Goal: Task Accomplishment & Management: Complete application form

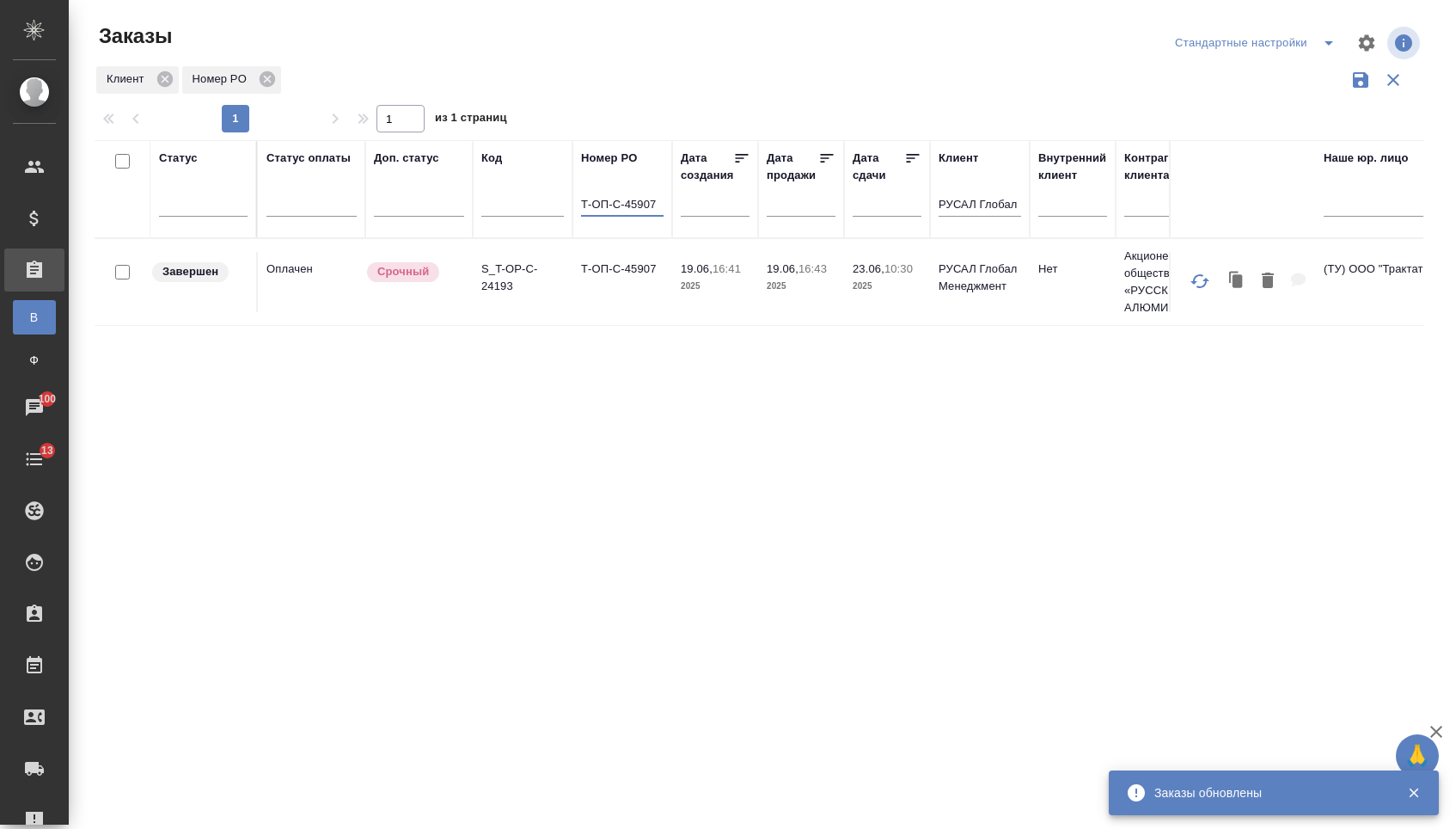
click at [639, 217] on input "Т-ОП-С-45907" at bounding box center [622, 206] width 83 height 22
type input "Т-ОП-С-46452"
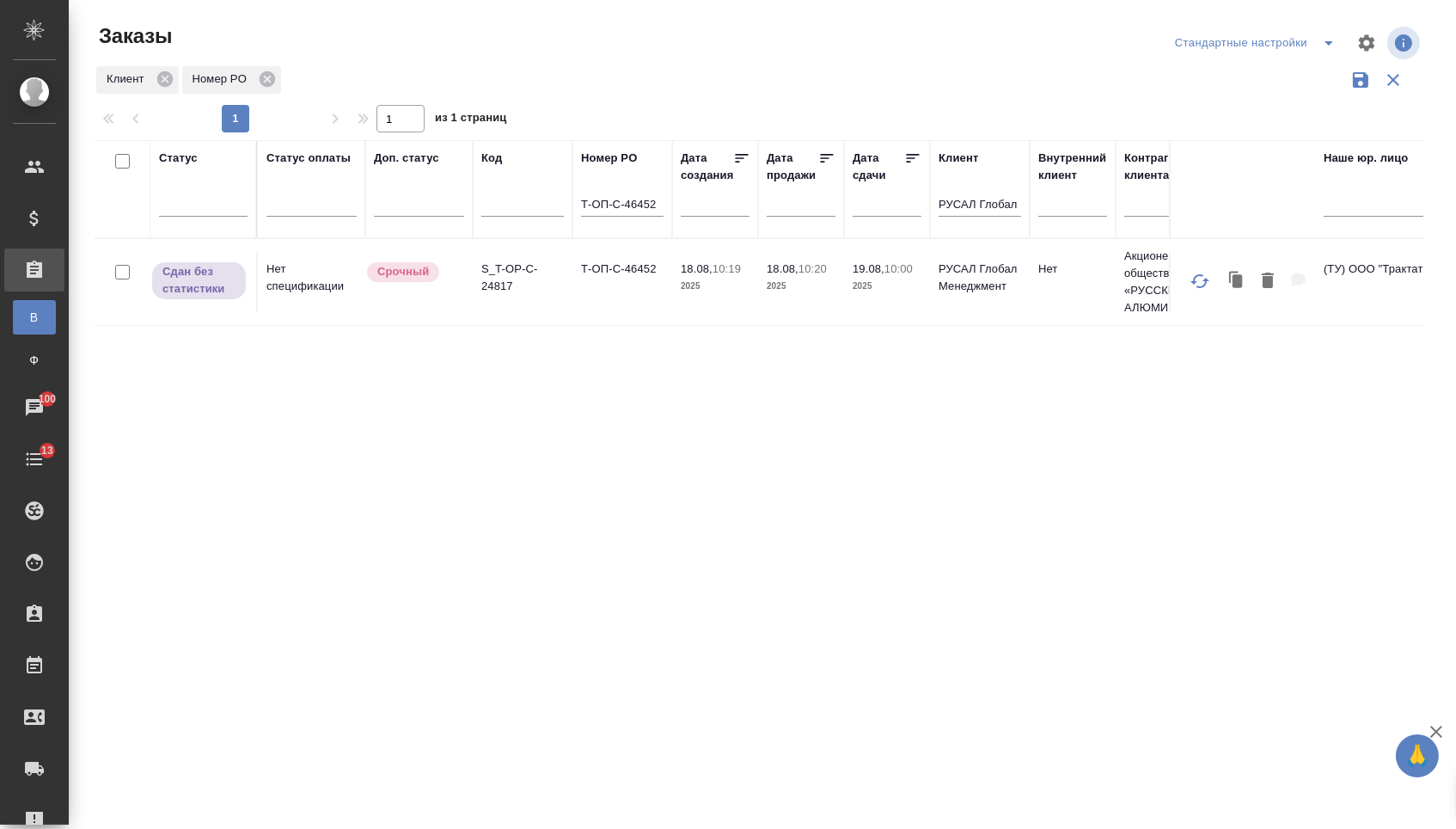
click at [627, 298] on td "Т-ОП-С-46452" at bounding box center [622, 282] width 100 height 60
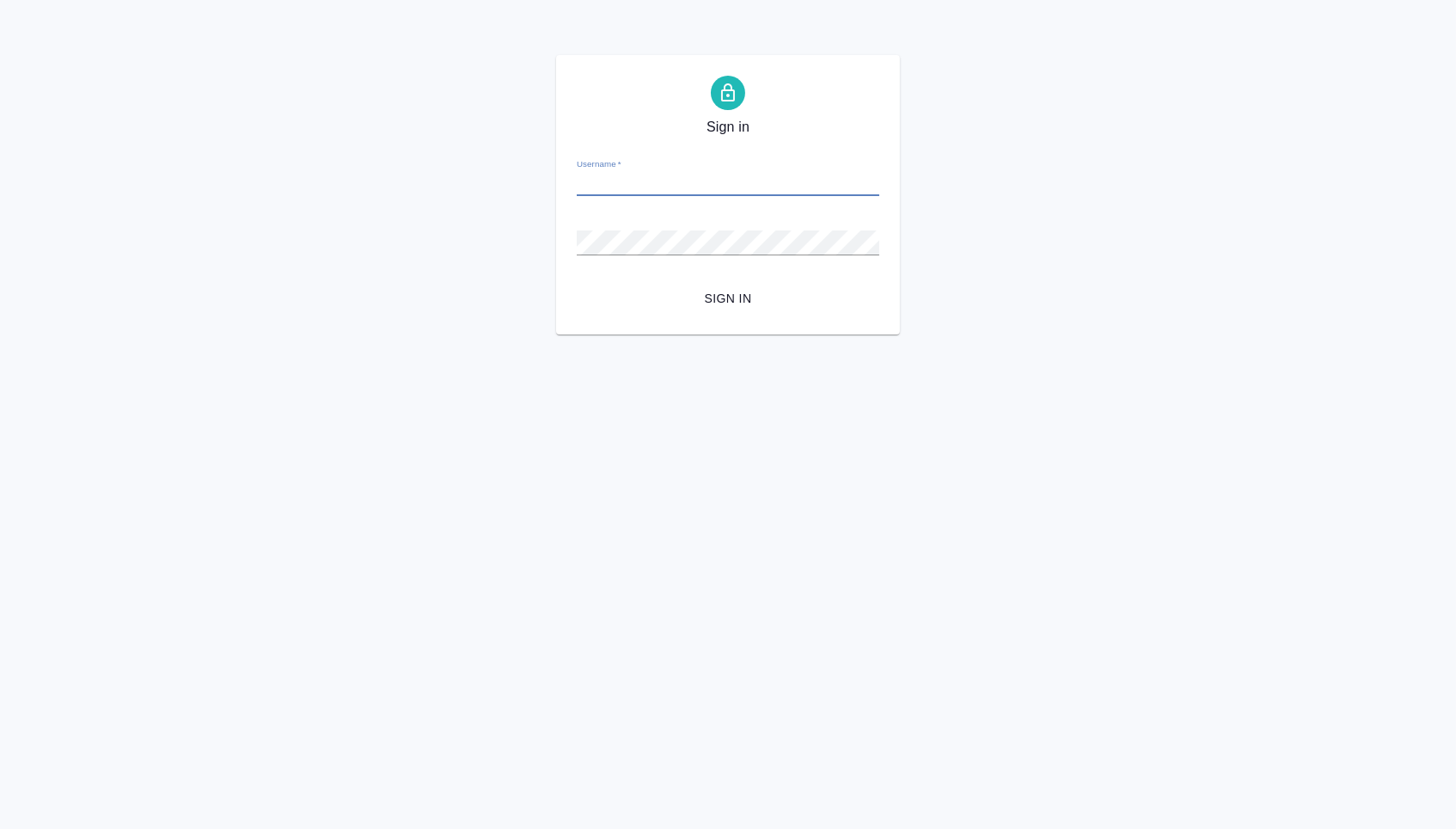
type input "a.menshikova@awatera.com"
click at [728, 297] on button "Sign in" at bounding box center [728, 298] width 303 height 32
type input "[EMAIL_ADDRESS][DOMAIN_NAME]"
click at [707, 303] on span "Sign in" at bounding box center [727, 299] width 275 height 22
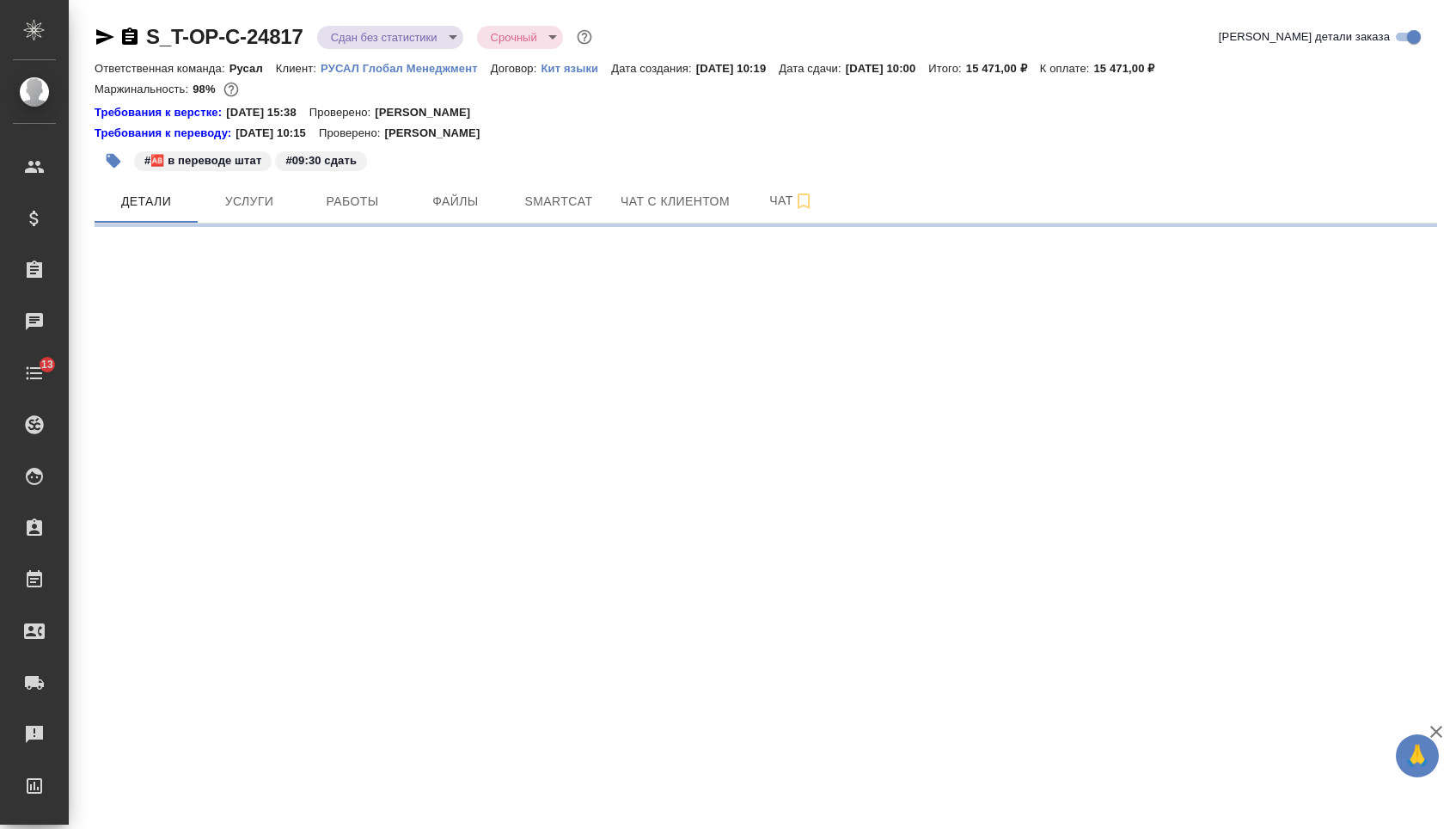
select select "RU"
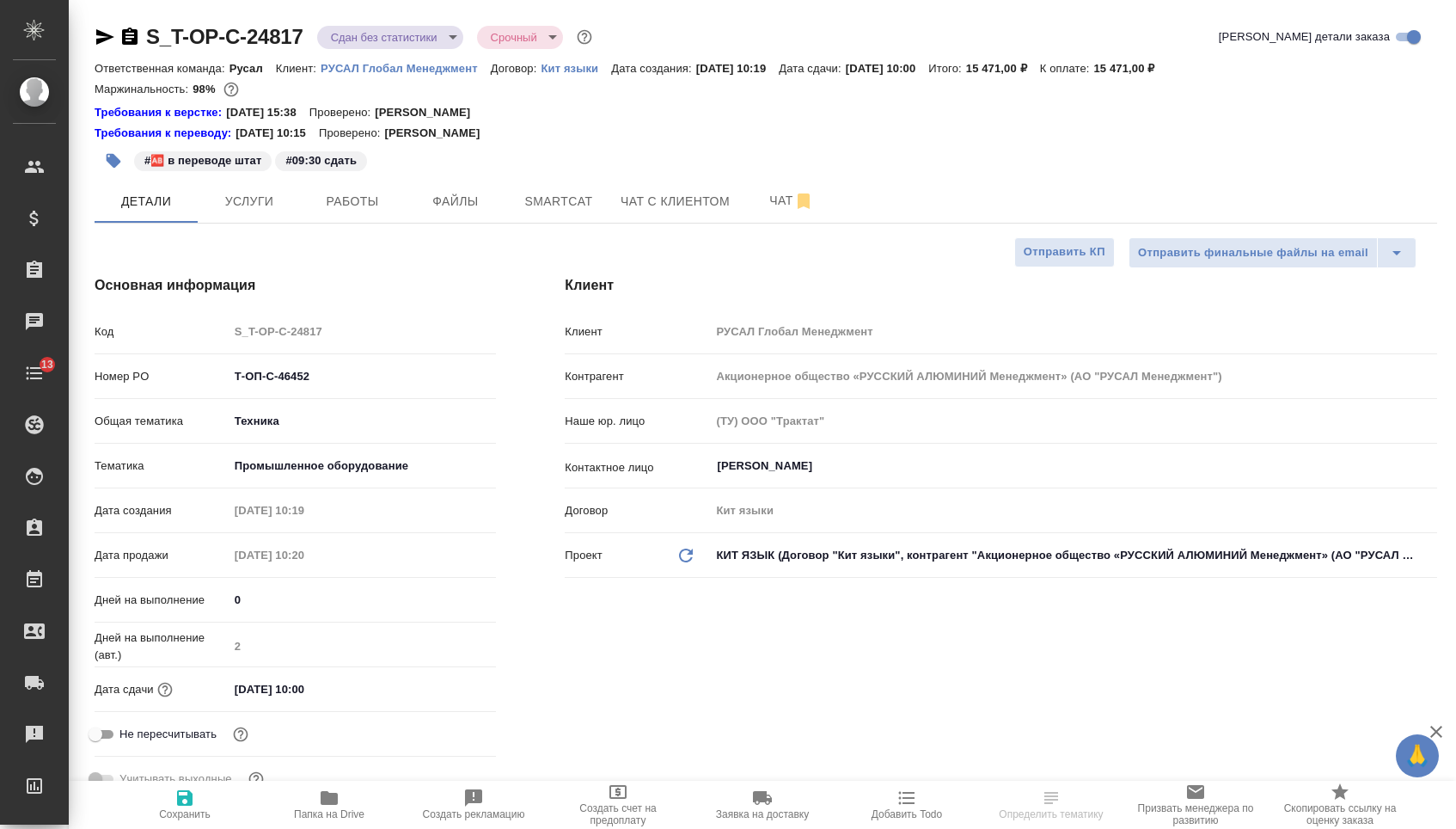
type textarea "x"
type input "Русал"
select select "RU"
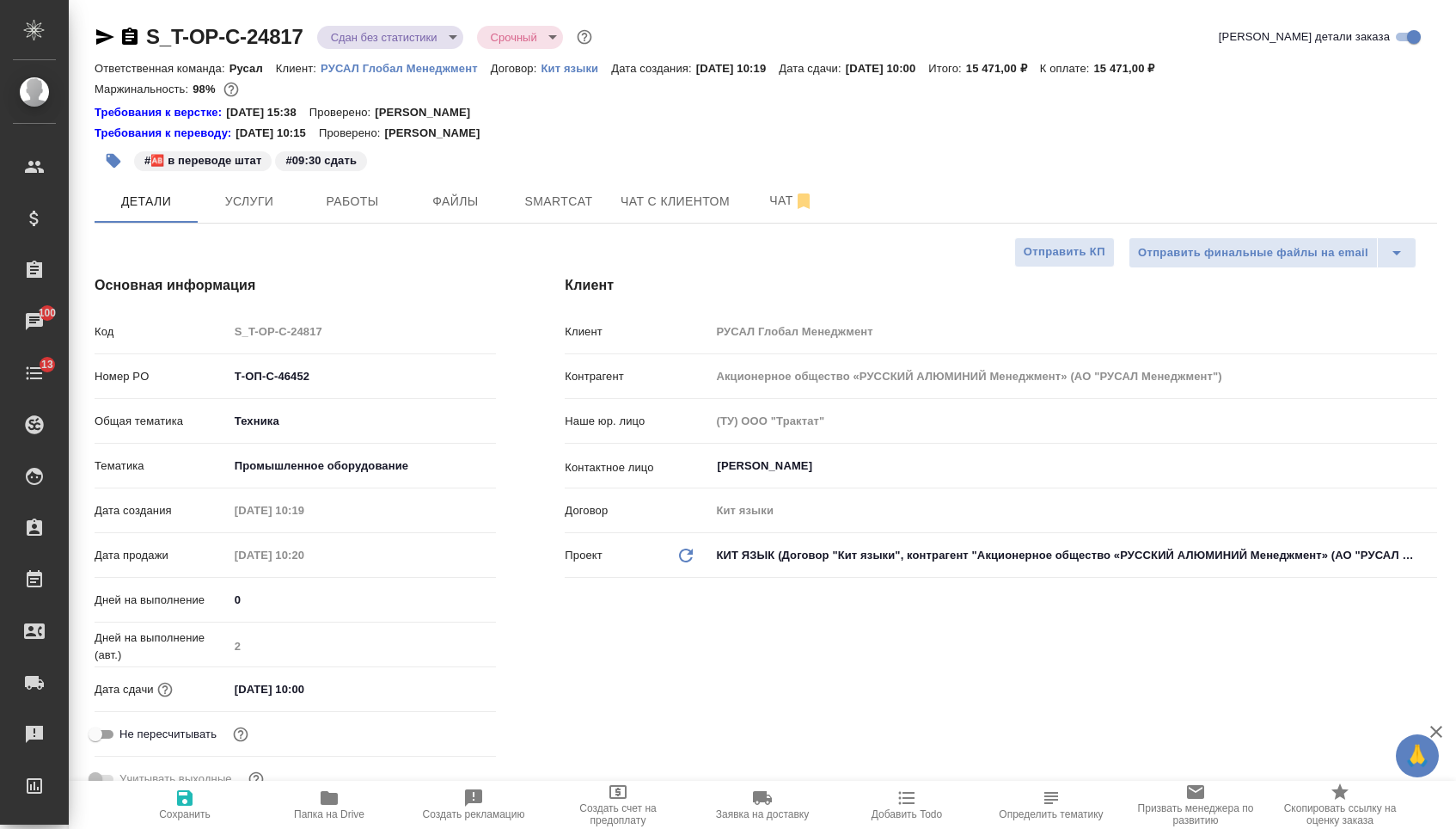
type textarea "x"
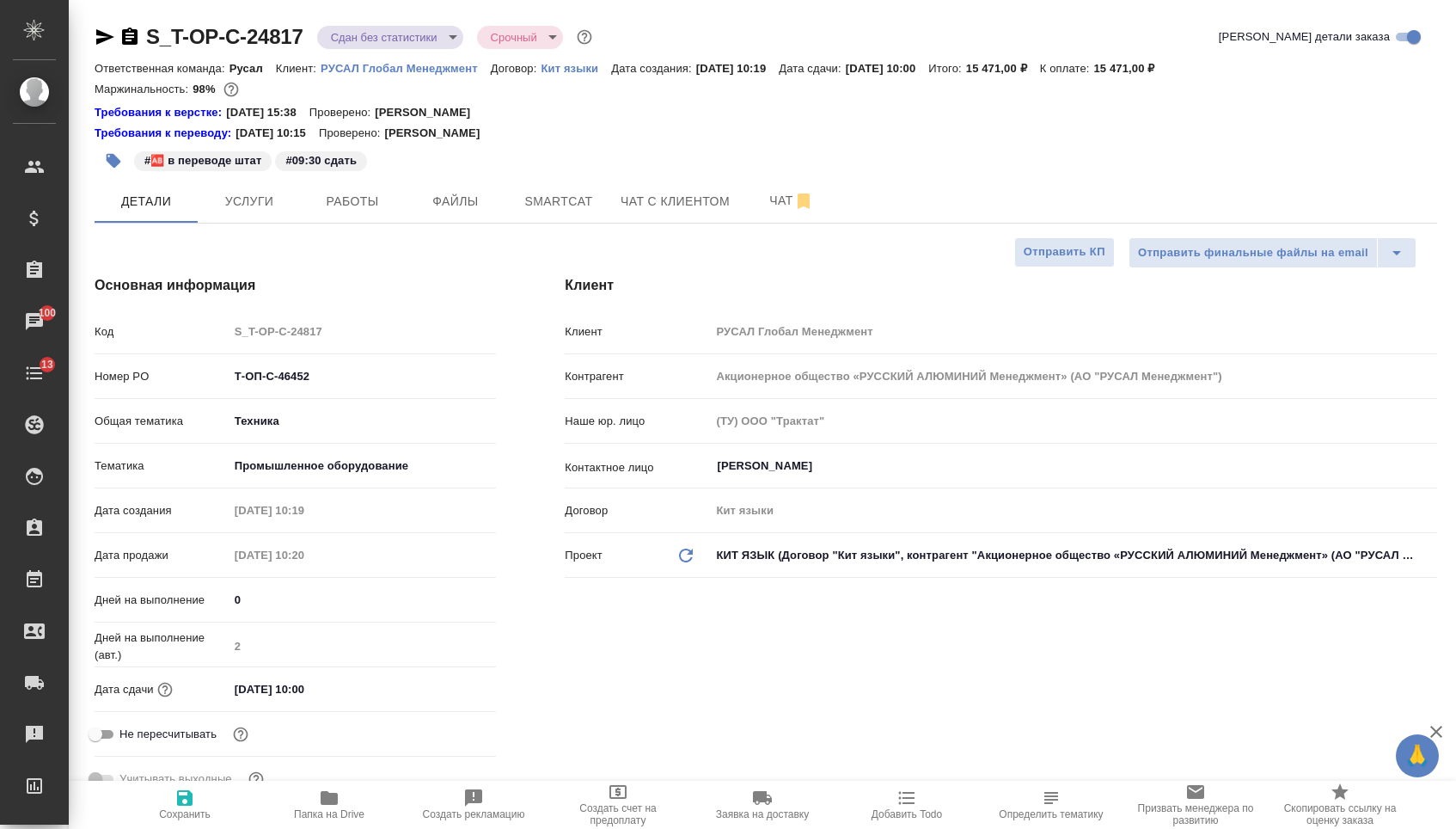
type textarea "x"
click at [331, 223] on hr at bounding box center [765, 223] width 1343 height 1
type textarea "x"
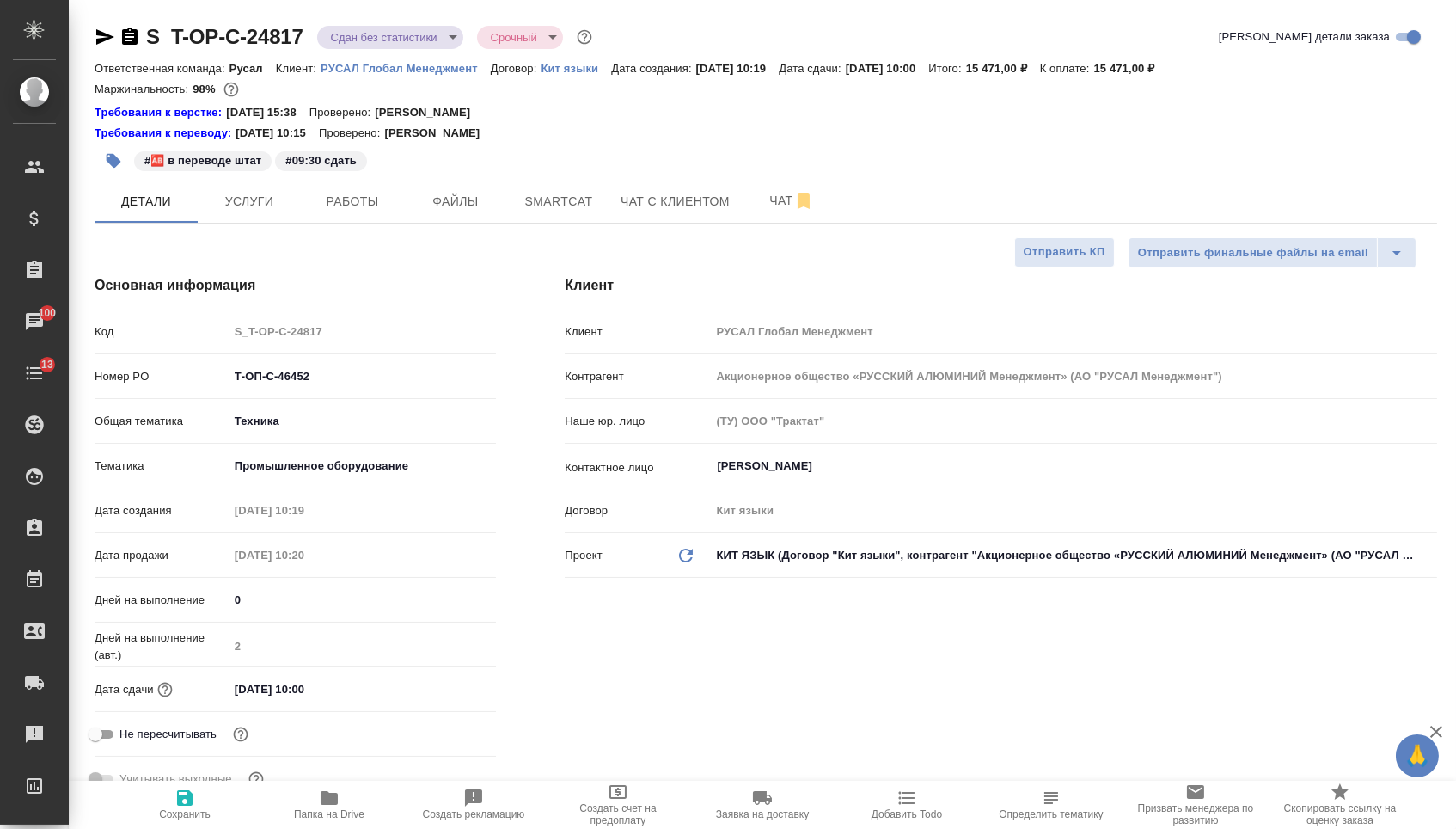
type textarea "x"
click at [233, 208] on span "Услуги" at bounding box center [248, 201] width 83 height 22
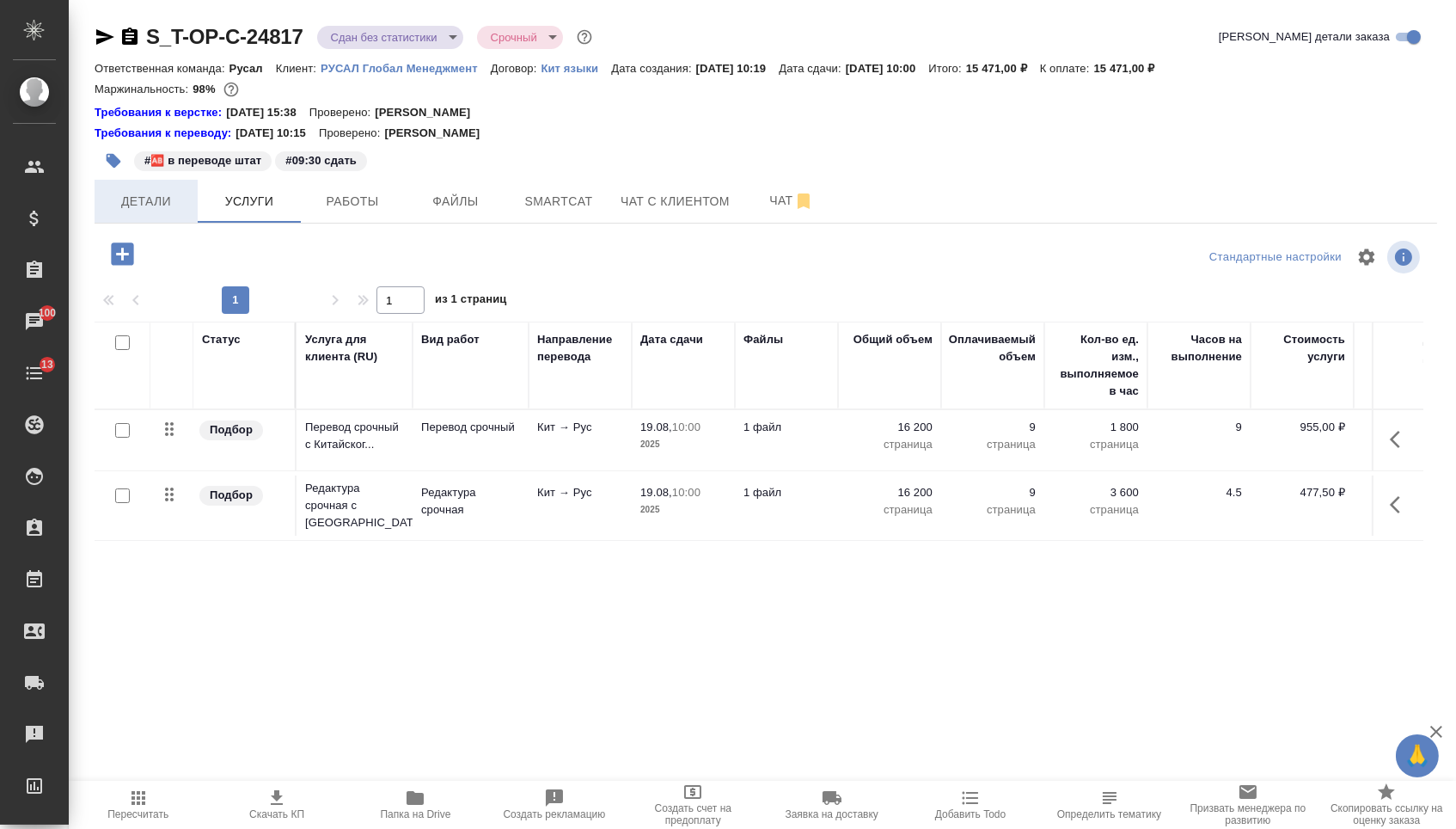
click at [150, 212] on span "Детали" at bounding box center [146, 201] width 83 height 22
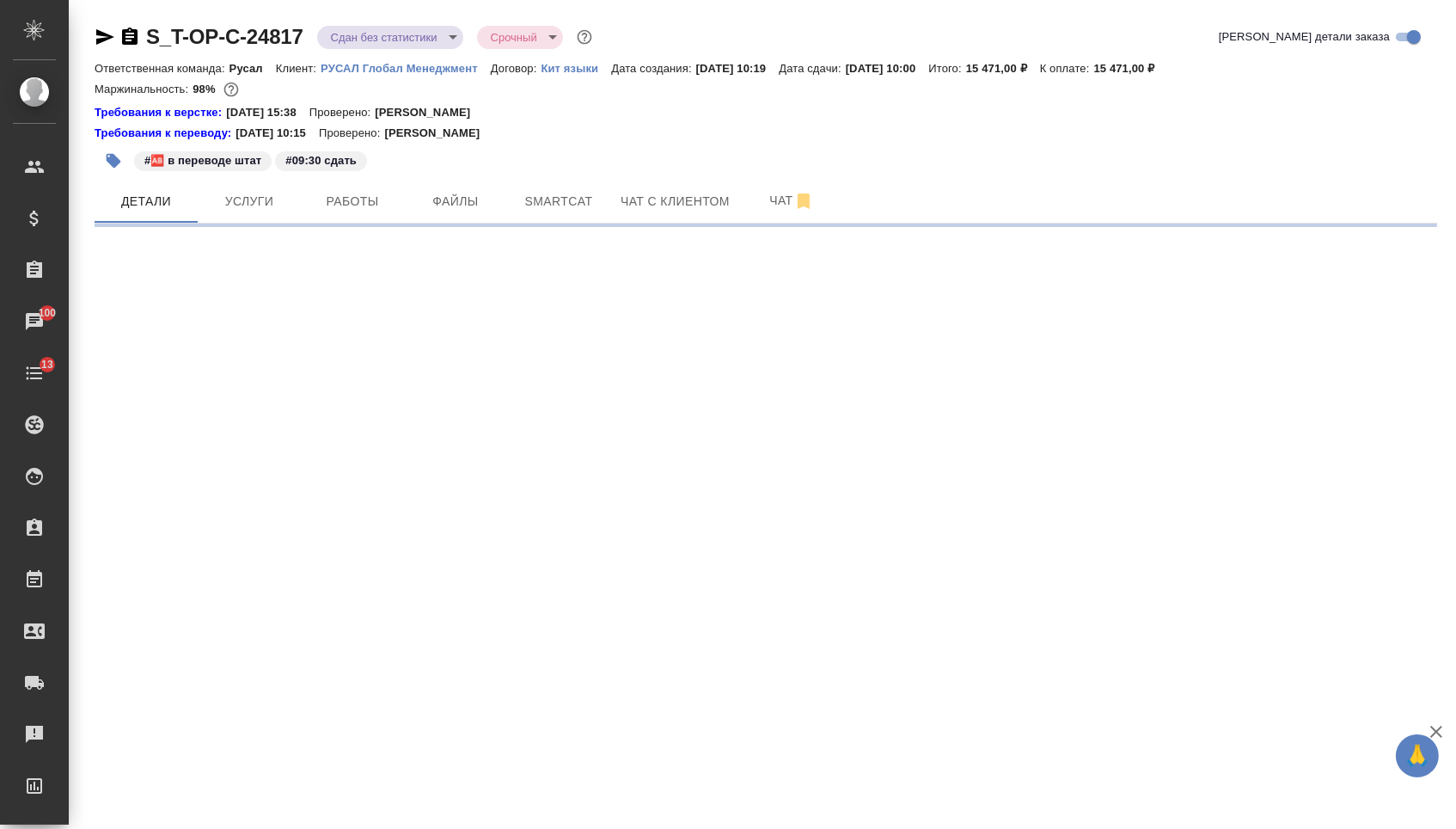
select select "RU"
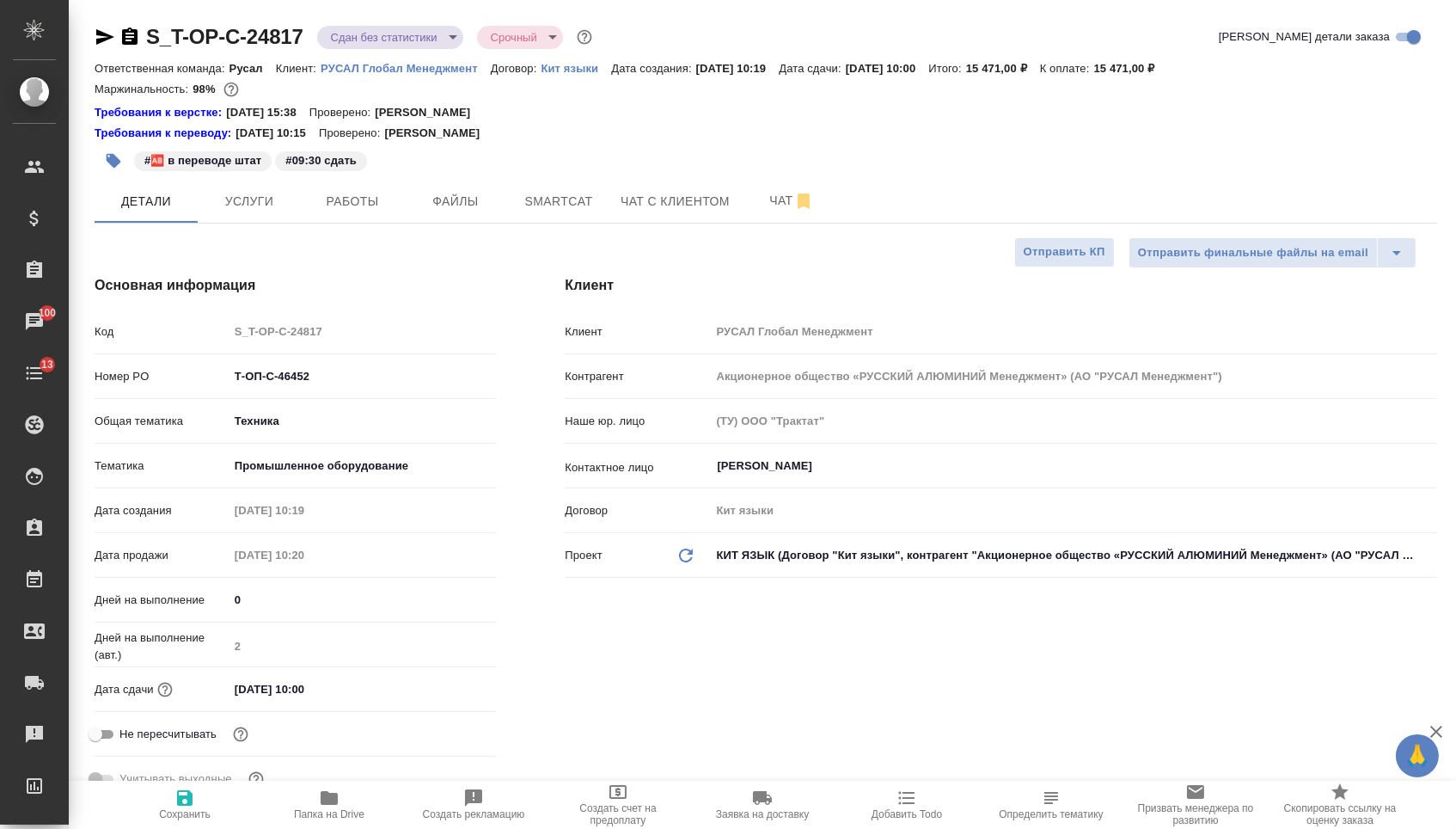
type textarea "x"
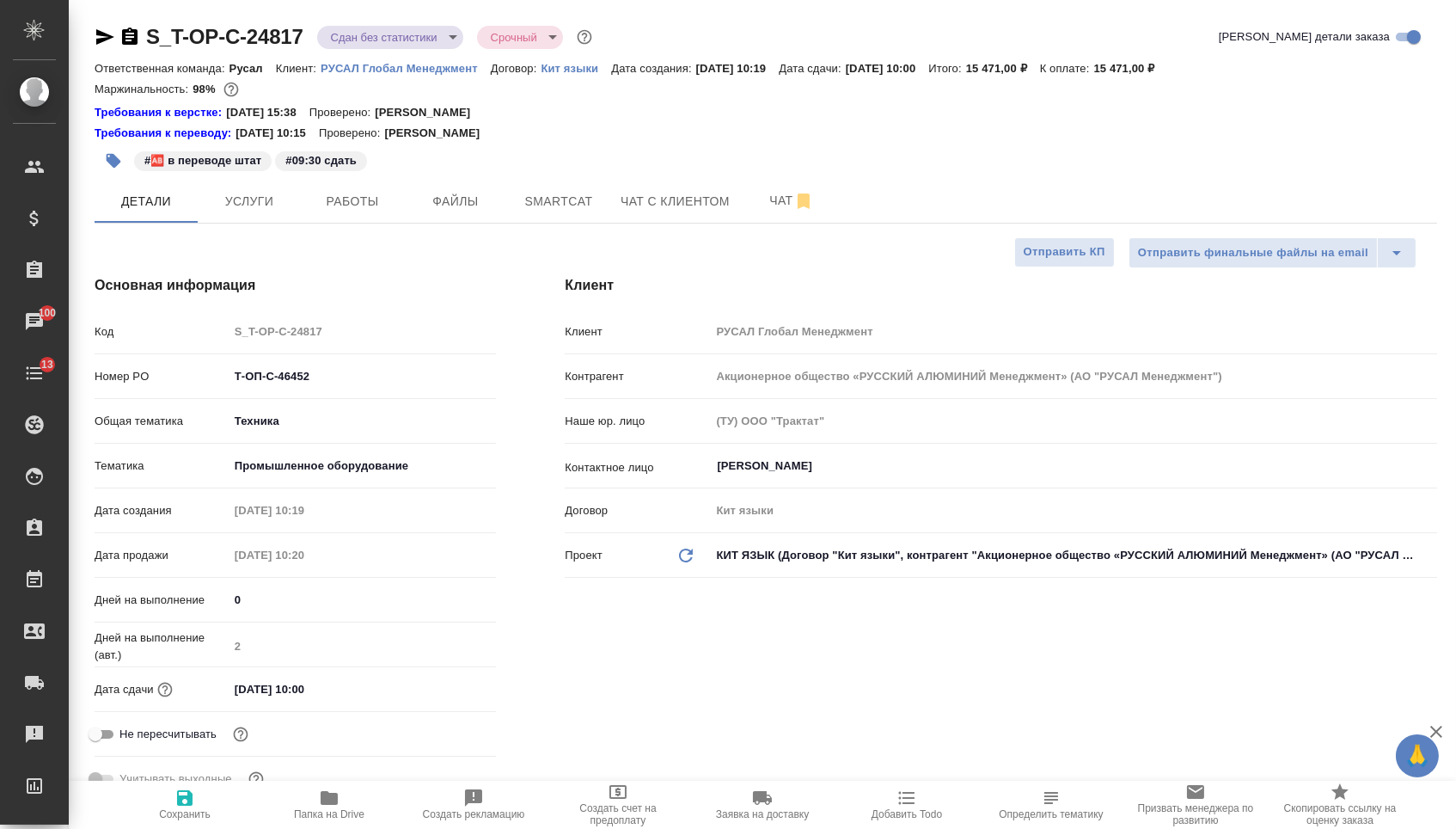
type textarea "x"
click at [104, 37] on icon "button" at bounding box center [104, 36] width 21 height 21
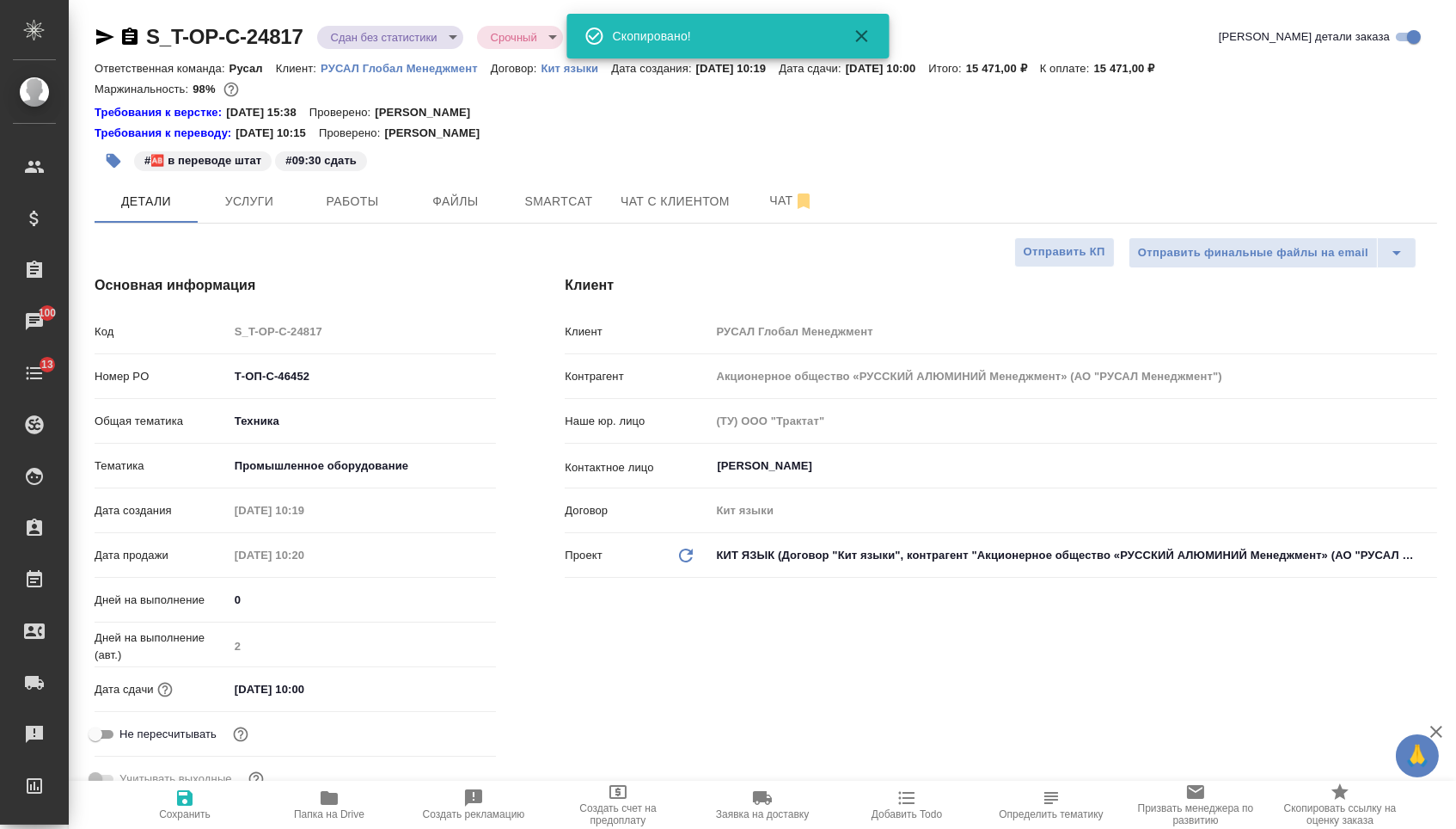
type textarea "x"
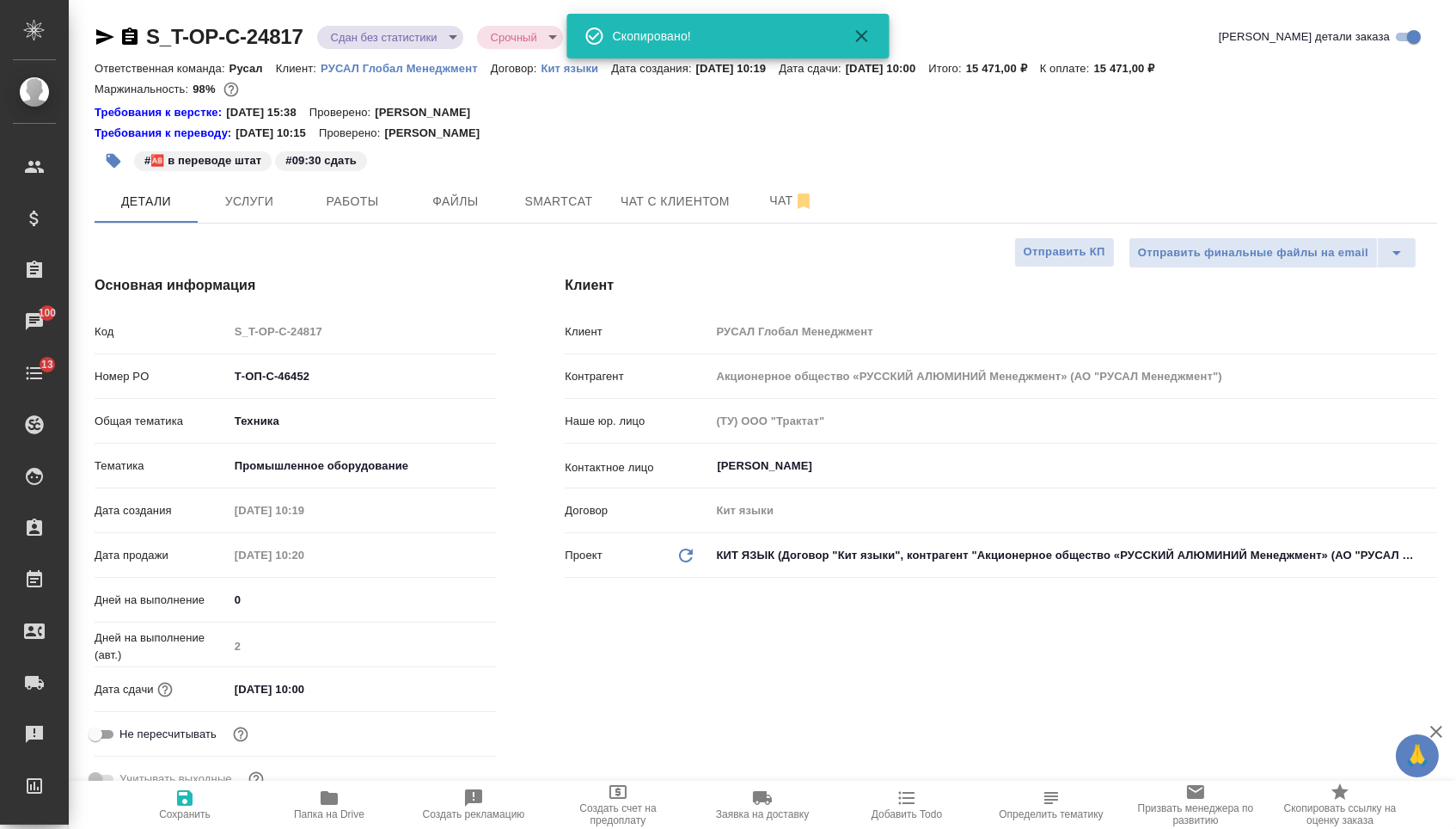
type textarea "x"
click at [293, 799] on span "Папка на Drive" at bounding box center [329, 804] width 124 height 33
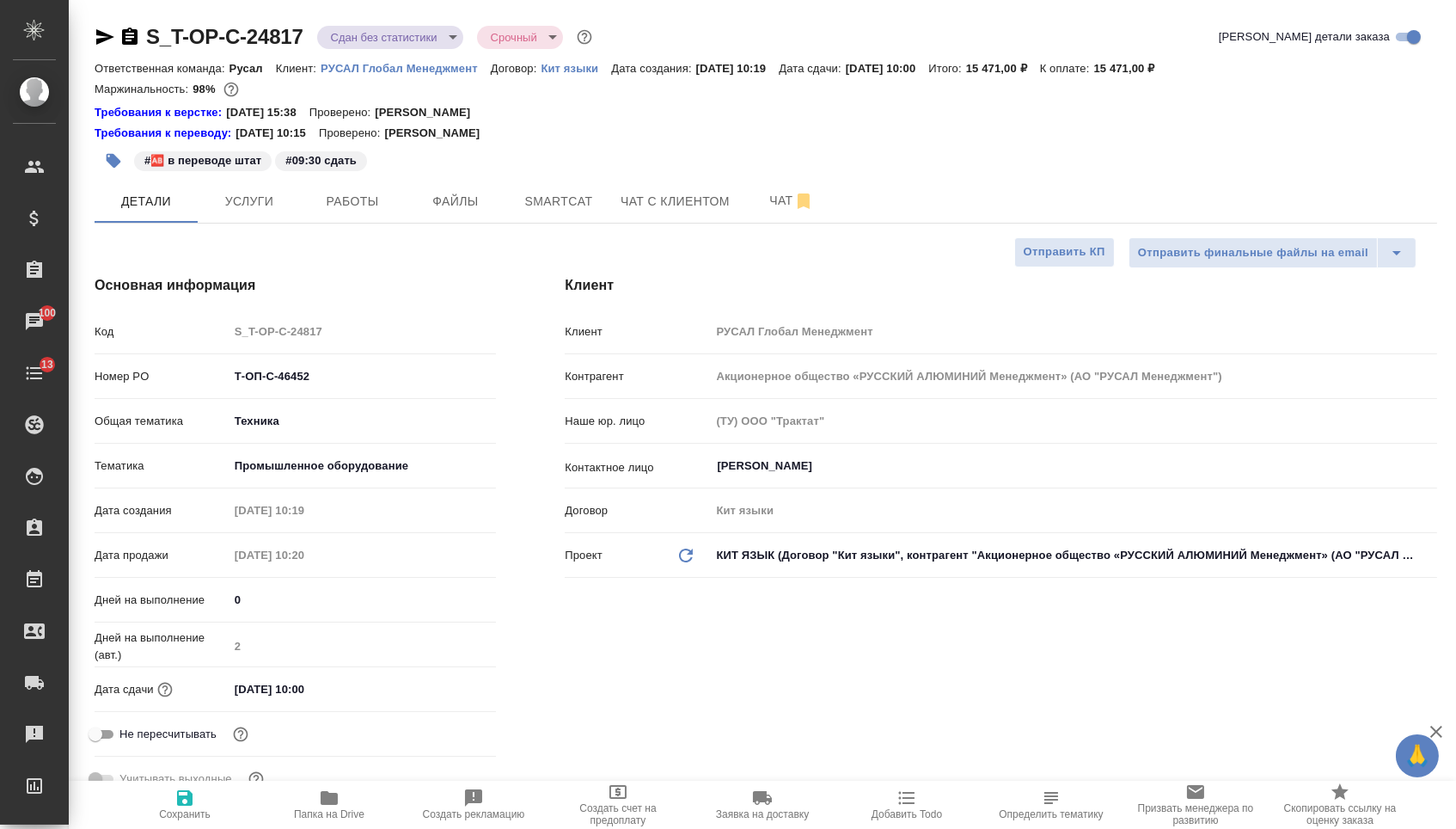
type textarea "x"
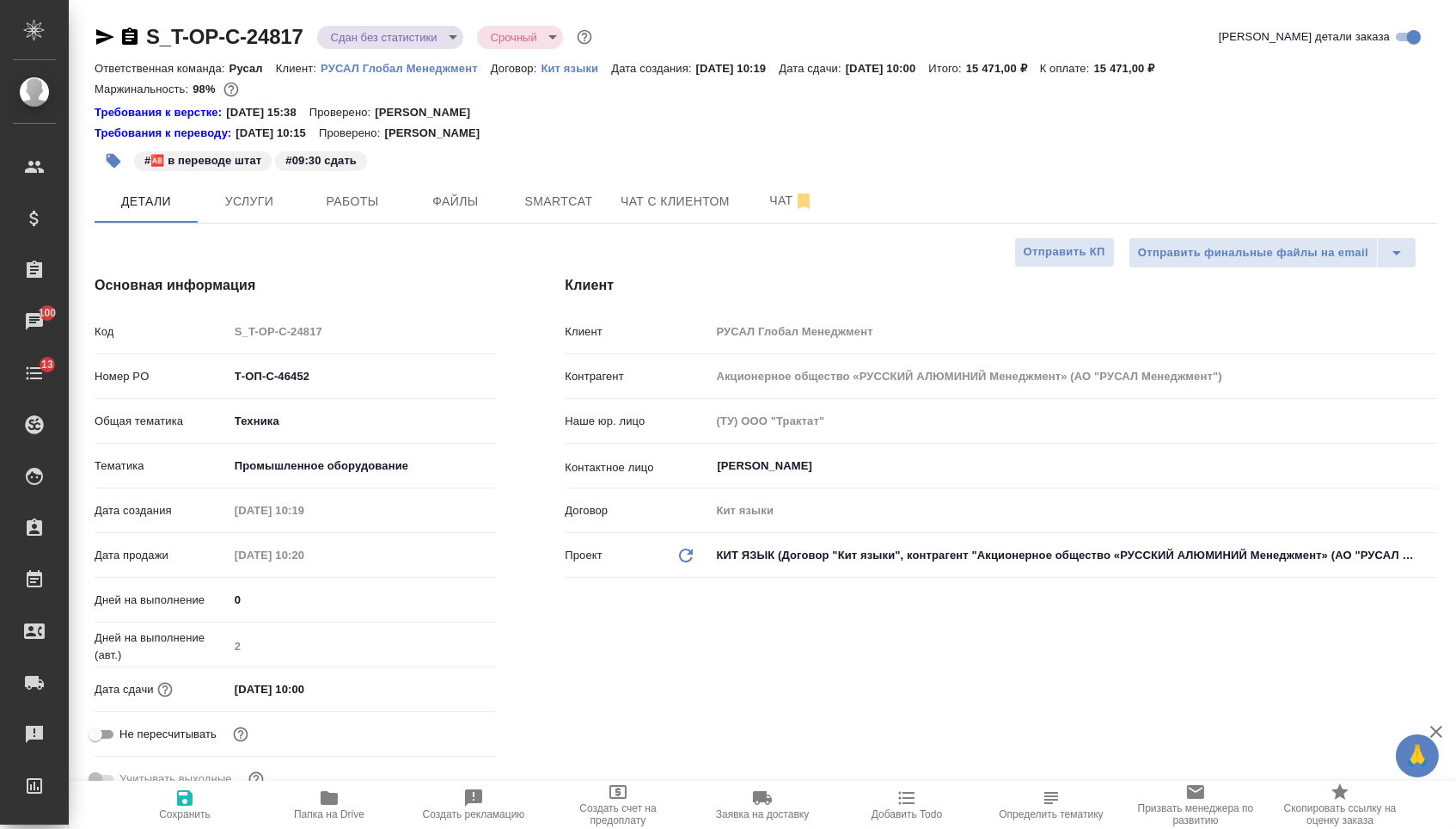
type textarea "x"
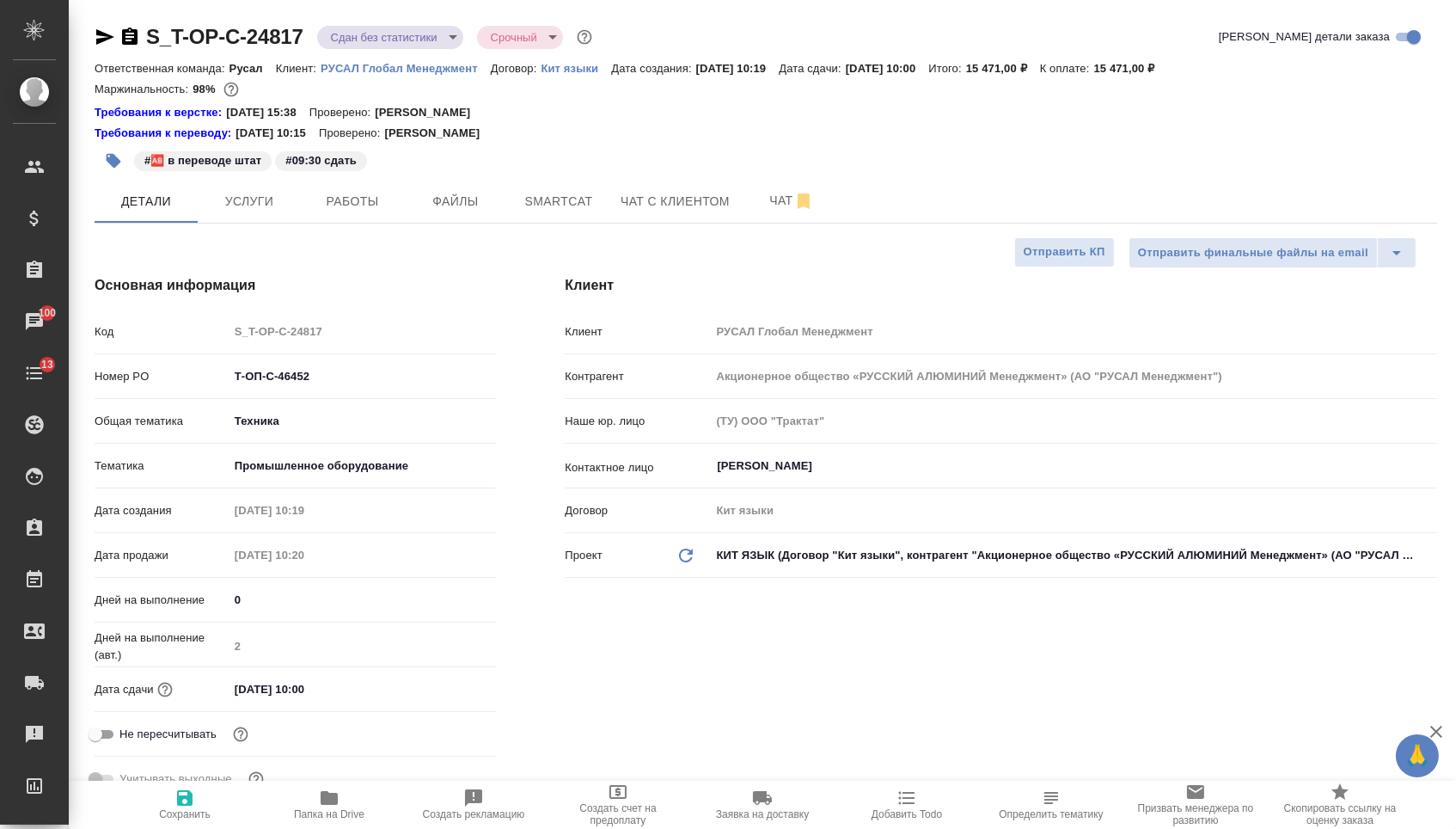
type textarea "x"
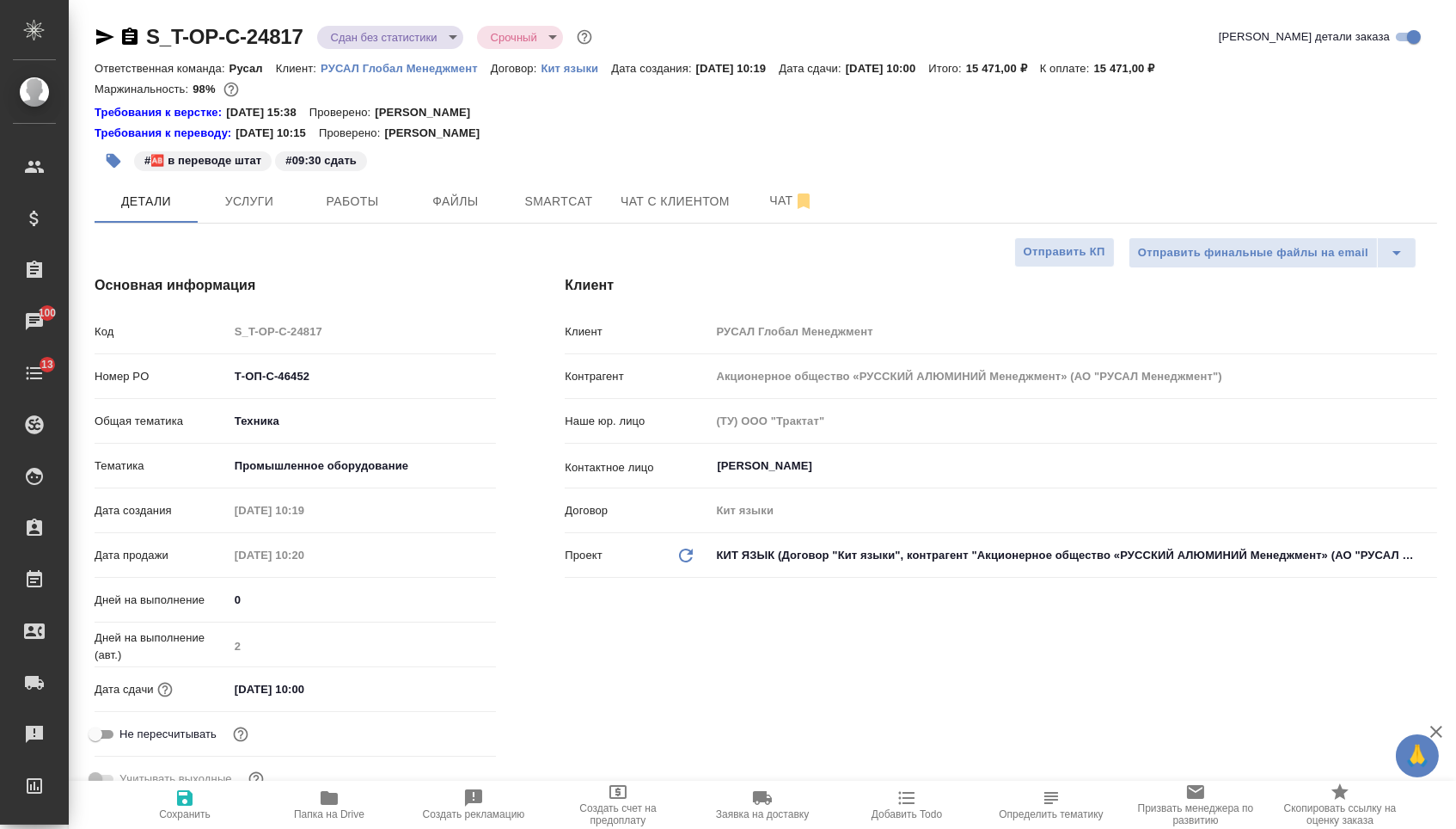
type textarea "x"
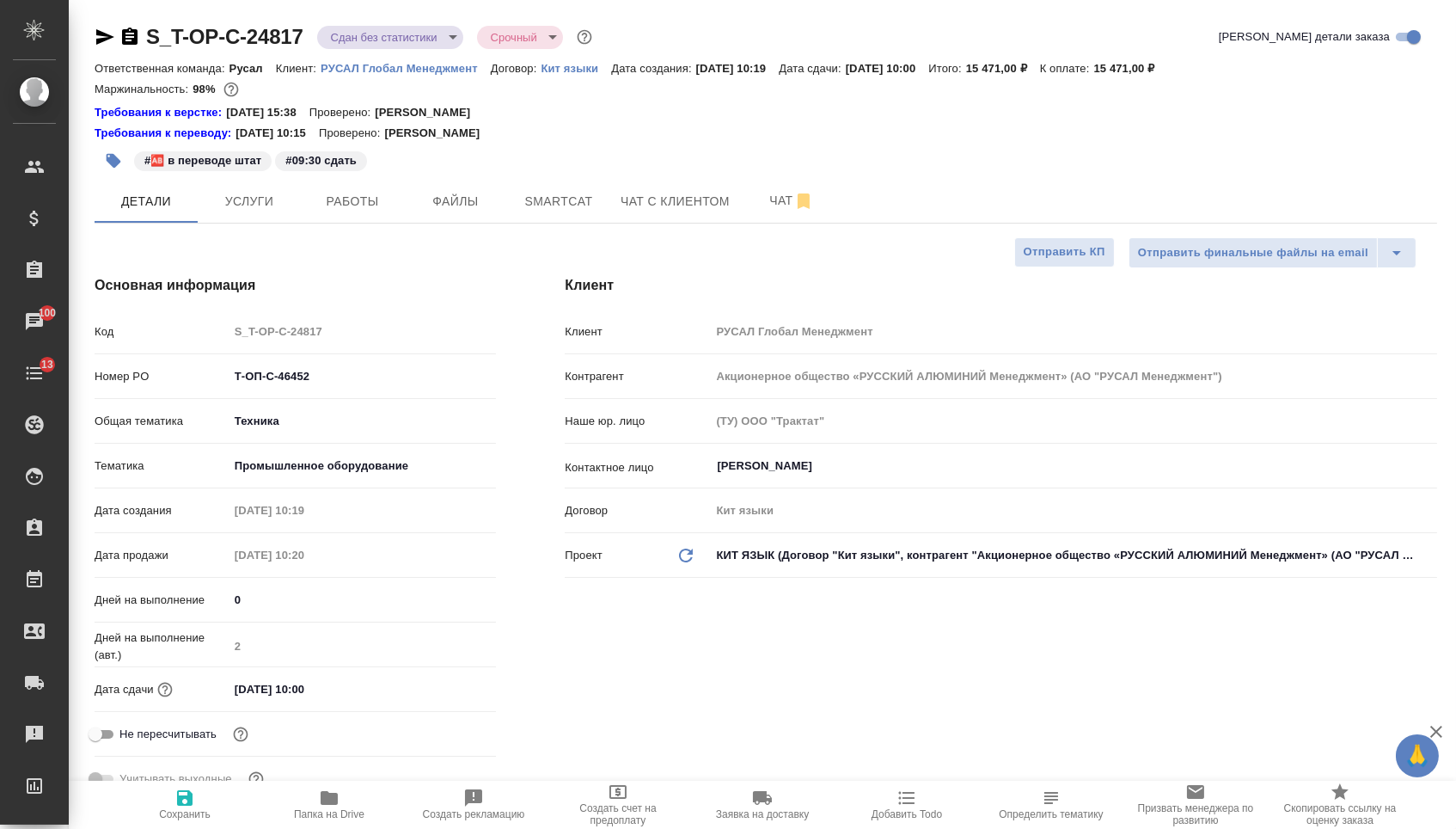
type textarea "x"
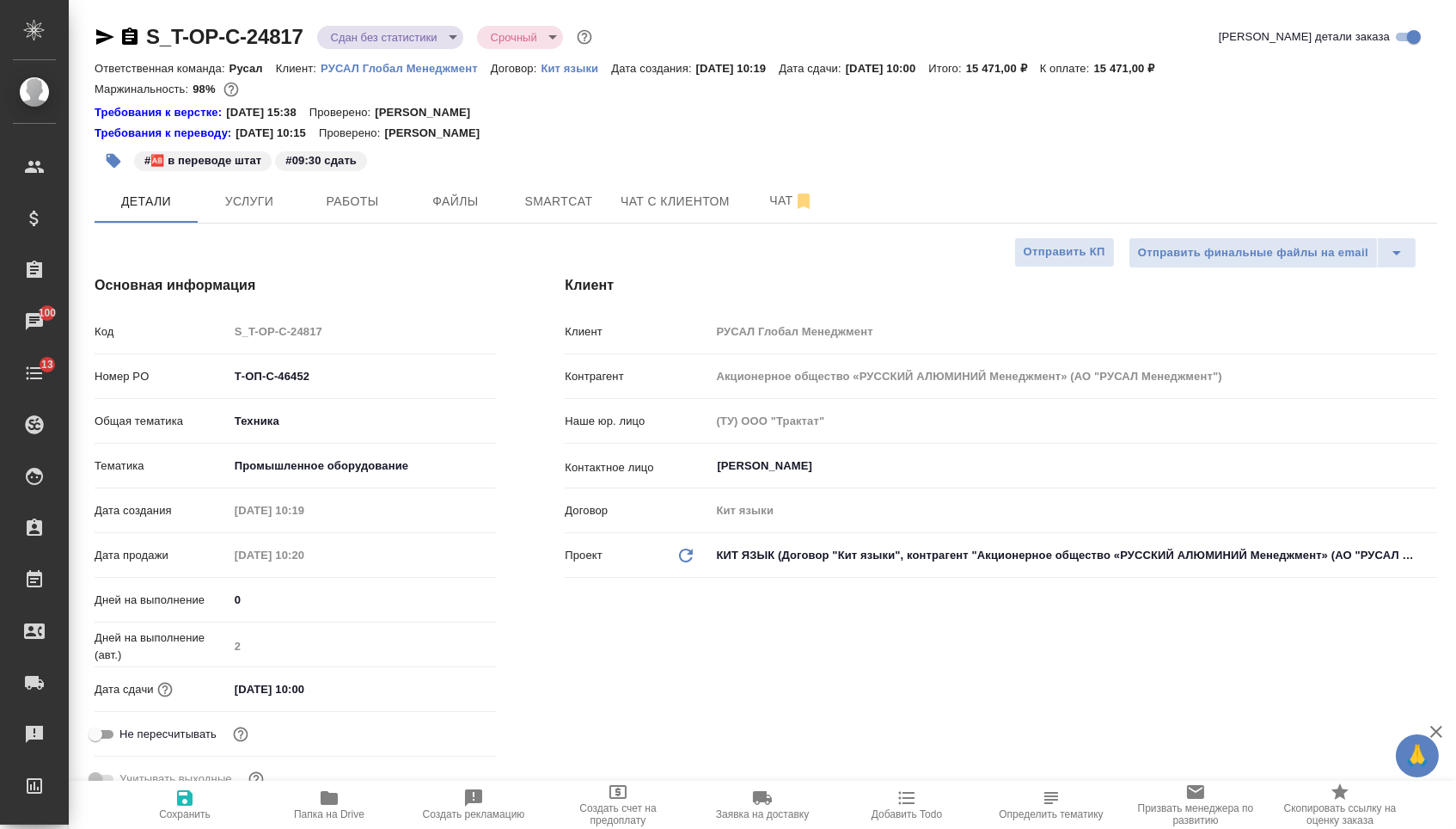
type textarea "x"
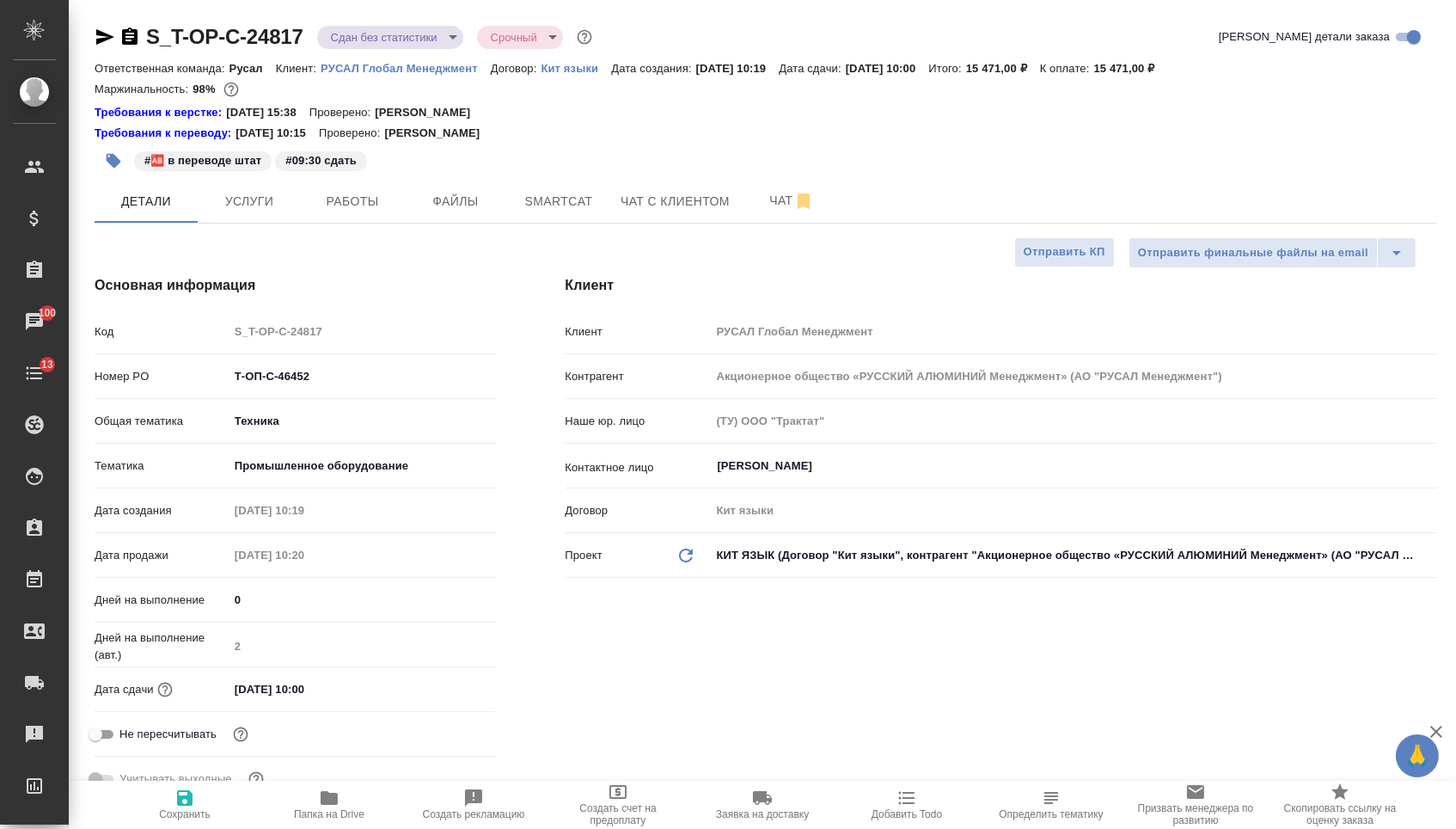
type textarea "x"
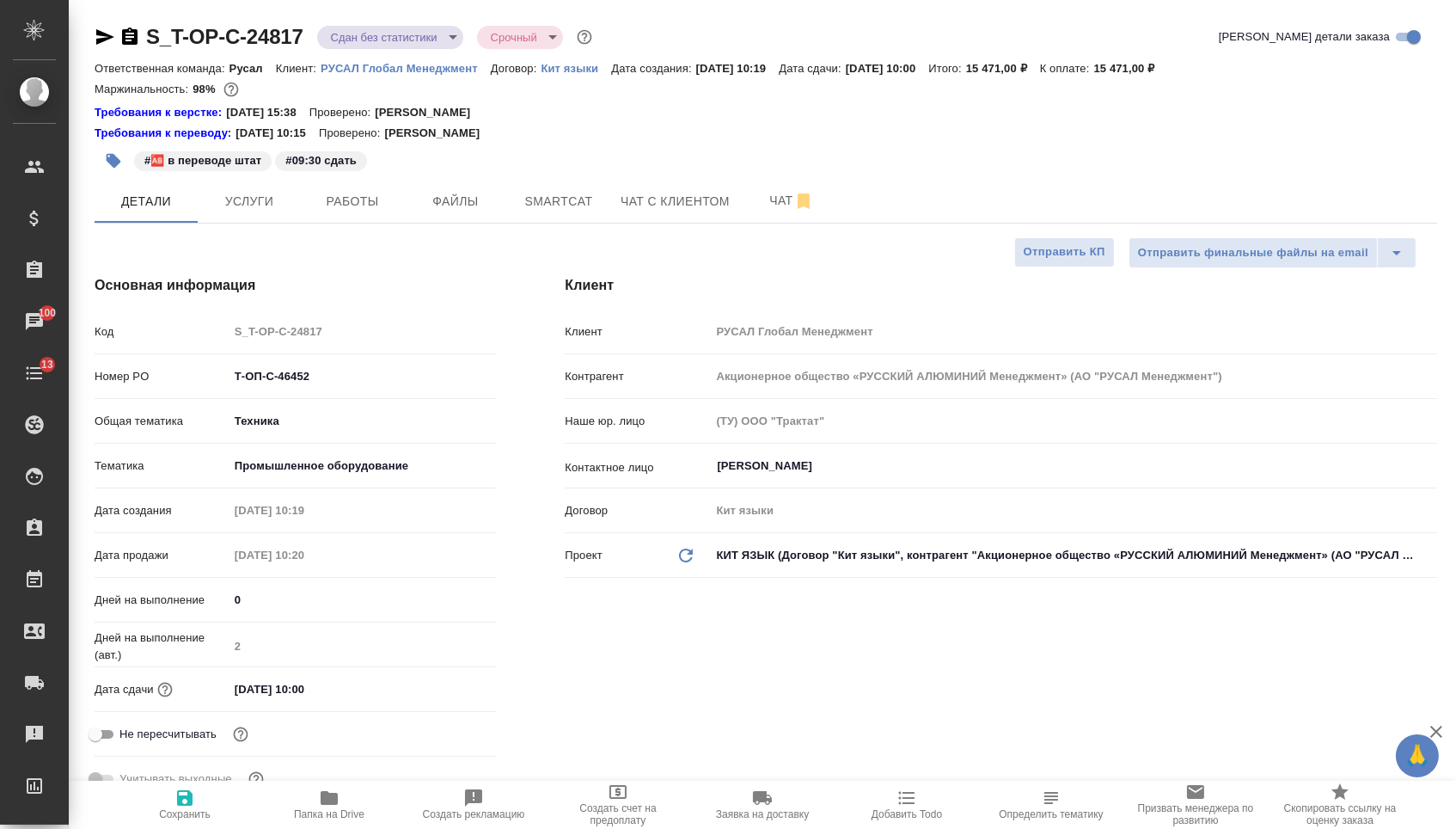
type textarea "x"
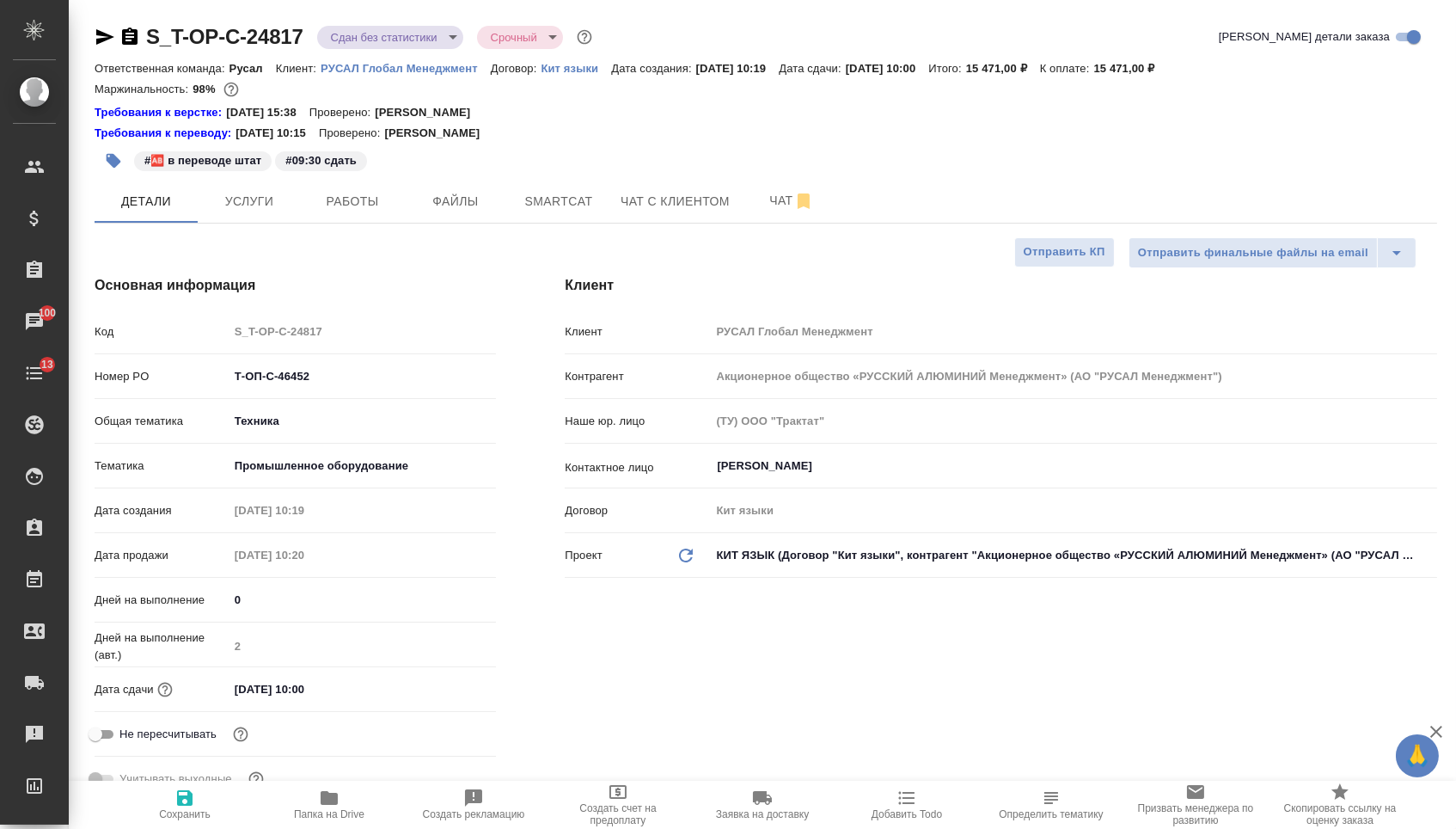
type textarea "x"
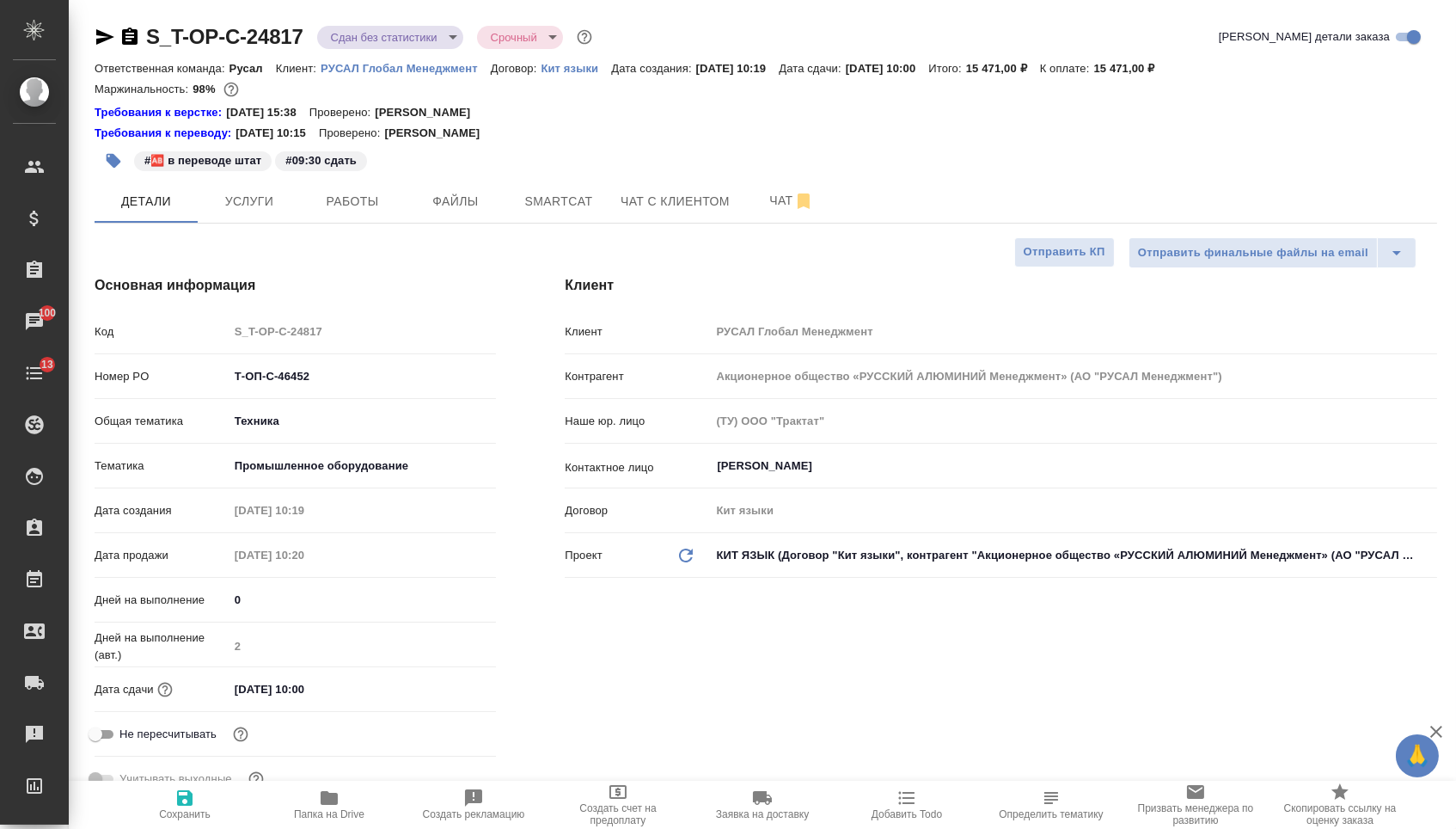
type textarea "x"
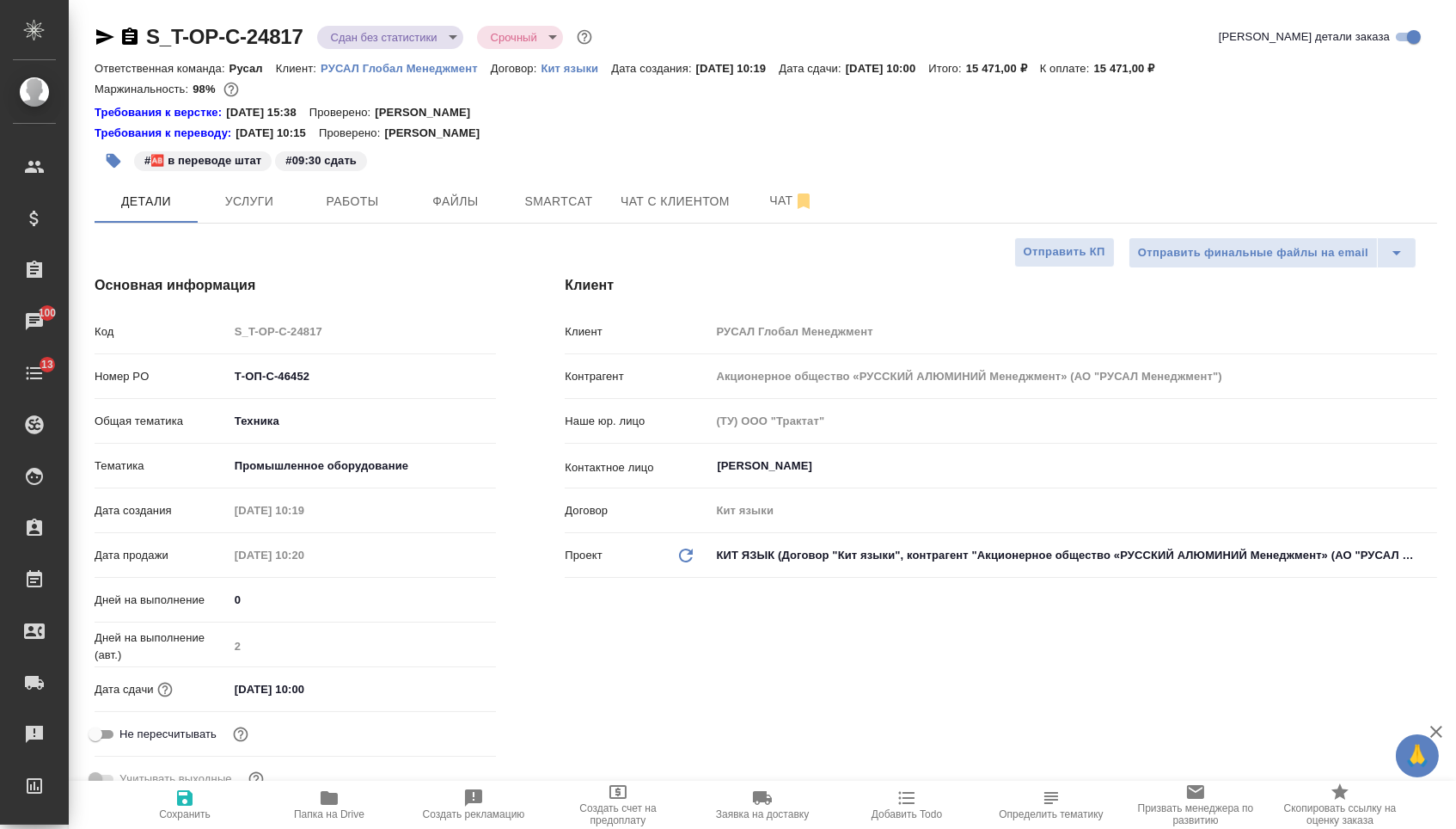
type textarea "x"
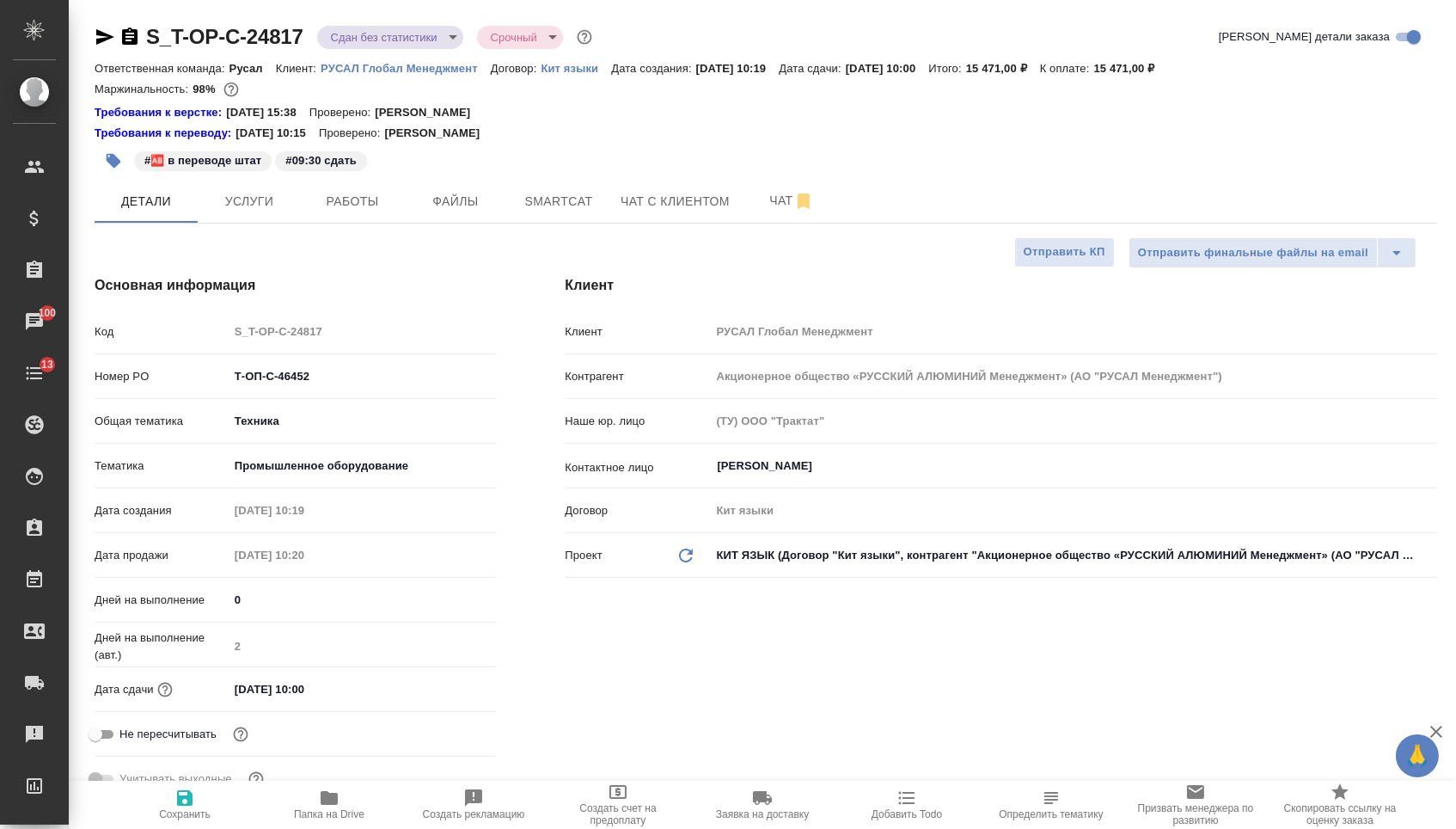
type textarea "x"
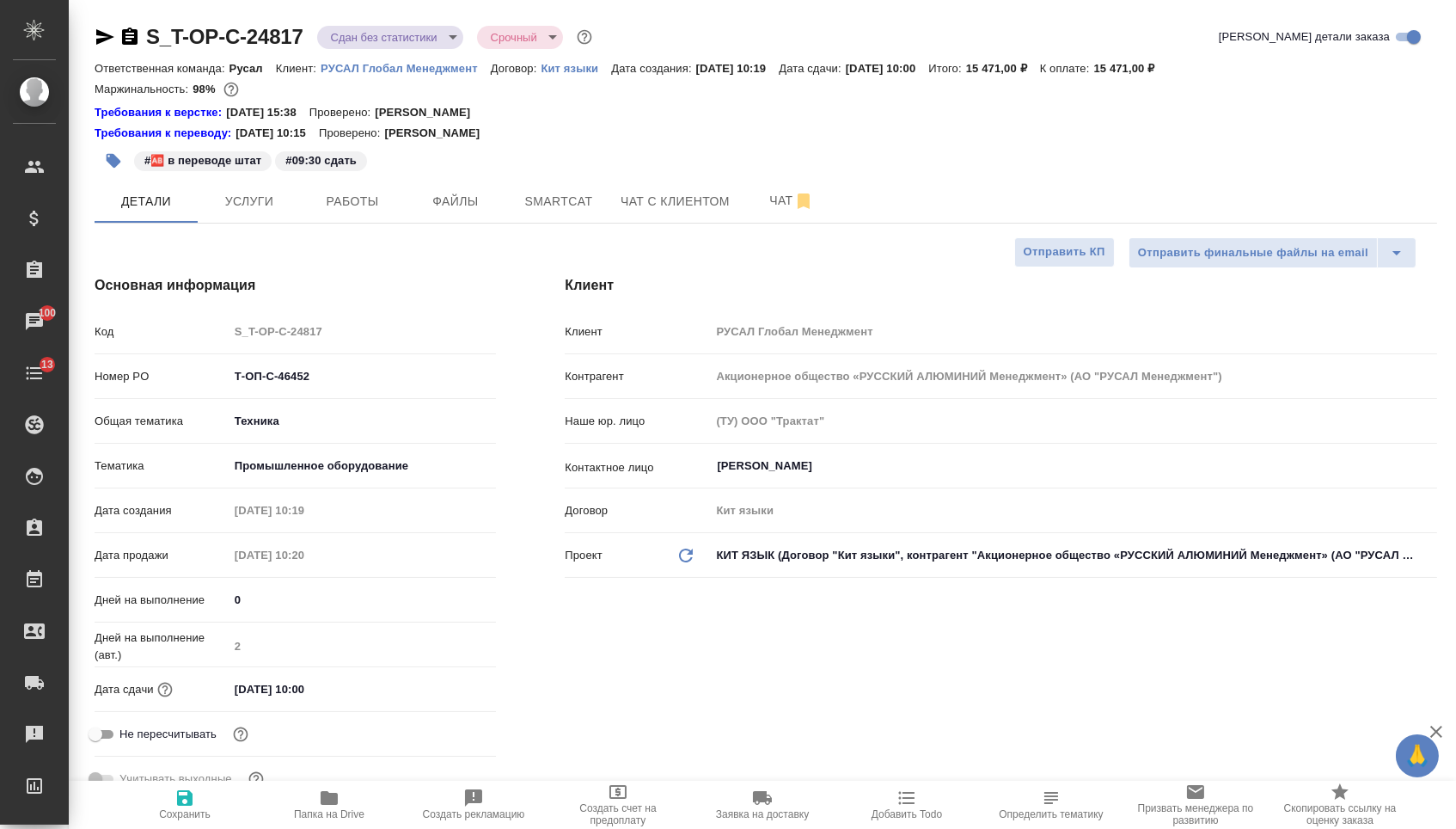
type textarea "x"
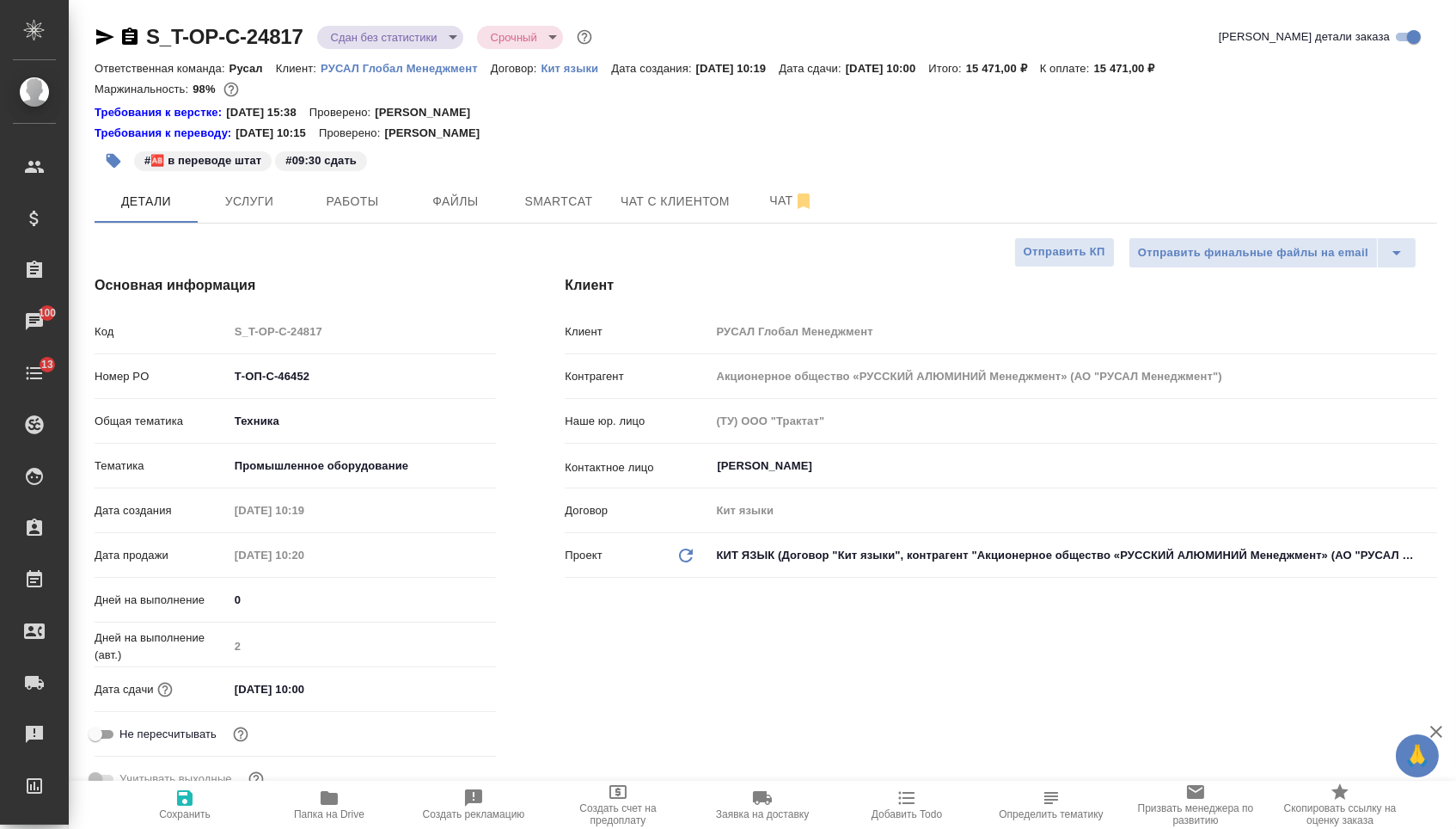
type textarea "x"
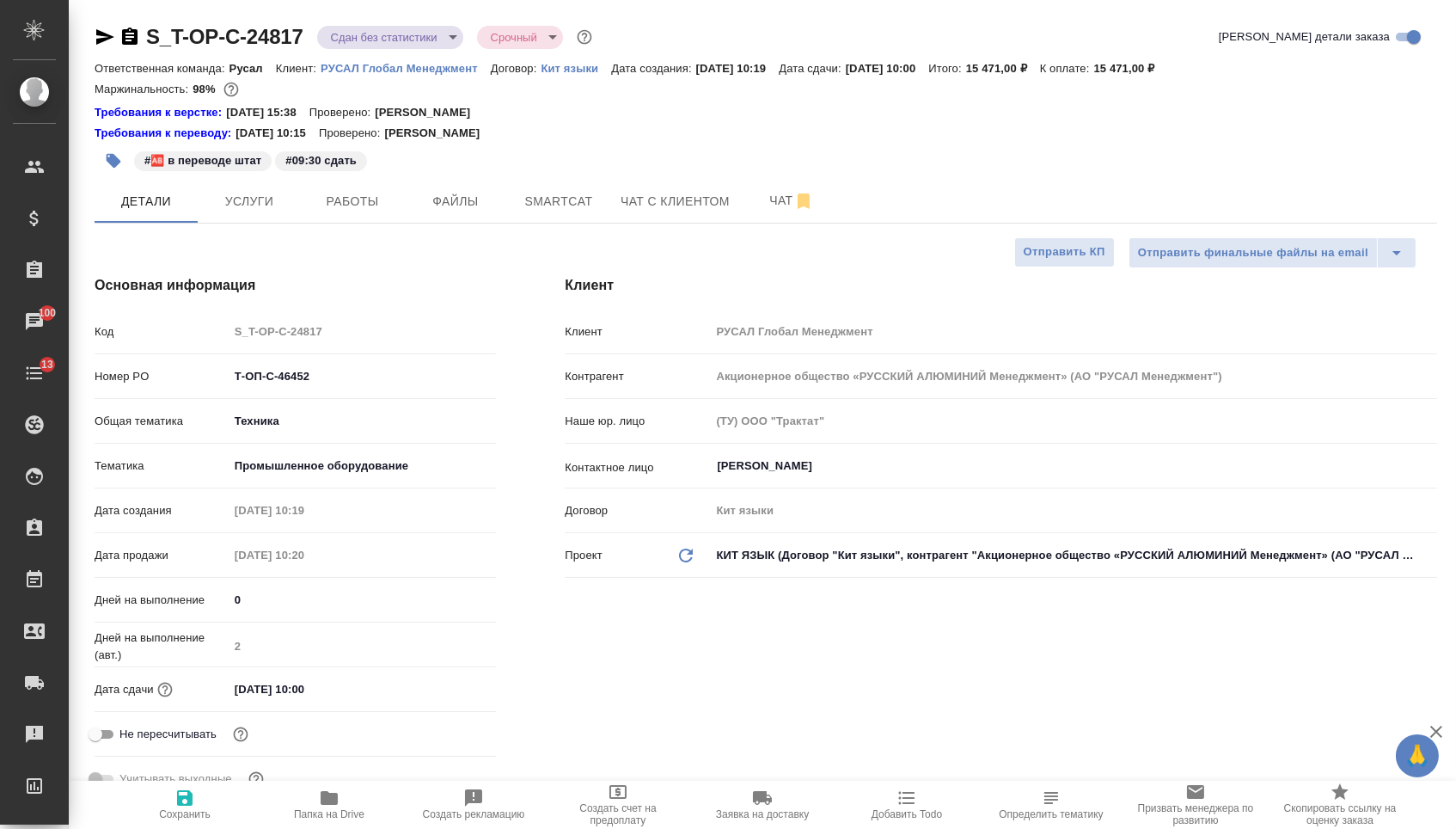
type textarea "x"
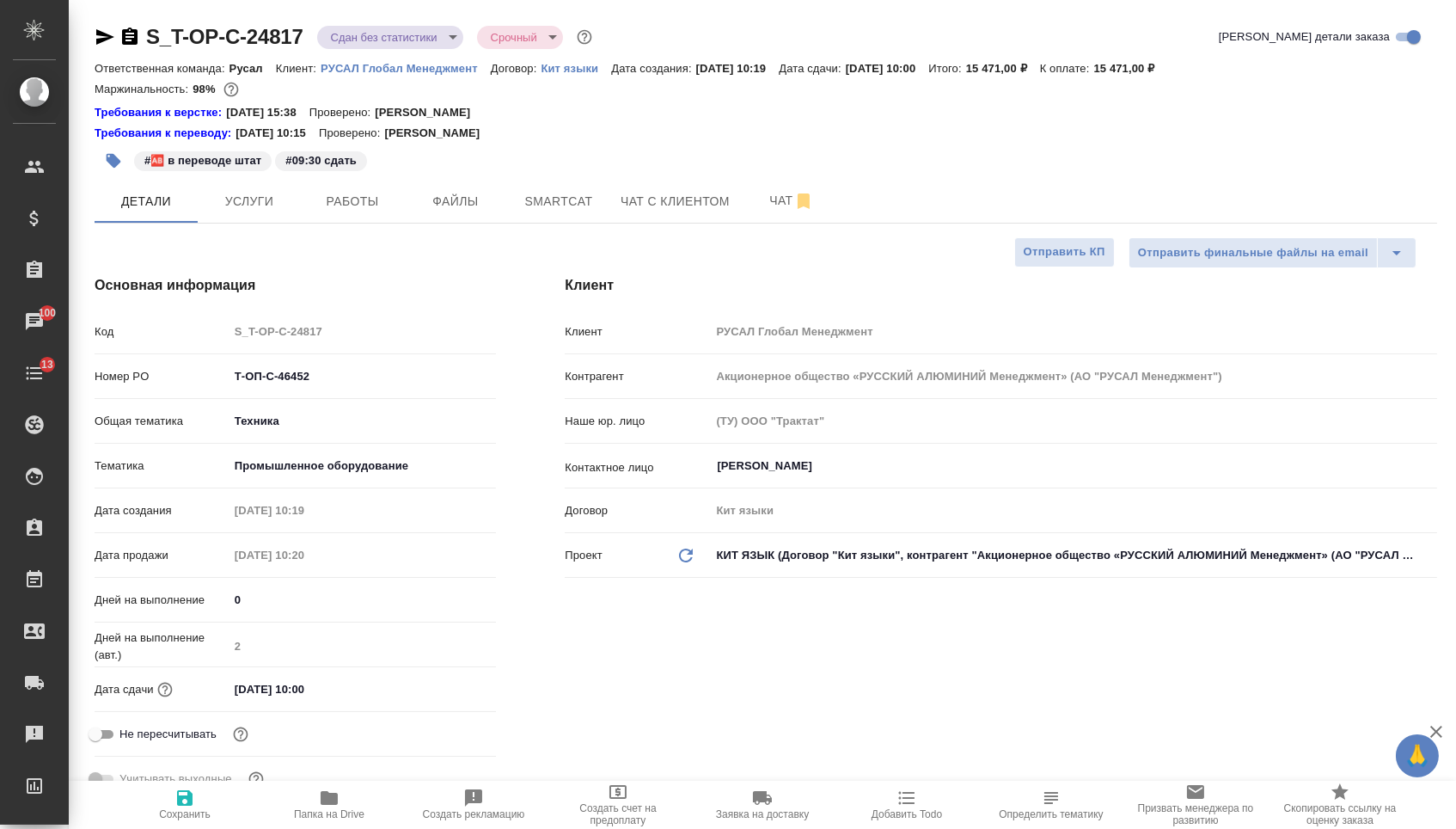
type textarea "x"
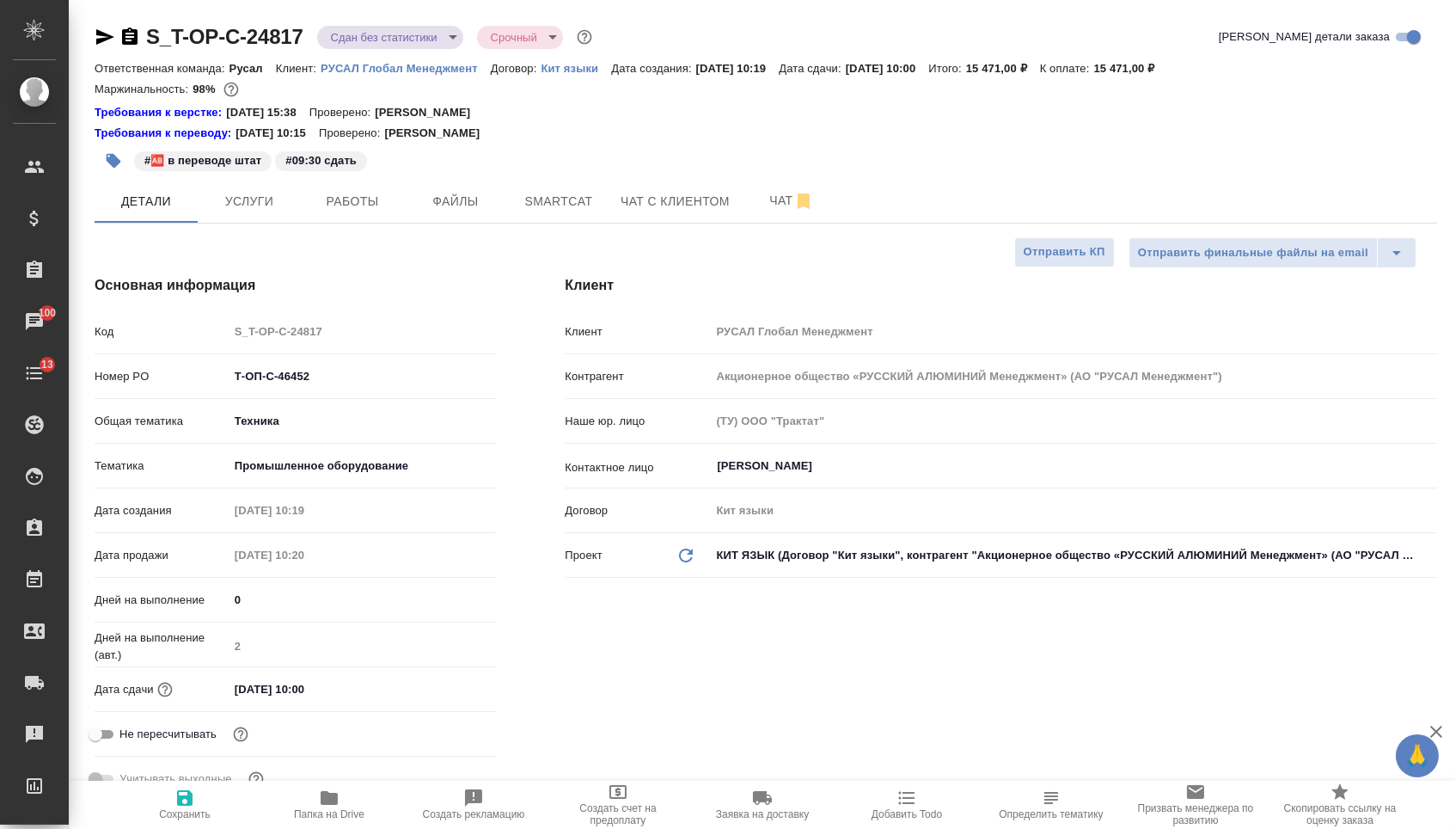
type textarea "x"
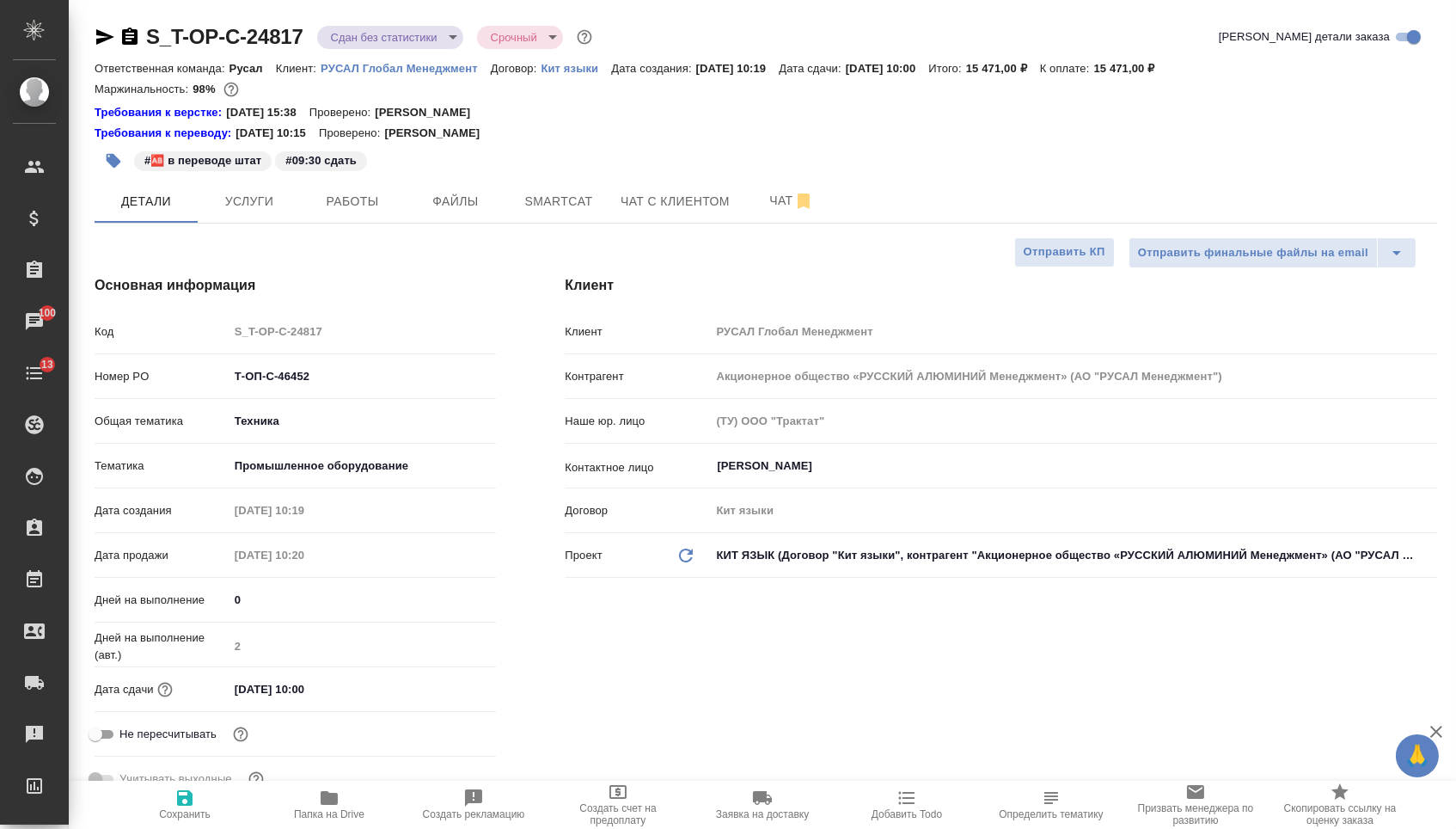
type textarea "x"
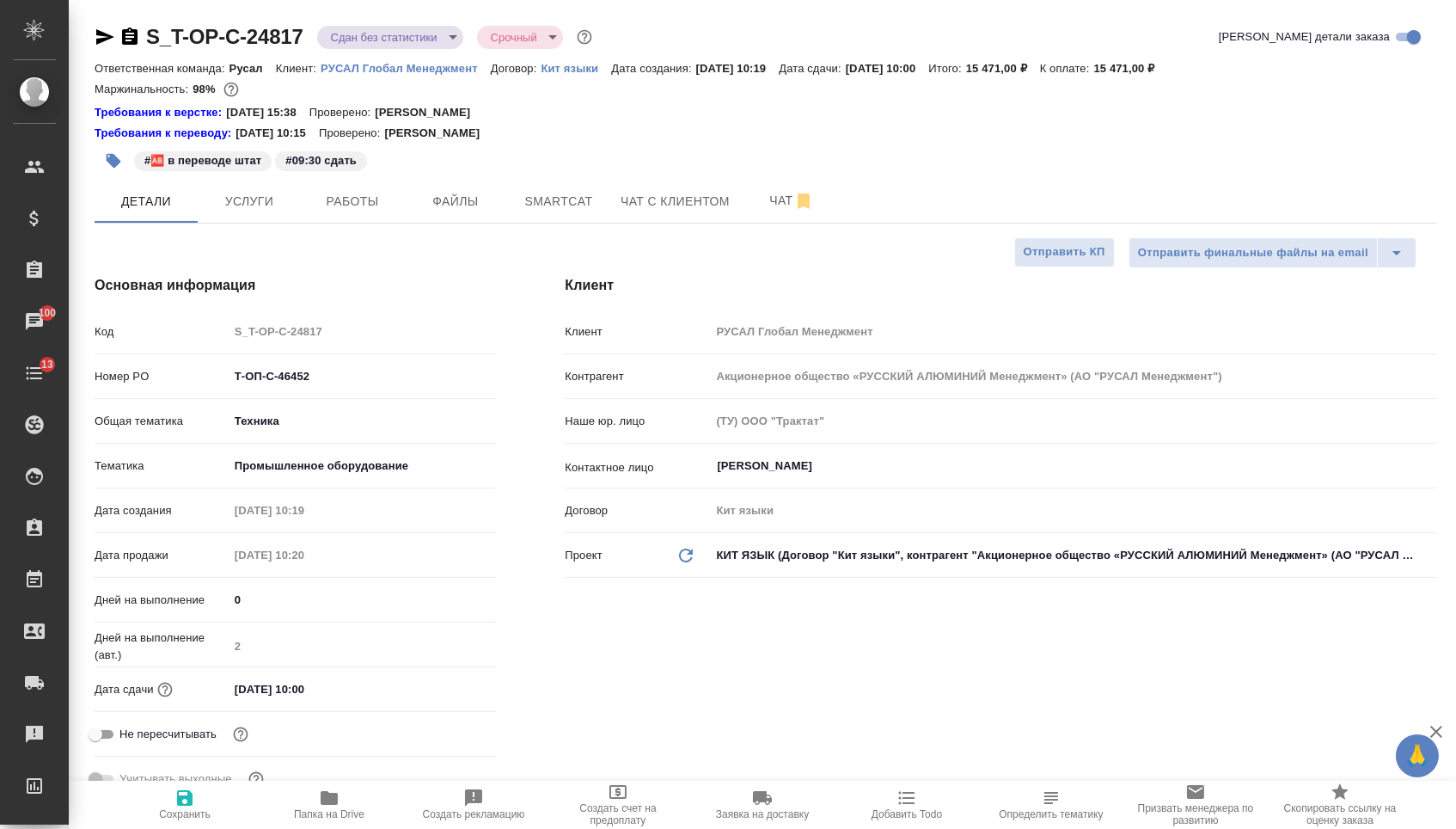
type textarea "x"
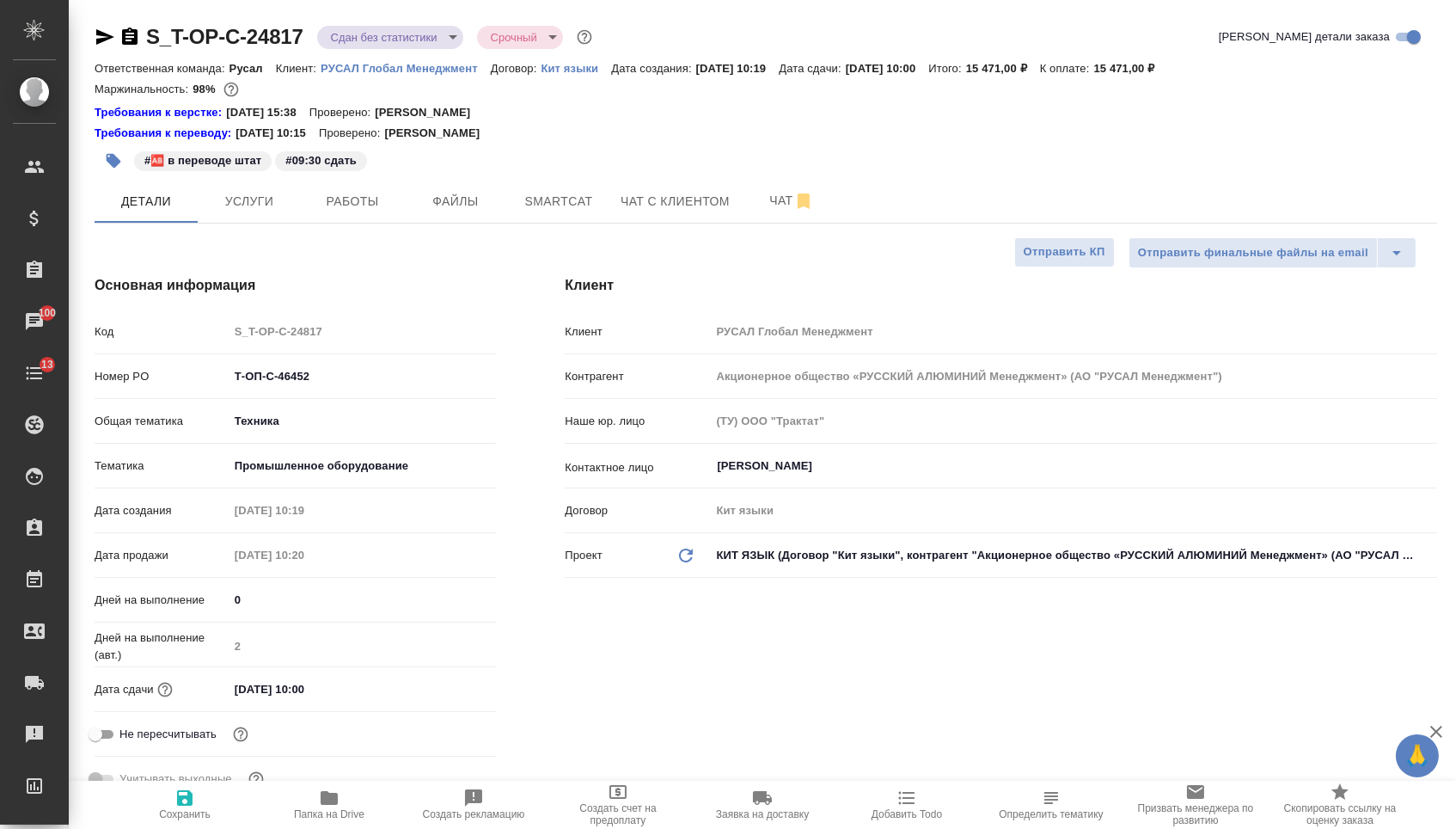
type textarea "x"
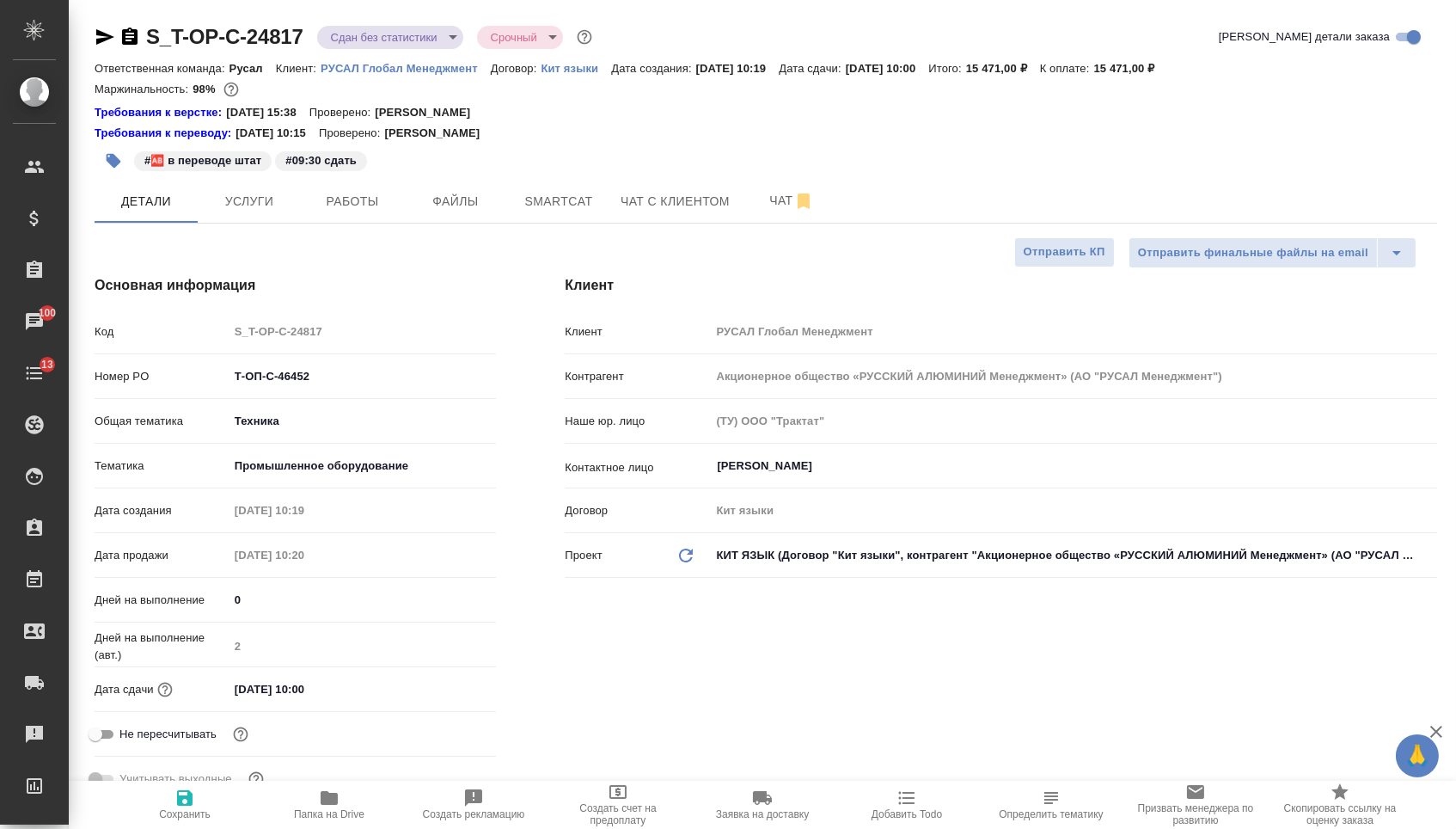
type textarea "x"
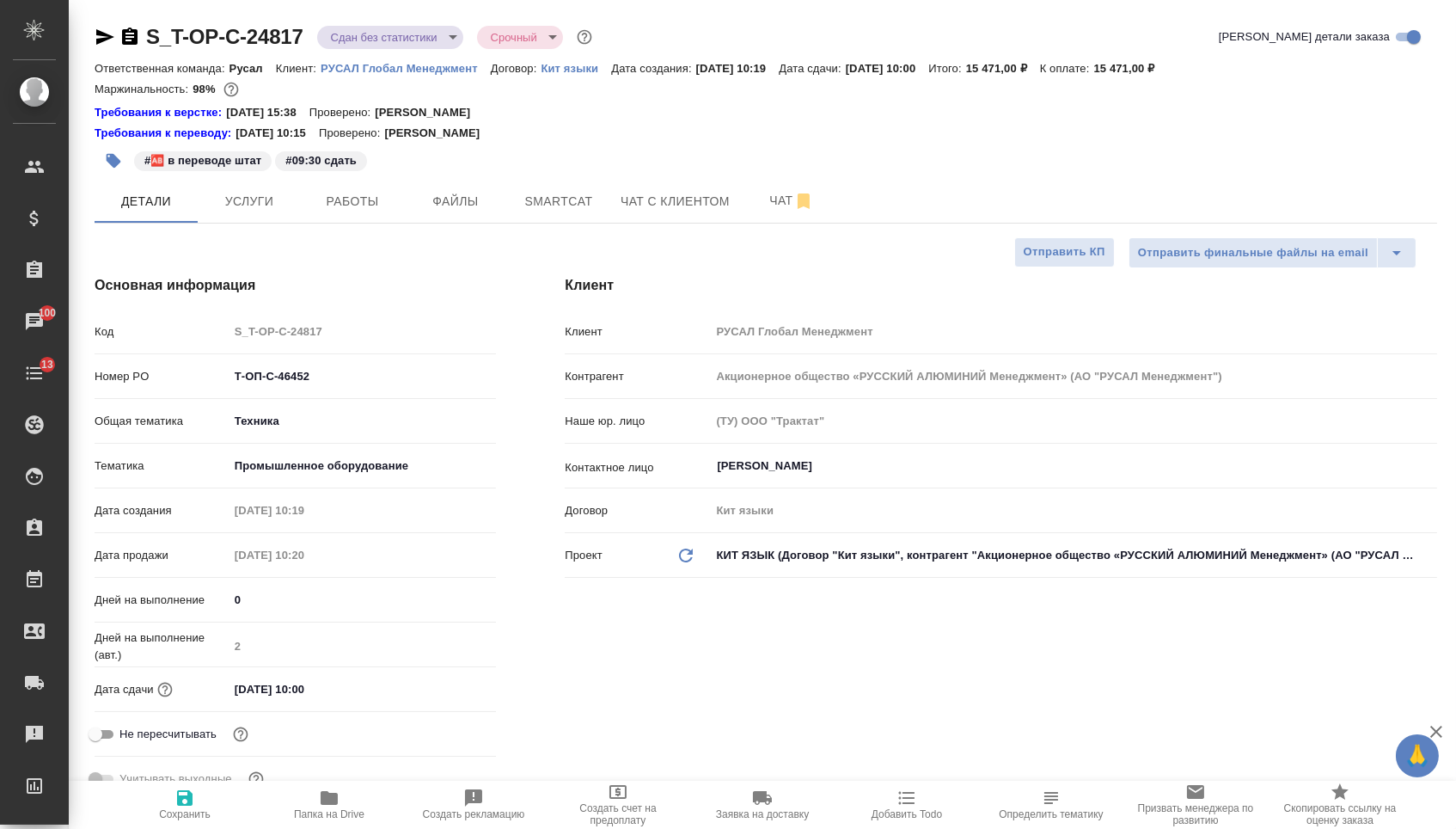
type textarea "x"
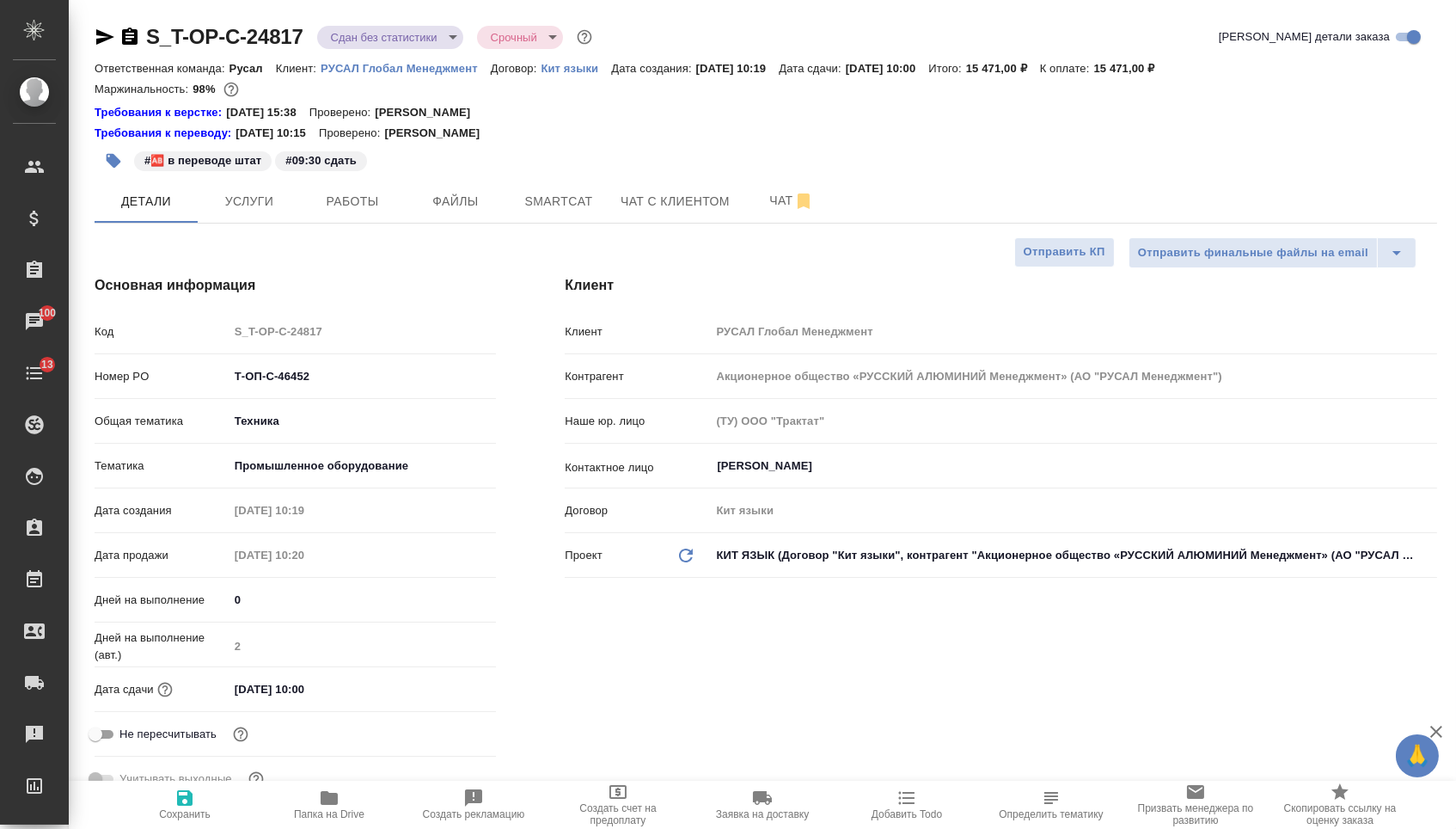
type textarea "x"
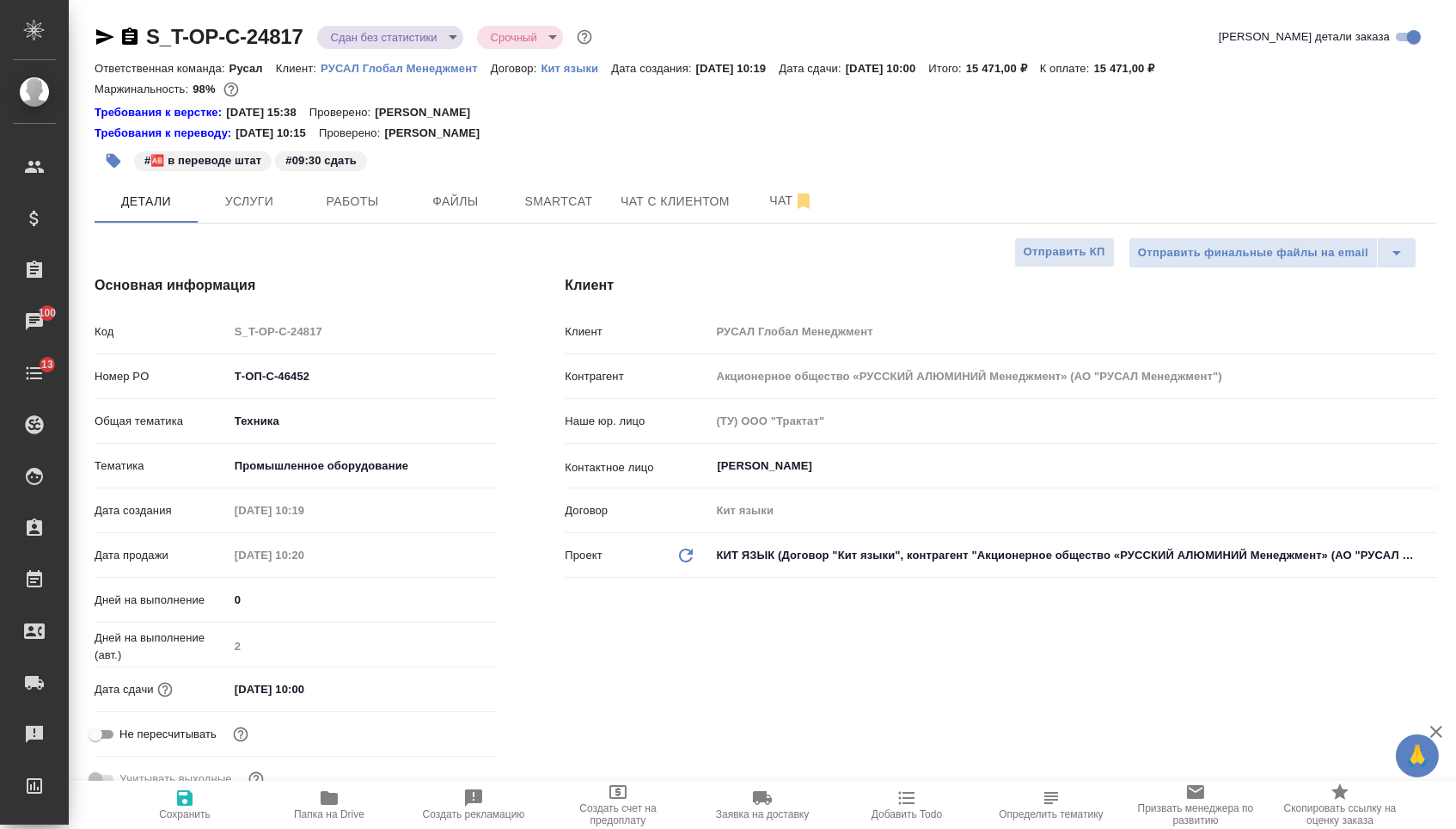
type textarea "x"
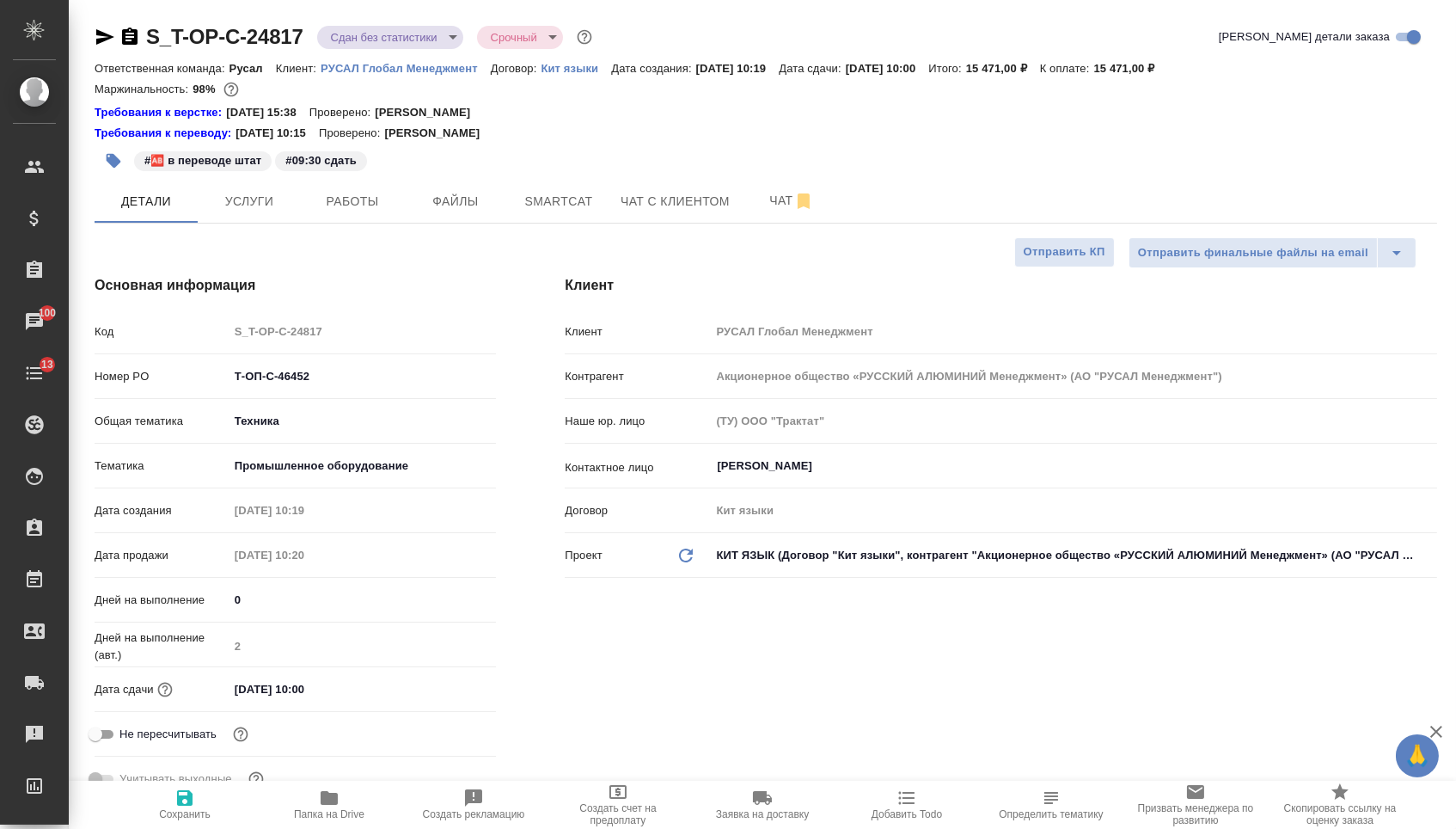
type textarea "x"
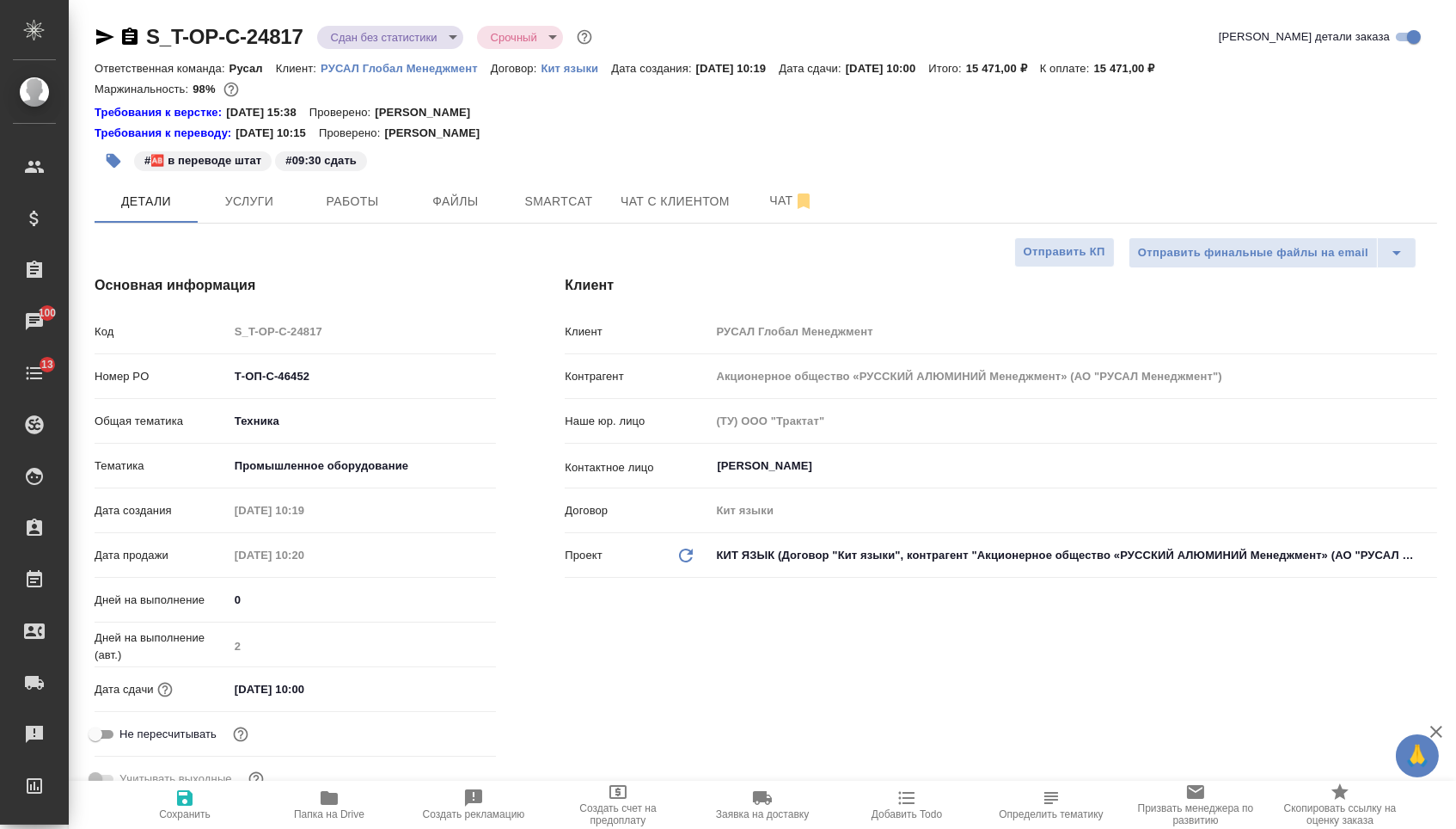
type textarea "x"
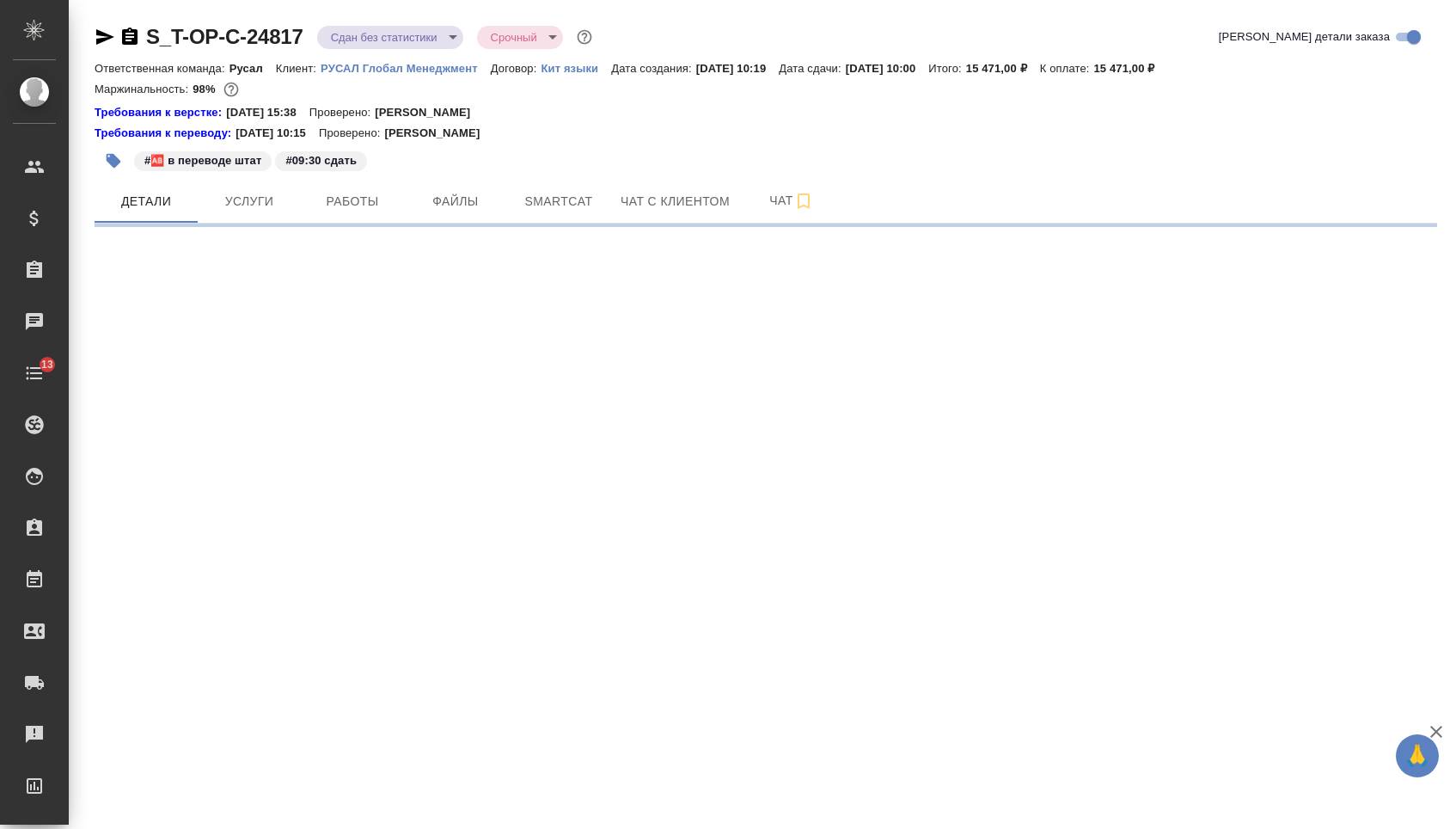
select select "RU"
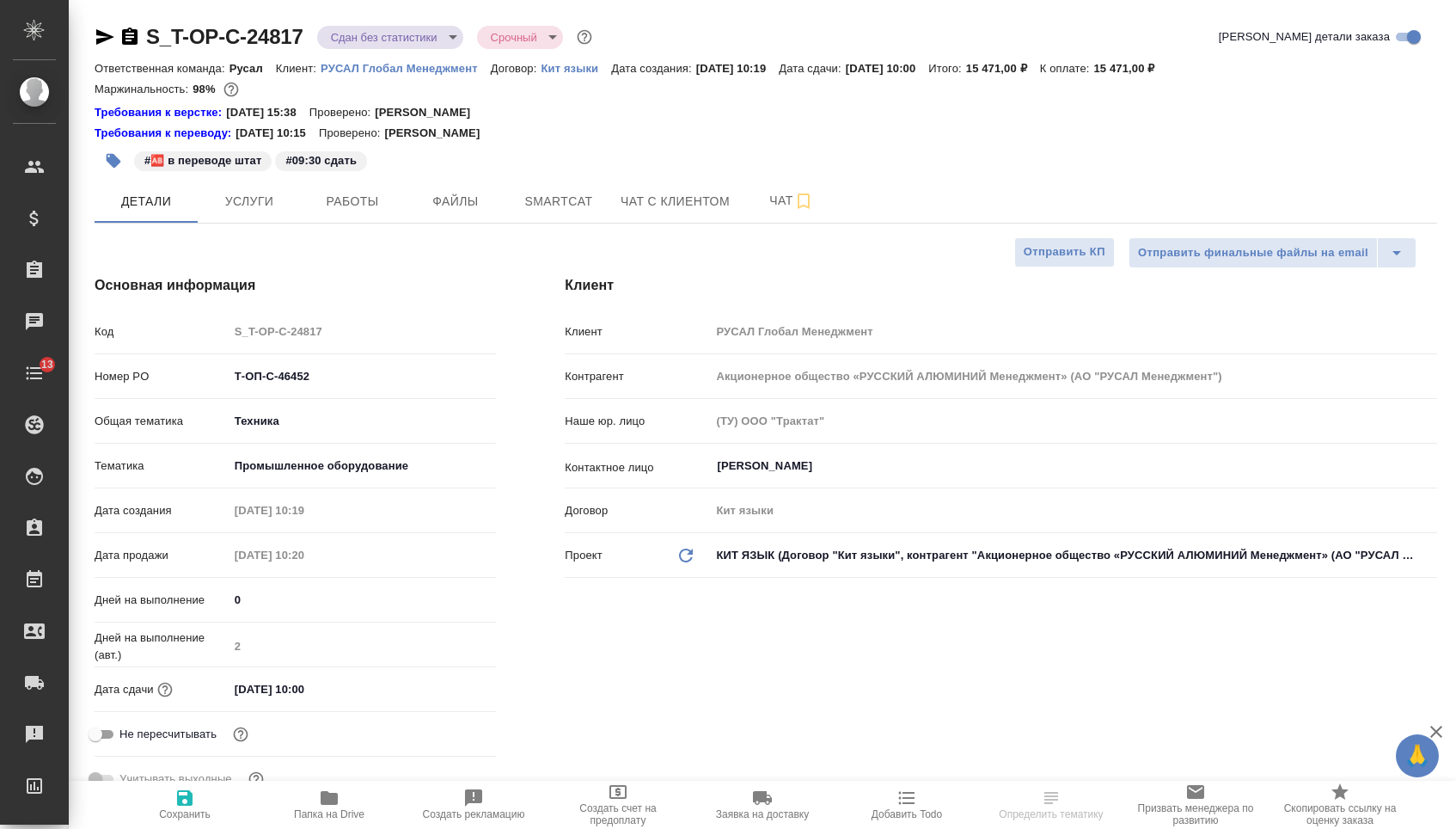
type textarea "x"
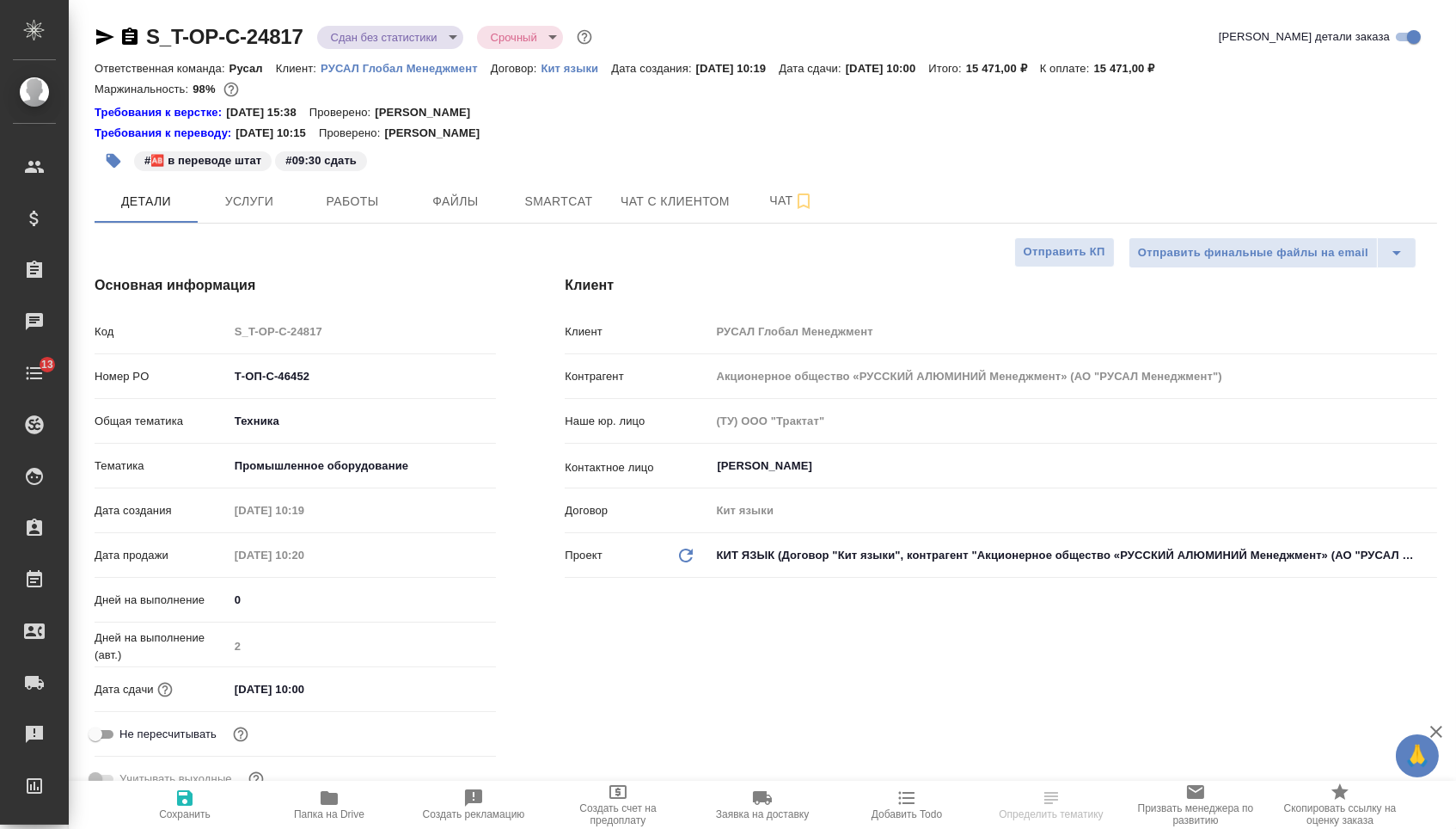
type textarea "x"
type input "[PERSON_NAME]"
type textarea "x"
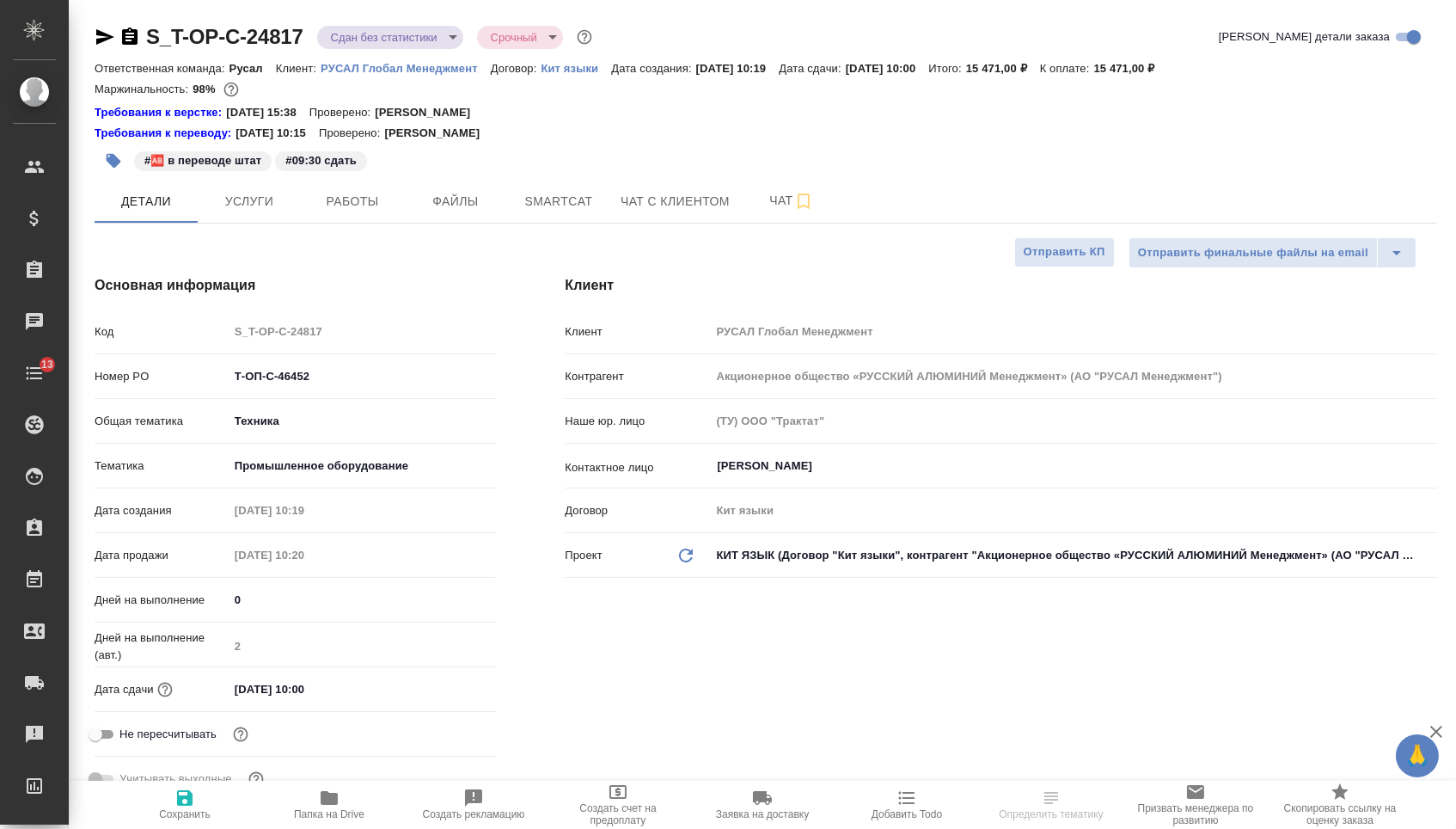
type textarea "x"
select select "RU"
type textarea "x"
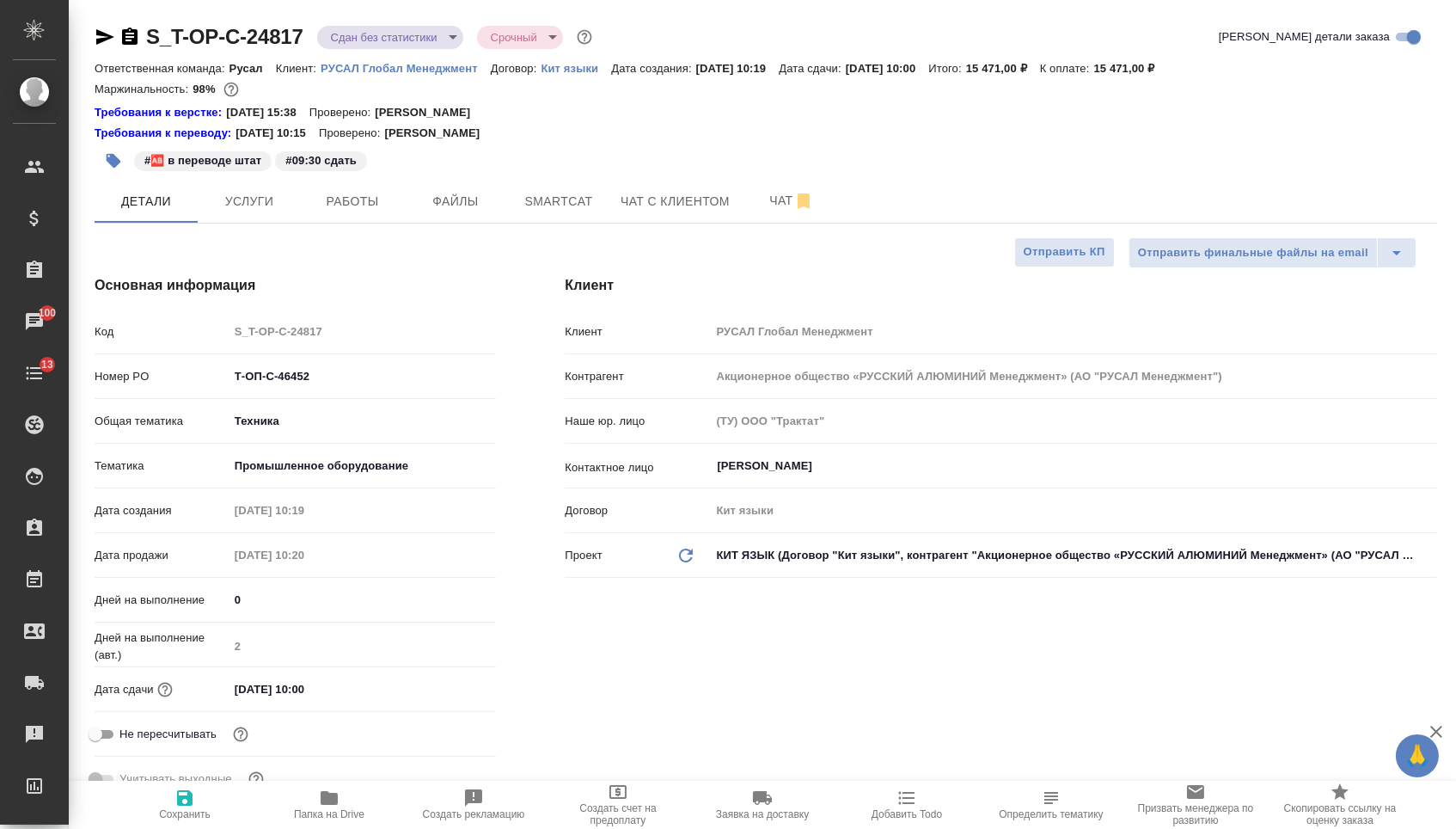
type textarea "x"
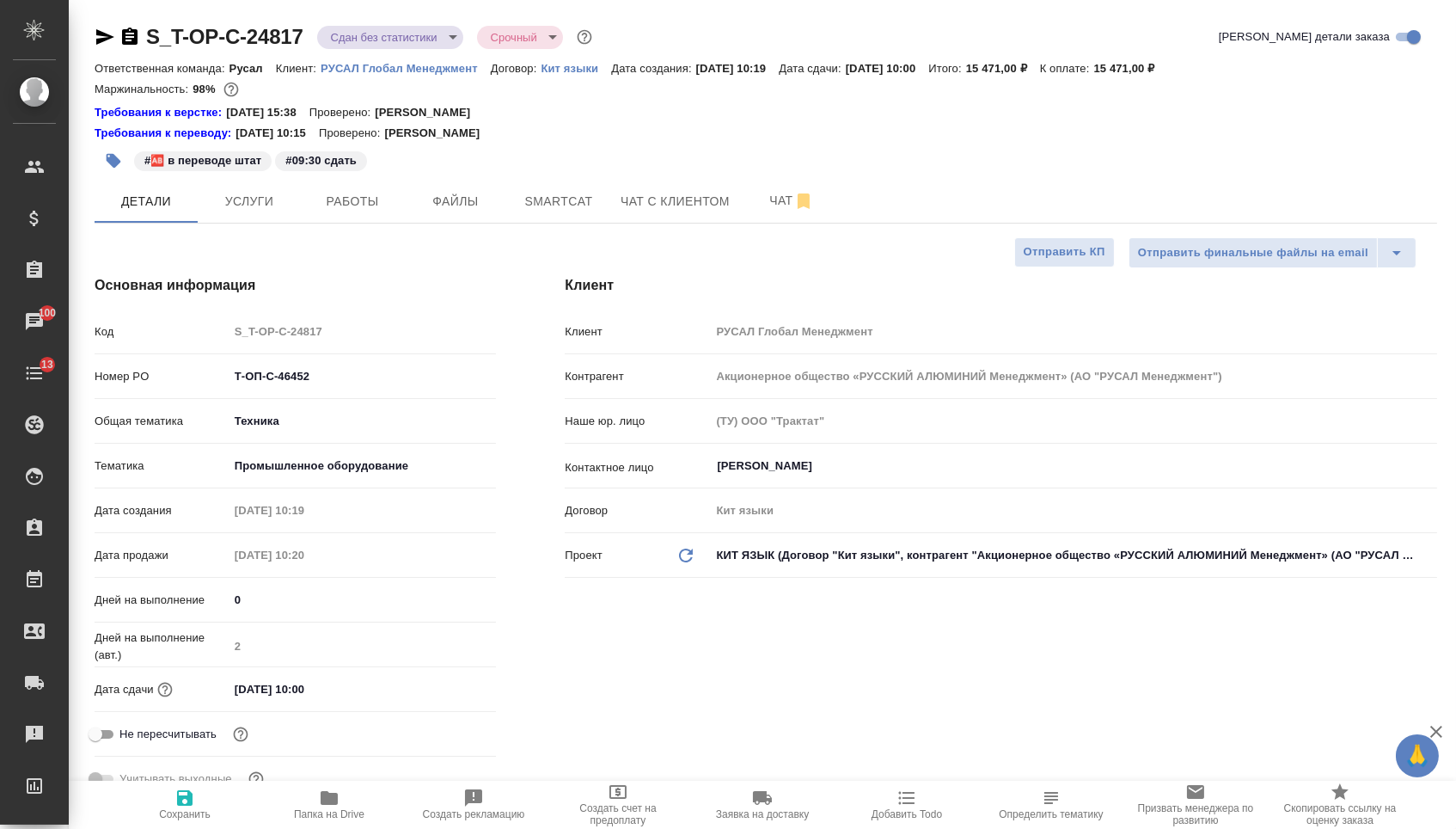
type textarea "x"
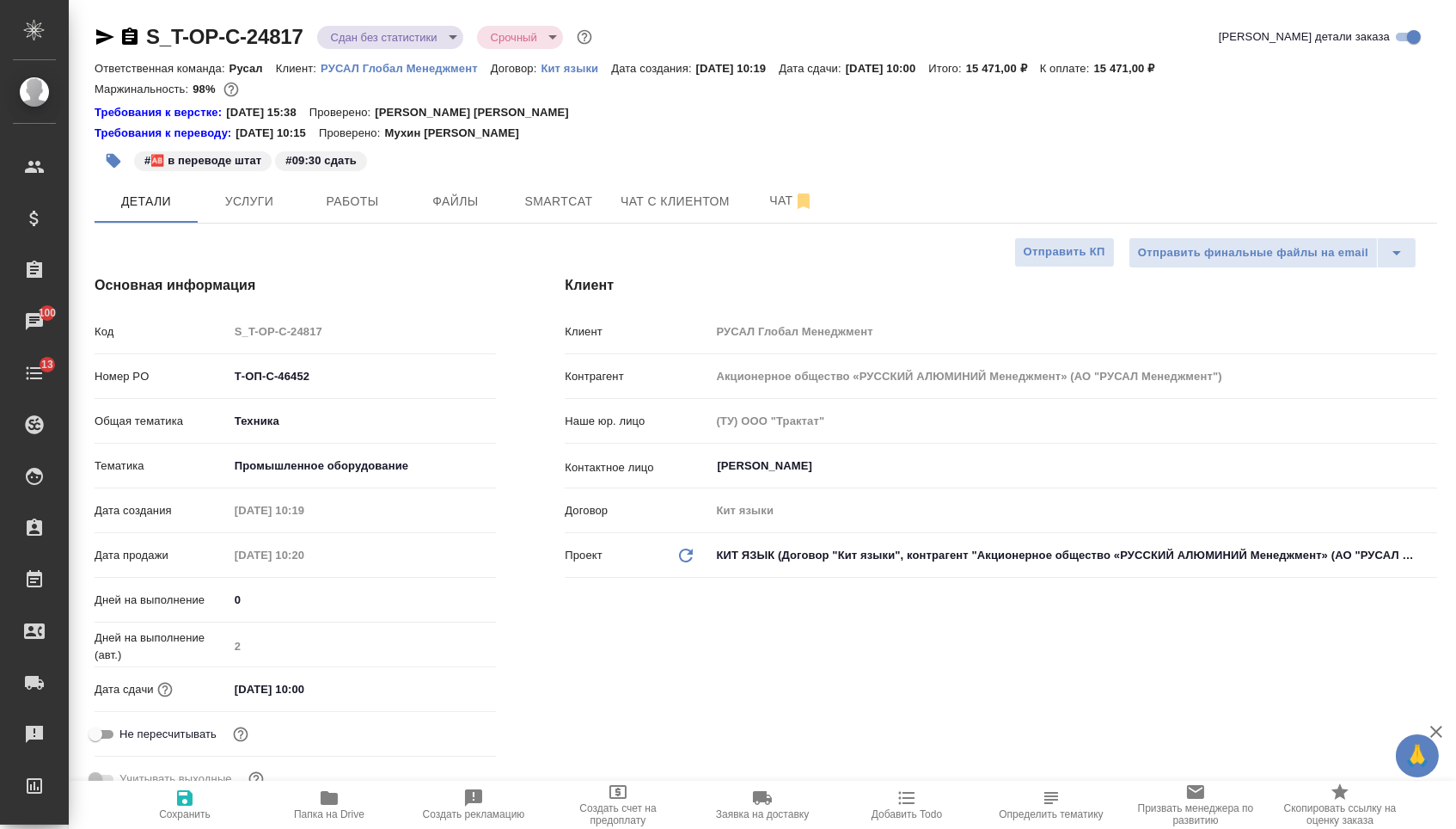
type textarea "x"
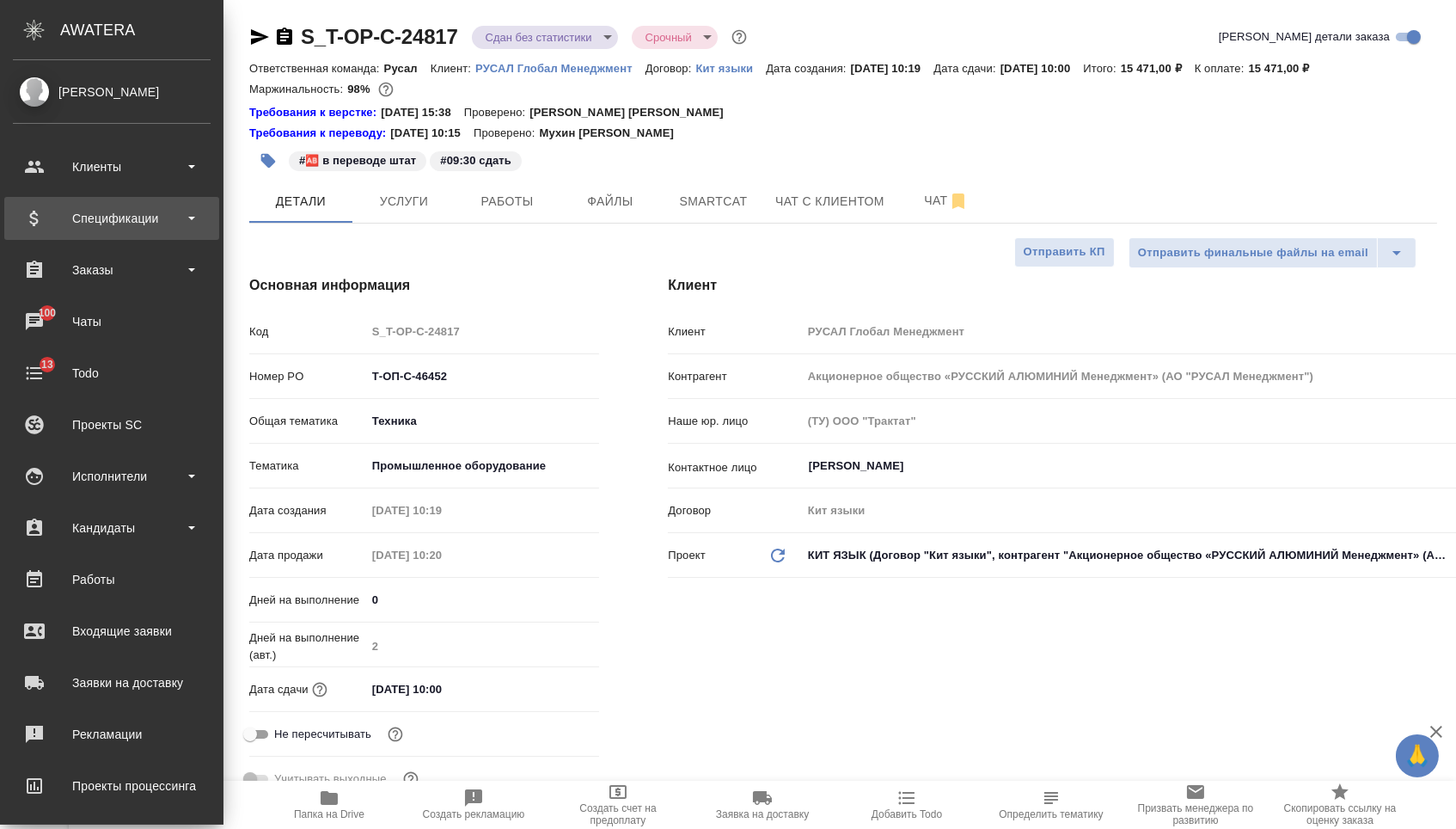
click at [134, 228] on div "Спецификации" at bounding box center [112, 219] width 198 height 25
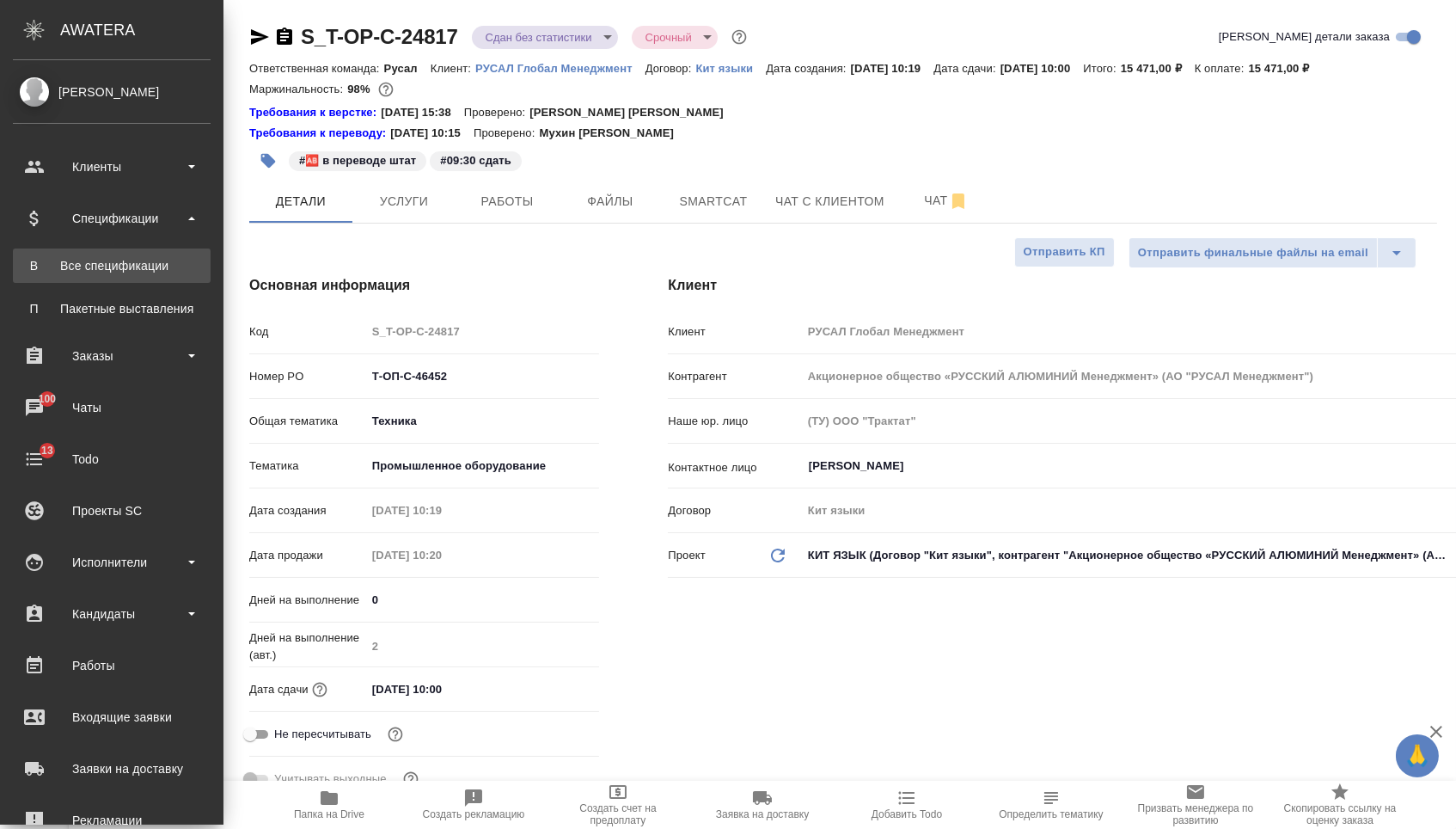
click at [141, 257] on div "Все спецификации" at bounding box center [112, 265] width 180 height 17
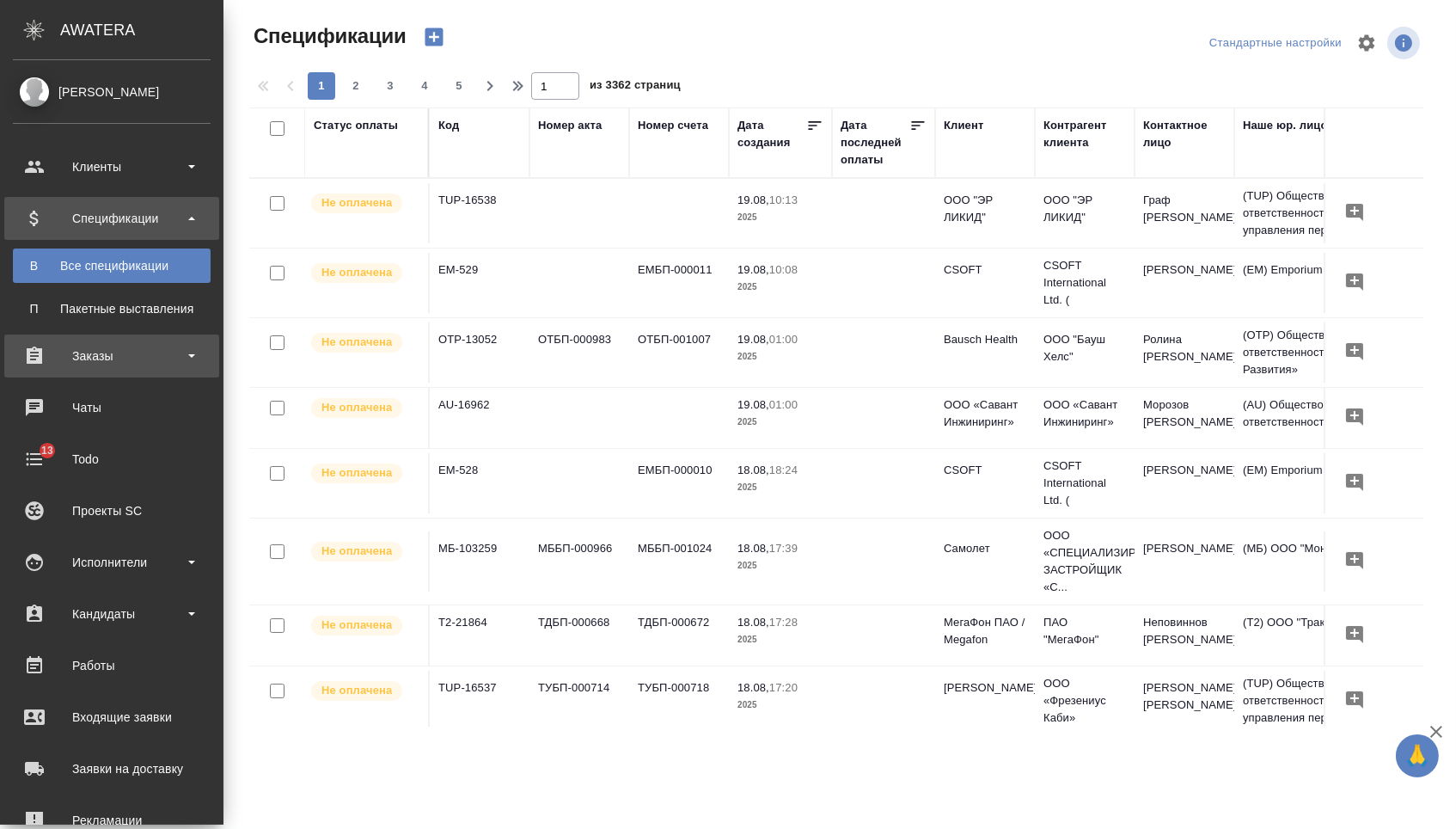
click at [126, 359] on div "Заказы" at bounding box center [112, 356] width 198 height 25
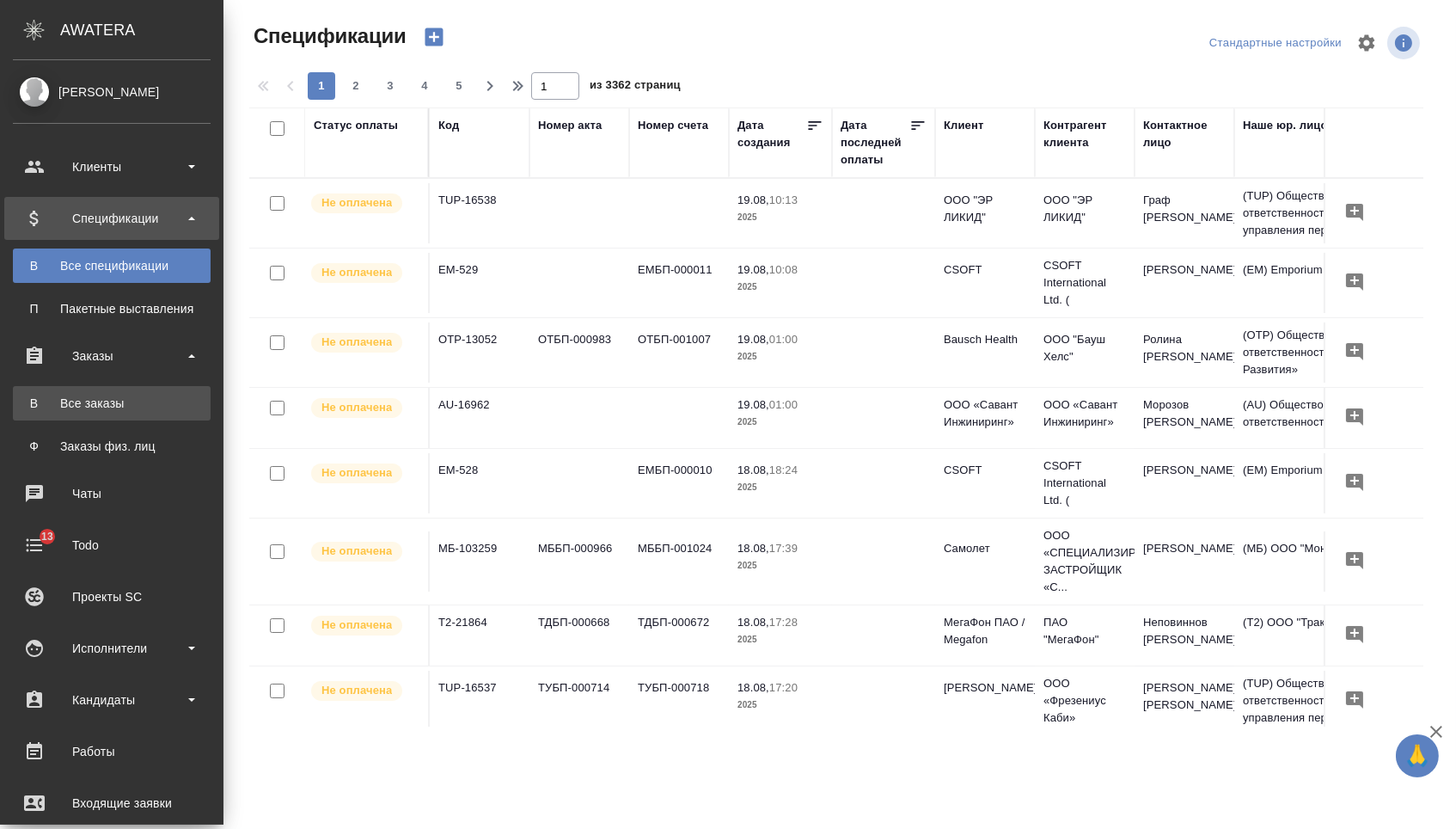
click at [128, 404] on div "Все заказы" at bounding box center [112, 403] width 180 height 17
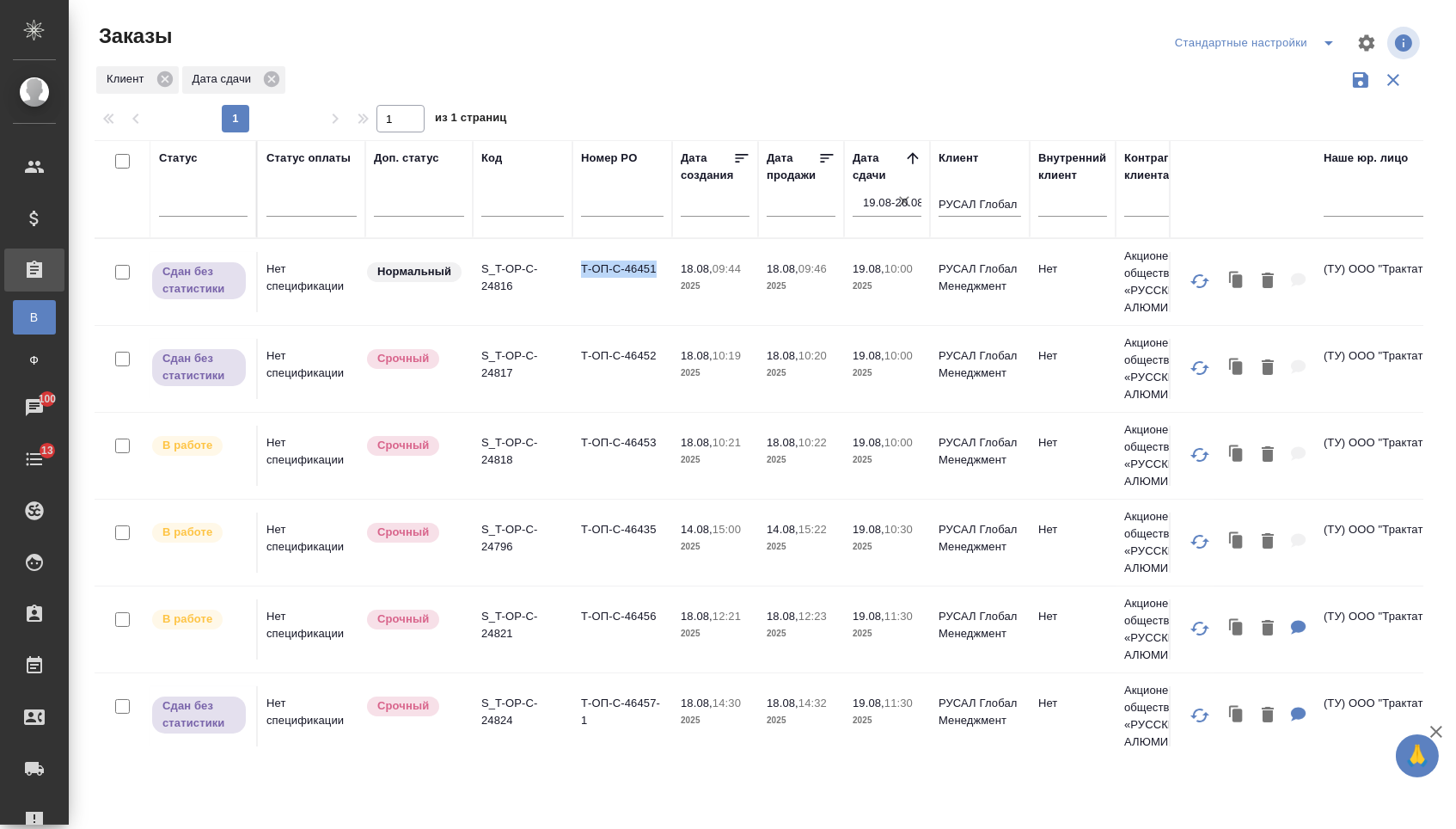
drag, startPoint x: 597, startPoint y: 278, endPoint x: 655, endPoint y: 277, distance: 58.0
click at [655, 277] on td "Т-ОП-С-46451" at bounding box center [622, 282] width 100 height 60
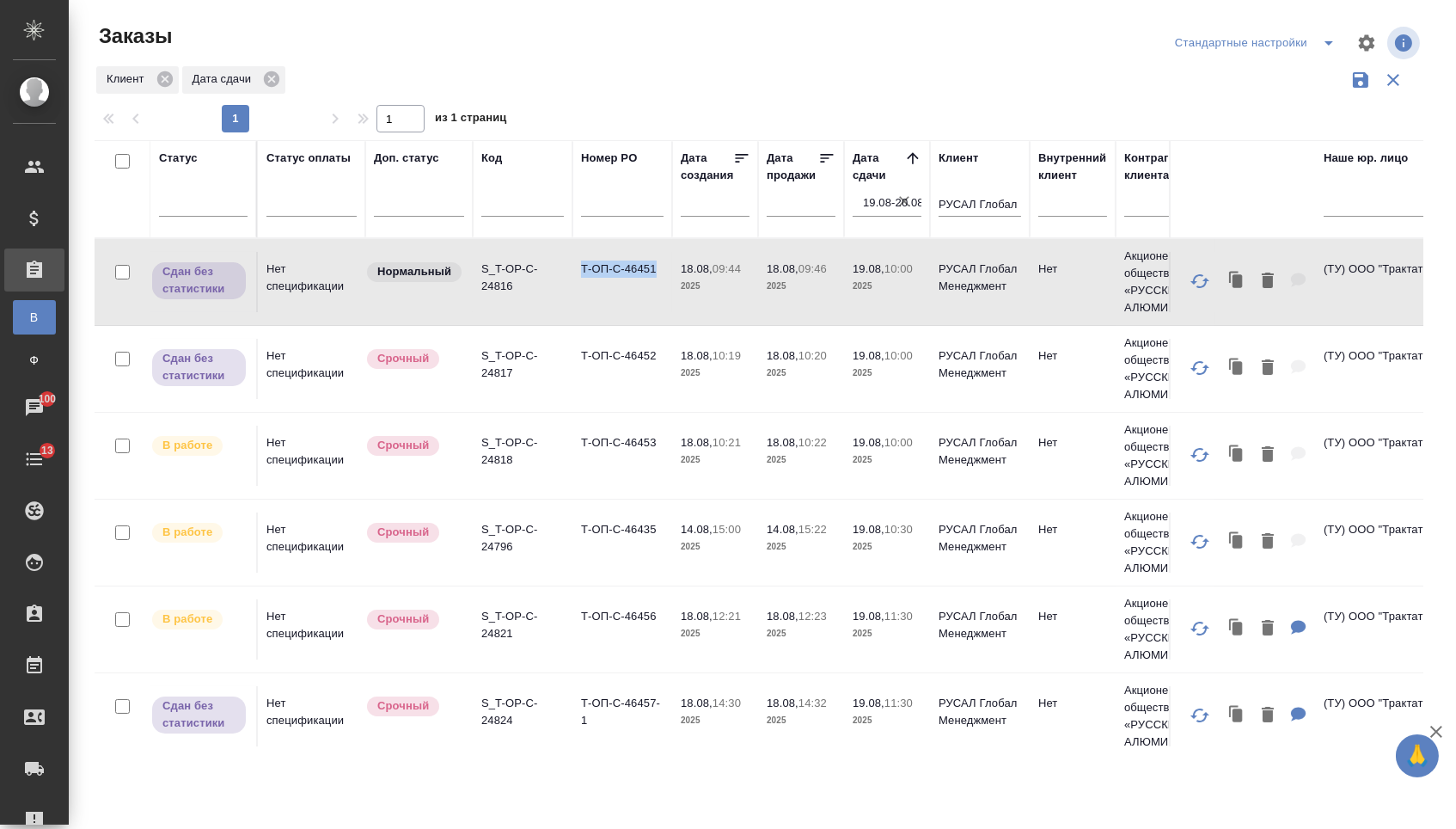
copy td "Т-ОП-С-46451"
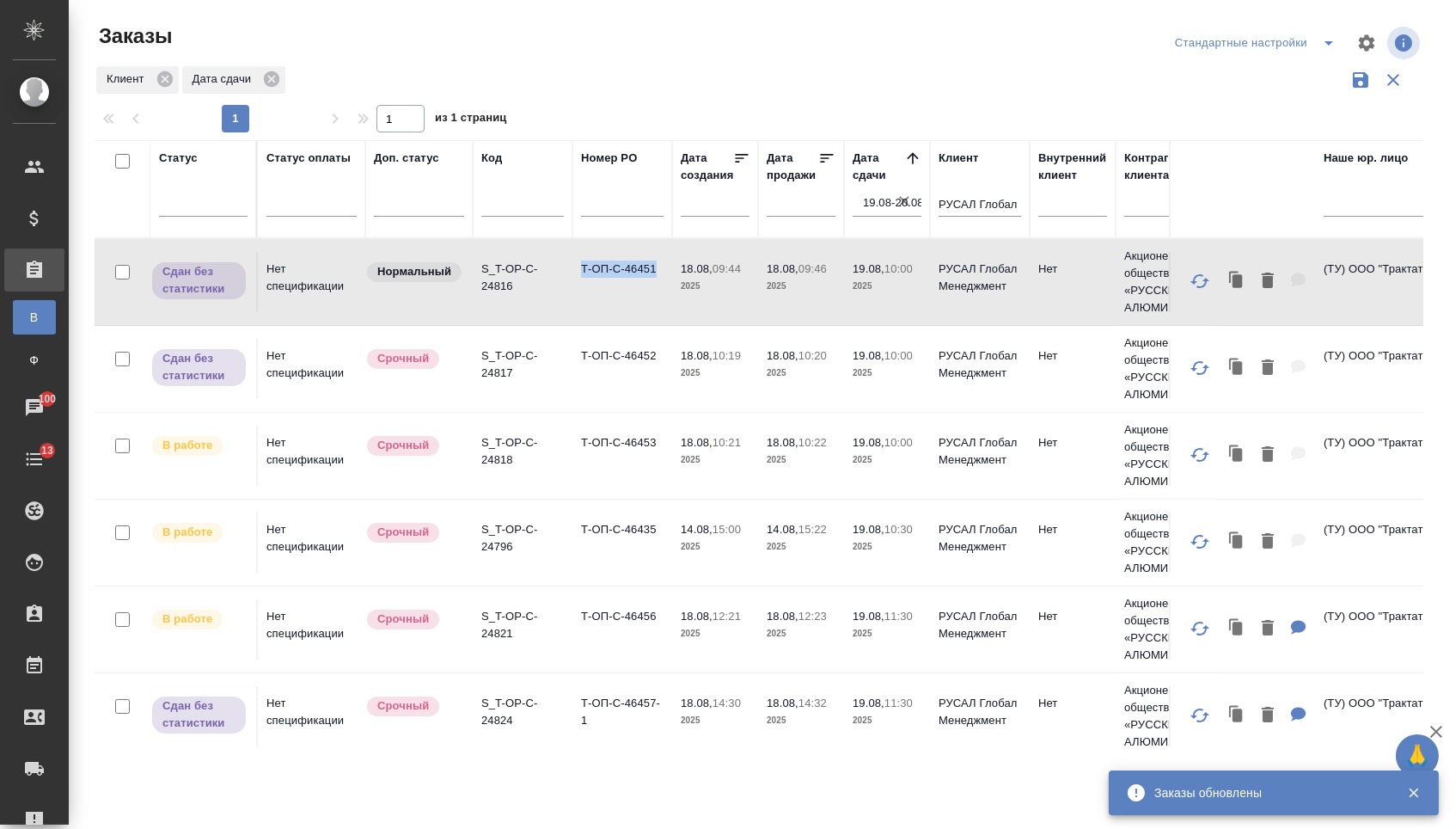
click at [604, 305] on td "Т-ОП-С-46451" at bounding box center [622, 282] width 100 height 60
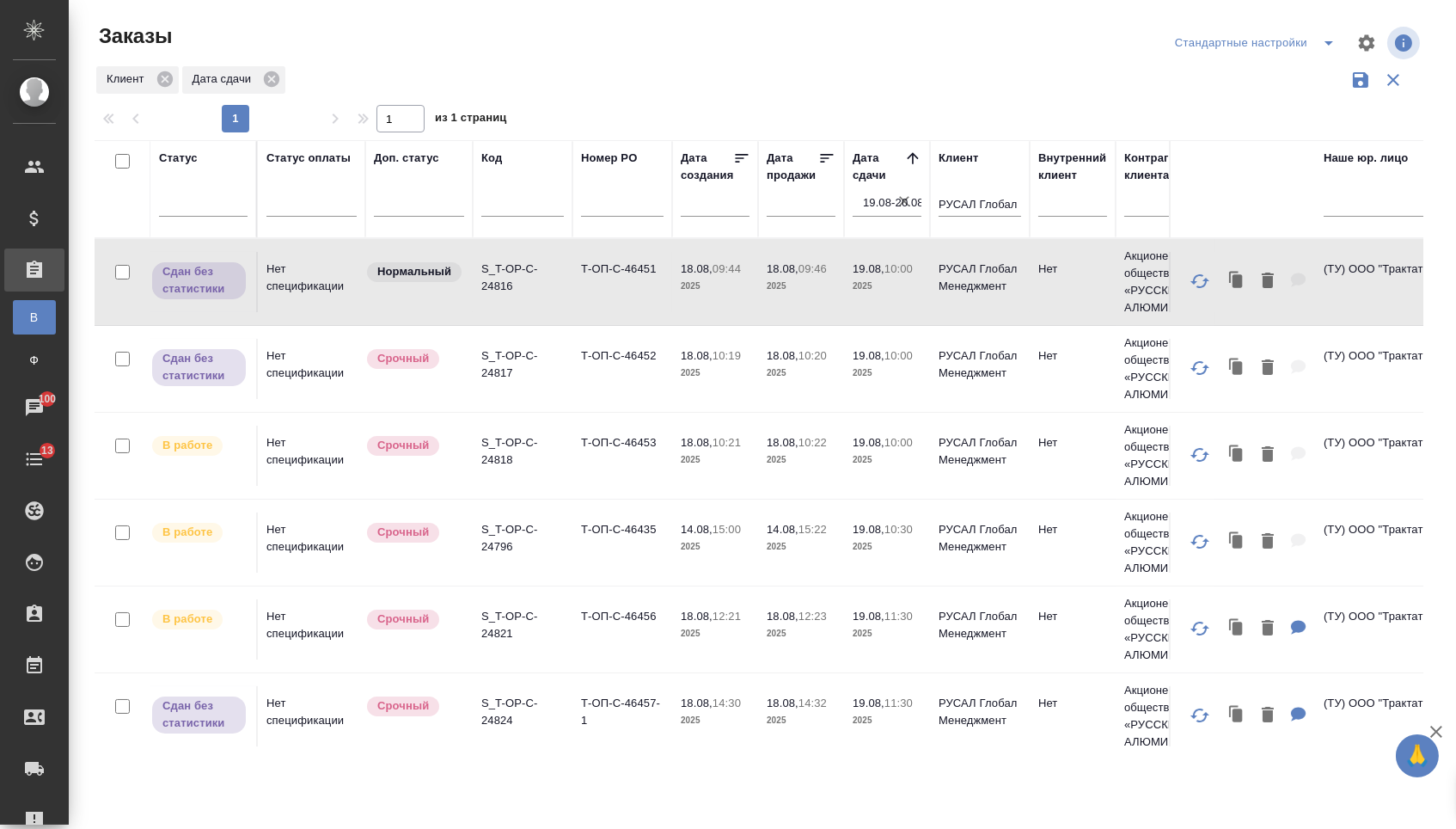
click at [587, 312] on td "Т-ОП-С-46453" at bounding box center [622, 282] width 100 height 60
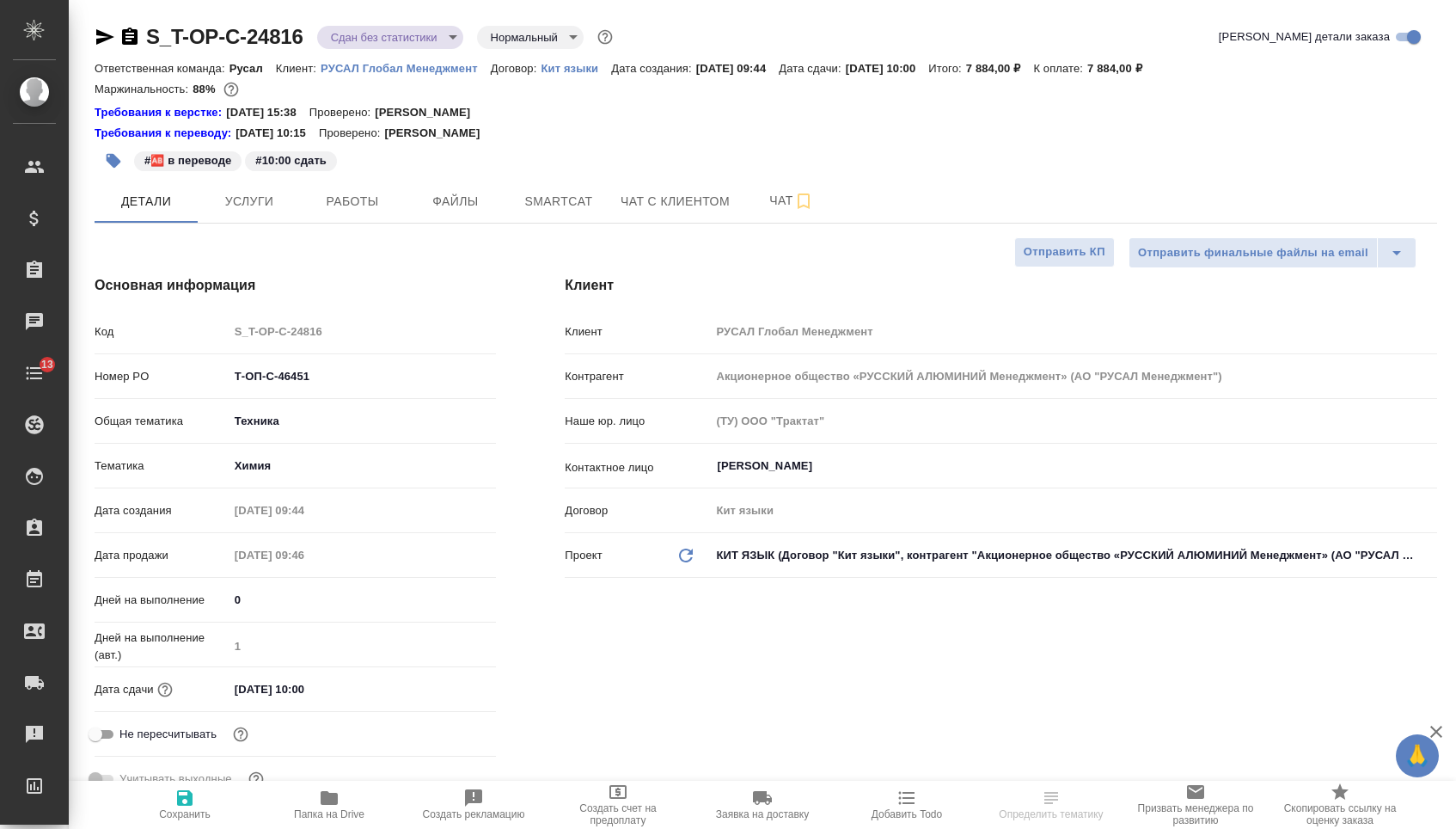
select select "RU"
click at [237, 198] on span "Услуги" at bounding box center [248, 201] width 83 height 22
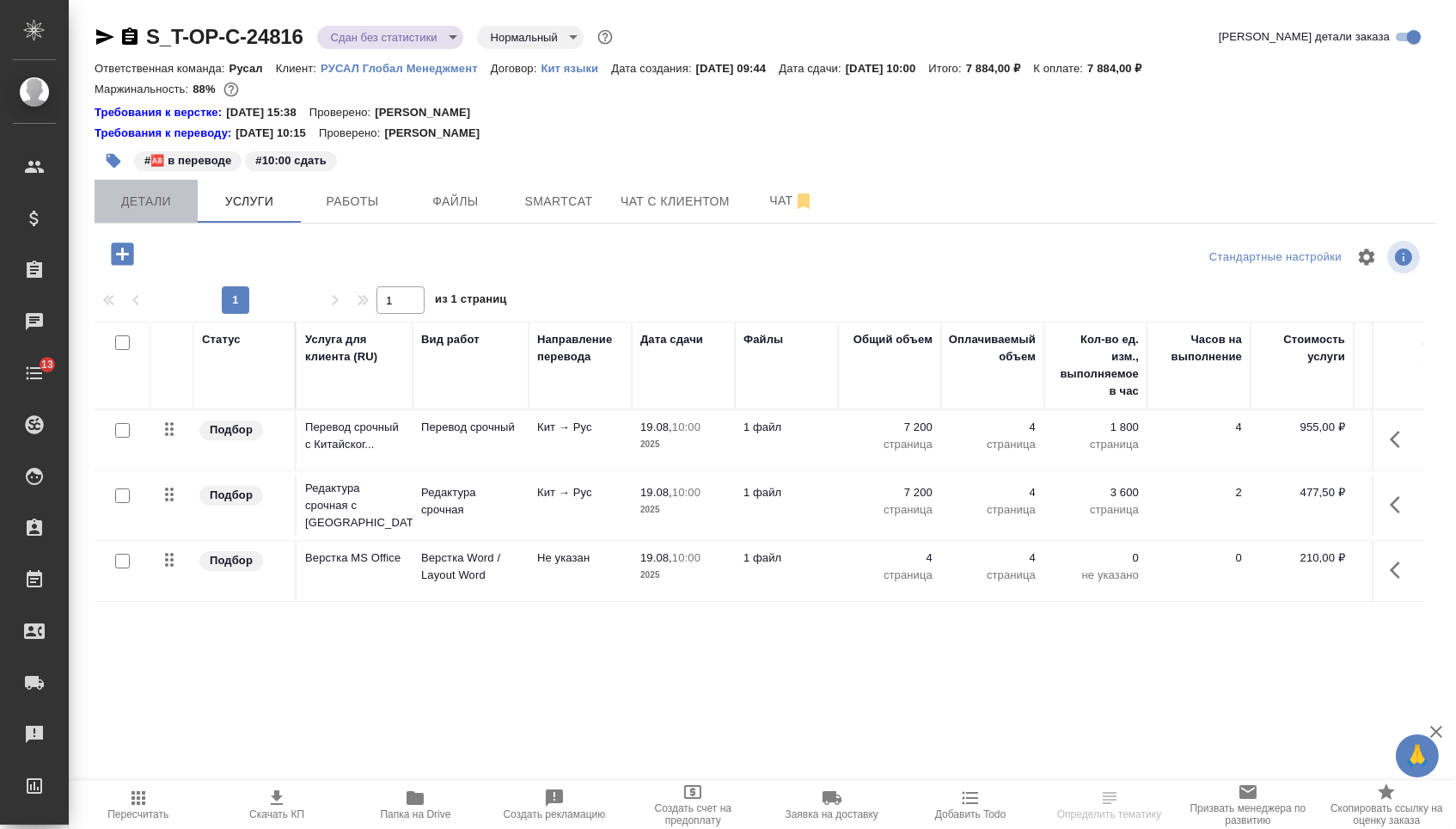
click at [147, 190] on button "Детали" at bounding box center [146, 200] width 103 height 43
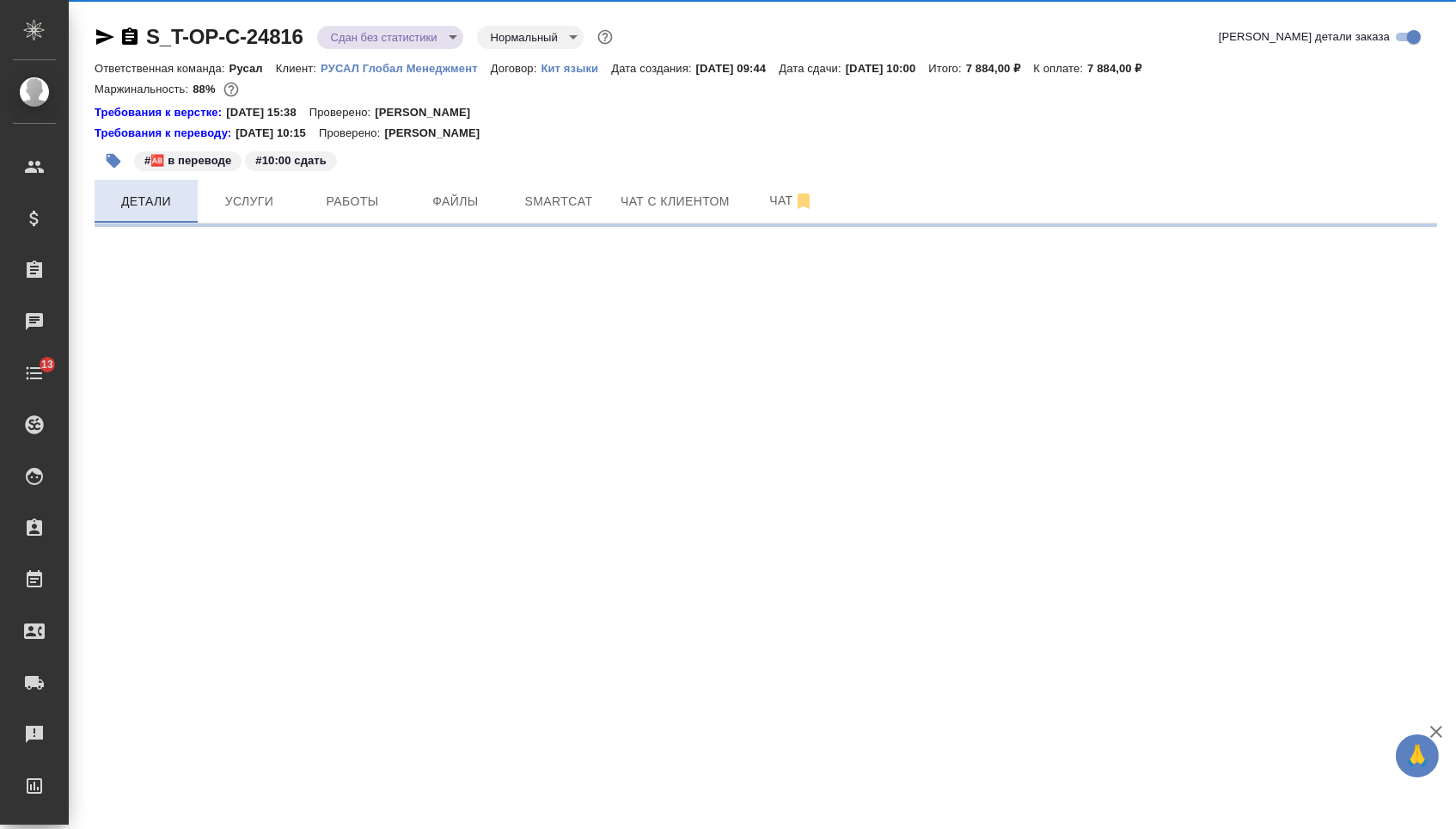
select select "RU"
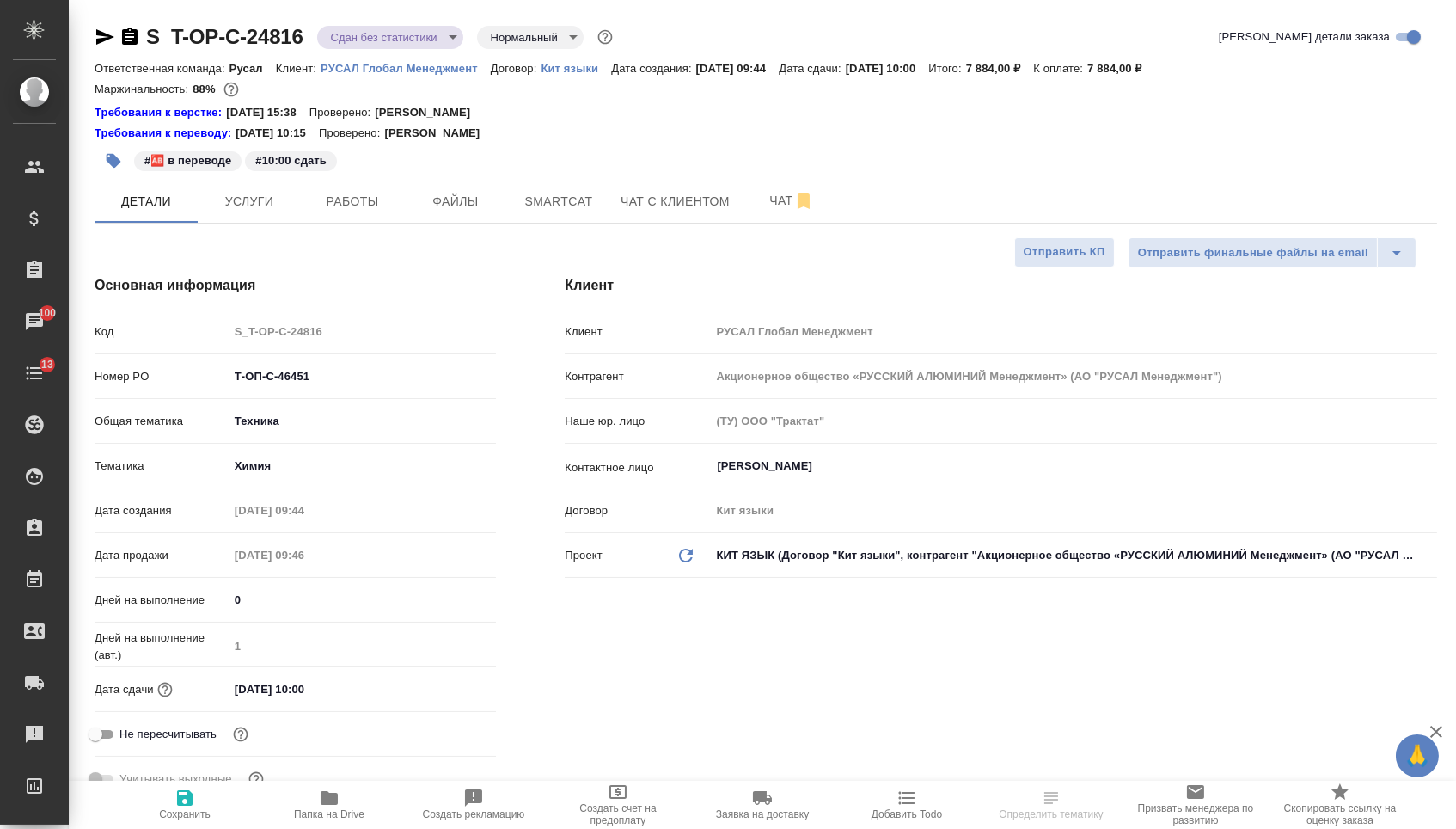
type textarea "x"
select select "RU"
type textarea "x"
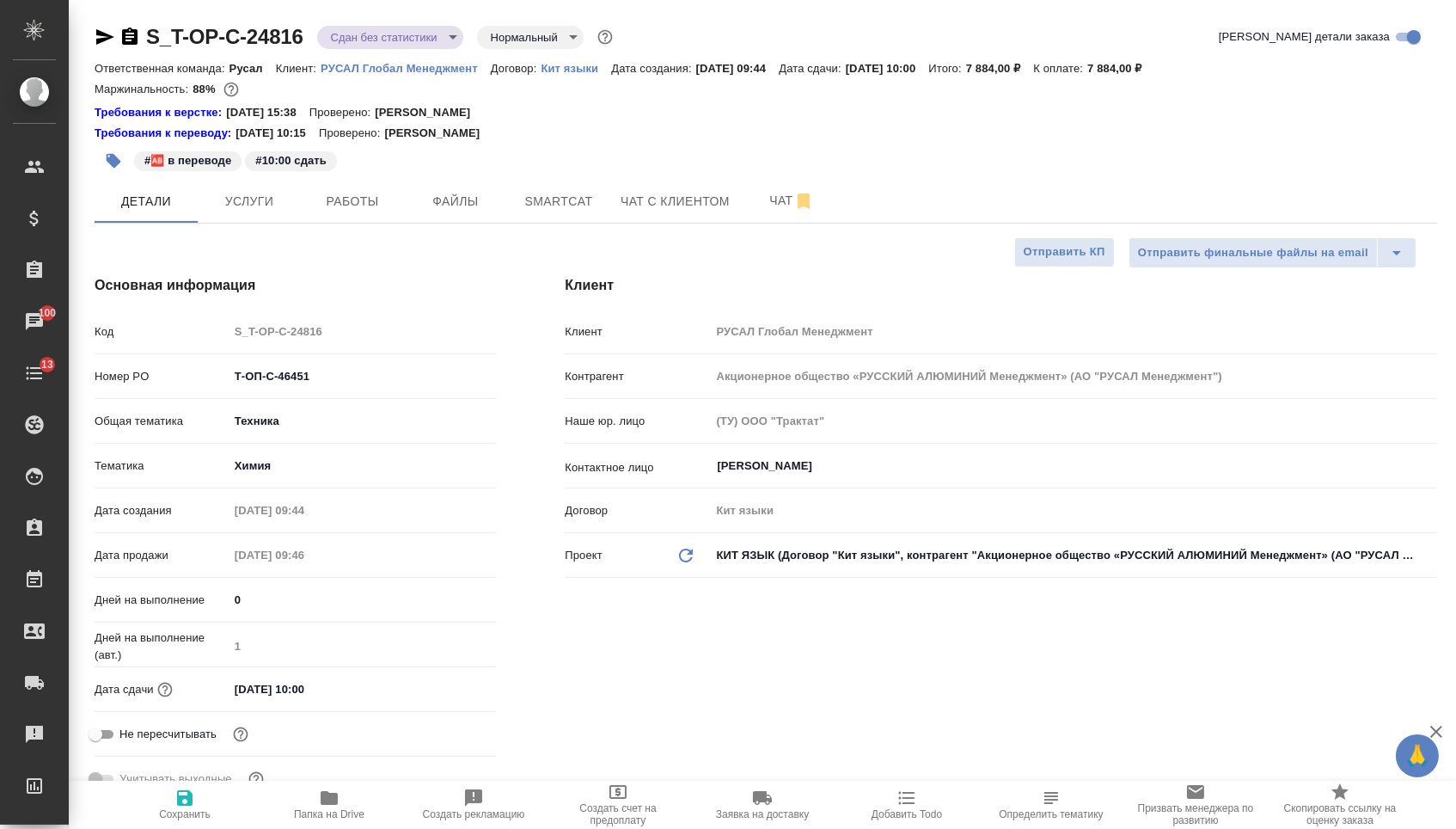
type textarea "x"
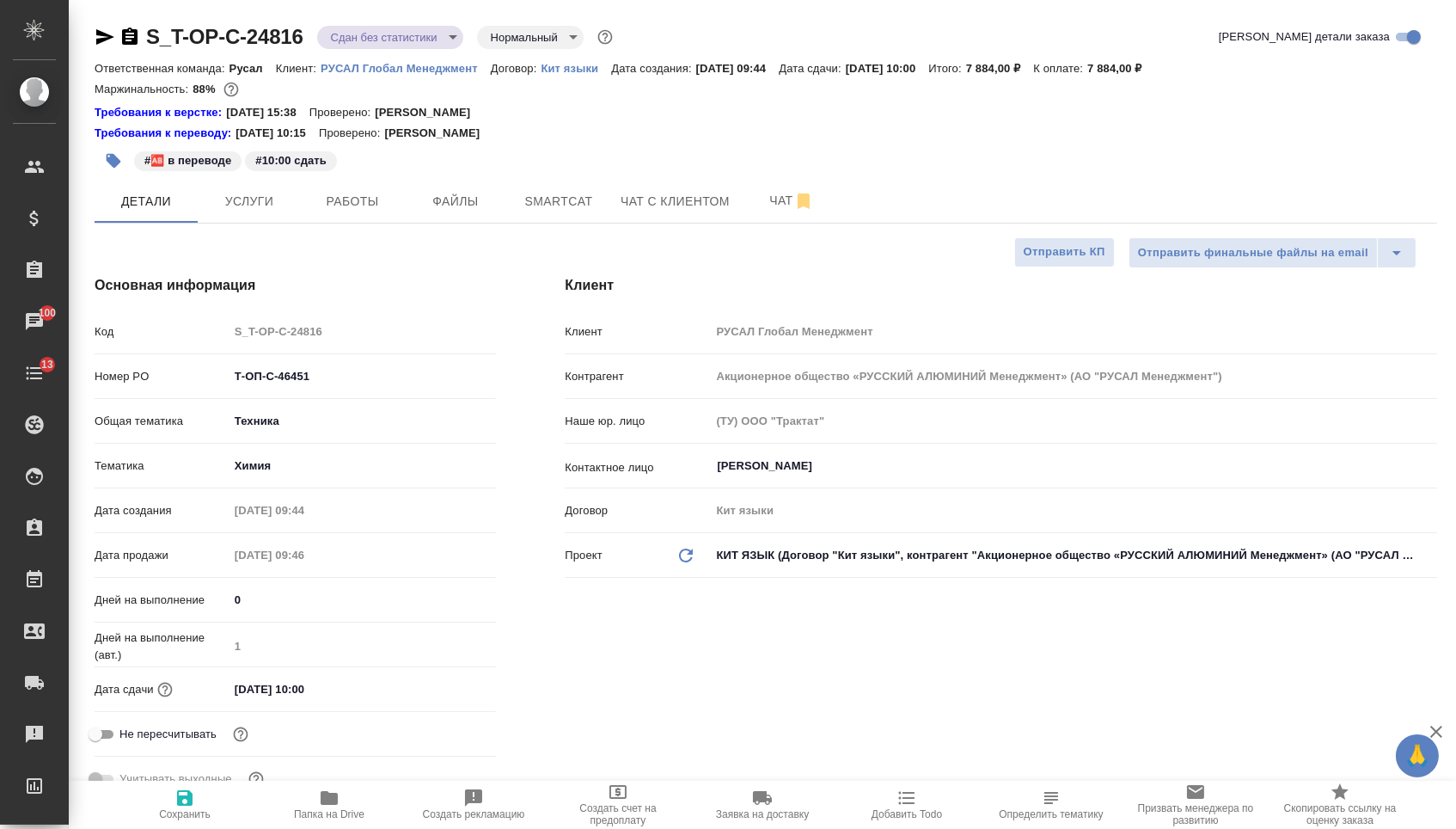
type textarea "x"
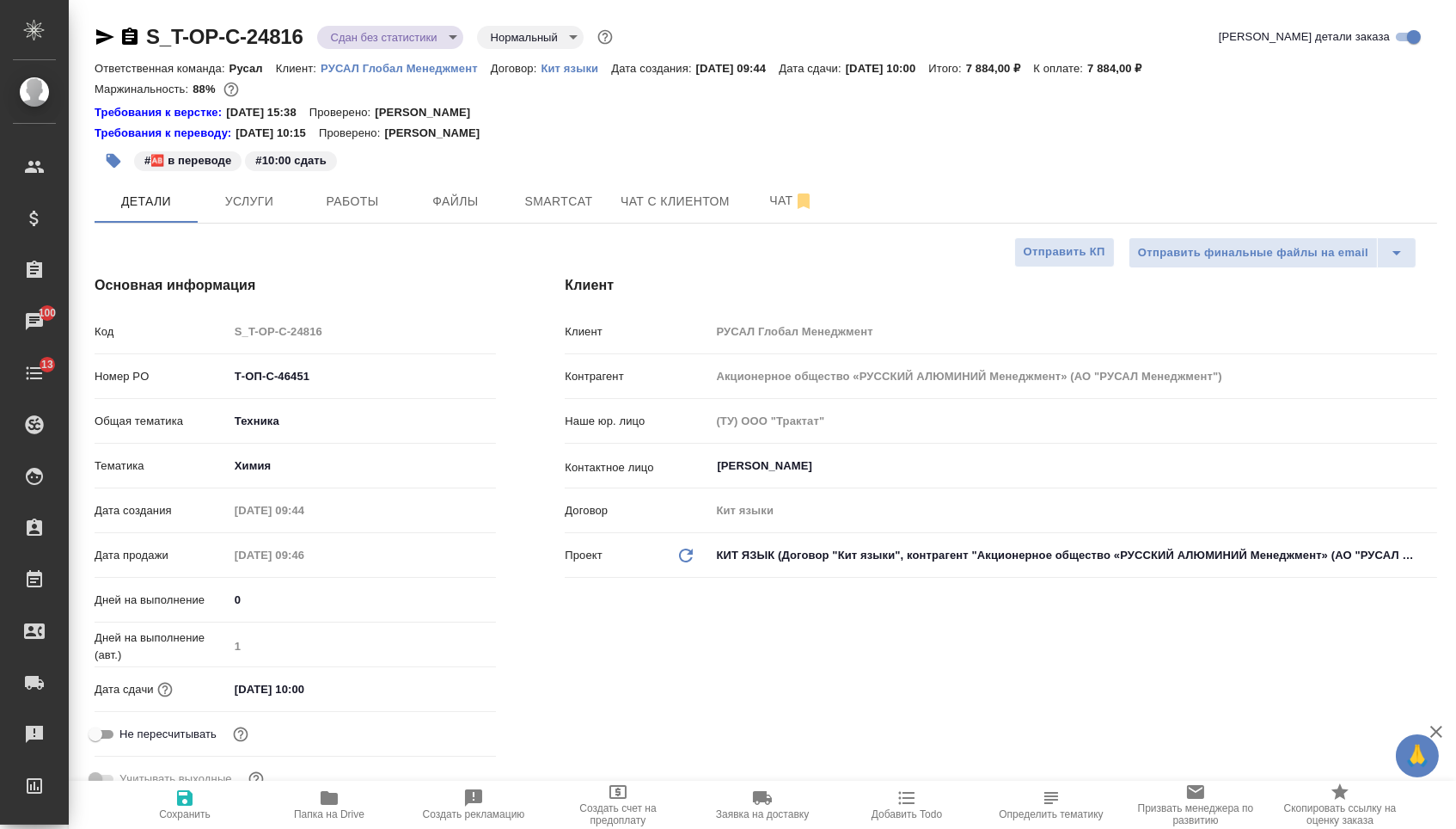
type textarea "x"
click at [109, 34] on icon "button" at bounding box center [105, 36] width 18 height 15
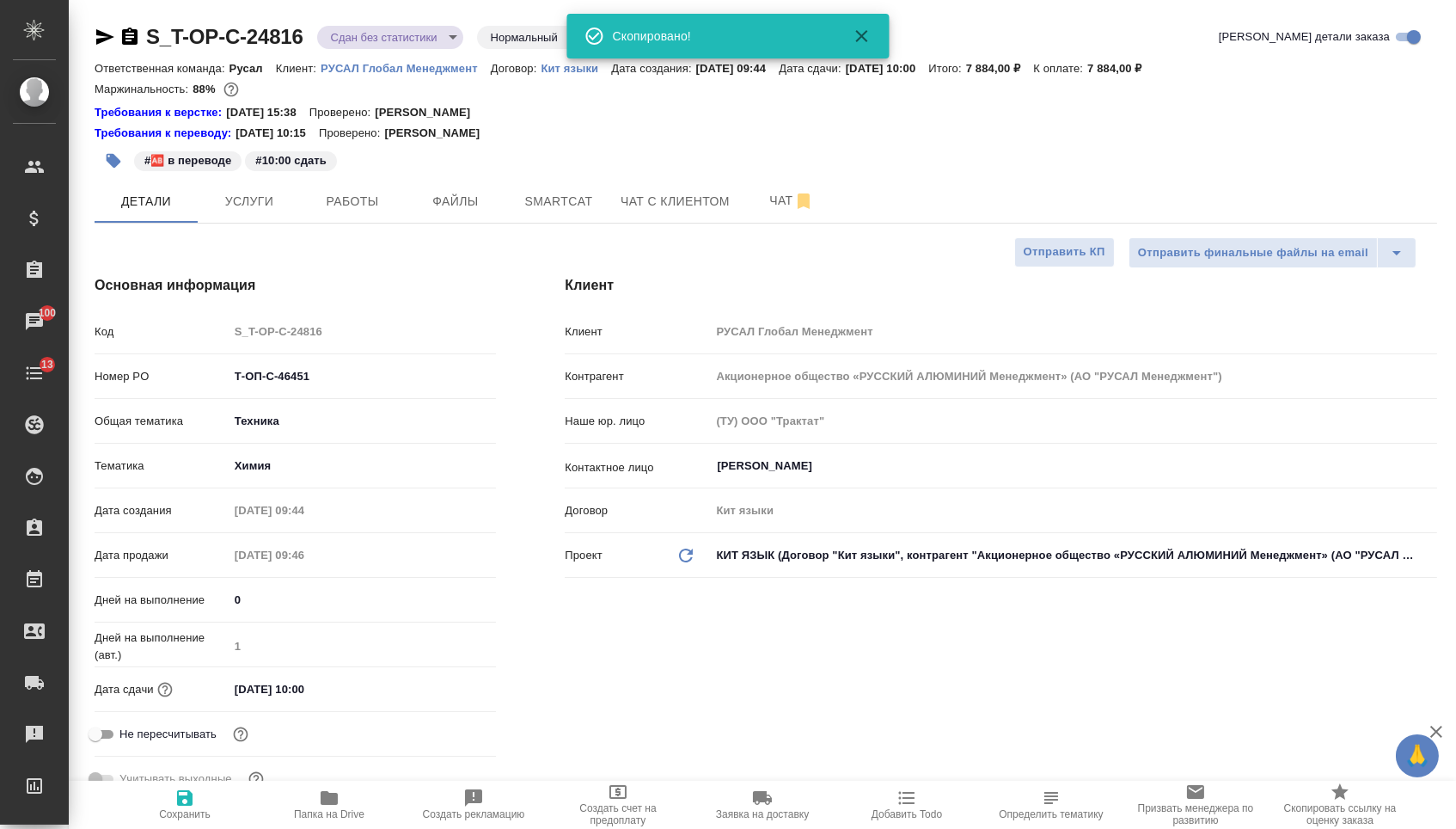
type textarea "x"
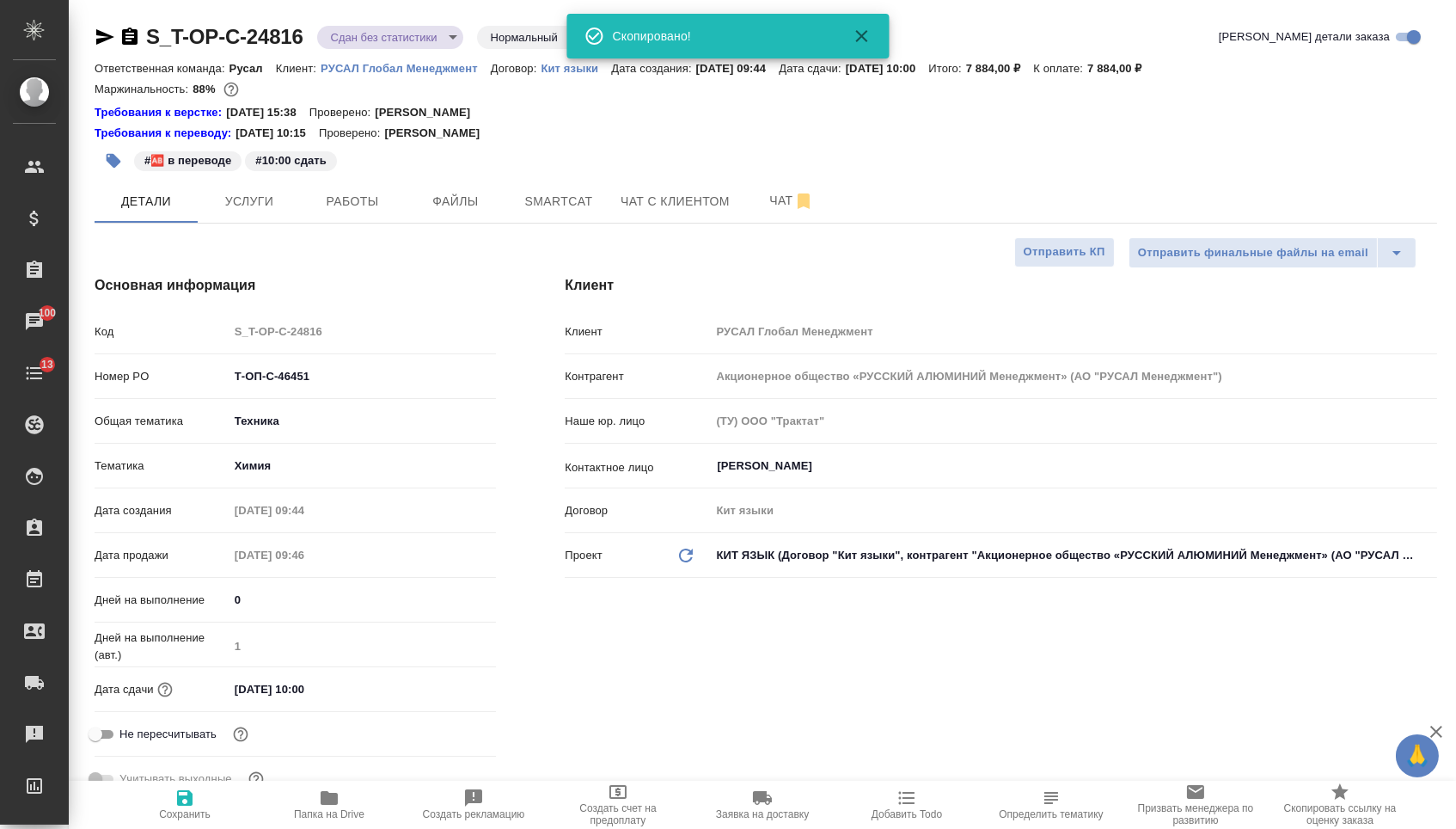
type textarea "x"
click at [317, 827] on button "Папка на Drive" at bounding box center [328, 805] width 144 height 48
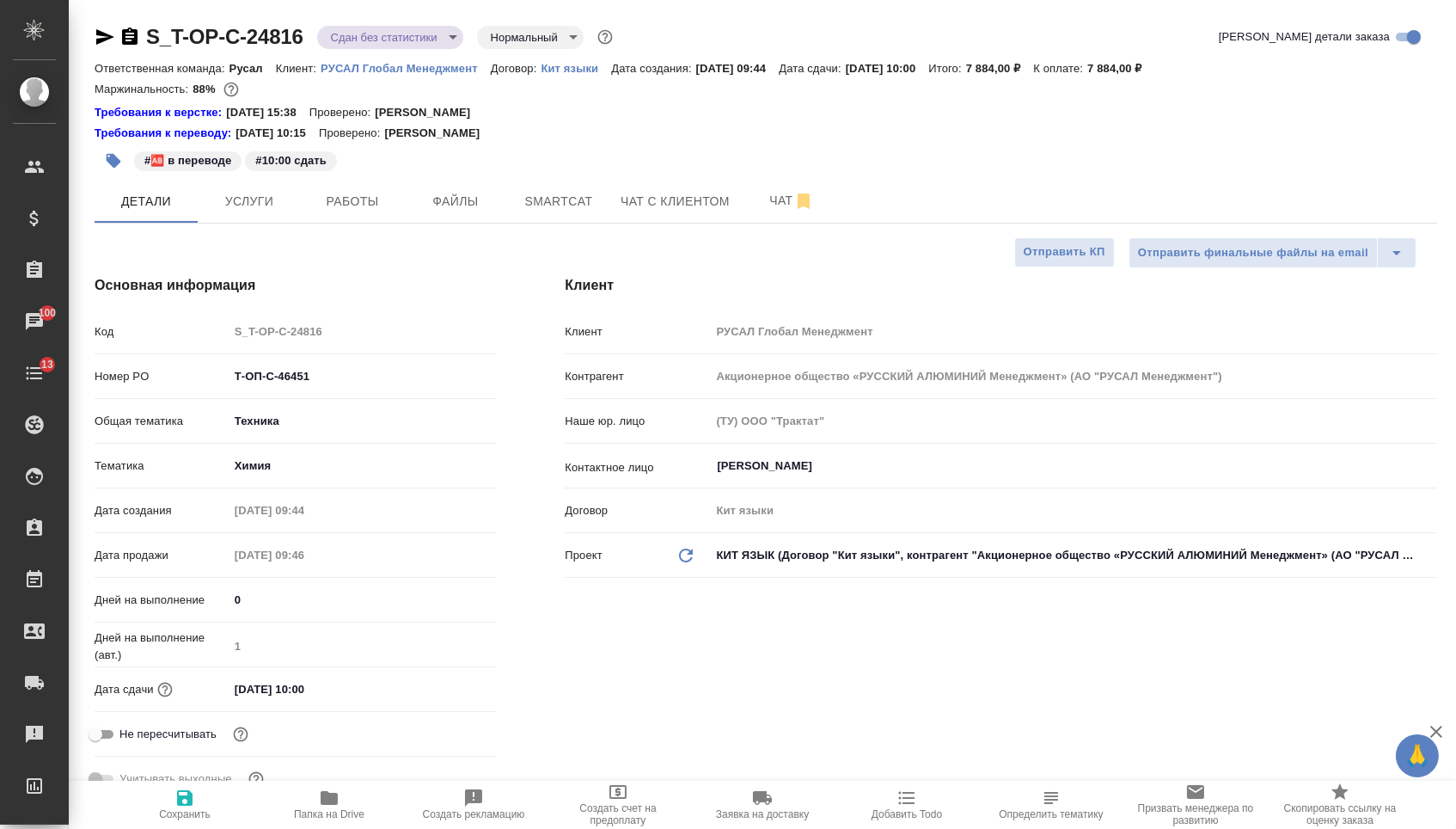
type textarea "x"
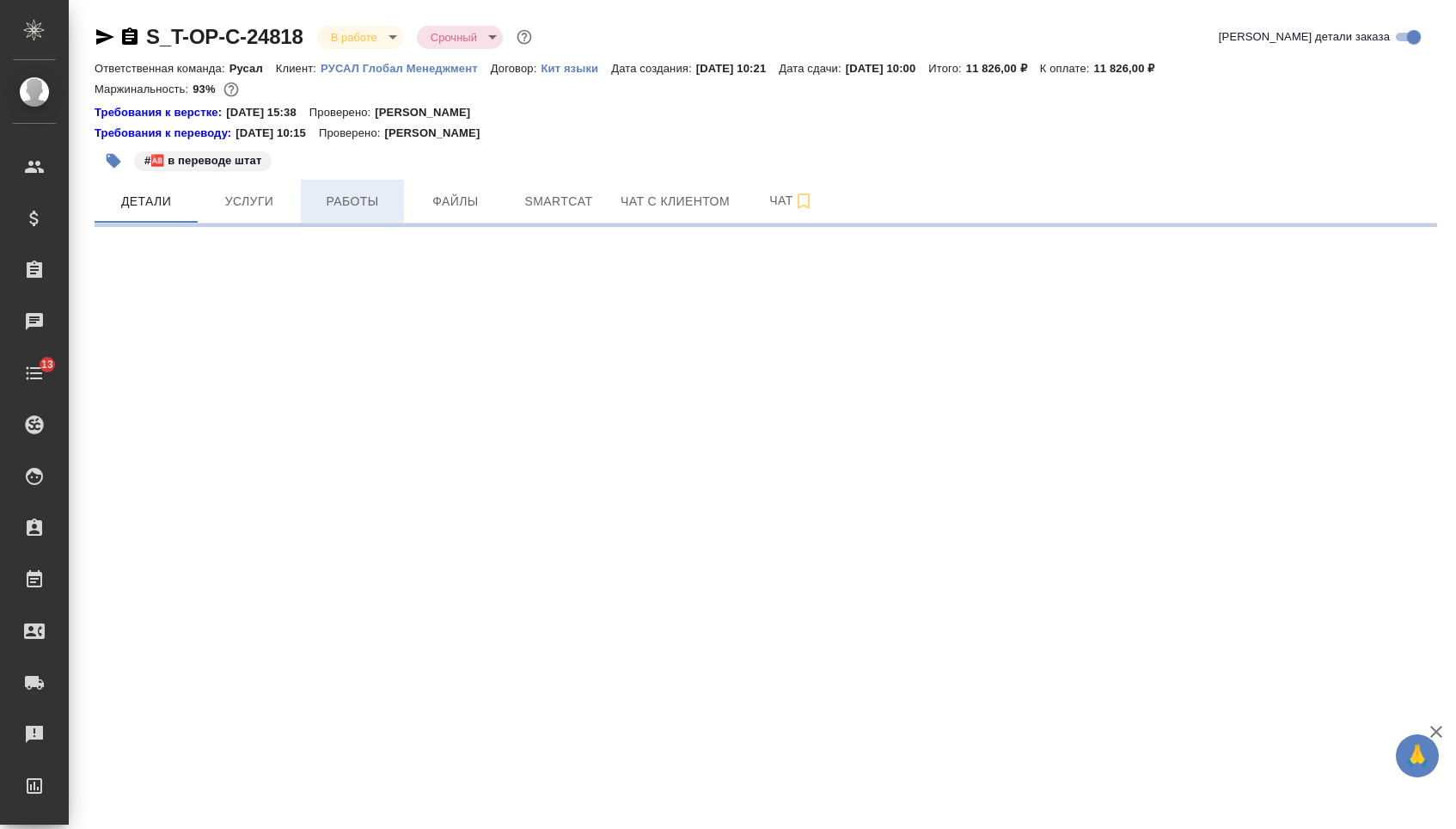
select select "RU"
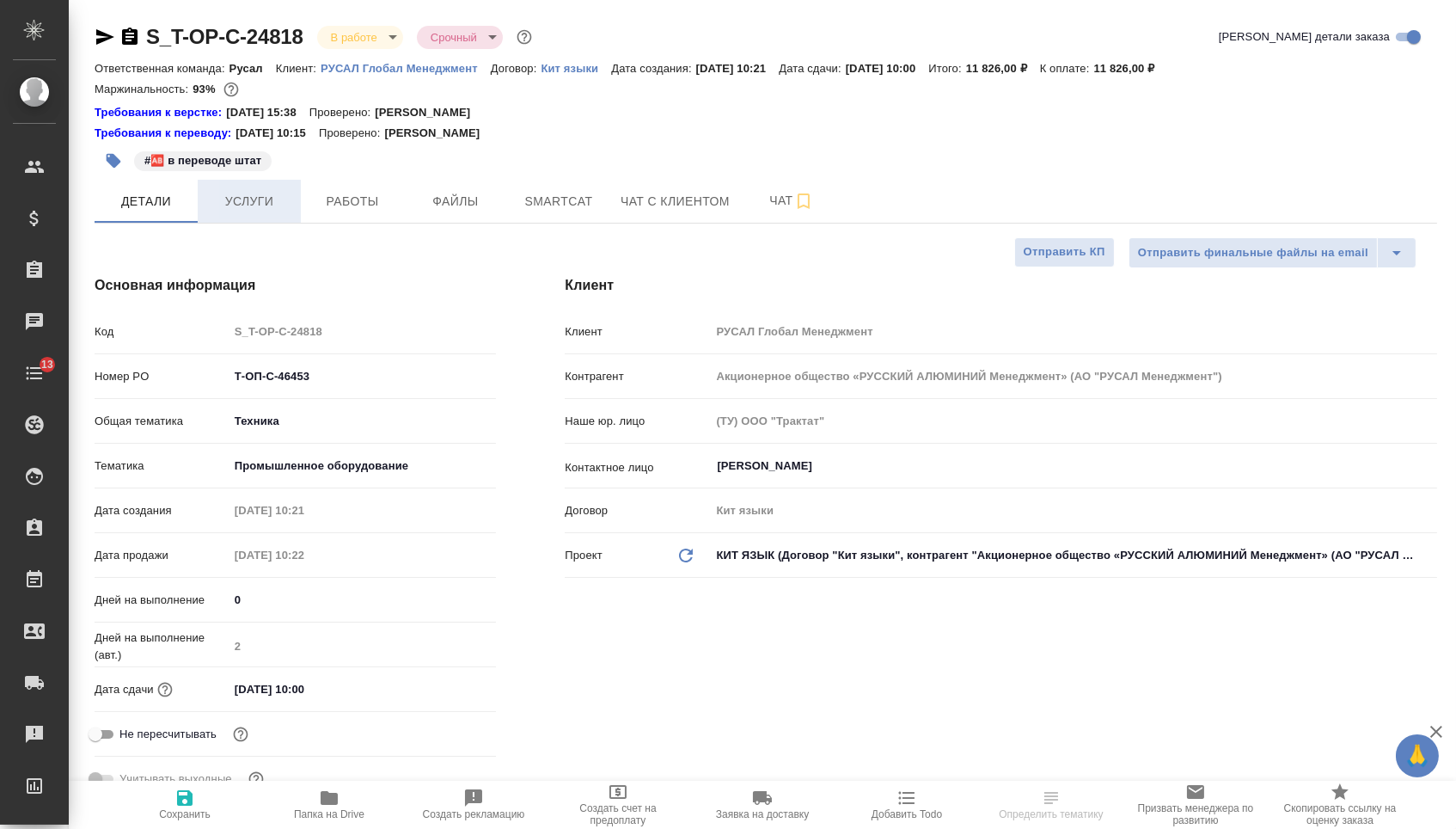
type textarea "x"
click at [243, 205] on span "Услуги" at bounding box center [248, 201] width 83 height 22
type textarea "x"
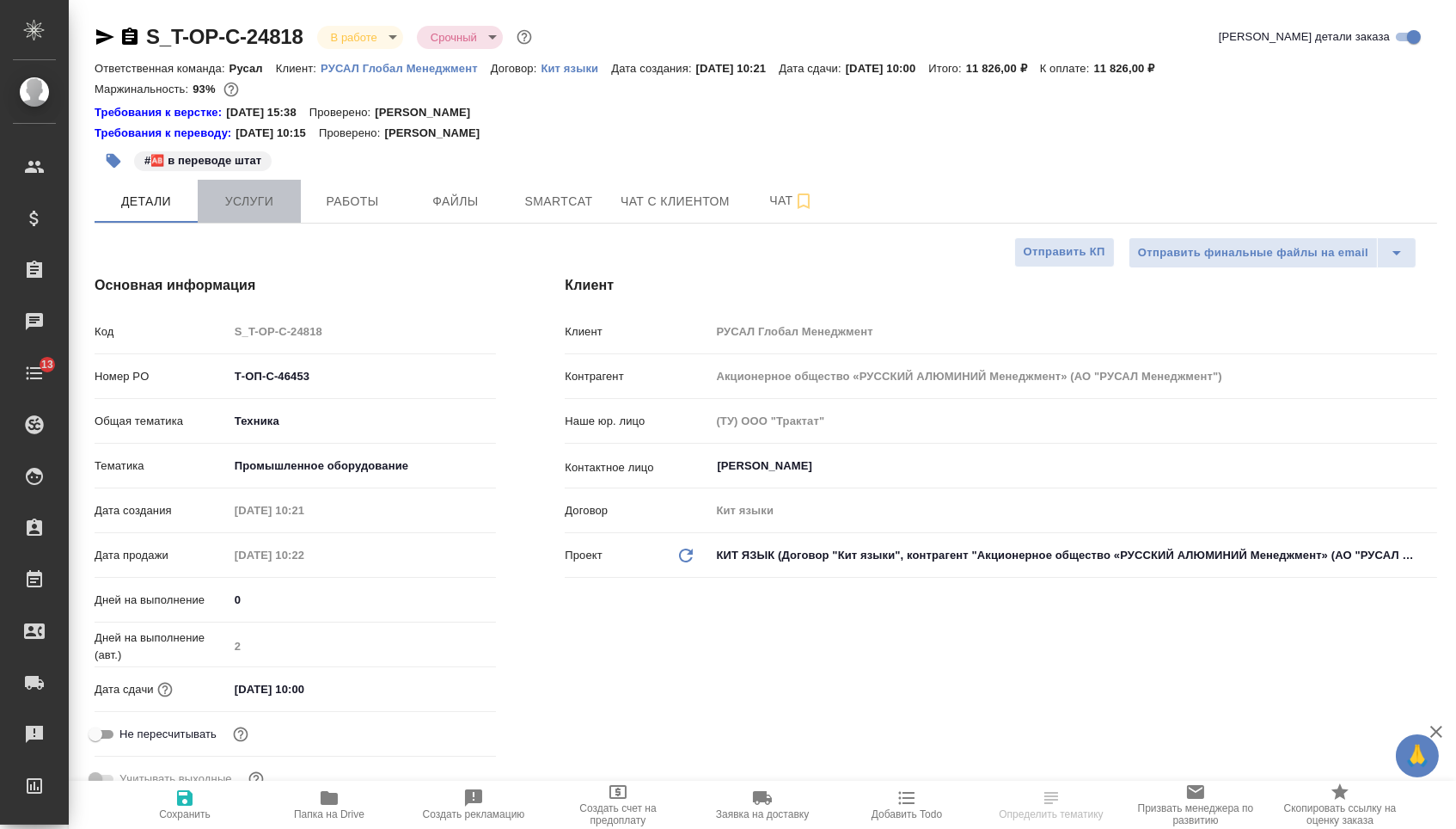
type textarea "x"
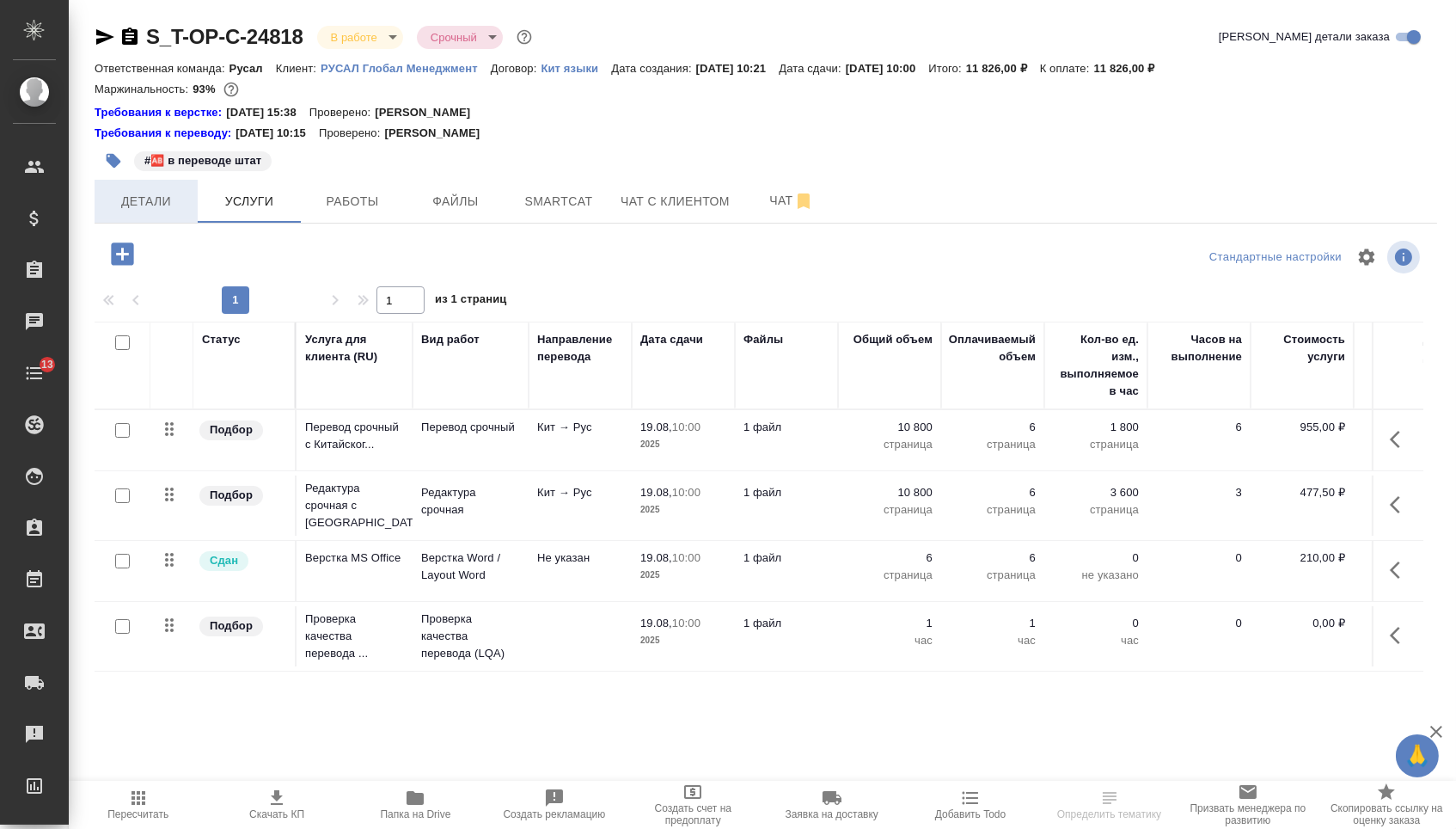
click at [169, 212] on span "Детали" at bounding box center [146, 201] width 83 height 22
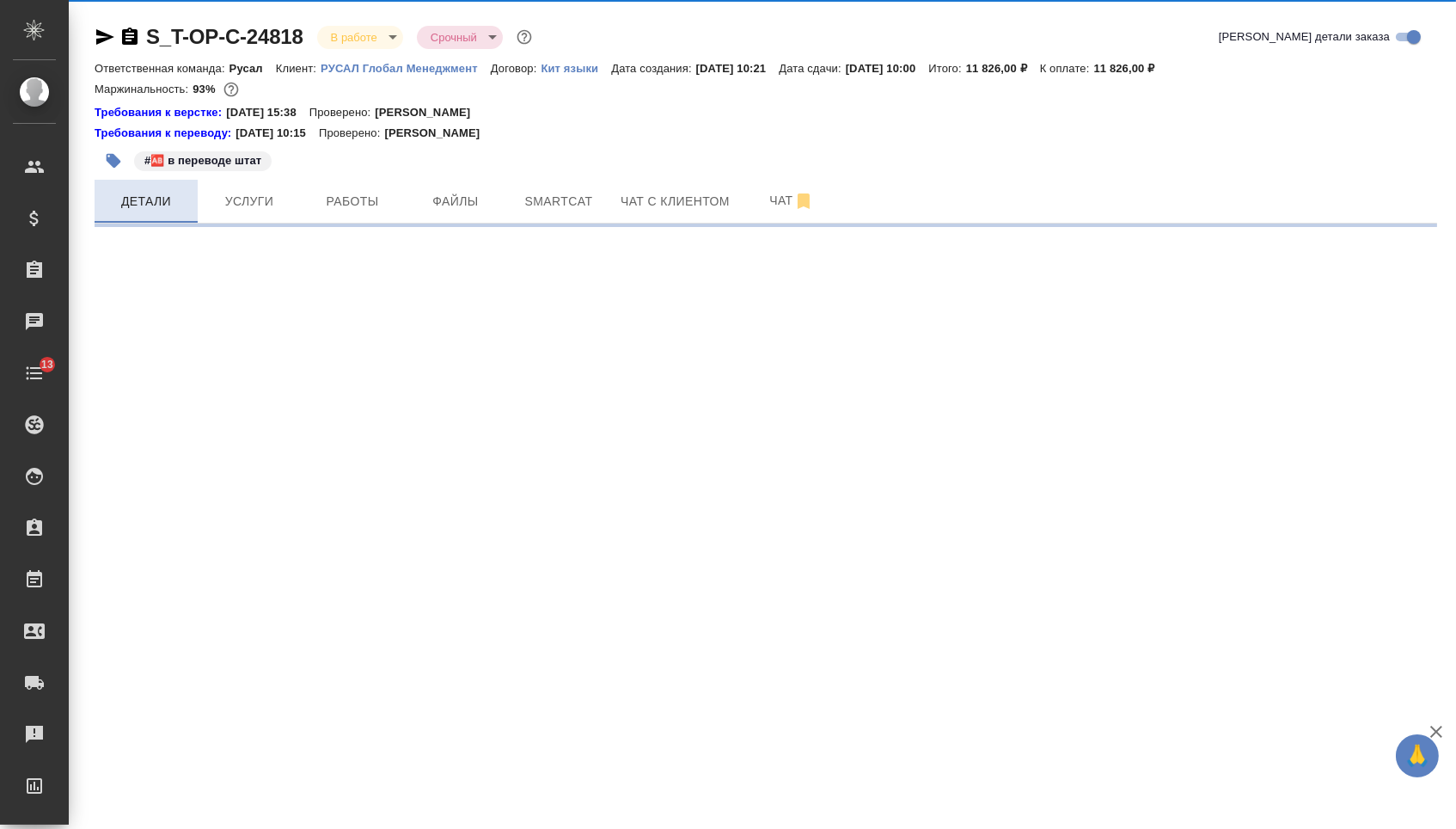
select select "RU"
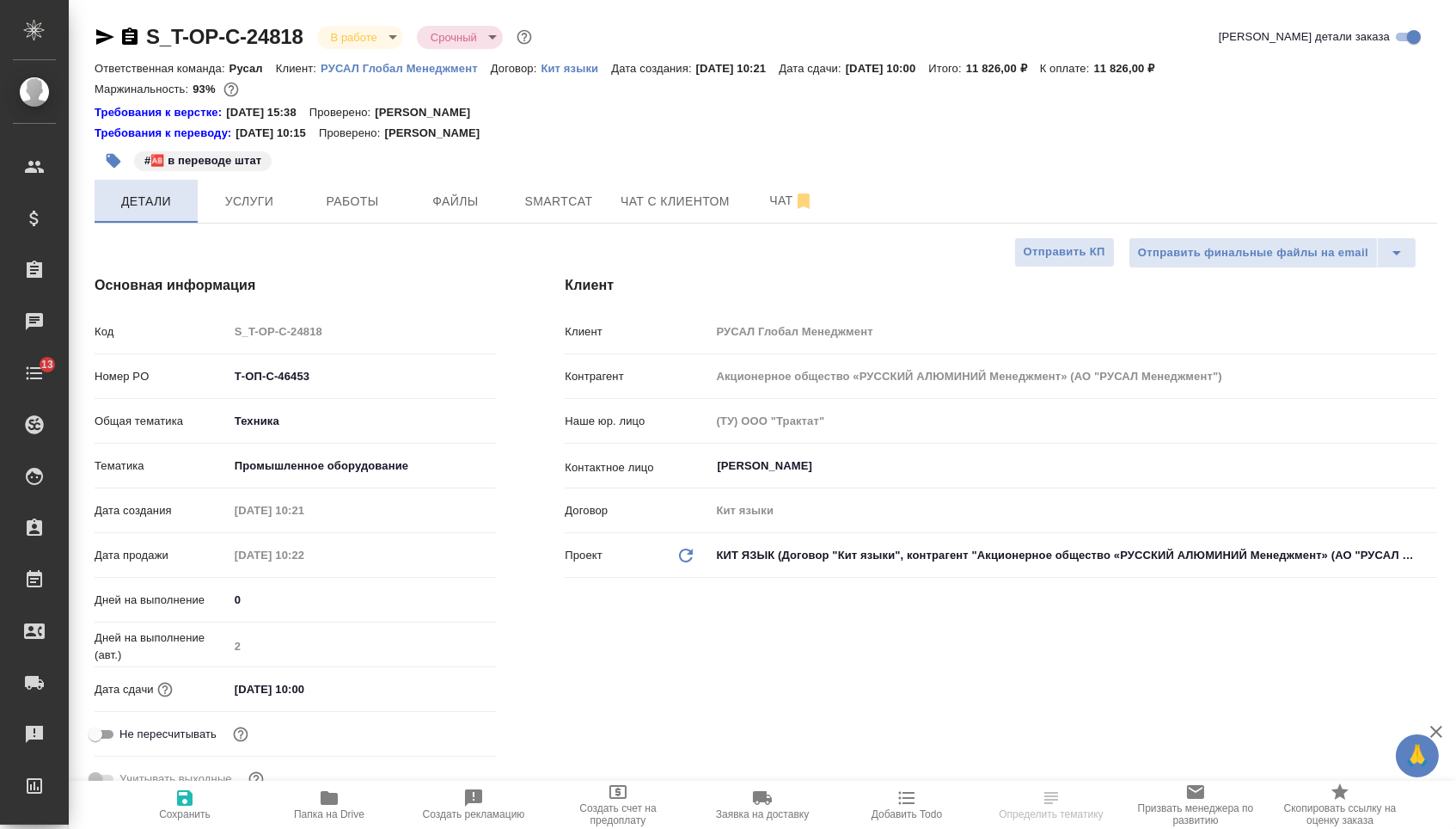
type textarea "x"
click at [106, 42] on icon "button" at bounding box center [104, 36] width 21 height 21
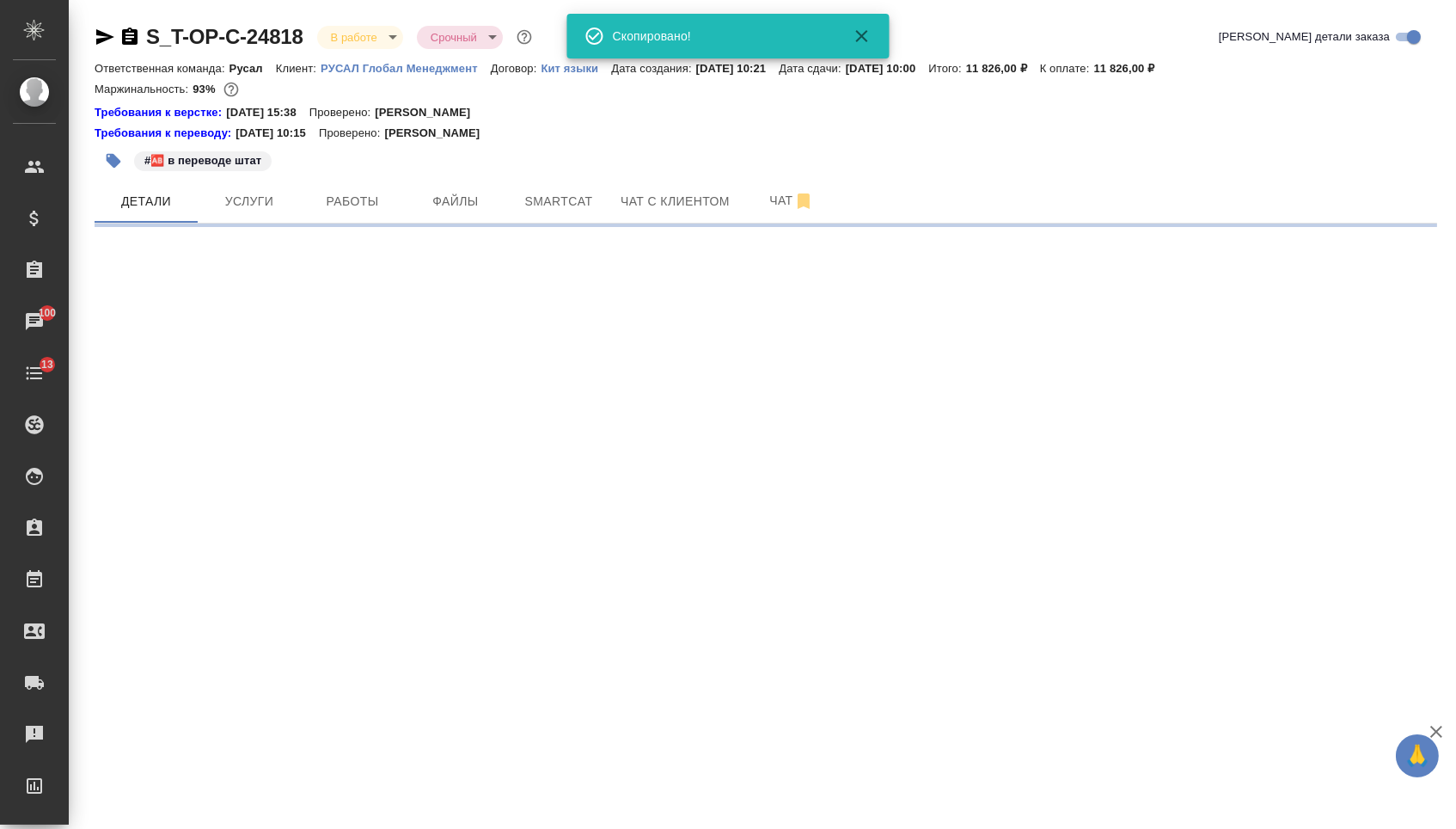
select select "RU"
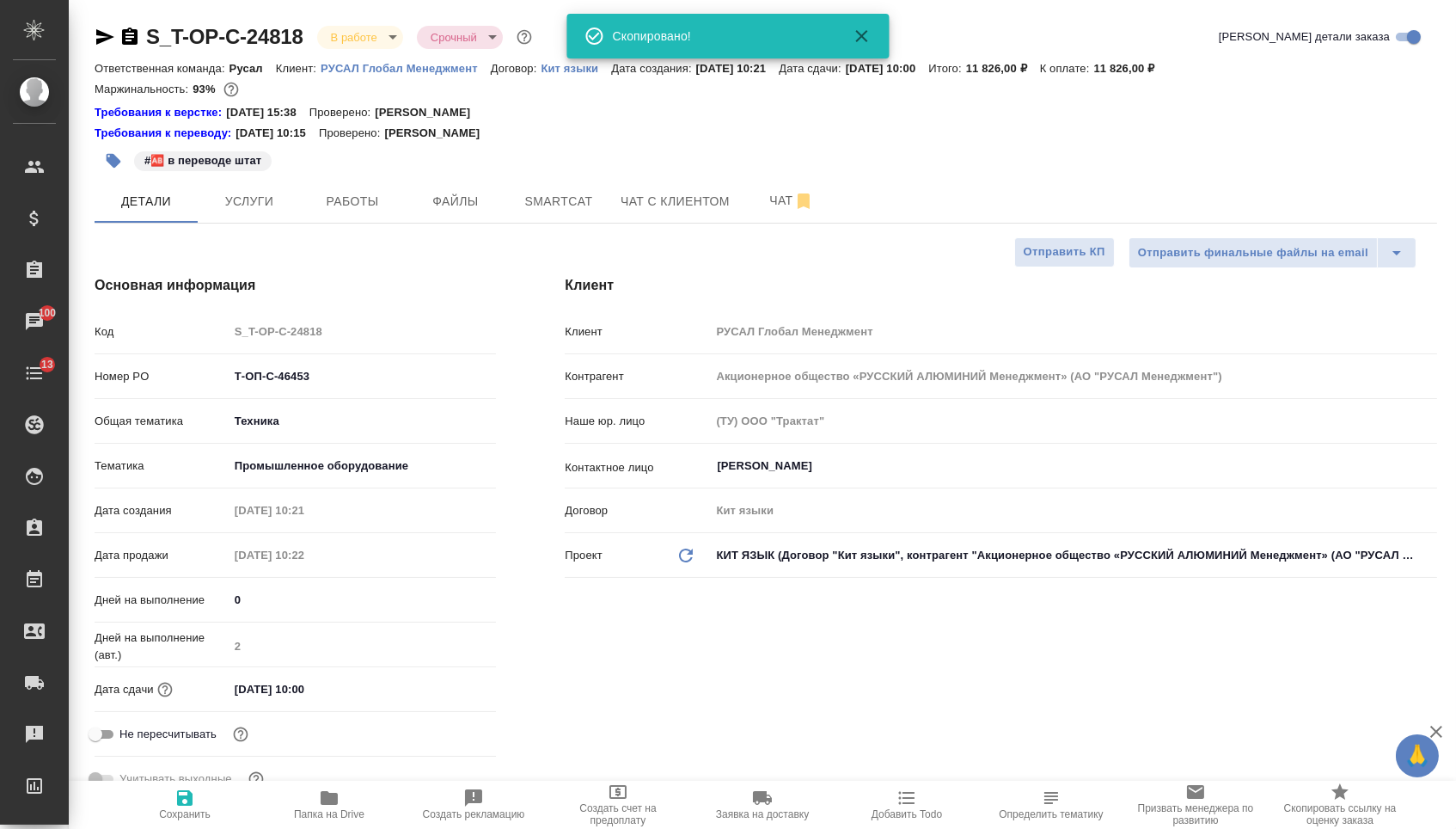
type textarea "x"
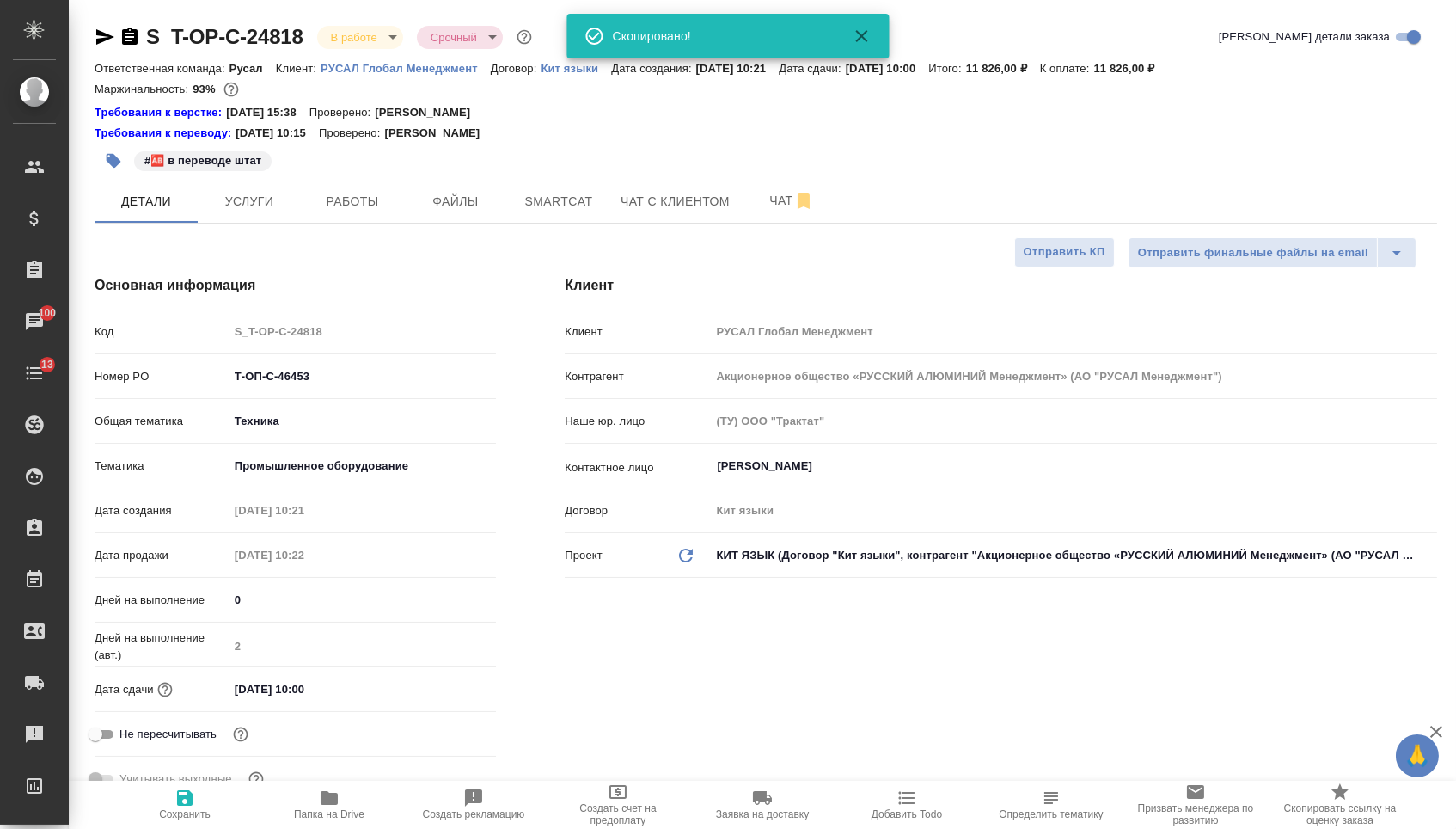
type textarea "x"
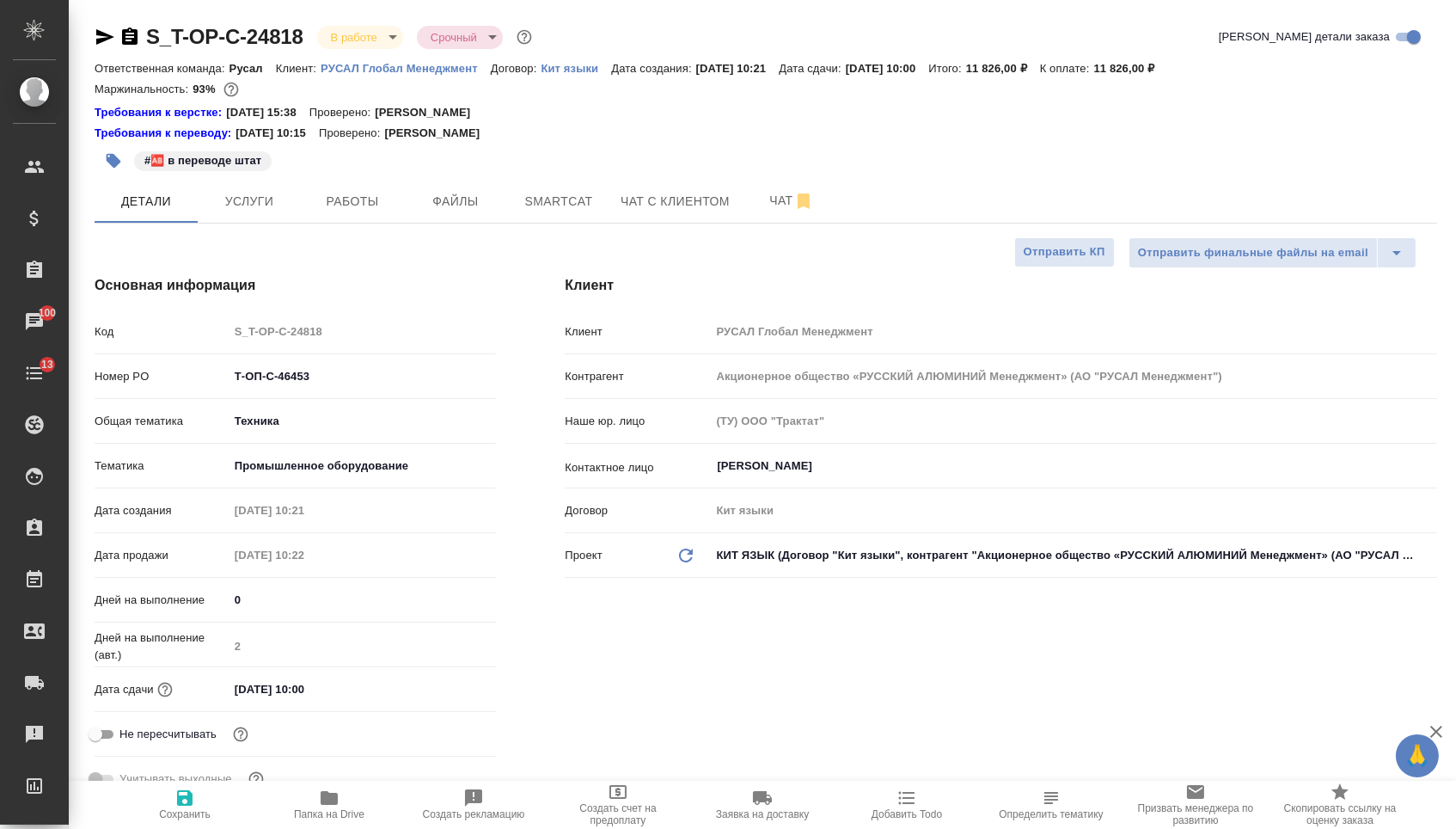
click at [317, 815] on span "Папка на Drive" at bounding box center [329, 814] width 71 height 12
type textarea "x"
select select "RU"
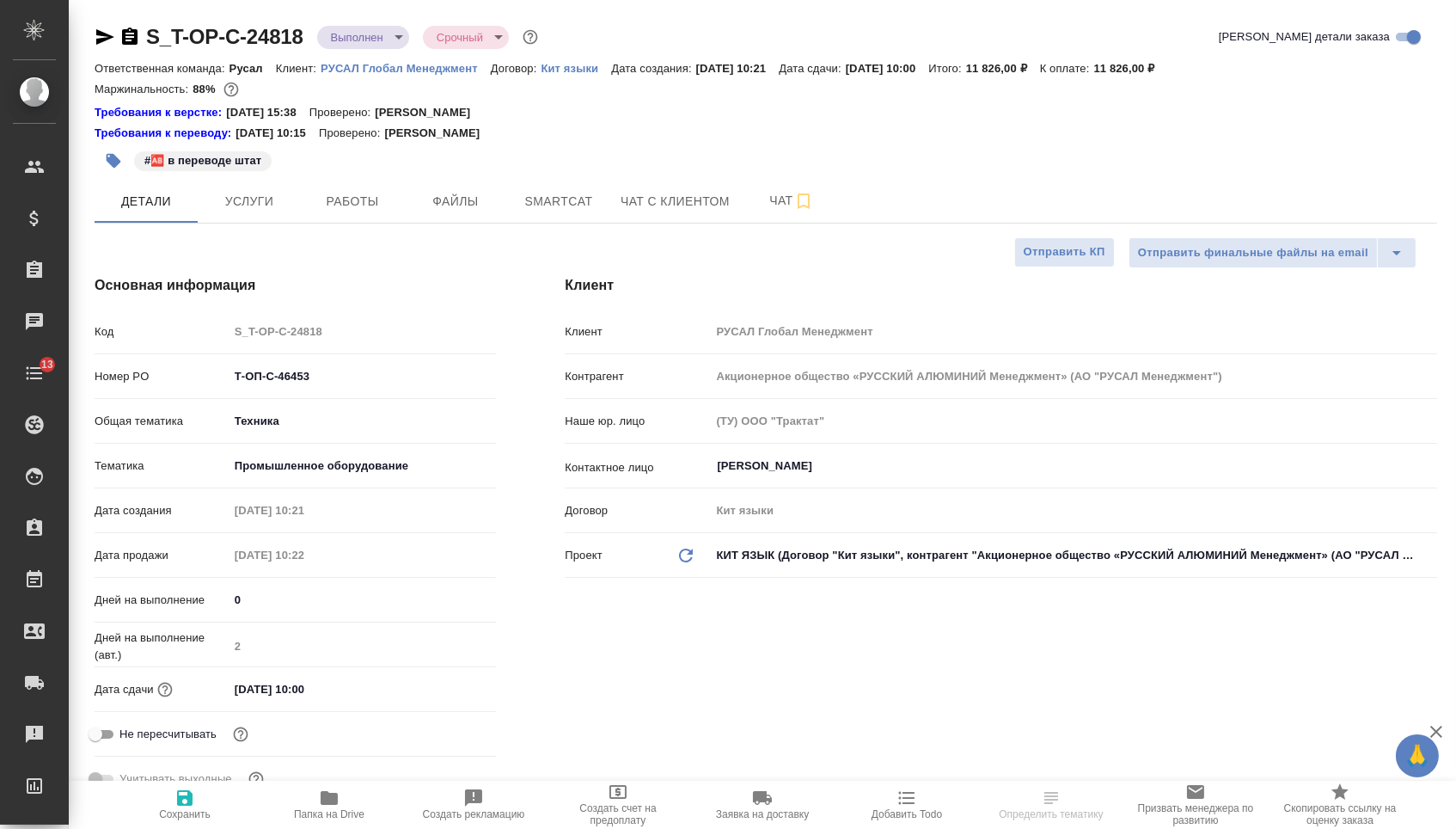
type input "Авдеенко Кирилл"
type input "[PERSON_NAME]"
click at [307, 828] on button "Папка на Drive" at bounding box center [328, 805] width 144 height 48
select select "RU"
type textarea "x"
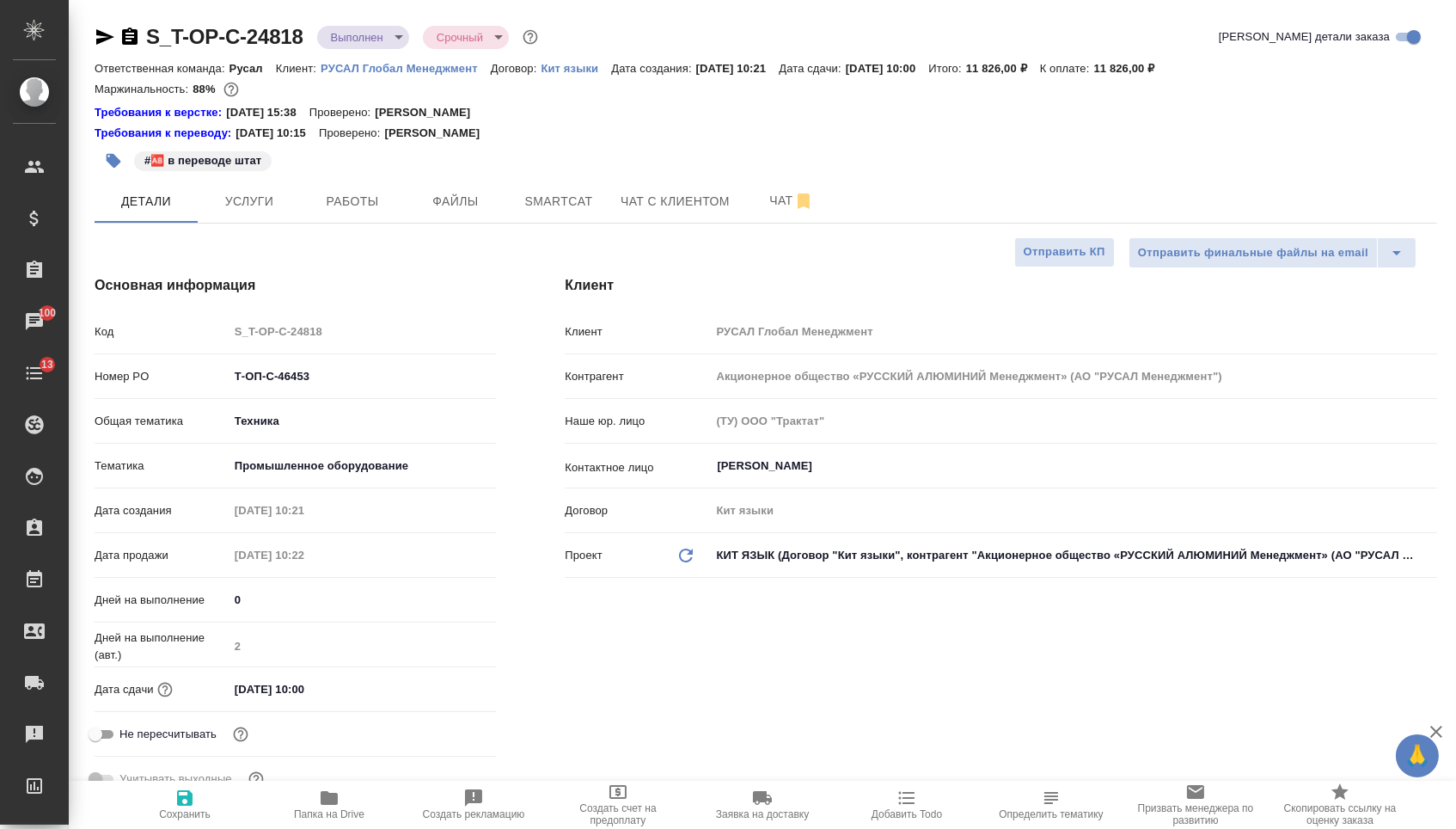
type textarea "x"
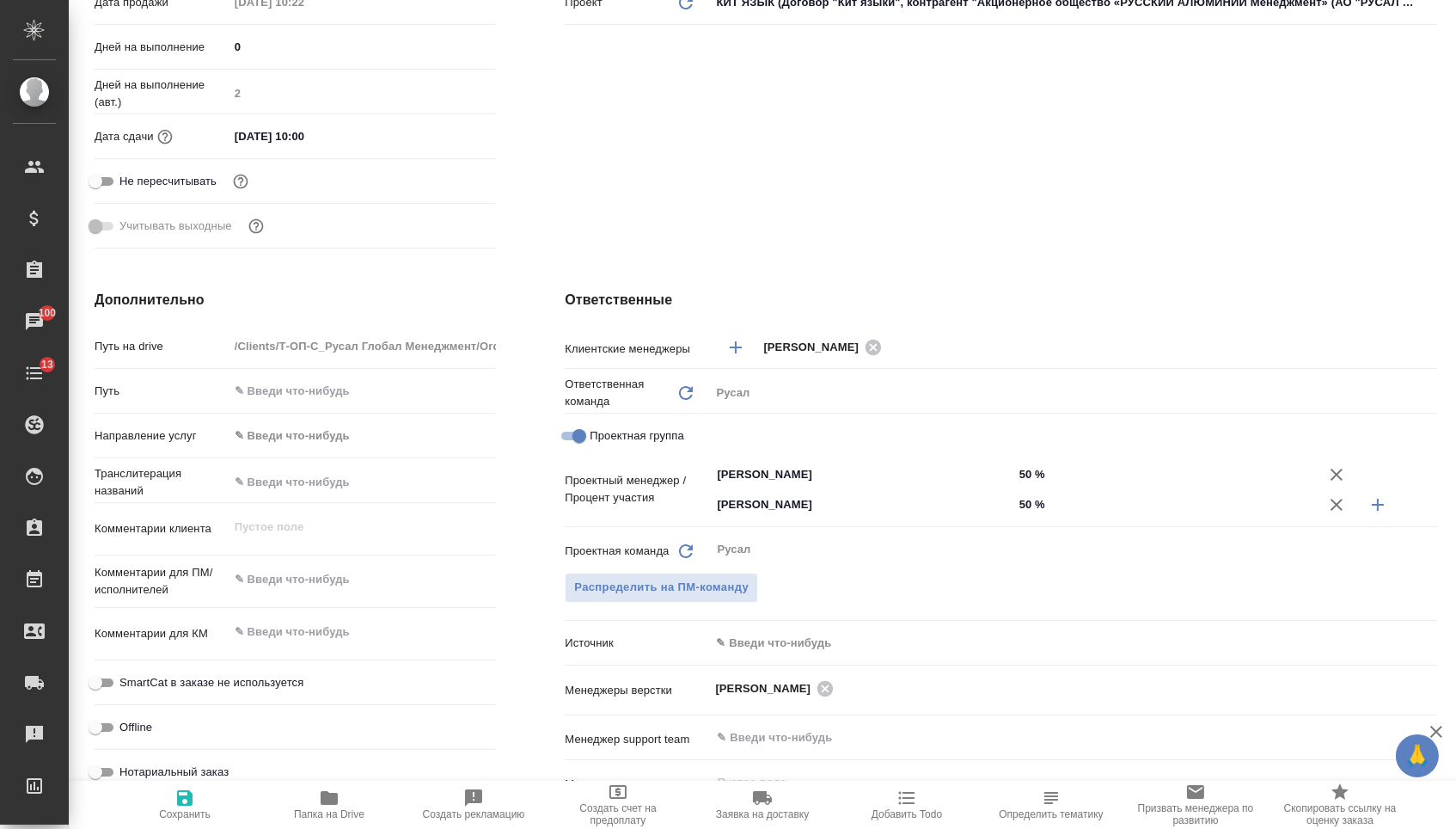
scroll to position [571, 0]
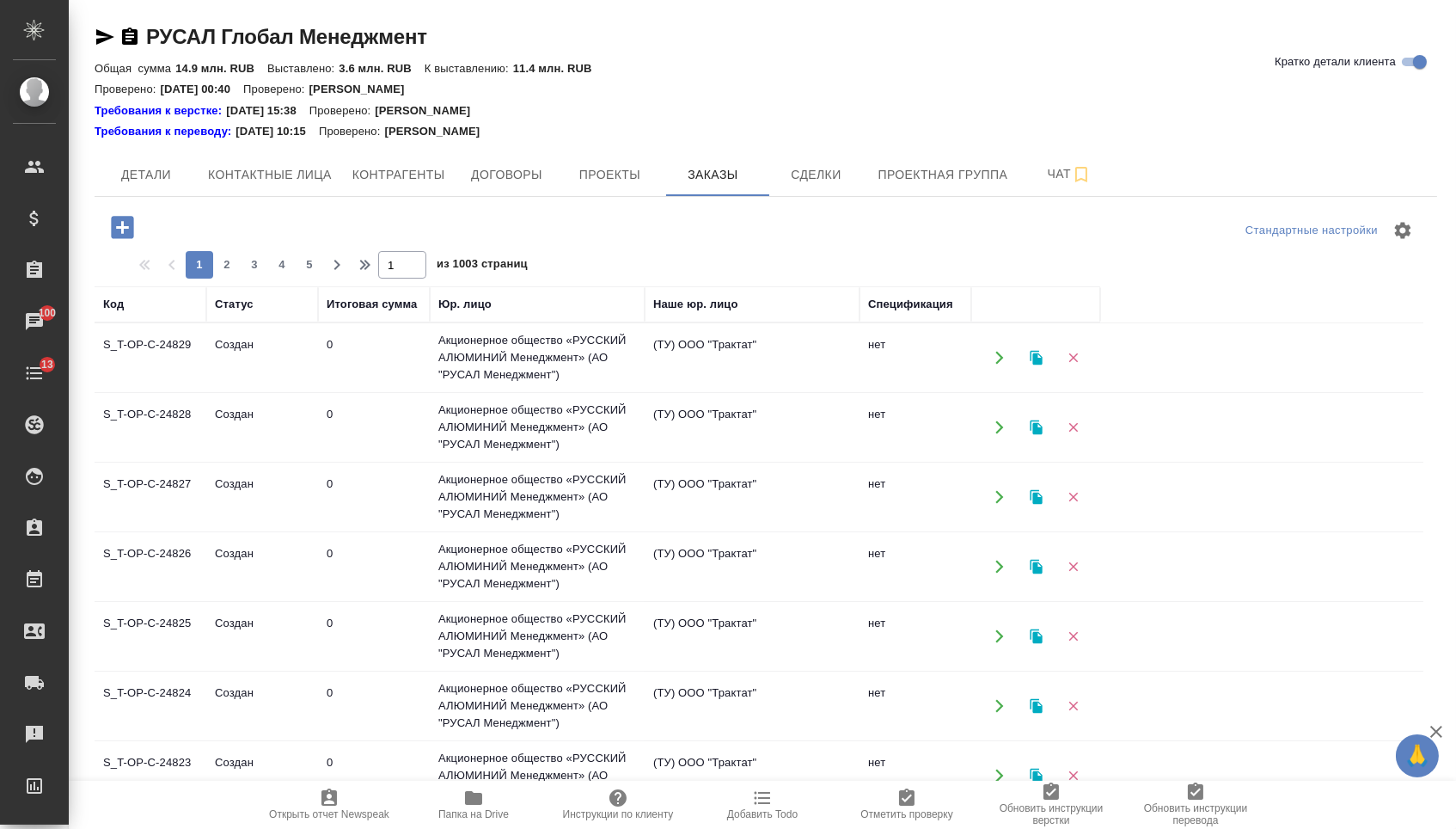
click at [132, 237] on icon "button" at bounding box center [121, 227] width 23 height 23
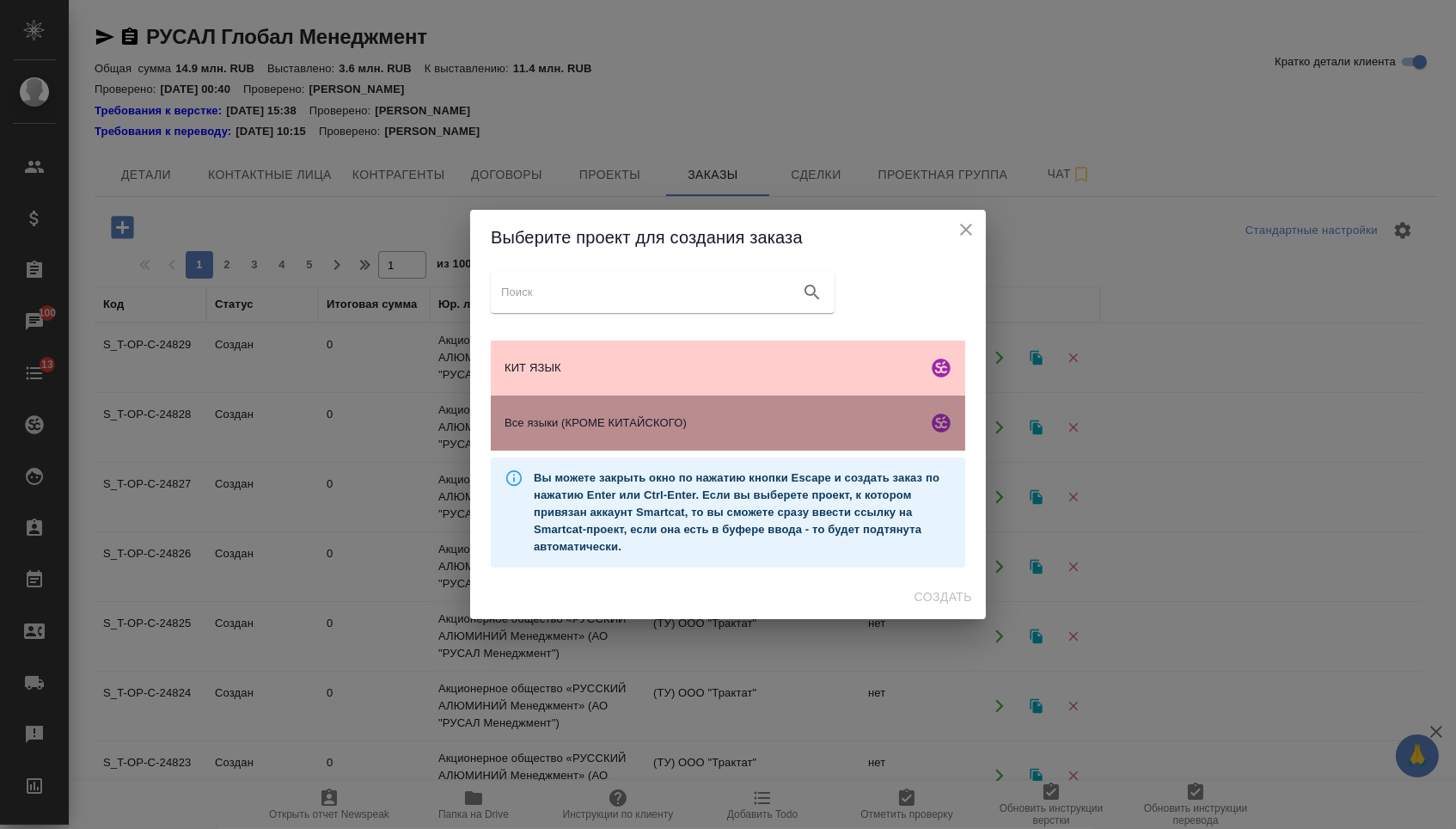
click at [542, 405] on div "Все языки (КРОМЕ КИТАЙСКОГО)" at bounding box center [727, 423] width 474 height 55
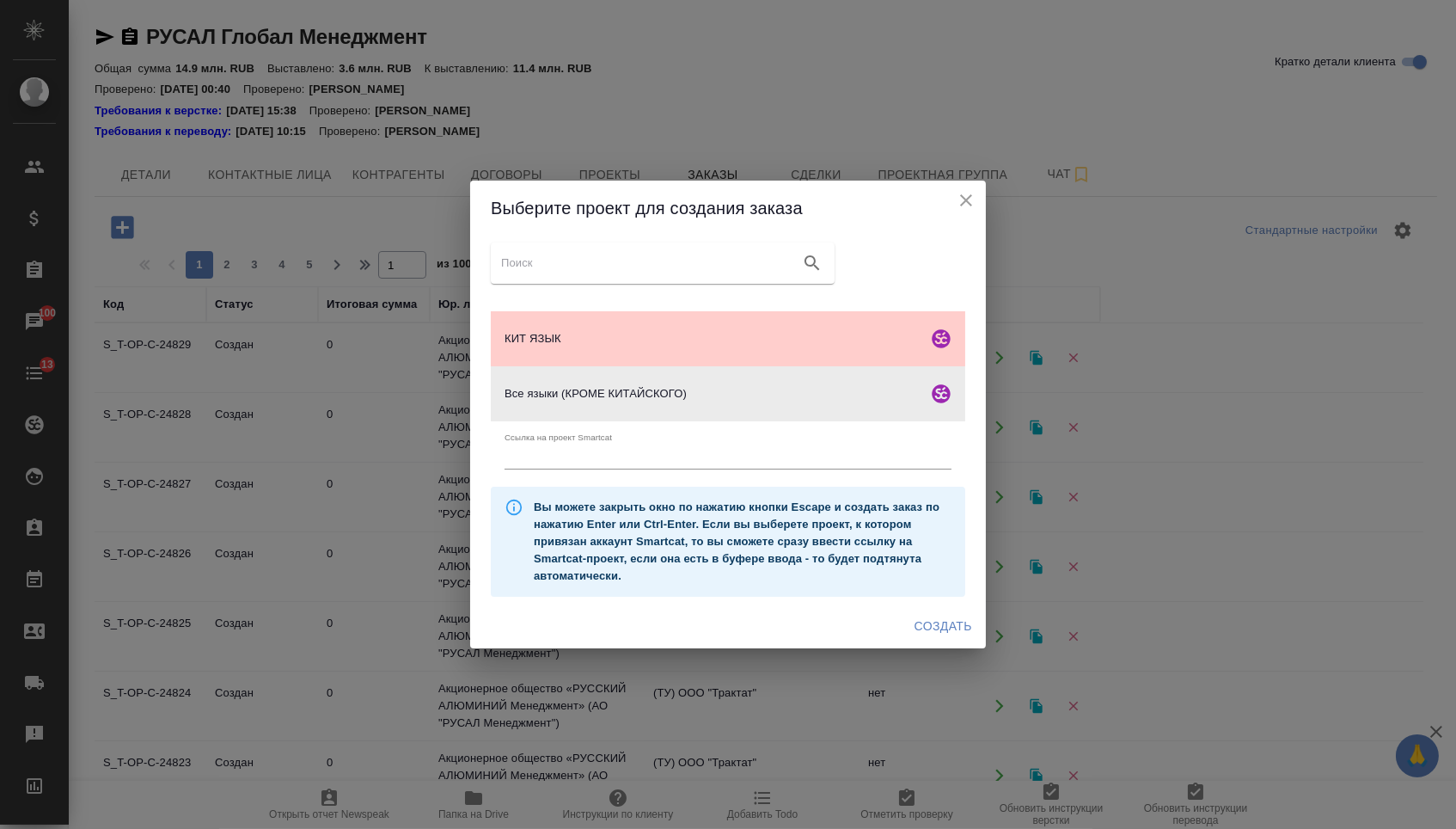
click at [933, 636] on span "Создать" at bounding box center [944, 627] width 58 height 22
click at [933, 636] on div "Создать" at bounding box center [728, 626] width 516 height 45
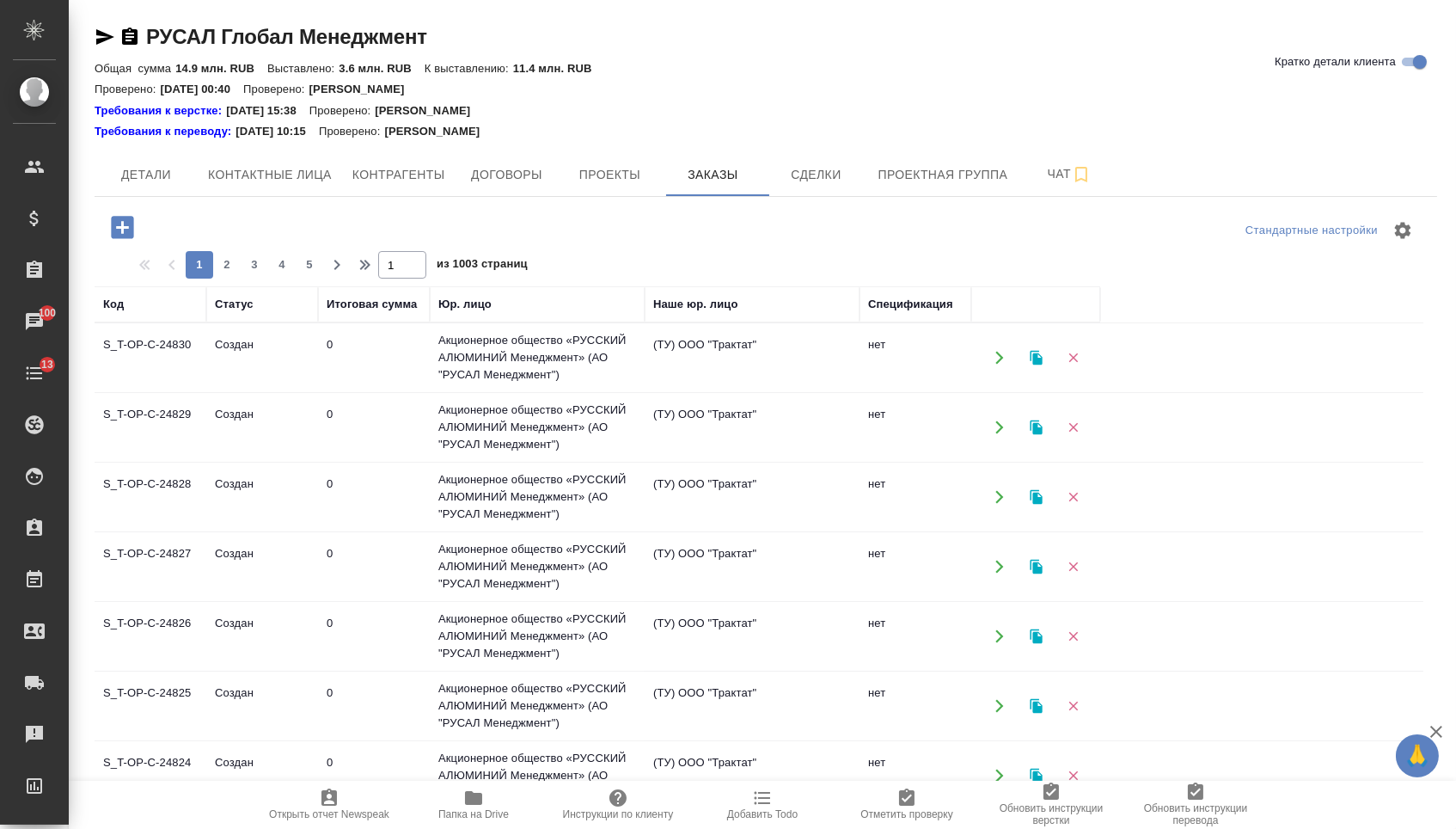
click at [120, 214] on icon "button" at bounding box center [121, 227] width 30 height 30
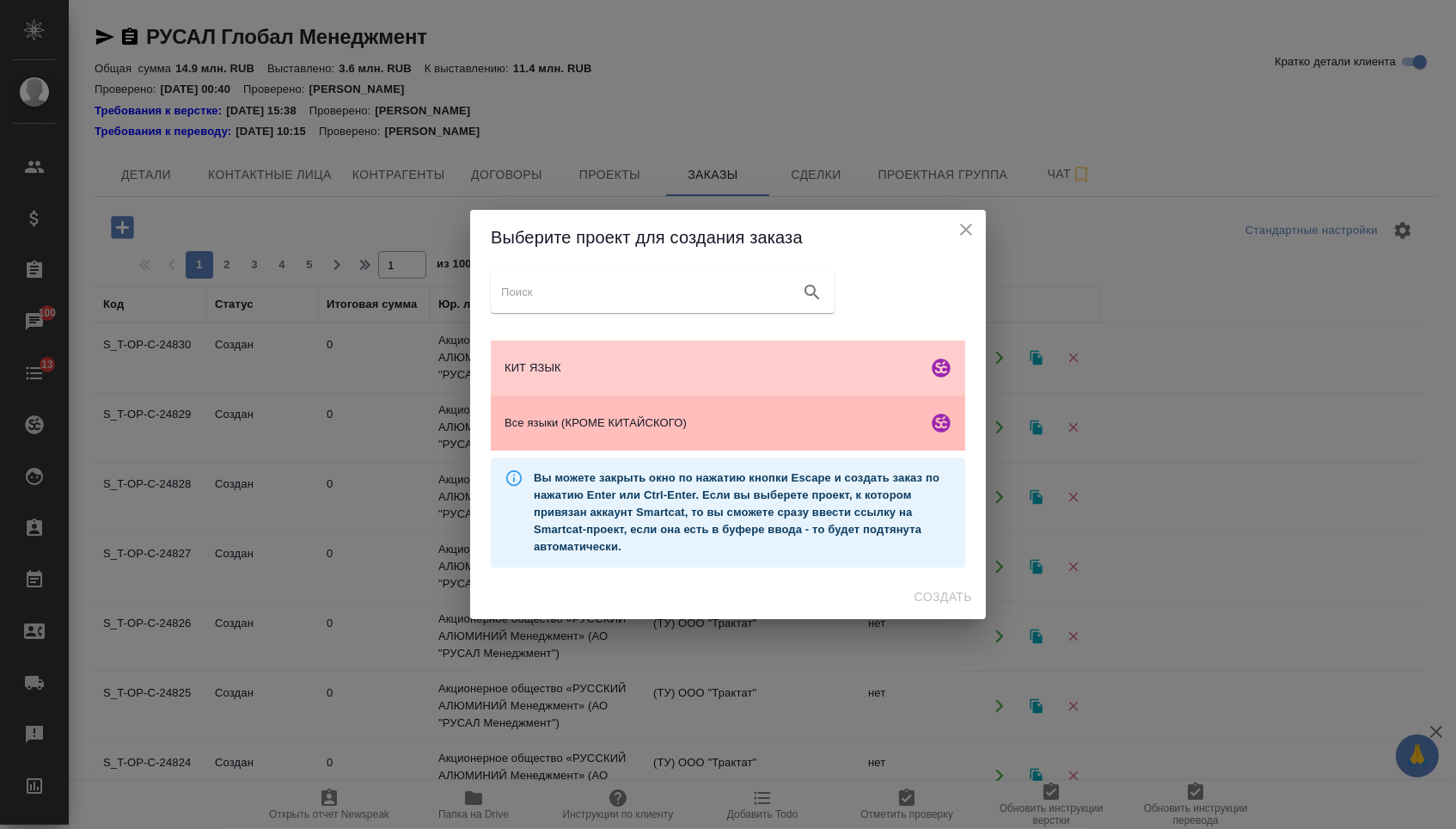
click at [554, 436] on div "Все языки (КРОМЕ КИТАЙСКОГО)" at bounding box center [727, 423] width 474 height 55
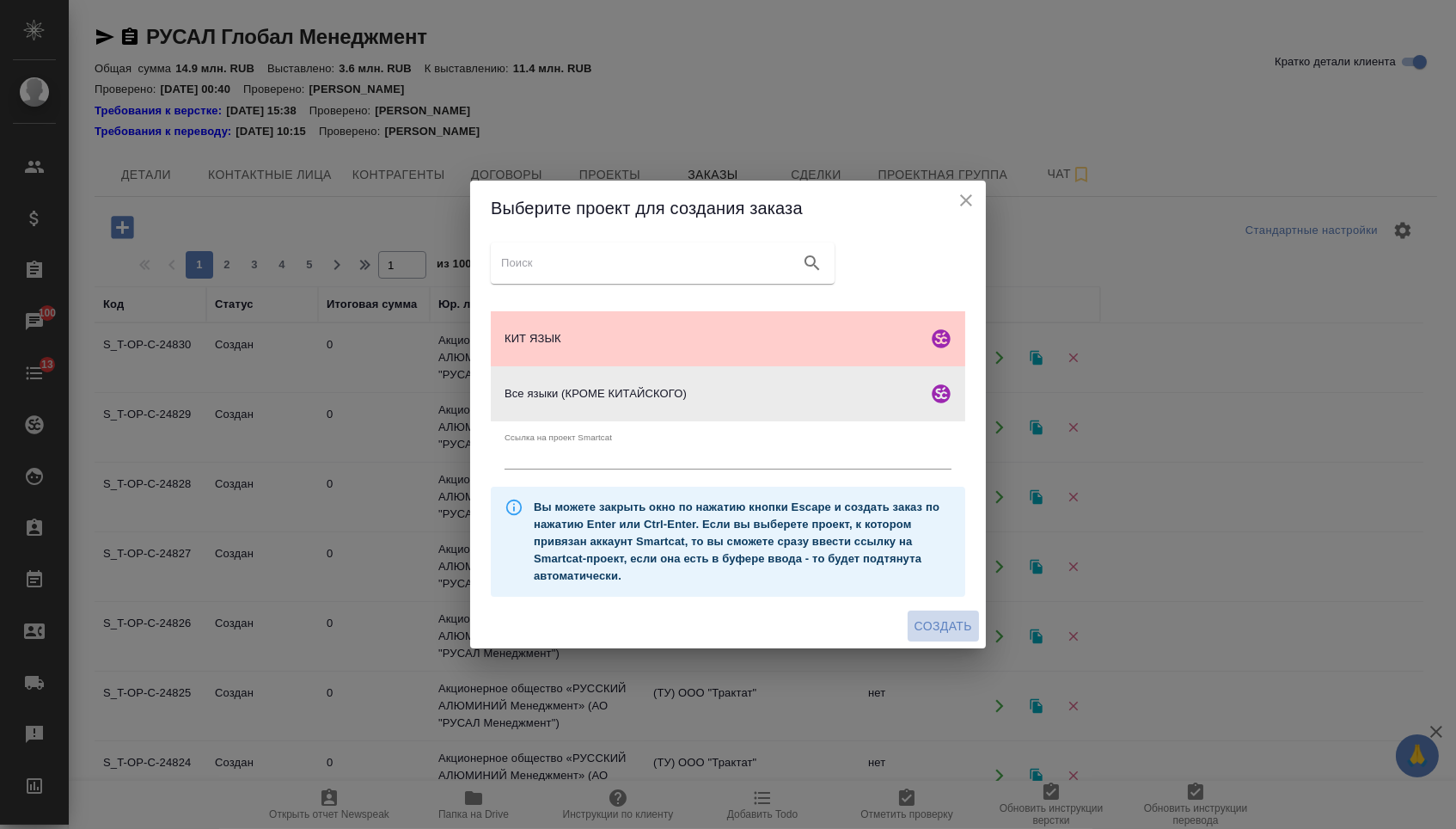
click at [936, 625] on span "Создать" at bounding box center [944, 627] width 58 height 22
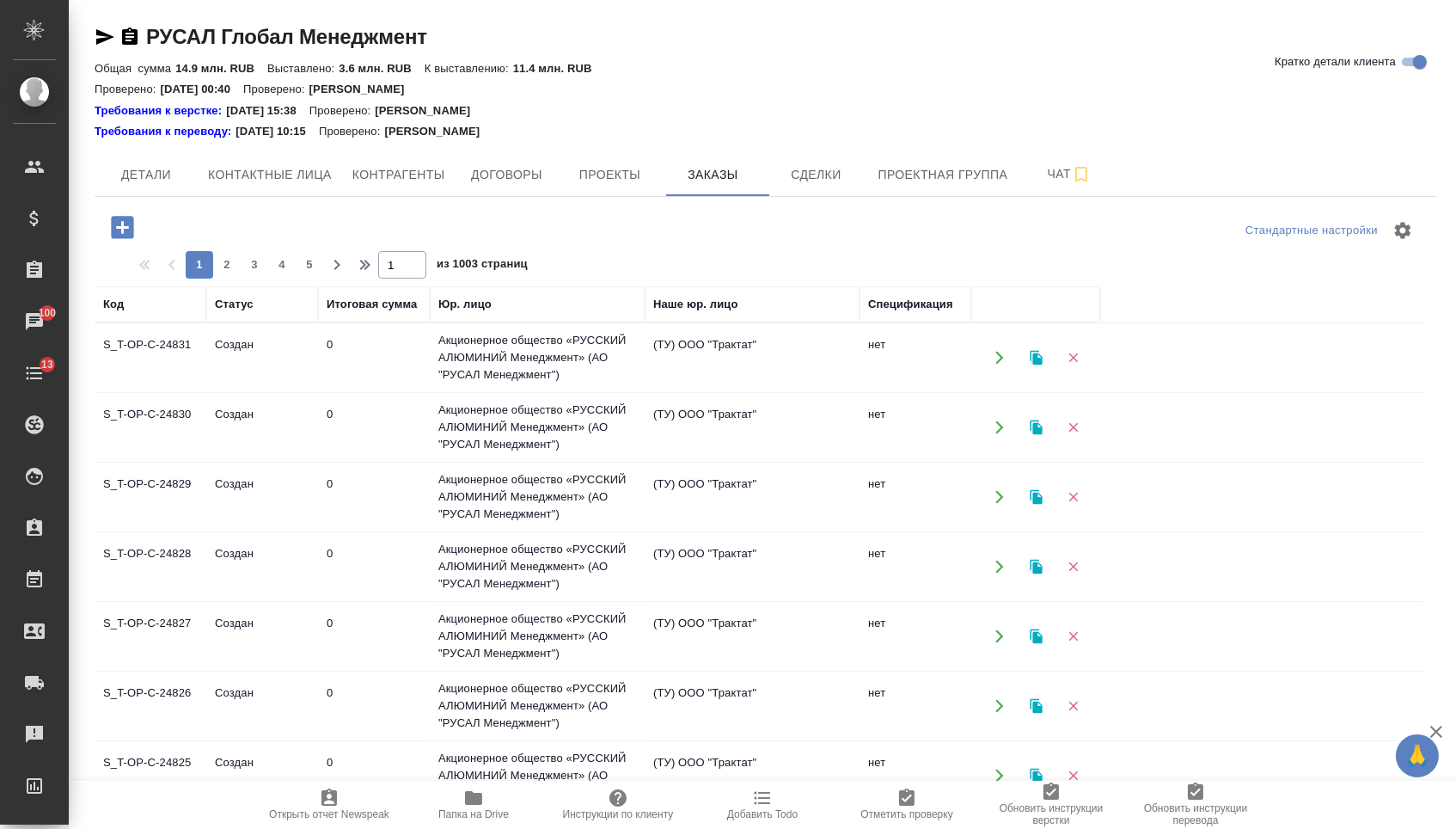
click at [130, 222] on icon "button" at bounding box center [121, 227] width 23 height 23
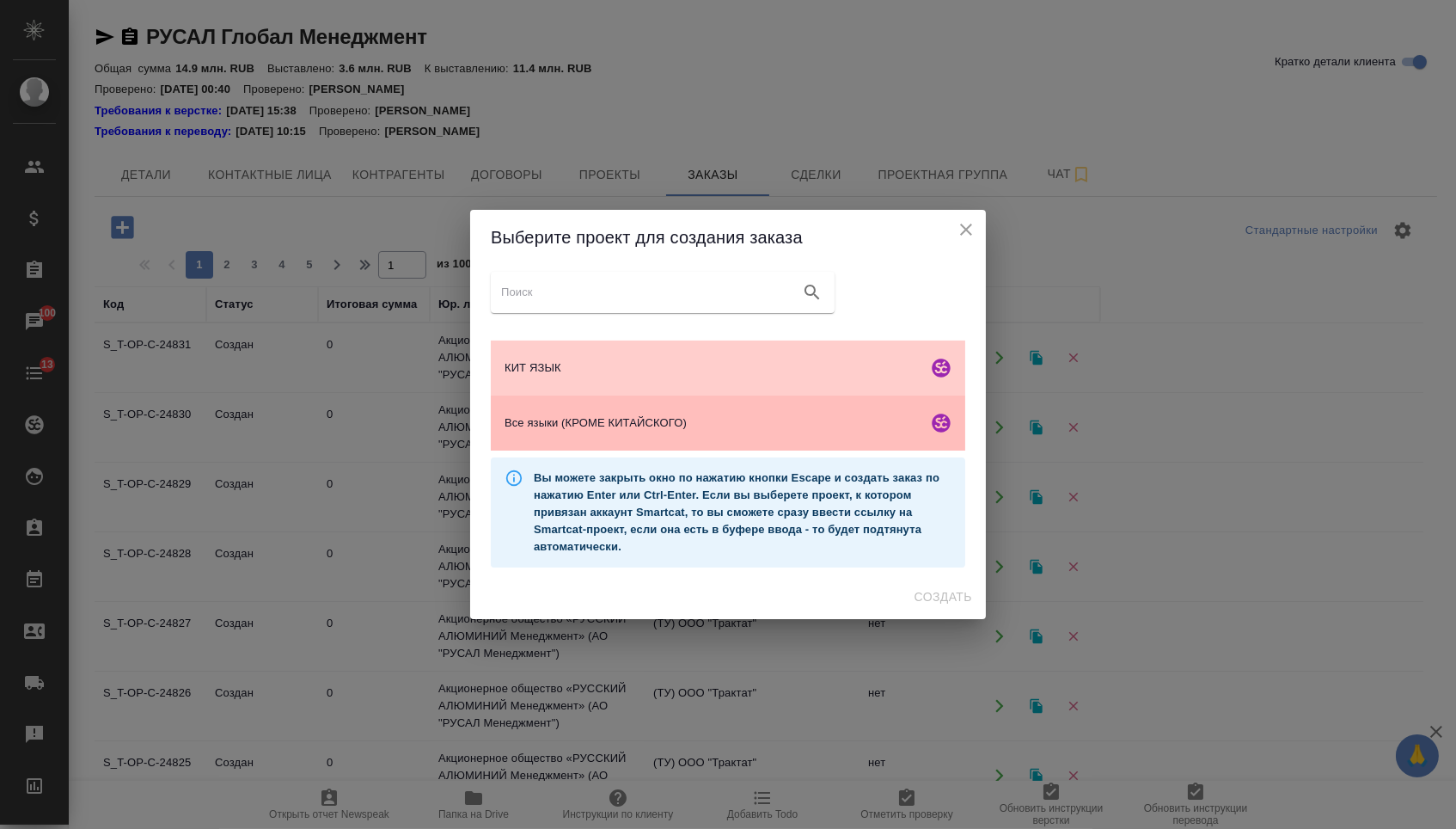
click at [601, 443] on div "Все языки (КРОМЕ КИТАЙСКОГО)" at bounding box center [727, 423] width 474 height 55
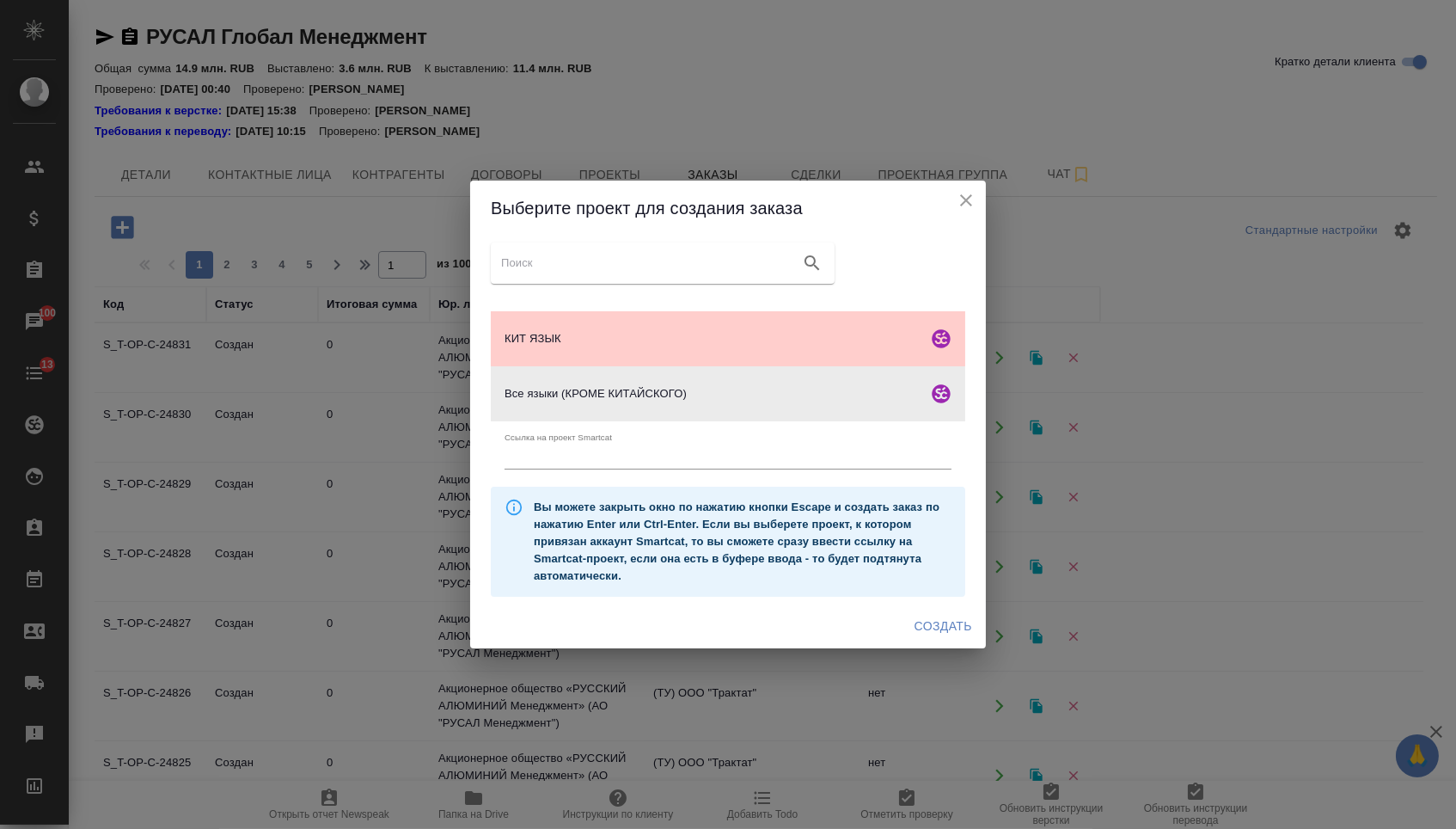
click at [935, 637] on span "Создать" at bounding box center [944, 627] width 58 height 22
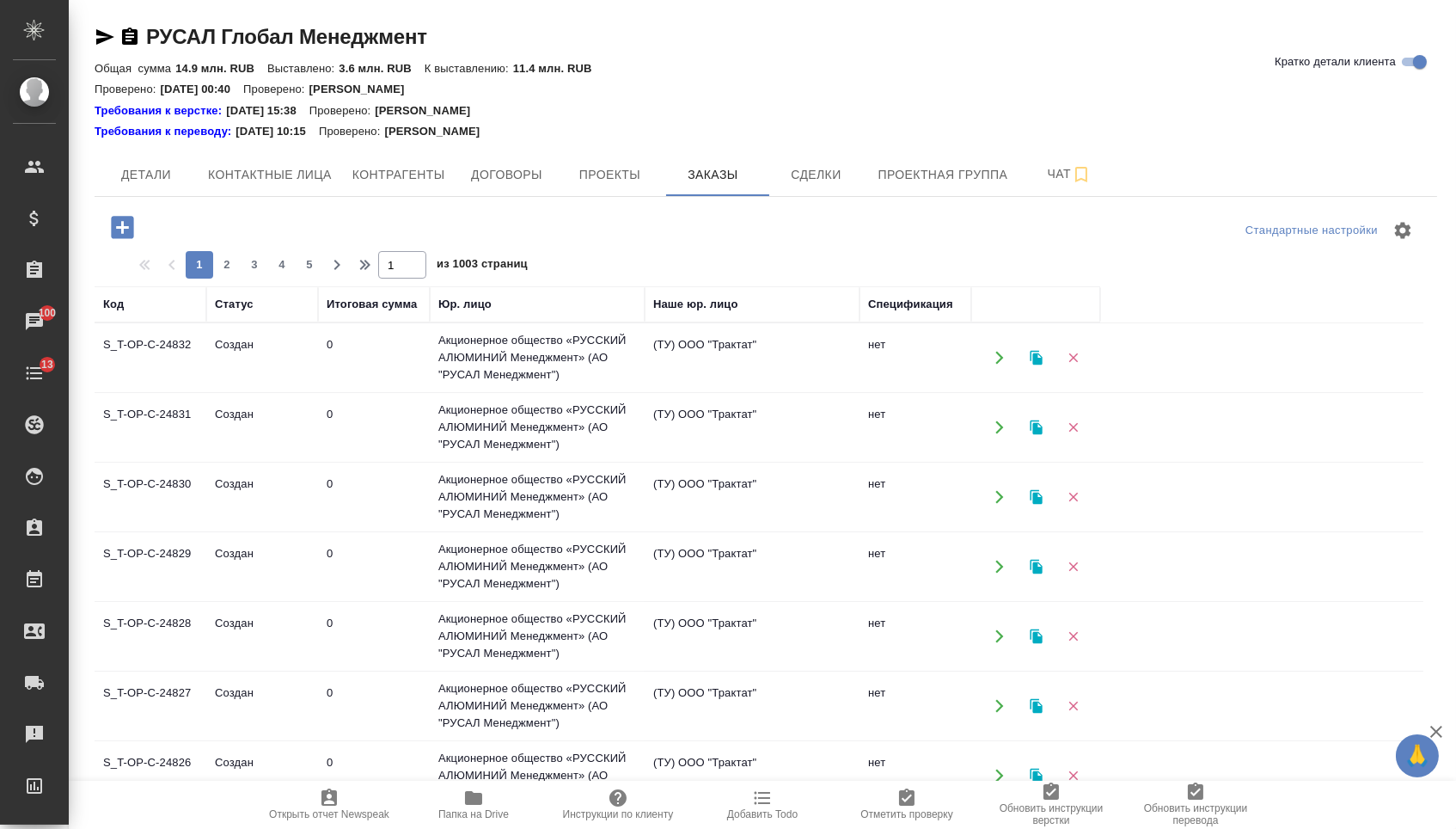
click at [129, 239] on icon "button" at bounding box center [121, 227] width 23 height 23
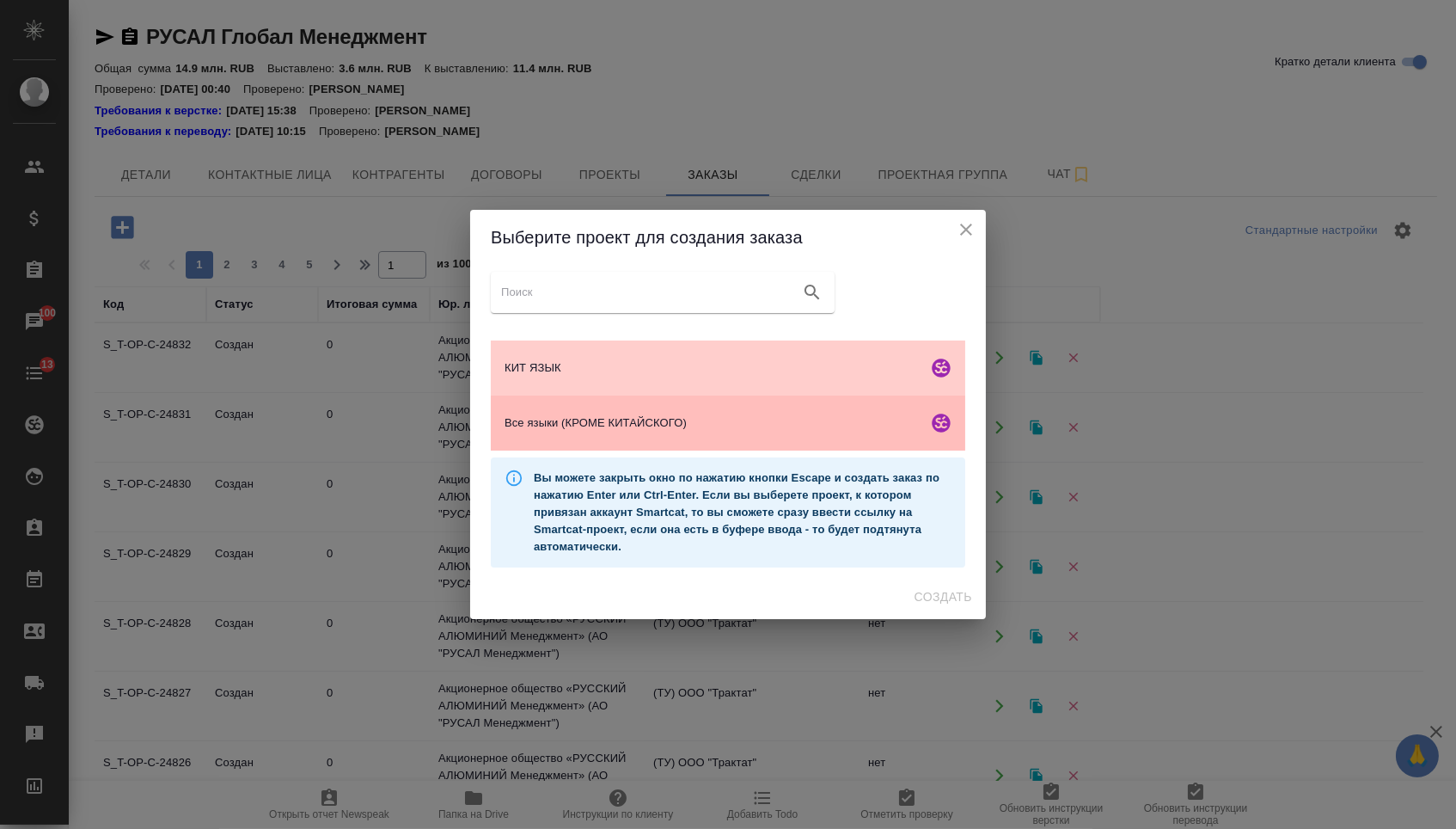
click at [548, 425] on span "Все языки (КРОМЕ КИТАЙСКОГО)" at bounding box center [712, 423] width 416 height 17
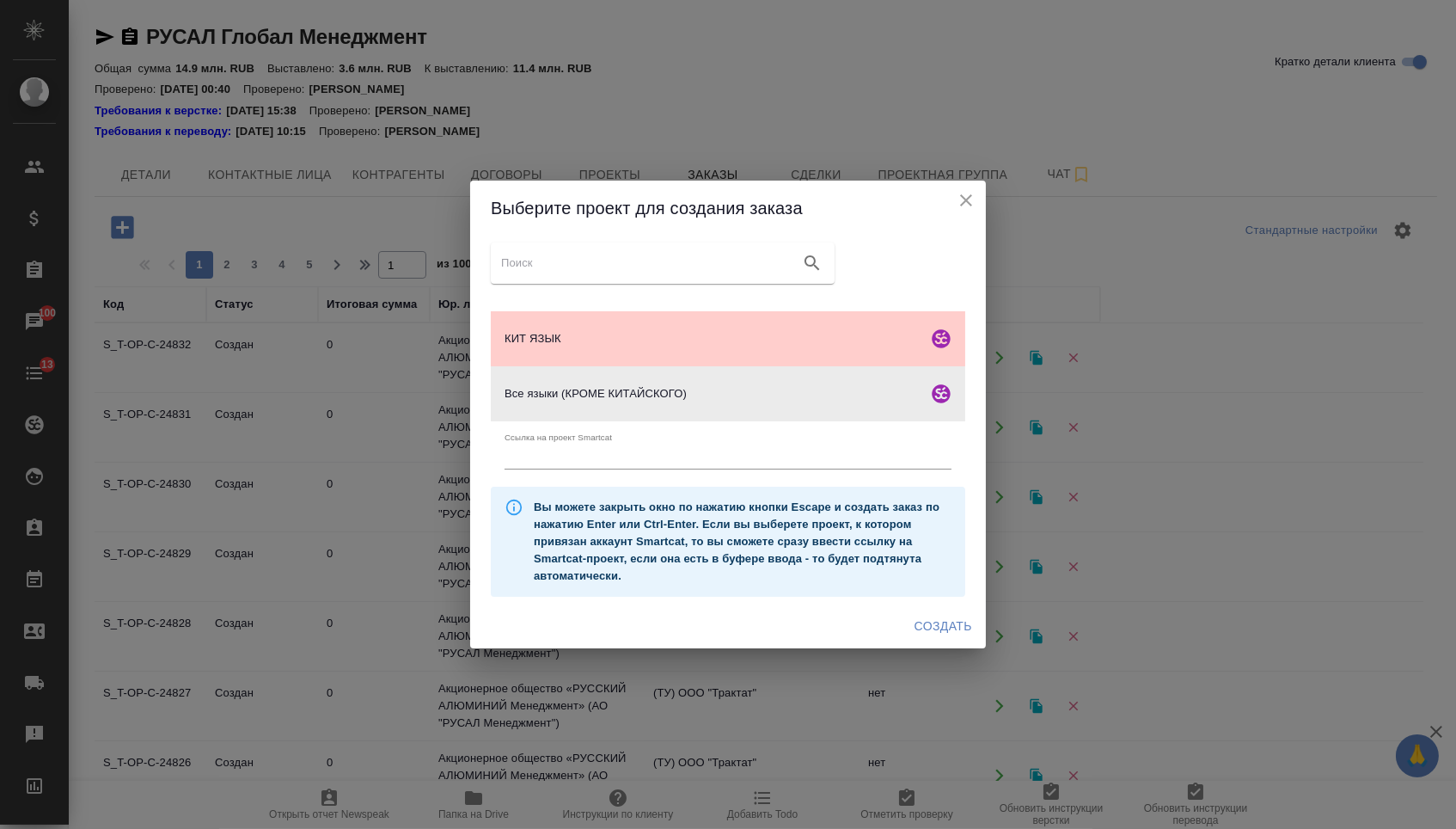
click at [915, 621] on span "Создать" at bounding box center [944, 627] width 58 height 22
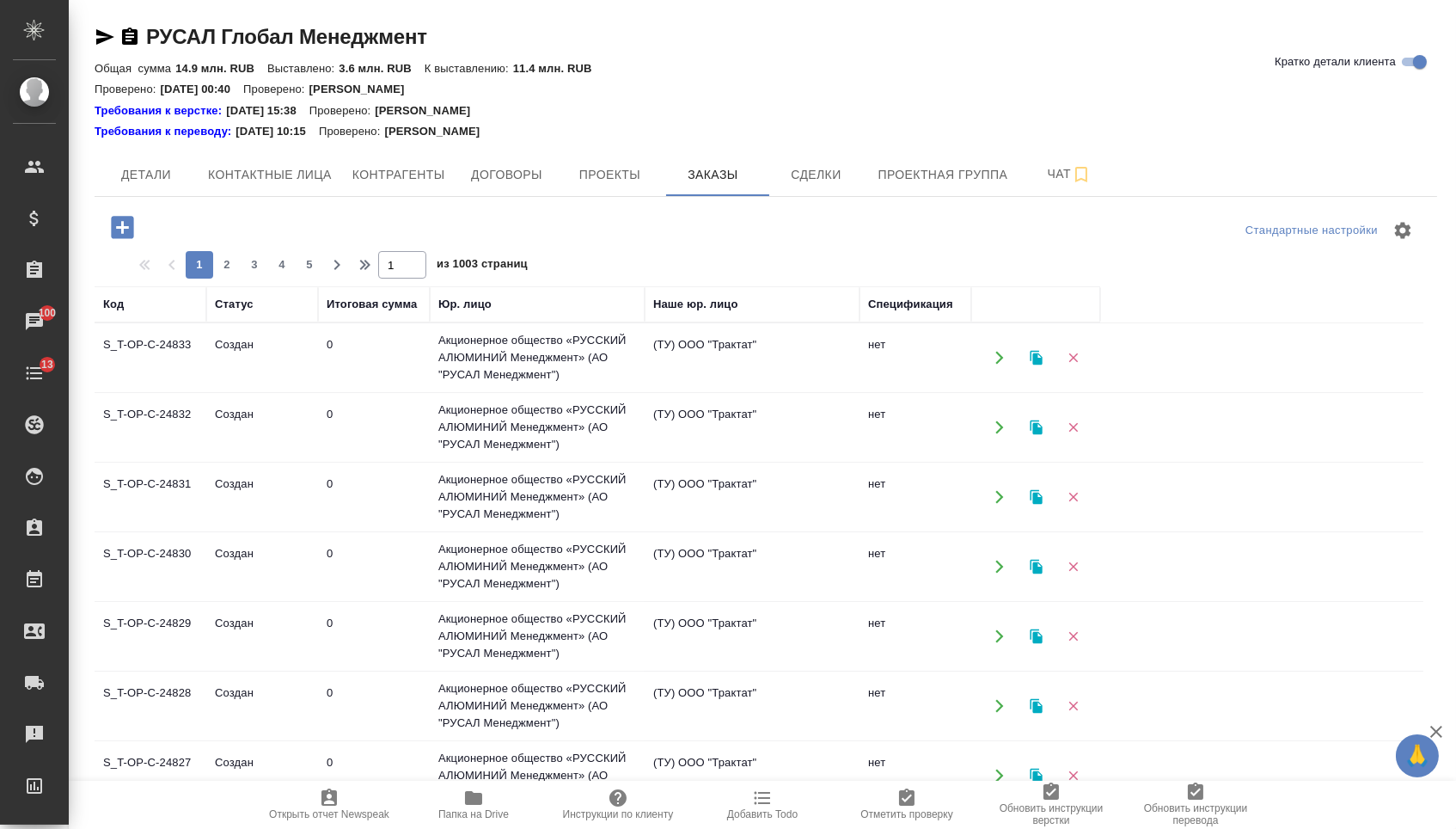
click at [130, 226] on icon "button" at bounding box center [121, 227] width 23 height 23
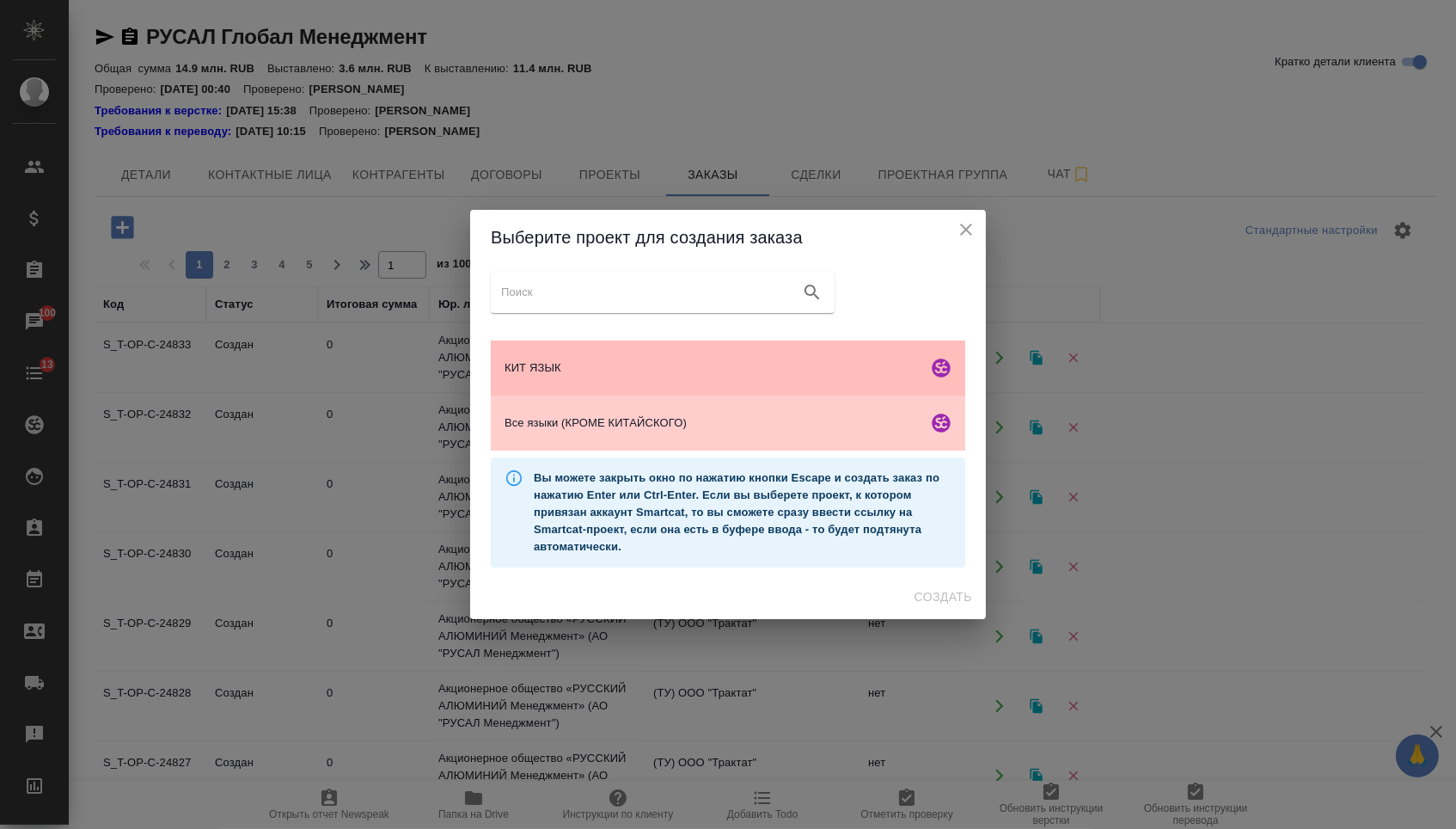
click at [569, 356] on div "КИТ ЯЗЫК" at bounding box center [727, 367] width 474 height 55
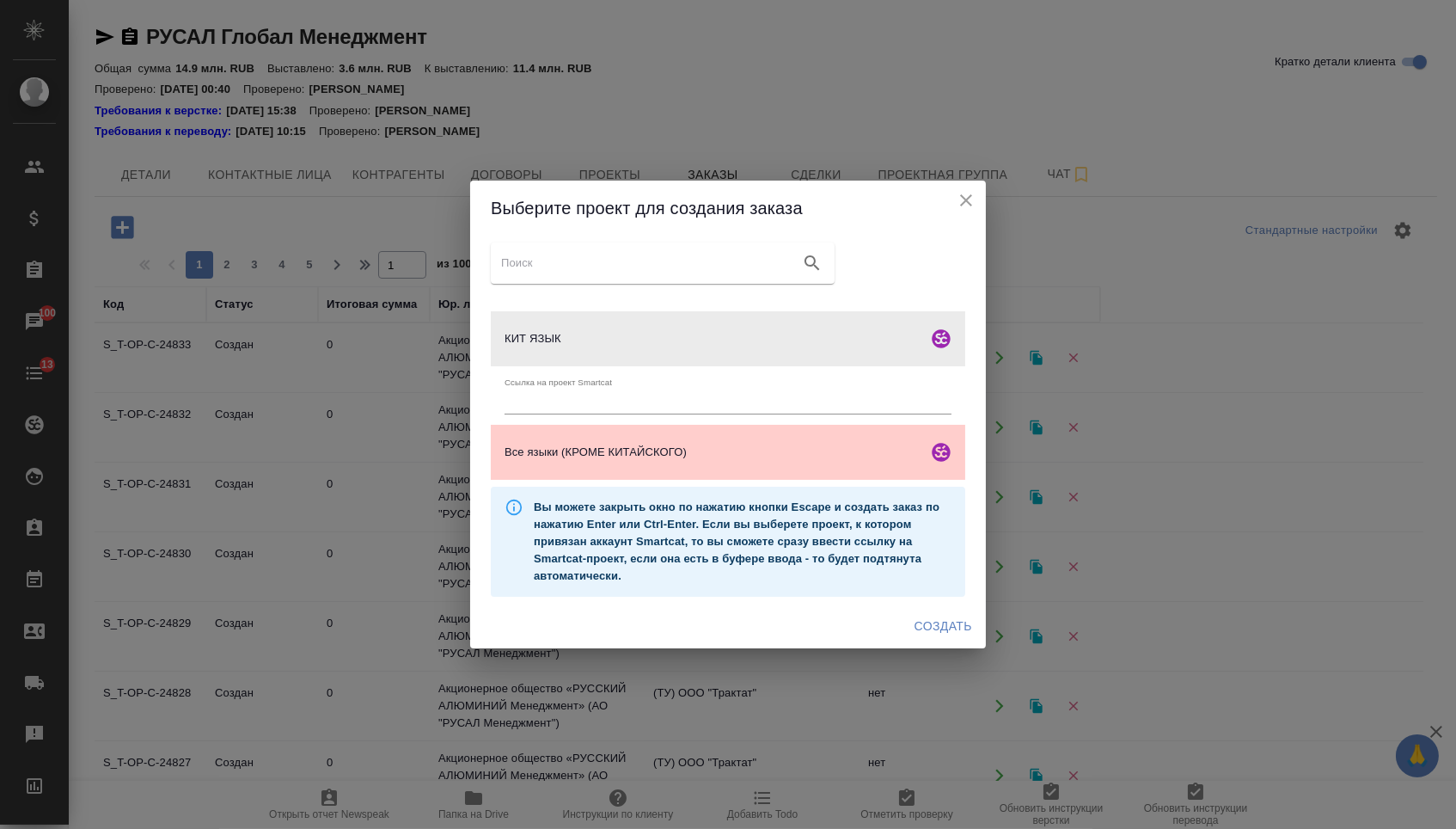
click at [921, 642] on button "Создать" at bounding box center [943, 626] width 72 height 32
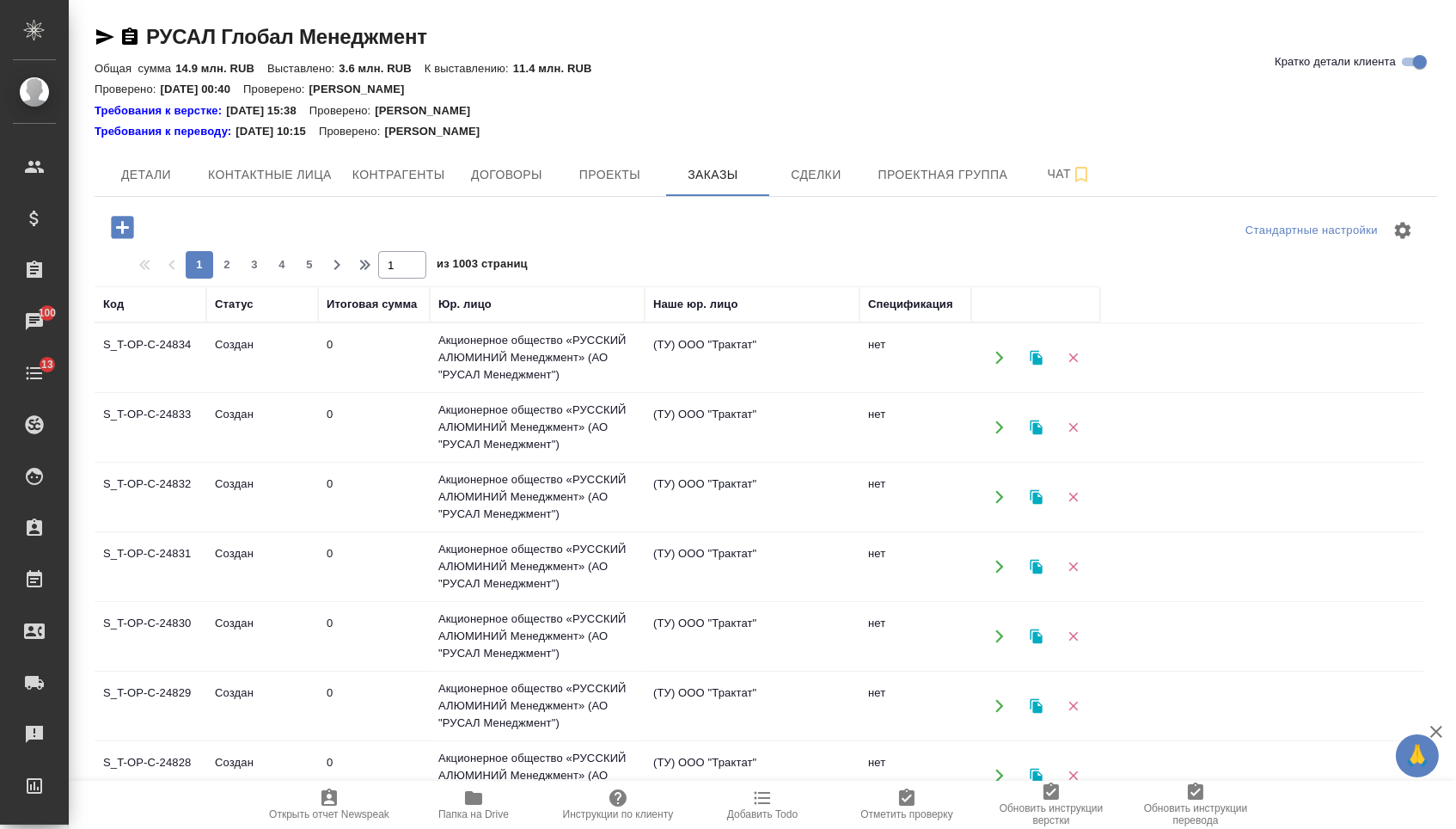
click at [121, 230] on icon "button" at bounding box center [121, 227] width 30 height 30
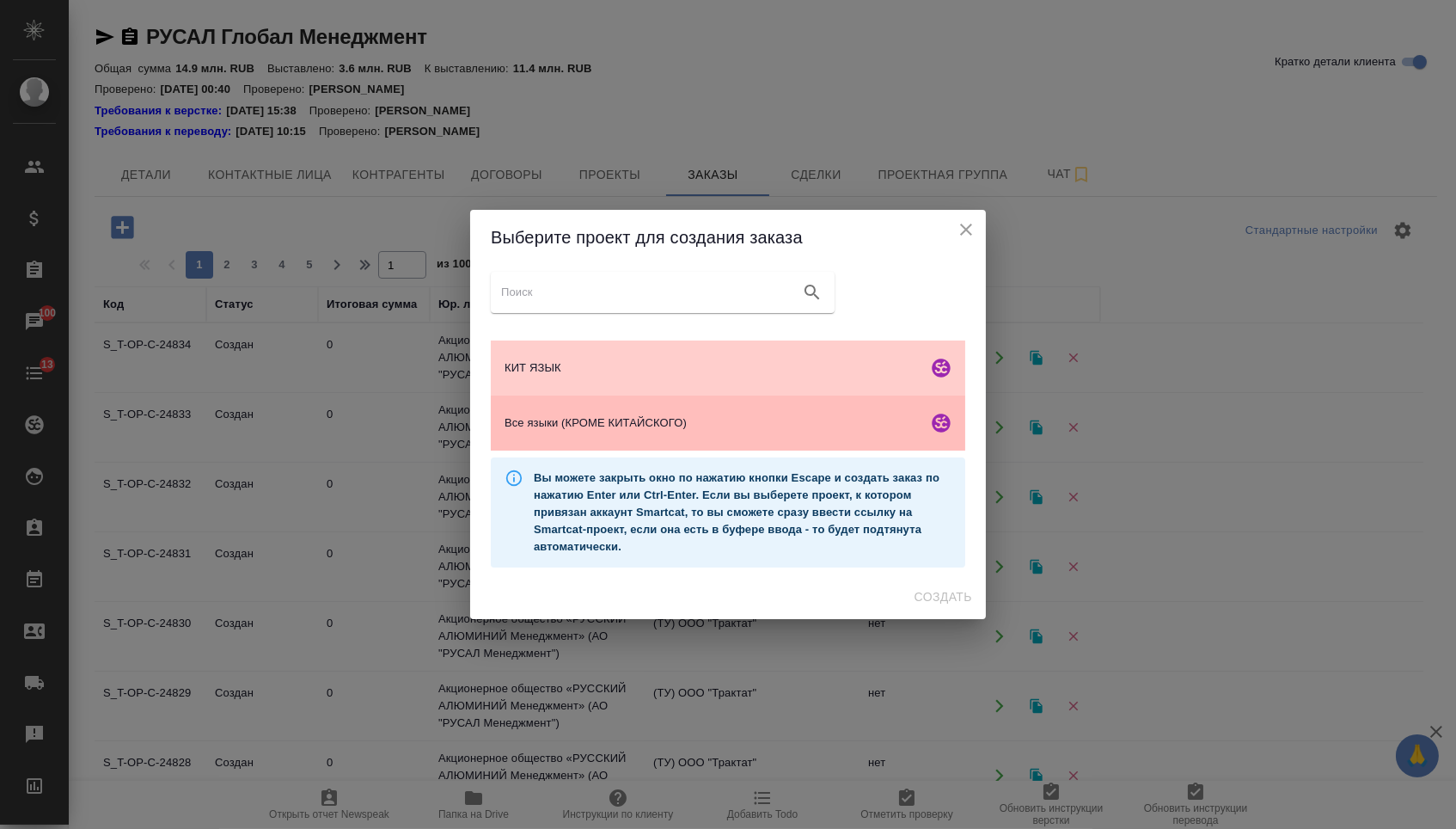
click at [643, 423] on span "Все языки (КРОМЕ КИТАЙСКОГО)" at bounding box center [712, 423] width 416 height 17
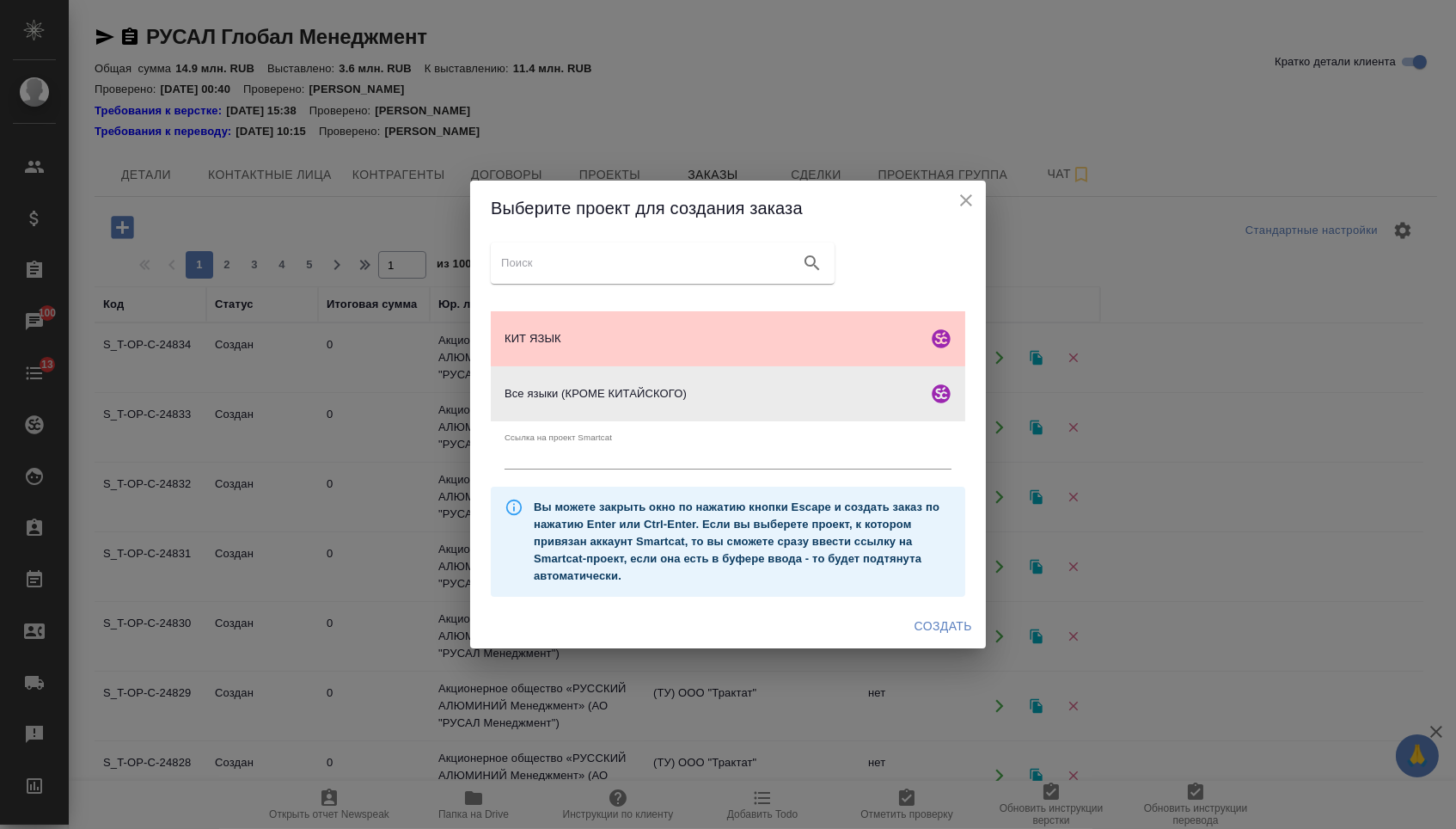
click at [936, 635] on span "Создать" at bounding box center [944, 627] width 58 height 22
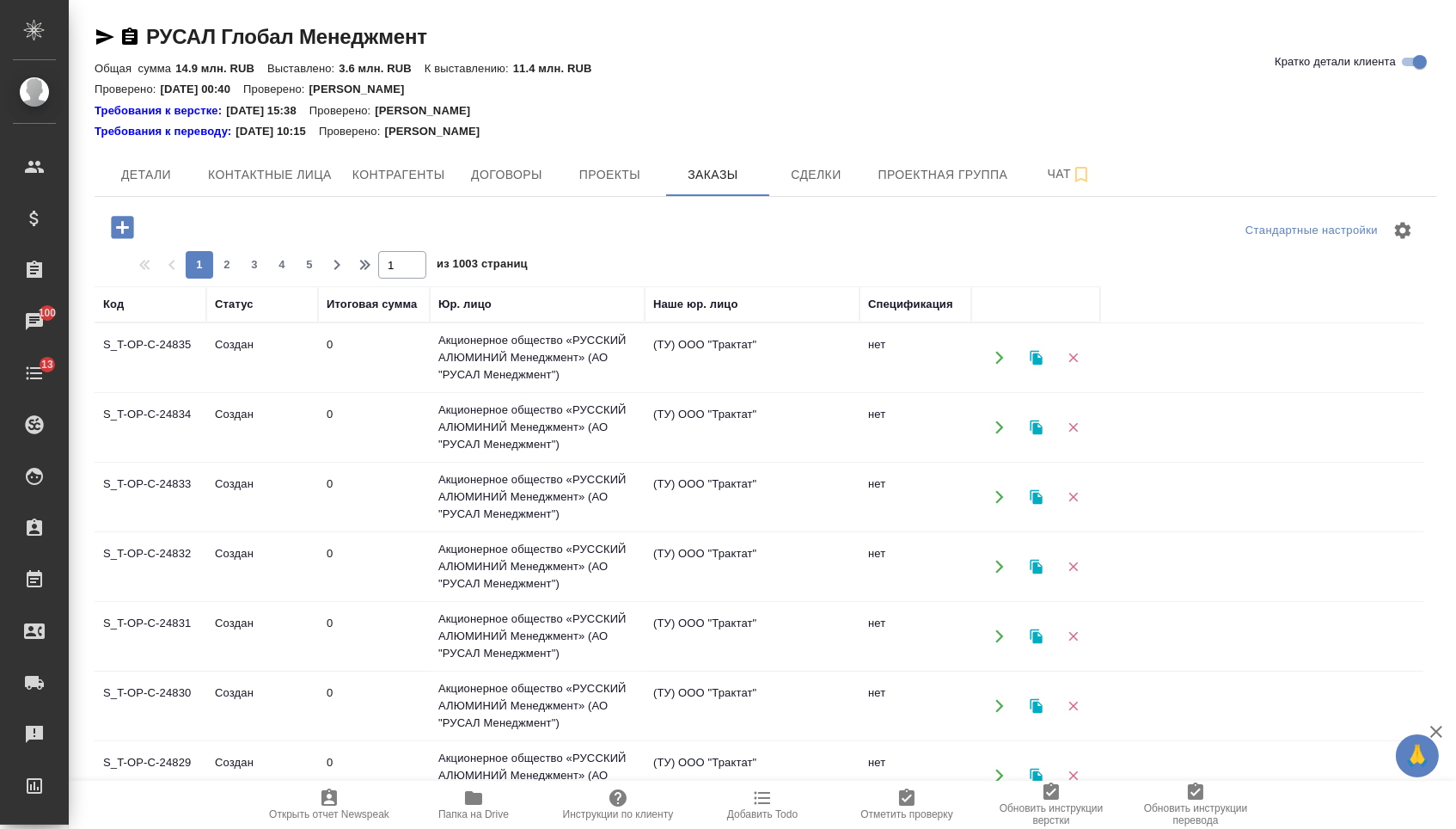
click at [113, 219] on icon "button" at bounding box center [121, 227] width 23 height 23
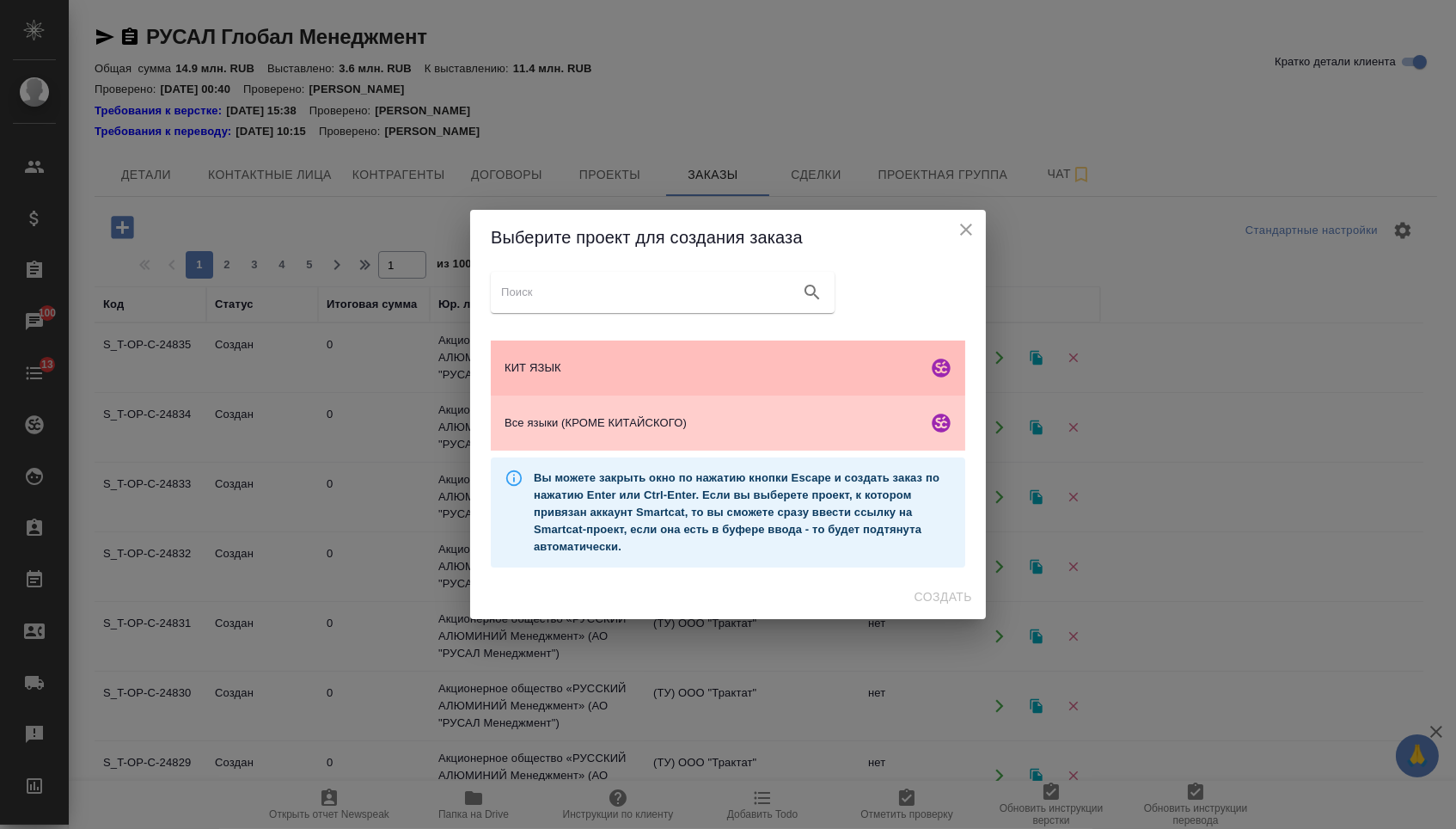
click at [549, 374] on span "КИТ ЯЗЫК" at bounding box center [712, 367] width 416 height 17
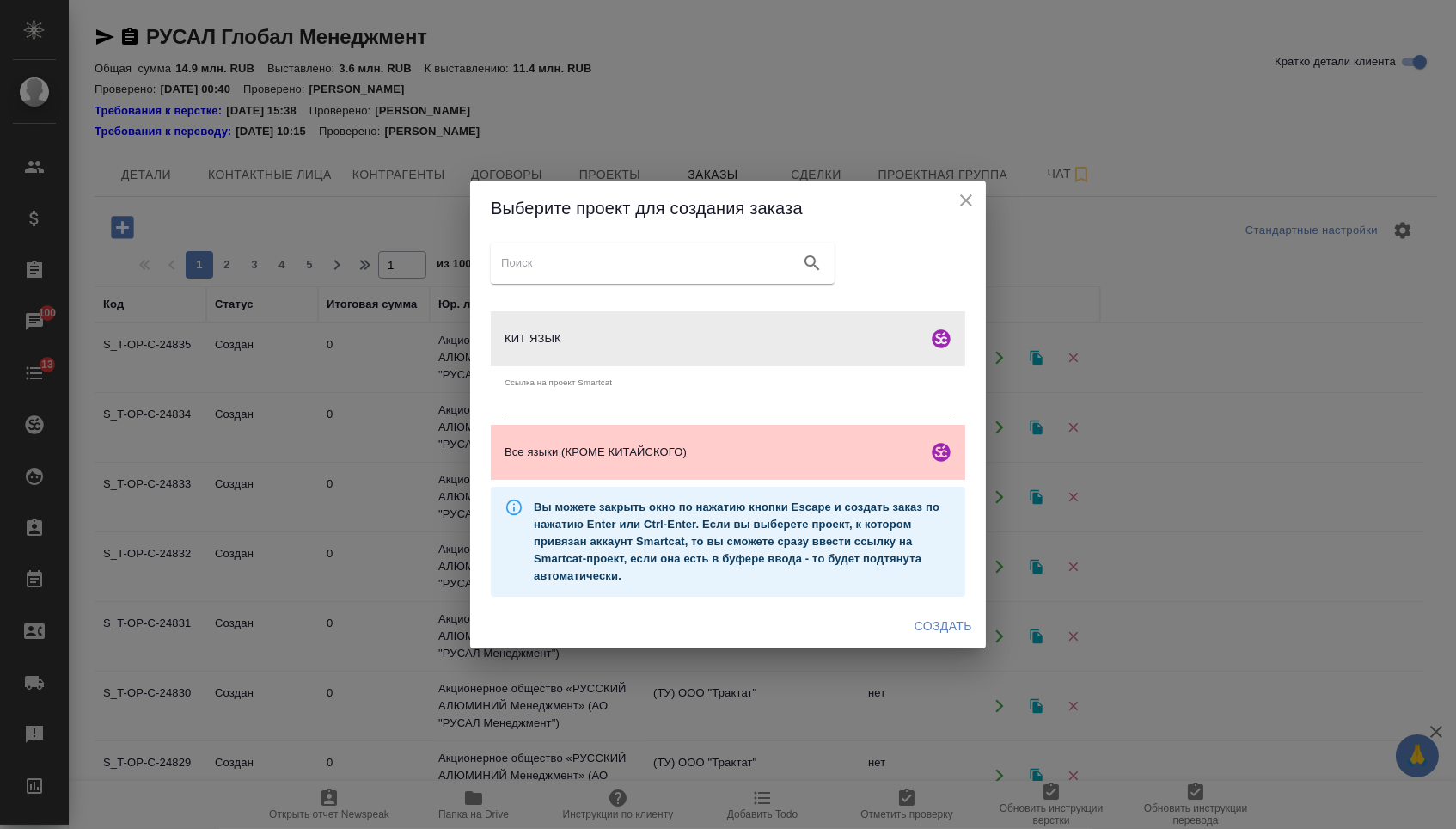
click at [931, 619] on button "Создать" at bounding box center [943, 626] width 72 height 32
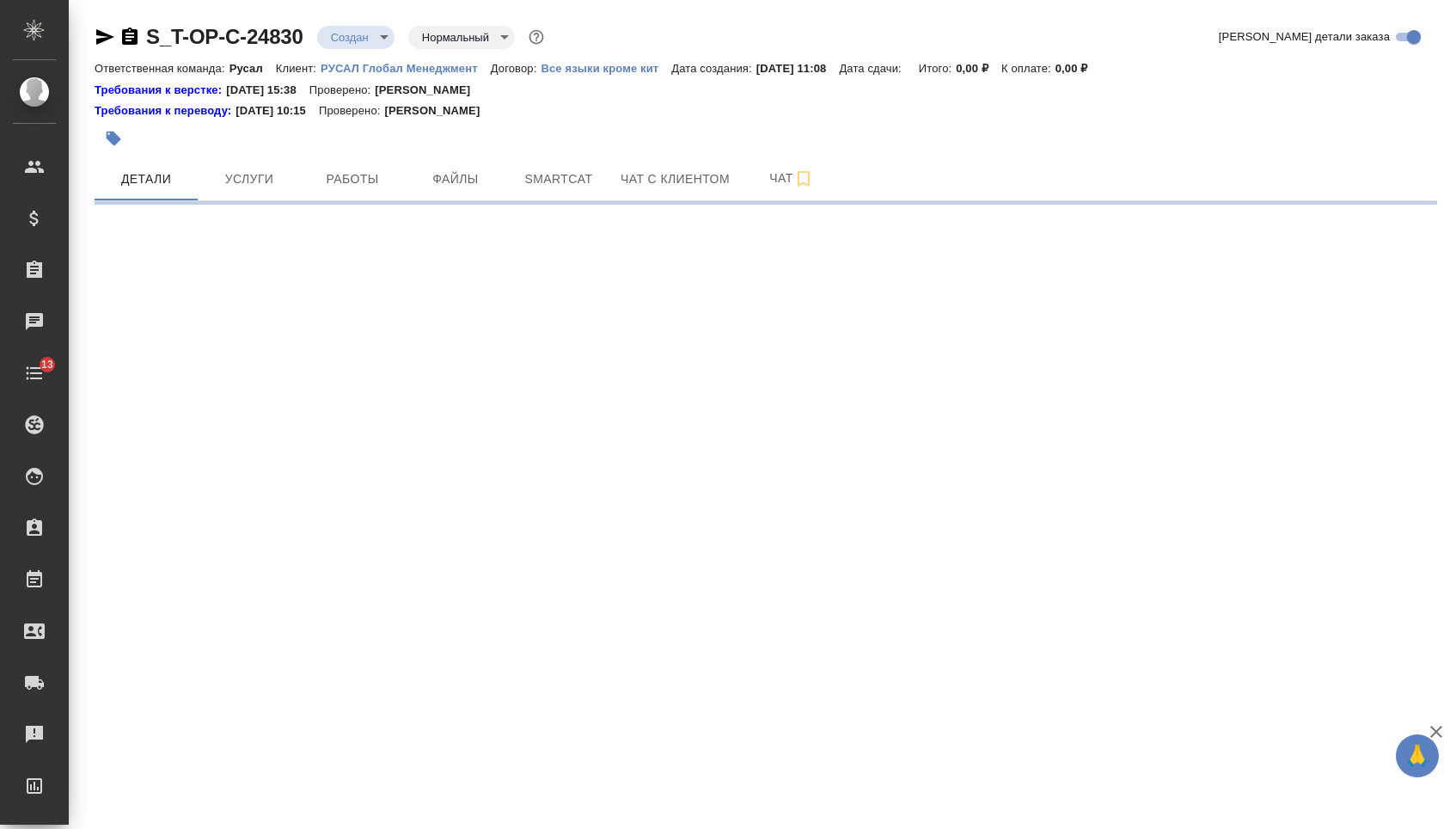
select select "RU"
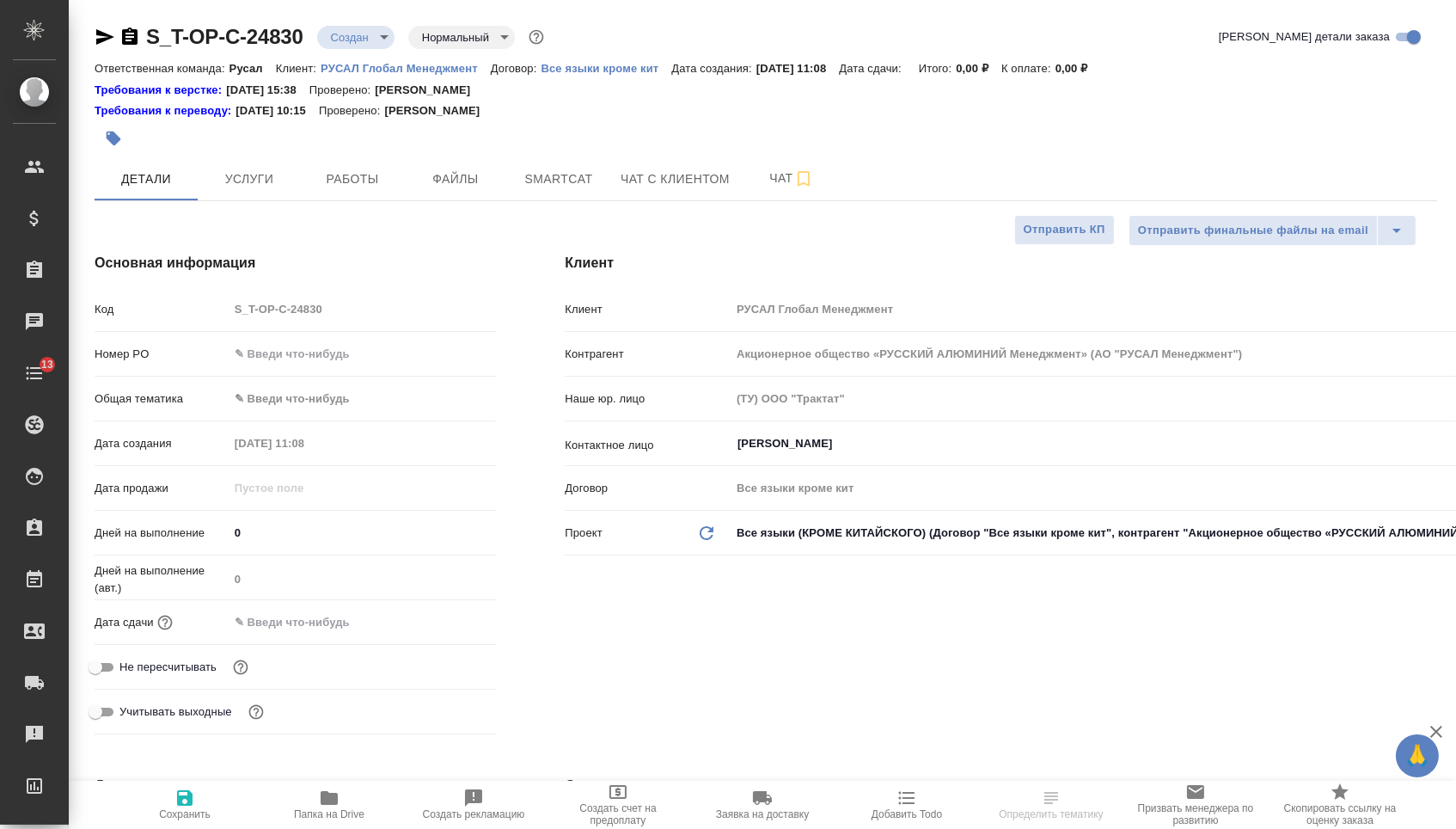
type textarea "x"
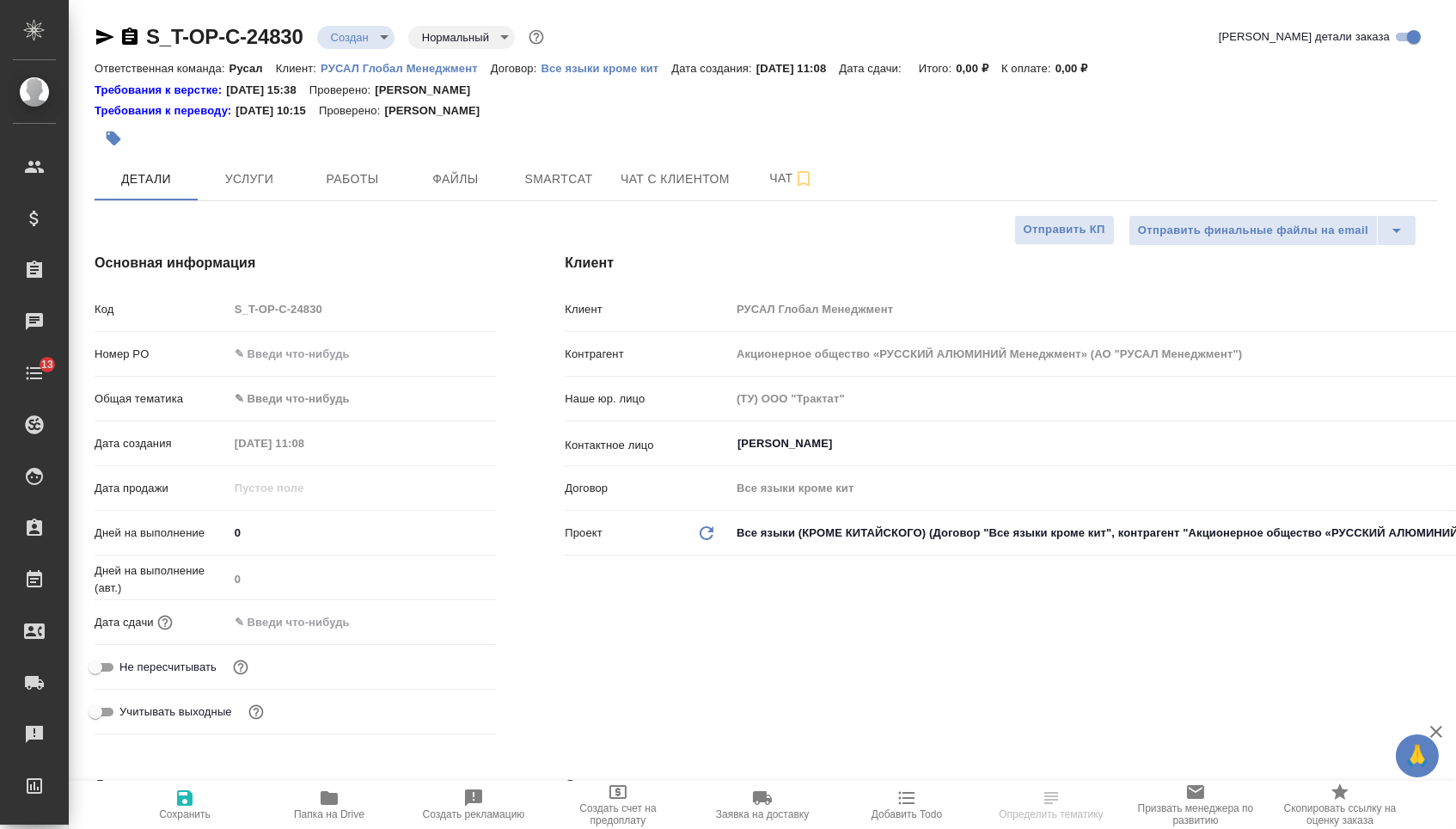
type textarea "x"
click at [329, 357] on input "text" at bounding box center [363, 353] width 268 height 24
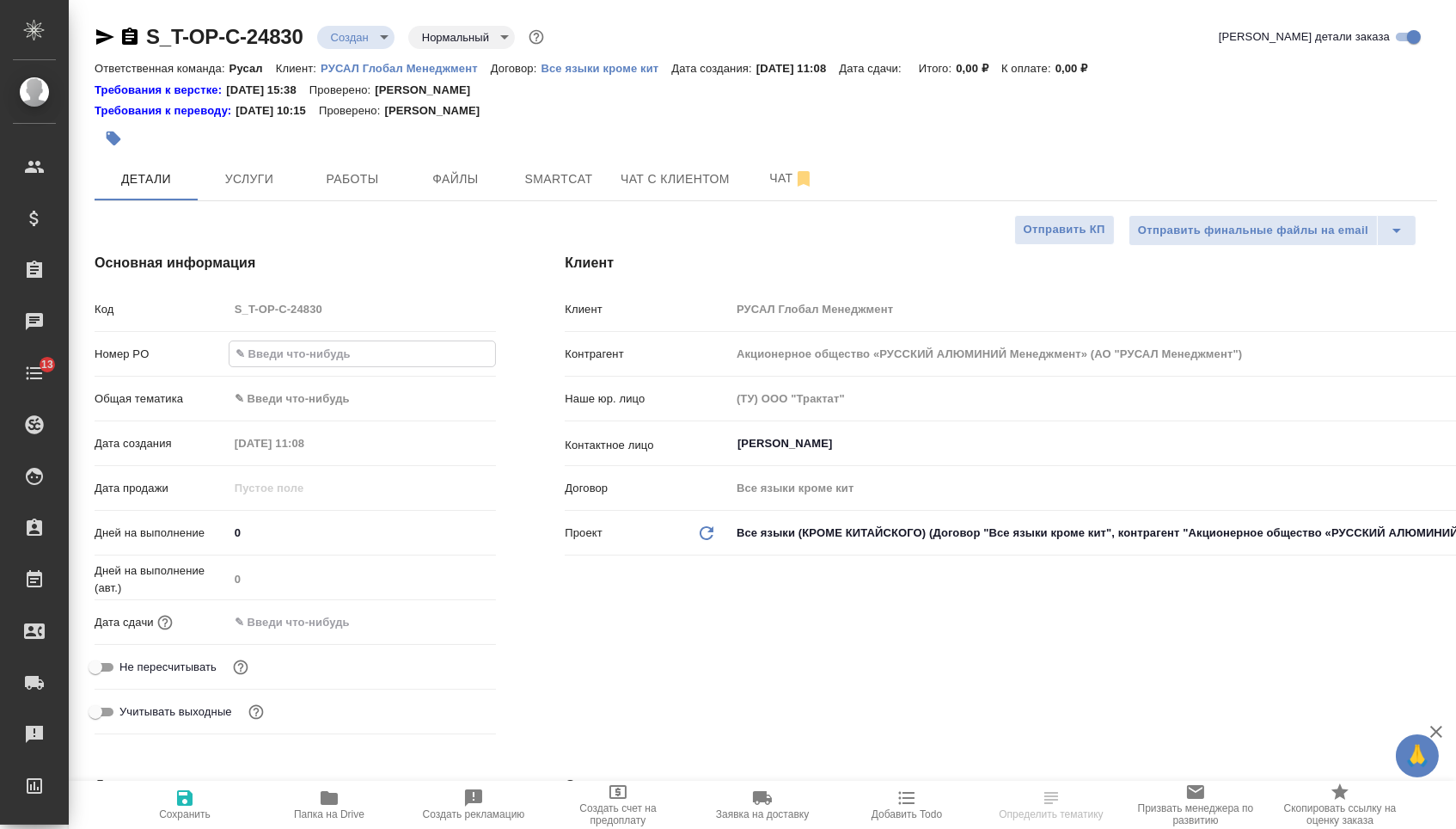
paste input "Т-ОП-С-46462"
type input "Т-ОП-С-46462"
type textarea "x"
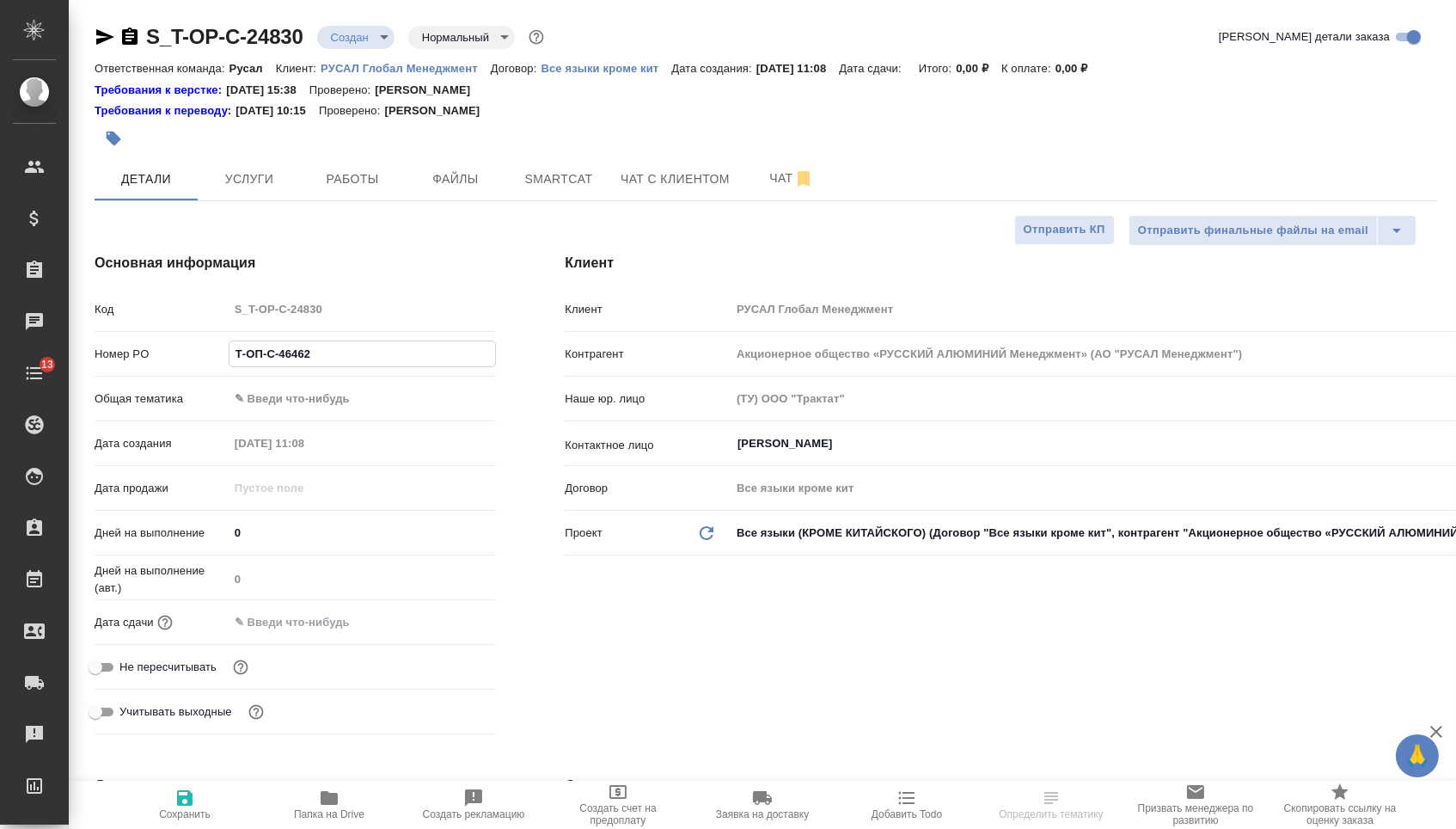
type input "Т-ОП-С-46462"
click at [311, 628] on input "text" at bounding box center [305, 621] width 150 height 24
click at [456, 632] on icon "button" at bounding box center [446, 621] width 21 height 21
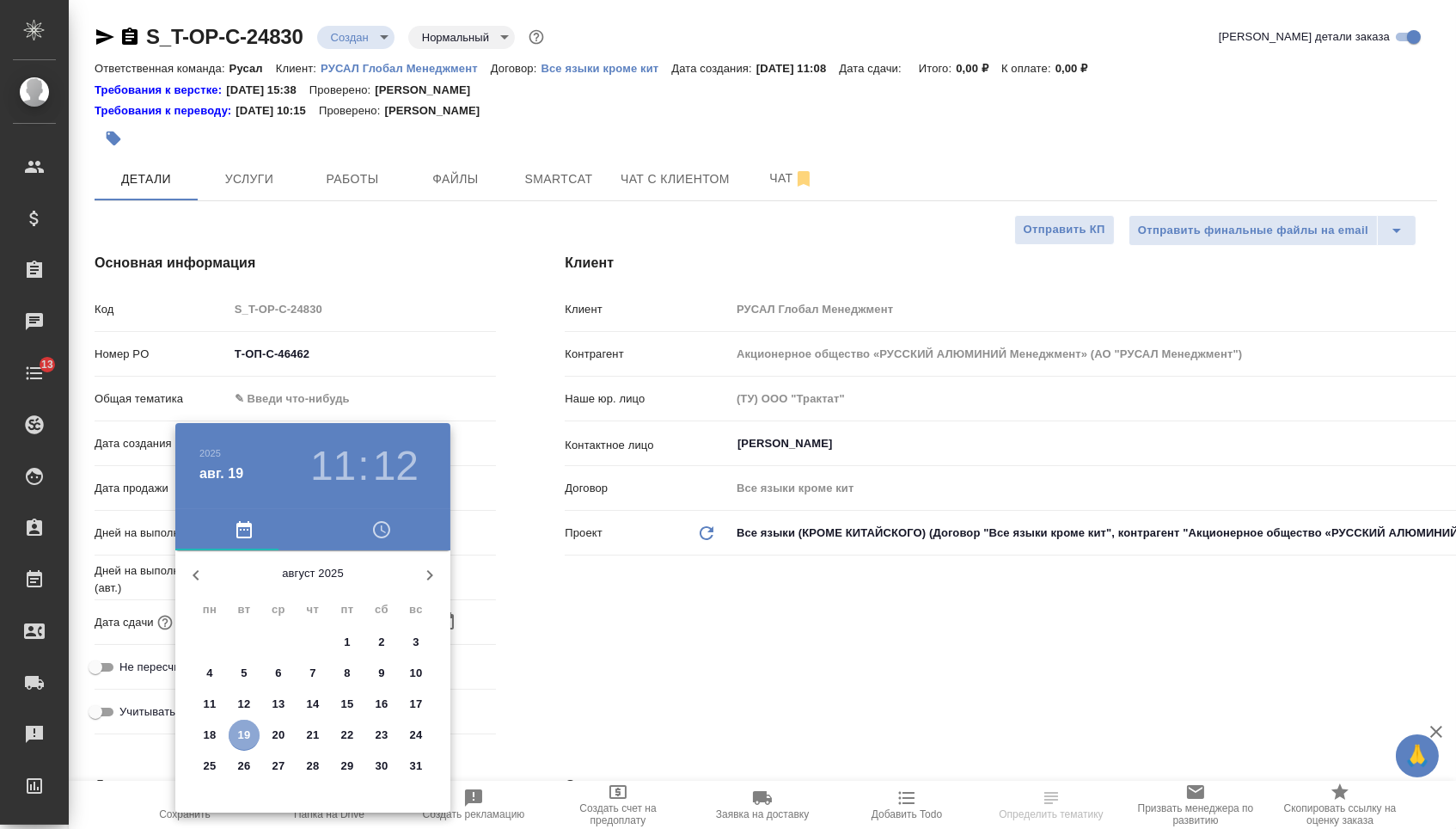
click at [239, 744] on p "19" at bounding box center [245, 735] width 13 height 17
type input "19.08.2025 11:12"
type textarea "x"
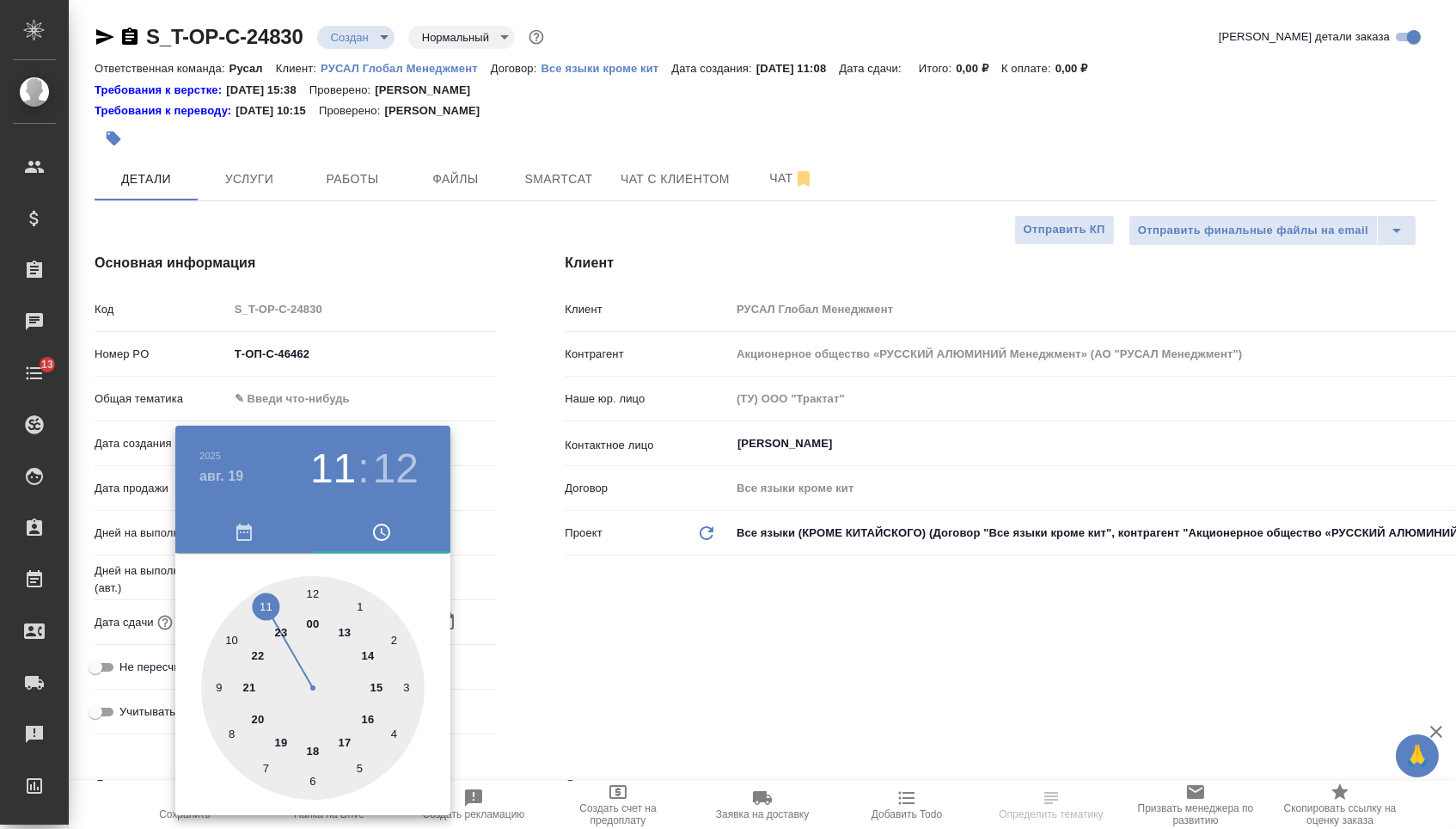
click at [354, 743] on div at bounding box center [313, 688] width 223 height 223
type input "19.08.2025 17:12"
type textarea "x"
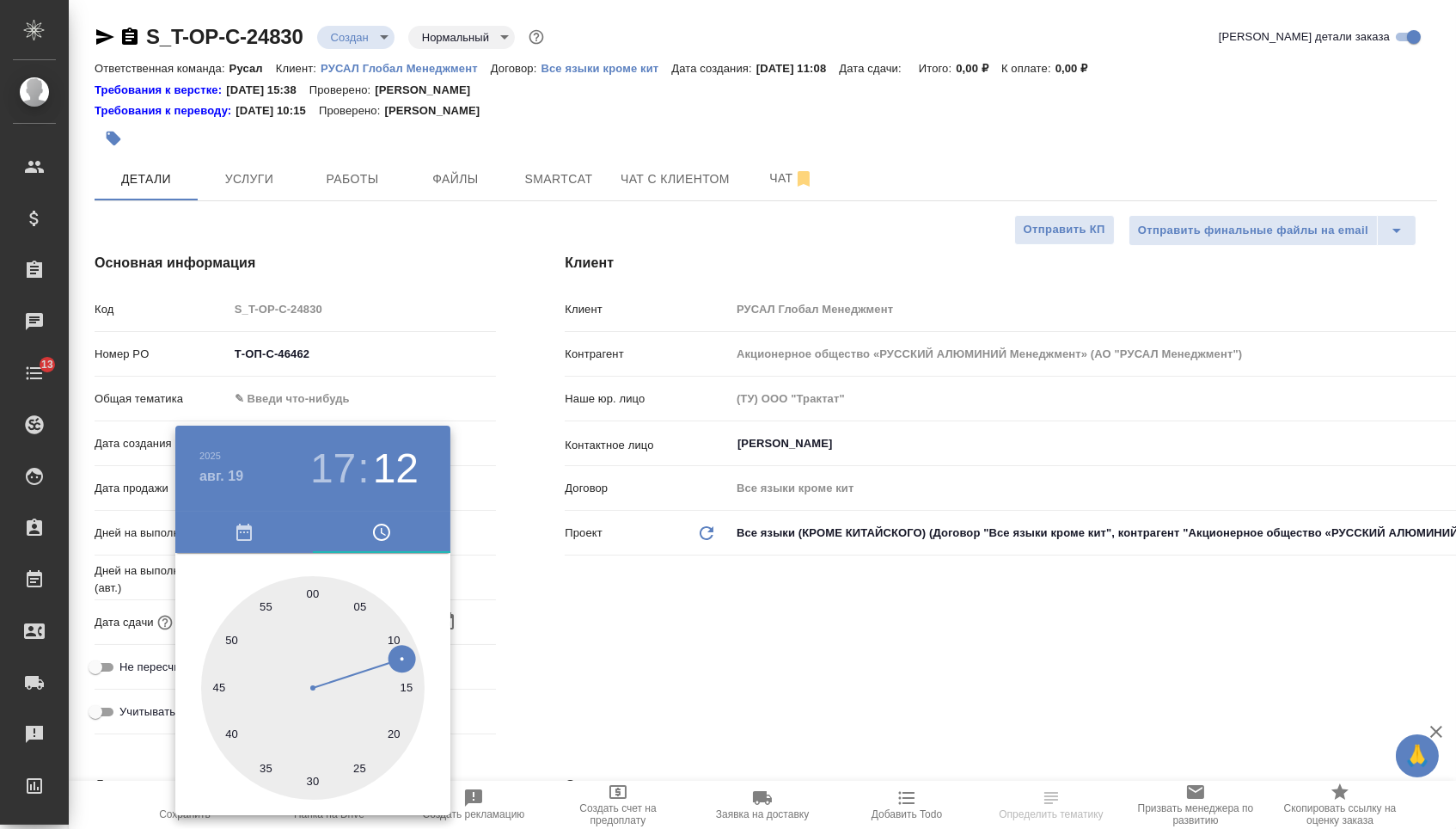
click at [311, 589] on div at bounding box center [313, 688] width 223 height 223
type input "19.08.2025 17:00"
type textarea "x"
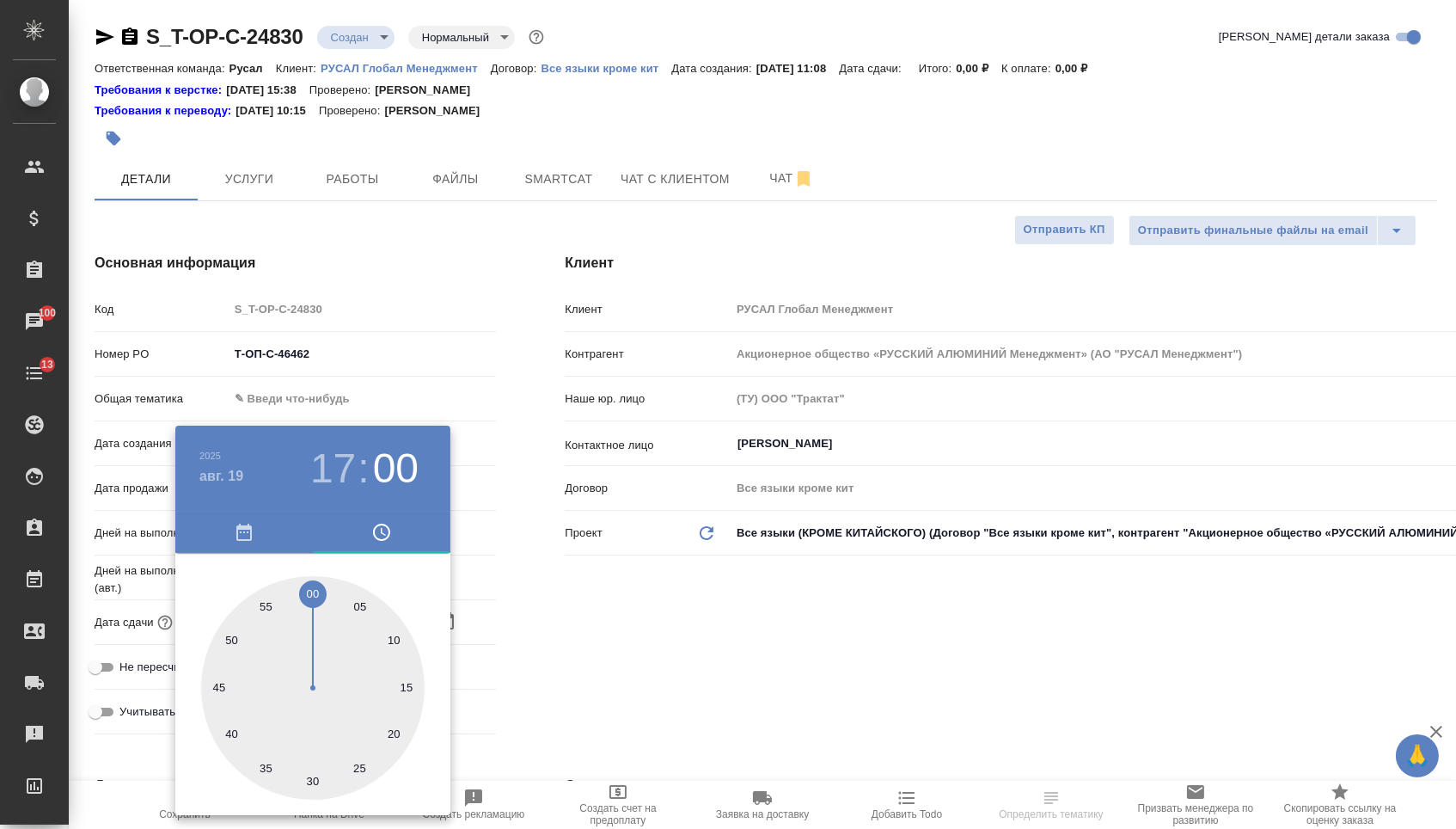
click at [639, 620] on div at bounding box center [728, 414] width 1456 height 829
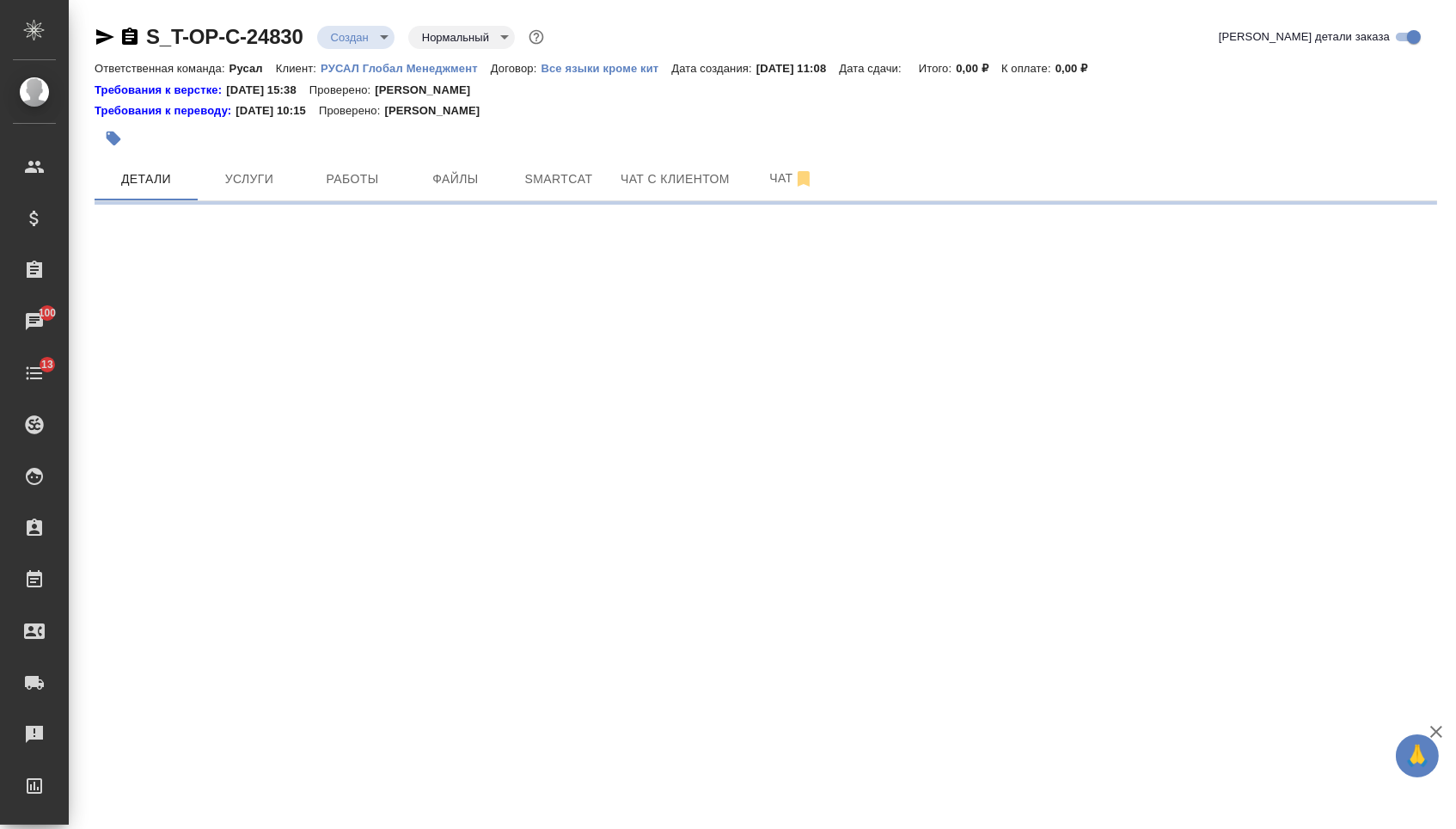
select select "RU"
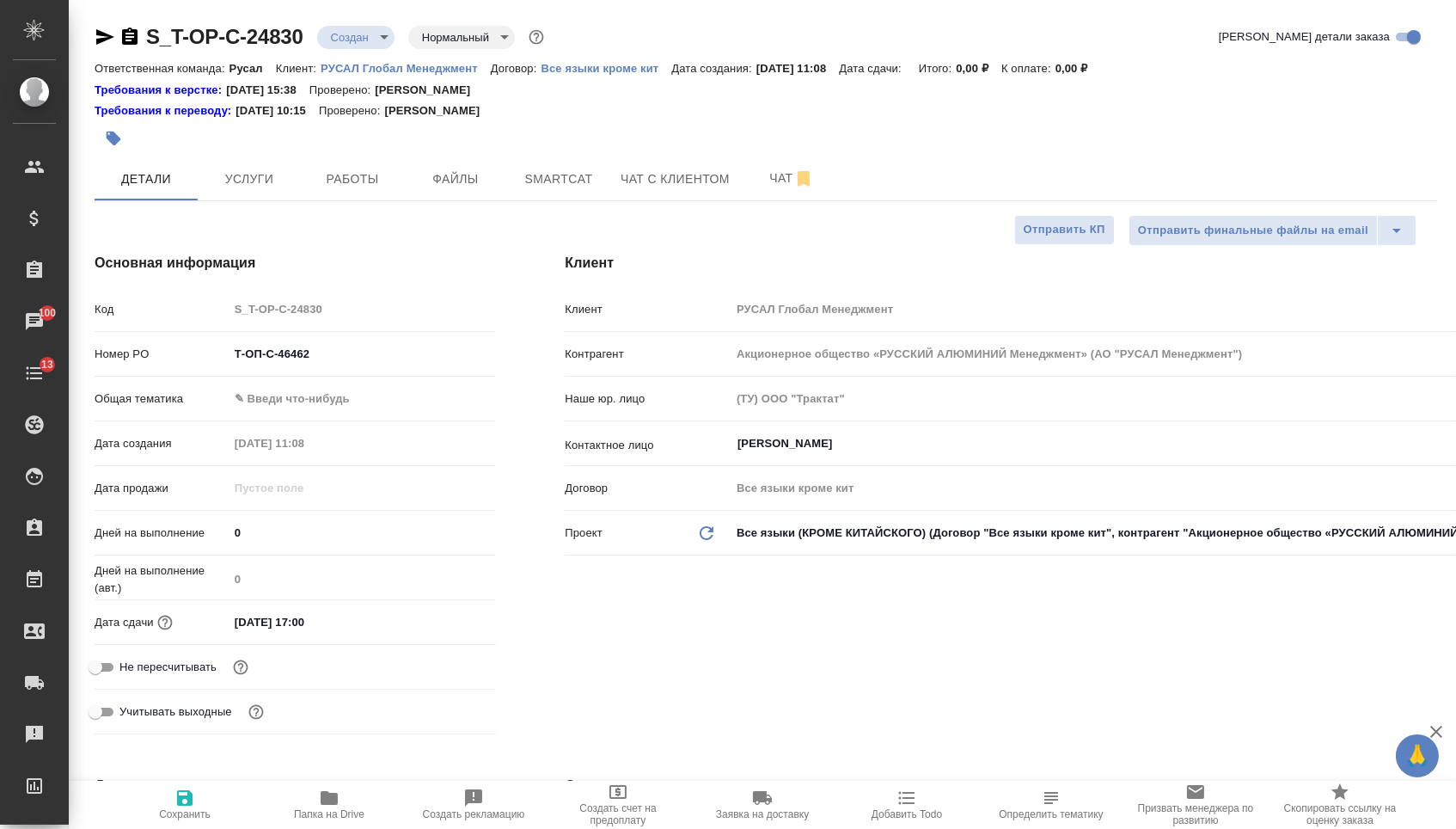
type textarea "x"
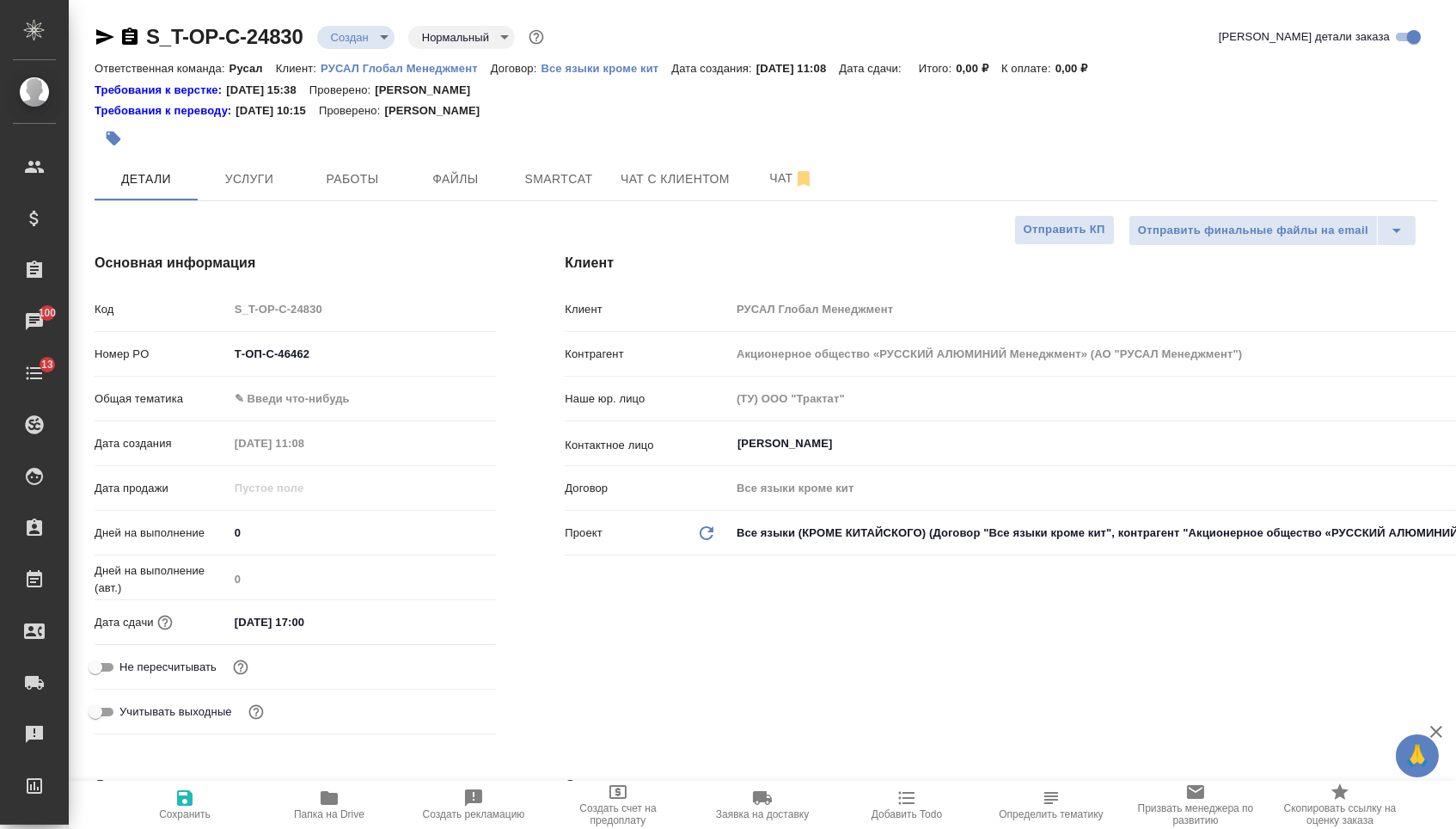
type textarea "x"
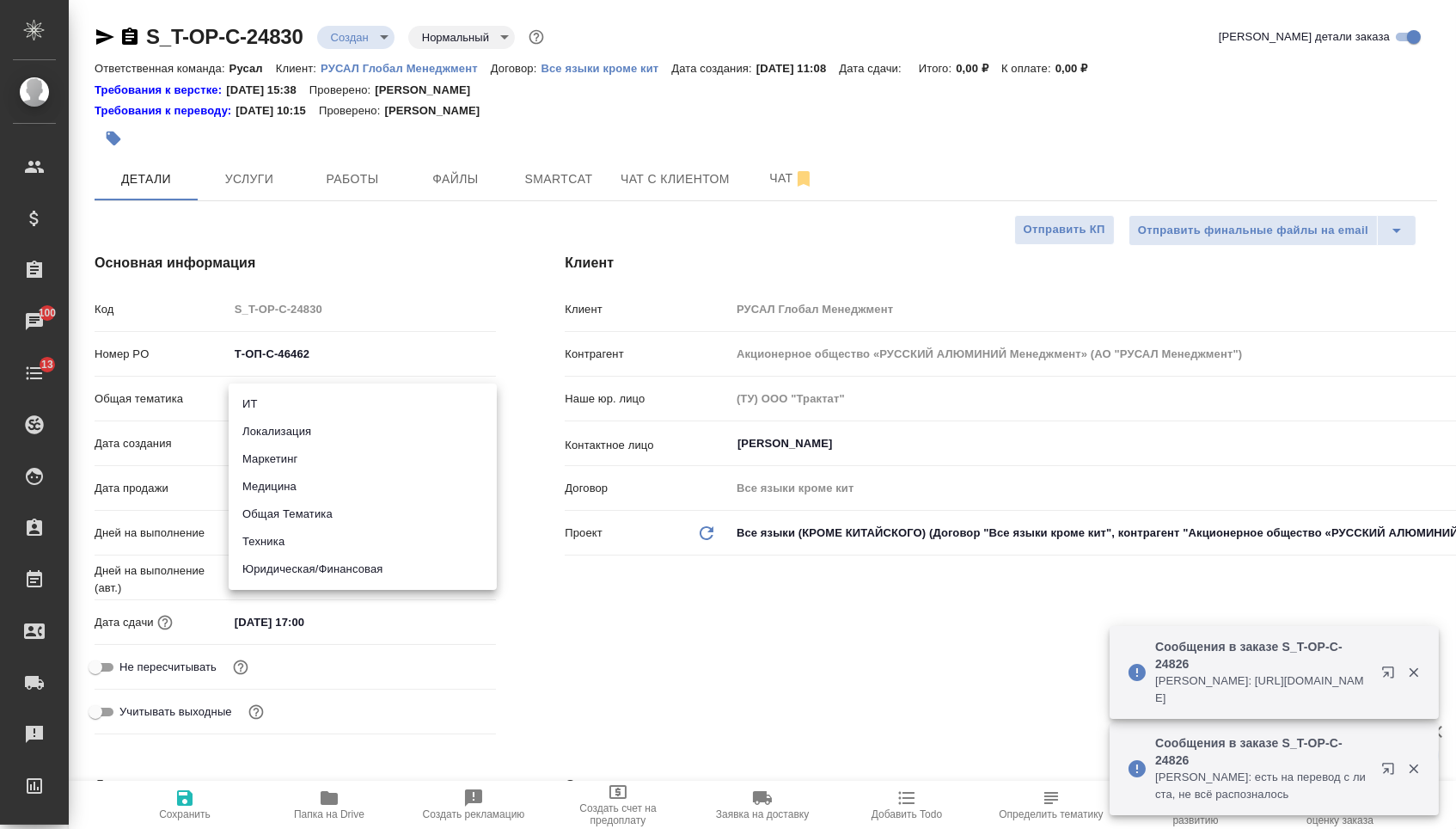
click at [298, 403] on body "🙏 .cls-1 fill:#fff; AWATERA Menshikova Aleksandra Клиенты Спецификации Заказы 1…" at bounding box center [728, 414] width 1456 height 829
click at [300, 559] on li "Юридическая/Финансовая" at bounding box center [363, 569] width 268 height 27
type input "yr-fn"
type textarea "x"
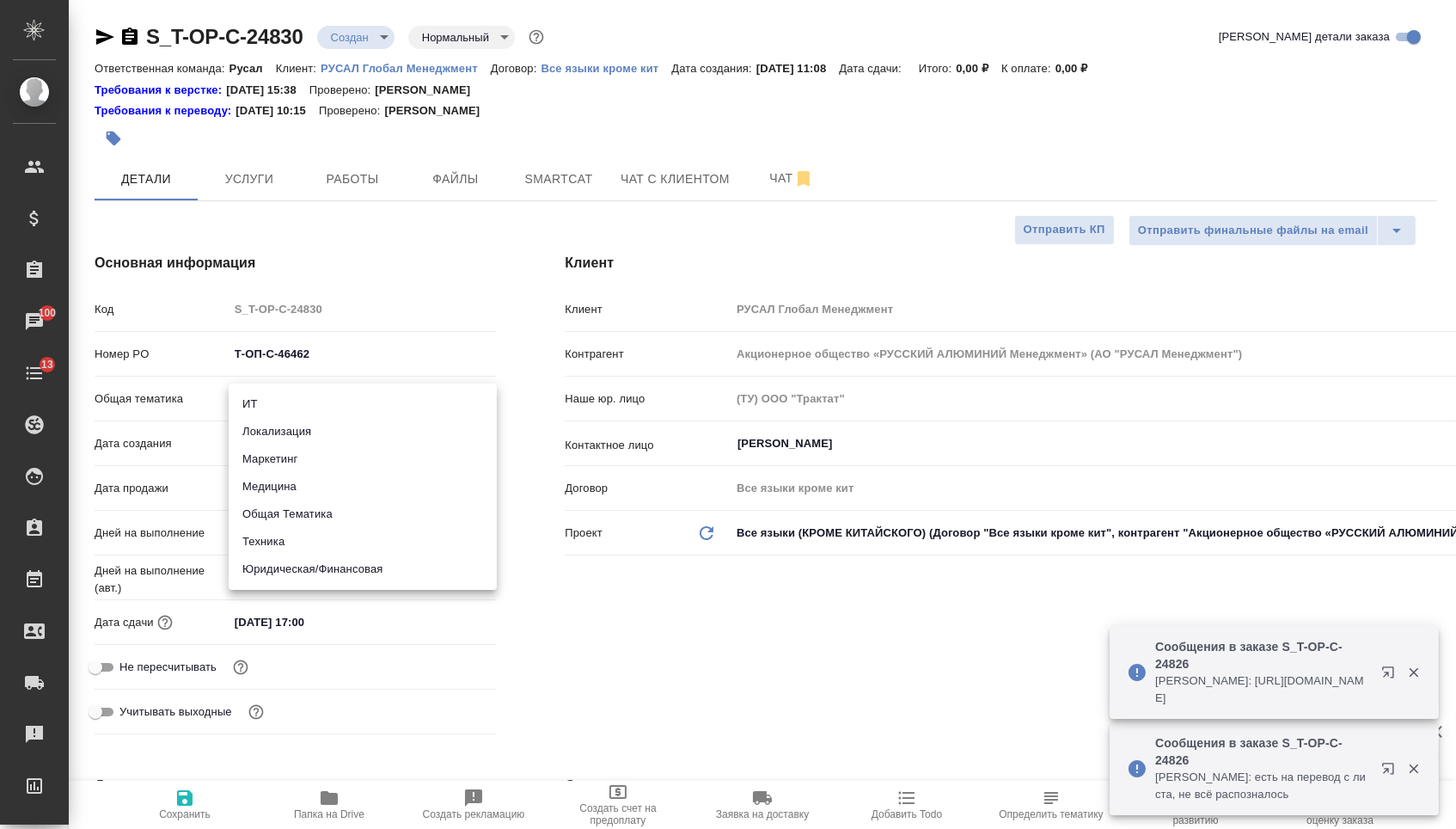
type textarea "x"
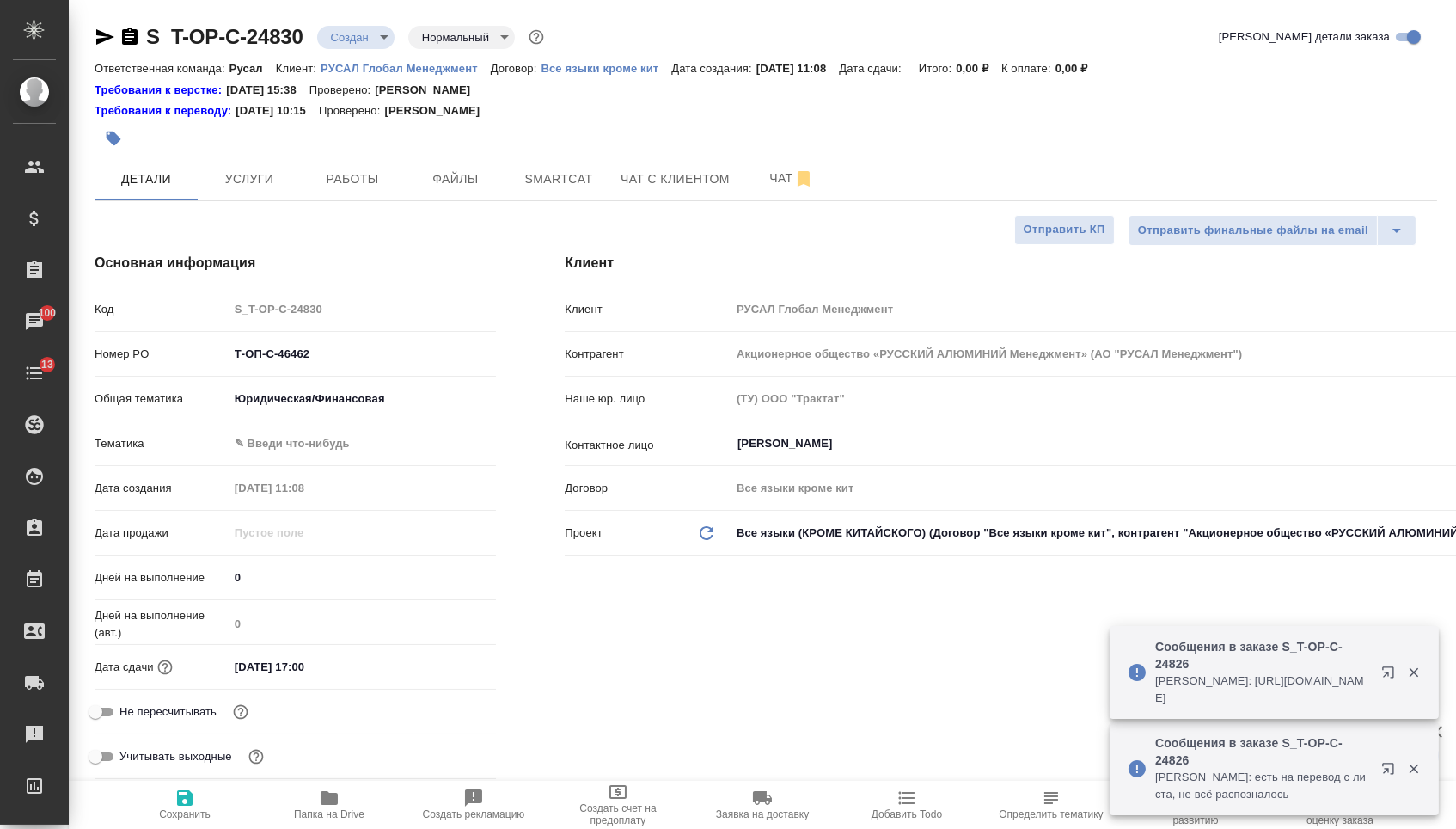
click at [296, 458] on div "Тематика ✎ Введи что-нибудь" at bounding box center [295, 443] width 402 height 30
click at [293, 408] on body "🙏 .cls-1 fill:#fff; AWATERA Menshikova Aleksandra Клиенты Спецификации Заказы 1…" at bounding box center [728, 414] width 1456 height 829
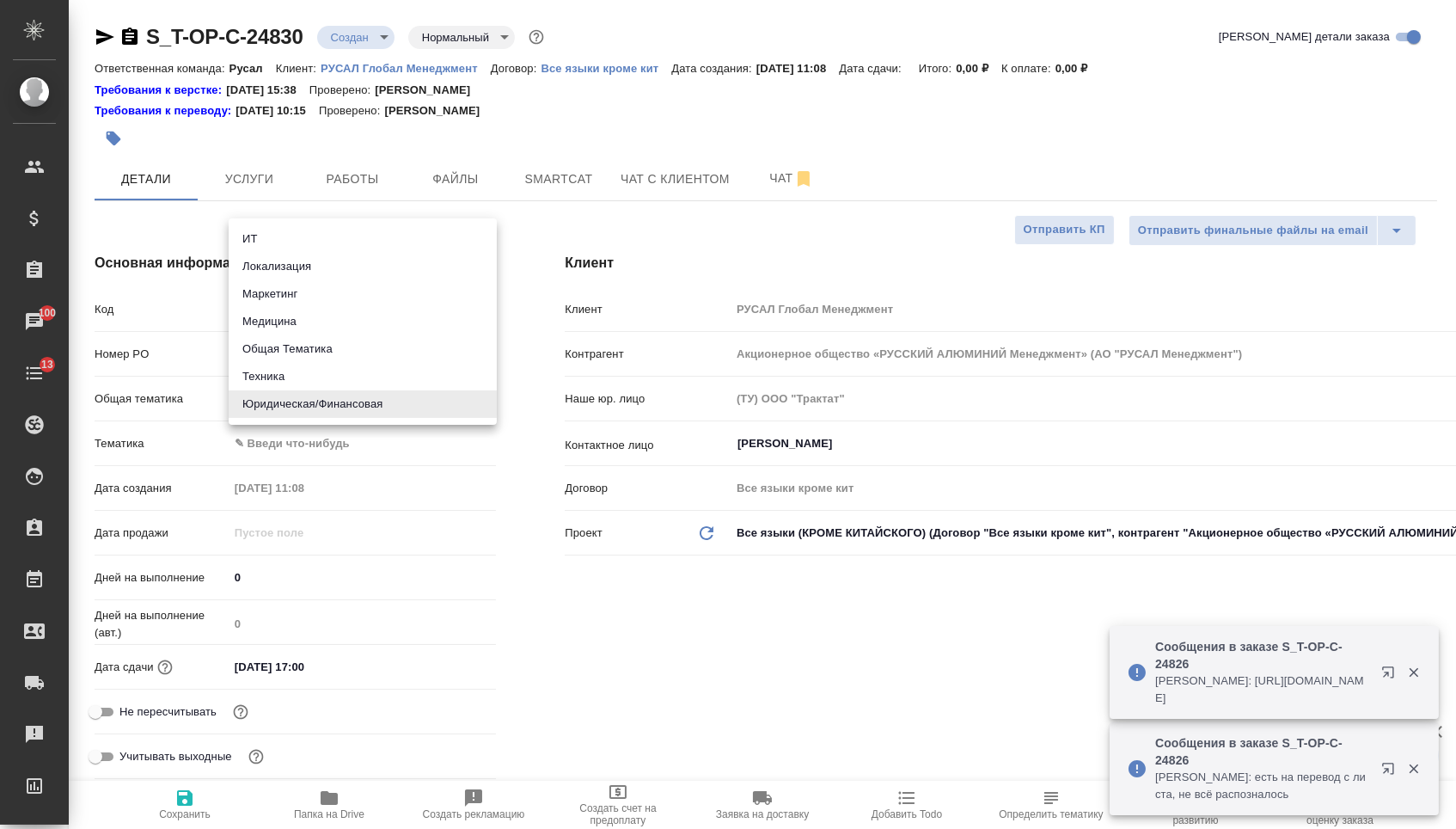
click at [285, 375] on li "Техника" at bounding box center [363, 376] width 268 height 27
type input "tech"
type textarea "x"
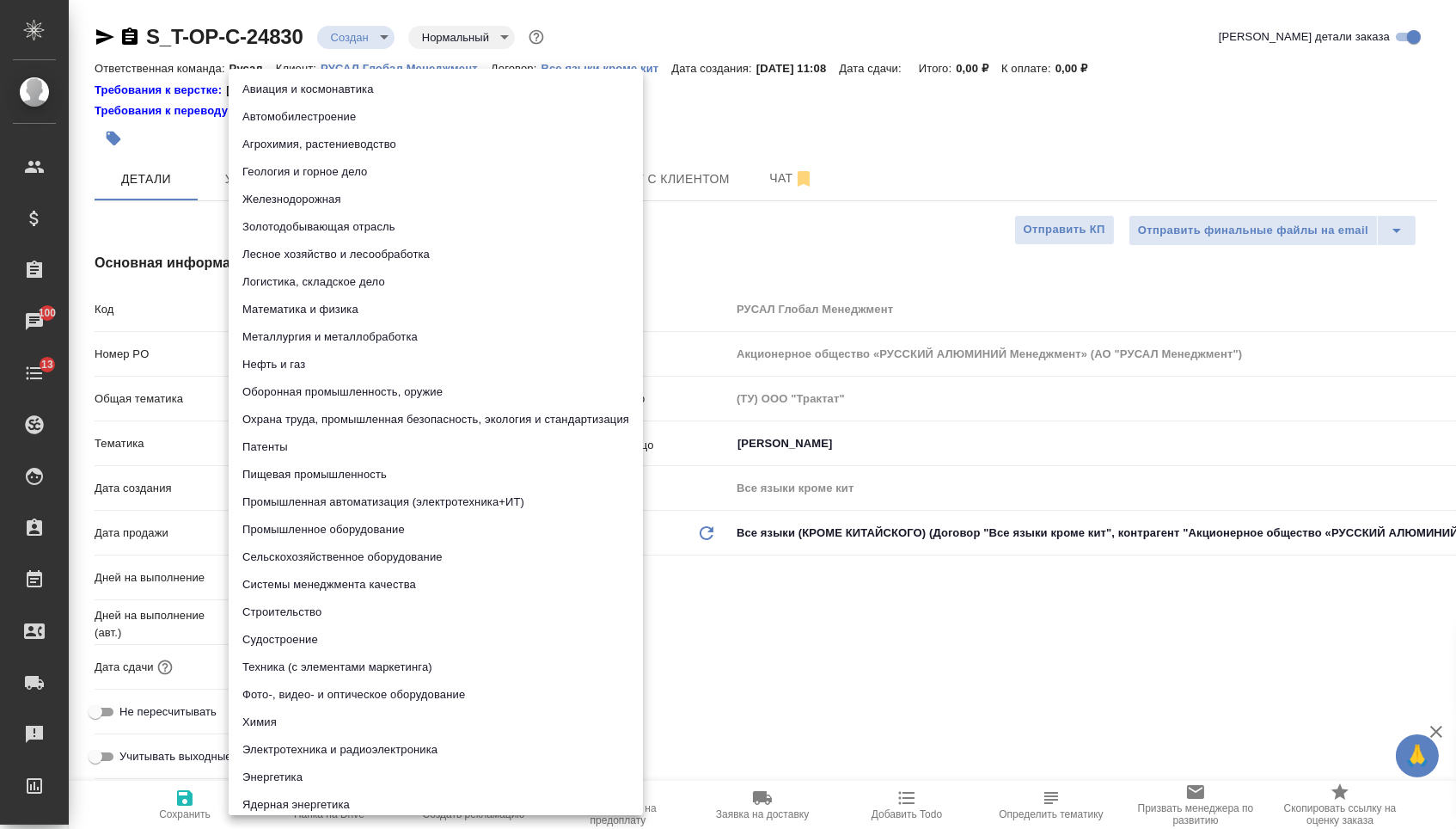
click at [289, 449] on body "🙏 .cls-1 fill:#fff; AWATERA Menshikova Aleksandra Клиенты Спецификации Заказы 1…" at bounding box center [728, 414] width 1456 height 829
click at [298, 415] on li "Охрана труда, промышленная безопасность, экология и стандартизация" at bounding box center [435, 419] width 414 height 27
type textarea "x"
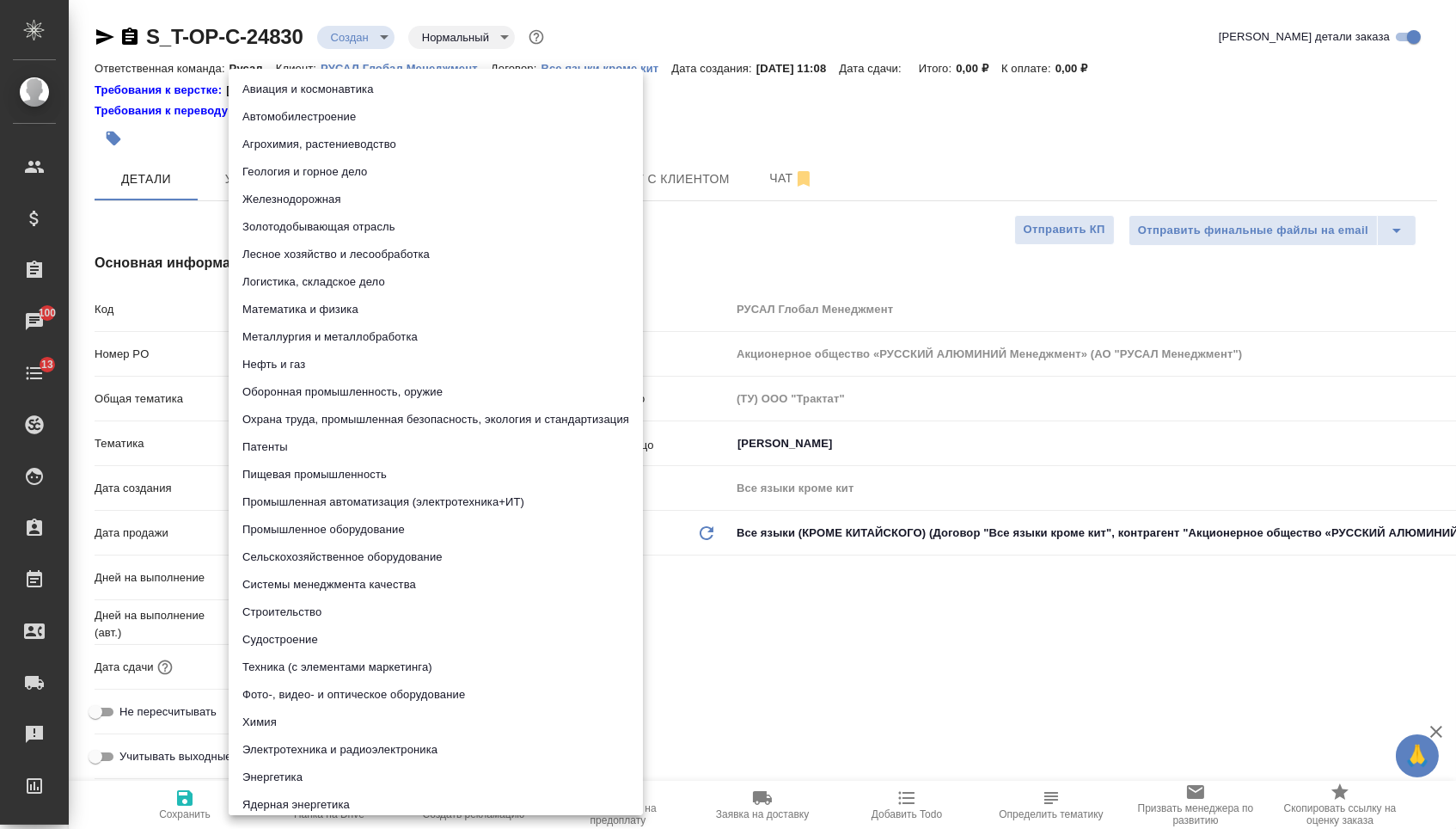
type input "5f647205b73bc97568ca66b9"
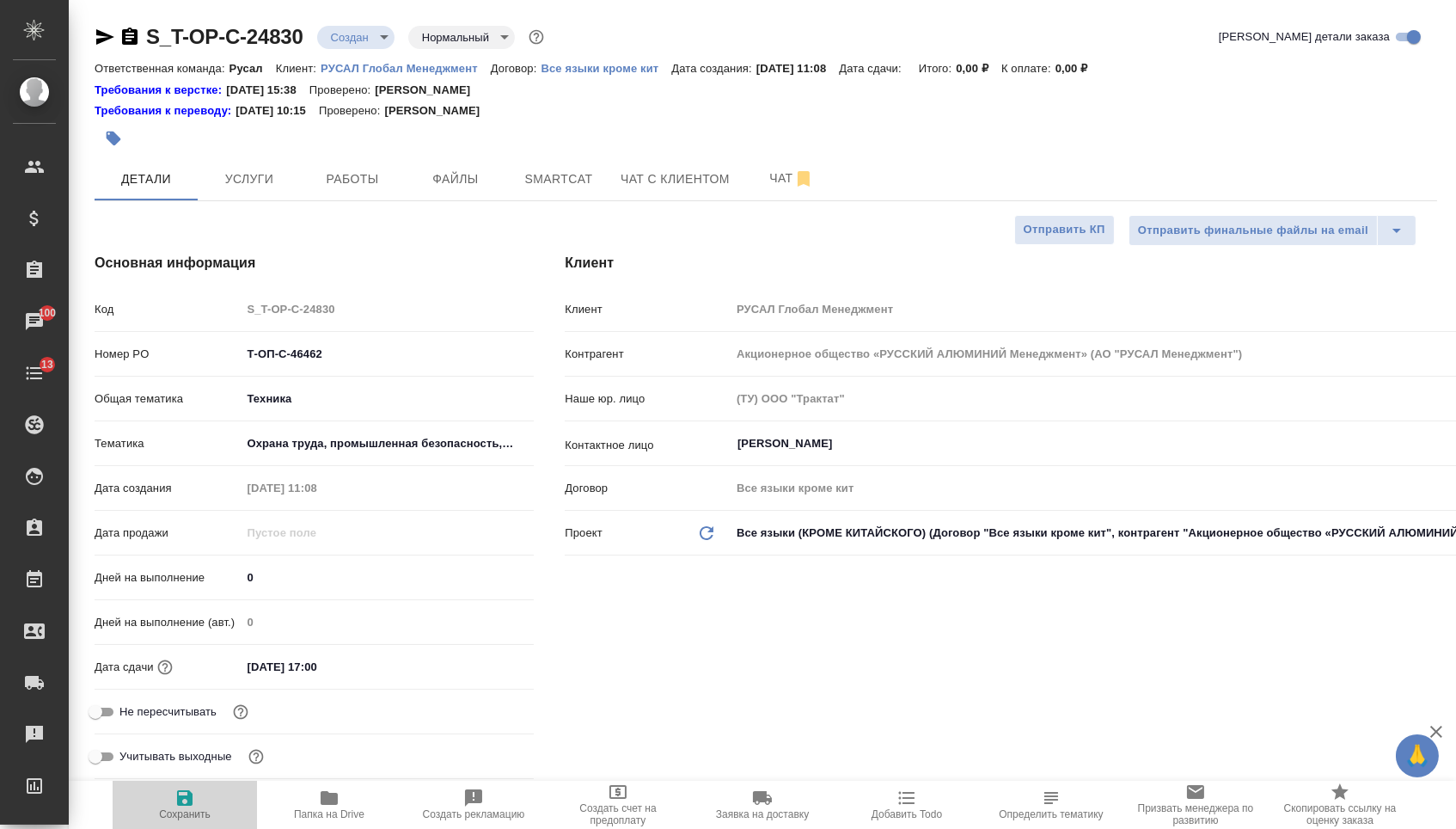
click at [181, 804] on icon "button" at bounding box center [184, 797] width 15 height 15
type textarea "x"
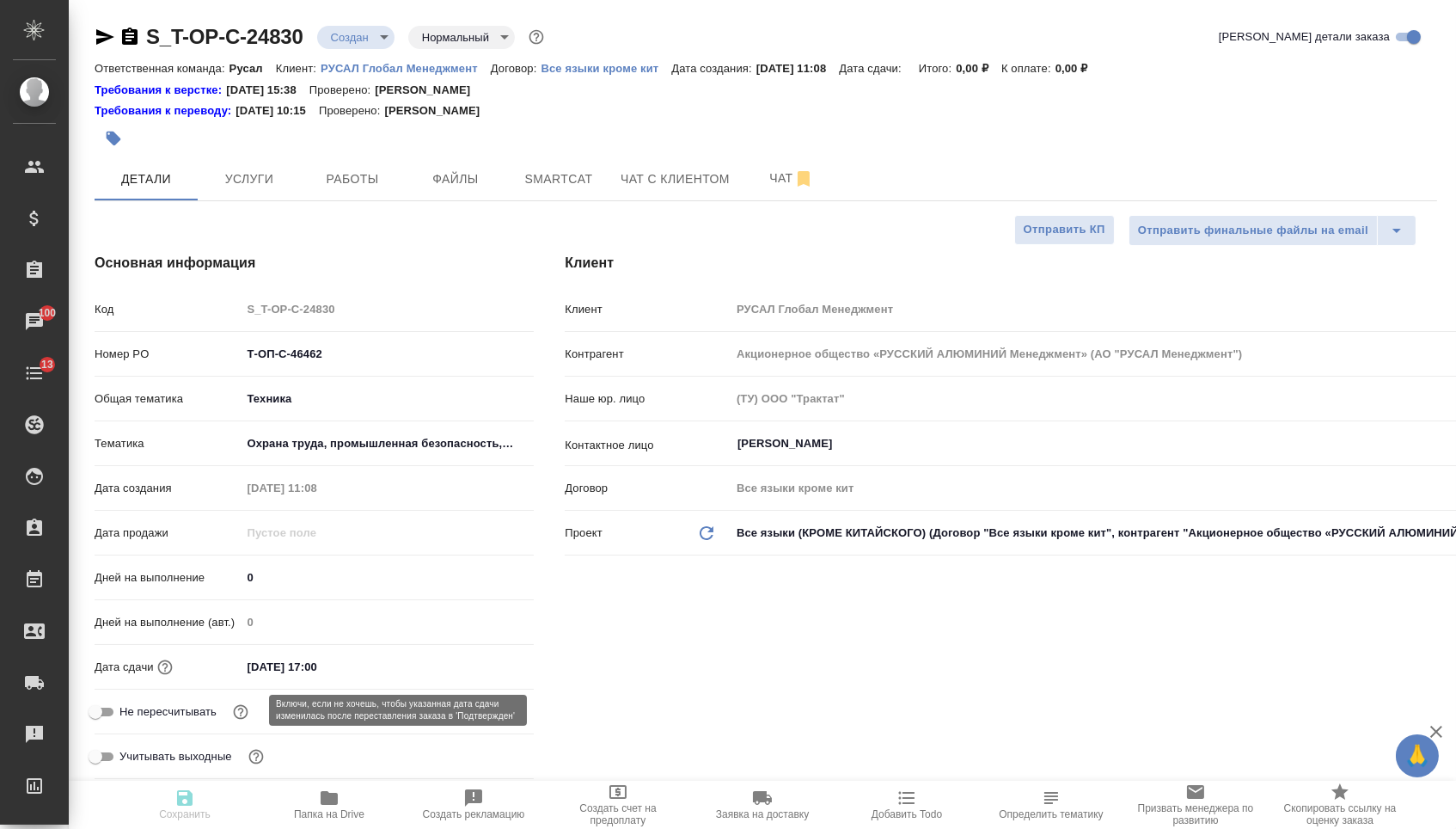
type textarea "x"
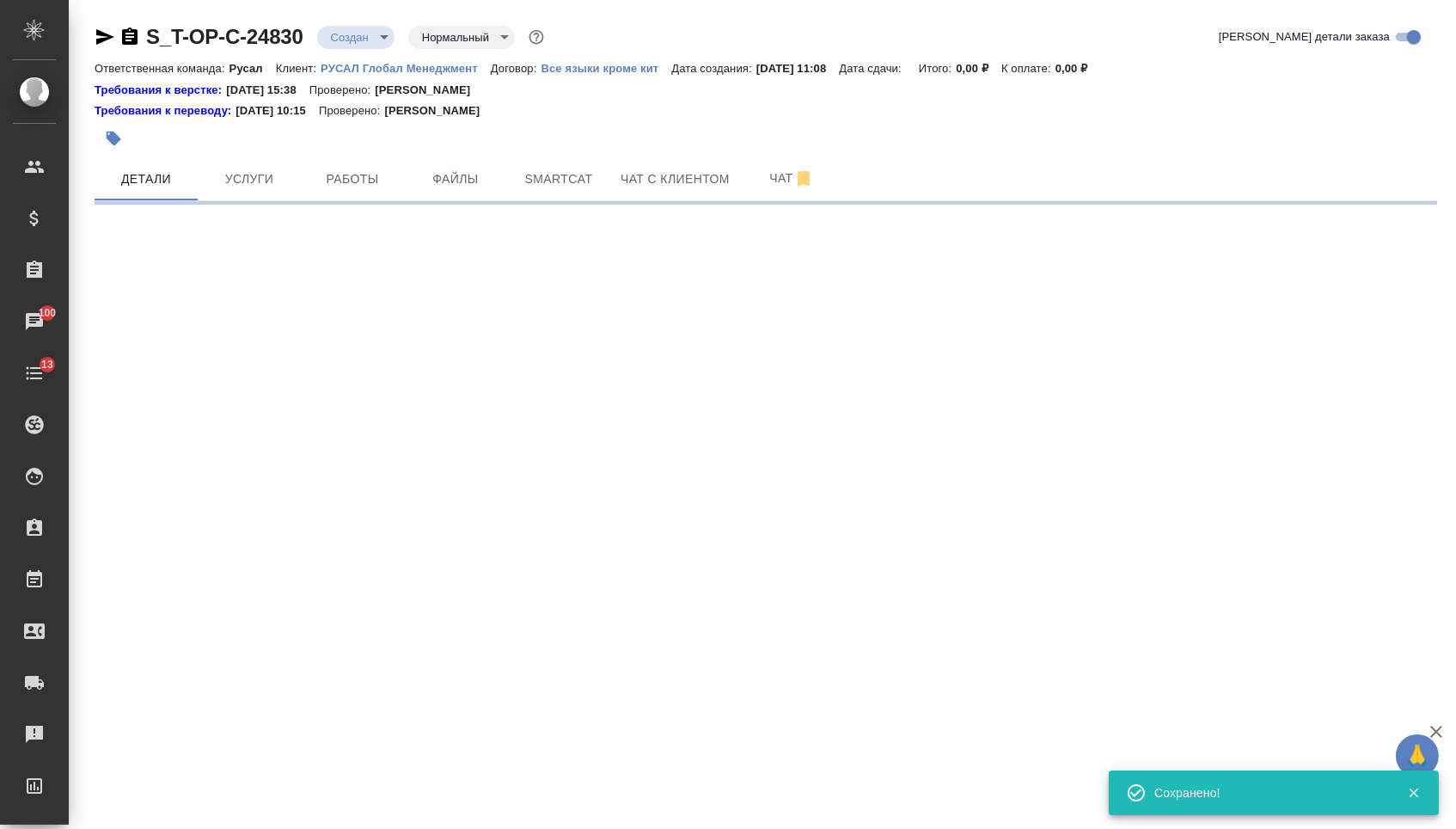
select select "RU"
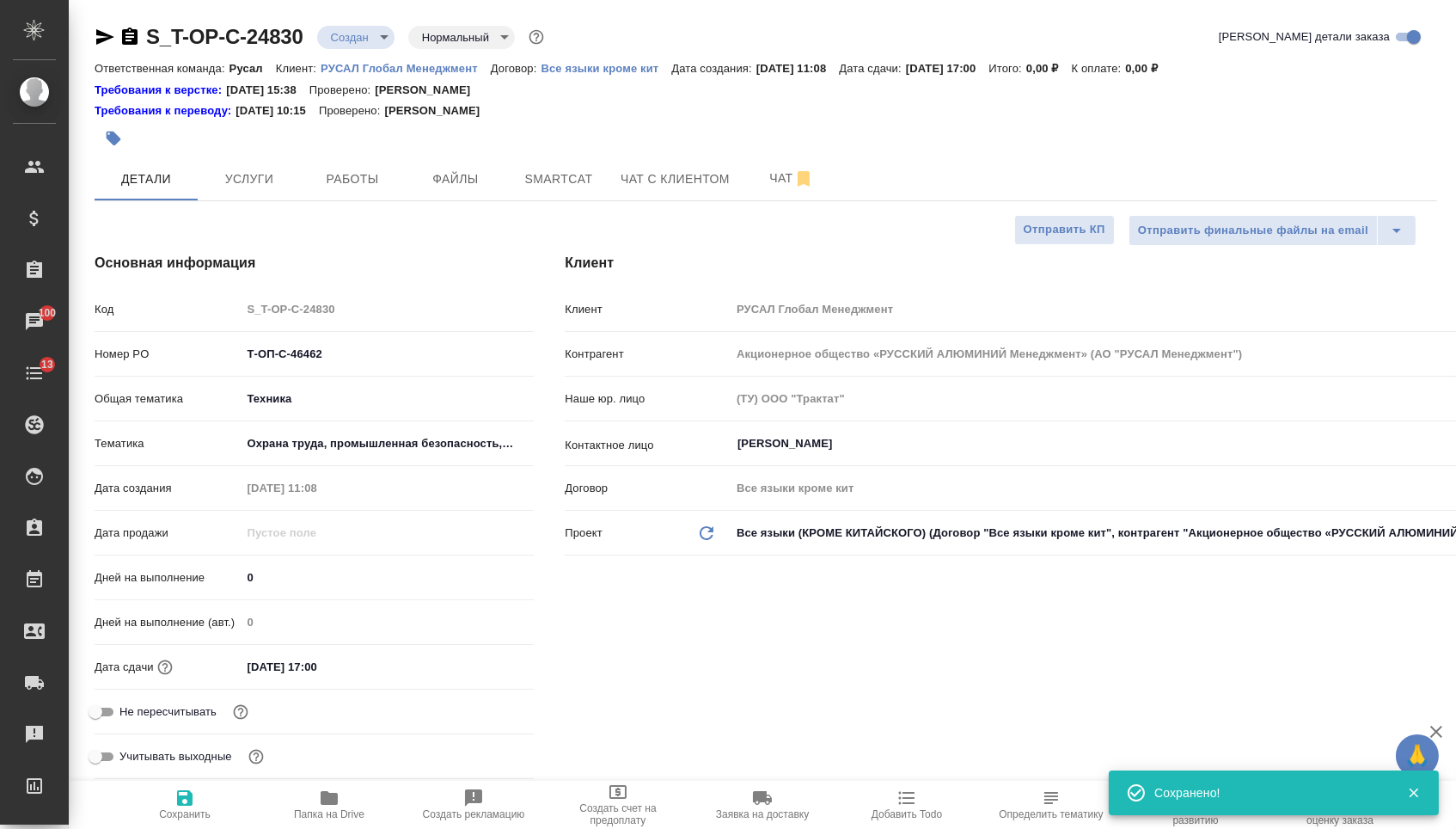
type textarea "x"
click at [176, 720] on span "Учитывать выходные" at bounding box center [168, 711] width 97 height 17
click at [126, 722] on input "Учитывать выходные" at bounding box center [95, 712] width 62 height 21
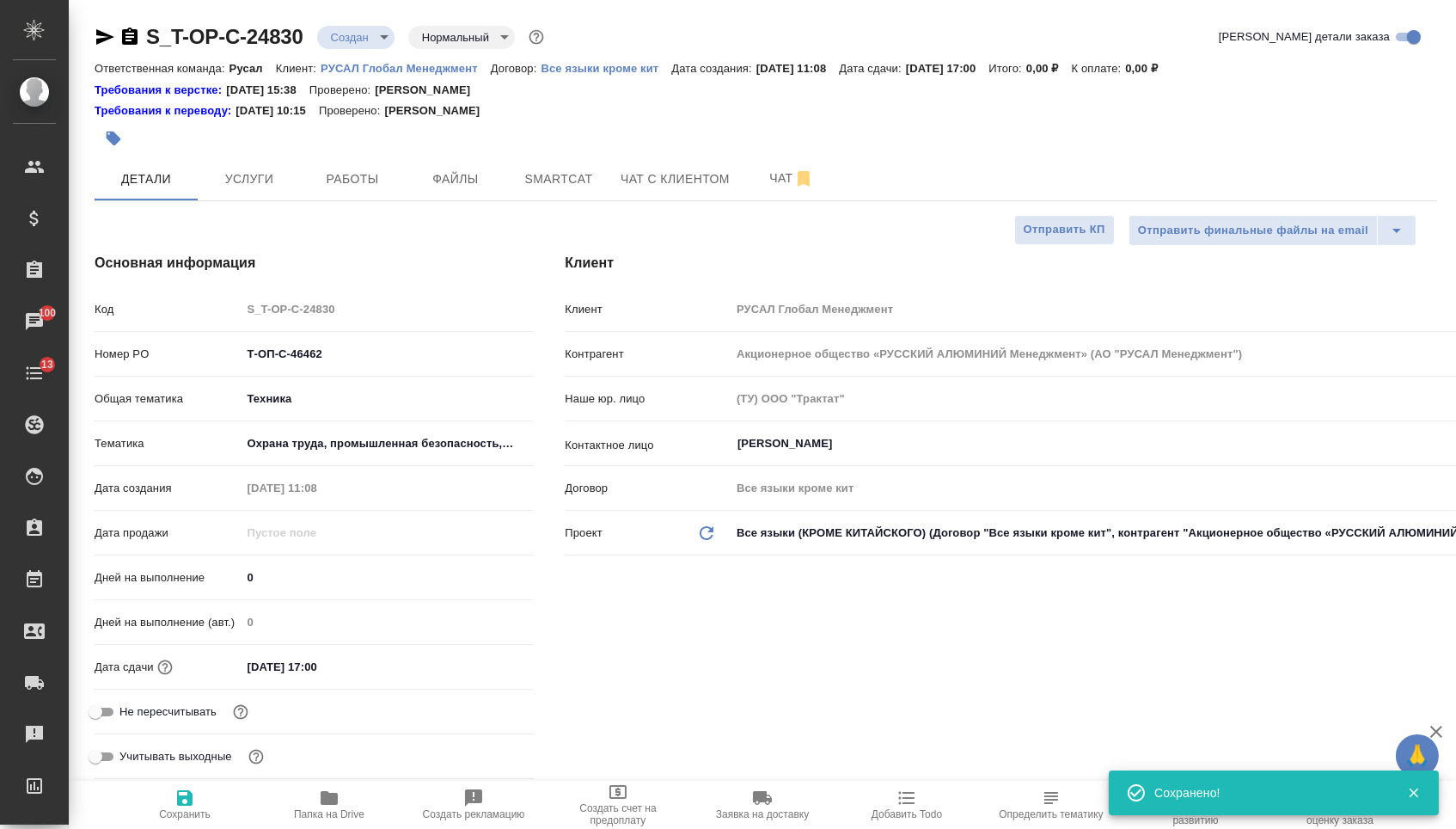
checkbox input "true"
type textarea "x"
click at [178, 720] on span "Учитывать выходные" at bounding box center [168, 711] width 97 height 17
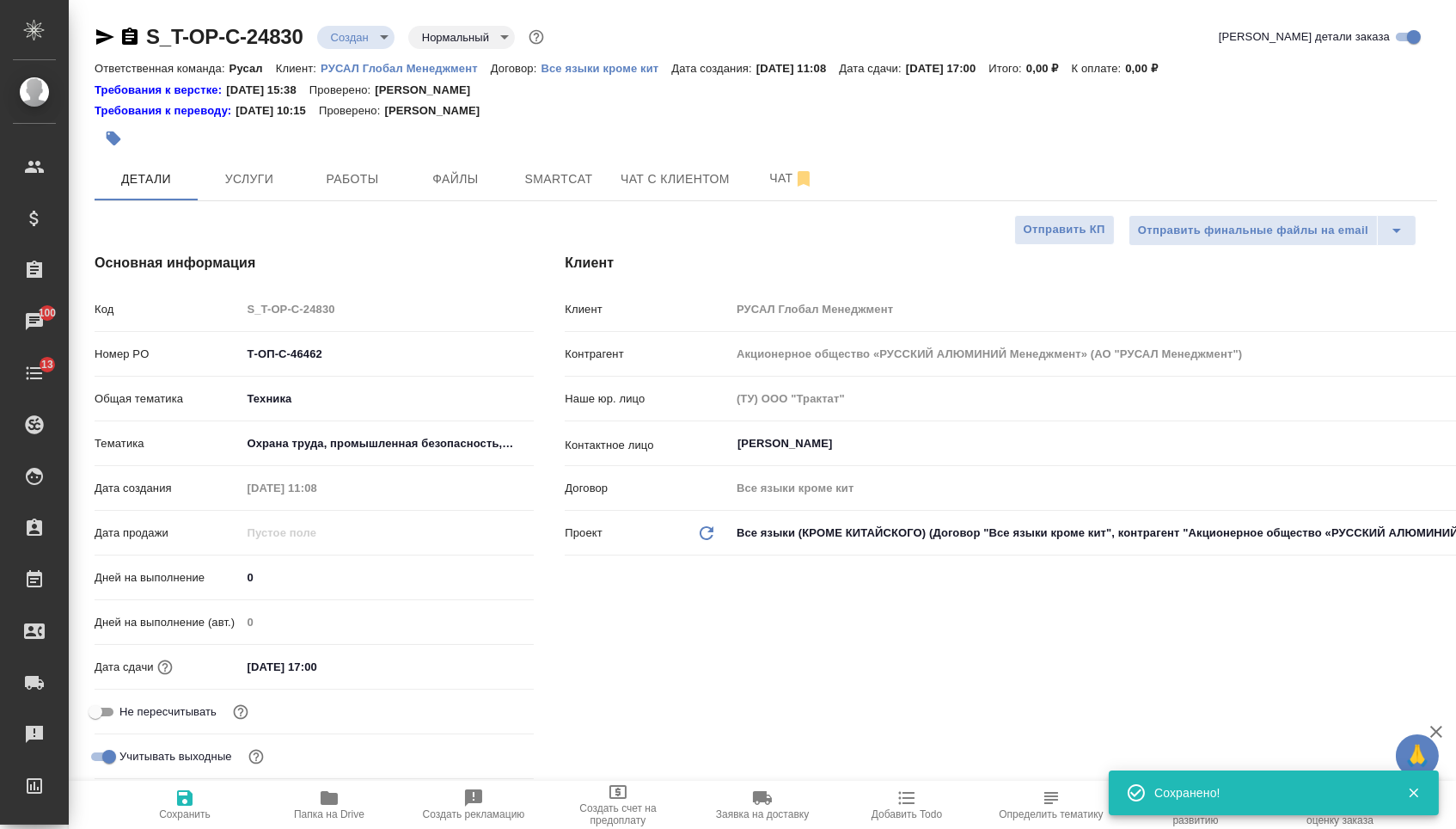
click at [141, 767] on input "Учитывать выходные" at bounding box center [109, 756] width 62 height 21
checkbox input "false"
type textarea "x"
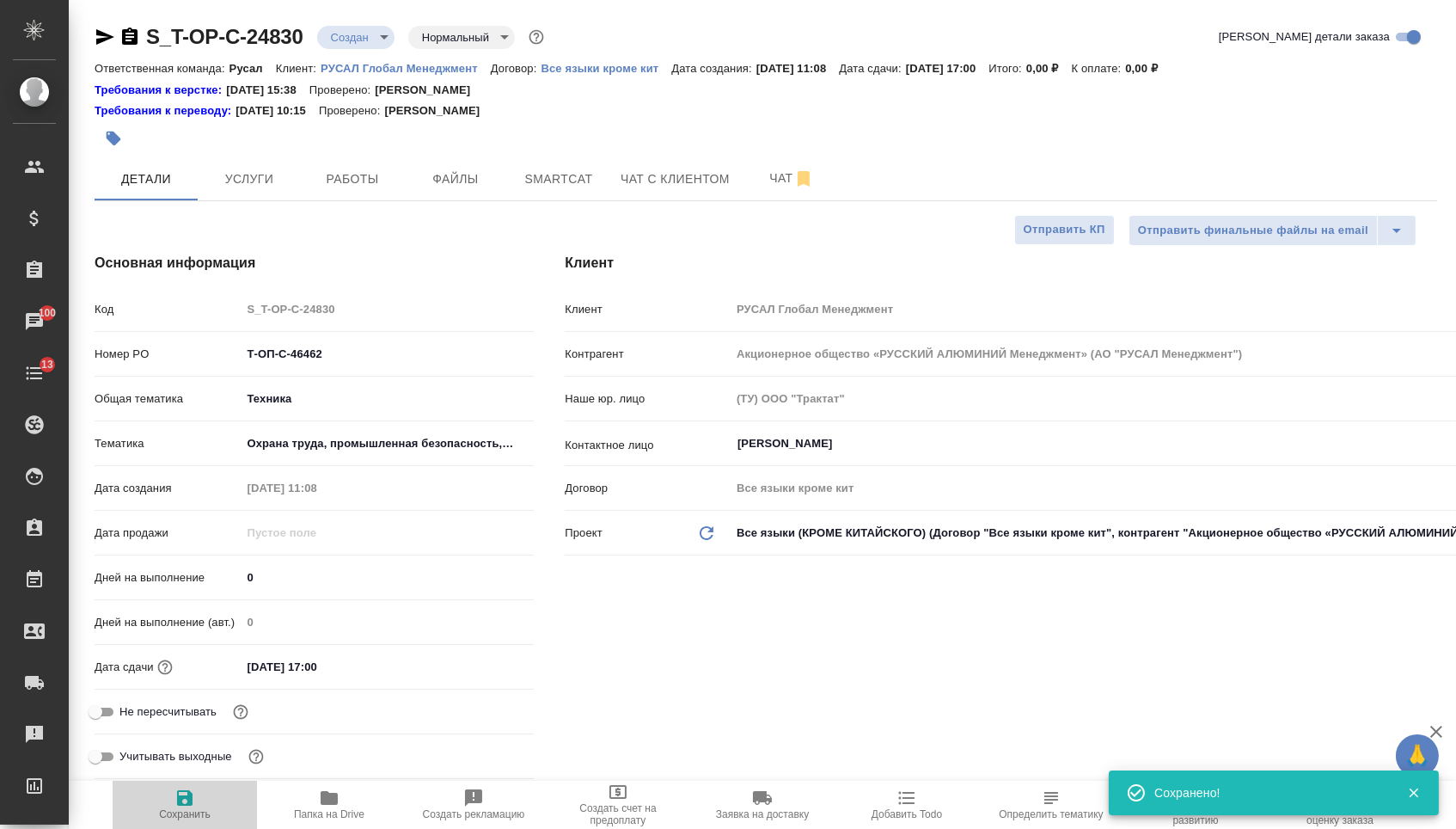
click at [182, 813] on span "Сохранить" at bounding box center [184, 814] width 52 height 12
type textarea "x"
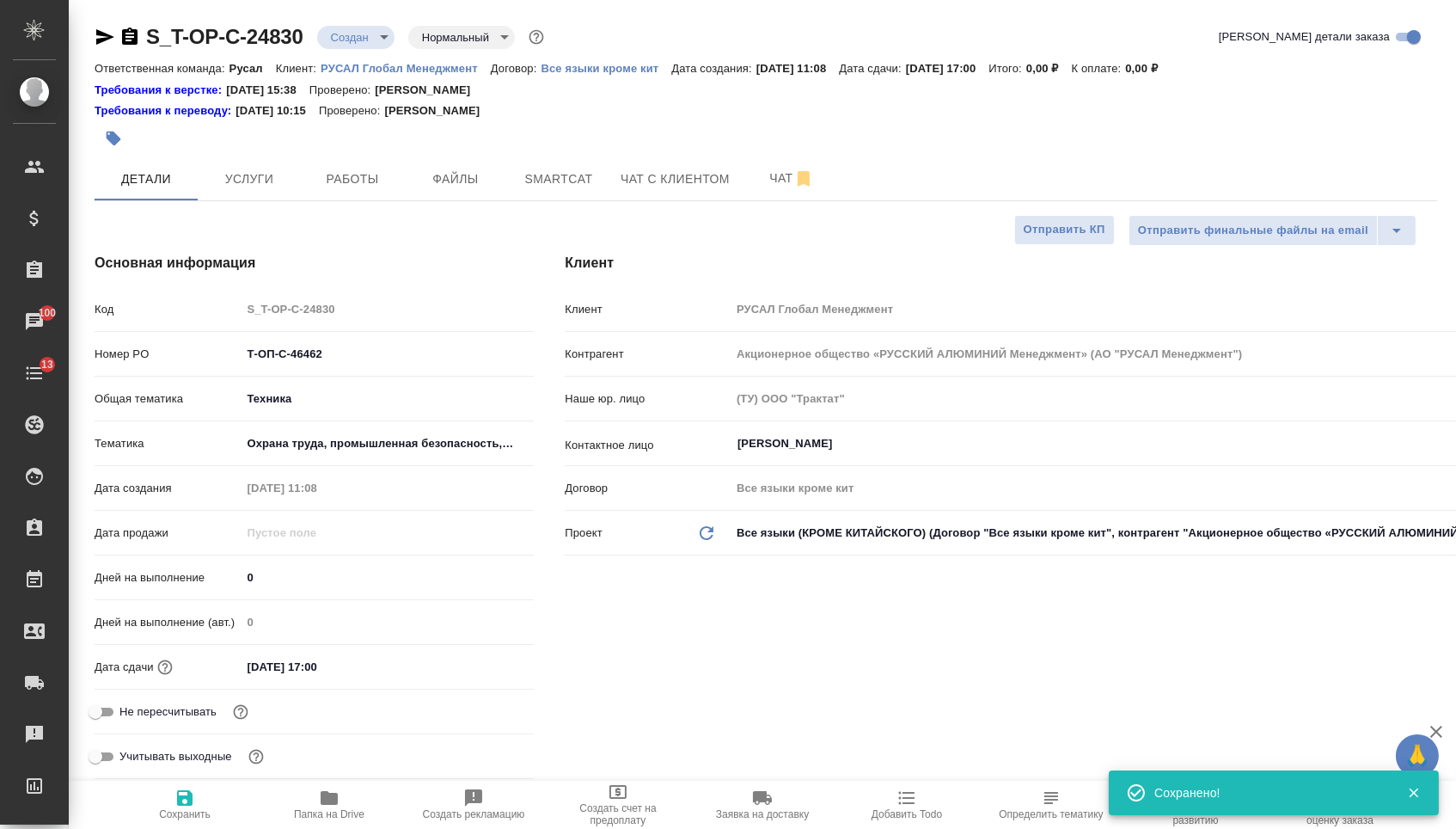
type textarea "x"
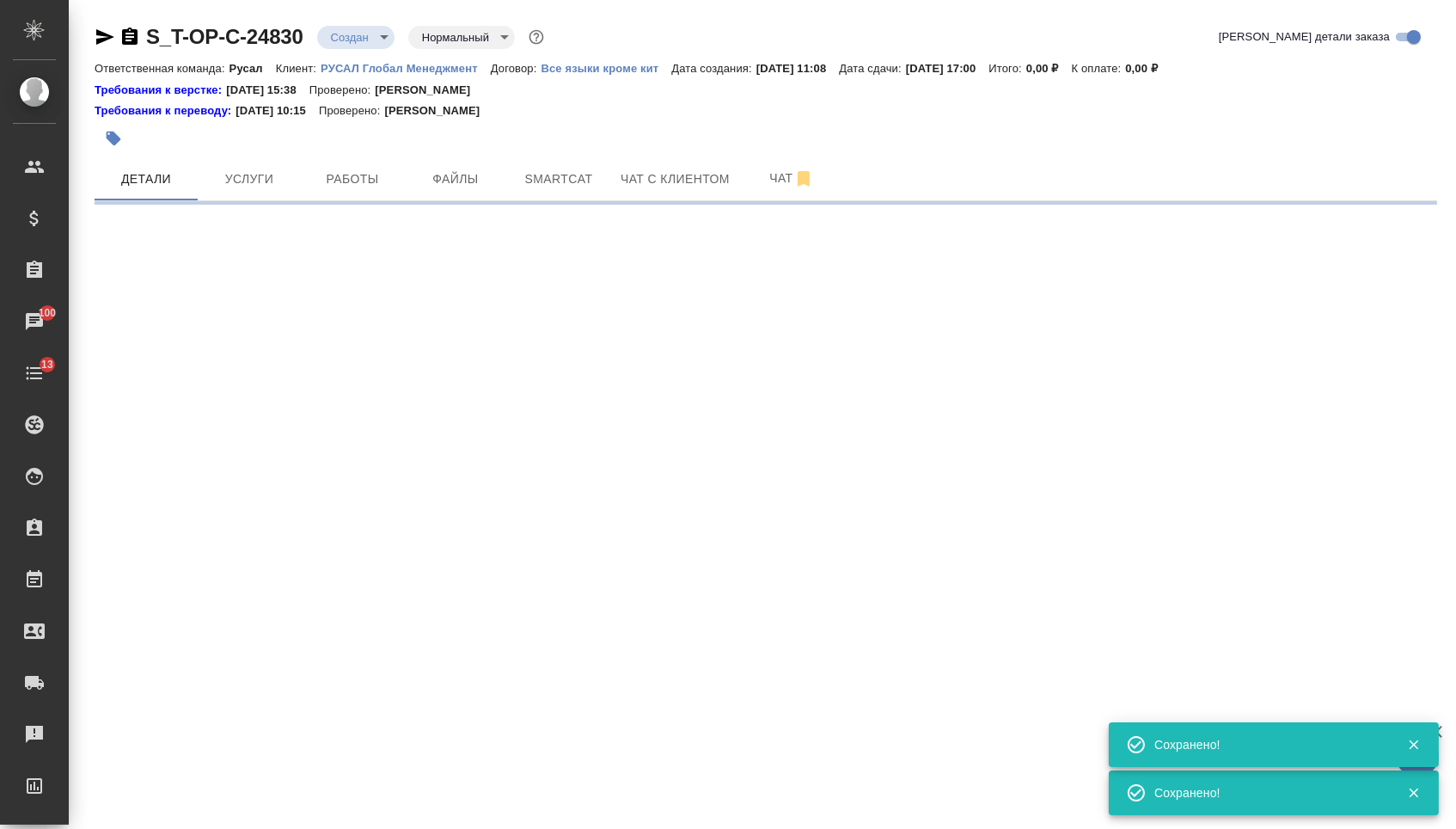
select select "RU"
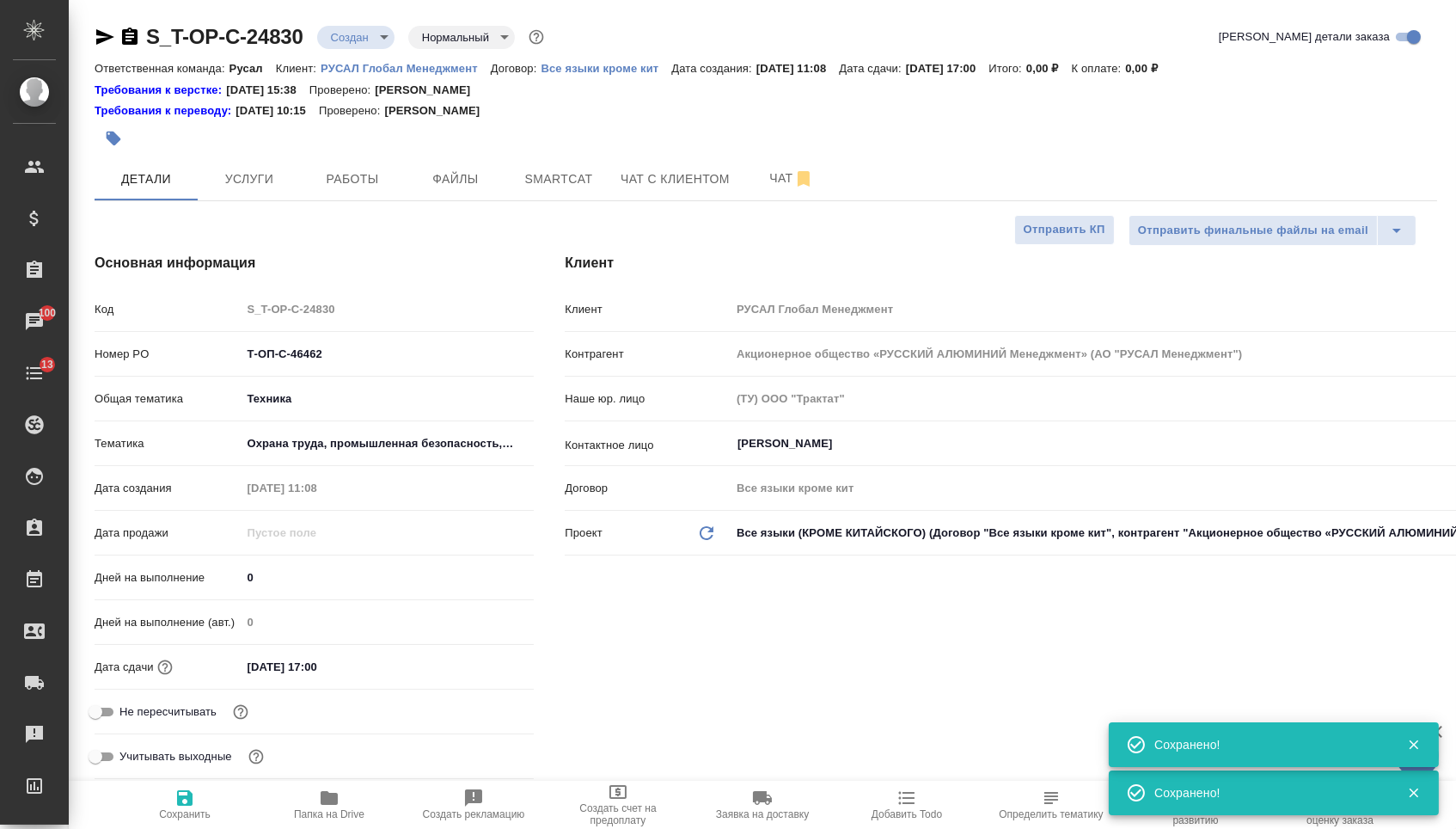
type textarea "x"
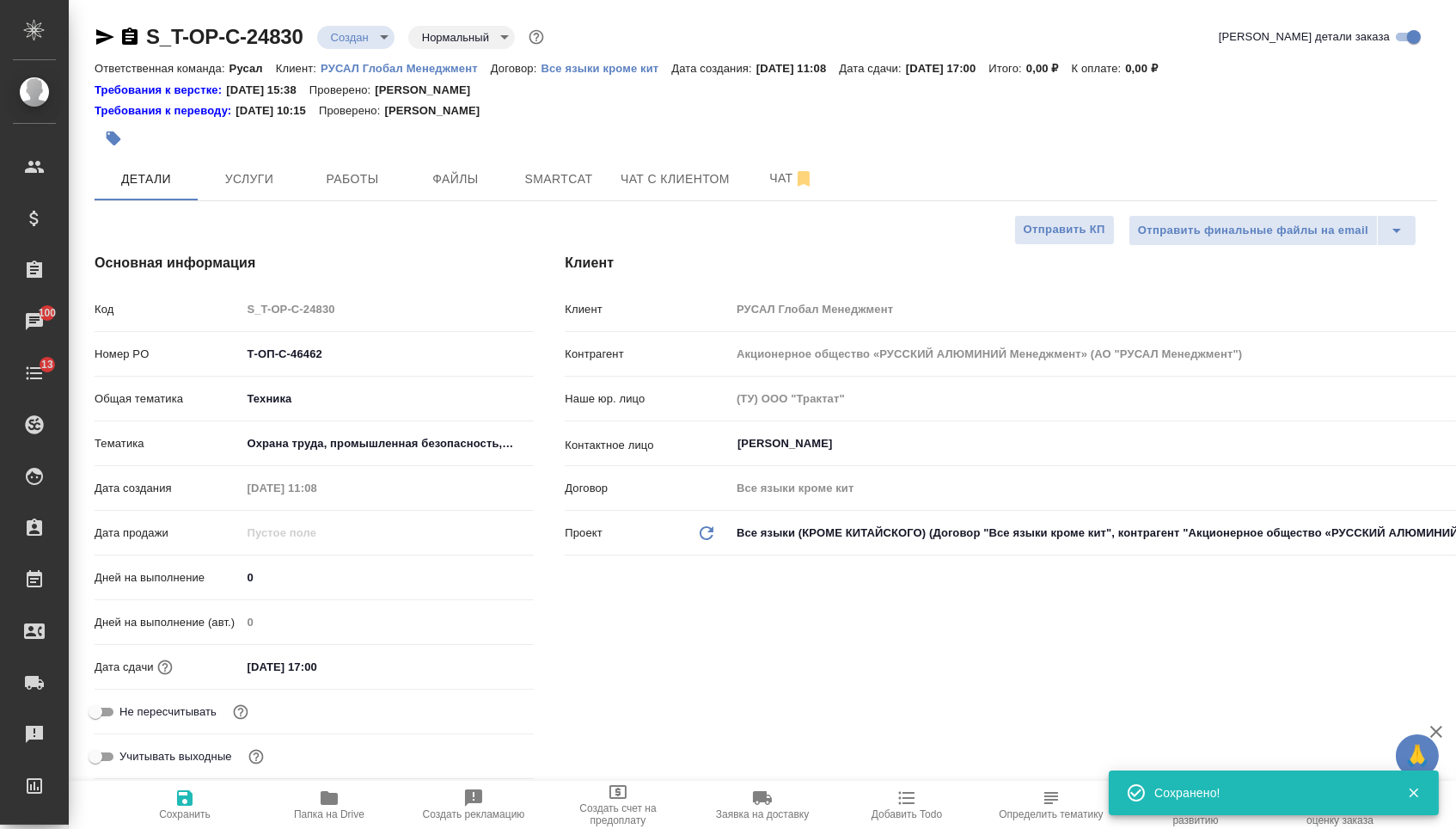
type textarea "x"
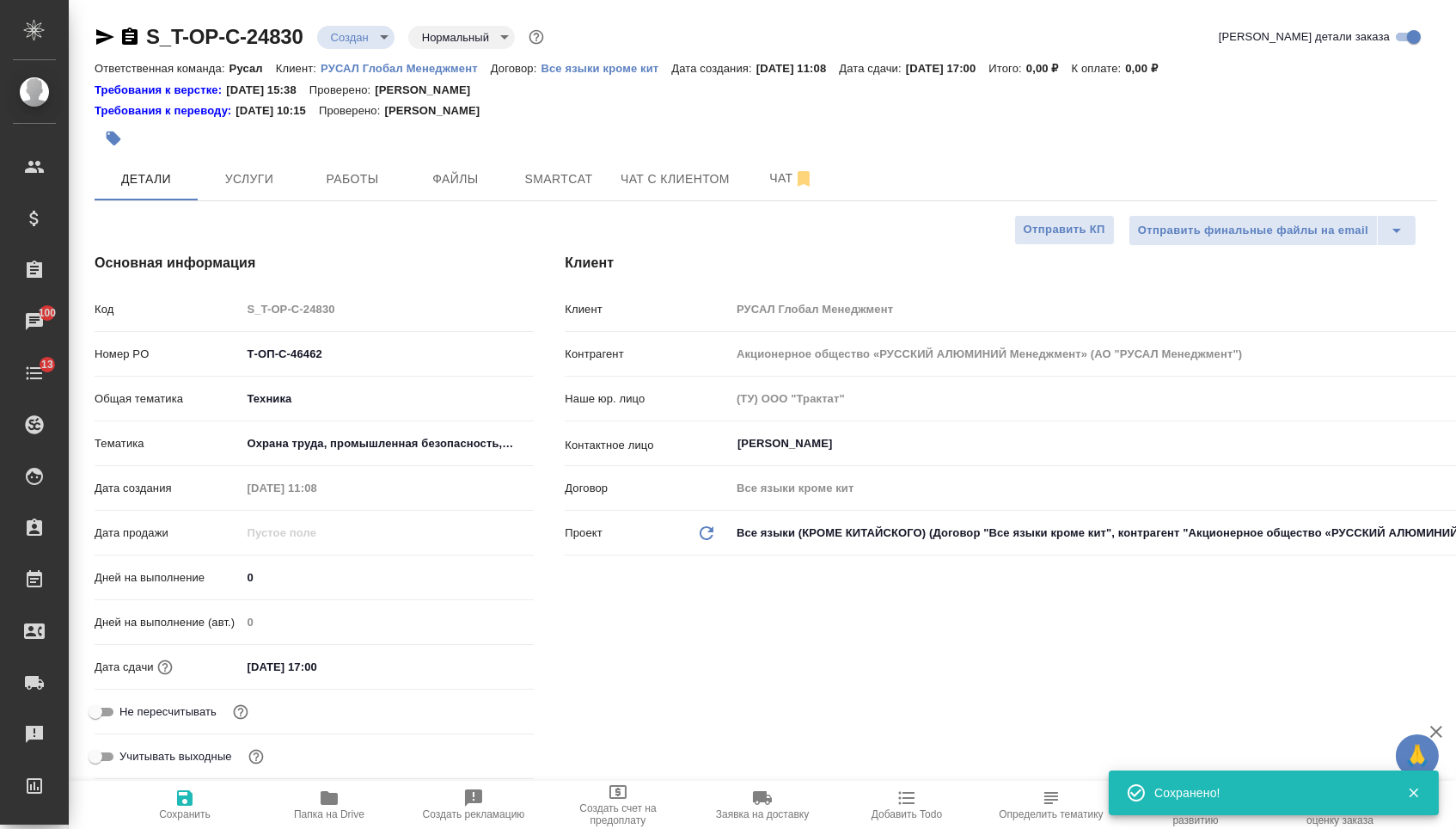
type textarea "x"
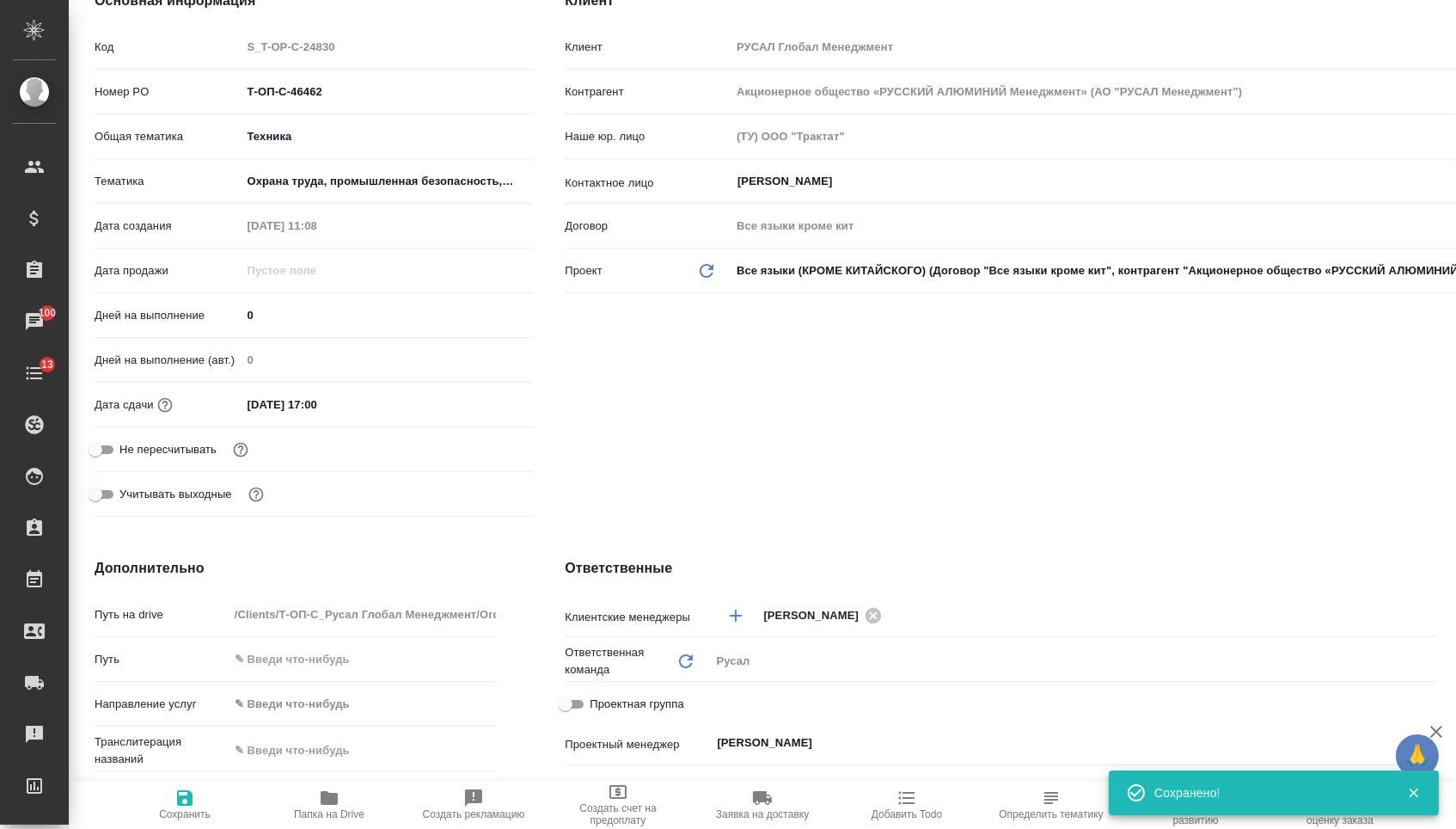
scroll to position [620, 0]
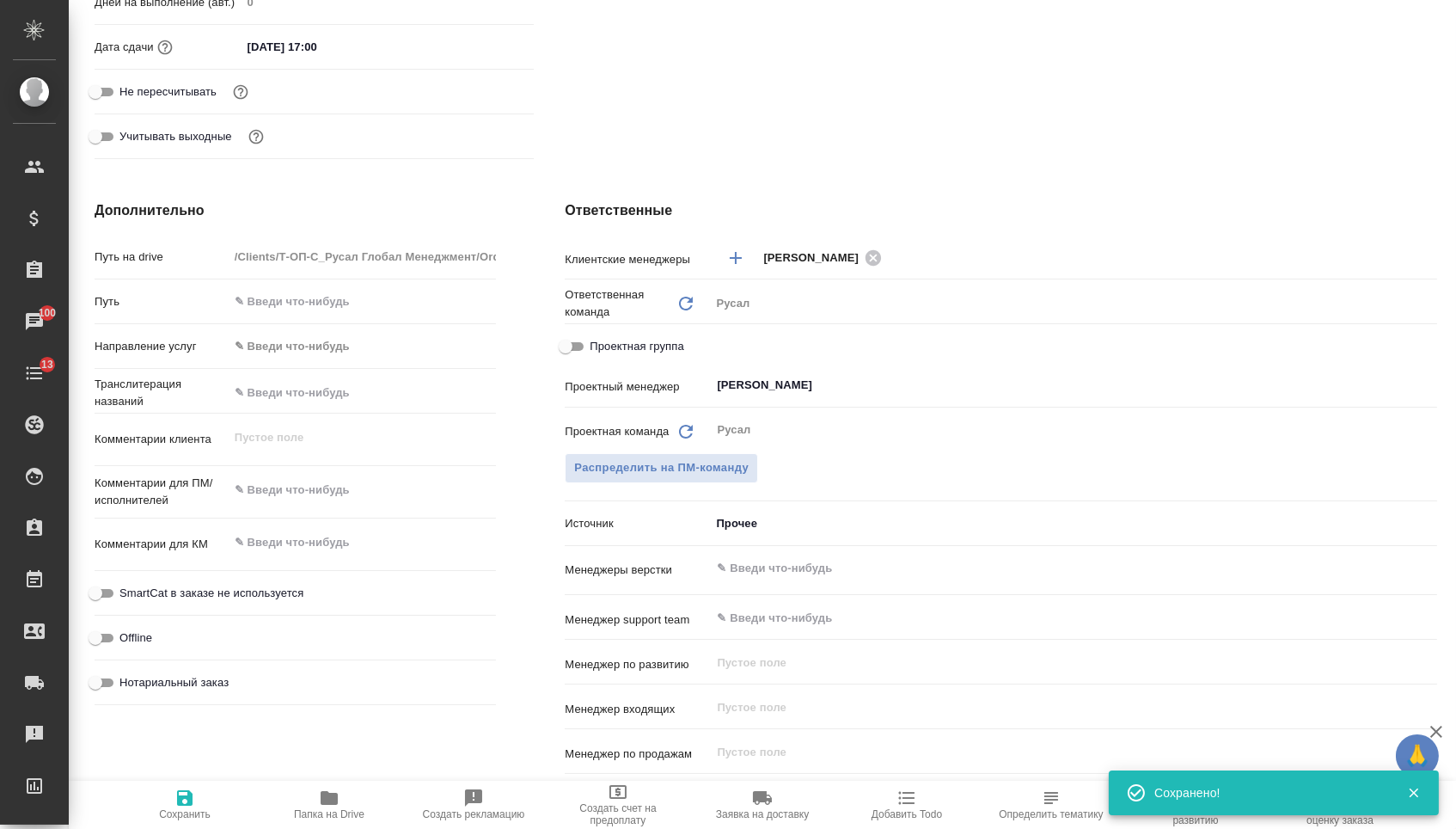
click at [340, 405] on input "text" at bounding box center [363, 392] width 268 height 24
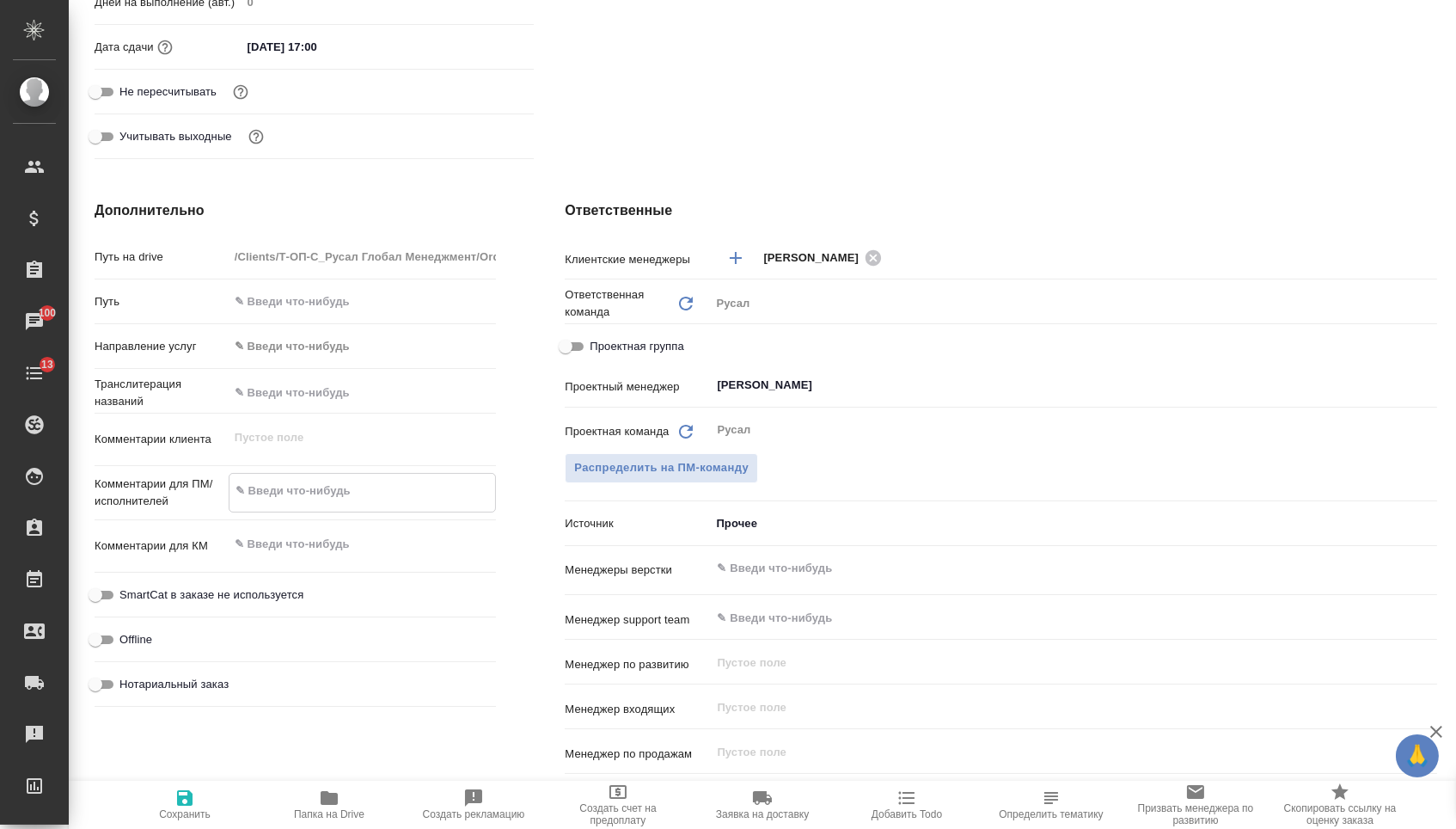
type textarea "x"
click at [340, 488] on textarea at bounding box center [363, 491] width 267 height 29
paste textarea "Ремарки внизу документа, написанные от руки, необходимо также перевести"
type textarea "Ремарки внизу документа, написанные от руки, необходимо также перевести"
type textarea "x"
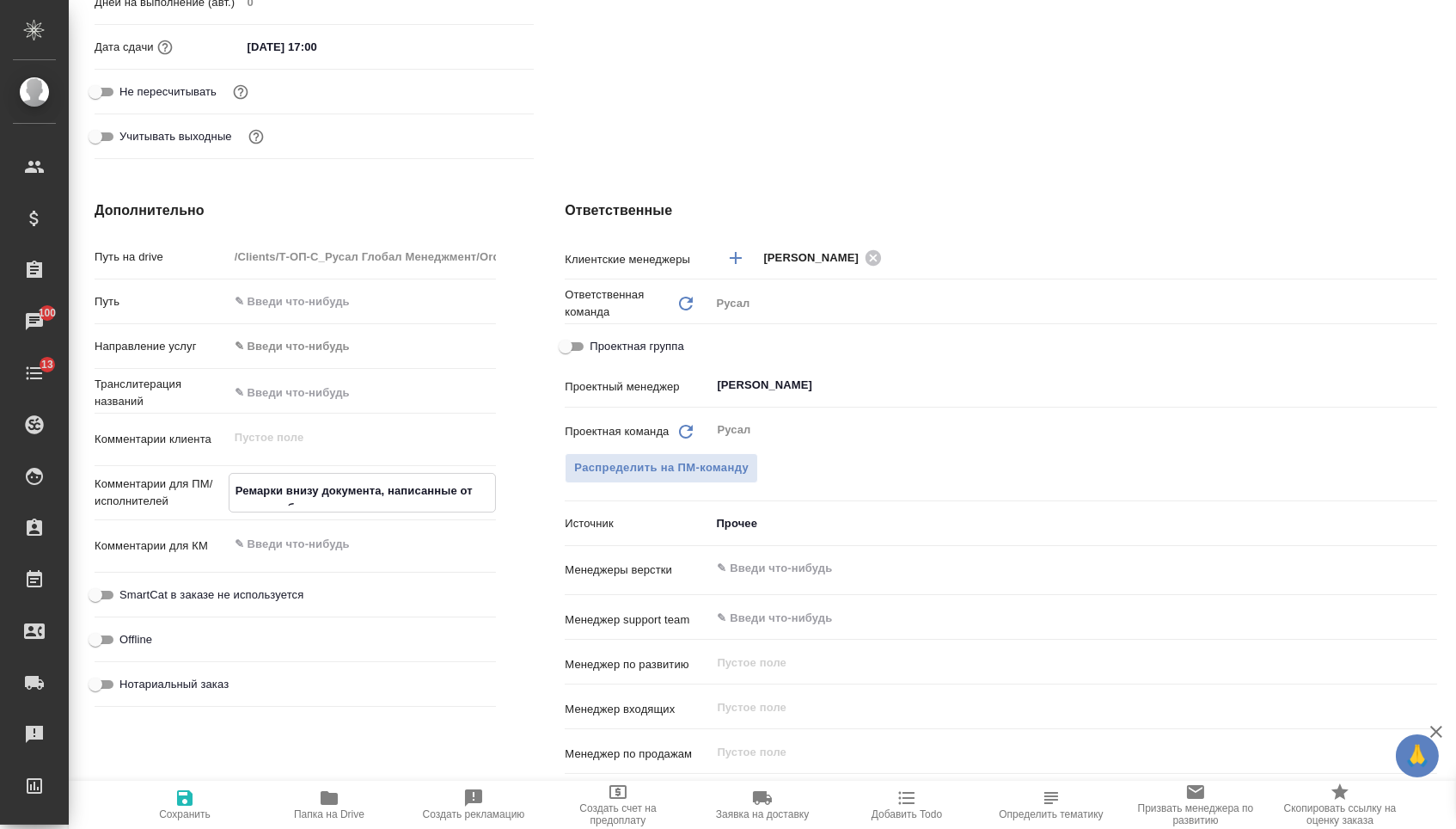
type textarea "x"
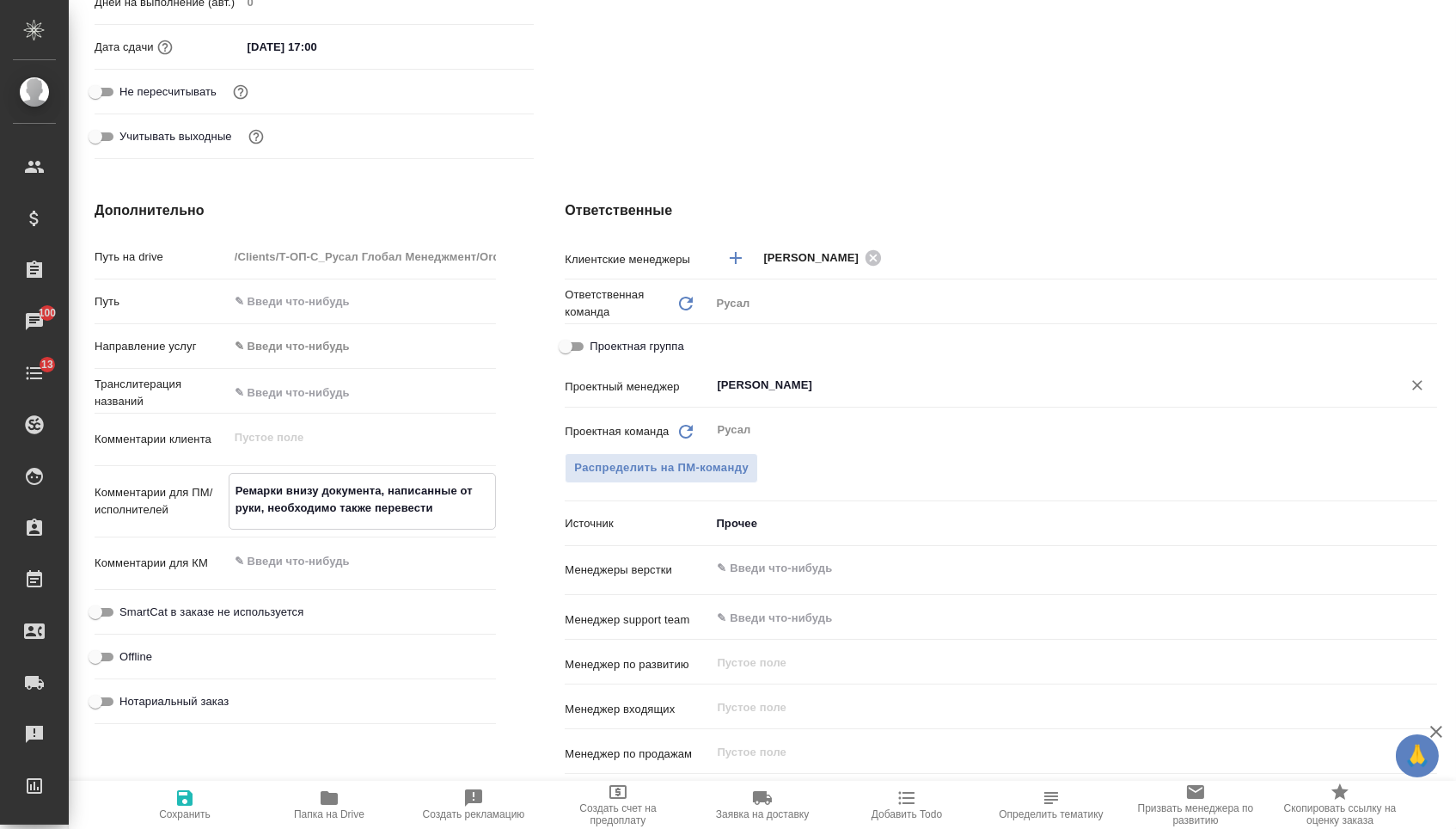
type textarea "Ремарки внизу документа, написанные от руки, необходимо также перевести"
type textarea "x"
click at [769, 400] on div "Авдеенко Кирилл ​" at bounding box center [1073, 385] width 727 height 31
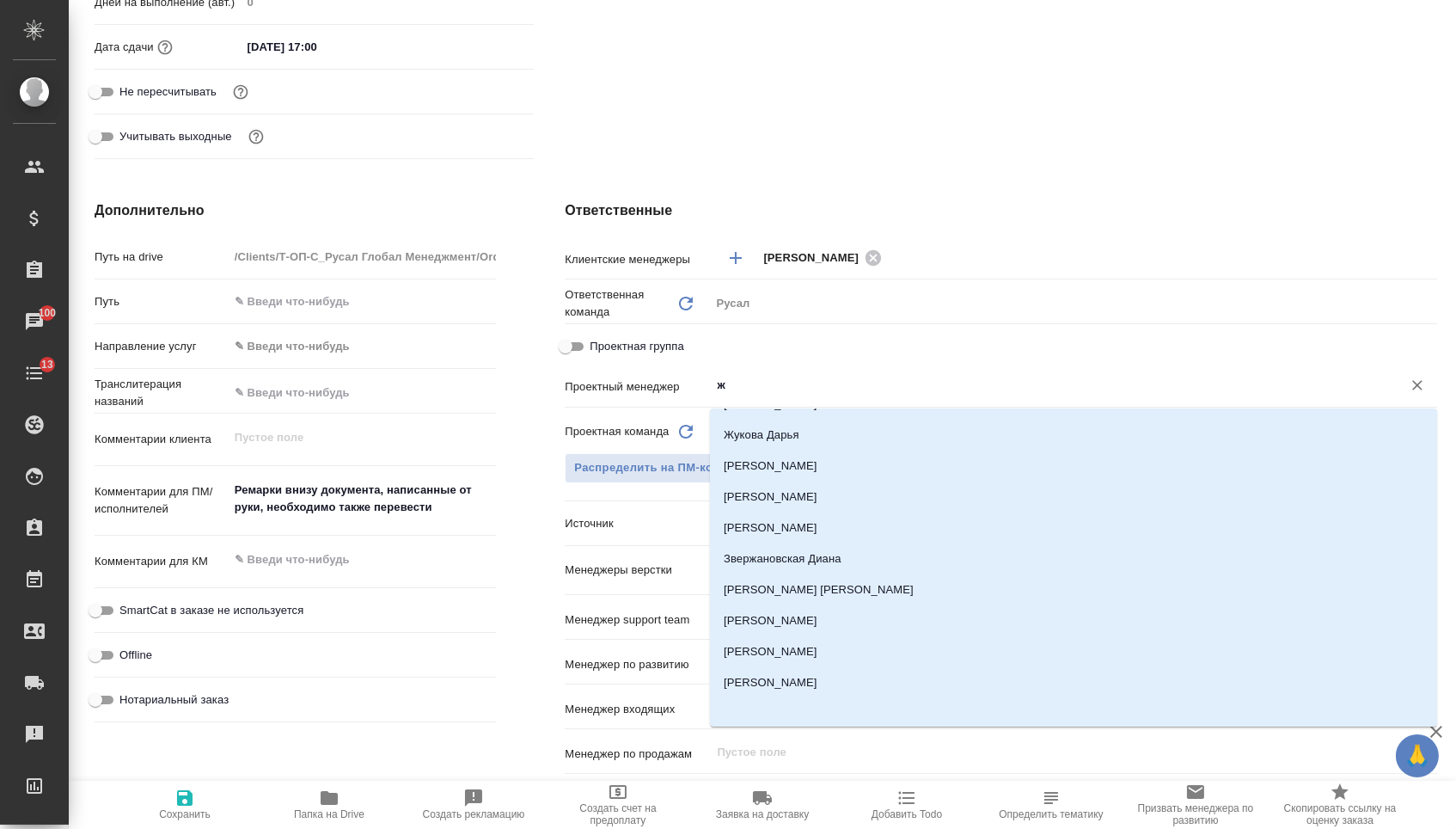
scroll to position [0, 0]
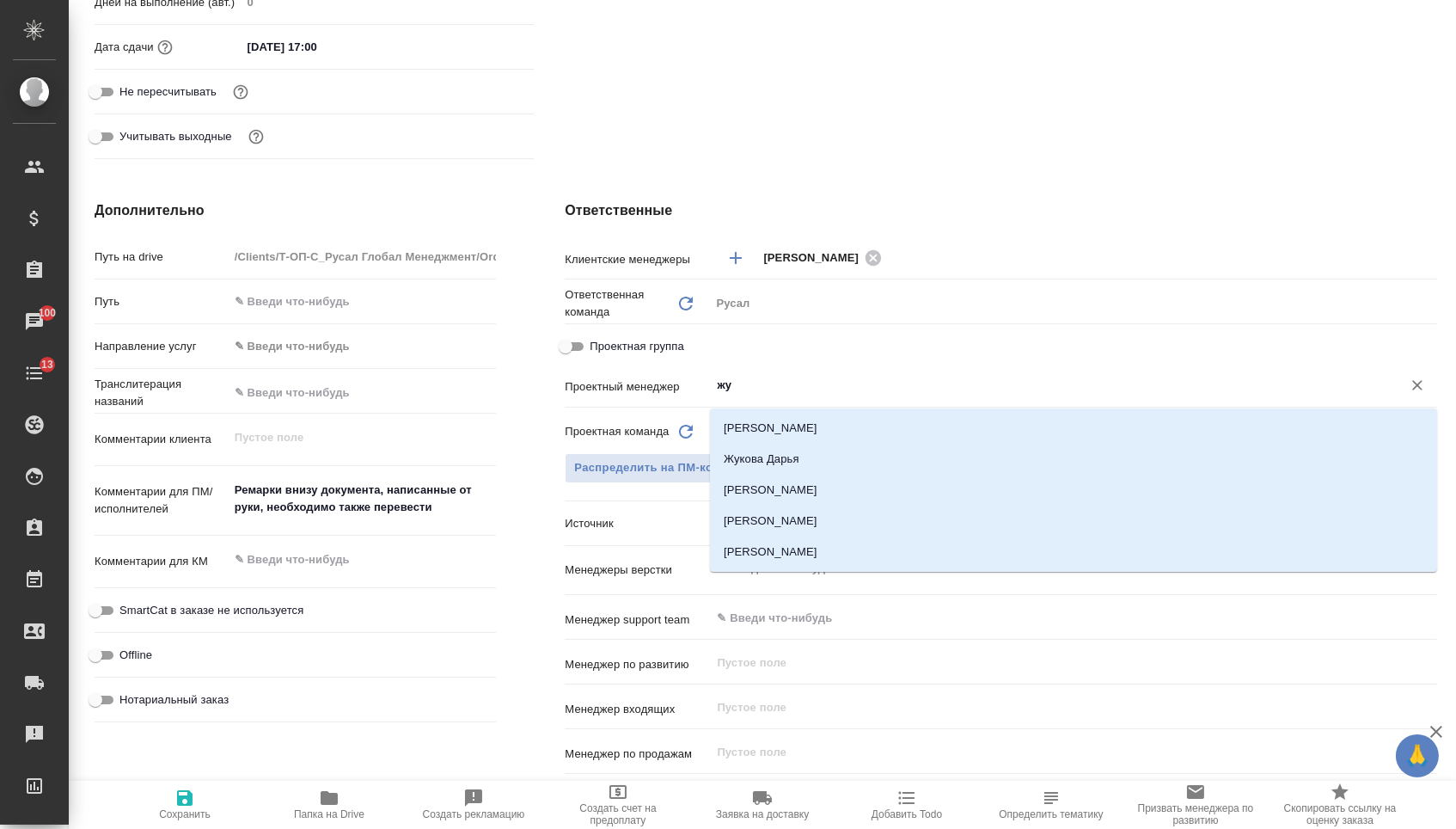
type input "жур"
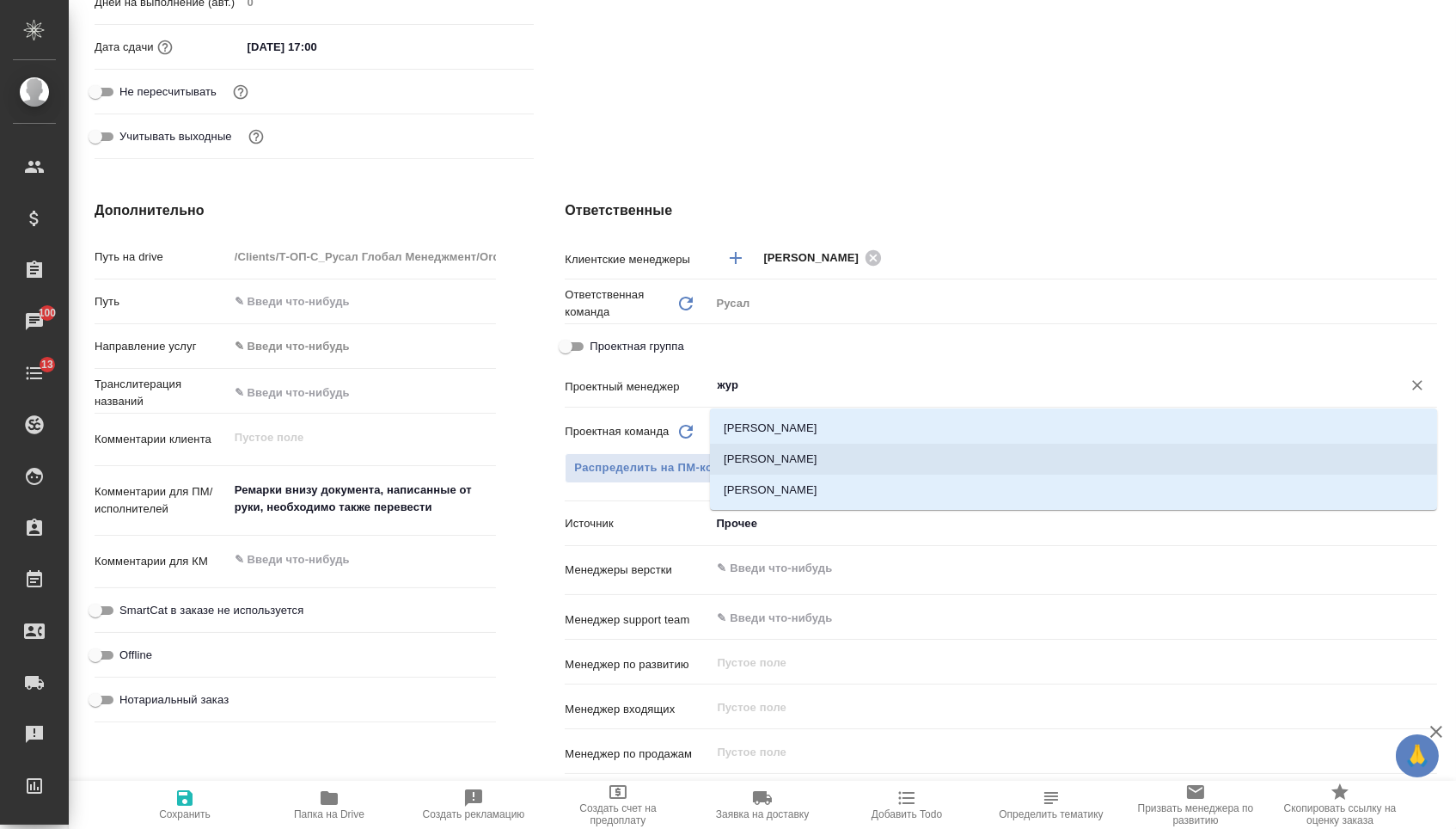
click at [801, 455] on li "[PERSON_NAME]" at bounding box center [1073, 459] width 727 height 31
type textarea "x"
type input "[PERSON_NAME]"
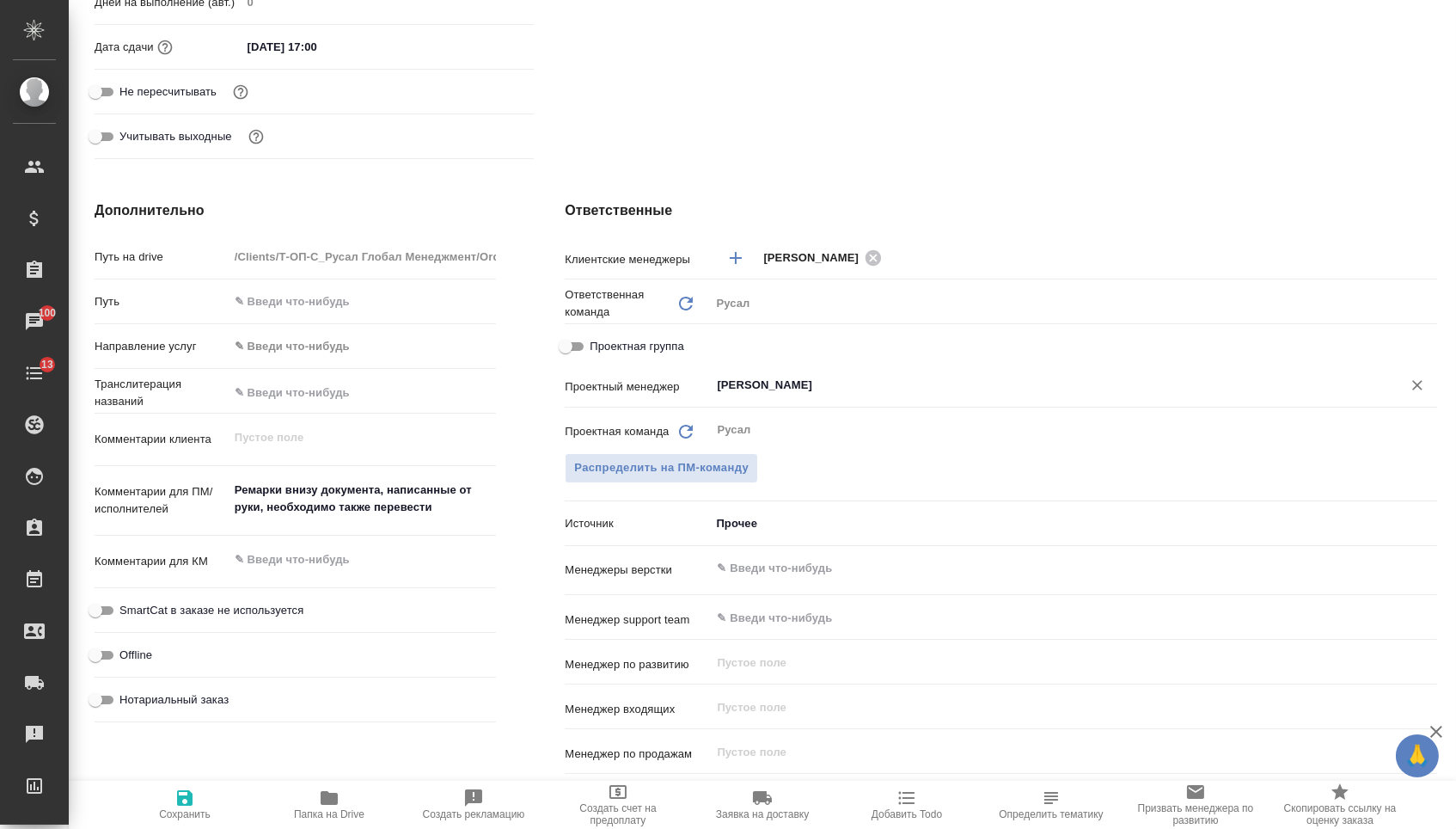
click at [169, 828] on button "Сохранить" at bounding box center [184, 805] width 144 height 48
type textarea "x"
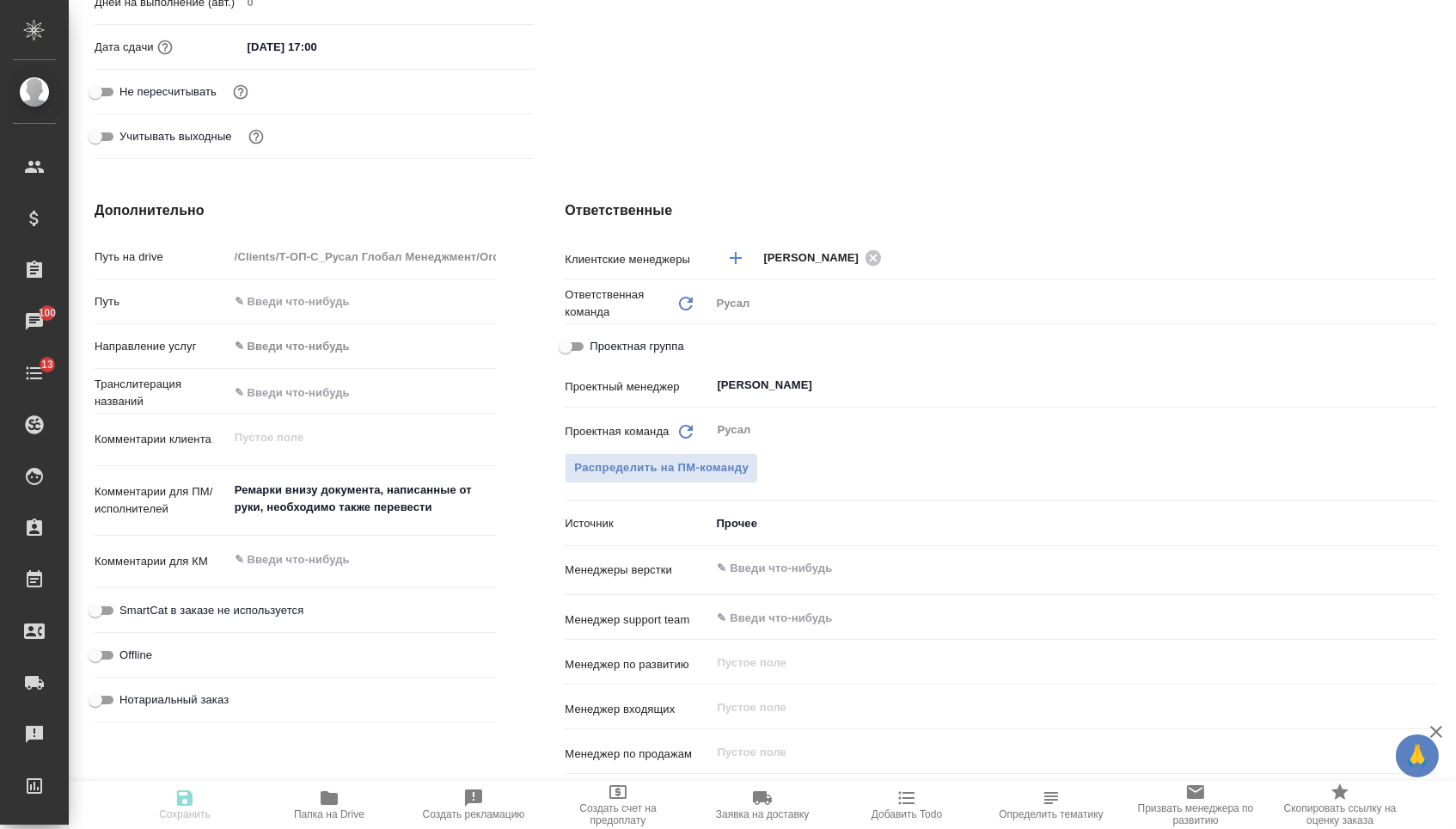
type textarea "x"
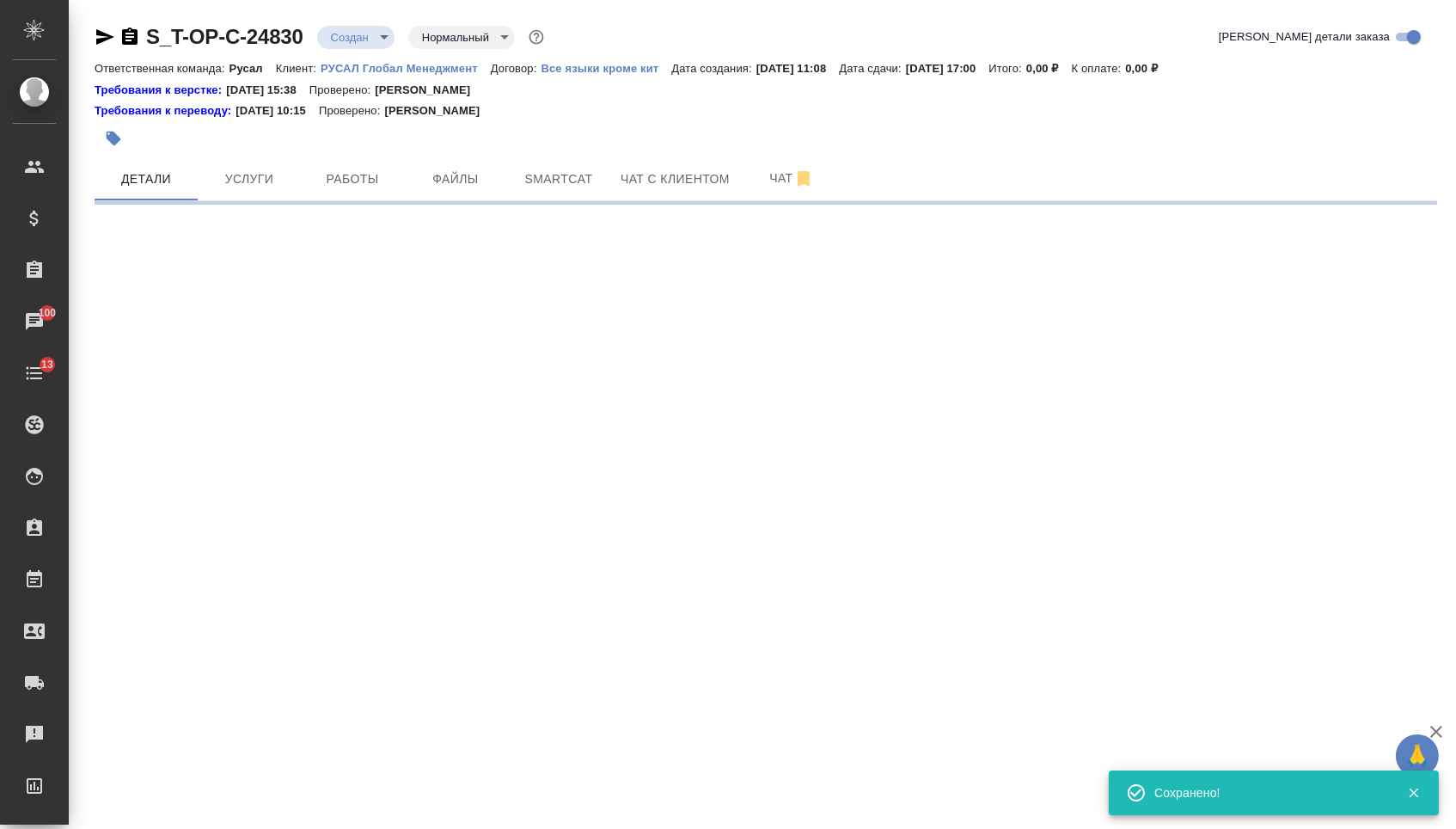
select select "RU"
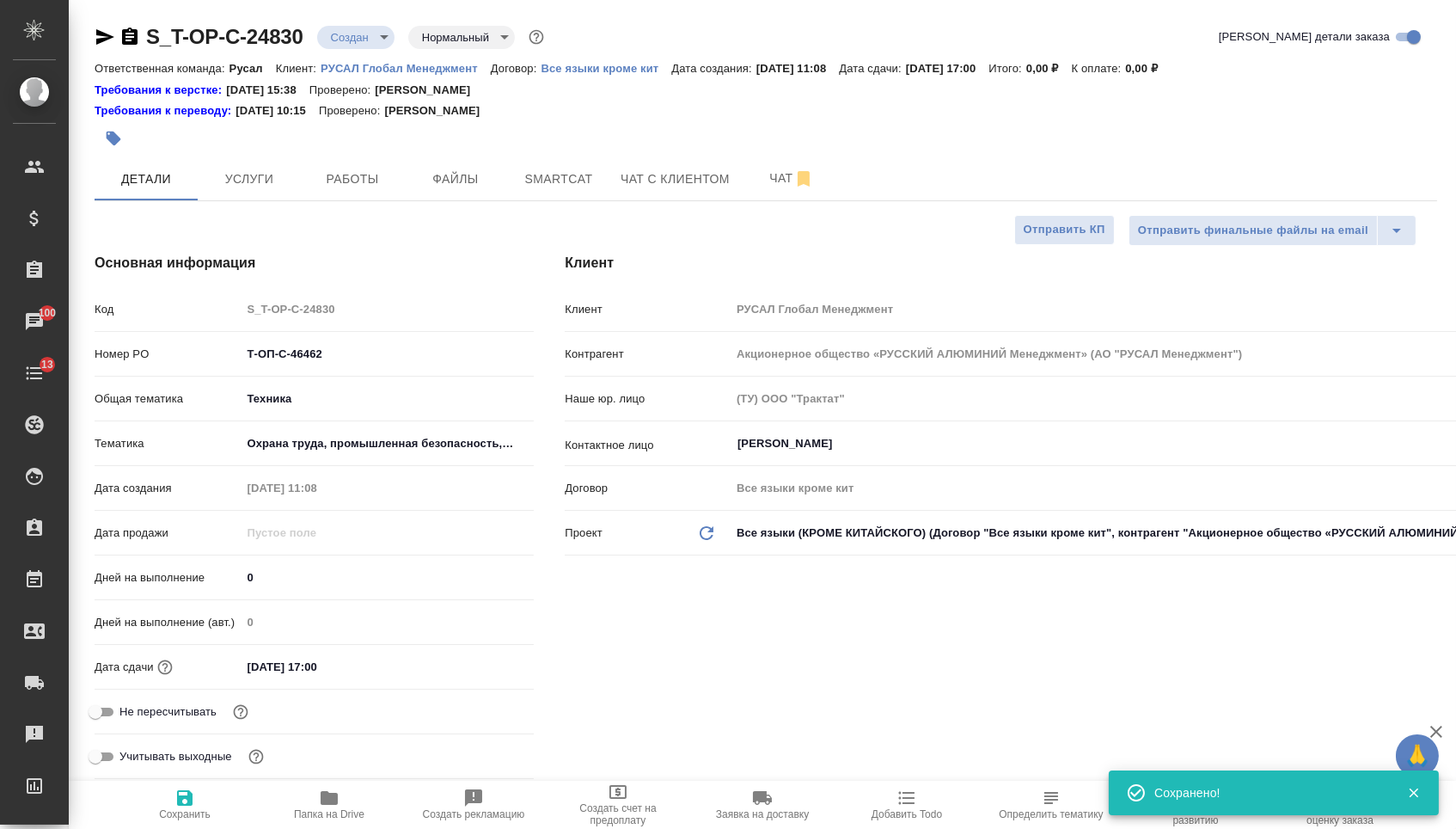
type textarea "x"
click at [422, 66] on p "РУСАЛ Глобал Менеджмент" at bounding box center [406, 68] width 170 height 13
type textarea "x"
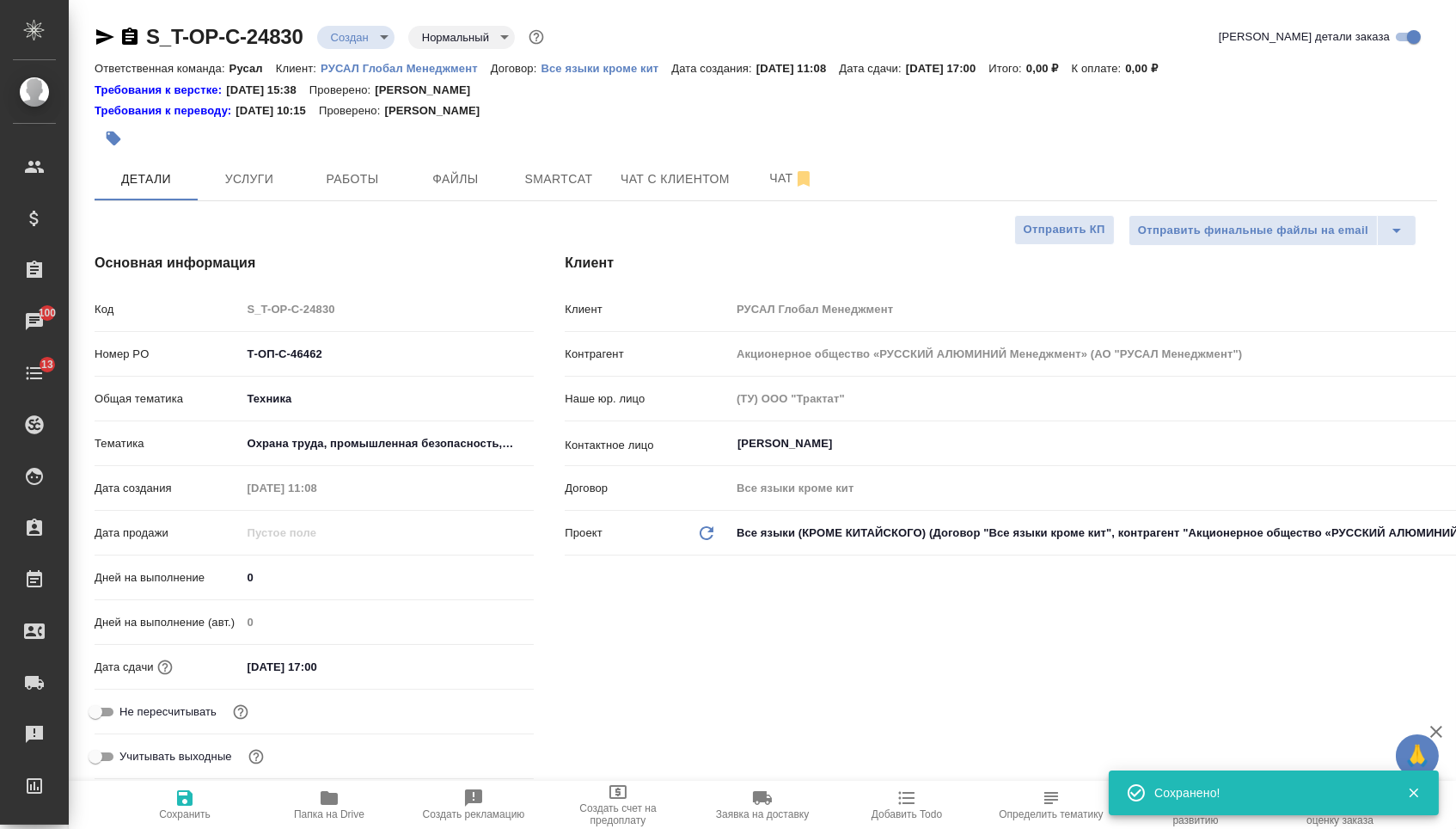
type textarea "x"
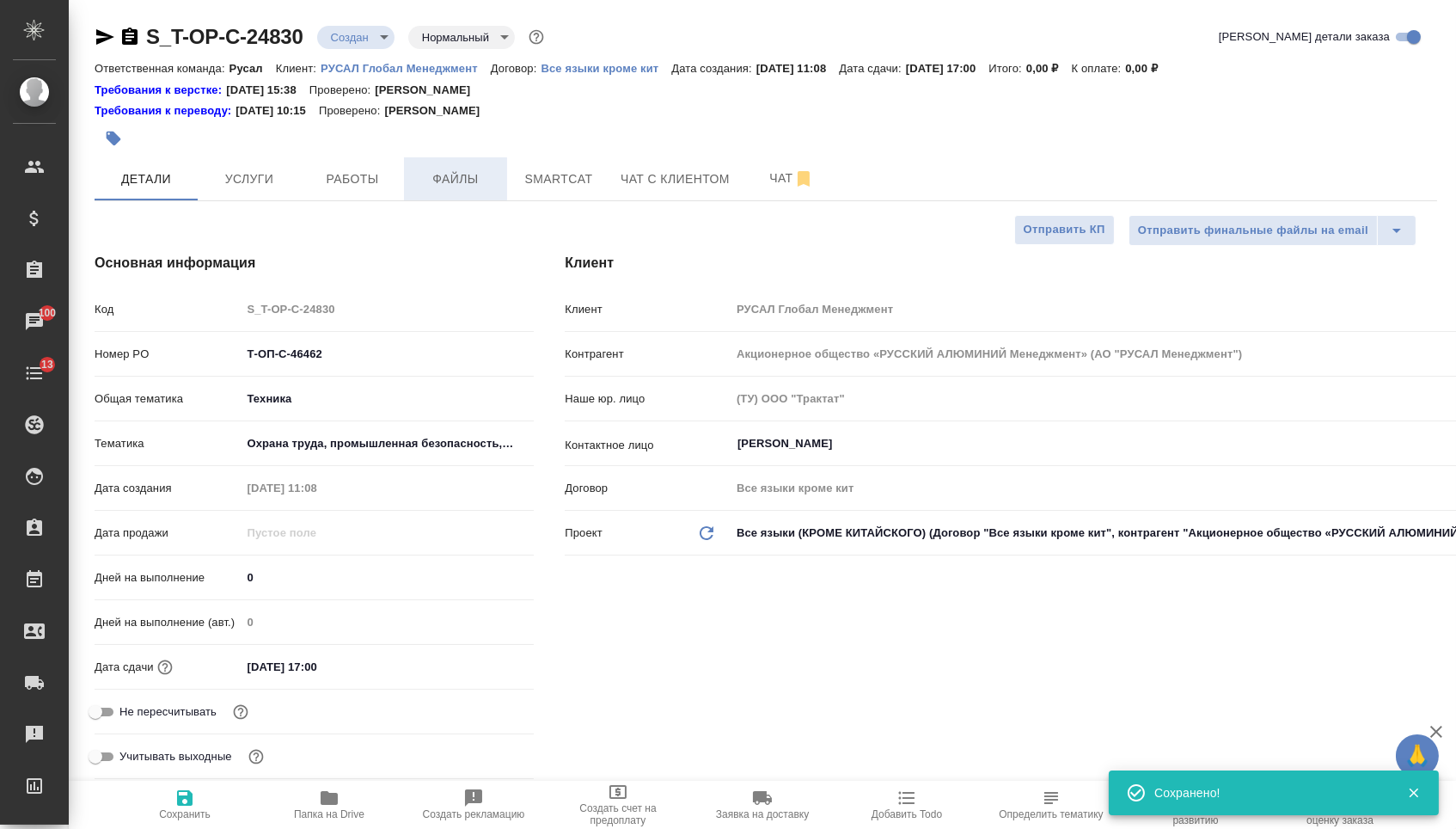
click at [467, 173] on span "Файлы" at bounding box center [455, 180] width 83 height 22
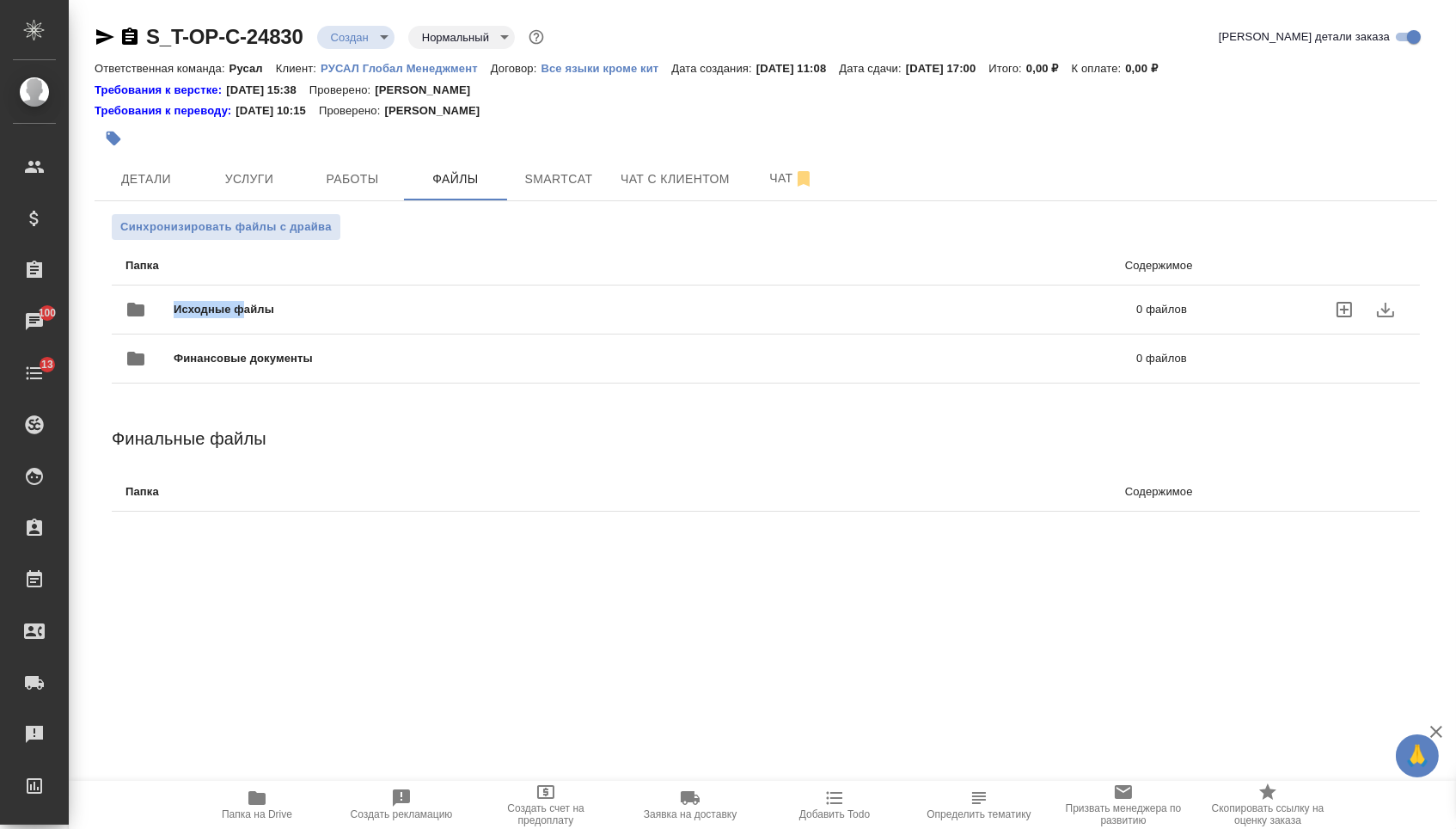
click at [247, 306] on span "Исходные файлы" at bounding box center [439, 309] width 532 height 17
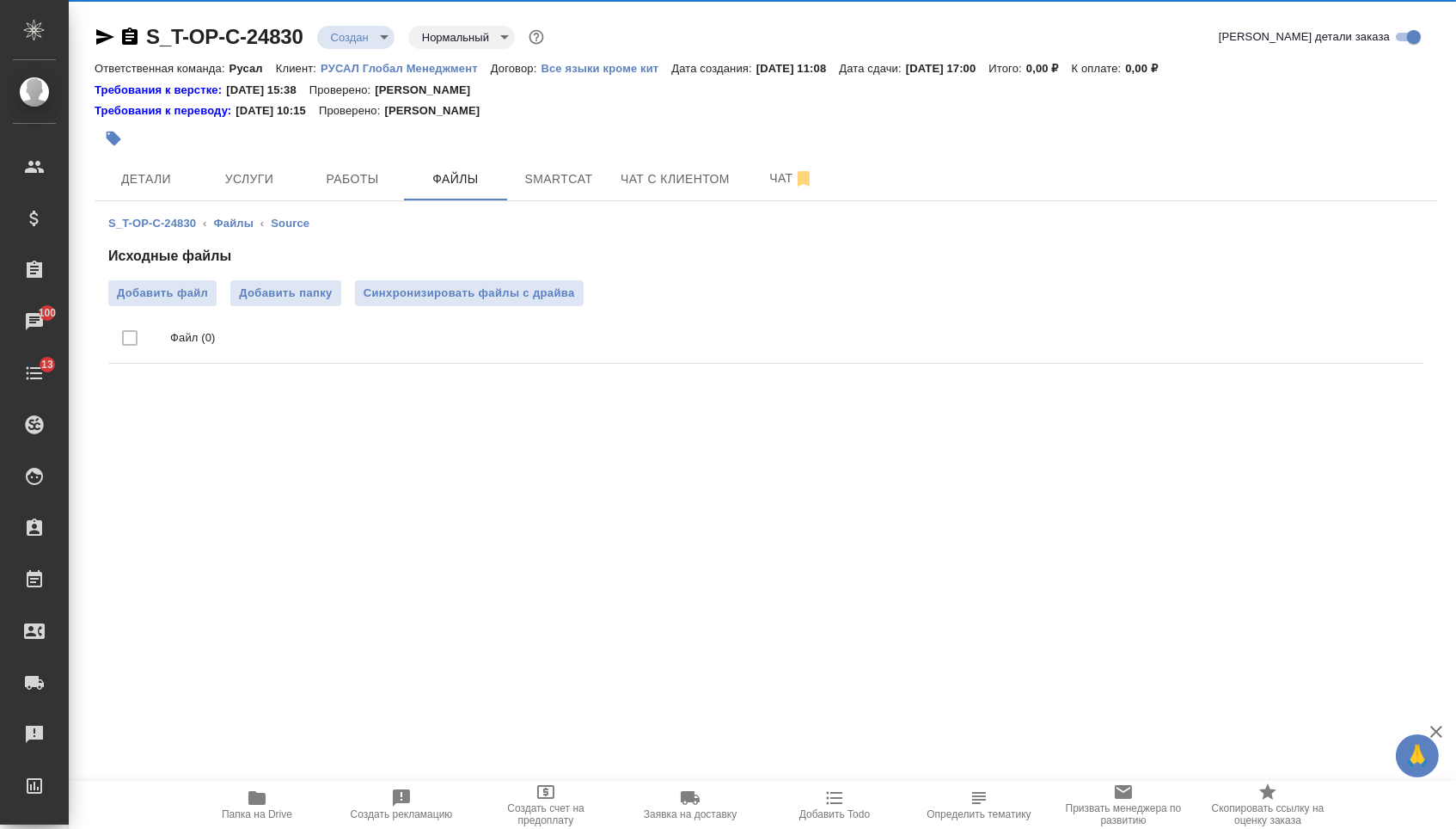
click at [139, 307] on ul "Файл (0)" at bounding box center [765, 337] width 1315 height 64
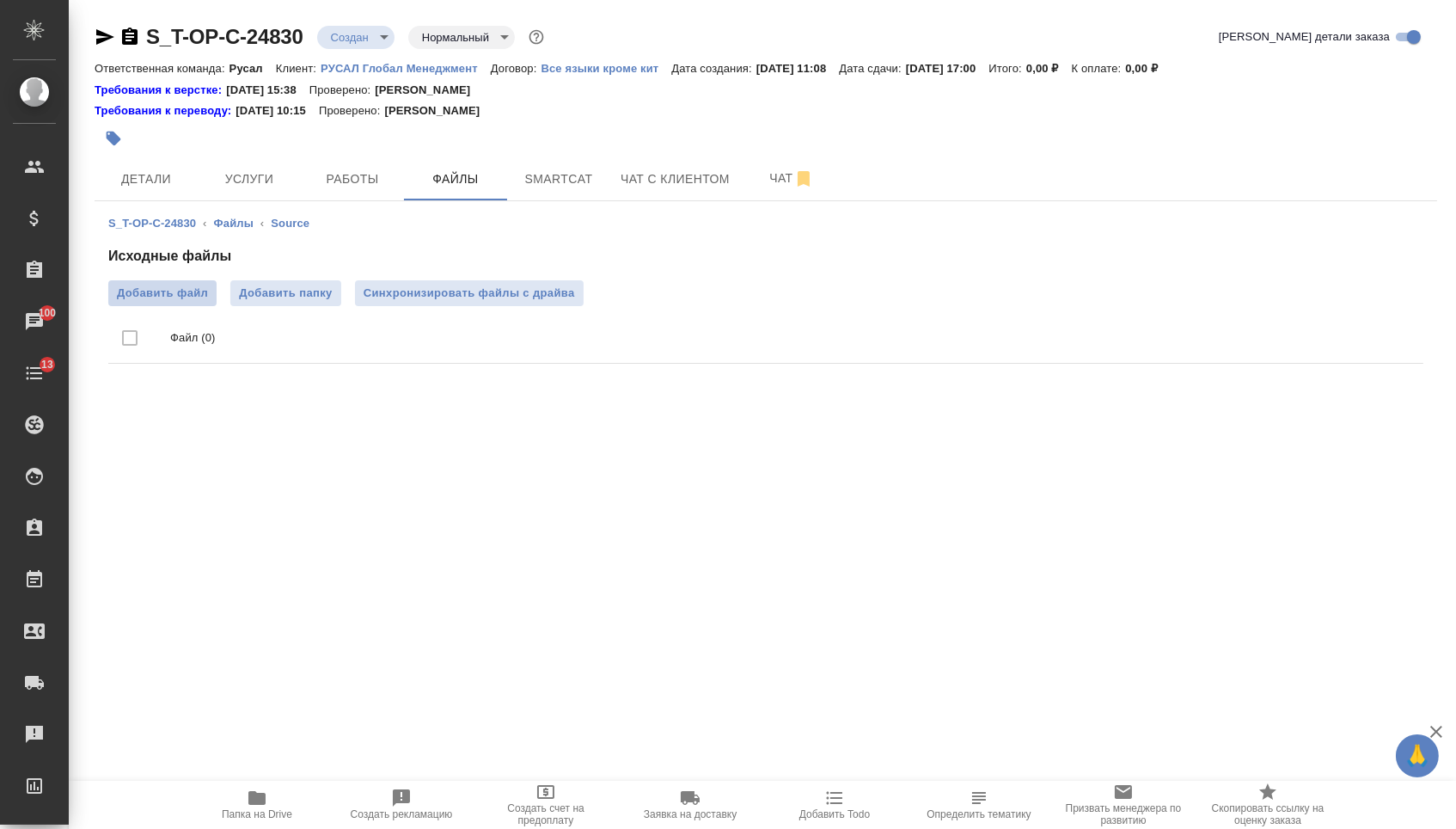
click at [144, 302] on span "Добавить файл" at bounding box center [162, 293] width 91 height 17
click at [0, 0] on input "Добавить файл" at bounding box center [0, 0] width 0 height 0
click at [233, 169] on button "Услуги" at bounding box center [249, 178] width 103 height 43
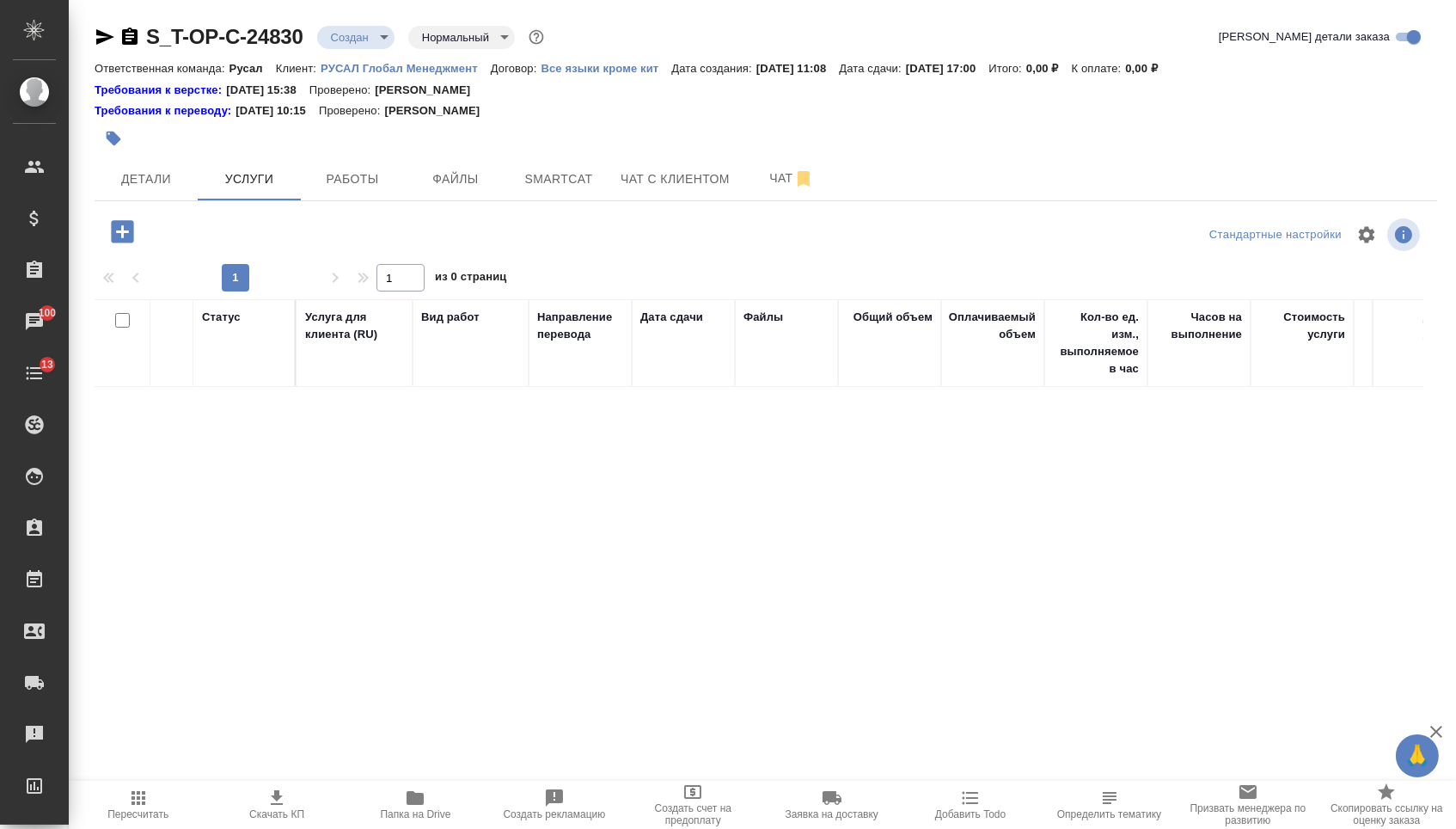
click at [127, 241] on icon "button" at bounding box center [121, 231] width 30 height 30
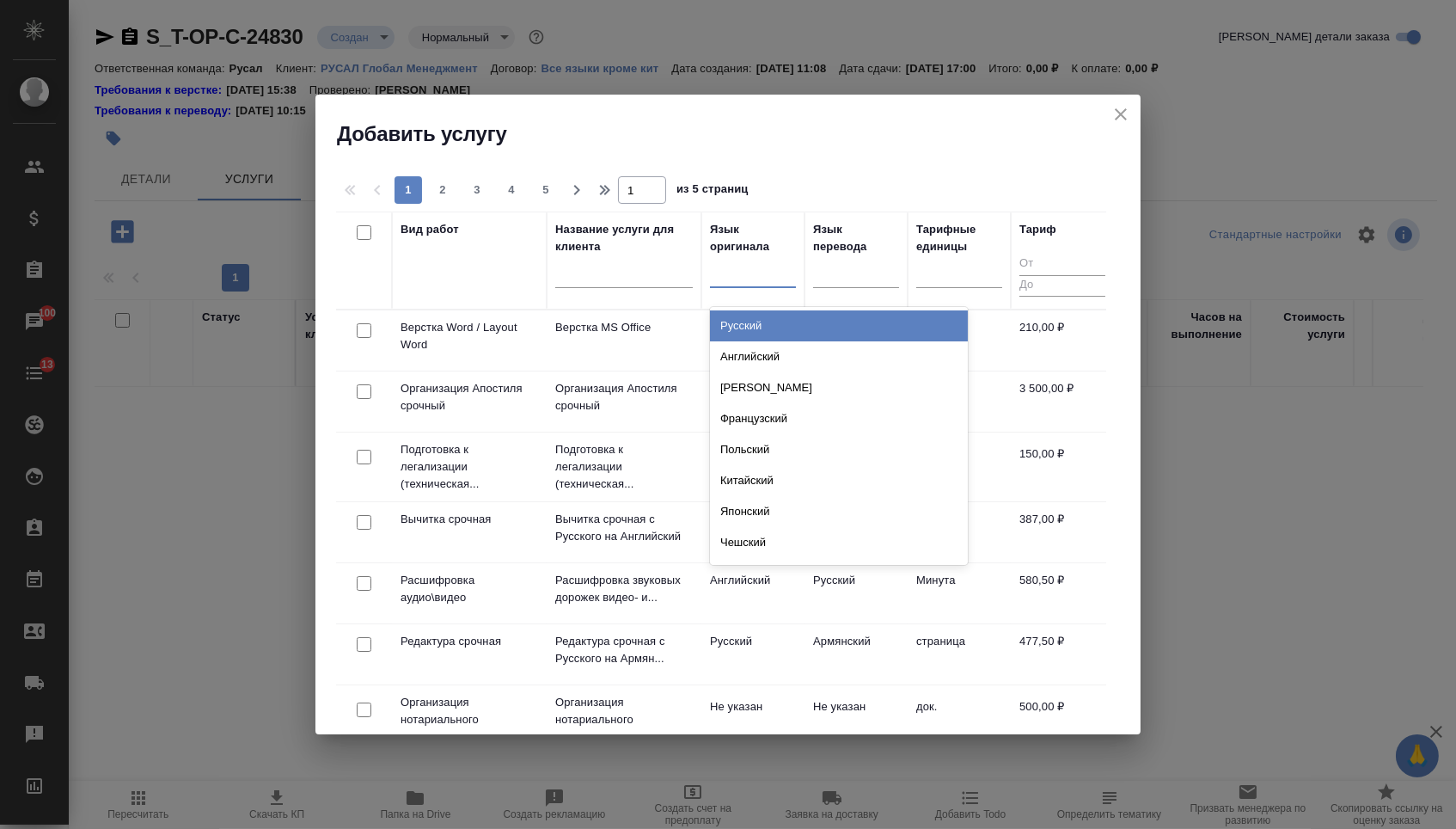
click at [772, 271] on div at bounding box center [752, 269] width 86 height 24
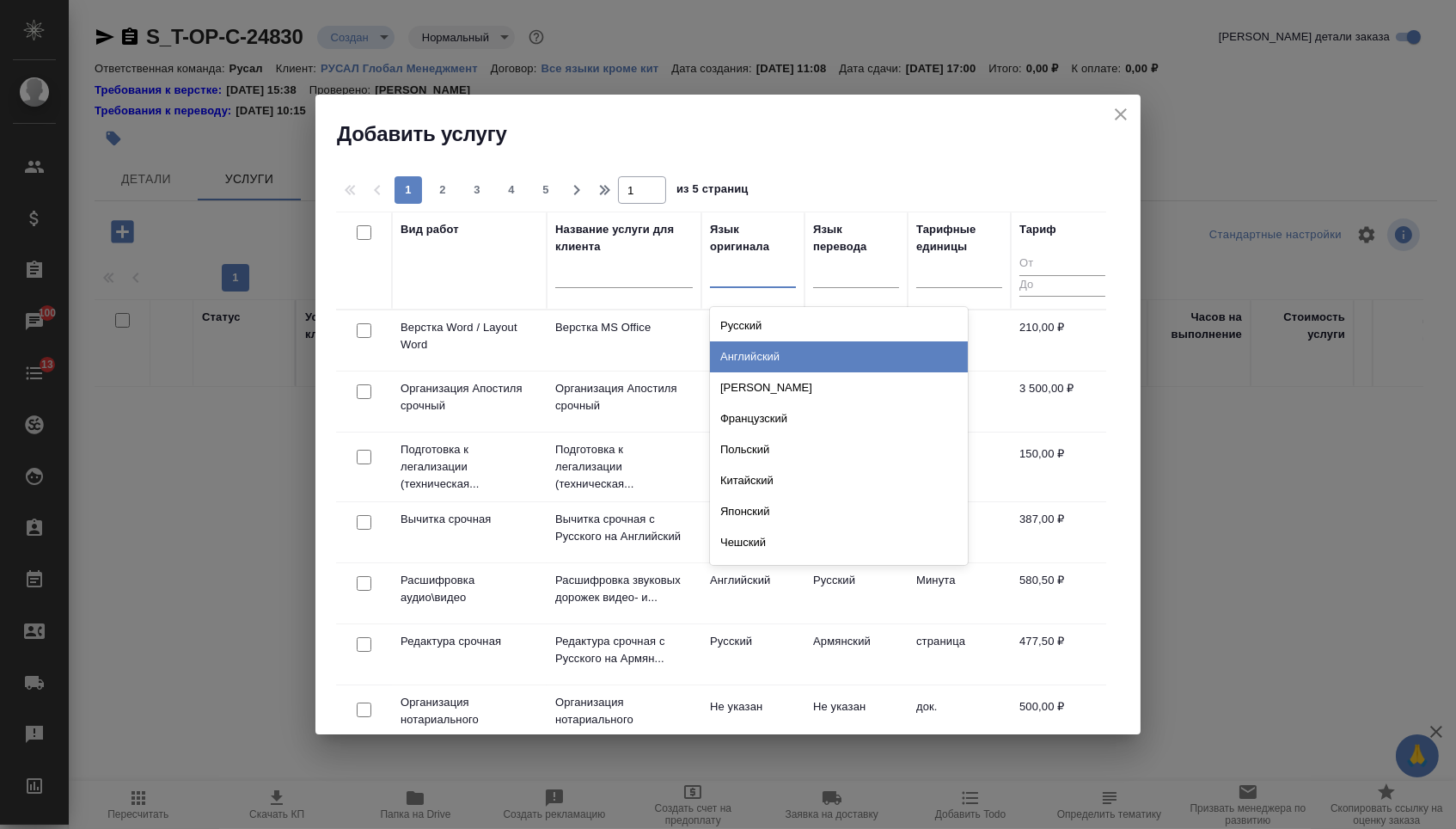
click at [787, 356] on div "Английский" at bounding box center [839, 356] width 257 height 31
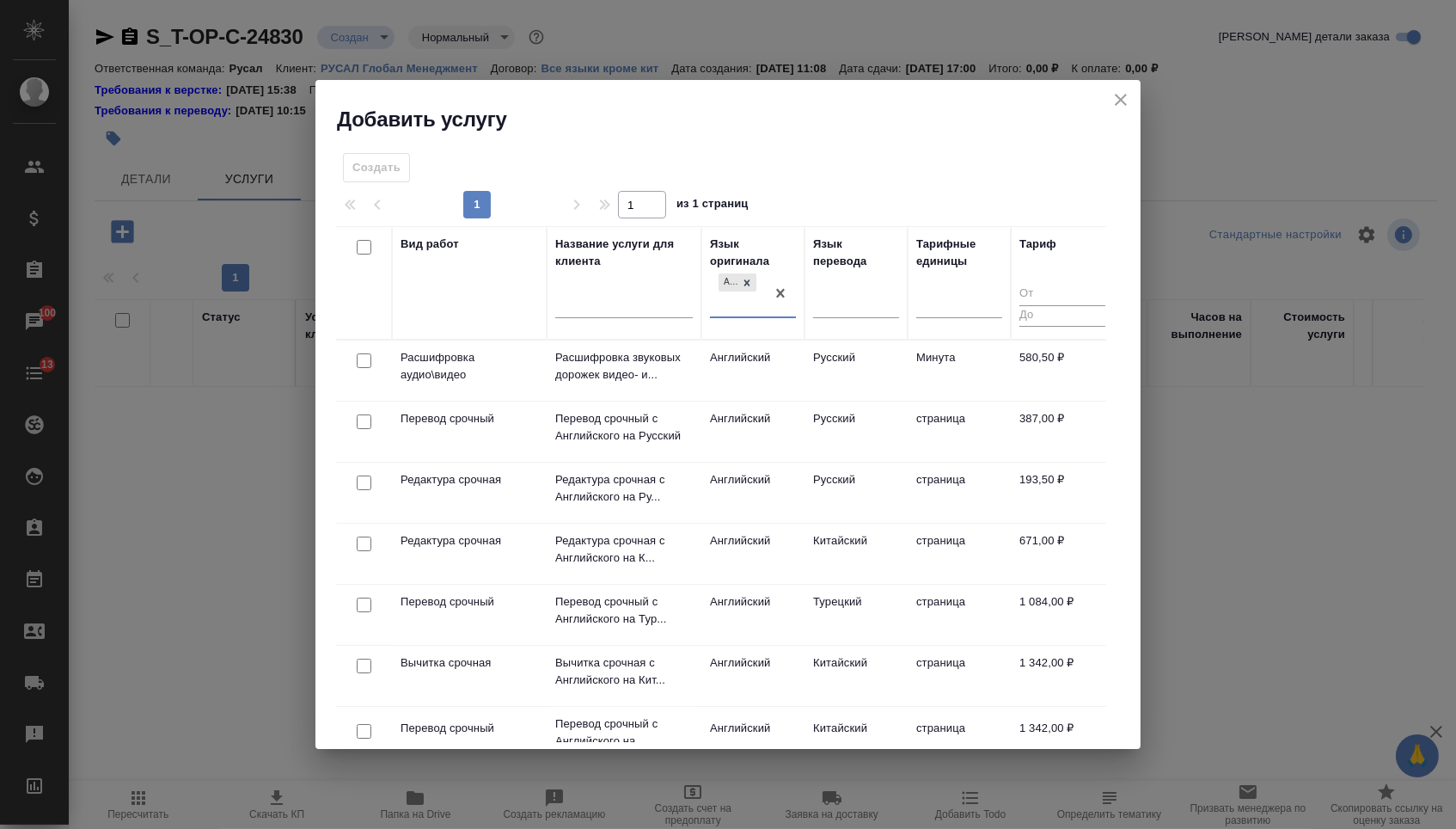
drag, startPoint x: 857, startPoint y: 293, endPoint x: 858, endPoint y: 319, distance: 26.0
click at [858, 293] on div at bounding box center [856, 301] width 86 height 24
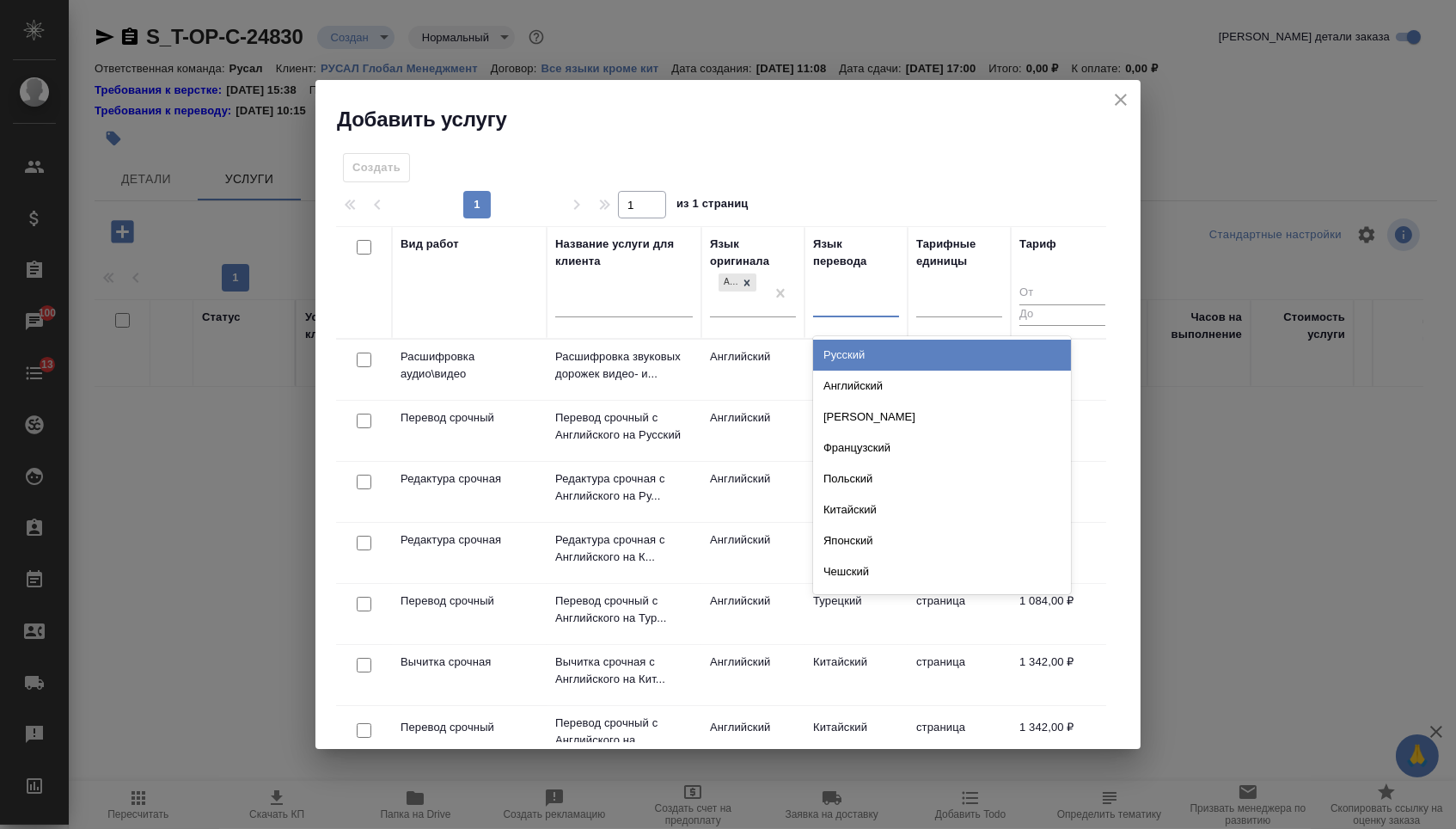
click at [858, 334] on th "Язык перевода option Русский focused, 1 of 134. 134 results available. Use Up a…" at bounding box center [856, 282] width 103 height 112
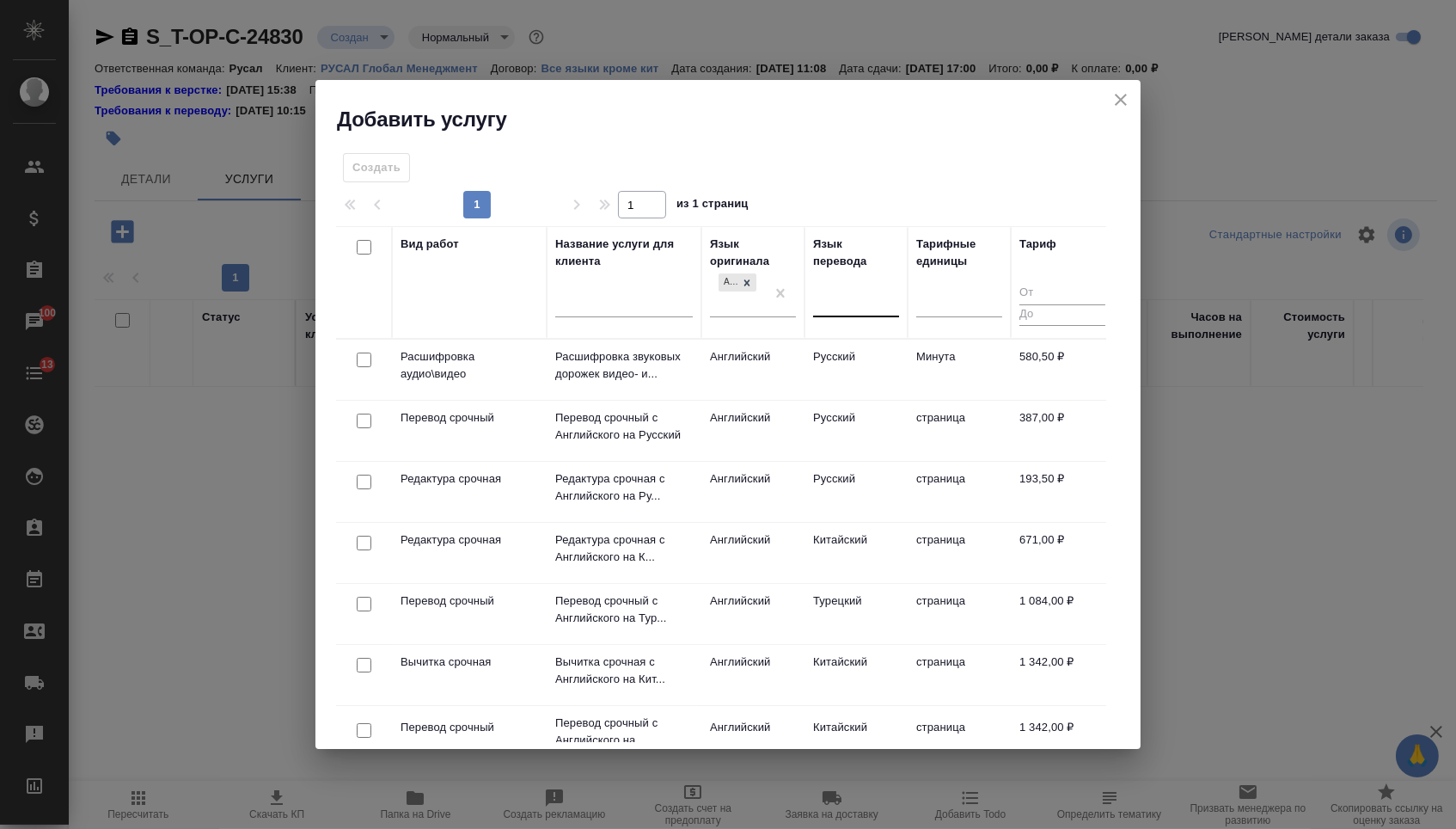
click at [851, 312] on div at bounding box center [856, 301] width 86 height 33
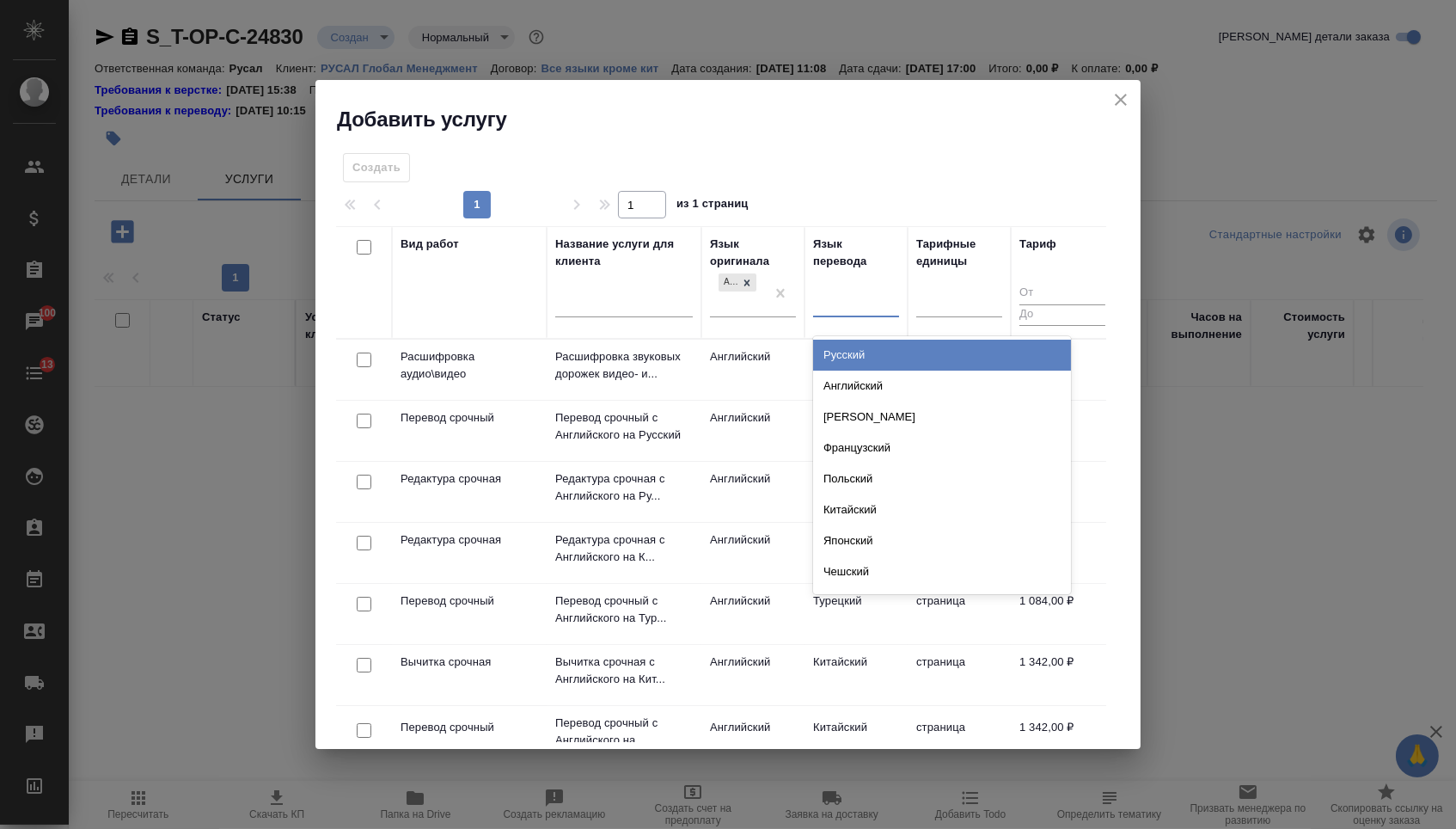
click at [851, 342] on div "Русский" at bounding box center [942, 355] width 257 height 31
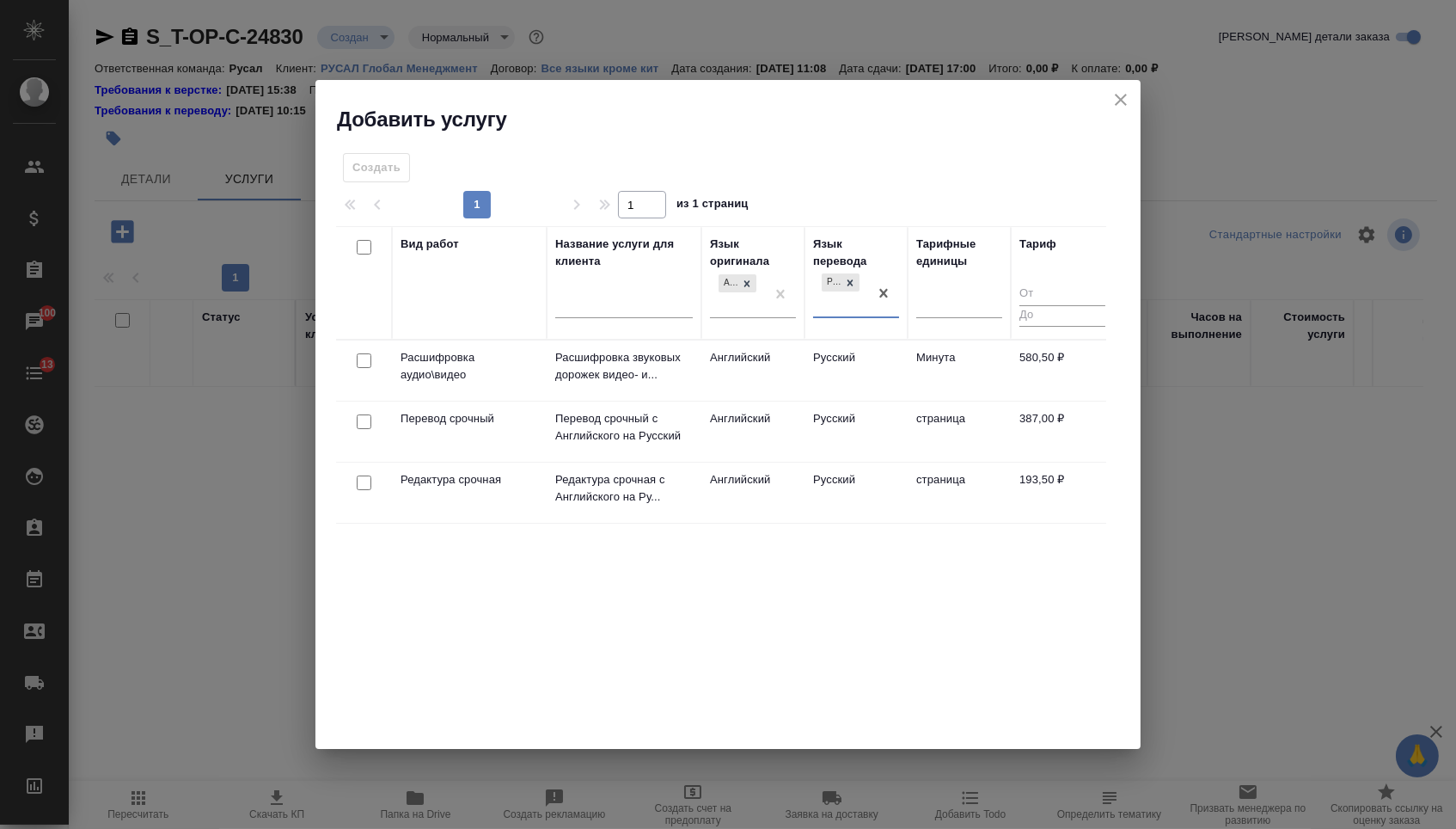
click at [357, 426] on input "checkbox" at bounding box center [364, 422] width 15 height 15
checkbox input "true"
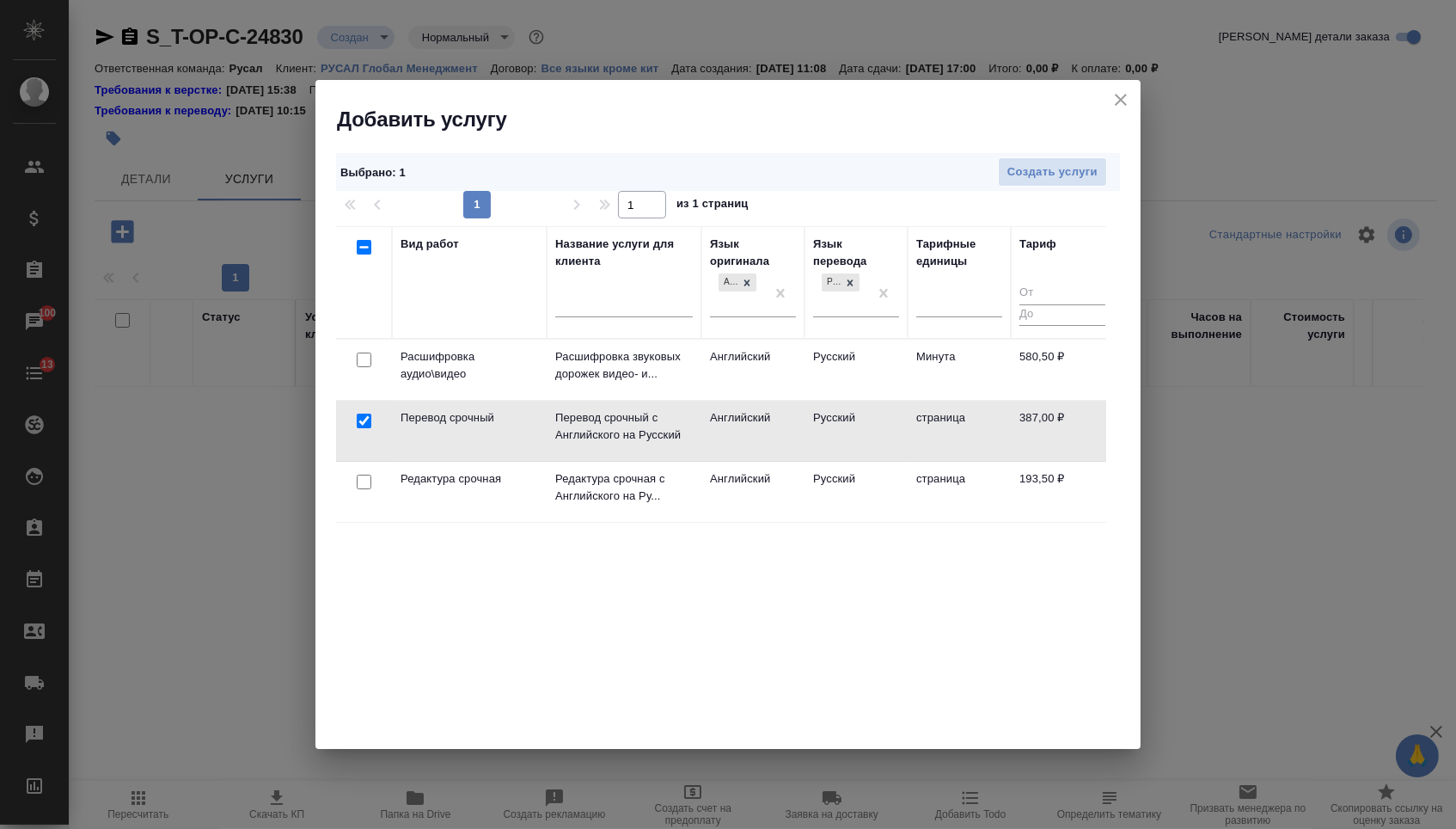
click at [365, 372] on div at bounding box center [364, 360] width 39 height 24
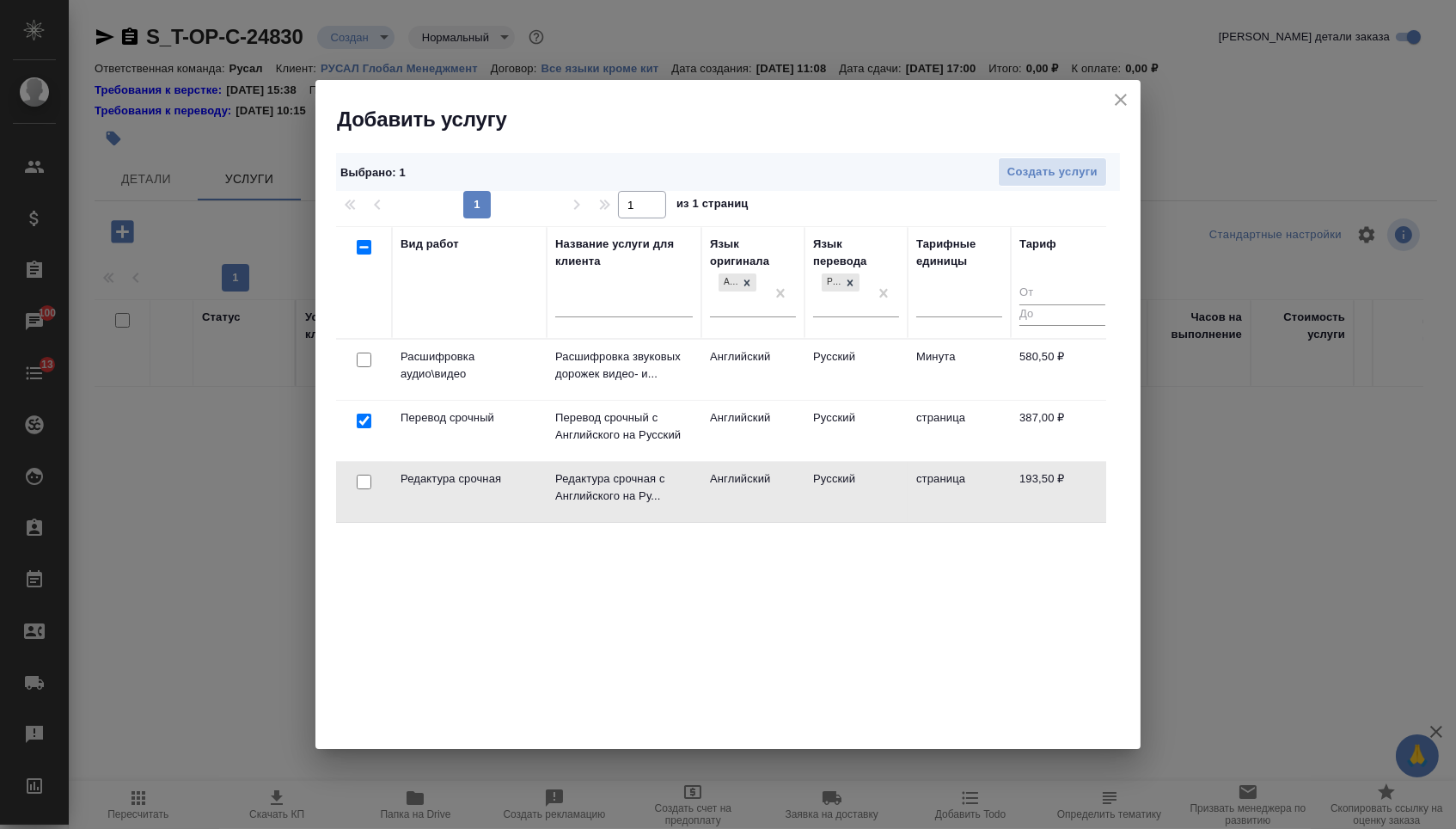
click at [365, 372] on div at bounding box center [364, 360] width 39 height 24
click at [370, 372] on div at bounding box center [364, 360] width 39 height 24
click at [360, 481] on input "checkbox" at bounding box center [364, 482] width 15 height 15
checkbox input "true"
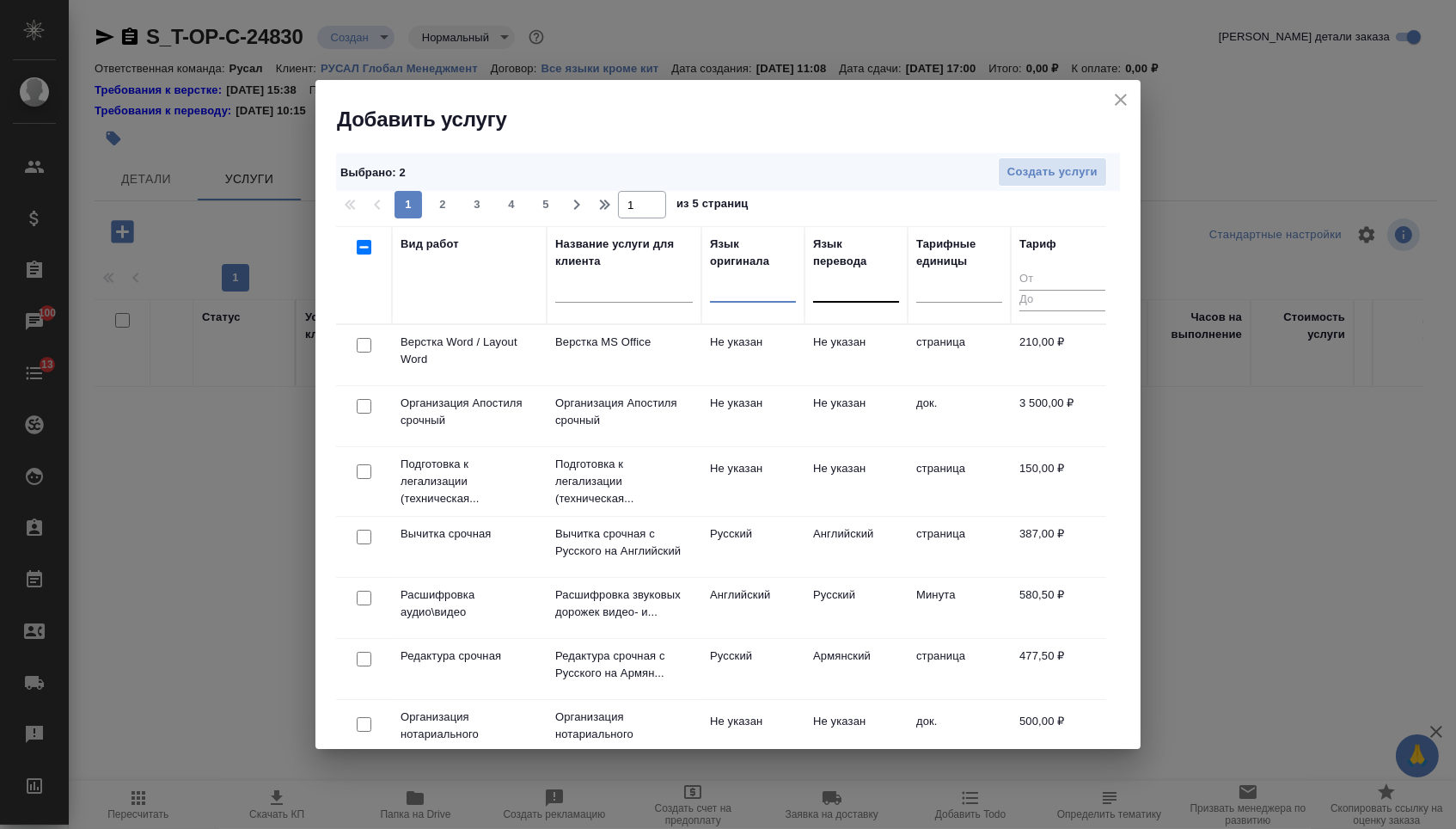
click at [354, 356] on td at bounding box center [364, 355] width 56 height 60
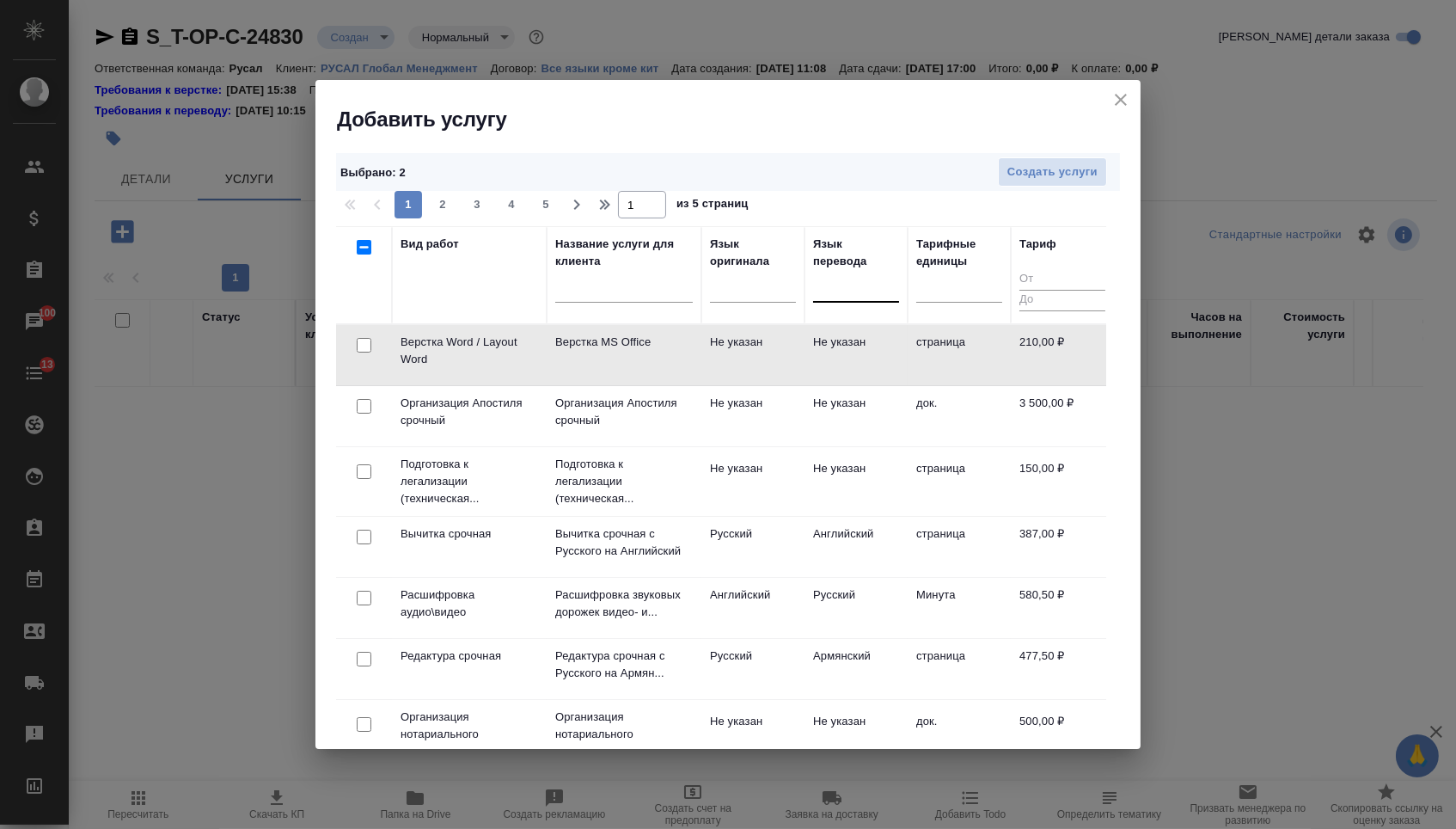
click at [358, 356] on td at bounding box center [364, 355] width 56 height 60
click at [364, 351] on input "checkbox" at bounding box center [364, 346] width 15 height 15
checkbox input "true"
click at [1017, 169] on span "Создать услуги" at bounding box center [1053, 172] width 91 height 20
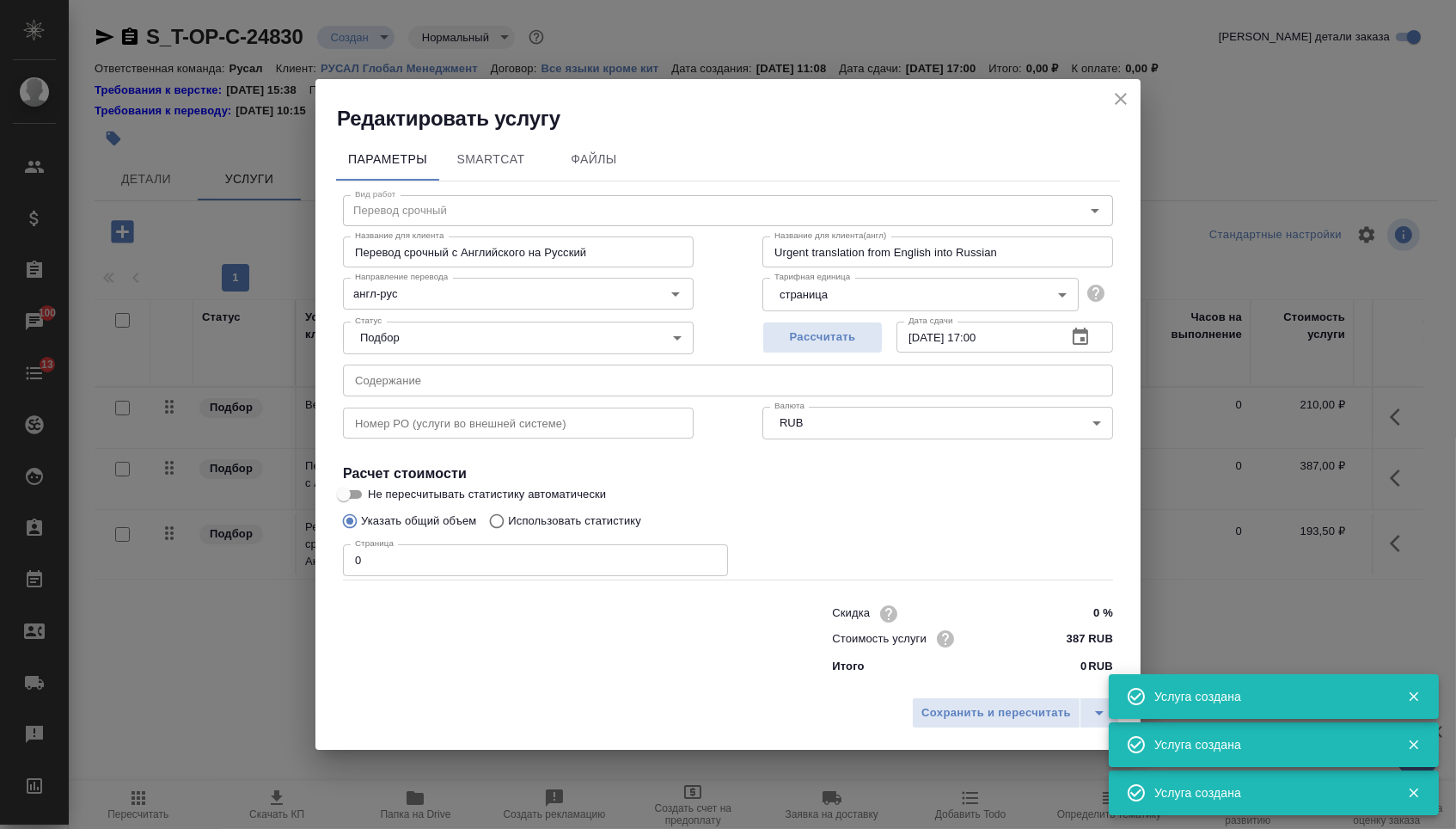
type input "Перевод срочный"
type input "Перевод срочный с Английского на Русский"
type input "Urgent translation from English into Russian"
type input "англ-рус"
type input "387 RUB"
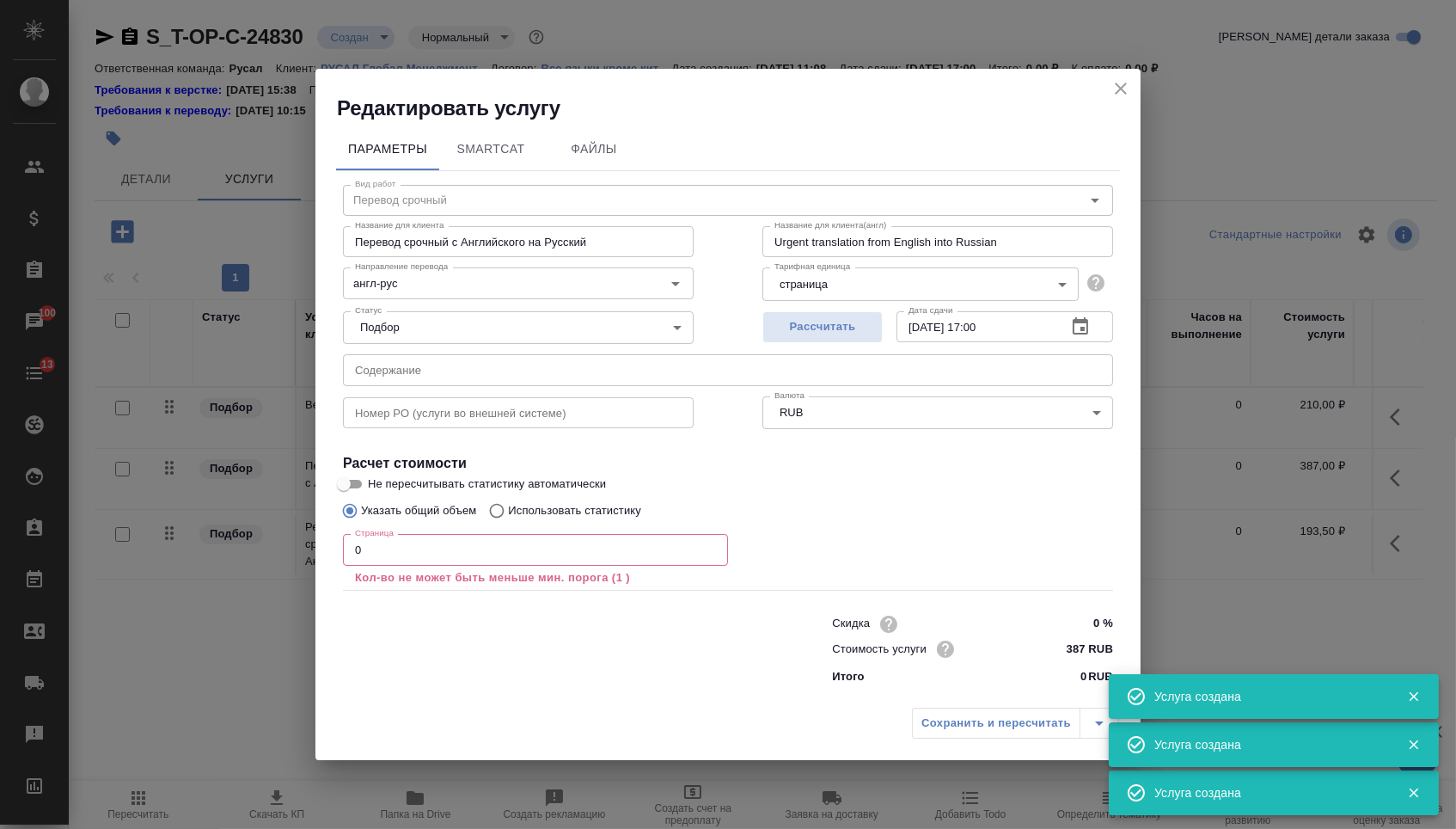
click at [457, 372] on input "text" at bounding box center [727, 370] width 770 height 31
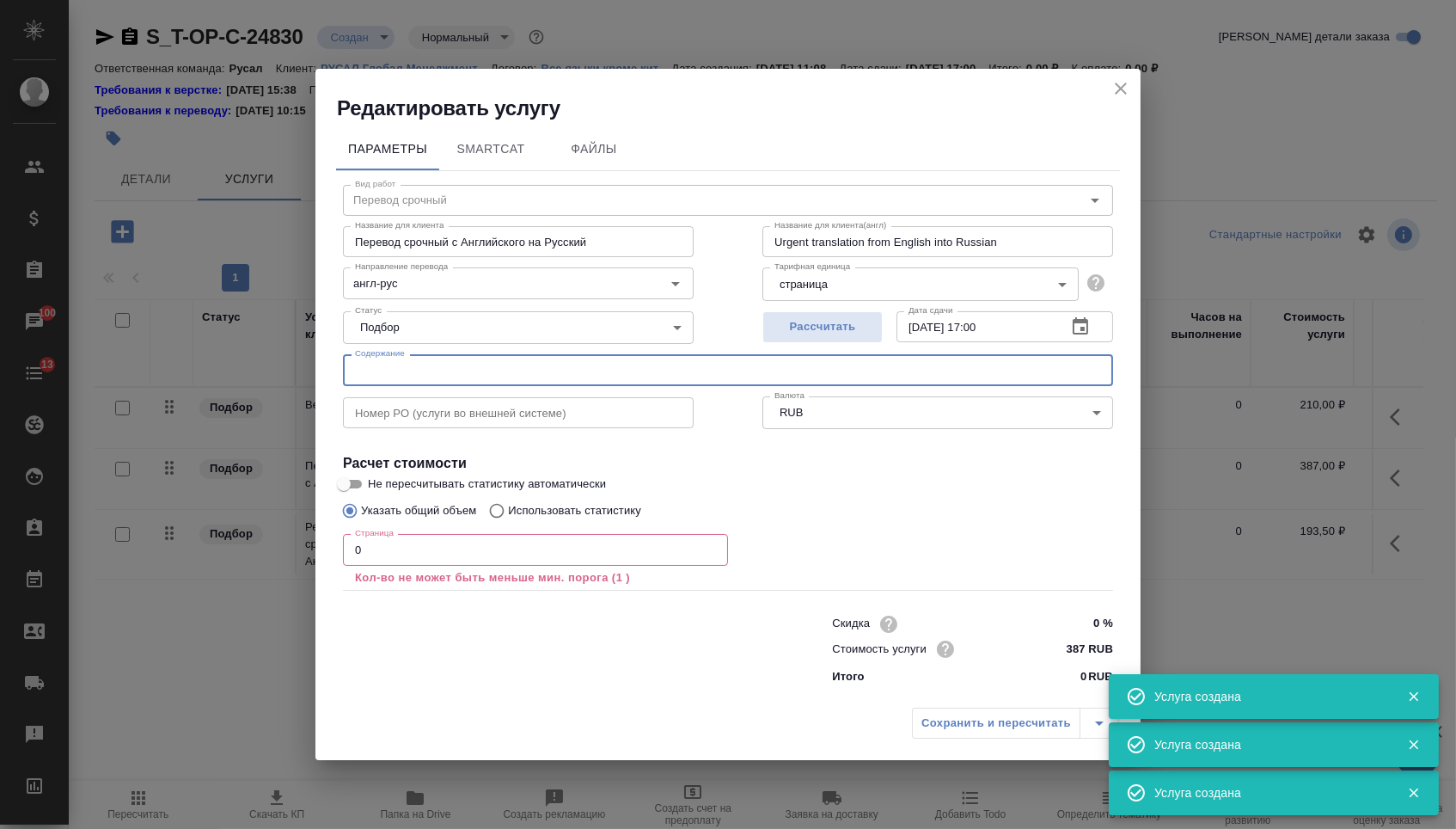
paste input "Ремарки внизу документа, написанные от руки, необходимо также перевести"
click at [651, 379] on input "Ремарки внизу документа, написанные от руки, необходимо также перевести" at bounding box center [727, 370] width 770 height 31
paste input "Tally certificate"
type input "Tally certificate"
click at [497, 557] on input "0" at bounding box center [535, 550] width 385 height 31
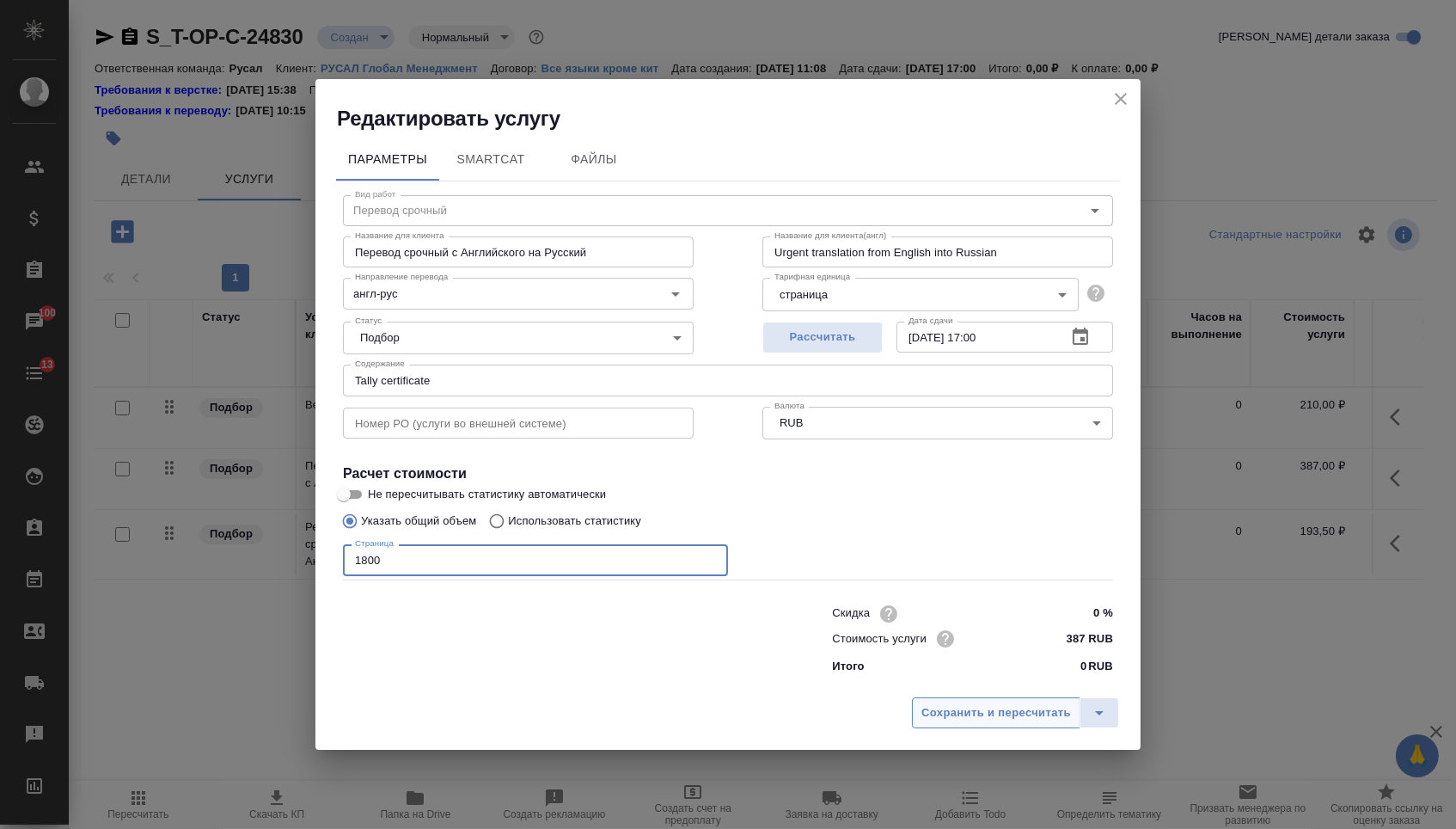
type input "1800"
click at [955, 719] on span "Сохранить и пересчитать" at bounding box center [995, 713] width 150 height 20
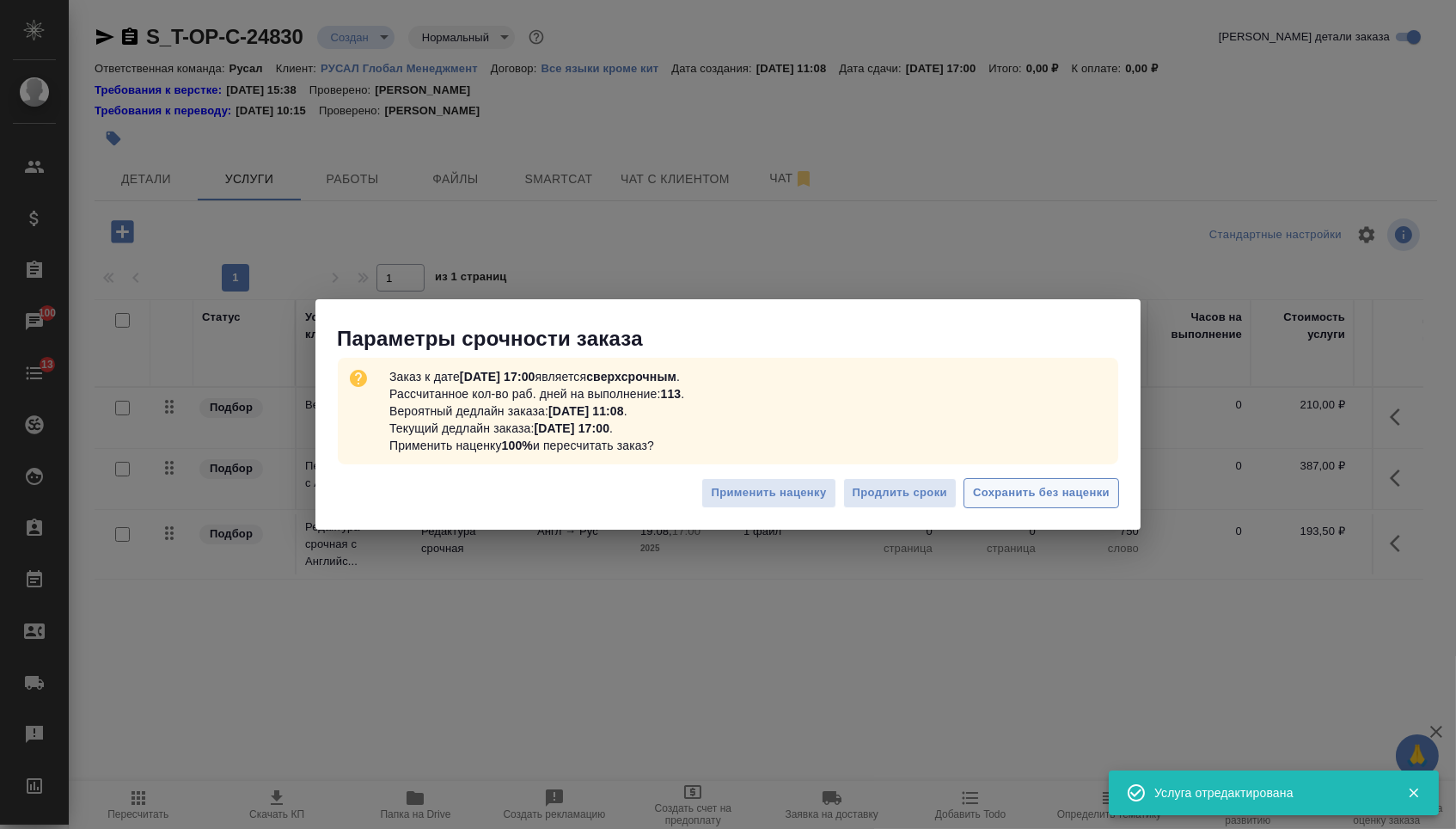
click at [1052, 502] on span "Сохранить без наценки" at bounding box center [1041, 493] width 137 height 20
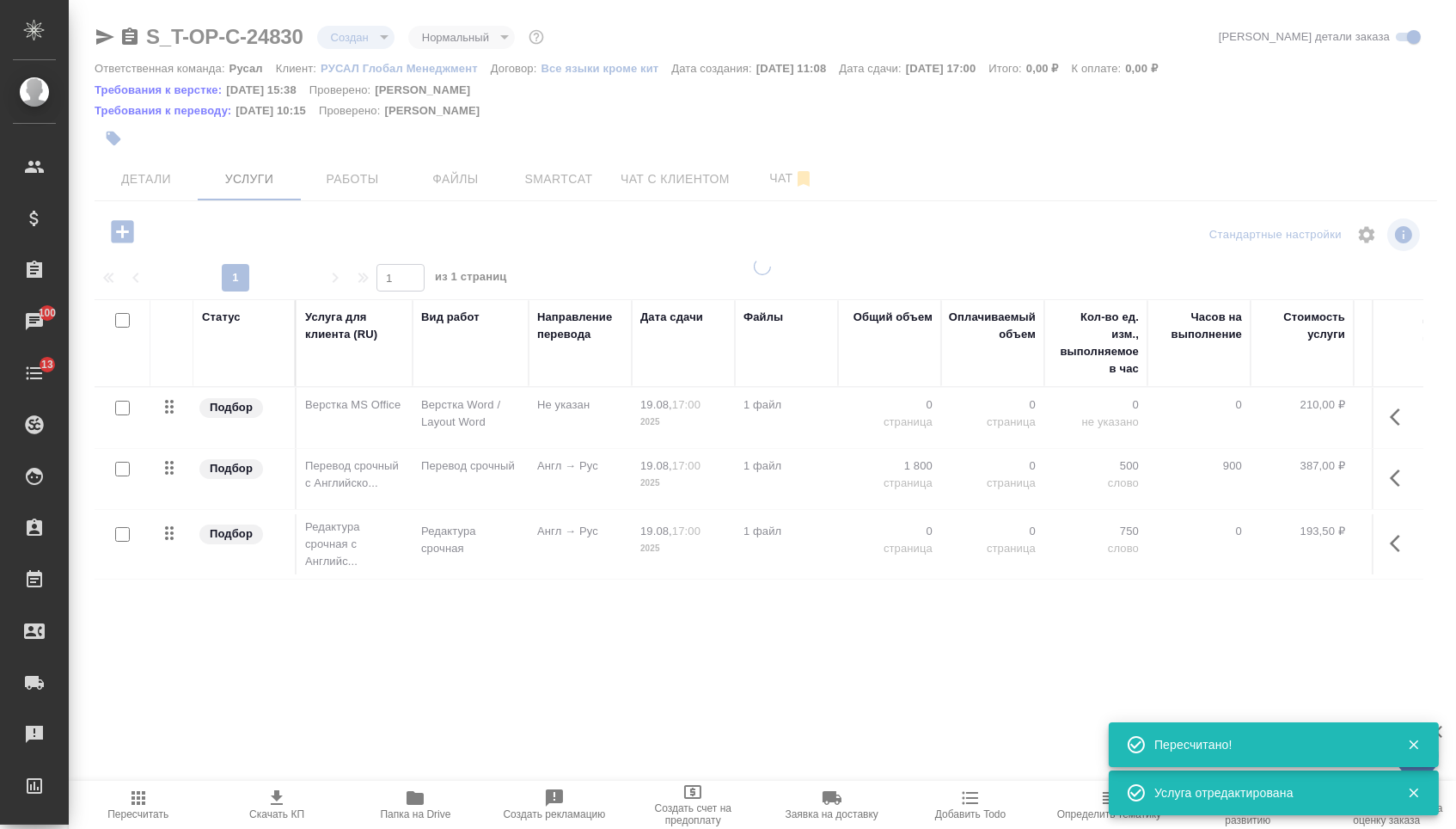
type input "urgent"
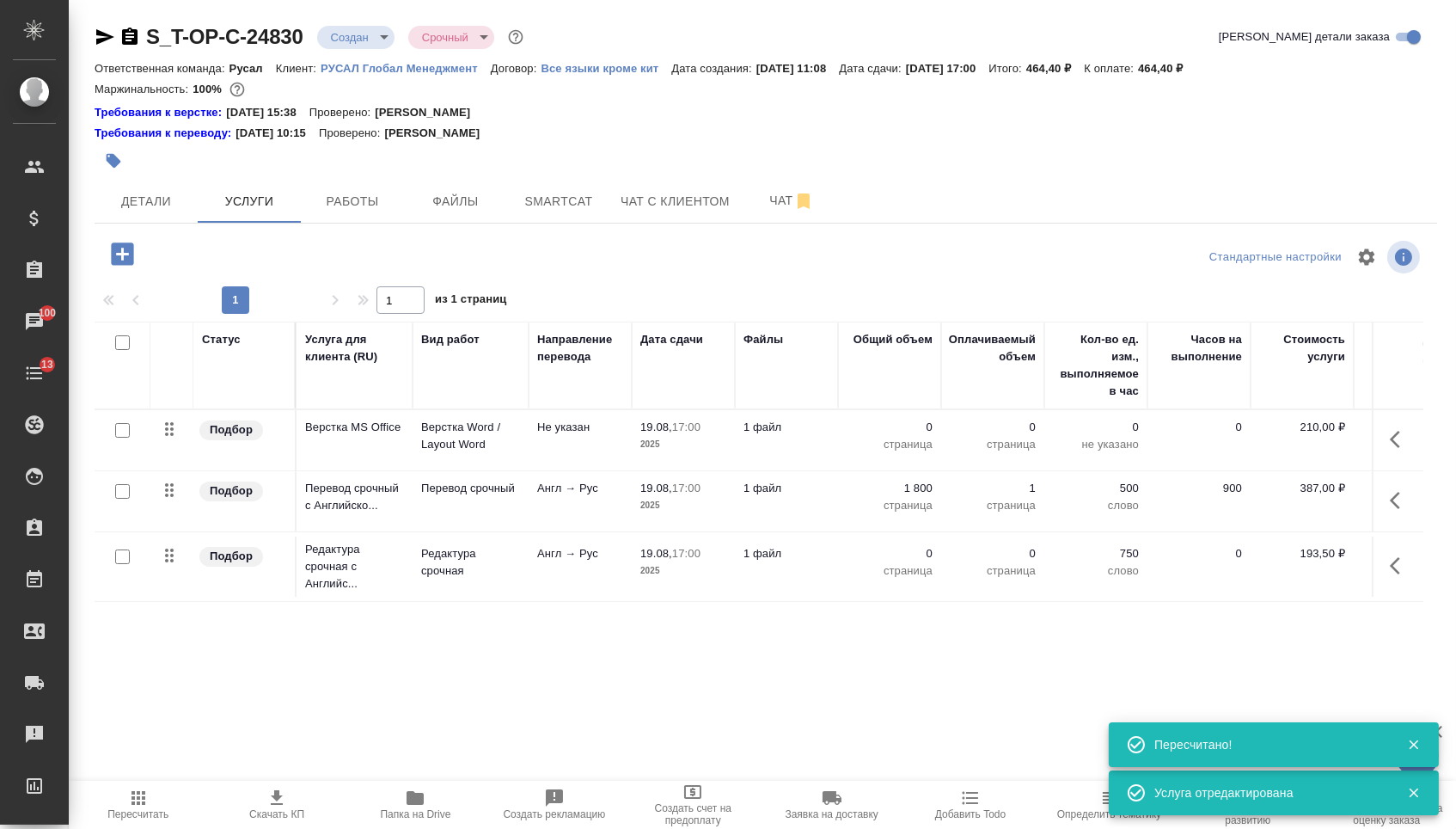
click at [890, 471] on td "0 страница" at bounding box center [889, 440] width 103 height 60
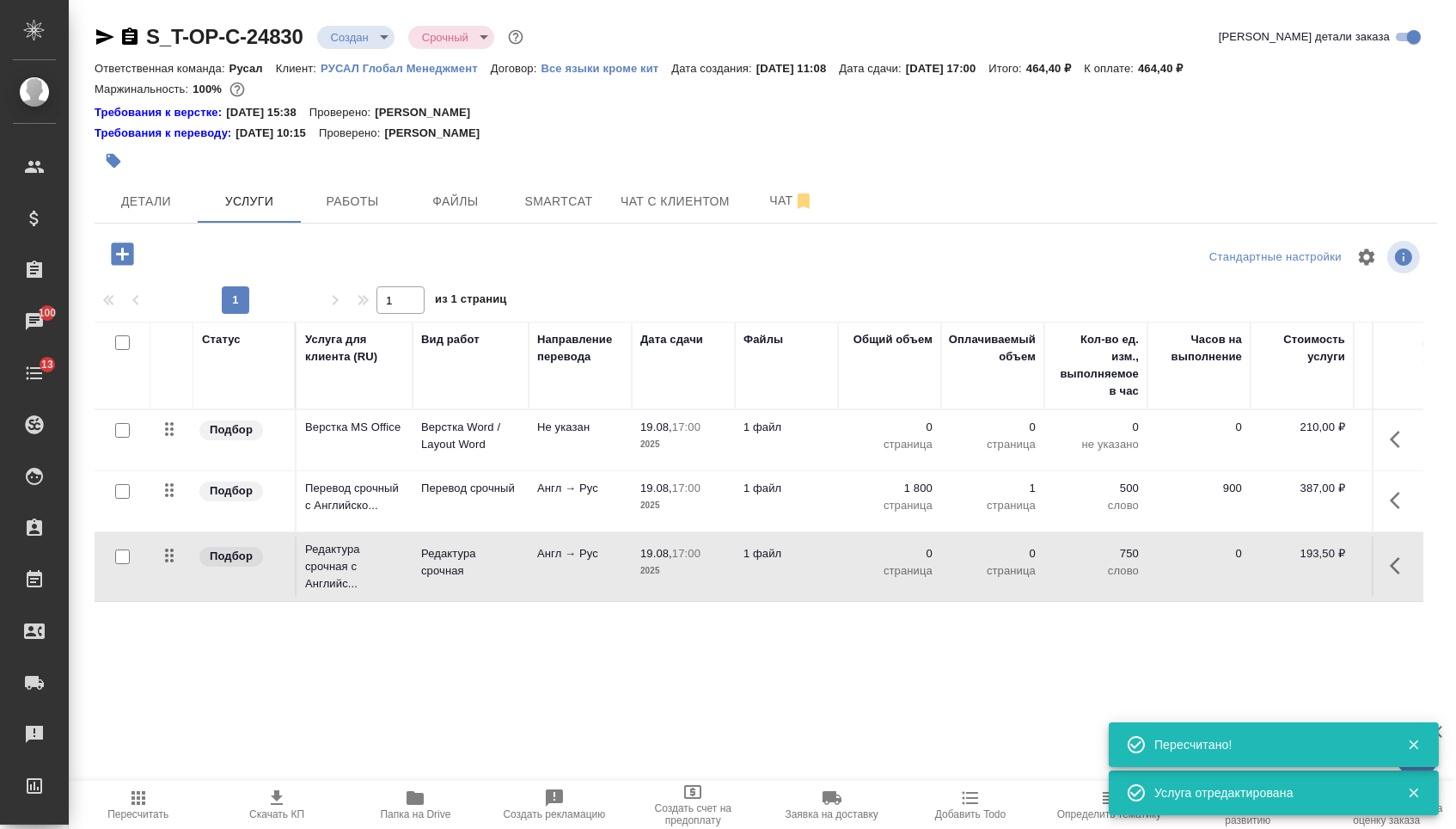
click at [890, 561] on p "0" at bounding box center [889, 553] width 86 height 17
click at [889, 570] on input "0" at bounding box center [899, 557] width 64 height 24
type input "1800"
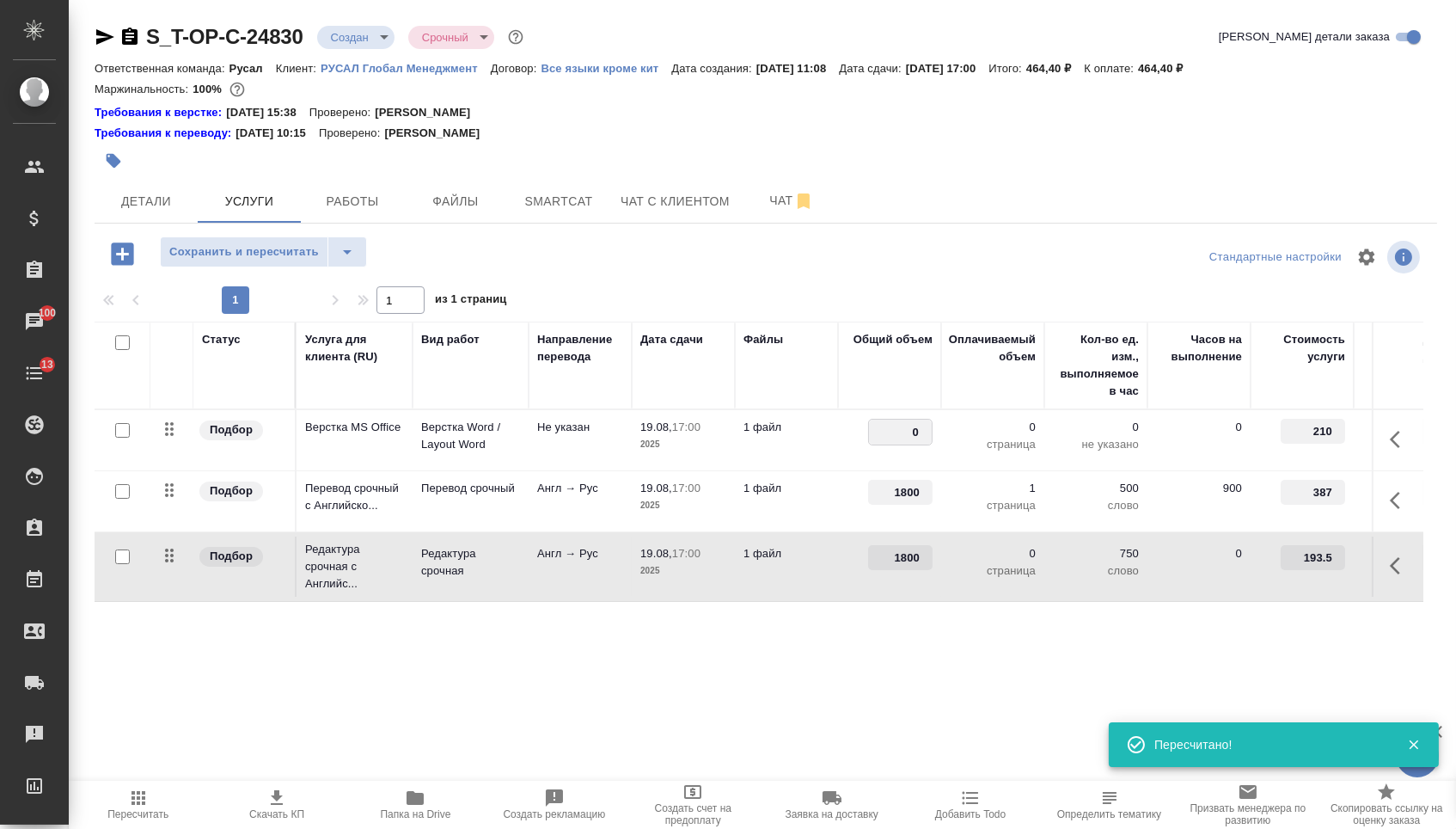
drag, startPoint x: 890, startPoint y: 434, endPoint x: 999, endPoint y: 434, distance: 109.0
type input "1"
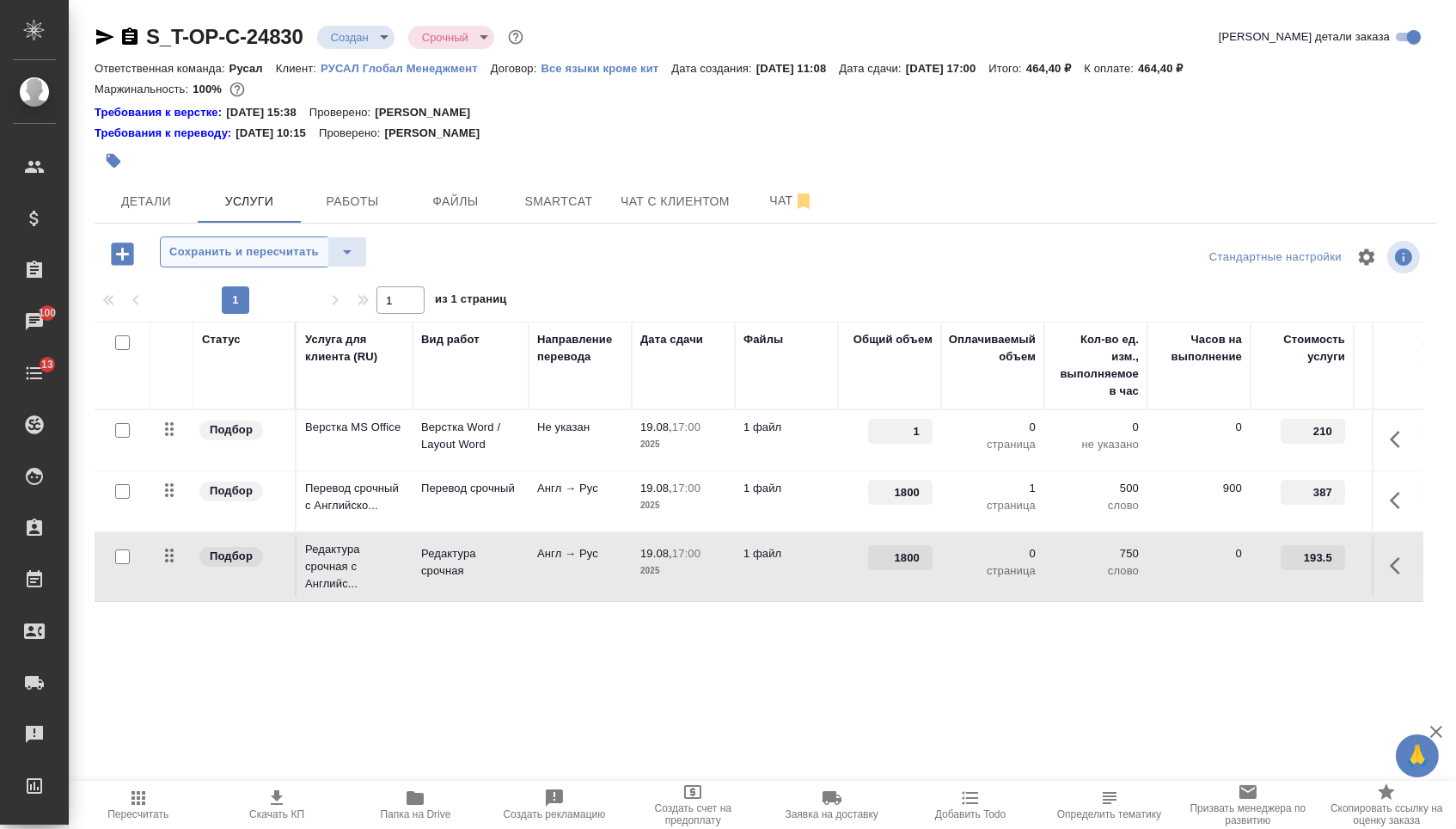
click at [319, 262] on span "Сохранить и пересчитать" at bounding box center [244, 252] width 150 height 20
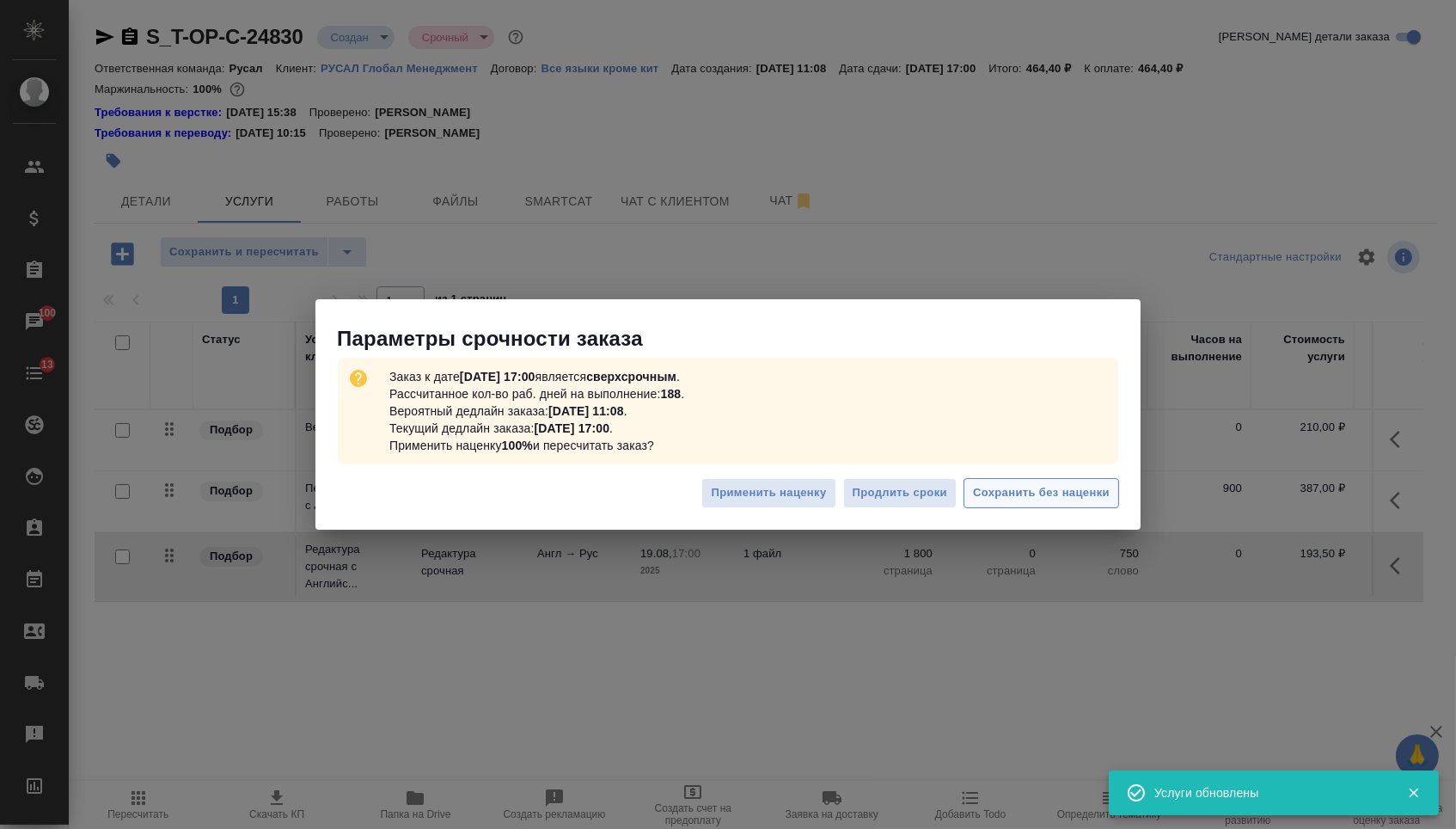
click at [1043, 498] on span "Сохранить без наценки" at bounding box center [1041, 493] width 137 height 20
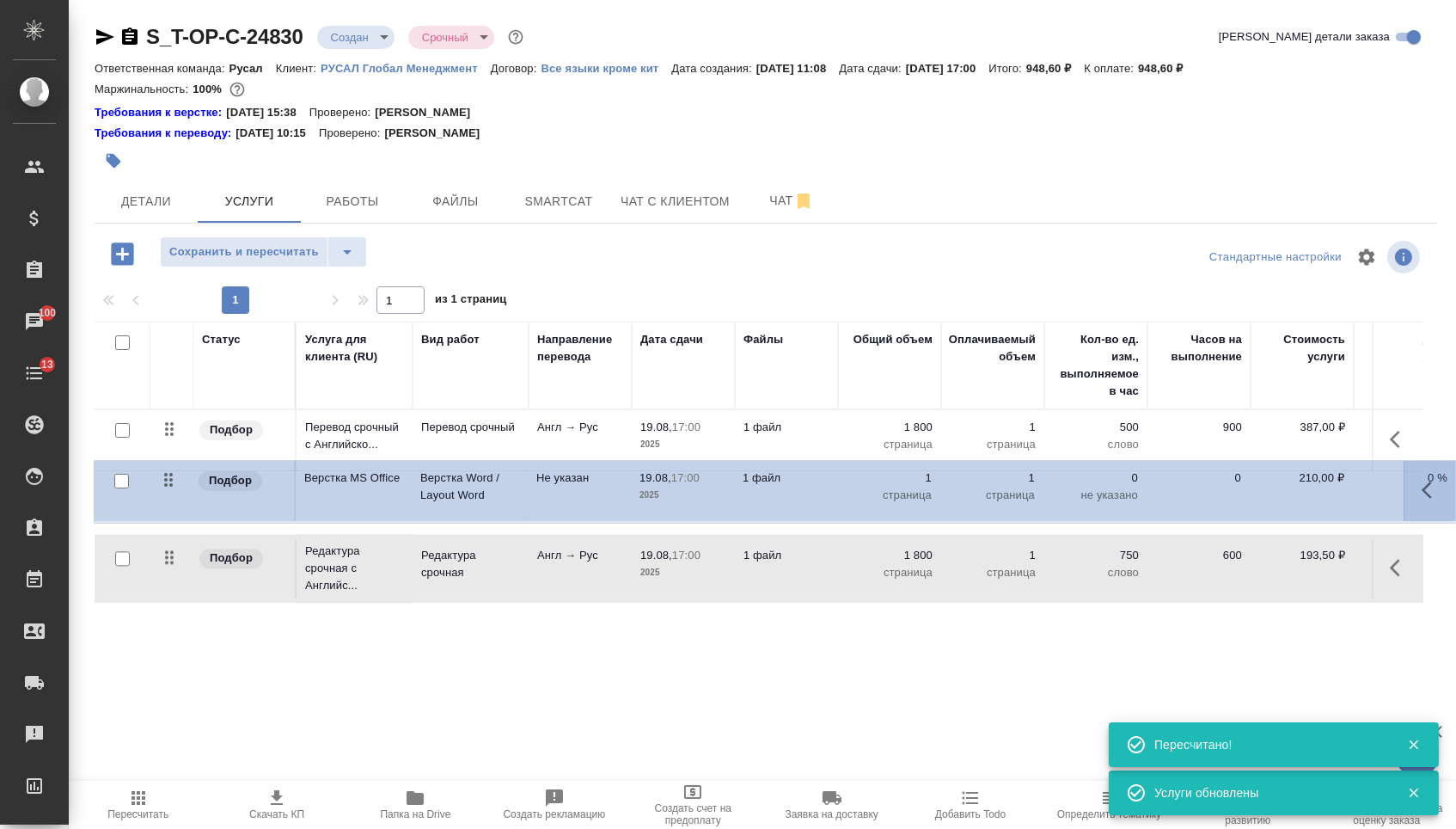
drag, startPoint x: 170, startPoint y: 434, endPoint x: 163, endPoint y: 595, distance: 161.2
click at [164, 595] on table "Статус Услуга для клиента (RU) Вид работ Направление перевода Дата сдачи Файлы …" at bounding box center [904, 463] width 1620 height 282
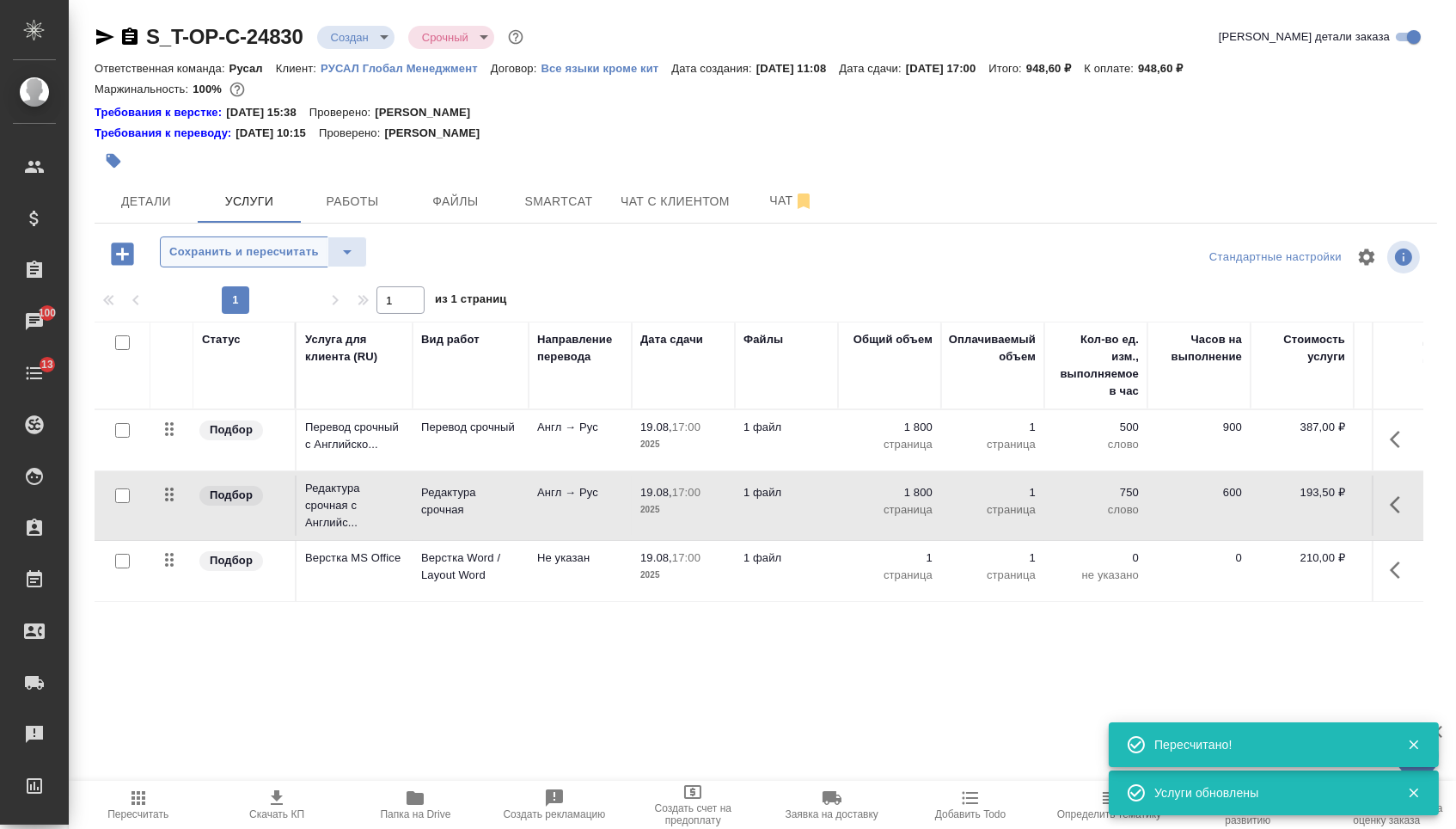
click at [261, 259] on span "Сохранить и пересчитать" at bounding box center [244, 252] width 150 height 20
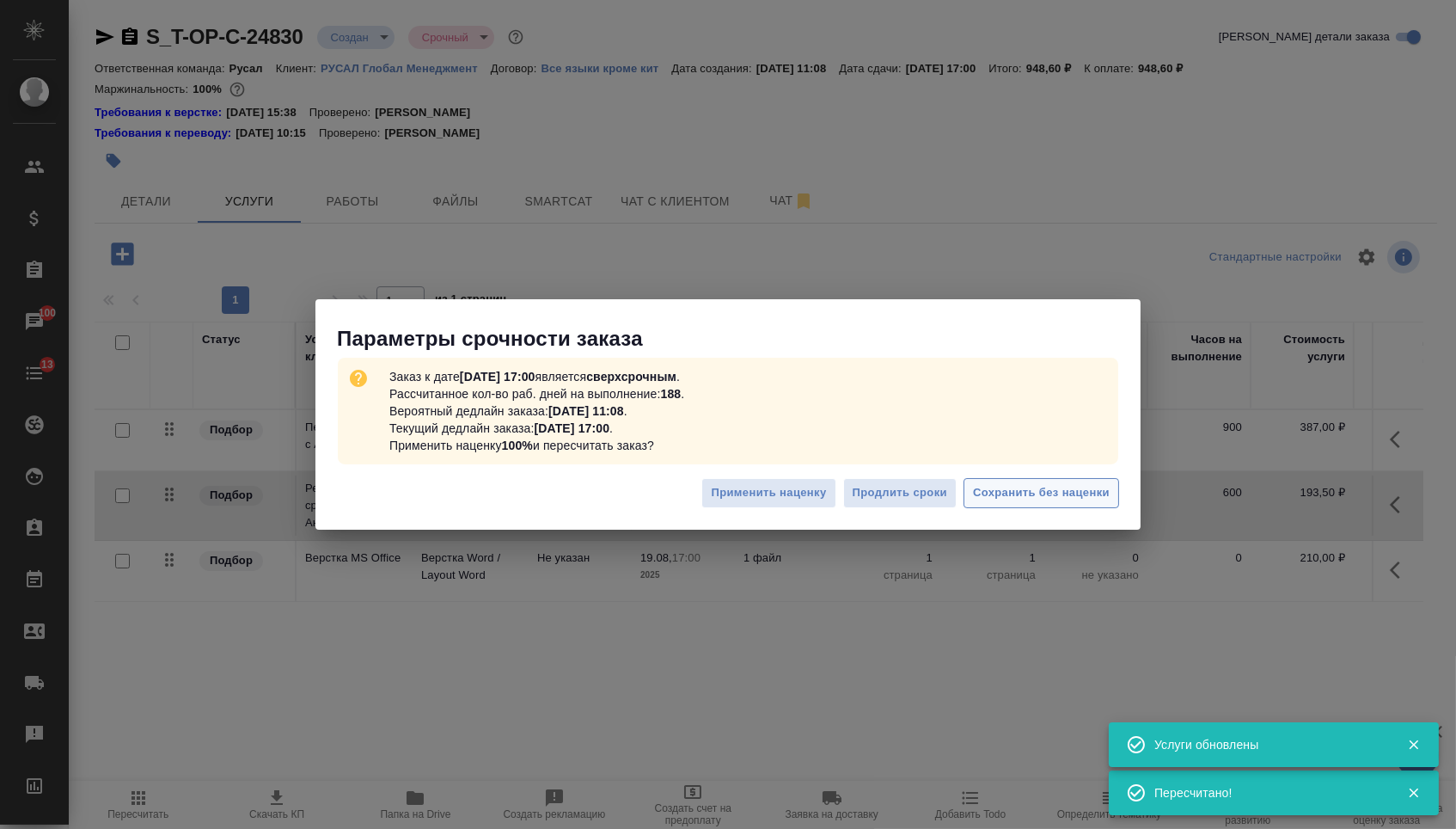
click at [1059, 495] on span "Сохранить без наценки" at bounding box center [1041, 493] width 137 height 20
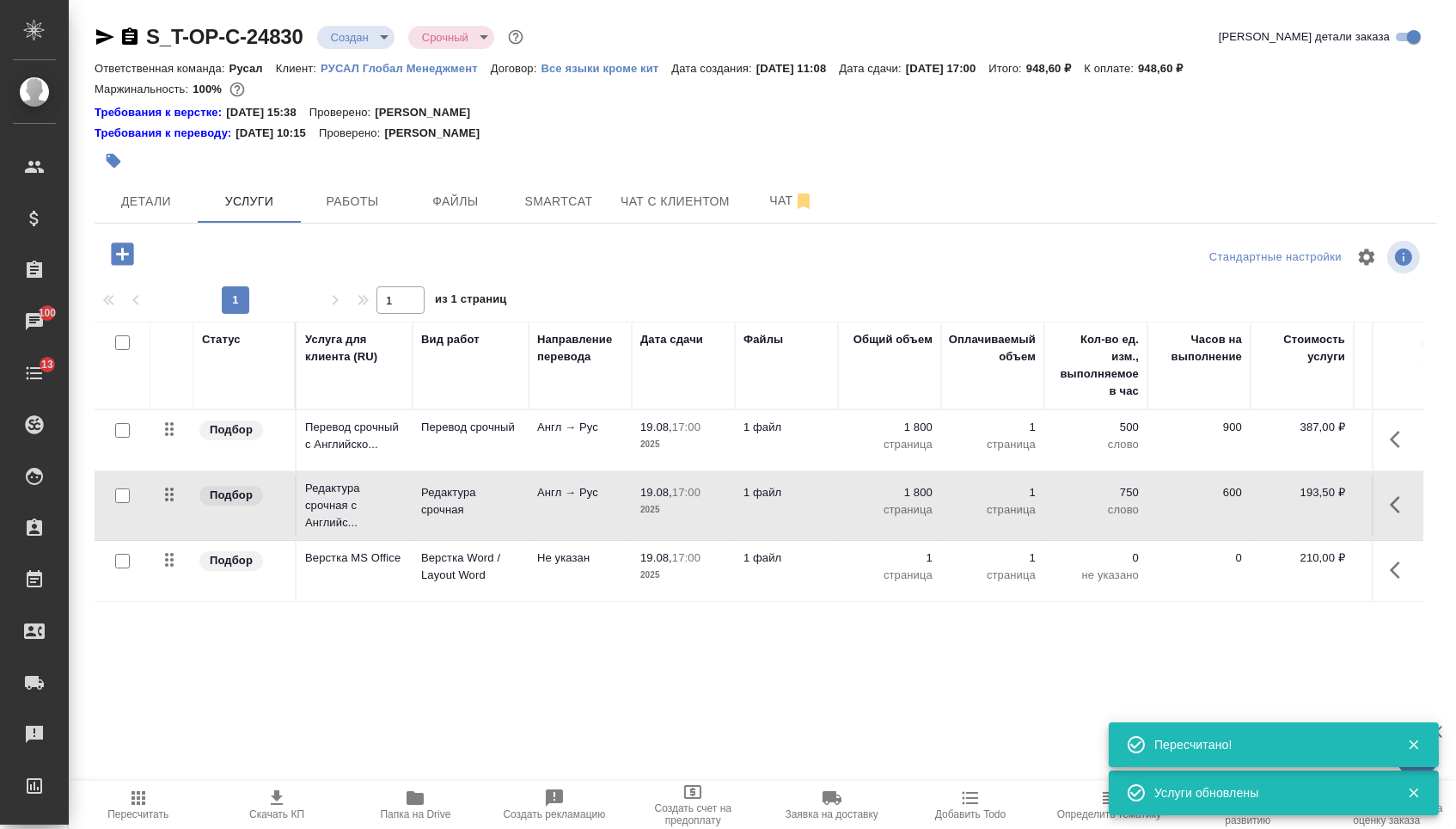
click at [374, 44] on body "🙏 .cls-1 fill:#fff; AWATERA Menshikova Aleksandra Клиенты Спецификации Заказы 1…" at bounding box center [728, 414] width 1456 height 829
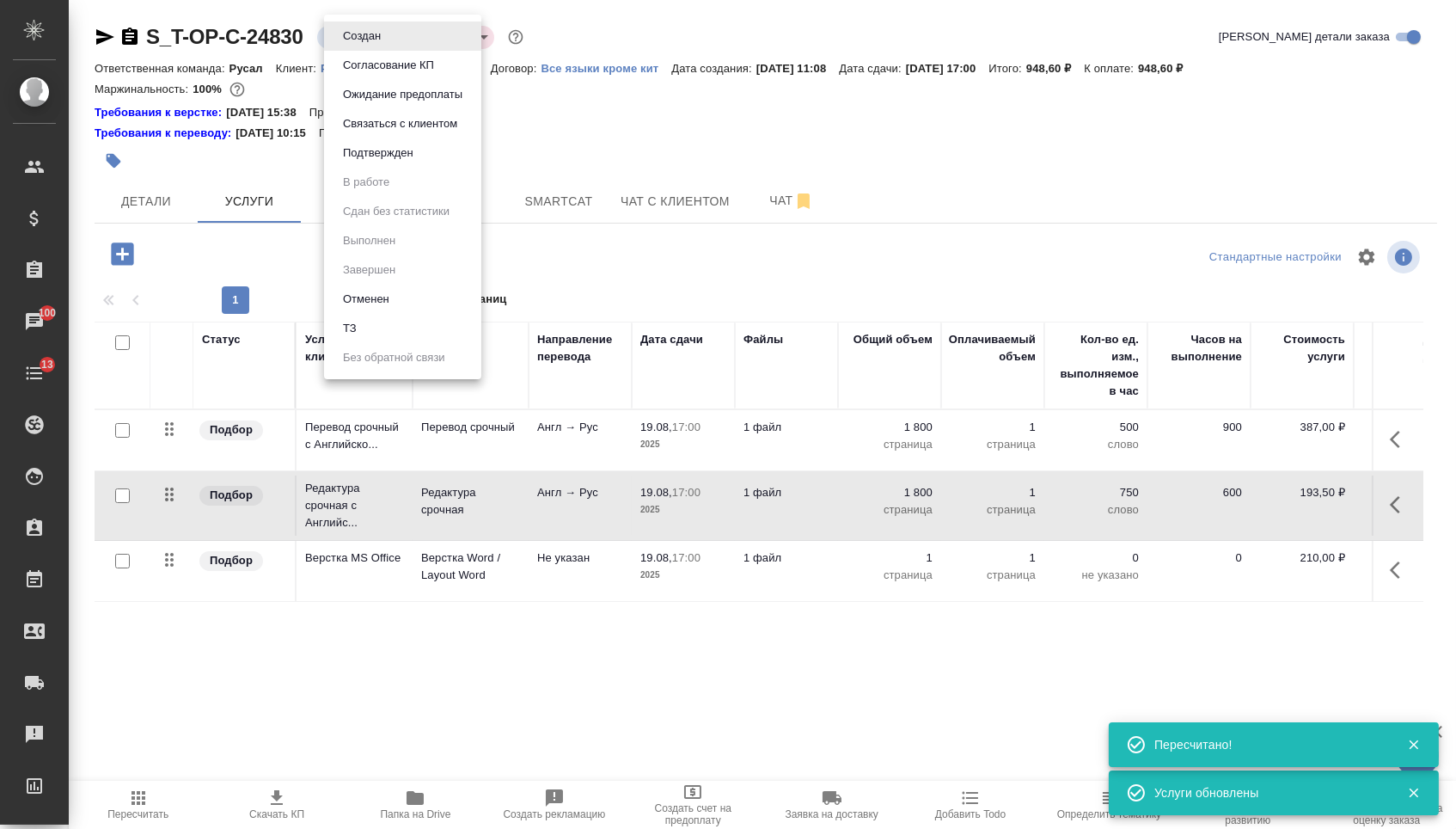
click at [377, 45] on button "Подтвержден" at bounding box center [362, 35] width 48 height 19
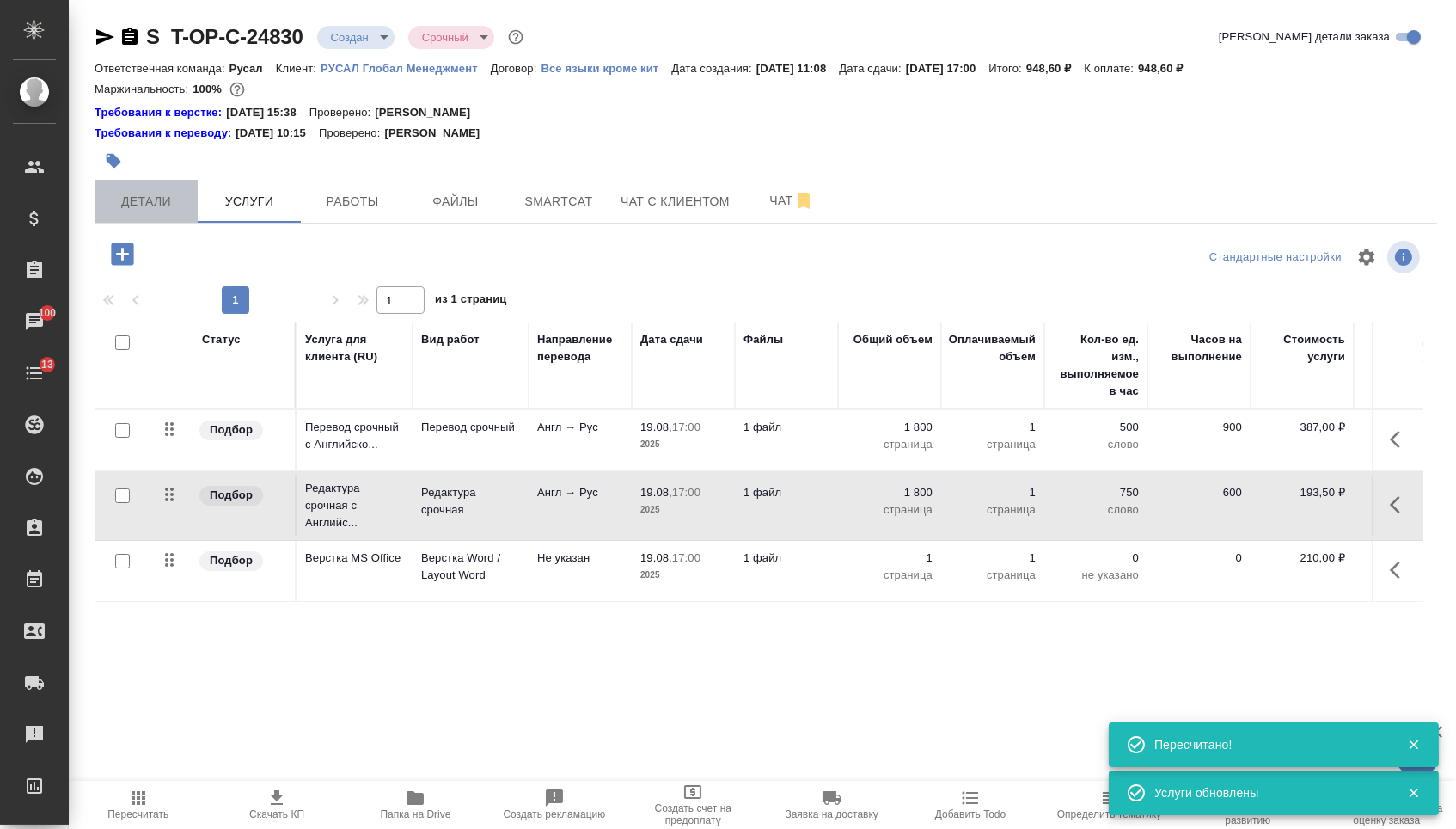
click at [150, 206] on span "Детали" at bounding box center [146, 201] width 83 height 22
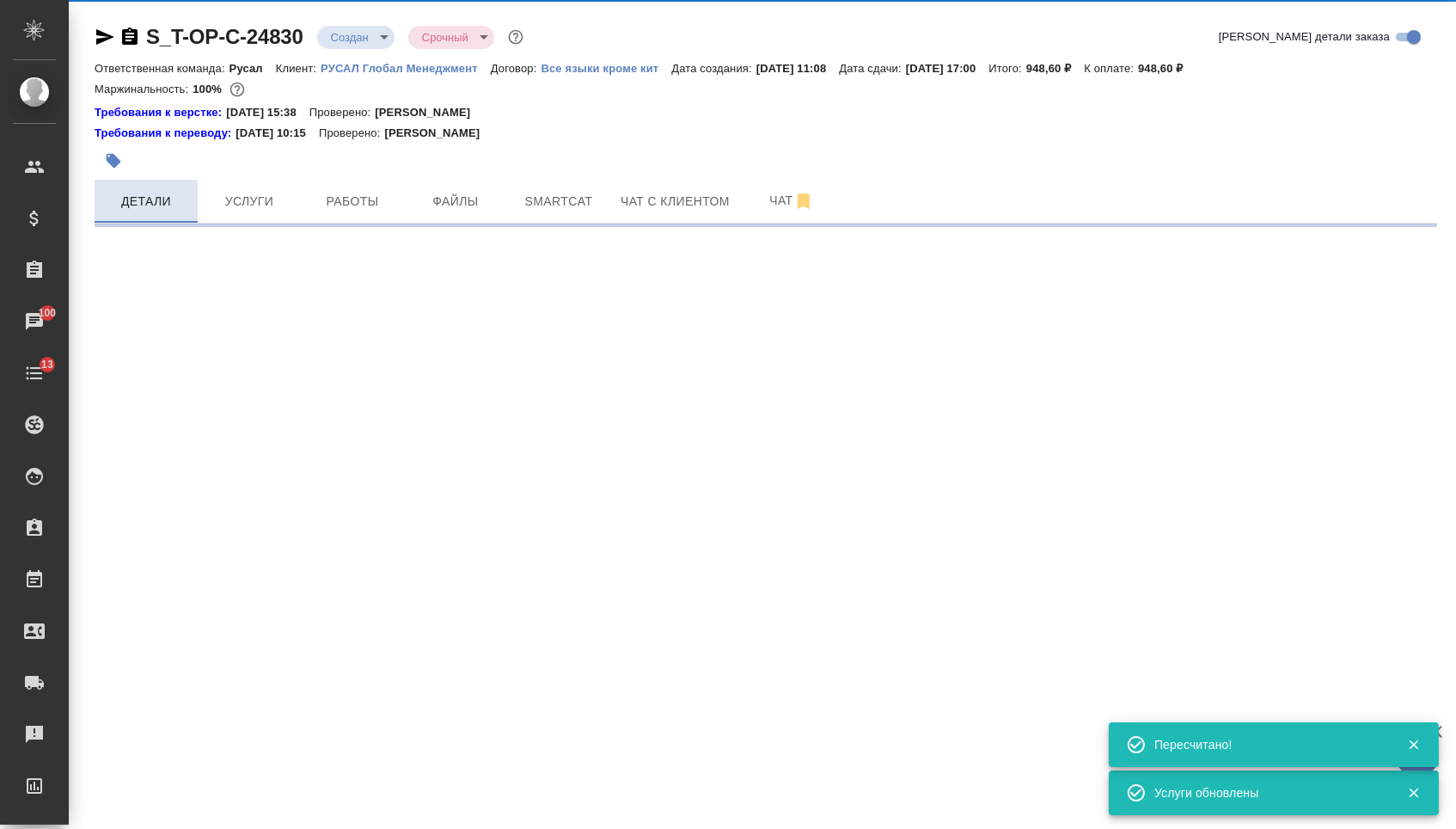
select select "RU"
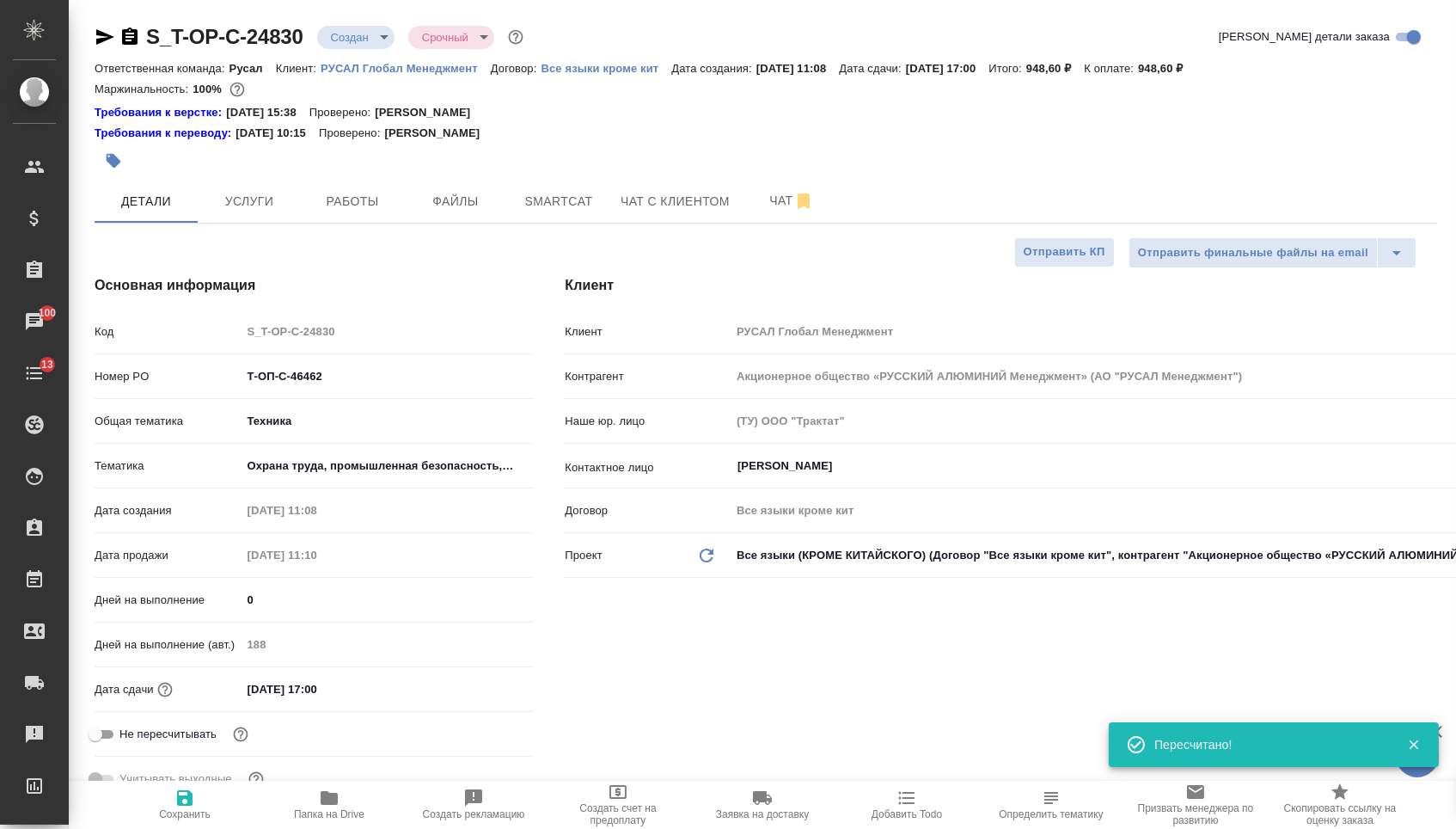
type textarea "x"
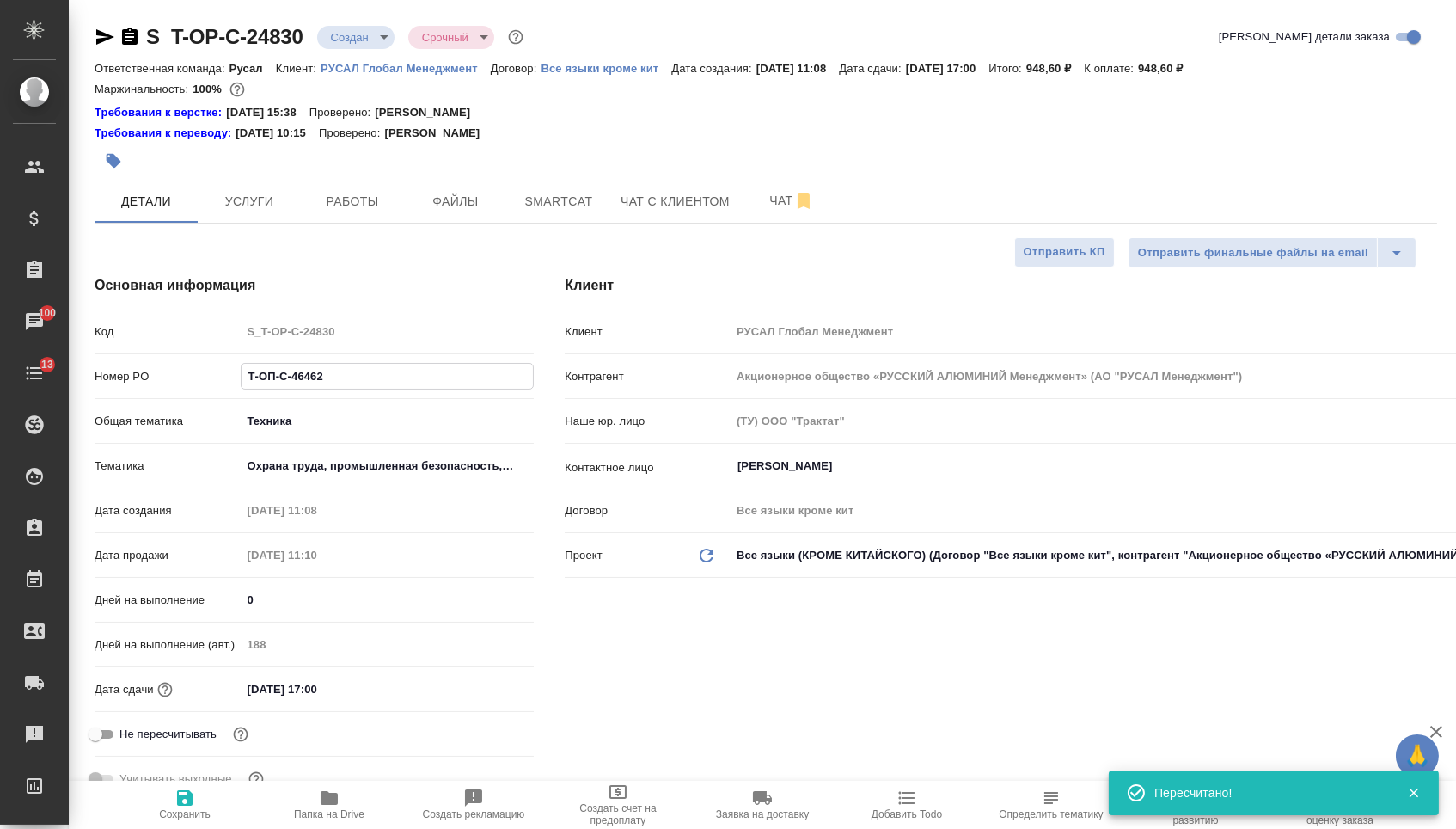
drag, startPoint x: 342, startPoint y: 383, endPoint x: 160, endPoint y: 375, distance: 182.2
click at [165, 376] on div "Номер PO Т-ОП-С-46462" at bounding box center [314, 375] width 439 height 30
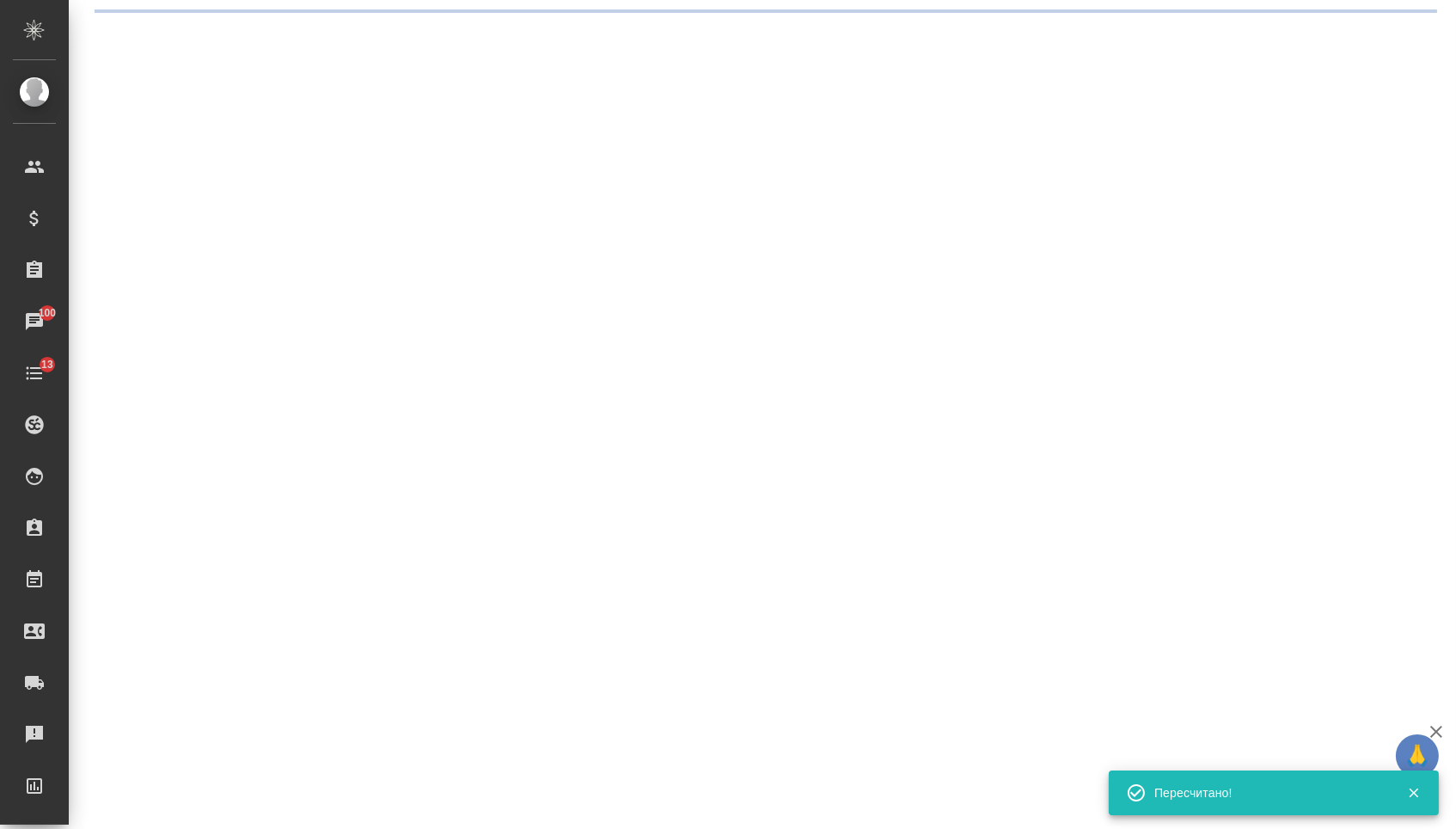
select select "RU"
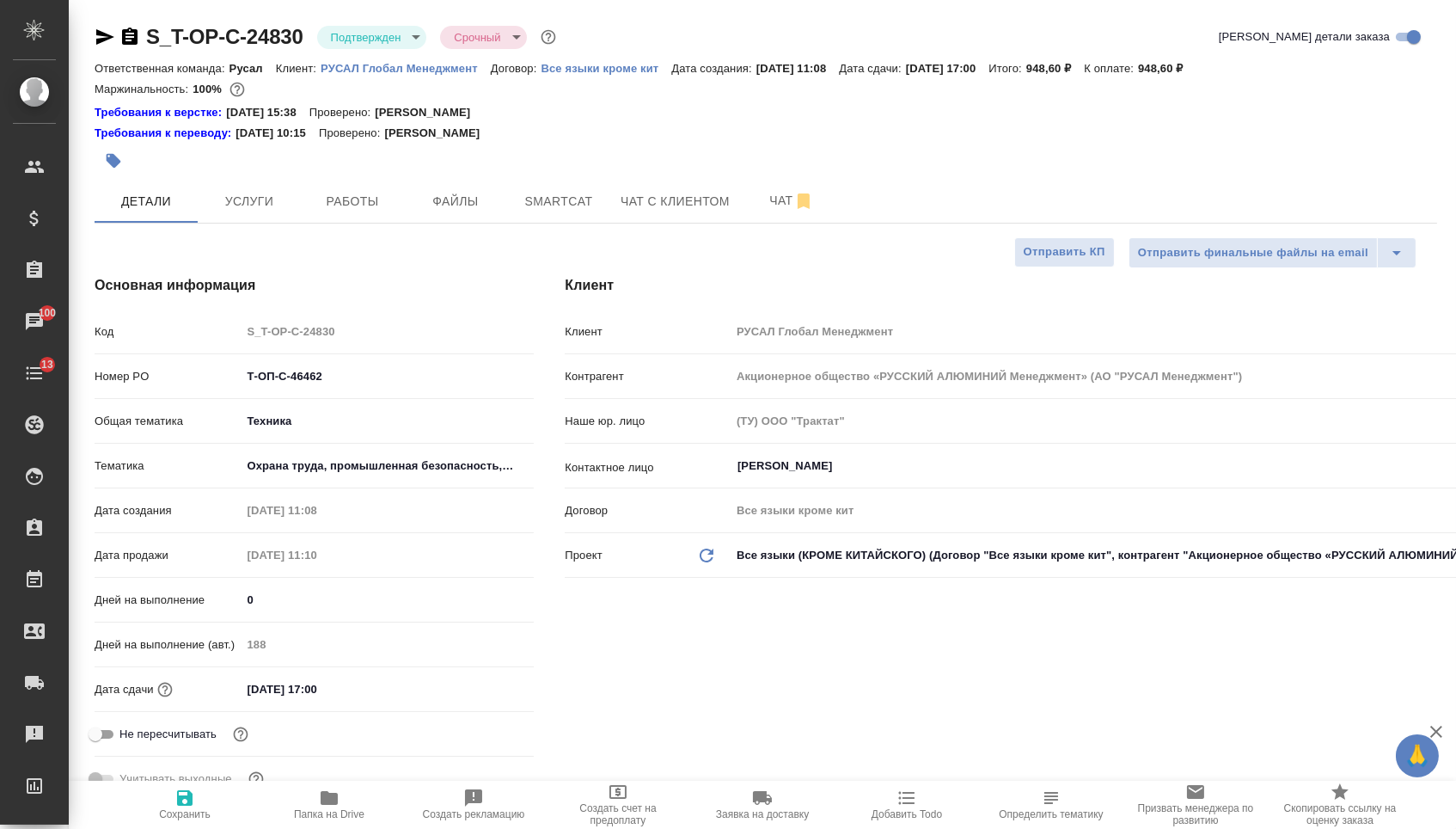
type textarea "x"
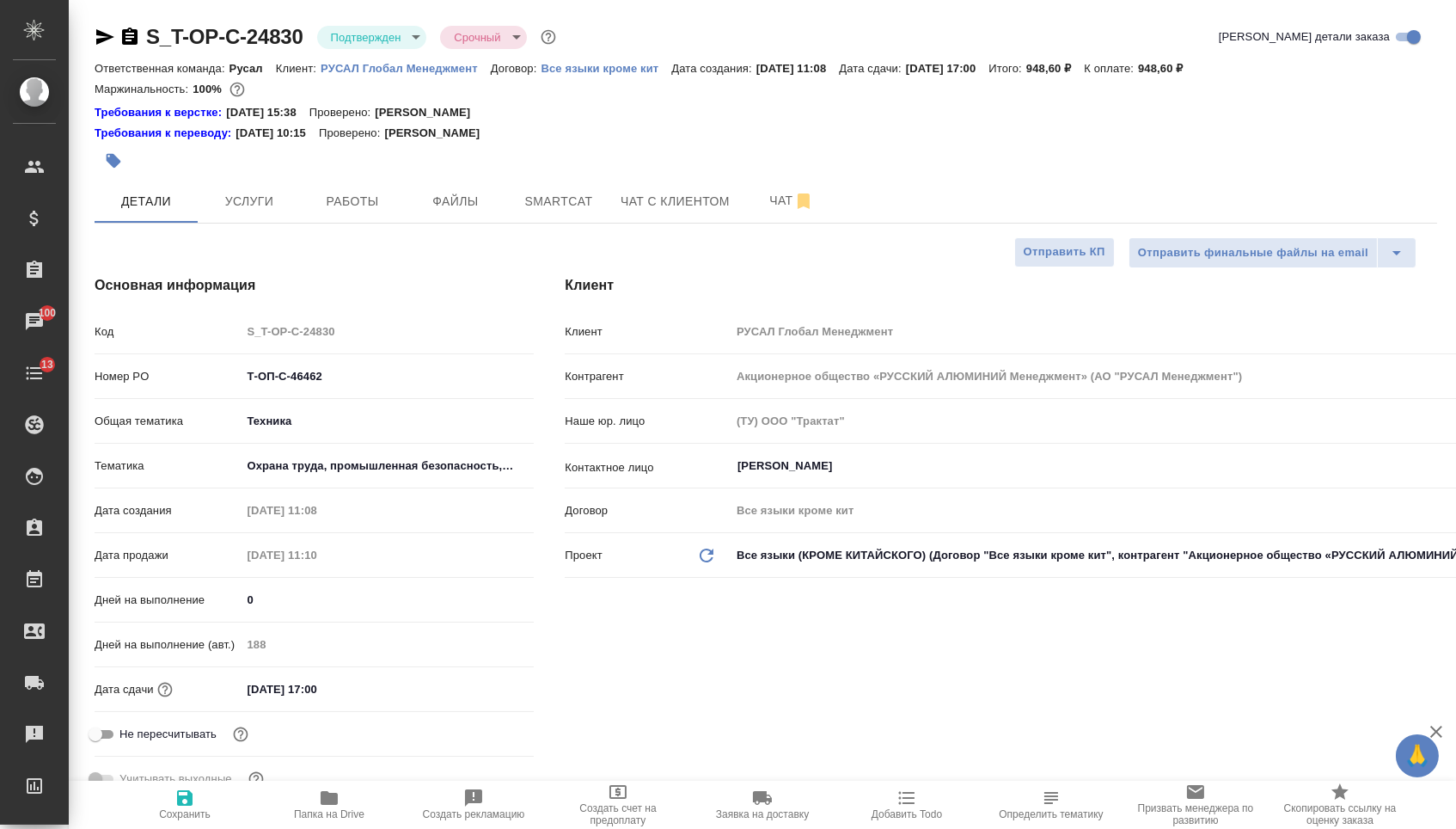
type textarea "x"
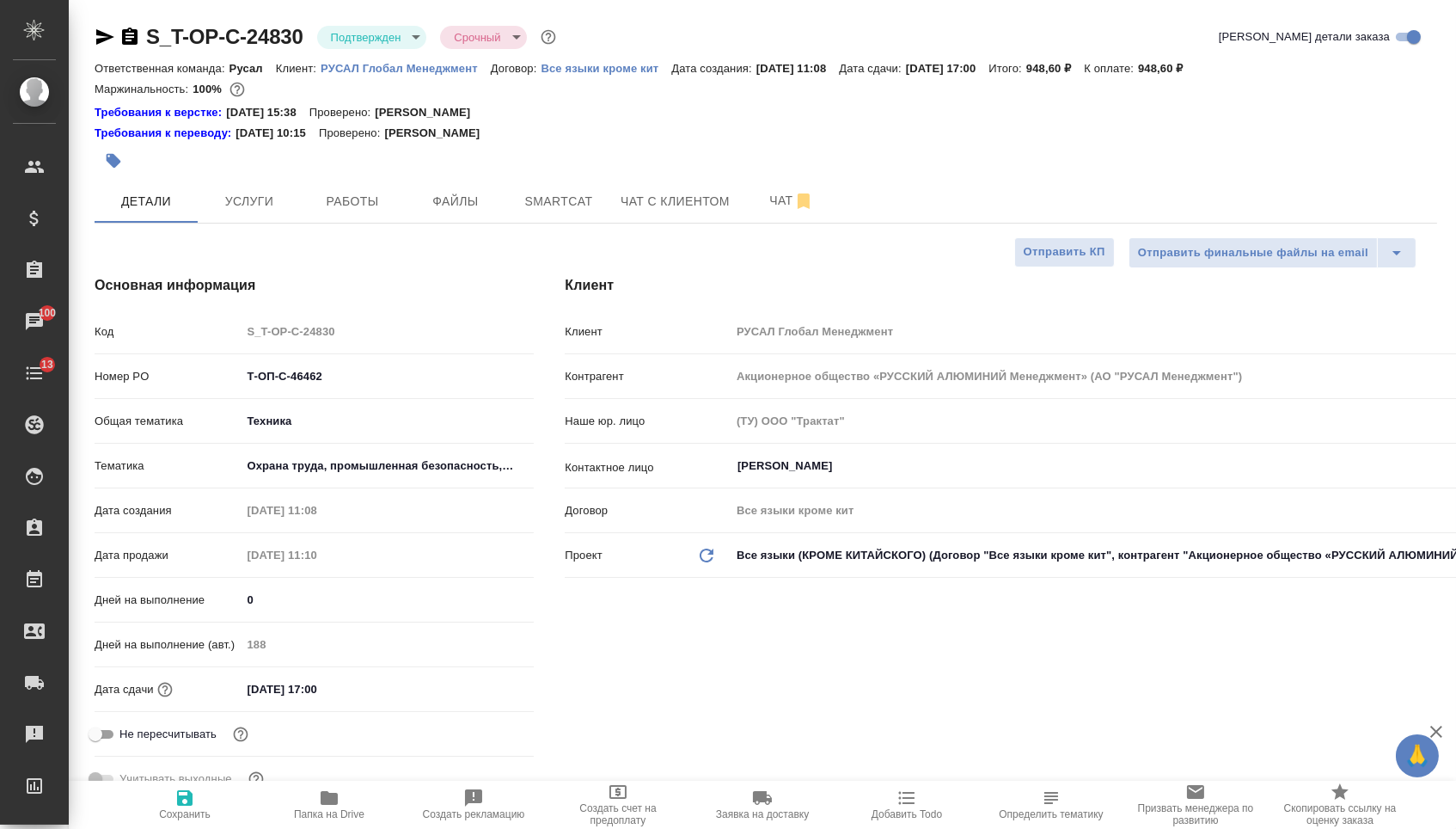
type textarea "x"
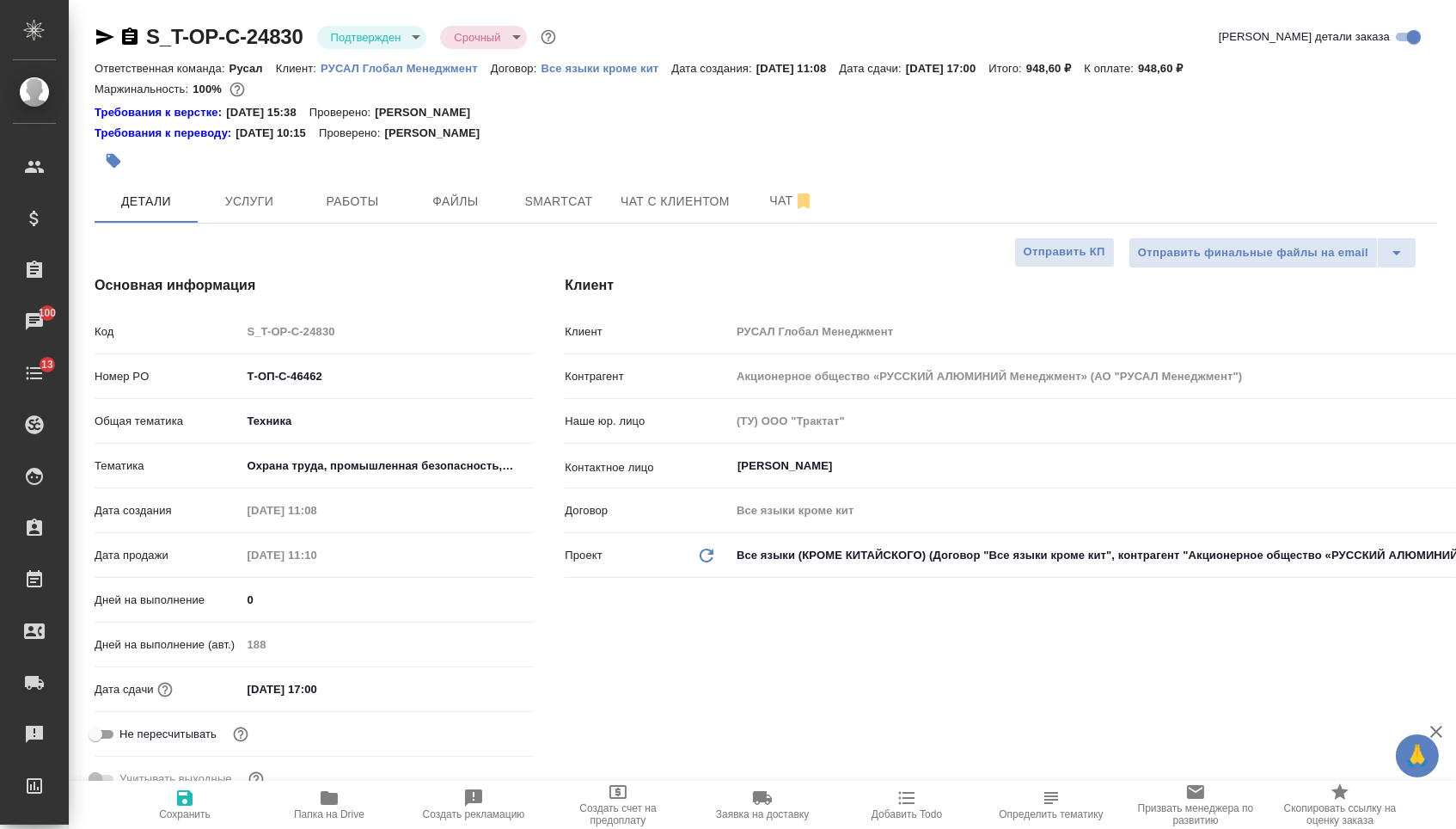
type textarea "x"
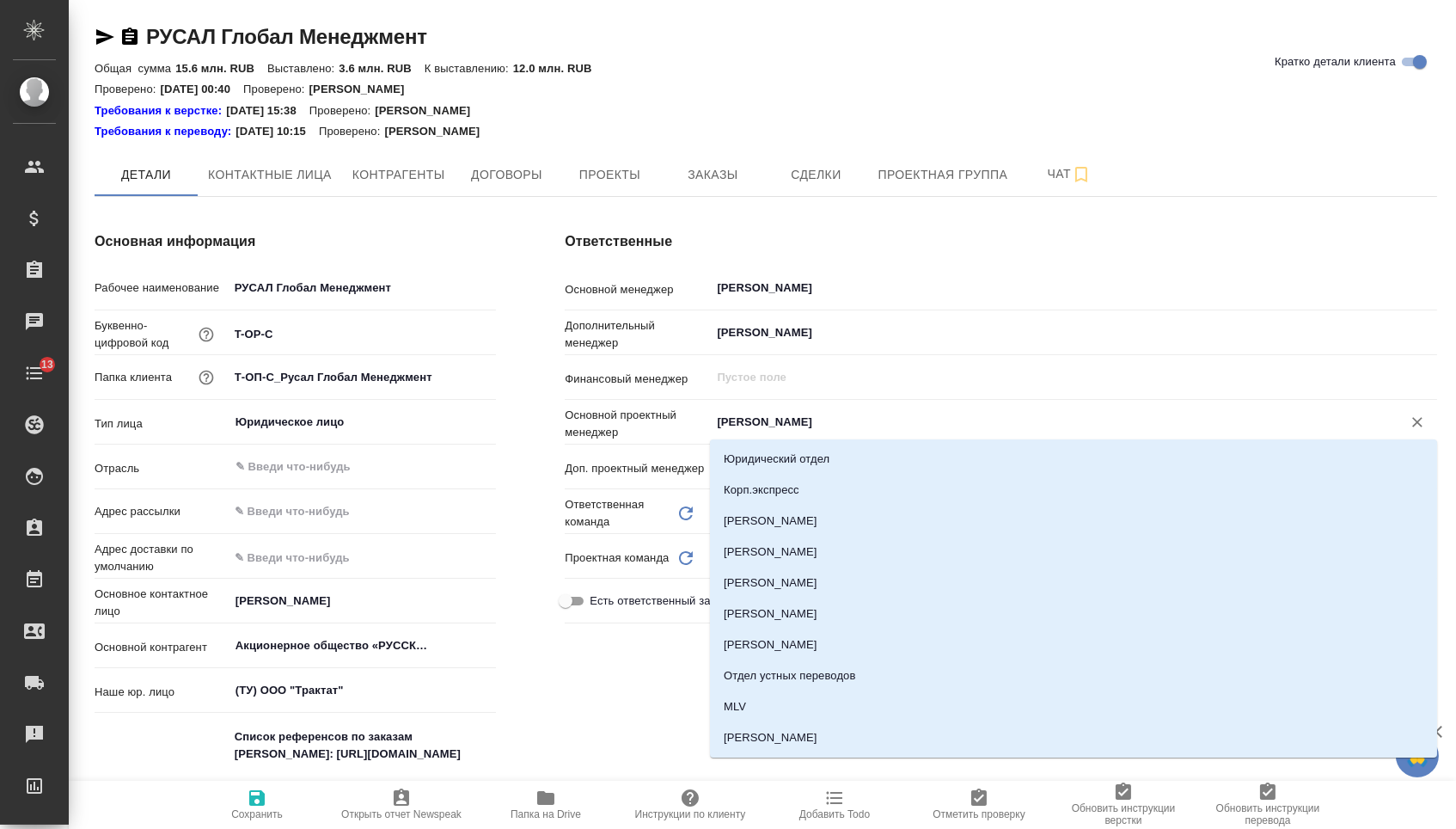
type textarea "x"
click at [752, 416] on input "[PERSON_NAME]" at bounding box center [1044, 422] width 659 height 21
type textarea "x"
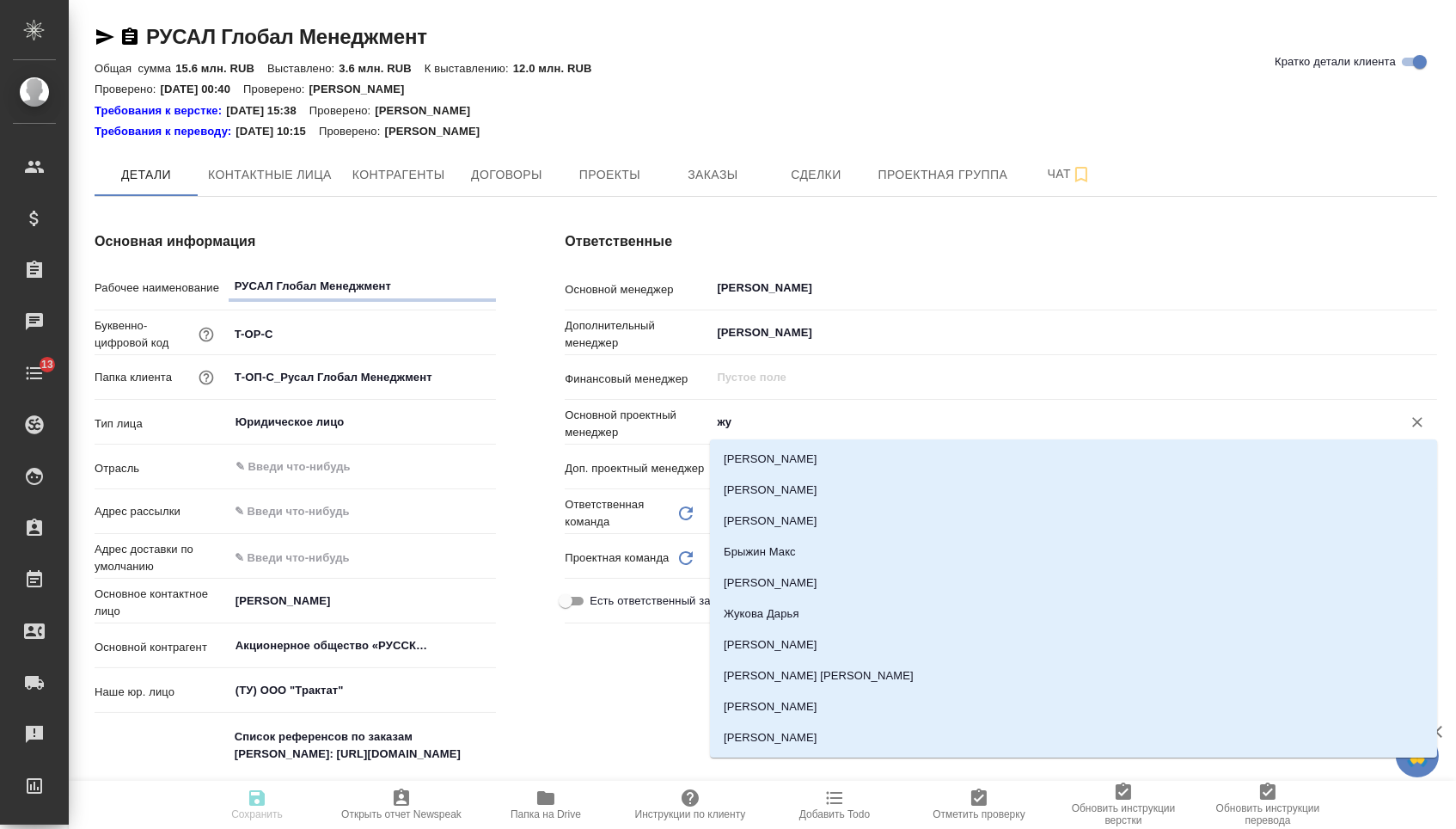
type input "жур"
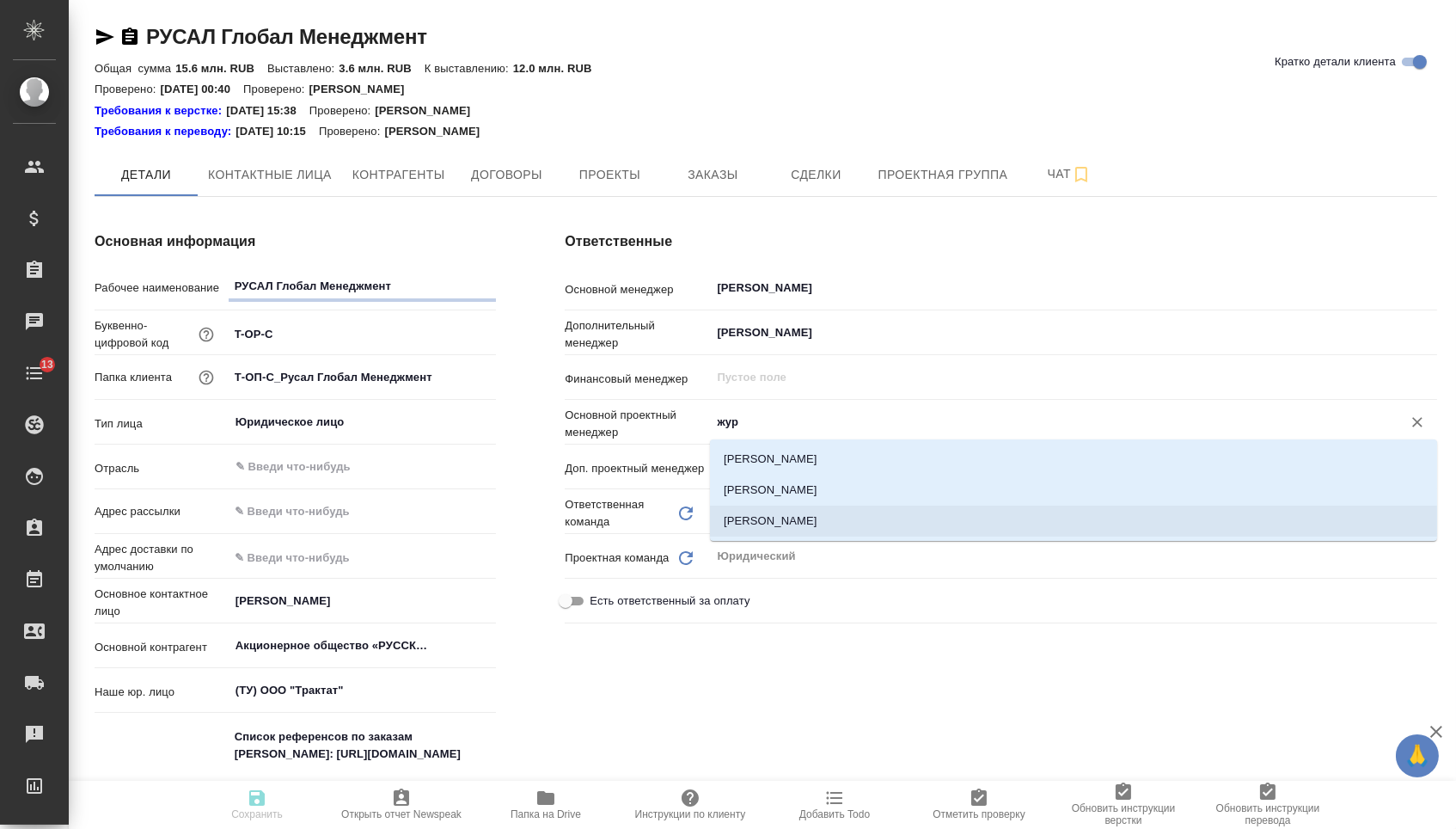
click at [791, 520] on li "[PERSON_NAME]" at bounding box center [1073, 521] width 727 height 31
type textarea "x"
type input "[PERSON_NAME]"
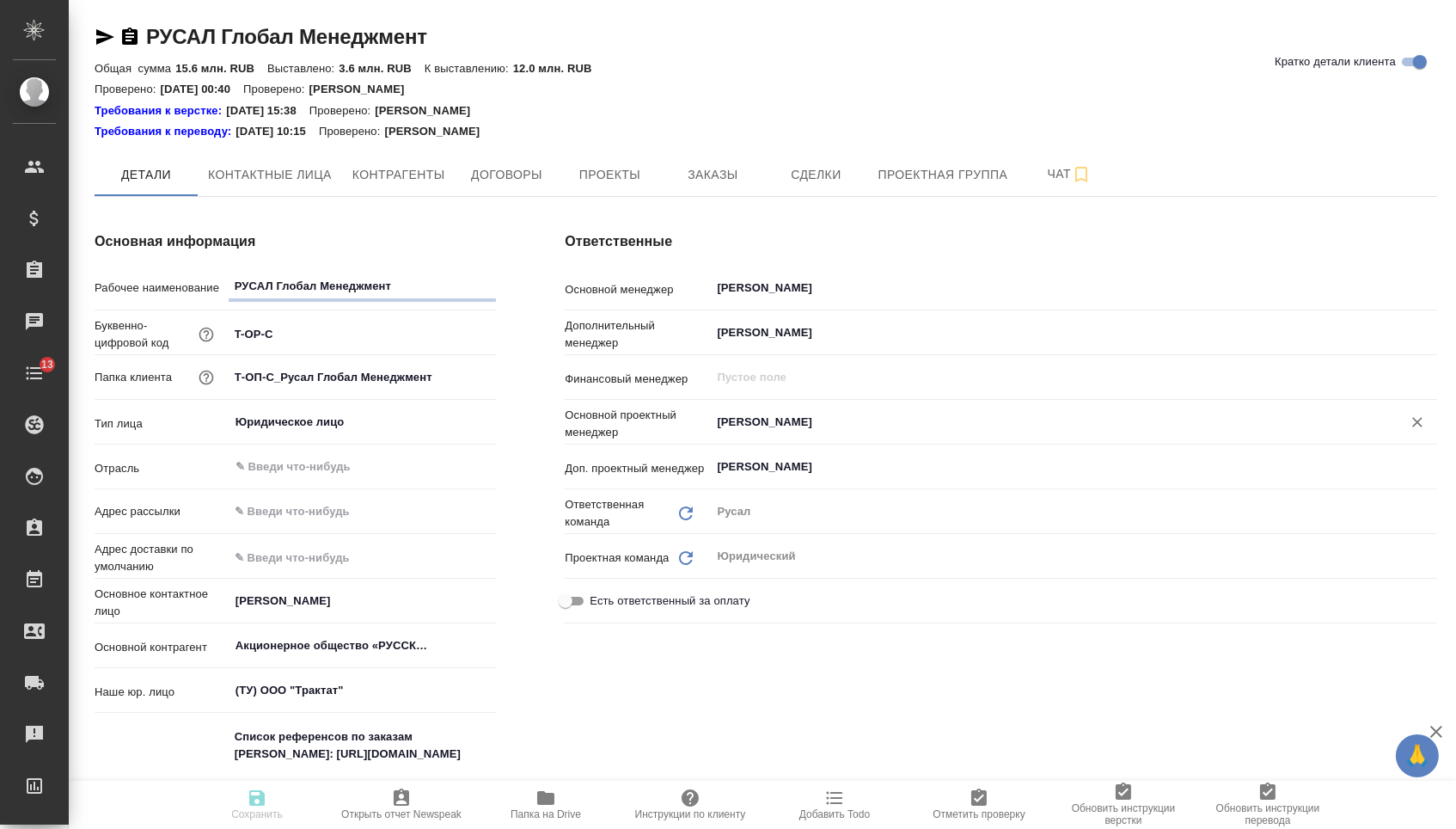
type textarea "x"
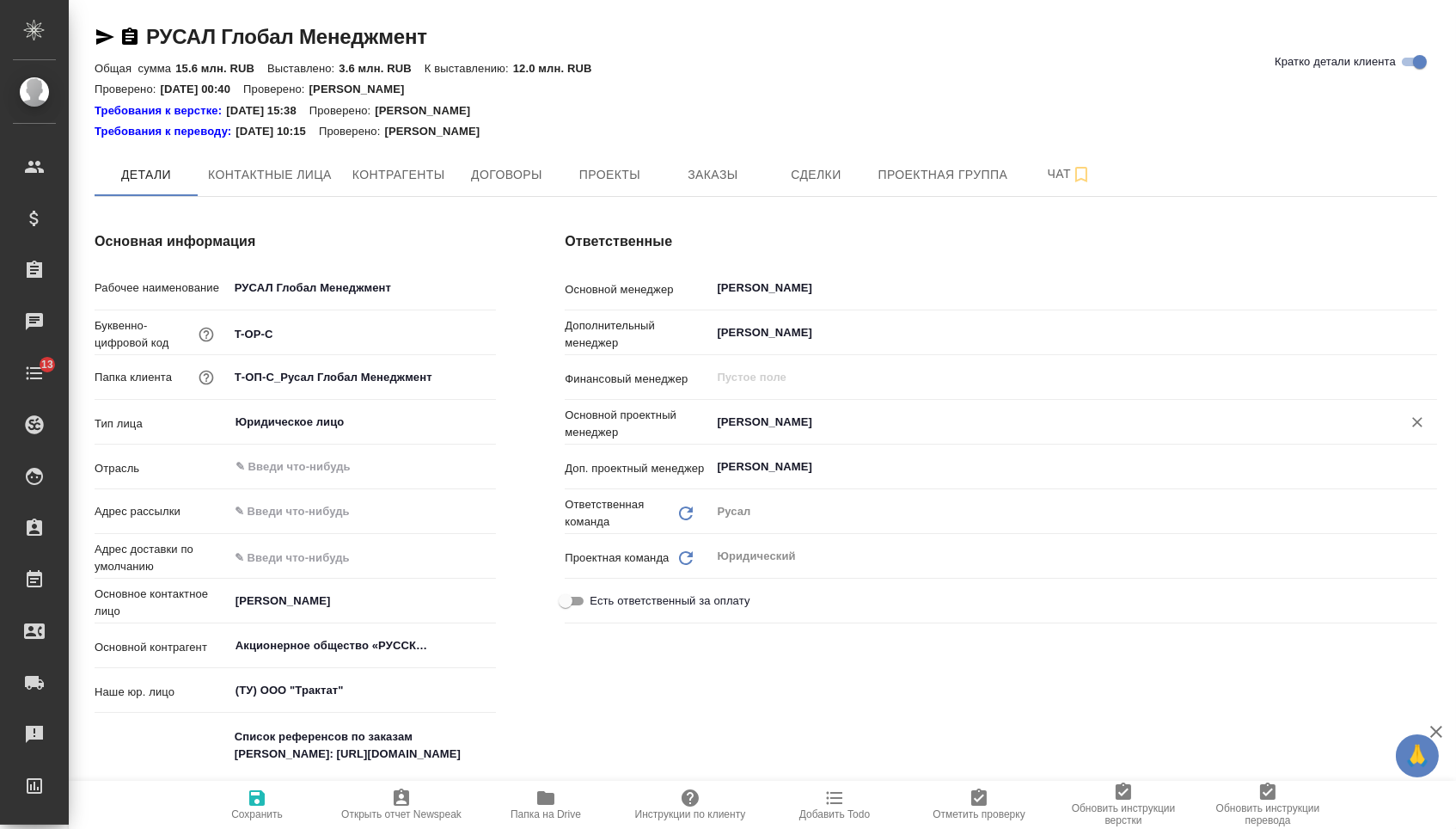
type textarea "x"
click at [267, 794] on icon "button" at bounding box center [257, 797] width 21 height 21
type textarea "x"
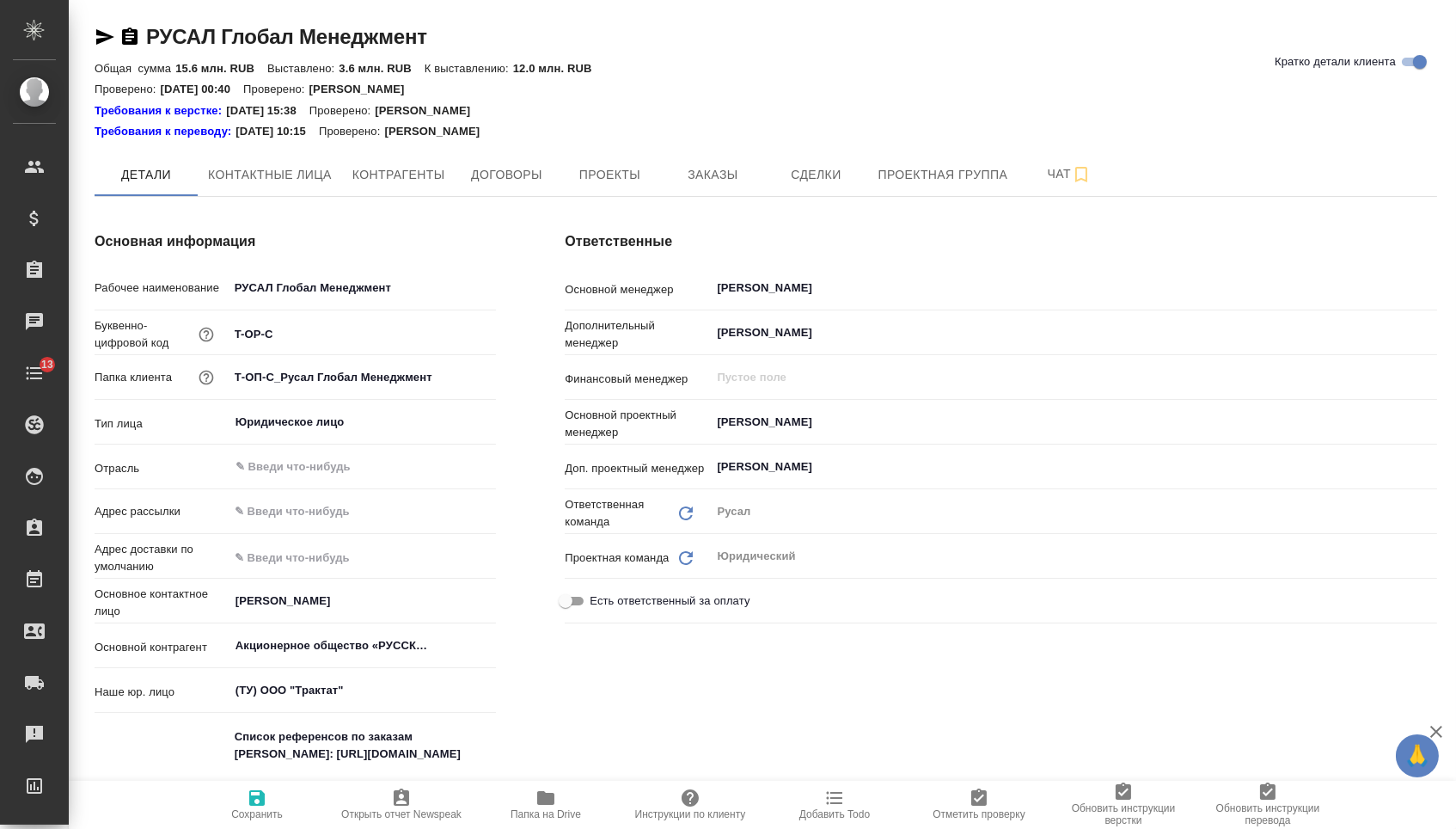
type textarea "x"
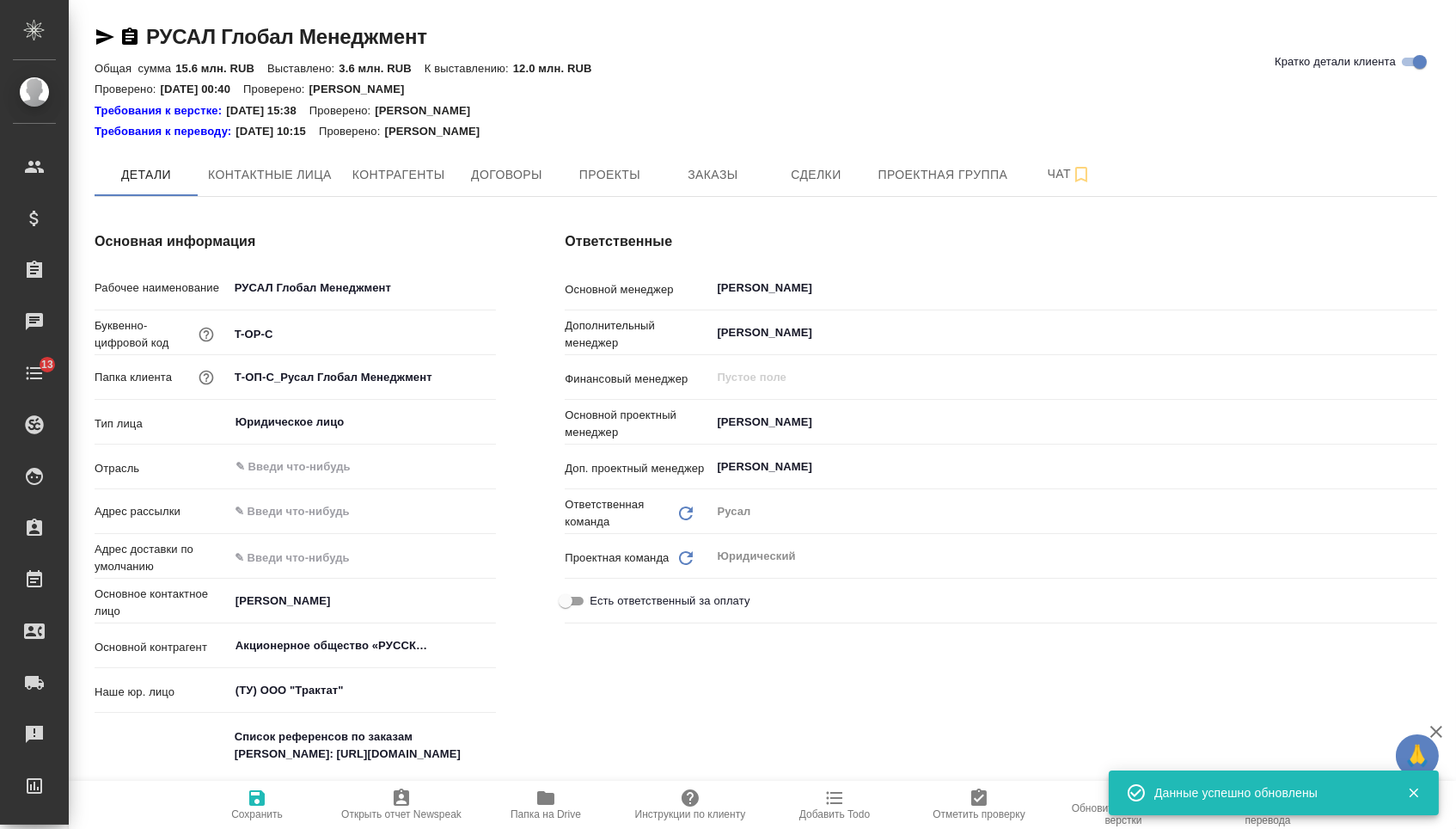
type textarea "x"
type input "Русал"
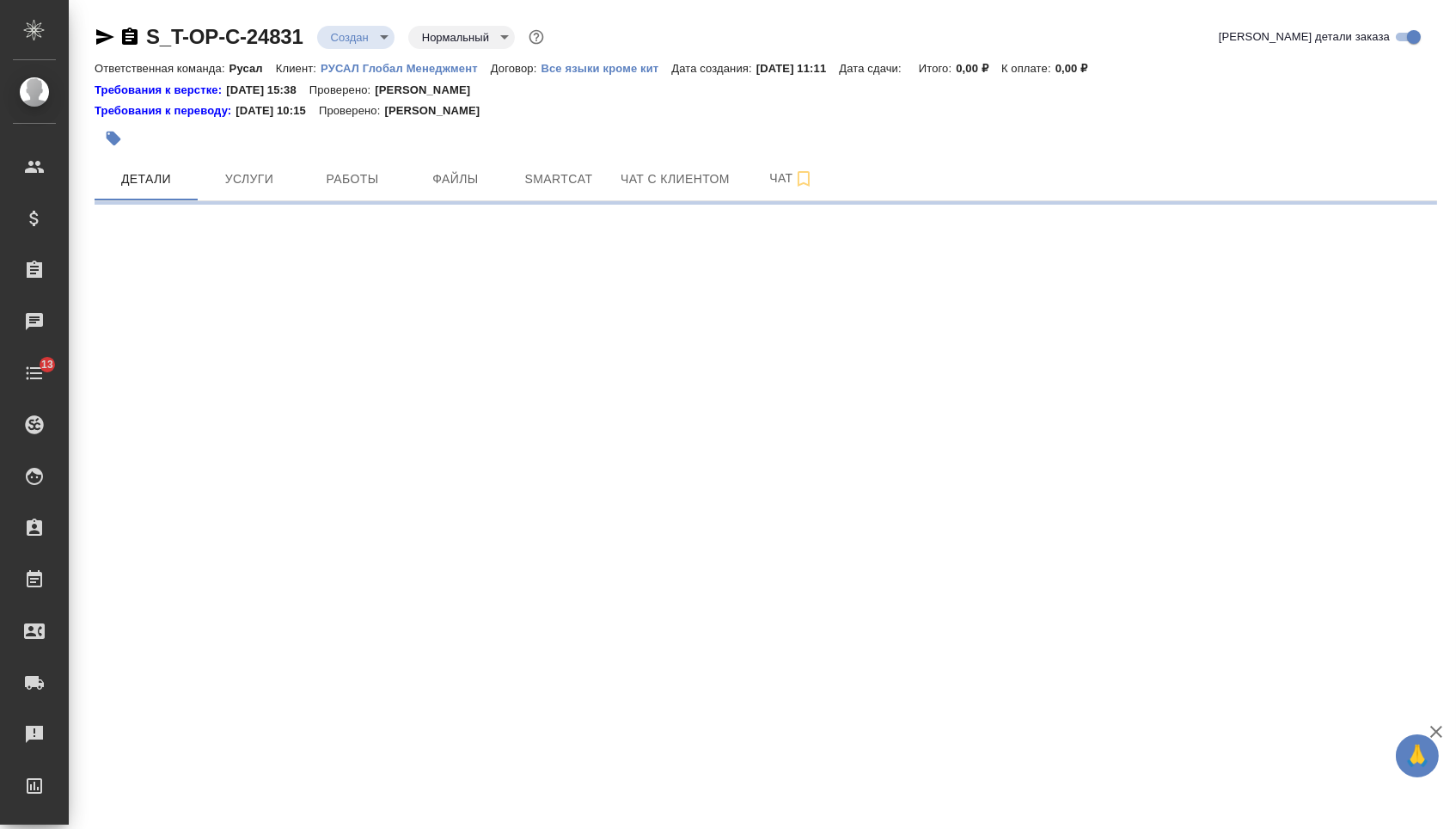
select select "RU"
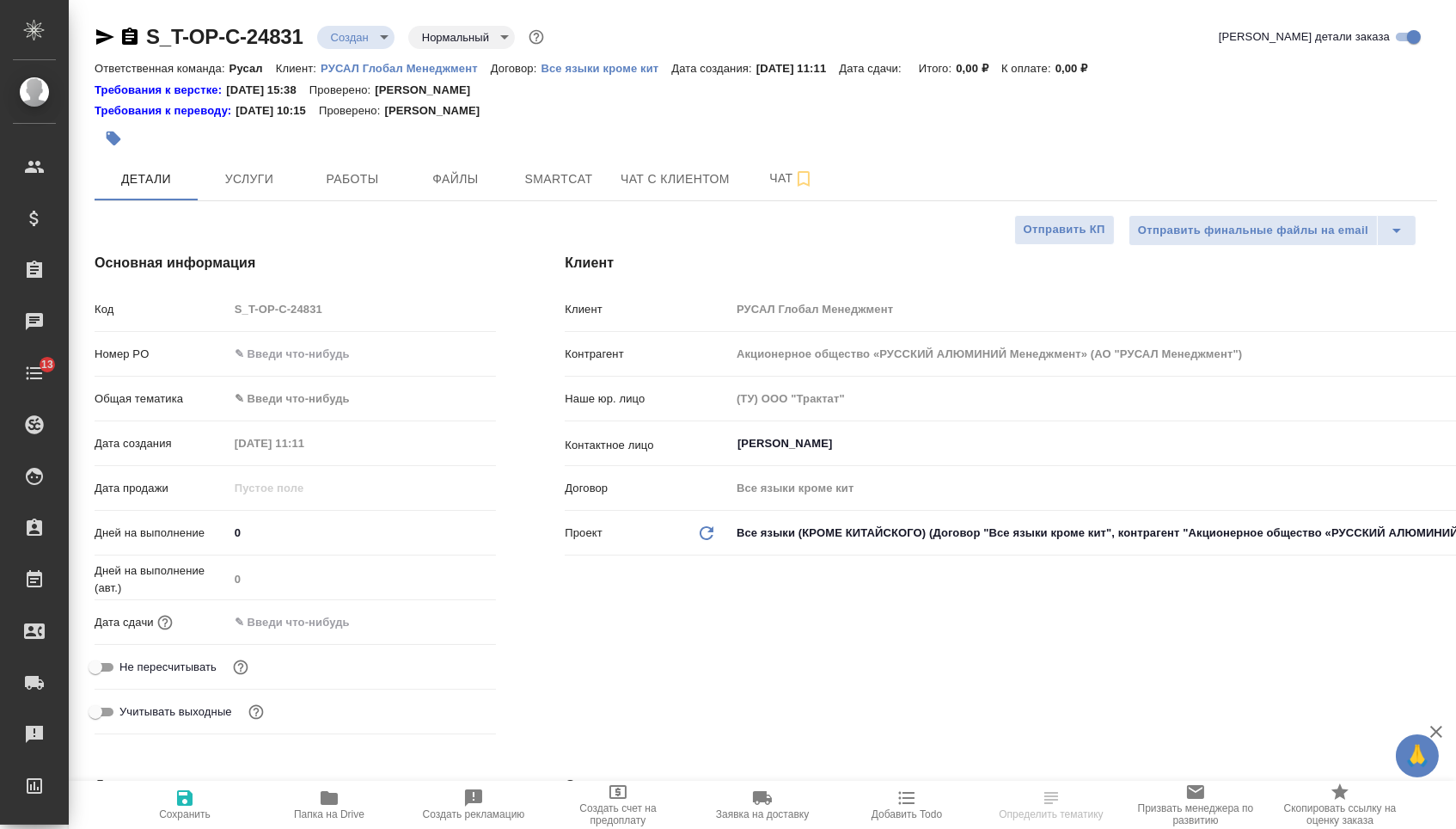
type textarea "x"
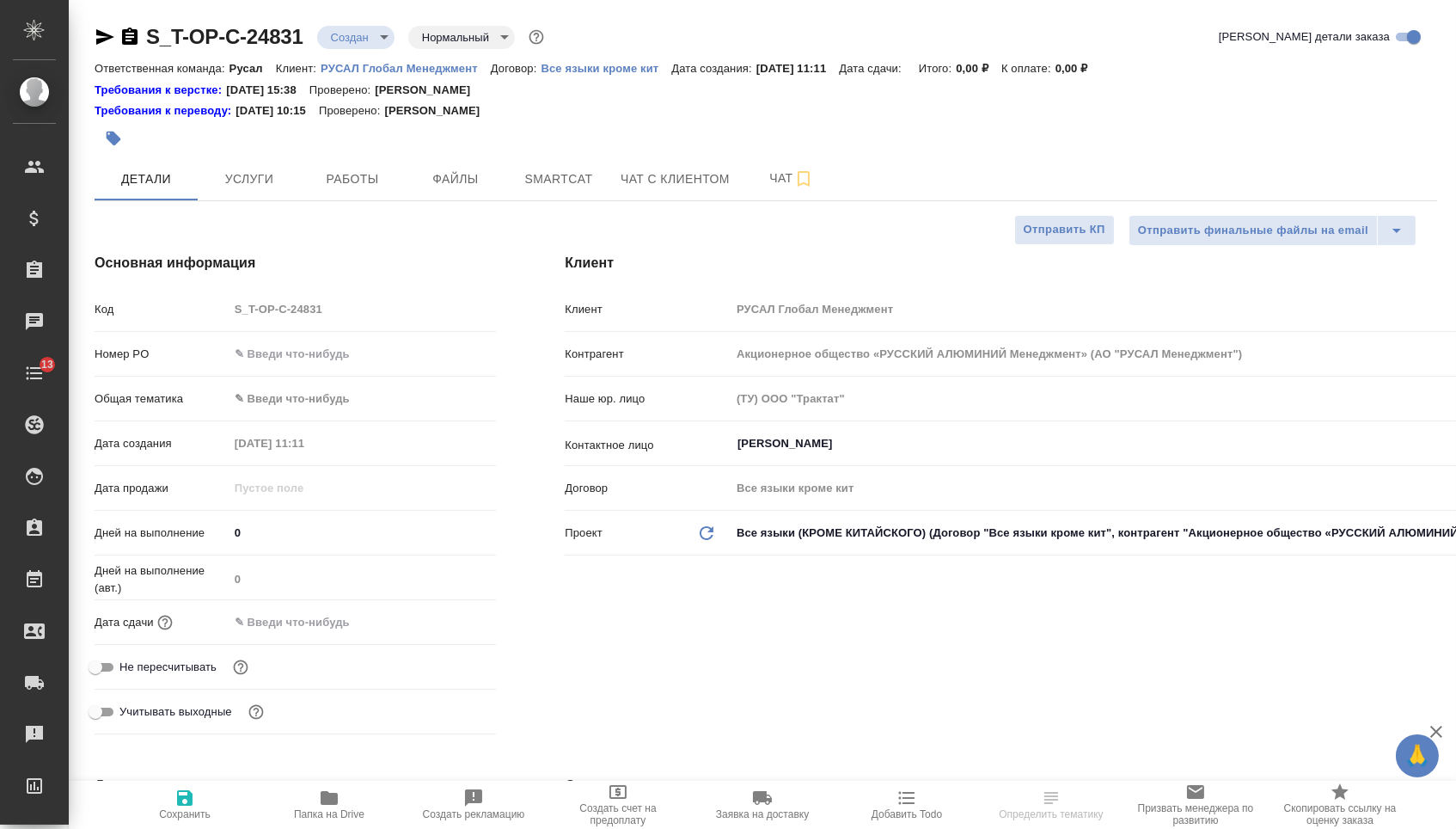
type textarea "x"
click at [346, 365] on input "text" at bounding box center [363, 353] width 268 height 24
type textarea "x"
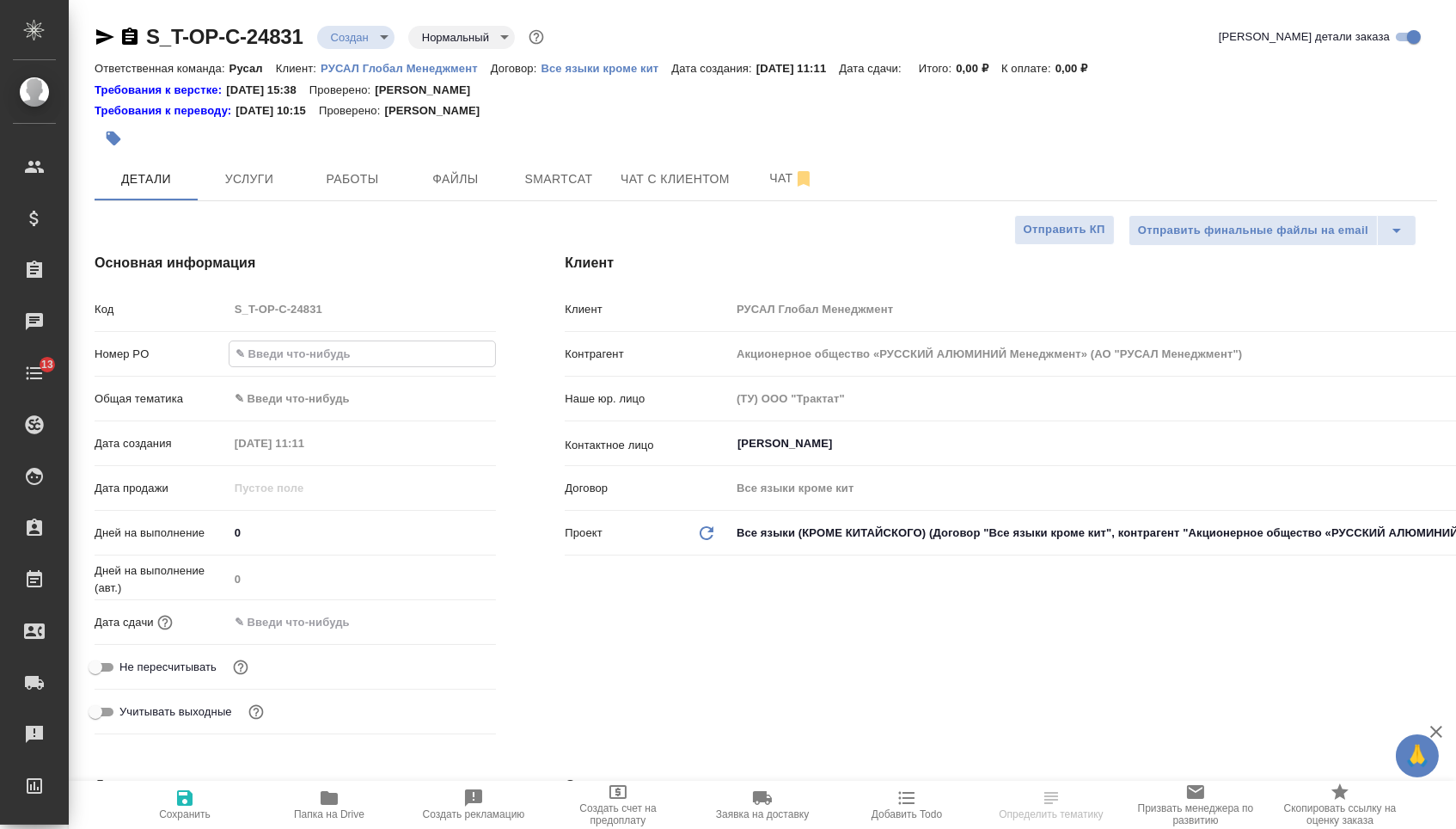
paste input "Т-ОП-С-46464"
type input "Т-ОП-С-46464"
type textarea "x"
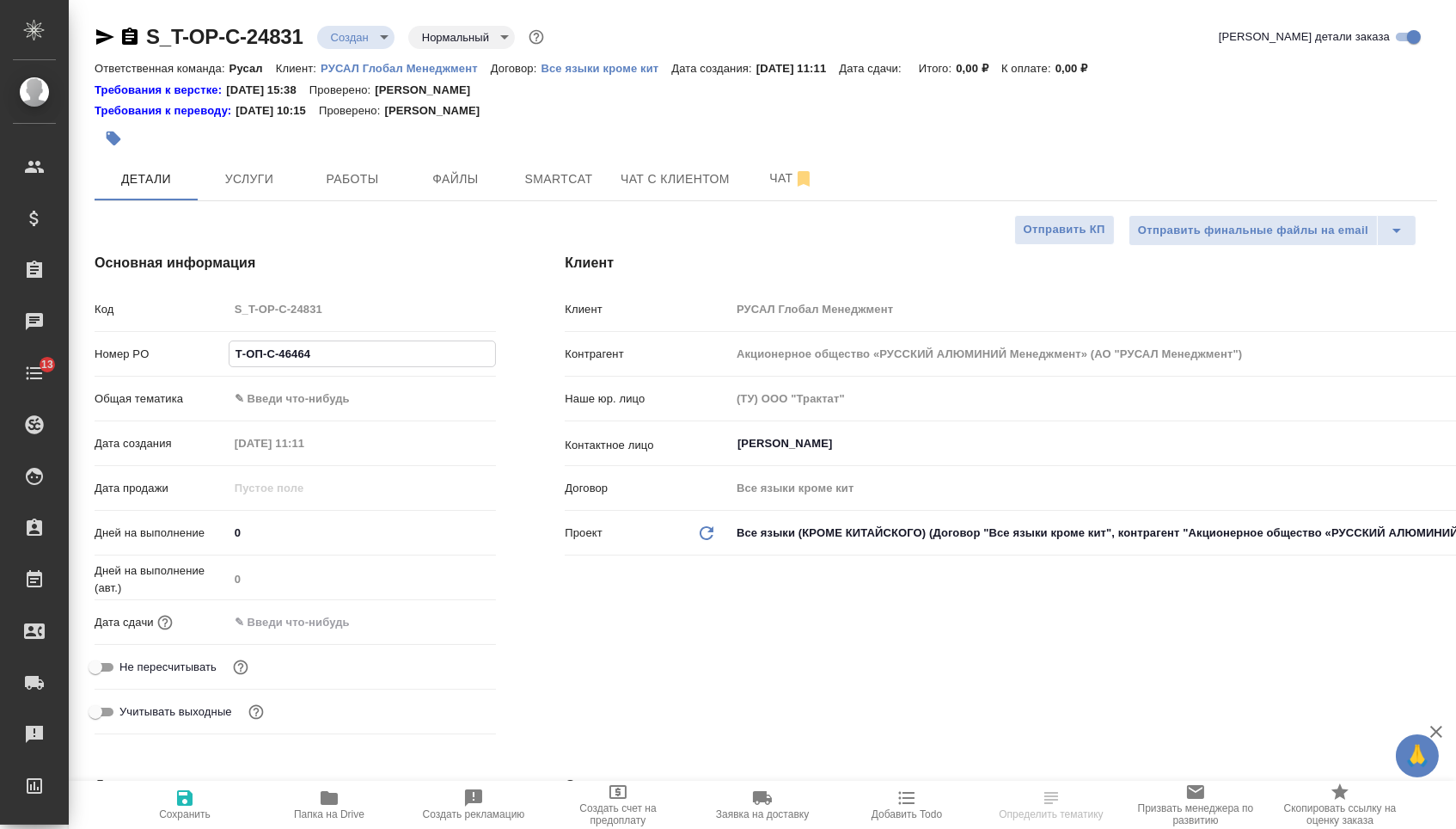
type input "Т-ОП-С-46464"
click at [300, 607] on div "Дней на выполнение (авт.) 0" at bounding box center [295, 584] width 402 height 44
click at [339, 631] on input "text" at bounding box center [304, 621] width 150 height 24
click at [453, 623] on icon "button" at bounding box center [446, 620] width 21 height 21
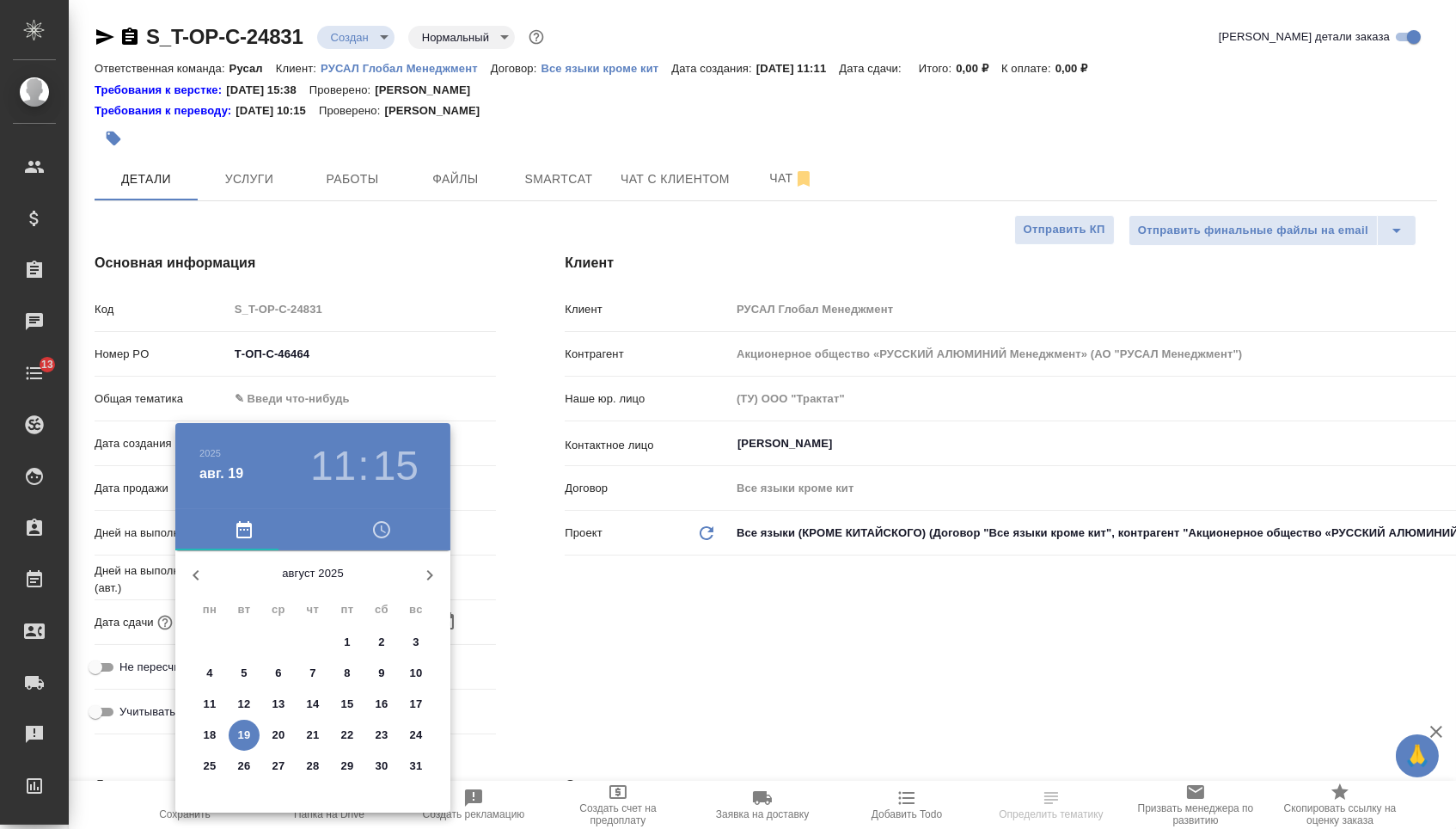
click at [253, 731] on span "19" at bounding box center [244, 735] width 31 height 17
type input "19.08.2025 11:15"
type textarea "x"
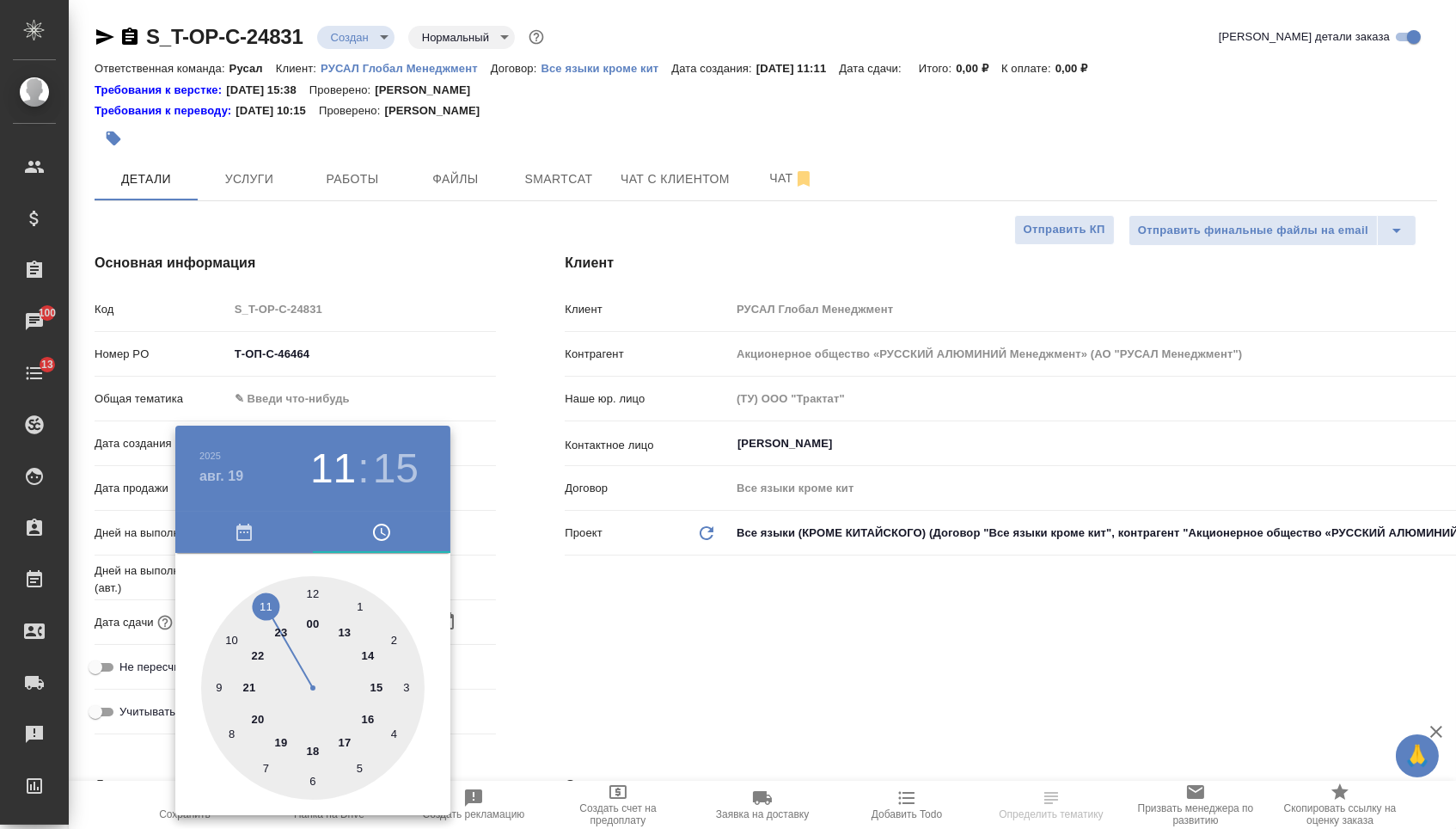
click at [350, 629] on div at bounding box center [313, 688] width 223 height 223
type input "19.08.2025 13:15"
type textarea "x"
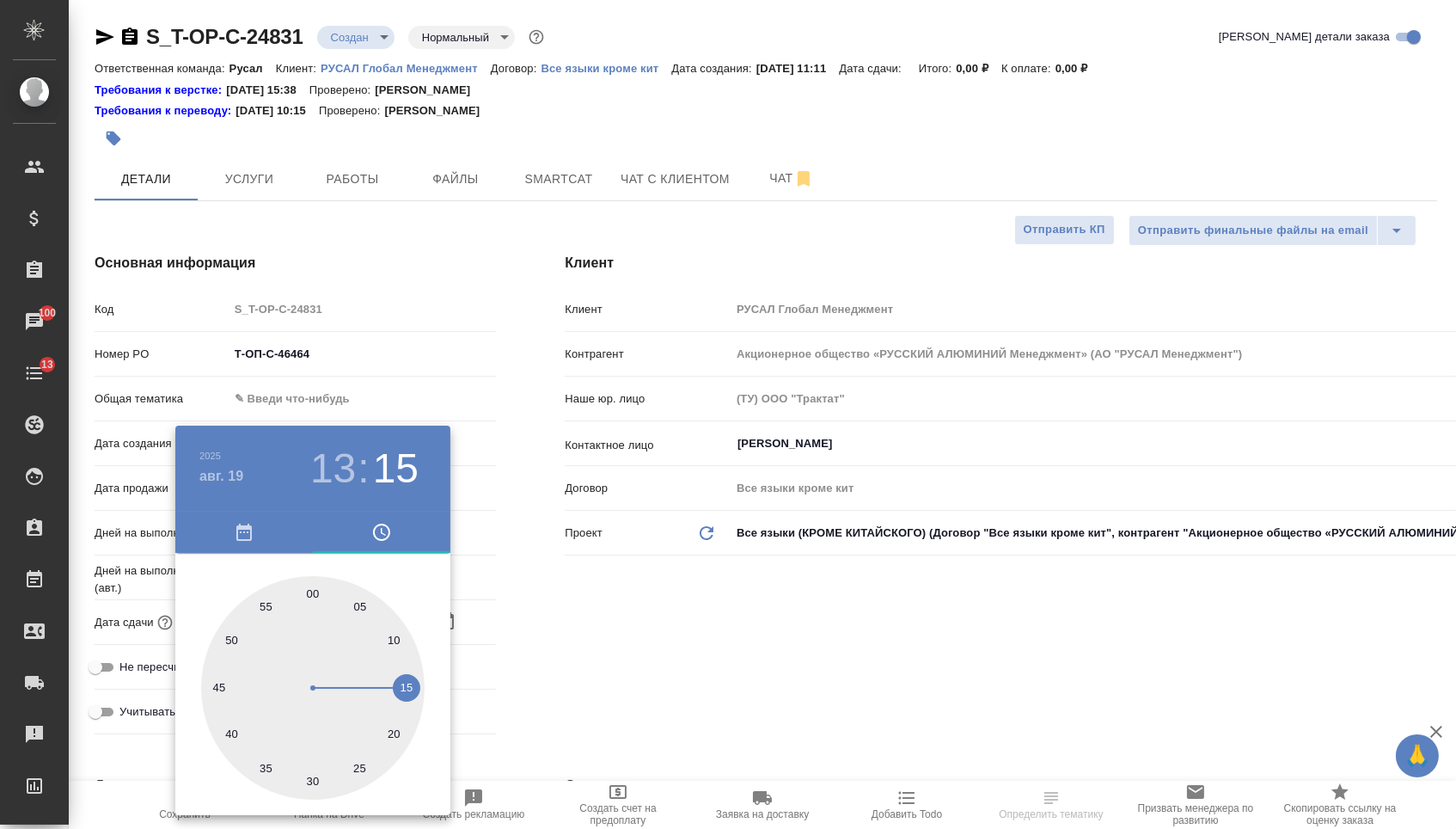
click at [313, 589] on div at bounding box center [313, 688] width 223 height 223
type input "19.08.2025 13:00"
type textarea "x"
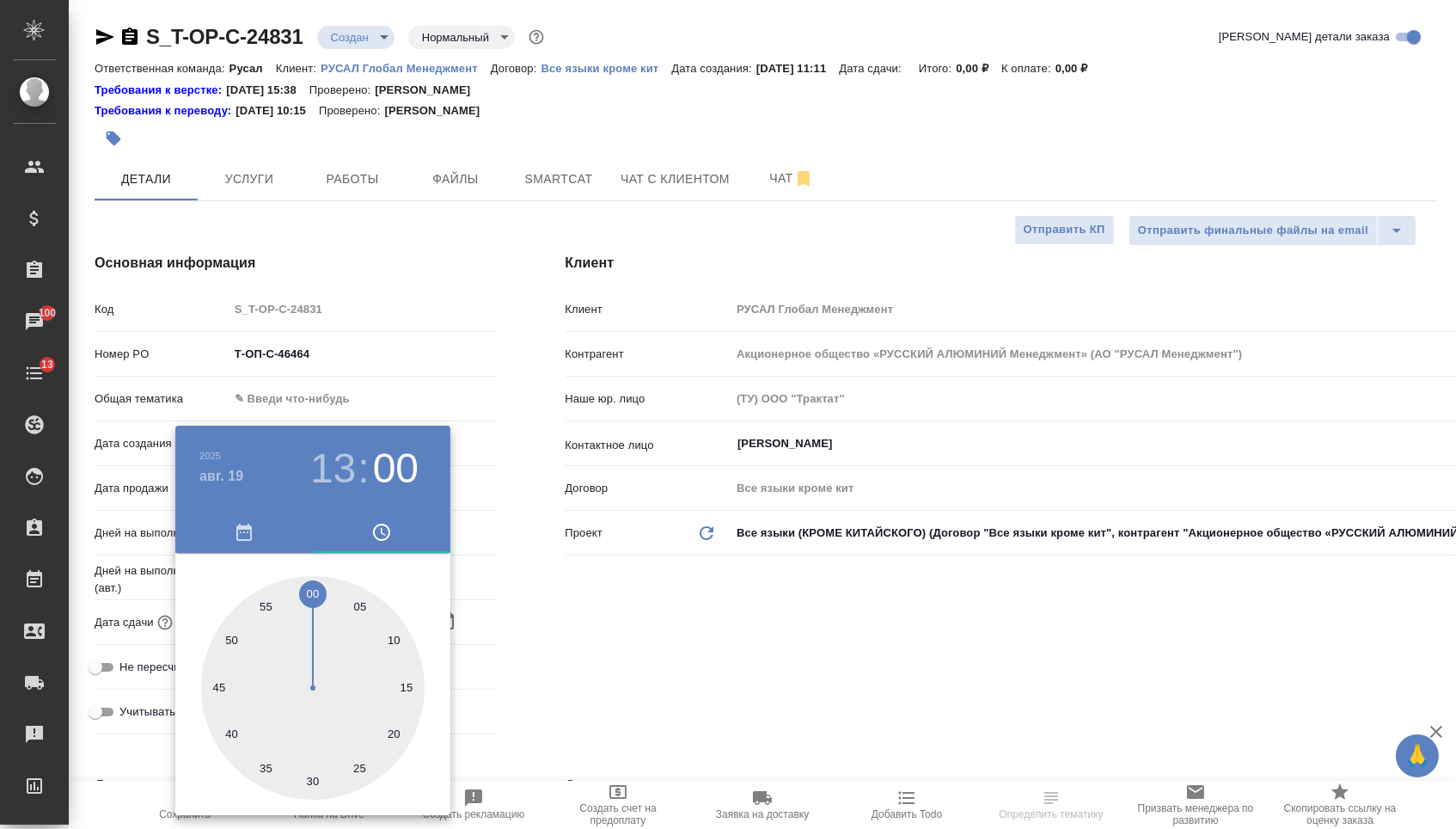
drag, startPoint x: 530, startPoint y: 600, endPoint x: 521, endPoint y: 595, distance: 10.3
click at [530, 600] on div at bounding box center [728, 414] width 1456 height 829
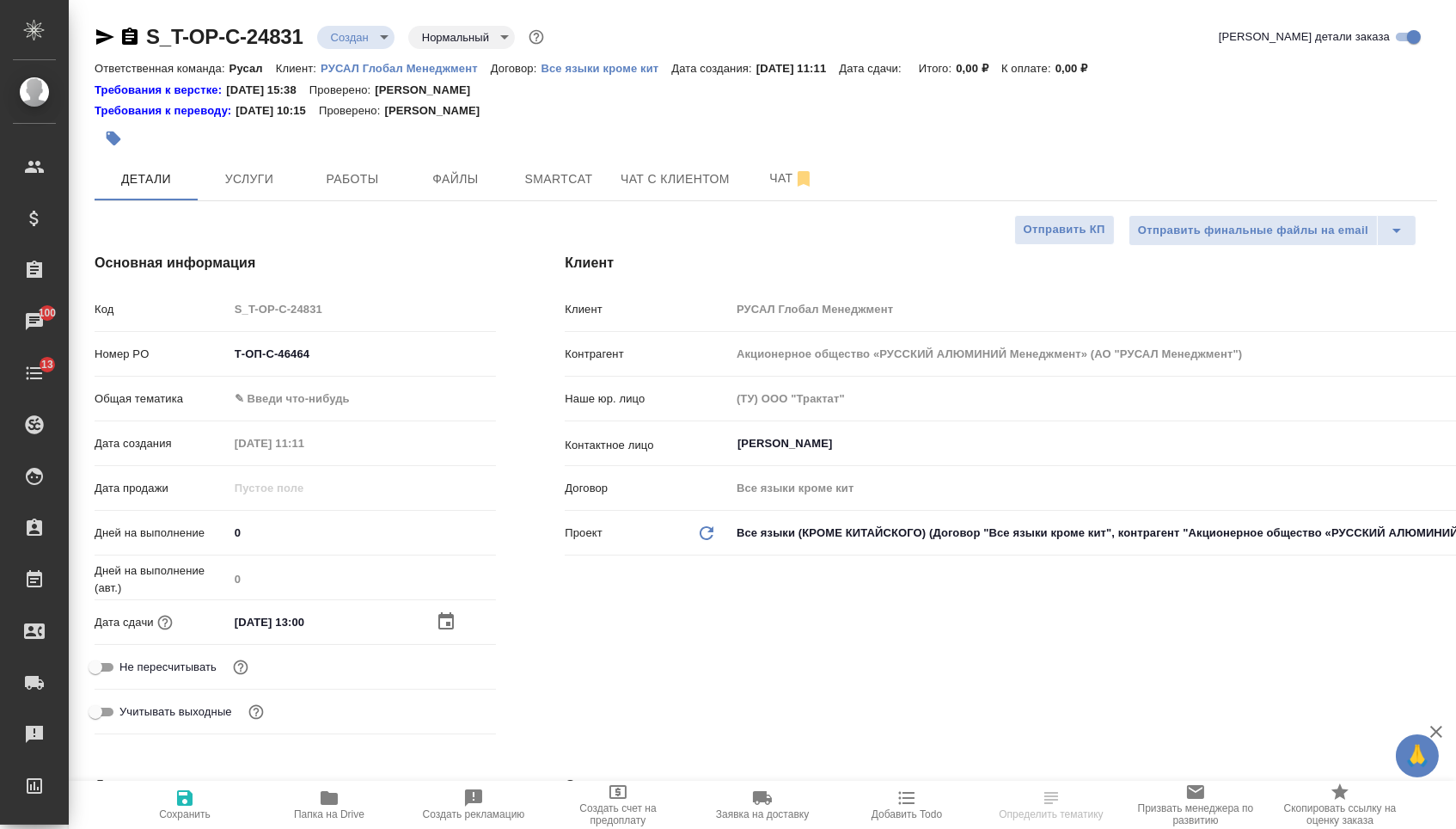
click at [380, 405] on body "🙏 .cls-1 fill:#fff; AWATERA Menshikova Aleksandra Клиенты Спецификации Заказы 1…" at bounding box center [728, 414] width 1456 height 829
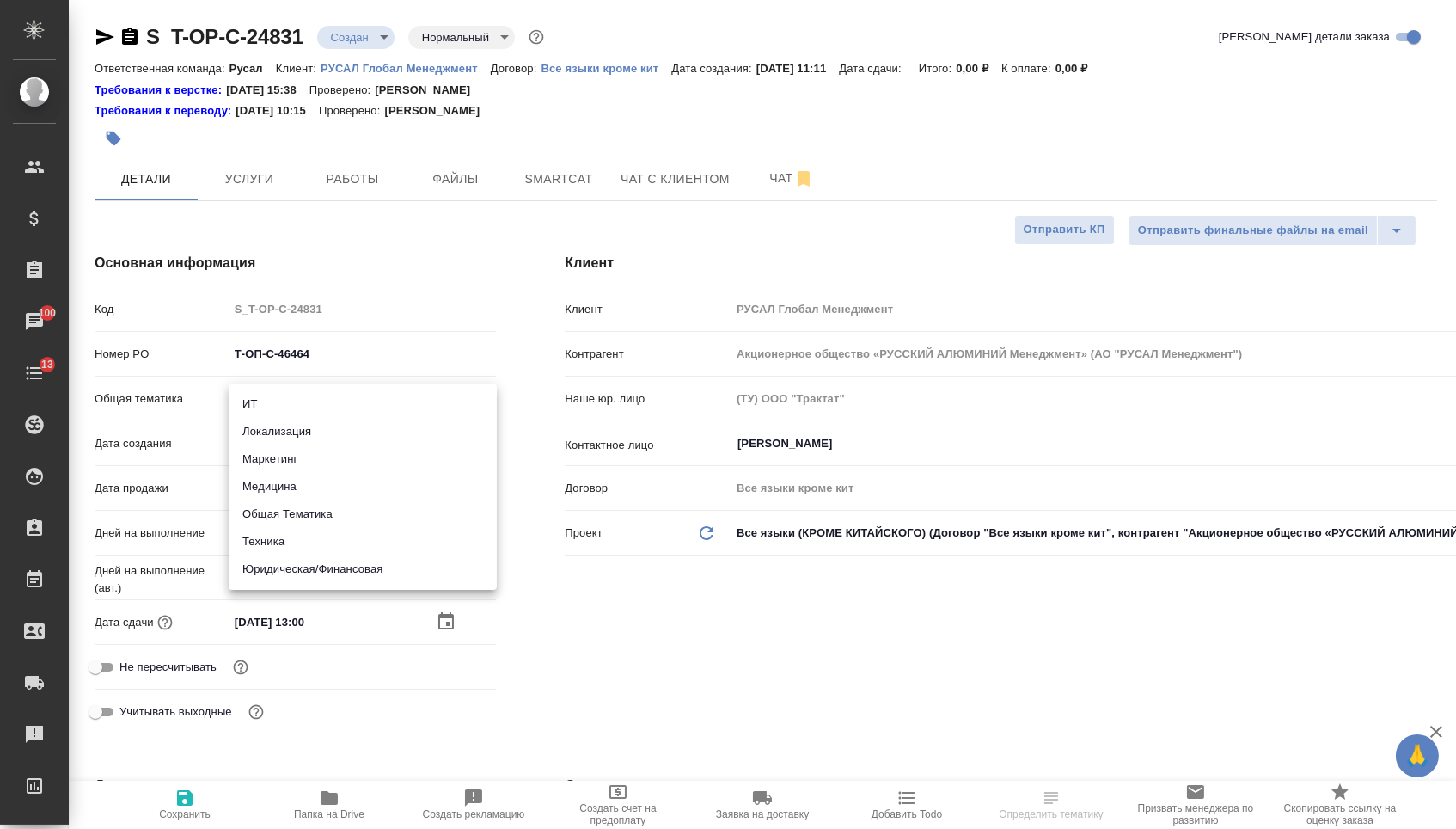
click at [360, 576] on li "Юридическая/Финансовая" at bounding box center [363, 569] width 268 height 27
type input "yr-fn"
type textarea "x"
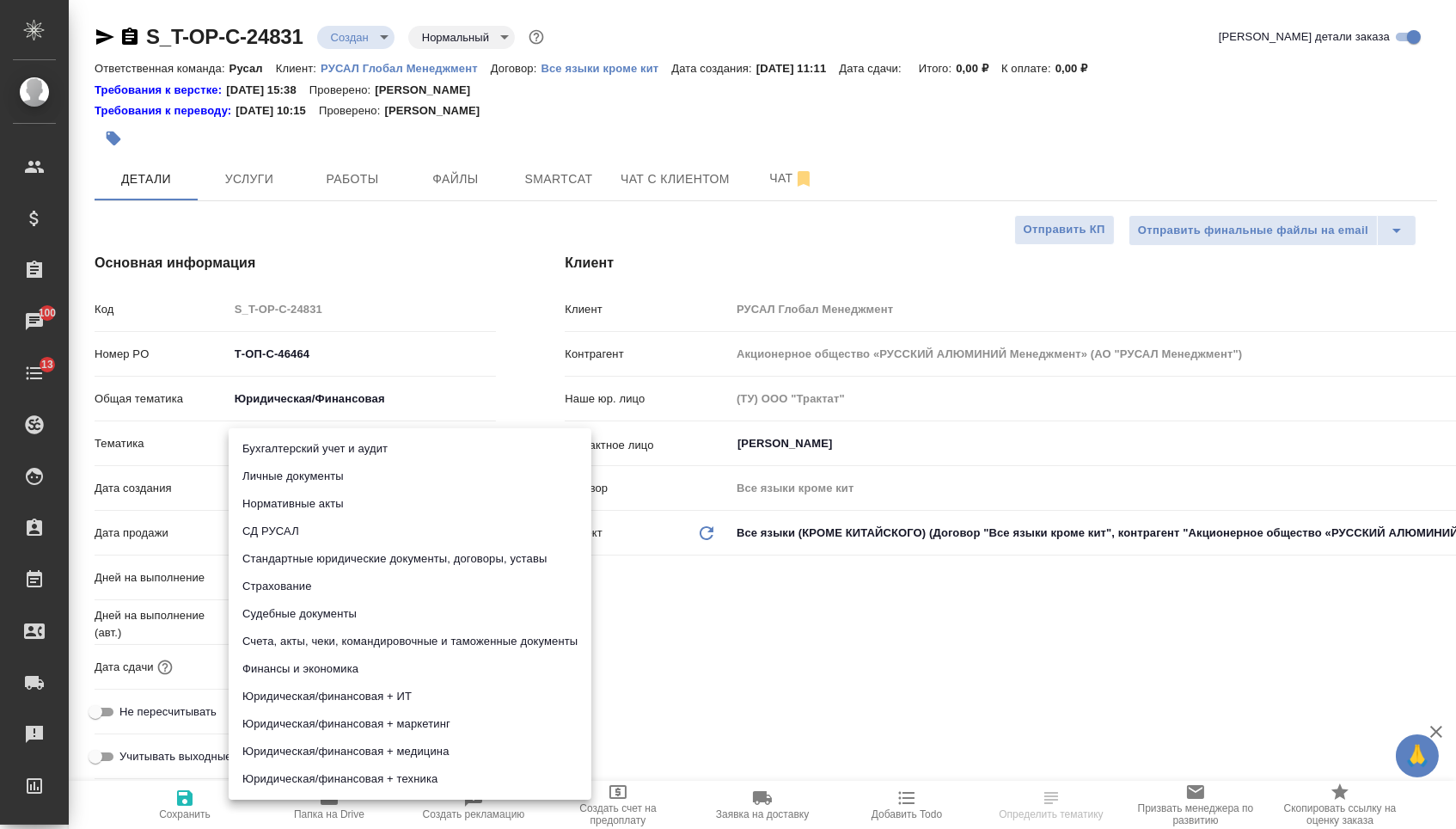
drag, startPoint x: 370, startPoint y: 445, endPoint x: 370, endPoint y: 492, distance: 47.0
click at [371, 446] on body "🙏 .cls-1 fill:#fff; AWATERA Menshikova Aleksandra Клиенты Спецификации Заказы 1…" at bounding box center [728, 414] width 1456 height 829
click at [379, 640] on li "Счета, акты, чеки, командировочные и таможенные документы" at bounding box center [410, 641] width 363 height 27
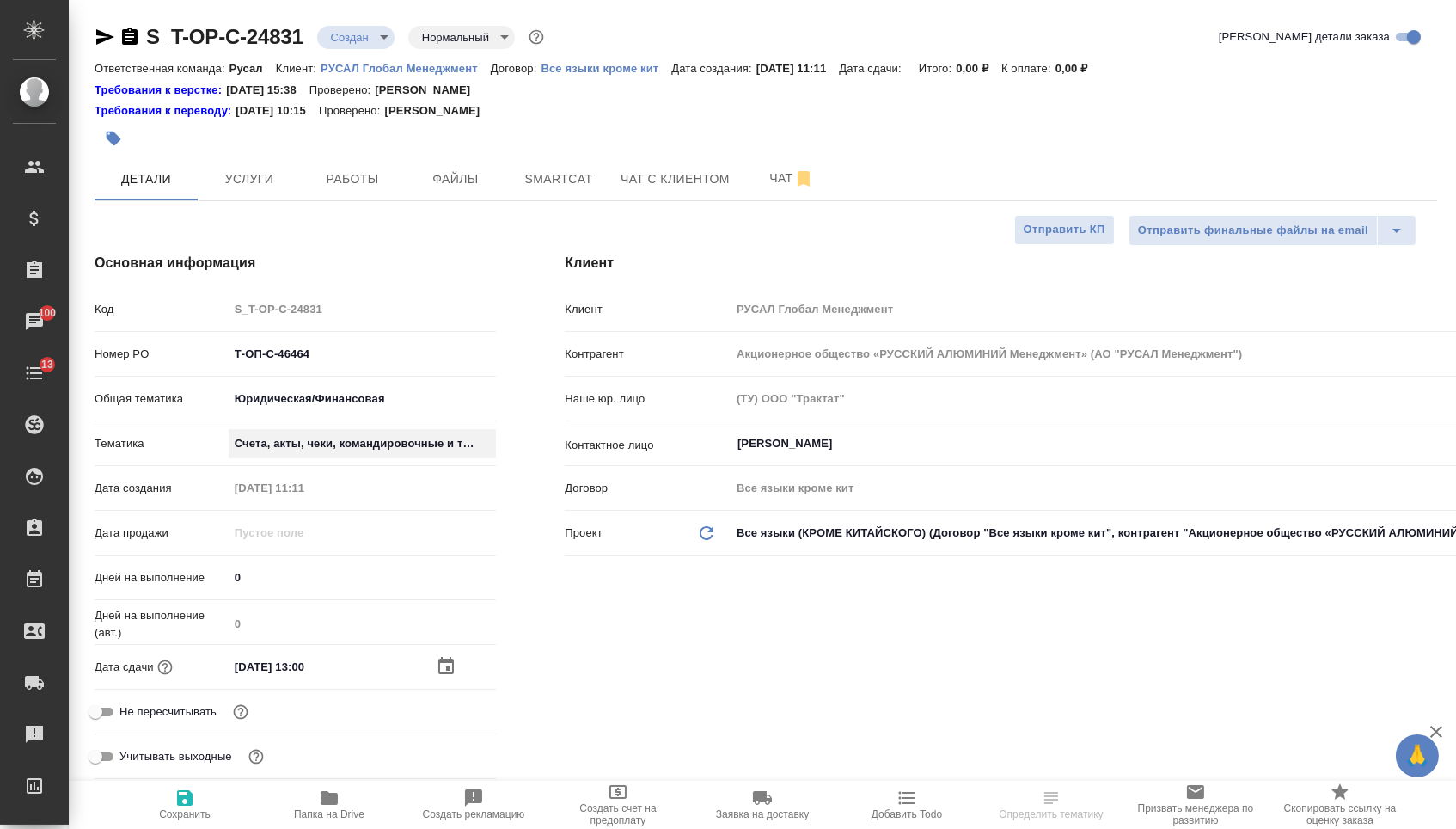
type textarea "x"
type input "5f647205b73bc97568ca66c0"
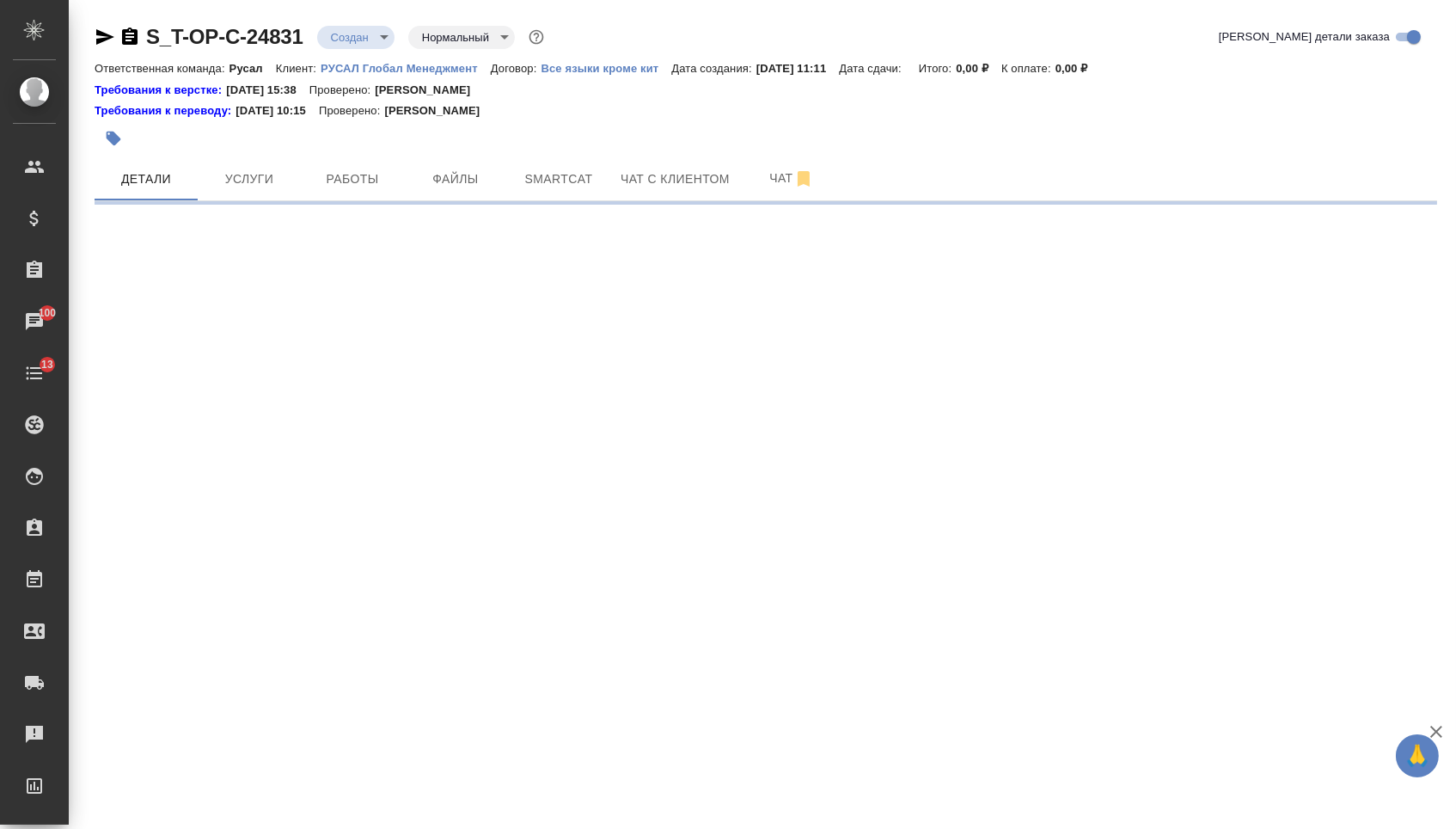
select select "RU"
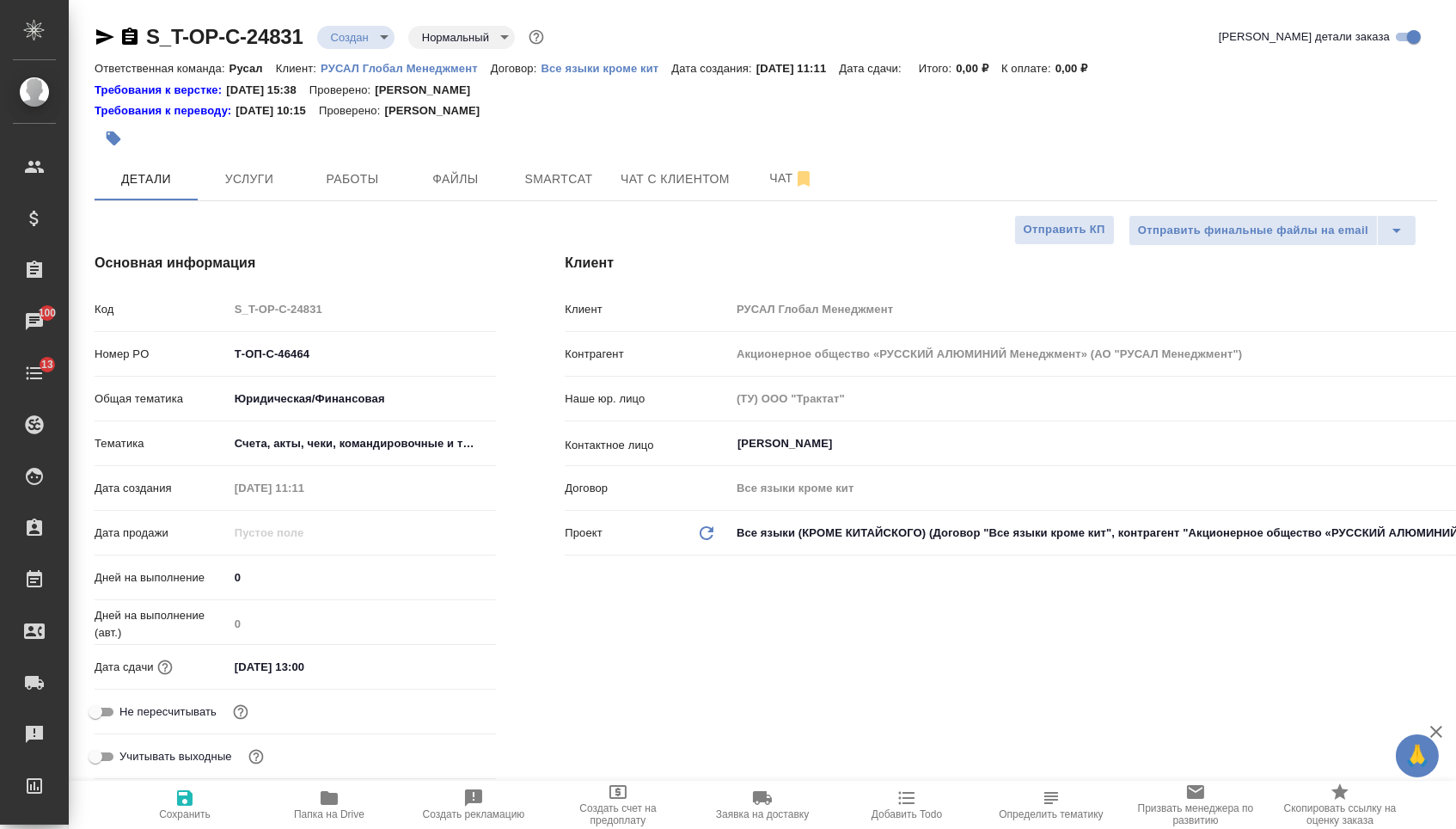
type textarea "x"
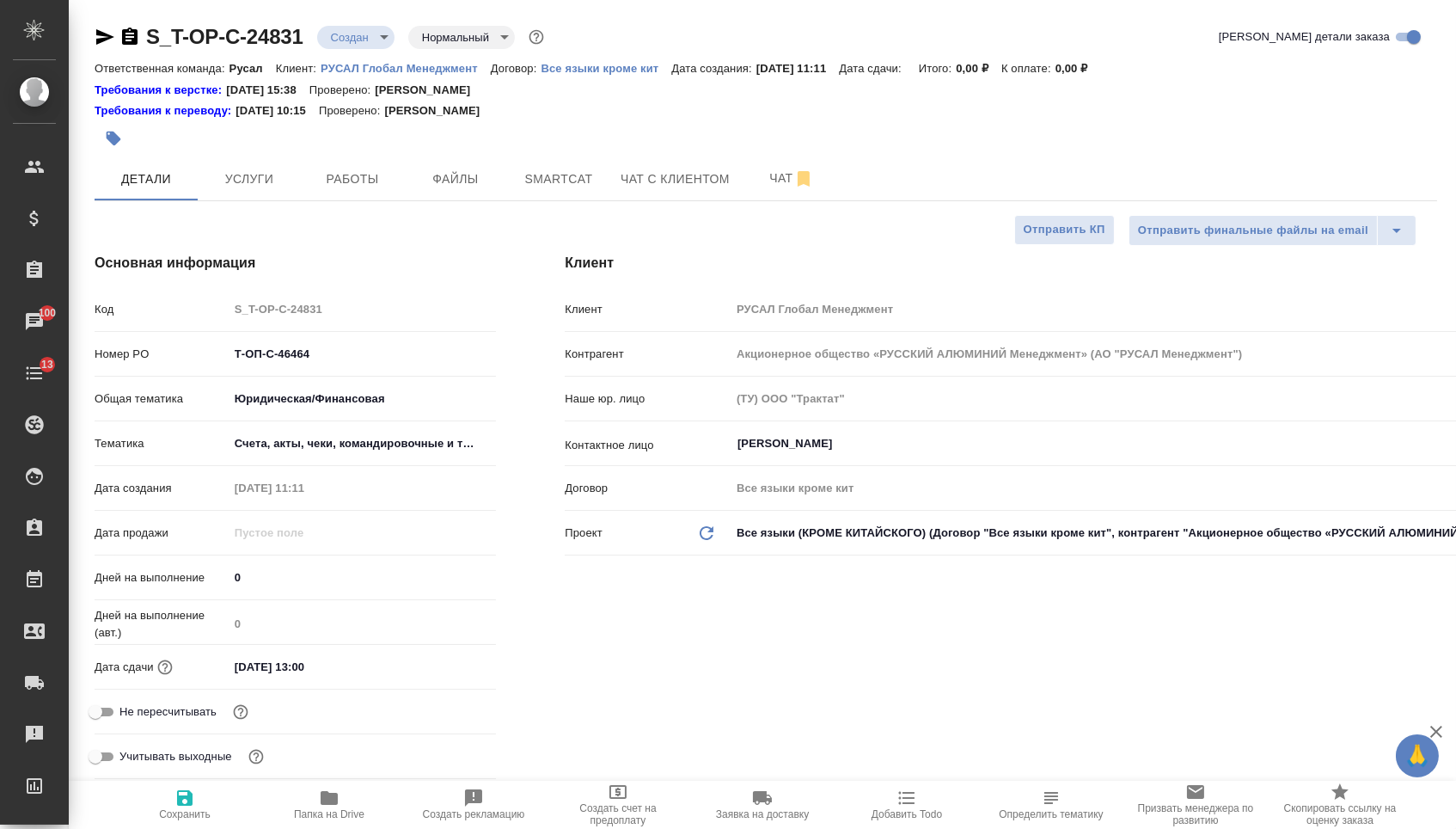
type textarea "x"
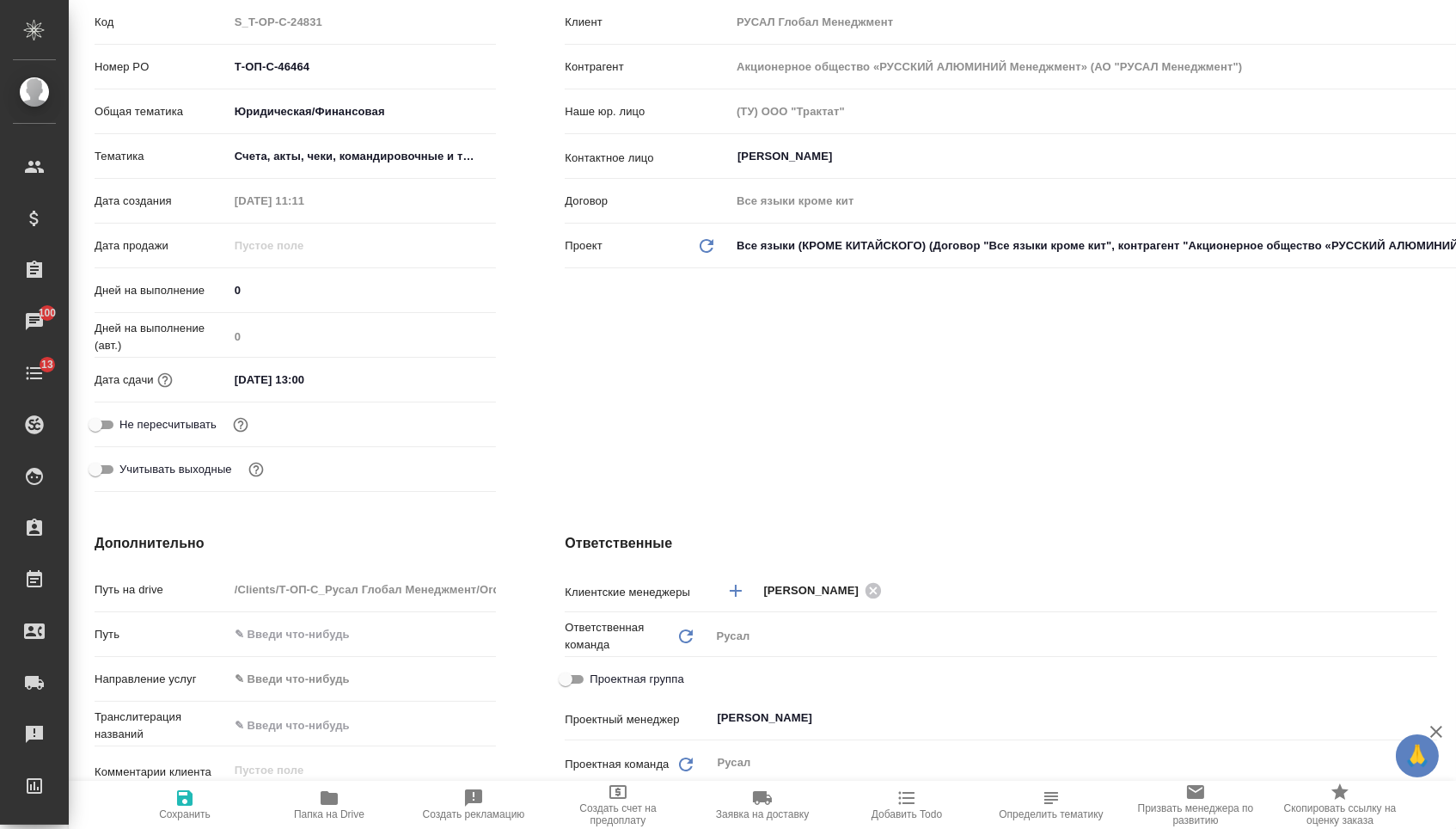
scroll to position [645, 0]
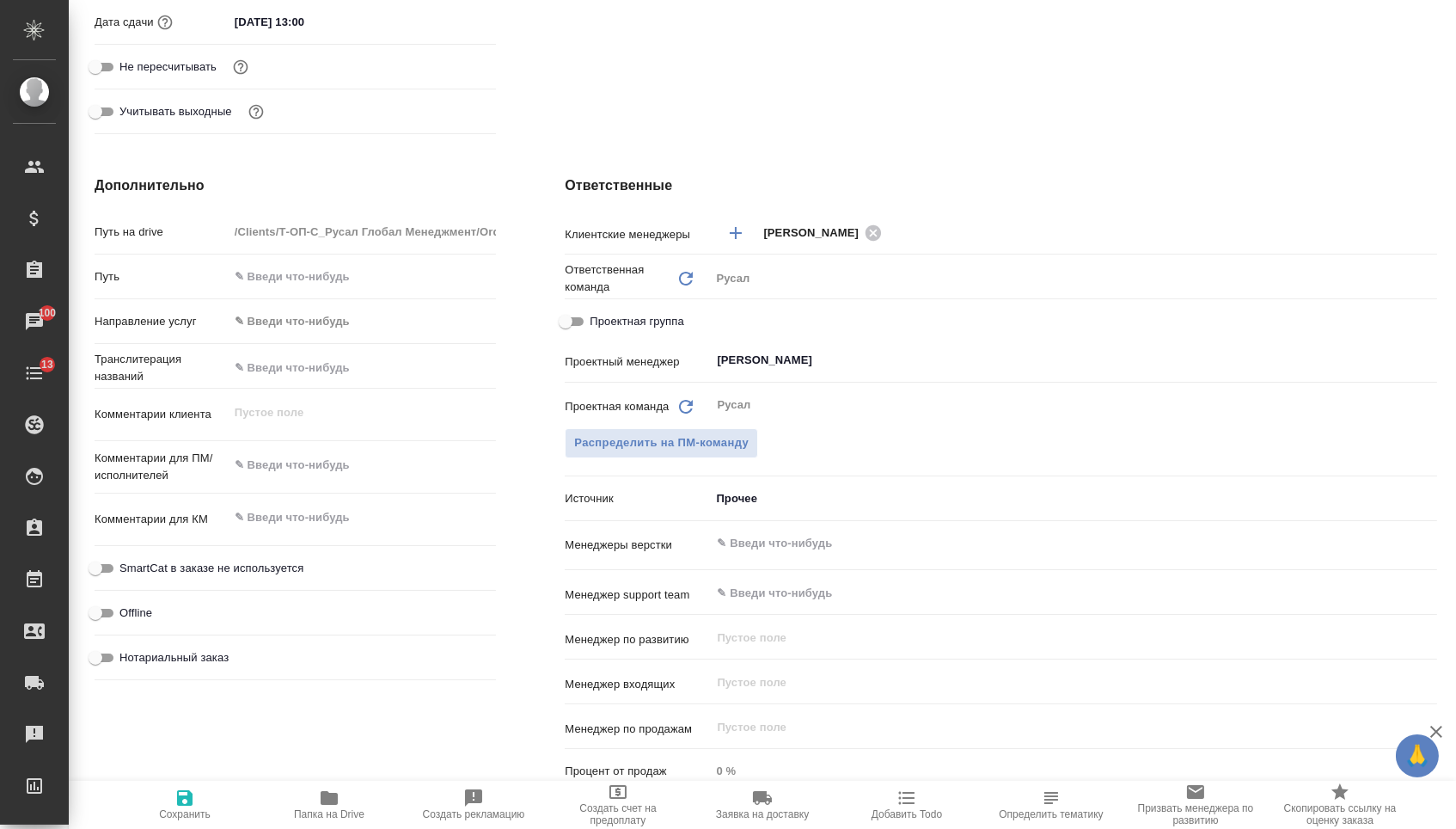
type textarea "x"
click at [276, 467] on textarea at bounding box center [363, 465] width 268 height 29
paste textarea "Необходим заверенный перевод. Комментарий по переводу: Для предоставления по за…"
type textarea "Необходим заверенный перевод. Комментарий по переводу: Для предоставления по за…"
type textarea "x"
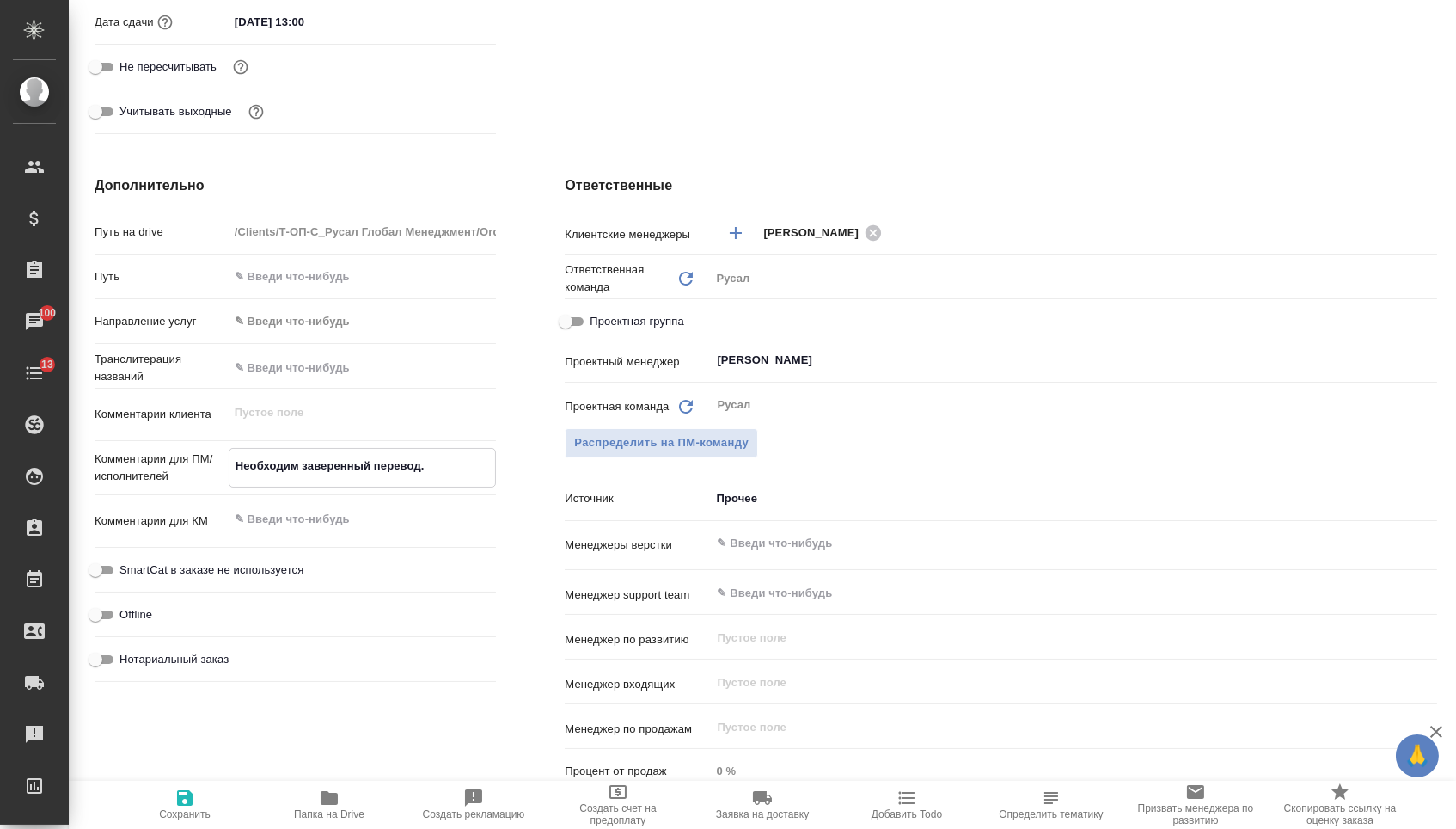
type textarea "x"
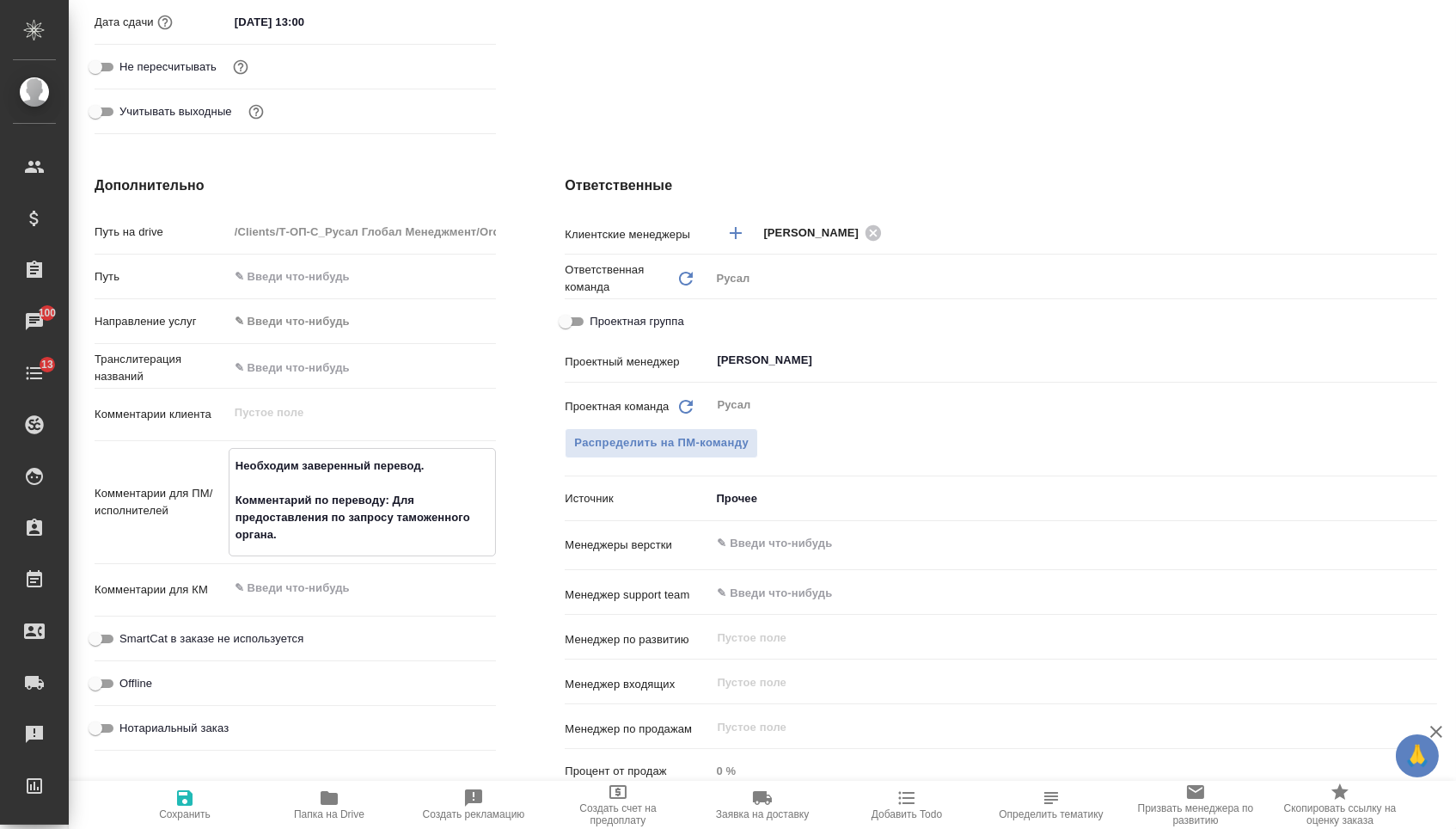
type textarea "Необходим заверенный перевод. Комментарий по переводу: Для предоставления по за…"
type textarea "x"
click at [182, 808] on icon "button" at bounding box center [184, 797] width 21 height 21
type textarea "x"
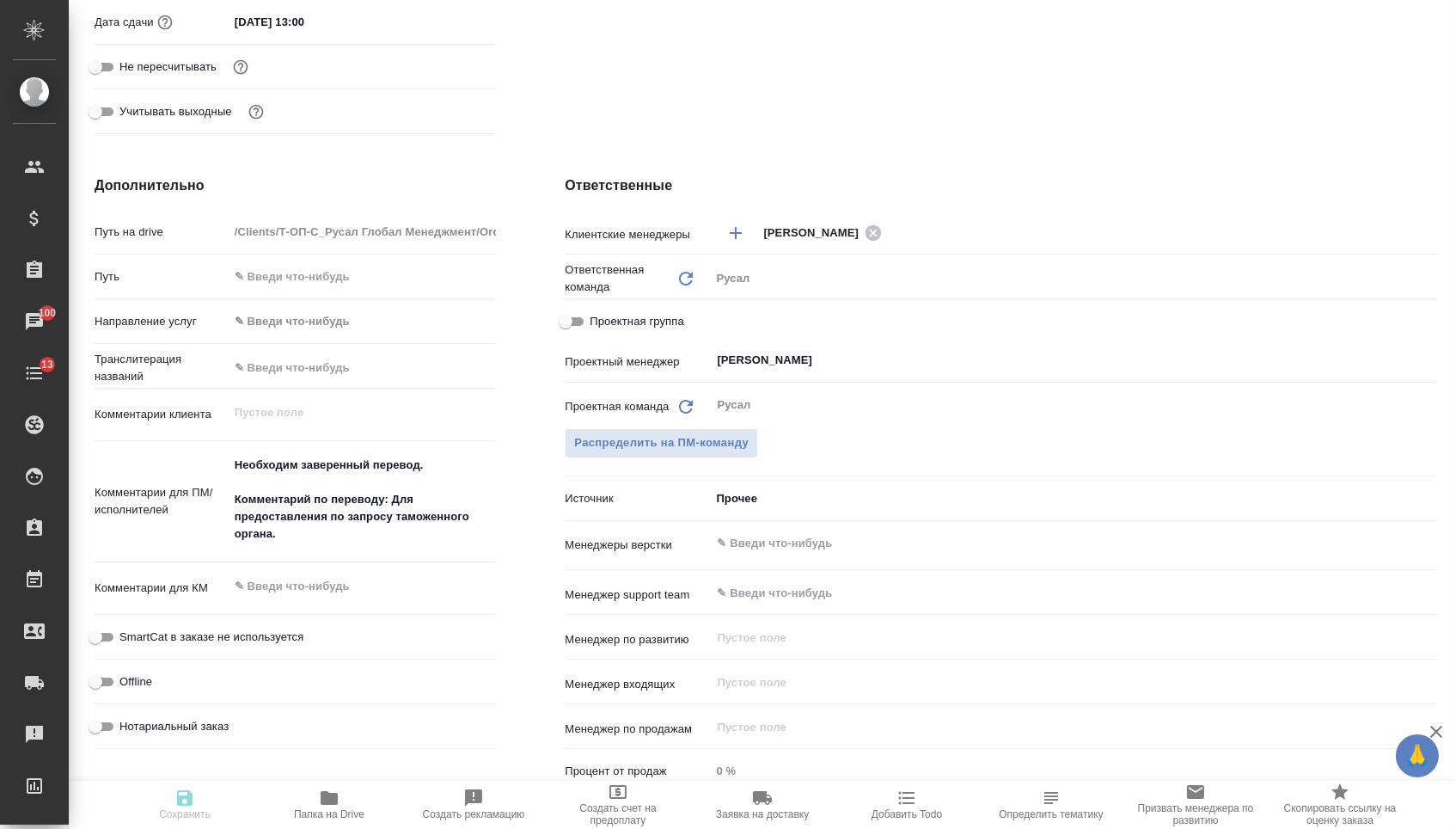
type textarea "x"
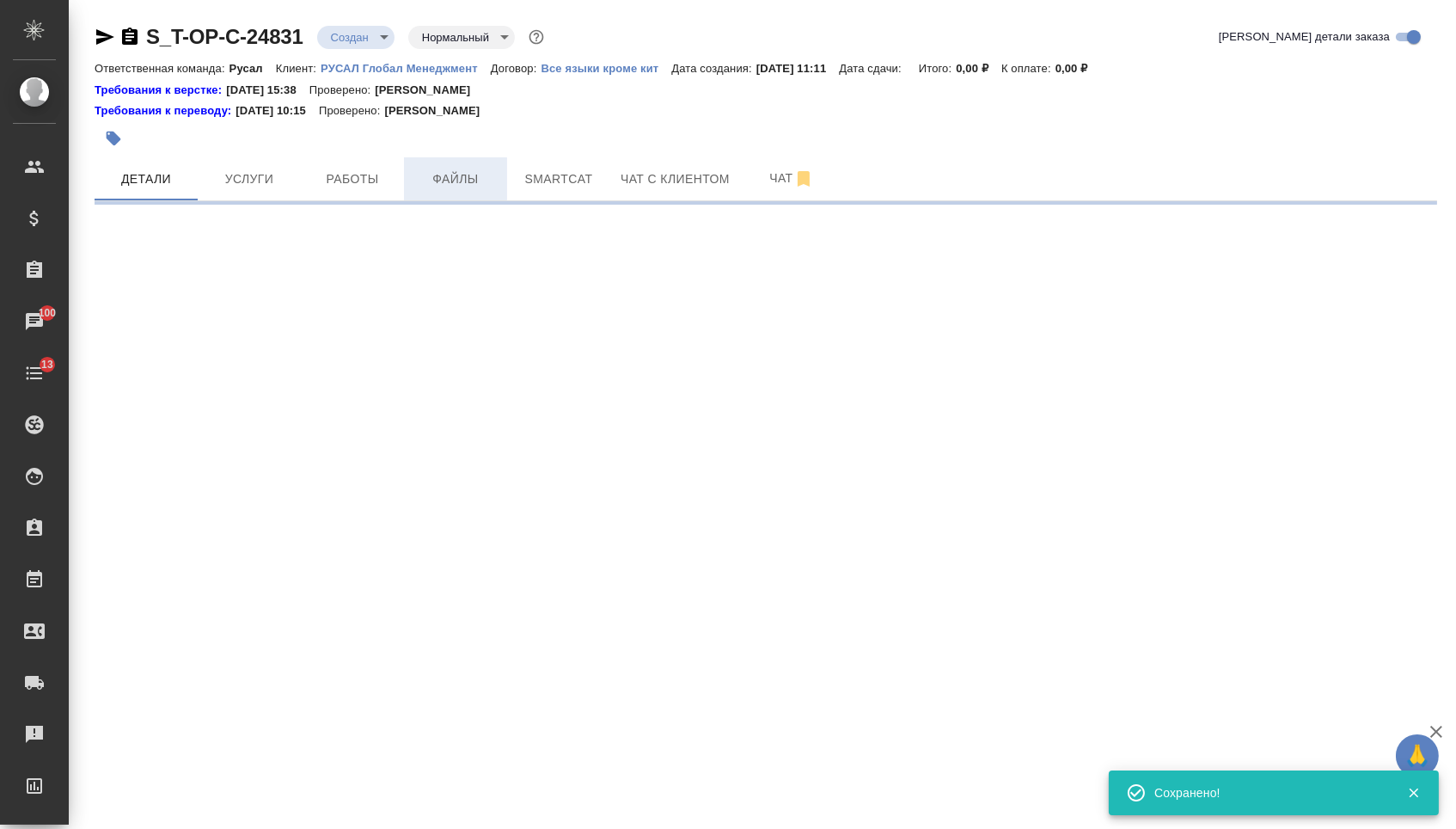
scroll to position [0, 0]
select select "RU"
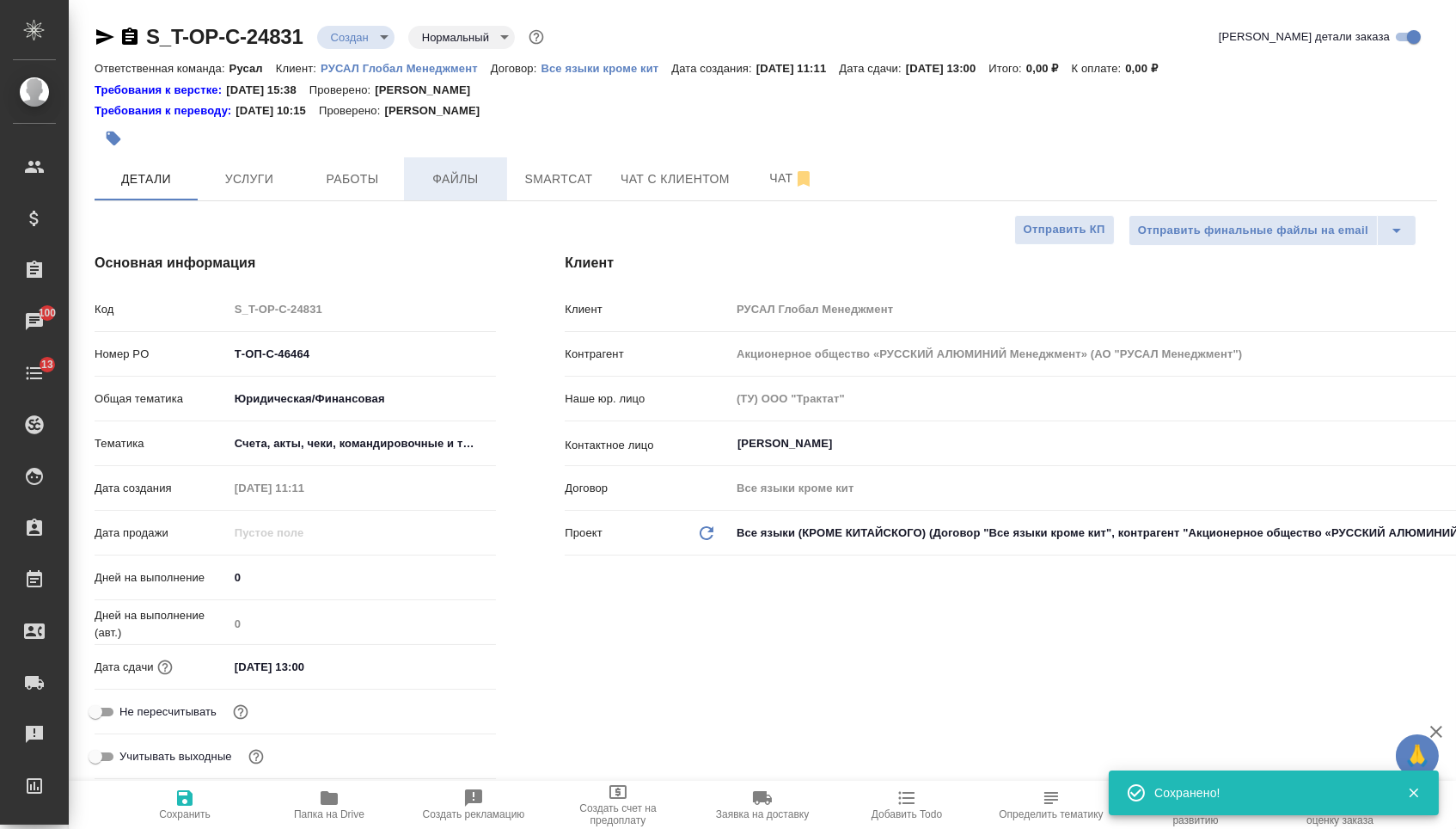
click at [456, 180] on span "Файлы" at bounding box center [455, 180] width 83 height 22
type textarea "x"
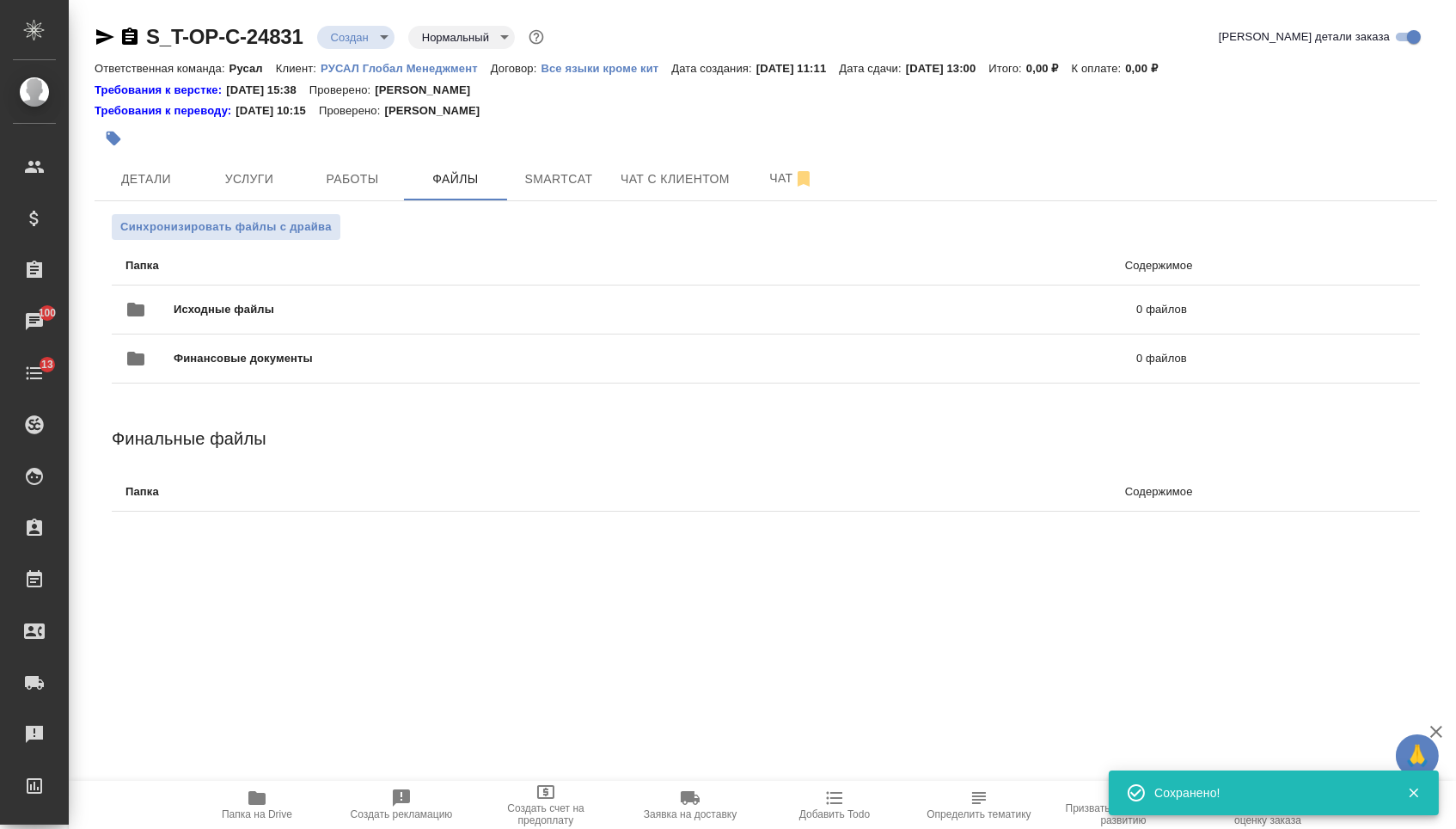
click at [346, 276] on div "Исходные файлы 0 файлов" at bounding box center [655, 309] width 1096 height 75
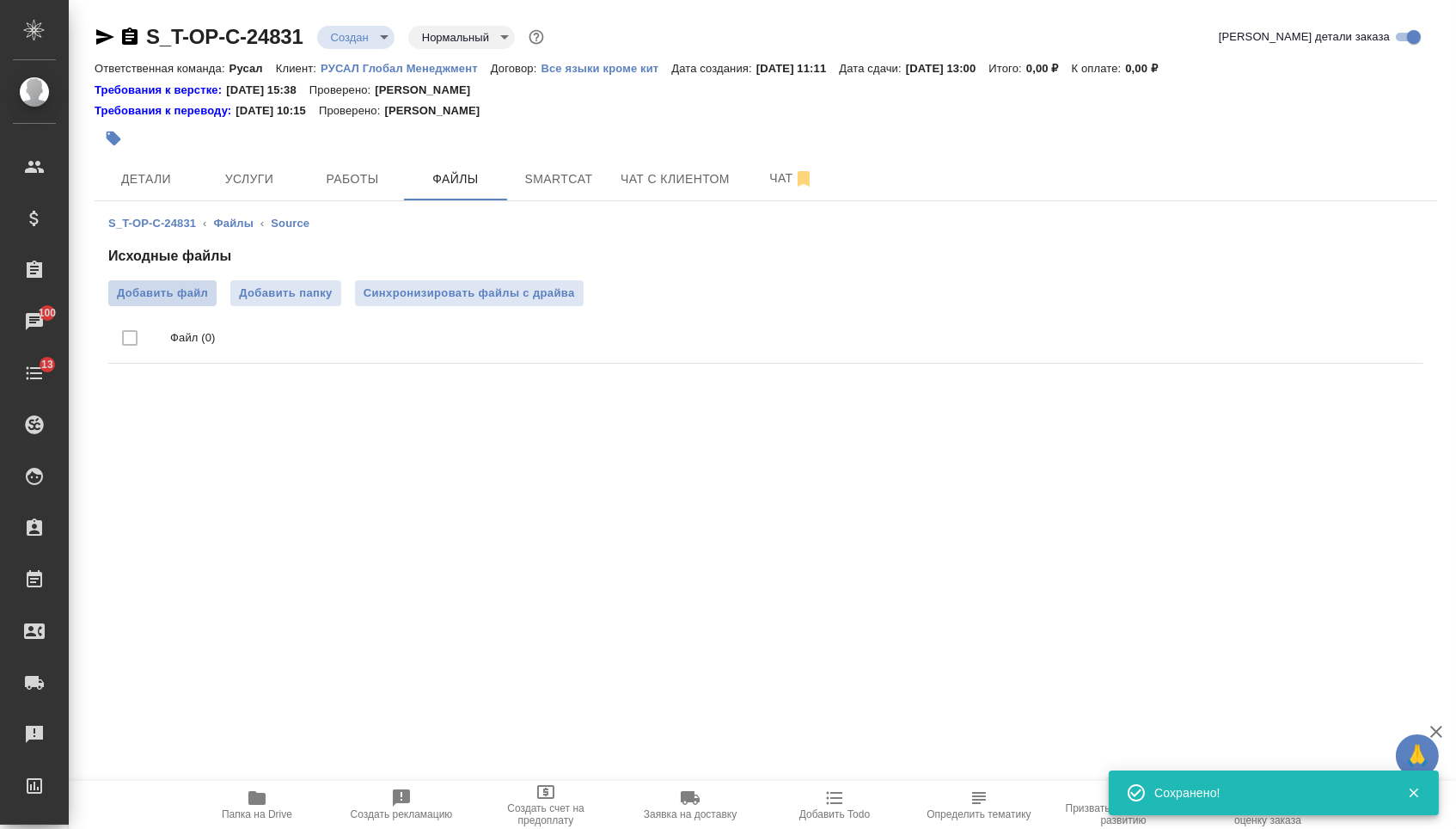
click at [185, 295] on span "Добавить файл" at bounding box center [162, 293] width 91 height 17
click at [0, 0] on input "Добавить файл" at bounding box center [0, 0] width 0 height 0
click at [293, 162] on button "Услуги" at bounding box center [249, 178] width 103 height 43
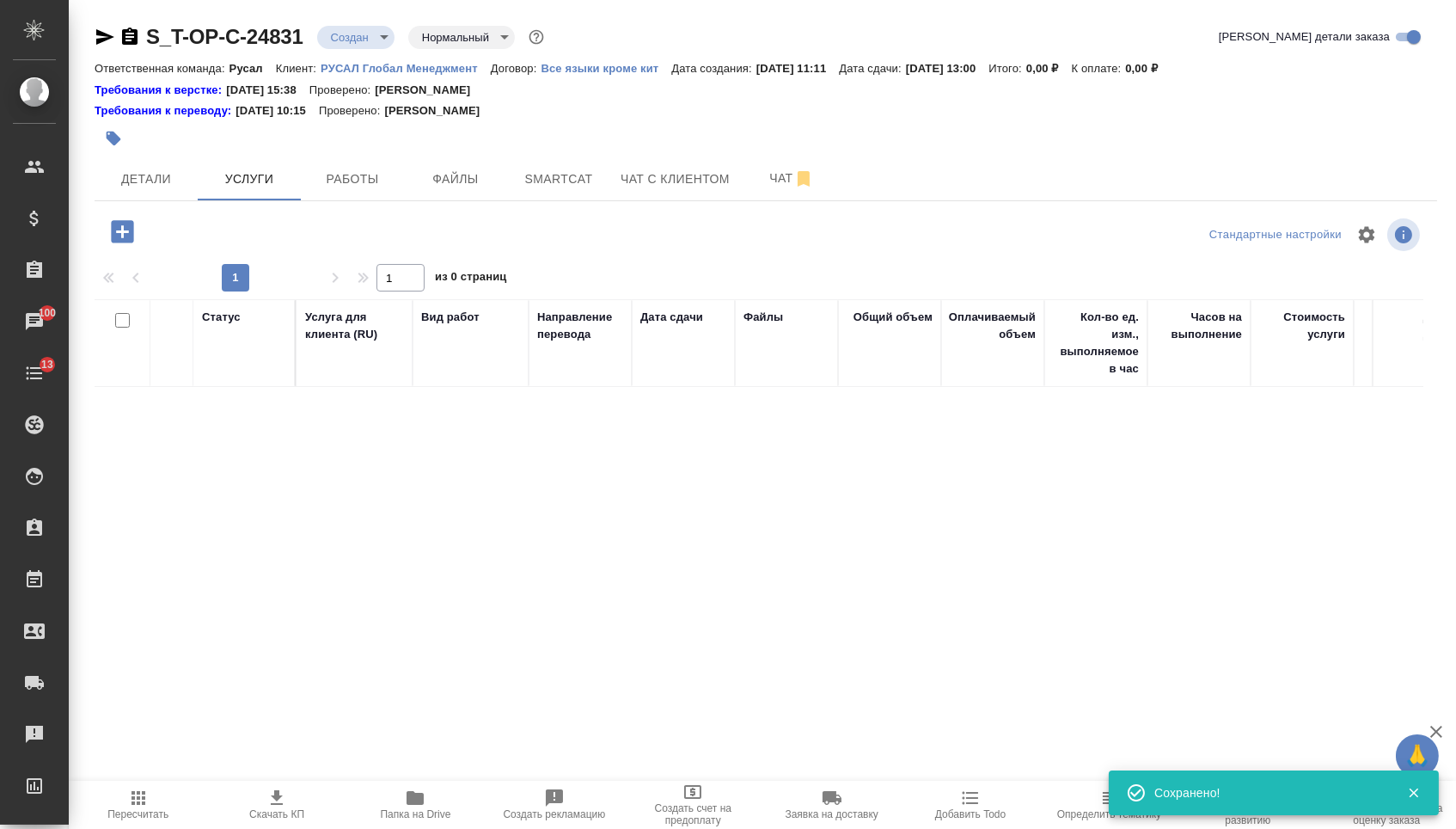
click at [131, 220] on icon "button" at bounding box center [121, 231] width 30 height 30
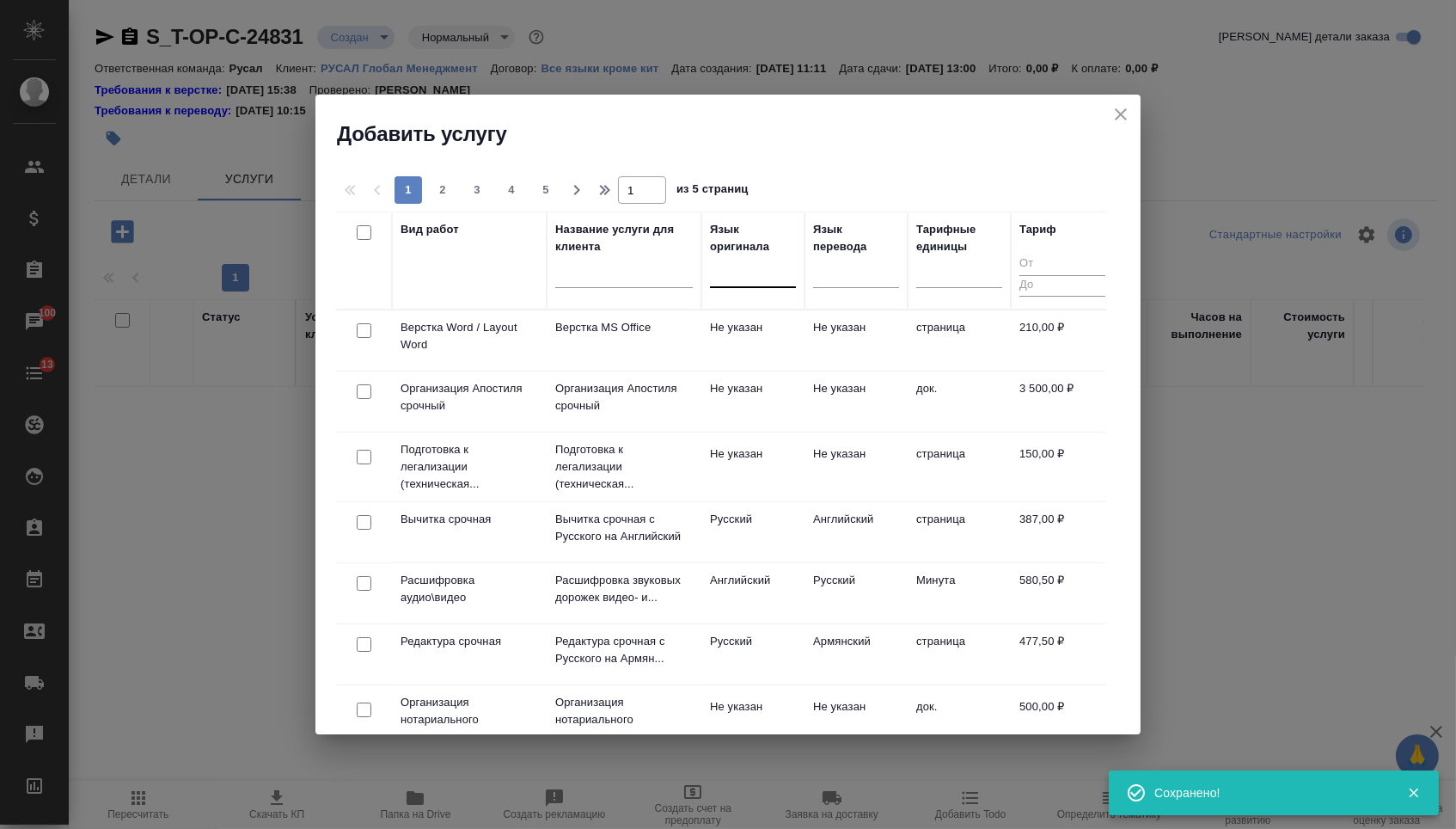
click at [752, 271] on div at bounding box center [752, 269] width 86 height 24
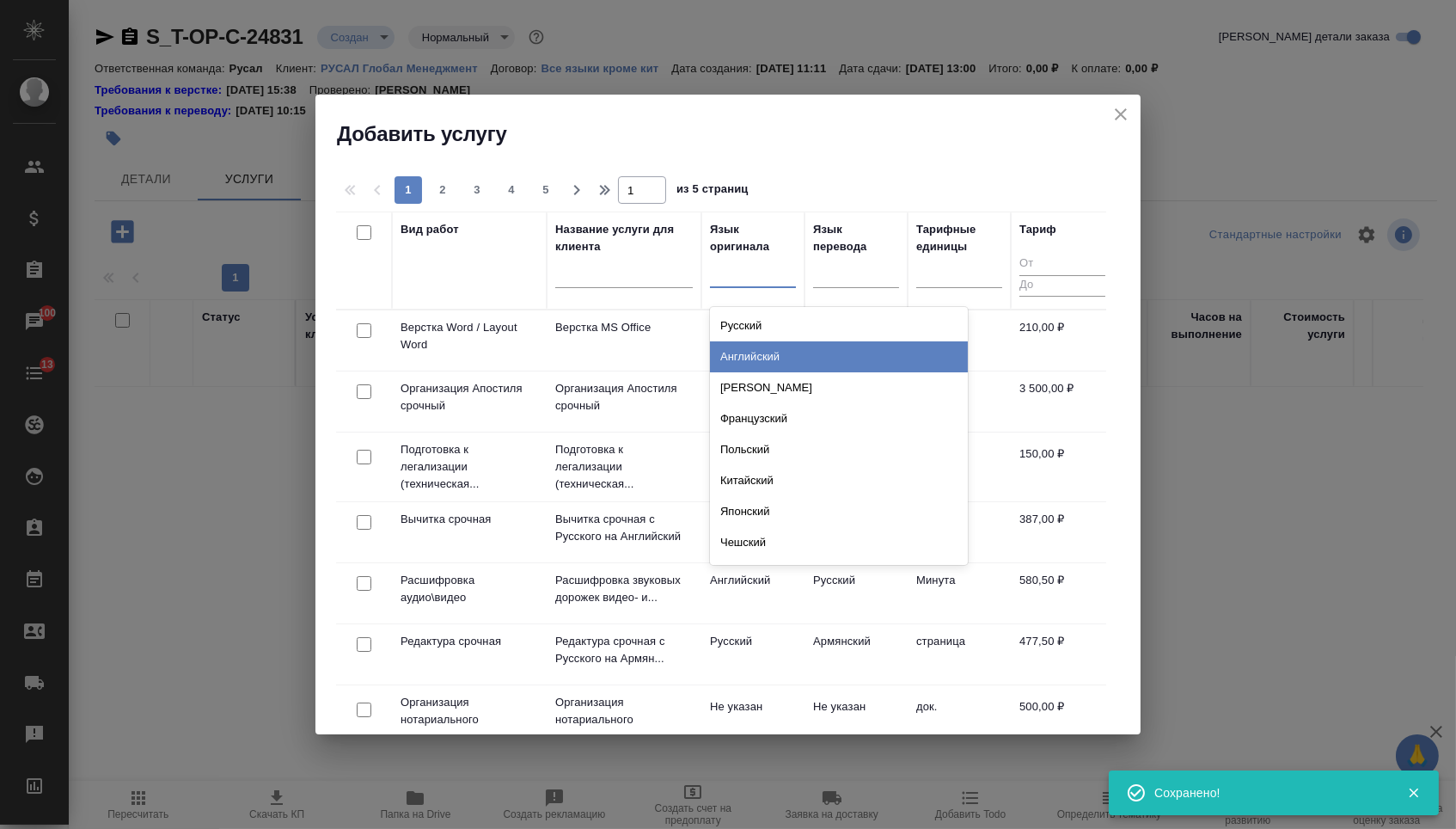
click at [737, 359] on div "Английский" at bounding box center [839, 356] width 257 height 31
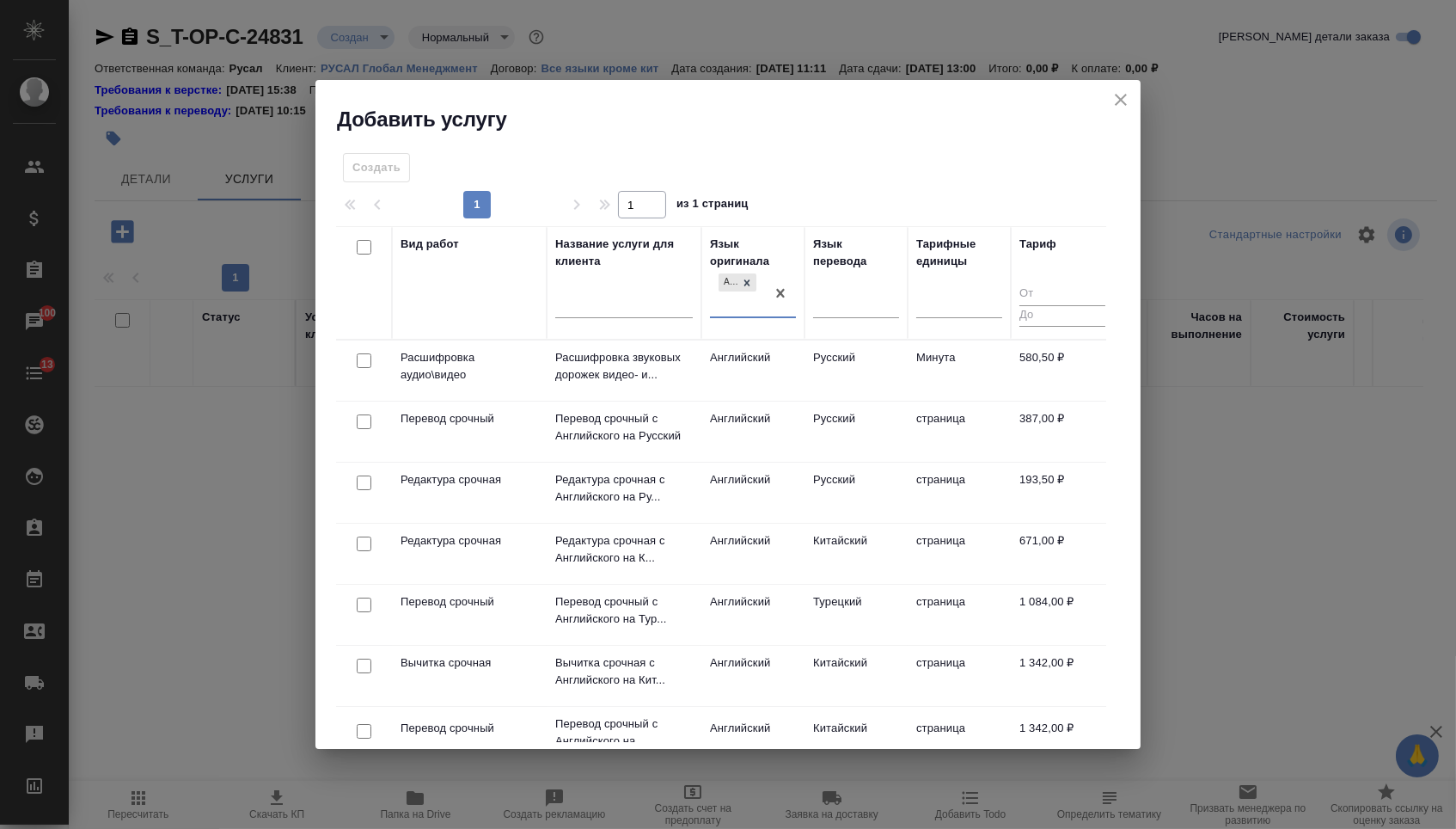
click at [869, 299] on div at bounding box center [856, 301] width 86 height 24
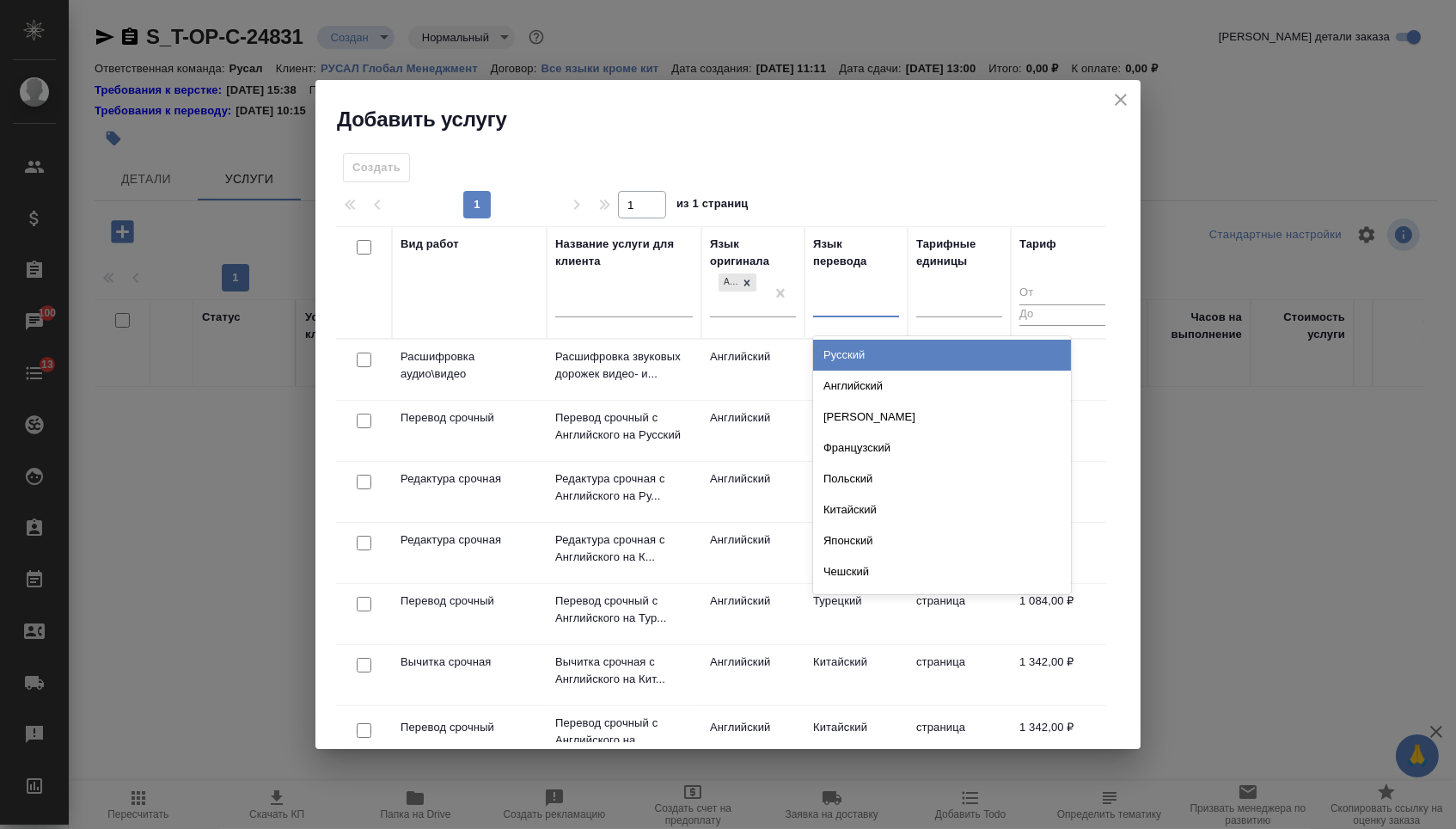
click at [855, 357] on div "Русский" at bounding box center [942, 355] width 257 height 31
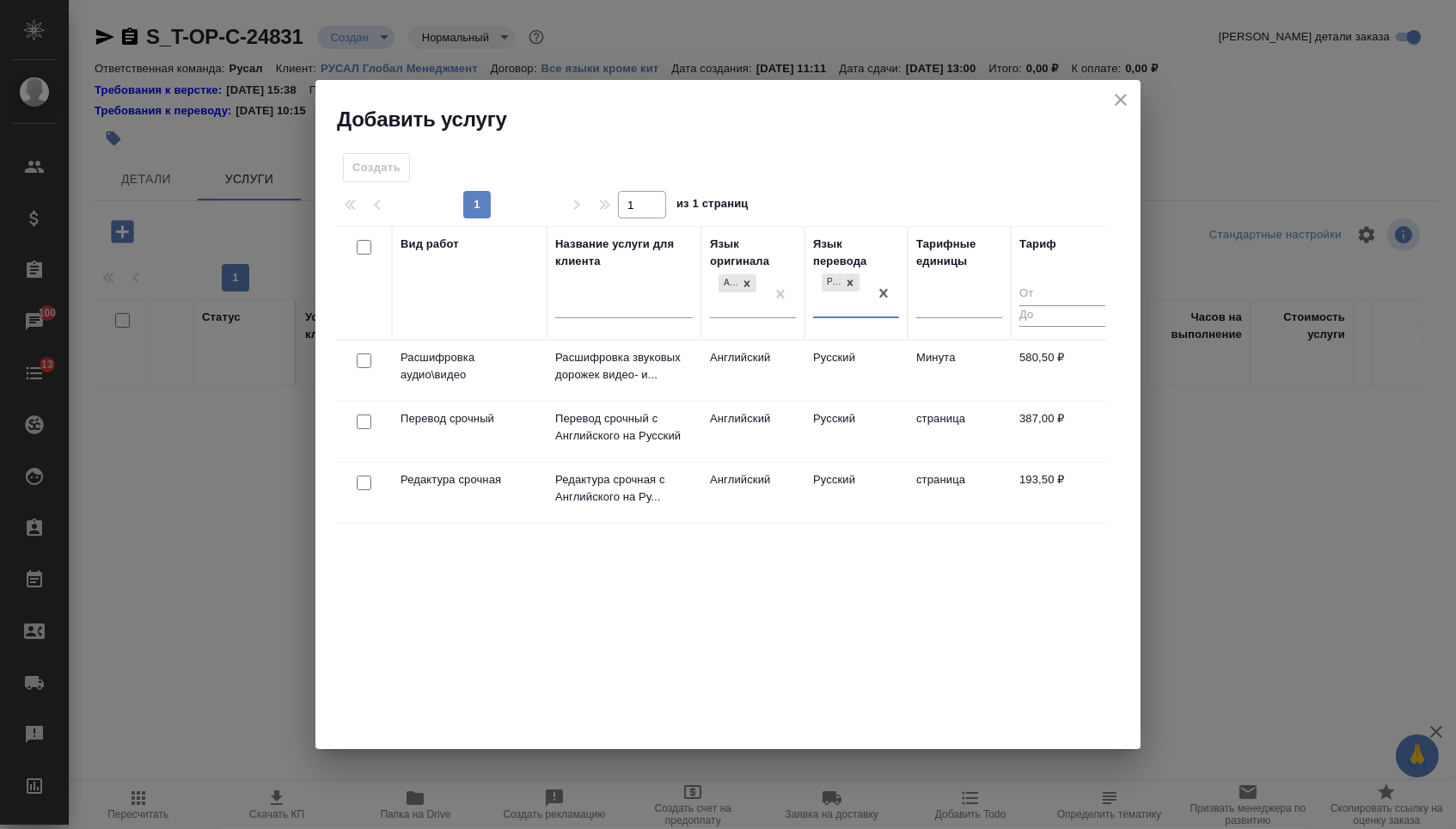
click at [364, 419] on input "checkbox" at bounding box center [364, 422] width 15 height 15
checkbox input "true"
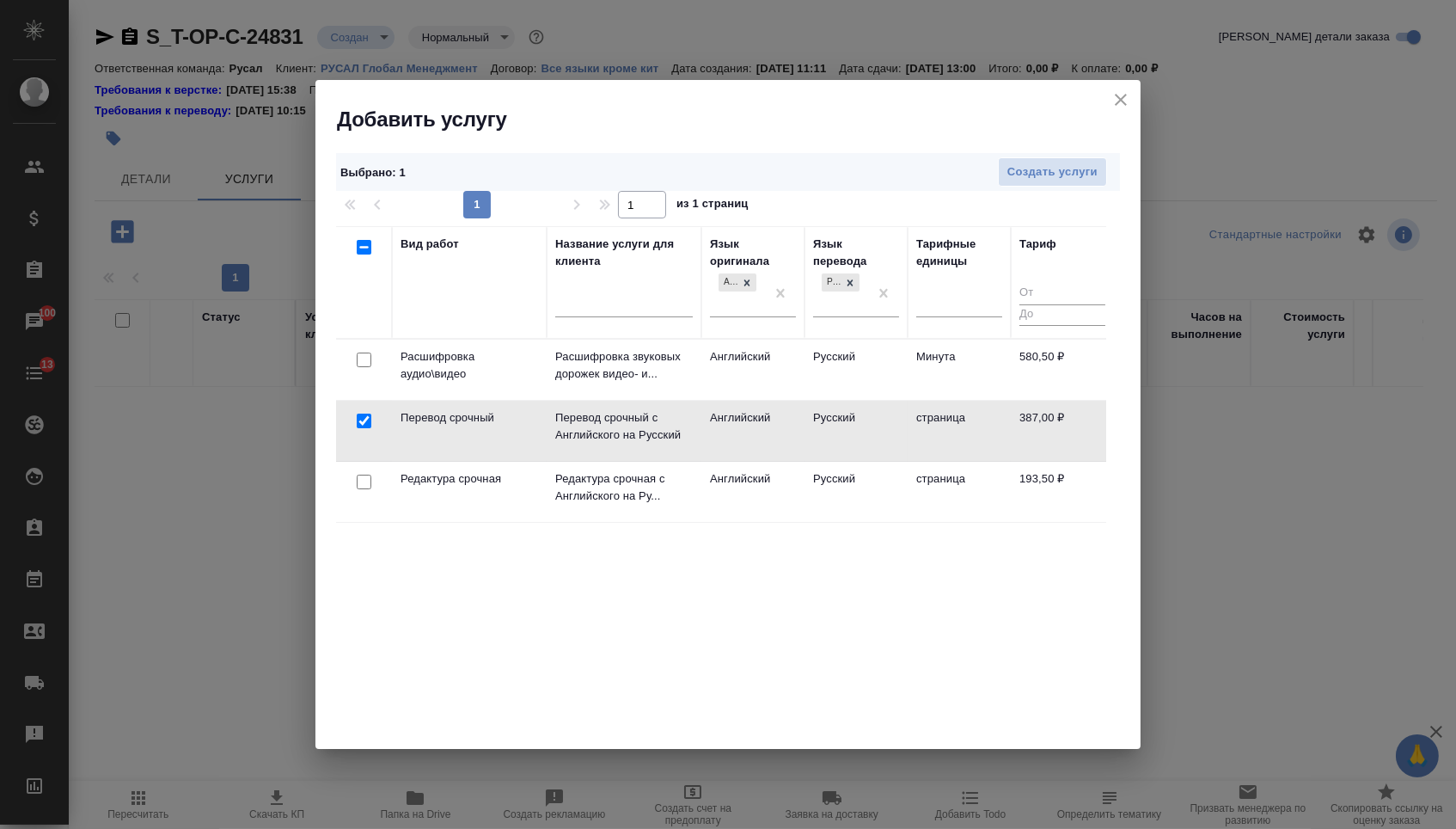
click at [367, 488] on input "checkbox" at bounding box center [364, 482] width 15 height 15
checkbox input "true"
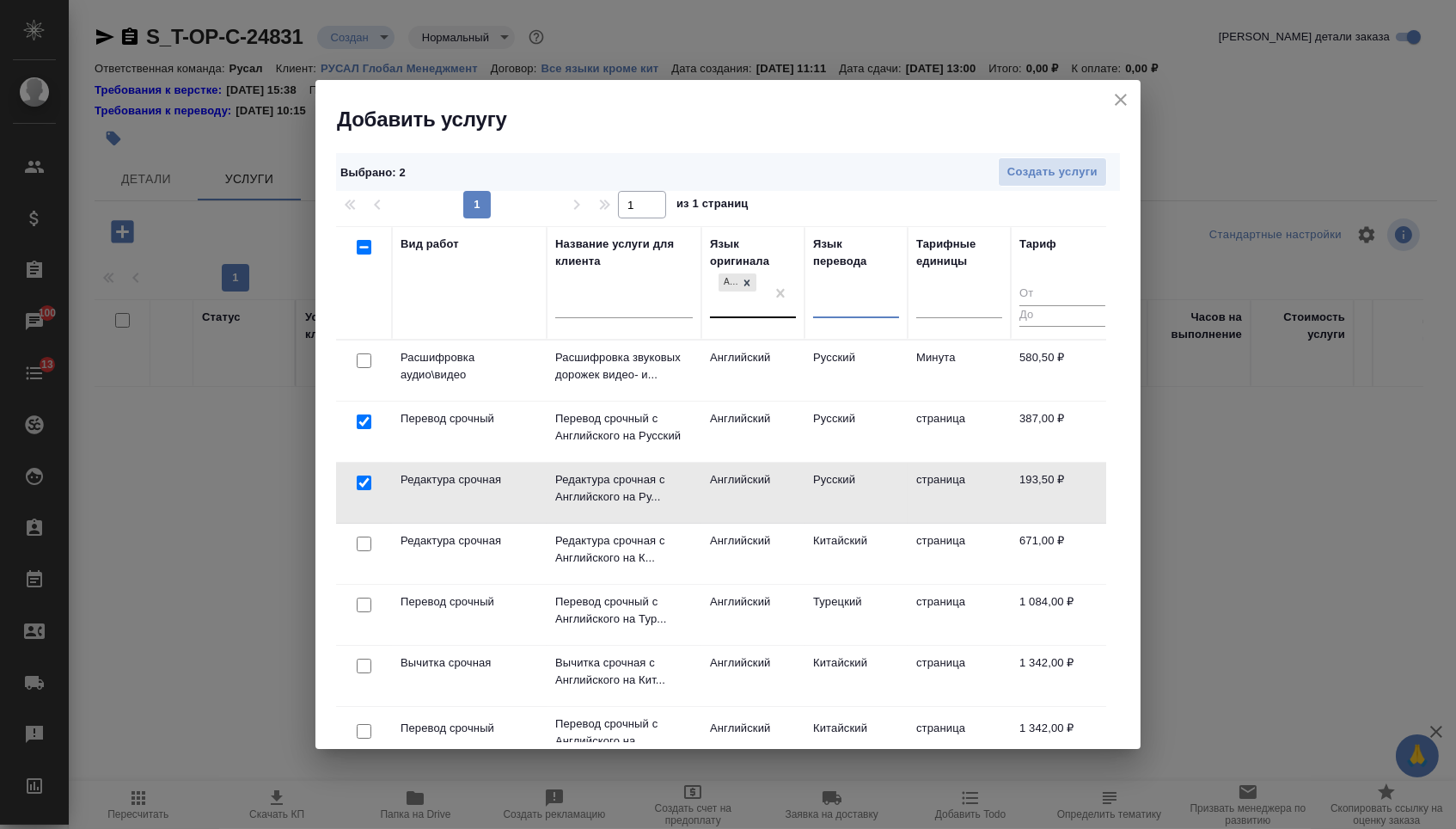
drag, startPoint x: 781, startPoint y: 290, endPoint x: 767, endPoint y: 293, distance: 14.3
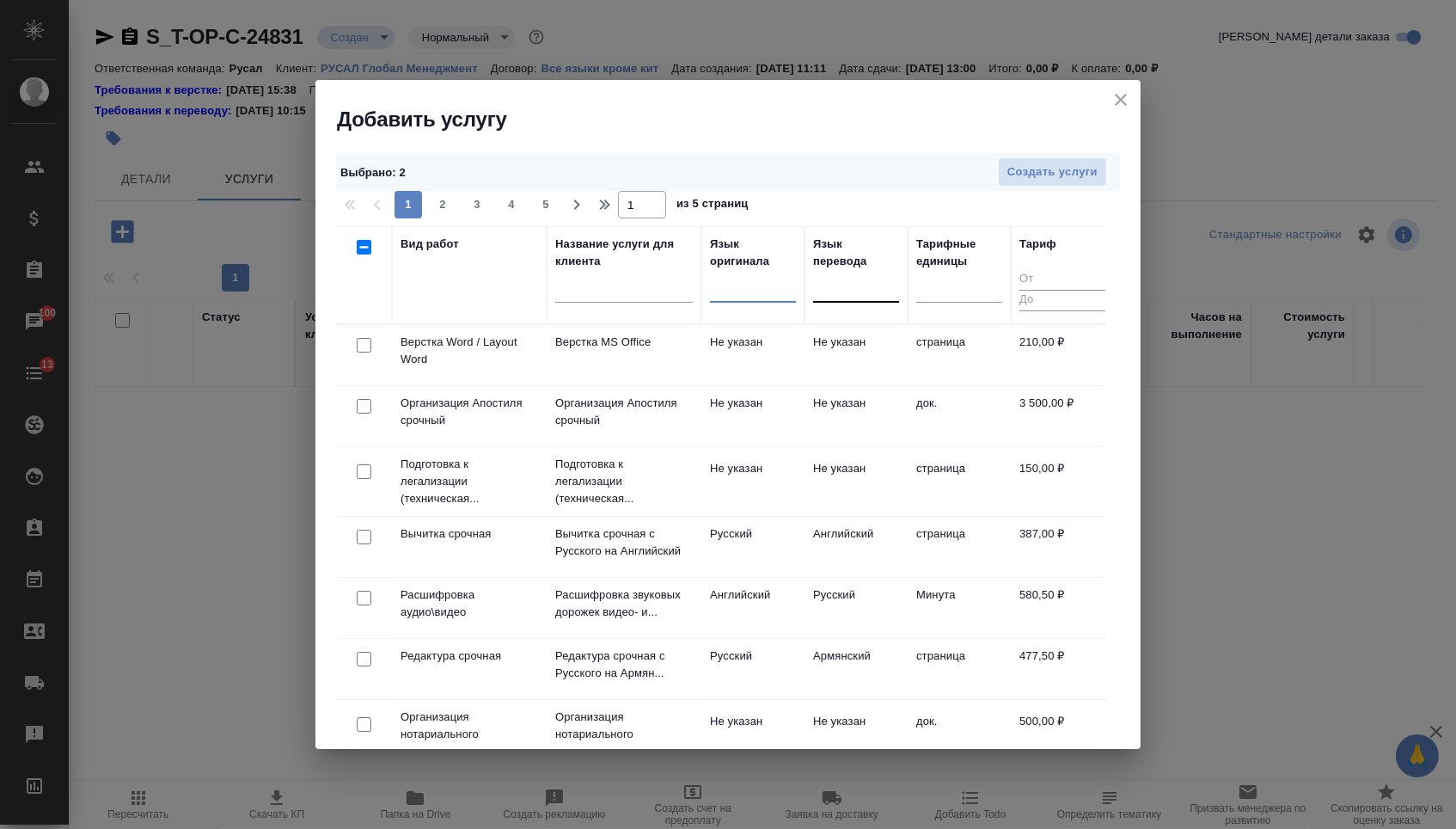
click at [362, 343] on input "checkbox" at bounding box center [364, 346] width 15 height 15
checkbox input "true"
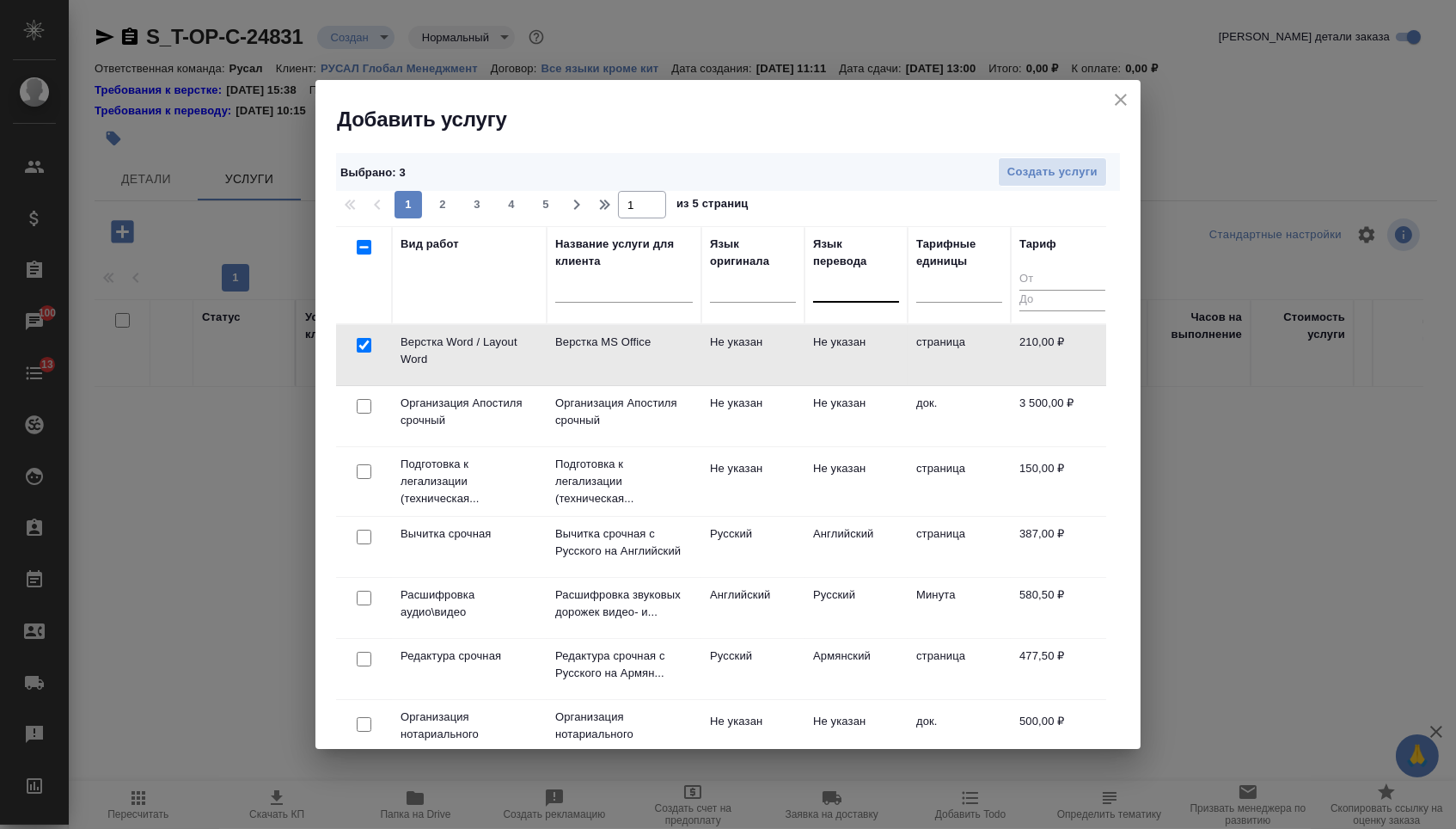
click at [362, 721] on input "checkbox" at bounding box center [364, 725] width 15 height 15
checkbox input "true"
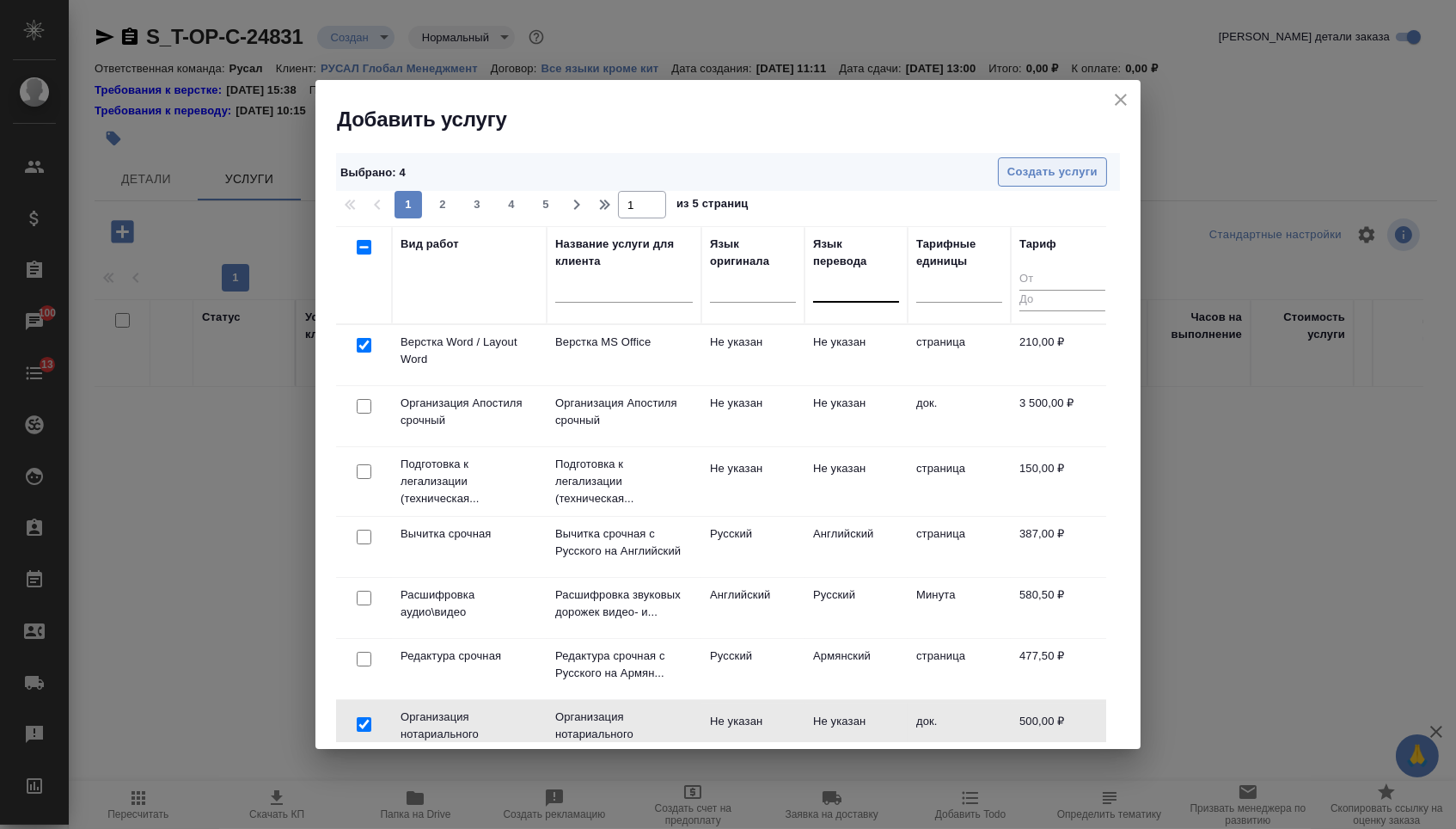
click at [1038, 179] on span "Создать услуги" at bounding box center [1053, 172] width 91 height 20
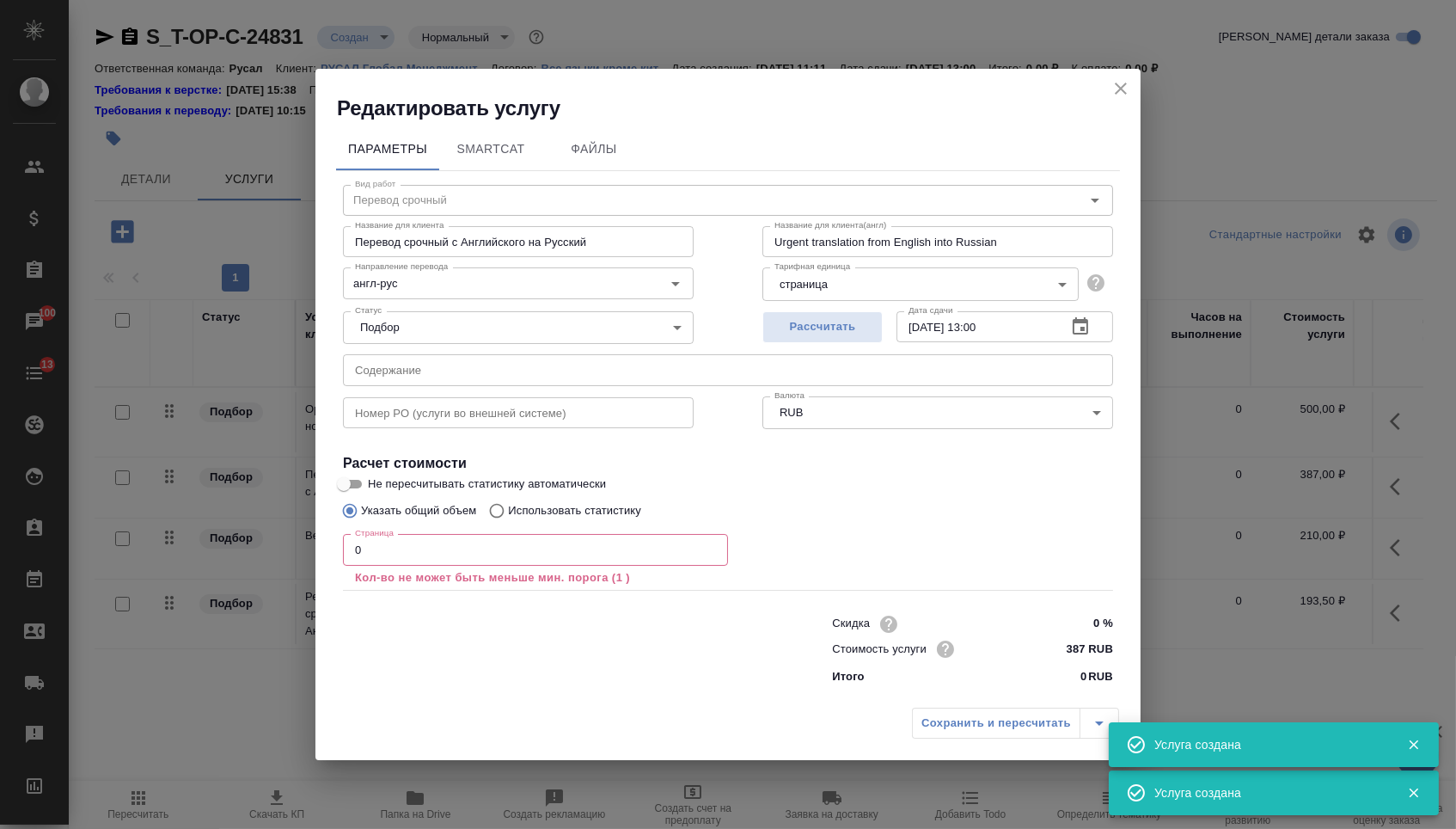
click at [476, 365] on input "text" at bounding box center [727, 370] width 770 height 31
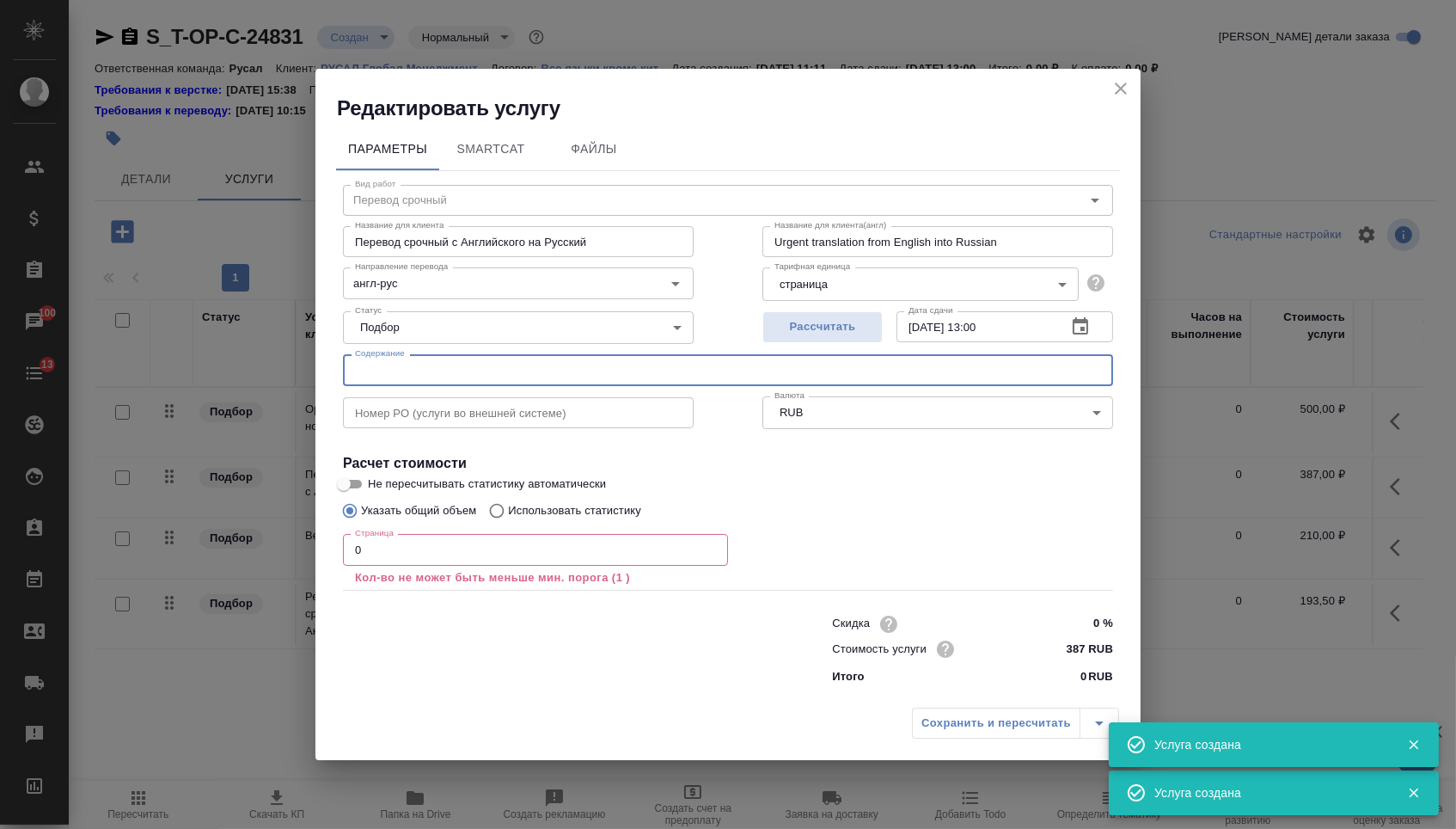
paste input "Kris 25758 J4361 - SAD"
type input "Kris 25758 J4361 - SAD"
click at [385, 559] on input "0" at bounding box center [535, 550] width 385 height 31
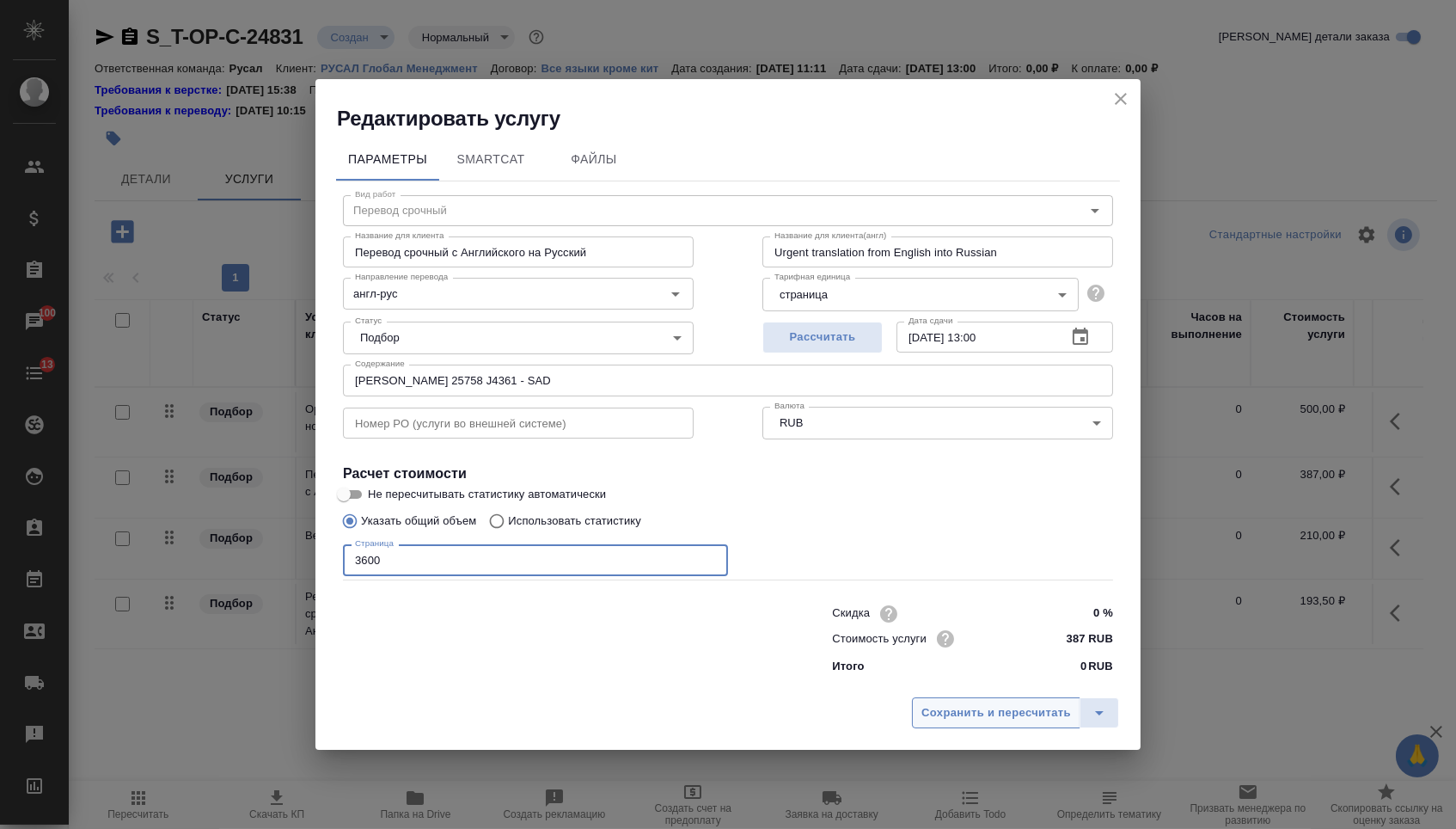
type input "3600"
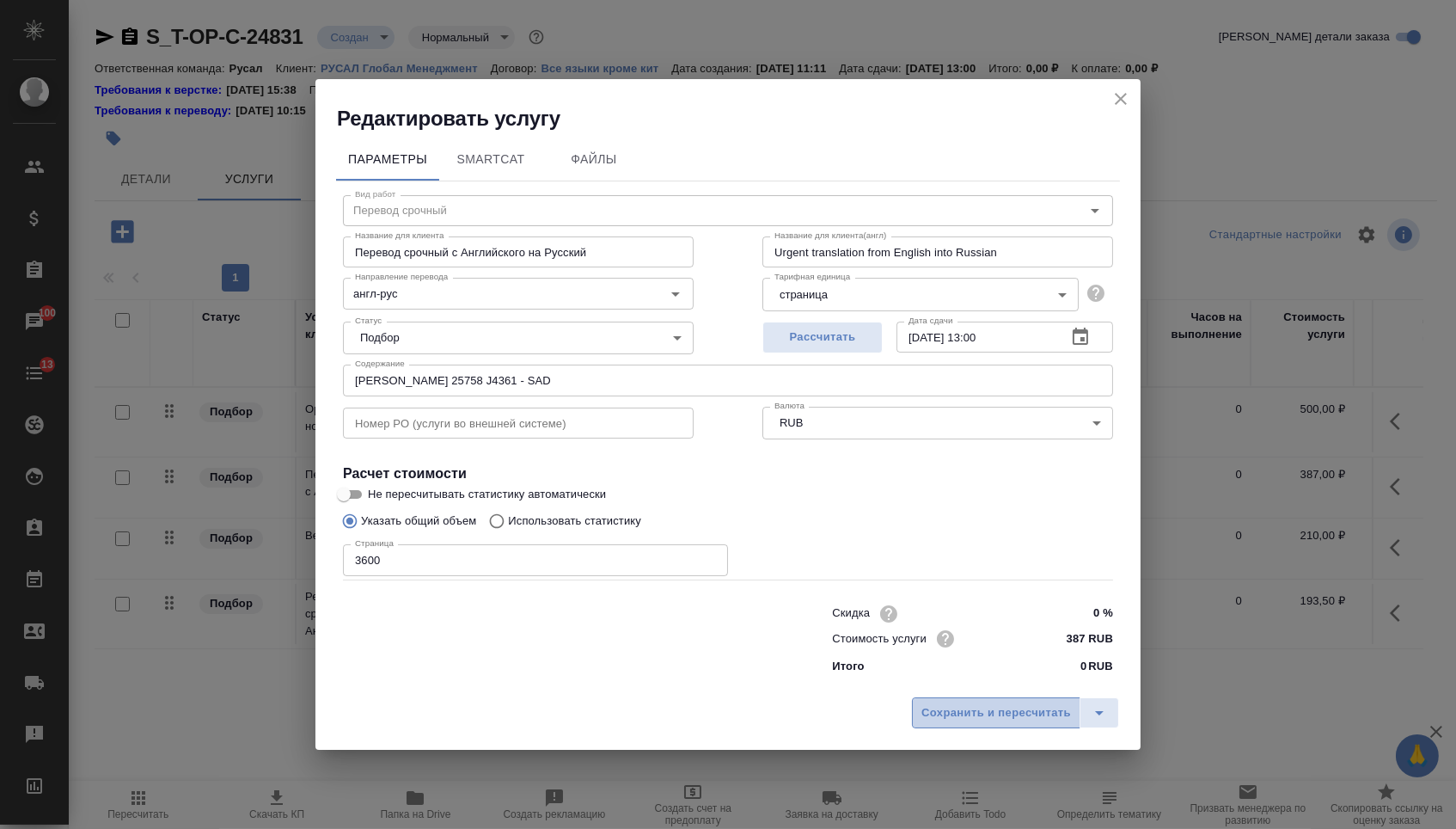
click at [938, 723] on span "Сохранить и пересчитать" at bounding box center [995, 713] width 150 height 20
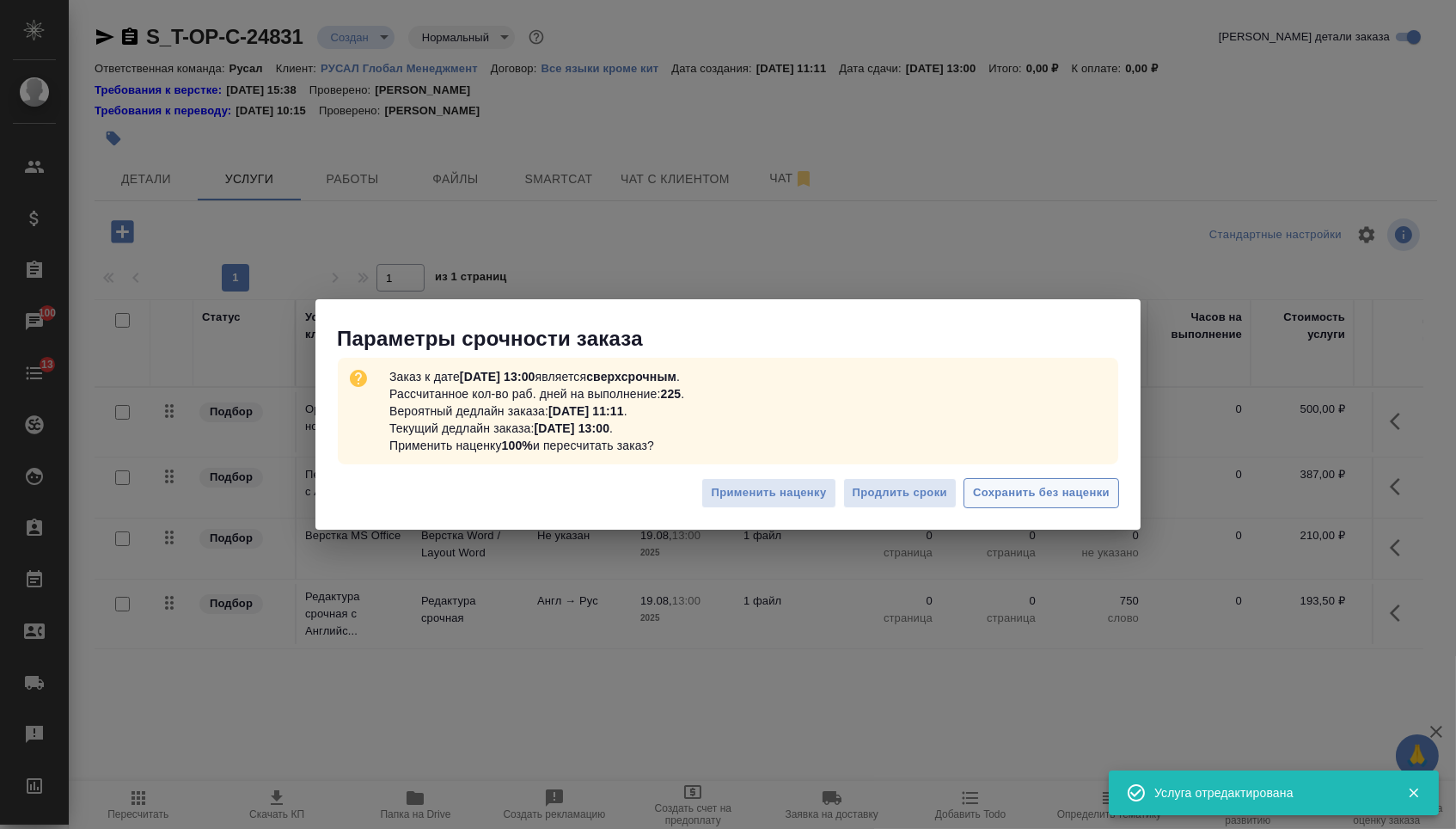
click at [1064, 484] on span "Сохранить без наценки" at bounding box center [1041, 493] width 137 height 20
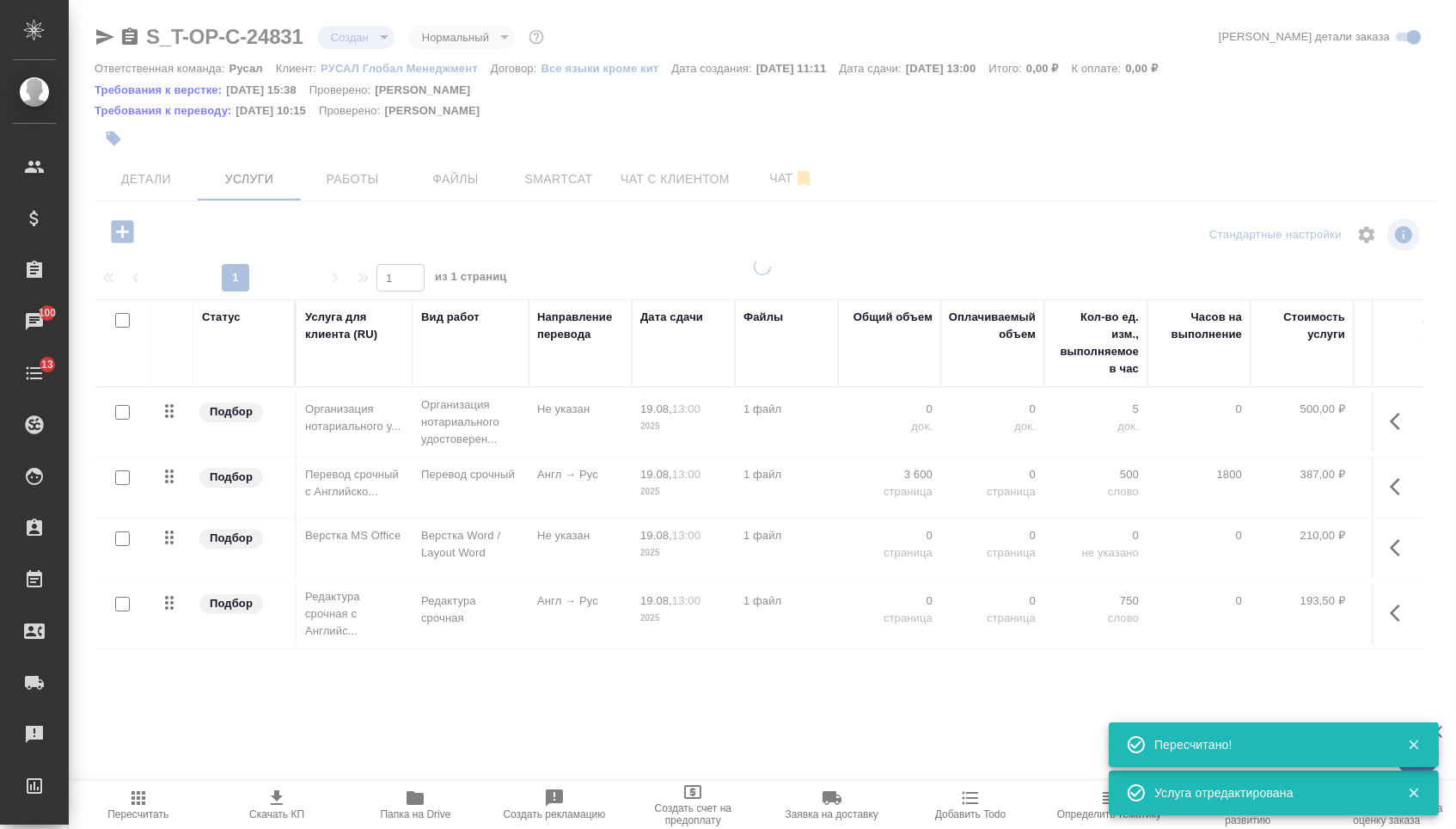
type input "urgent"
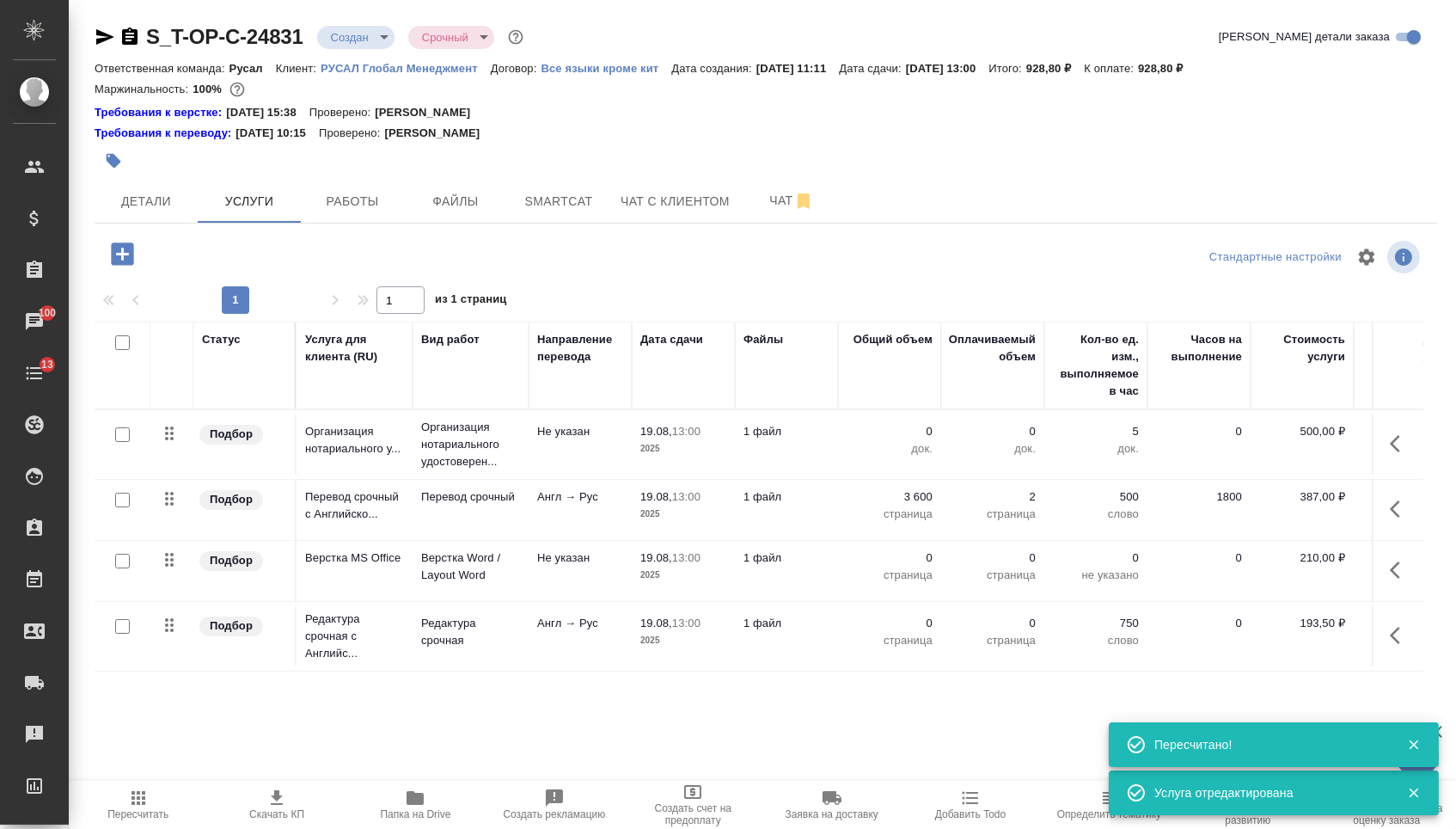
click at [900, 427] on td "0 док." at bounding box center [889, 444] width 103 height 60
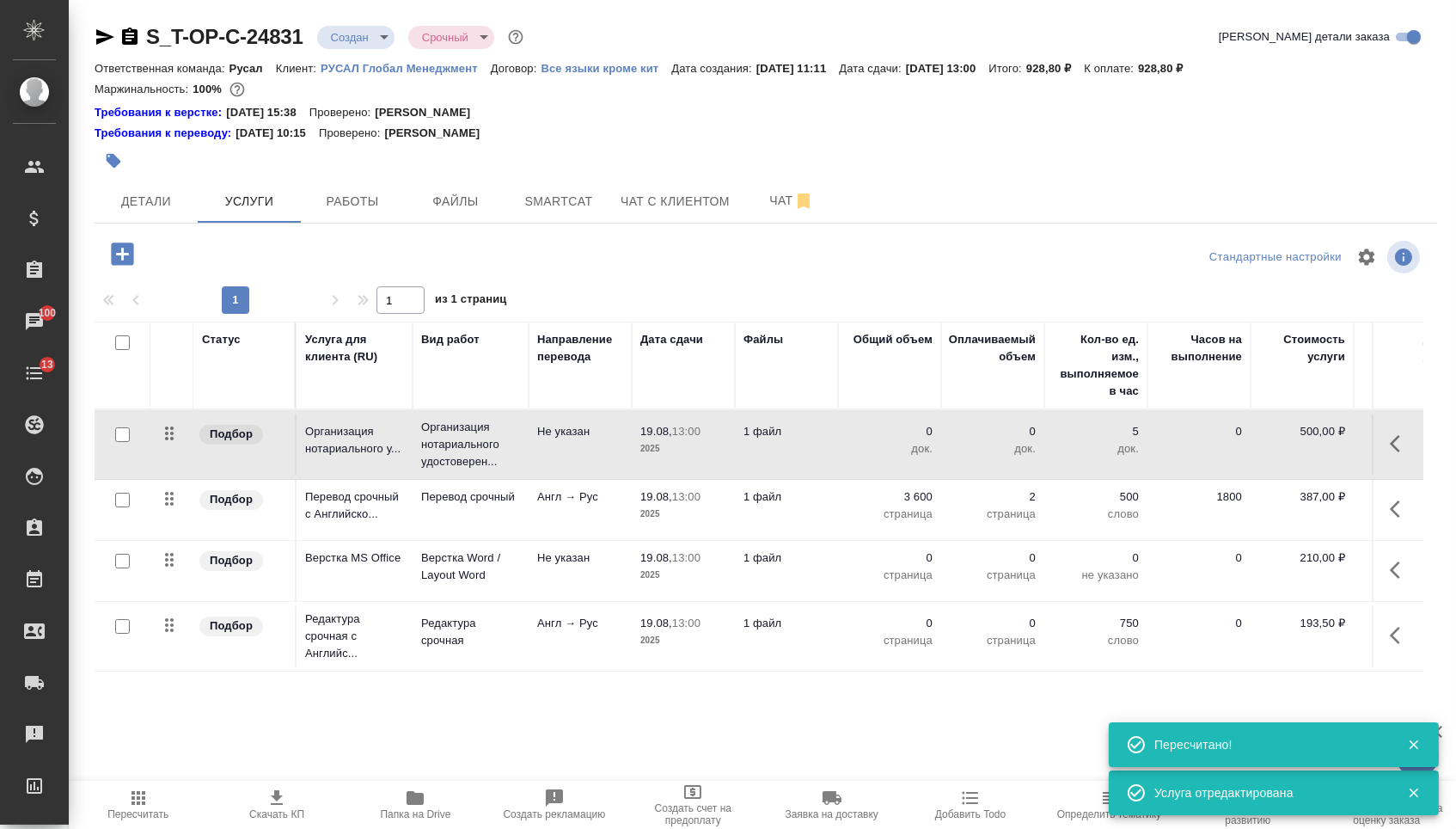
click at [895, 440] on p "0" at bounding box center [889, 431] width 86 height 17
drag, startPoint x: 896, startPoint y: 446, endPoint x: 948, endPoint y: 446, distance: 52.0
click at [948, 446] on tr "Подбор Организация нотариального у... Организация нотариального удостоверен... …" at bounding box center [904, 444] width 1620 height 70
type input "1"
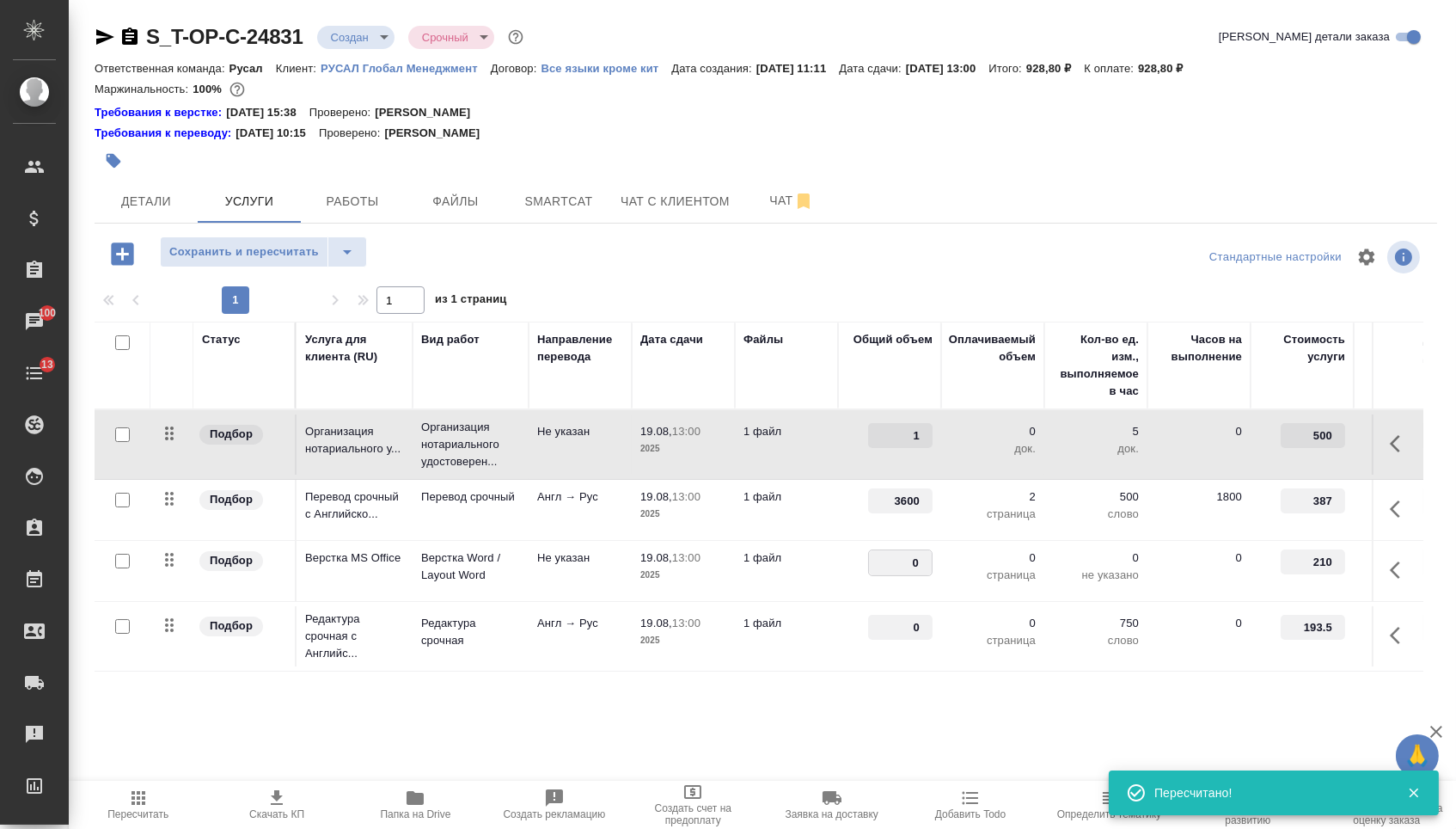
drag, startPoint x: 898, startPoint y: 571, endPoint x: 940, endPoint y: 571, distance: 42.0
click at [940, 571] on tr "Подбор Верстка MS Office Верстка Word / Layout Word Не указан 19.08, 13:00 2025…" at bounding box center [904, 571] width 1620 height 61
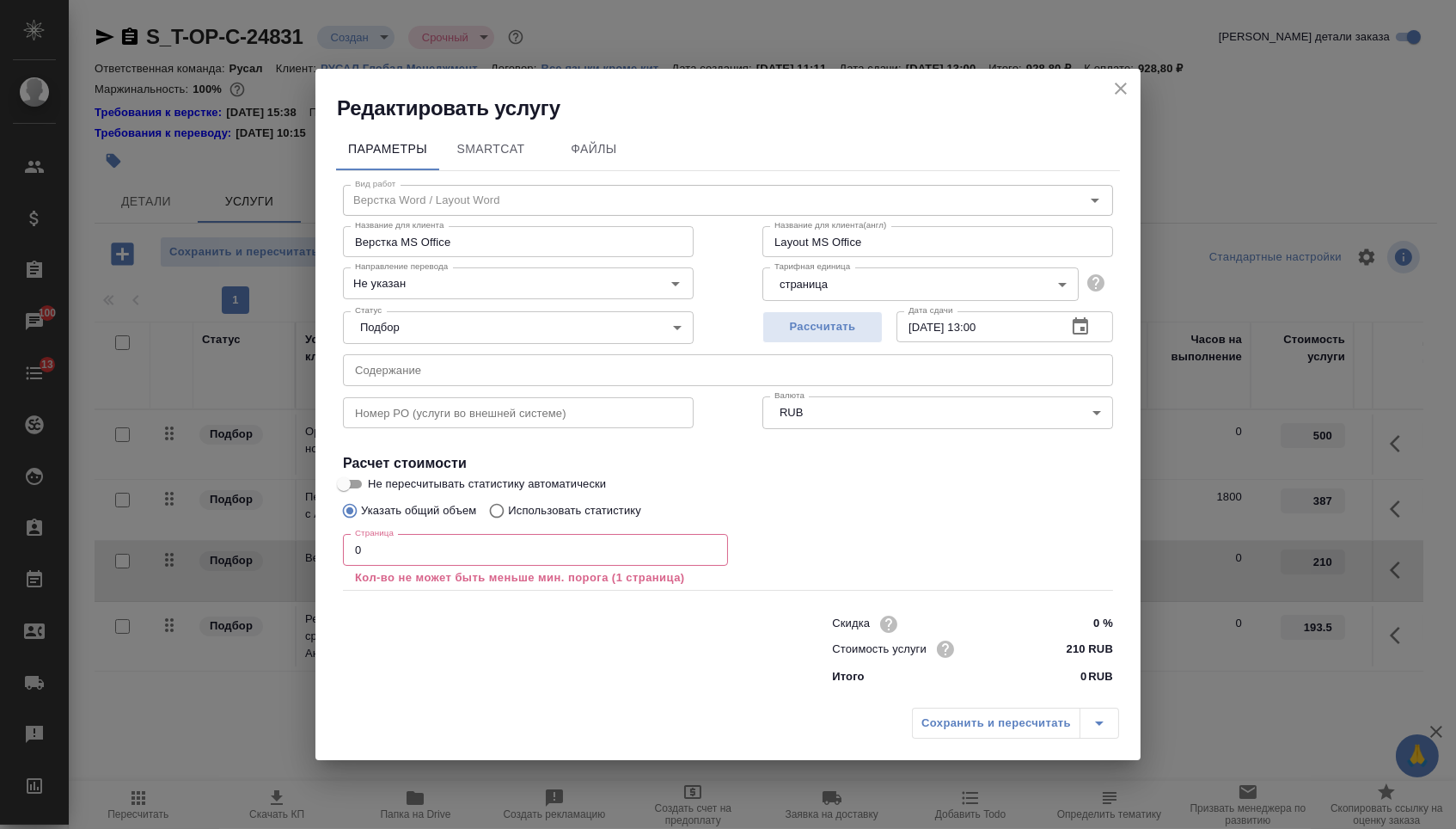
click at [1121, 83] on icon "close" at bounding box center [1121, 88] width 21 height 21
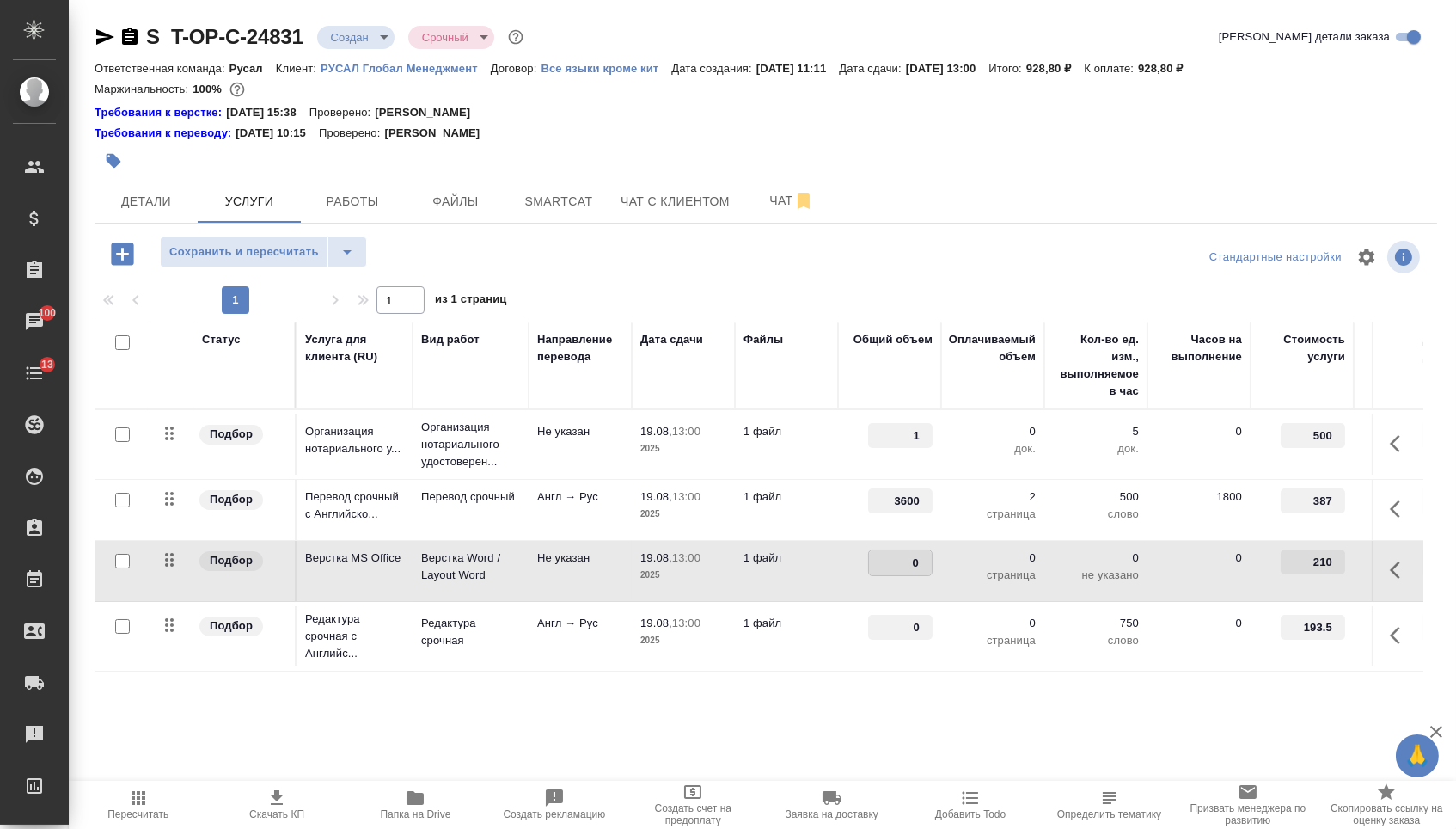
drag, startPoint x: 897, startPoint y: 571, endPoint x: 938, endPoint y: 571, distance: 41.0
click at [938, 474] on td "0" at bounding box center [889, 444] width 103 height 60
type input "2"
type input "3600"
click at [786, 712] on div "S_T-OP-C-24831 Создан new Срочный urgent Кратко детали заказа Ответственная ком…" at bounding box center [766, 367] width 1362 height 736
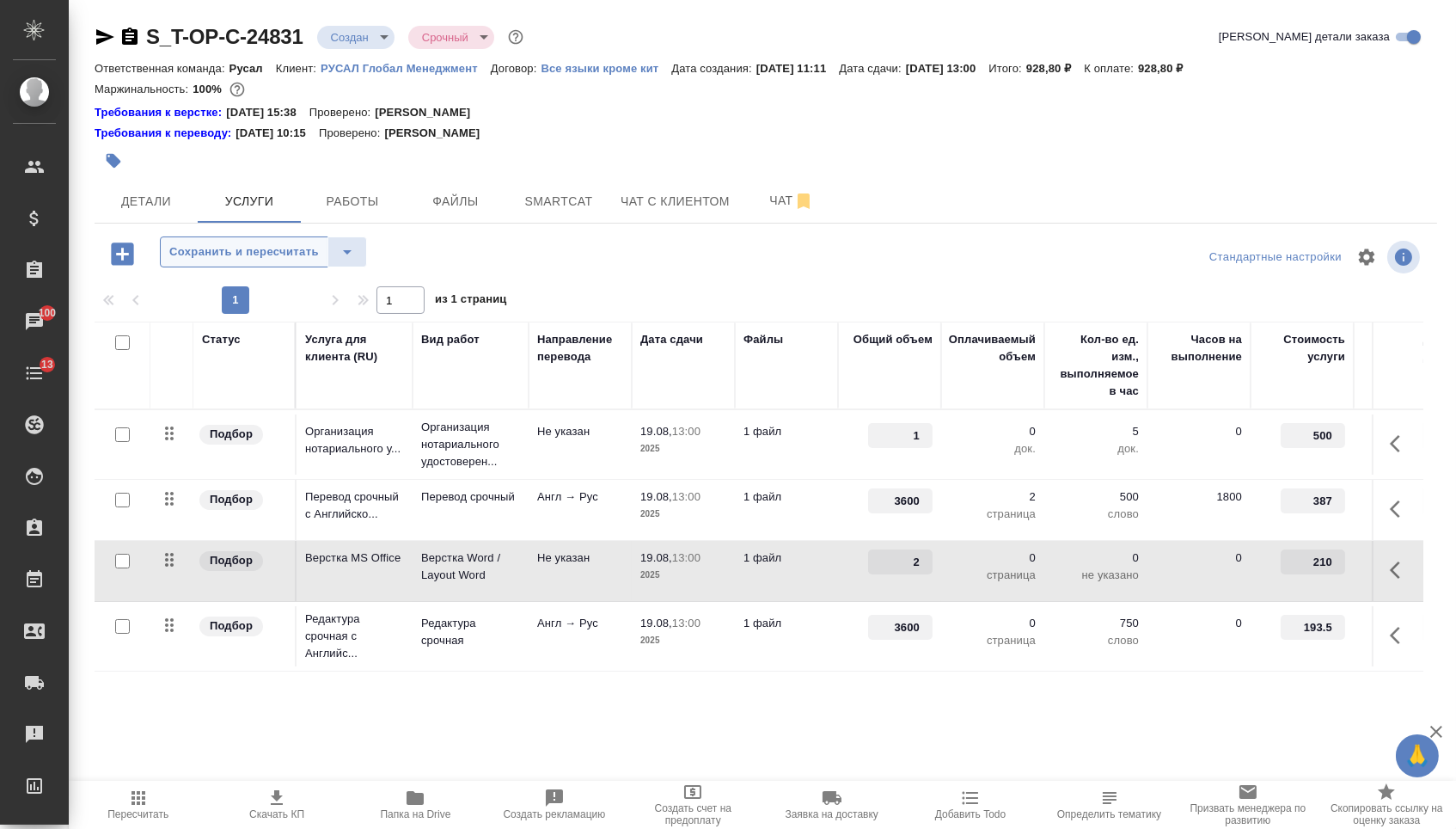
click at [278, 262] on span "Сохранить и пересчитать" at bounding box center [244, 252] width 150 height 20
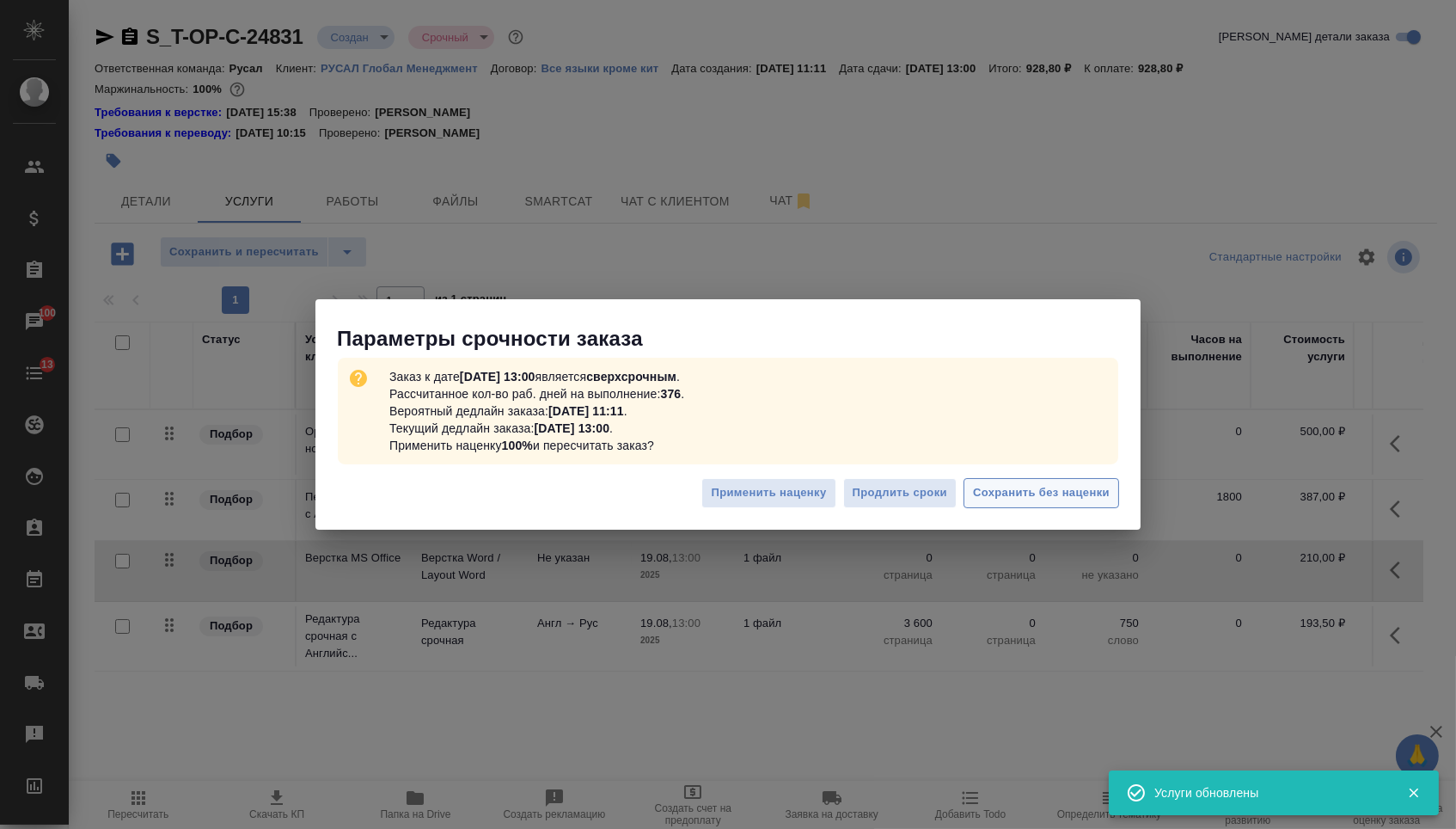
click at [1101, 506] on button "Сохранить без наценки" at bounding box center [1042, 493] width 156 height 30
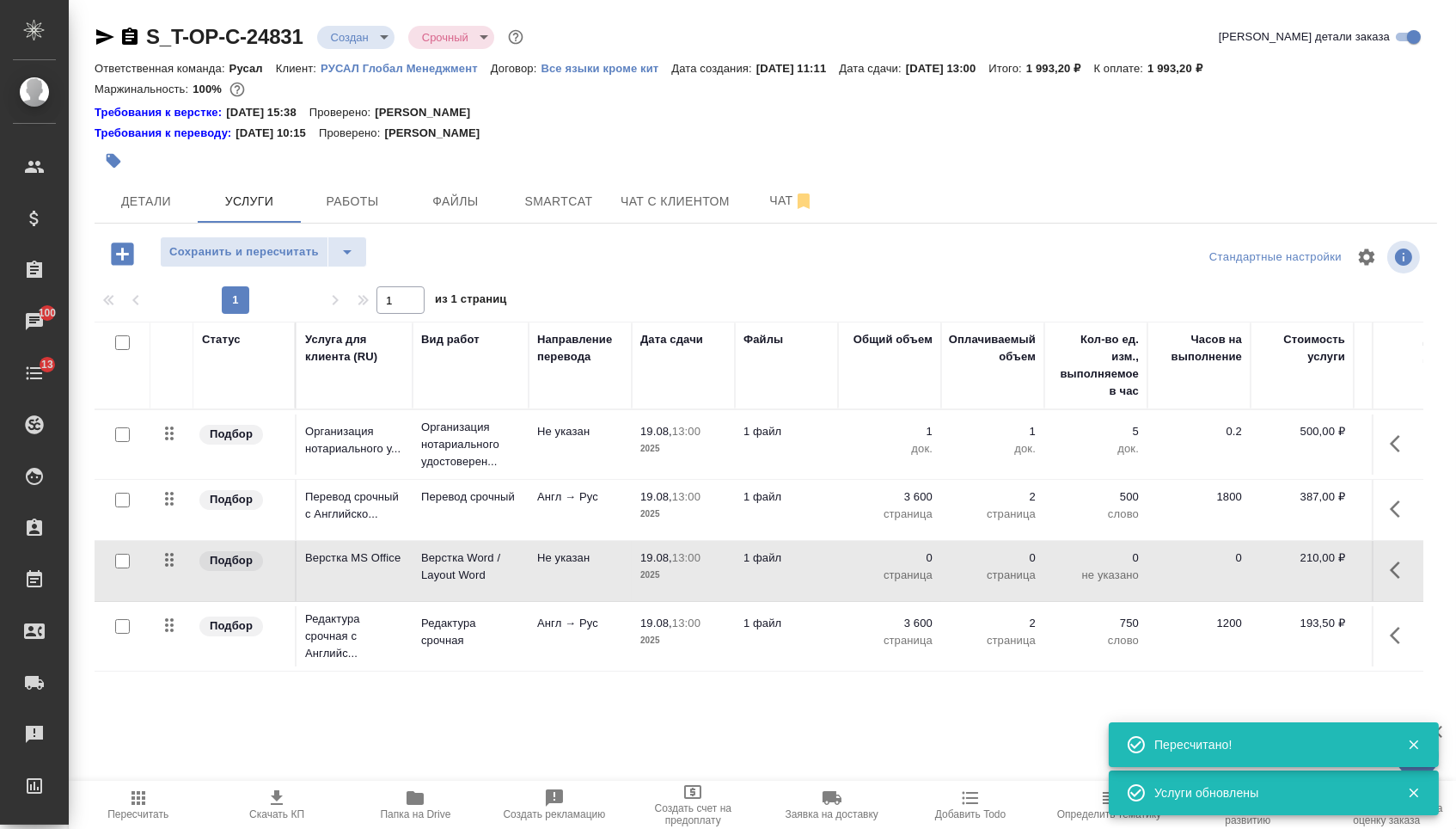
drag, startPoint x: 168, startPoint y: 512, endPoint x: 165, endPoint y: 419, distance: 93.0
click at [167, 420] on tbody "Подбор Организация нотариального у... Организация нотариального удостоверен... …" at bounding box center [904, 541] width 1620 height 261
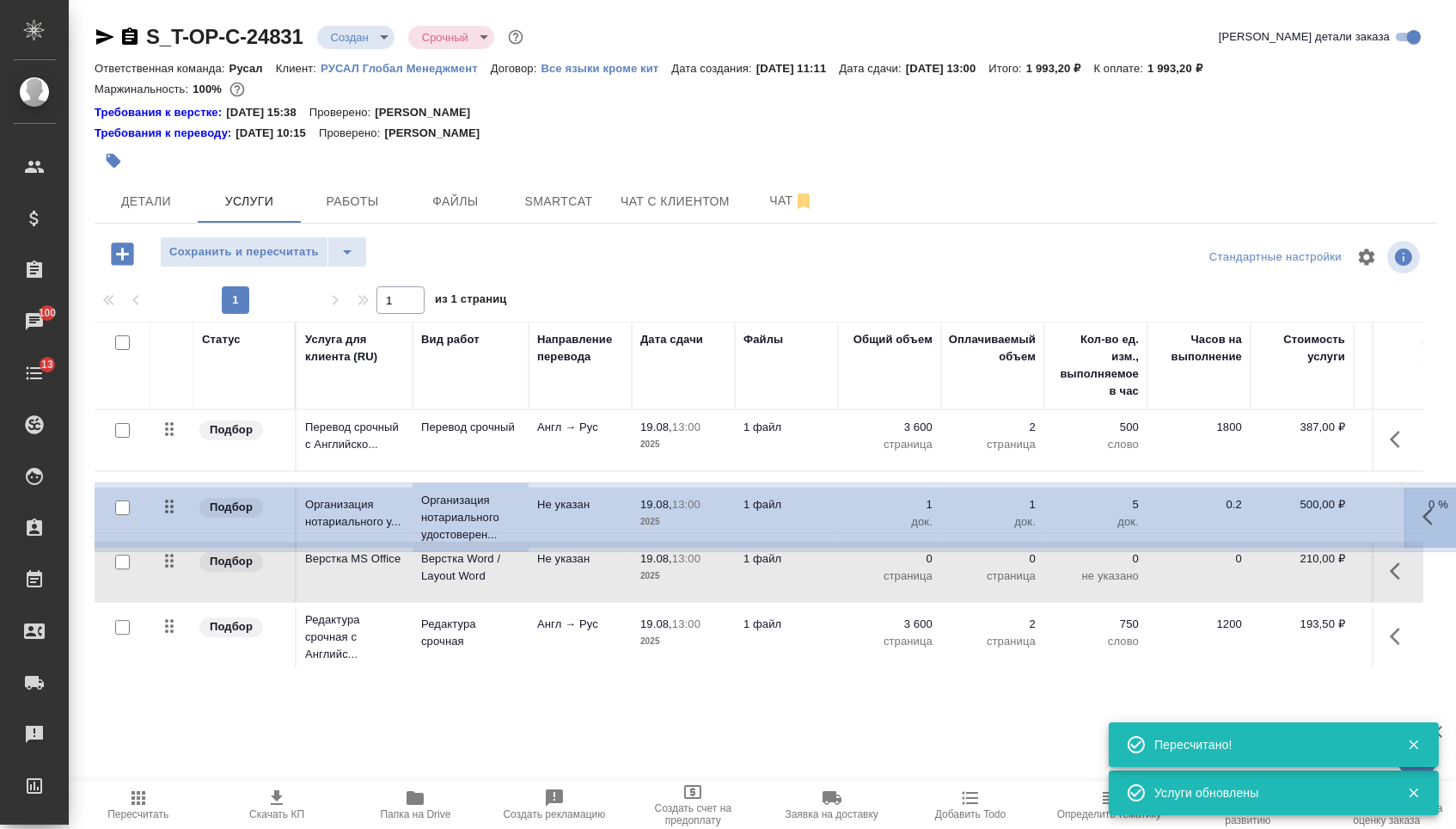
drag, startPoint x: 173, startPoint y: 513, endPoint x: 170, endPoint y: 643, distance: 130.0
click at [171, 643] on table "Статус Услуга для клиента (RU) Вид работ Направление перевода Дата сдачи Файлы …" at bounding box center [904, 497] width 1620 height 351
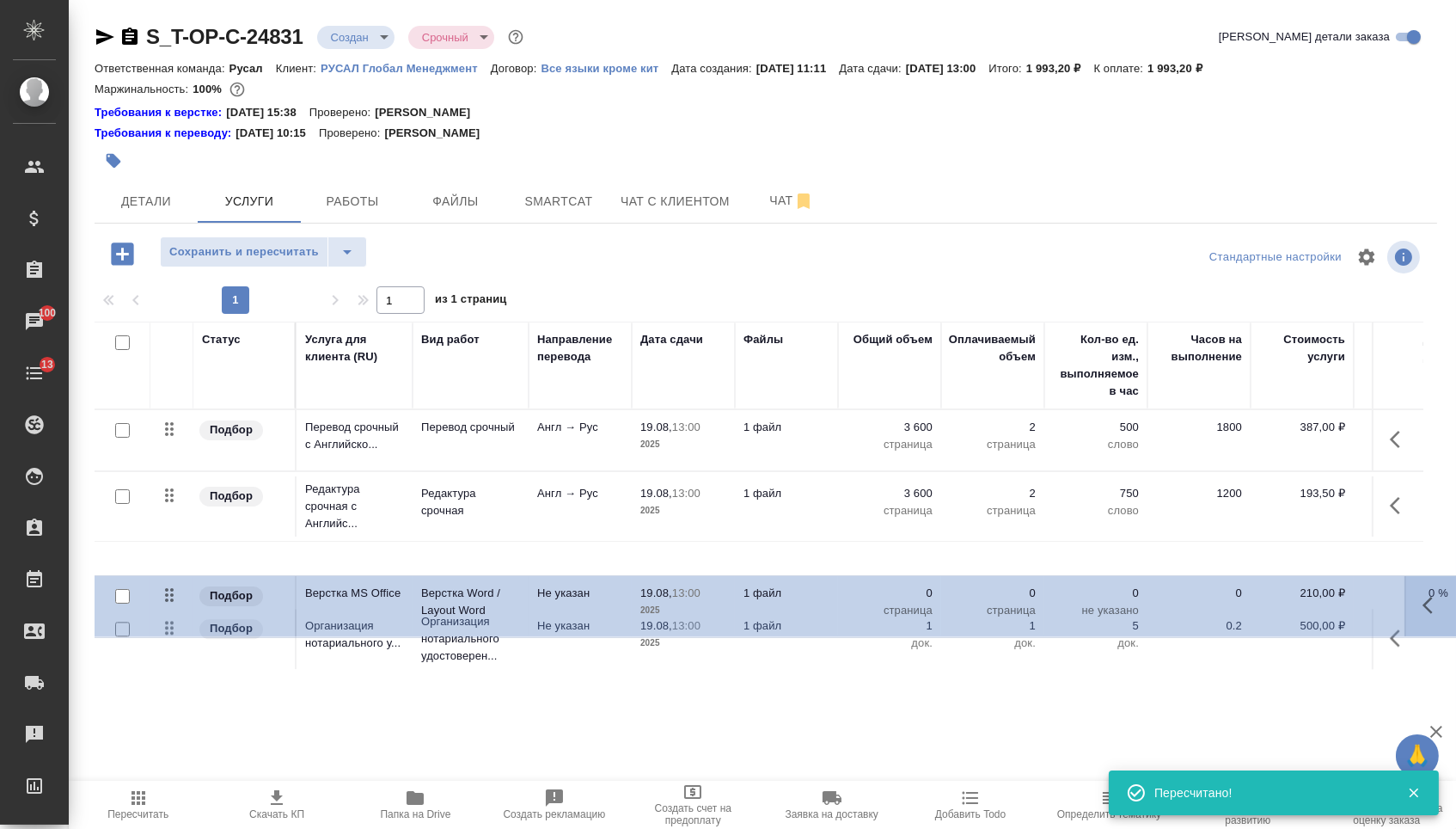
drag, startPoint x: 182, startPoint y: 504, endPoint x: 180, endPoint y: 666, distance: 162.0
click at [181, 667] on table "Статус Услуга для клиента (RU) Вид работ Направление перевода Дата сдачи Файлы …" at bounding box center [904, 498] width 1620 height 353
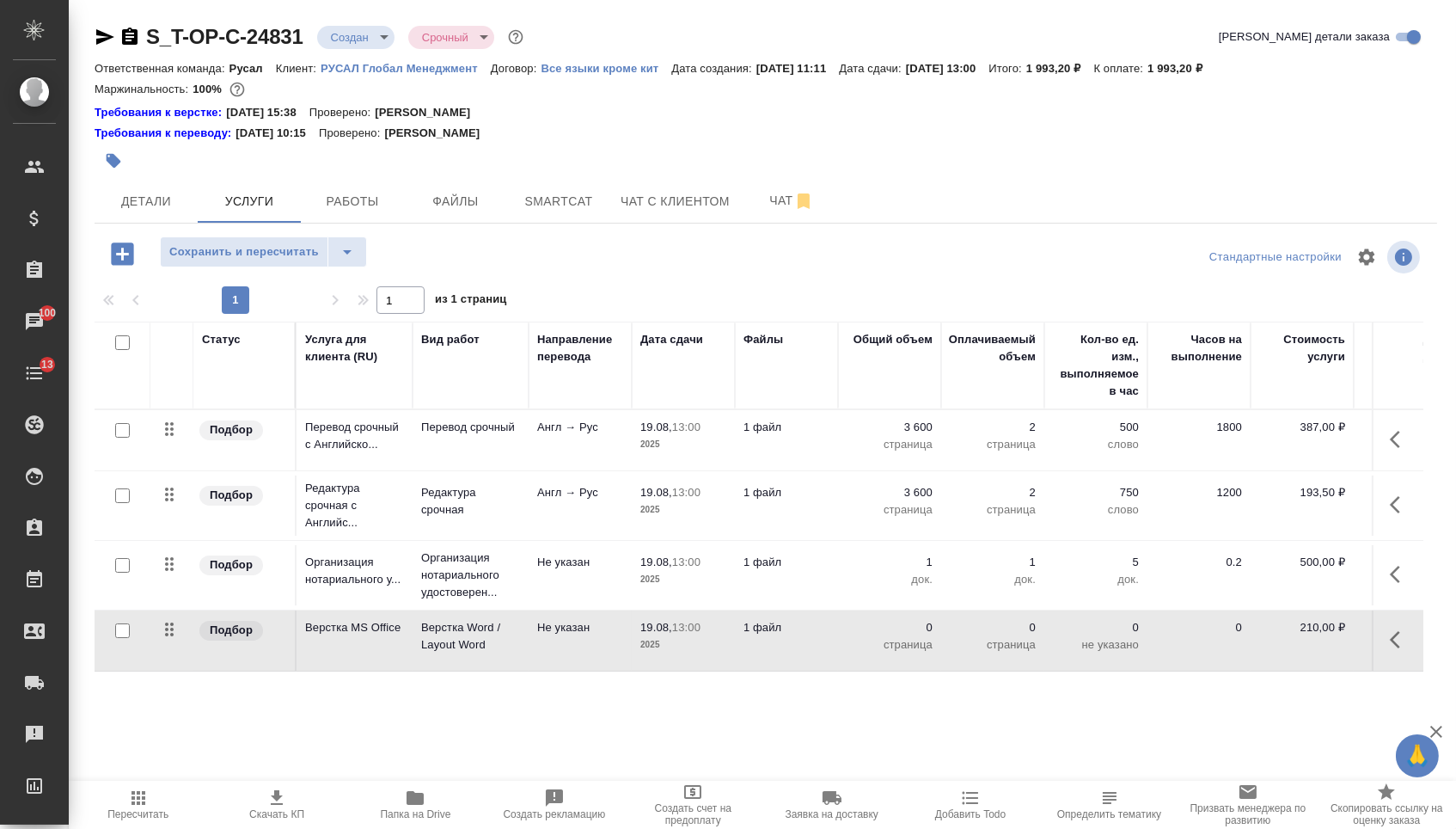
drag, startPoint x: 168, startPoint y: 588, endPoint x: 168, endPoint y: 650, distance: 62.0
click at [168, 650] on tbody "Подбор Перевод срочный с Английско... Перевод срочный Англ → Рус 19.08, 13:00 2…" at bounding box center [904, 541] width 1620 height 261
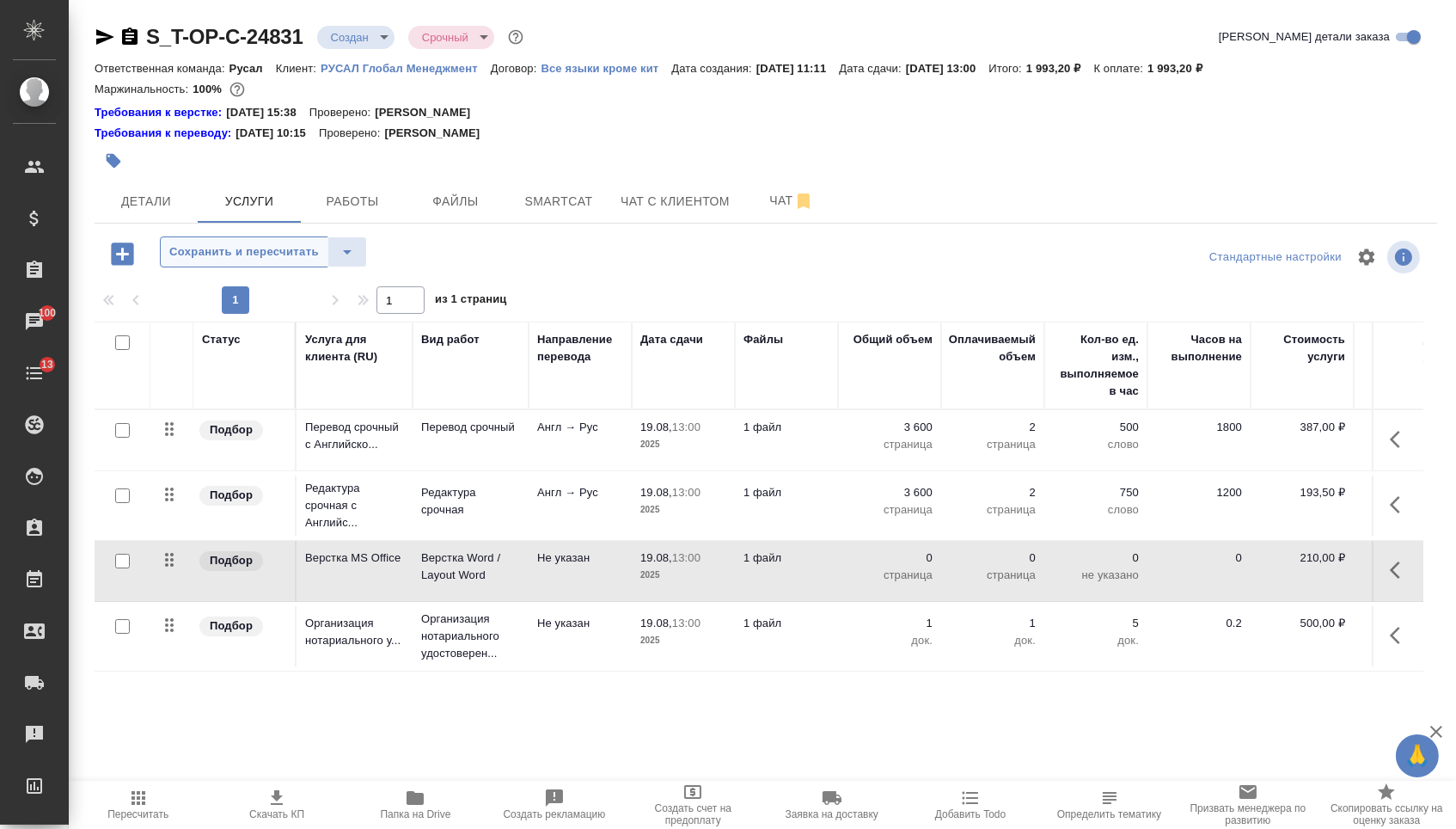
click at [260, 259] on span "Сохранить и пересчитать" at bounding box center [244, 252] width 150 height 20
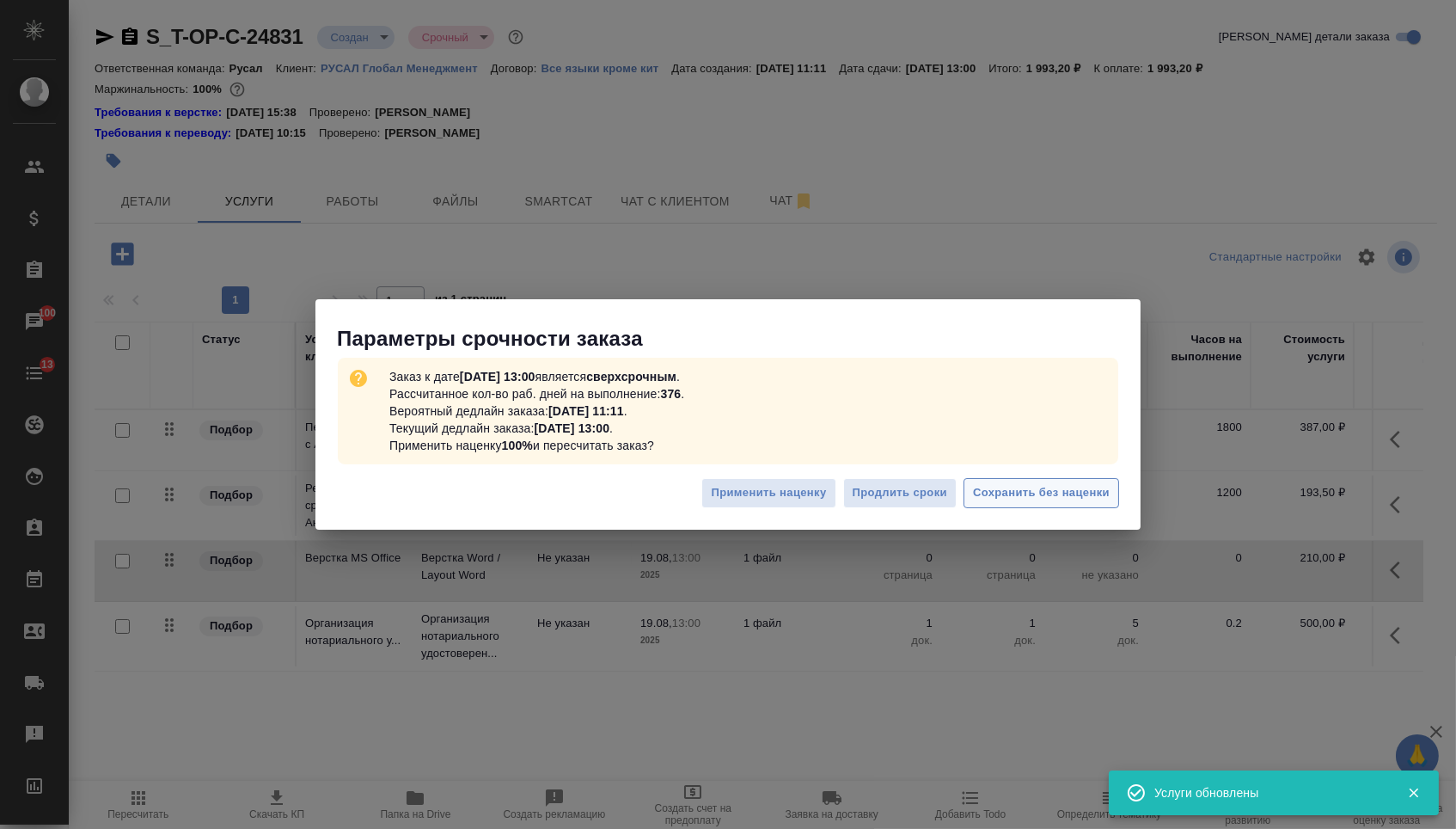
click at [1000, 500] on span "Сохранить без наценки" at bounding box center [1041, 493] width 137 height 20
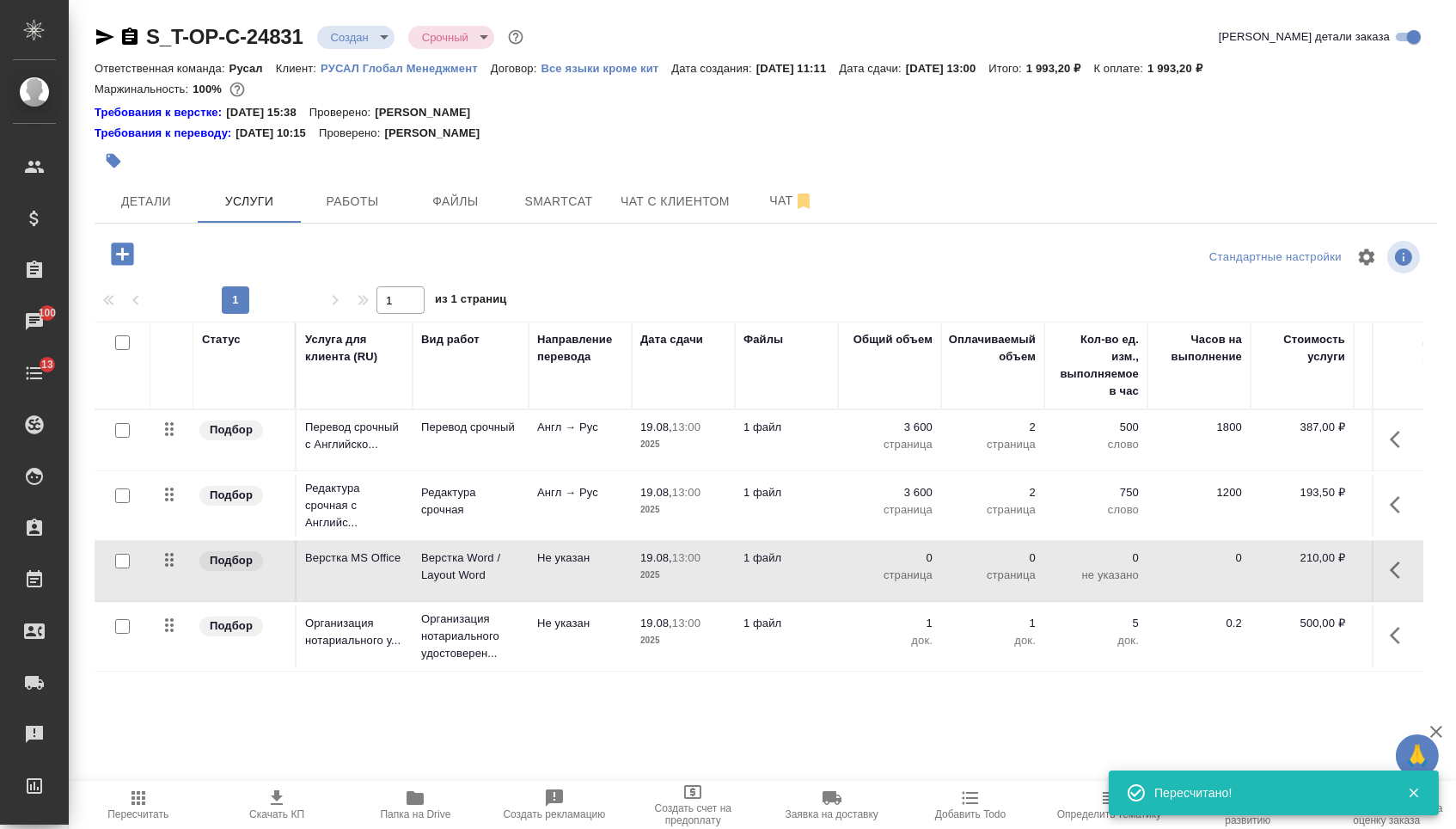
click at [923, 567] on p "0" at bounding box center [889, 558] width 86 height 17
drag, startPoint x: 916, startPoint y: 575, endPoint x: 943, endPoint y: 575, distance: 27.0
click at [941, 575] on tr "Подбор Верстка MS Office Верстка Word / Layout Word Не указан 19.08, 13:00 2025…" at bounding box center [904, 571] width 1620 height 61
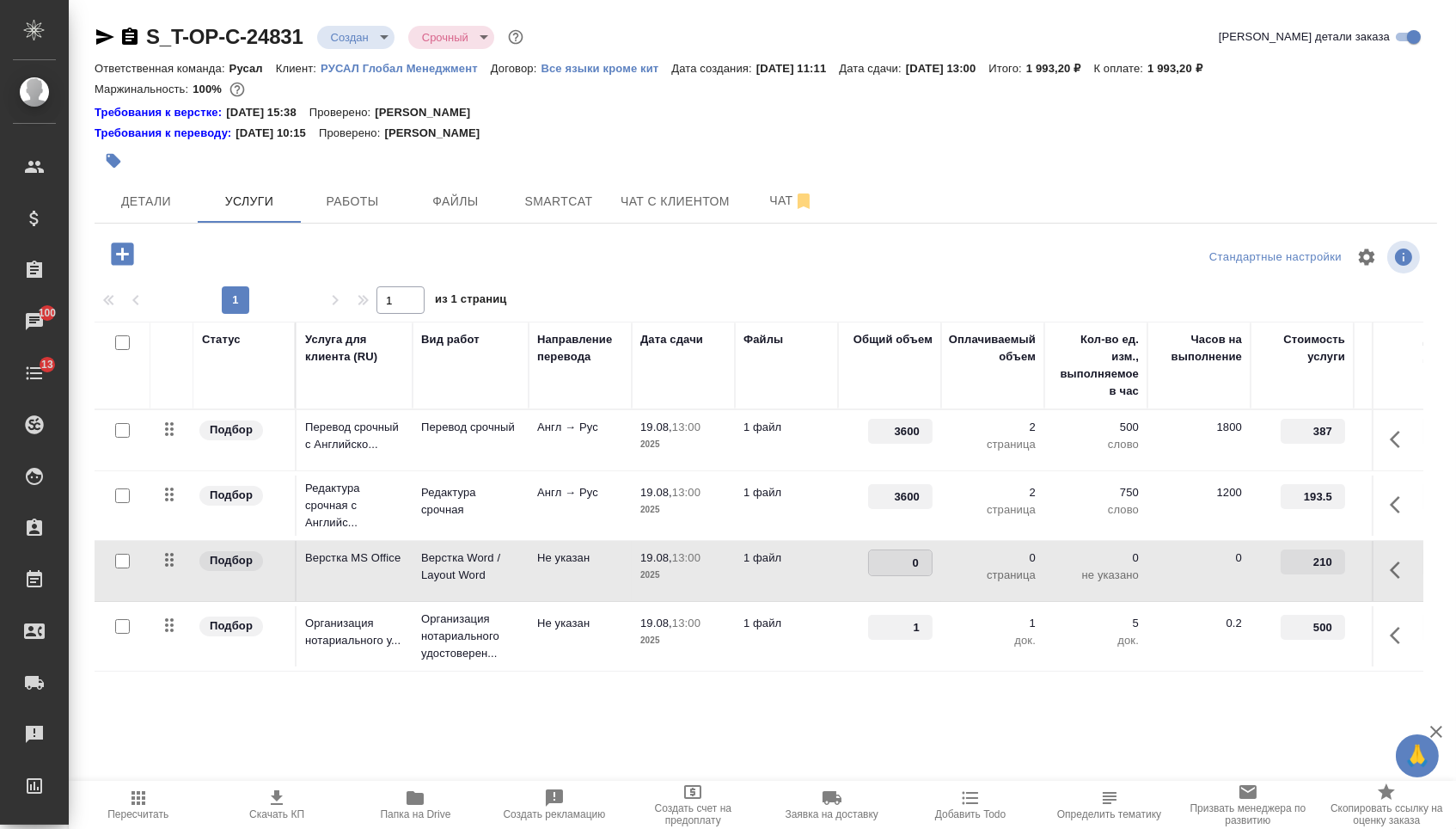
type input "1"
click at [792, 724] on div "S_T-OP-C-24831 Создан new Срочный urgent Кратко детали заказа Ответственная ком…" at bounding box center [766, 367] width 1362 height 736
click at [273, 256] on span "Сохранить и пересчитать" at bounding box center [244, 252] width 150 height 20
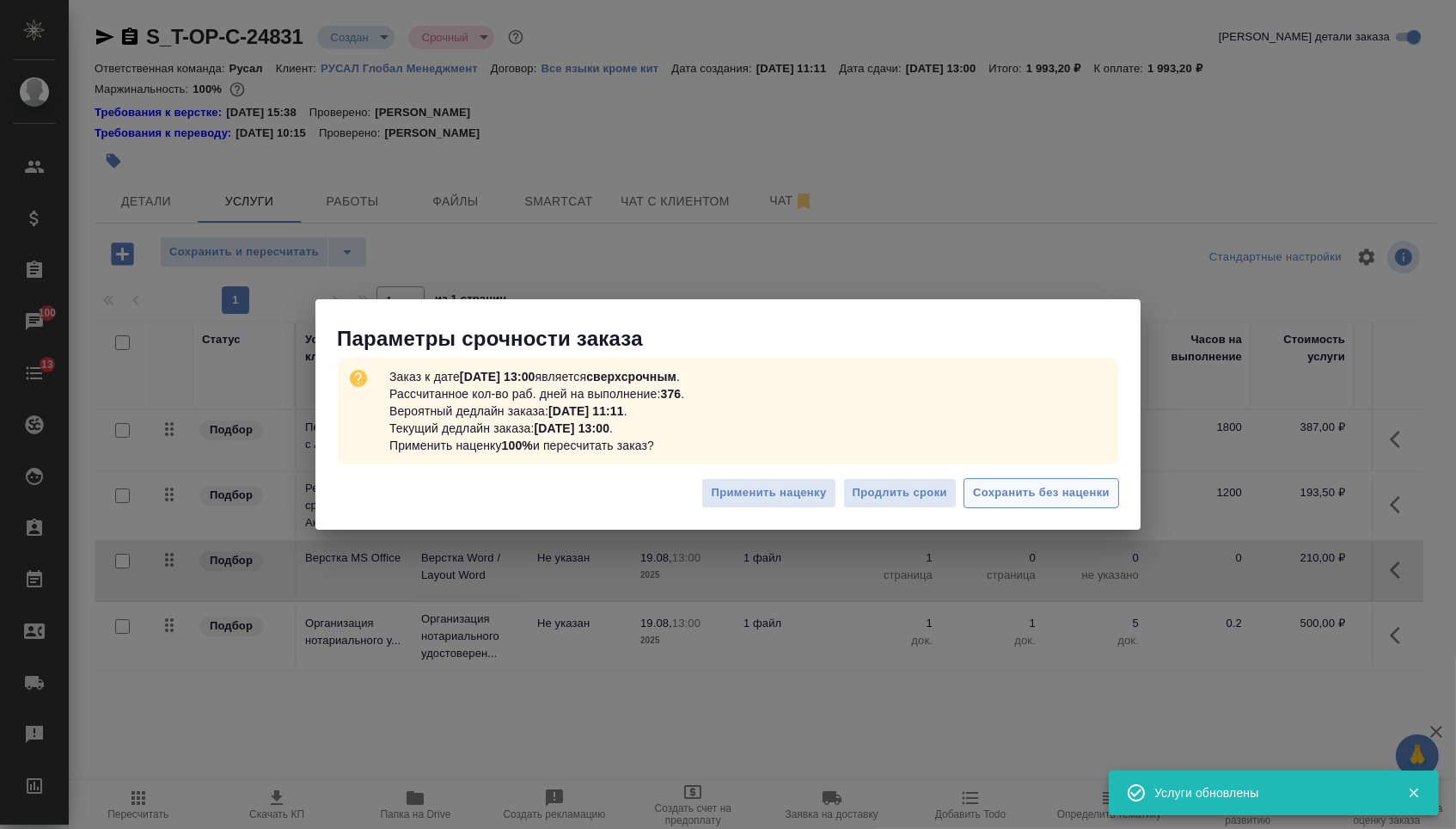
click at [1050, 491] on span "Сохранить без наценки" at bounding box center [1041, 493] width 137 height 20
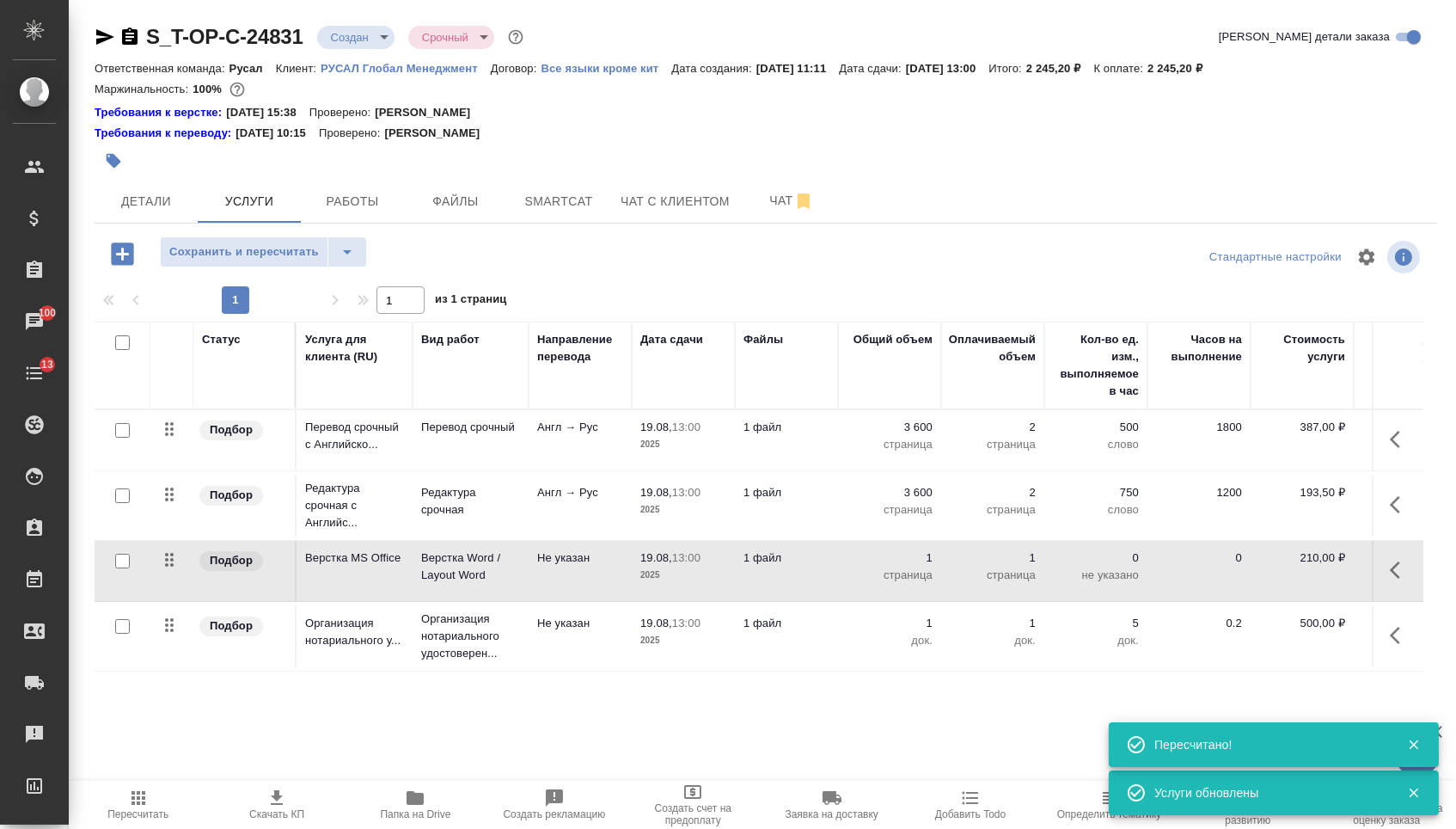
click at [374, 22] on div "S_T-OP-C-24831 Создан new Срочный urgent Кратко детали заказа Ответственная ком…" at bounding box center [766, 367] width 1362 height 736
click at [374, 36] on body "🙏 .cls-1 fill:#fff; AWATERA Menshikova Aleksandra Клиенты Спецификации Заказы 1…" at bounding box center [728, 414] width 1456 height 829
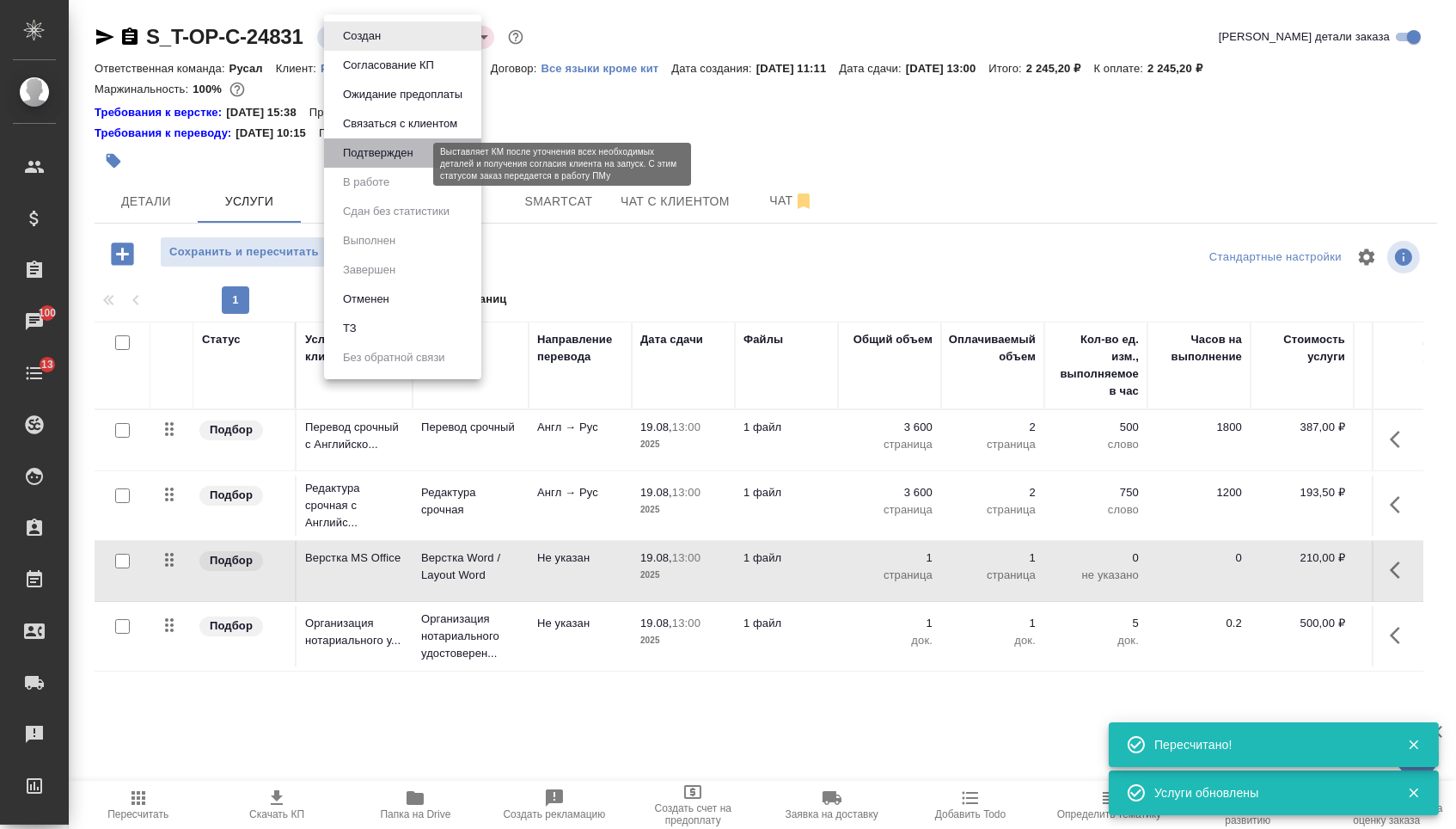
click at [376, 162] on button "Подтвержден" at bounding box center [378, 152] width 81 height 19
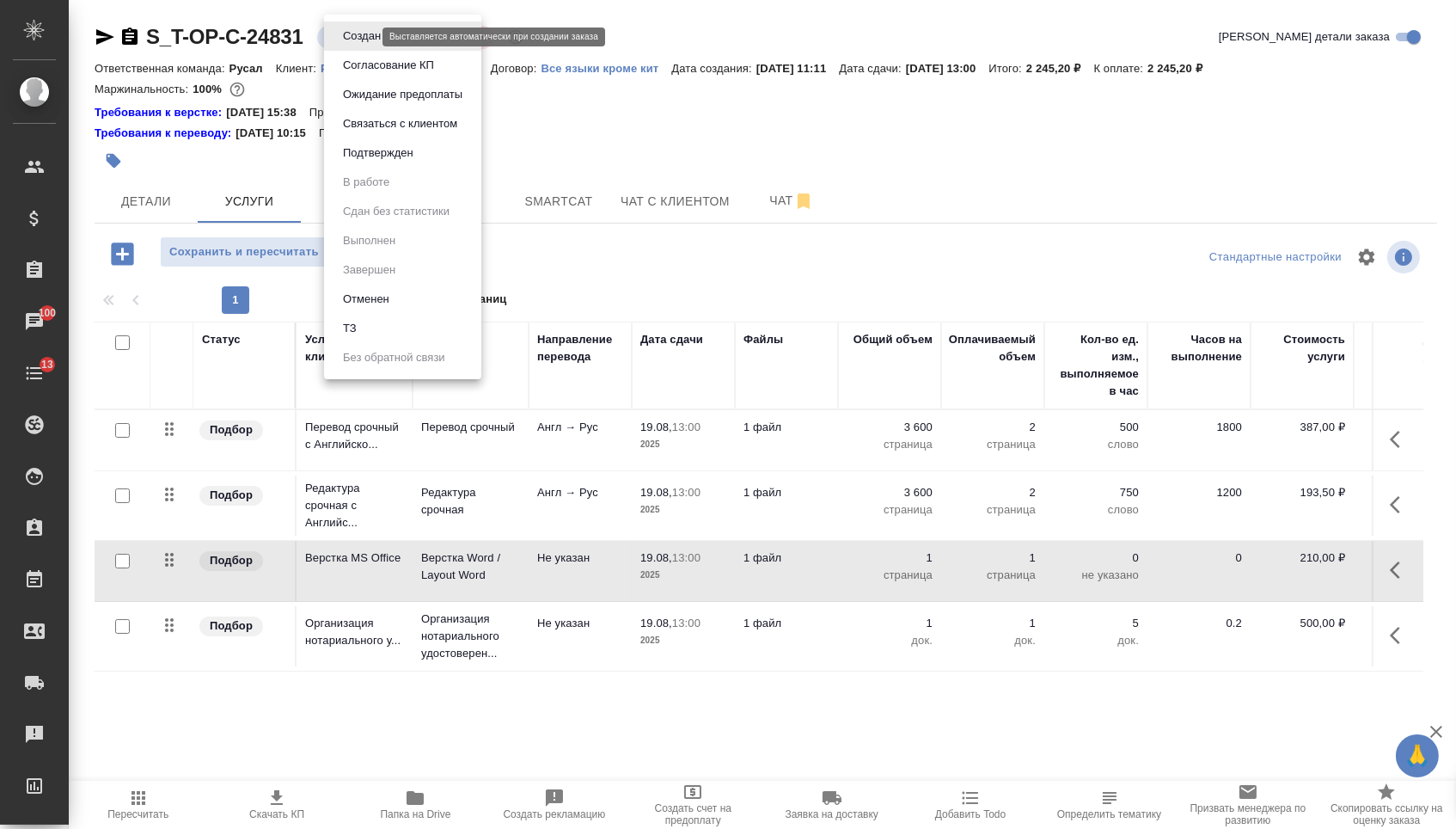
click at [347, 31] on body "🙏 .cls-1 fill:#fff; AWATERA Menshikova Aleksandra Клиенты Спецификации Заказы 1…" at bounding box center [728, 414] width 1456 height 829
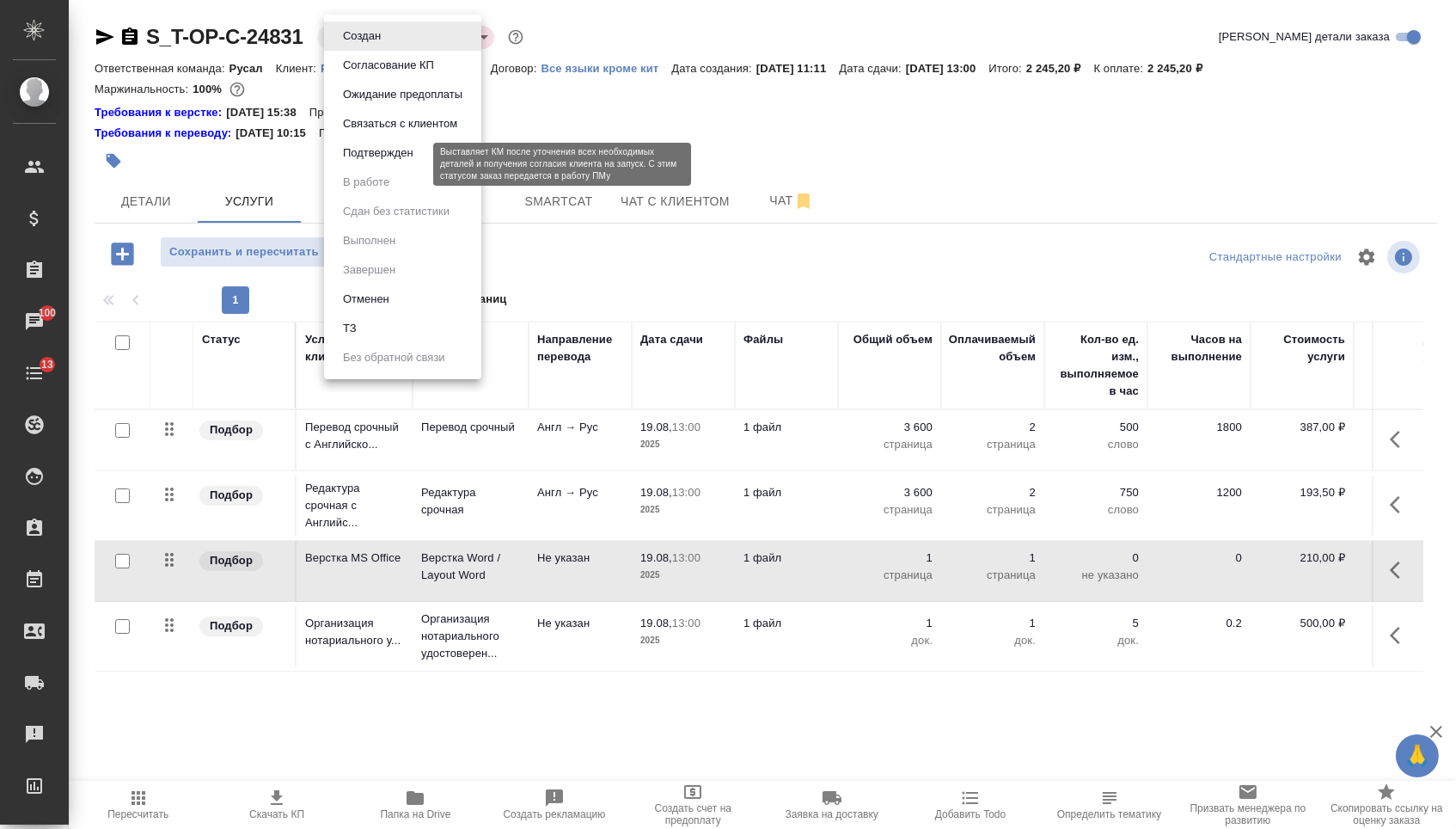
click at [363, 161] on div ".cls-1 fill:#fff; AWATERA Menshikova Aleksandra Клиенты Спецификации Заказы 100…" at bounding box center [728, 414] width 1456 height 829
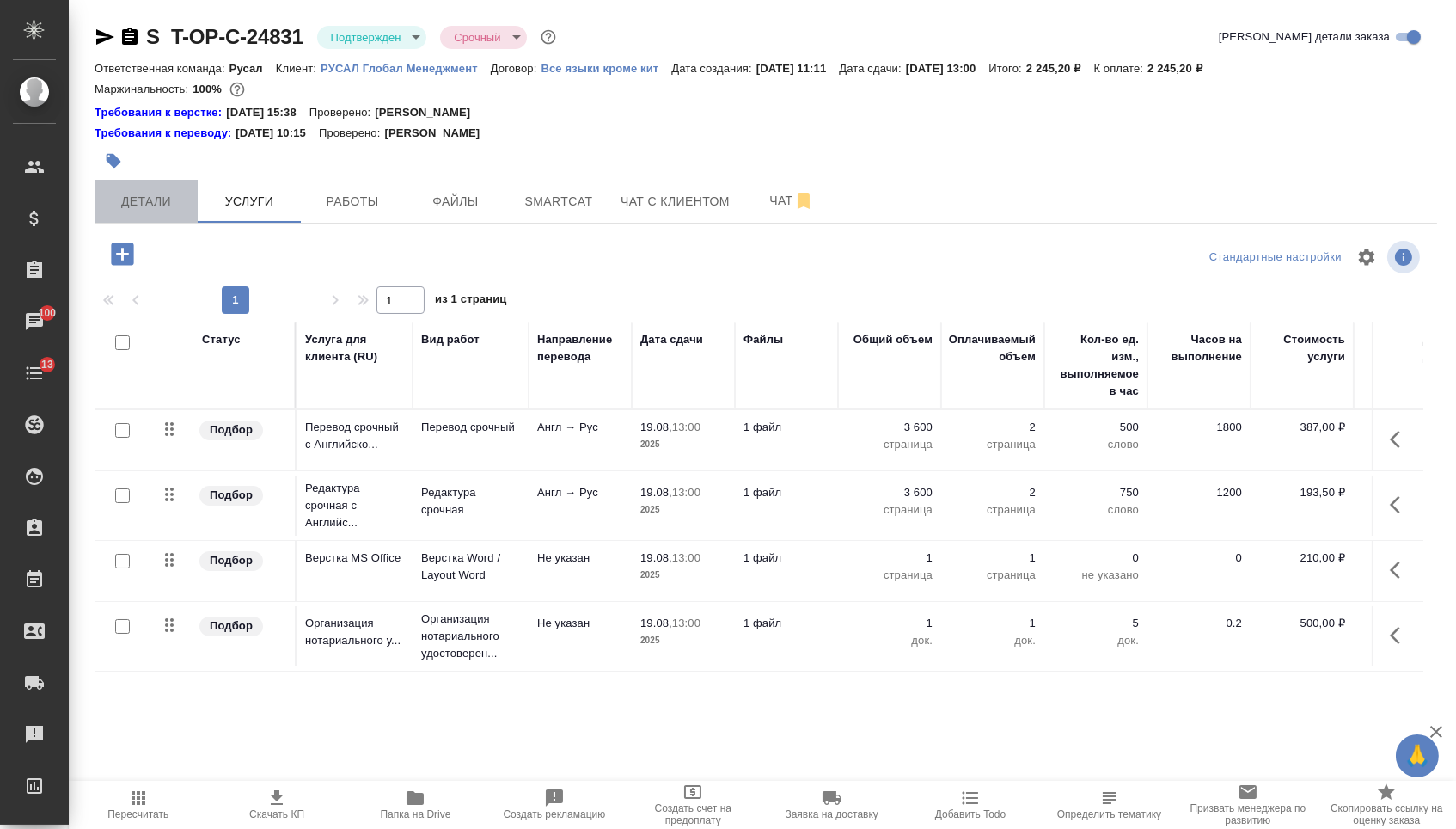
click at [127, 199] on span "Детали" at bounding box center [146, 201] width 83 height 22
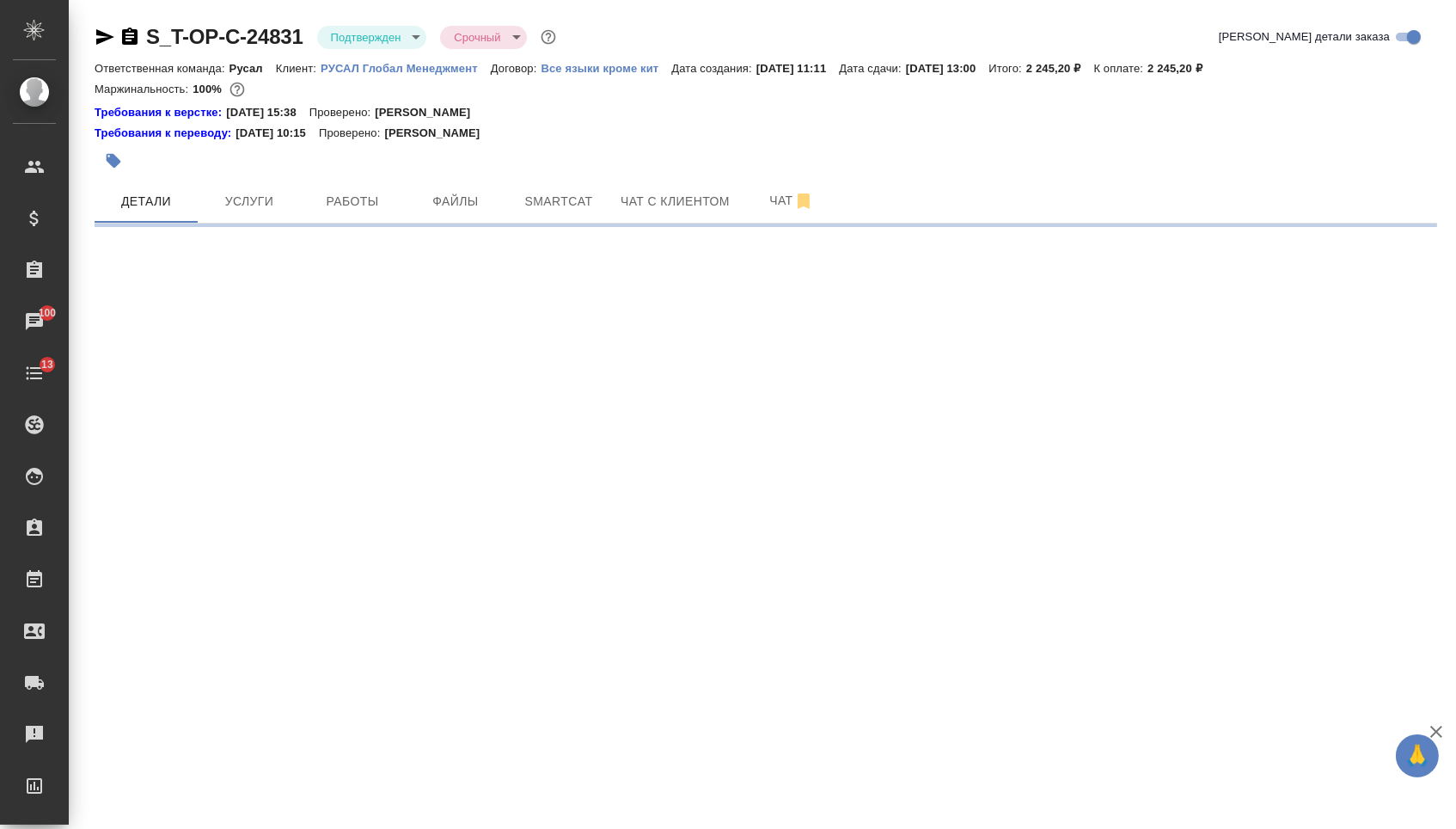
select select "RU"
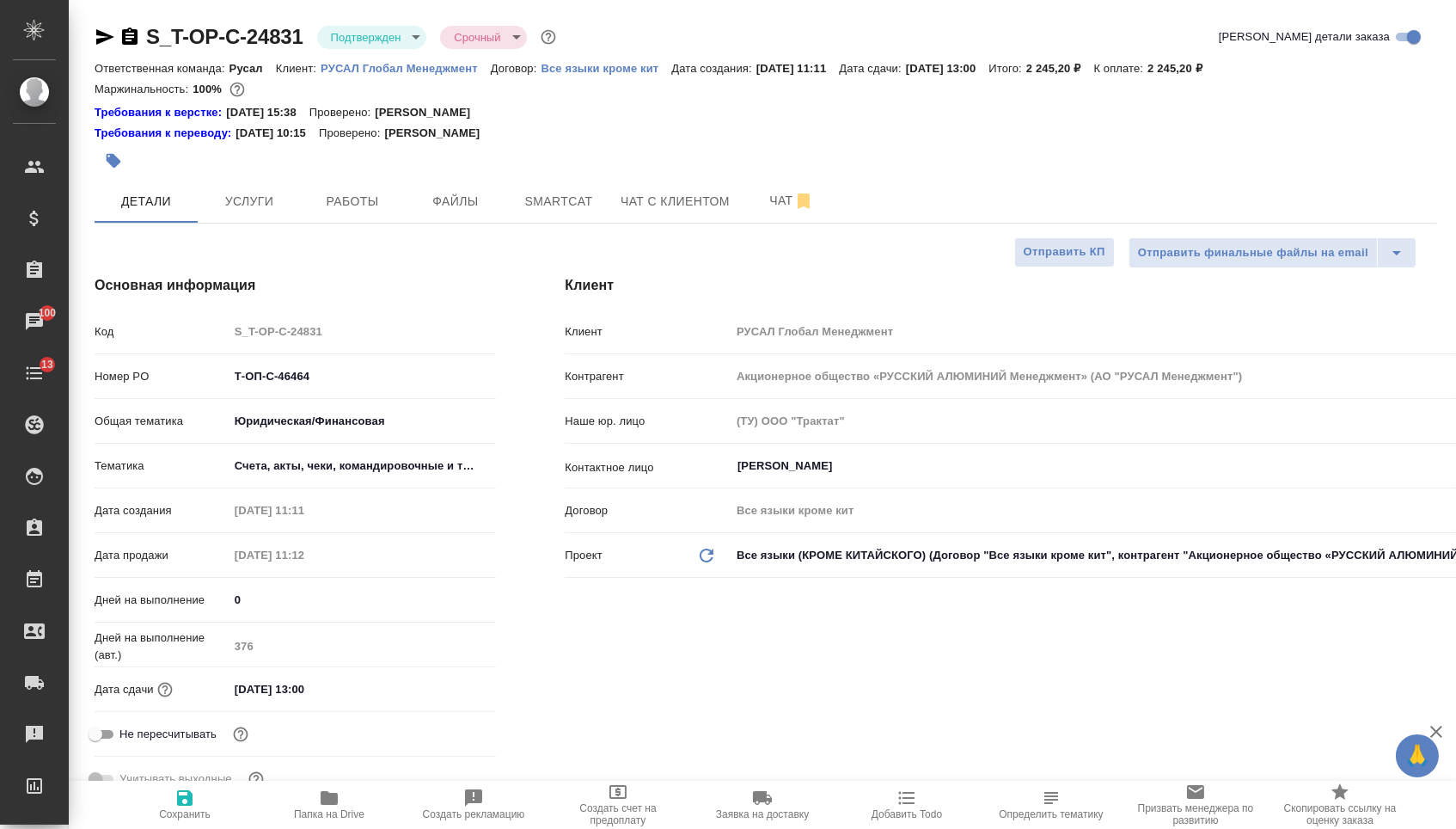
type textarea "x"
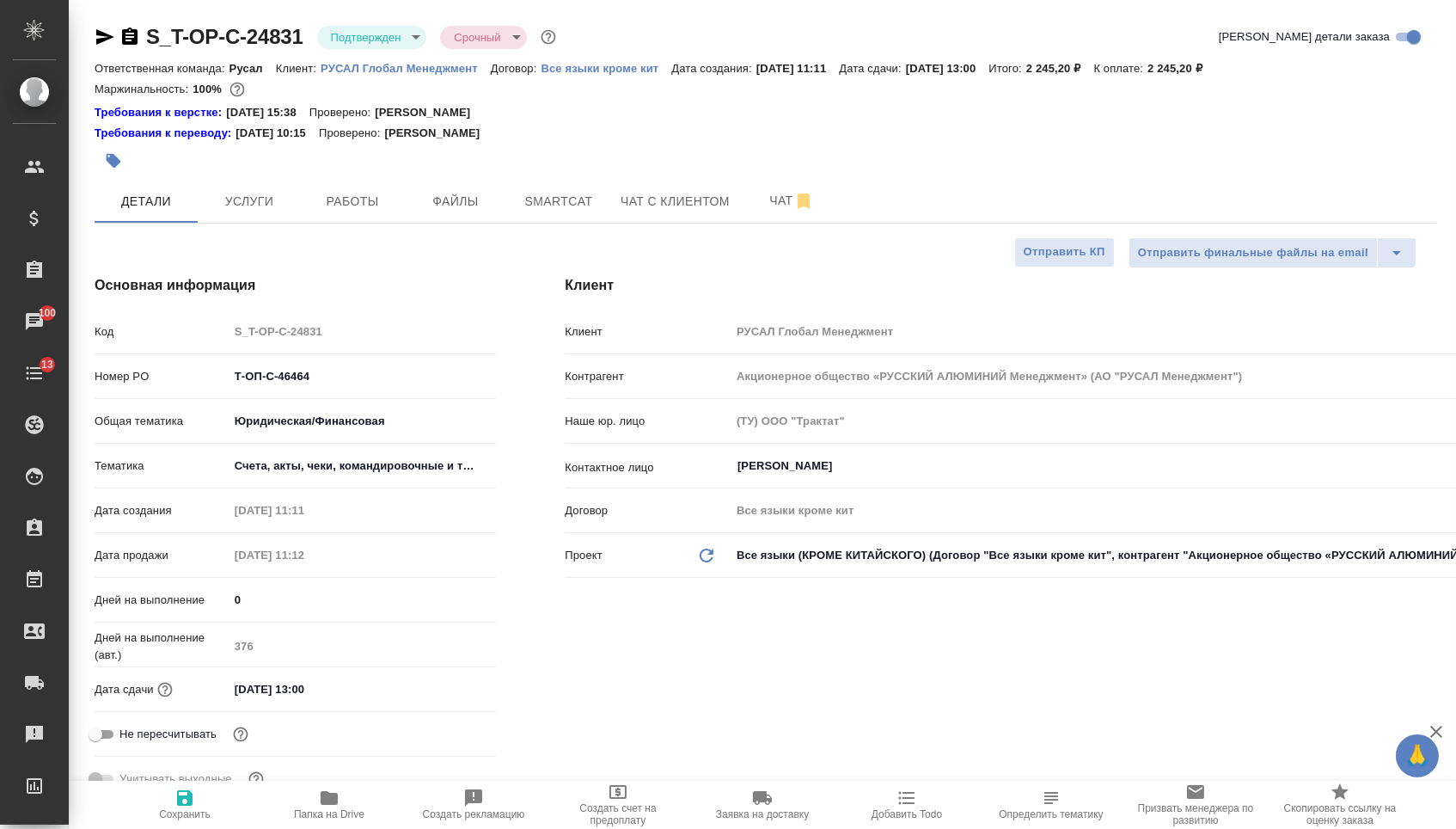
type textarea "x"
drag, startPoint x: 328, startPoint y: 391, endPoint x: 189, endPoint y: 377, distance: 139.7
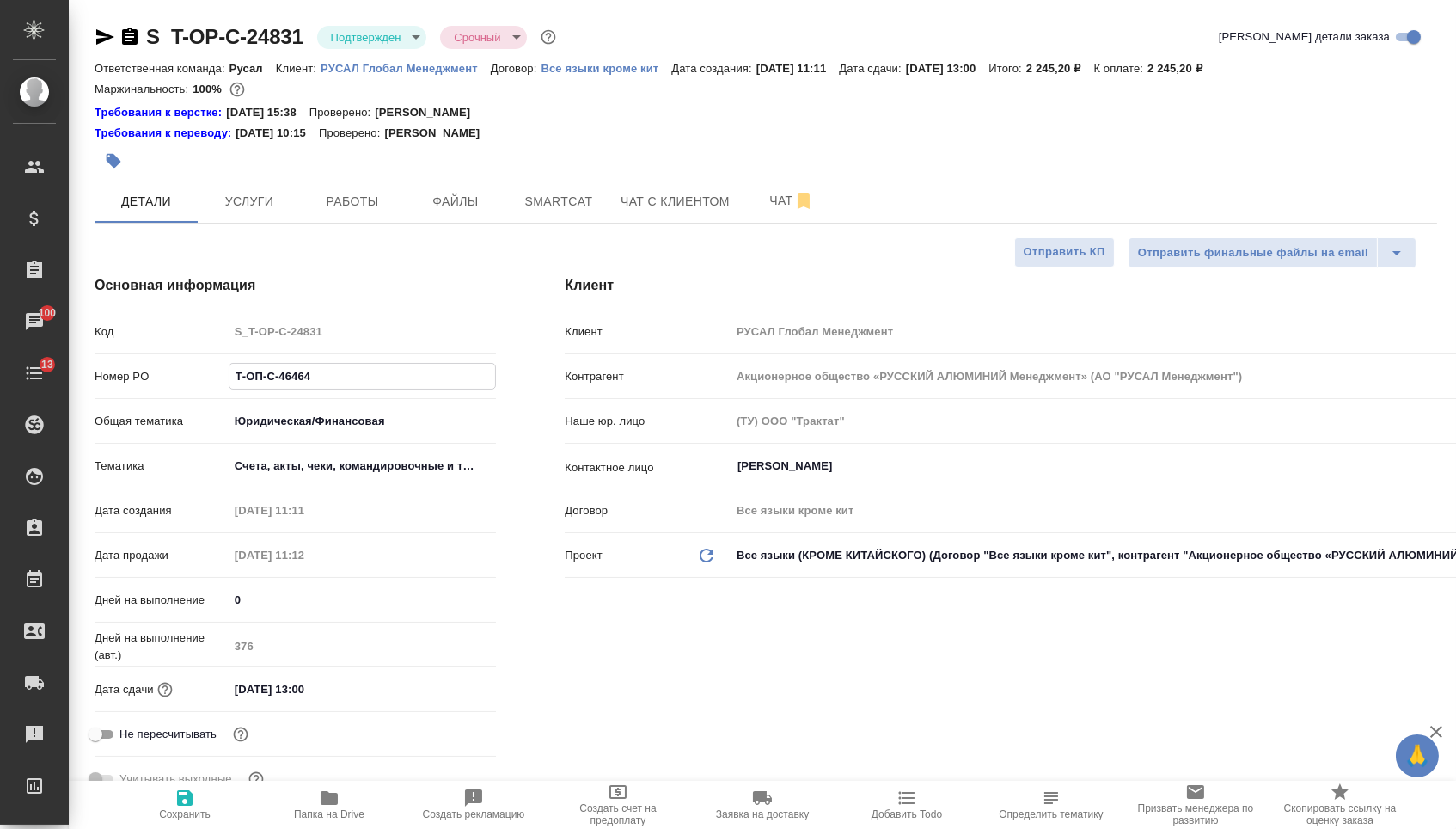
click at [189, 379] on div "Номер PO Т-ОП-С-46464" at bounding box center [295, 375] width 402 height 30
type textarea "x"
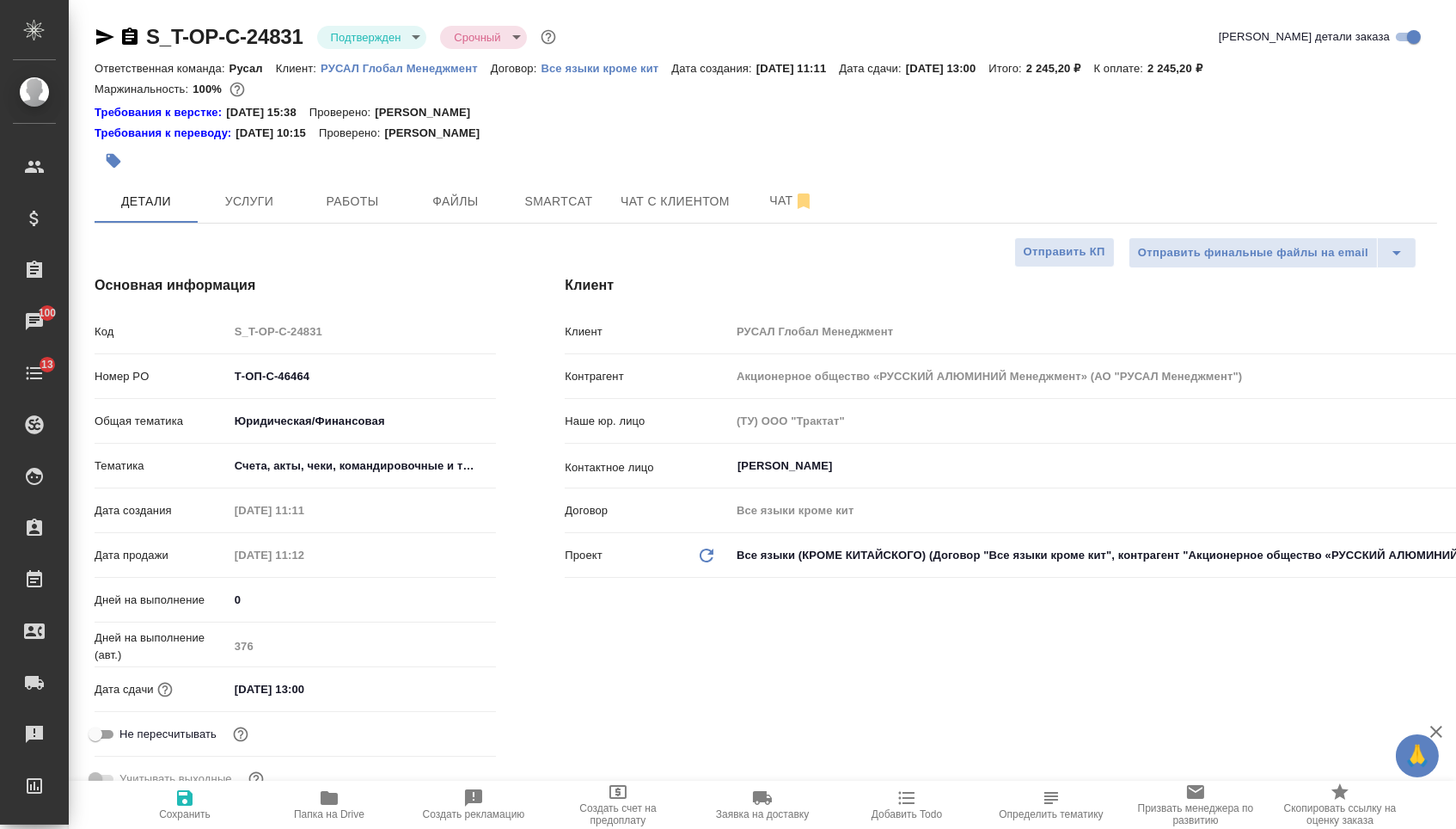
type textarea "x"
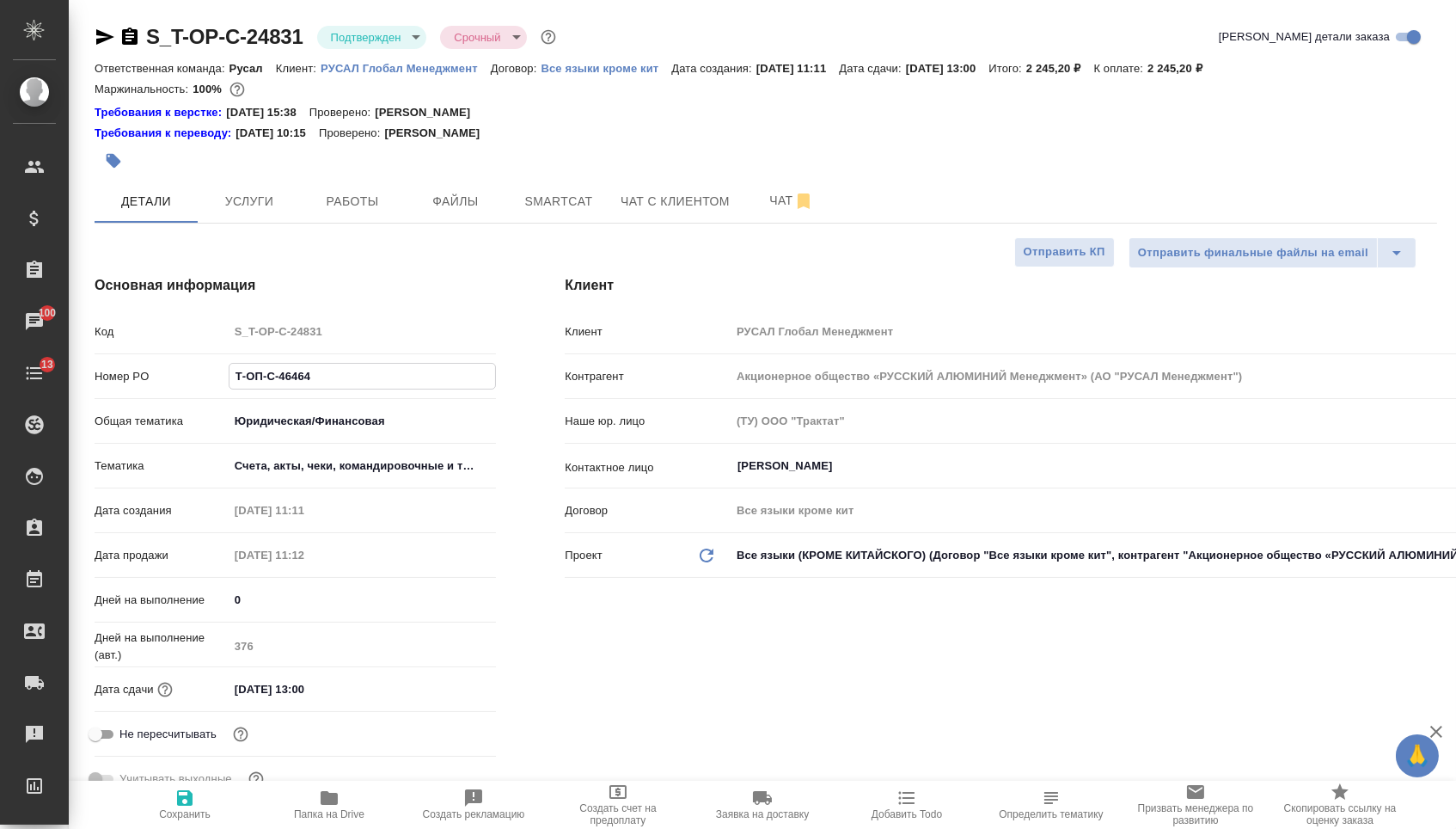
type textarea "x"
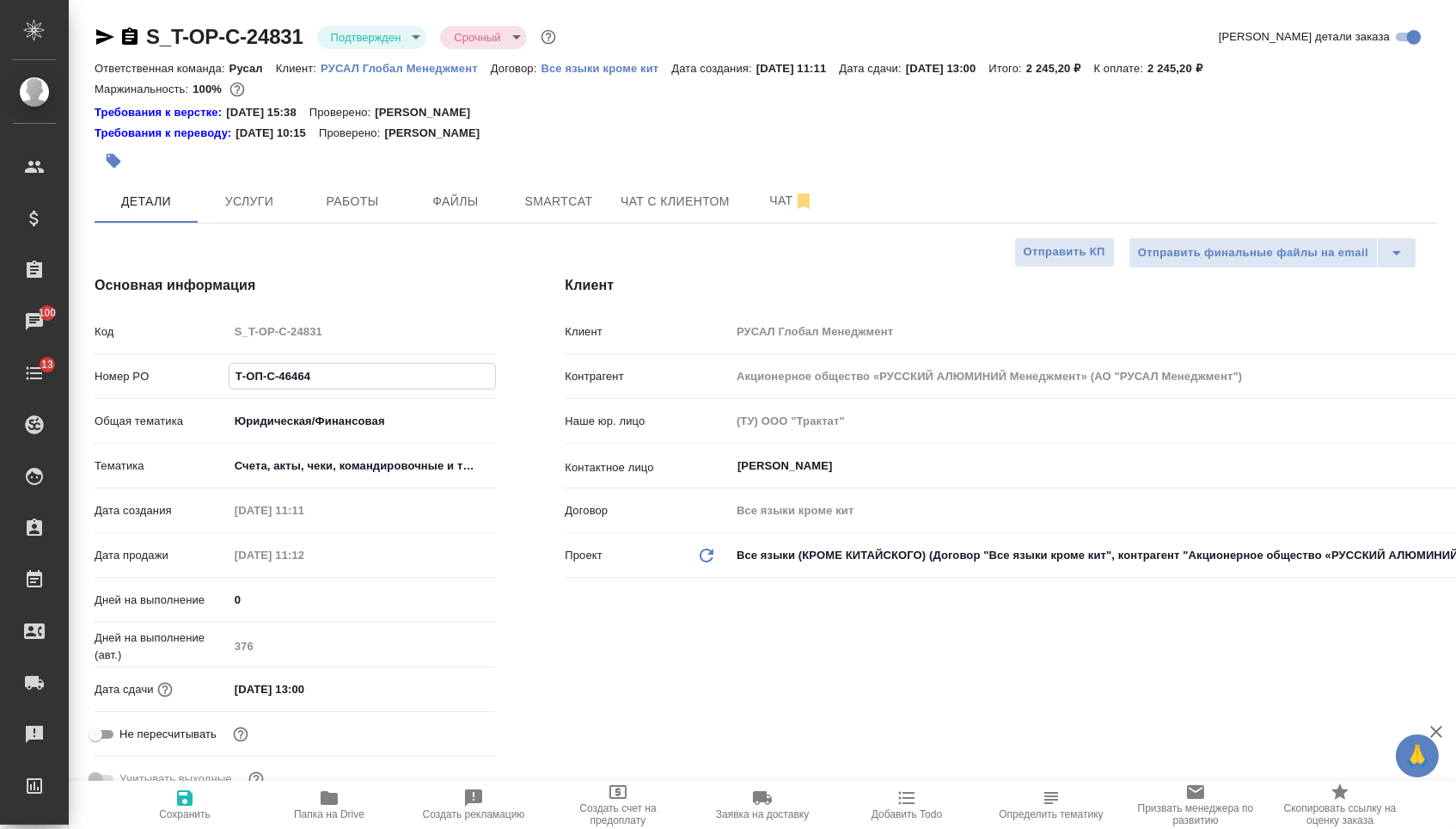
type textarea "x"
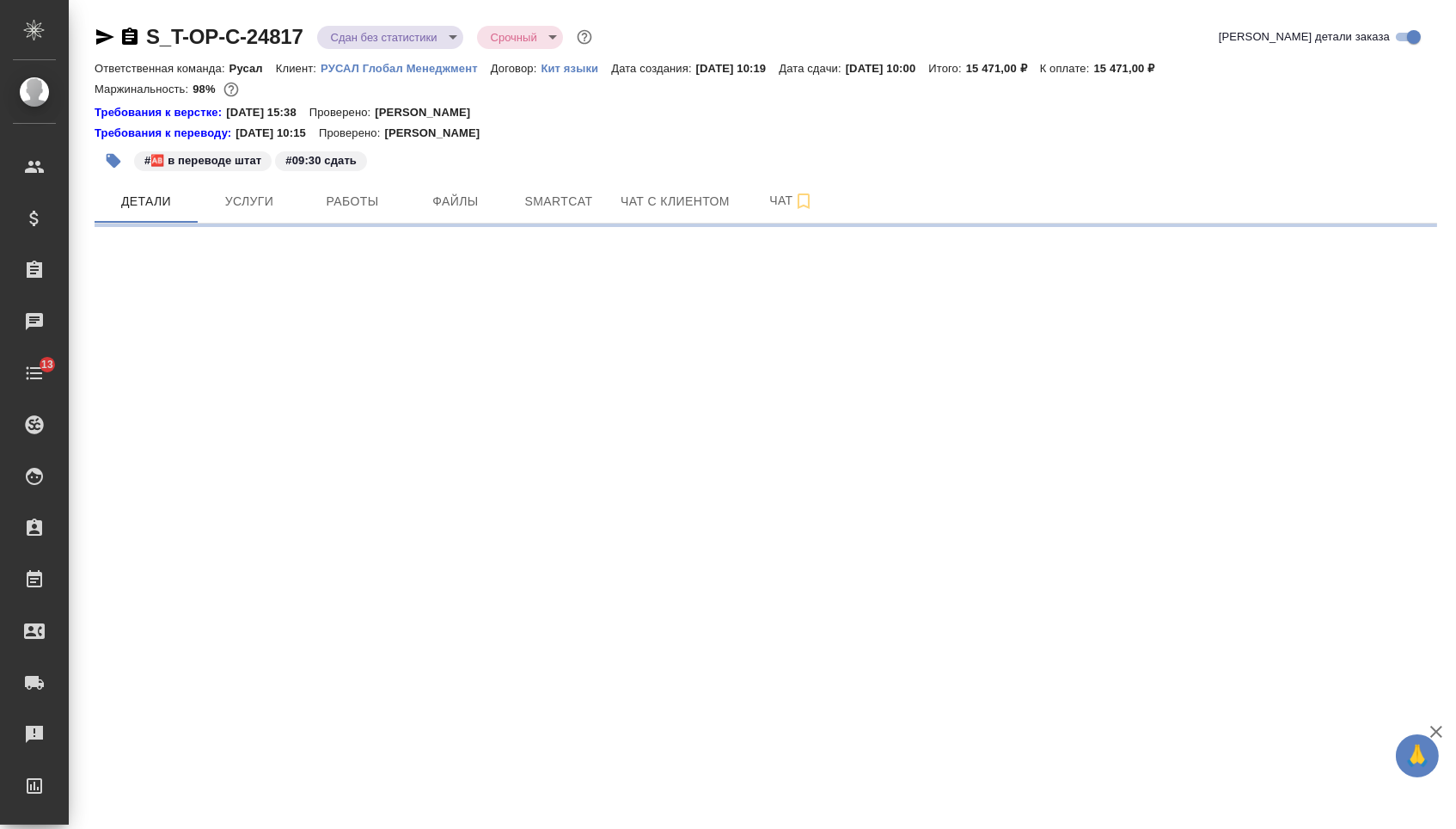
select select "RU"
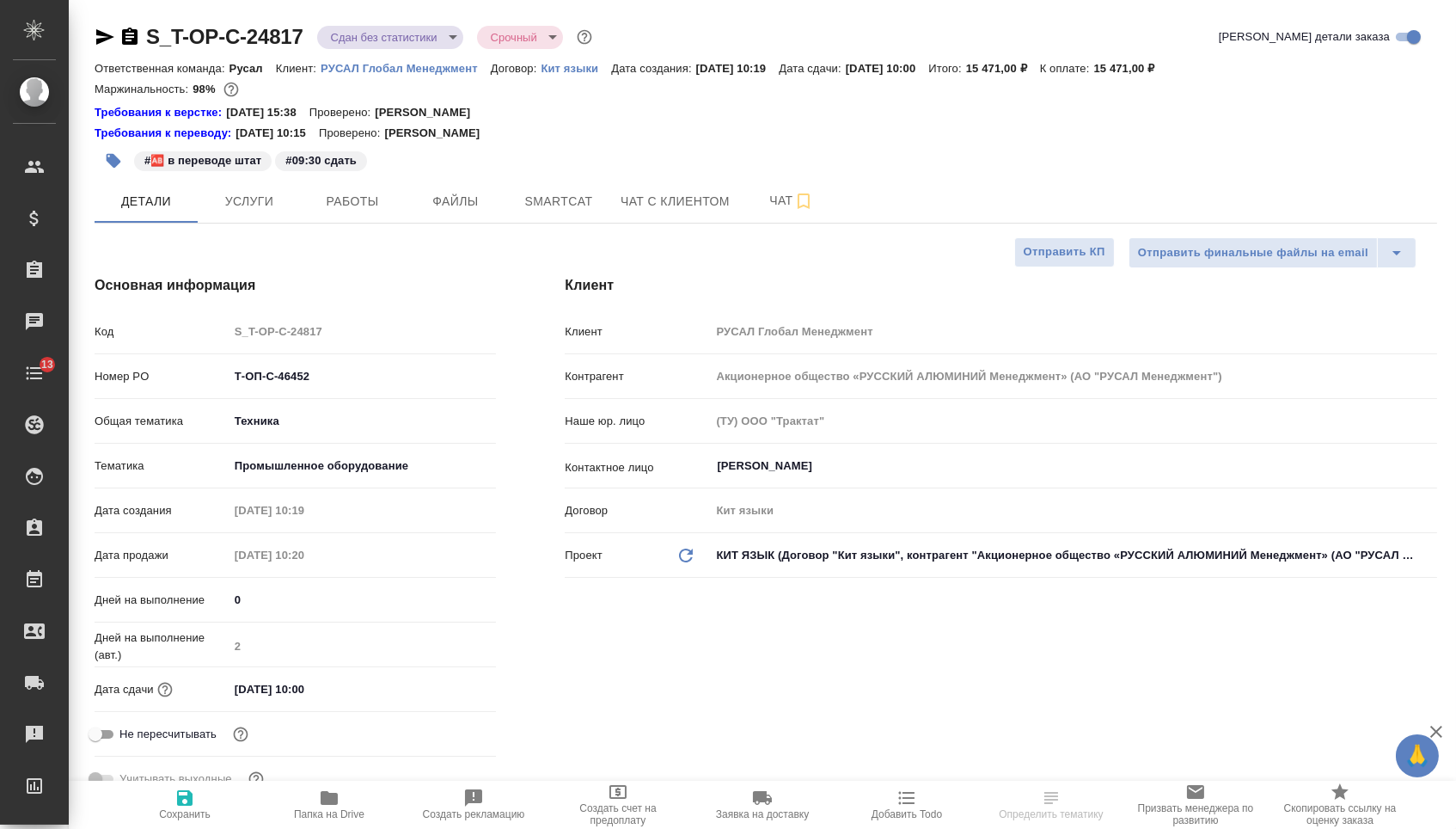
type textarea "x"
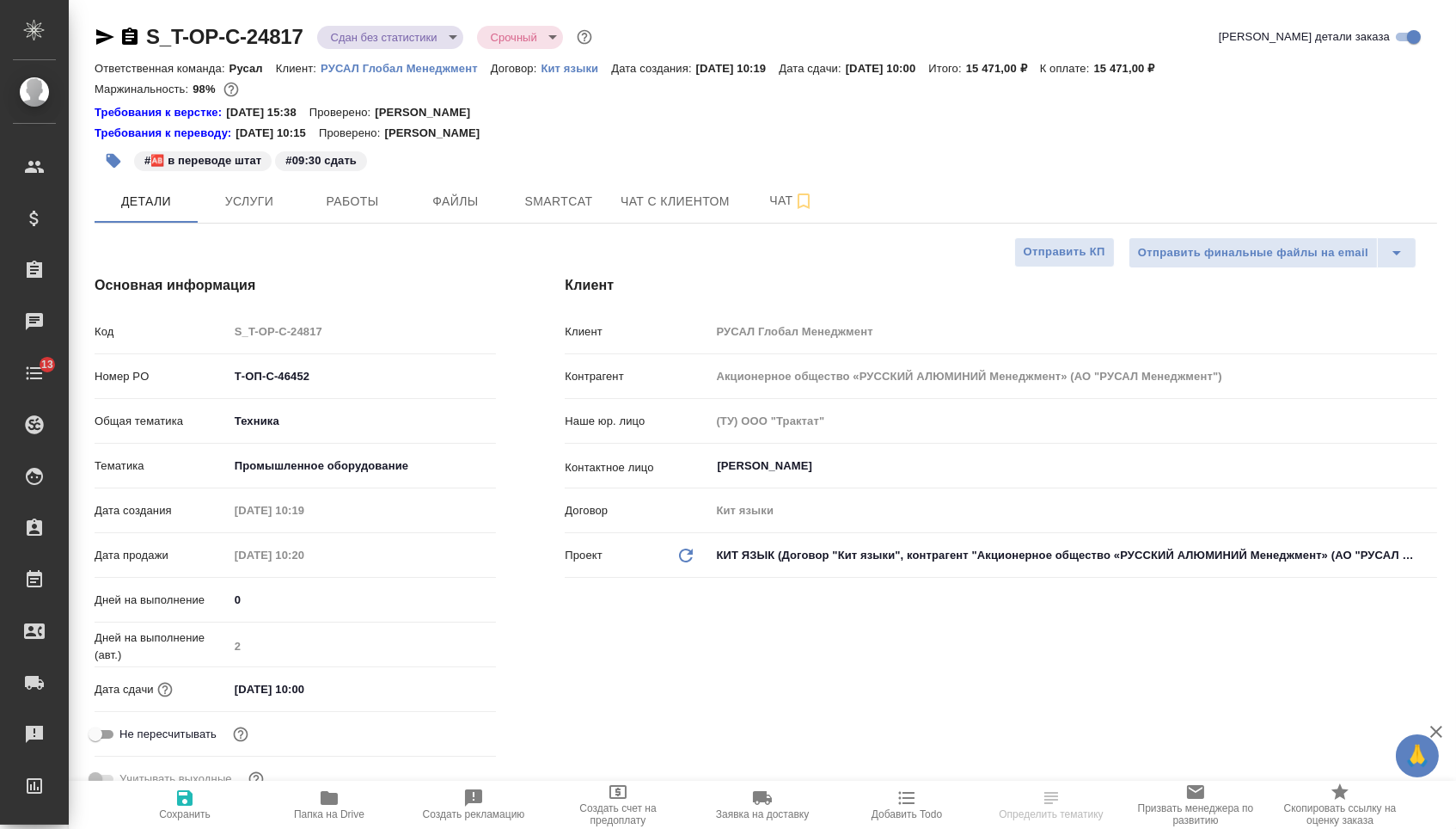
type textarea "x"
drag, startPoint x: 336, startPoint y: 391, endPoint x: 163, endPoint y: 388, distance: 173.0
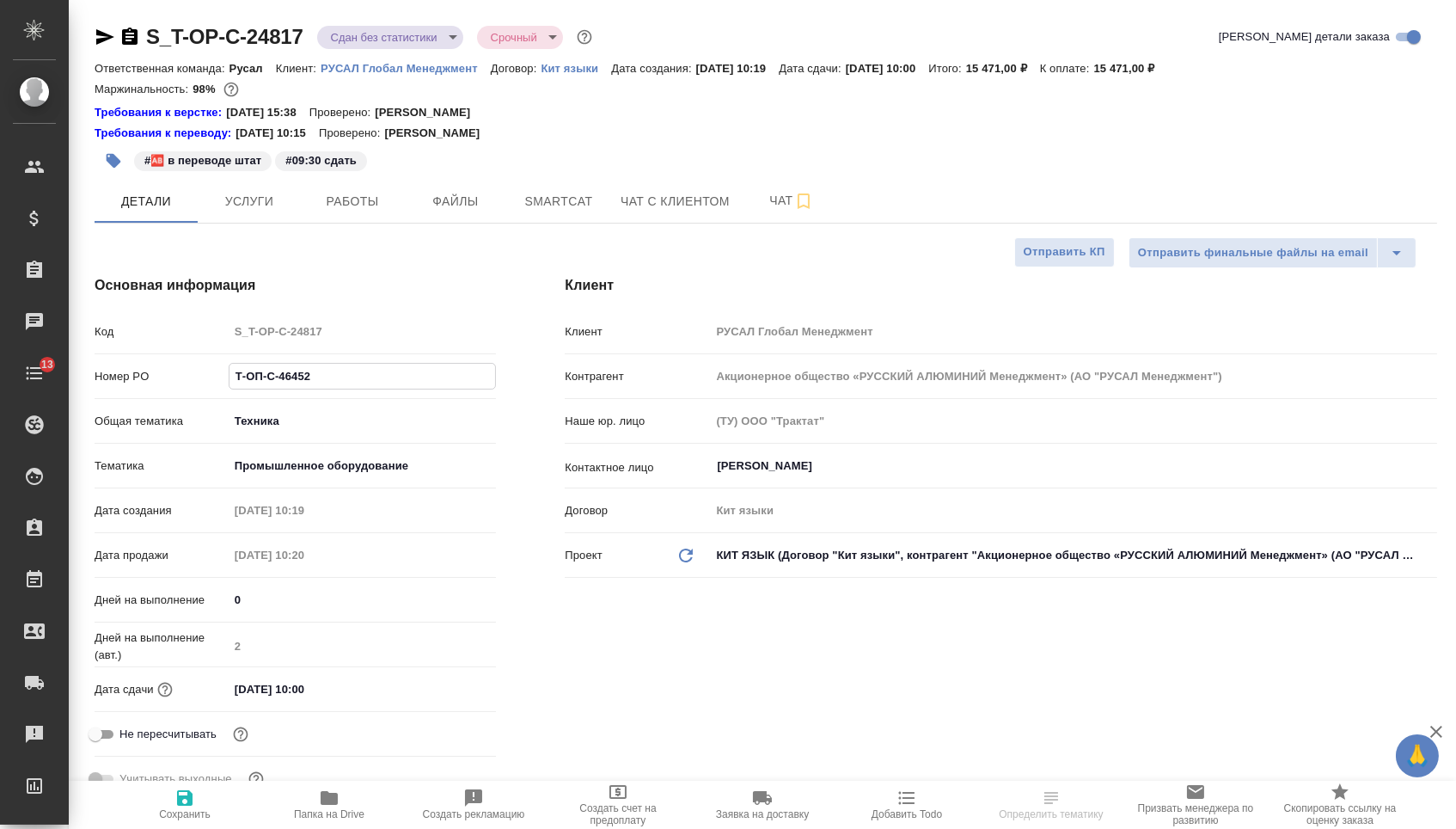
click at [165, 388] on div "Номер PO Т-ОП-С-46452" at bounding box center [295, 375] width 402 height 30
type textarea "x"
select select "RU"
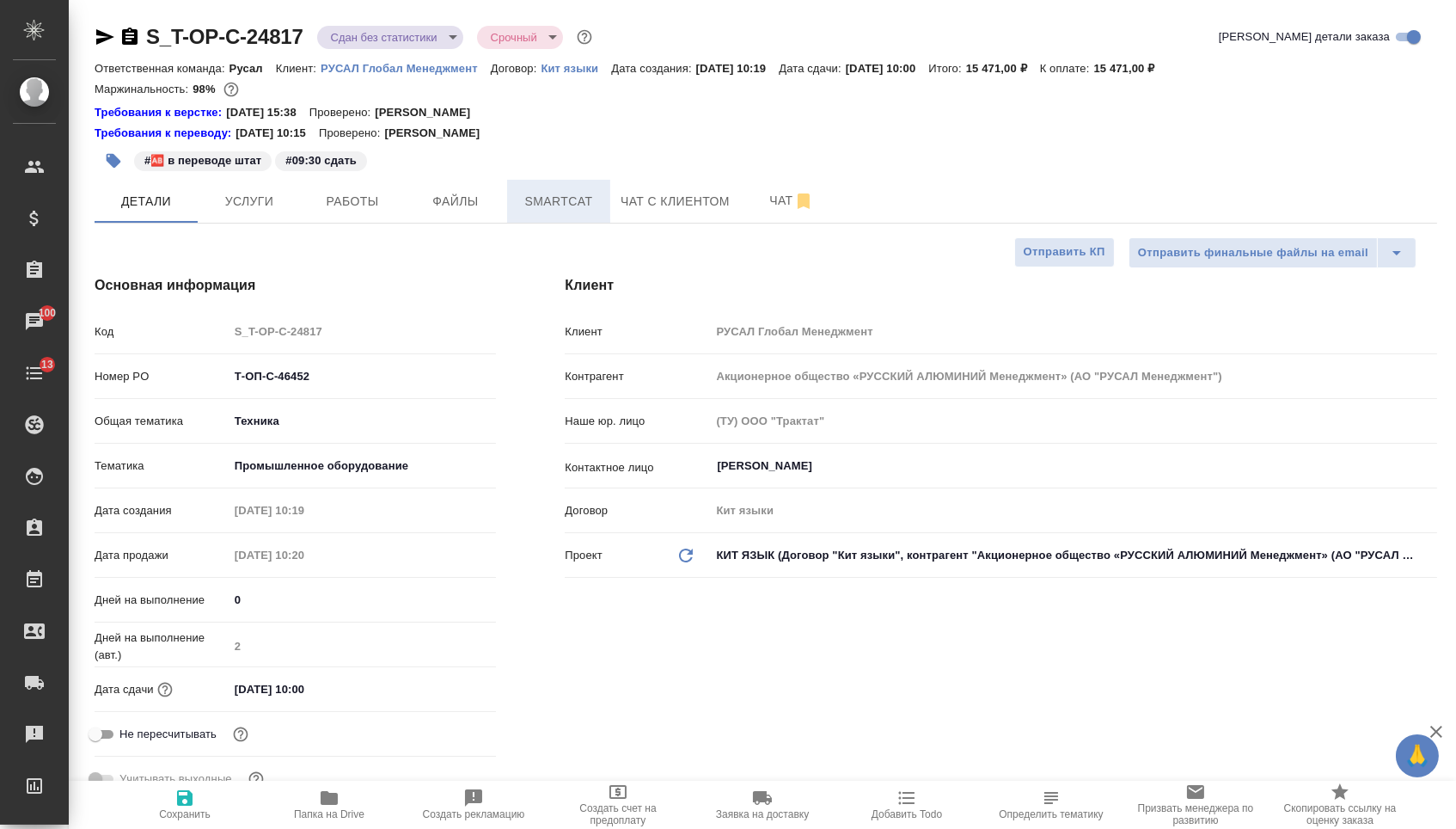
type textarea "x"
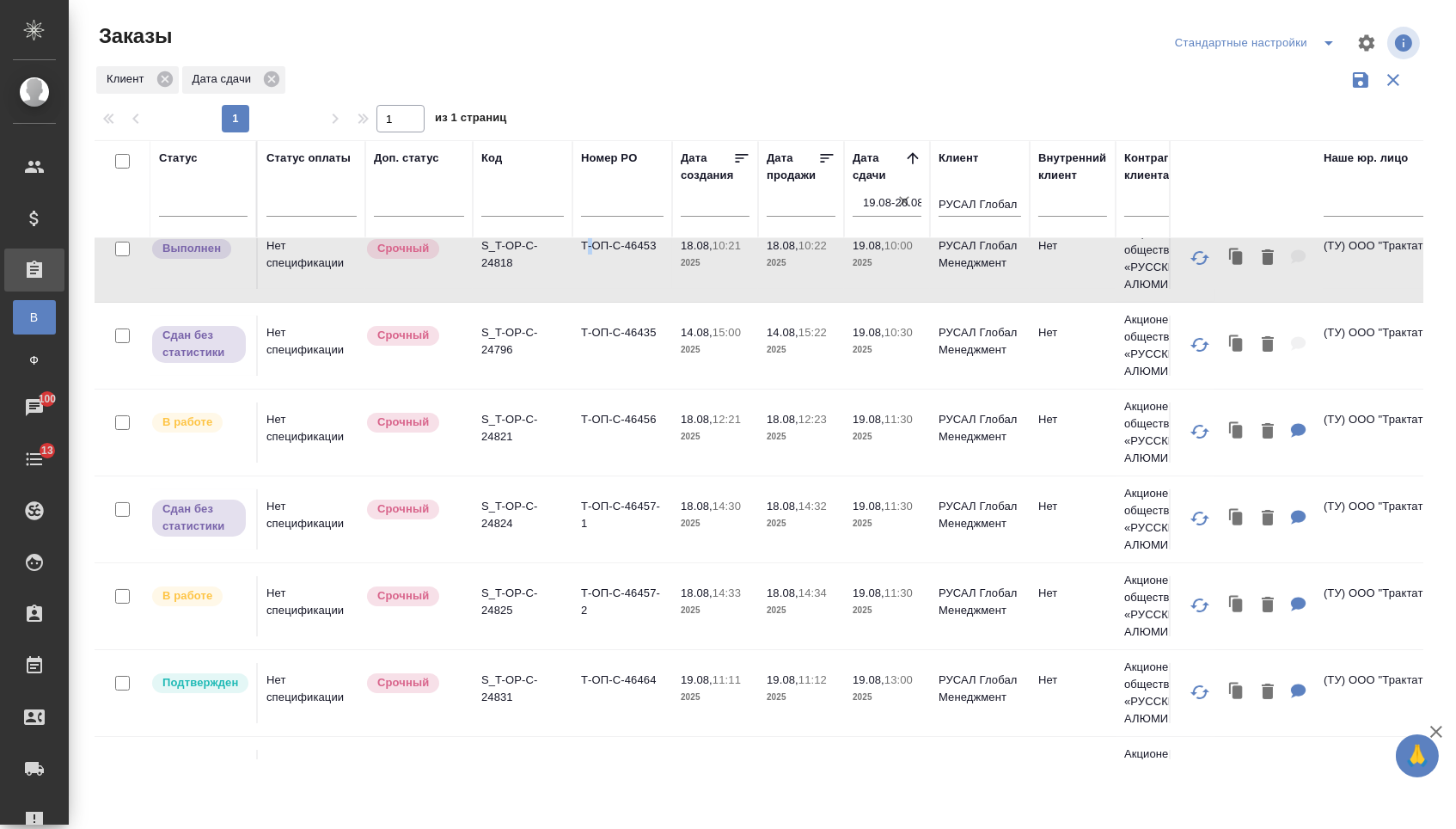
scroll to position [213, 0]
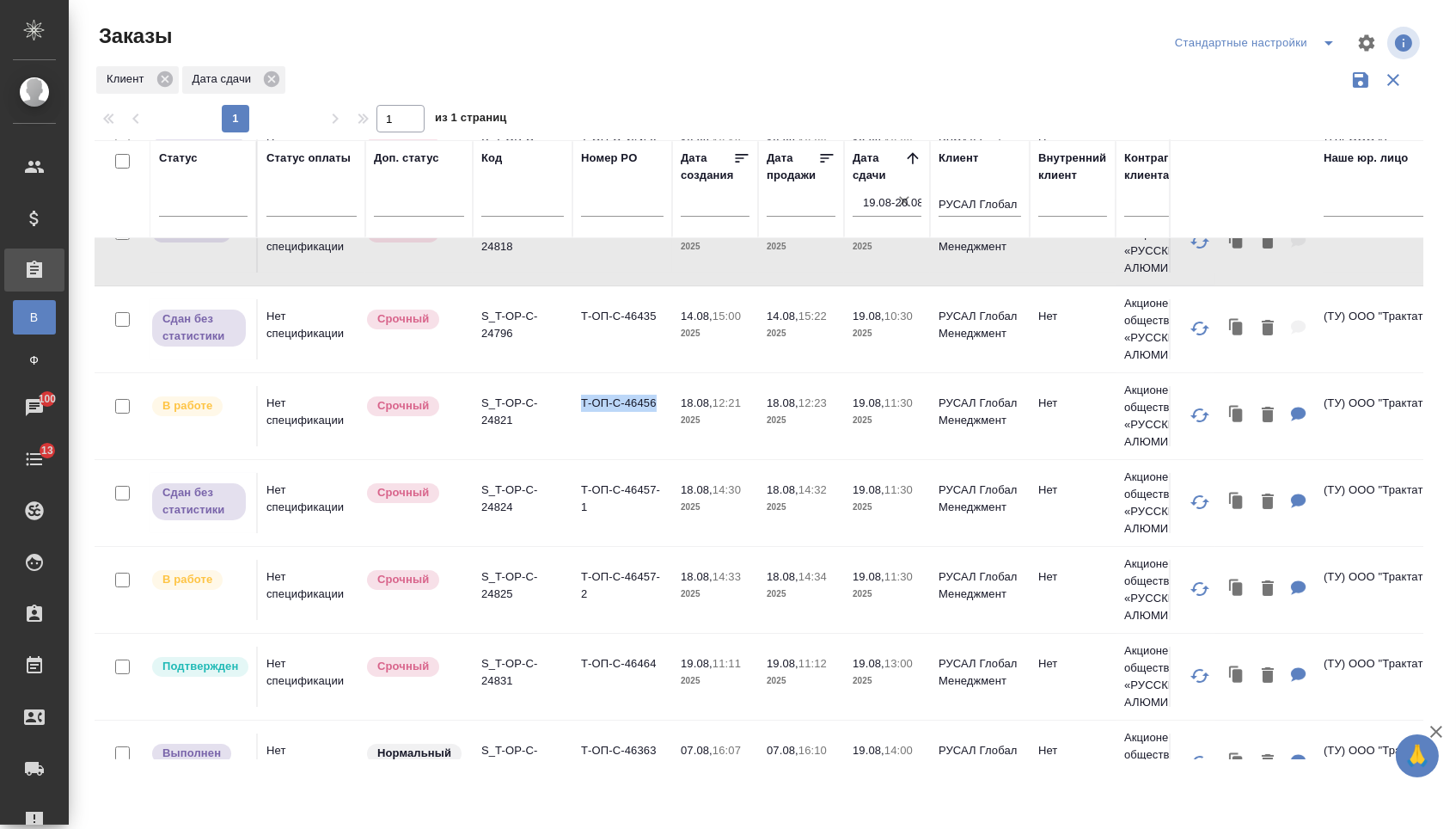
drag, startPoint x: 580, startPoint y: 415, endPoint x: 668, endPoint y: 415, distance: 88.0
click at [668, 99] on td "Т-ОП-С-46456" at bounding box center [622, 69] width 100 height 60
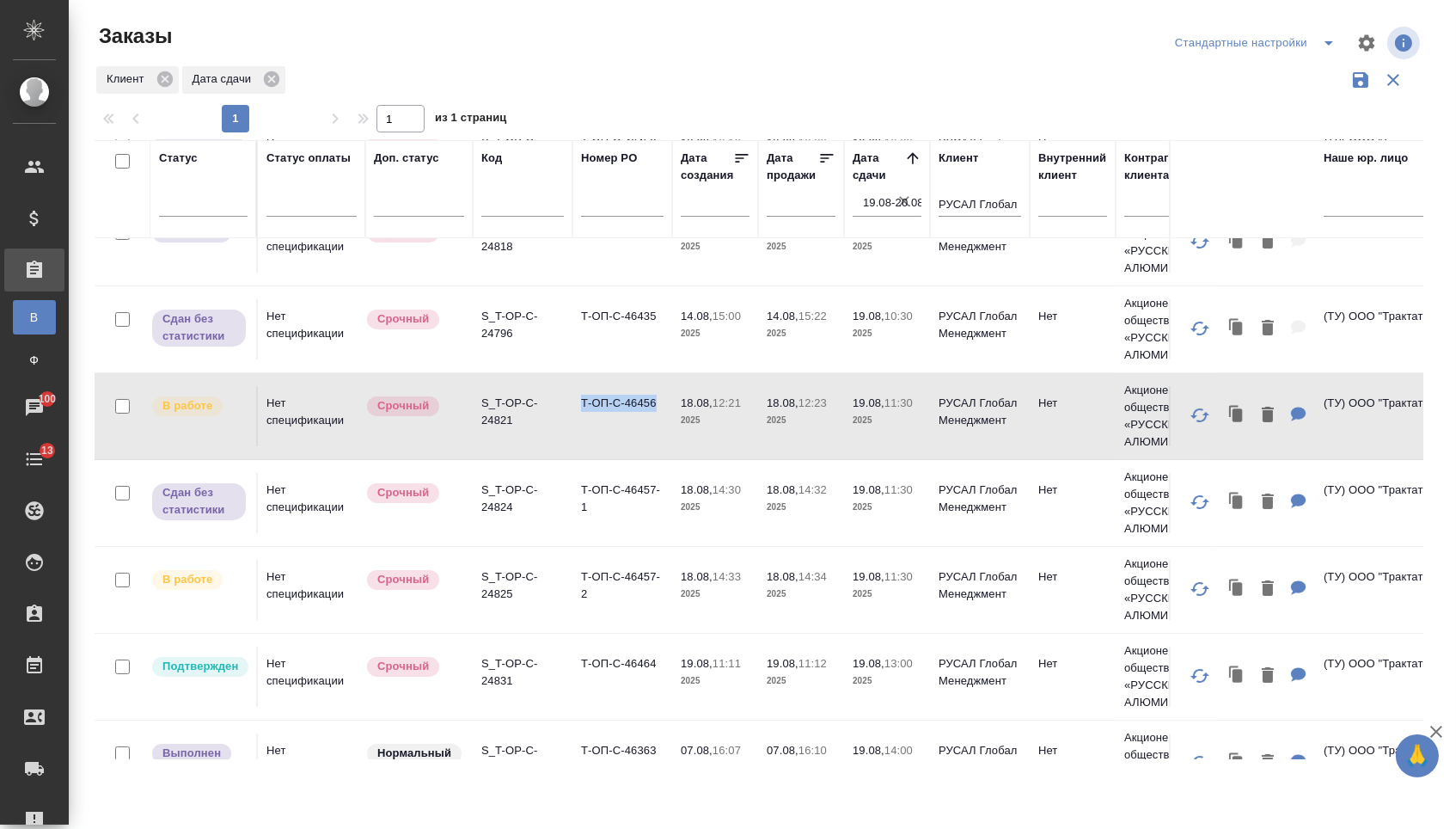
copy td "Т-ОП-С-46456"
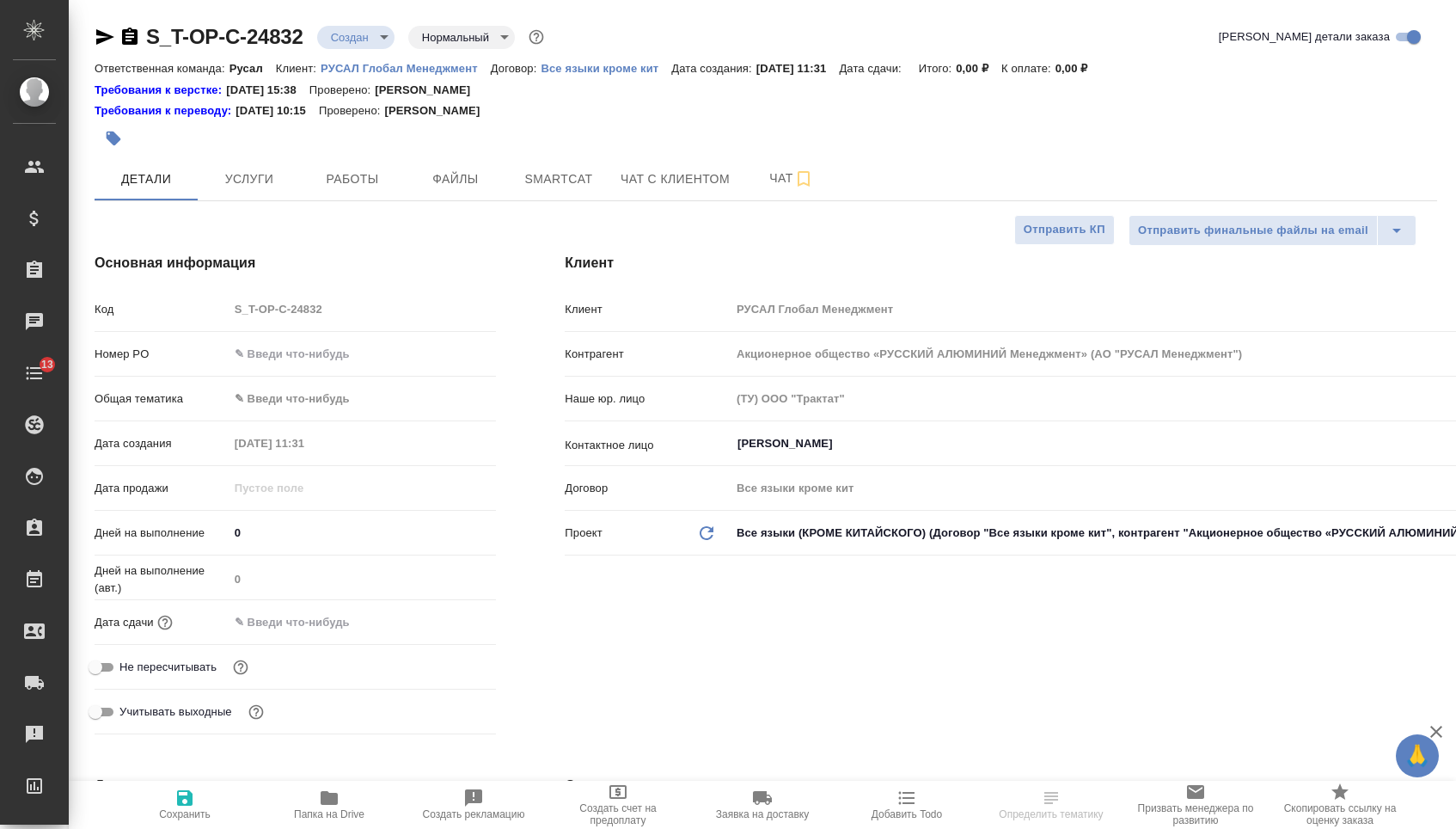
select select "RU"
type textarea "x"
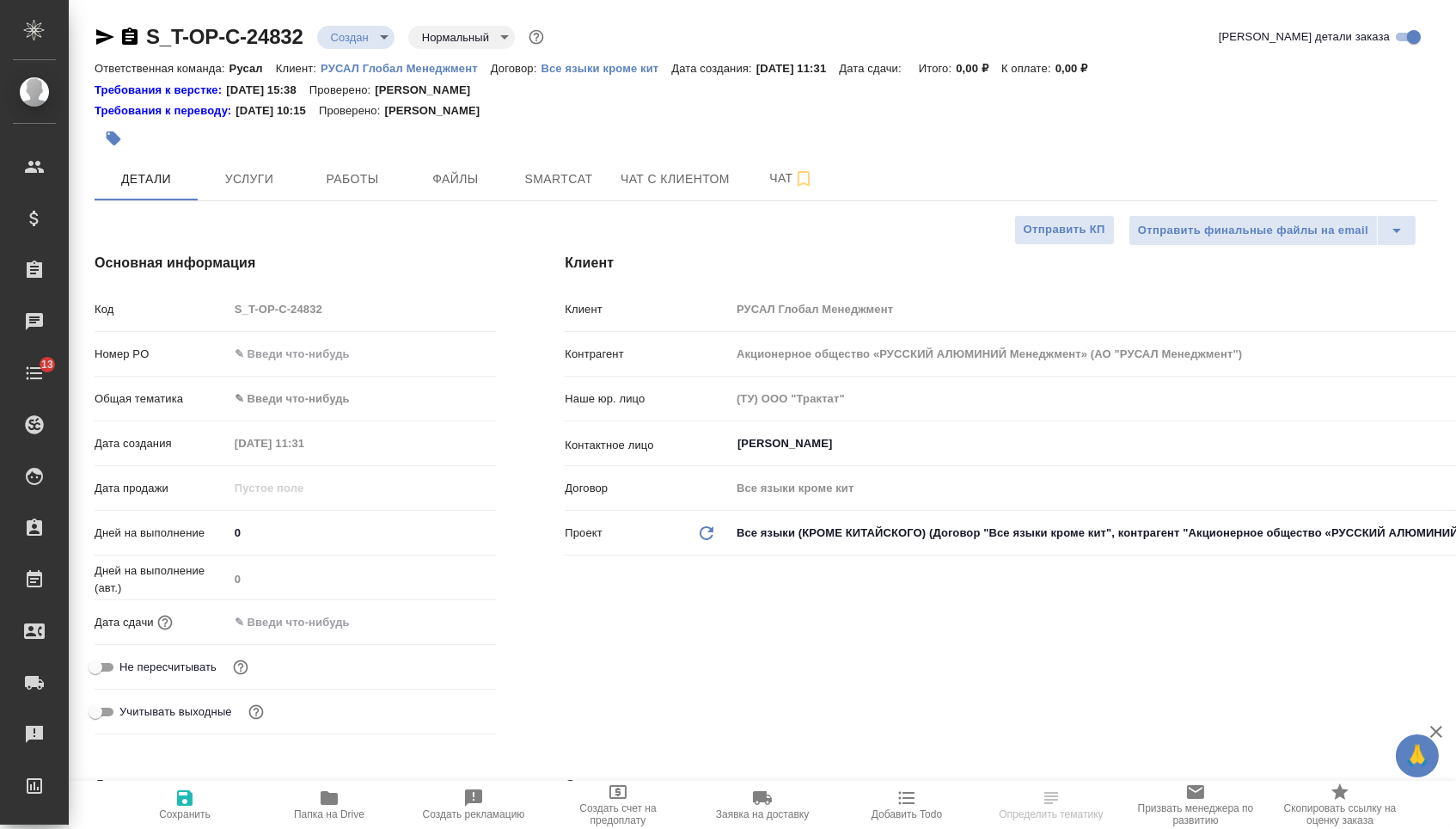
type textarea "x"
click at [290, 359] on input "text" at bounding box center [363, 353] width 268 height 24
type textarea "x"
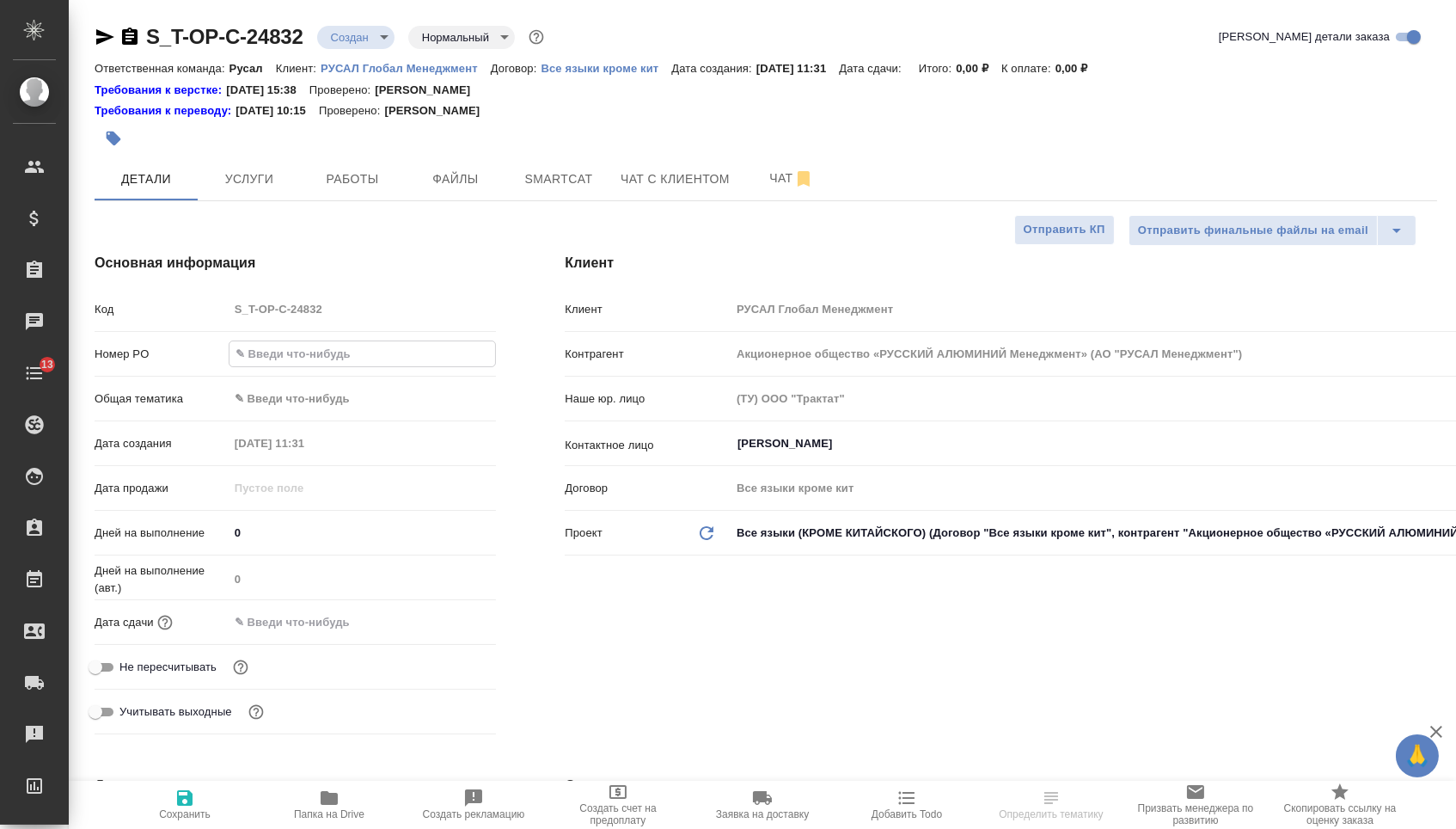
type textarea "x"
paste input "Т-ОП-С-46463"
type input "Т-ОП-С-46463"
type textarea "x"
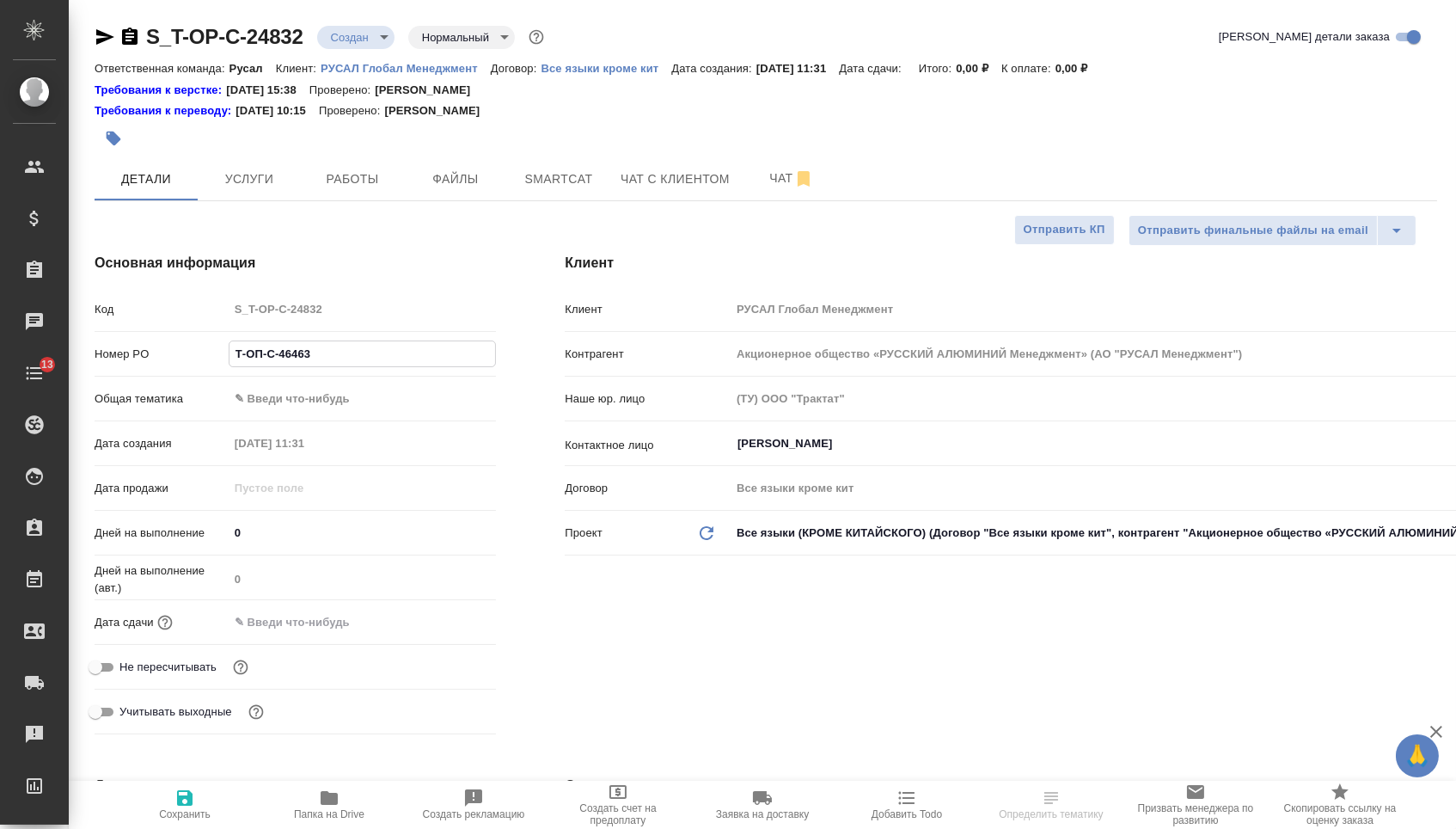
type textarea "x"
type input "Т-ОП-С-46463"
click at [333, 620] on input "text" at bounding box center [305, 621] width 150 height 24
click at [454, 631] on icon "button" at bounding box center [446, 620] width 21 height 21
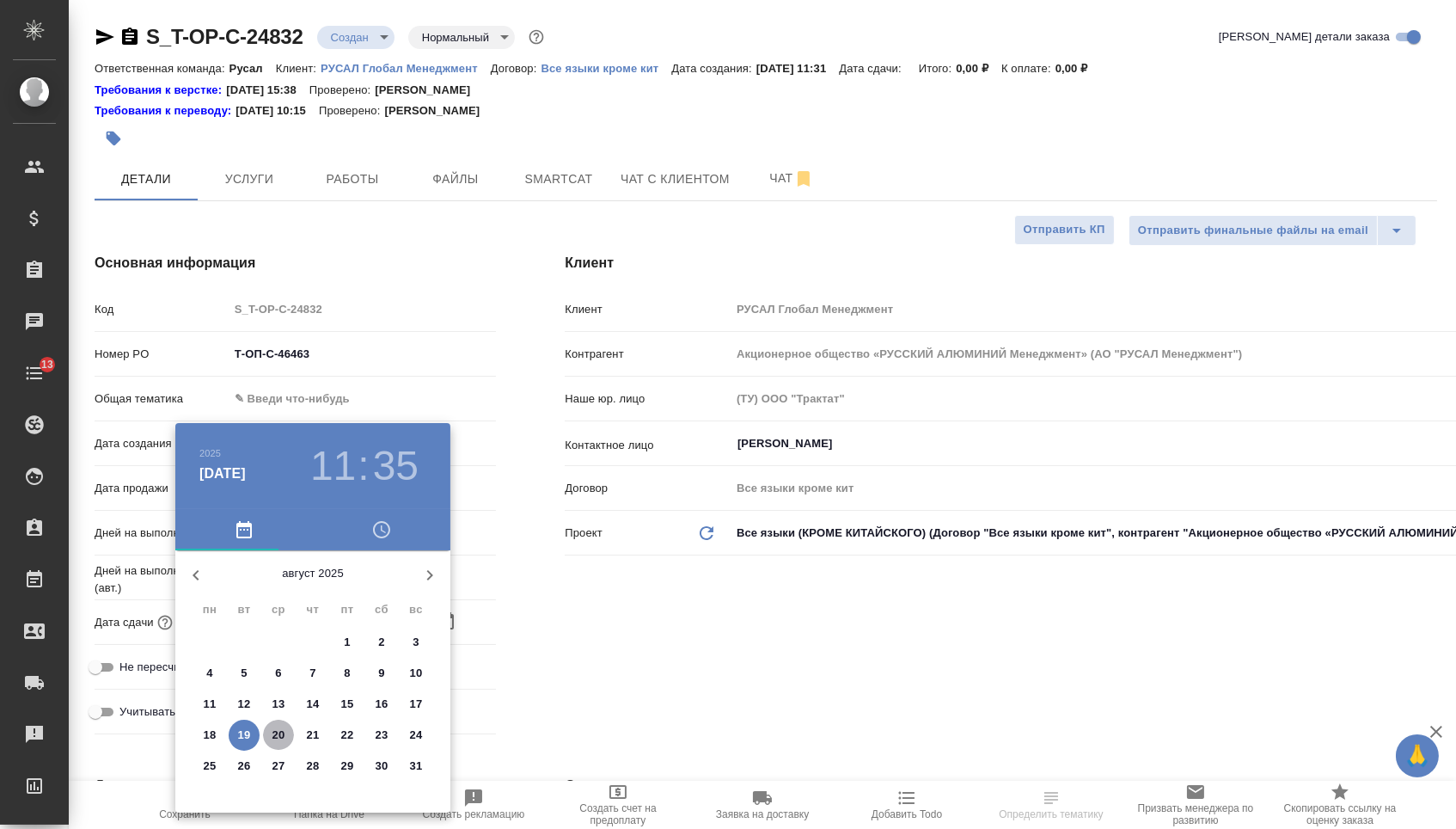
click at [282, 738] on p "20" at bounding box center [279, 735] width 13 height 17
type input "20.08.2025 11:35"
type textarea "x"
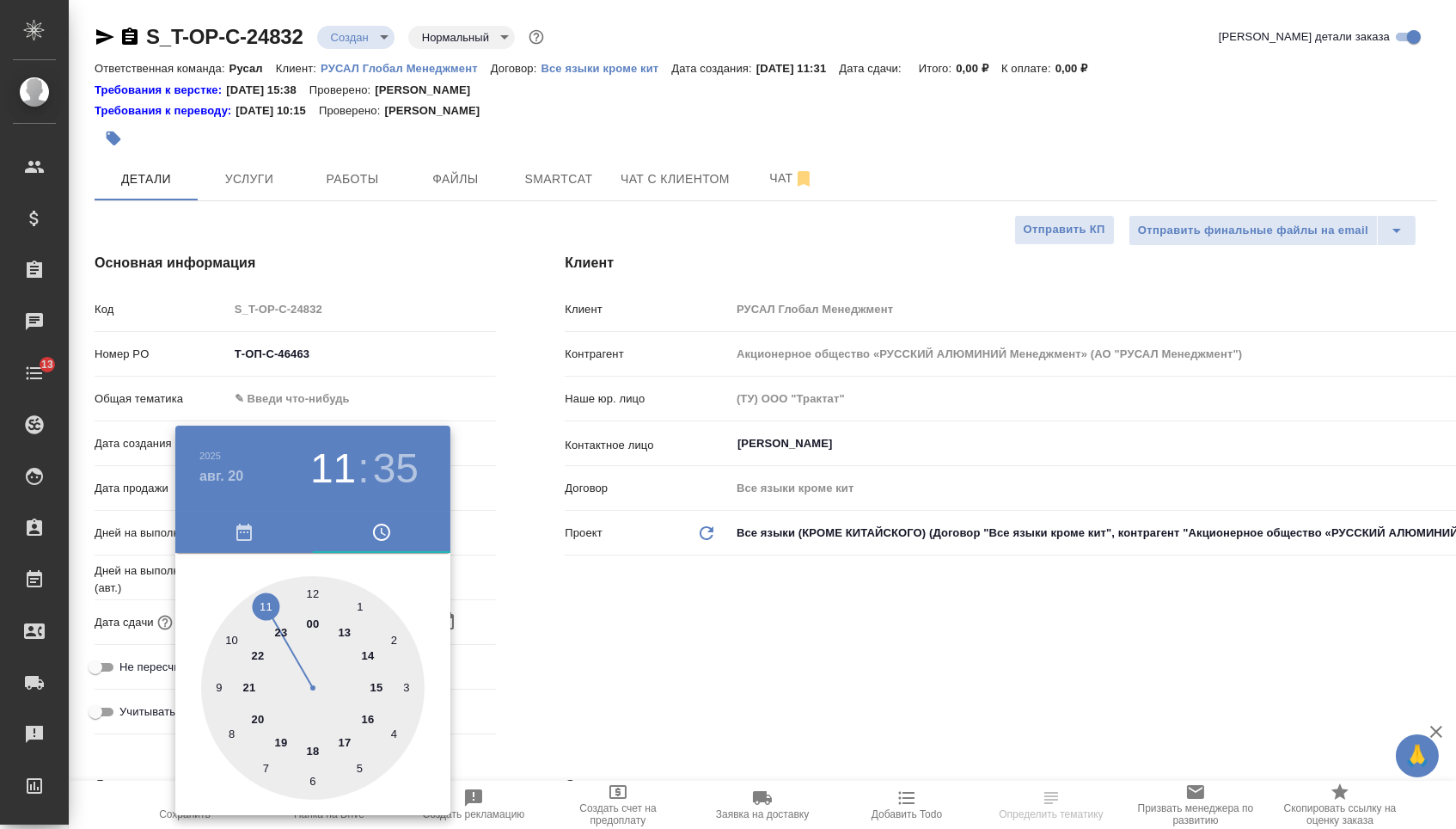
click at [237, 634] on div at bounding box center [313, 688] width 223 height 223
type input "20.08.2025 10:35"
type textarea "x"
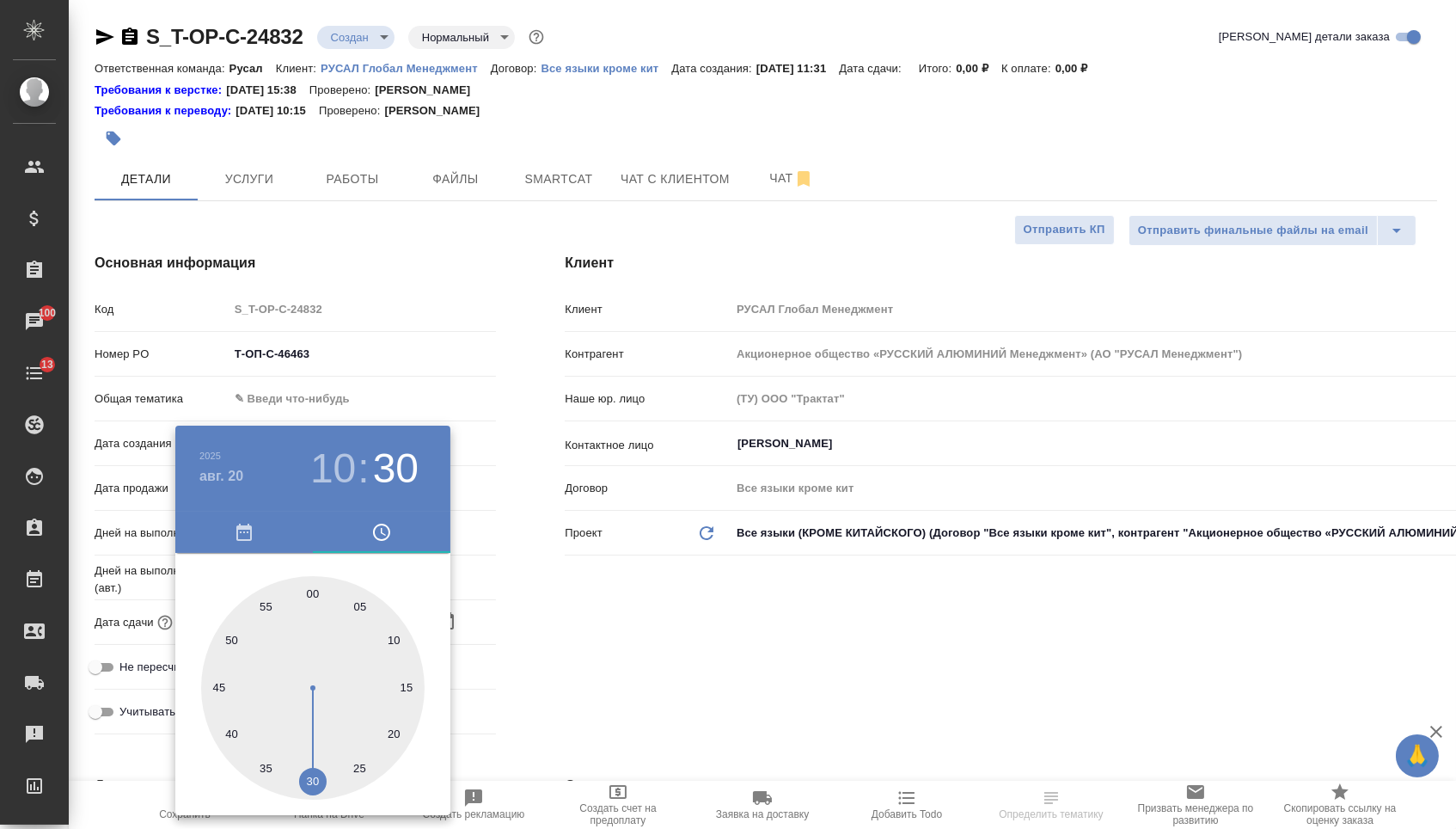
type textarea "x"
click at [315, 778] on div at bounding box center [313, 688] width 223 height 223
type input "20.08.2025 10:30"
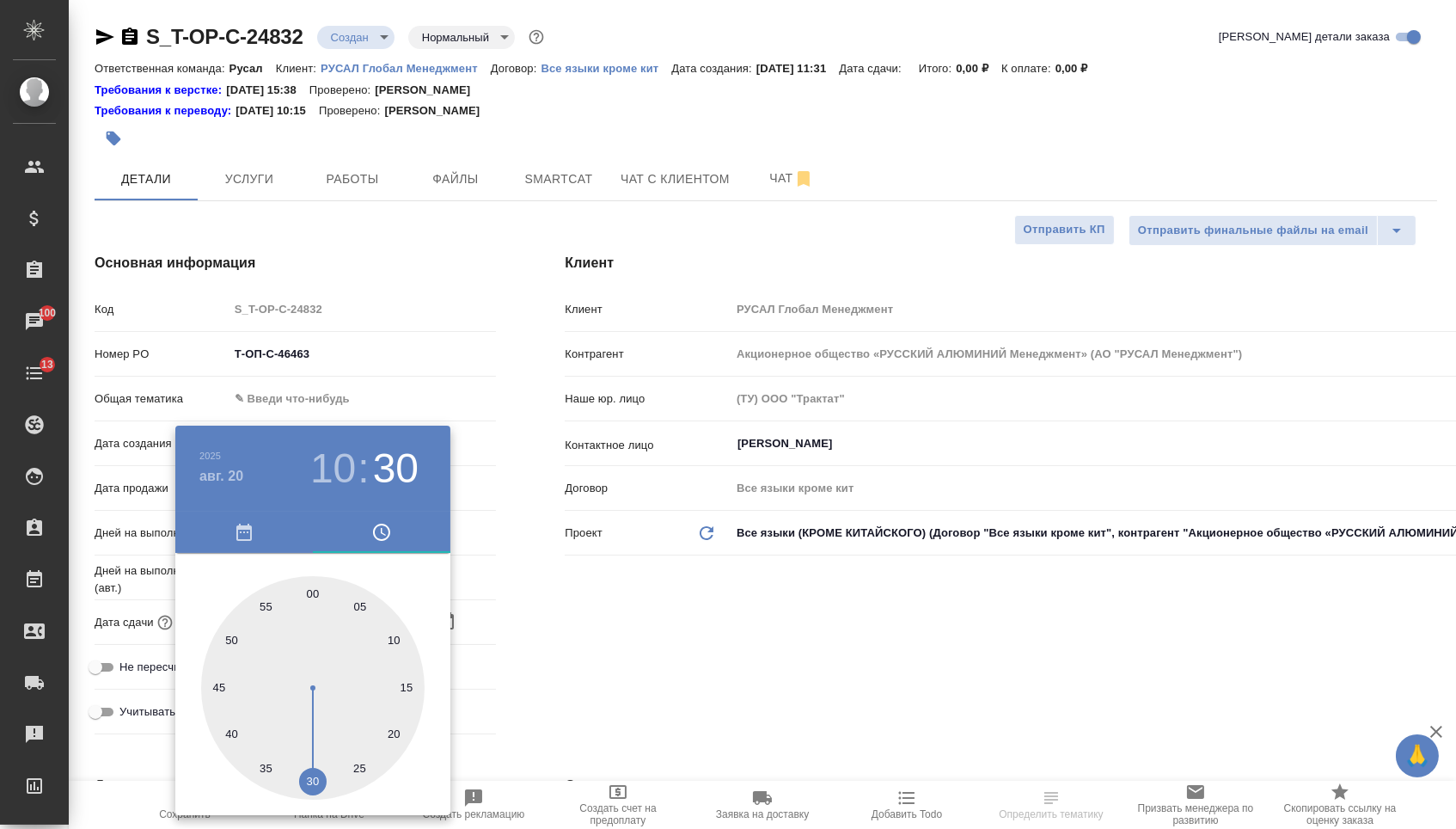
type textarea "x"
click at [640, 669] on div at bounding box center [728, 414] width 1456 height 829
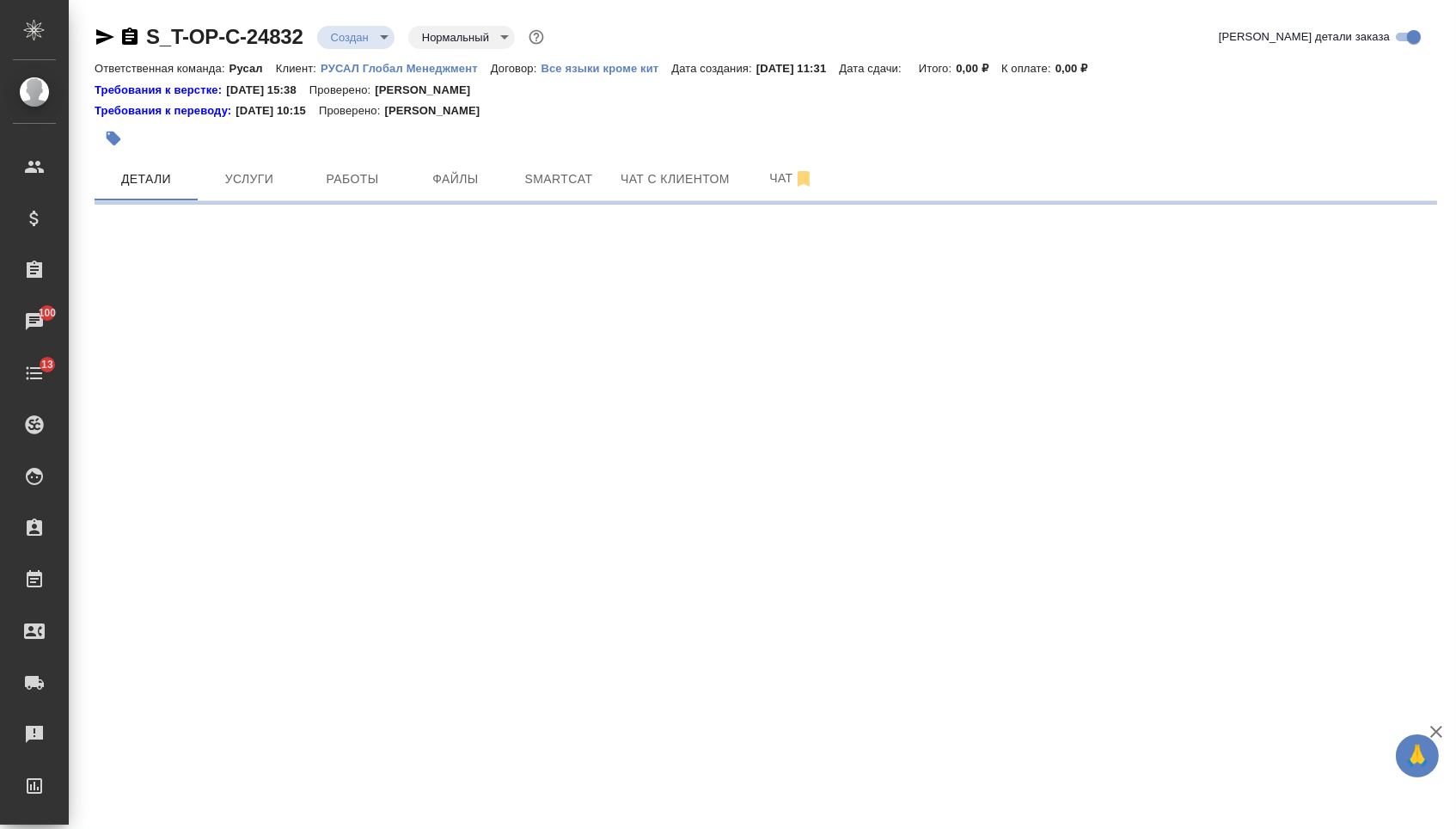
select select "RU"
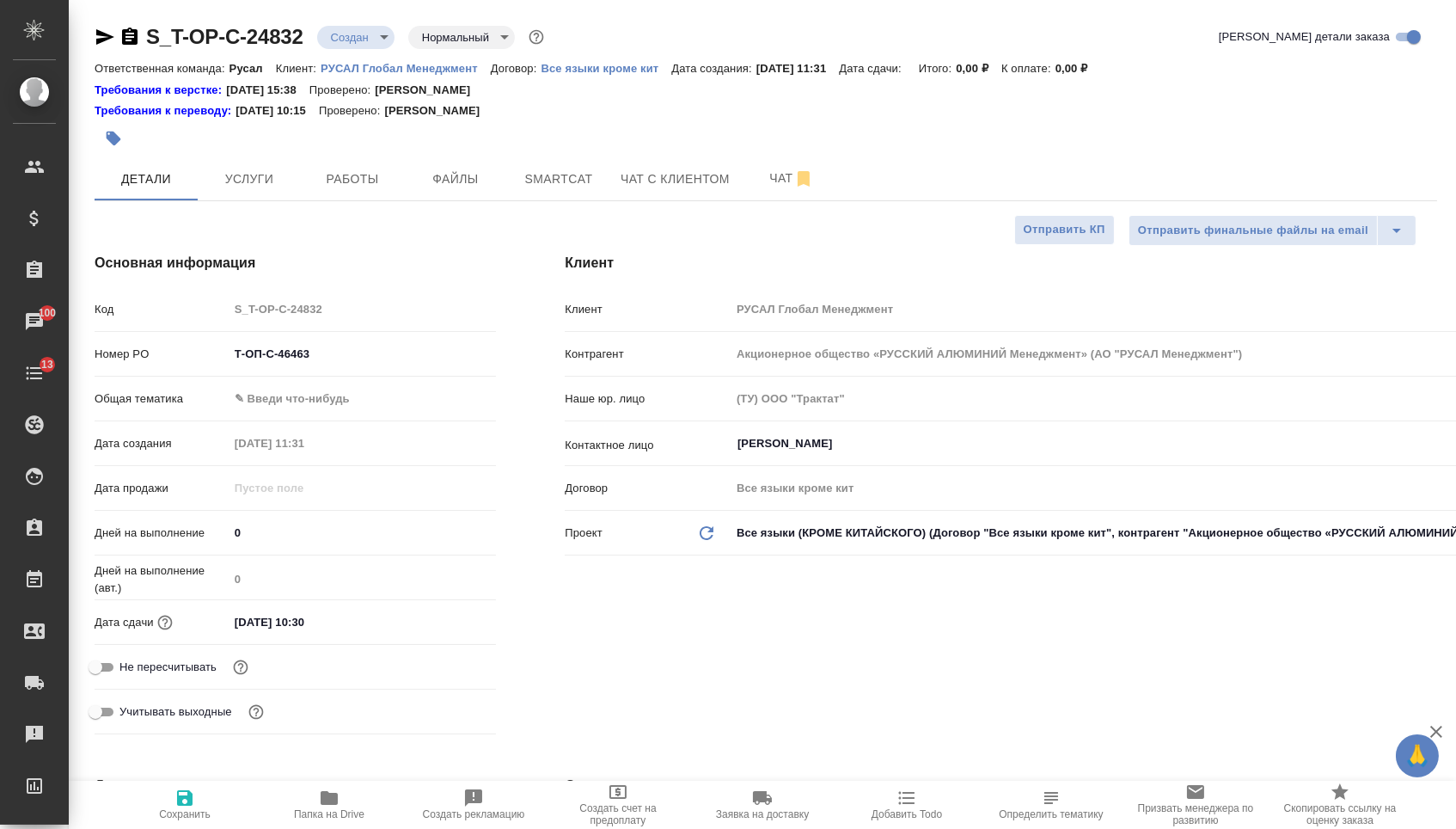
type textarea "x"
click at [320, 394] on body "🙏 .cls-1 fill:#fff; AWATERA Menshikova Aleksandra Клиенты Спецификации Заказы 1…" at bounding box center [728, 414] width 1456 height 829
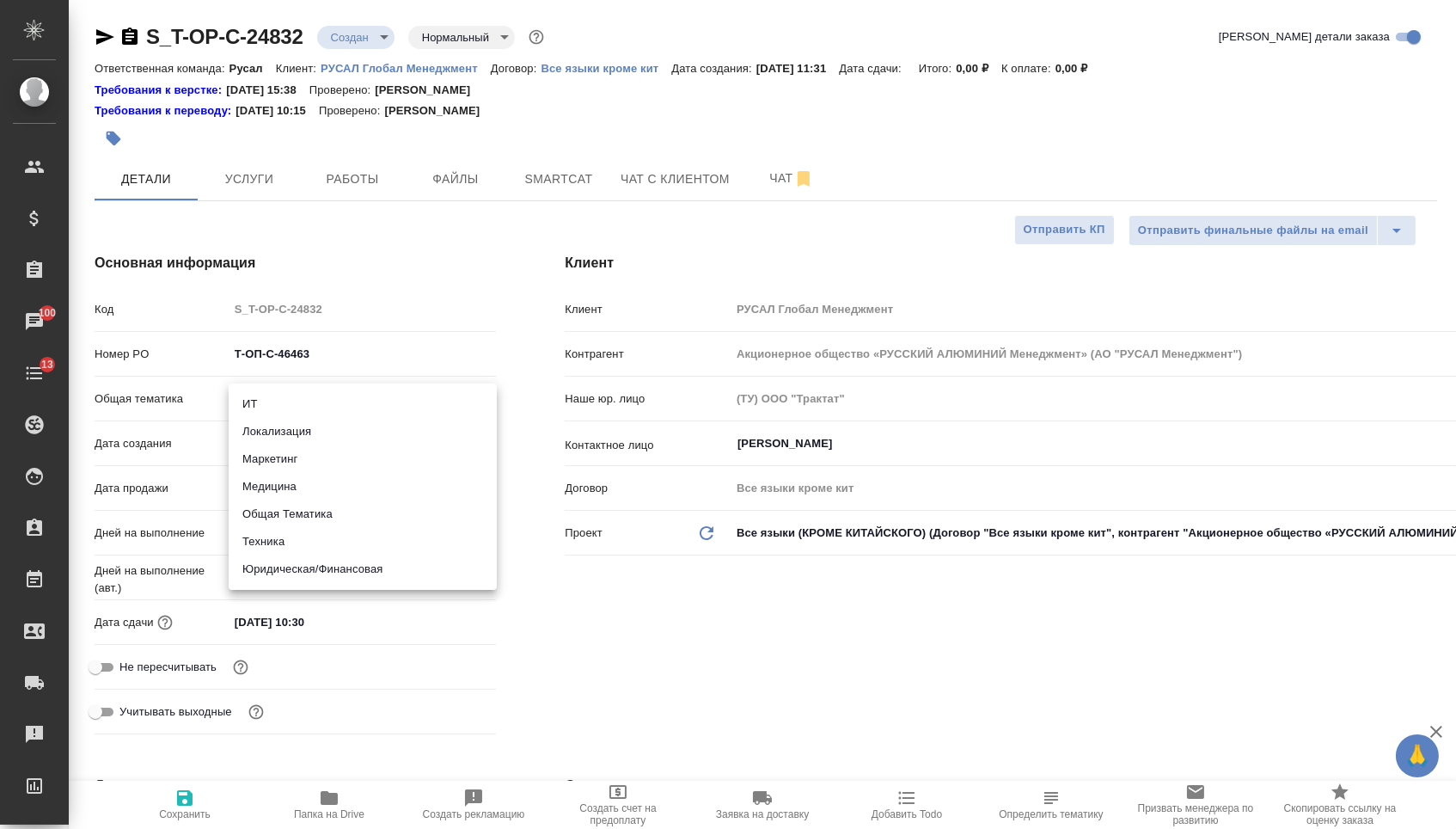
click at [290, 581] on li "Юридическая/Финансовая" at bounding box center [363, 569] width 268 height 27
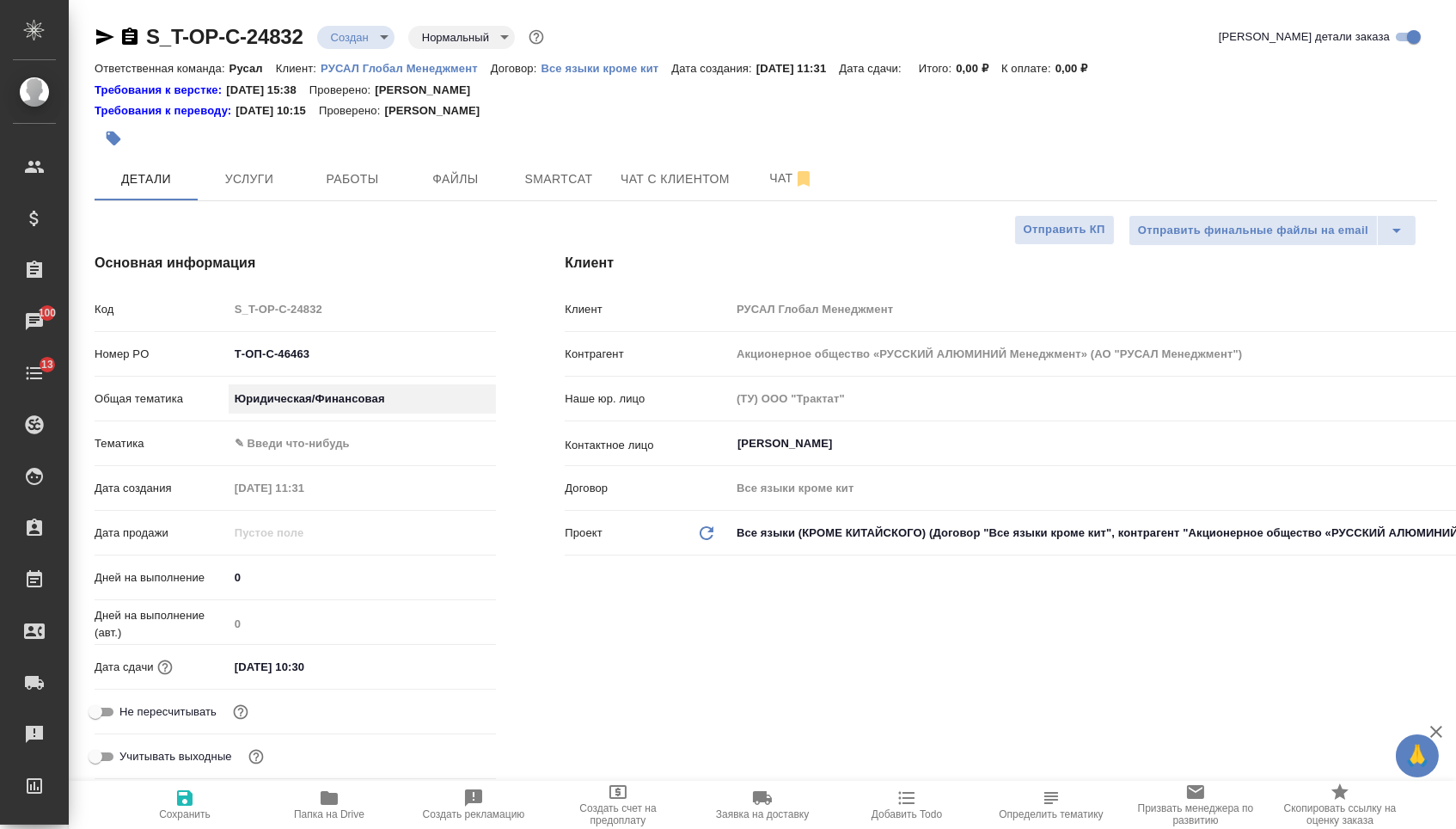
type input "yr-fn"
type textarea "x"
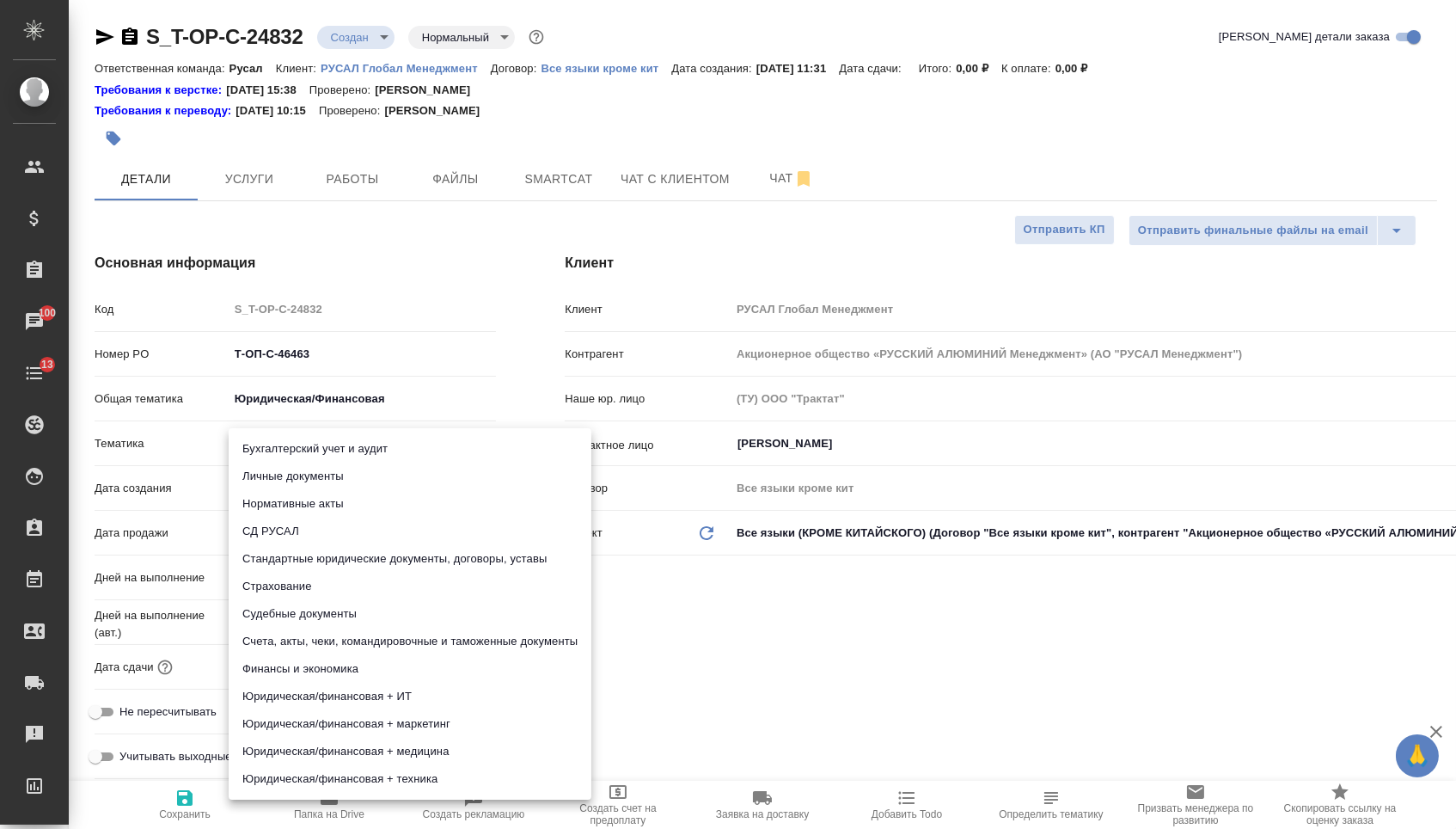
drag, startPoint x: 310, startPoint y: 443, endPoint x: 313, endPoint y: 509, distance: 66.1
click at [310, 443] on body "🙏 .cls-1 fill:#fff; AWATERA Menshikova Aleksandra Клиенты Спецификации Заказы 1…" at bounding box center [728, 414] width 1456 height 829
click at [313, 545] on li "Стандартные юридические документы, договоры, уставы" at bounding box center [410, 559] width 363 height 27
type textarea "x"
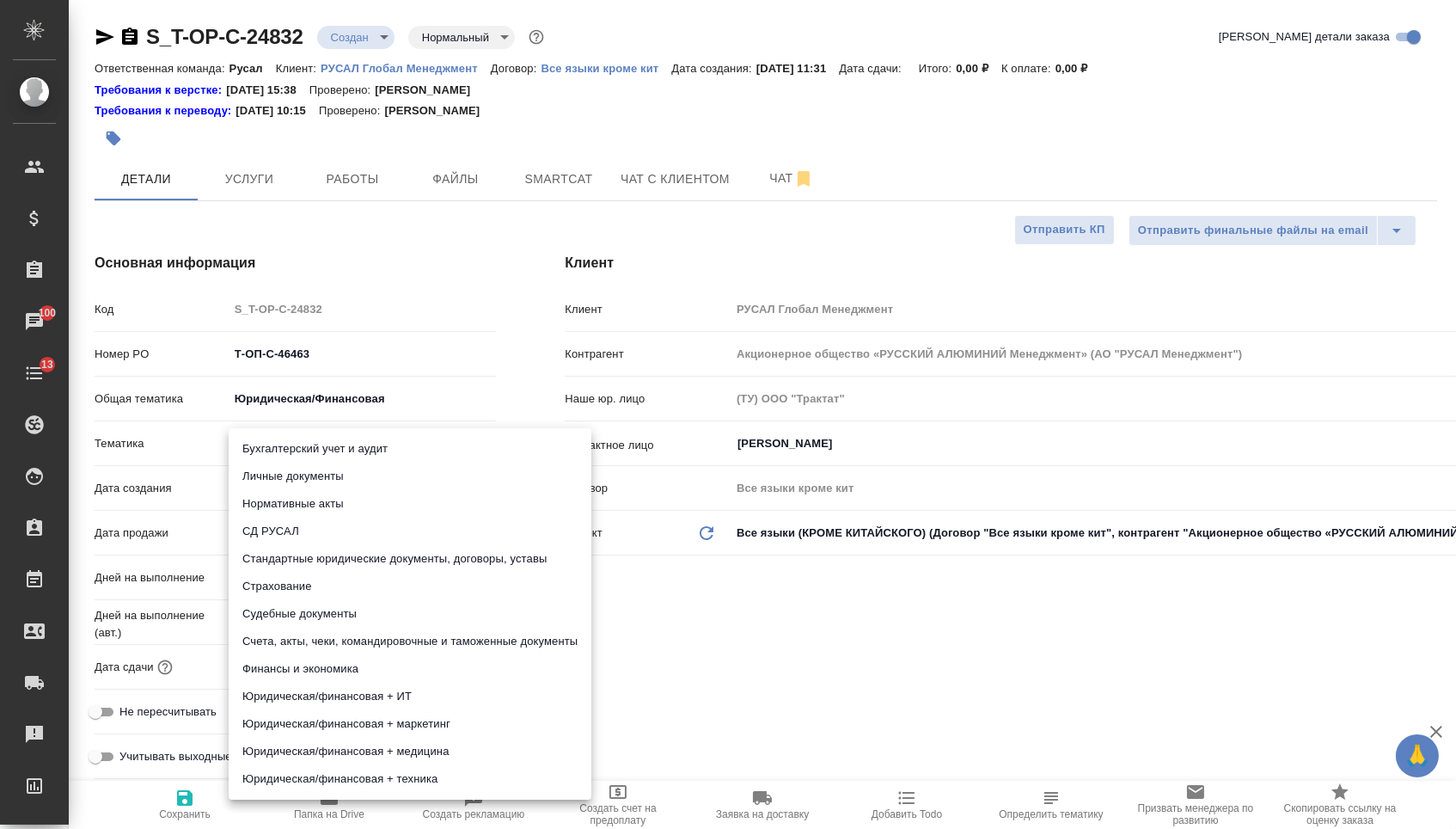
type textarea "x"
type input "5f647205b73bc97568ca66bf"
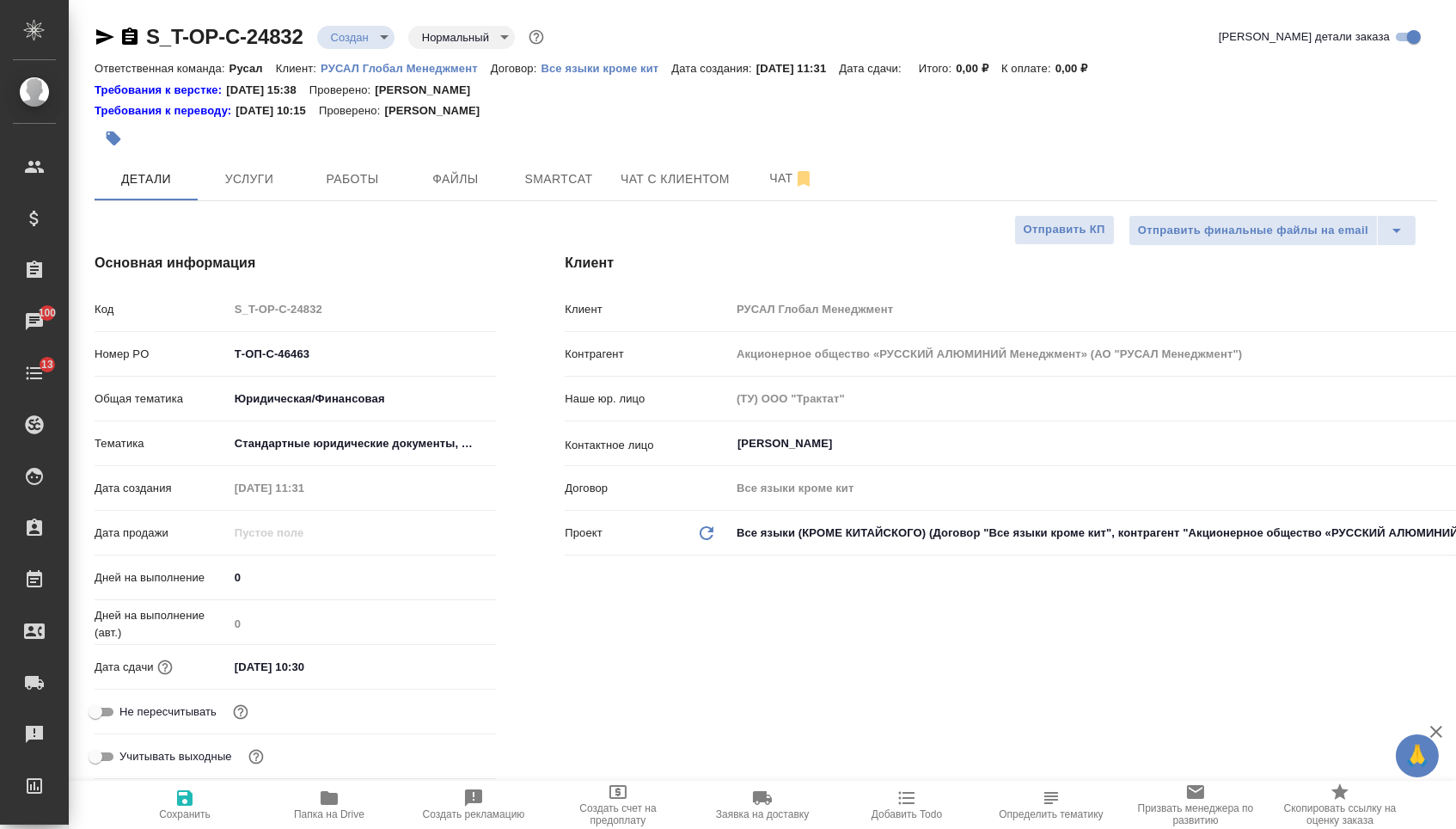
click at [300, 440] on body "🙏 .cls-1 fill:#fff; AWATERA Menshikova Aleksandra Клиенты Спецификации Заказы 1…" at bounding box center [728, 414] width 1456 height 829
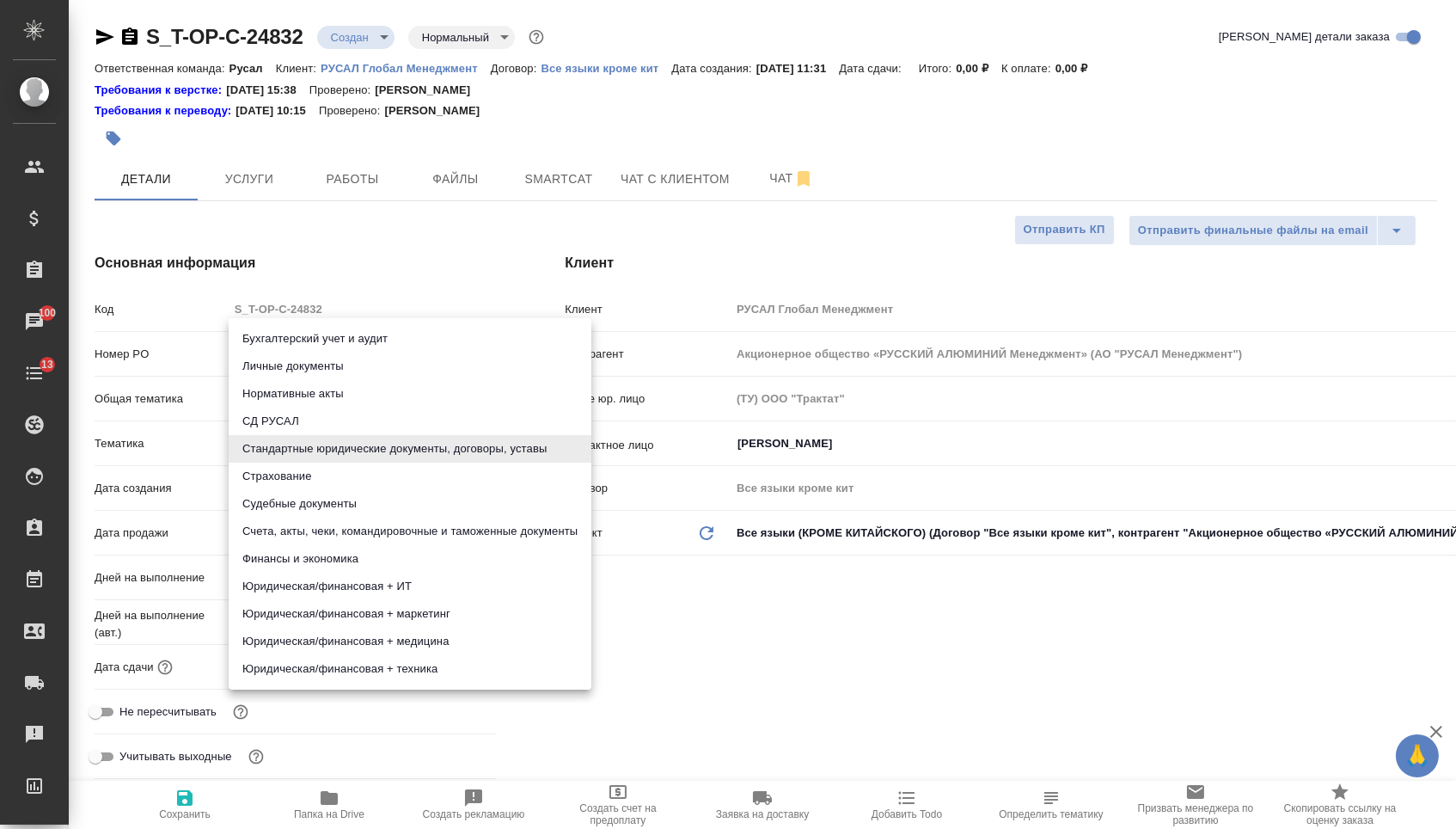
click at [294, 531] on li "Счета, акты, чеки, командировочные и таможенные документы" at bounding box center [410, 532] width 363 height 27
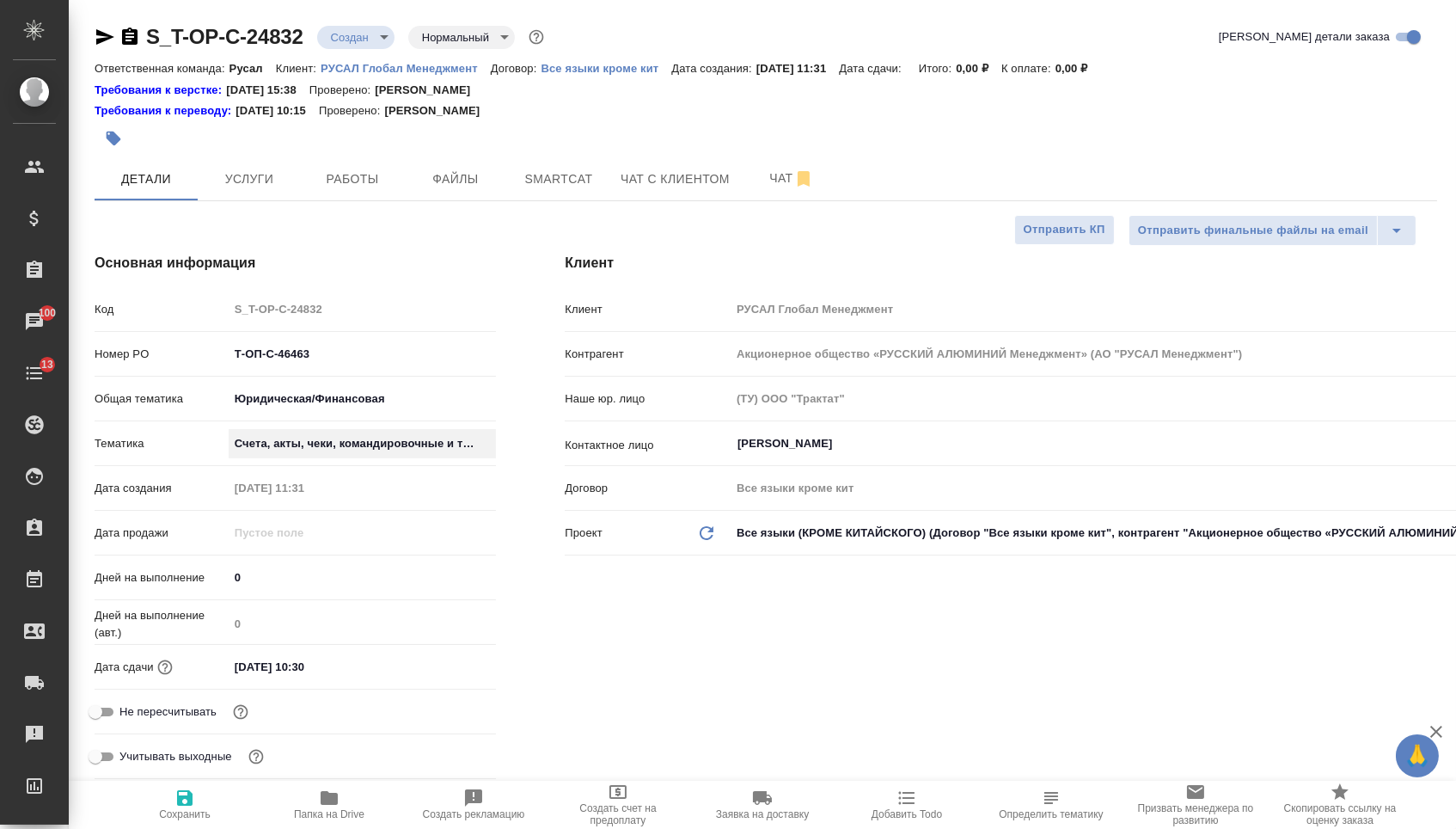
type textarea "x"
type input "5f647205b73bc97568ca66c0"
click at [238, 769] on div "Учитывать выходные" at bounding box center [295, 756] width 402 height 30
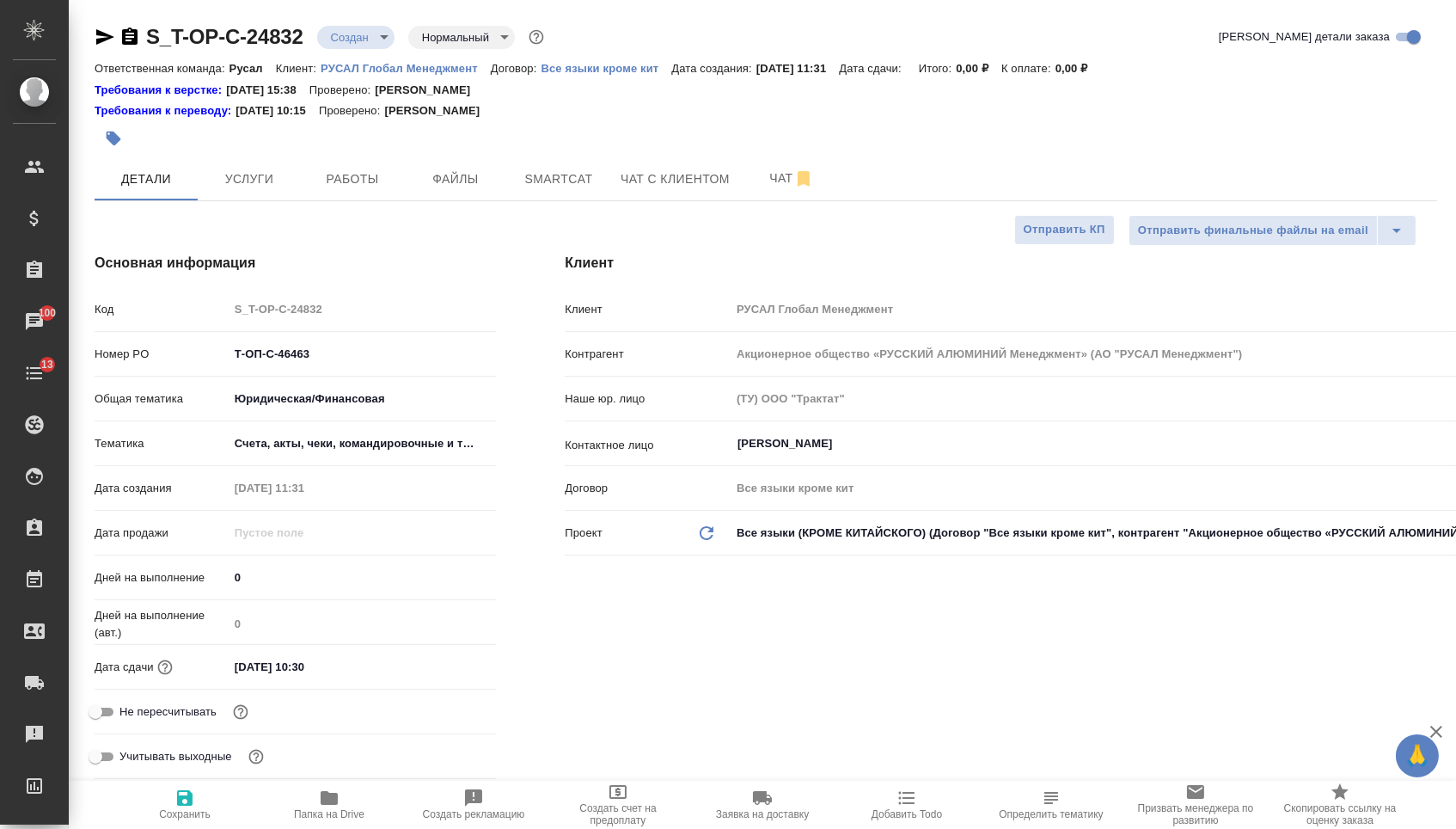
click at [174, 817] on span "Сохранить" at bounding box center [184, 814] width 52 height 12
type textarea "x"
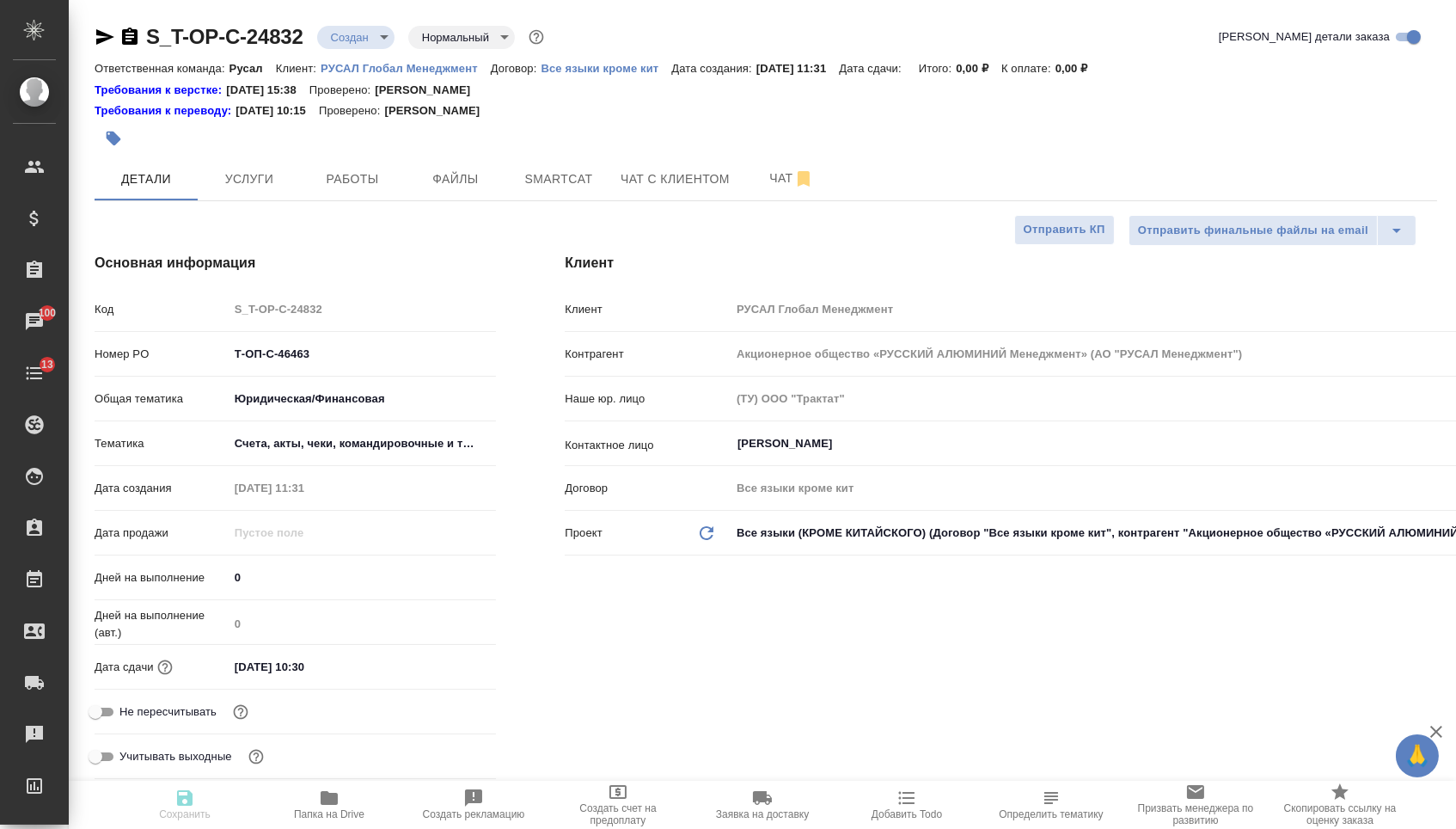
type textarea "x"
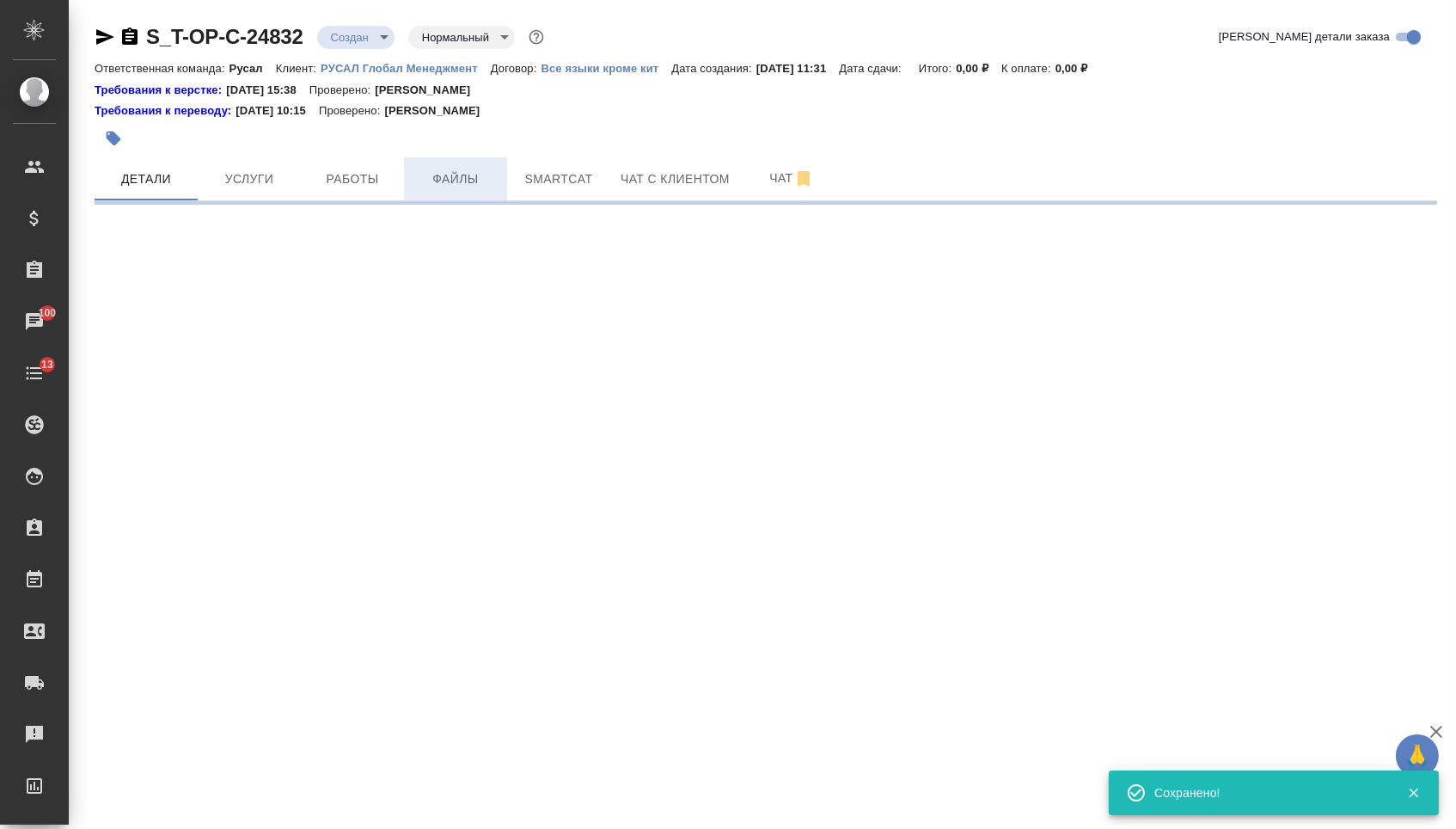
select select "RU"
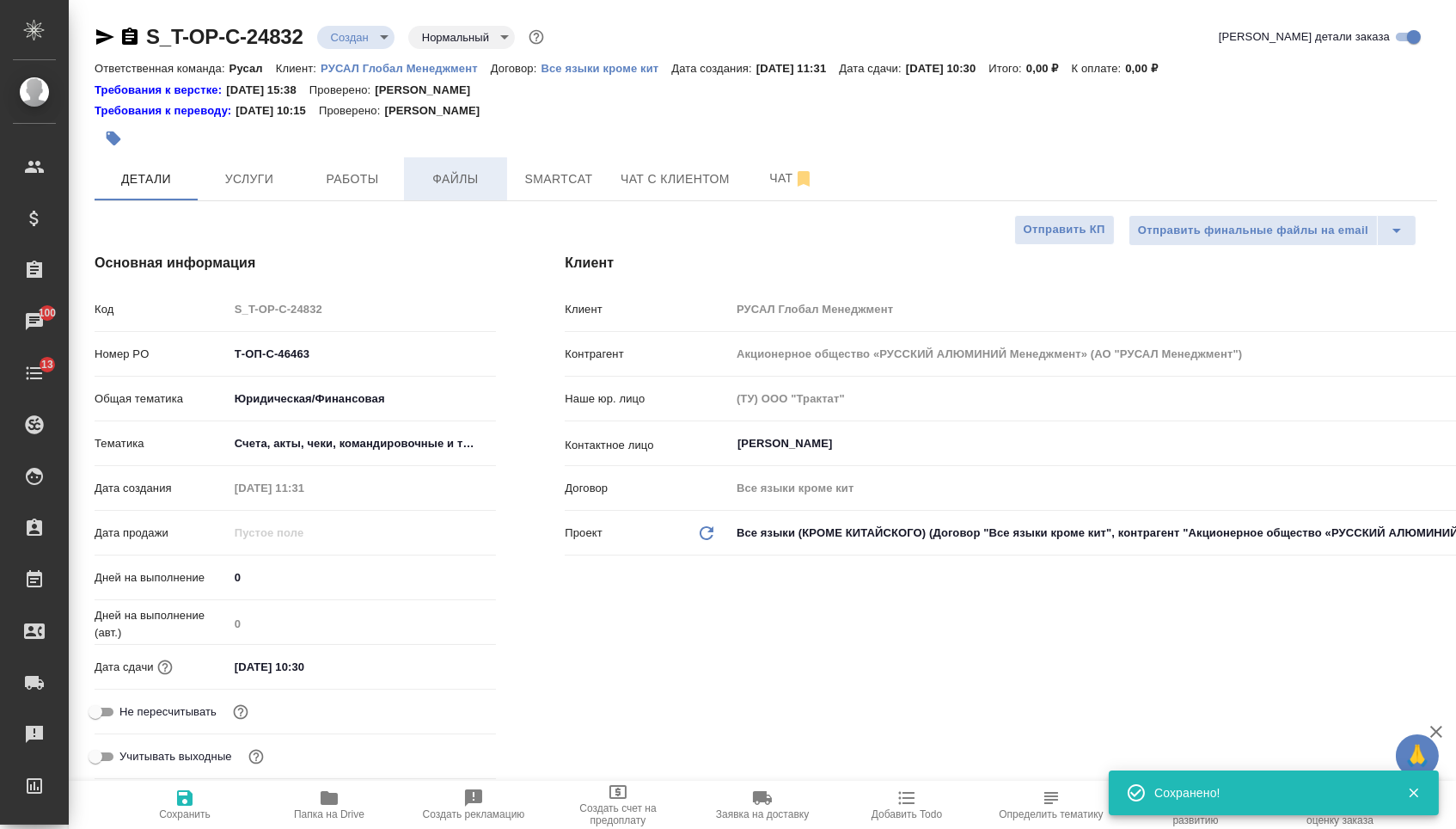
type textarea "x"
click at [434, 187] on span "Файлы" at bounding box center [455, 180] width 83 height 22
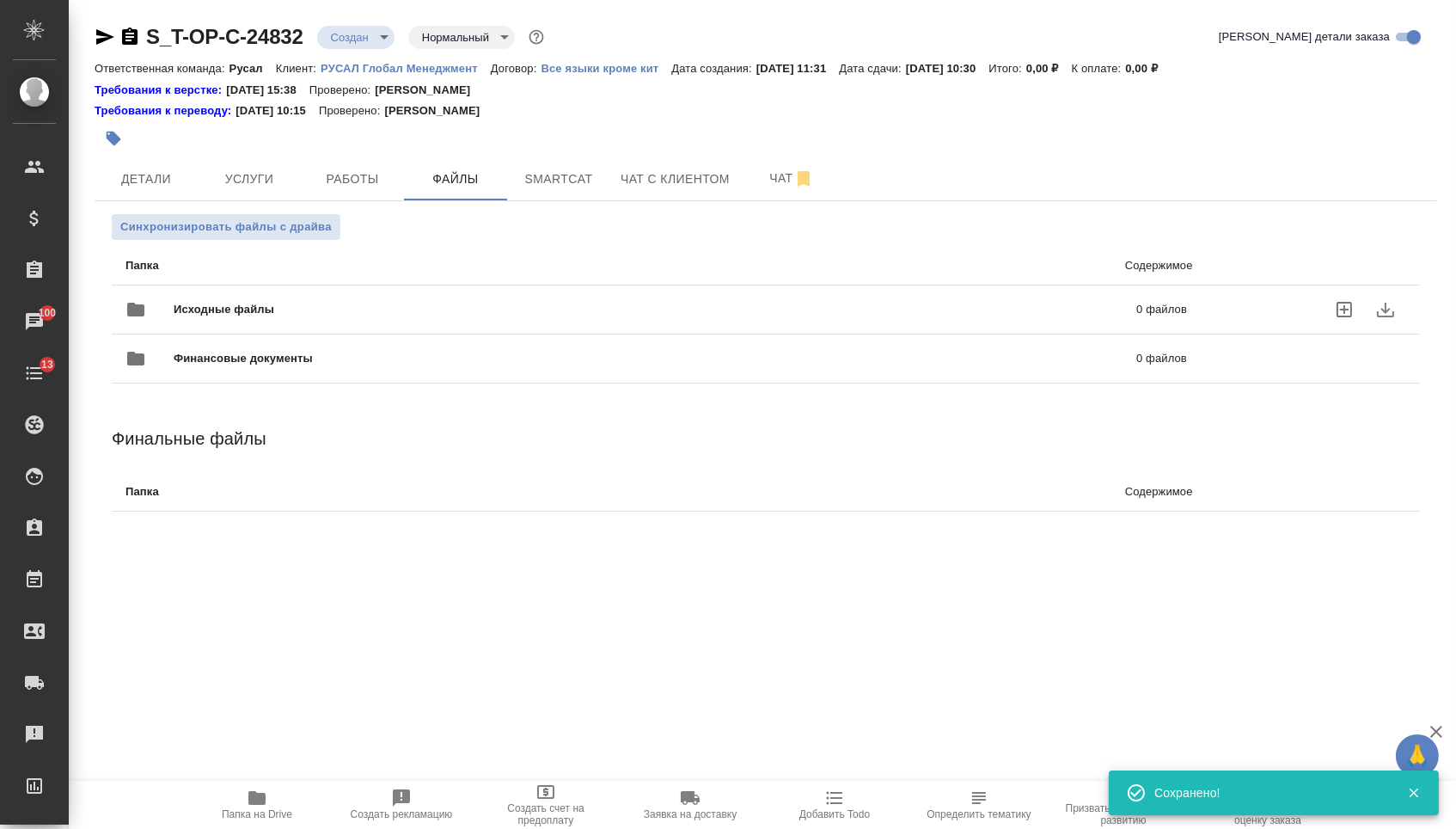
click at [283, 281] on div "Исходные файлы 0 файлов" at bounding box center [655, 309] width 1096 height 75
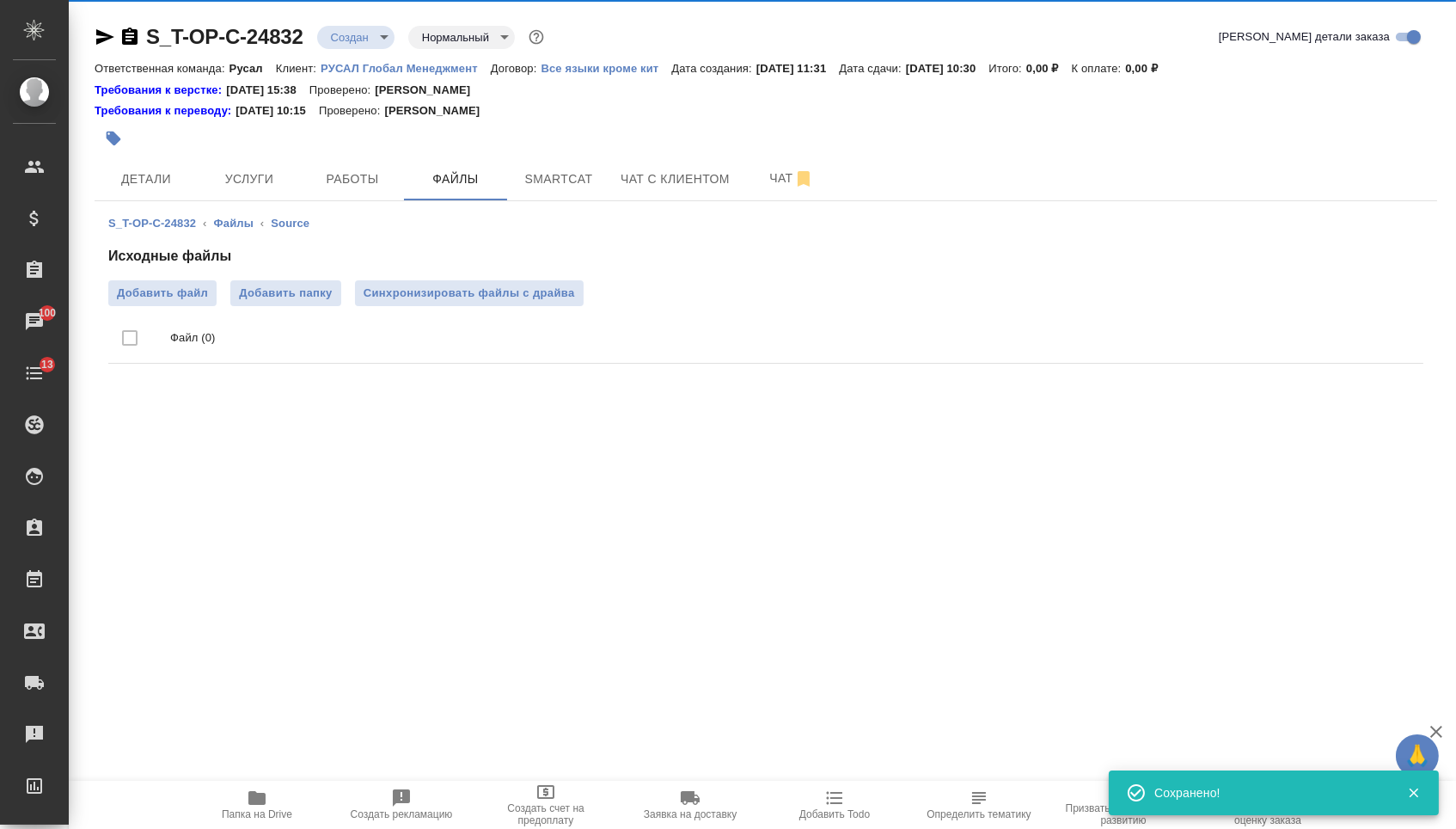
click at [170, 281] on div "Исходные файлы Добавить файл Добавить папку Синхронизировать файлы с драйва Фай…" at bounding box center [765, 307] width 1315 height 124
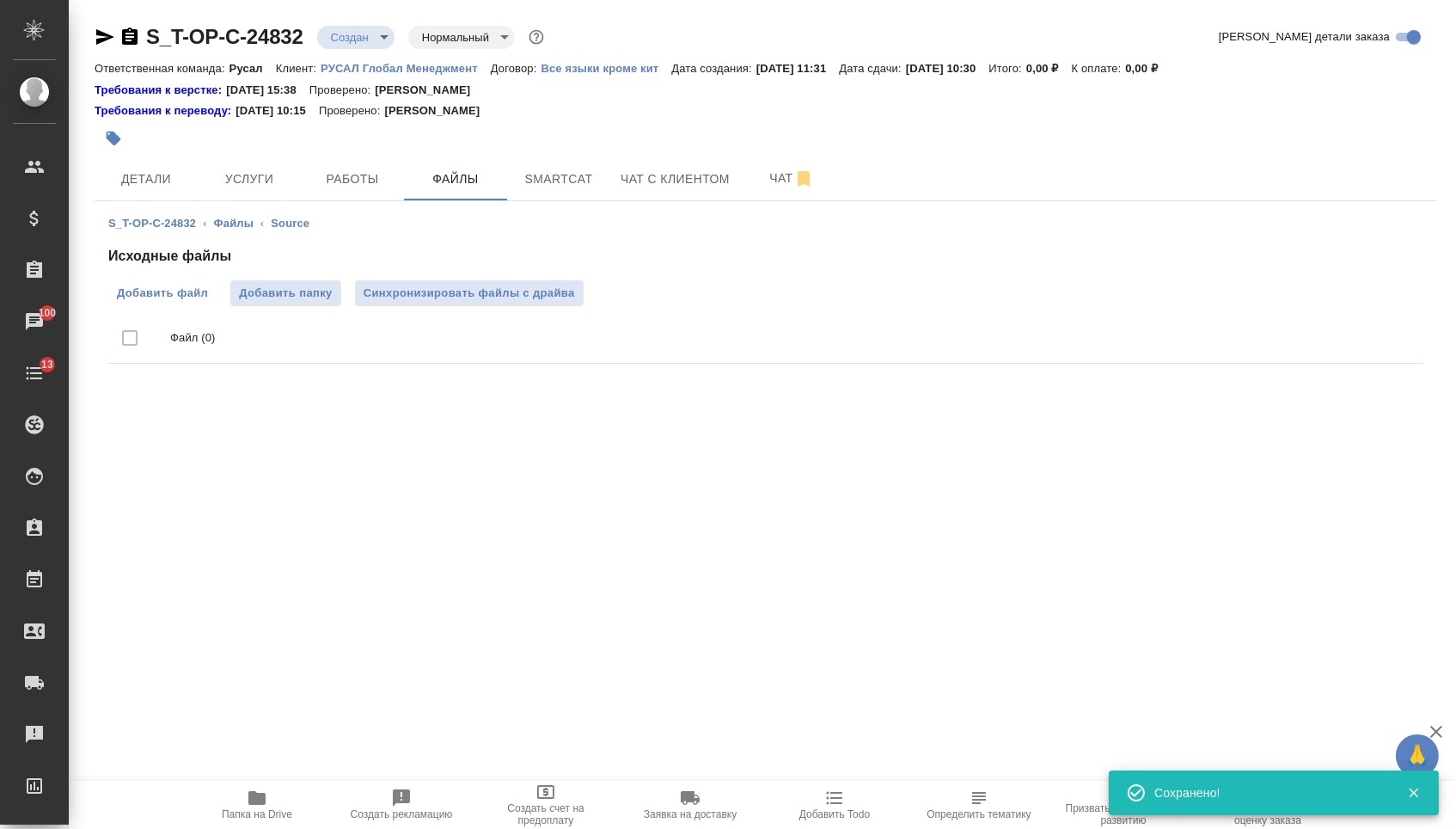
click at [179, 291] on span "Добавить файл" at bounding box center [162, 293] width 91 height 17
click at [0, 0] on input "Добавить файл" at bounding box center [0, 0] width 0 height 0
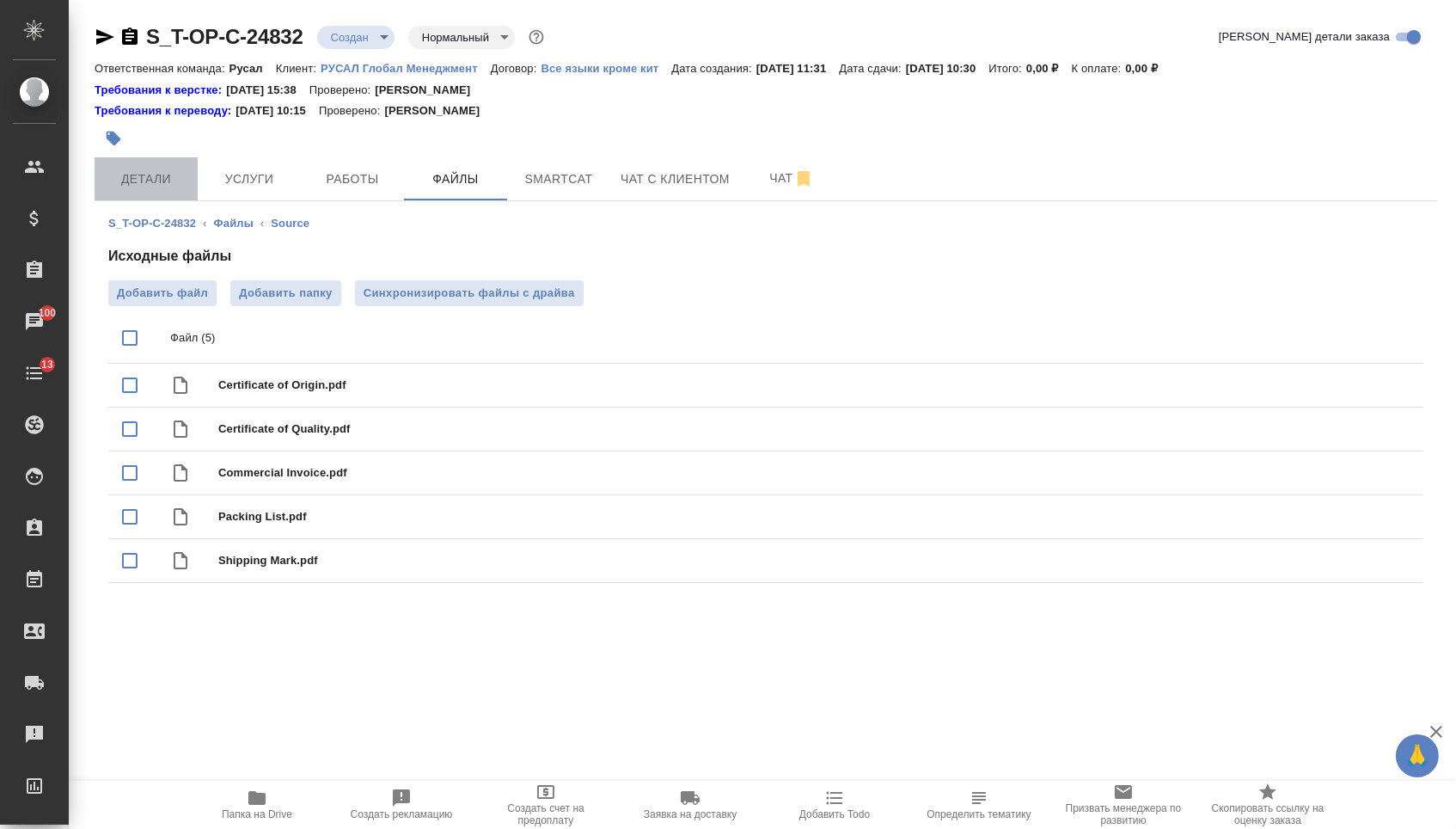
click at [170, 171] on span "Детали" at bounding box center [146, 180] width 83 height 22
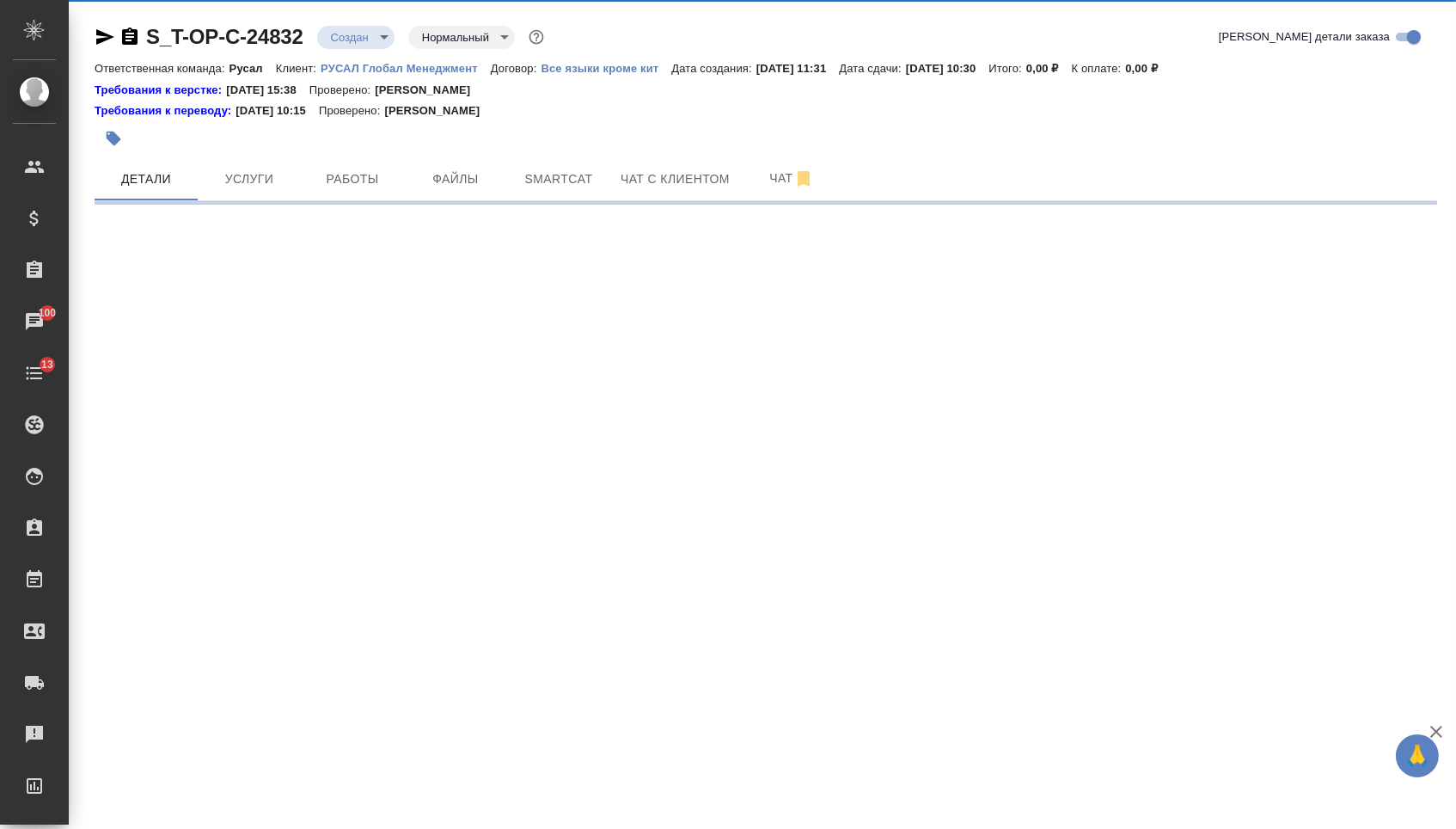
select select "RU"
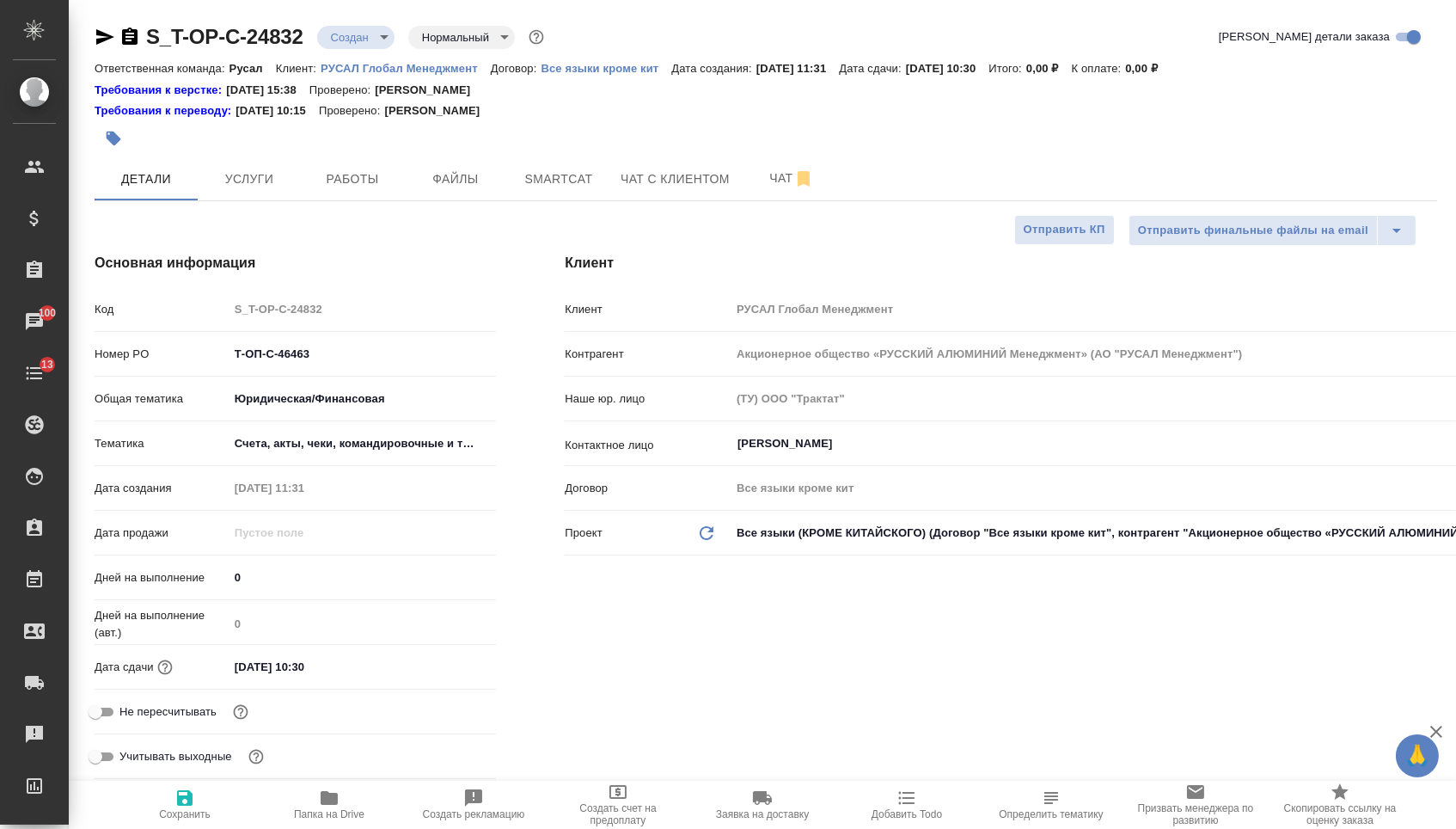
type textarea "x"
click at [239, 179] on span "Услуги" at bounding box center [248, 180] width 83 height 22
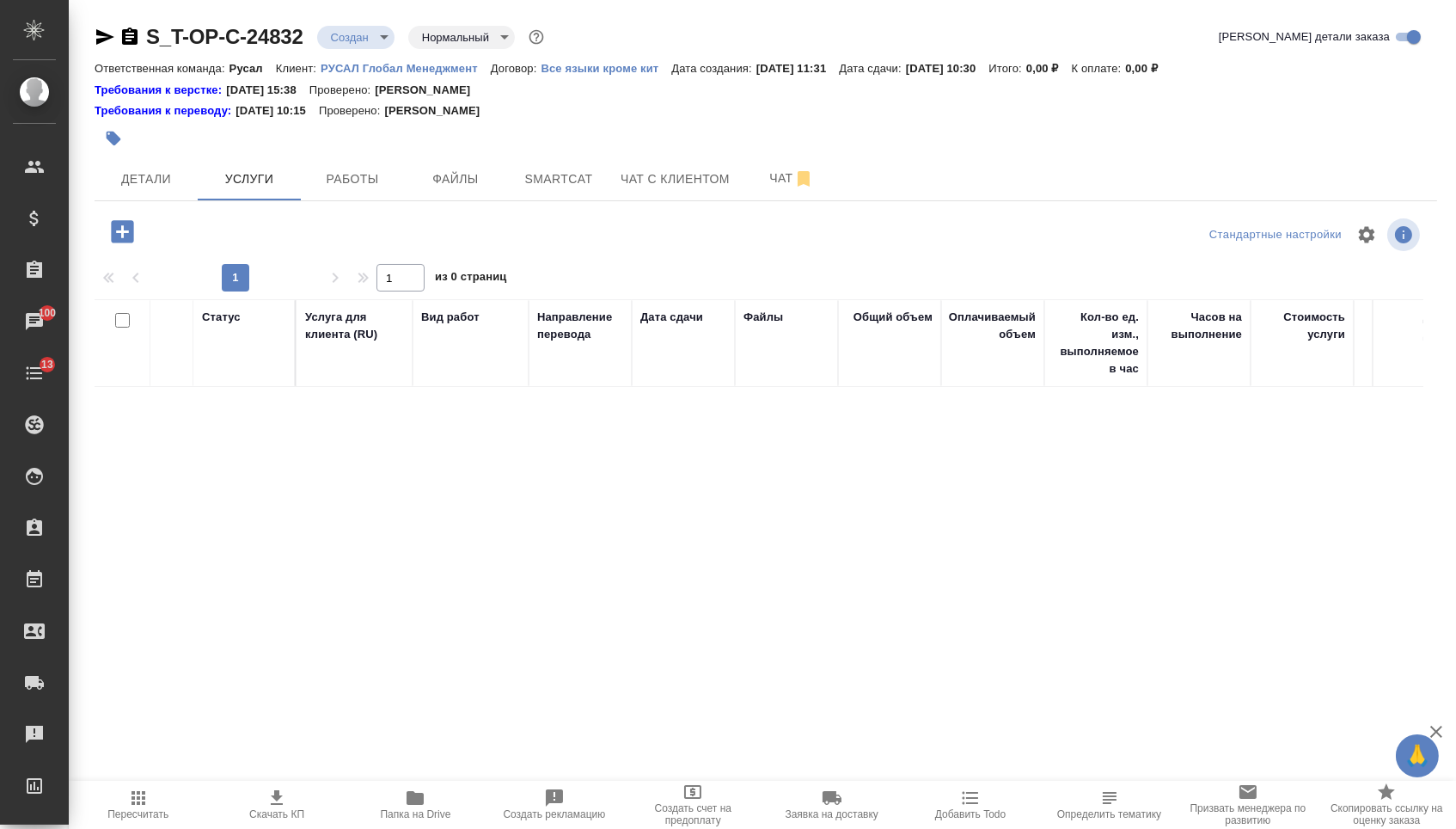
click at [113, 242] on icon "button" at bounding box center [121, 231] width 23 height 23
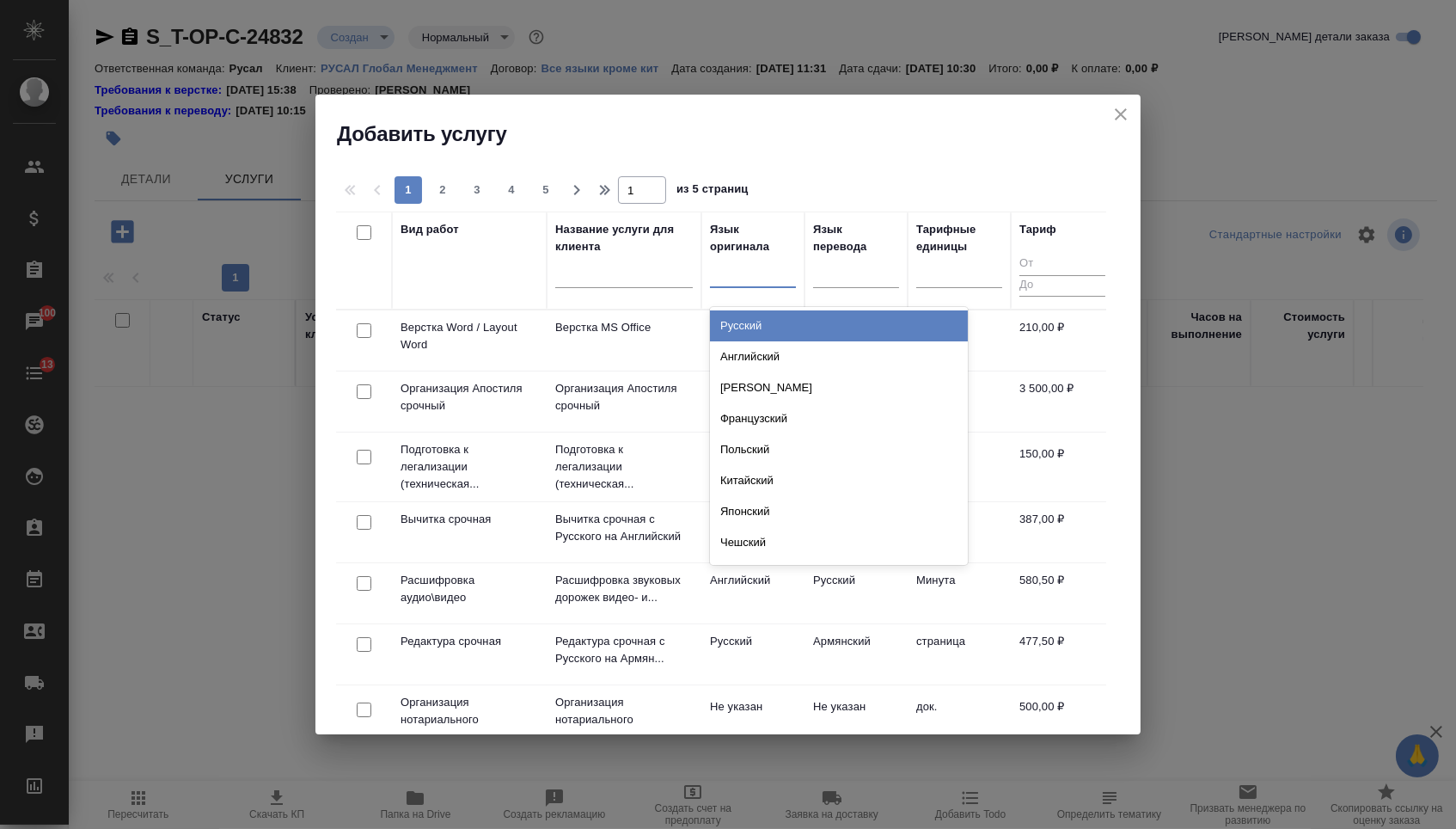
click at [753, 285] on div at bounding box center [752, 272] width 86 height 33
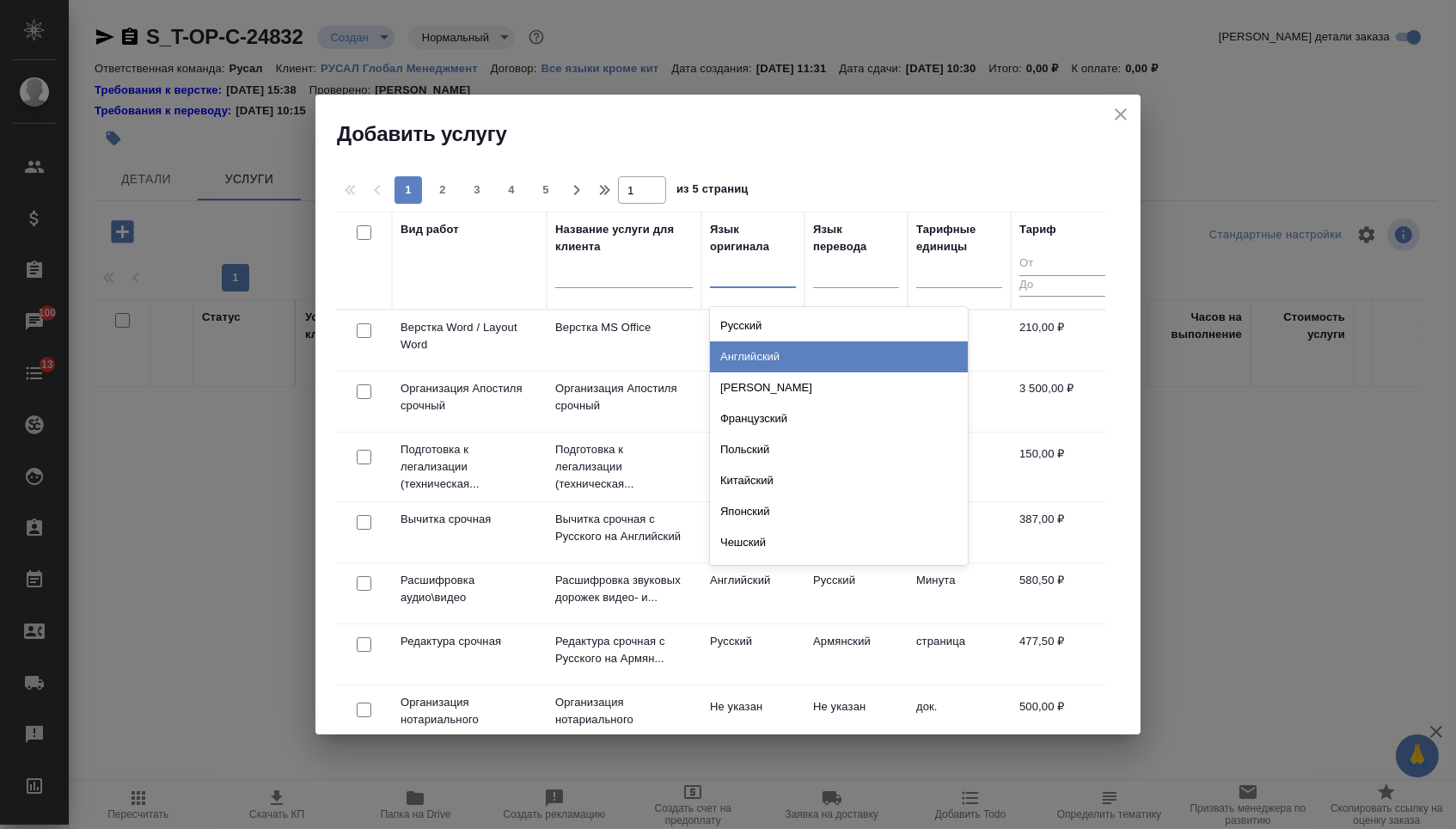
click at [753, 351] on div "Английский" at bounding box center [839, 356] width 257 height 31
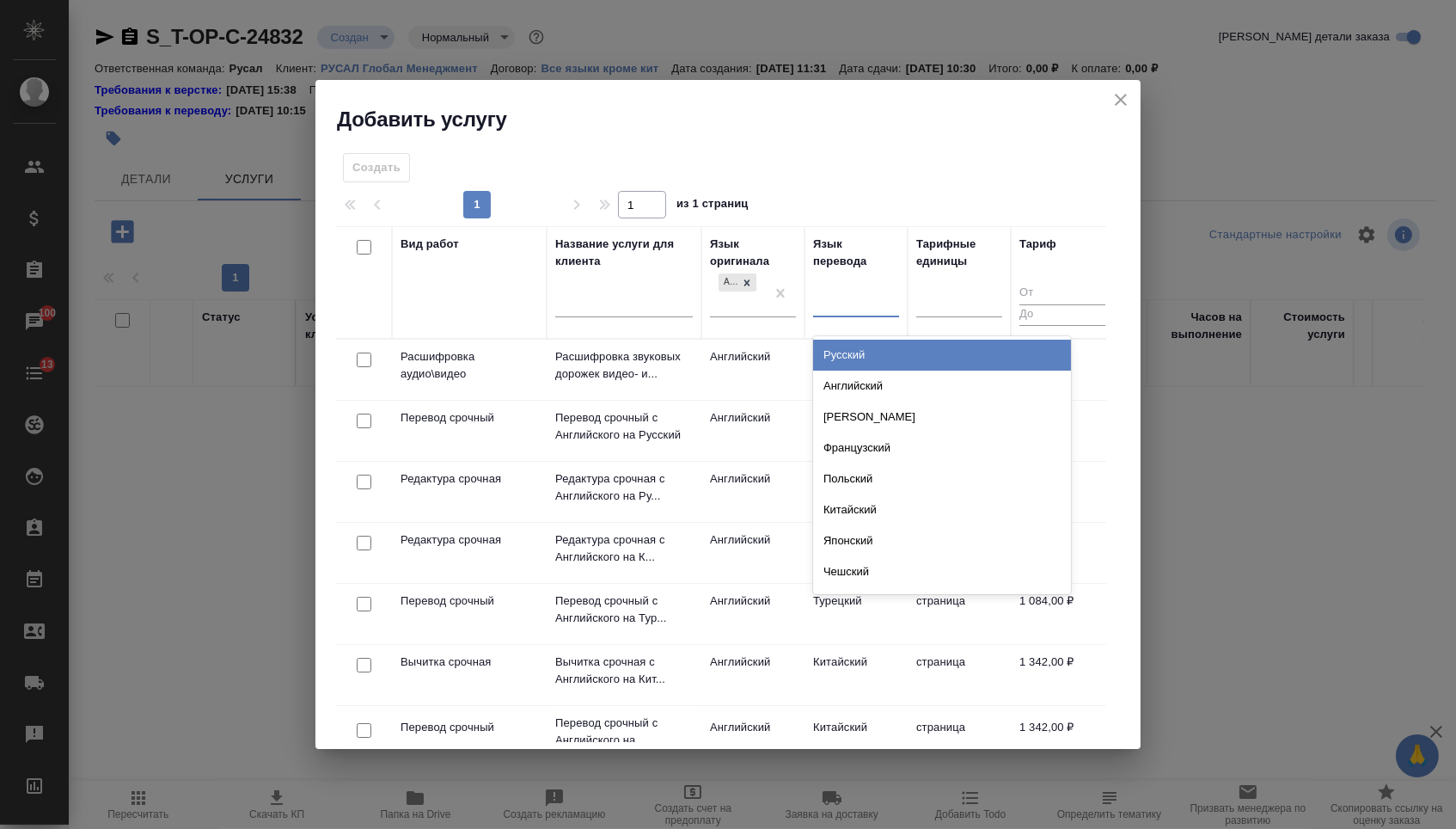
click at [850, 295] on div at bounding box center [856, 300] width 86 height 24
click at [850, 341] on div "Русский" at bounding box center [942, 355] width 257 height 31
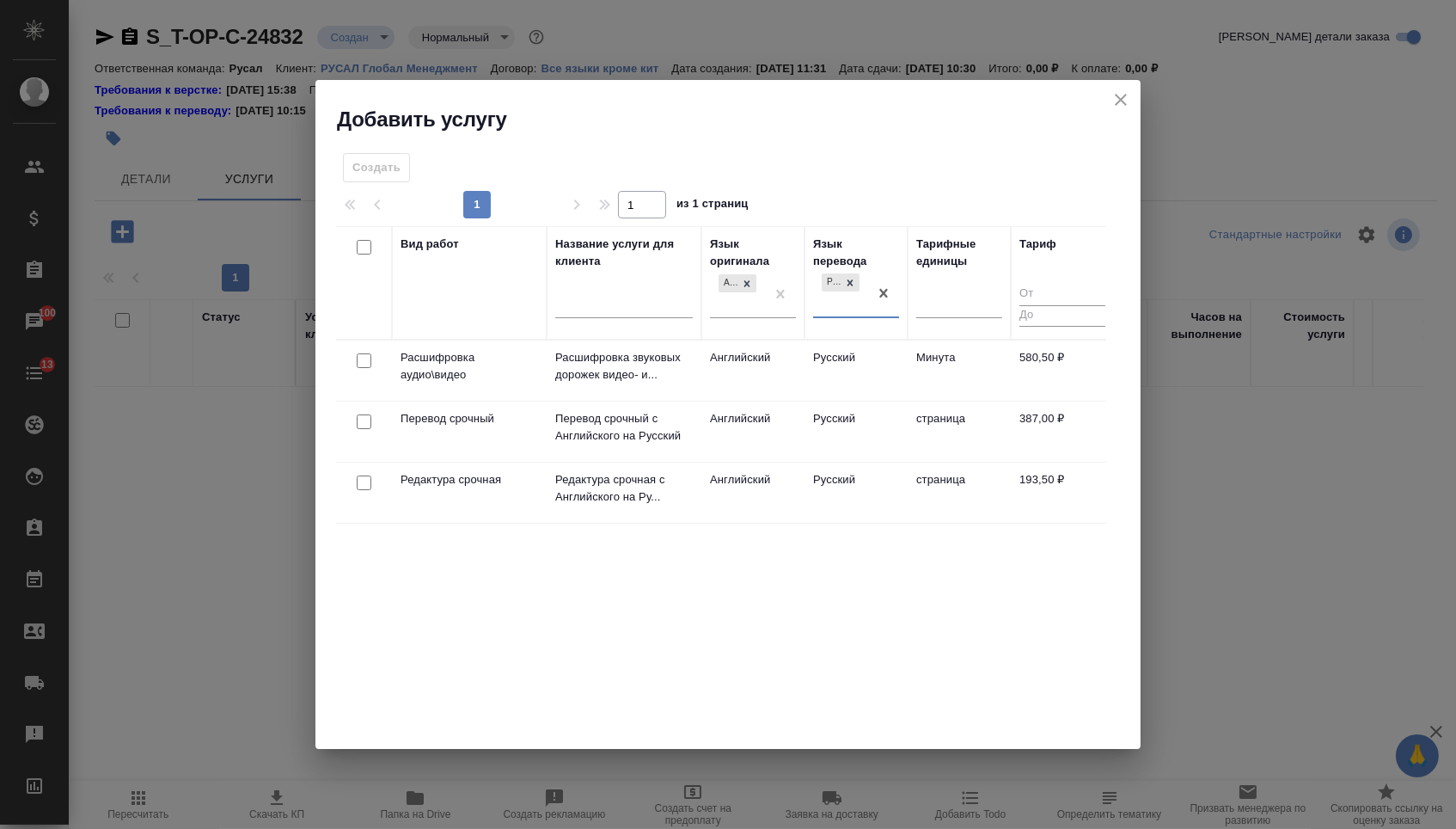
click at [369, 420] on input "checkbox" at bounding box center [364, 422] width 15 height 15
checkbox input "true"
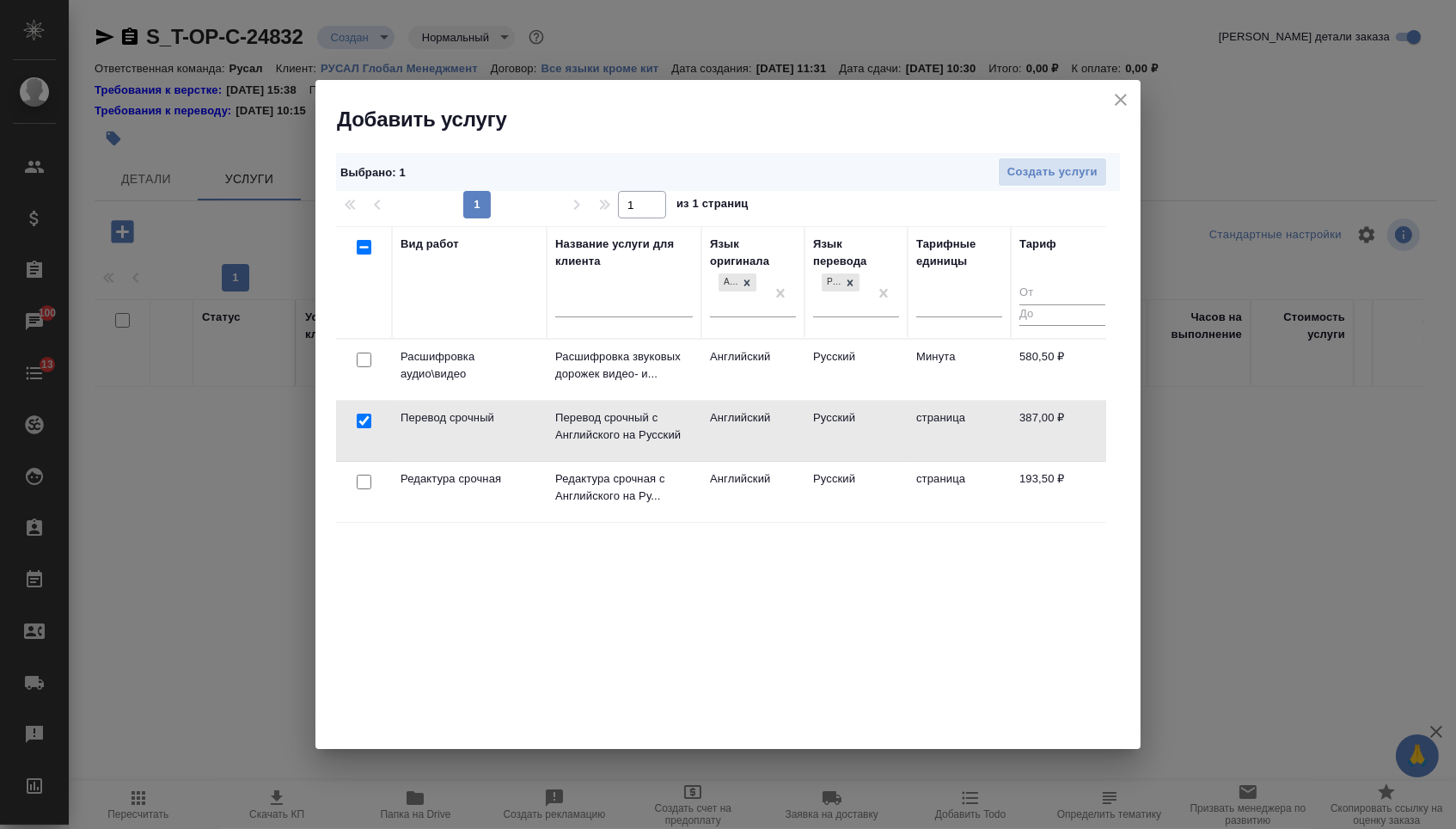
click at [367, 483] on input "checkbox" at bounding box center [364, 482] width 15 height 15
checkbox input "true"
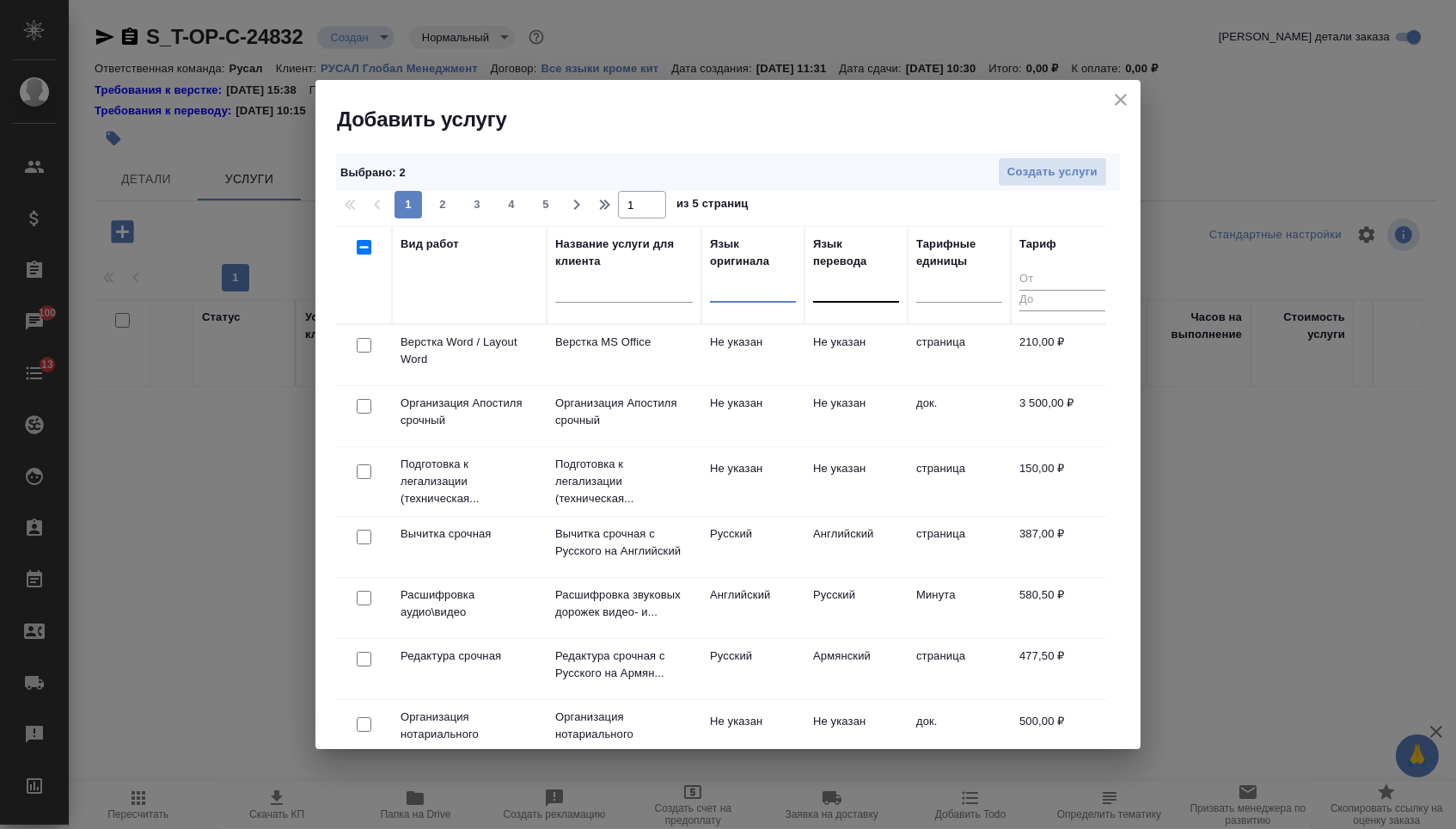
click at [364, 341] on input "checkbox" at bounding box center [364, 346] width 15 height 15
checkbox input "true"
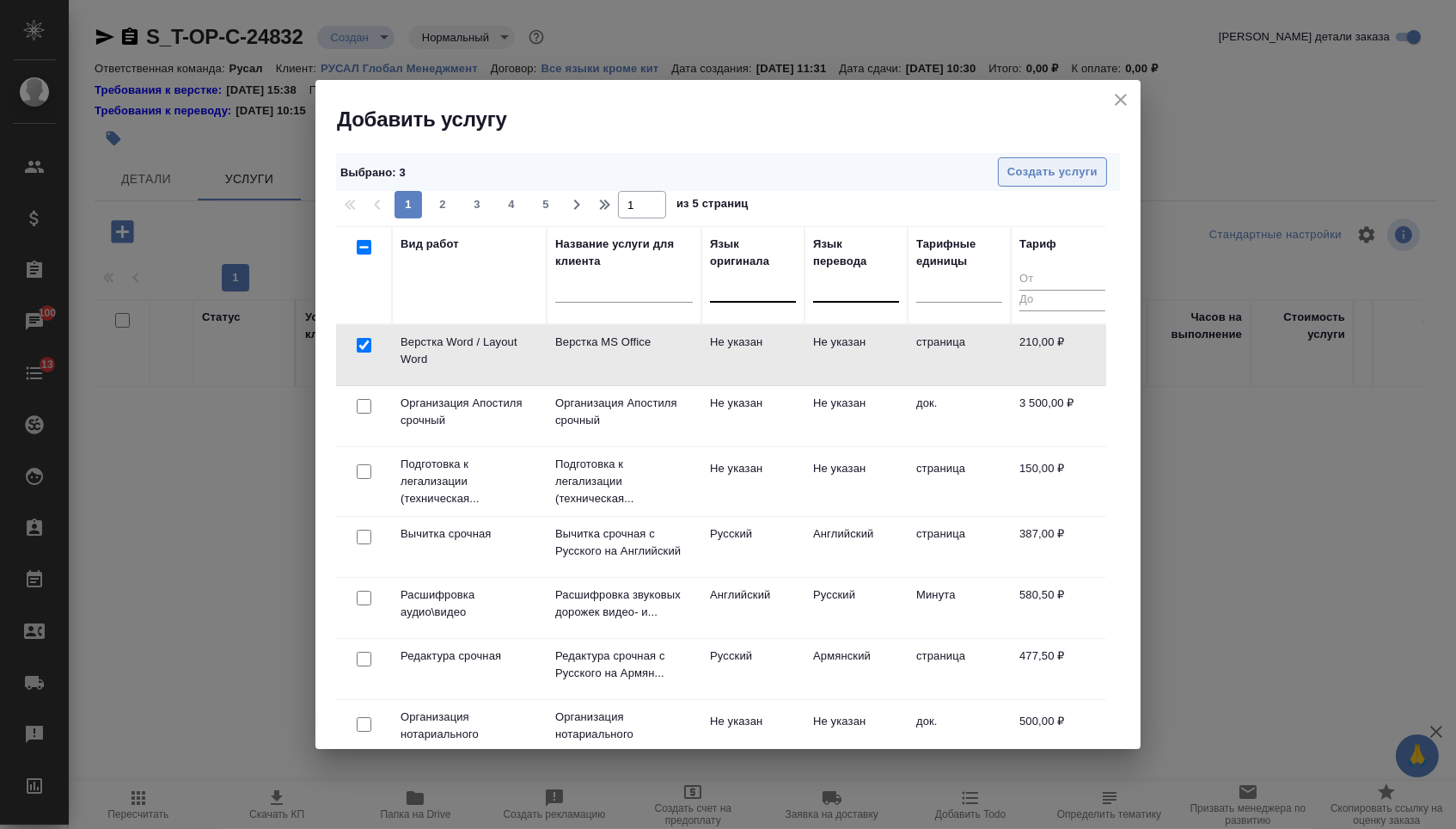
click at [1042, 161] on button "Создать услуги" at bounding box center [1053, 171] width 109 height 30
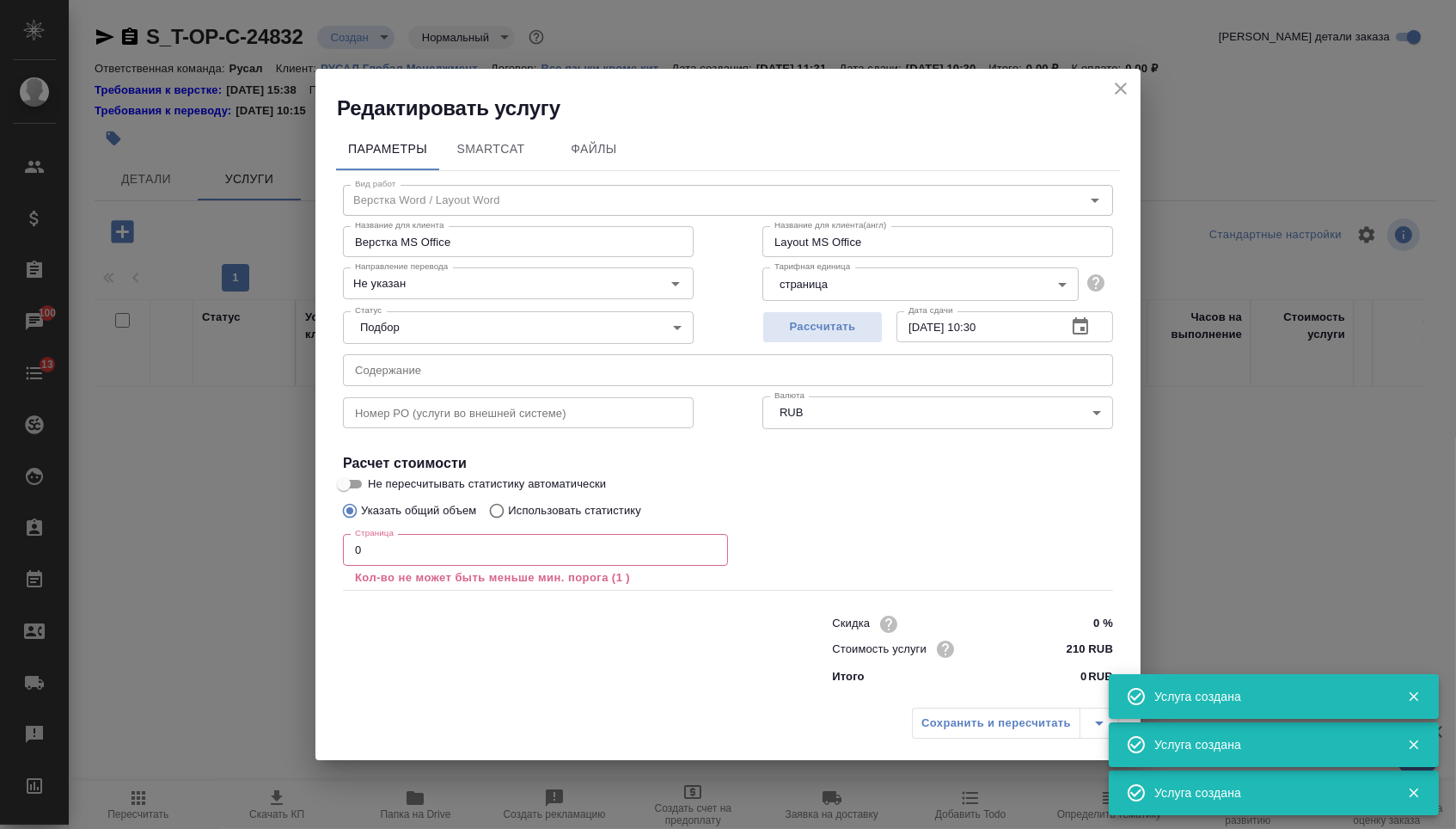
type input "Перевод срочный"
type input "Перевод срочный с Английского на Русский"
type input "Urgent translation from English into Russian"
type input "англ-рус"
type input "387 RUB"
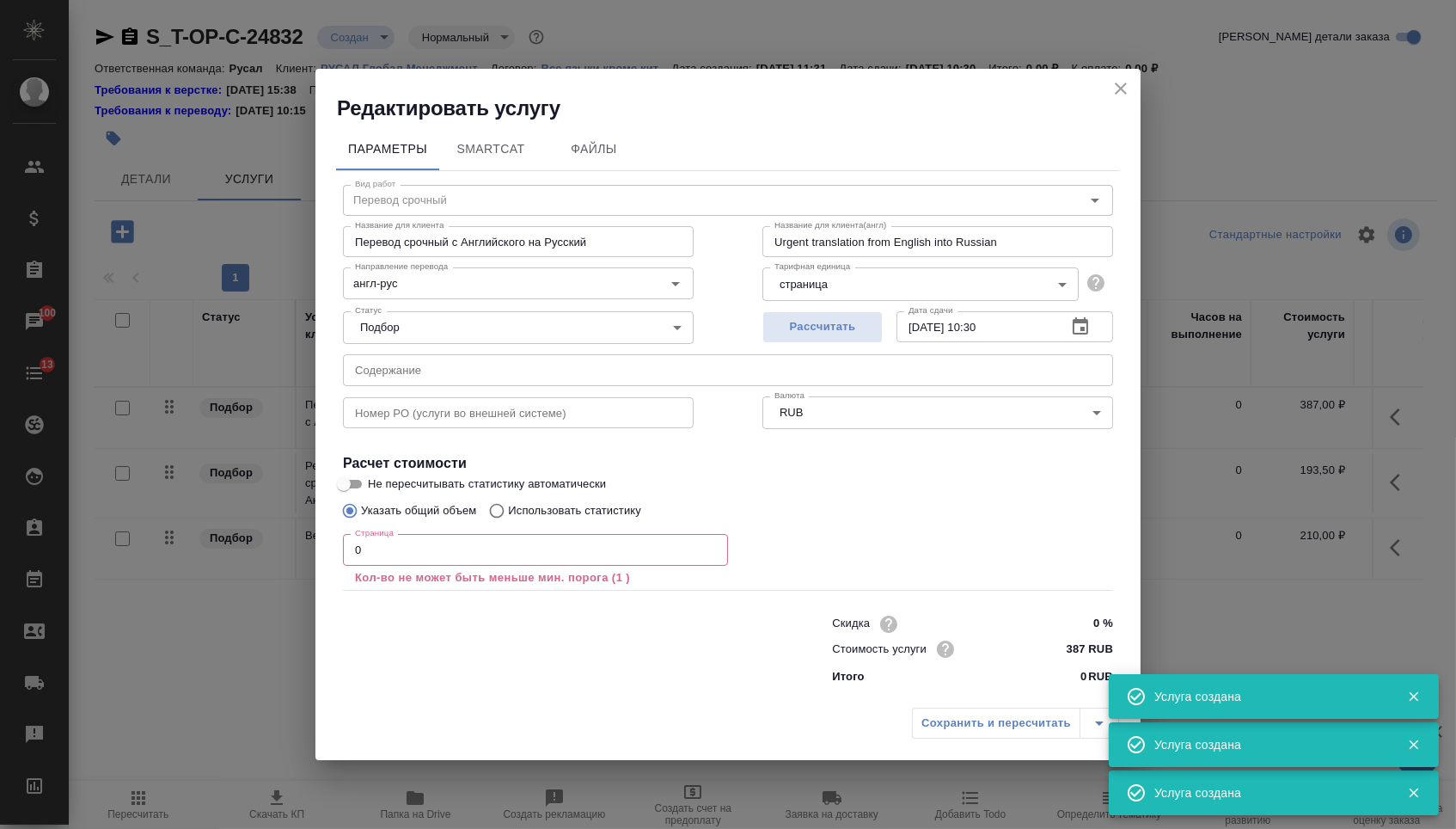
click at [440, 371] on input "text" at bounding box center [727, 370] width 770 height 31
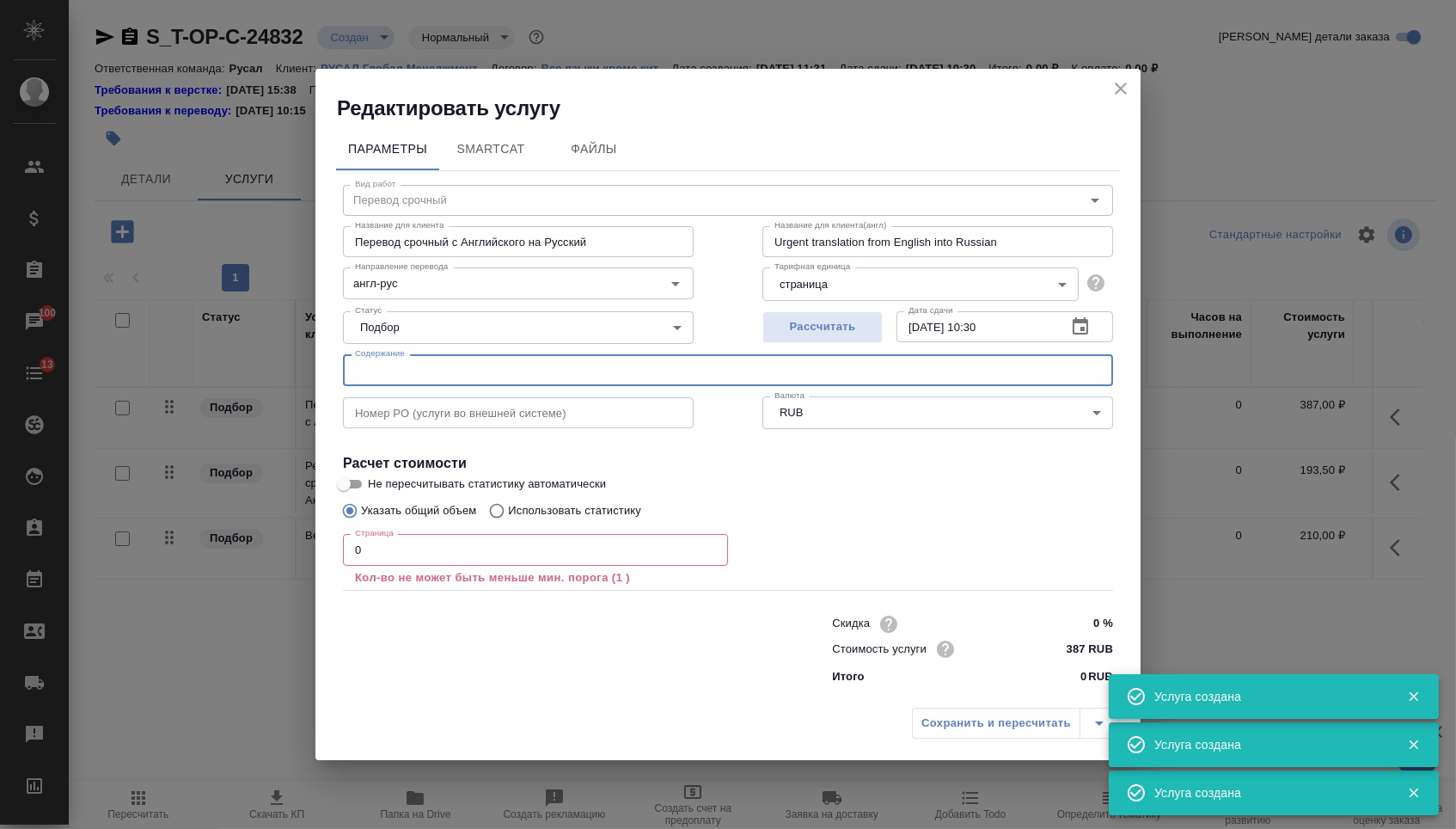
paste input "Documents"
type input "Documents"
click at [393, 561] on input "0" at bounding box center [535, 550] width 385 height 31
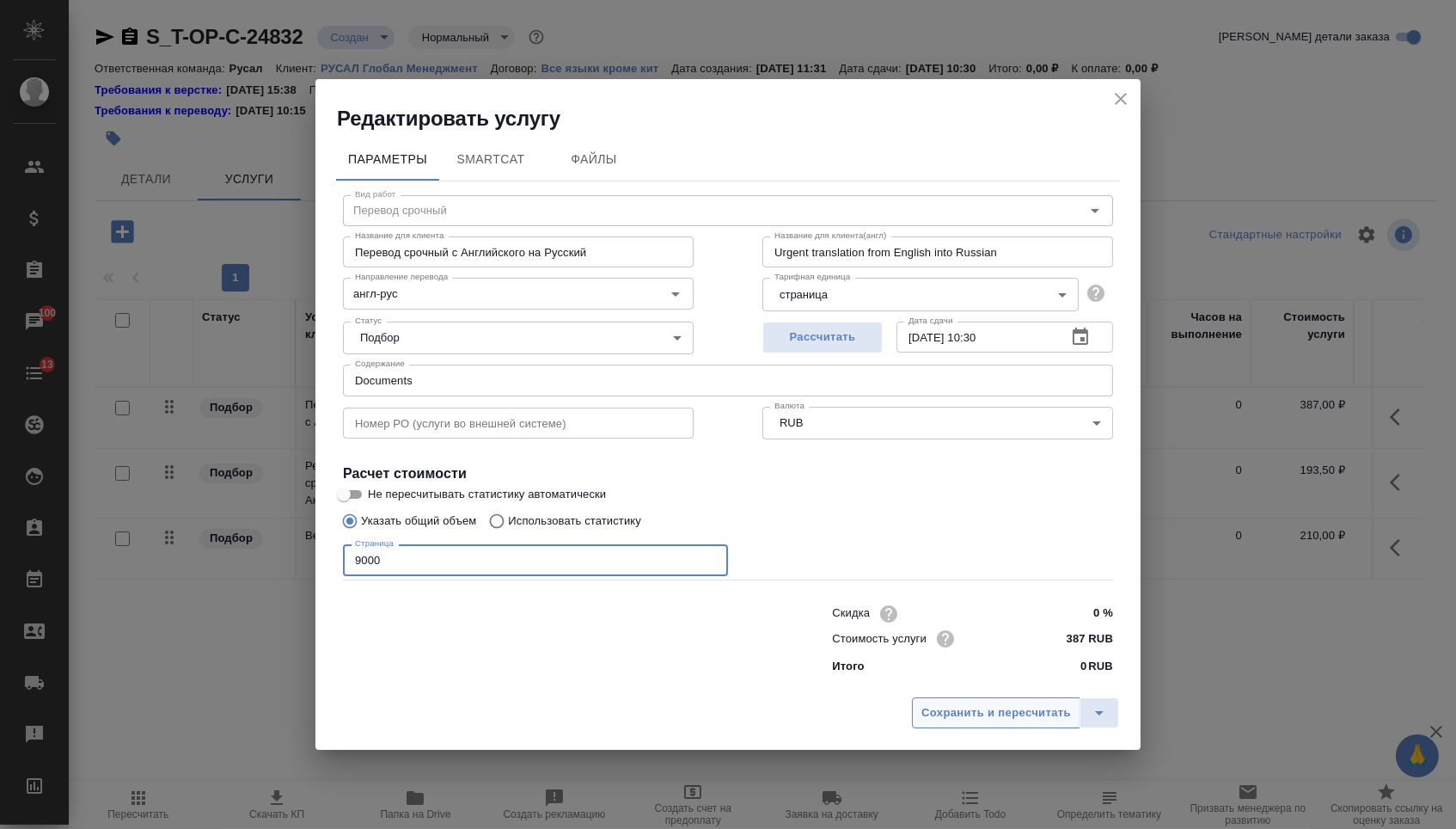
type input "9000"
click at [926, 708] on span "Сохранить и пересчитать" at bounding box center [995, 713] width 150 height 20
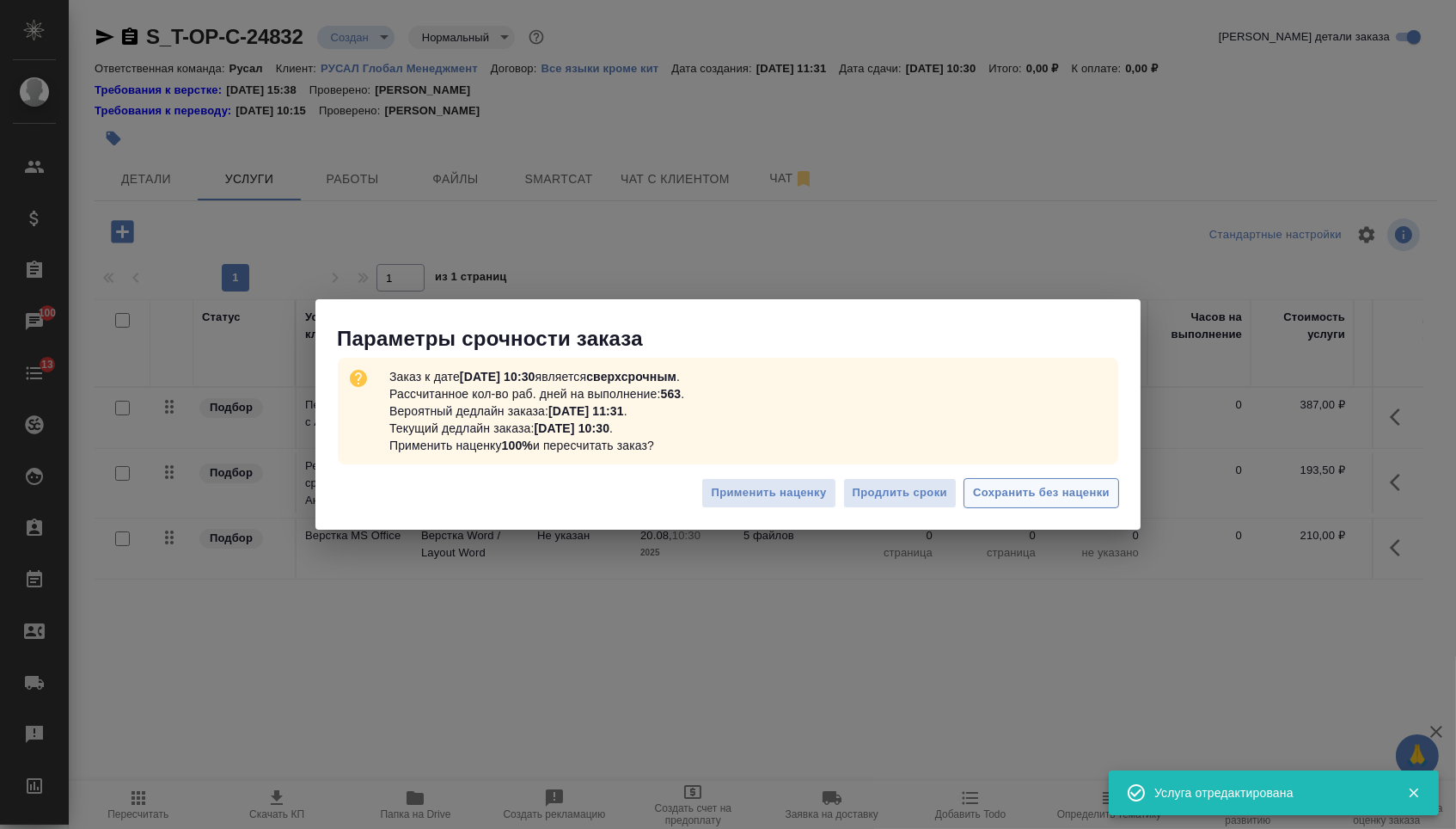
click at [1076, 496] on span "Сохранить без наценки" at bounding box center [1041, 493] width 137 height 20
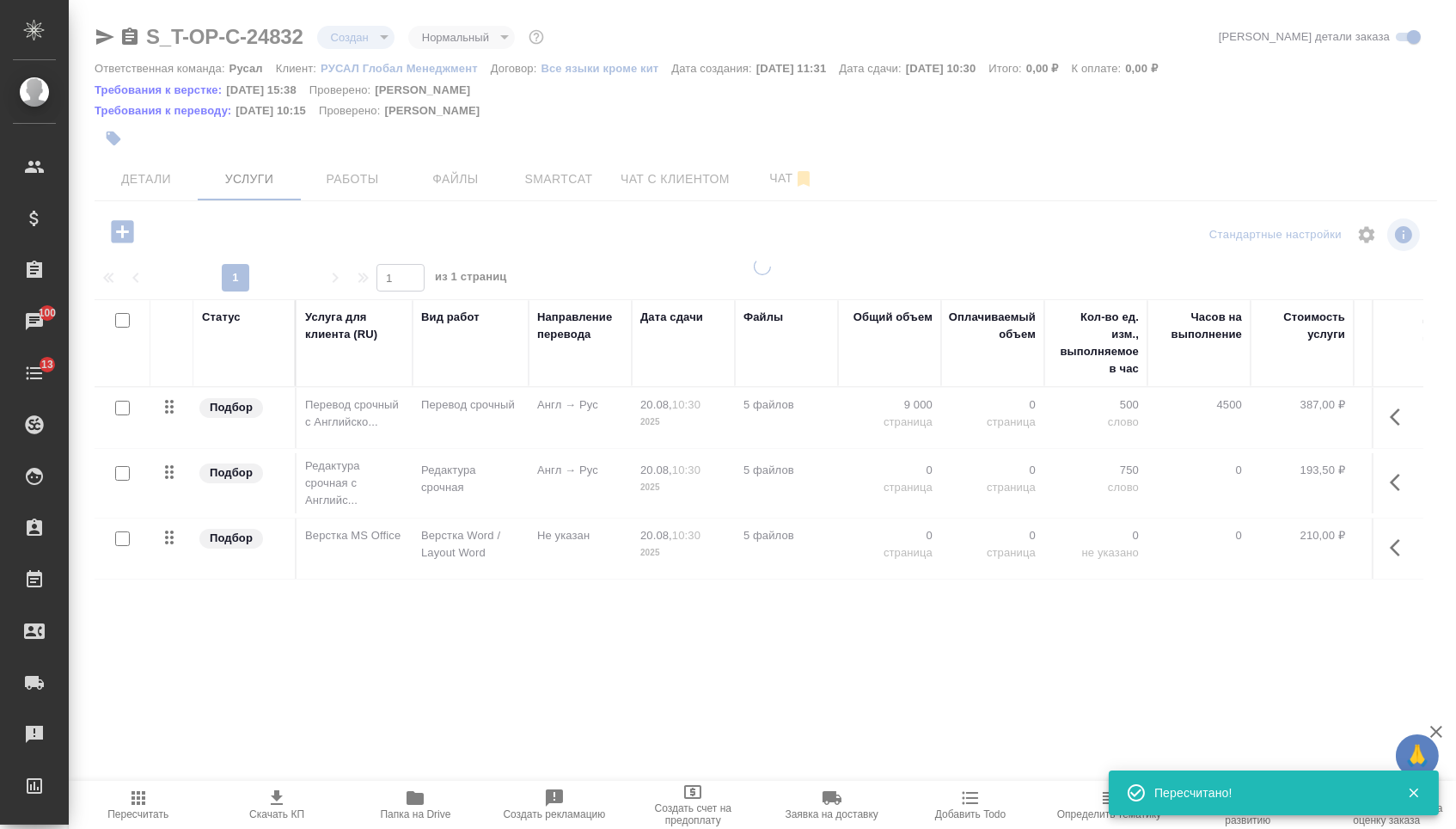
type input "urgent"
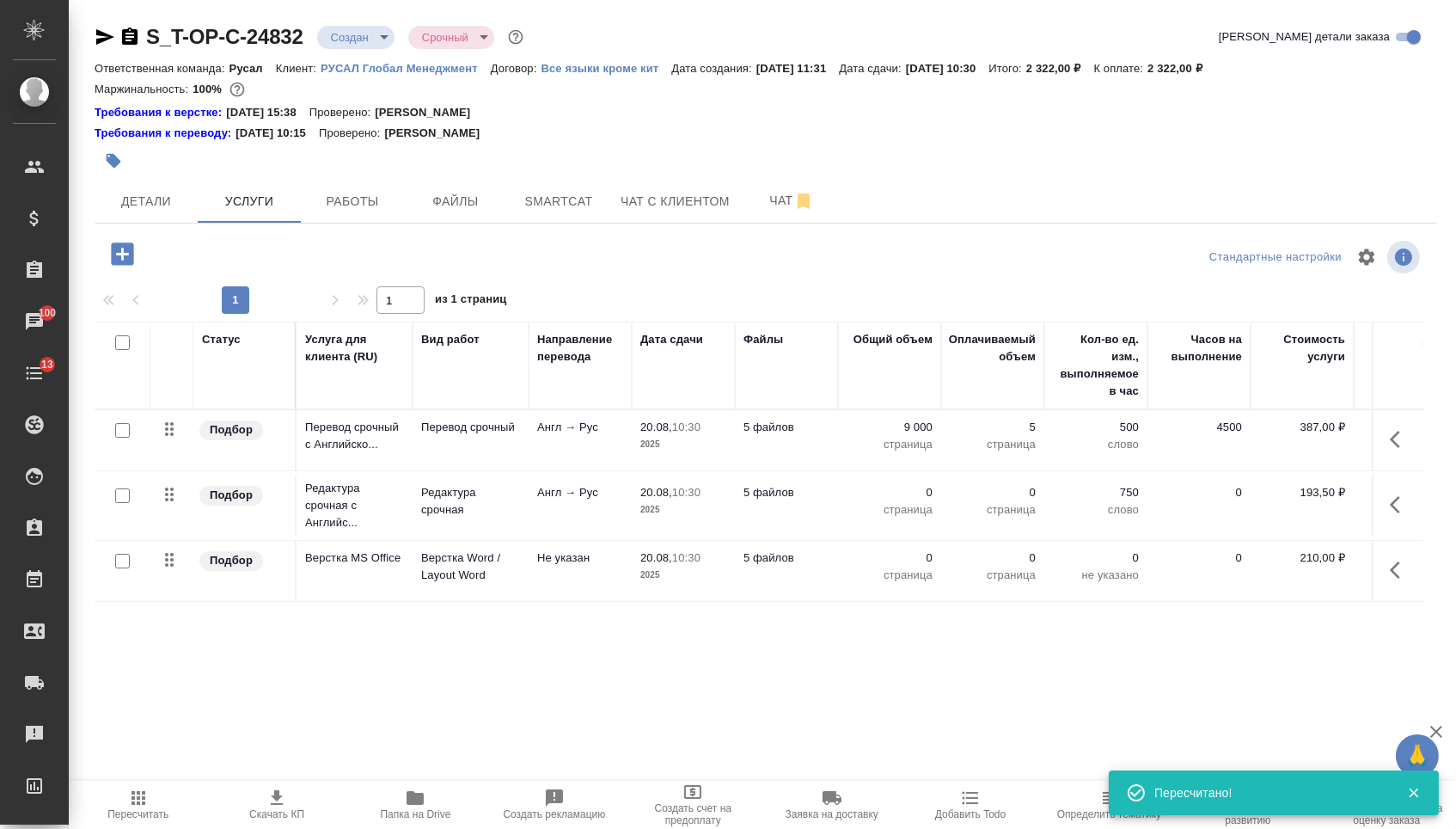
click at [900, 495] on p "0" at bounding box center [889, 493] width 86 height 17
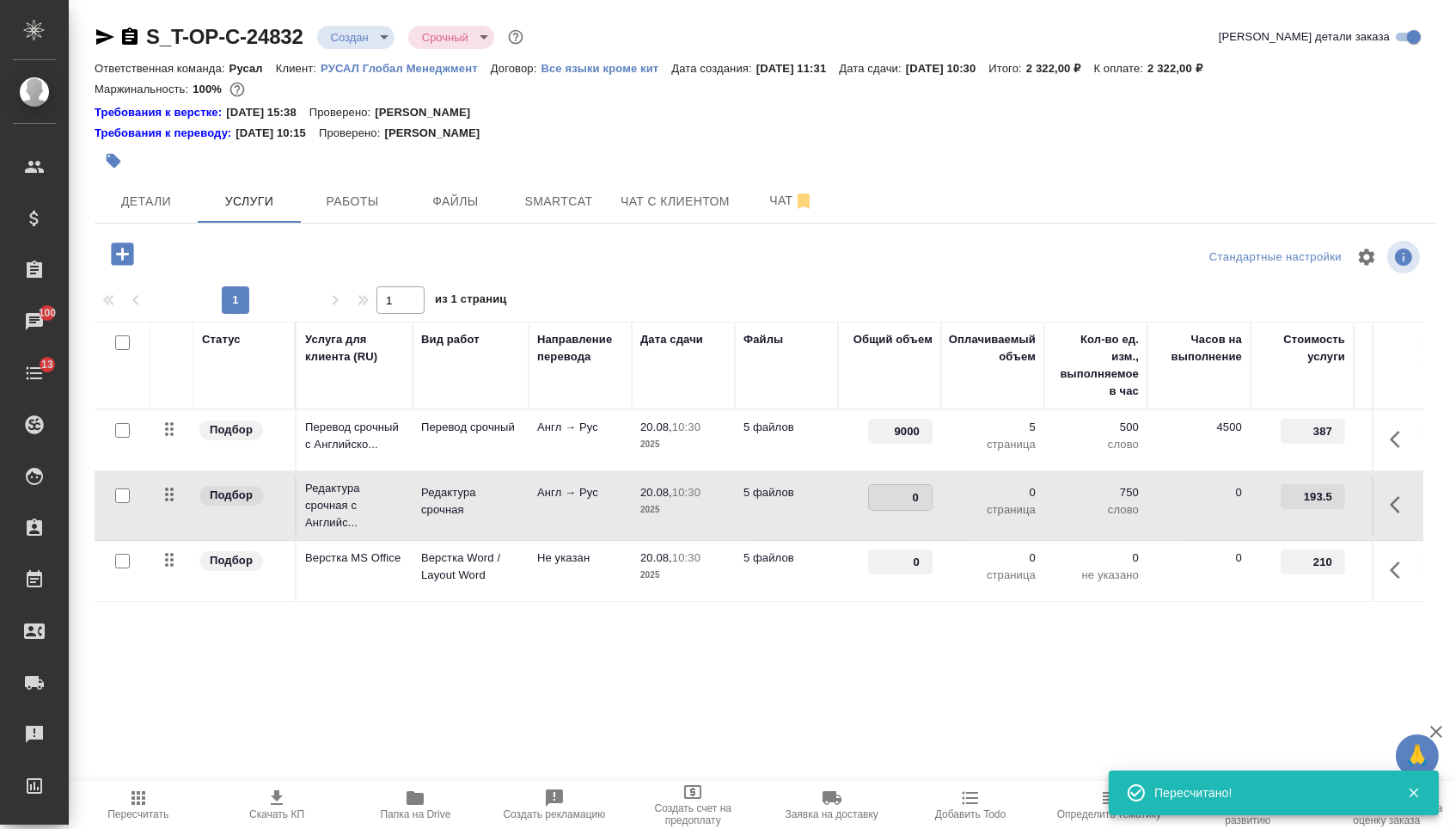
click at [900, 504] on input "0" at bounding box center [899, 497] width 63 height 24
type input "9000"
drag, startPoint x: 900, startPoint y: 578, endPoint x: 960, endPoint y: 578, distance: 60.0
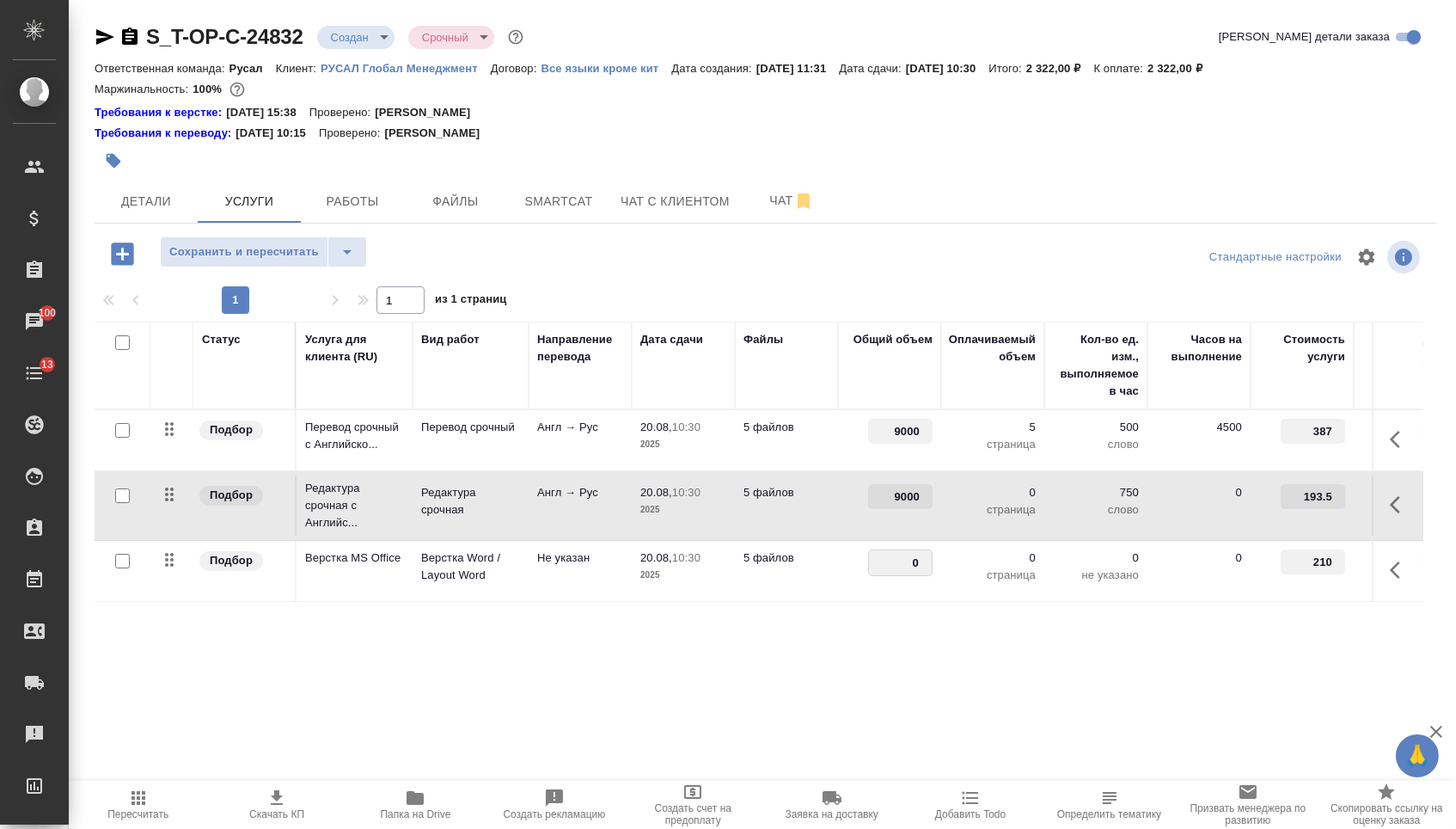
type input "5"
click at [851, 654] on div "Статус Услуга для клиента (RU) Вид работ Направление перевода Дата сдачи Файлы …" at bounding box center [759, 507] width 1329 height 370
click at [308, 260] on span "Сохранить и пересчитать" at bounding box center [244, 252] width 150 height 20
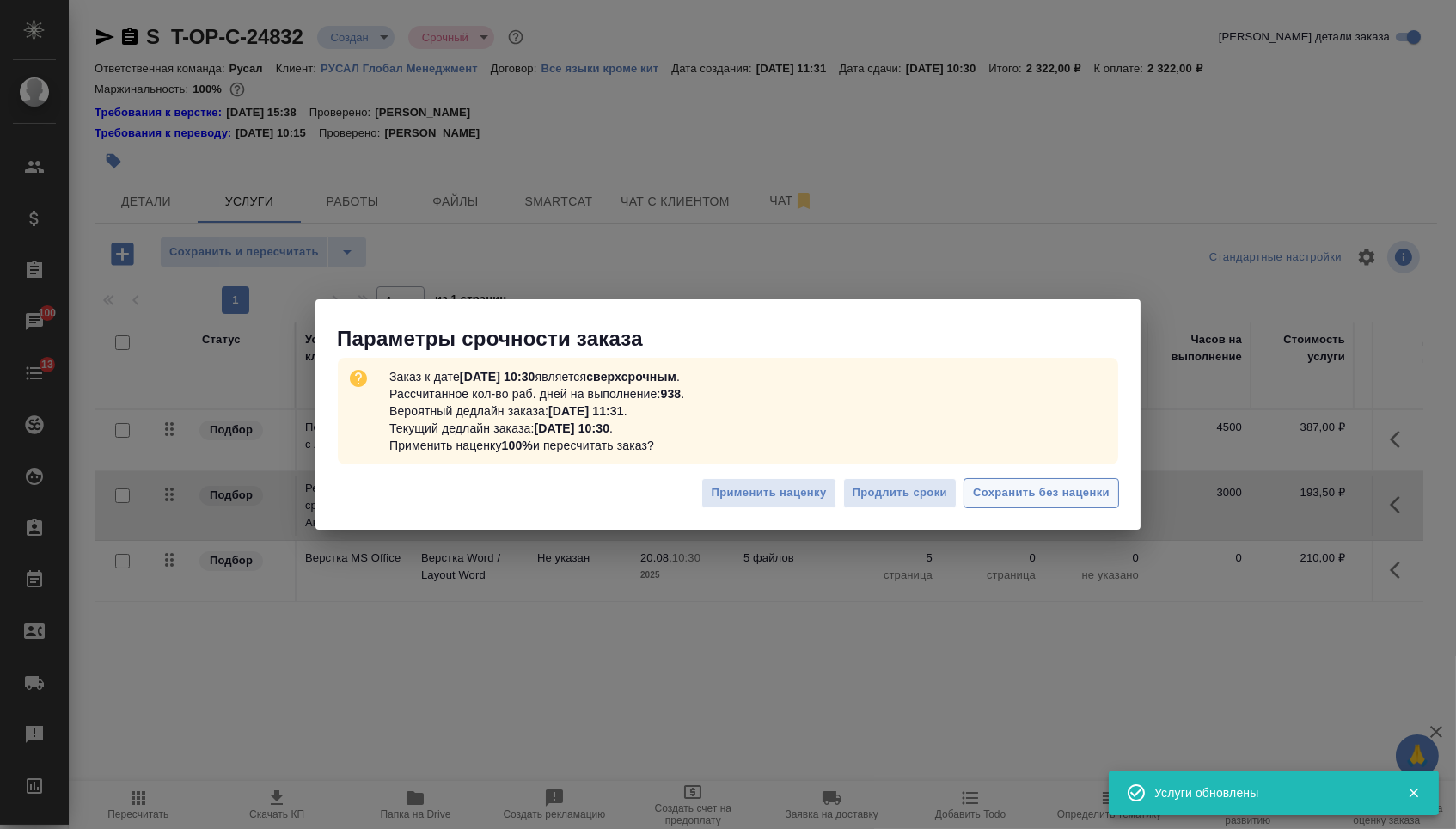
click at [1065, 492] on span "Сохранить без наценки" at bounding box center [1041, 493] width 137 height 20
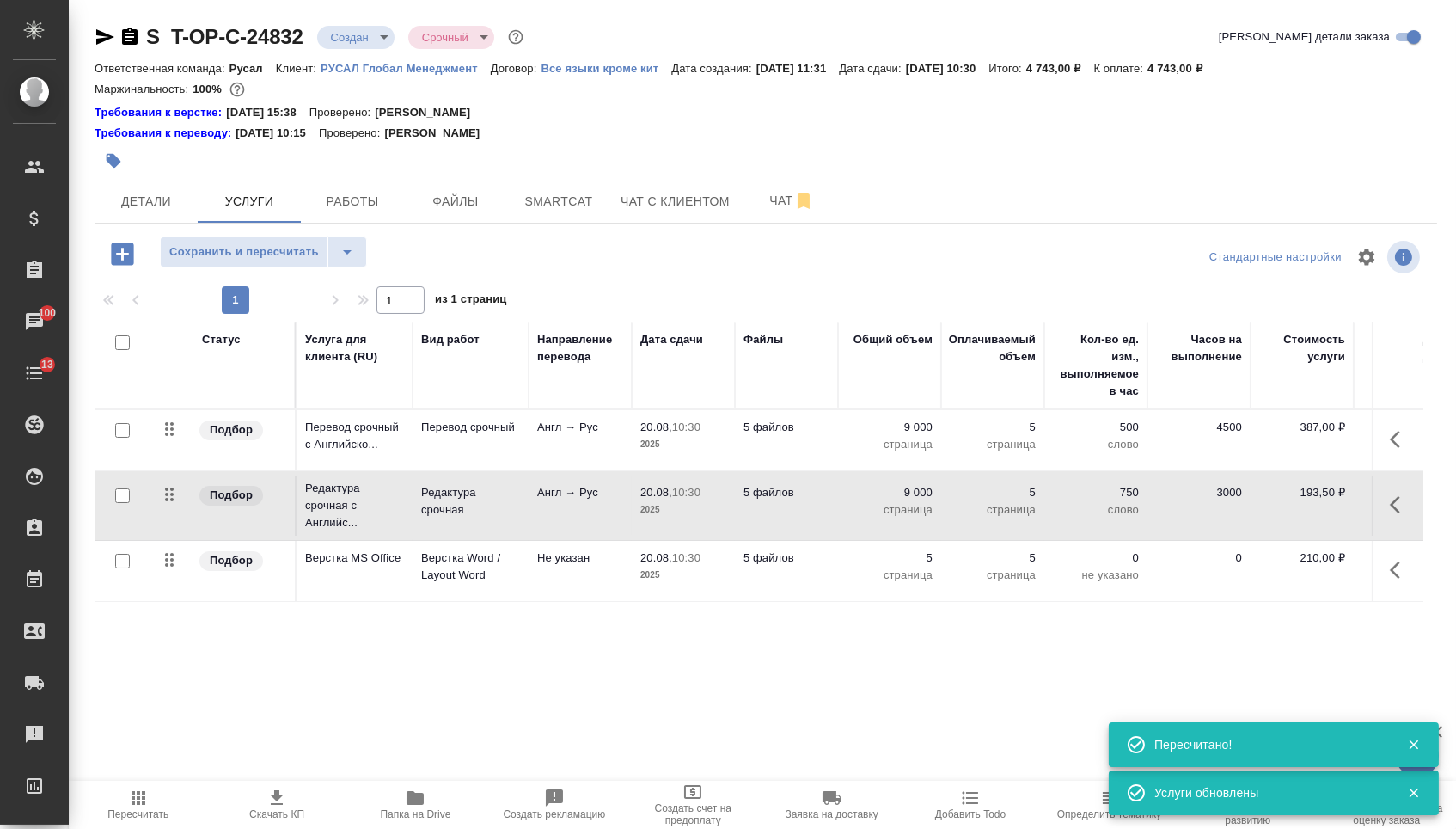
click at [351, 34] on body "🙏 .cls-1 fill:#fff; AWATERA Menshikova Aleksandra Клиенты Спецификации Заказы 1…" at bounding box center [728, 414] width 1456 height 829
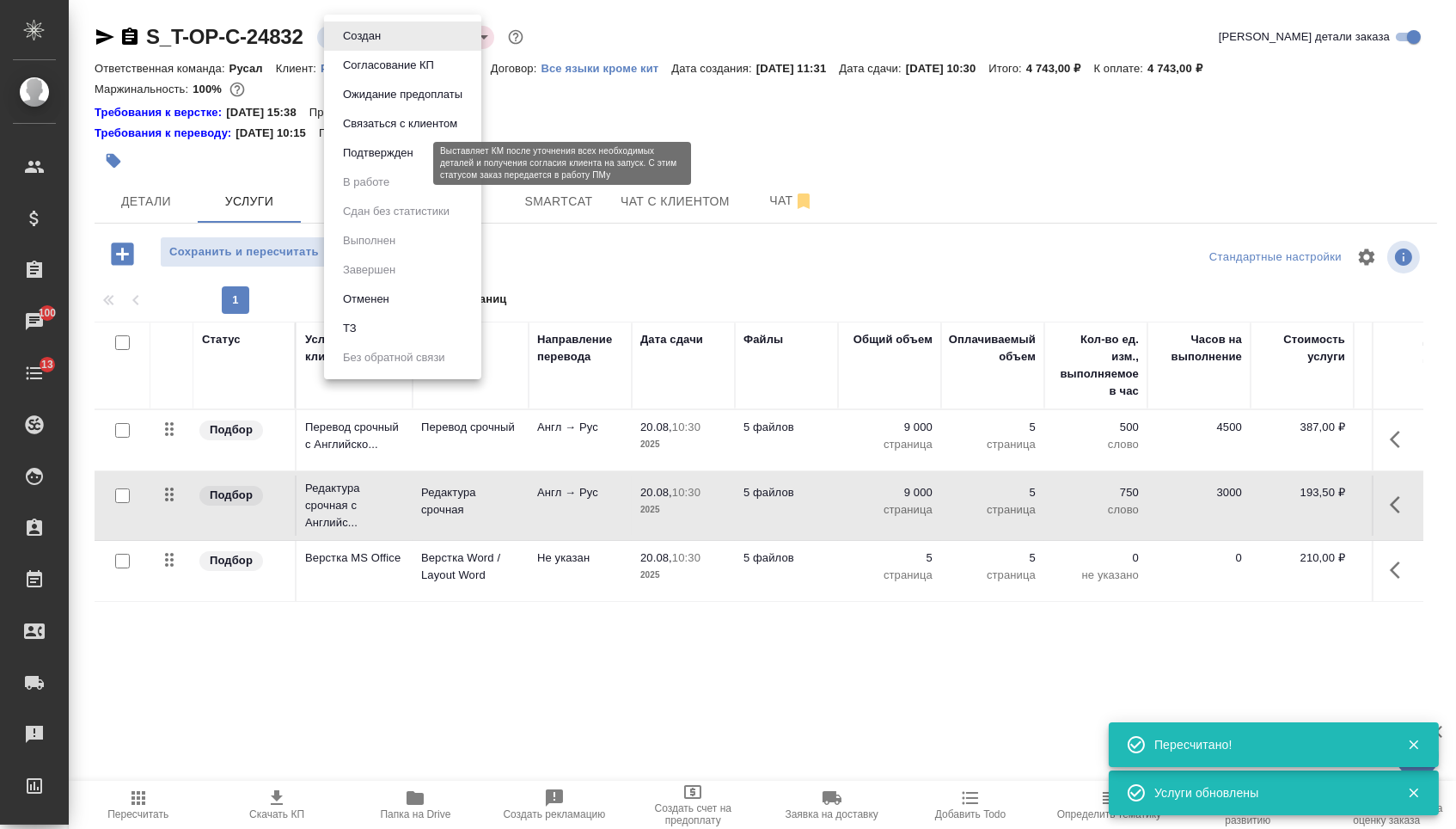
click at [351, 162] on button "Подтвержден" at bounding box center [378, 152] width 81 height 19
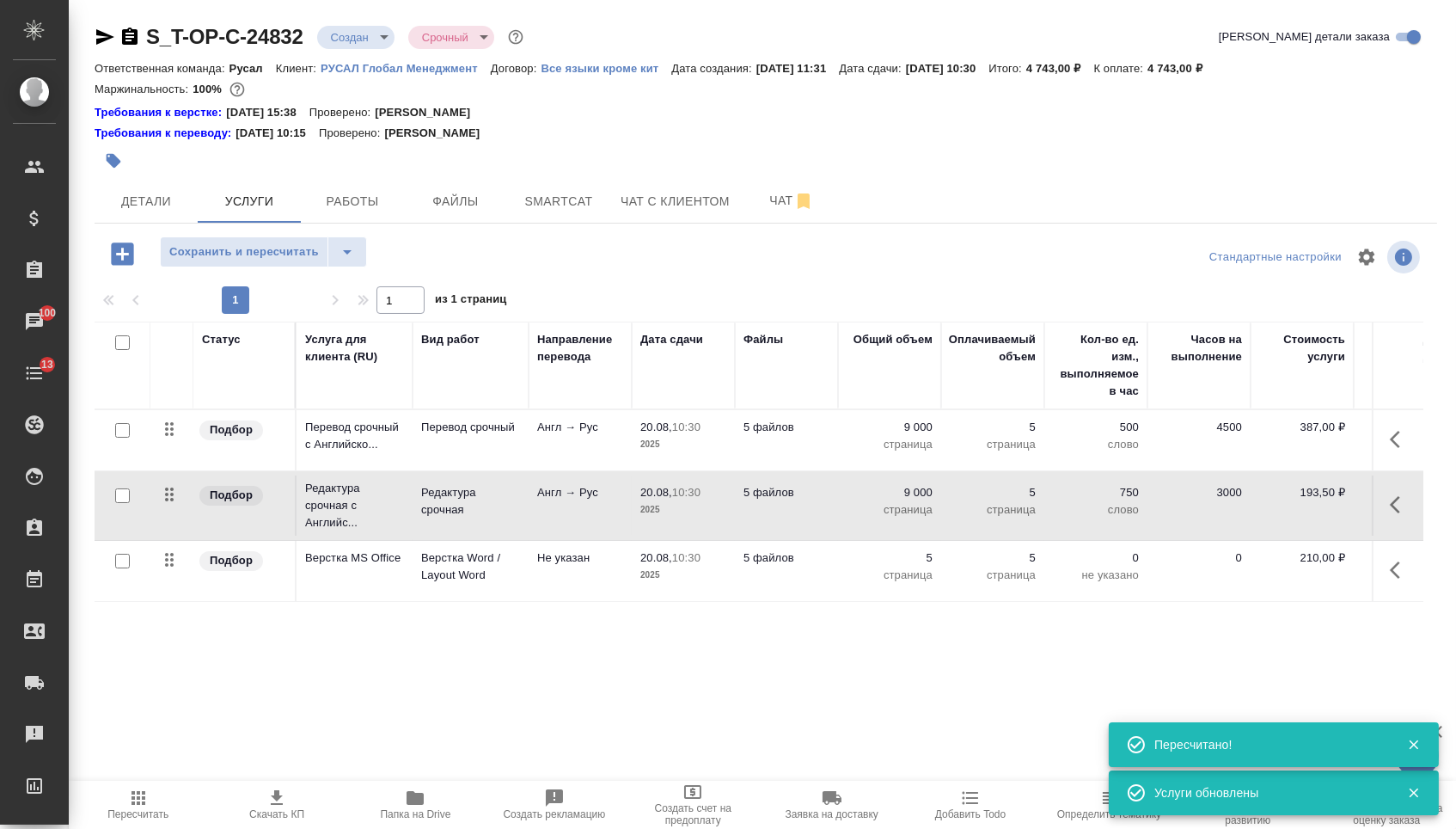
click at [160, 180] on div at bounding box center [541, 161] width 895 height 38
click at [162, 193] on button "Детали" at bounding box center [146, 200] width 103 height 43
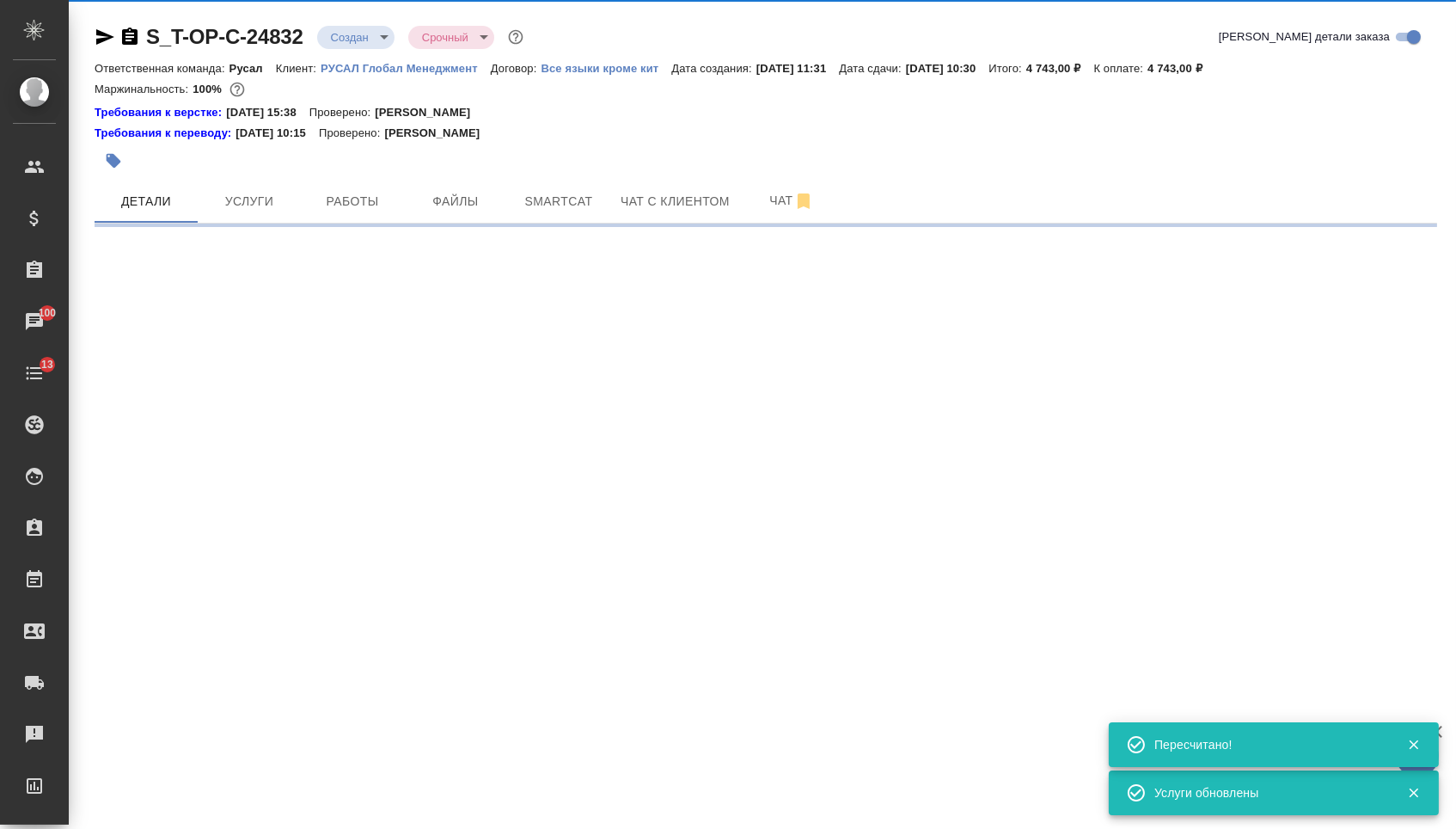
select select "RU"
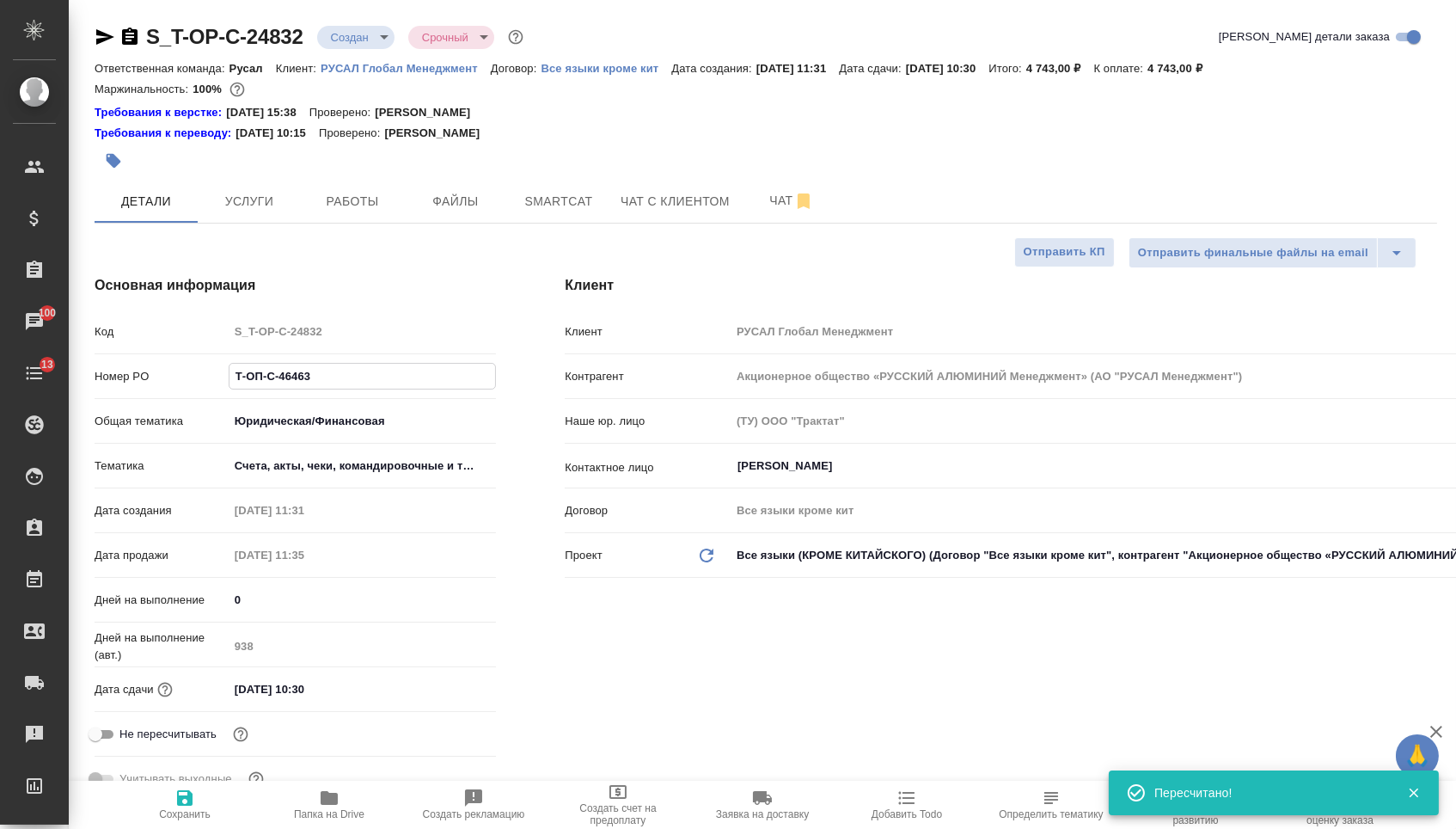
drag, startPoint x: 331, startPoint y: 388, endPoint x: 136, endPoint y: 375, distance: 195.4
click at [136, 375] on div "Номер PO Т-ОП-С-46463" at bounding box center [295, 375] width 402 height 30
click at [362, 35] on body "🙏 .cls-1 fill:#fff; AWATERA Menshikova Aleksandra Клиенты Спецификации Заказы 1…" at bounding box center [728, 414] width 1456 height 829
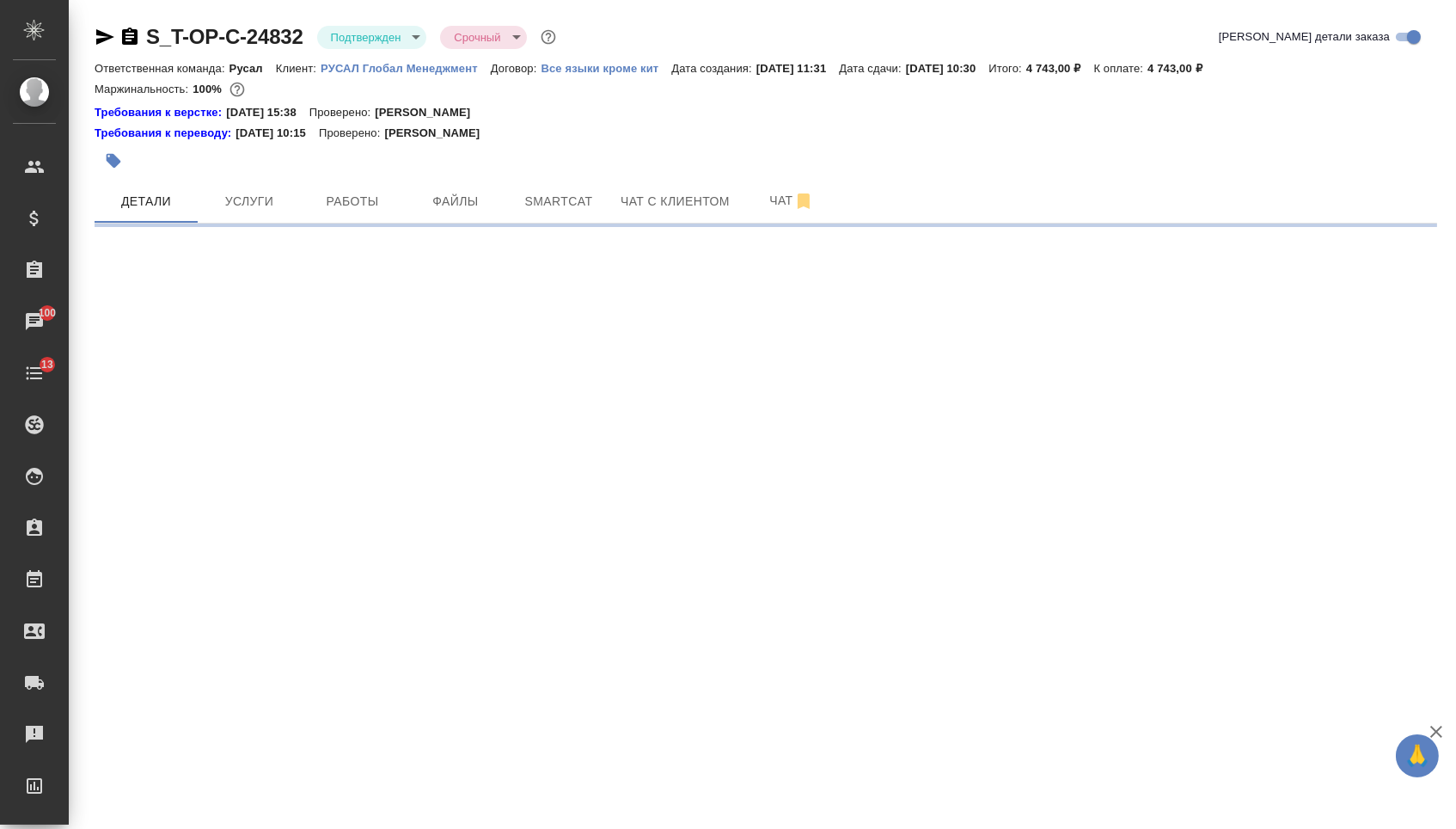
select select "RU"
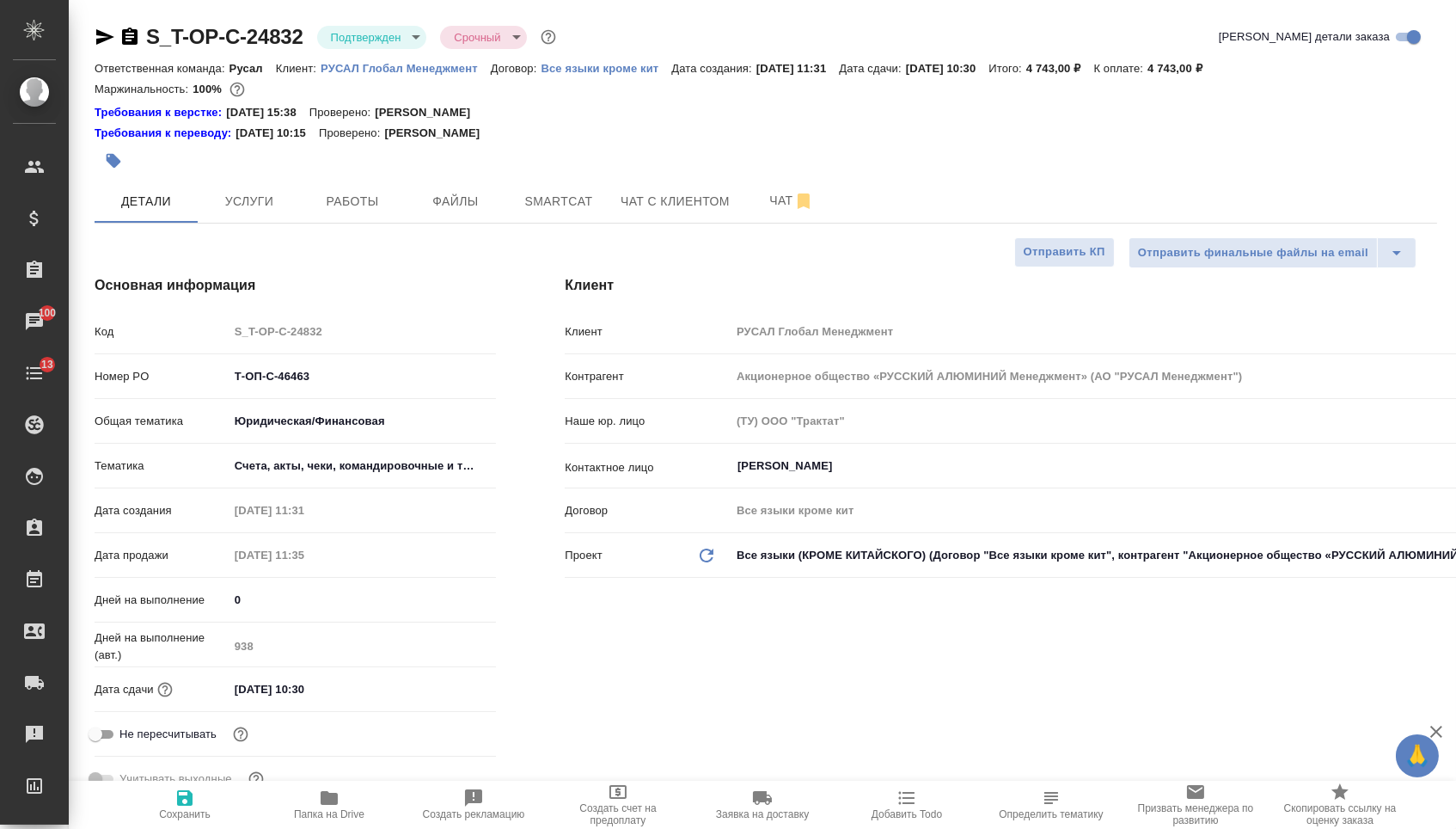
type textarea "x"
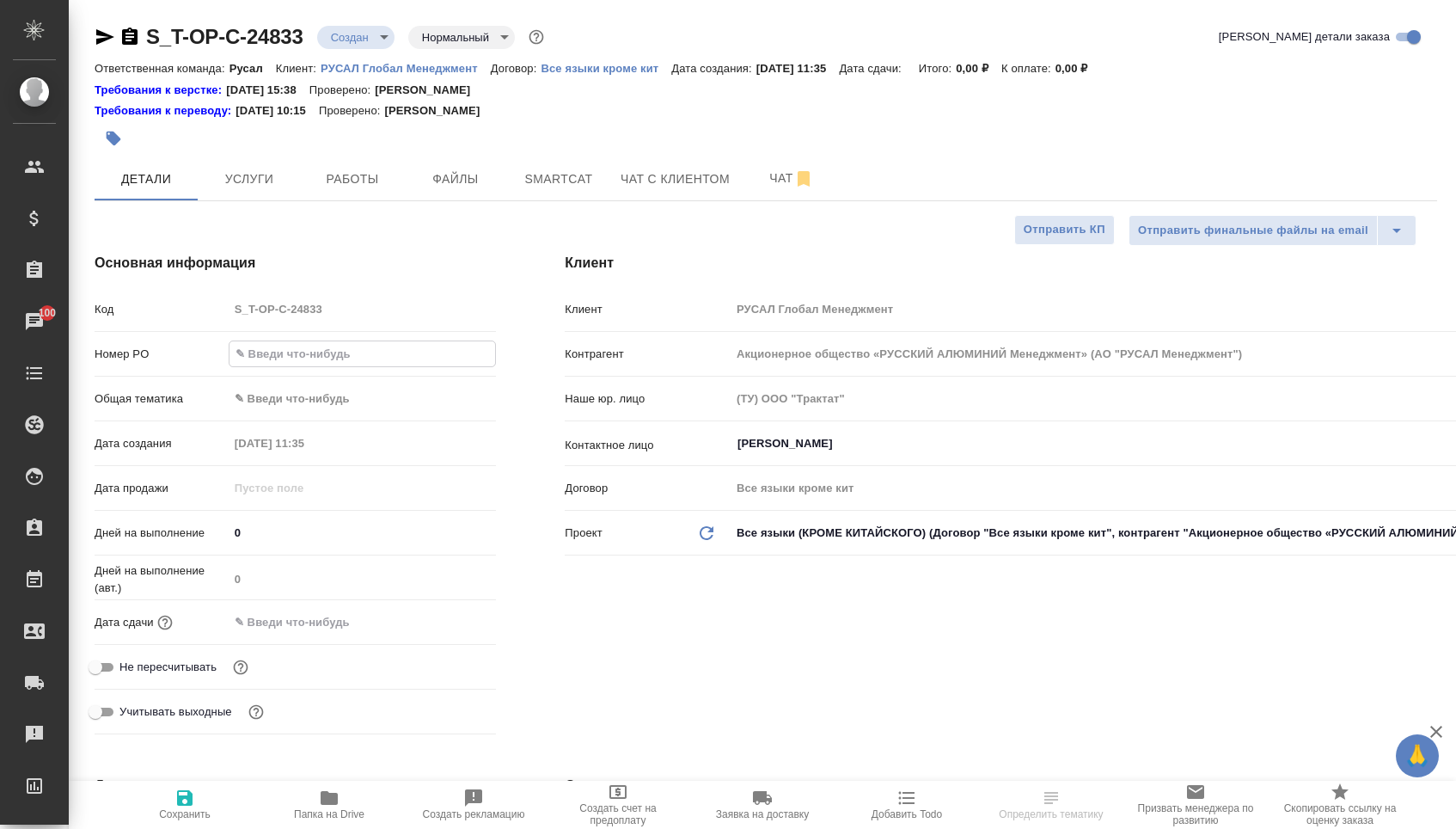
select select "RU"
click at [312, 366] on input "text" at bounding box center [363, 353] width 267 height 24
click at [311, 358] on input "text" at bounding box center [363, 353] width 267 height 24
type input "Т-ОП-С-46465"
click at [308, 616] on input "text" at bounding box center [304, 621] width 150 height 24
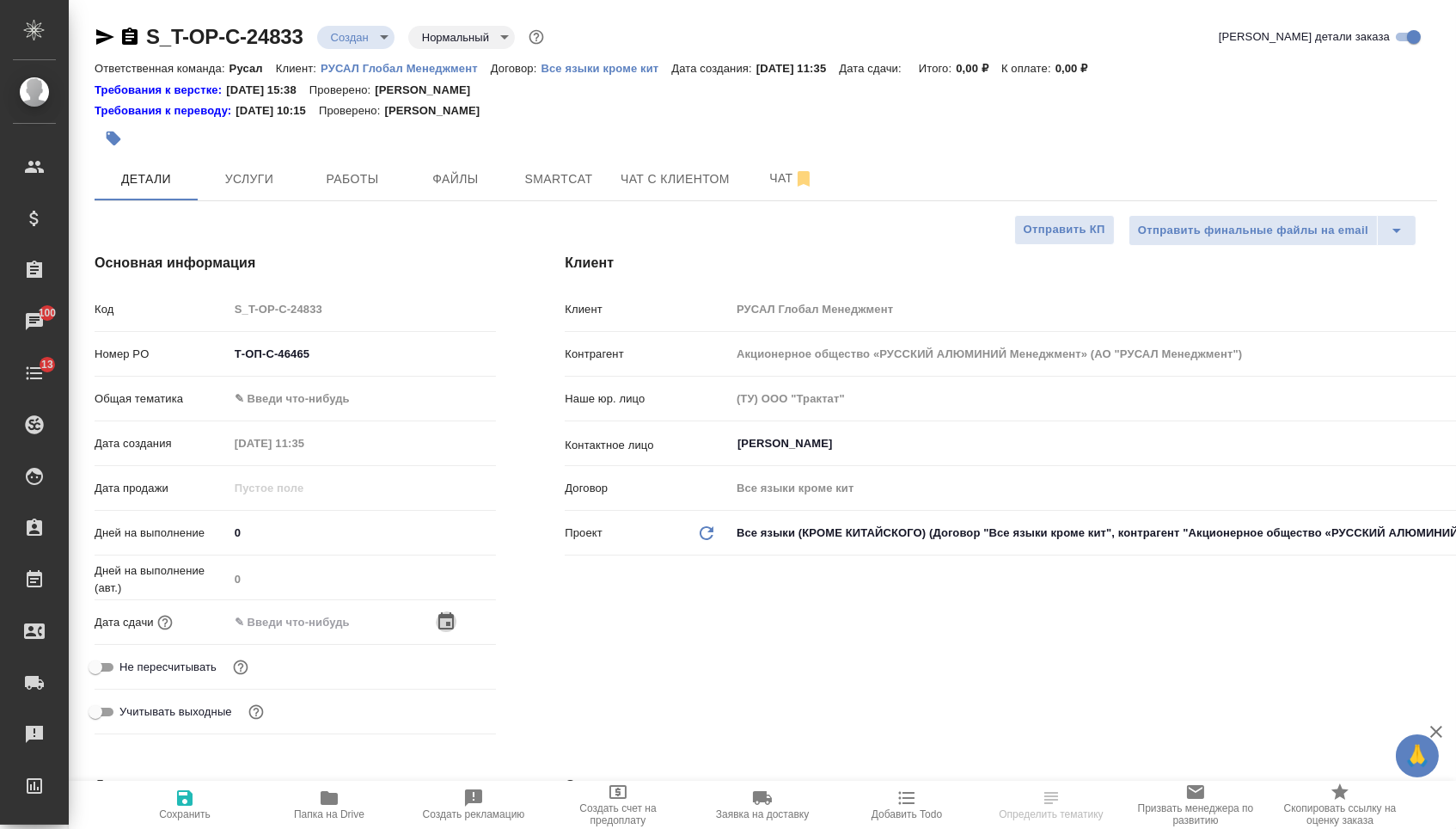
click at [444, 632] on icon "button" at bounding box center [446, 621] width 21 height 21
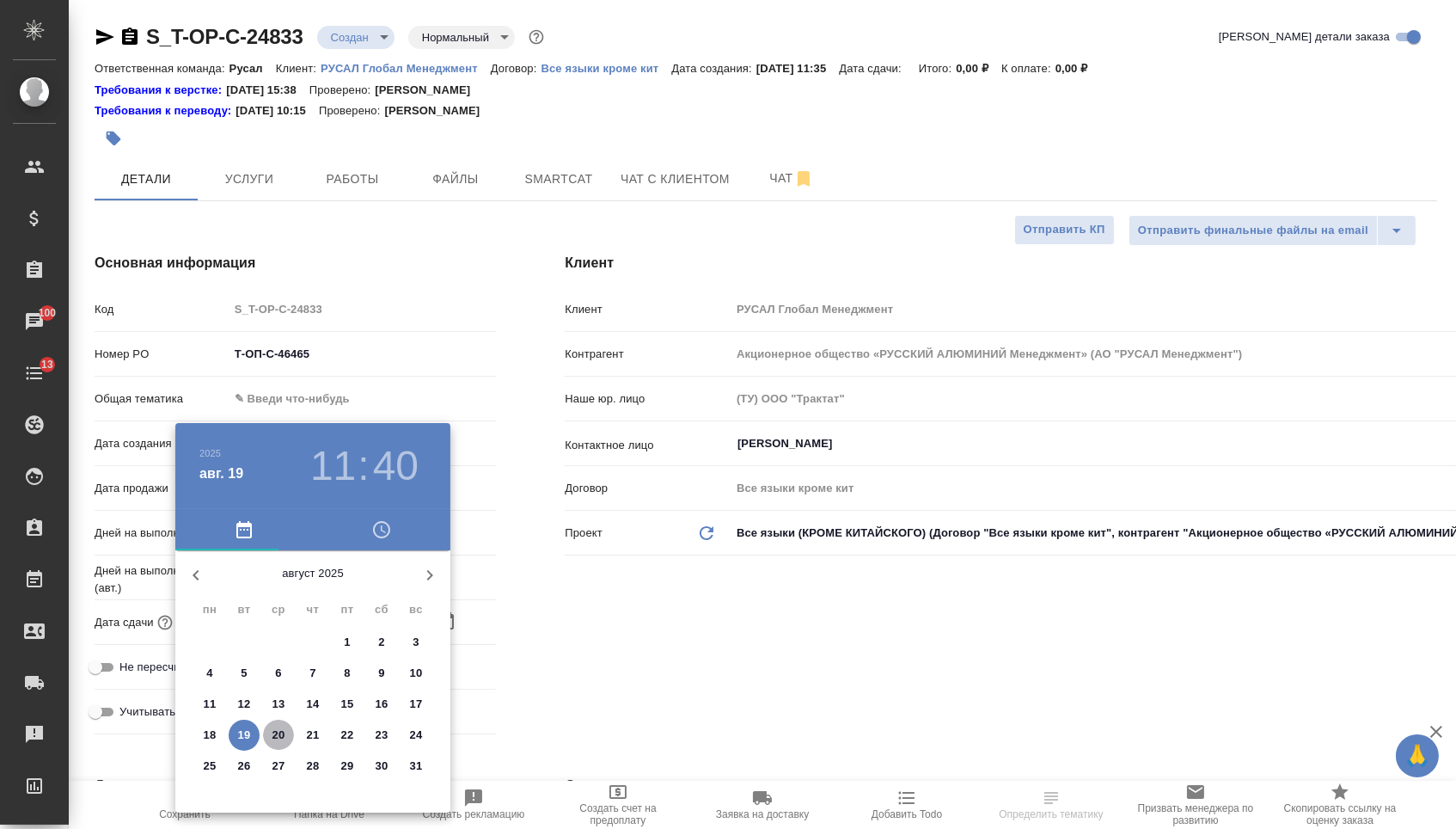
click at [282, 736] on p "20" at bounding box center [279, 735] width 13 height 17
type input "20.08.2025 11:40"
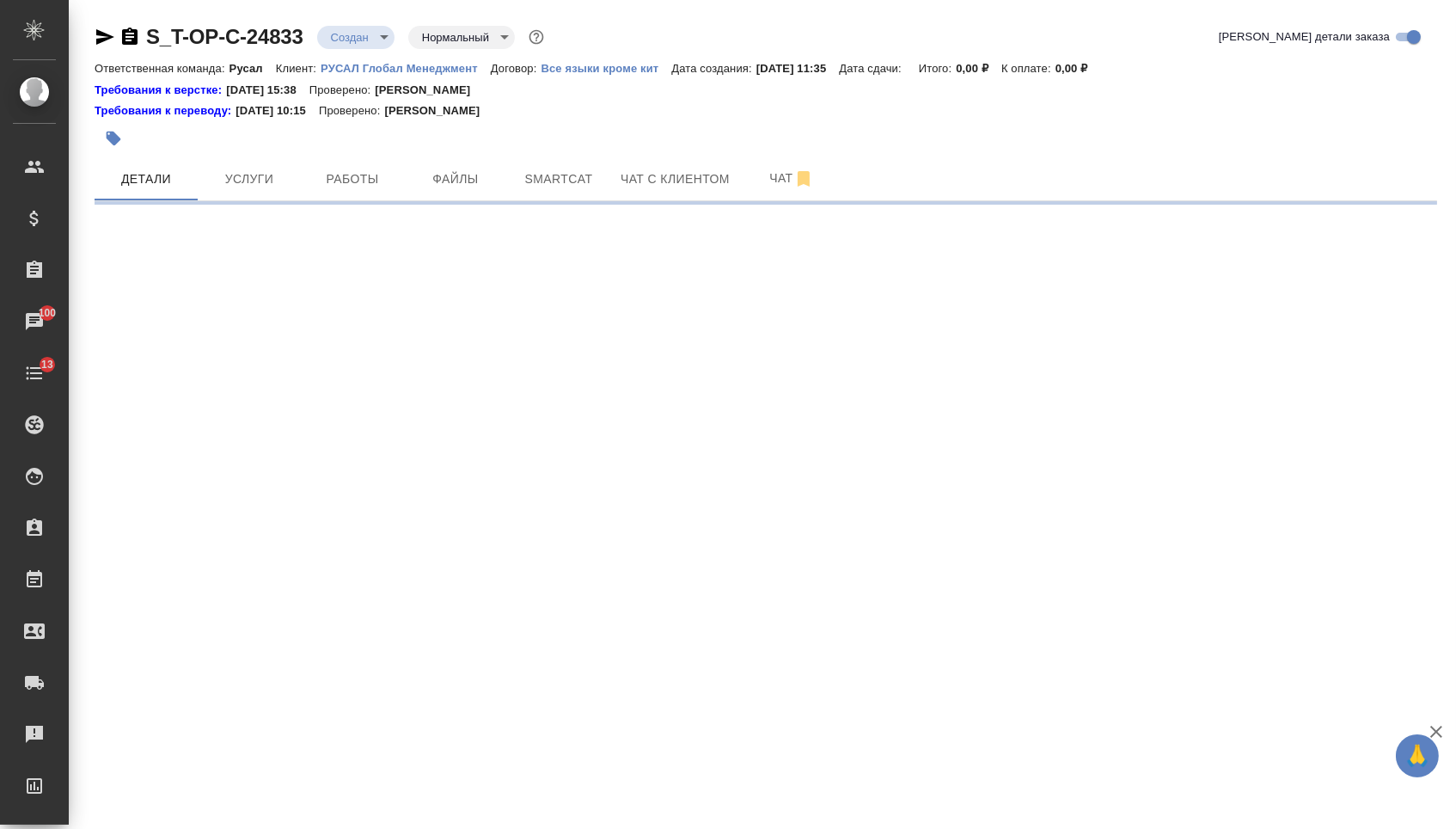
click at [237, 639] on div ".cls-1 fill:#fff; AWATERA Menshikova Aleksandra Клиенты Спецификации Заказы 100…" at bounding box center [728, 414] width 1456 height 829
select select "RU"
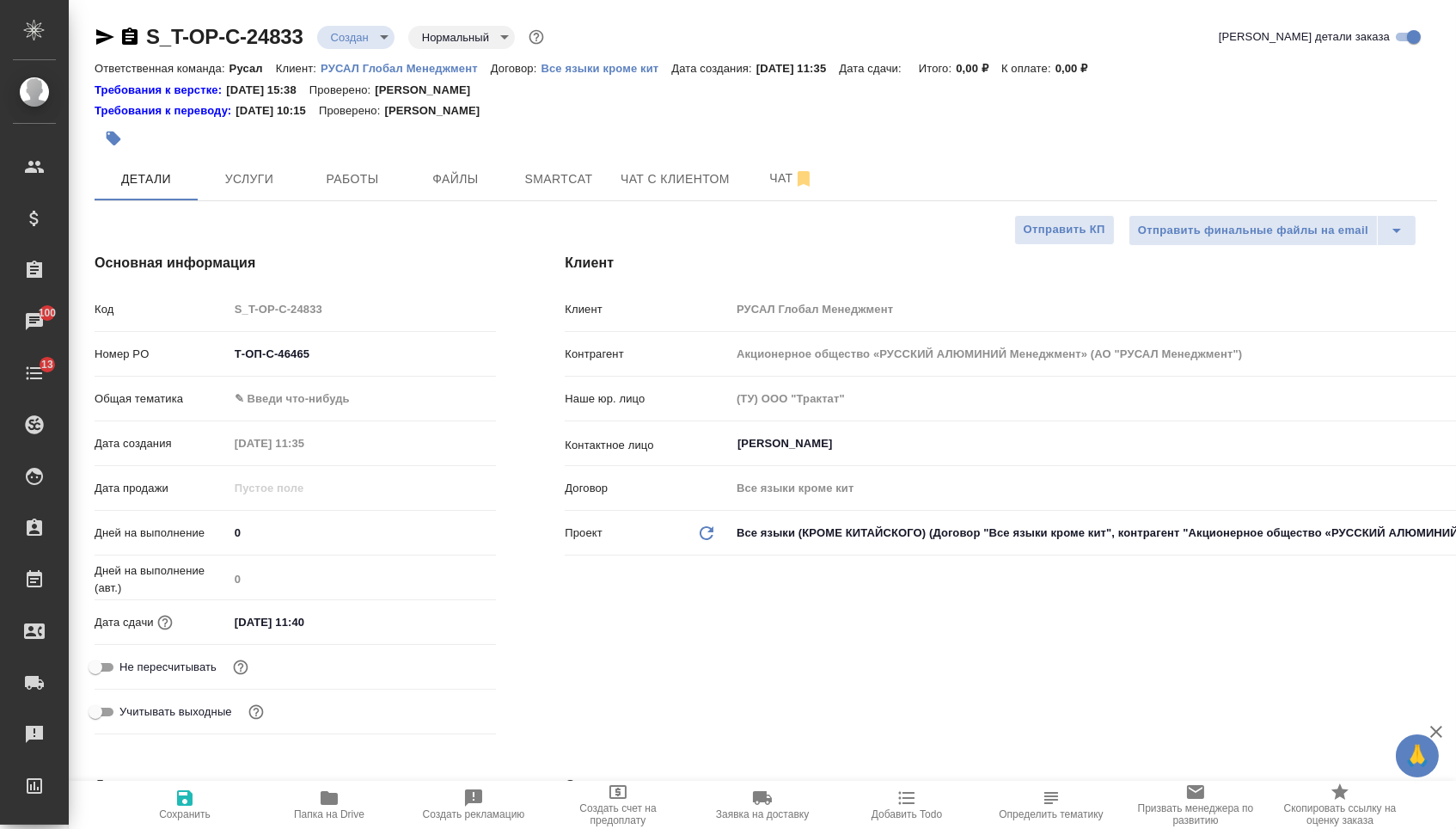
type textarea "x"
click at [347, 632] on input "20.08.2025 11:40" at bounding box center [304, 621] width 150 height 24
type input "20.08.2025 11:4_"
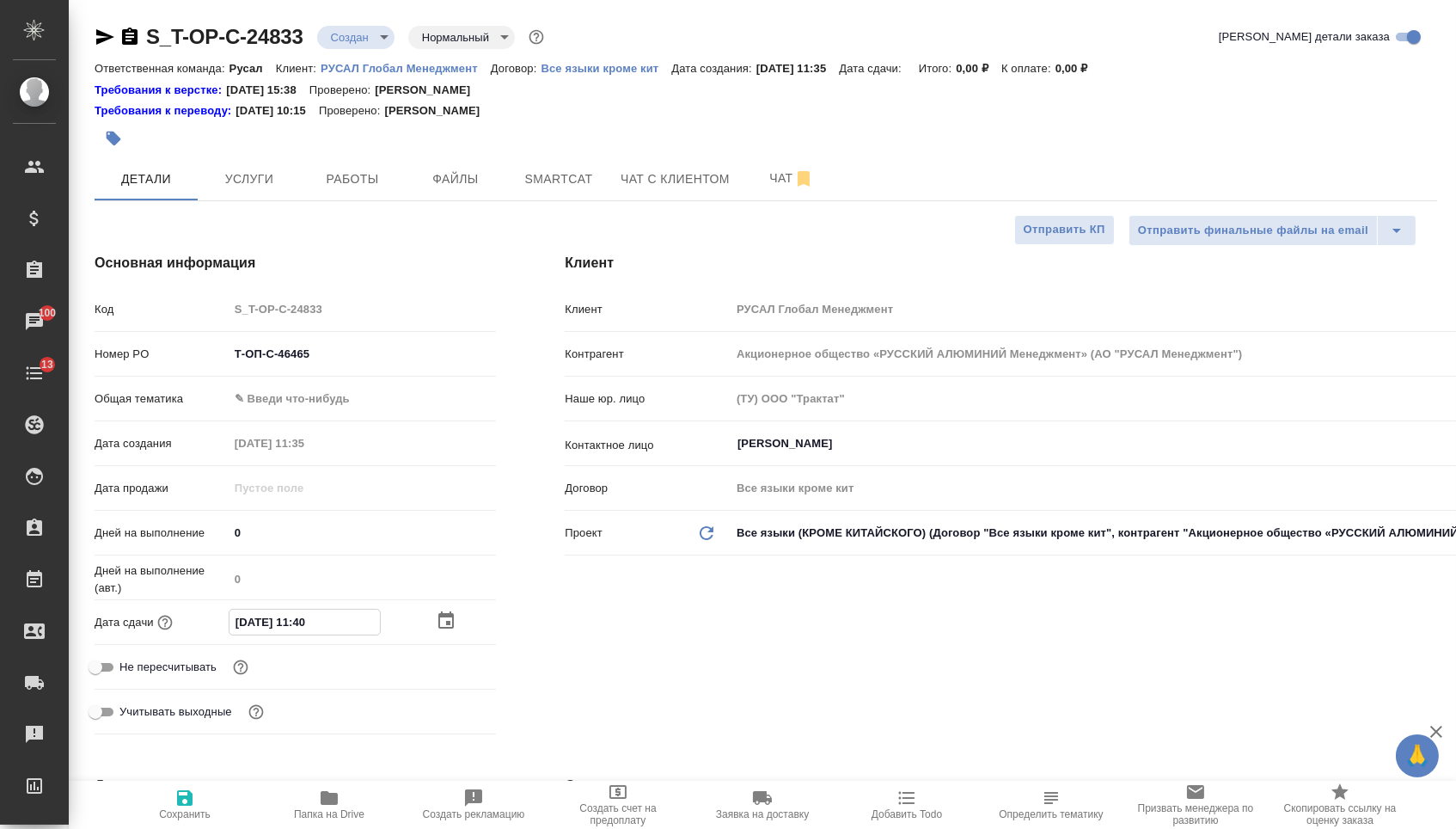
type textarea "x"
type input "20.08.2025 11:__"
type textarea "x"
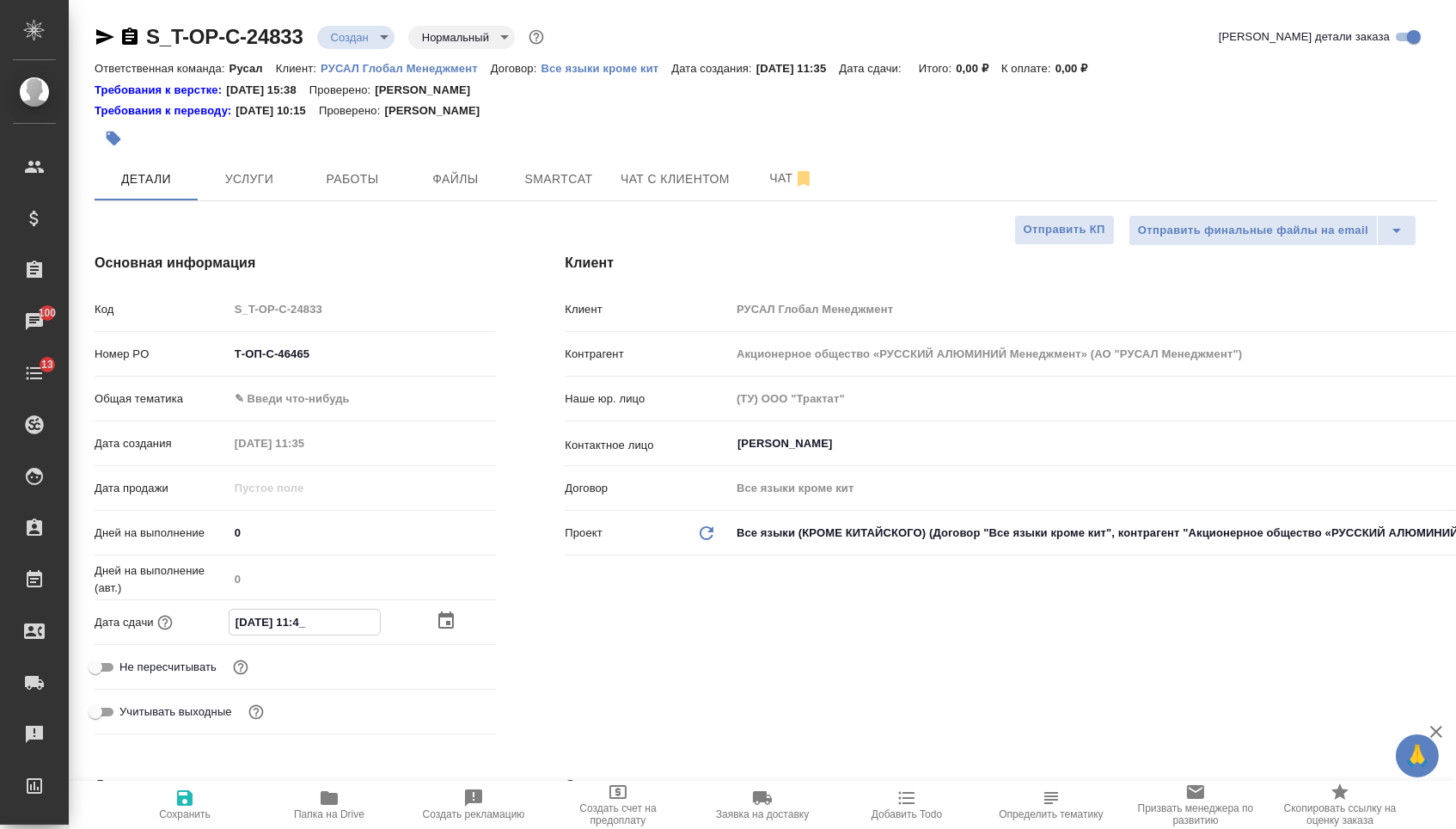
type textarea "x"
type input "20.08.2025 1_:__"
type textarea "x"
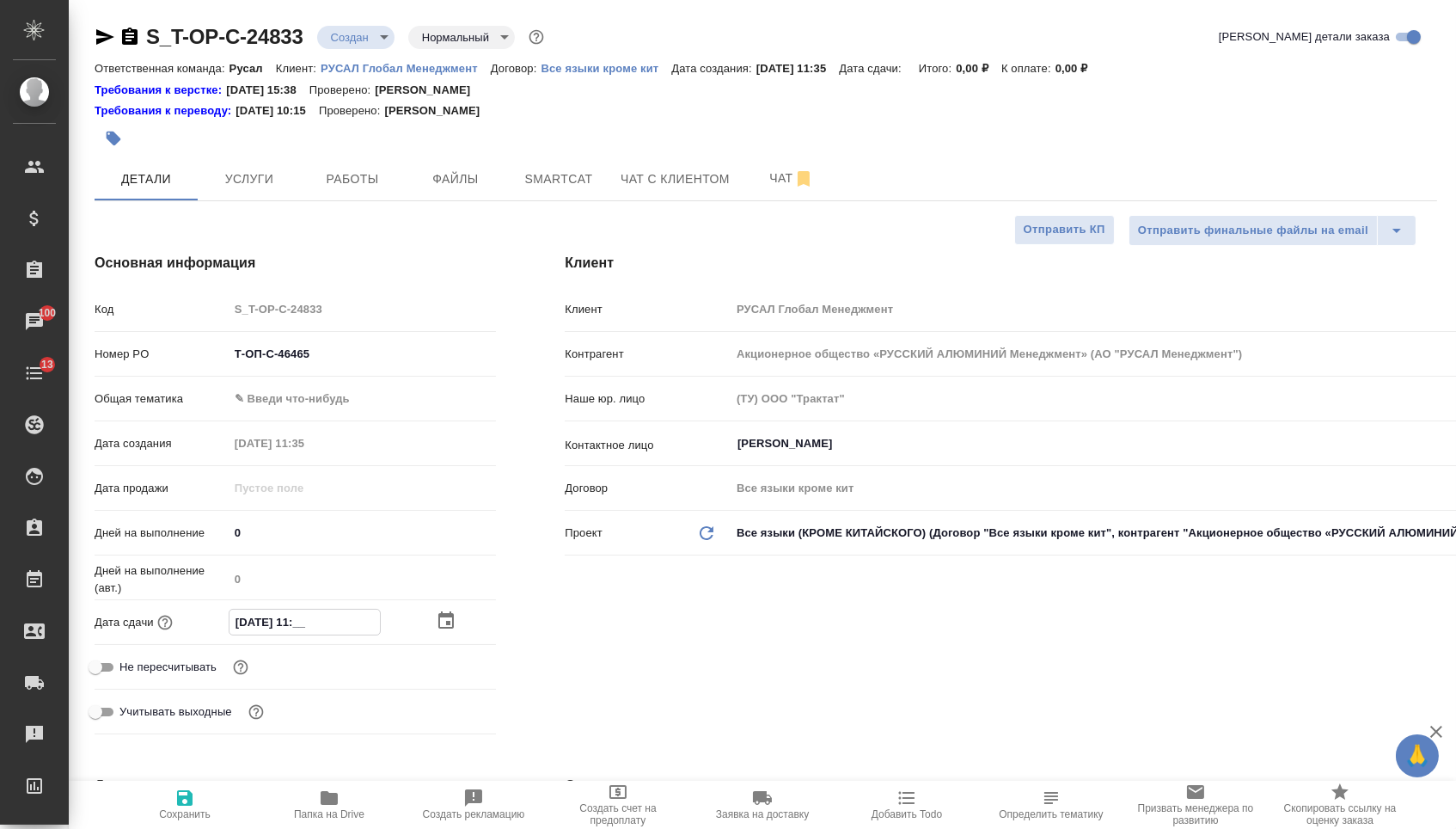
type textarea "x"
type input "20.08.2025 10:__"
type textarea "x"
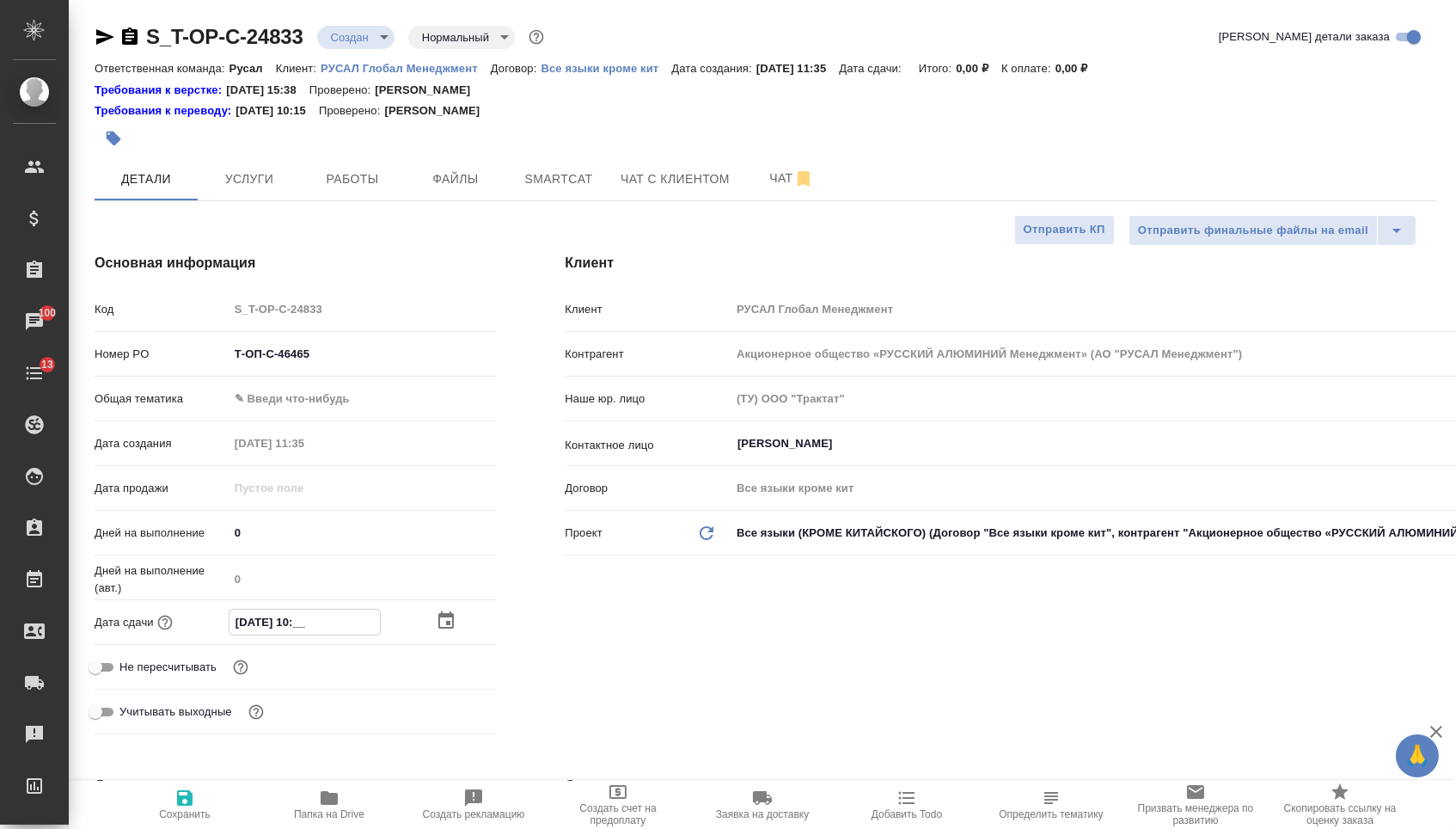
type input "20.08.2025 10:0_"
type textarea "x"
type input "20.08.2025 10:00"
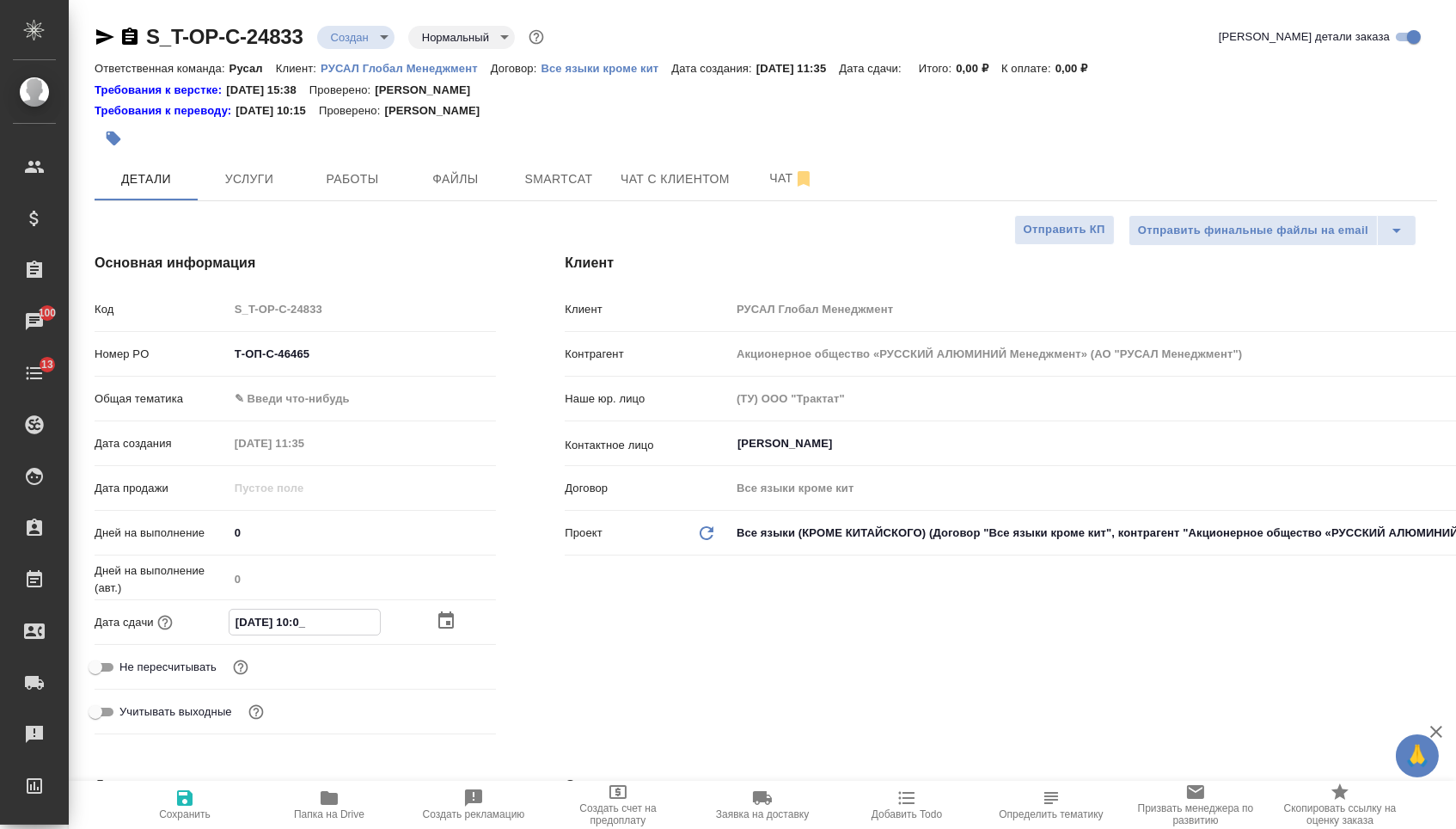
type textarea "x"
click at [341, 408] on body "🙏 .cls-1 fill:#fff; AWATERA Menshikova Aleksandra Клиенты Спецификации Заказы 1…" at bounding box center [728, 414] width 1456 height 829
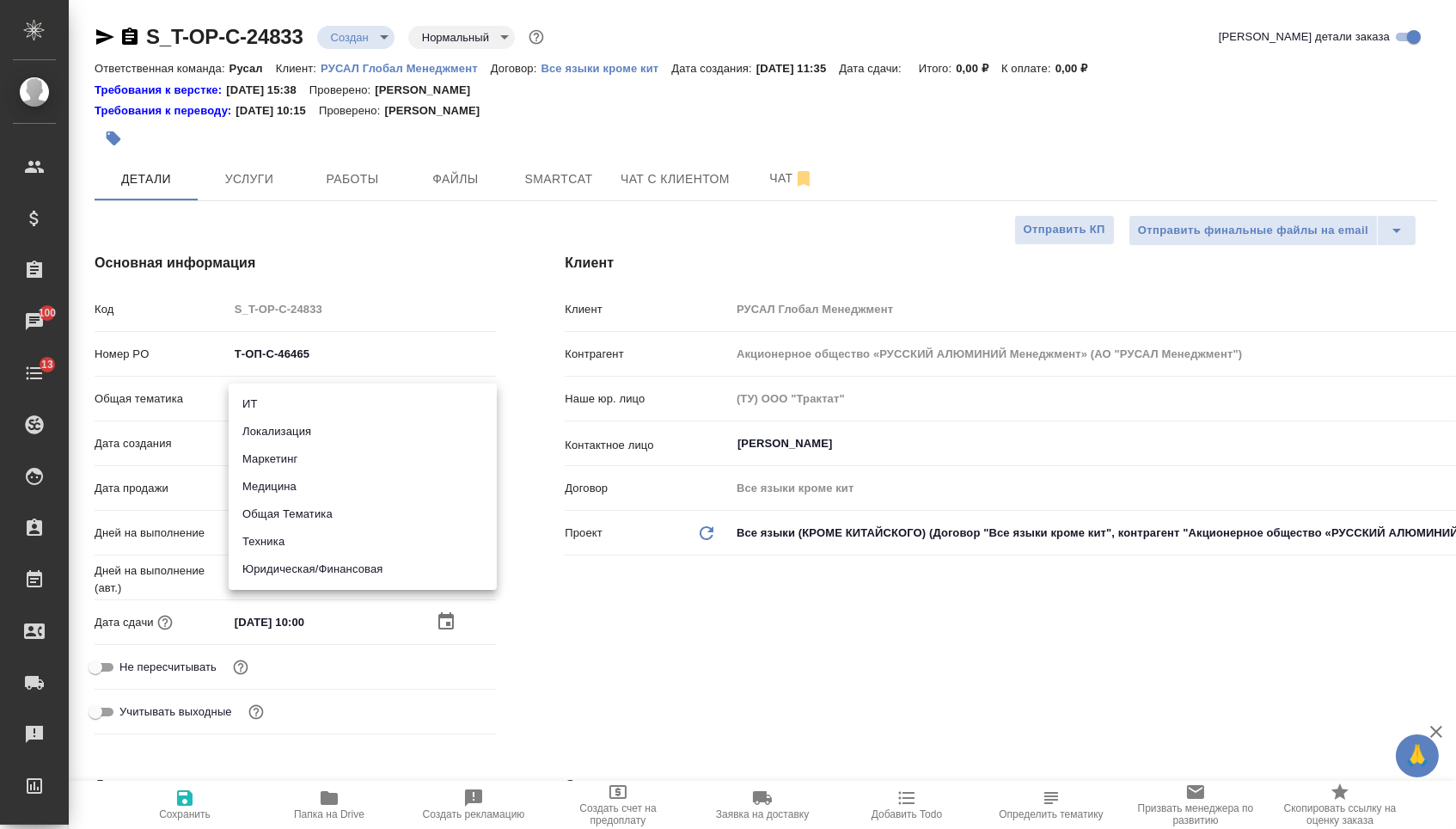
click at [339, 566] on li "Юридическая/Финансовая" at bounding box center [363, 569] width 268 height 27
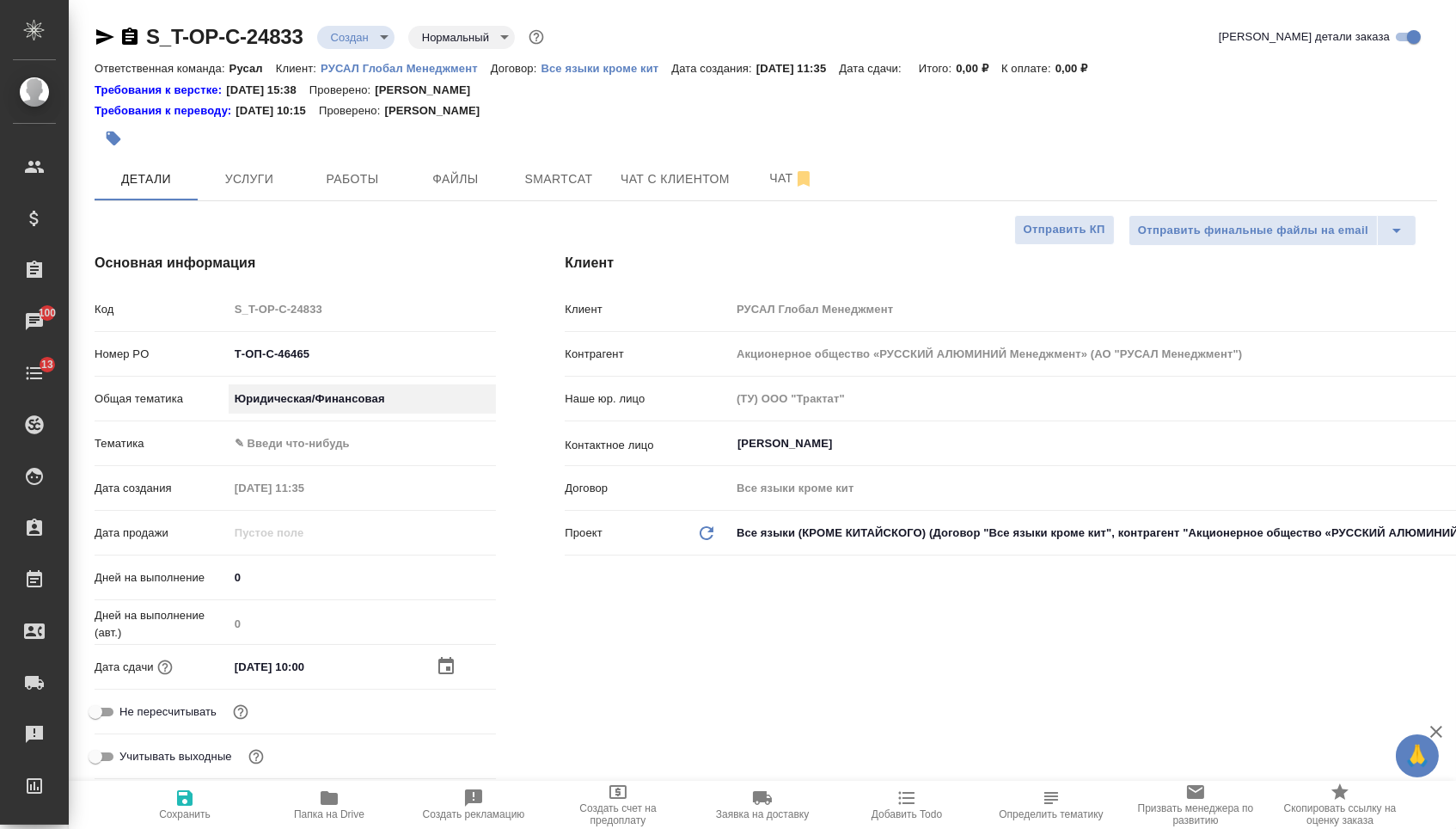
type input "yr-fn"
type textarea "x"
click at [339, 428] on div "Общая тематика Юридическая/Финансовая yr-fn" at bounding box center [295, 405] width 402 height 44
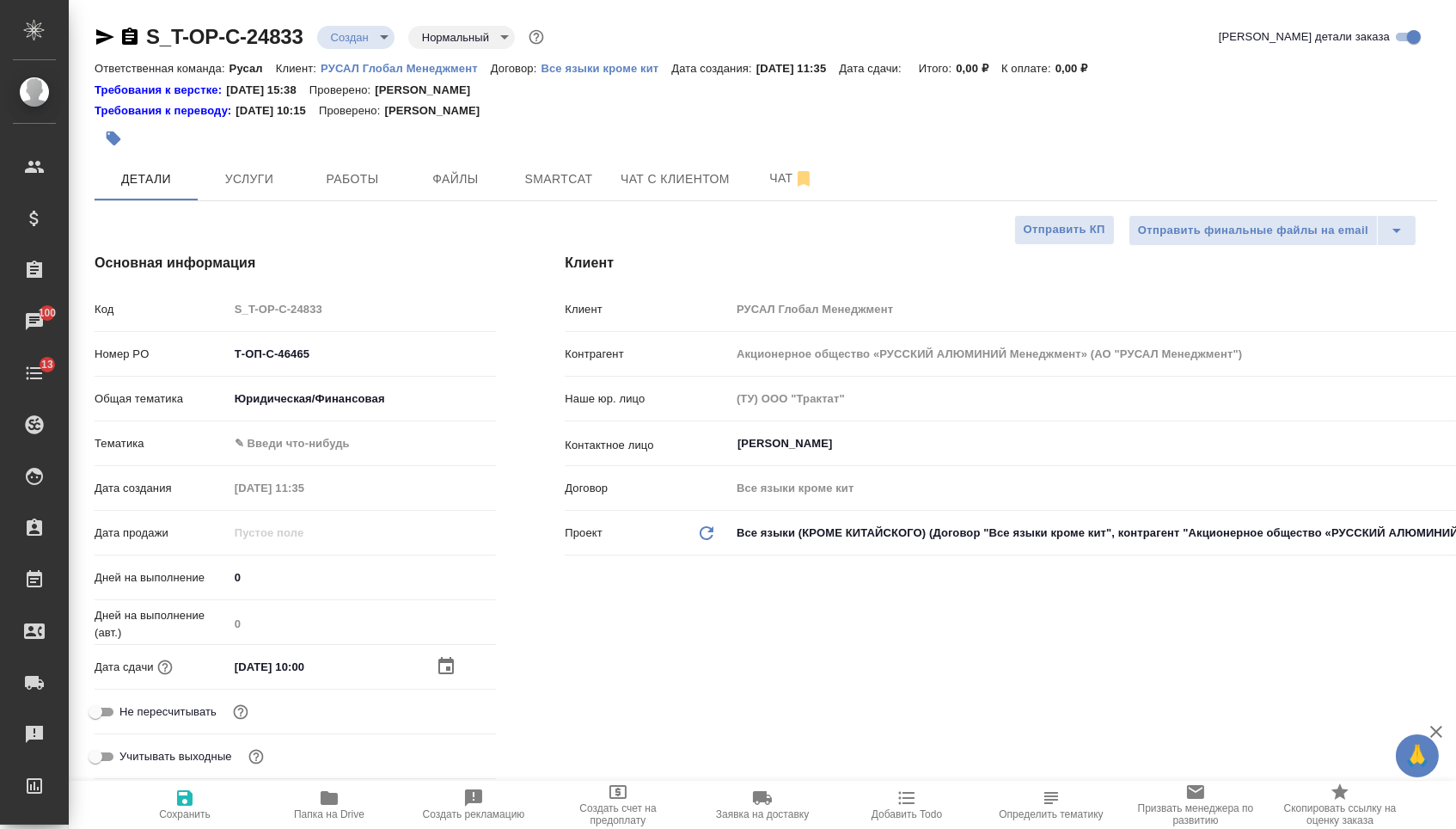
click at [337, 454] on body "🙏 .cls-1 fill:#fff; AWATERA Menshikova Aleksandra Клиенты Спецификации Заказы 1…" at bounding box center [728, 414] width 1456 height 829
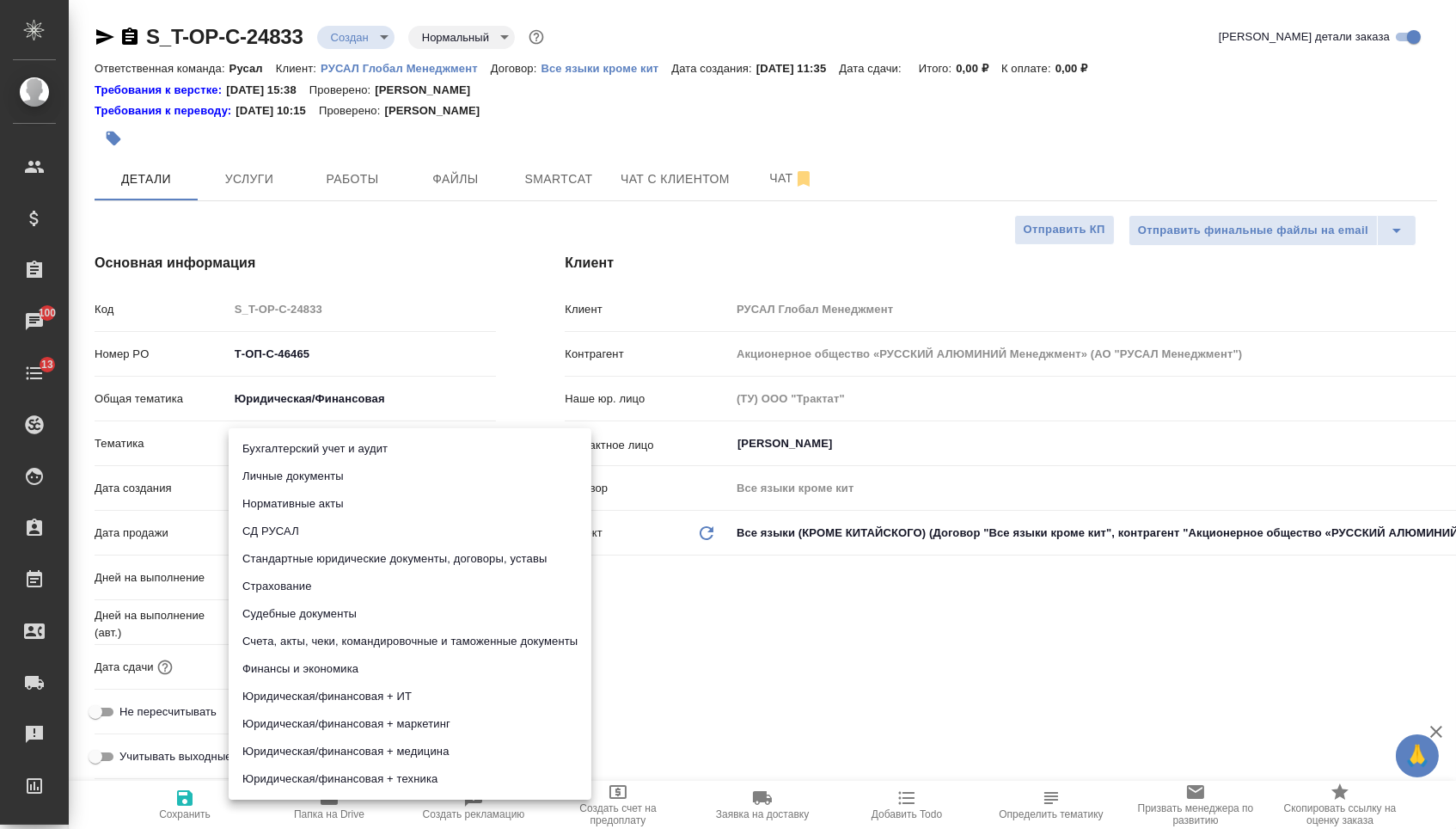
click at [328, 639] on li "Счета, акты, чеки, командировочные и таможенные документы" at bounding box center [410, 641] width 363 height 27
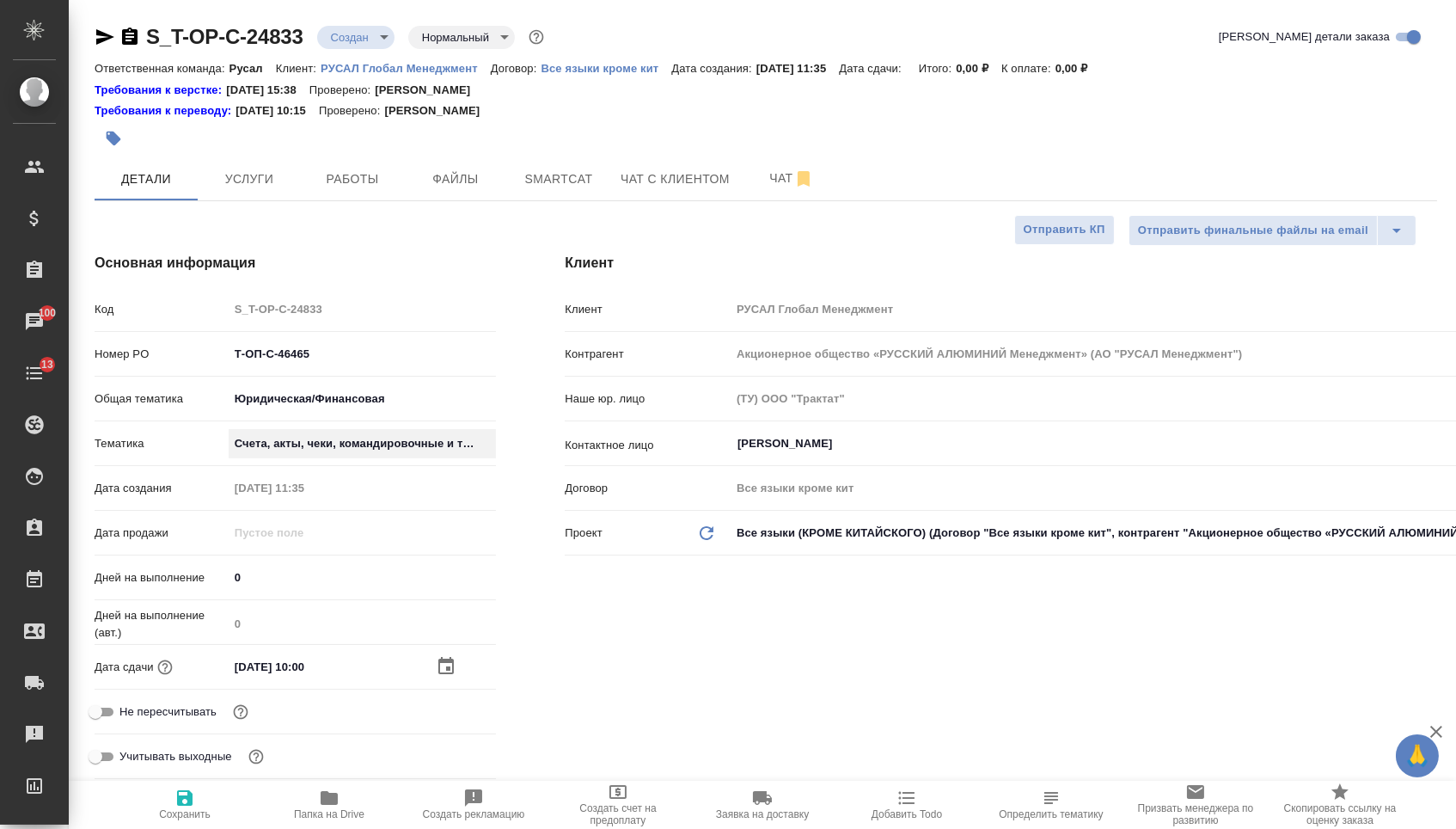
type textarea "x"
type input "5f647205b73bc97568ca66c0"
click at [195, 793] on icon "button" at bounding box center [184, 797] width 21 height 21
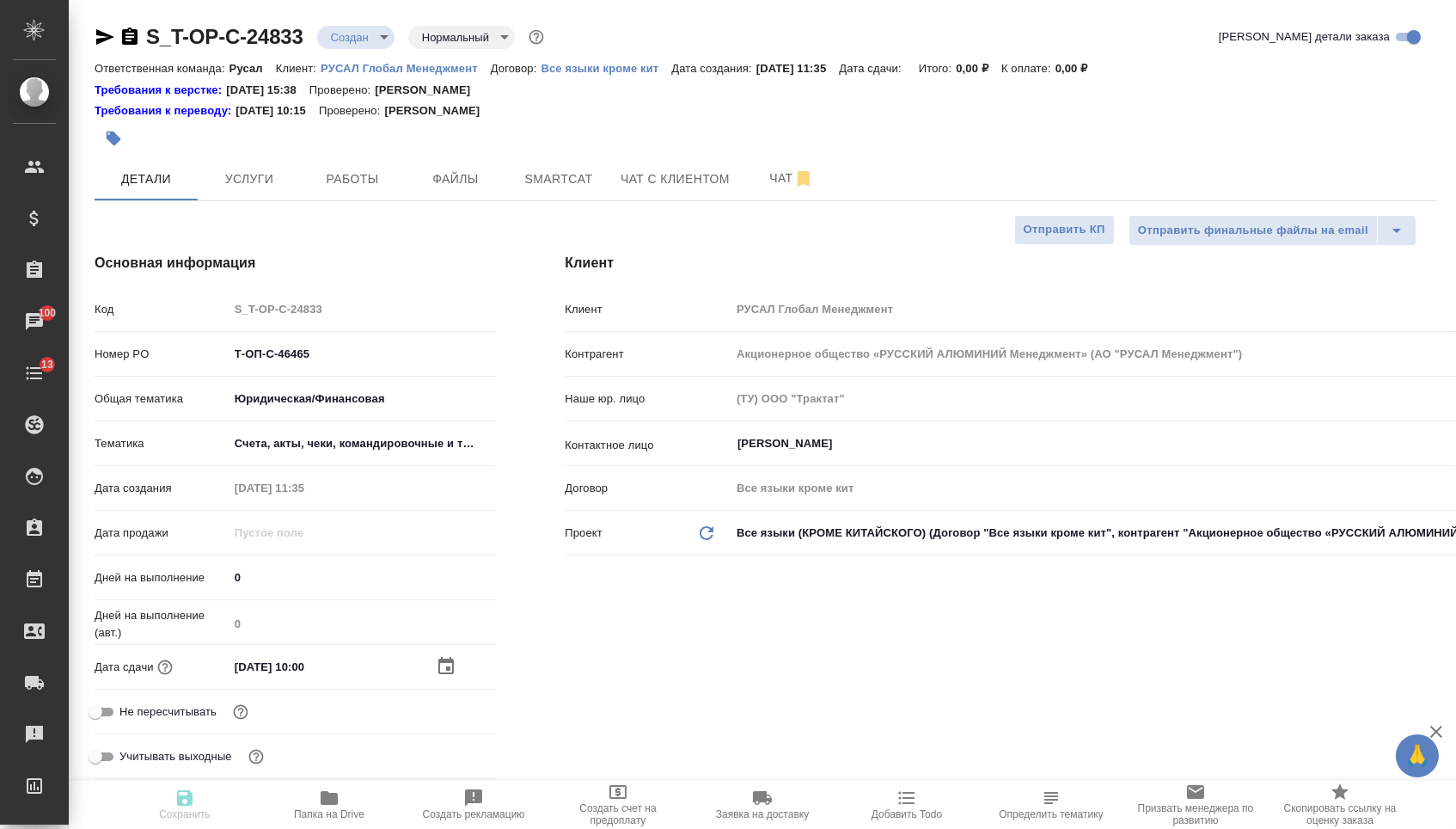
type textarea "x"
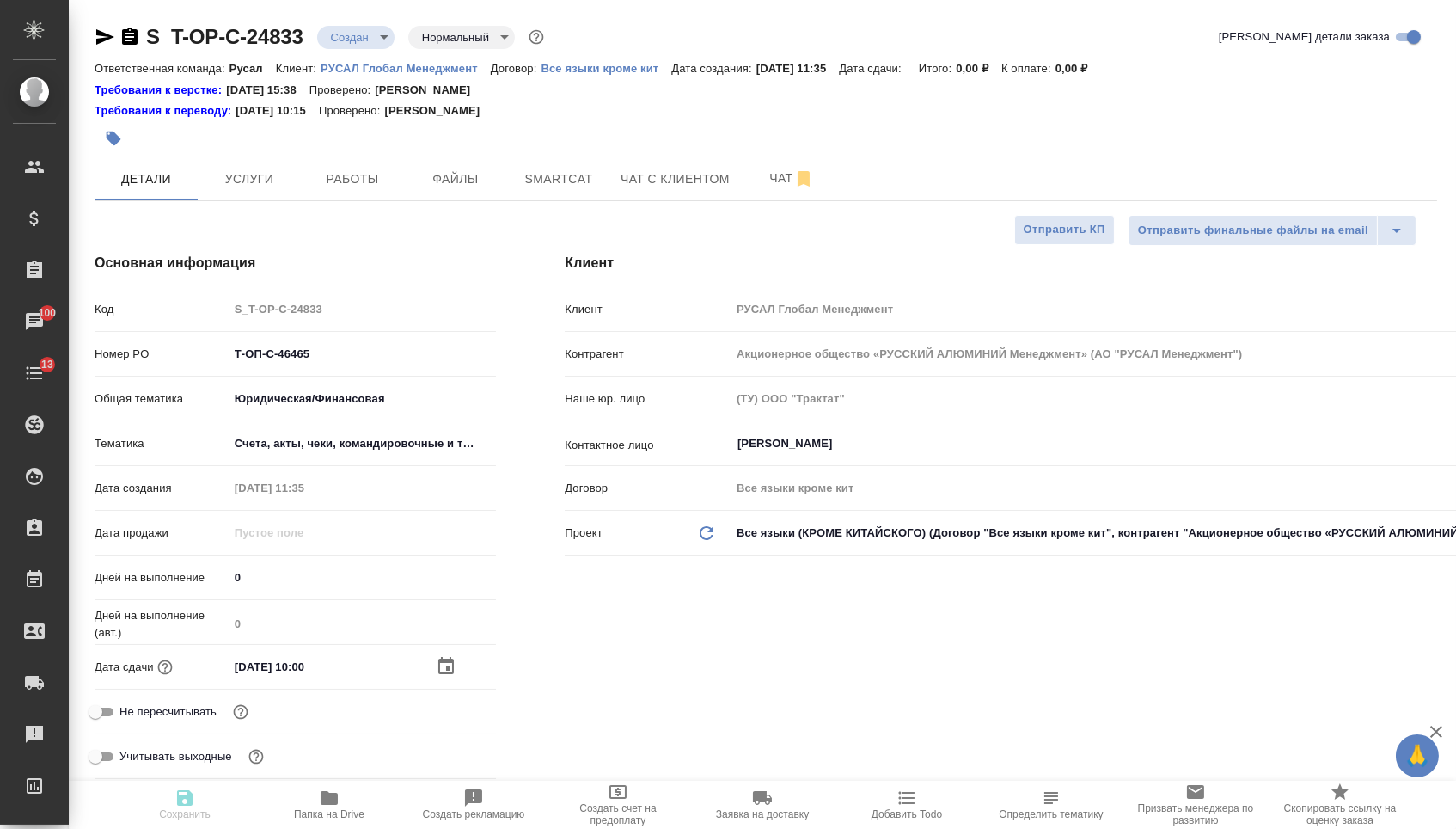
type textarea "x"
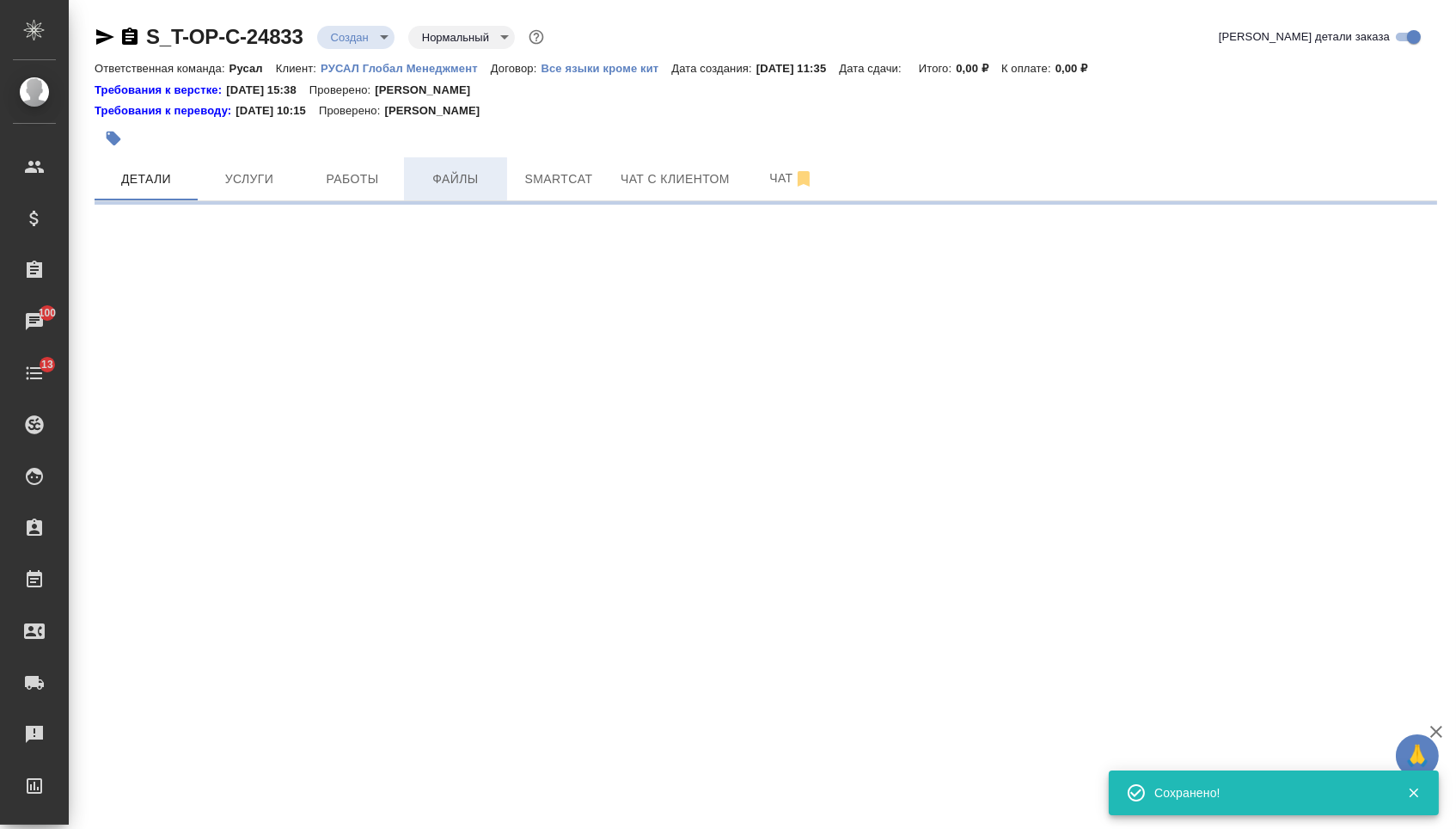
select select "RU"
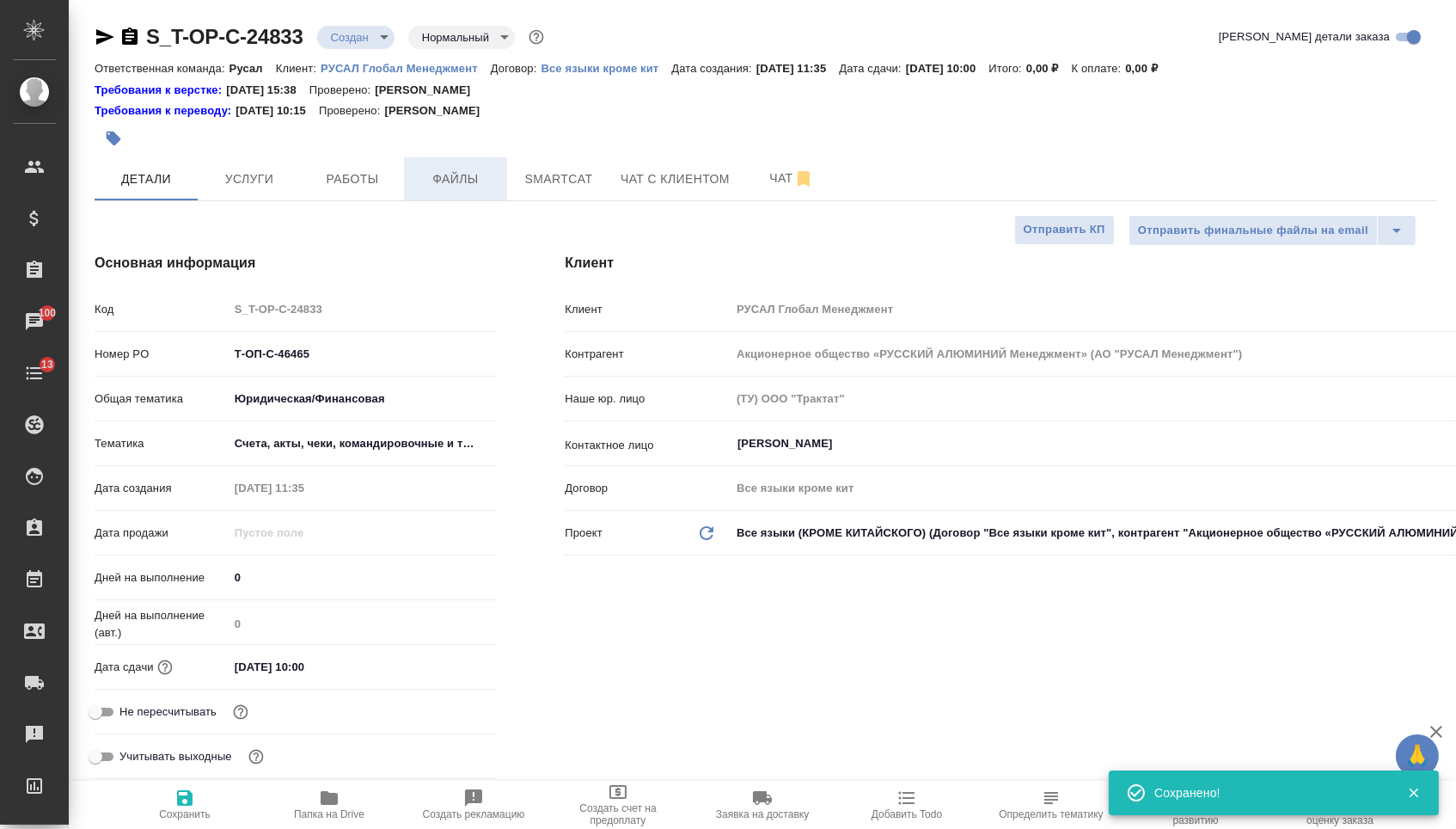
type textarea "x"
click button "Файлы"
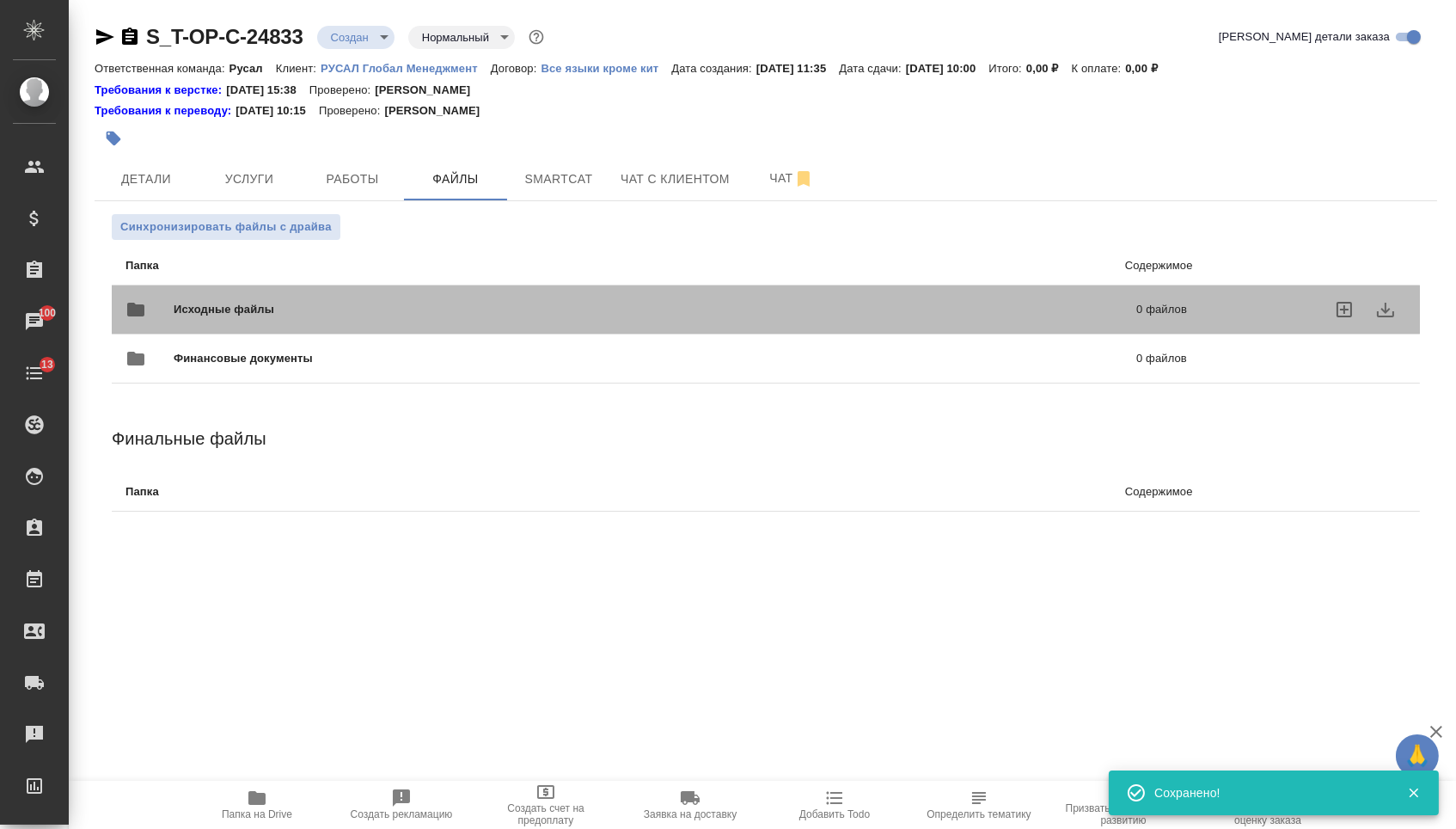
click span "Исходные файлы"
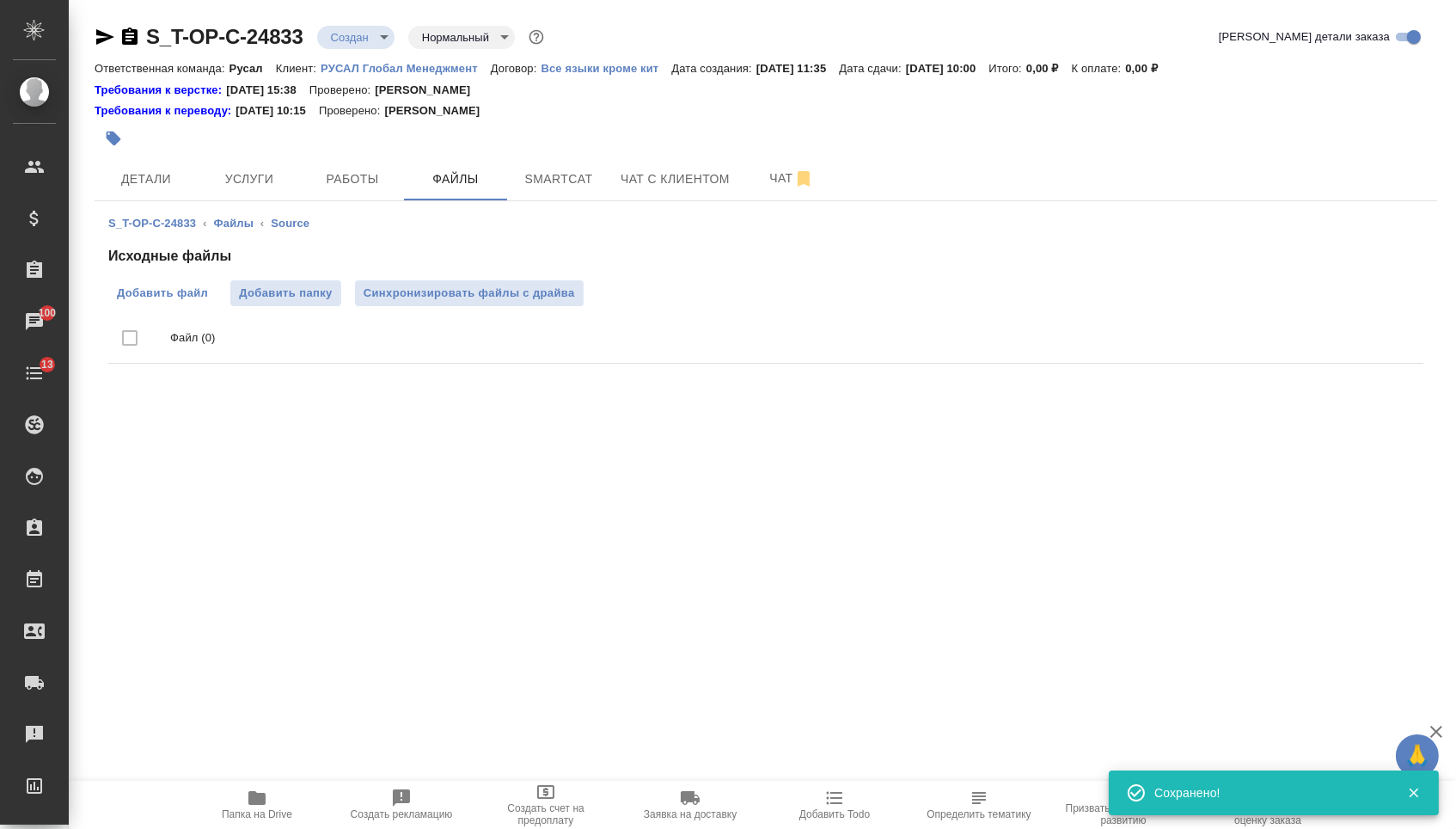
click span "Добавить файл"
click input "Добавить файл"
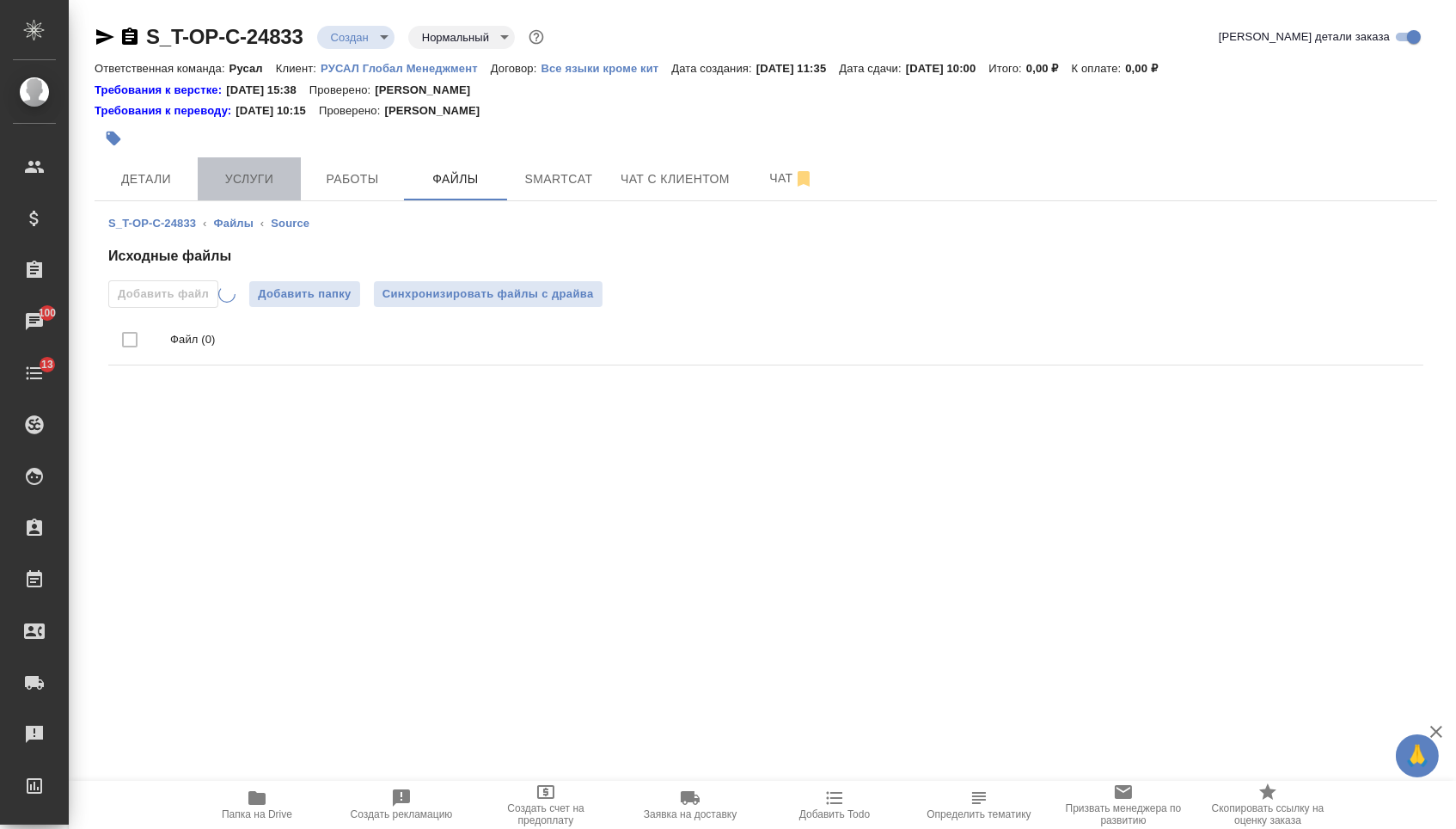
click span "Услуги"
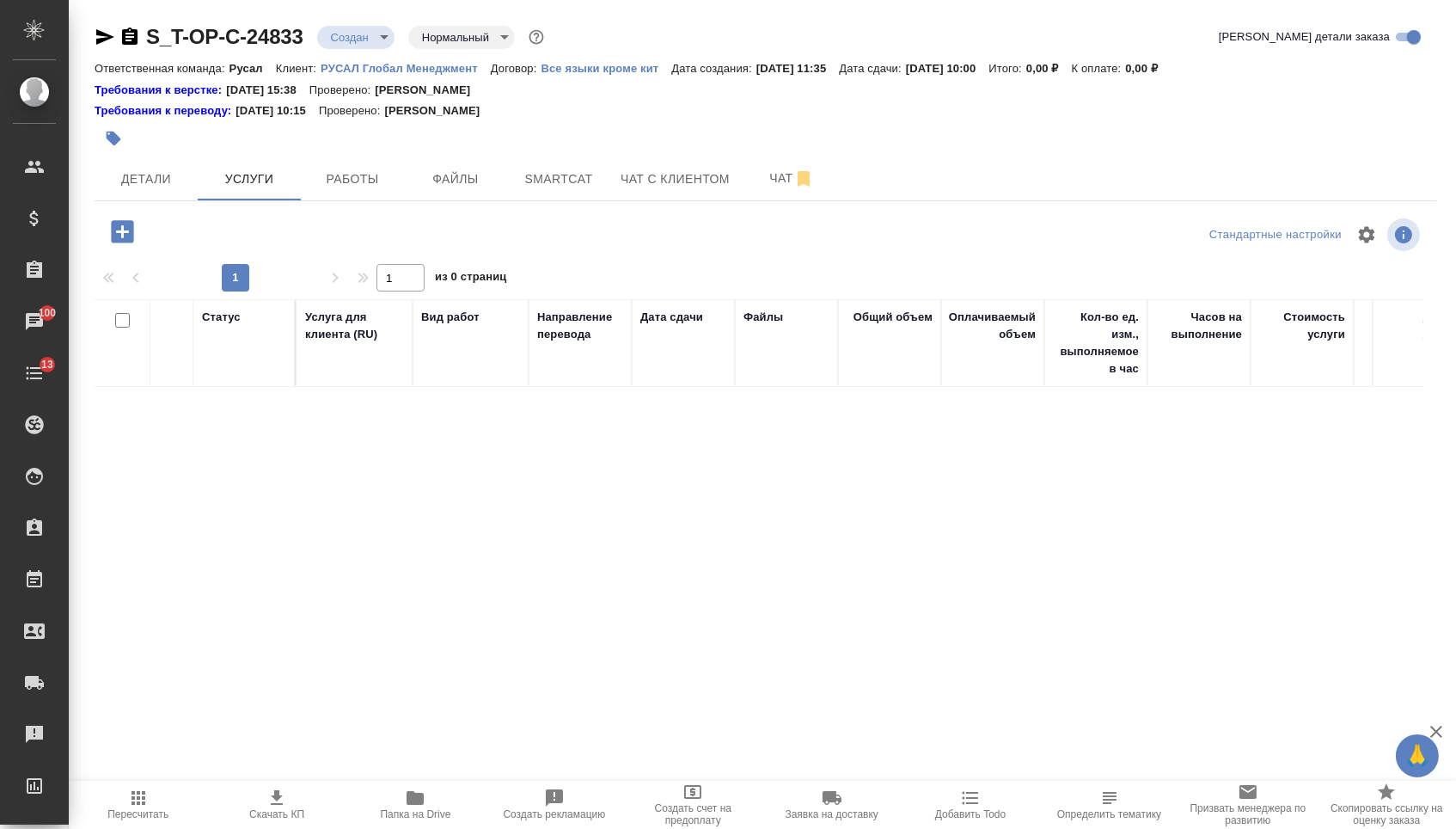
click icon "button"
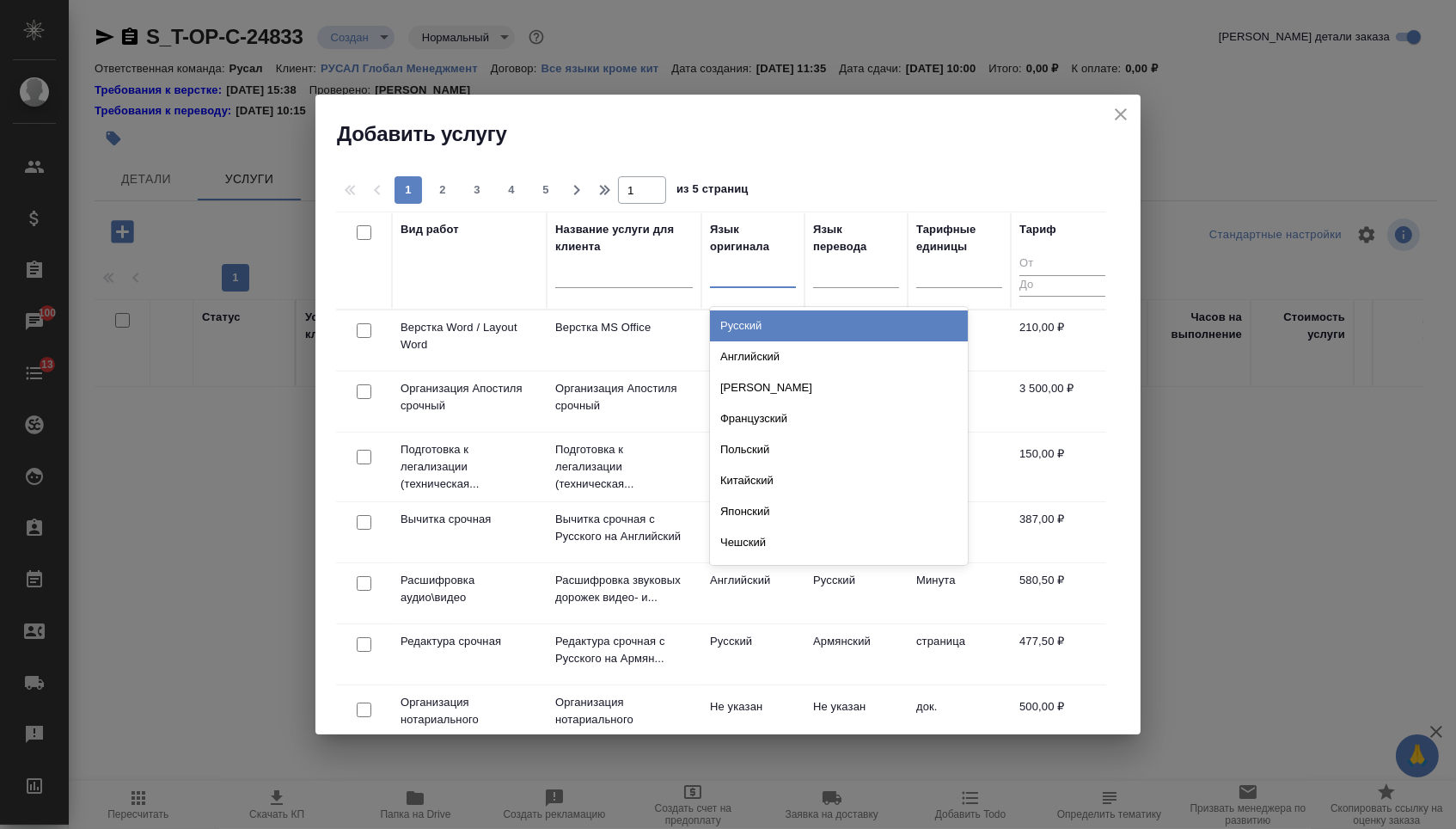
drag, startPoint x: 760, startPoint y: 286, endPoint x: 760, endPoint y: 335, distance: 49.0
click div
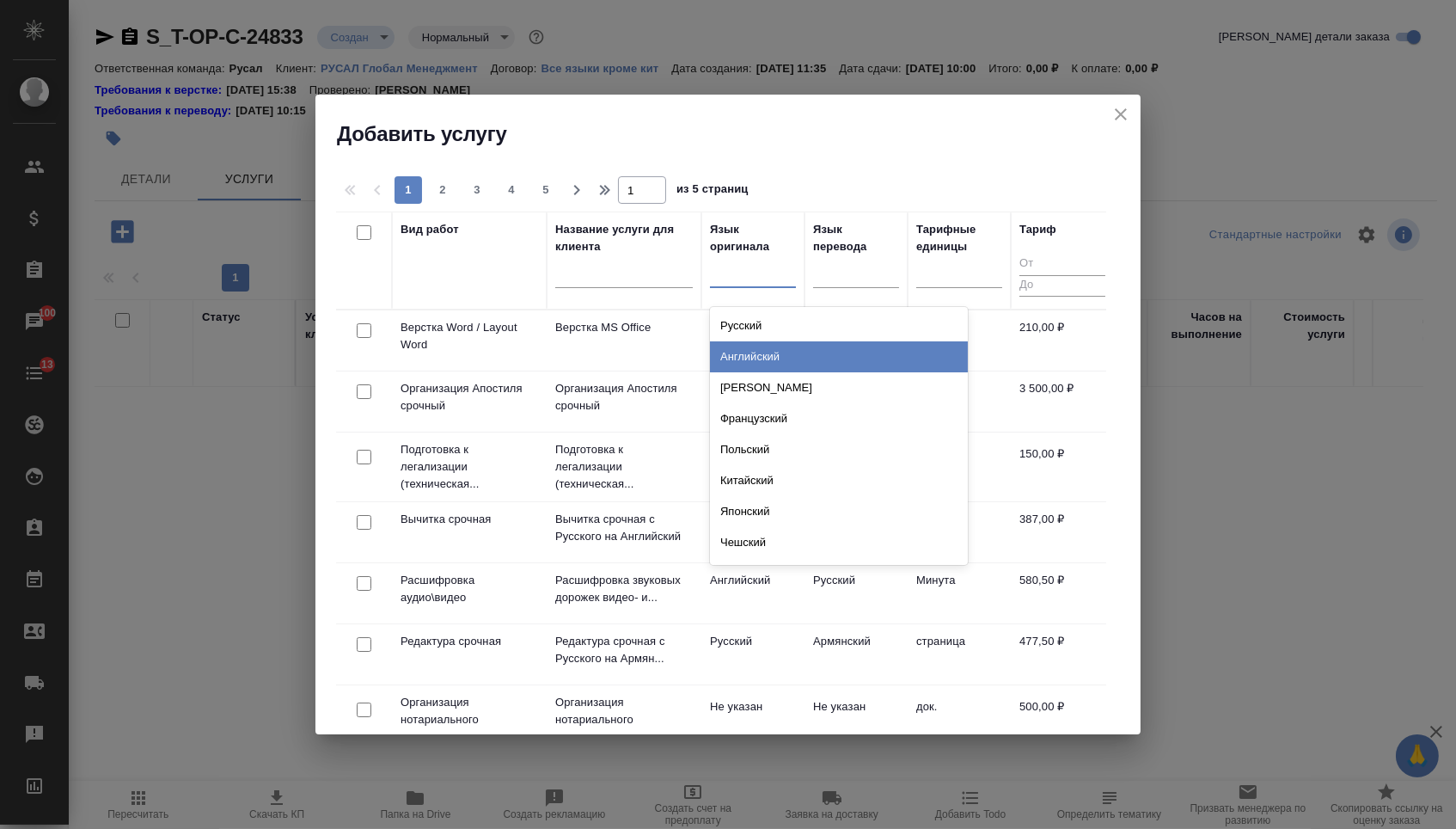
click div "Английский"
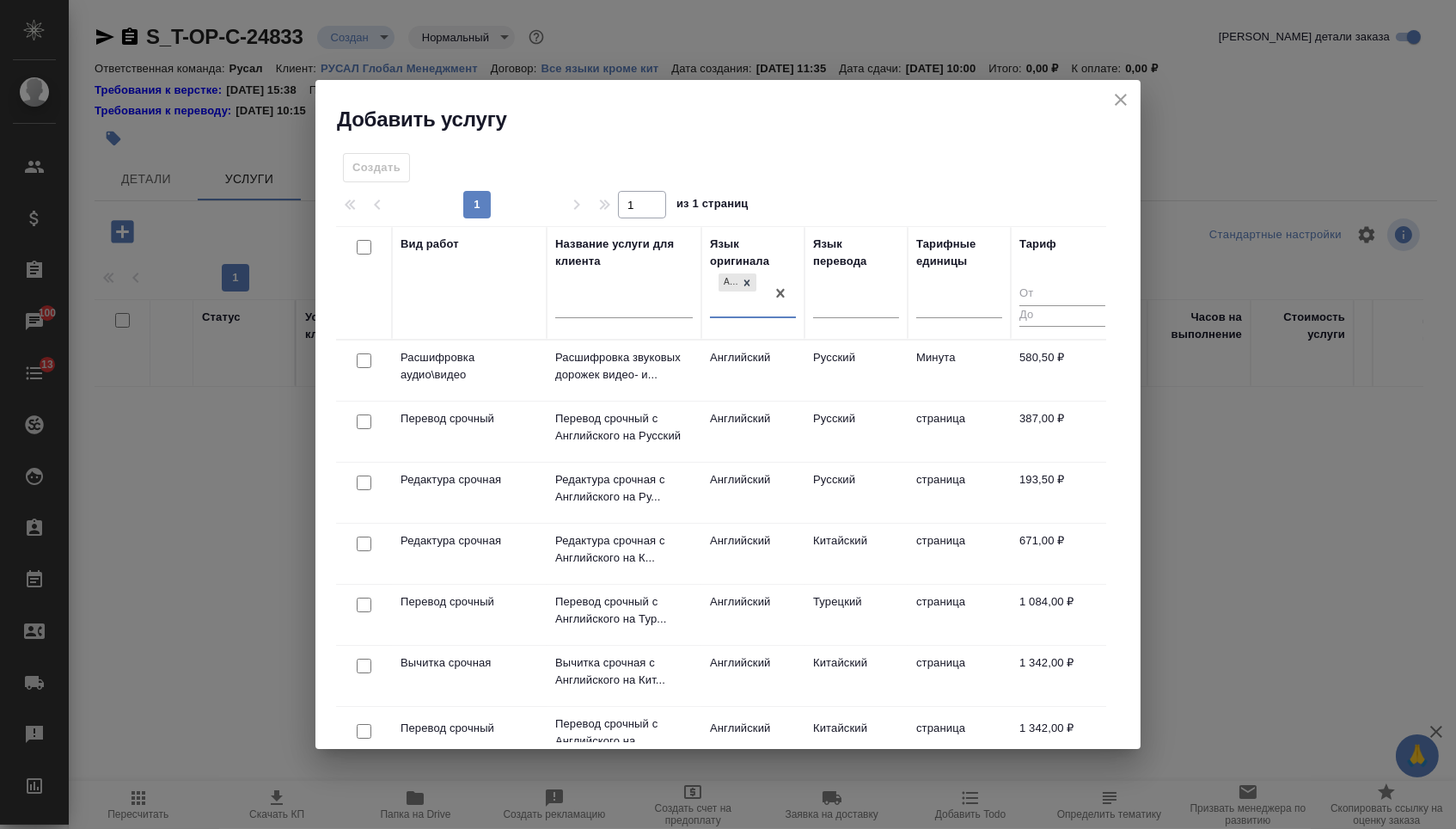
drag, startPoint x: 849, startPoint y: 300, endPoint x: 849, endPoint y: 333, distance: 33.0
click div
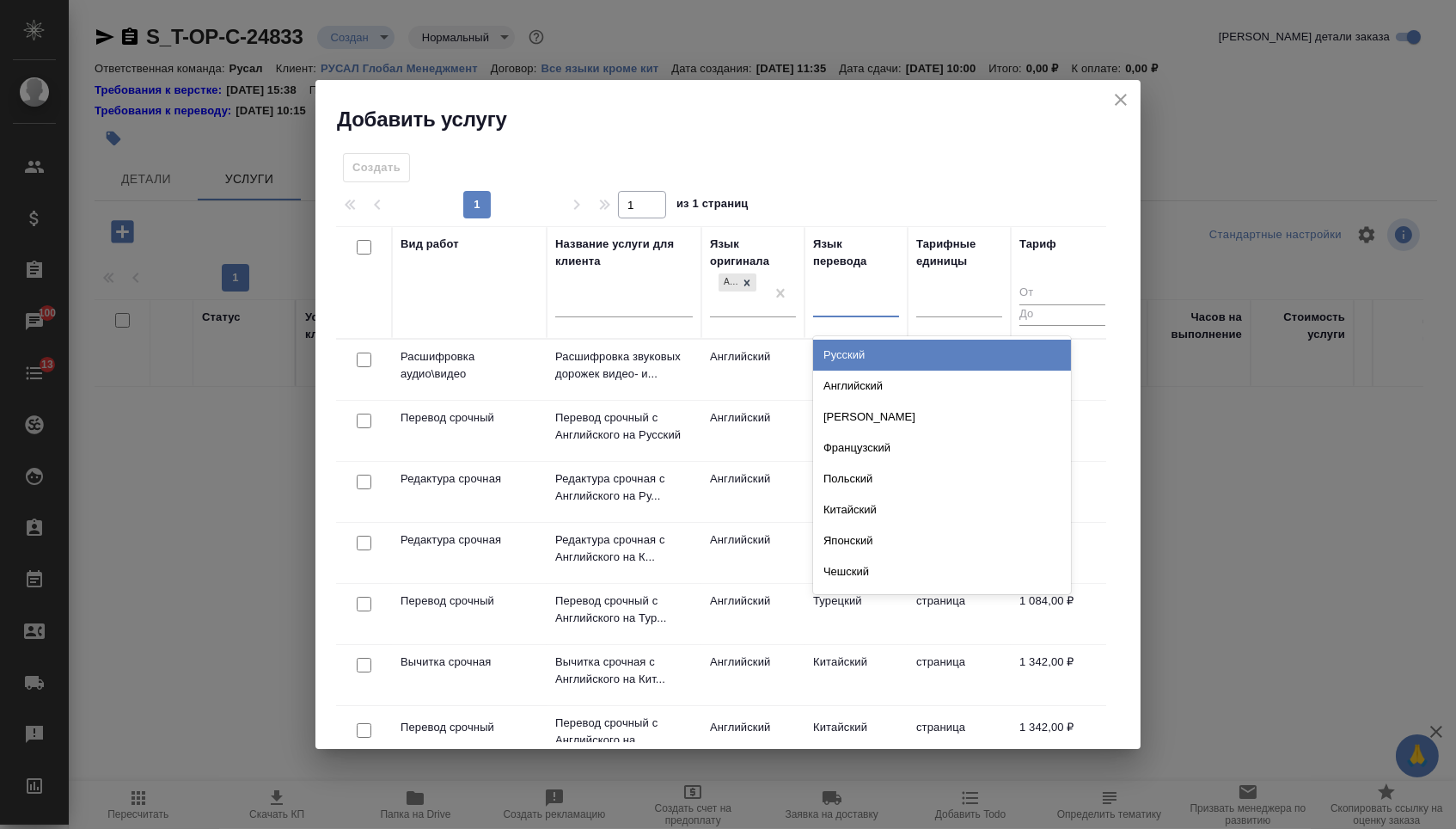
click div "Русский"
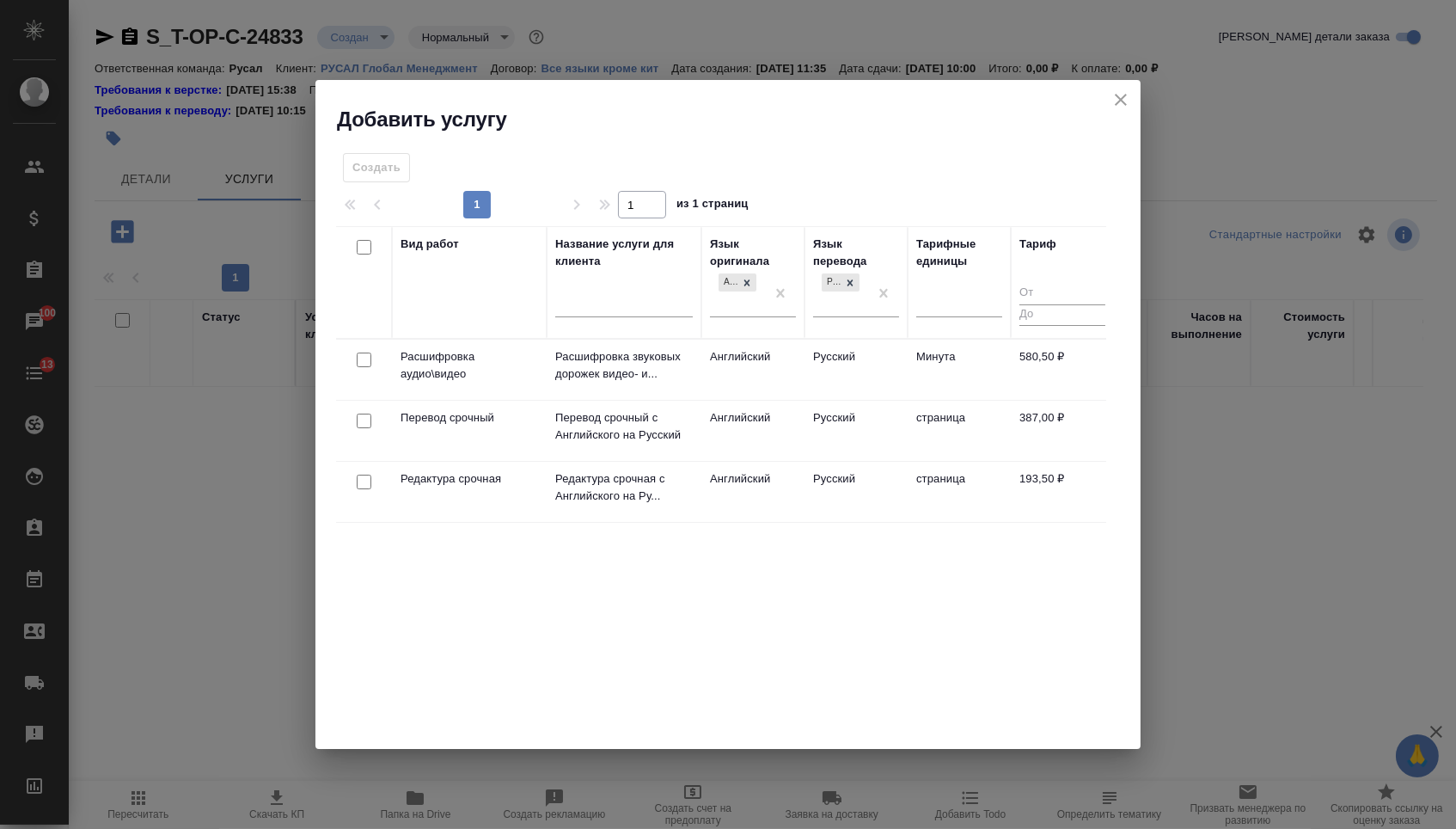
click input "checkbox"
checkbox input "true"
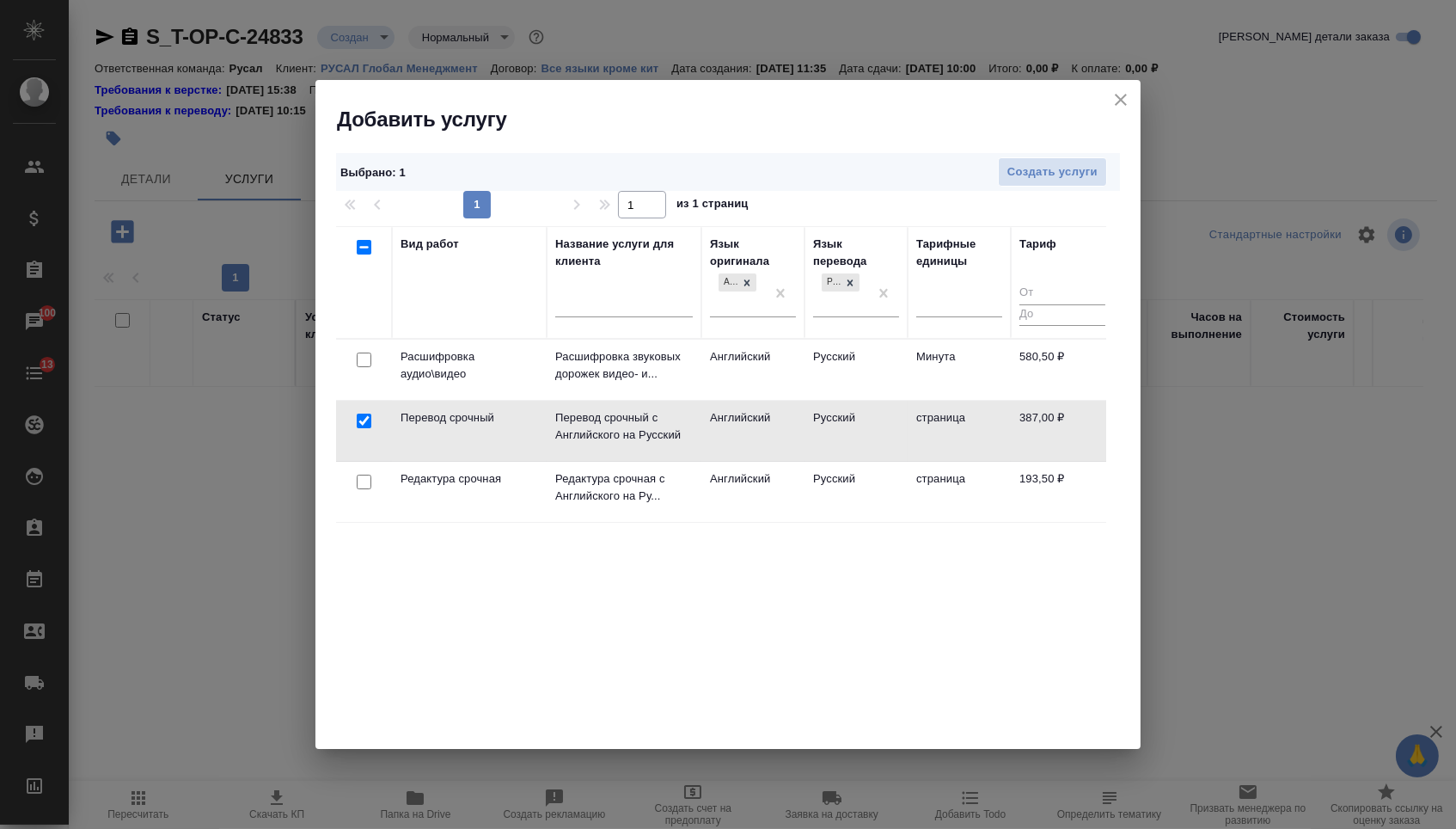
click div
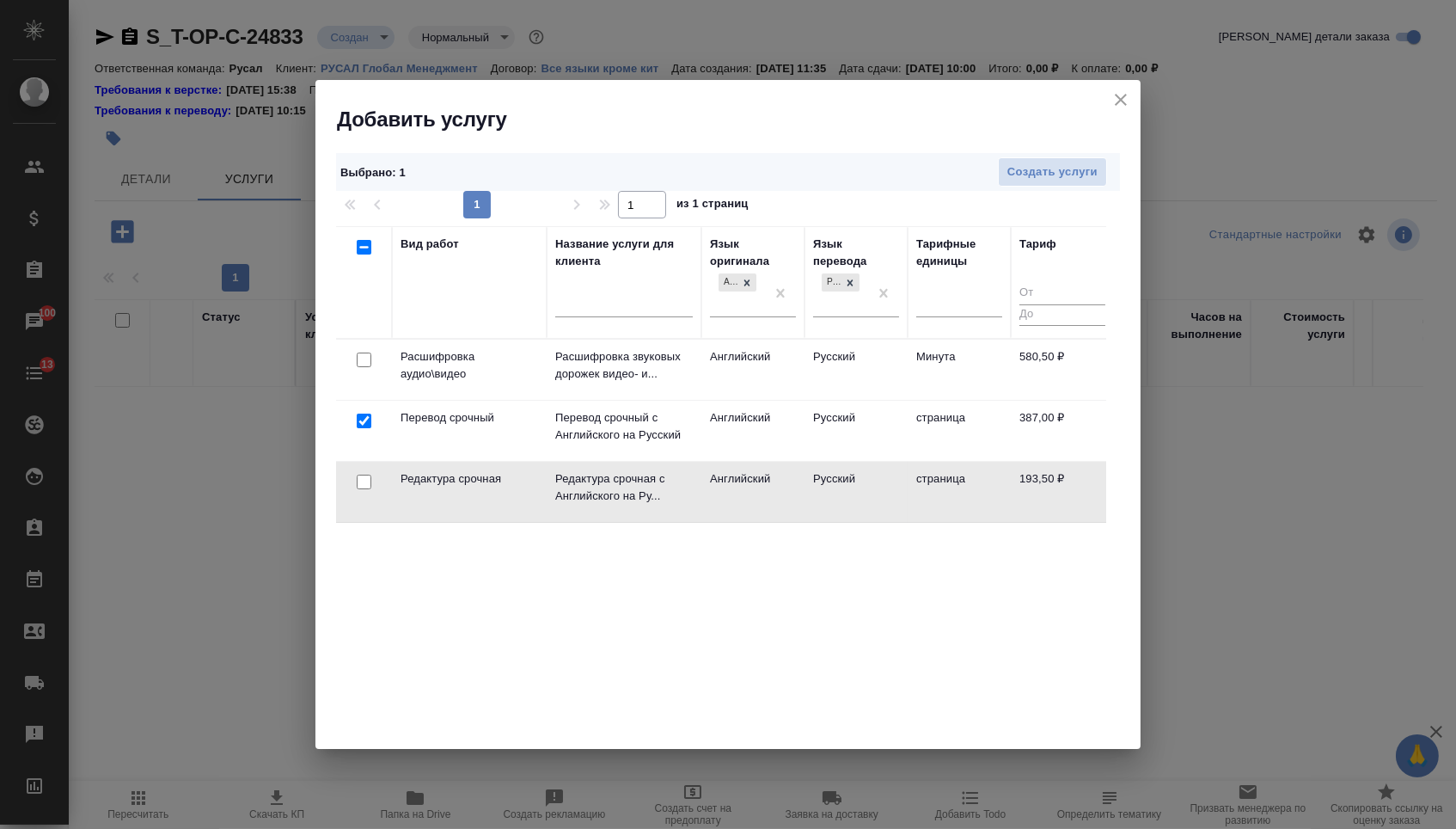
click input "checkbox"
checkbox input "true"
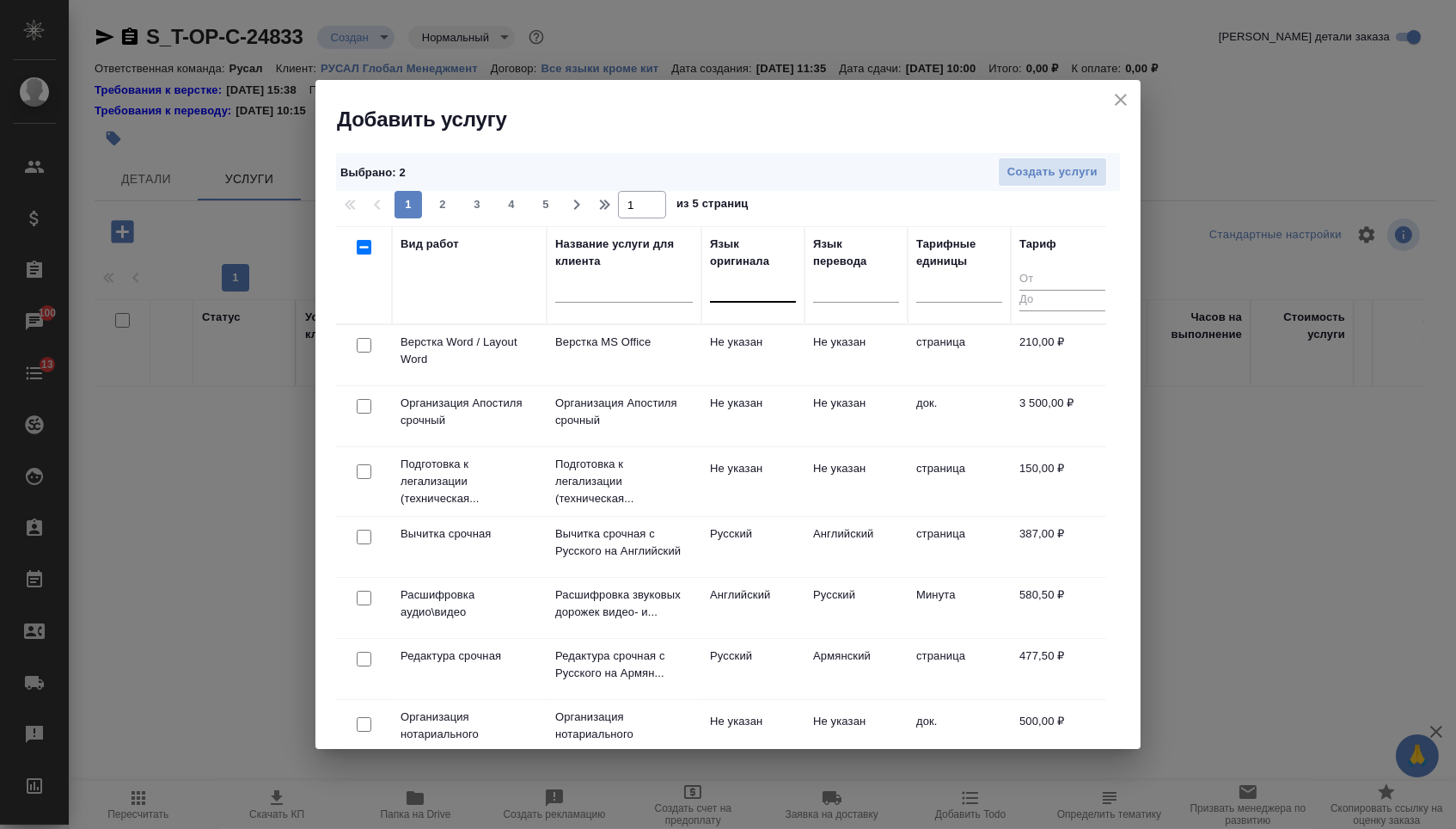
click input "checkbox"
checkbox input "true"
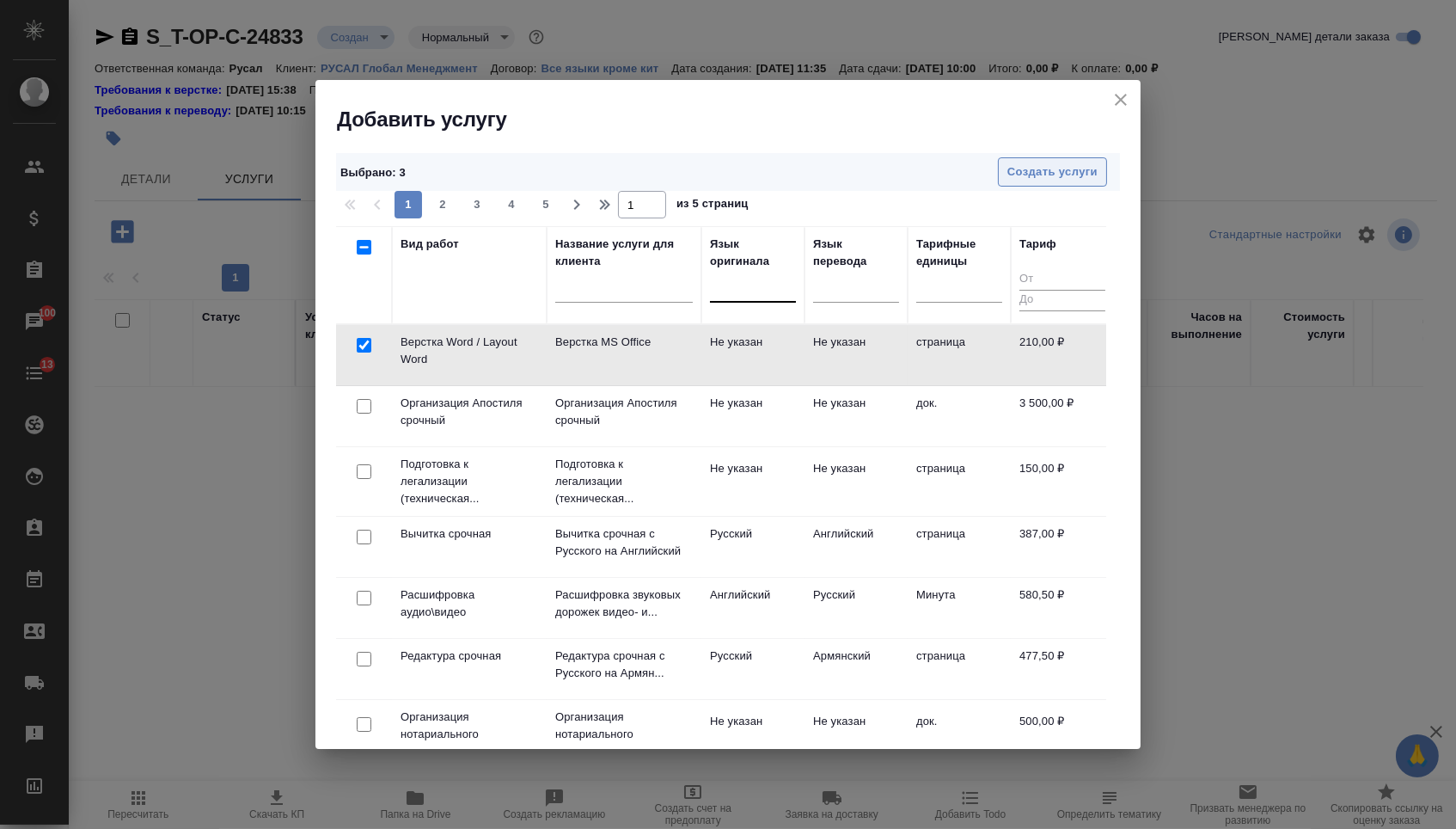
click span "Создать услуги"
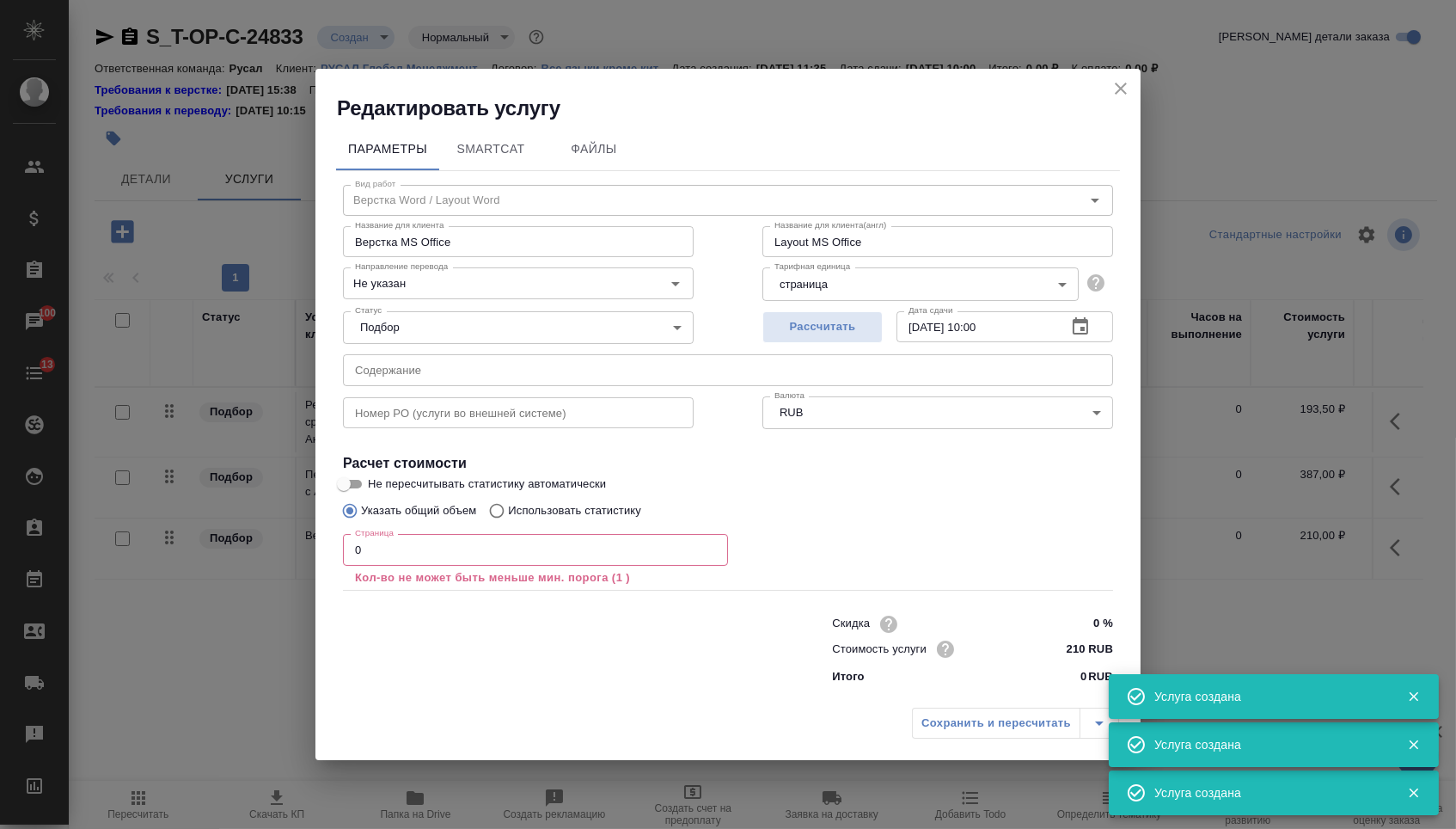
type input "Верстка Word / Layout Word"
type input "Верстка MS Office"
type input "Layout MS Office"
type input "Не указан"
type input "210 RUB"
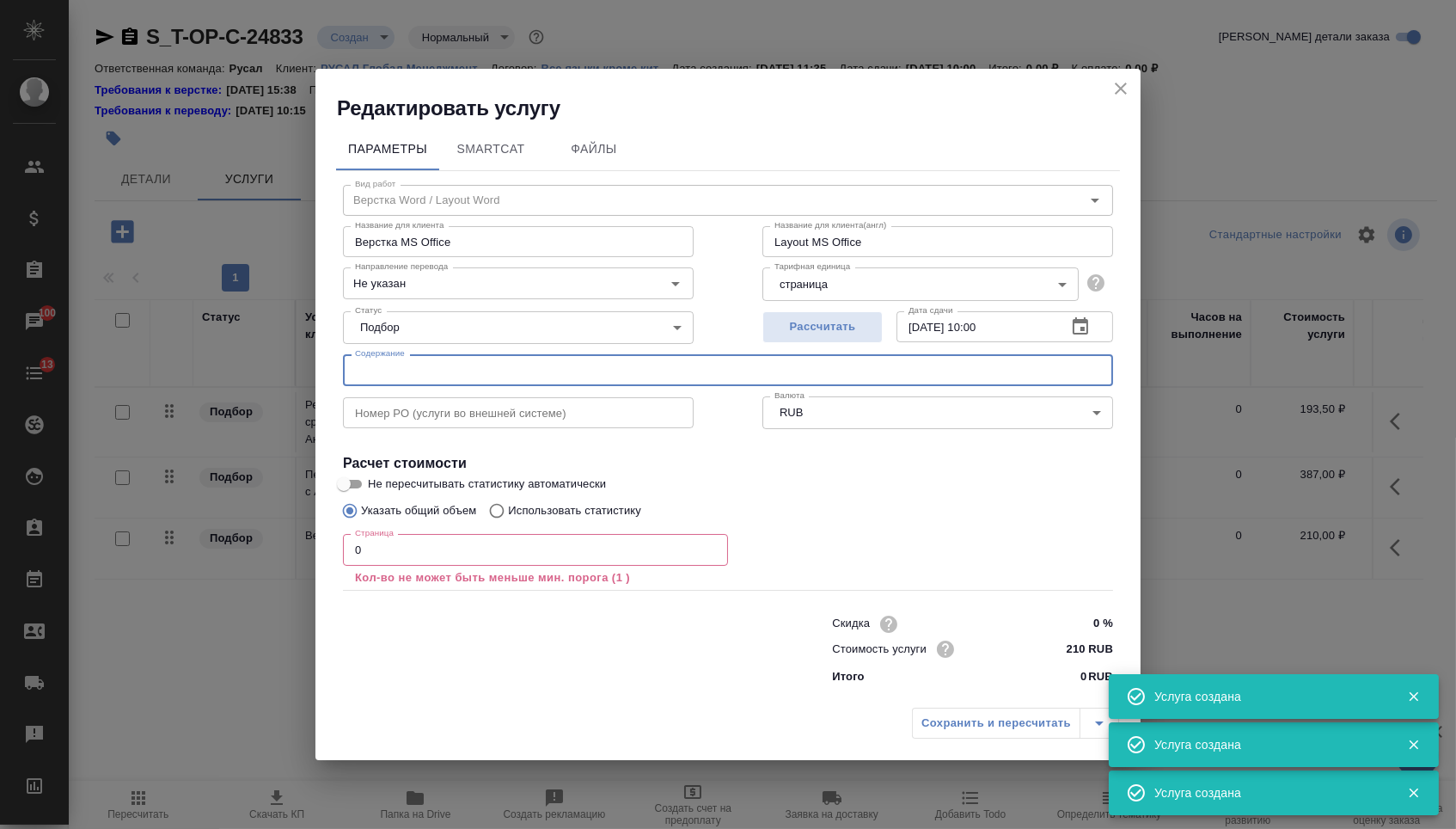
click input "text"
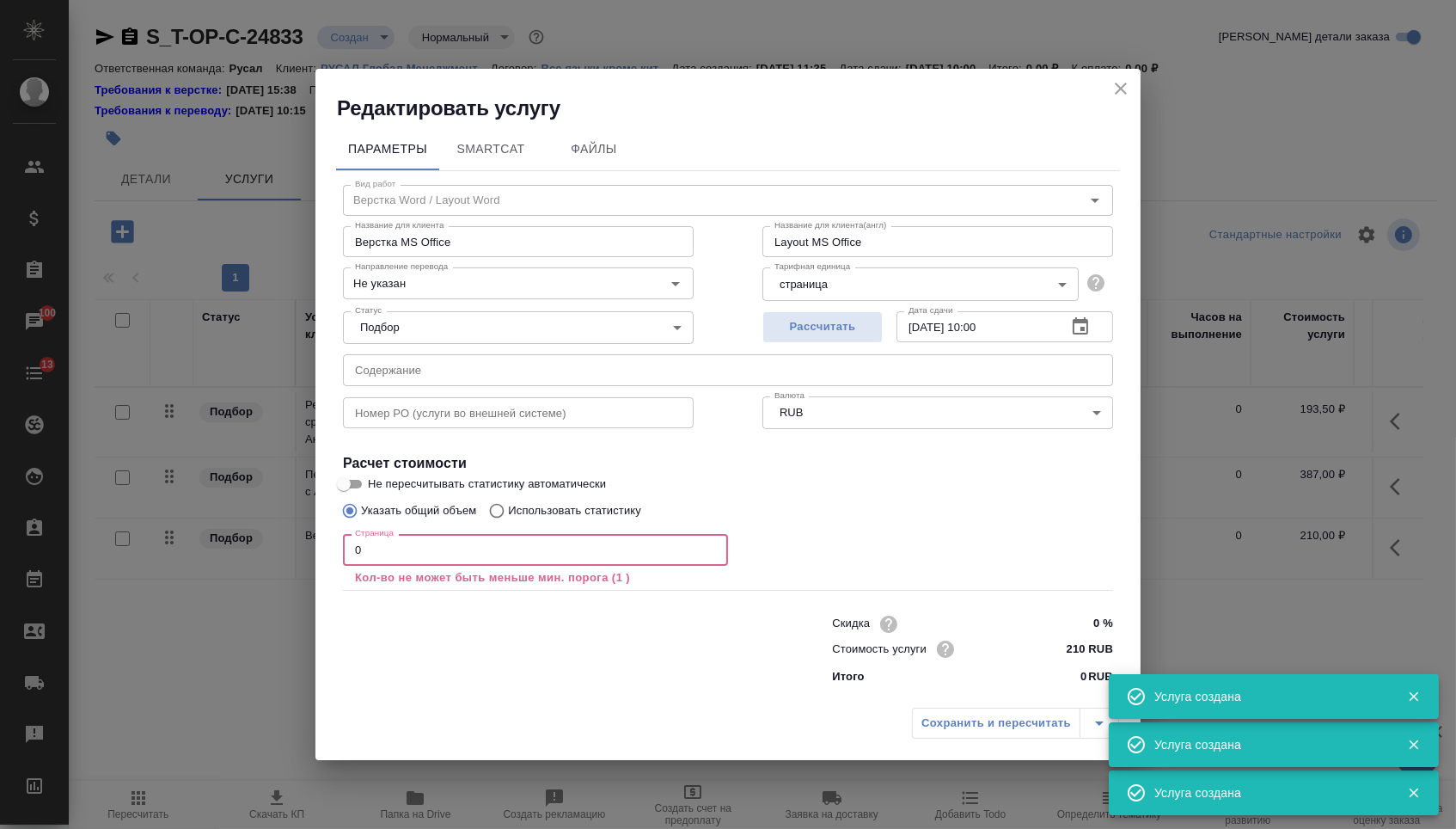
drag, startPoint x: 396, startPoint y: 551, endPoint x: 301, endPoint y: 547, distance: 95.1
click div "Редактировать услугу Параметры SmartCat Файлы Вид работ Верстка Word / Layout W…"
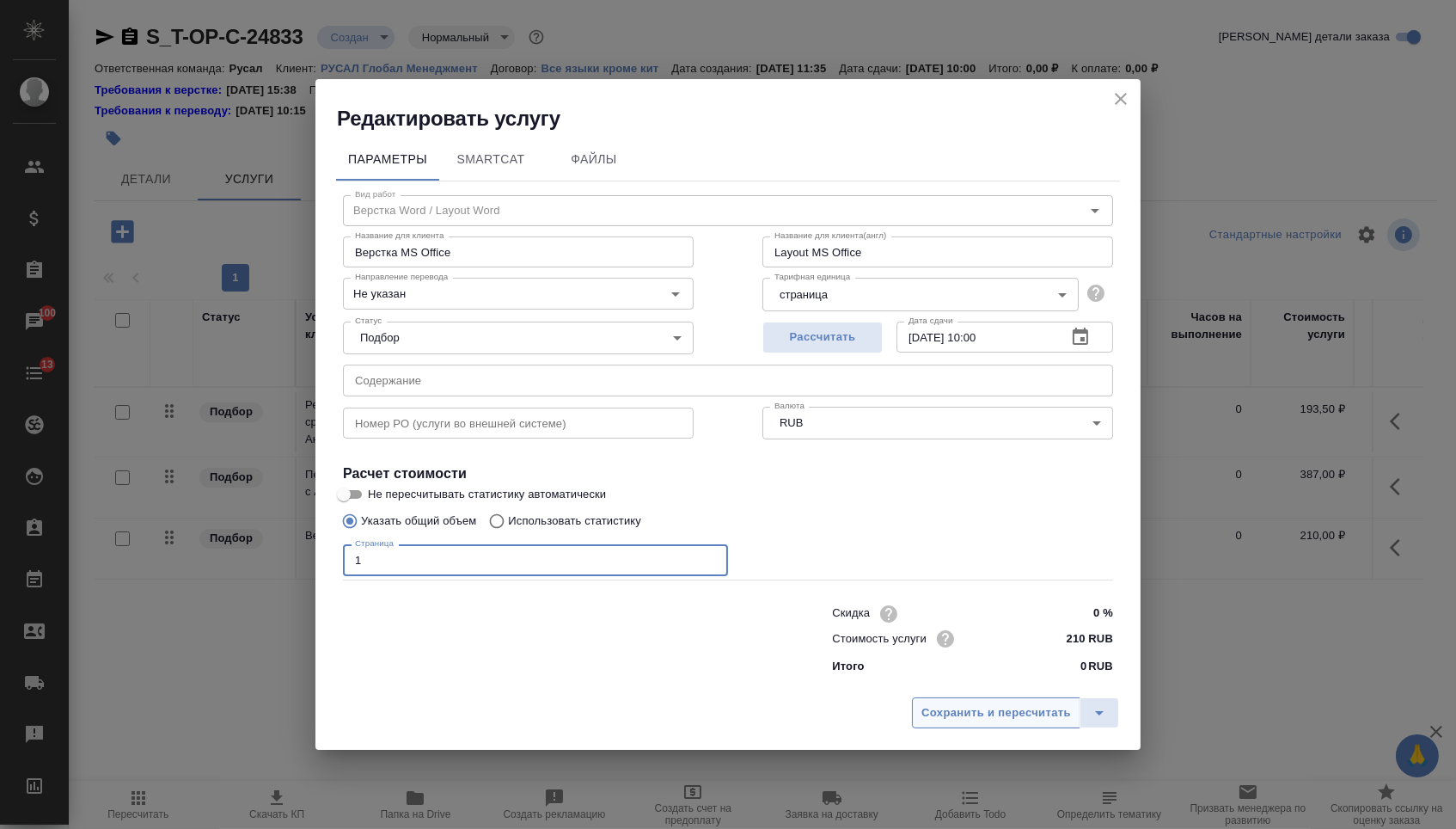
type input "1"
click span "Сохранить и пересчитать"
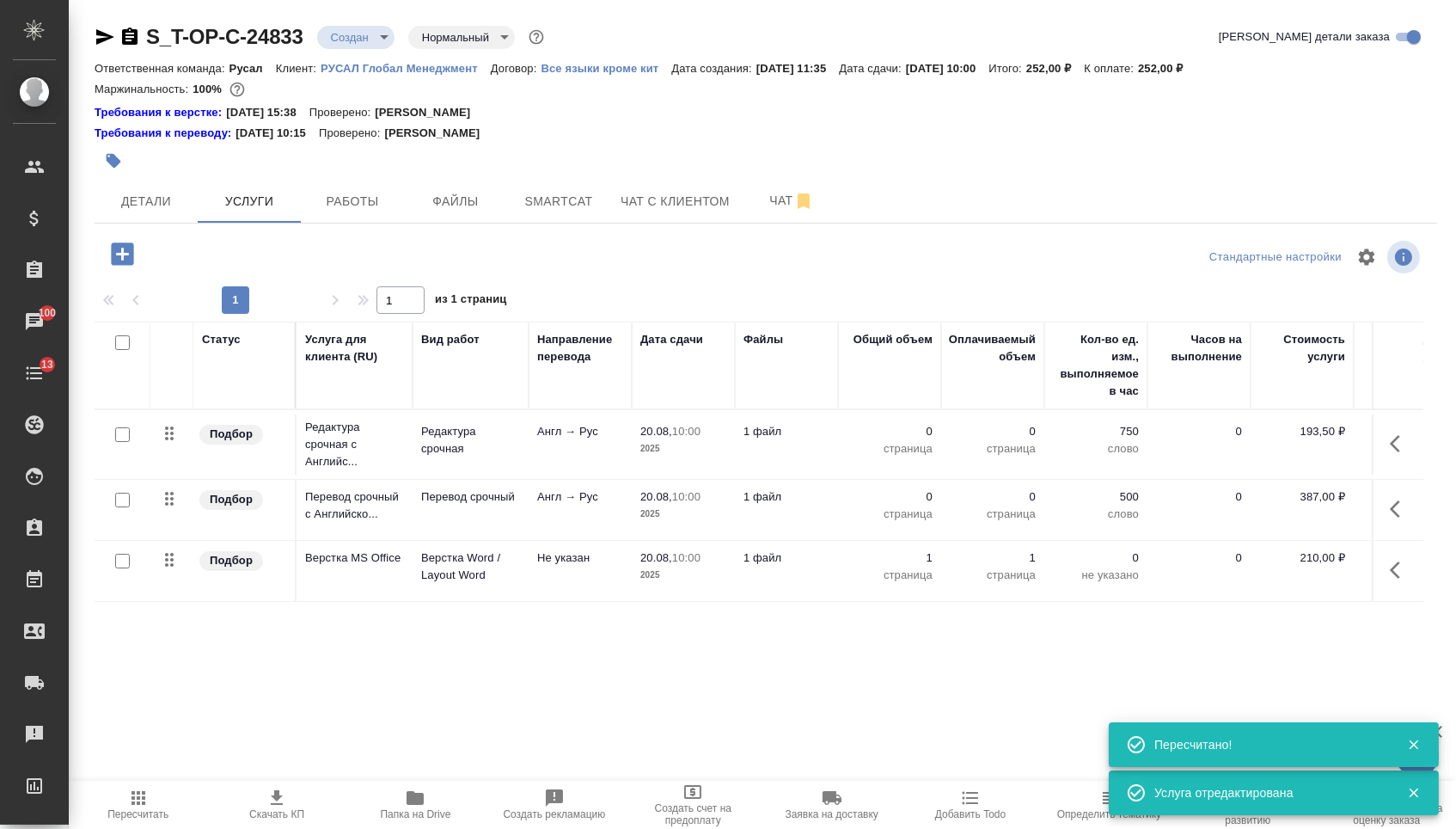
click td "0 страница"
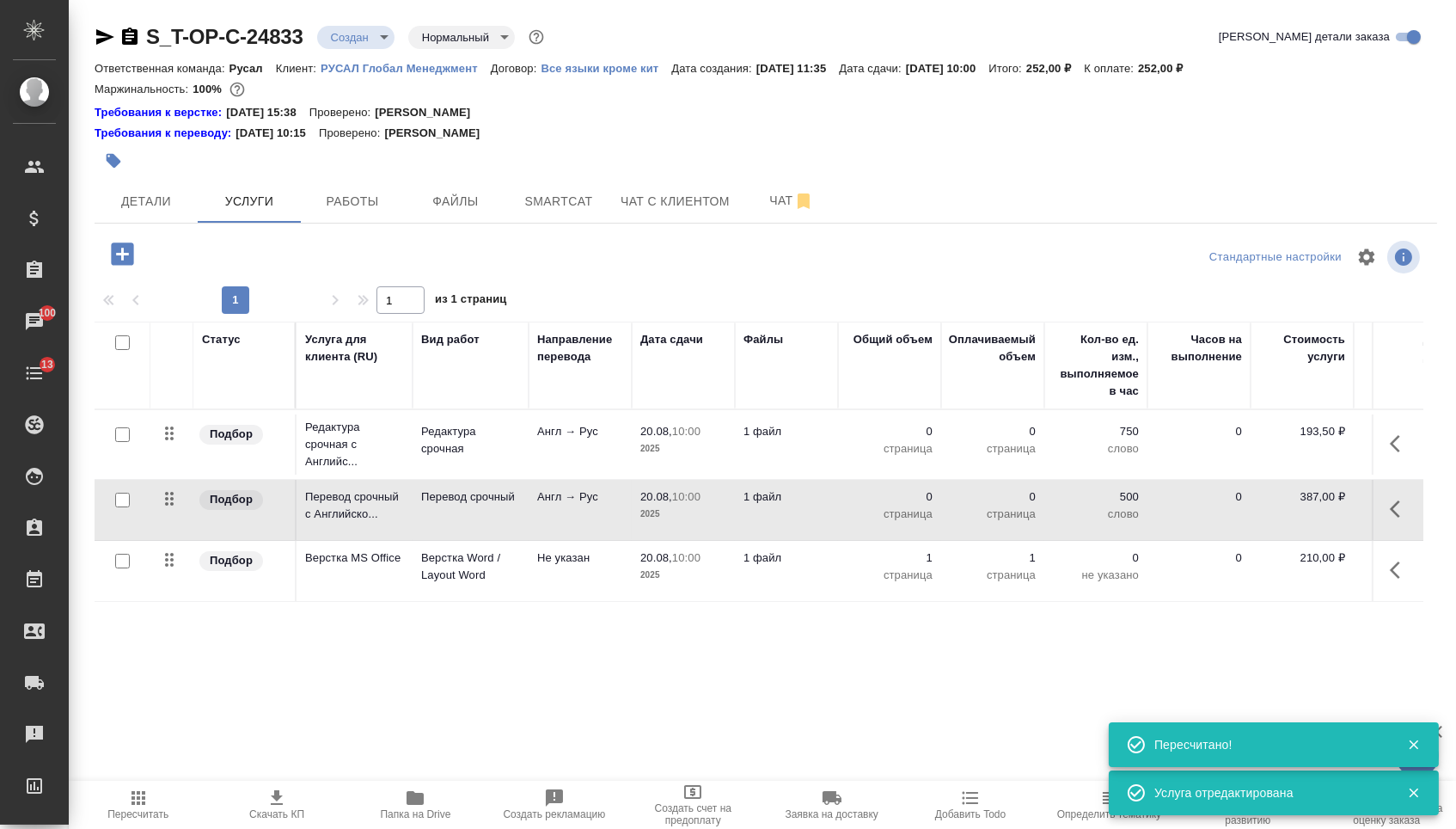
click p "0"
click button "button"
click icon "button"
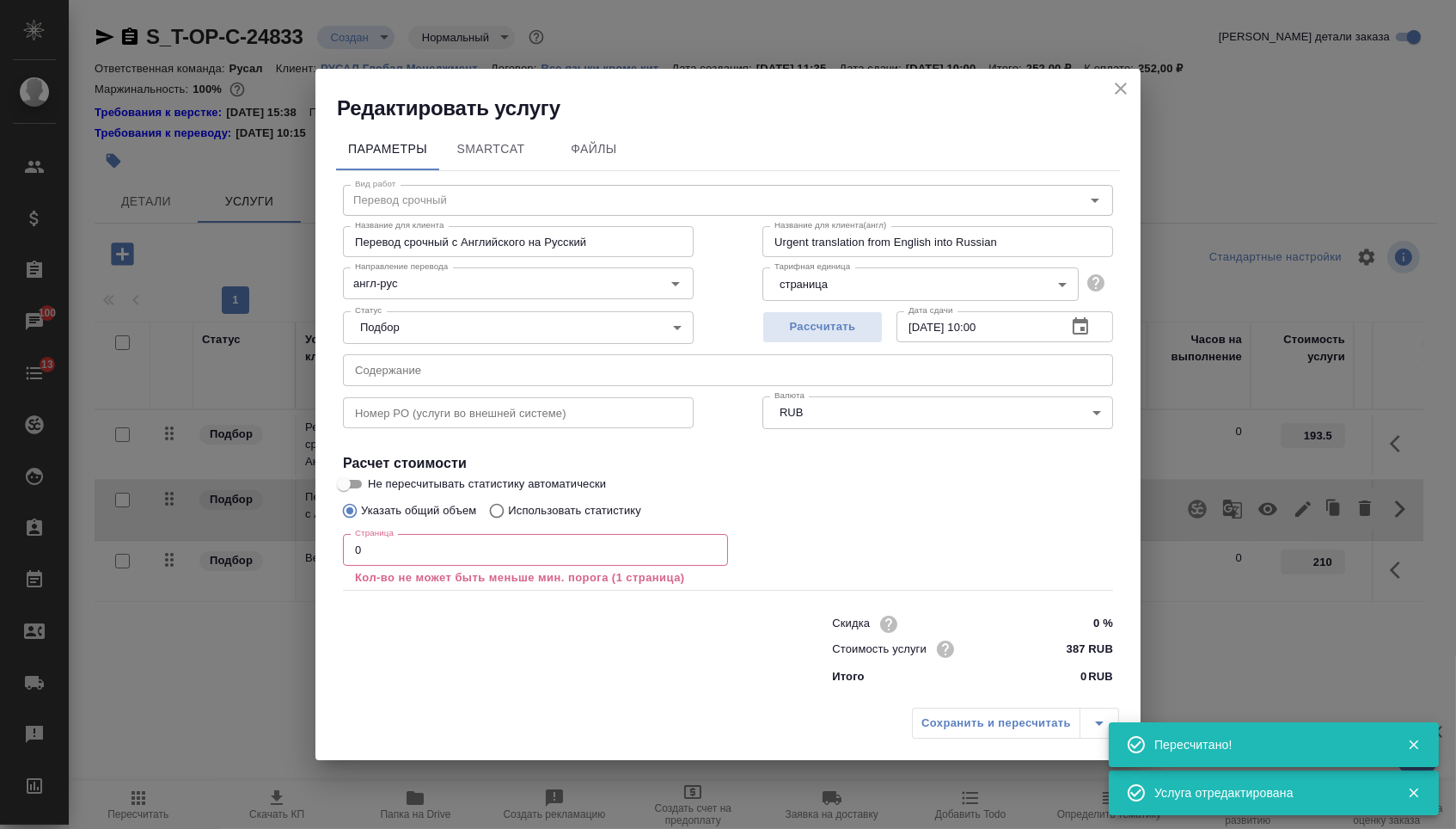
click div "Статус Подбор none Статус"
click input "text"
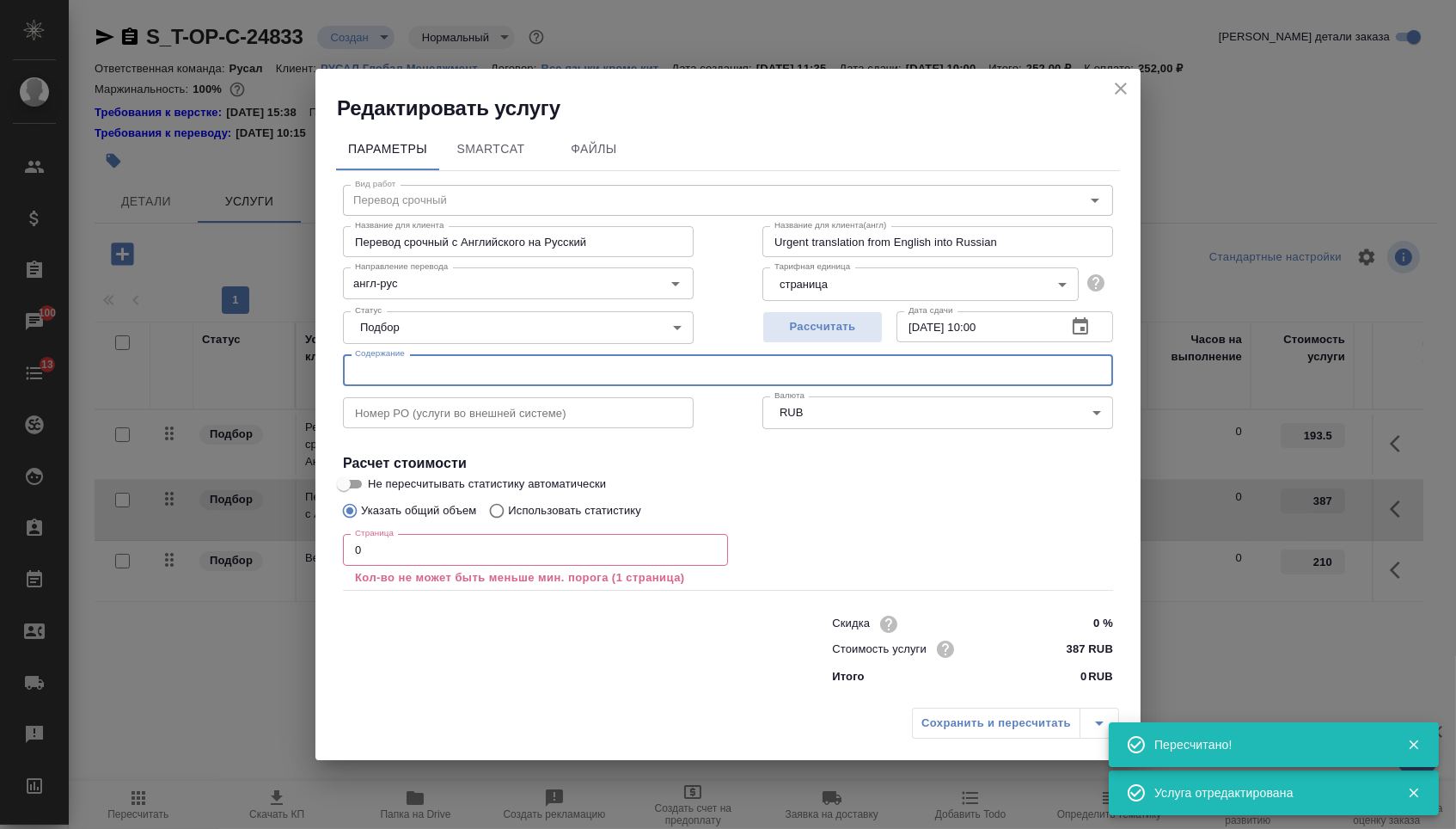
paste input "Т-ОП-С-46465"
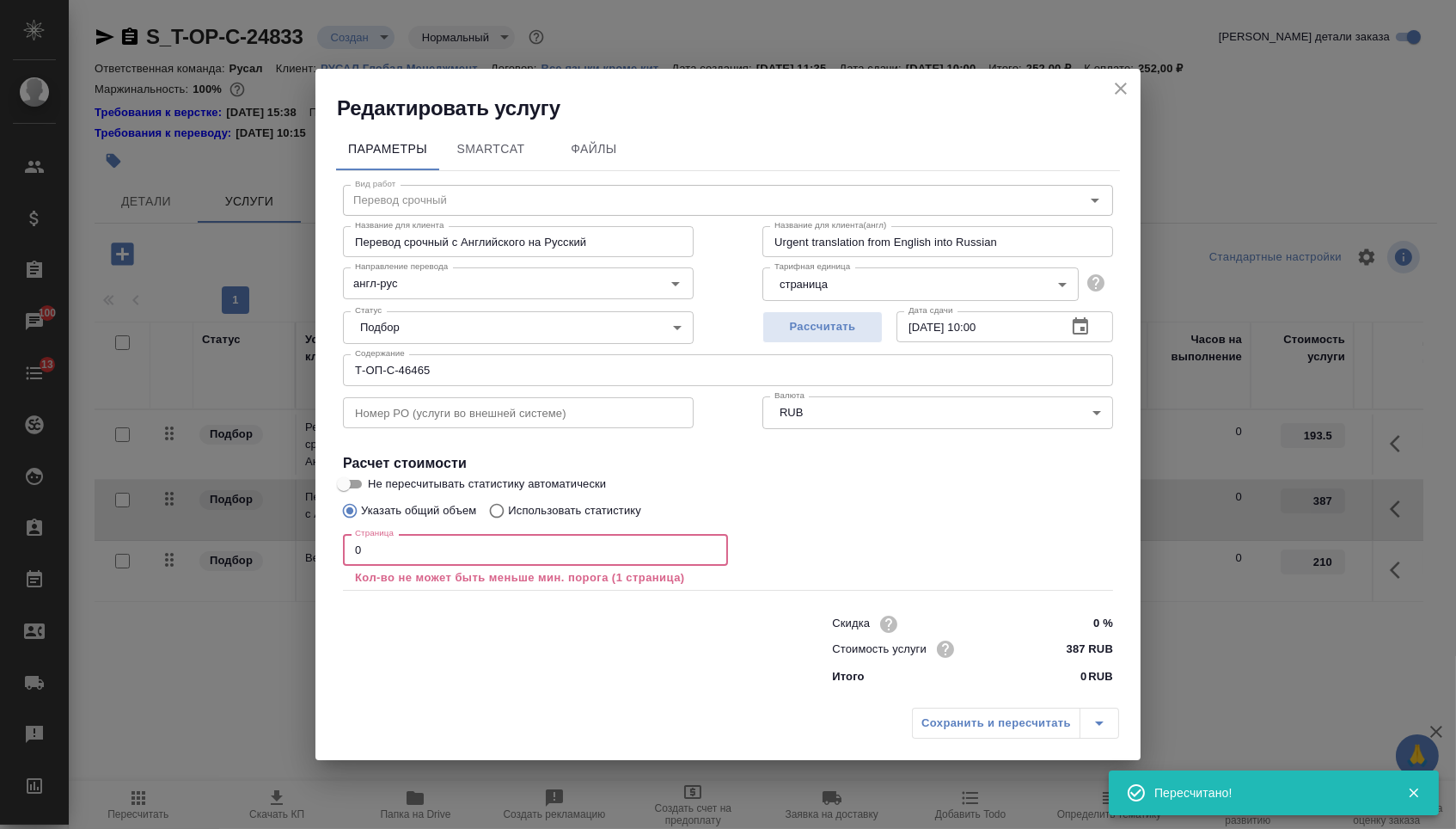
click input "0"
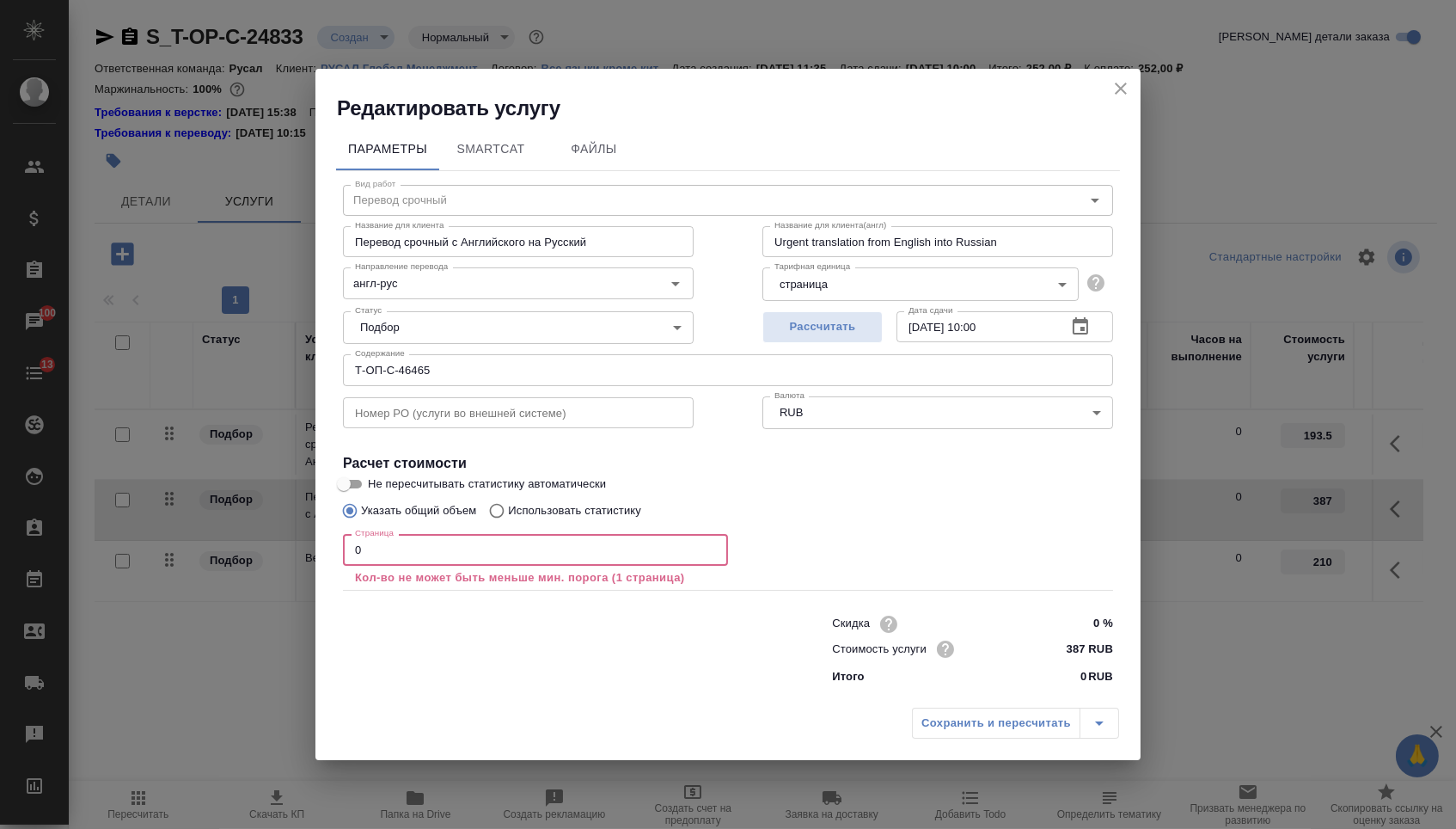
click input "Т-ОП-С-46465"
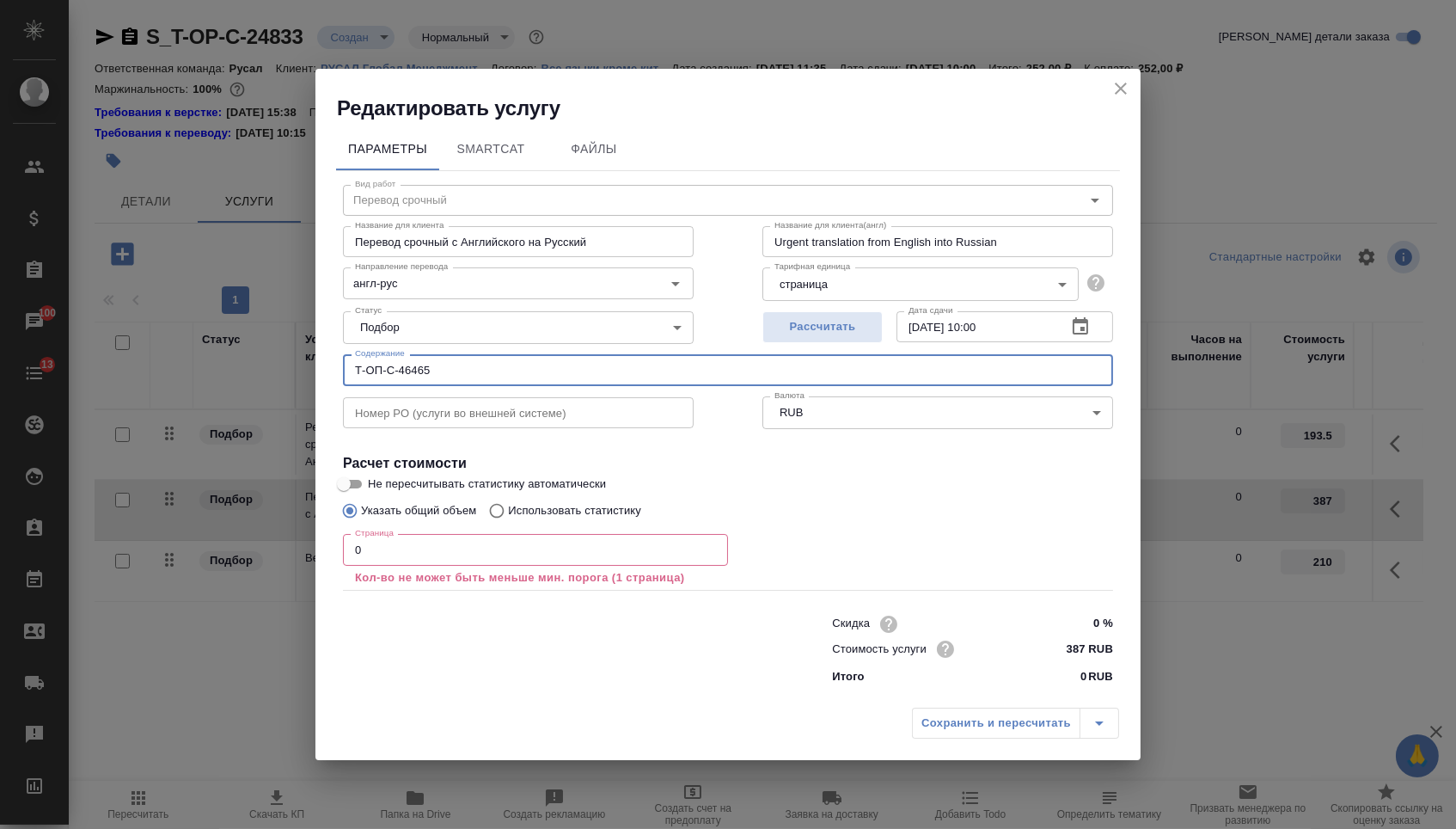
paste input "Disc dryer quotation"
type input "Disc dryer quotation"
click input "0"
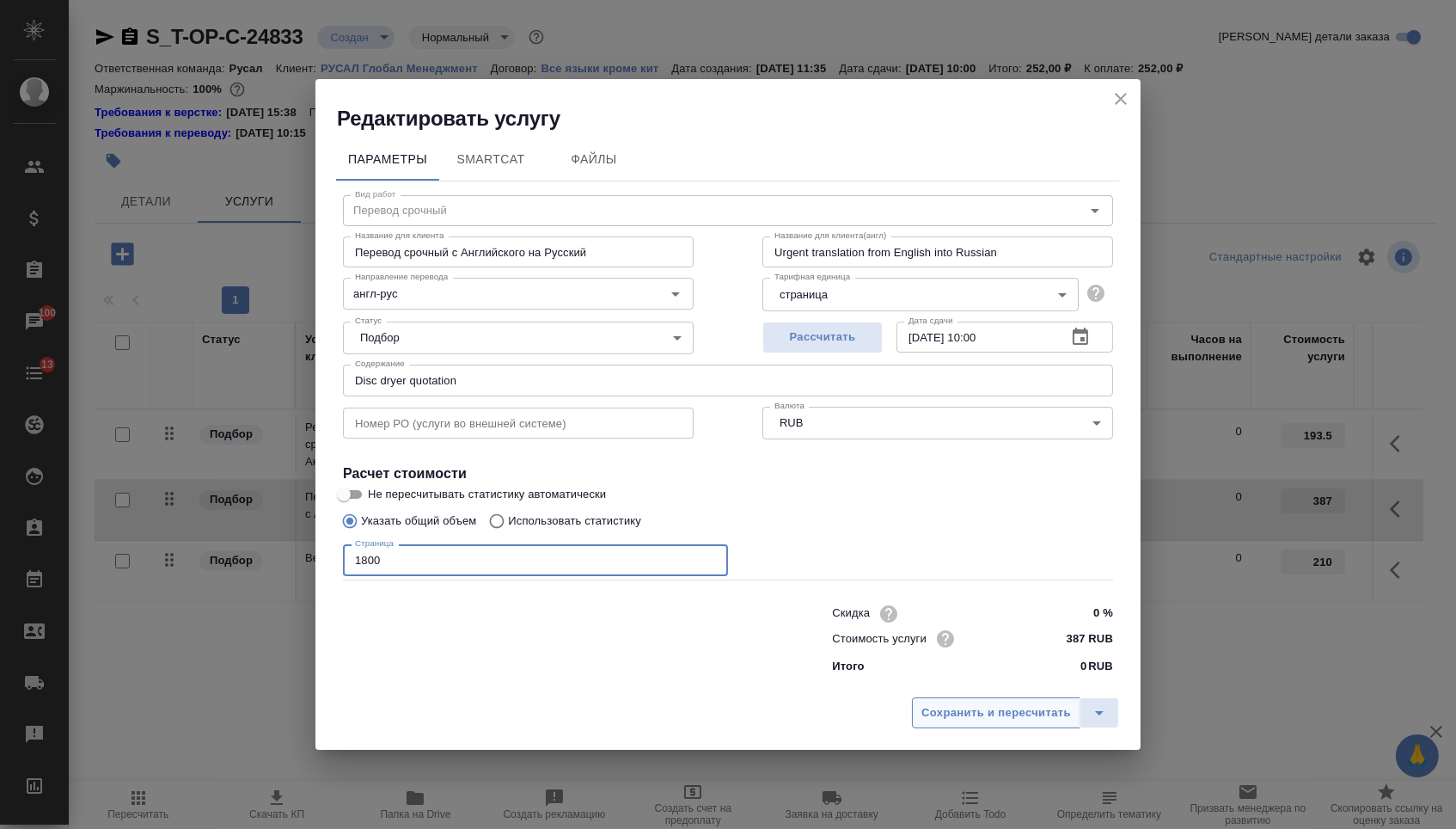
type input "1800"
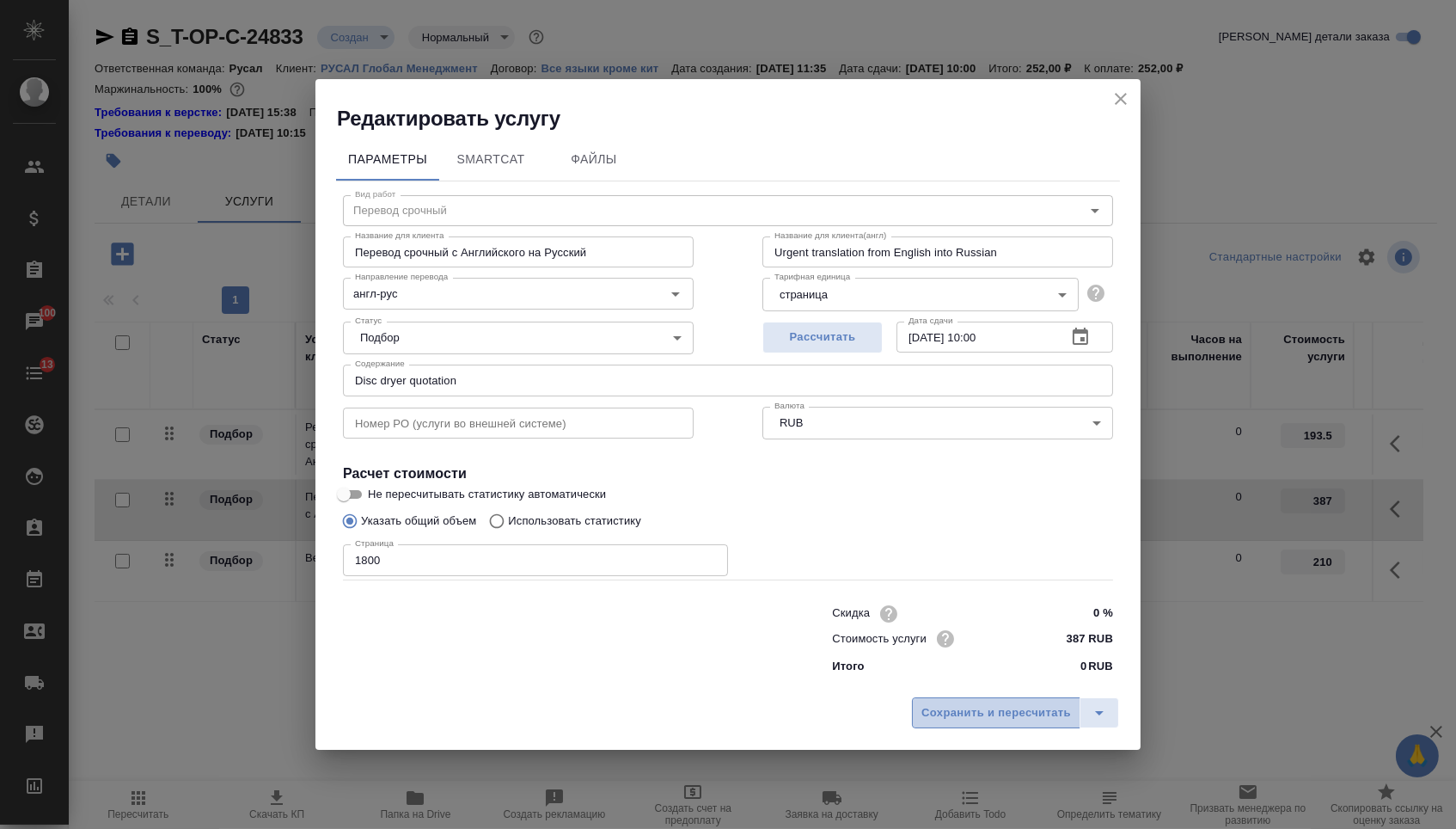
click span "Сохранить и пересчитать"
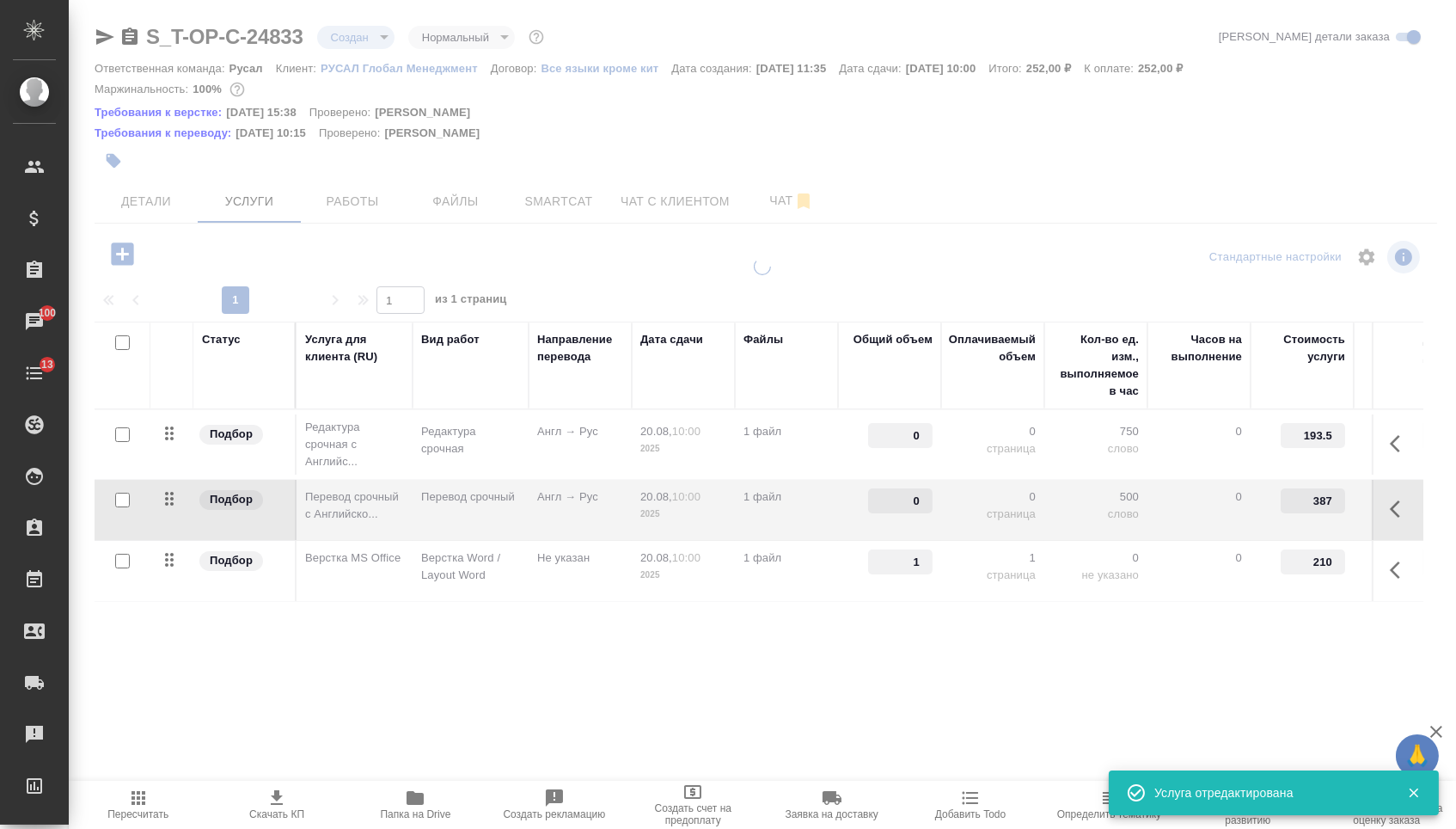
type input "1800"
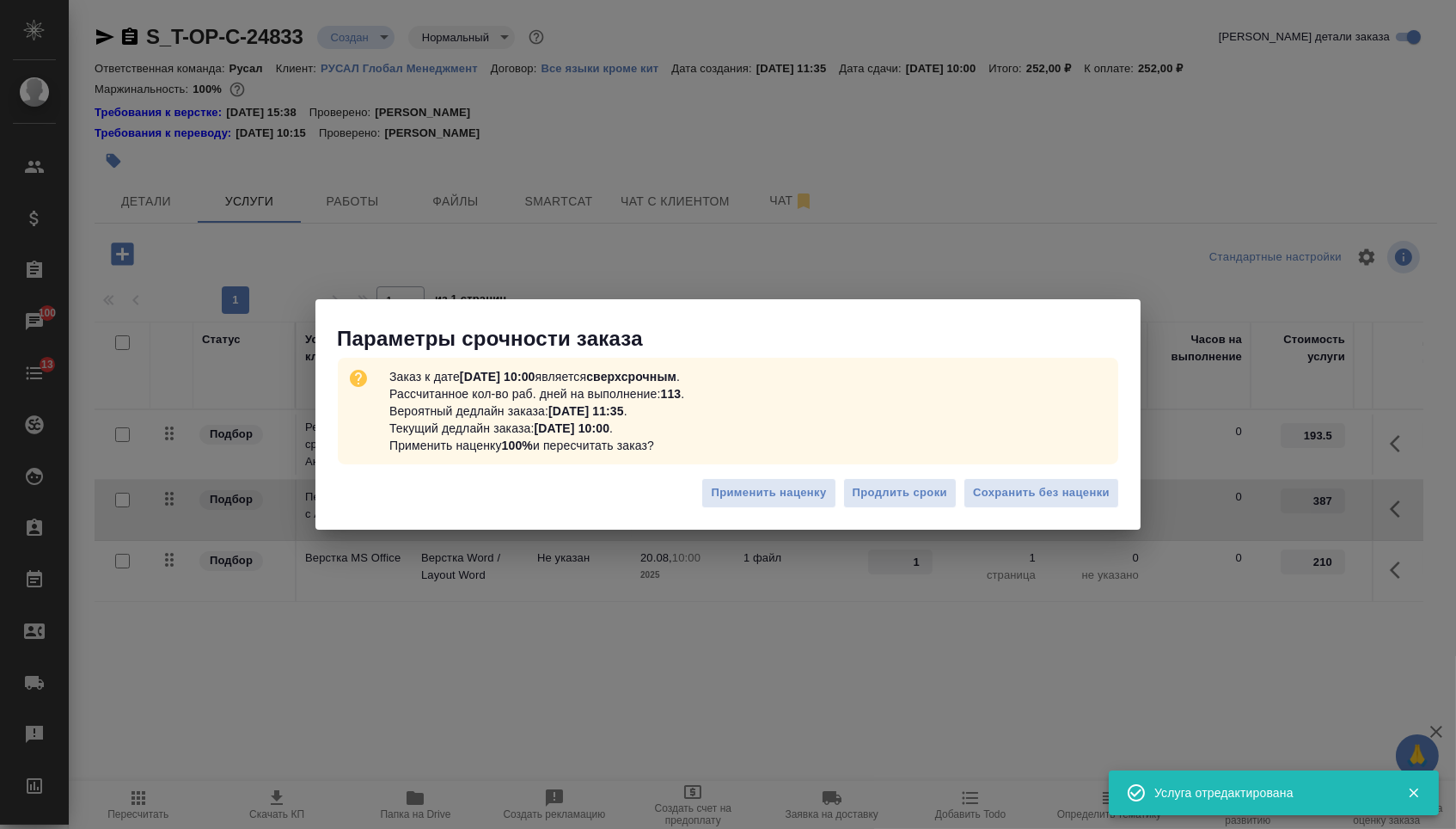
click div "Применить наценку Продлить сроки Сохранить без наценки"
click span "Сохранить без наценки"
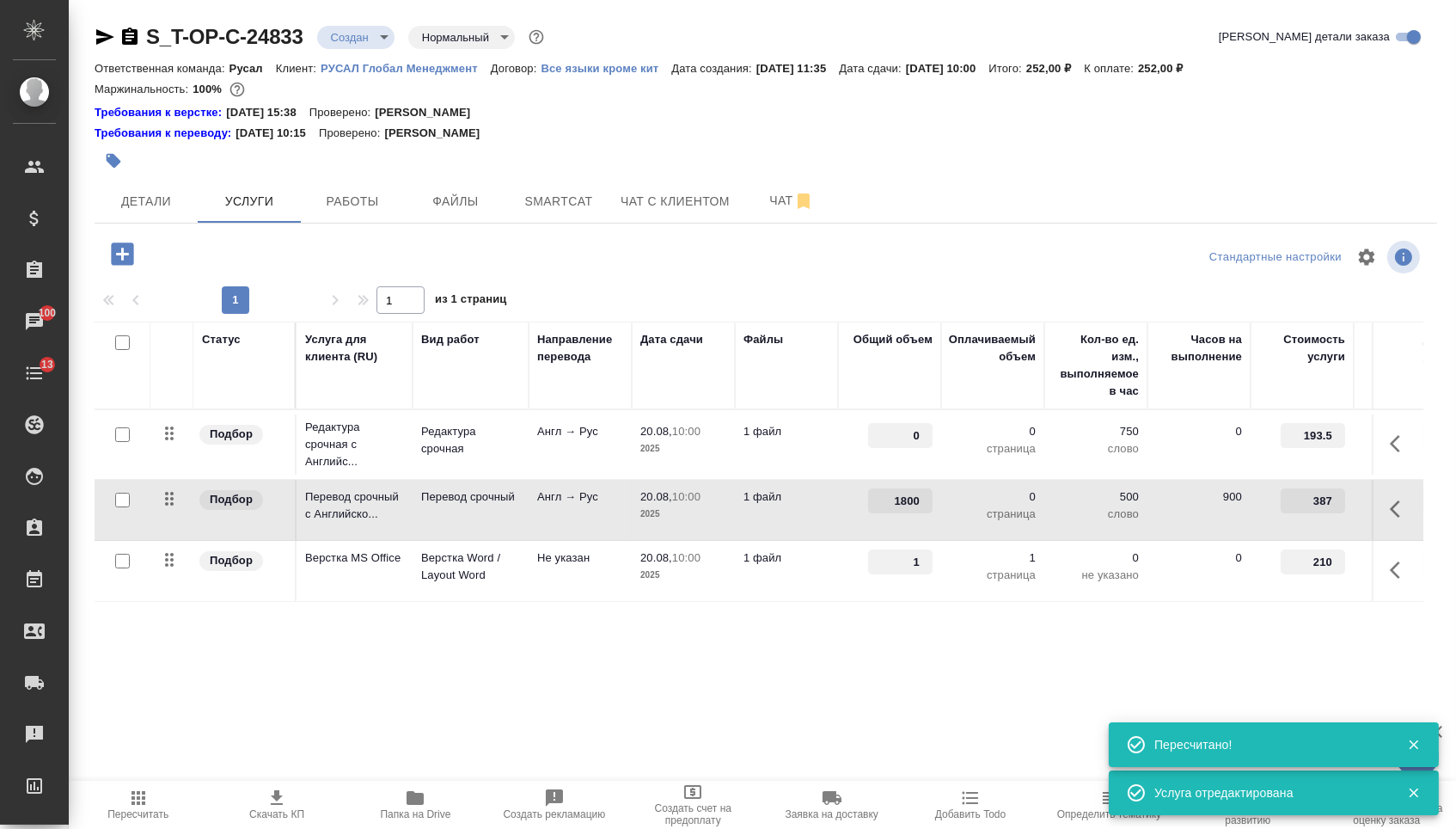
type input "urgent"
click input "0"
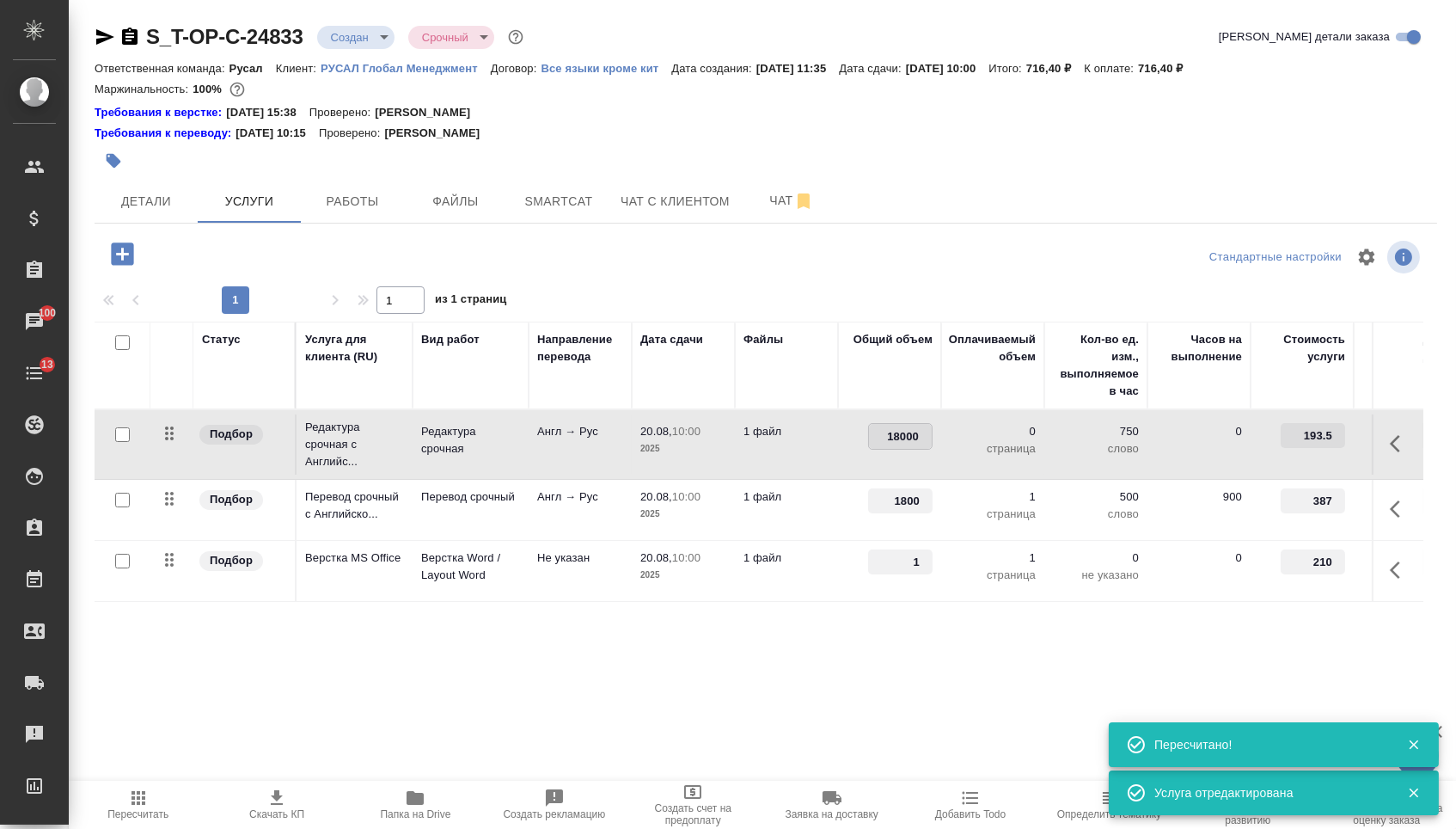
type input "1800"
click div "Статус Услуга для клиента (RU) Вид работ Направление перевода Дата сдачи Файлы …"
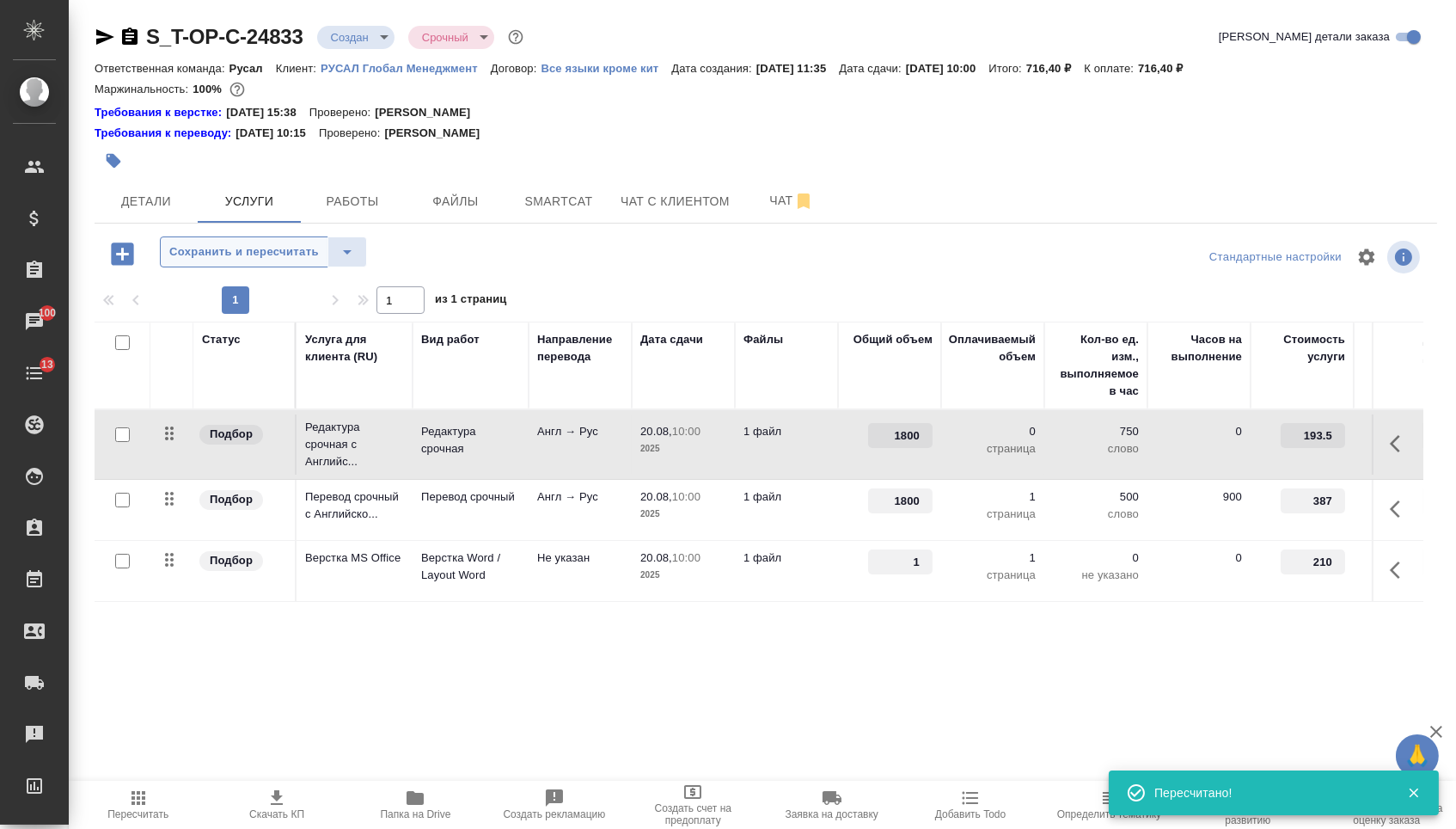
click button "Сохранить и пересчитать"
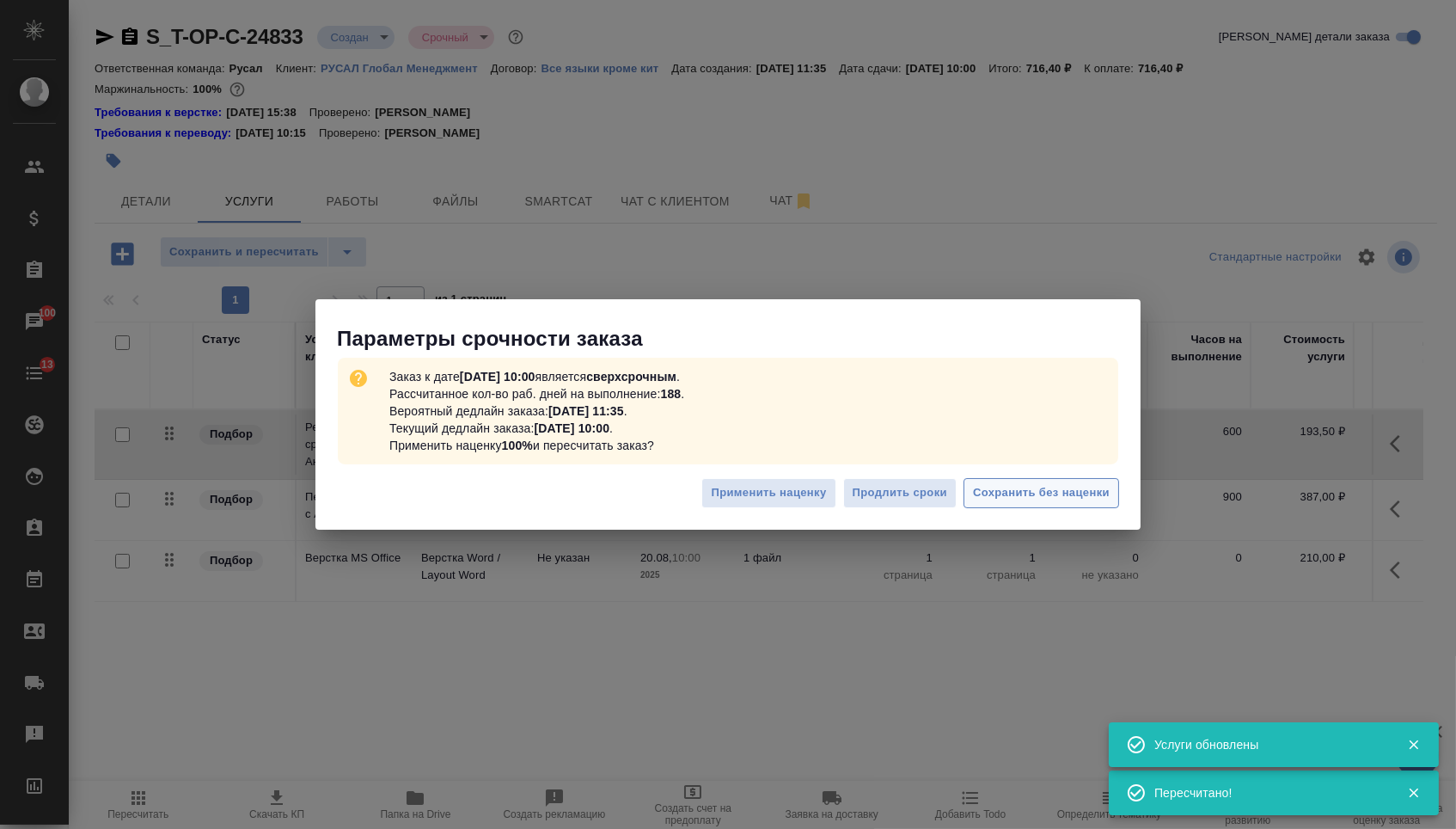
click span "Сохранить без наценки"
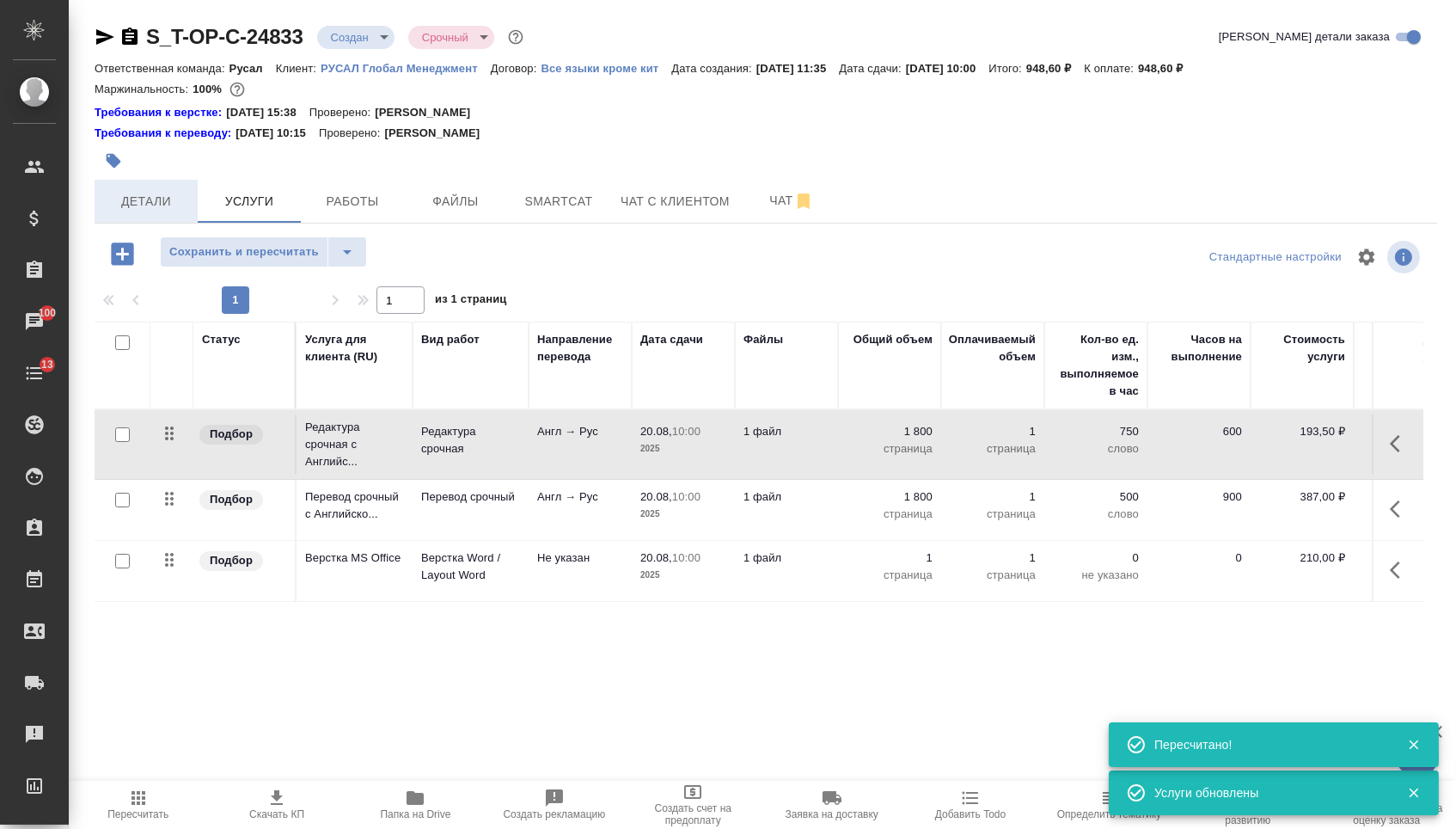
click button "Детали"
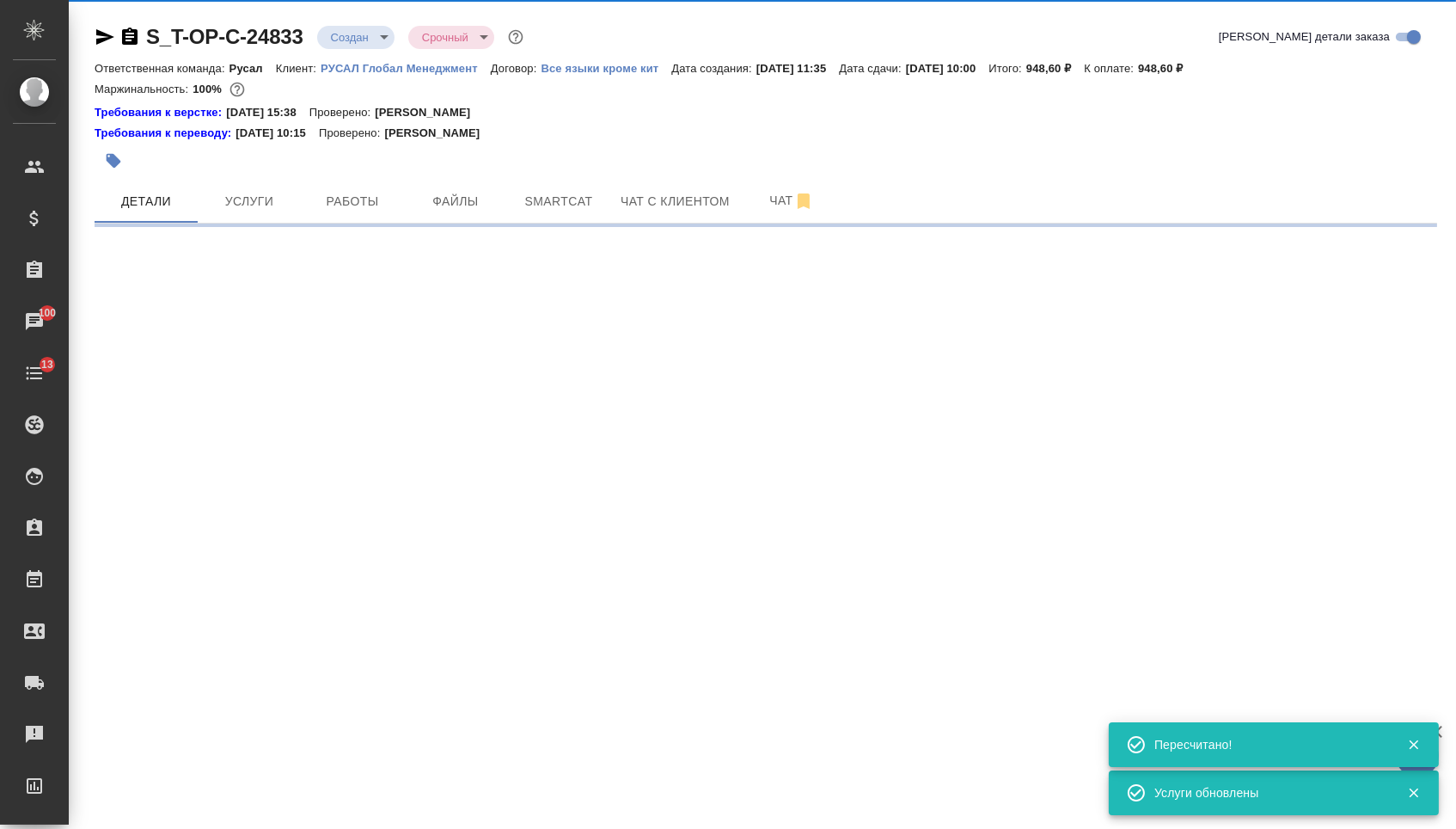
select select "RU"
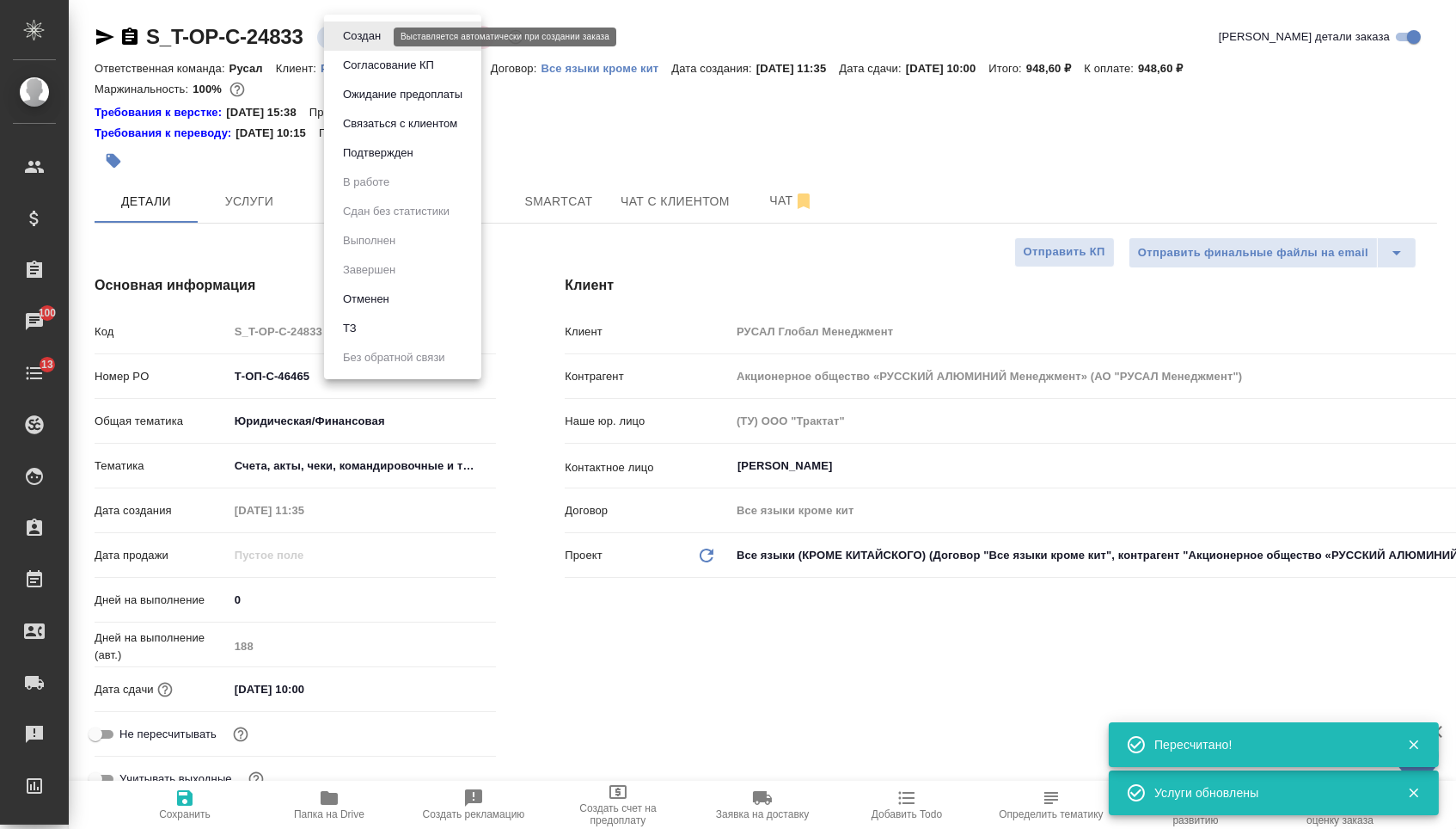
click body "🙏 .cls-1 fill:#fff; AWATERA Menshikova Aleksandra Клиенты Спецификации Заказы 1…"
click button "Подтвержден"
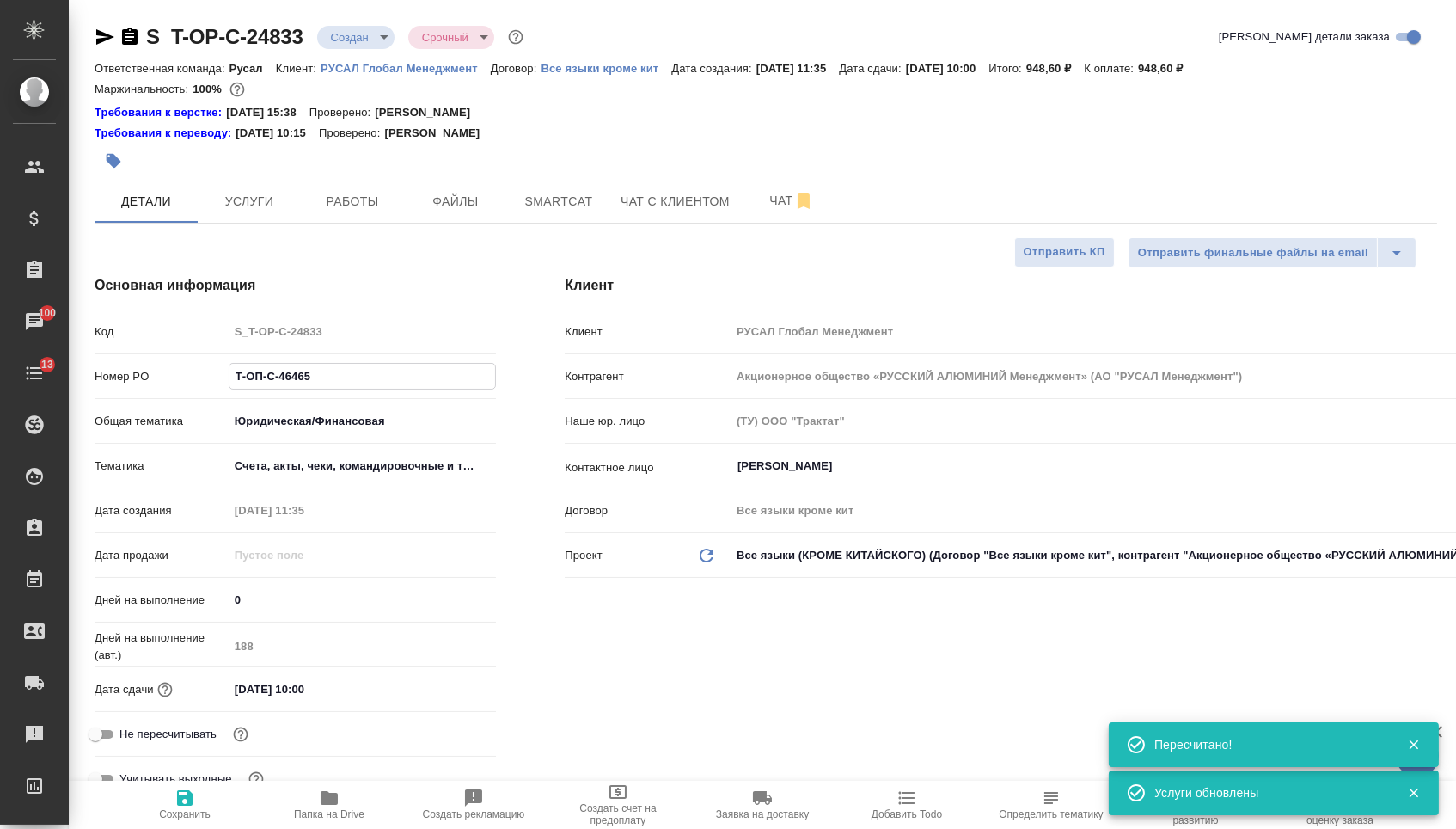
drag, startPoint x: 320, startPoint y: 379, endPoint x: 168, endPoint y: 375, distance: 152.1
click div "Номер PO Т-ОП-С-46465"
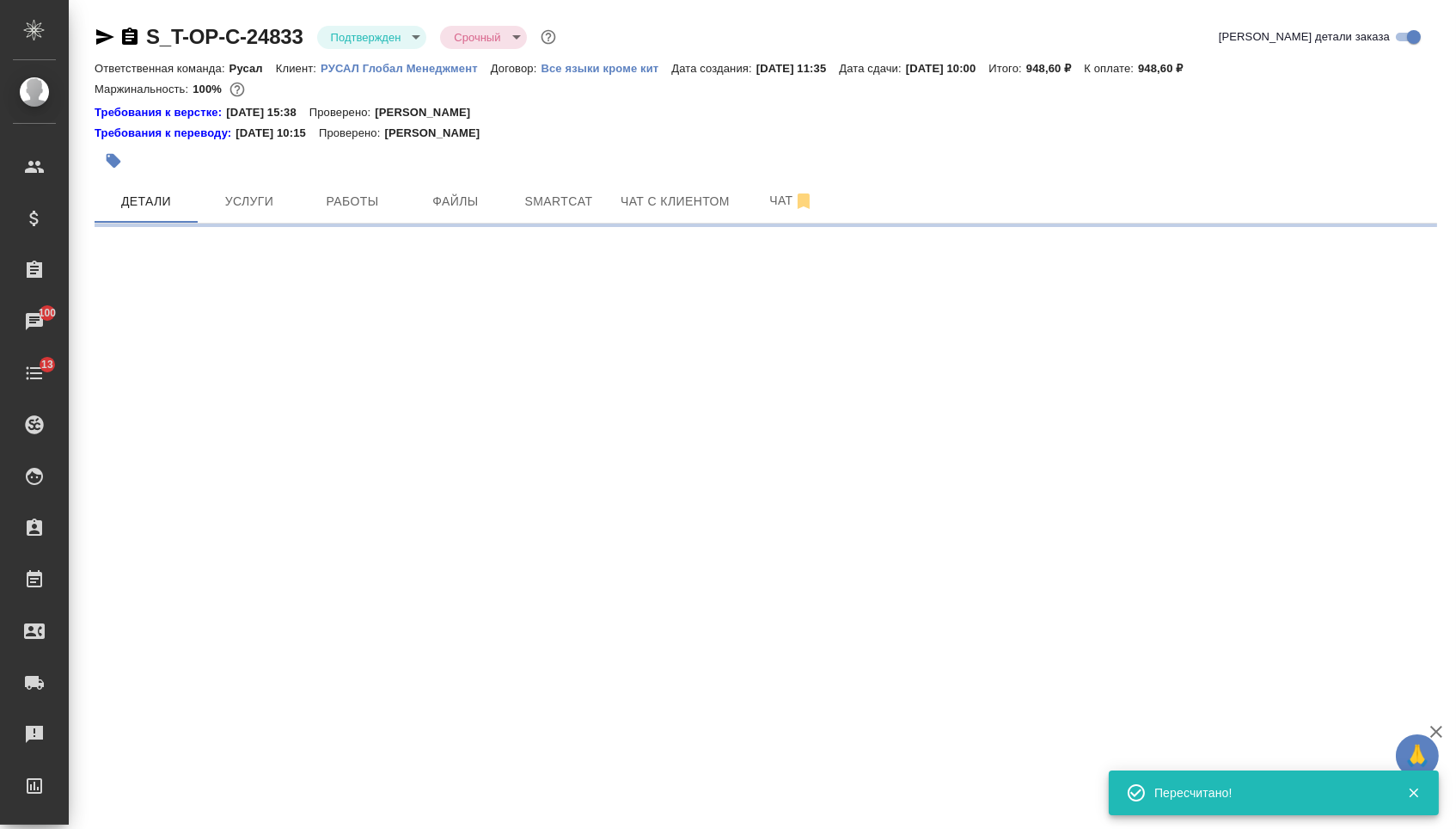
select select "RU"
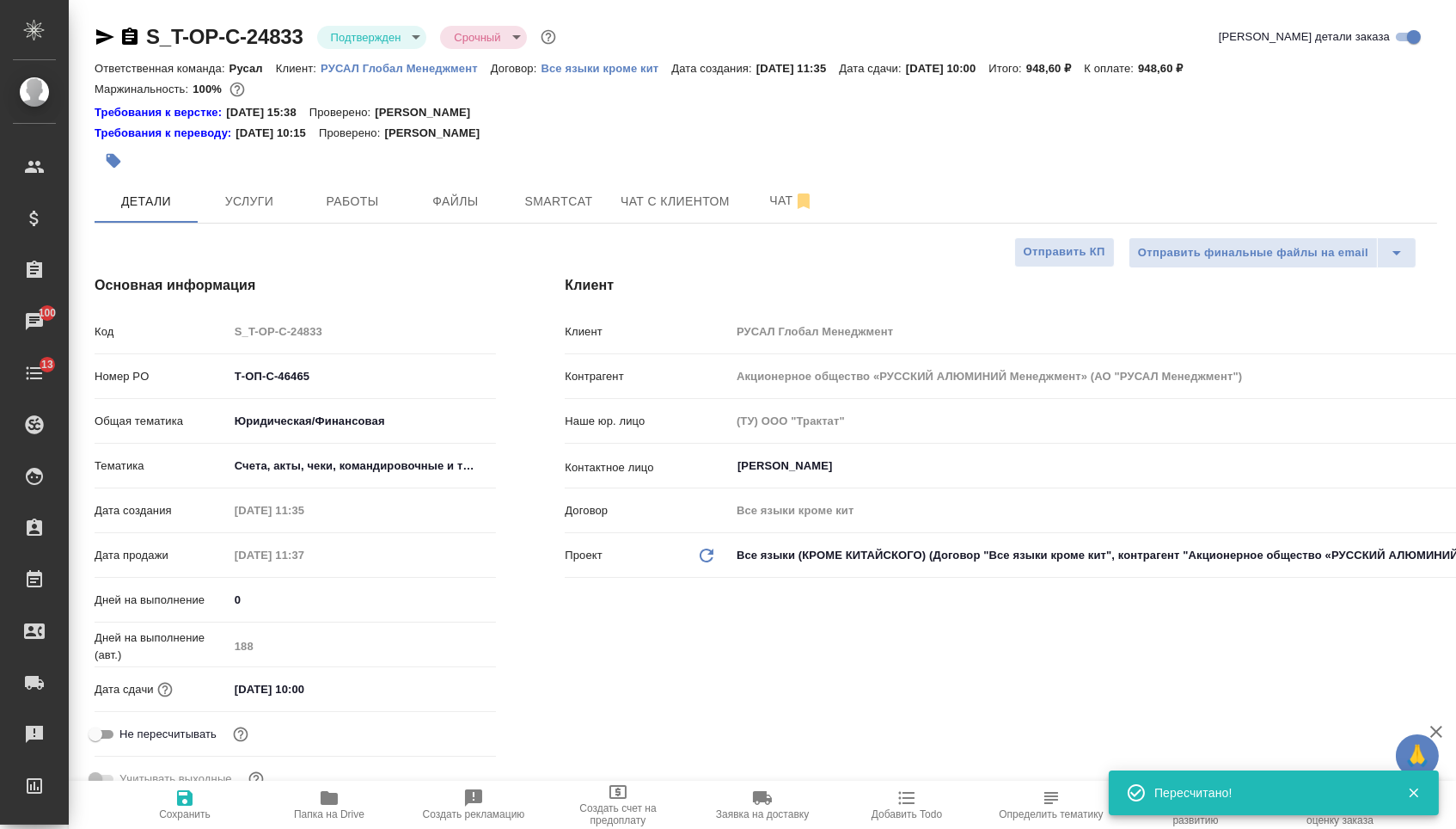
type textarea "x"
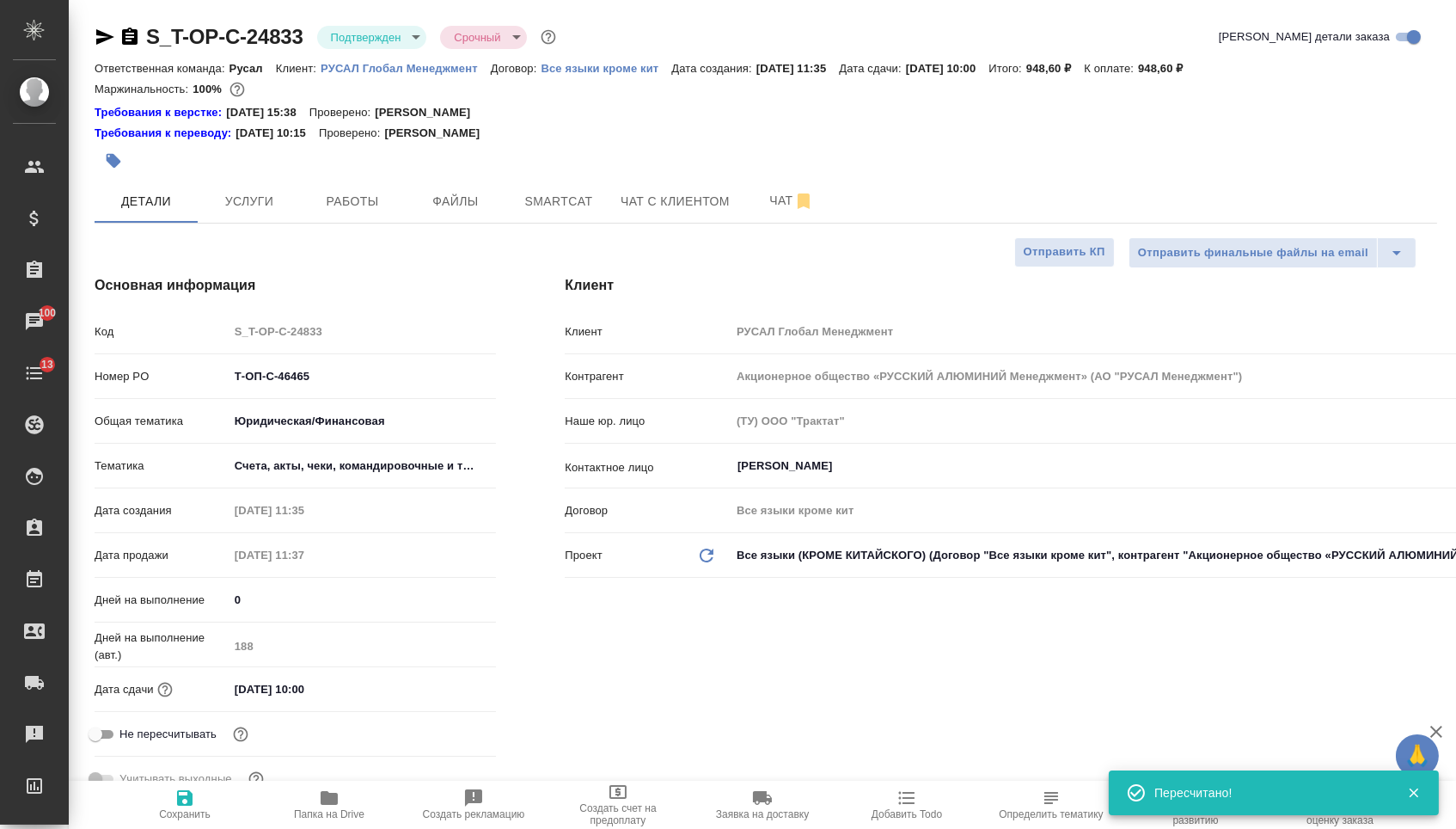
type textarea "x"
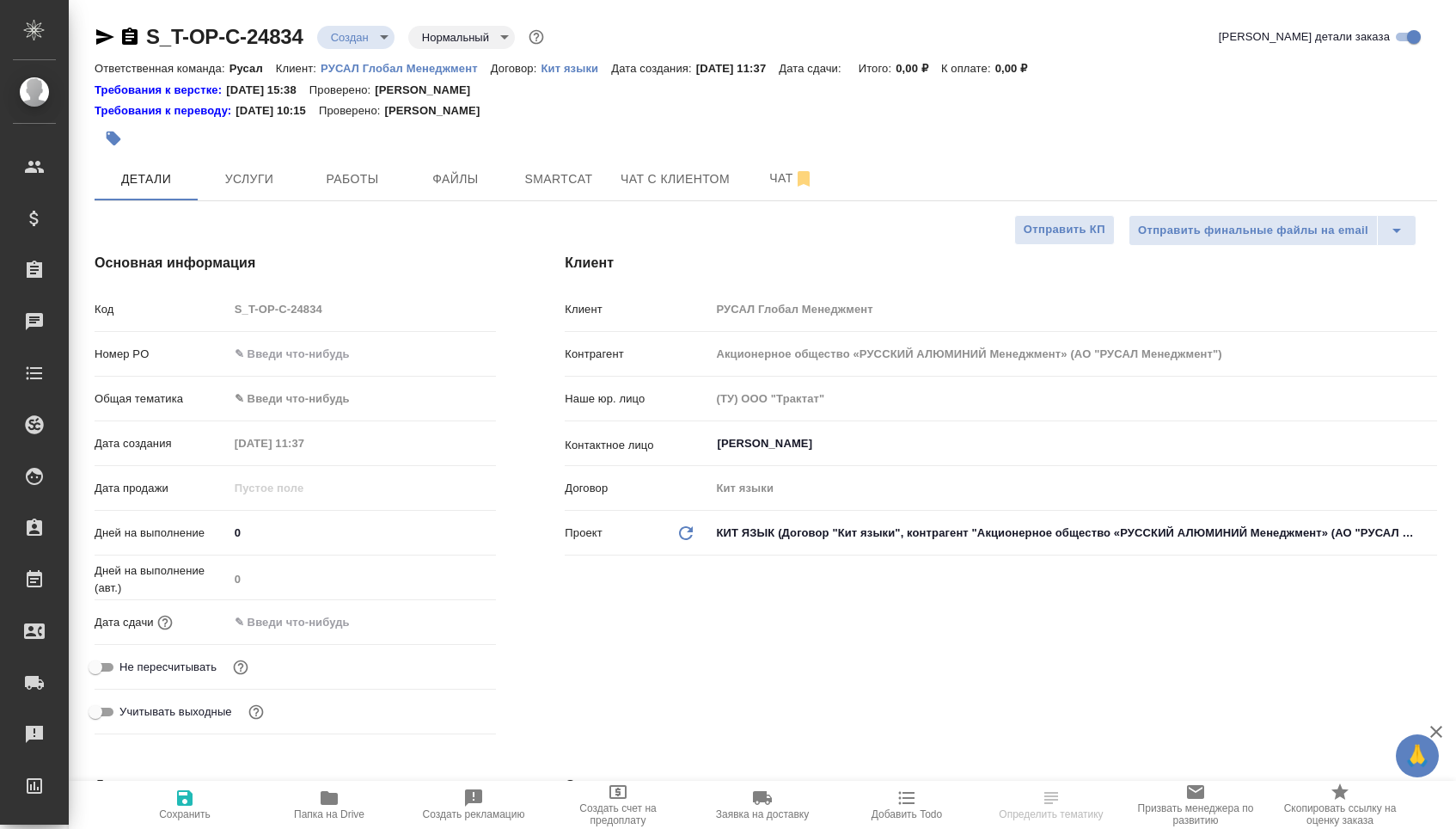
select select "RU"
type textarea "x"
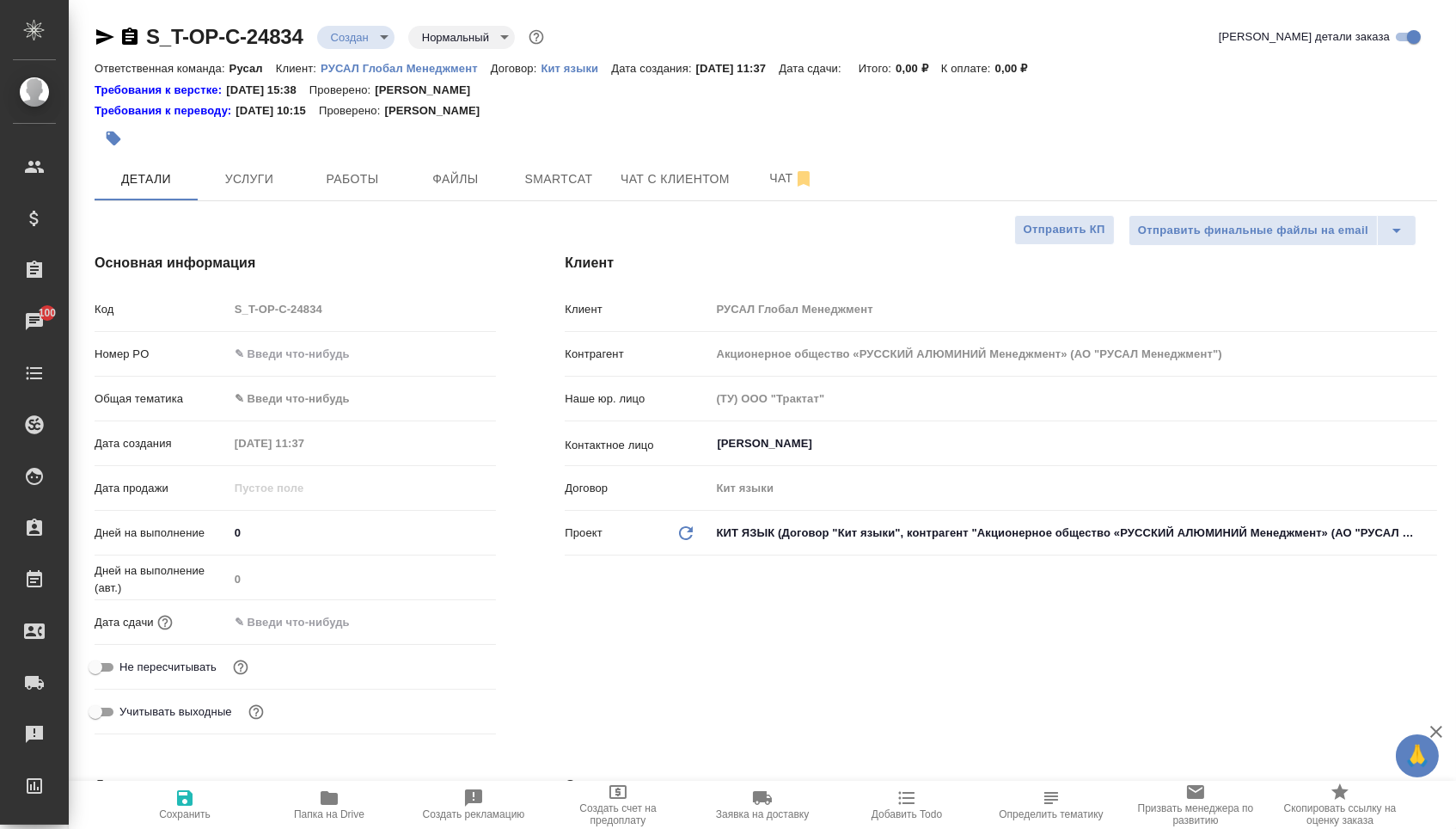
type textarea "x"
click at [311, 366] on input "text" at bounding box center [363, 353] width 267 height 24
paste input "ATT26972"
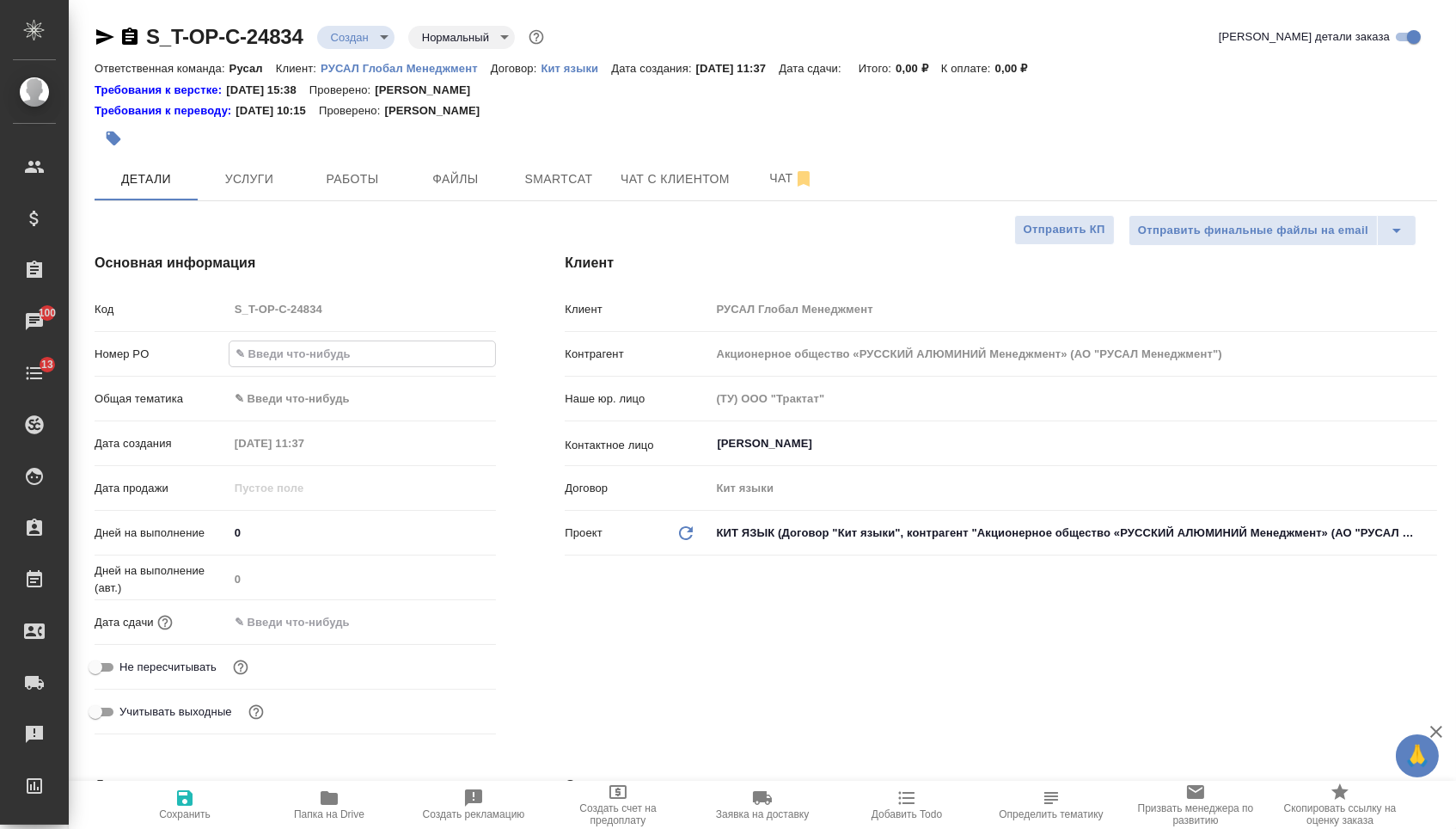
type input "ATT26972"
type textarea "x"
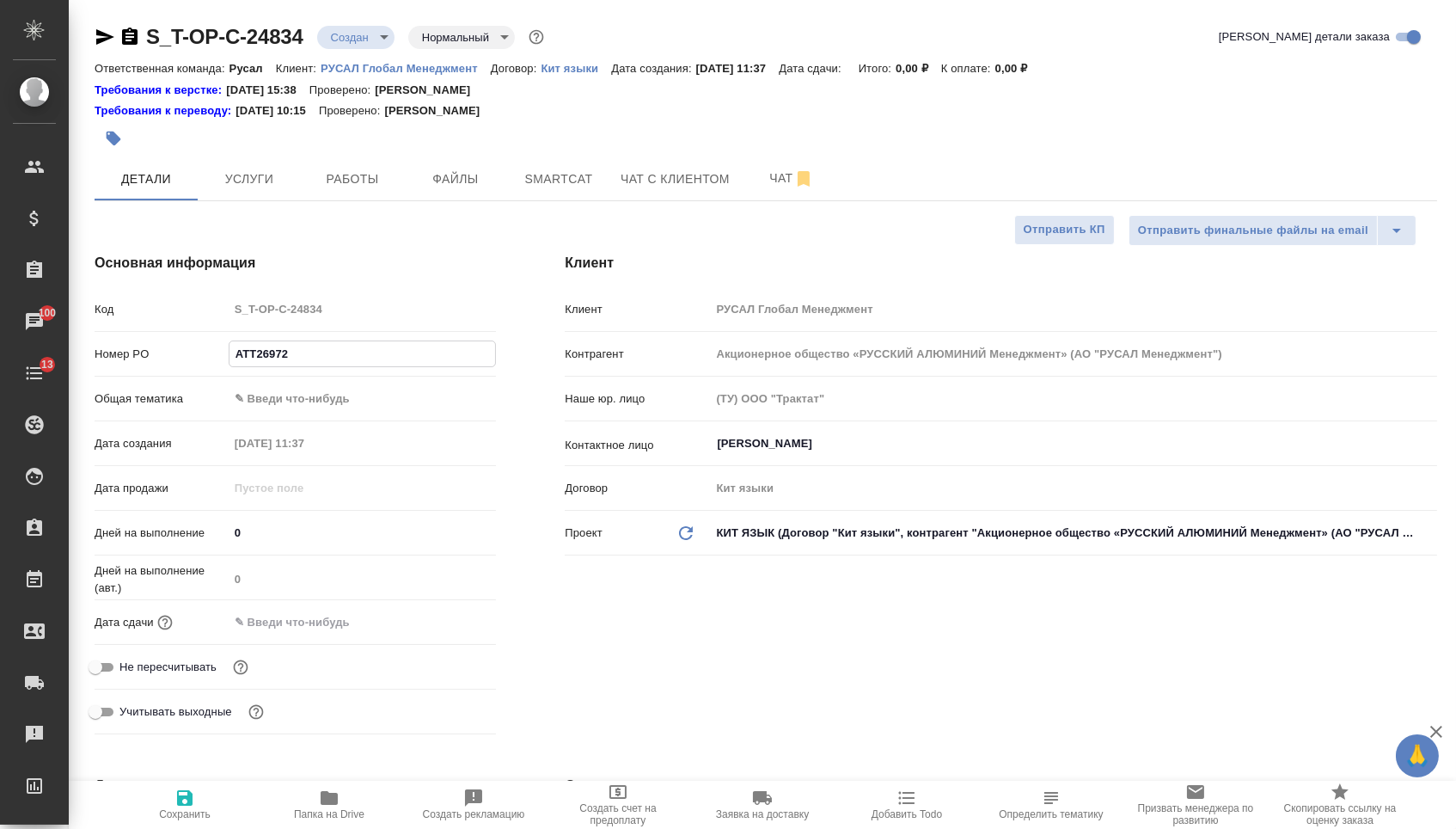
type textarea "x"
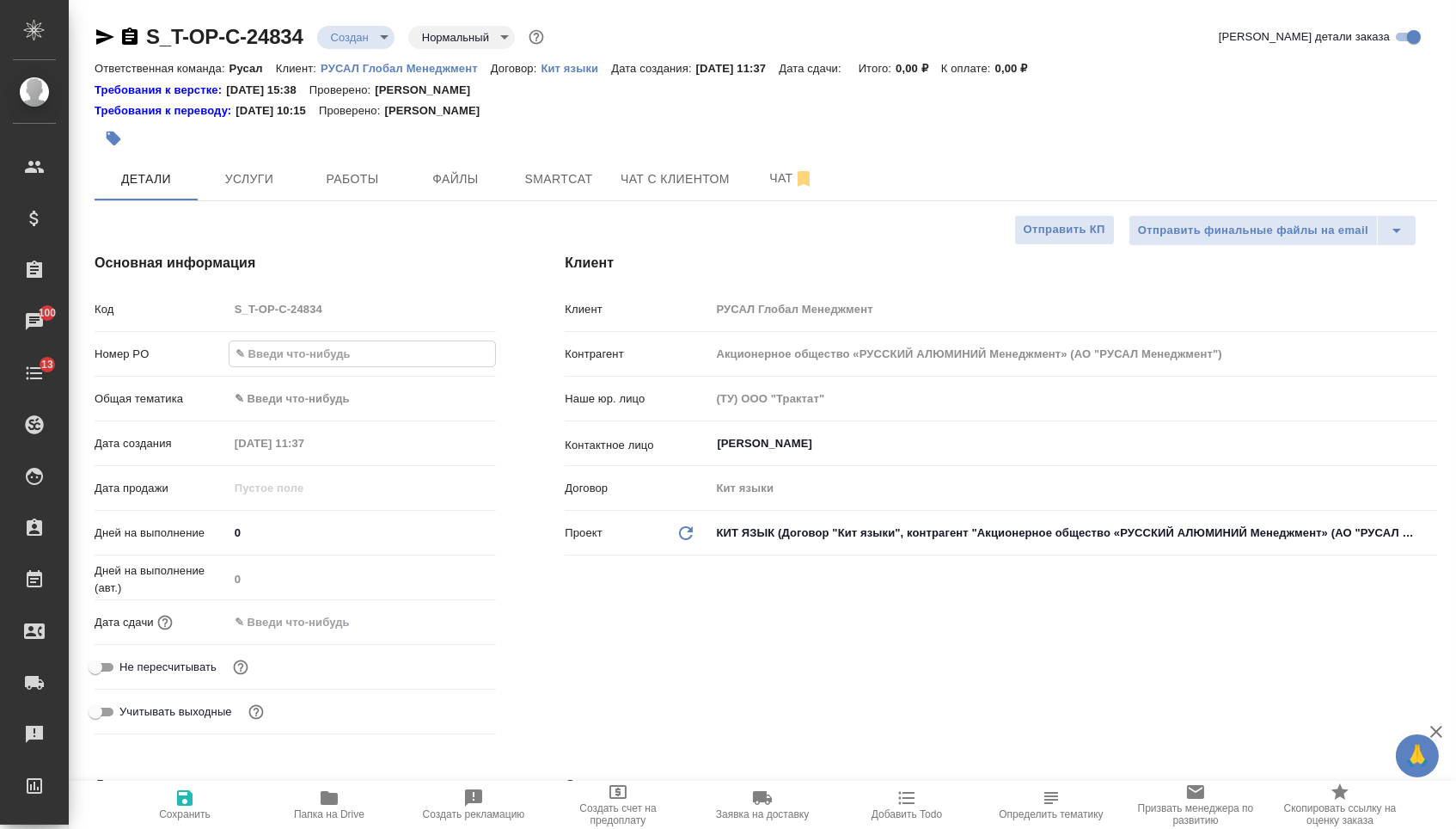
type textarea "x"
paste input "Т-ОП-С-46466"
type input "Т-ОП-С-46466"
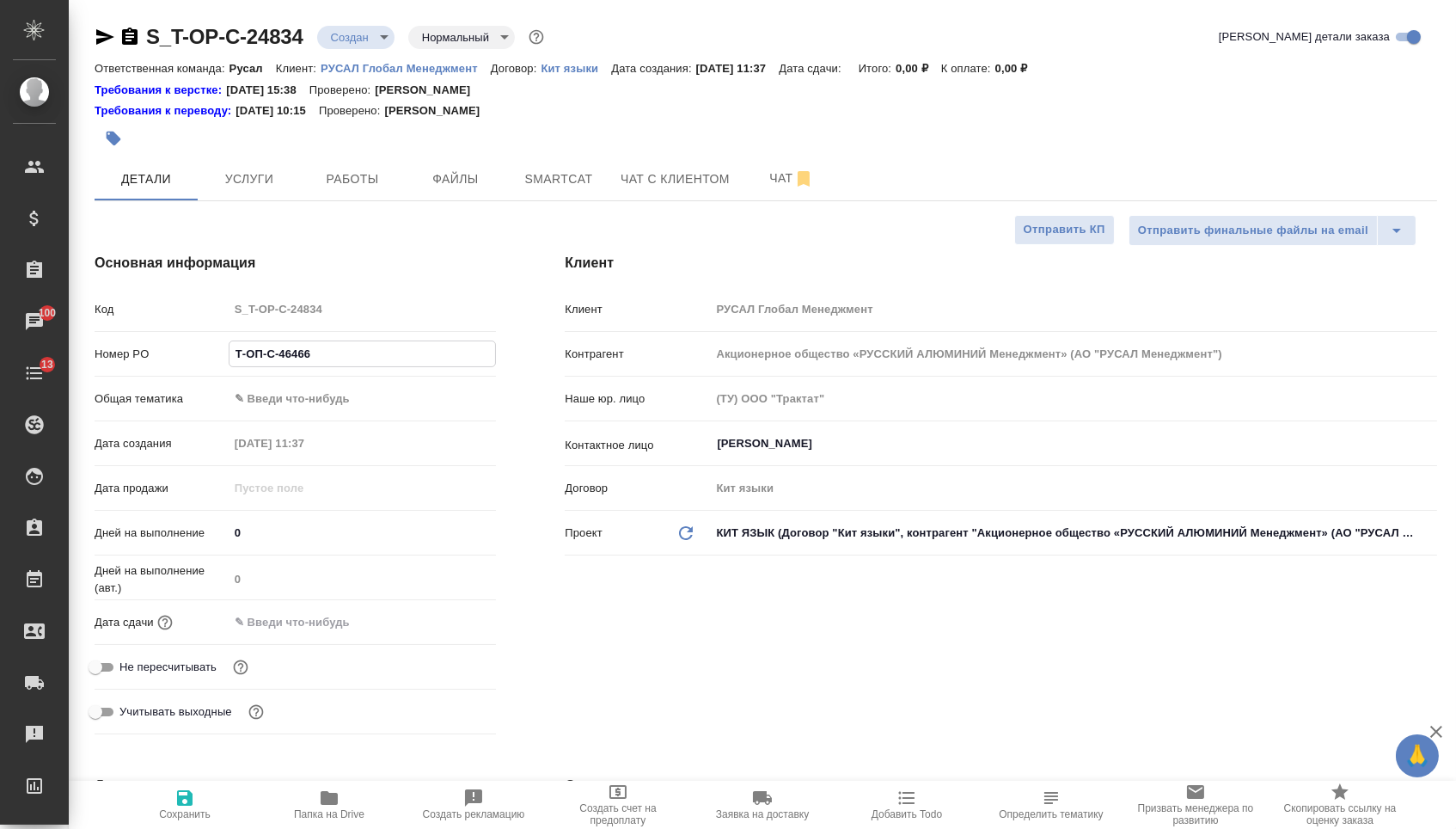
type textarea "x"
type input "Т-ОП-С-46466"
click at [274, 422] on div "Общая тематика ✎ Введи что-нибудь" at bounding box center [295, 405] width 402 height 44
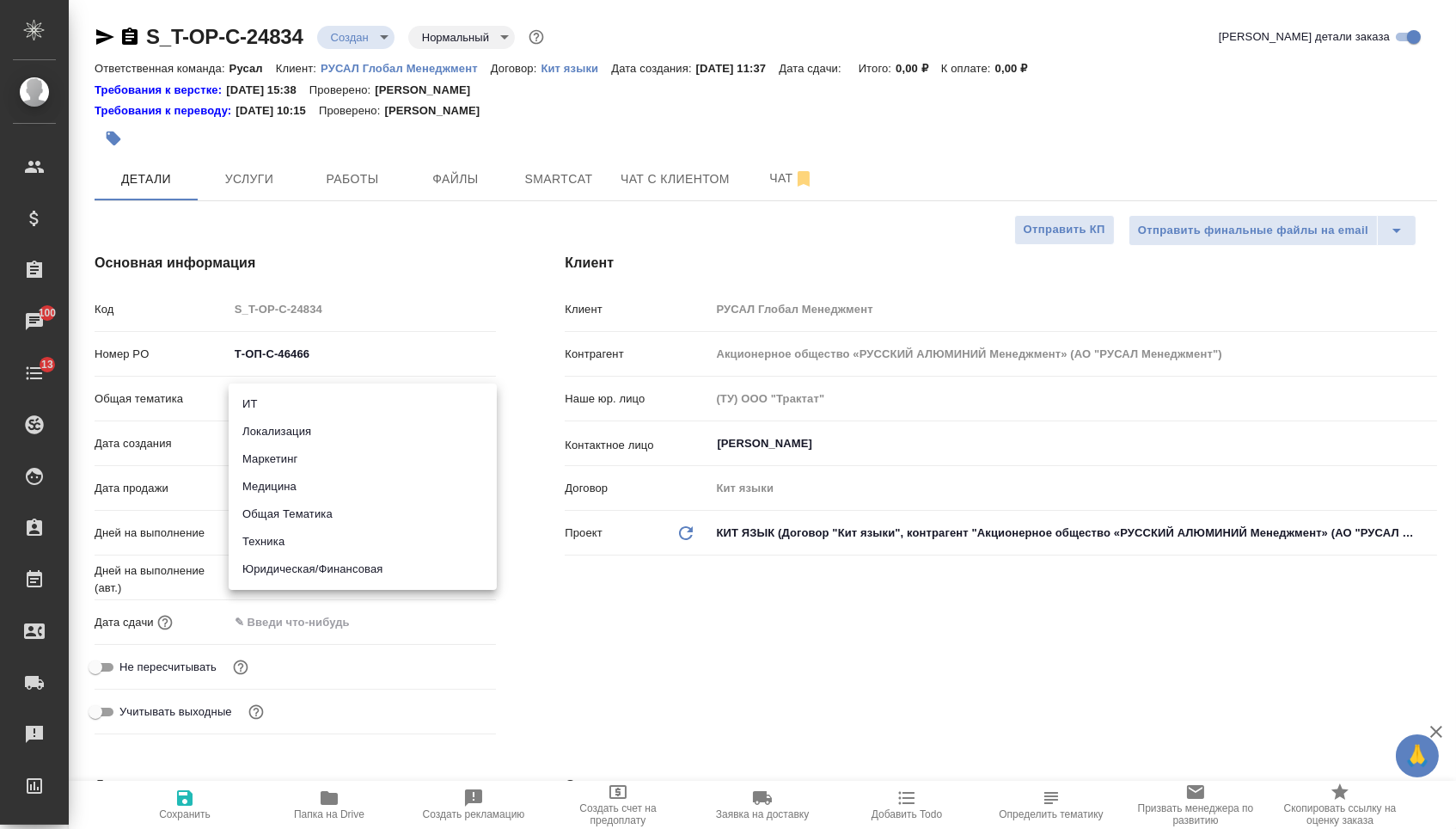
drag, startPoint x: 283, startPoint y: 415, endPoint x: 295, endPoint y: 461, distance: 47.5
click at [284, 415] on body "🙏 .cls-1 fill:#fff; AWATERA [PERSON_NAME] Спецификации Заказы 100 Чаты 13 Todo …" at bounding box center [728, 414] width 1456 height 829
click at [296, 546] on li "Техника" at bounding box center [363, 541] width 268 height 27
type input "tech"
type textarea "x"
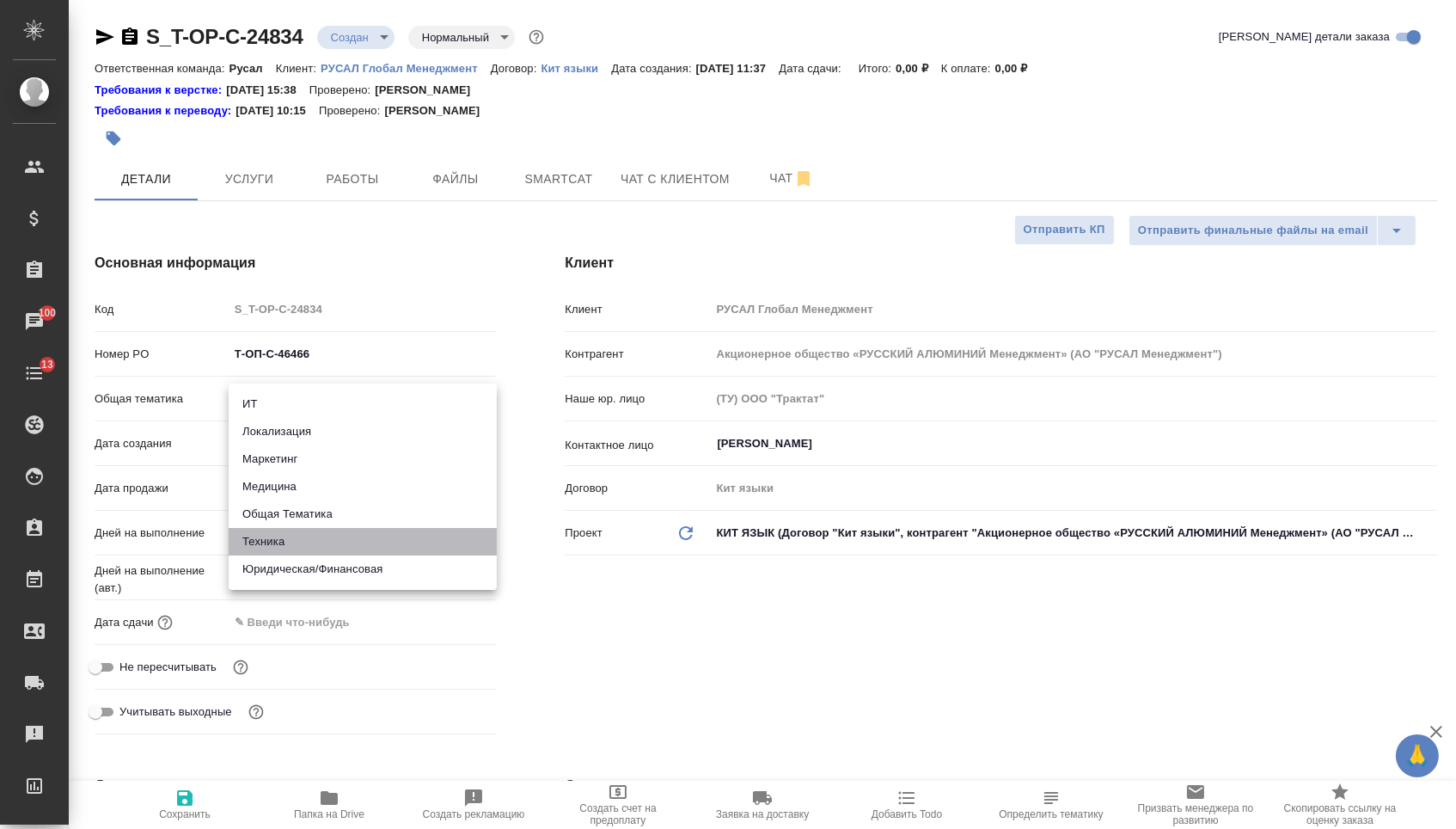
type textarea "x"
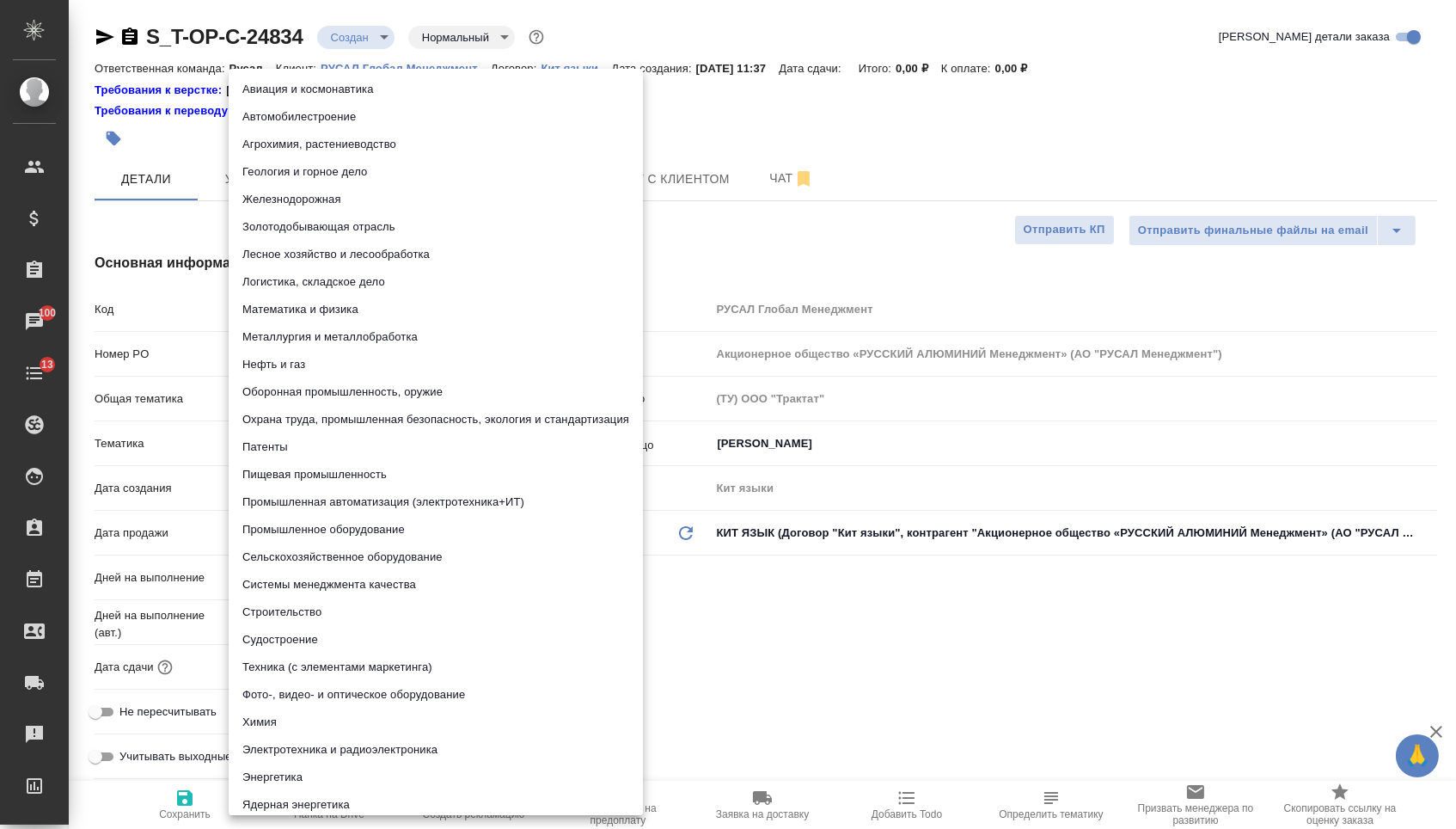
click at [296, 449] on body "🙏 .cls-1 fill:#fff; AWATERA [PERSON_NAME] Спецификации Заказы 100 Чаты 13 Todo …" at bounding box center [728, 414] width 1456 height 829
click at [286, 528] on li "Промышленное оборудование" at bounding box center [435, 530] width 414 height 27
type textarea "x"
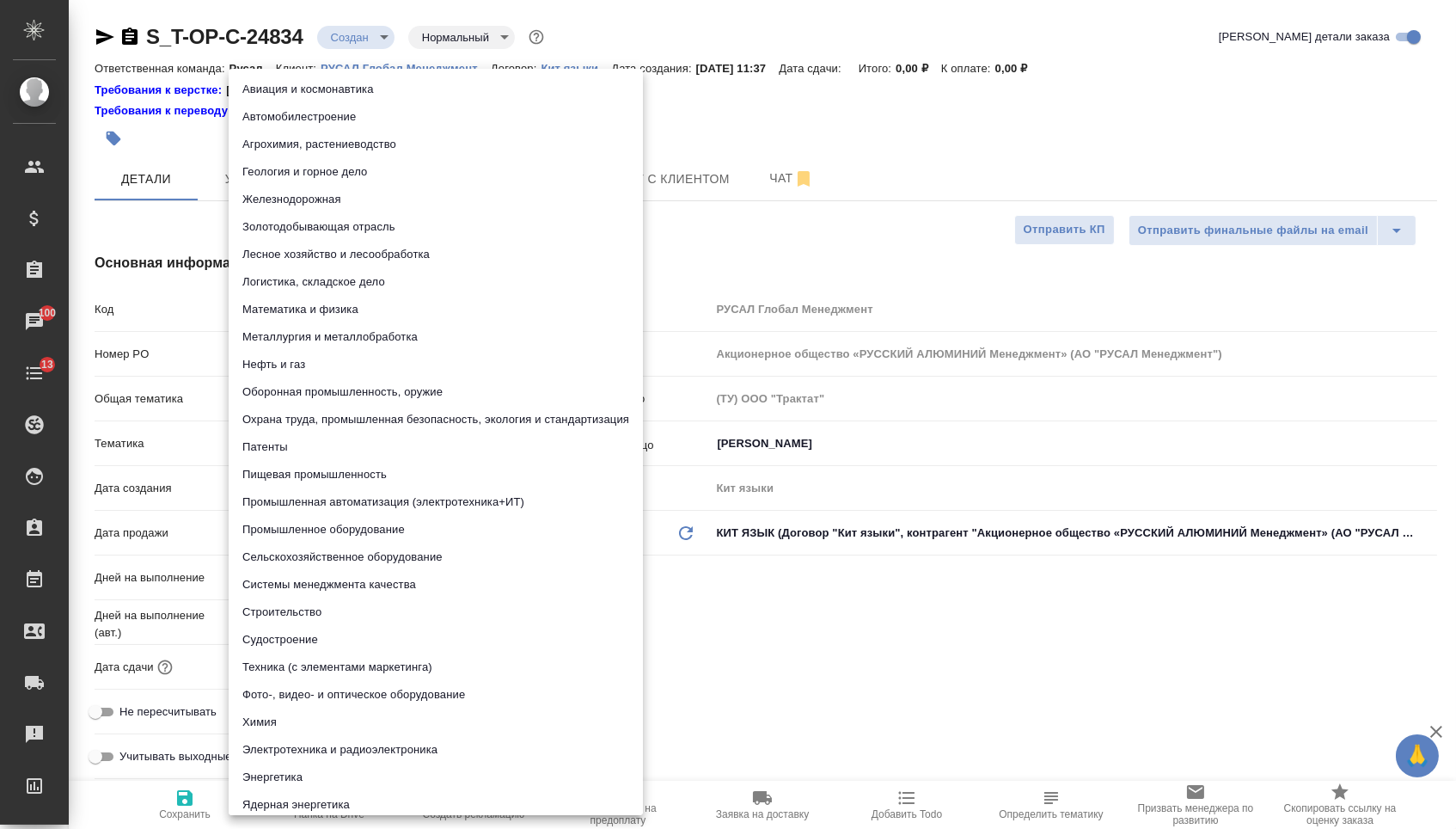
type input "5f647205b73bc97568ca66bc"
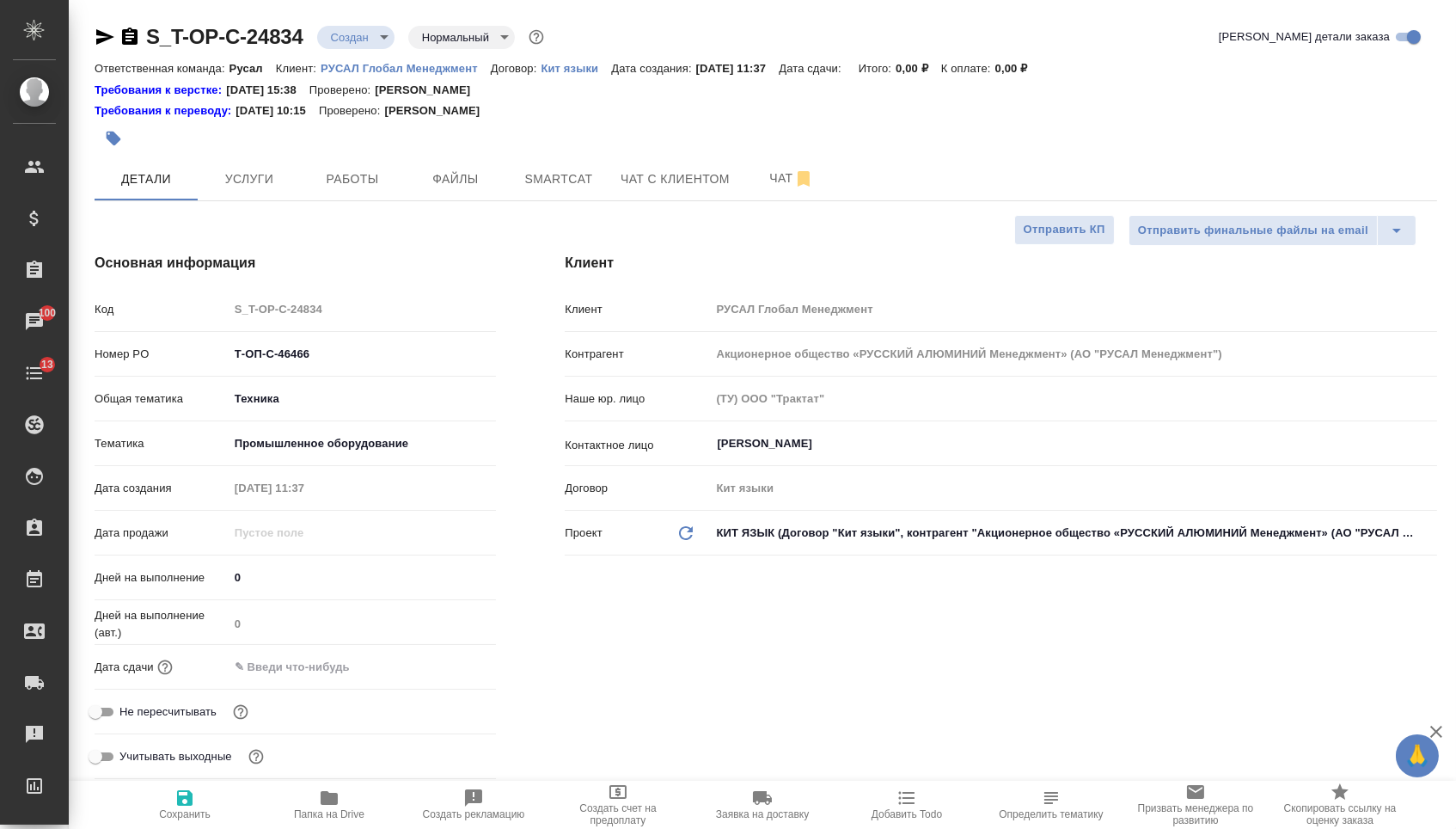
click at [293, 667] on input "text" at bounding box center [304, 666] width 150 height 24
click at [454, 668] on icon "button" at bounding box center [445, 664] width 15 height 17
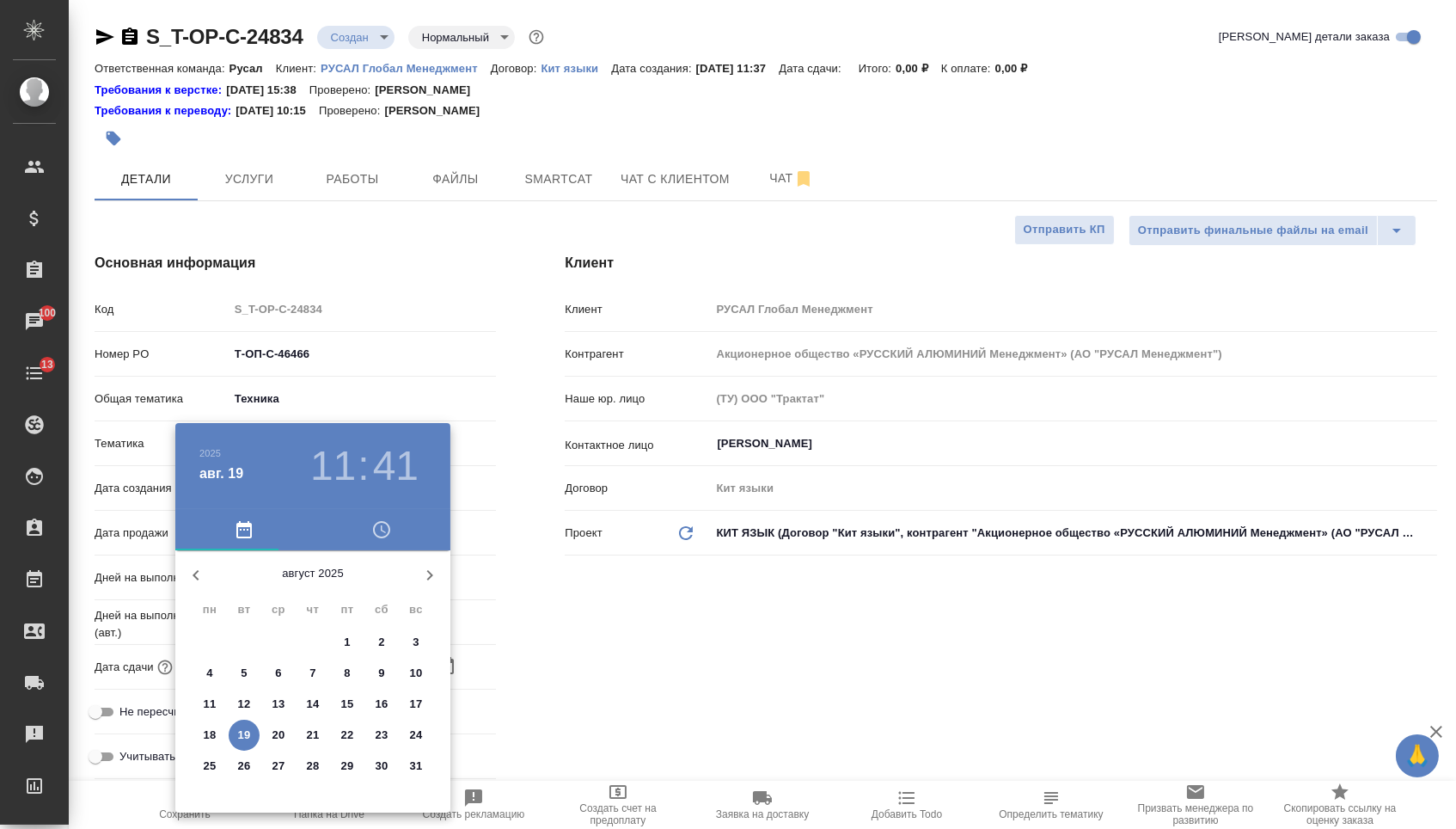
click at [282, 740] on p "20" at bounding box center [279, 735] width 13 height 17
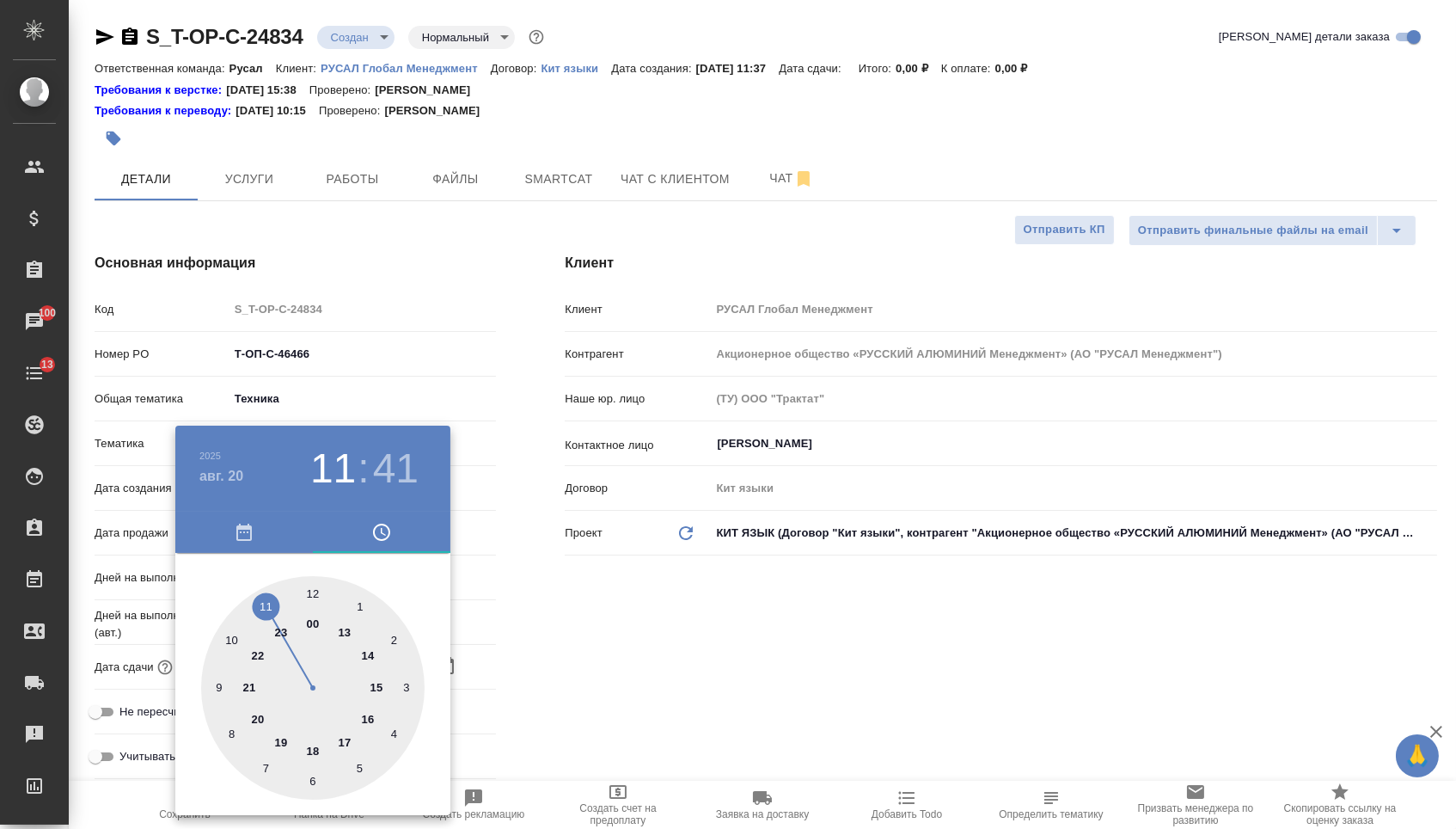
type input "[DATE] 11:41"
type textarea "x"
click at [587, 712] on div at bounding box center [728, 414] width 1456 height 829
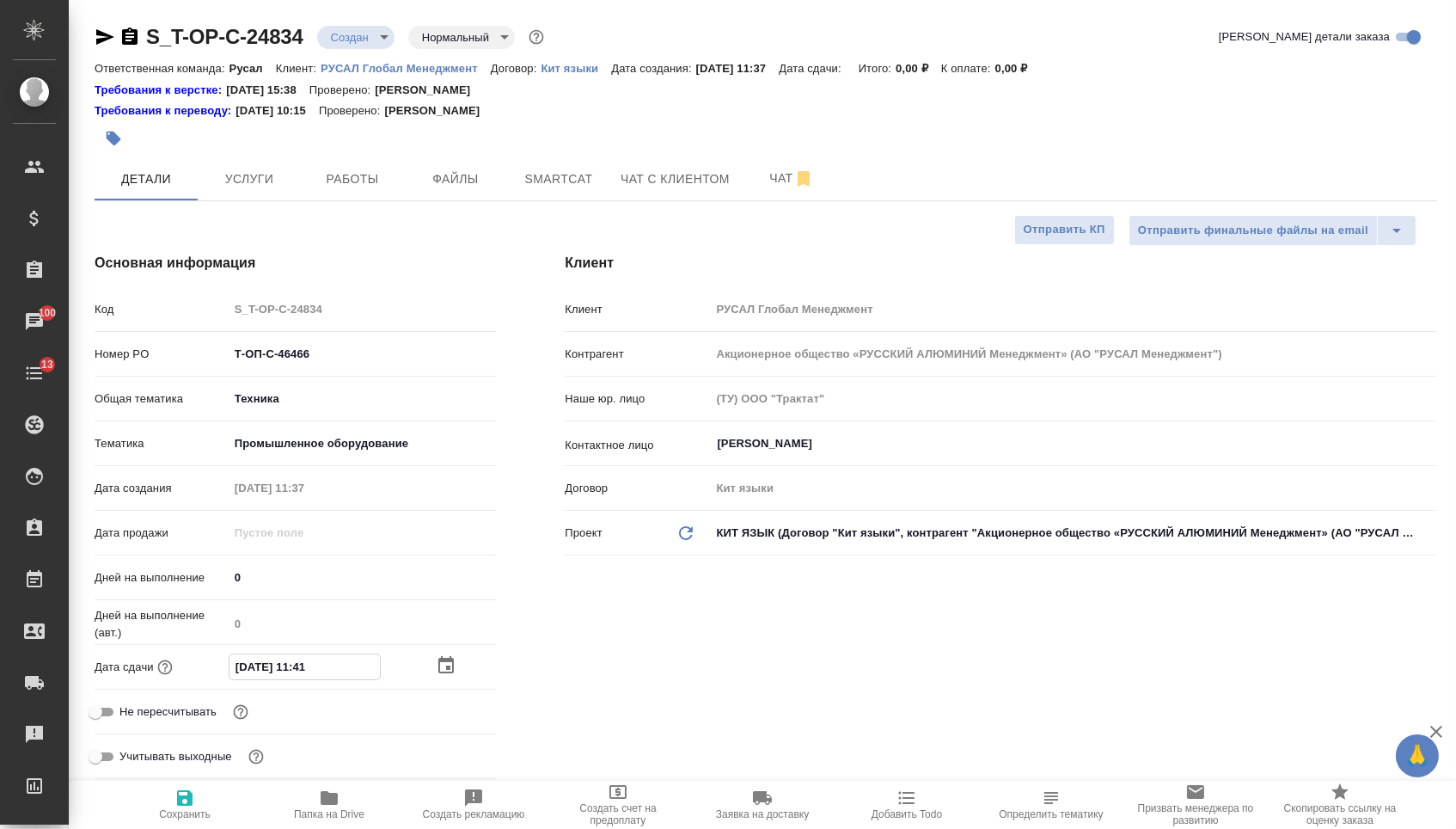
drag, startPoint x: 375, startPoint y: 668, endPoint x: 147, endPoint y: 668, distance: 228.0
click at [147, 668] on div "Дата сдачи [DATE] 11:41" at bounding box center [295, 667] width 402 height 30
type textarea "x"
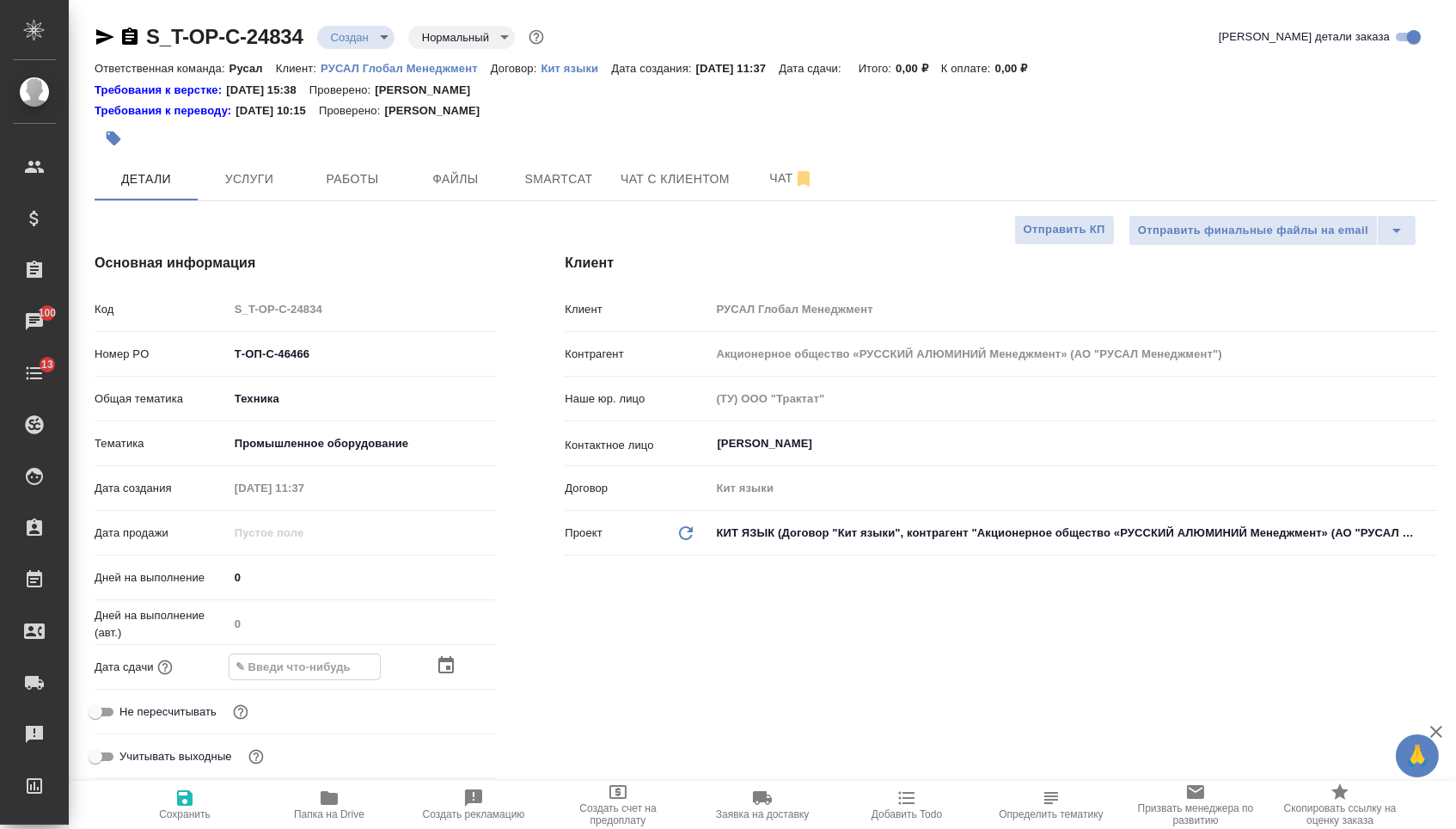
click at [605, 678] on div "[PERSON_NAME] Глобал Менеджмент Контрагент Акционерное общество «РУССКИЙ АЛЮМИН…" at bounding box center [1001, 520] width 941 height 602
click at [182, 807] on icon "button" at bounding box center [184, 797] width 21 height 21
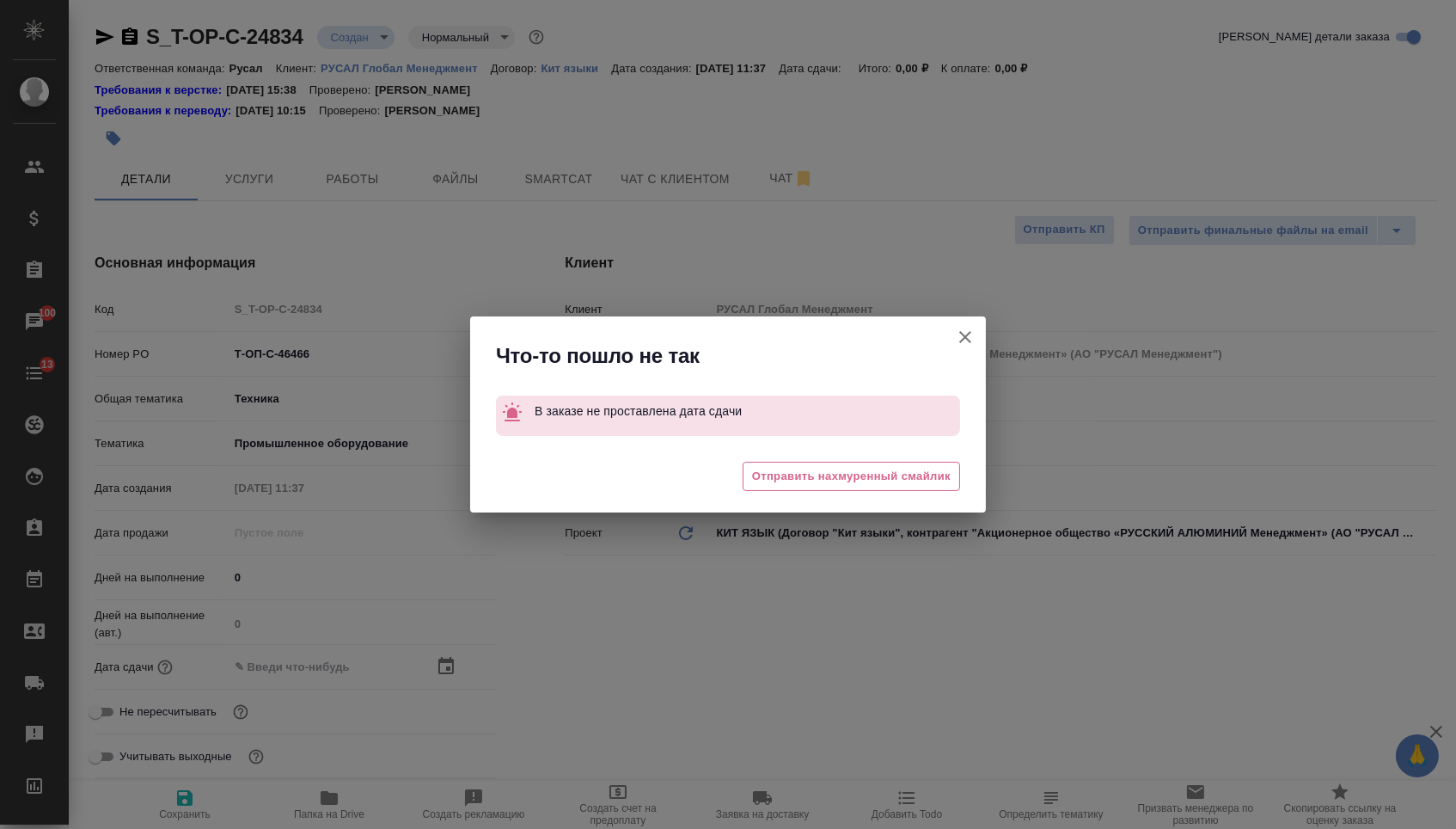
type textarea "x"
click at [968, 328] on icon "button" at bounding box center [965, 336] width 21 height 21
type textarea "x"
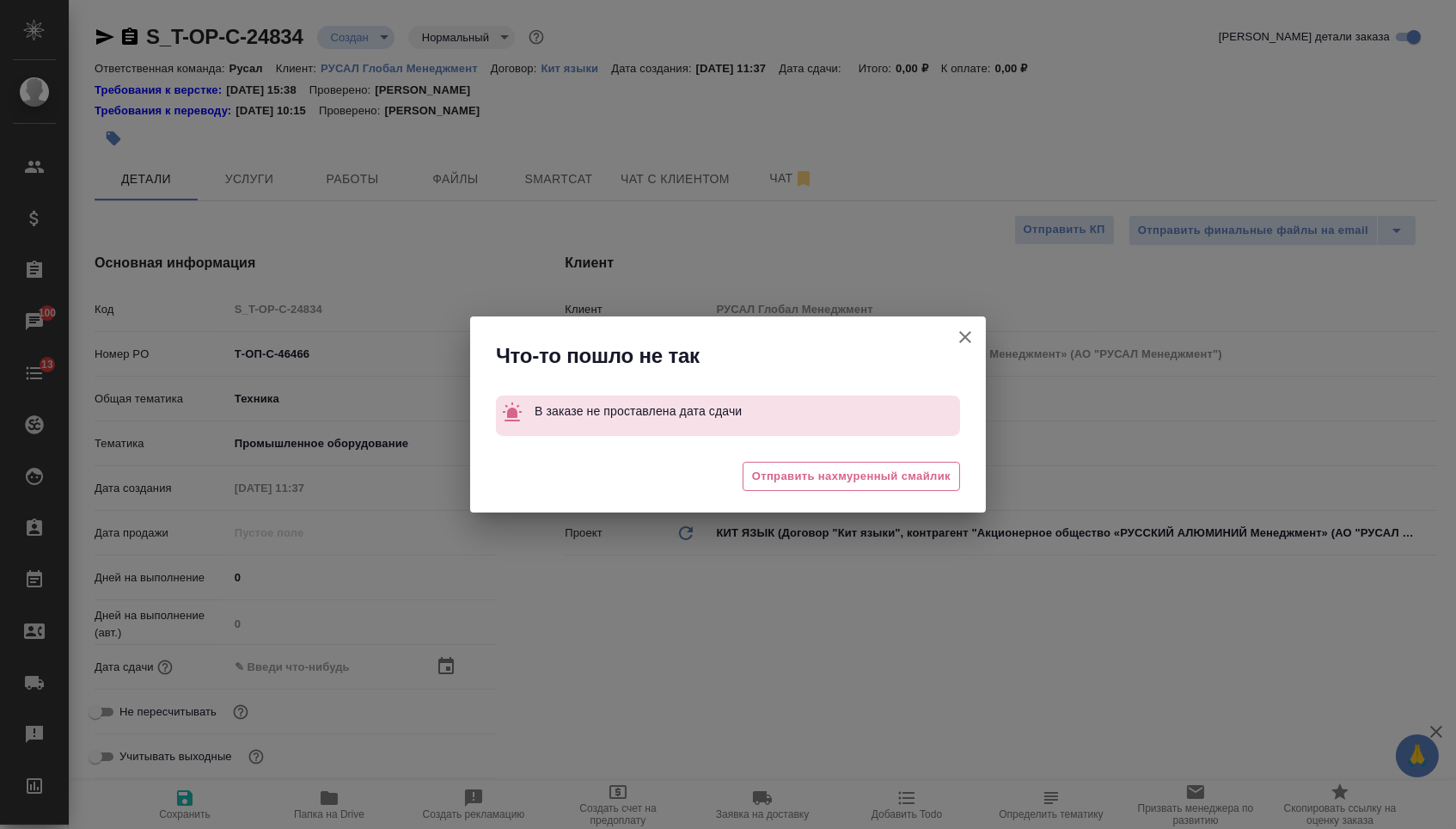
type textarea "x"
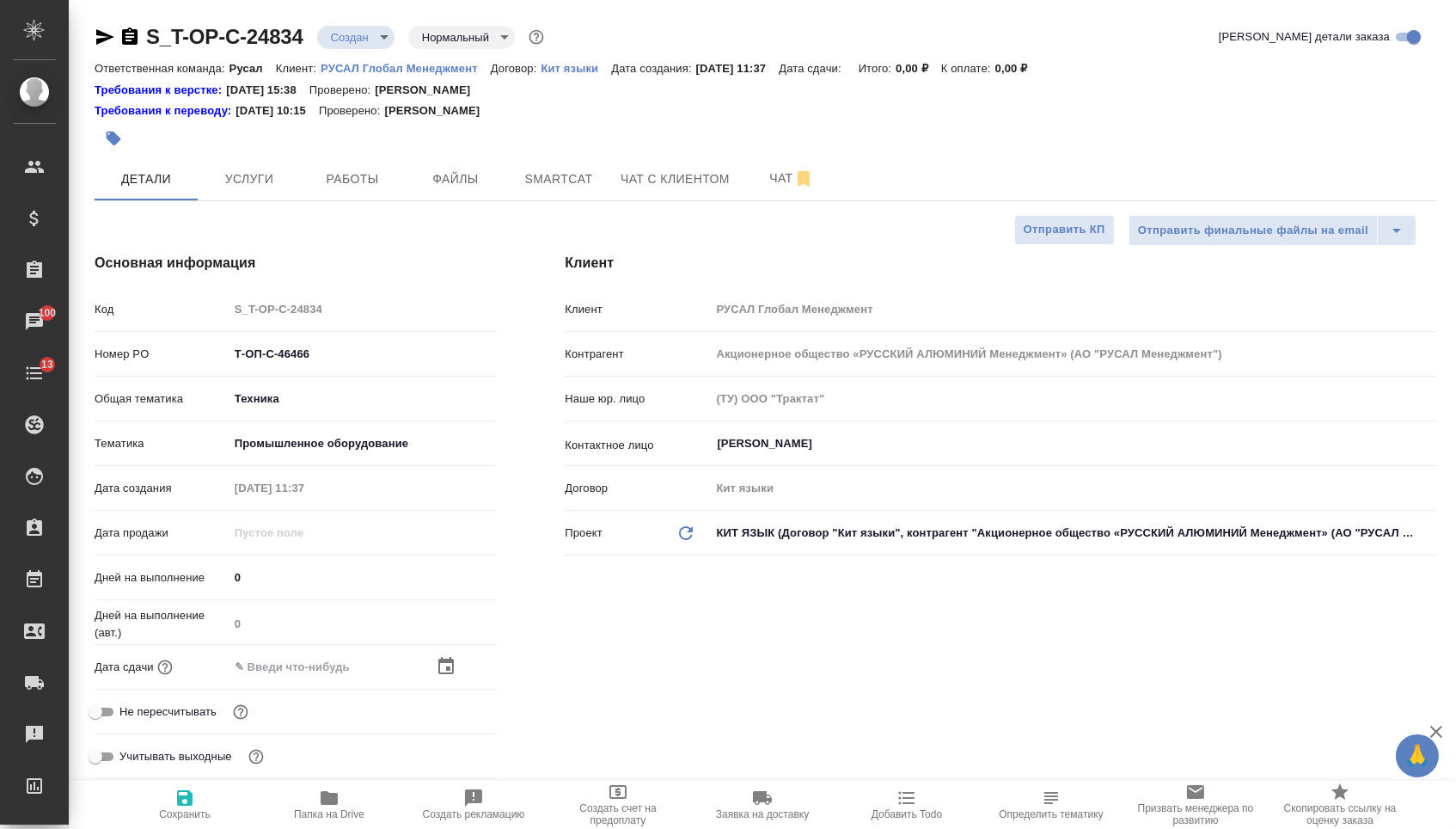
scroll to position [272, 0]
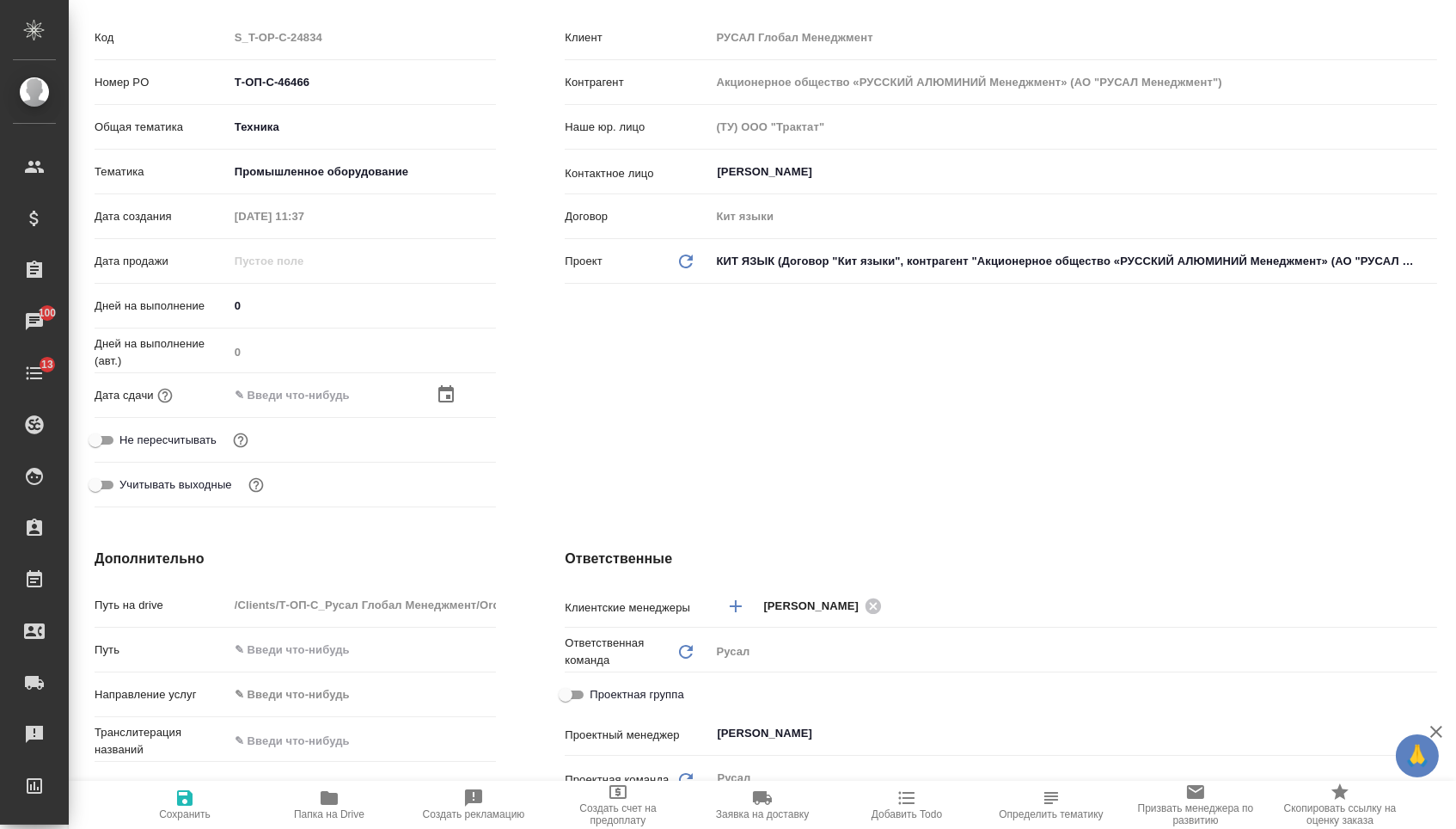
click at [468, 394] on div at bounding box center [466, 395] width 60 height 21
click at [451, 396] on icon "button" at bounding box center [445, 394] width 15 height 17
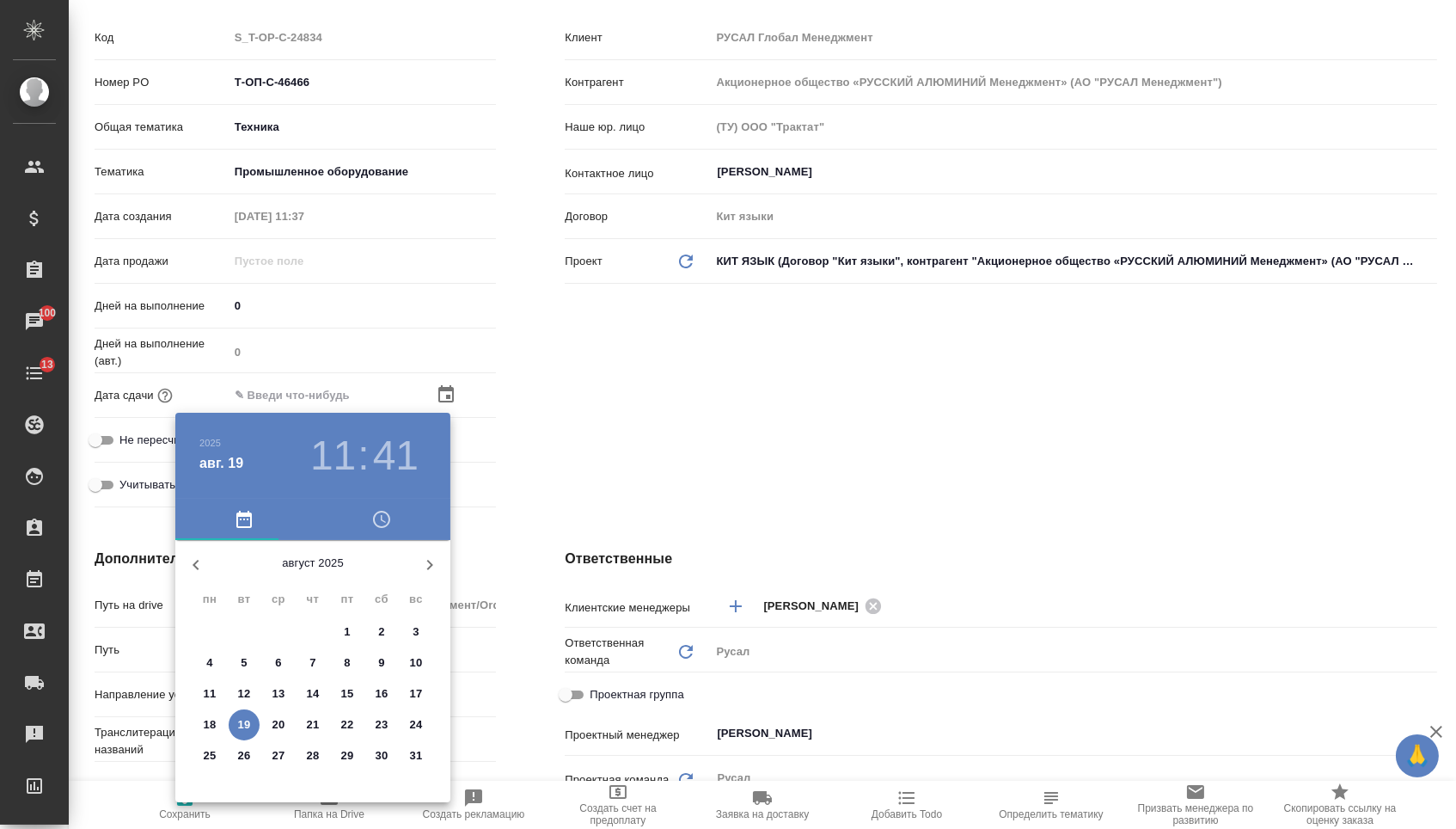
click at [273, 725] on p "20" at bounding box center [279, 725] width 13 height 17
type input "[DATE] 11:41"
type textarea "x"
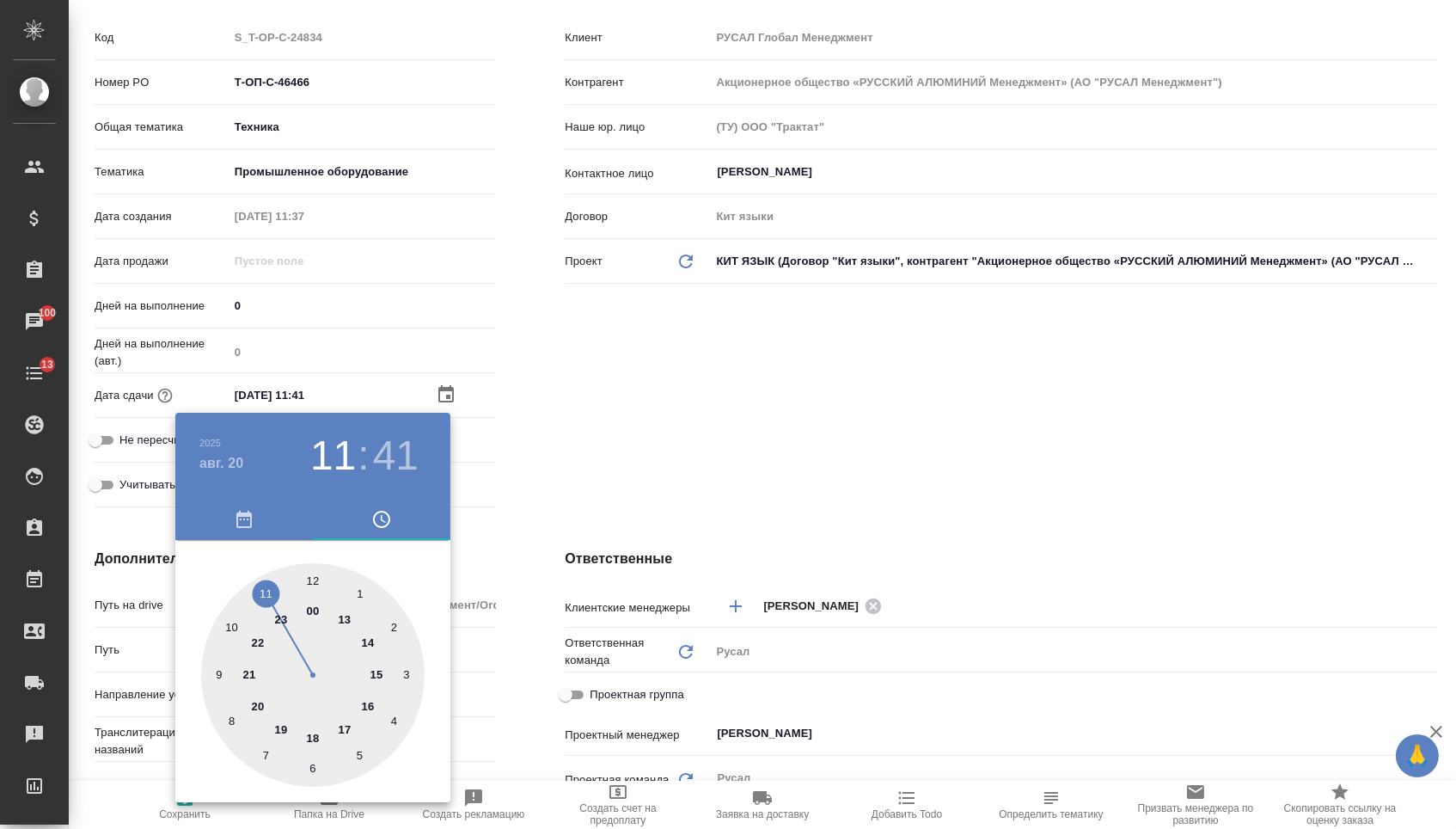
click at [549, 646] on div at bounding box center [728, 414] width 1456 height 829
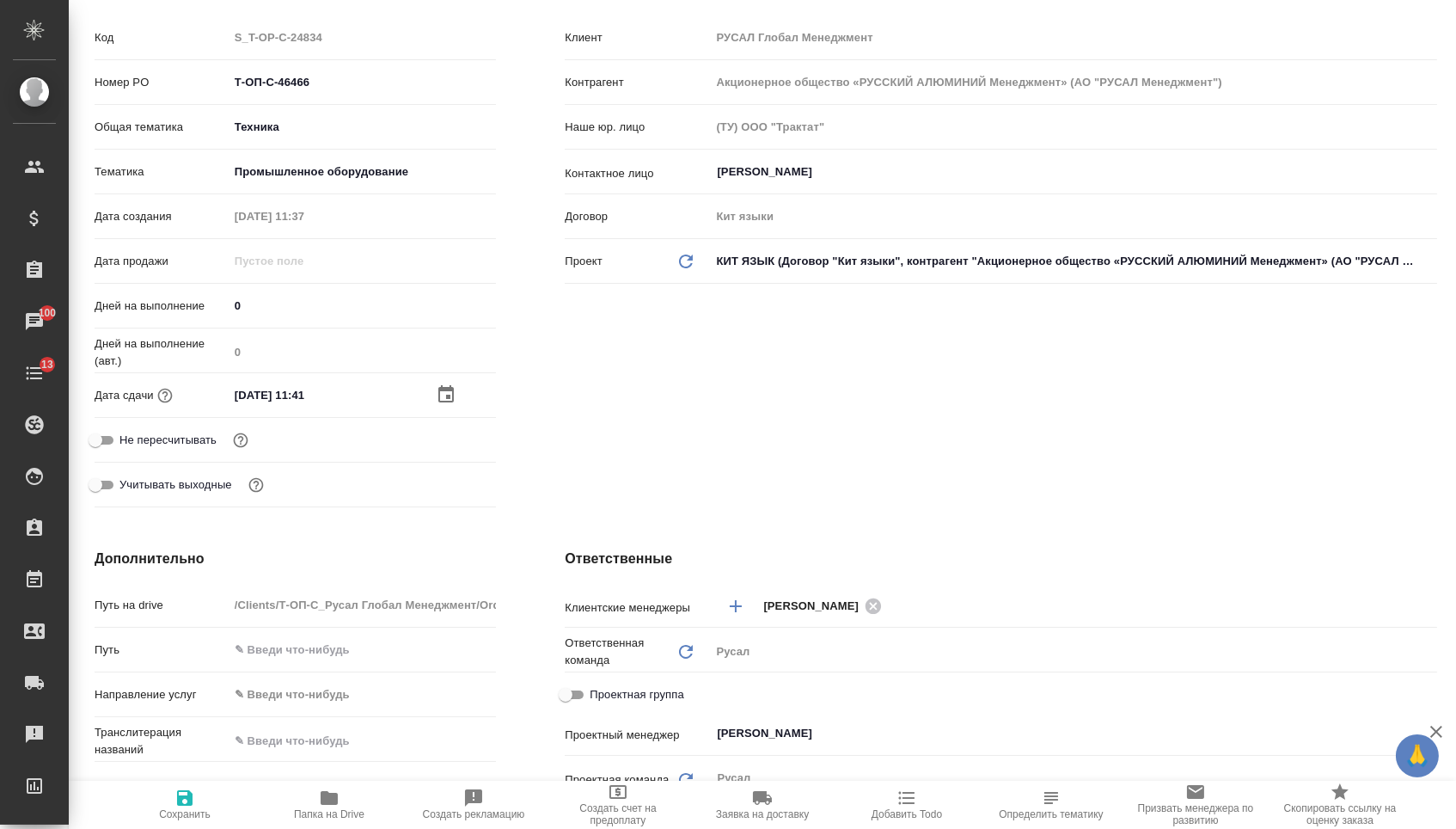
click at [208, 805] on span "Сохранить" at bounding box center [185, 804] width 124 height 33
type textarea "x"
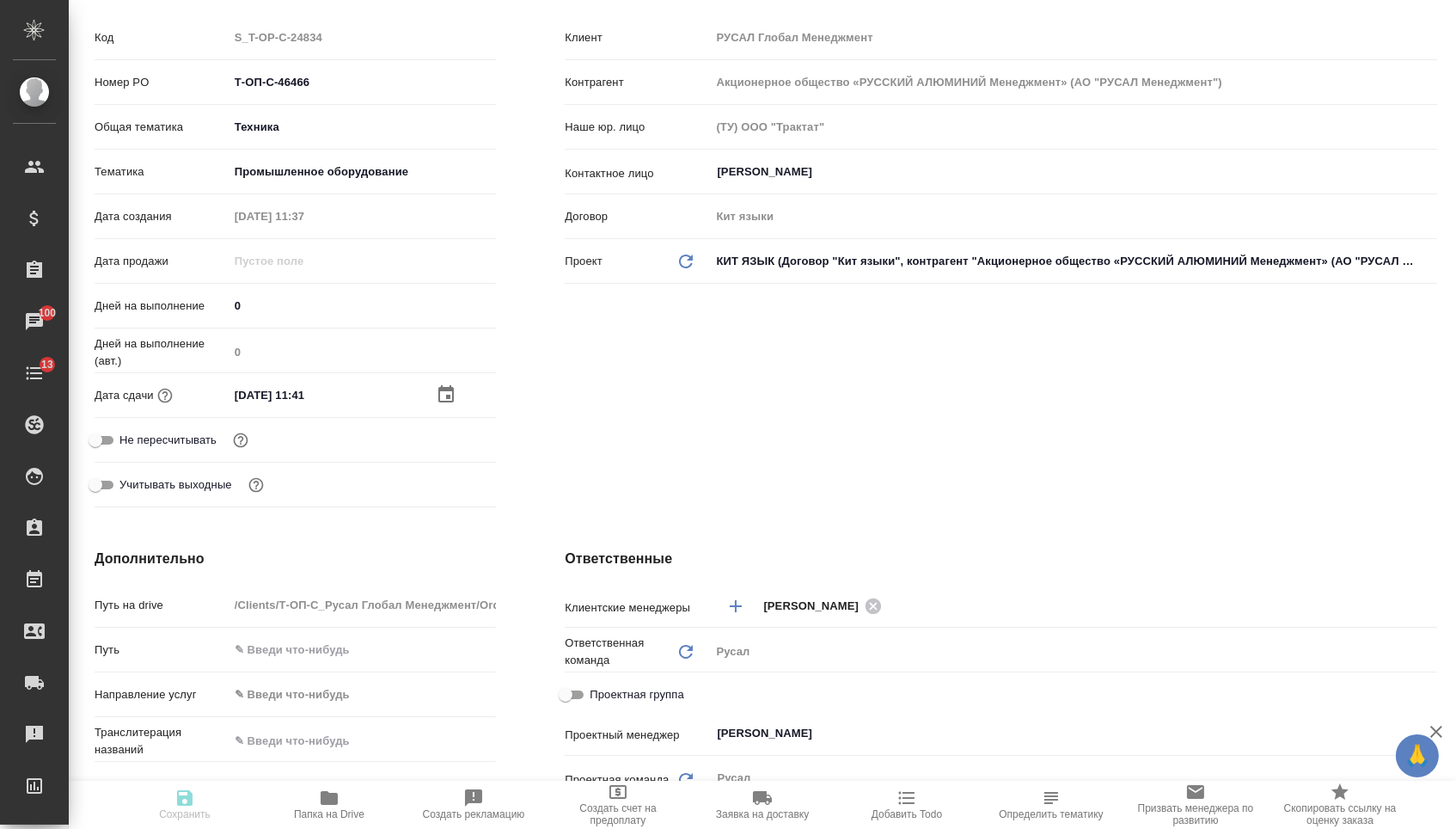
type textarea "x"
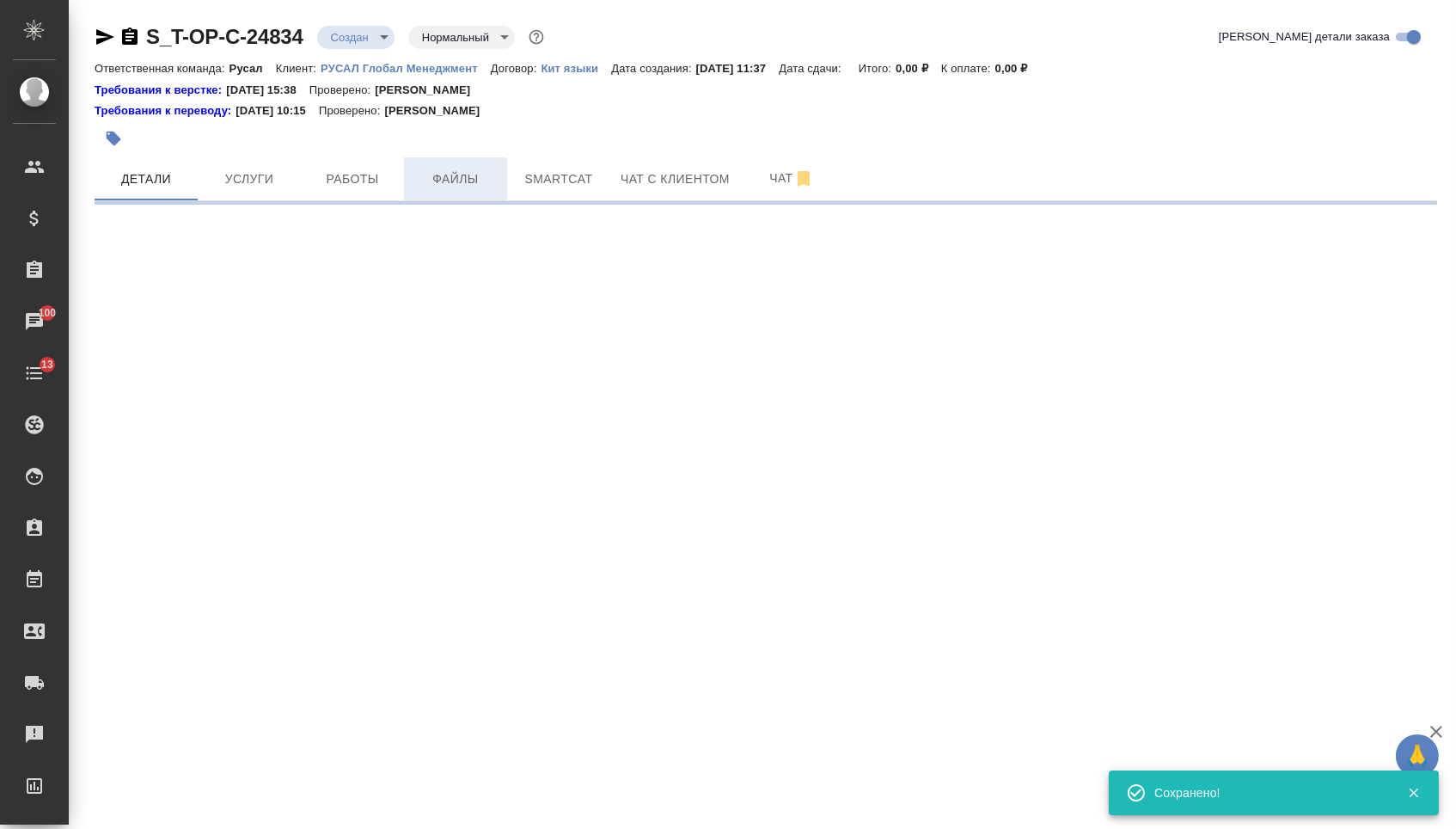
scroll to position [0, 0]
select select "RU"
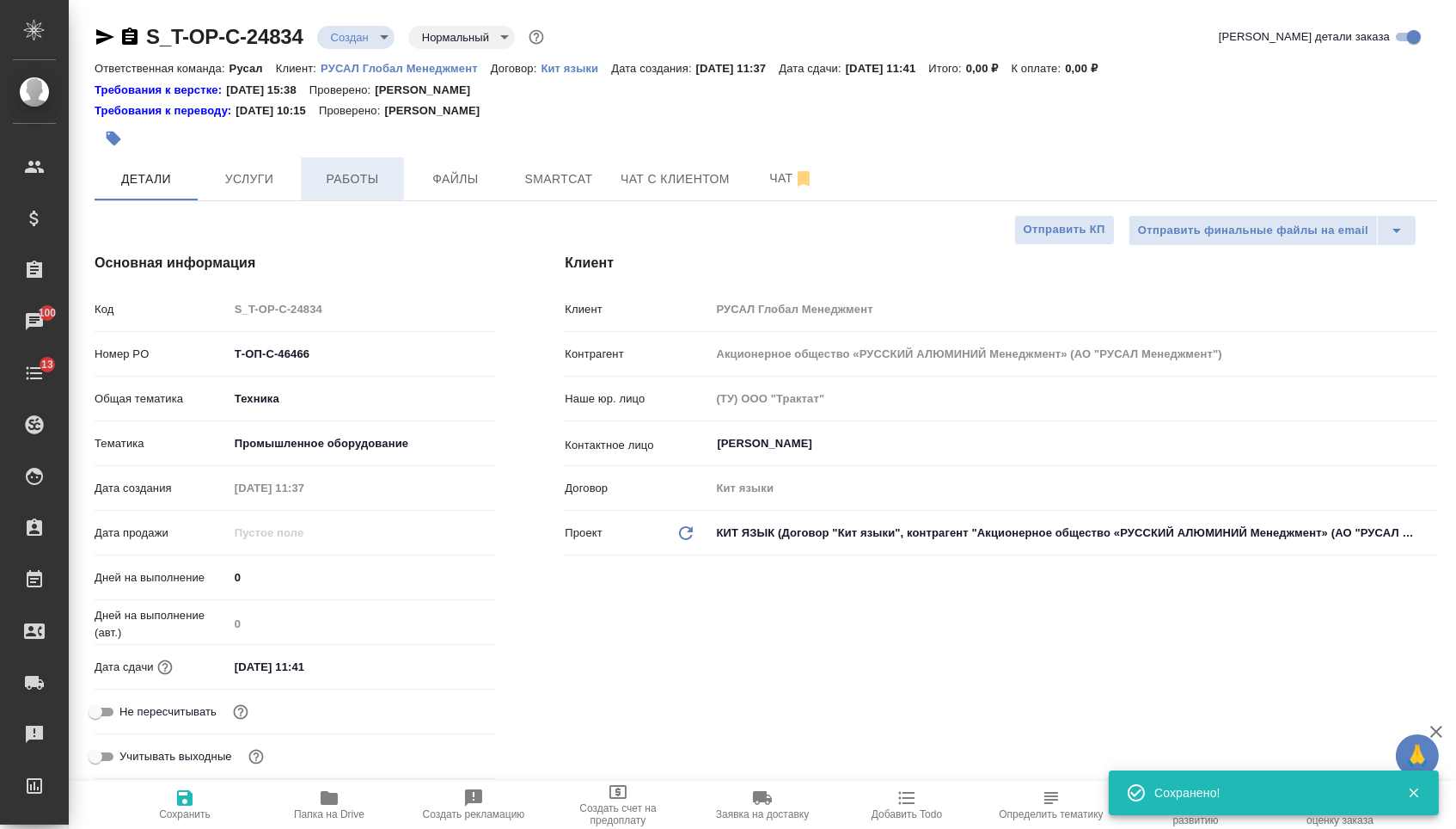
type textarea "x"
click at [414, 186] on span "Файлы" at bounding box center [455, 180] width 83 height 22
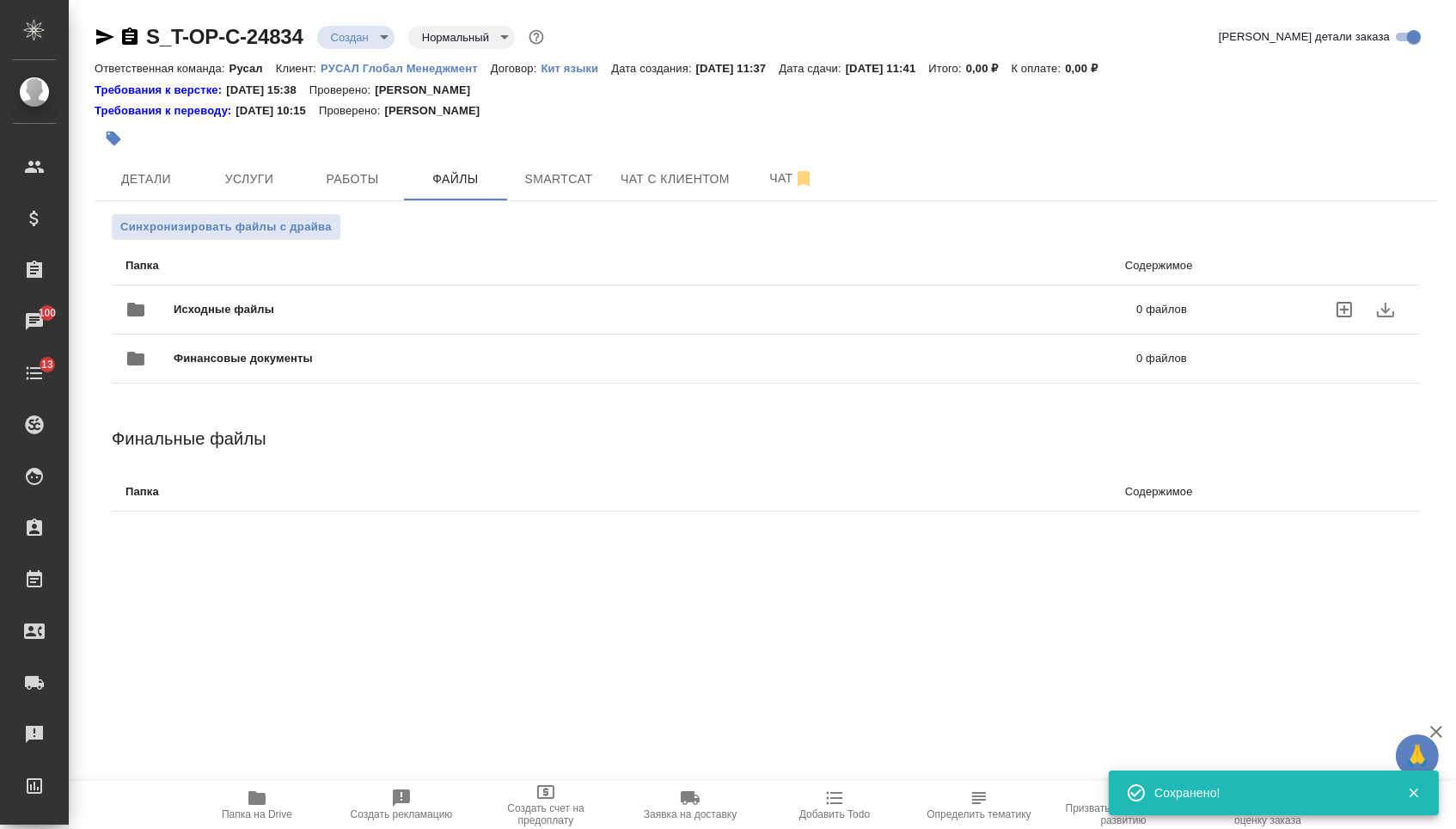
click at [287, 276] on div "Исходные файлы 0 файлов" at bounding box center [655, 309] width 1096 height 75
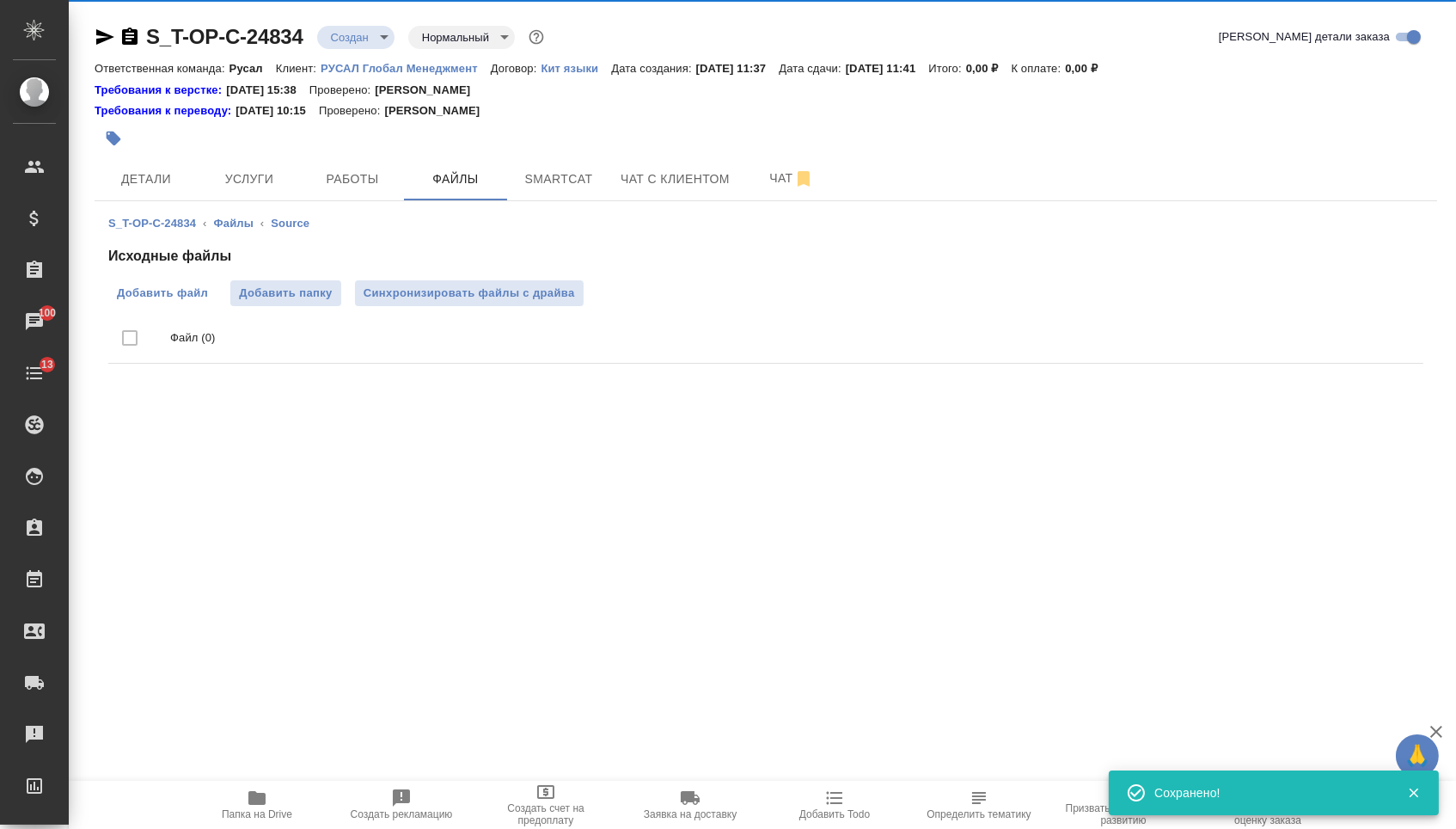
click at [152, 296] on span "Добавить файл" at bounding box center [162, 293] width 91 height 17
click at [0, 0] on input "Добавить файл" at bounding box center [0, 0] width 0 height 0
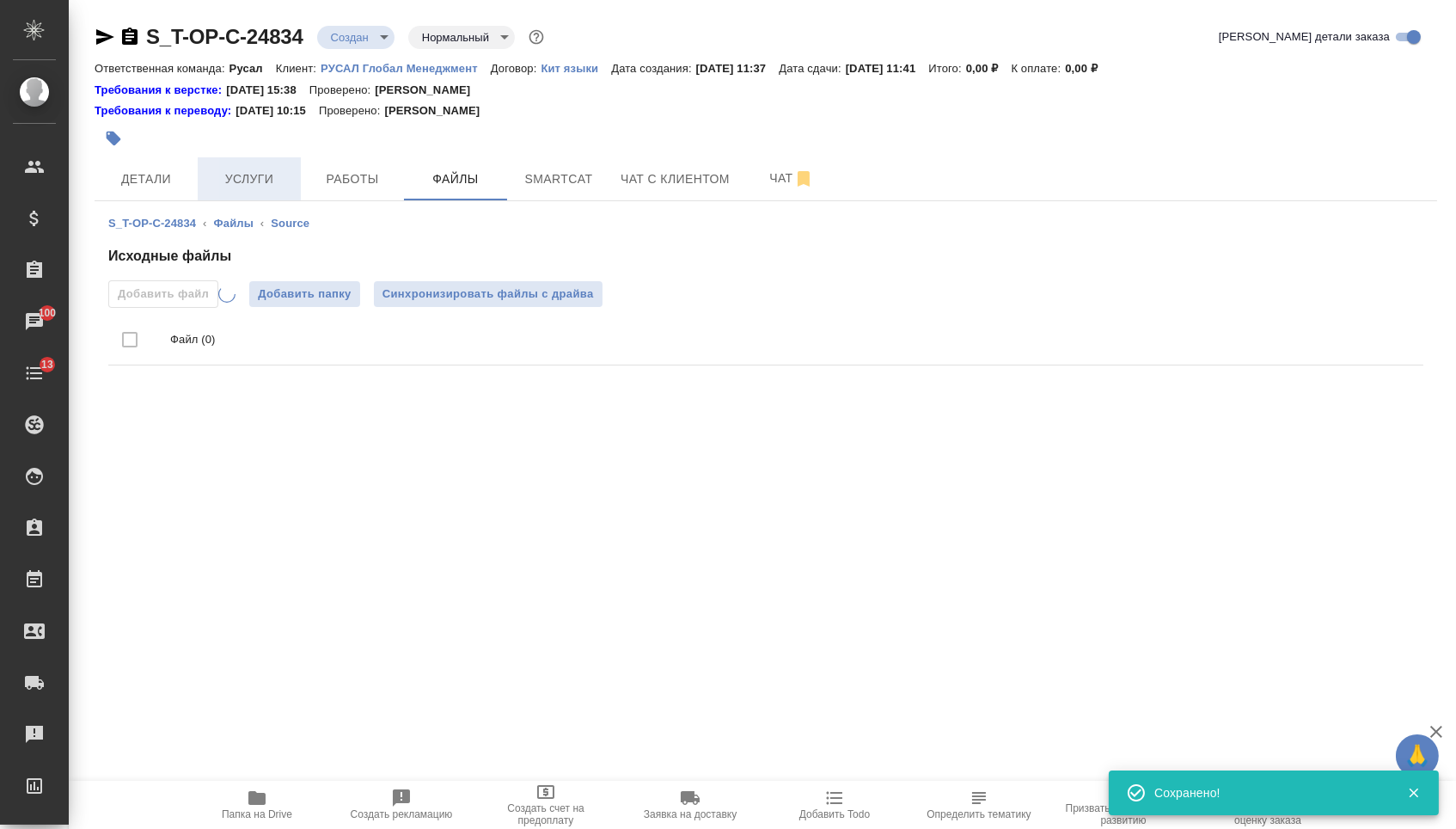
click at [232, 162] on button "Услуги" at bounding box center [249, 178] width 103 height 43
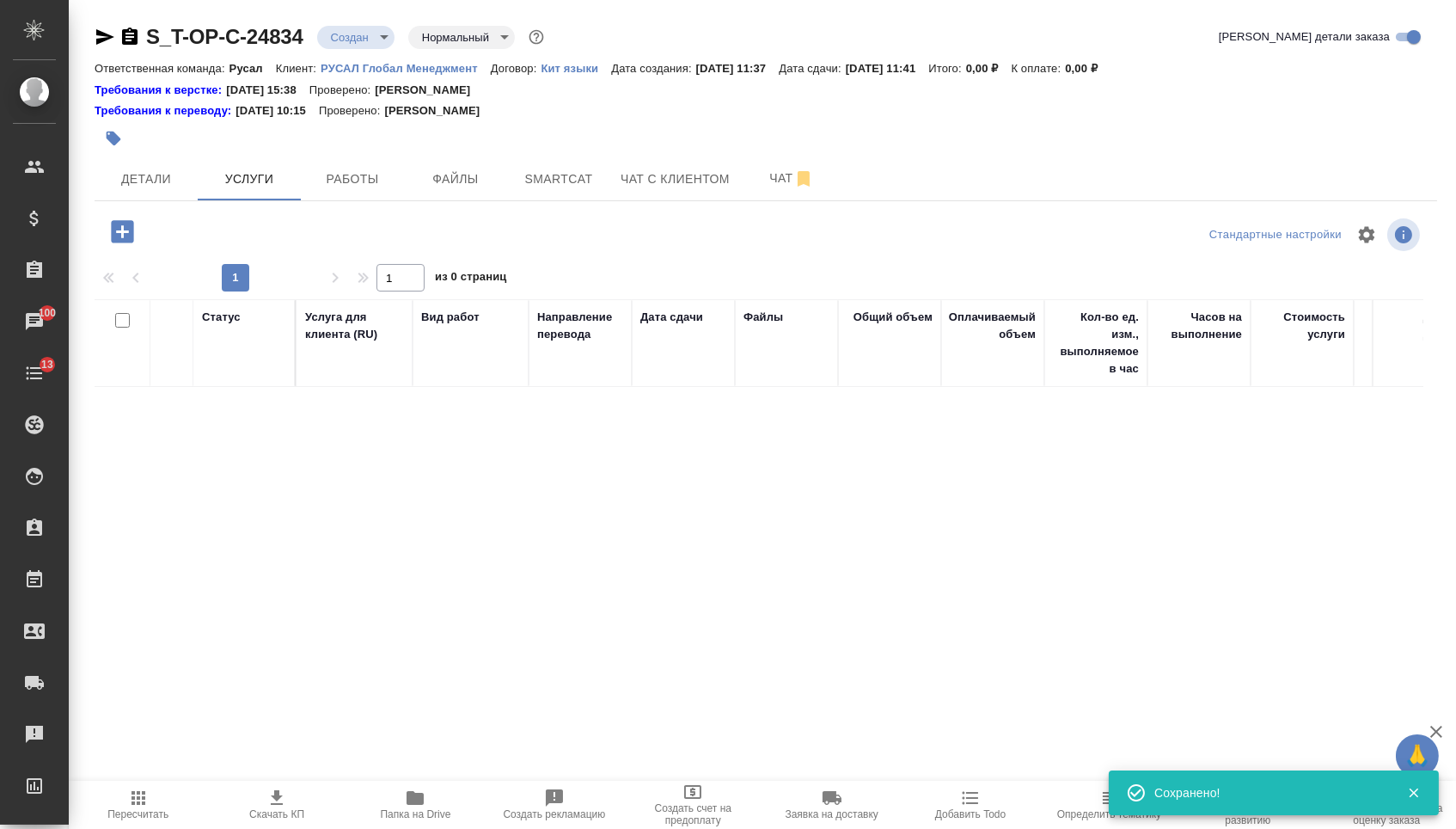
click at [141, 215] on div "S_T-OP-C-24834 Создан new Нормальный normal Кратко детали заказа Ответственная …" at bounding box center [766, 356] width 1362 height 713
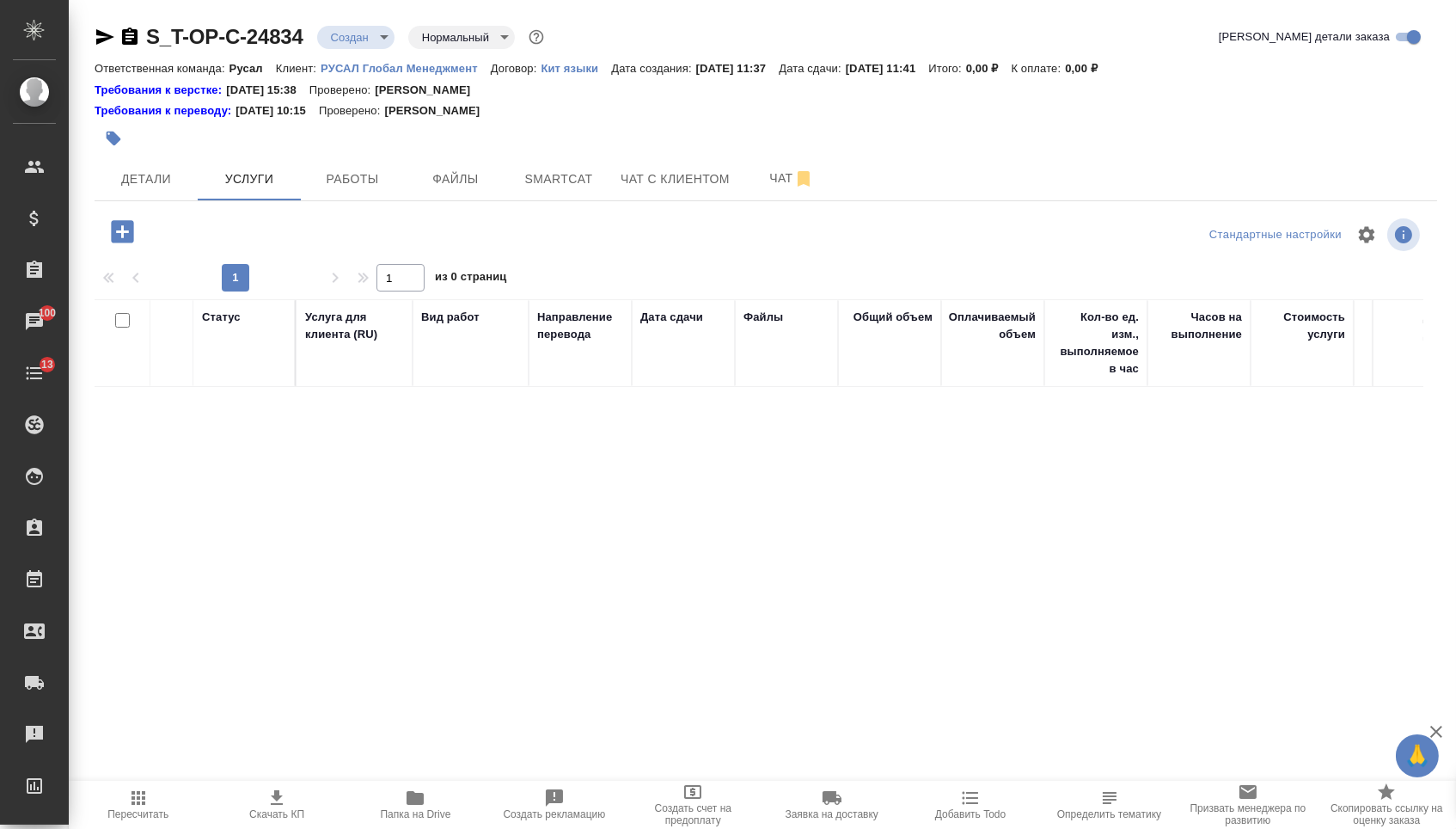
click at [133, 224] on icon "button" at bounding box center [121, 231] width 23 height 23
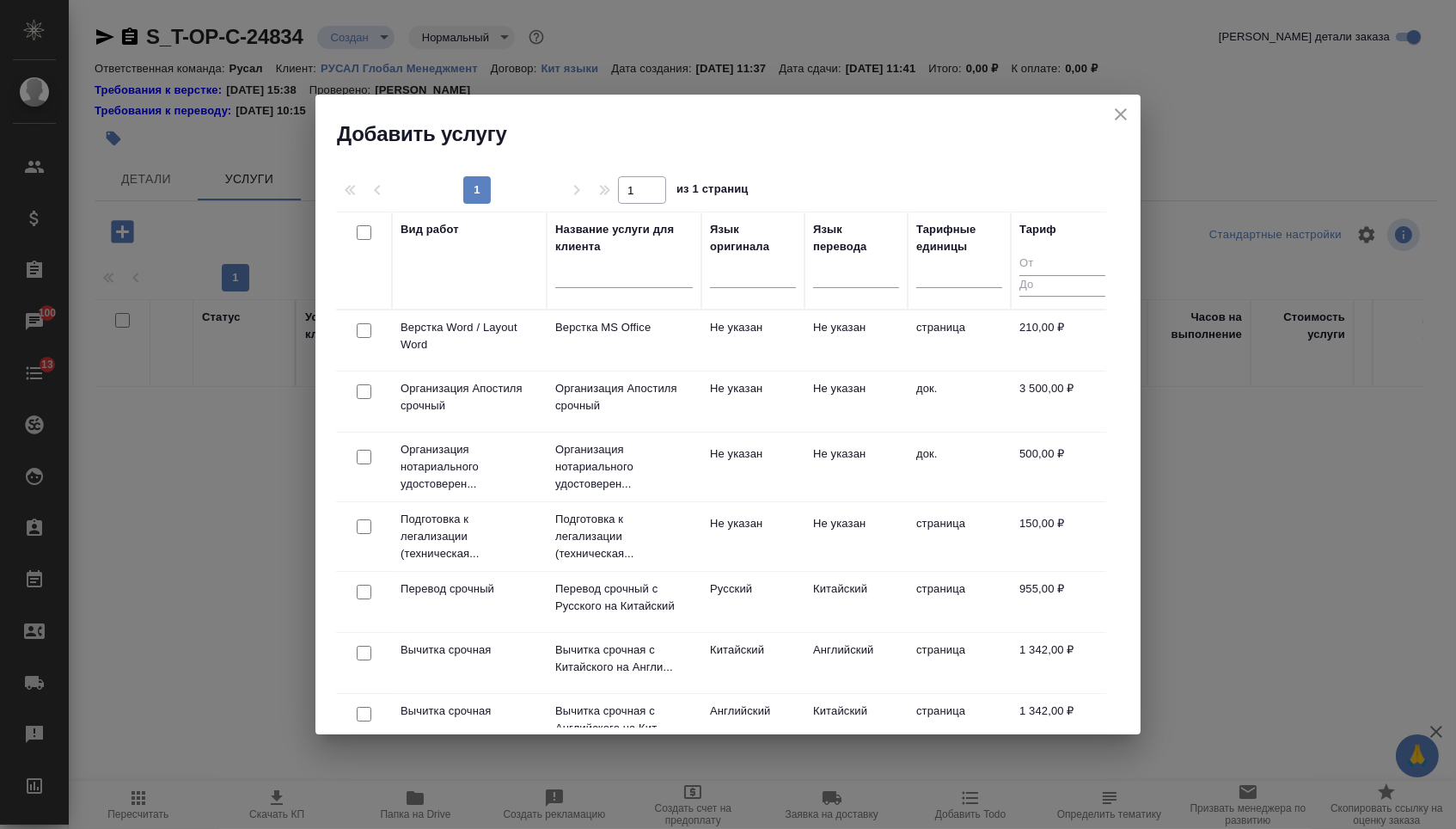
drag, startPoint x: 762, startPoint y: 270, endPoint x: 762, endPoint y: 289, distance: 19.0
click at [762, 270] on div at bounding box center [752, 270] width 86 height 24
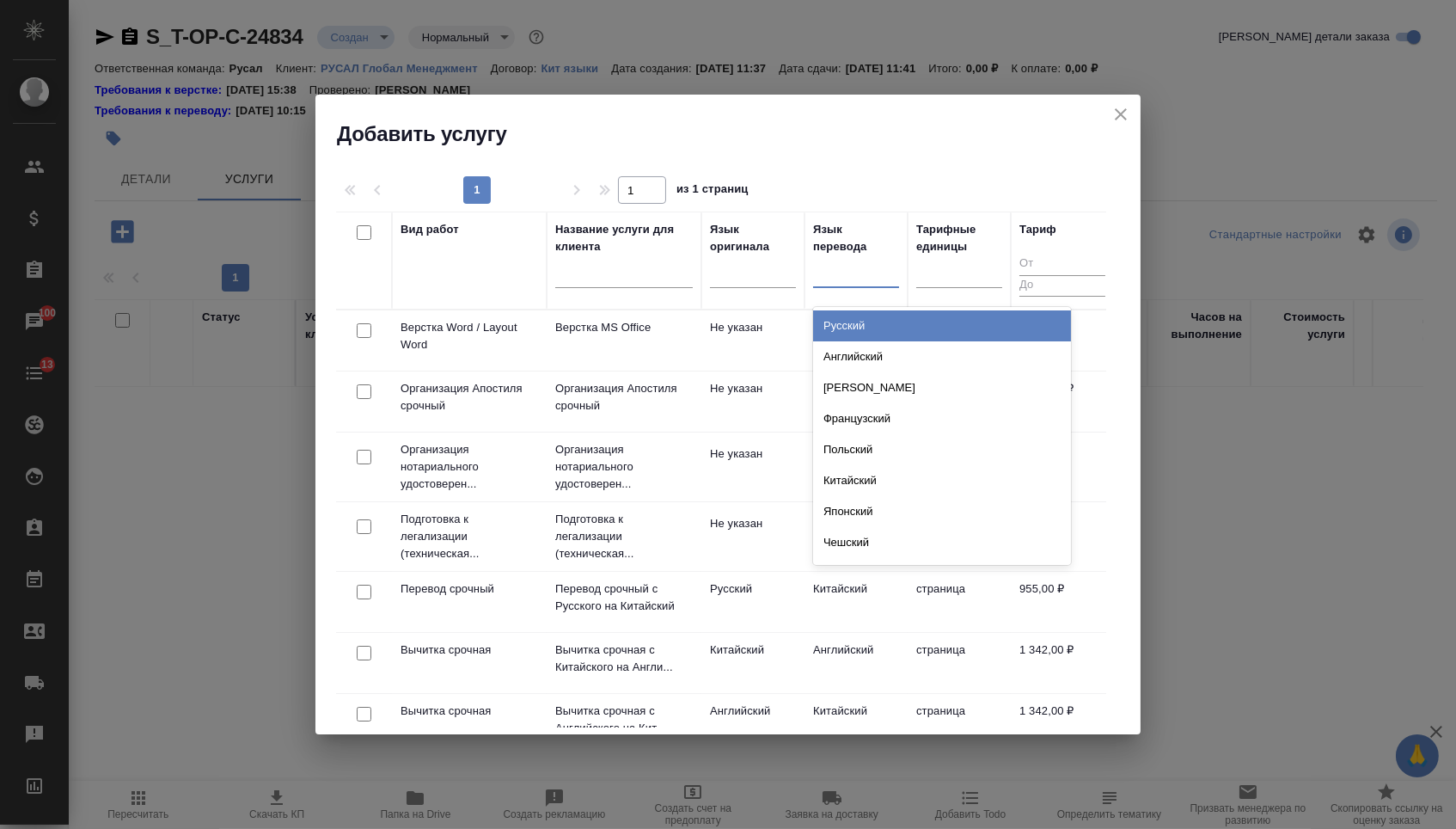
click at [847, 278] on div at bounding box center [856, 269] width 86 height 24
click at [847, 336] on div "Русский" at bounding box center [942, 326] width 257 height 31
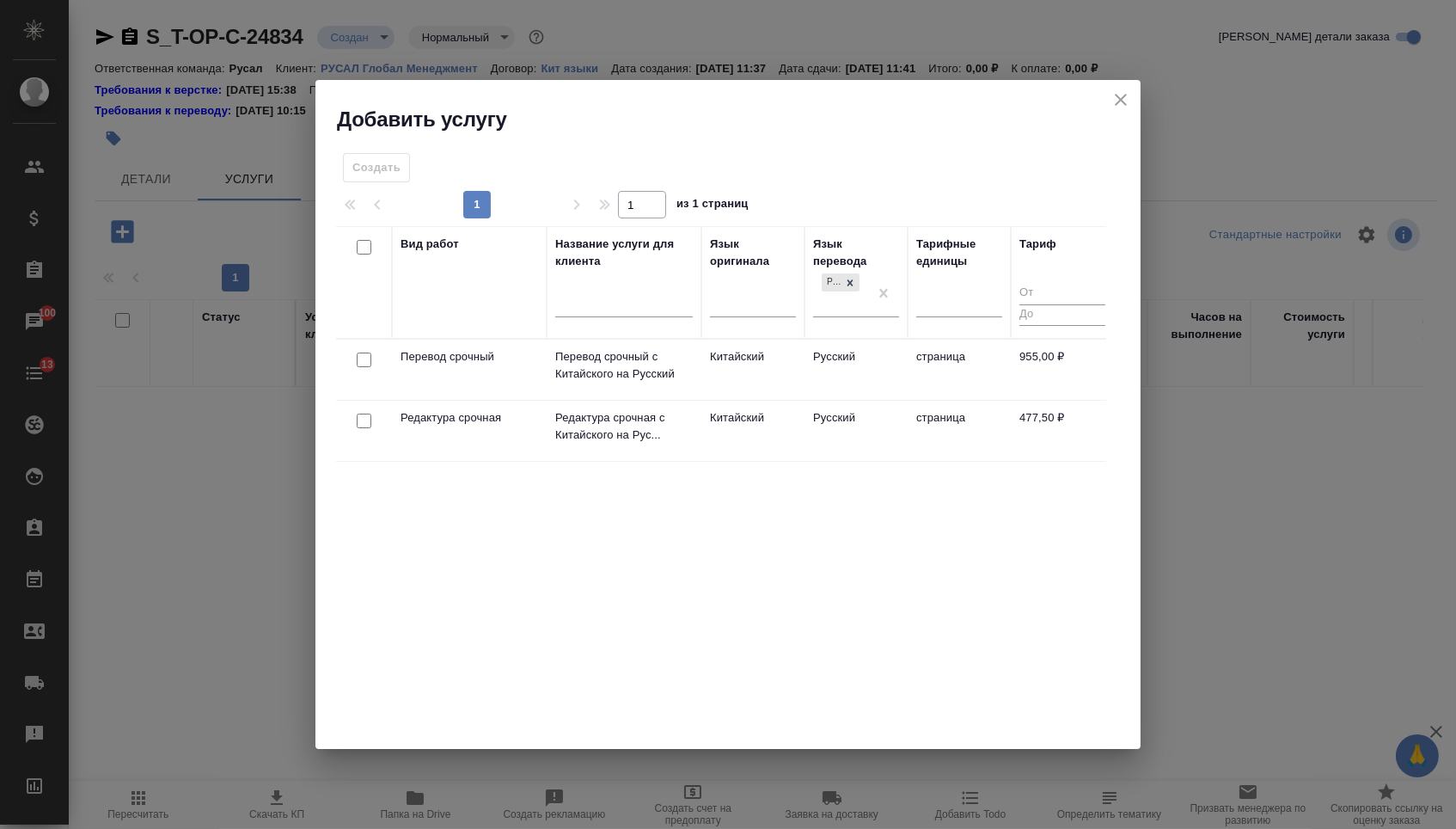
click at [358, 357] on input "checkbox" at bounding box center [364, 360] width 15 height 15
checkbox input "true"
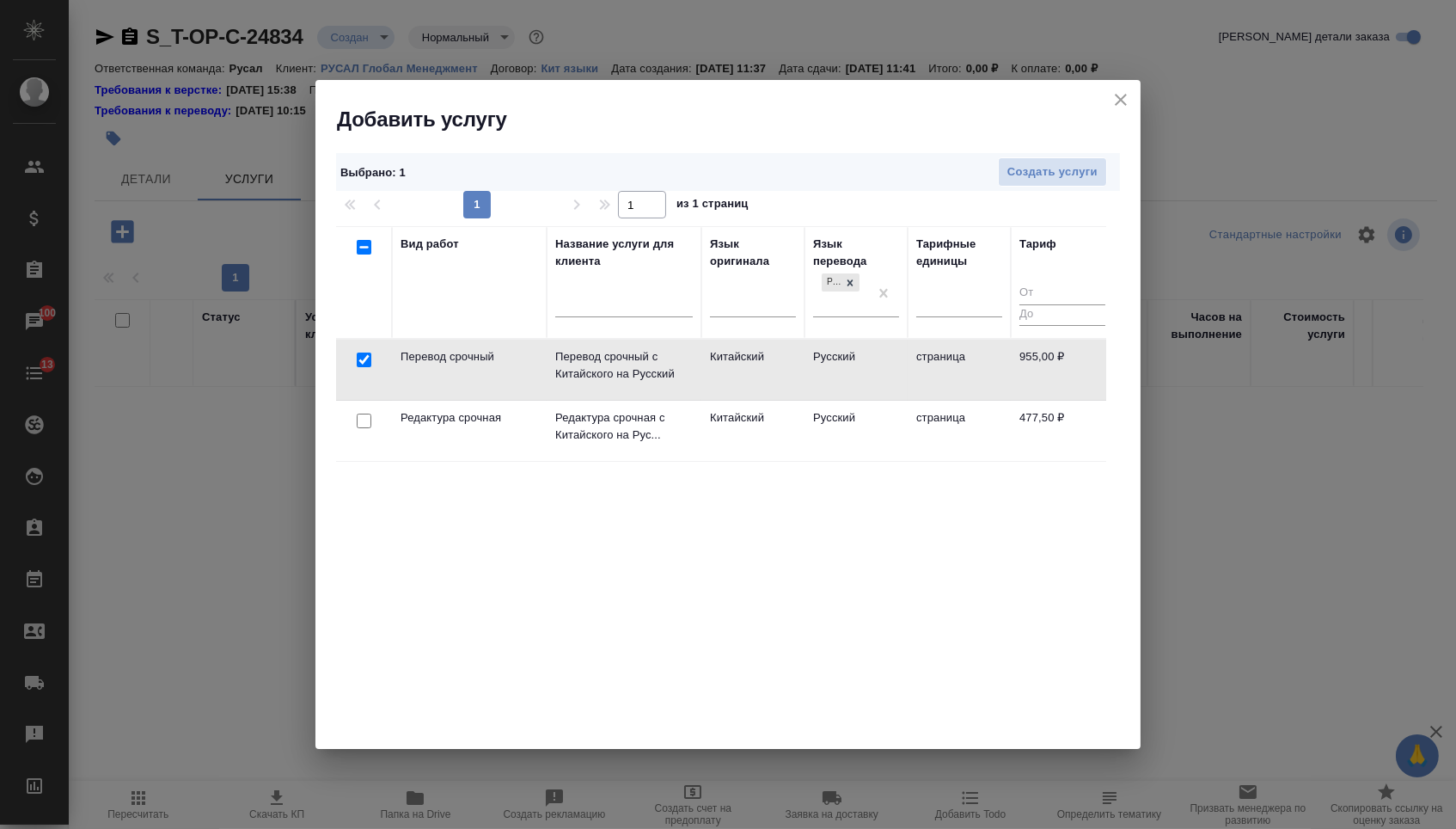
click at [357, 400] on td at bounding box center [364, 369] width 56 height 60
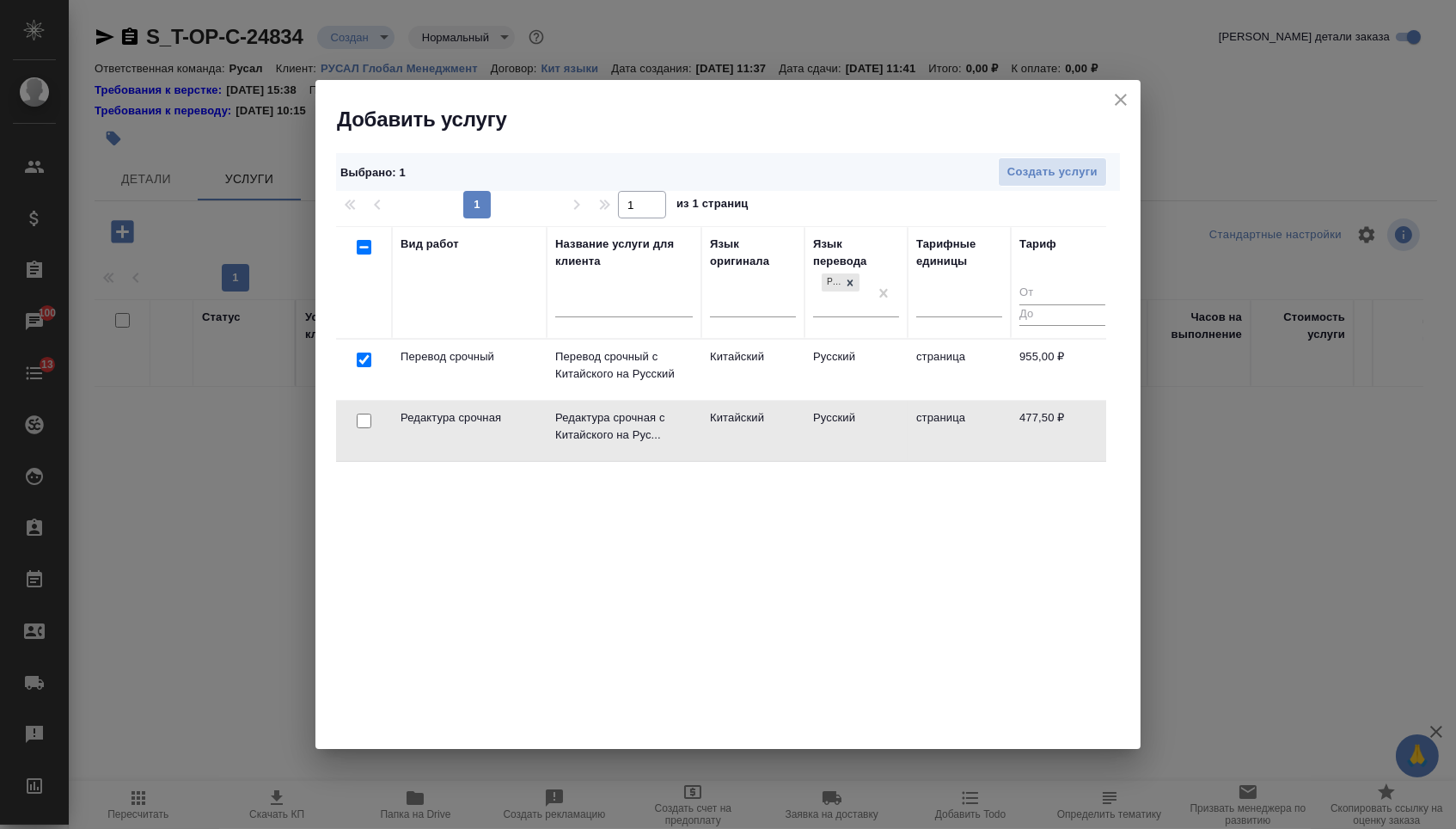
click at [360, 424] on input "checkbox" at bounding box center [364, 421] width 15 height 15
checkbox input "true"
checkbox input "false"
drag, startPoint x: 872, startPoint y: 291, endPoint x: 568, endPoint y: 323, distance: 305.7
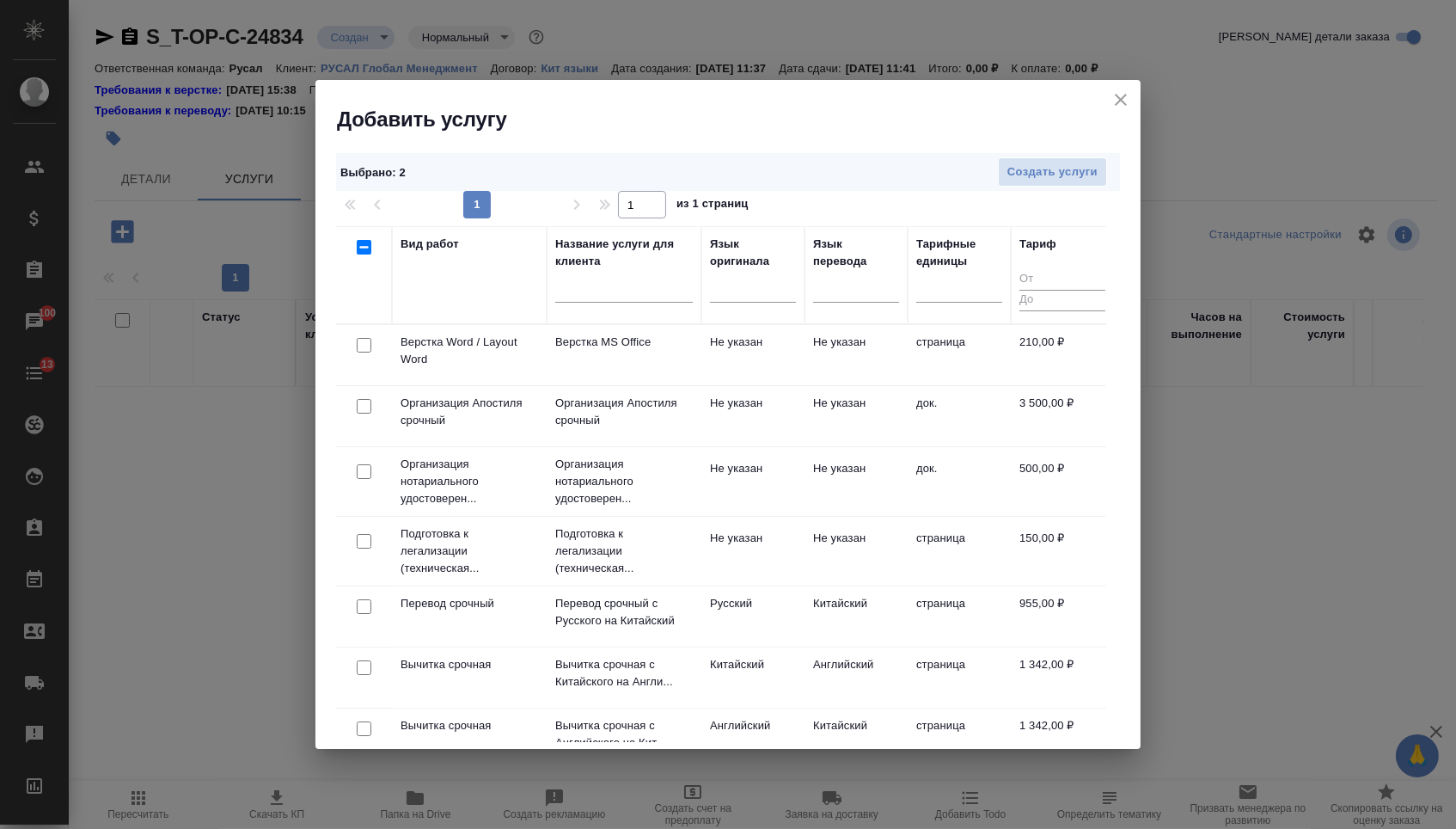
click at [356, 346] on input "checkbox" at bounding box center [364, 346] width 15 height 15
checkbox input "true"
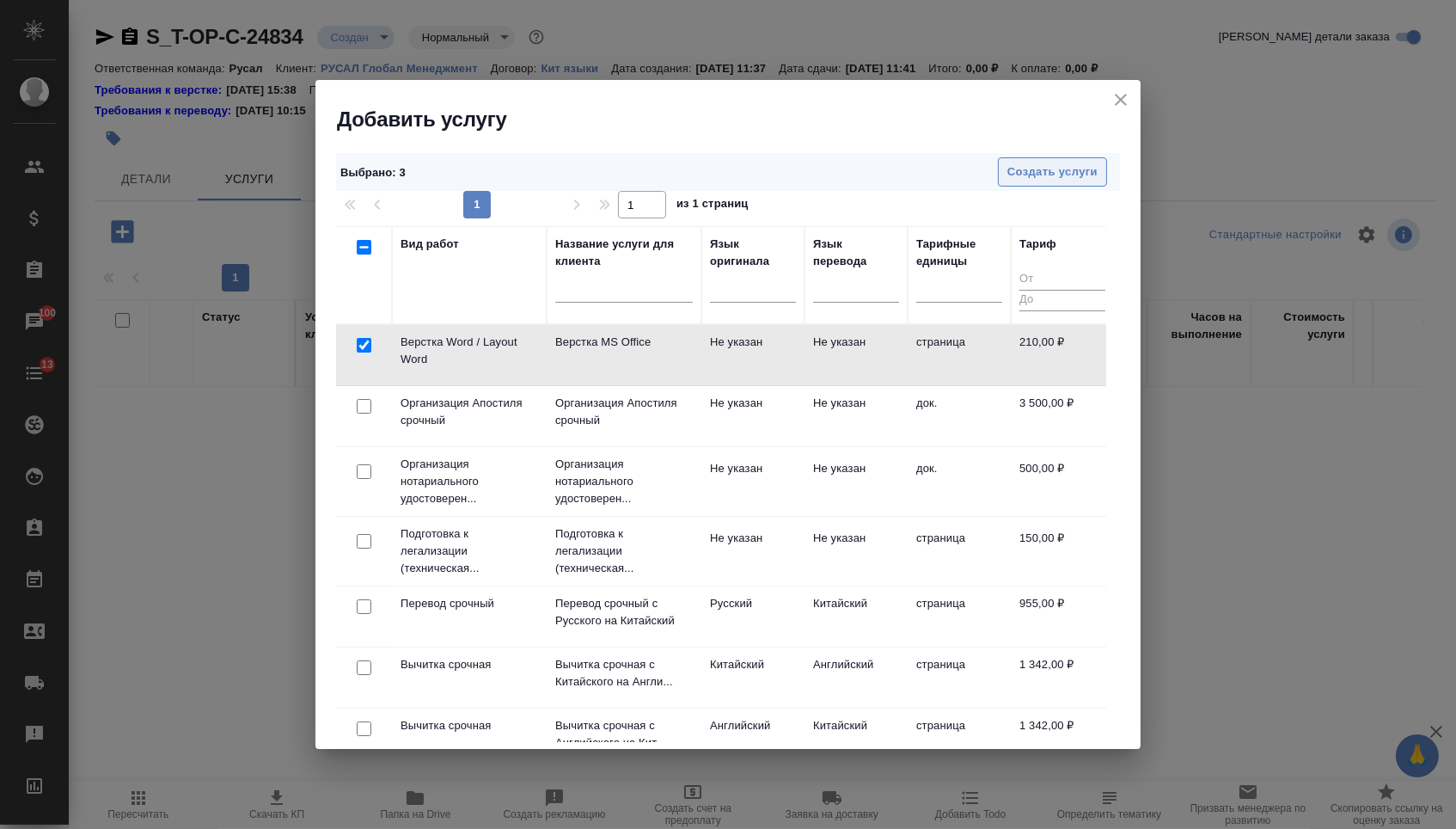
click at [1039, 164] on span "Создать услуги" at bounding box center [1053, 172] width 91 height 20
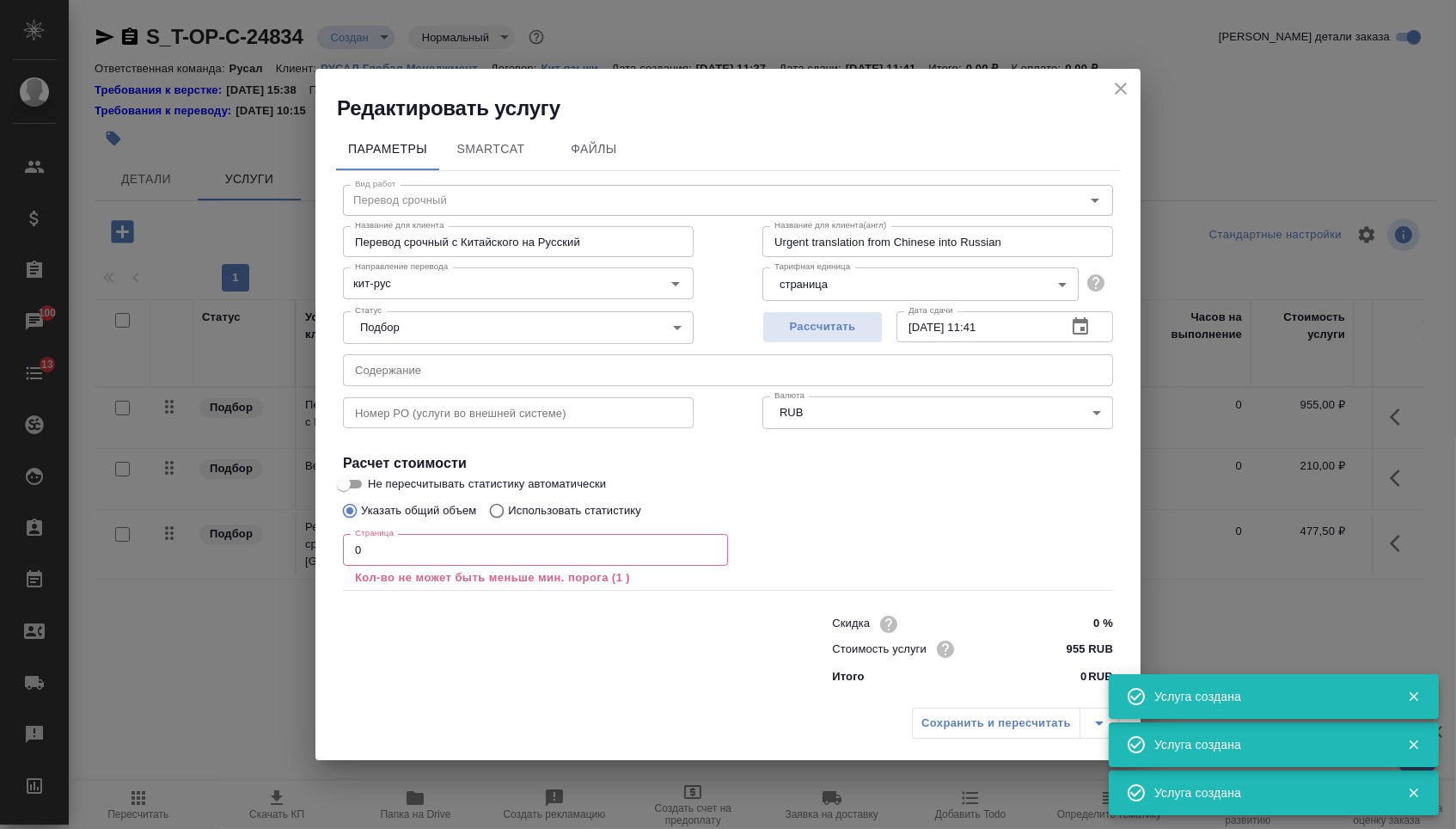
type input "Перевод срочный"
type input "Перевод срочный с Китайского на Русский"
type input "Urgent translation from Chinese into Russian"
type input "кит-рус"
type input "955 RUB"
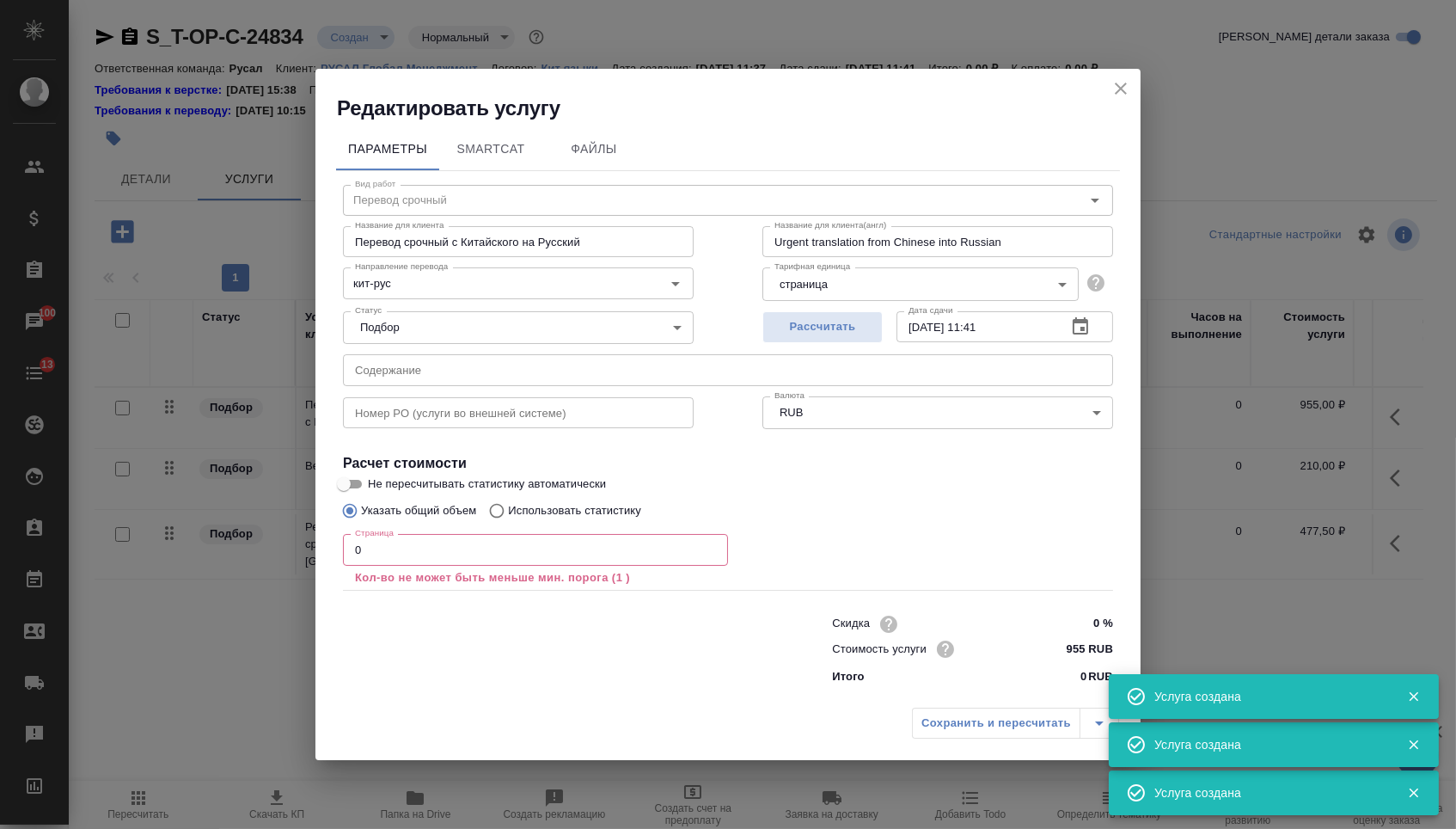
click at [410, 366] on input "text" at bounding box center [727, 370] width 770 height 31
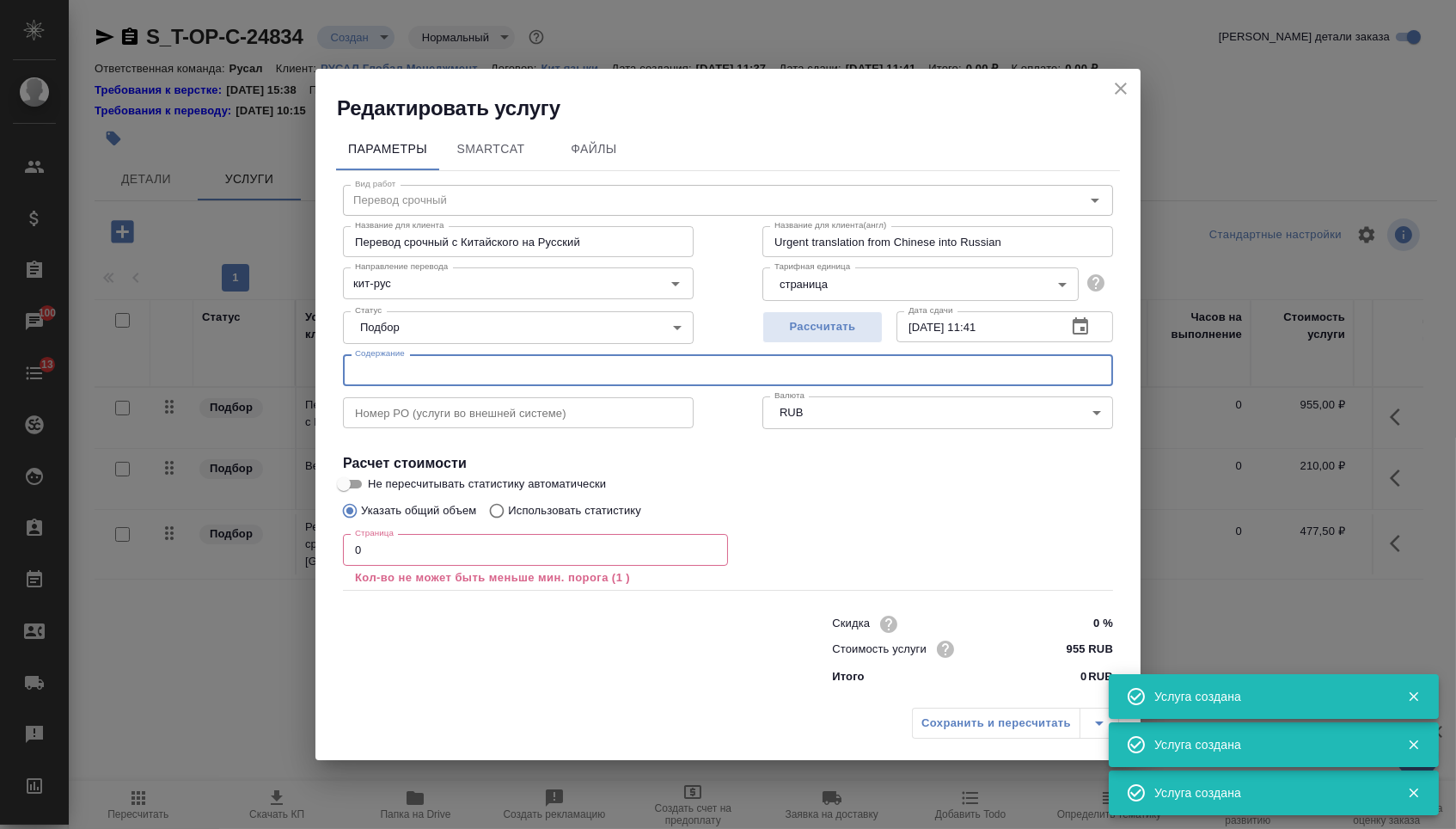
paste input "ATT26972"
type input "ATT26972"
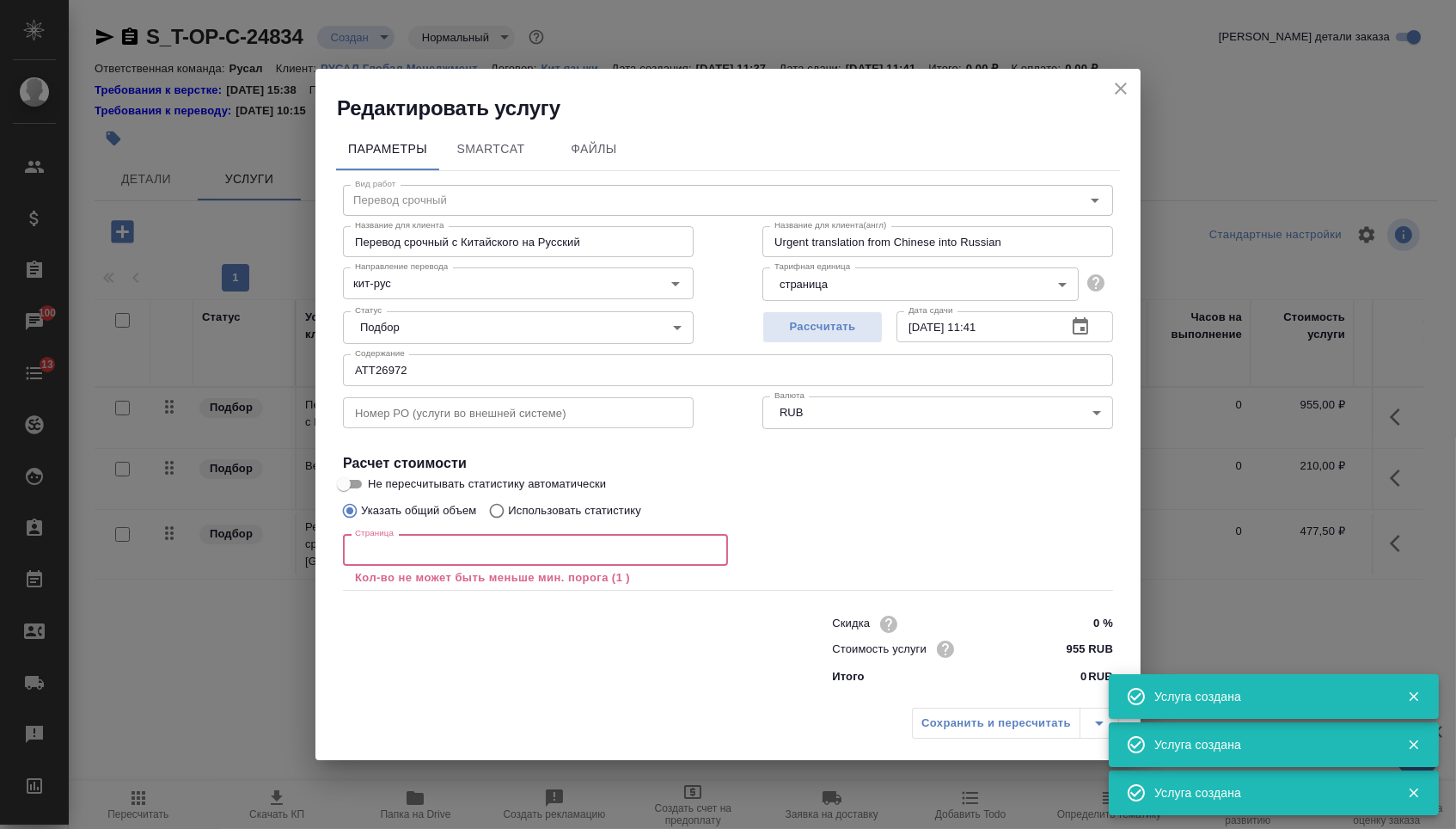
click at [393, 549] on input "number" at bounding box center [535, 550] width 385 height 31
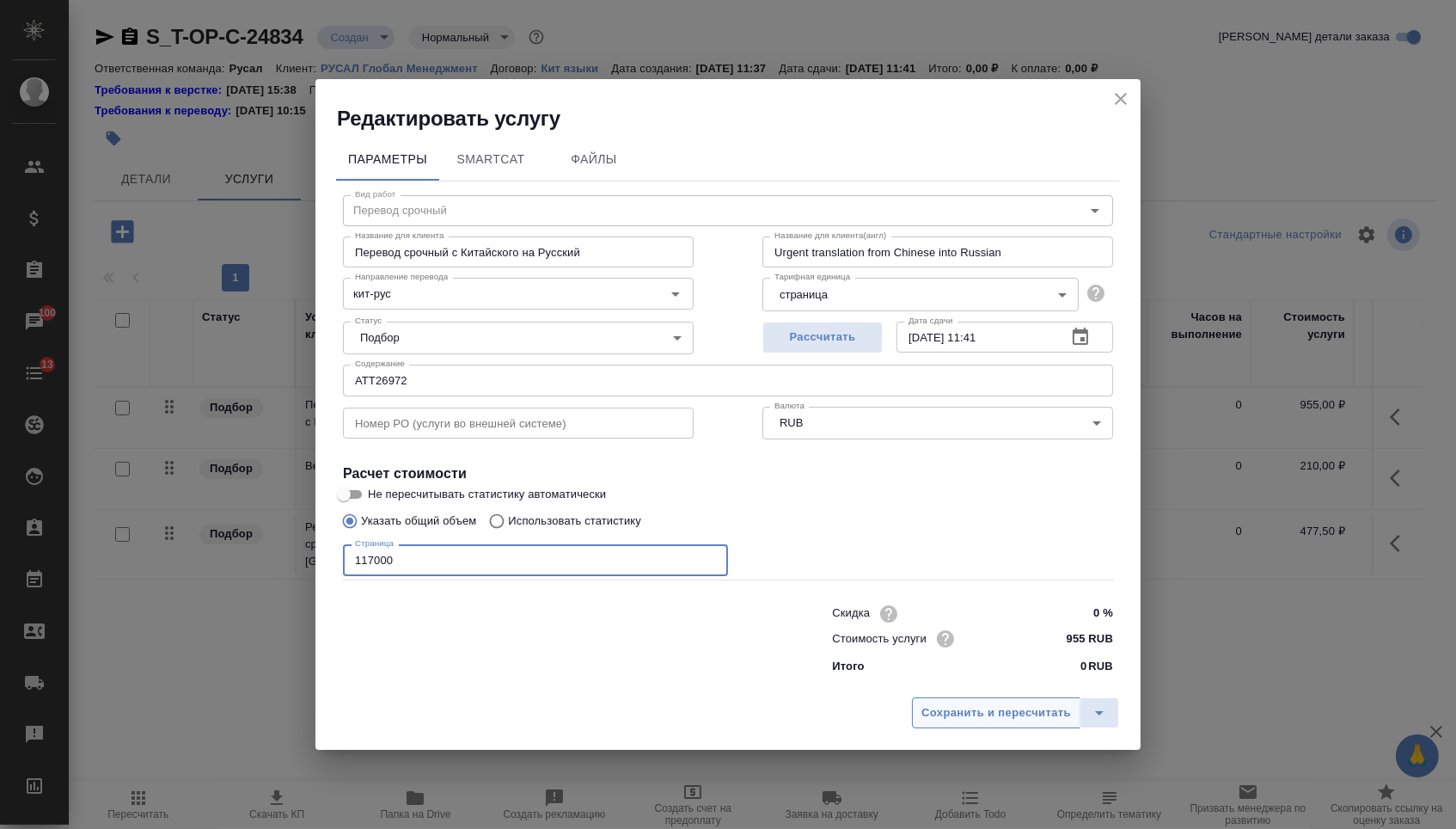
type input "117000"
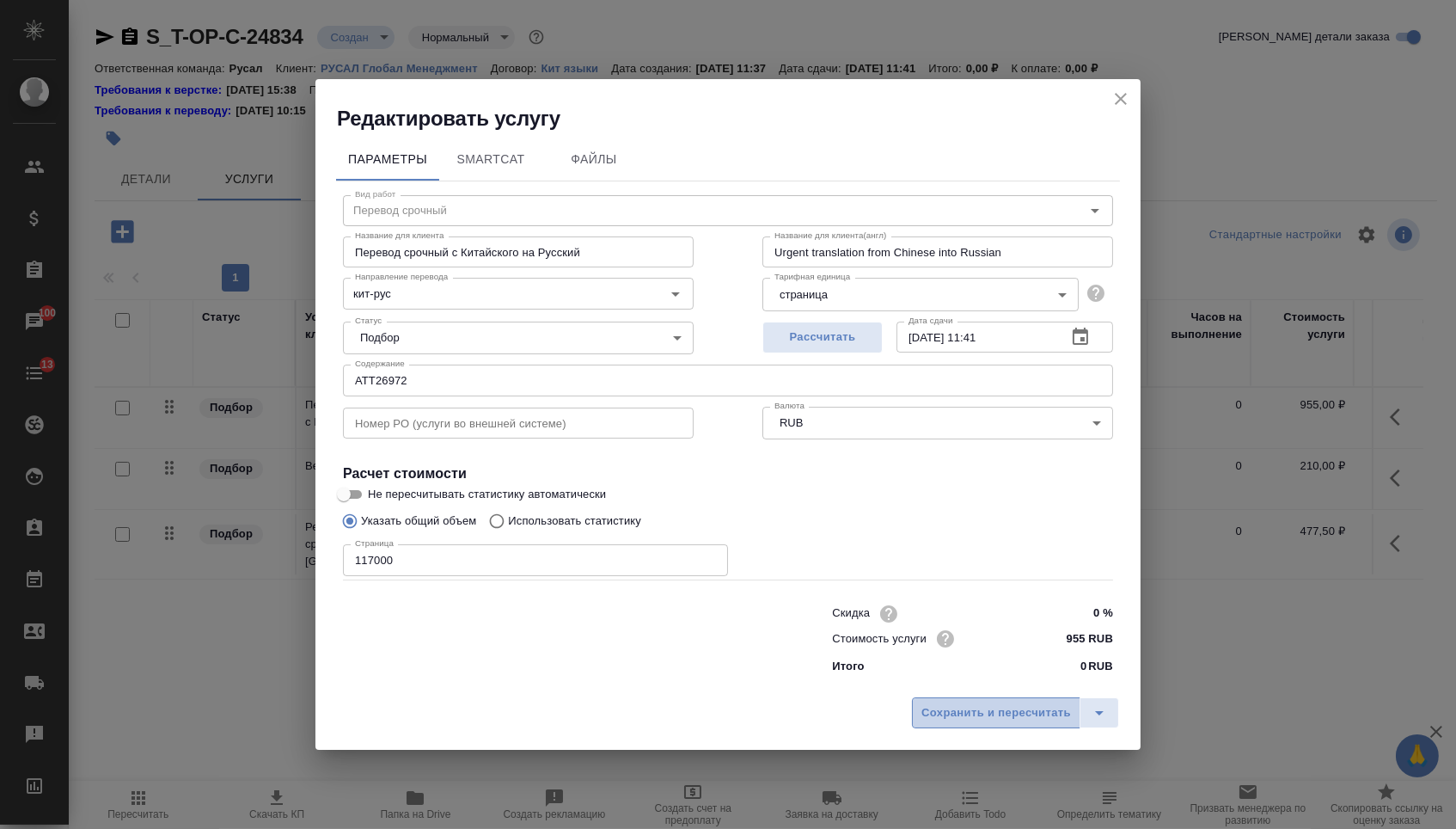
click at [955, 714] on span "Сохранить и пересчитать" at bounding box center [995, 713] width 150 height 20
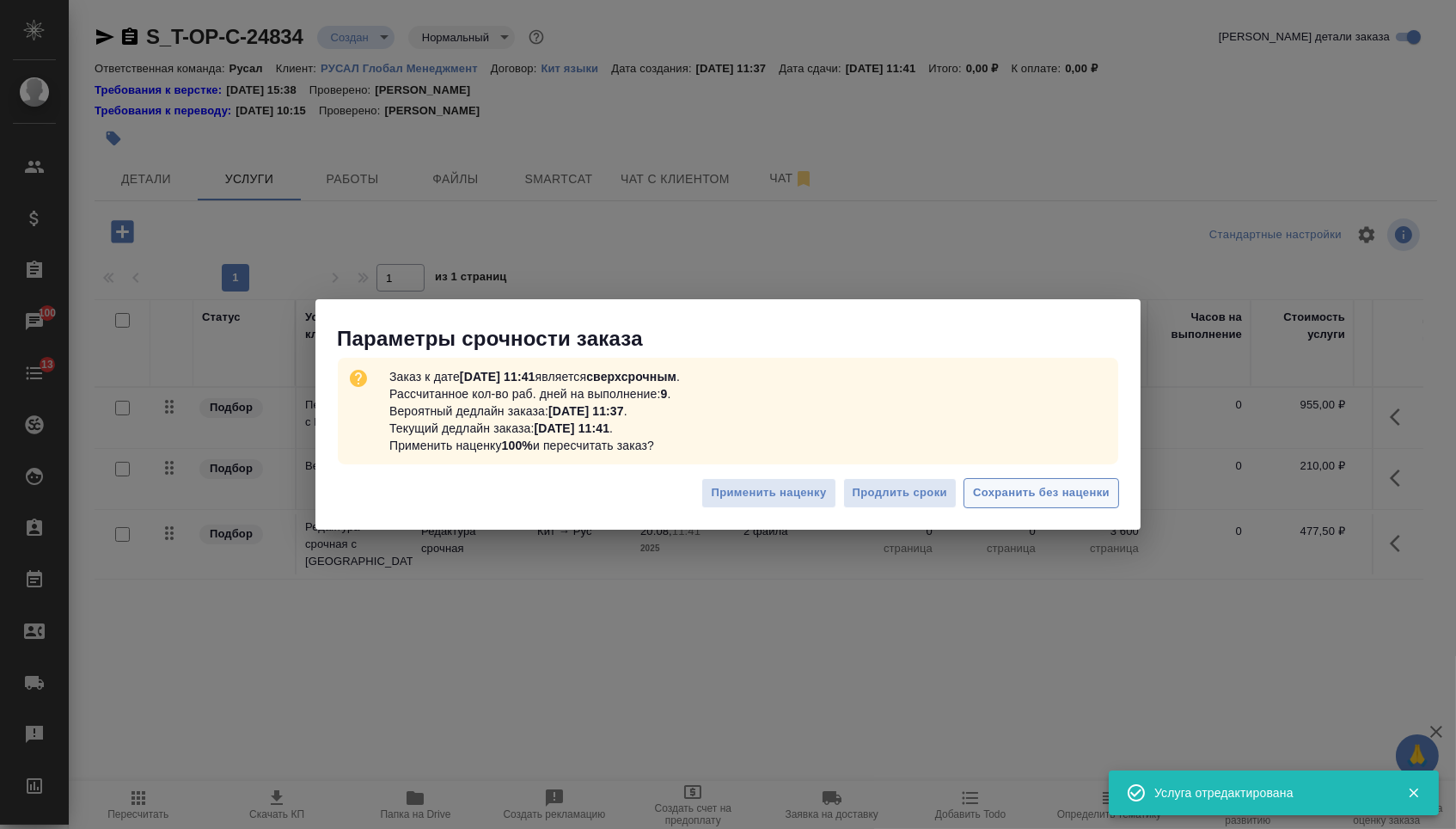
click at [1003, 484] on span "Сохранить без наценки" at bounding box center [1041, 493] width 137 height 20
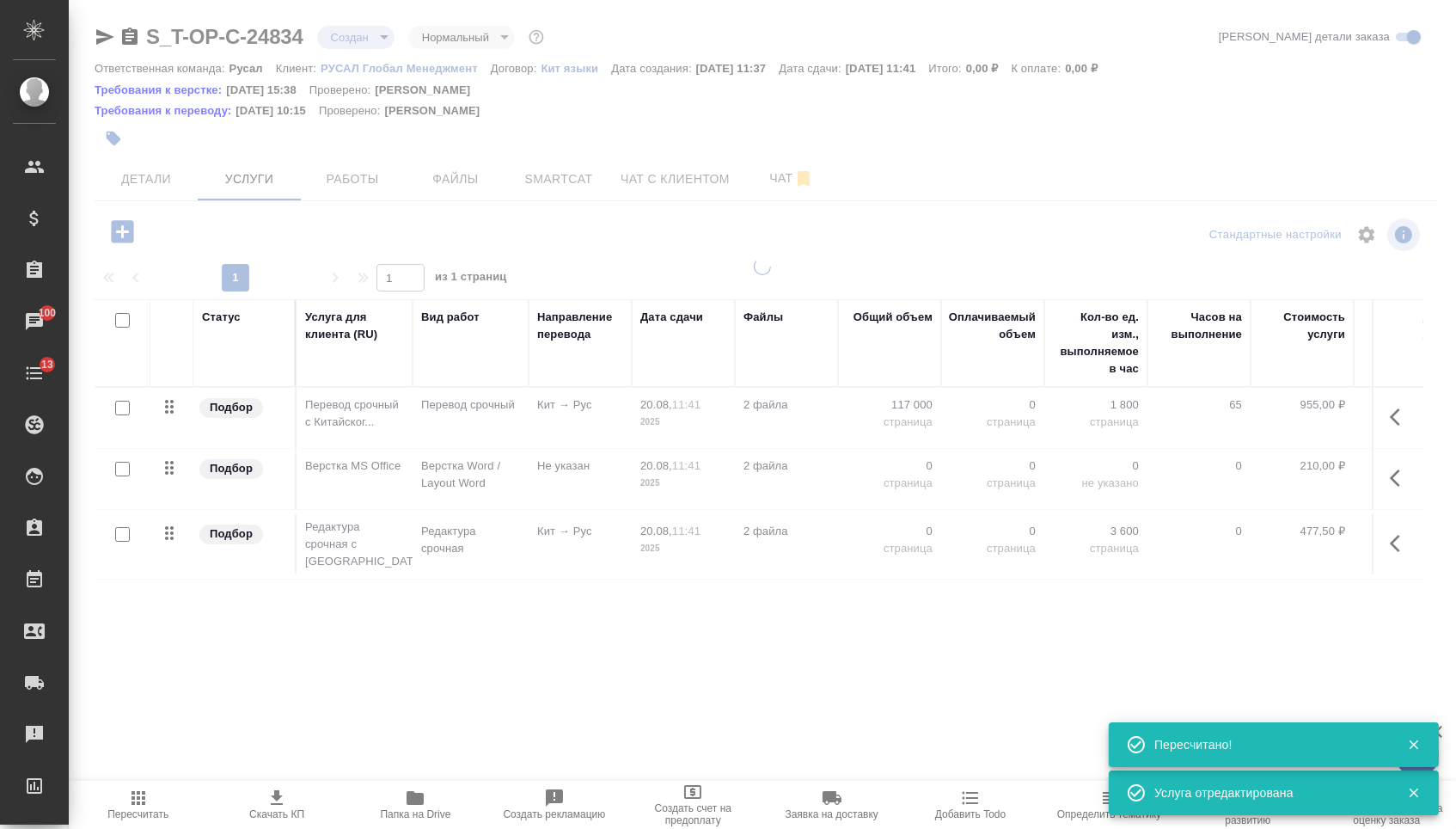
type input "urgent"
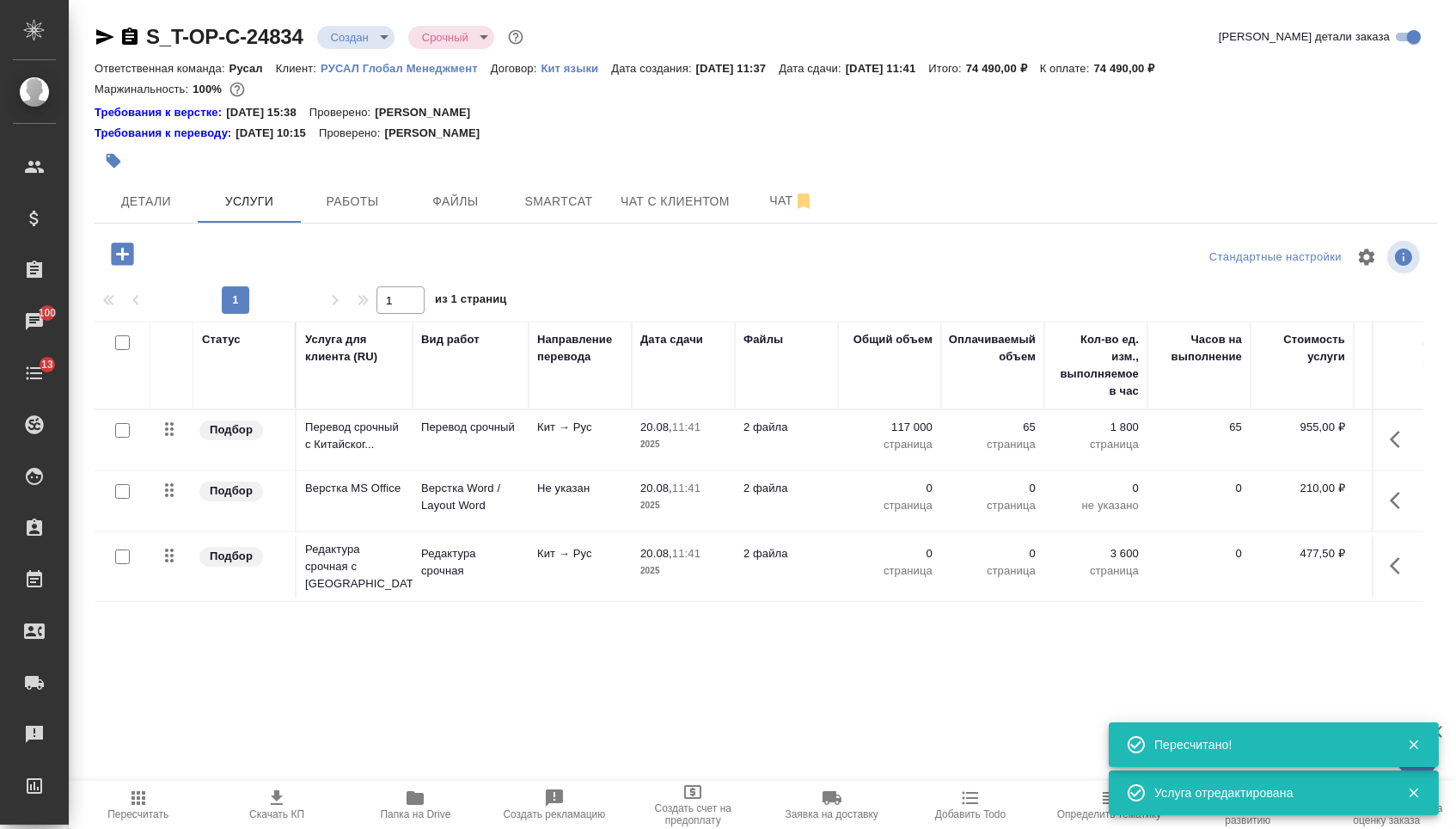
click at [891, 471] on td "0 страница" at bounding box center [889, 440] width 103 height 60
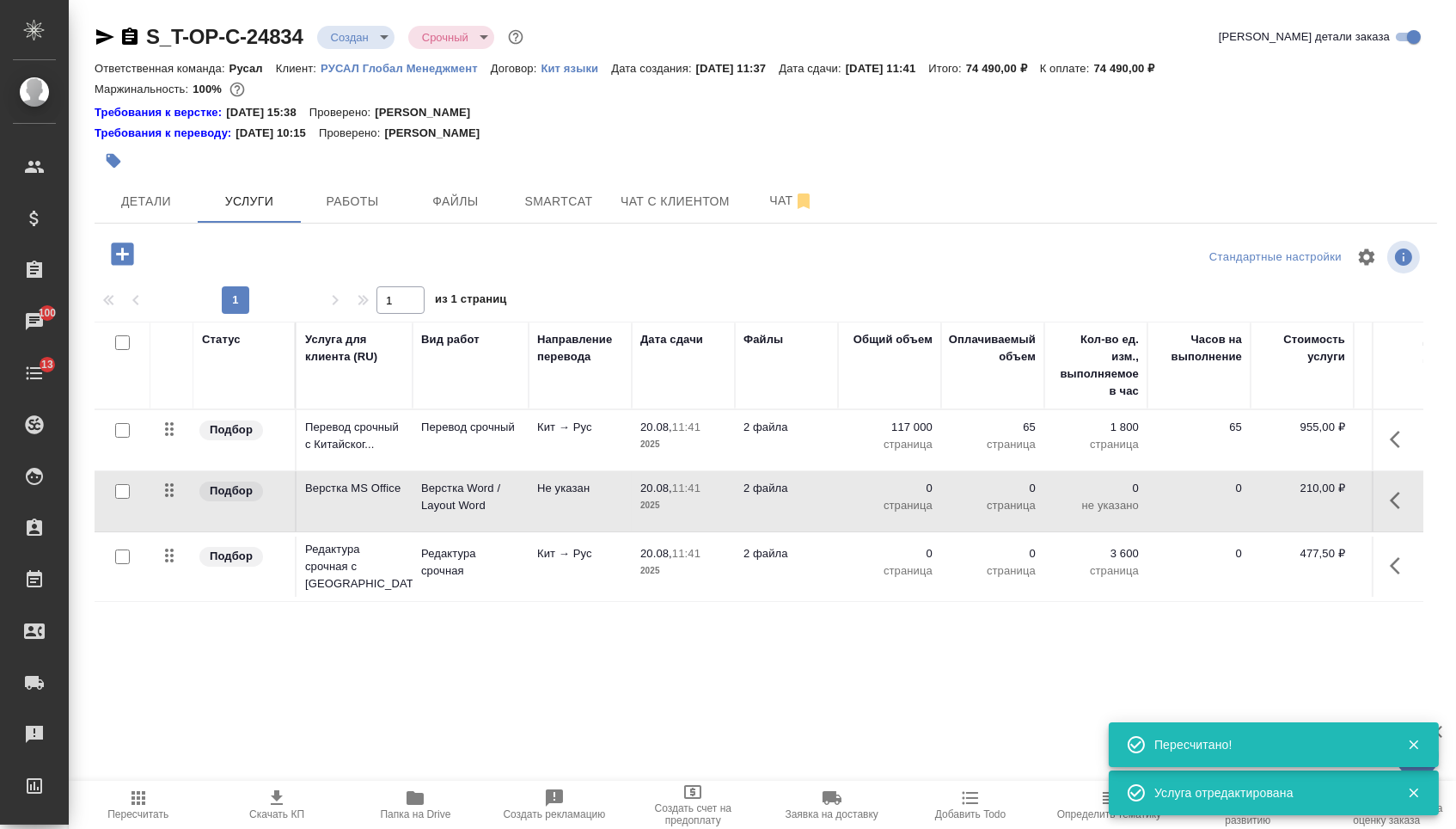
drag, startPoint x: 898, startPoint y: 501, endPoint x: 923, endPoint y: 501, distance: 25.0
click at [923, 497] on p "0" at bounding box center [889, 488] width 86 height 17
drag, startPoint x: 914, startPoint y: 502, endPoint x: 955, endPoint y: 505, distance: 41.1
click at [955, 505] on tr "Подбор Верстка MS Office Верстка Word / Layout Word Не указан 20.08, 11:41 2025…" at bounding box center [904, 502] width 1620 height 61
type input "65"
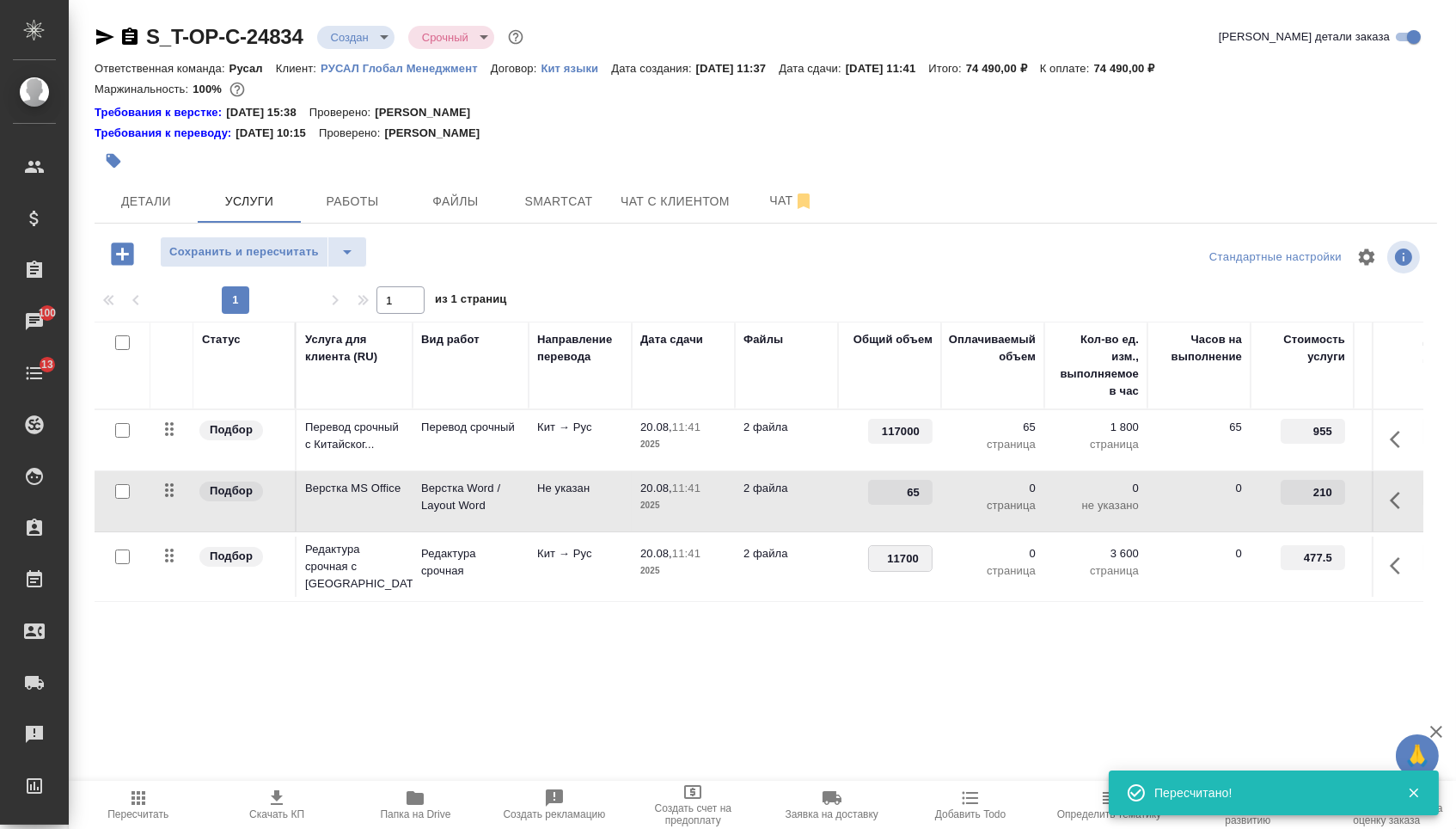
type input "117000"
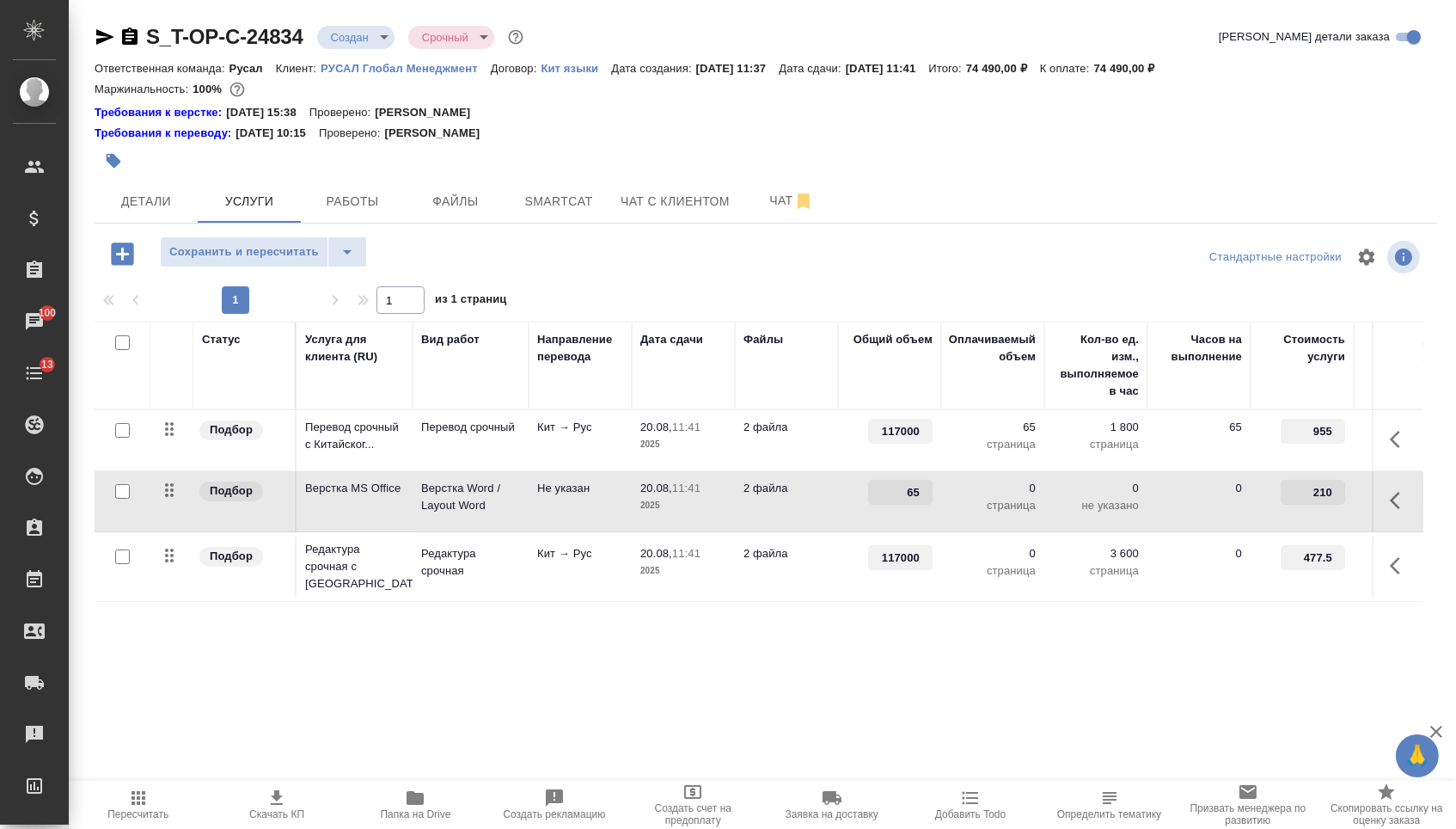
click at [837, 668] on div "Статус Услуга для клиента (RU) Вид работ Направление перевода Дата сдачи Файлы …" at bounding box center [759, 507] width 1329 height 370
click at [288, 250] on span "Сохранить и пересчитать" at bounding box center [244, 252] width 150 height 20
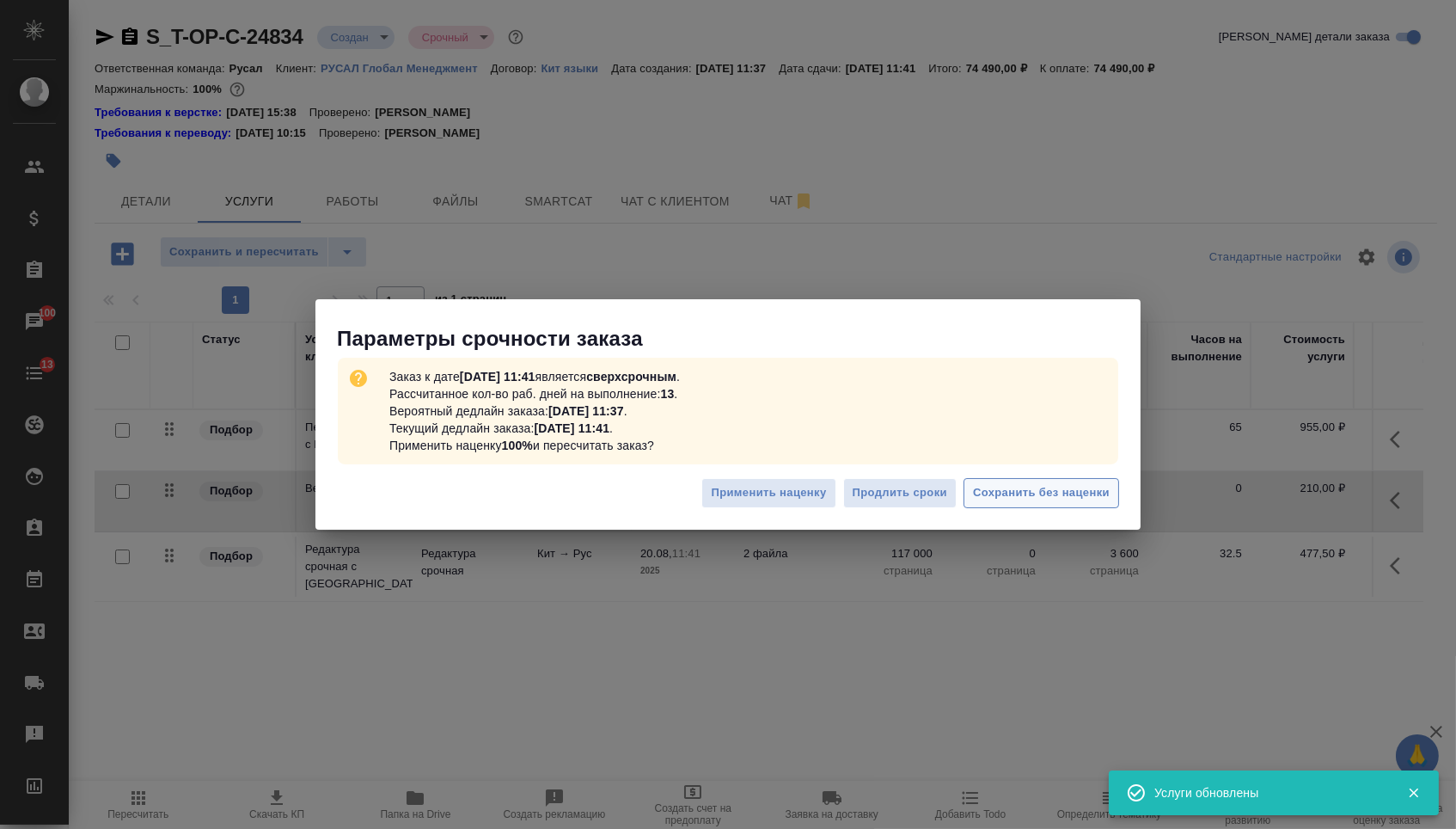
click at [1030, 496] on span "Сохранить без наценки" at bounding box center [1041, 493] width 137 height 20
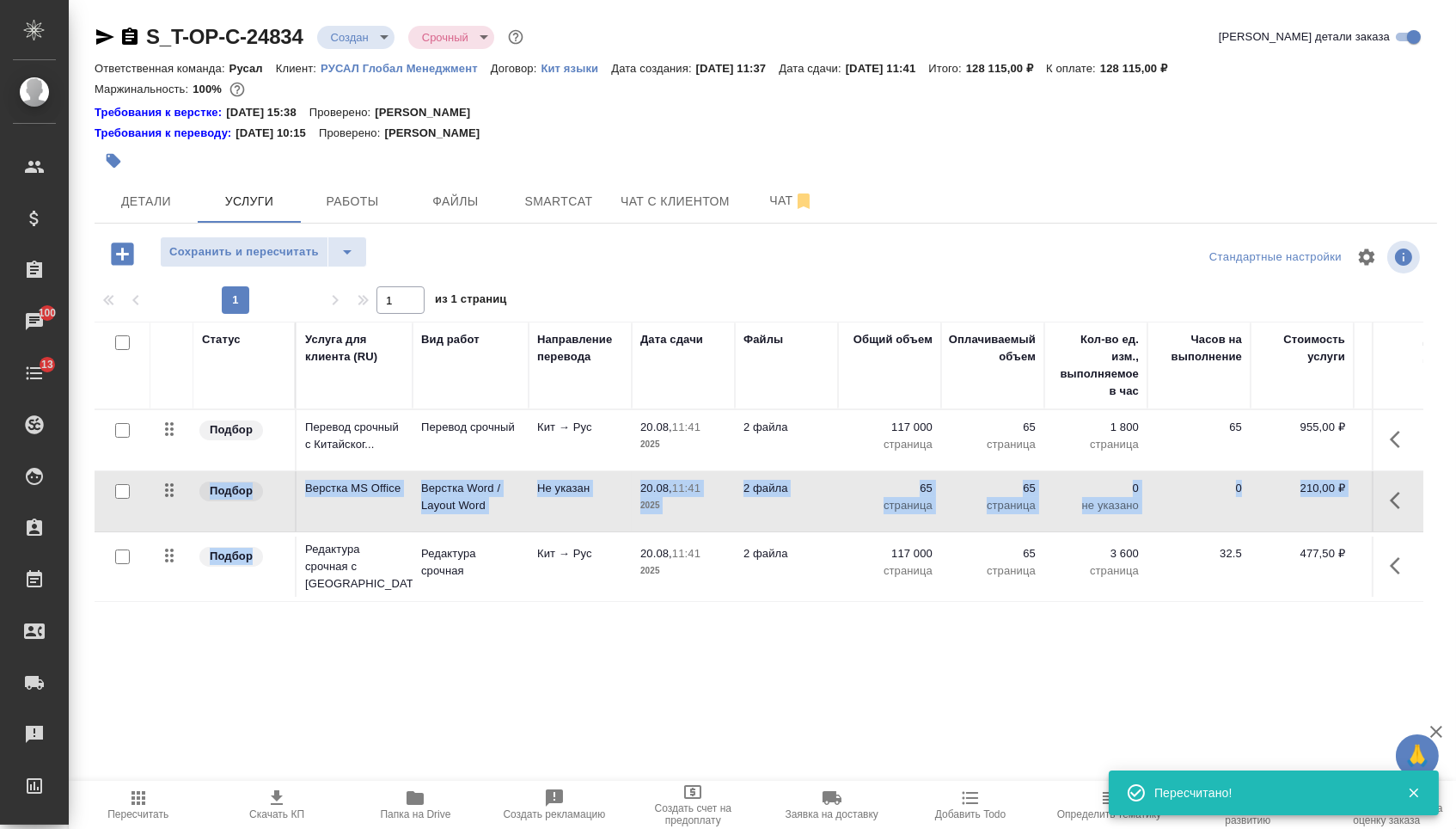
drag, startPoint x: 193, startPoint y: 511, endPoint x: 191, endPoint y: 608, distance: 97.0
click at [192, 602] on tbody "Подбор Перевод срочный с Китайског... Перевод срочный Кит → Рус 20.08, 11:41 20…" at bounding box center [904, 505] width 1620 height 191
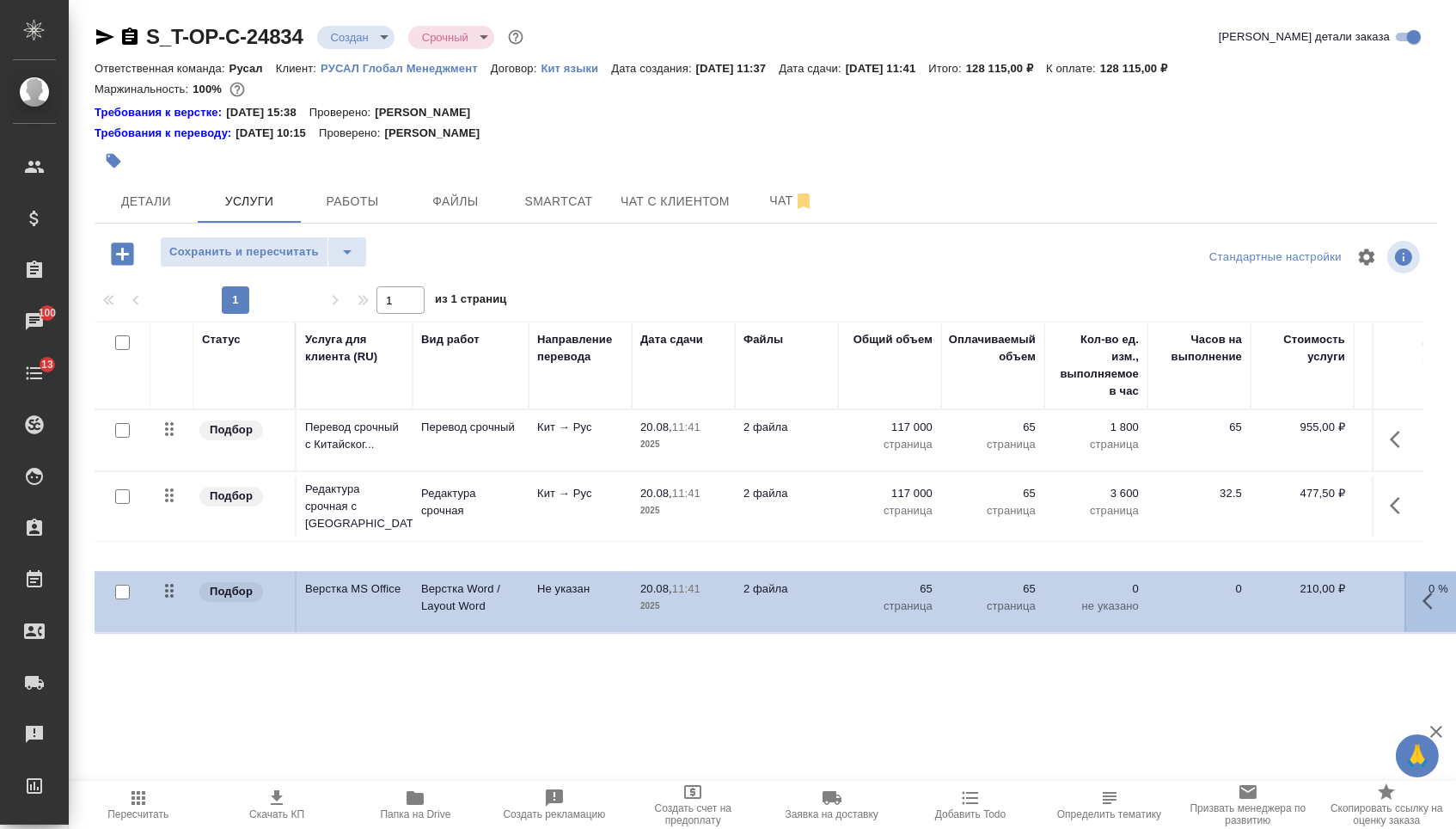
drag, startPoint x: 161, startPoint y: 501, endPoint x: 161, endPoint y: 595, distance: 94.0
click at [161, 595] on table "Статус Услуга для клиента (RU) Вид работ Направление перевода Дата сдачи Файлы …" at bounding box center [904, 463] width 1620 height 283
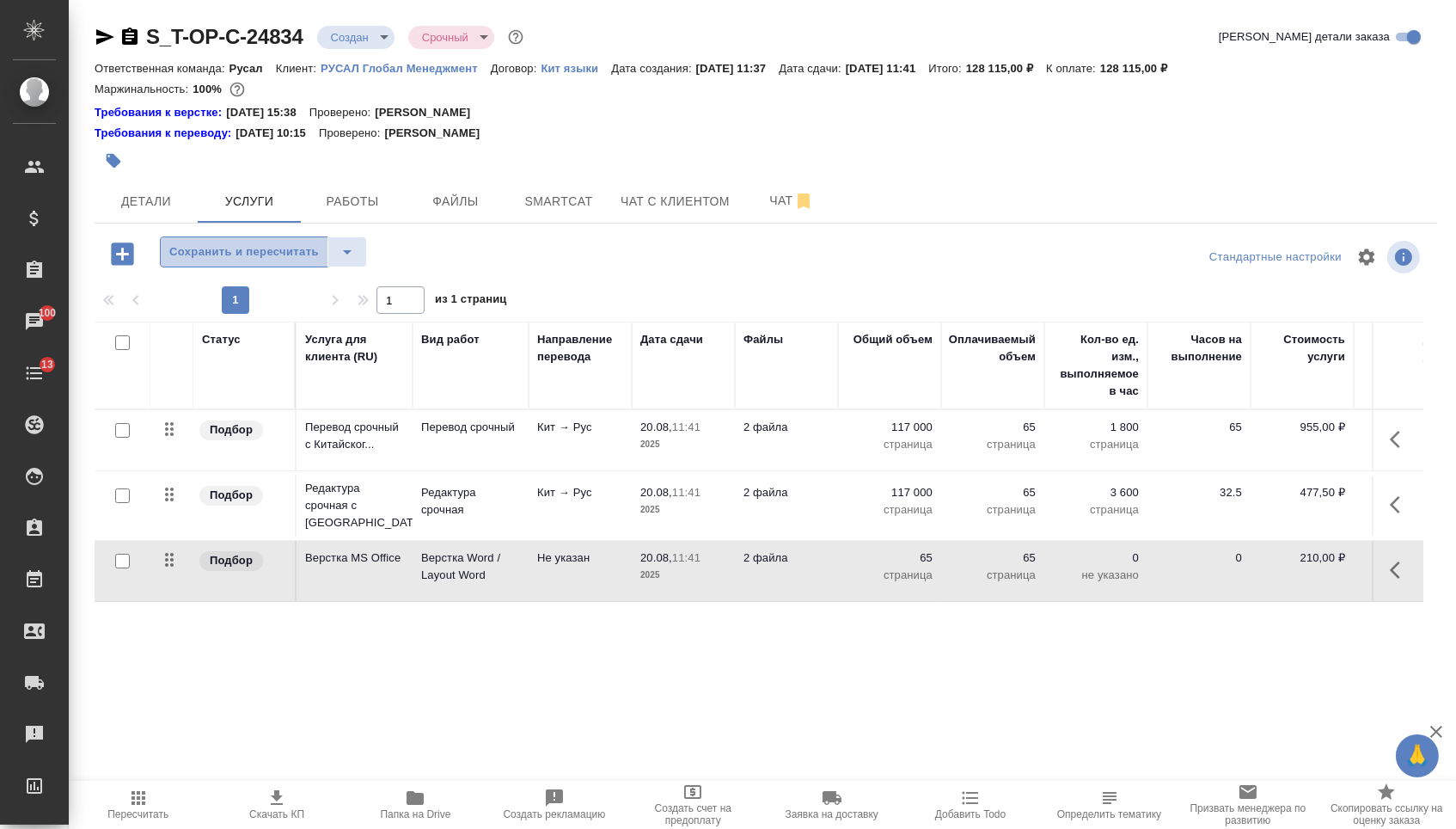
click at [258, 268] on button "Сохранить и пересчитать" at bounding box center [244, 252] width 169 height 31
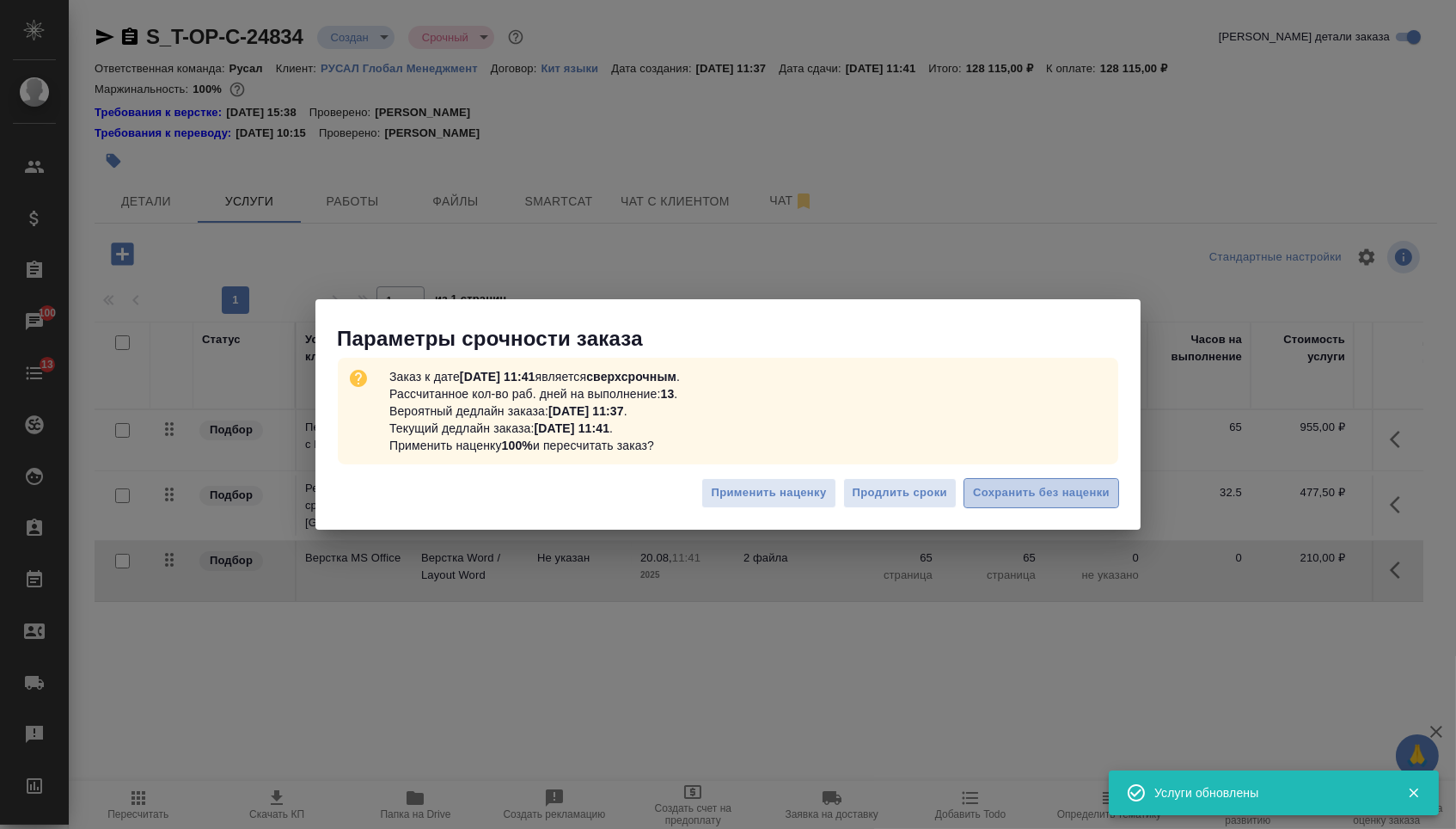
click at [1016, 494] on span "Сохранить без наценки" at bounding box center [1041, 493] width 137 height 20
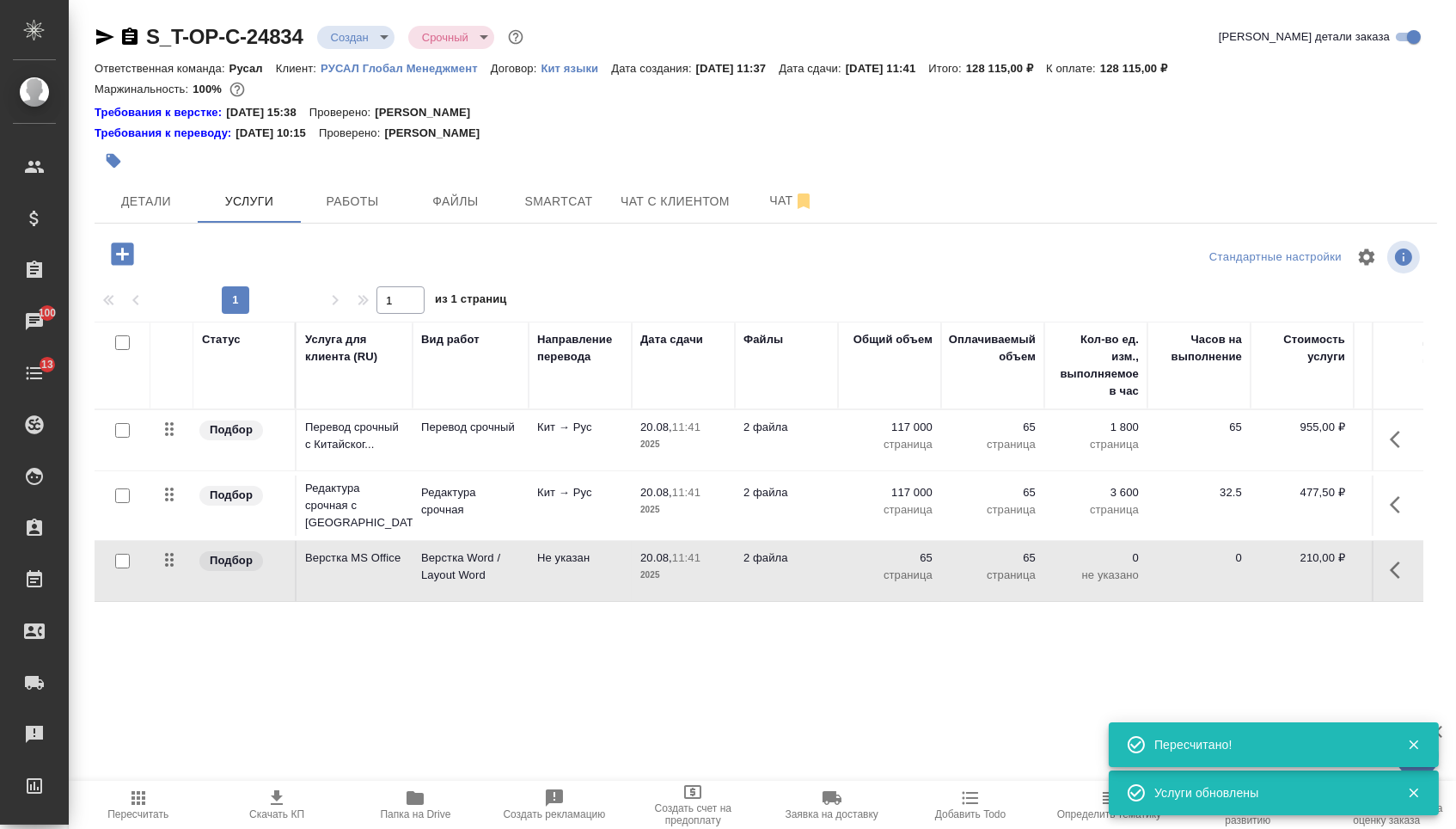
click at [359, 42] on body "🙏 .cls-1 fill:#fff; AWATERA [PERSON_NAME] Спецификации Заказы 100 Чаты 13 Todo …" at bounding box center [728, 414] width 1456 height 829
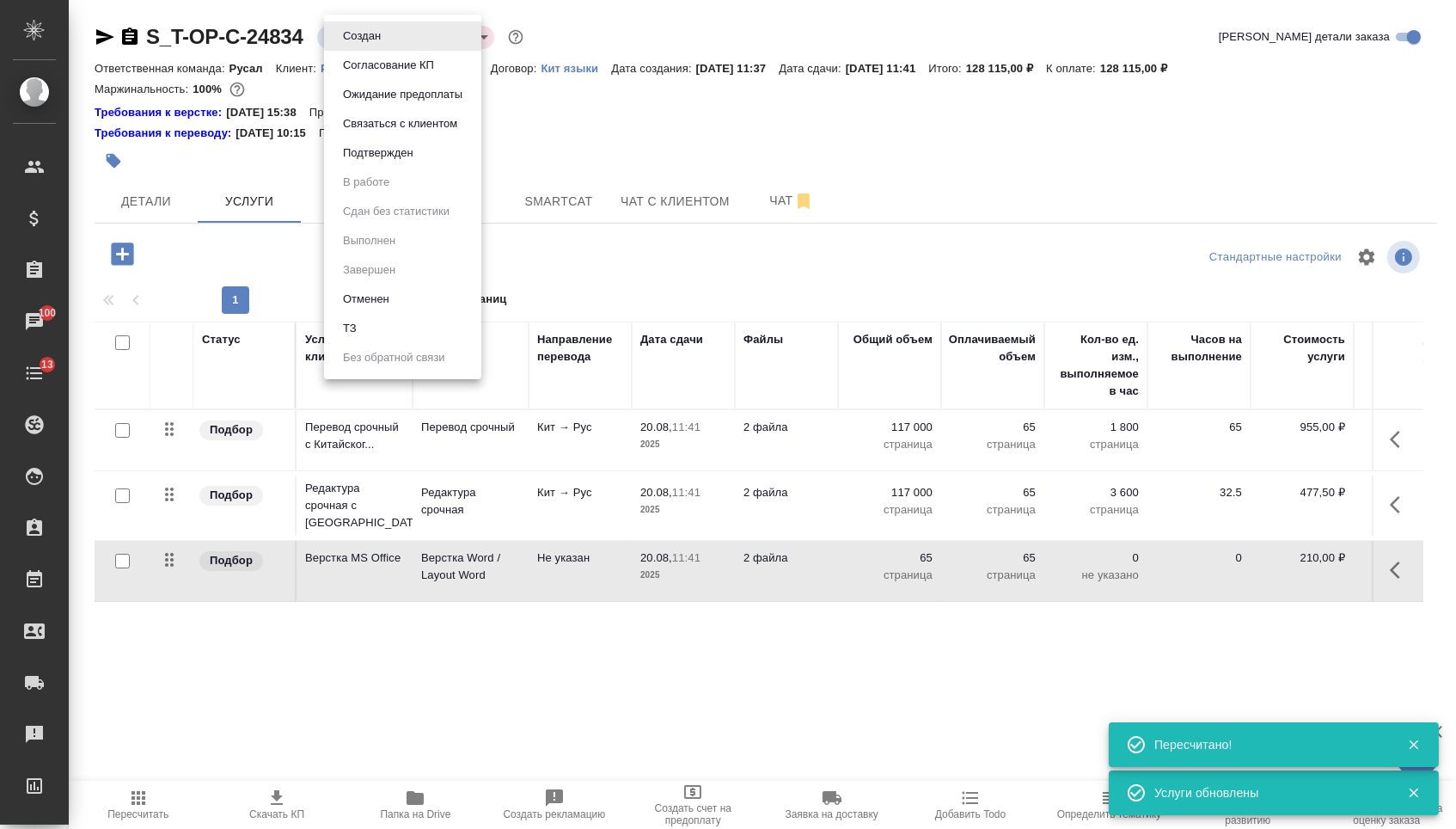
click at [358, 168] on li "Подтвержден" at bounding box center [402, 153] width 157 height 29
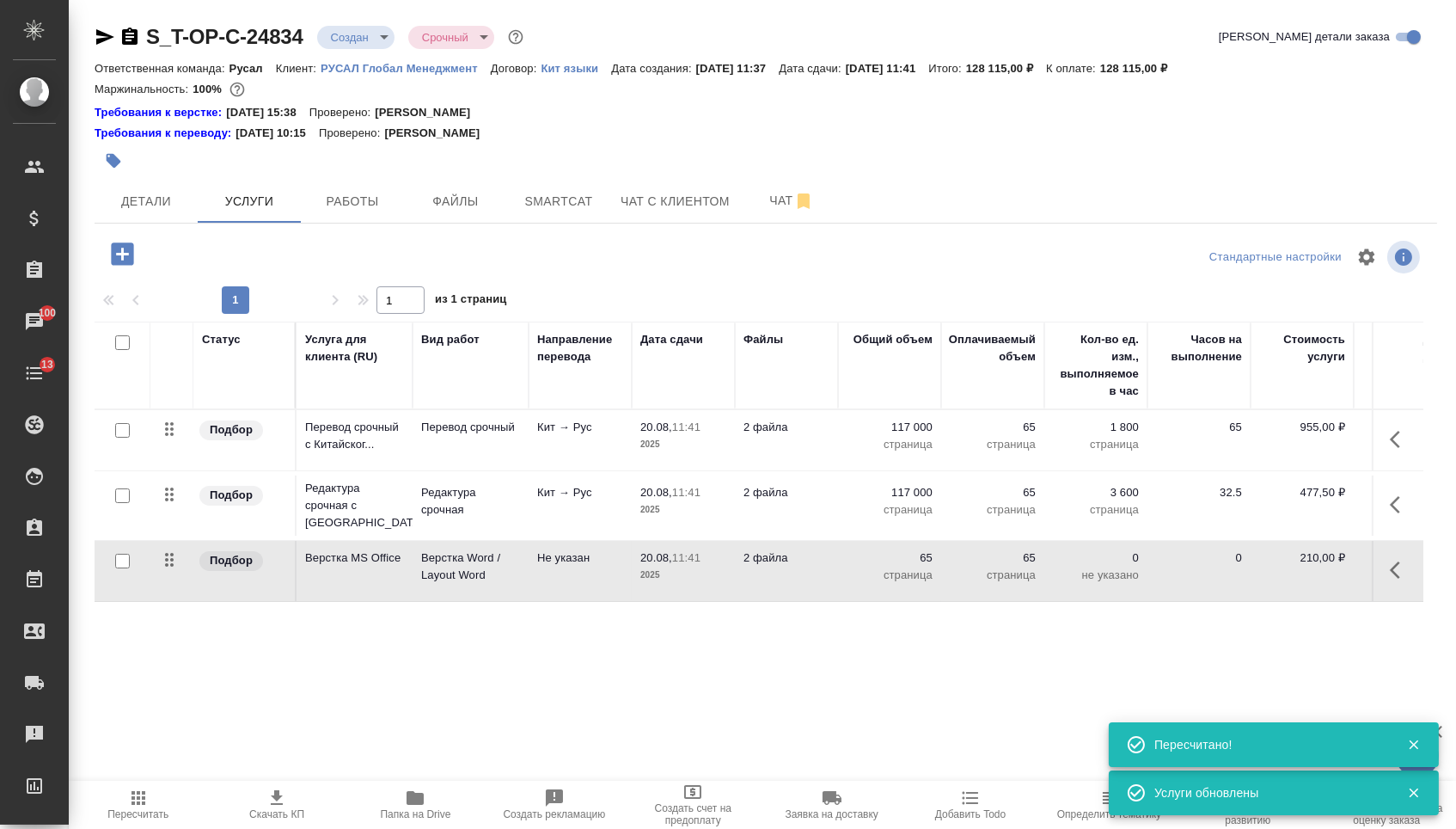
click at [367, 34] on body "🙏 .cls-1 fill:#fff; AWATERA [PERSON_NAME] Спецификации Заказы 100 Чаты 13 Todo …" at bounding box center [728, 414] width 1456 height 829
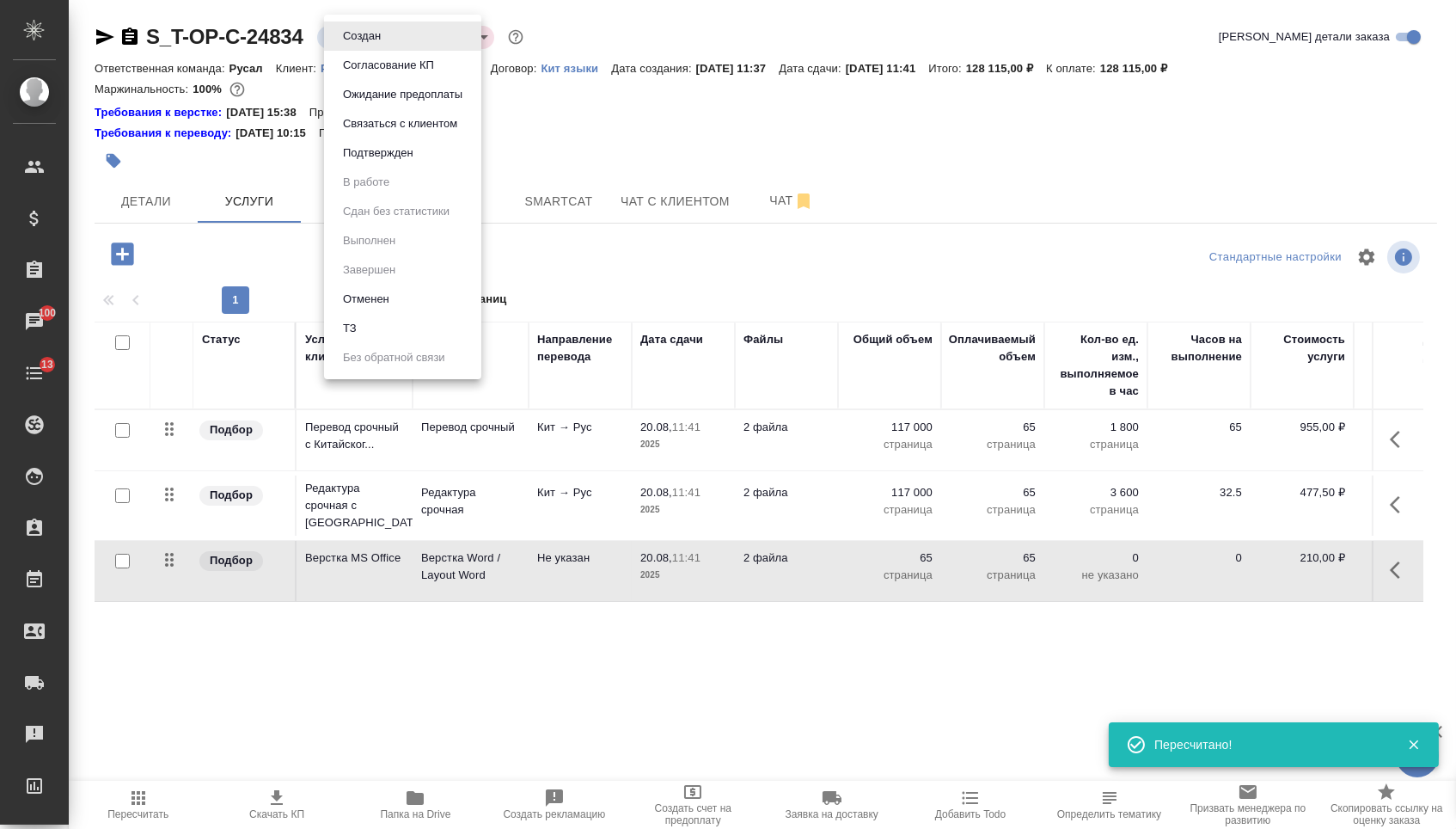
click at [367, 168] on li "Подтвержден" at bounding box center [402, 153] width 157 height 29
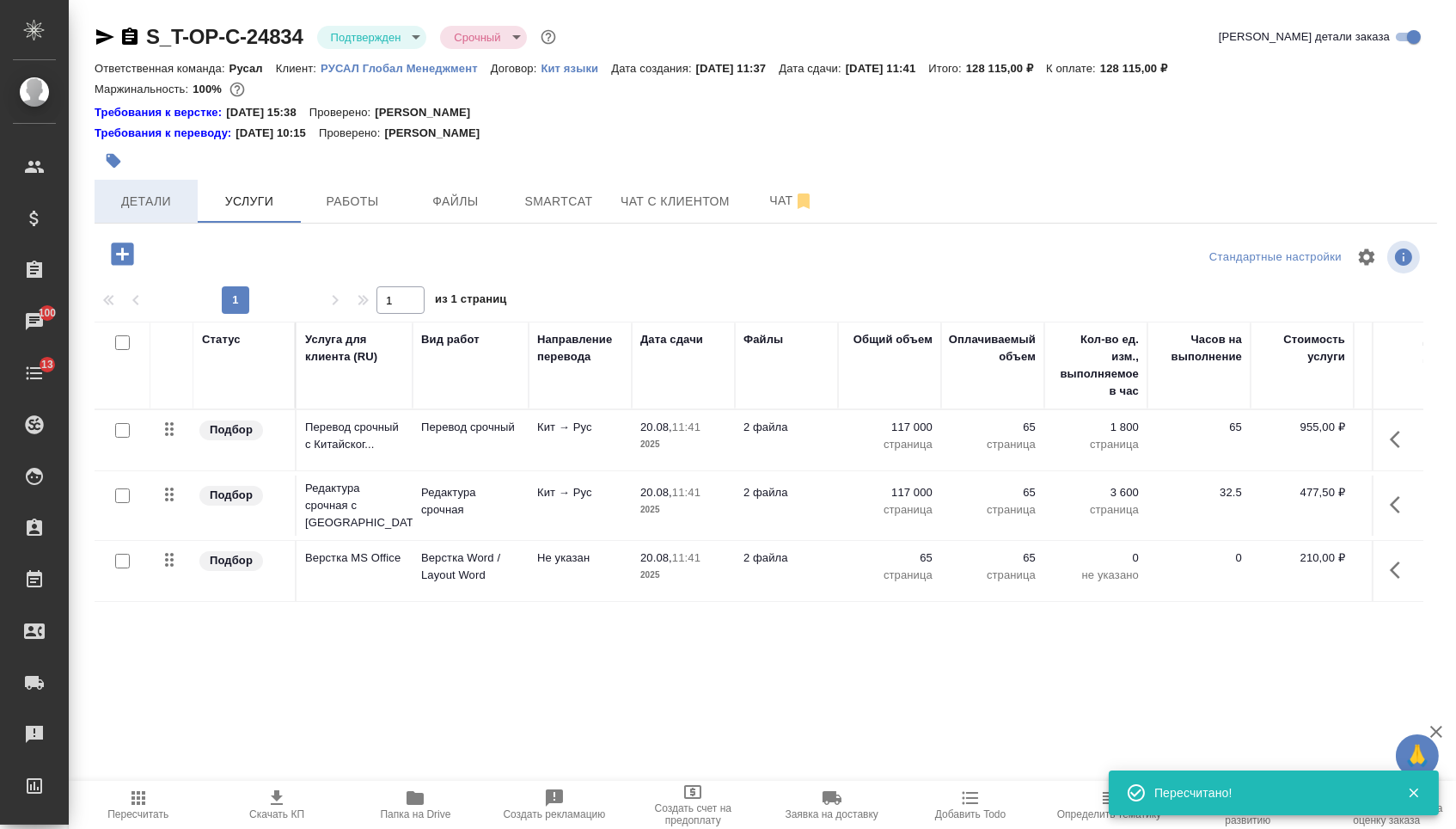
click at [164, 212] on span "Детали" at bounding box center [146, 201] width 83 height 22
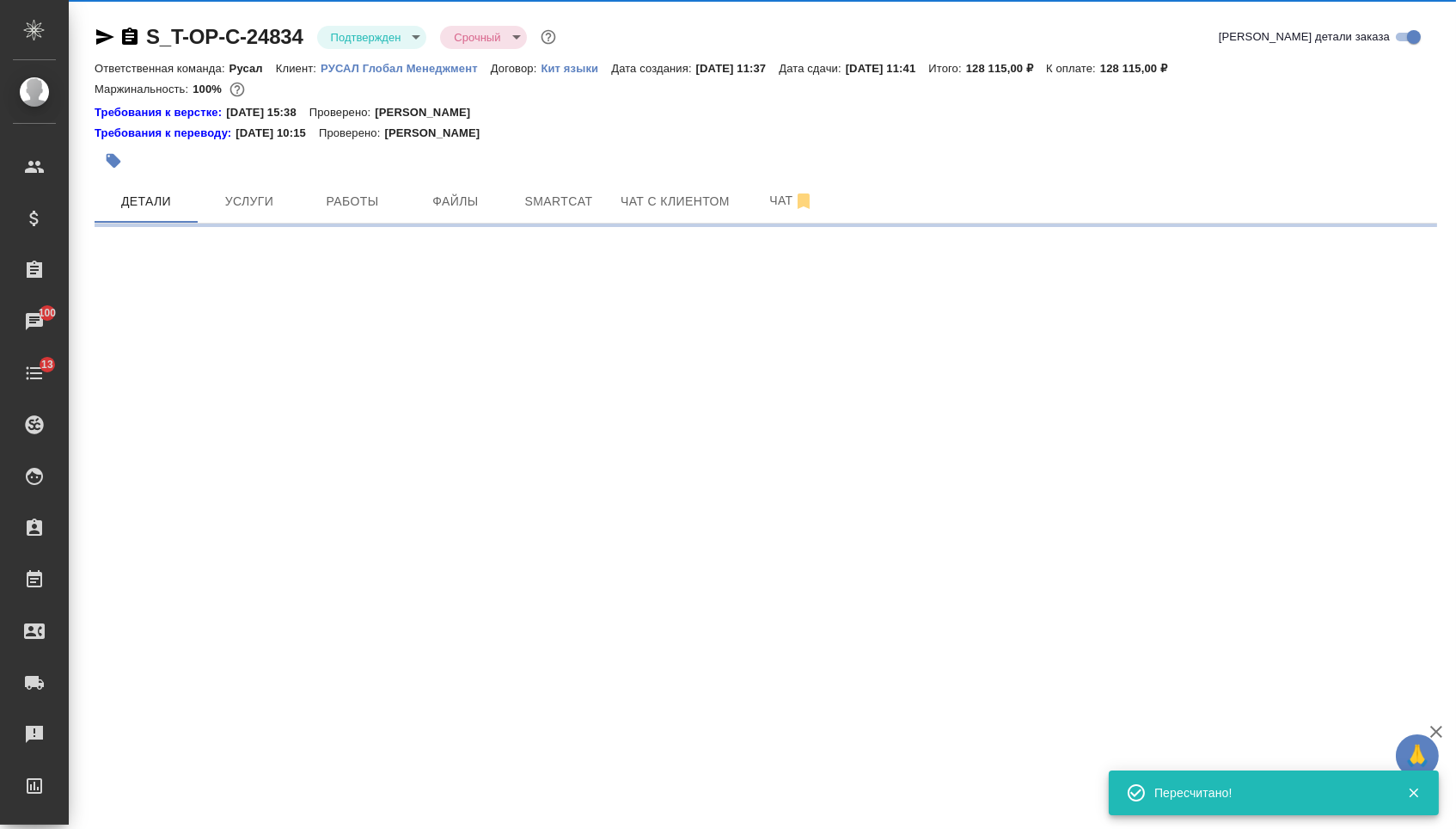
select select "RU"
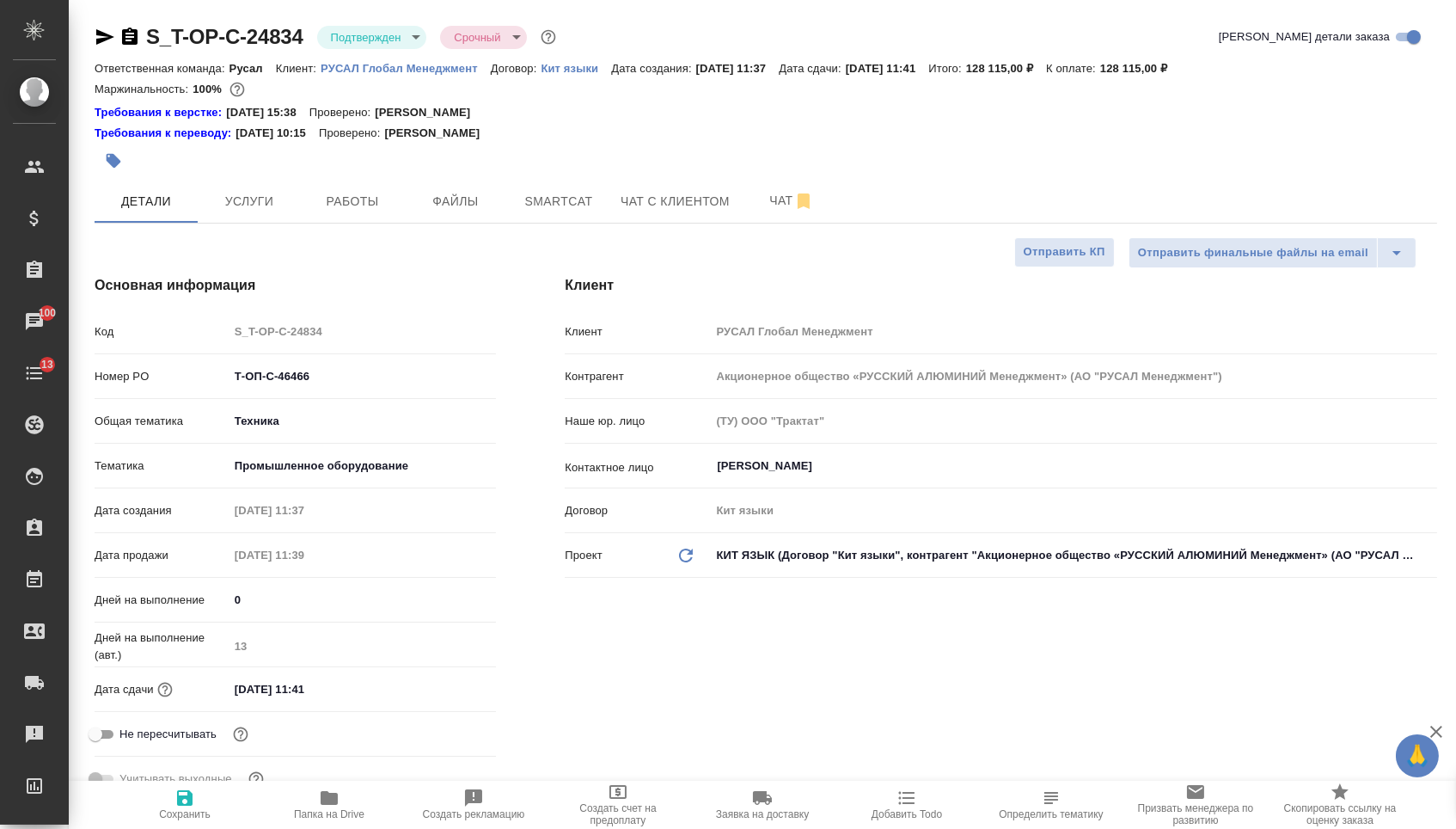
type textarea "x"
drag, startPoint x: 317, startPoint y: 387, endPoint x: 124, endPoint y: 377, distance: 193.3
click at [124, 377] on div "Номер PO Т-ОП-С-46466" at bounding box center [295, 375] width 402 height 30
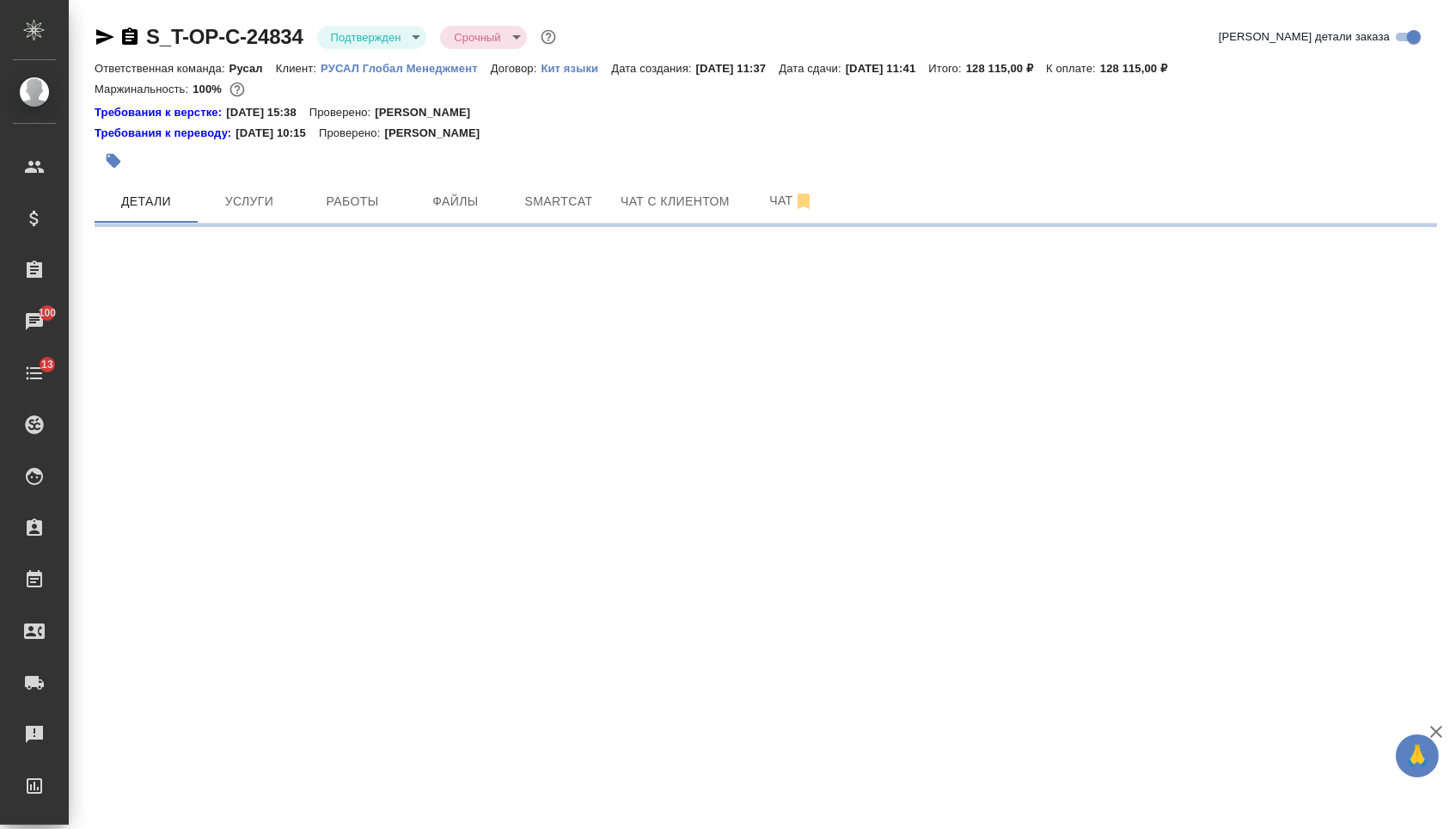
select select "RU"
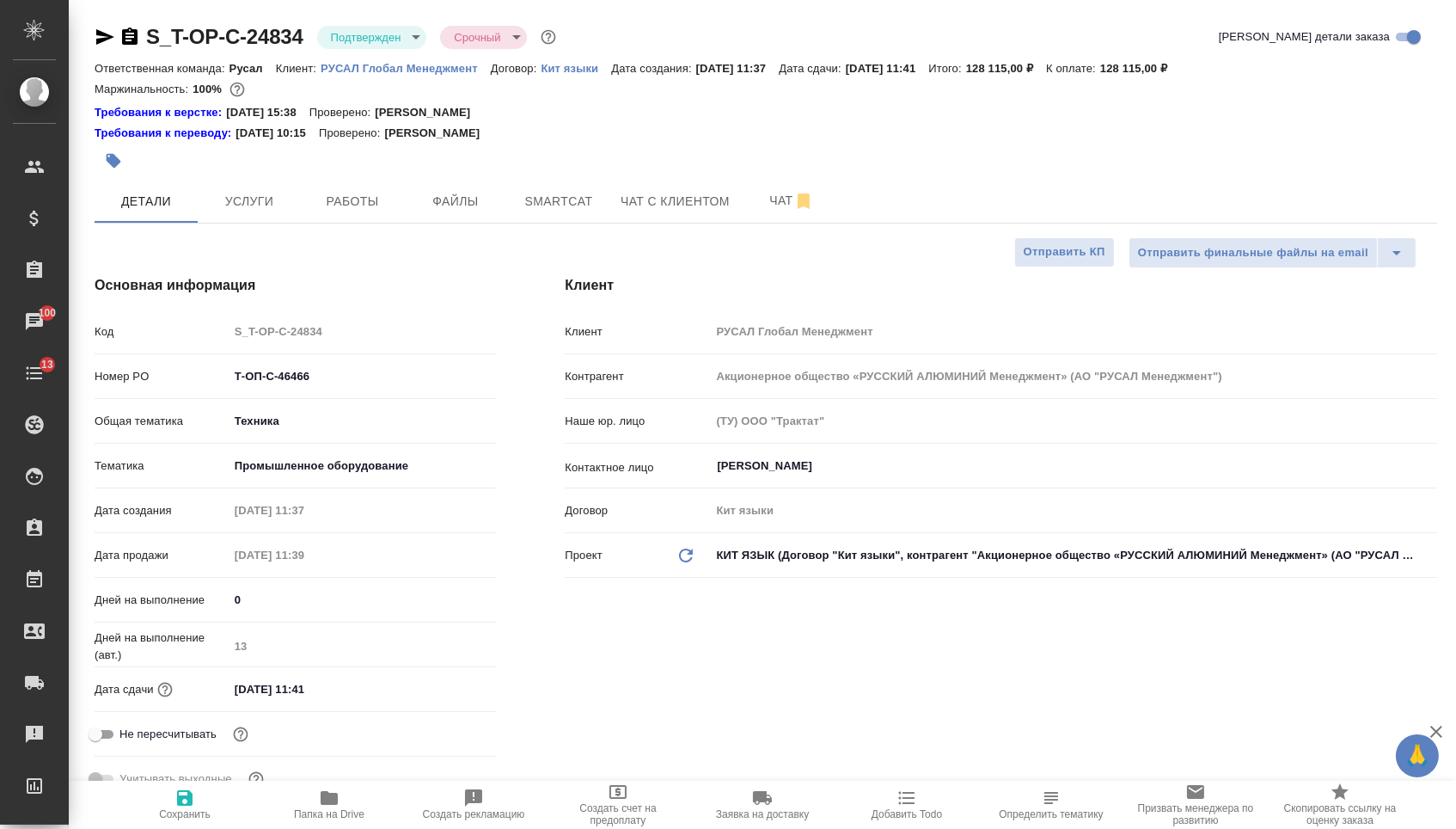
type textarea "x"
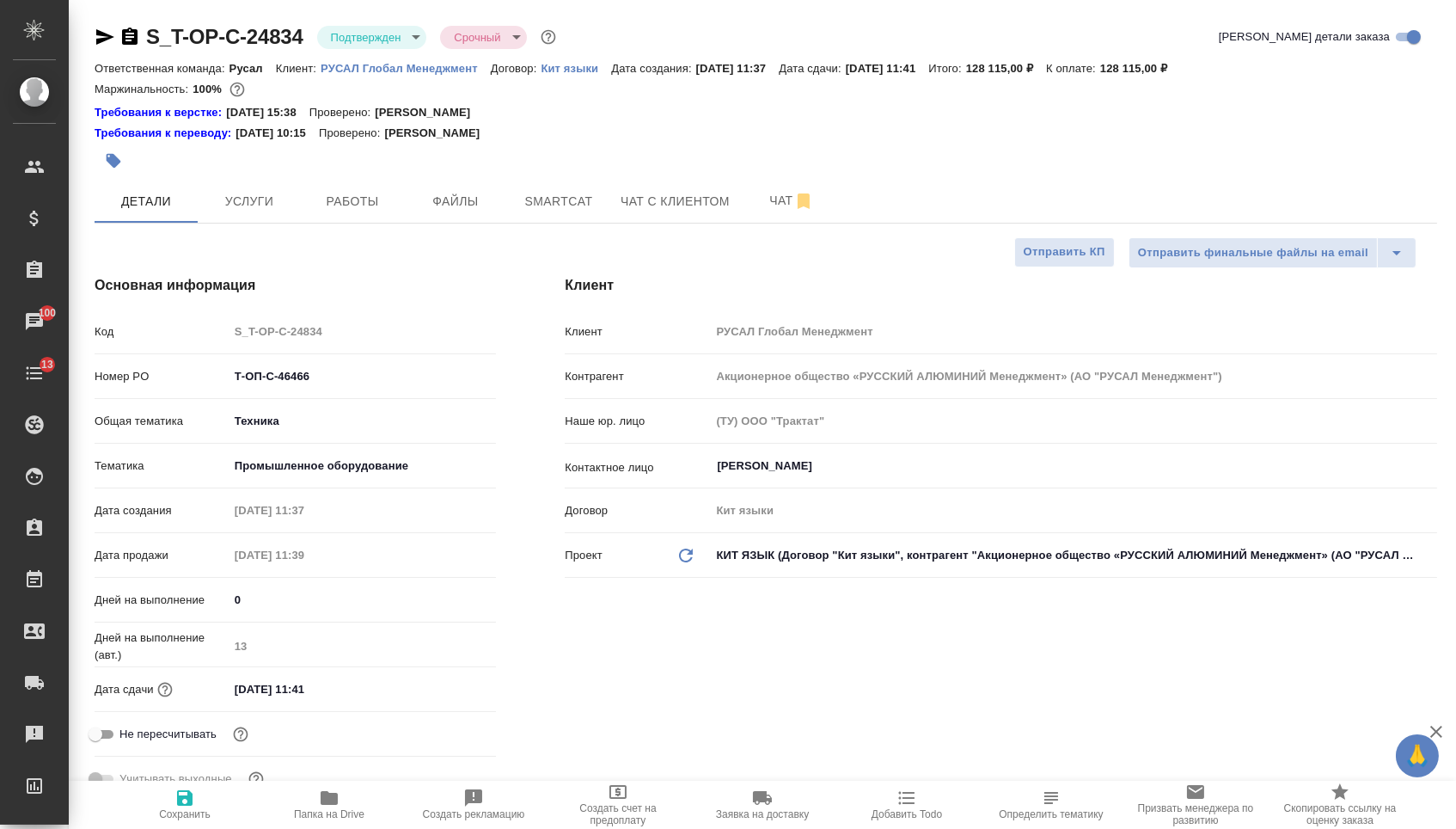
type textarea "x"
click at [109, 39] on icon "button" at bounding box center [105, 36] width 18 height 15
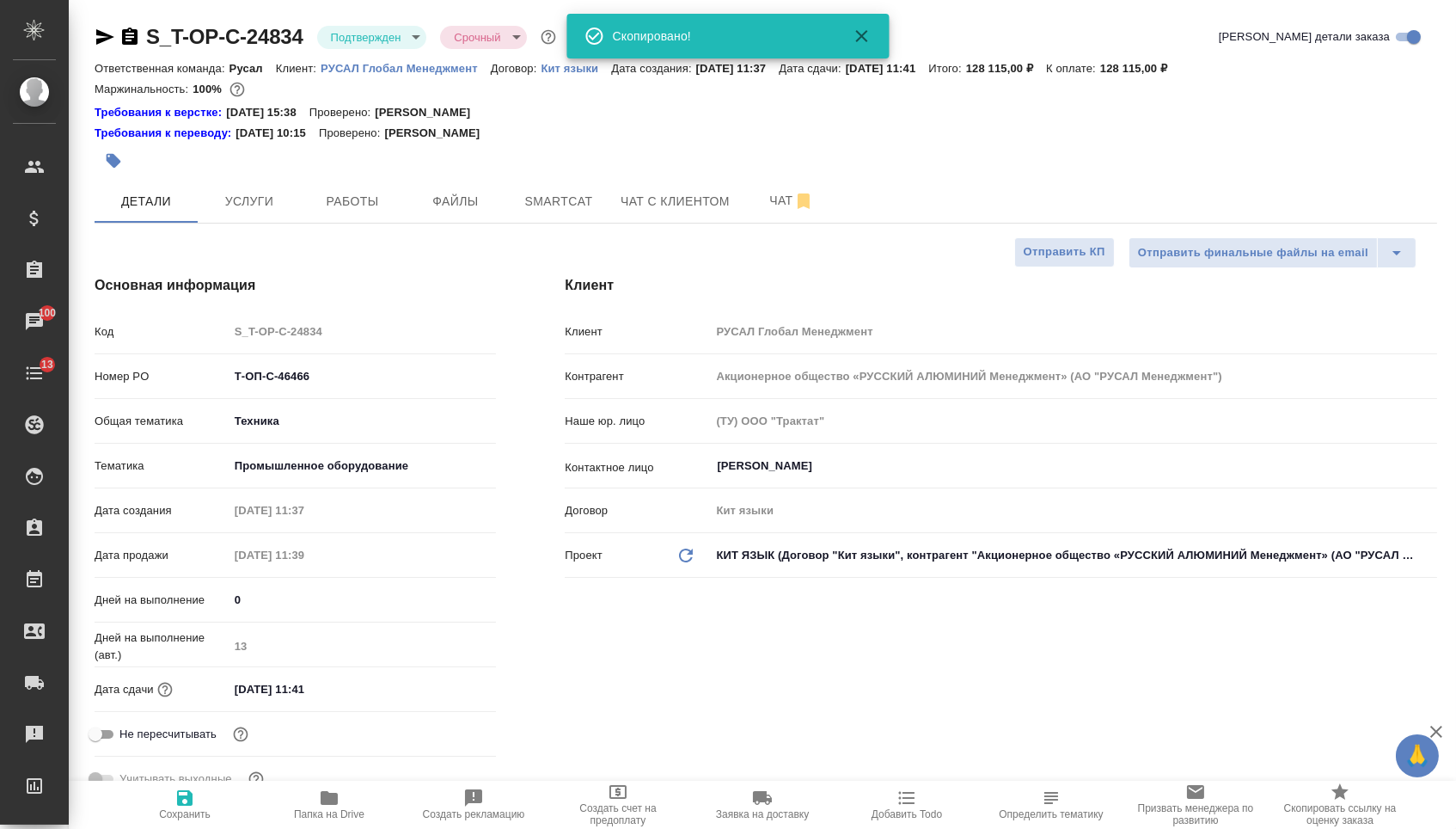
type textarea "x"
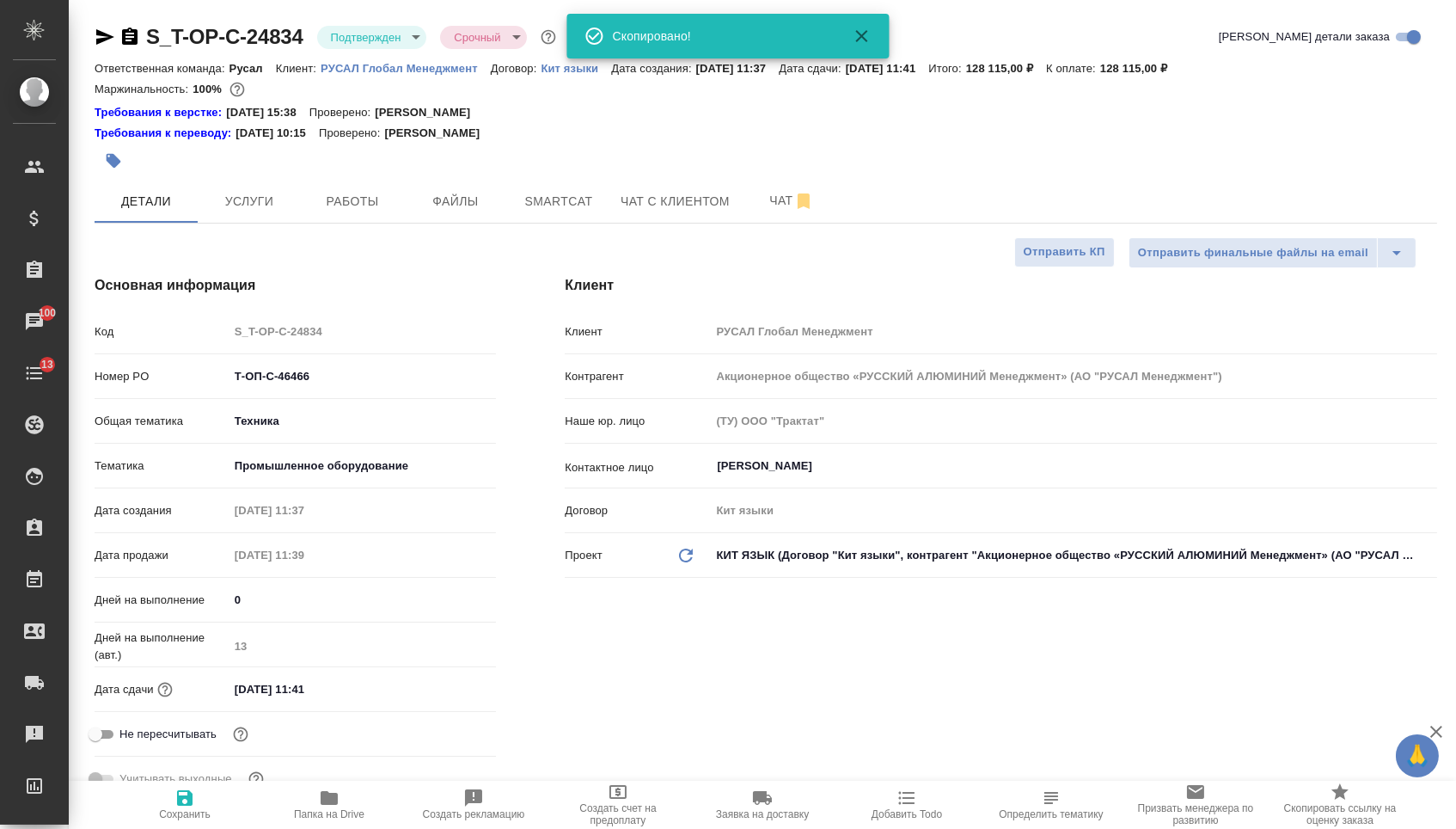
type textarea "x"
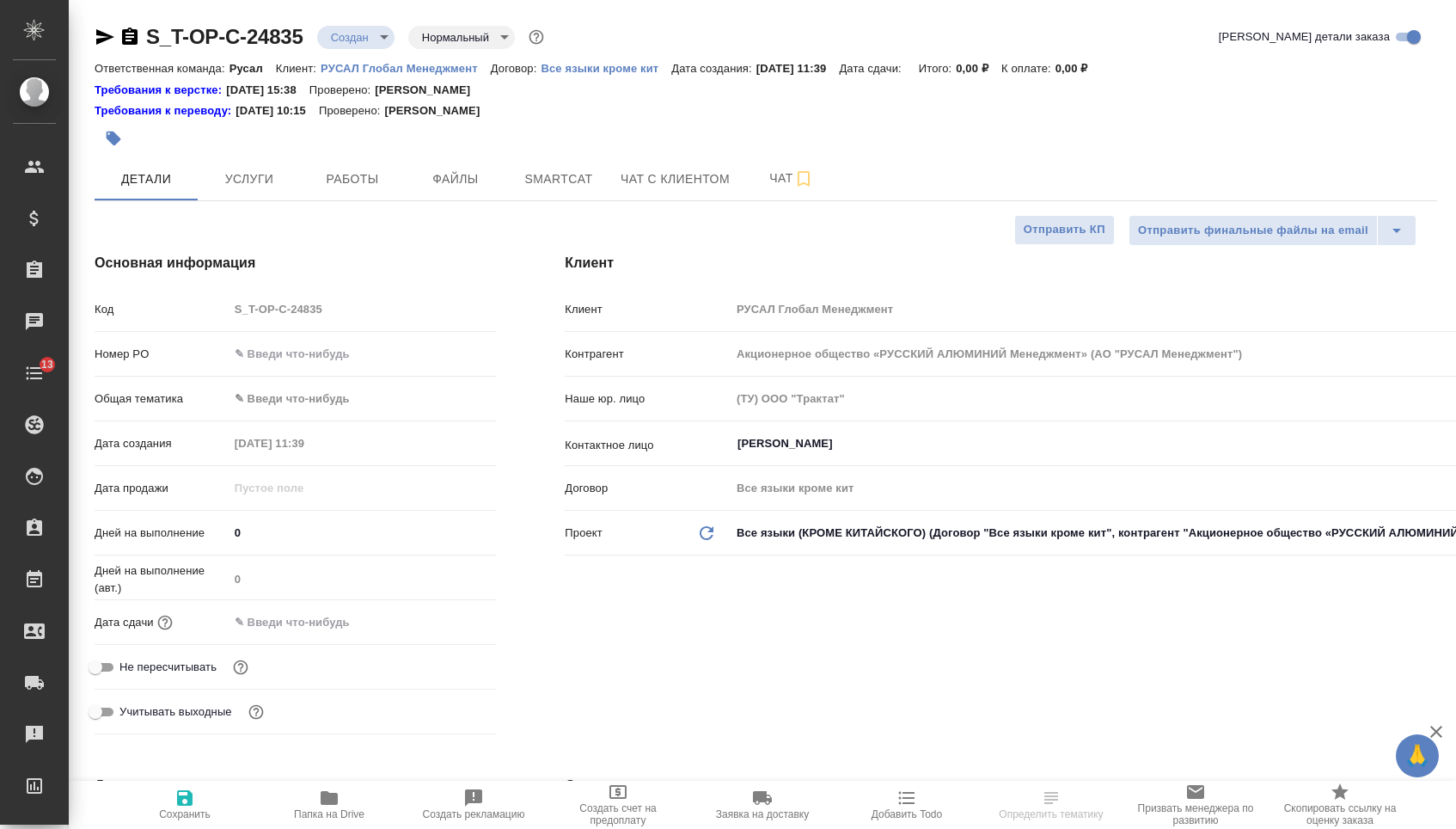
select select "RU"
type textarea "x"
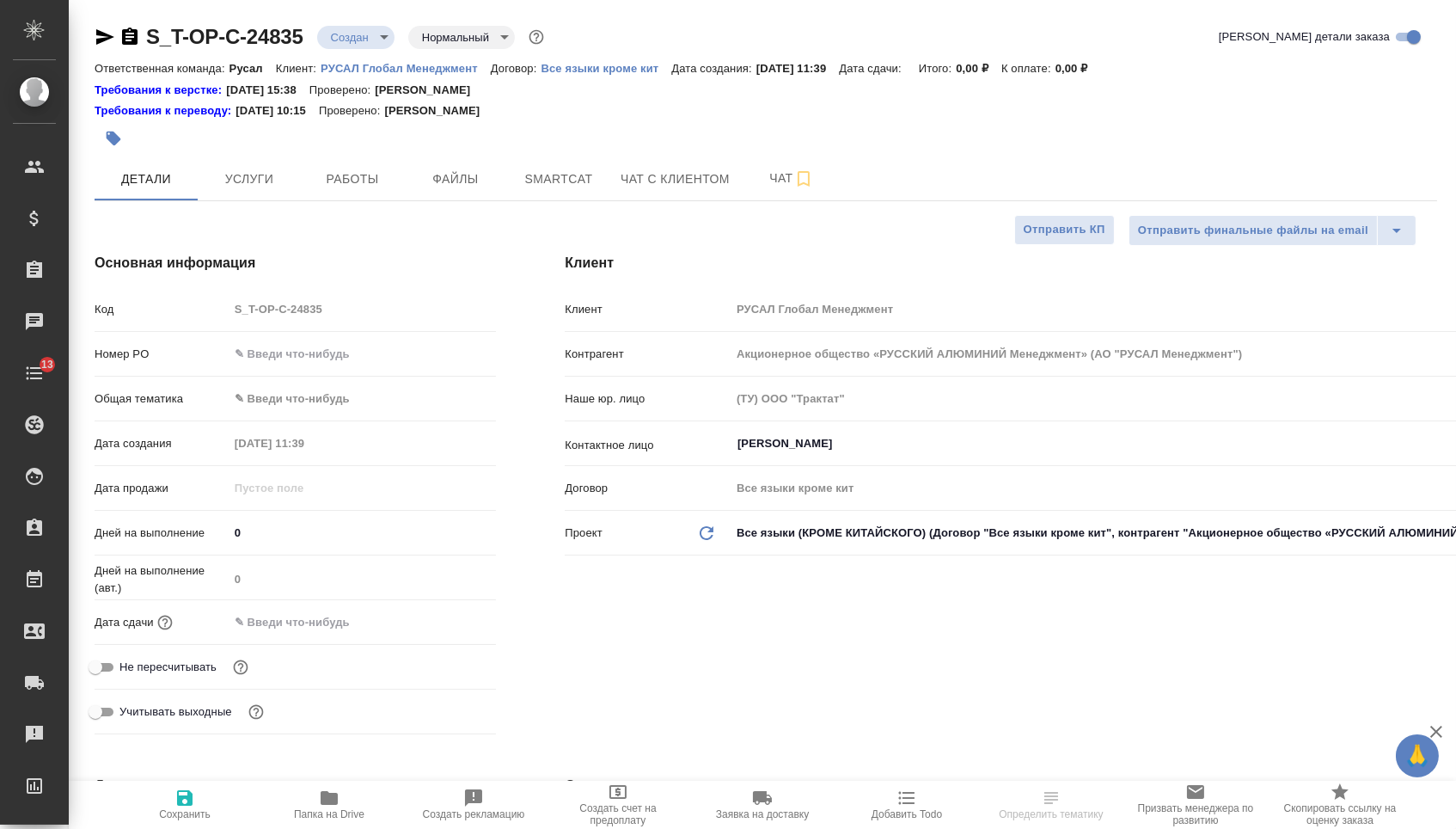
type textarea "x"
click at [336, 355] on input "text" at bounding box center [363, 353] width 267 height 24
paste input "Т-ОП-С-46467"
type input "Т-ОП-С-46467"
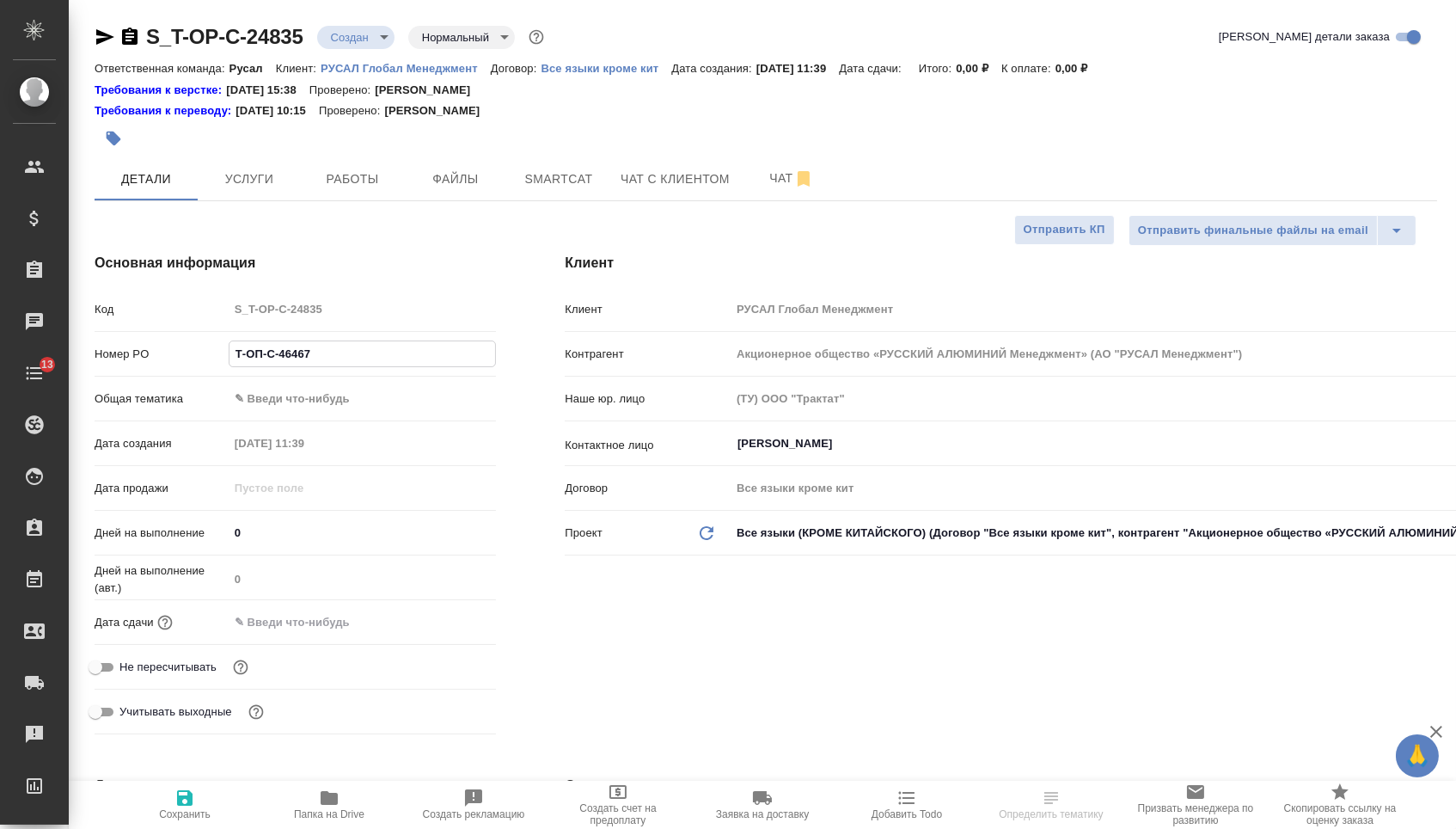
type textarea "x"
type input "Т-ОП-С-46467"
click at [328, 637] on div "Дата сдачи" at bounding box center [295, 621] width 402 height 30
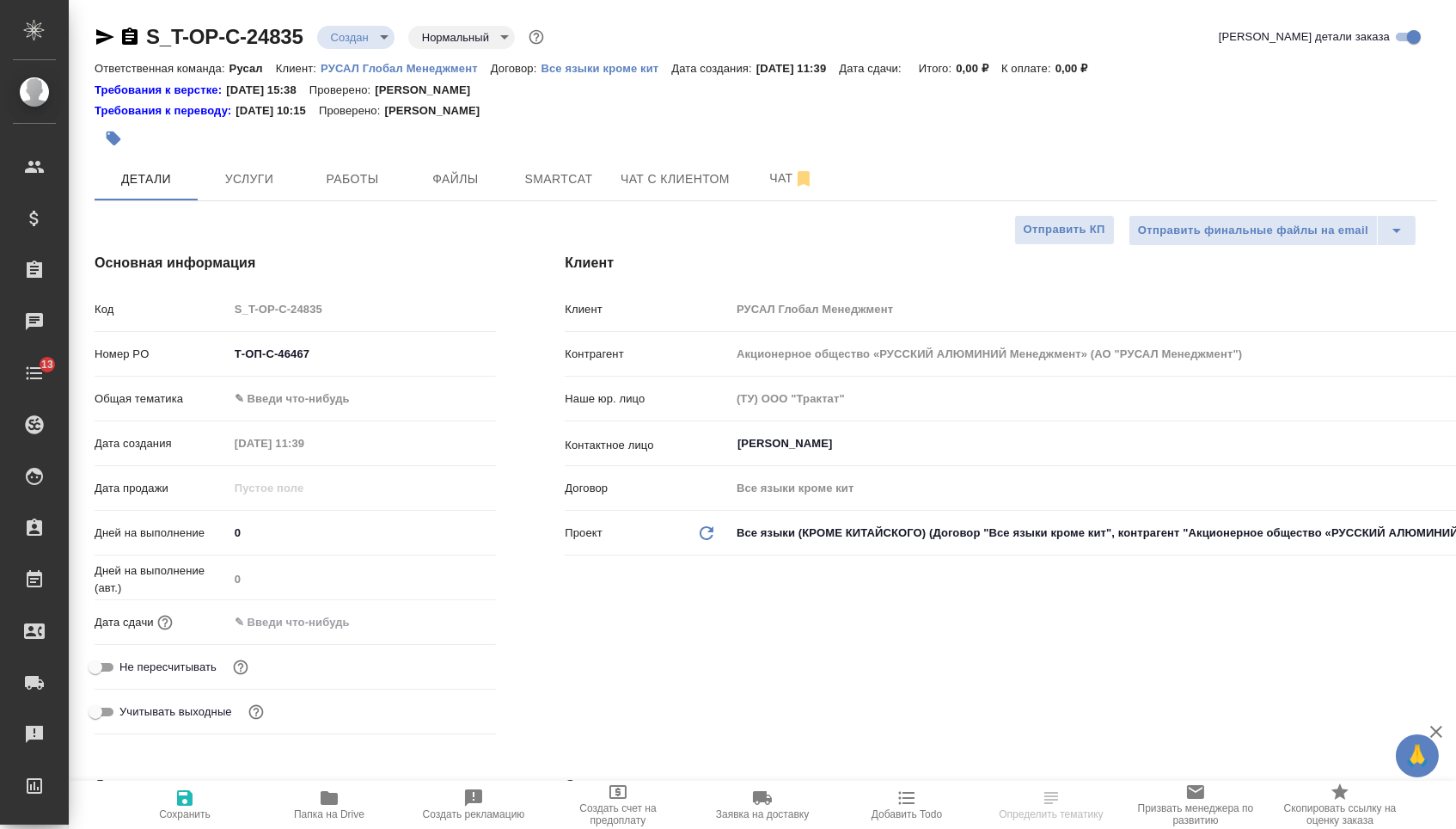
drag, startPoint x: 328, startPoint y: 627, endPoint x: 354, endPoint y: 627, distance: 26.0
click at [328, 627] on input "text" at bounding box center [304, 621] width 150 height 24
click at [450, 629] on icon "button" at bounding box center [445, 619] width 15 height 17
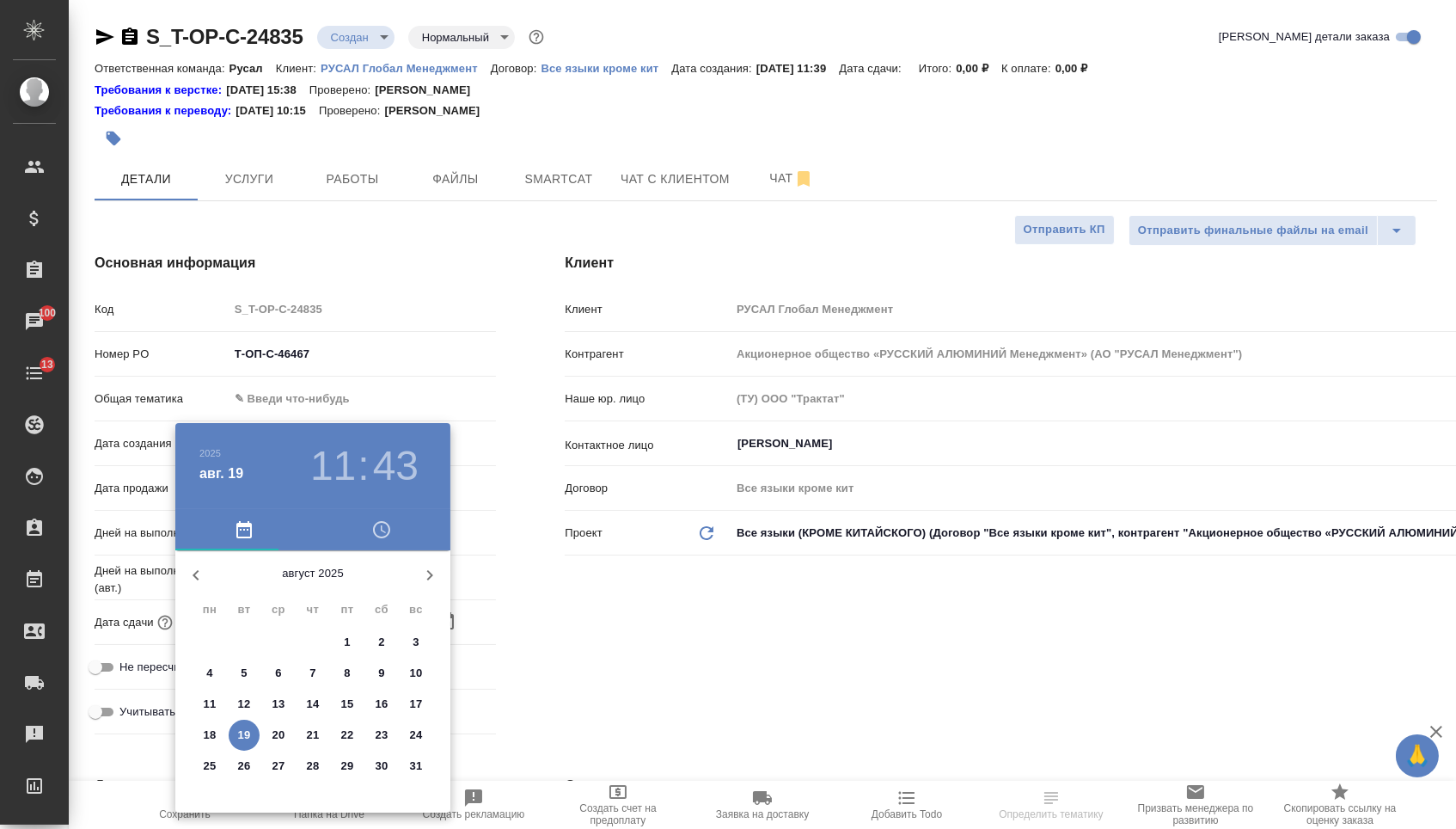
click at [276, 744] on p "20" at bounding box center [279, 735] width 13 height 17
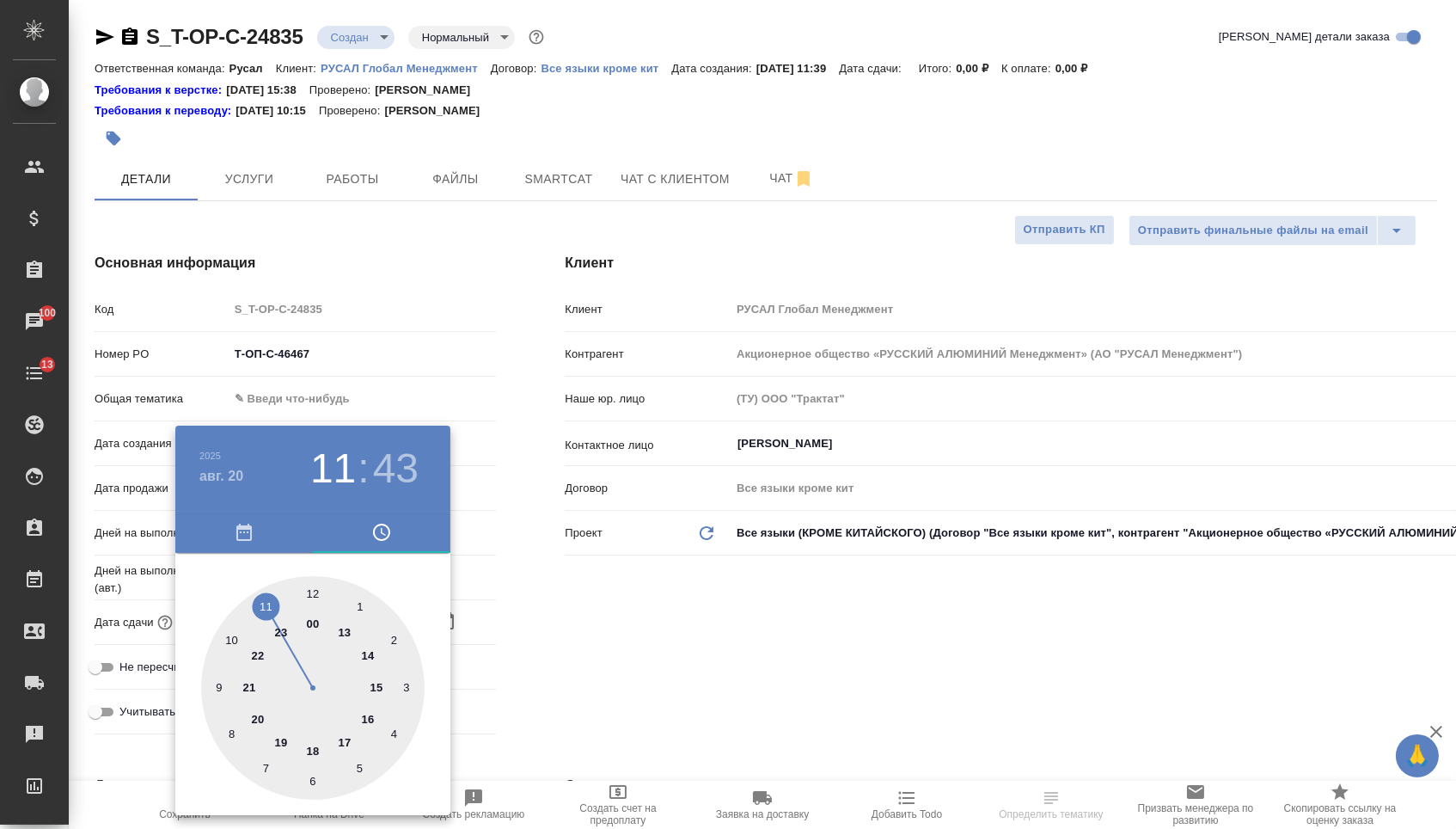
type input "[DATE] 11:43"
type textarea "x"
click at [350, 738] on div at bounding box center [313, 688] width 223 height 223
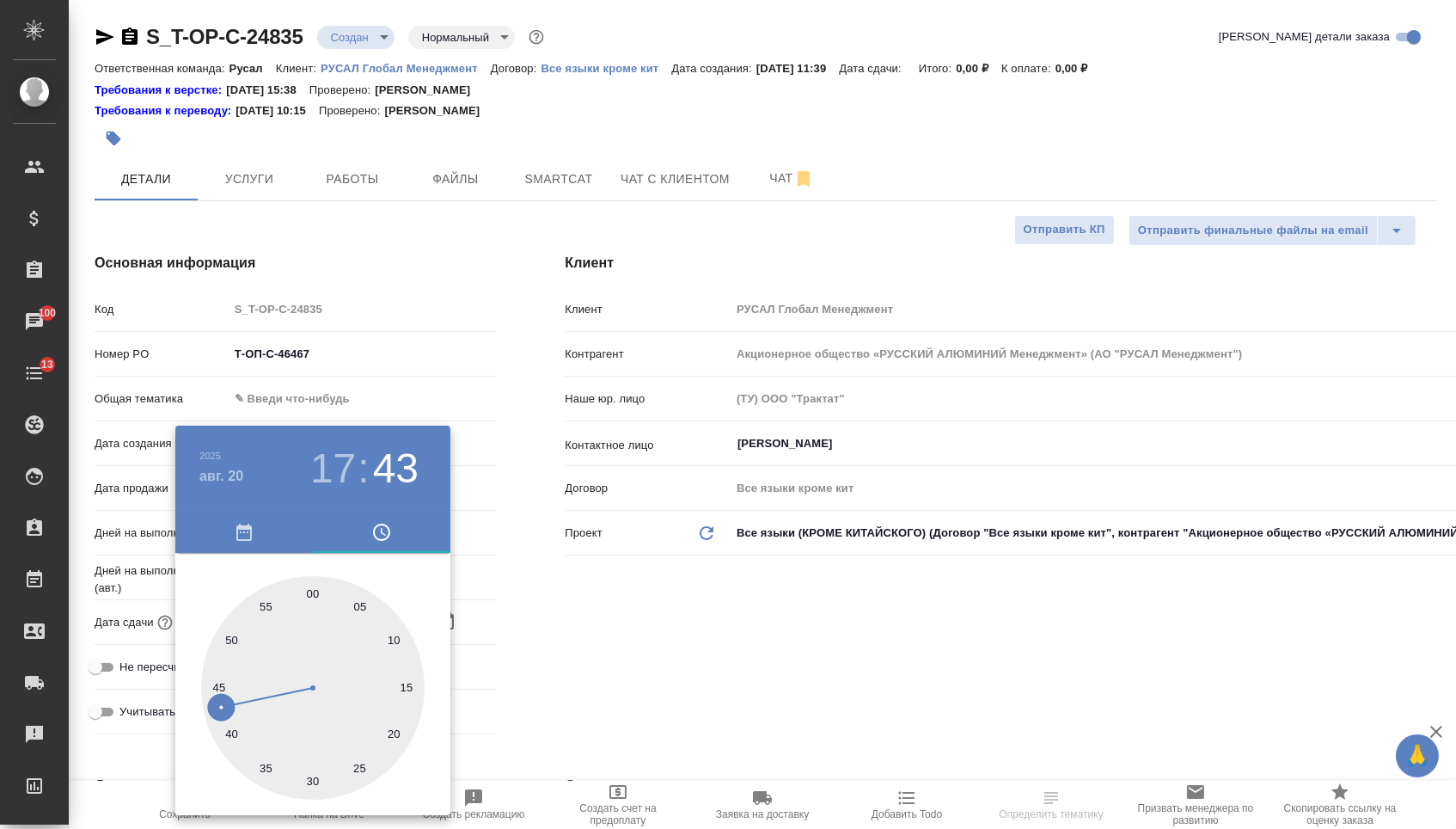
type input "[DATE] 17:43"
type textarea "x"
click at [314, 587] on div at bounding box center [313, 688] width 223 height 223
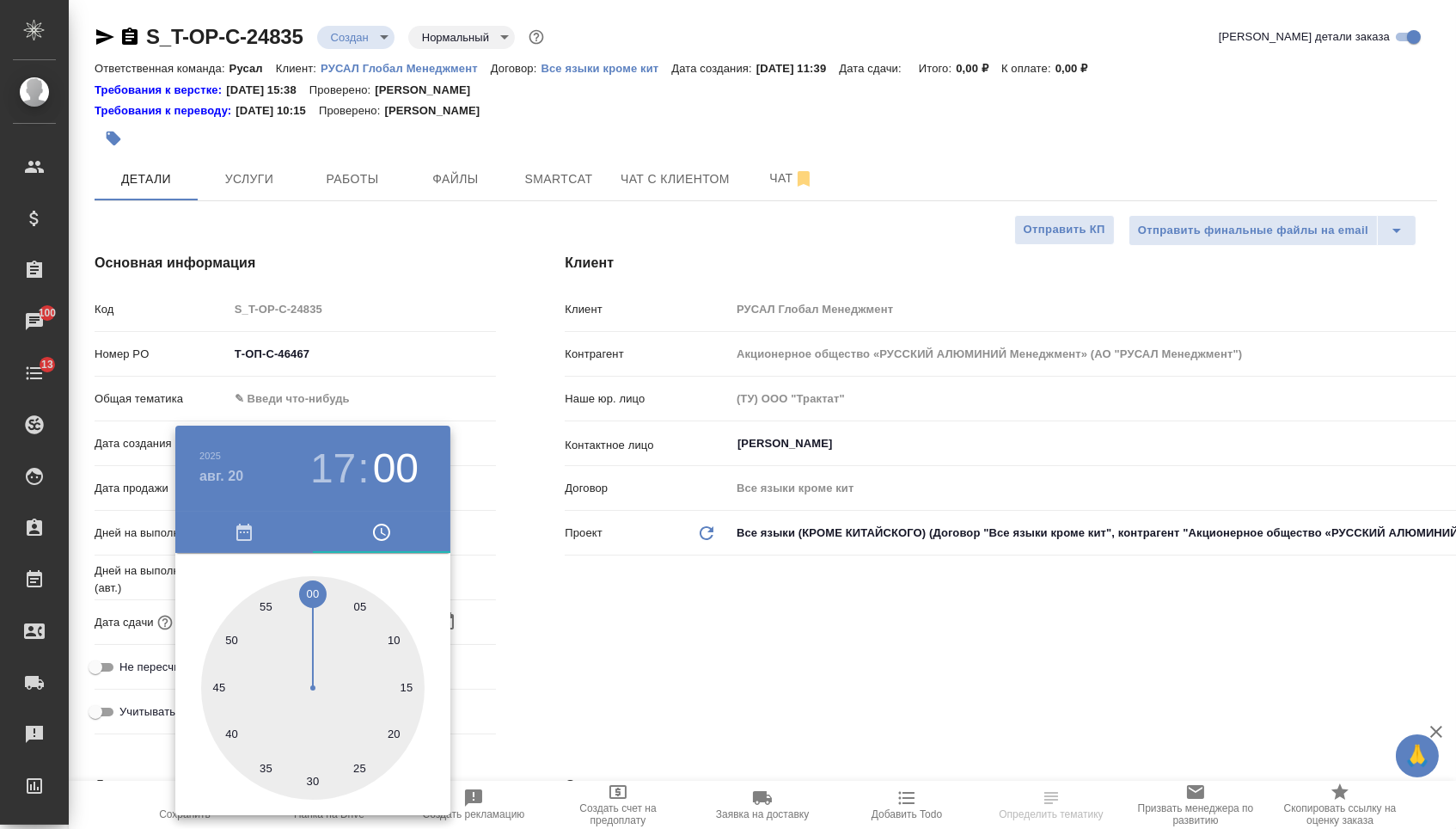
type input "[DATE] 17:00"
type textarea "x"
click at [601, 639] on div at bounding box center [728, 414] width 1456 height 829
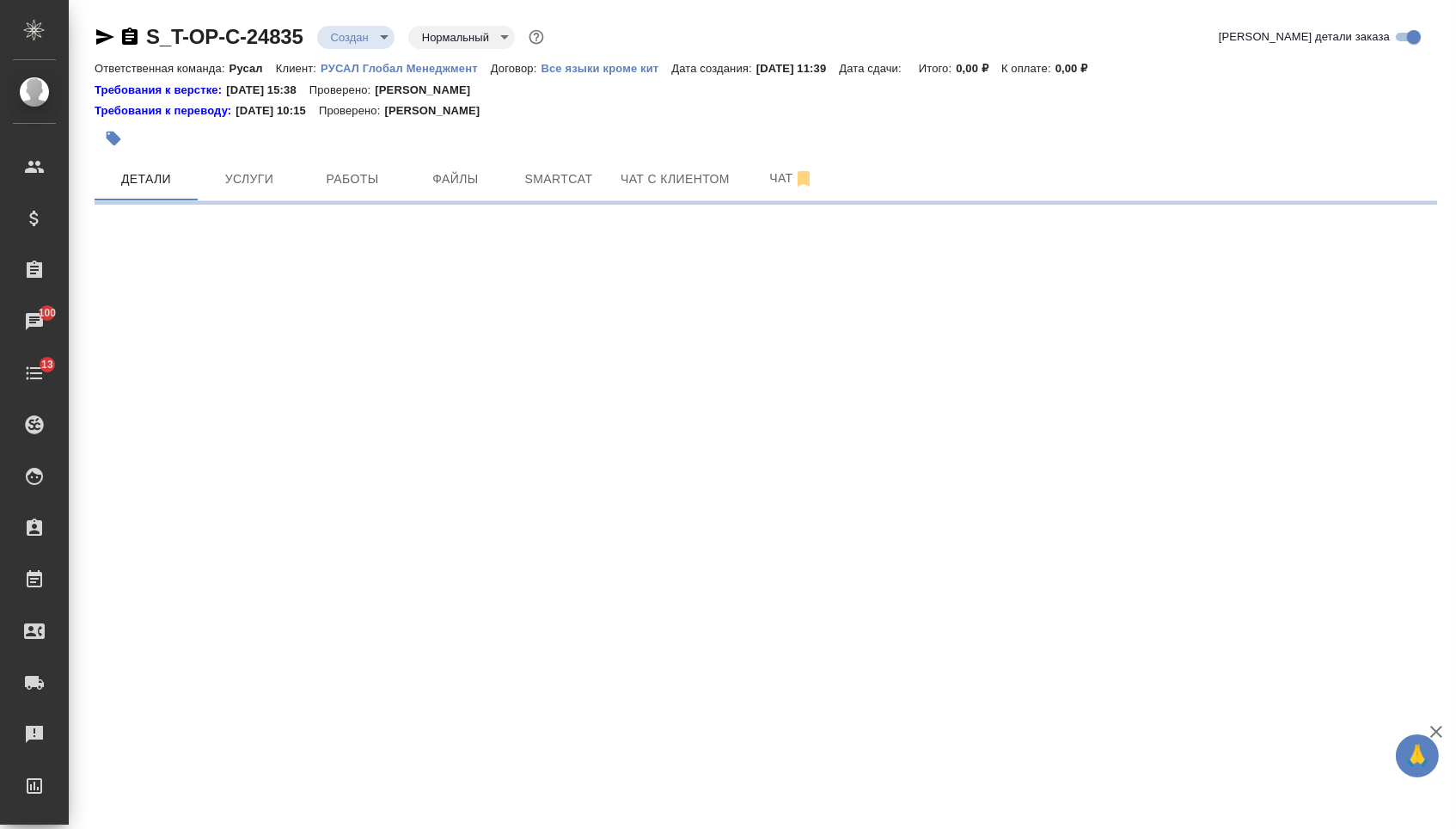
select select "RU"
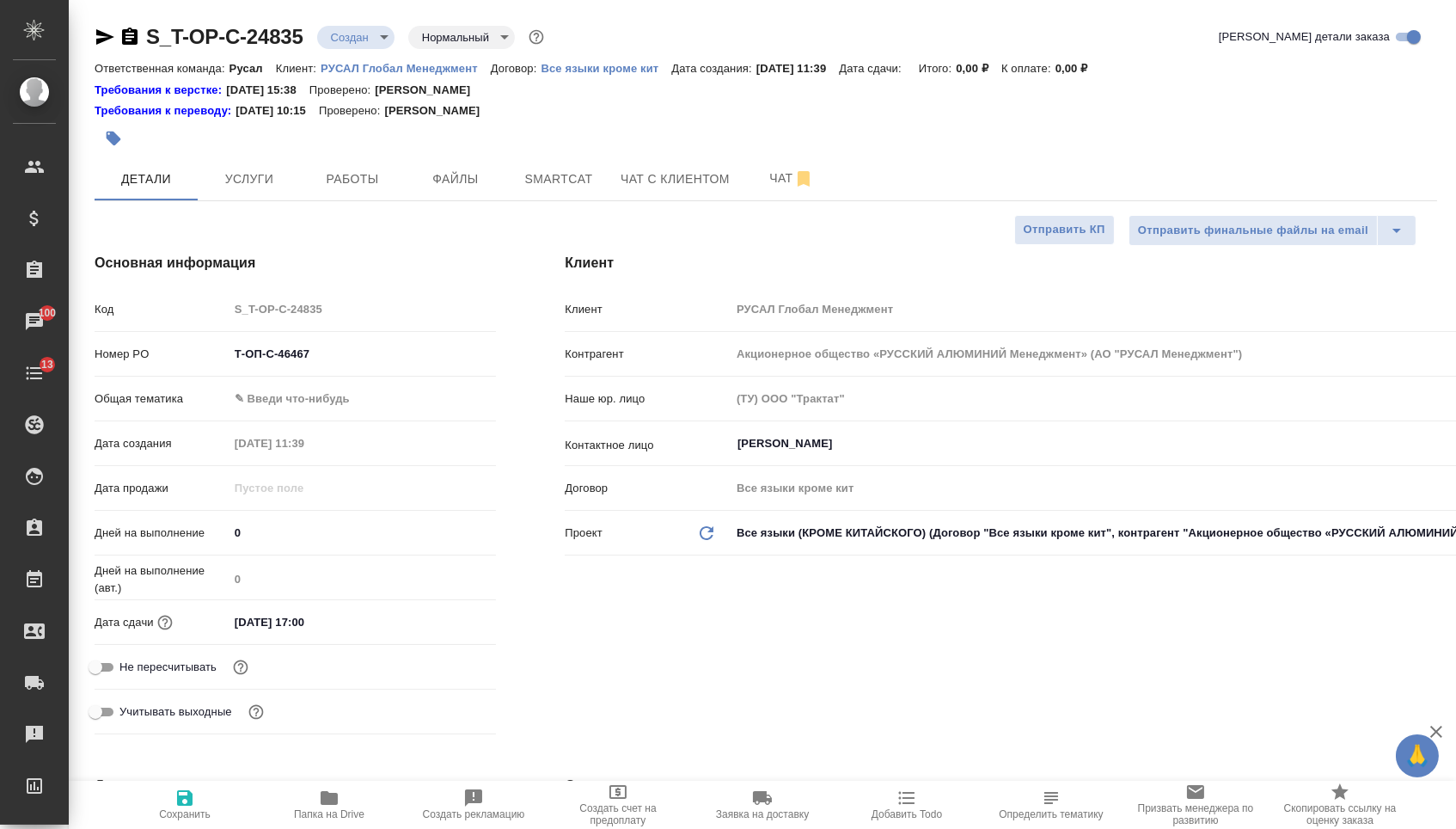
type textarea "x"
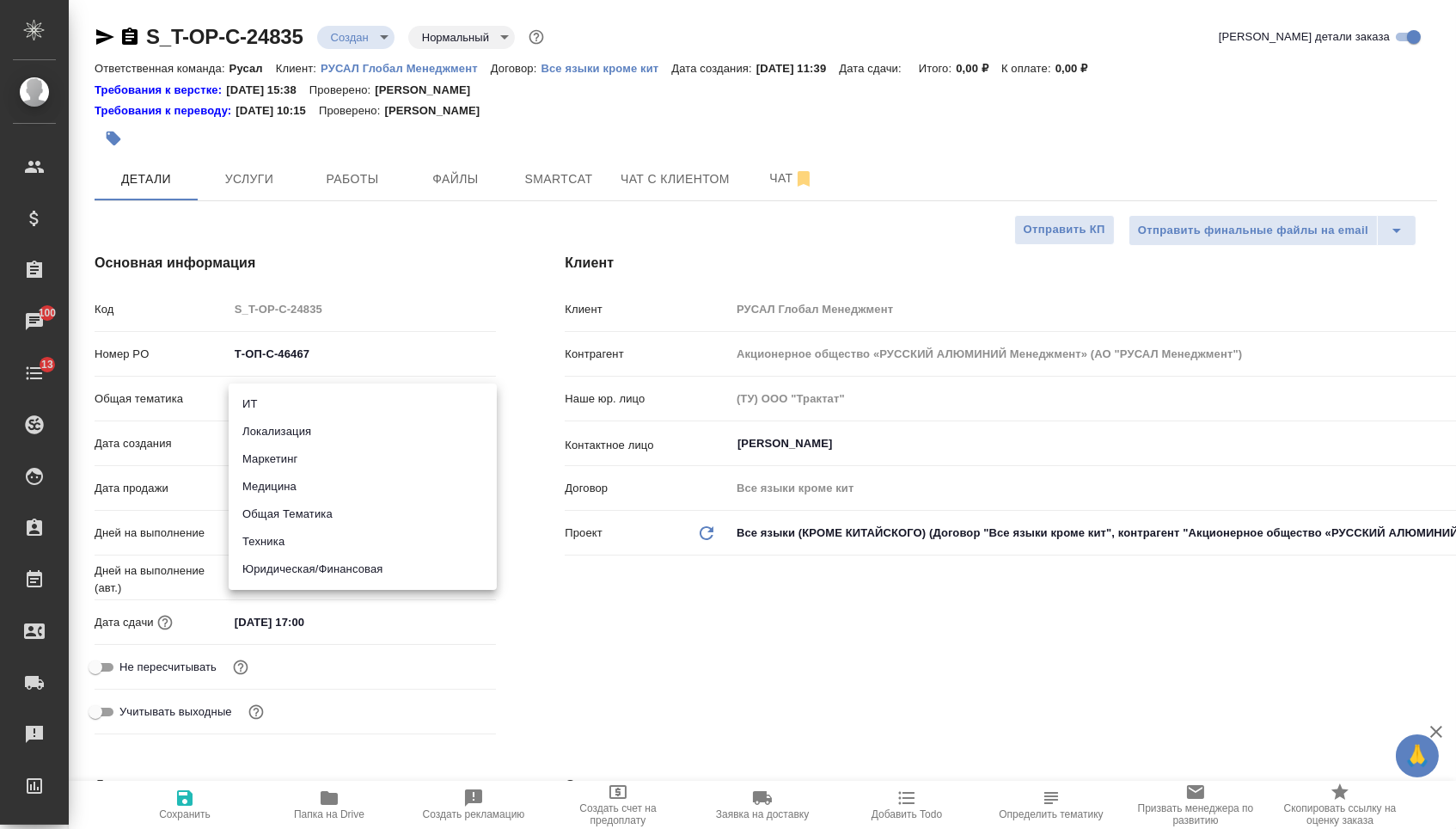
click at [346, 411] on body "🙏 .cls-1 fill:#fff; AWATERA [PERSON_NAME] Спецификации Заказы 100 Чаты 13 Todo …" at bounding box center [728, 414] width 1456 height 829
click at [258, 457] on li "Маркетинг" at bounding box center [363, 459] width 268 height 27
type input "marketing"
type textarea "x"
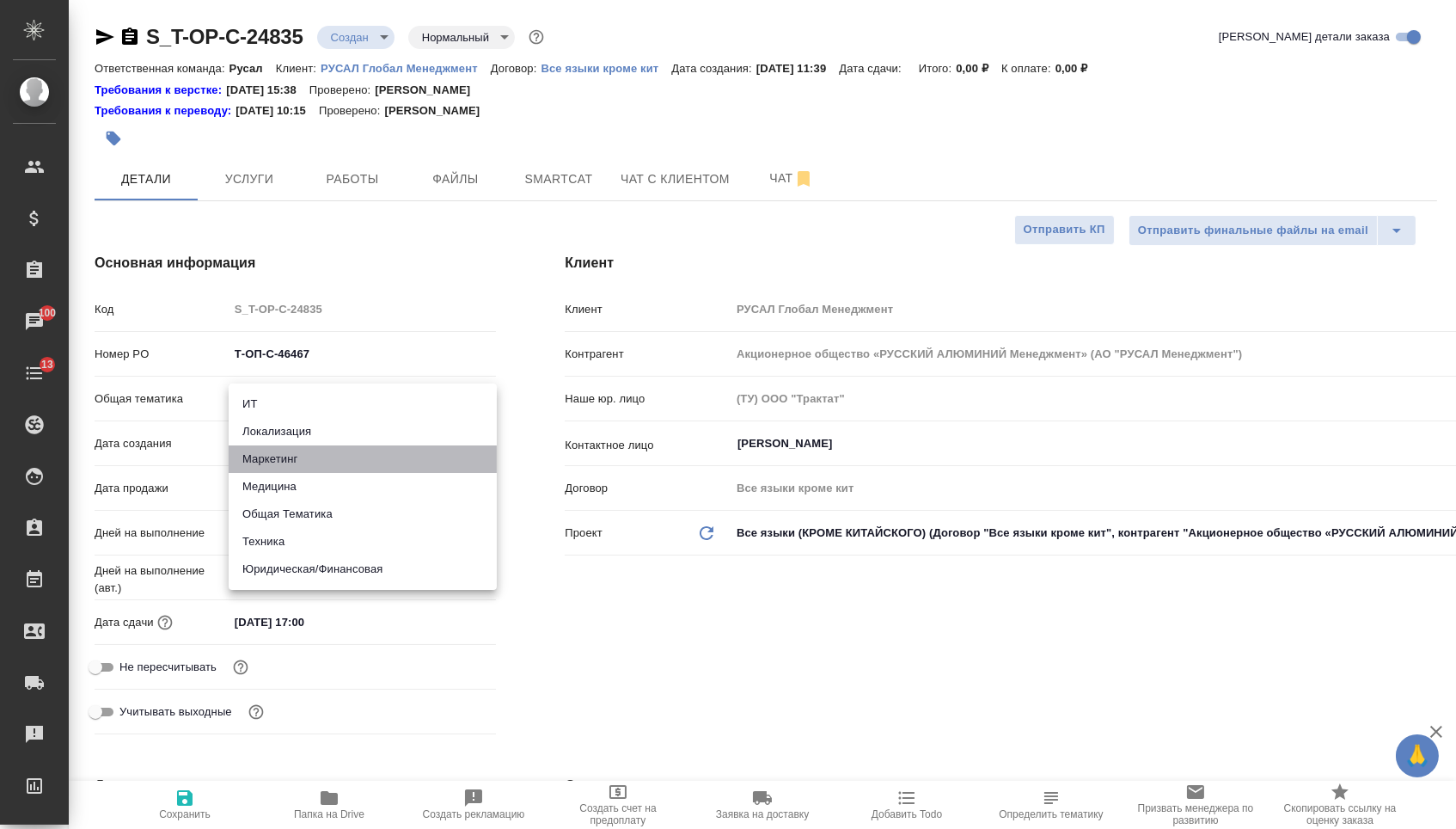
type textarea "x"
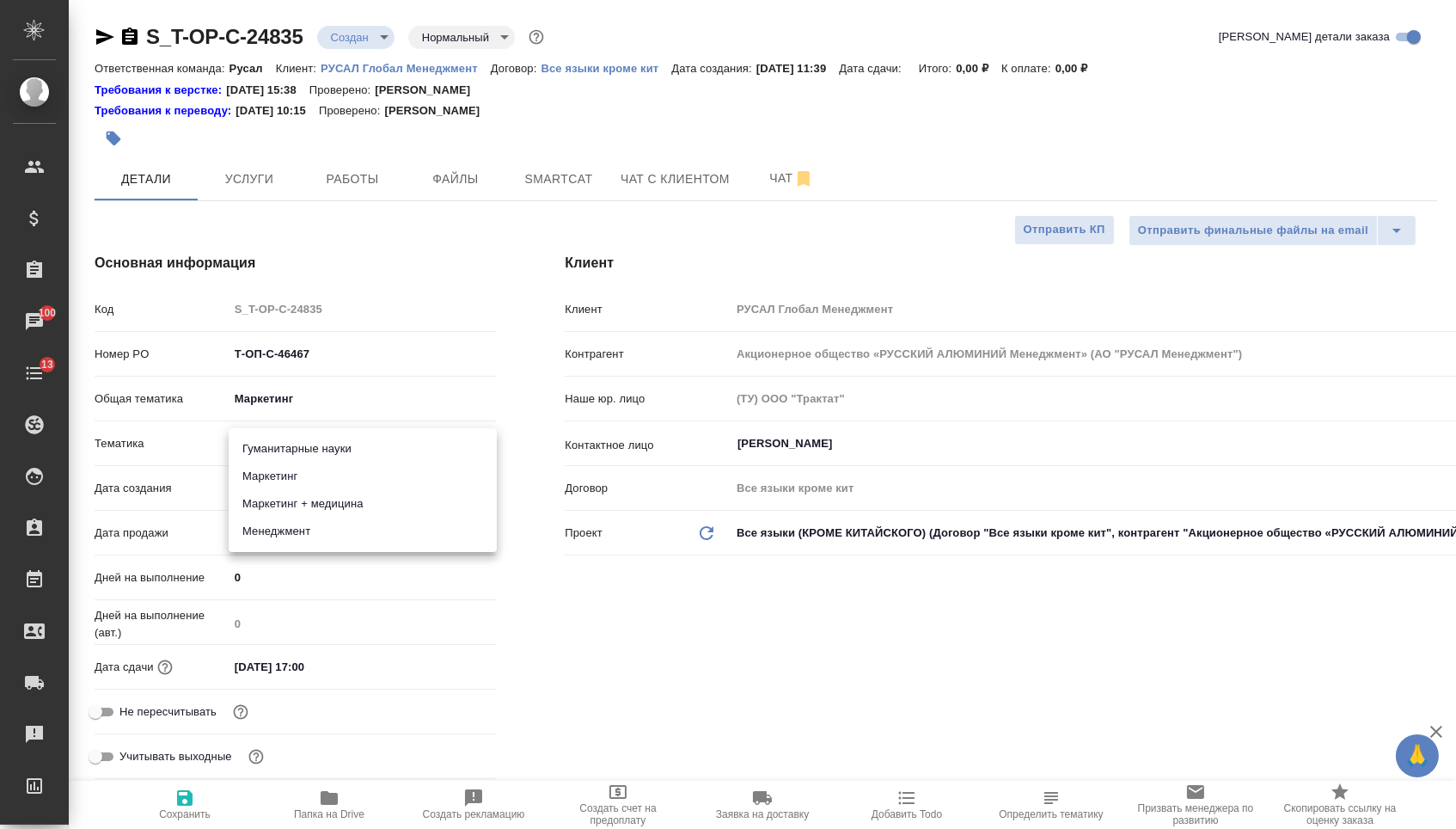
click at [278, 450] on body "🙏 .cls-1 fill:#fff; AWATERA [PERSON_NAME] Спецификации Заказы 100 Чаты 13 Todo …" at bounding box center [728, 414] width 1456 height 829
click at [282, 478] on li "Маркетинг" at bounding box center [363, 476] width 268 height 27
type textarea "x"
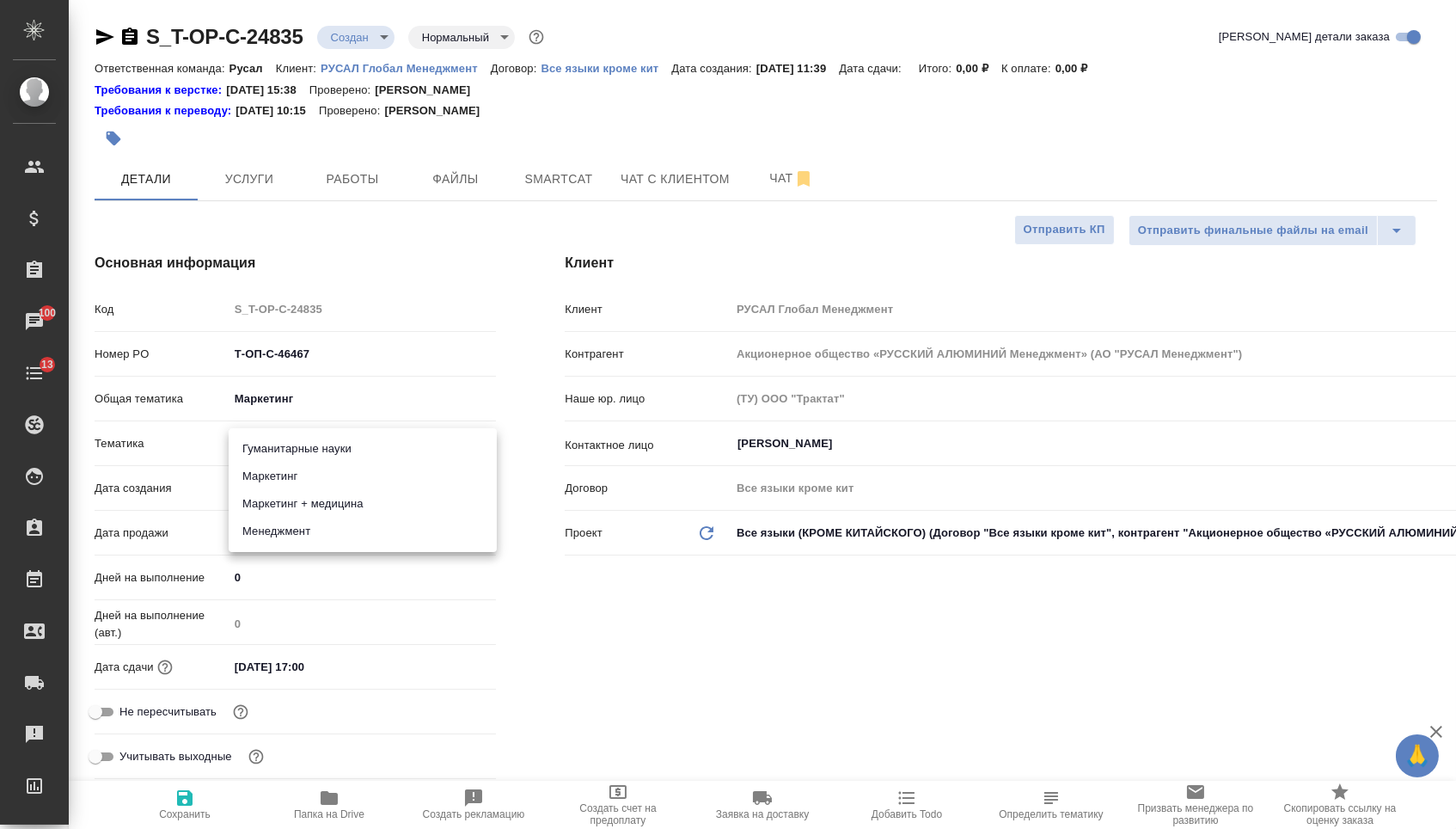
type input "5a8b8b956a9677013d343d63"
click at [190, 805] on icon "button" at bounding box center [184, 797] width 15 height 15
type textarea "x"
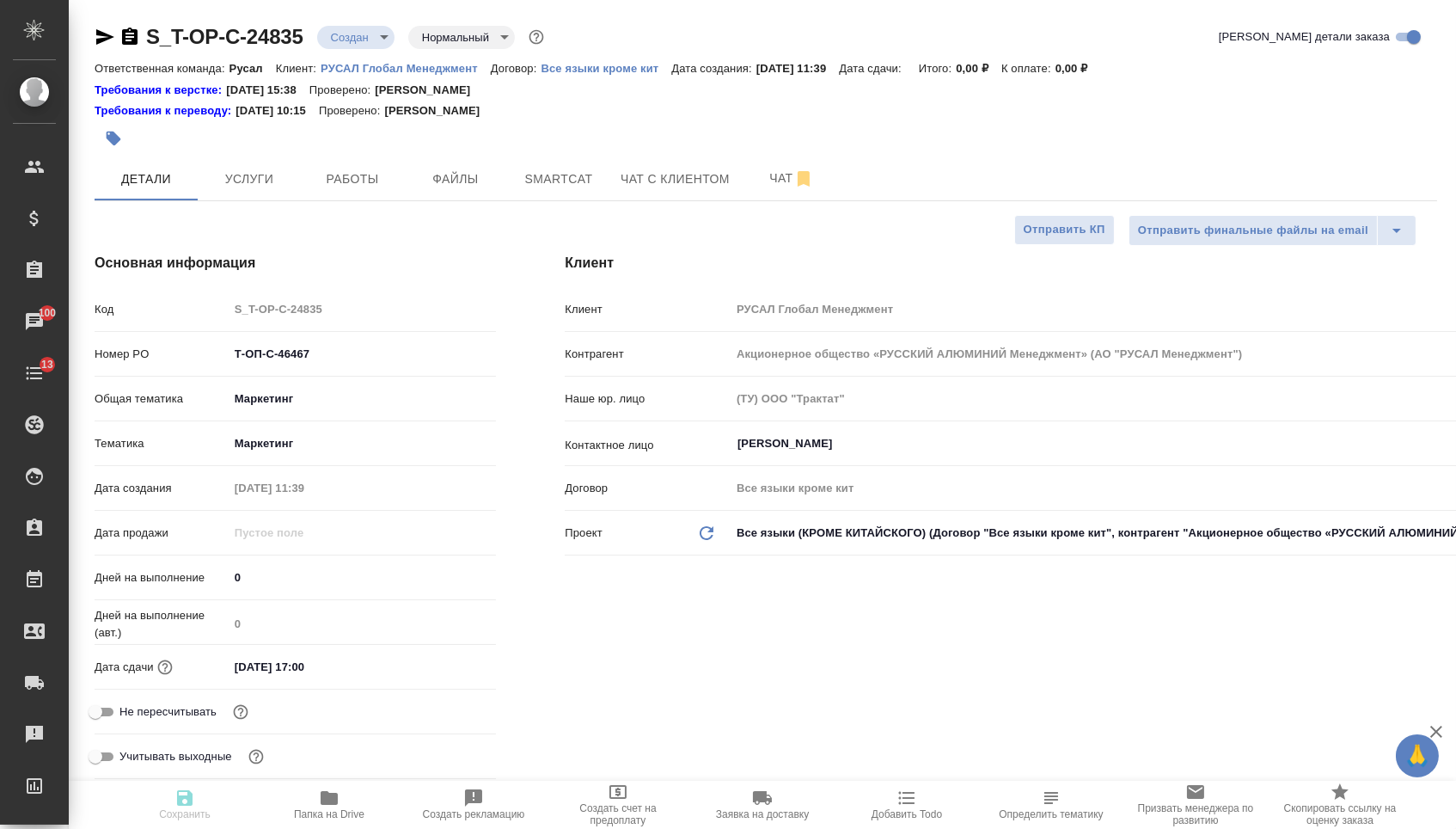
type textarea "x"
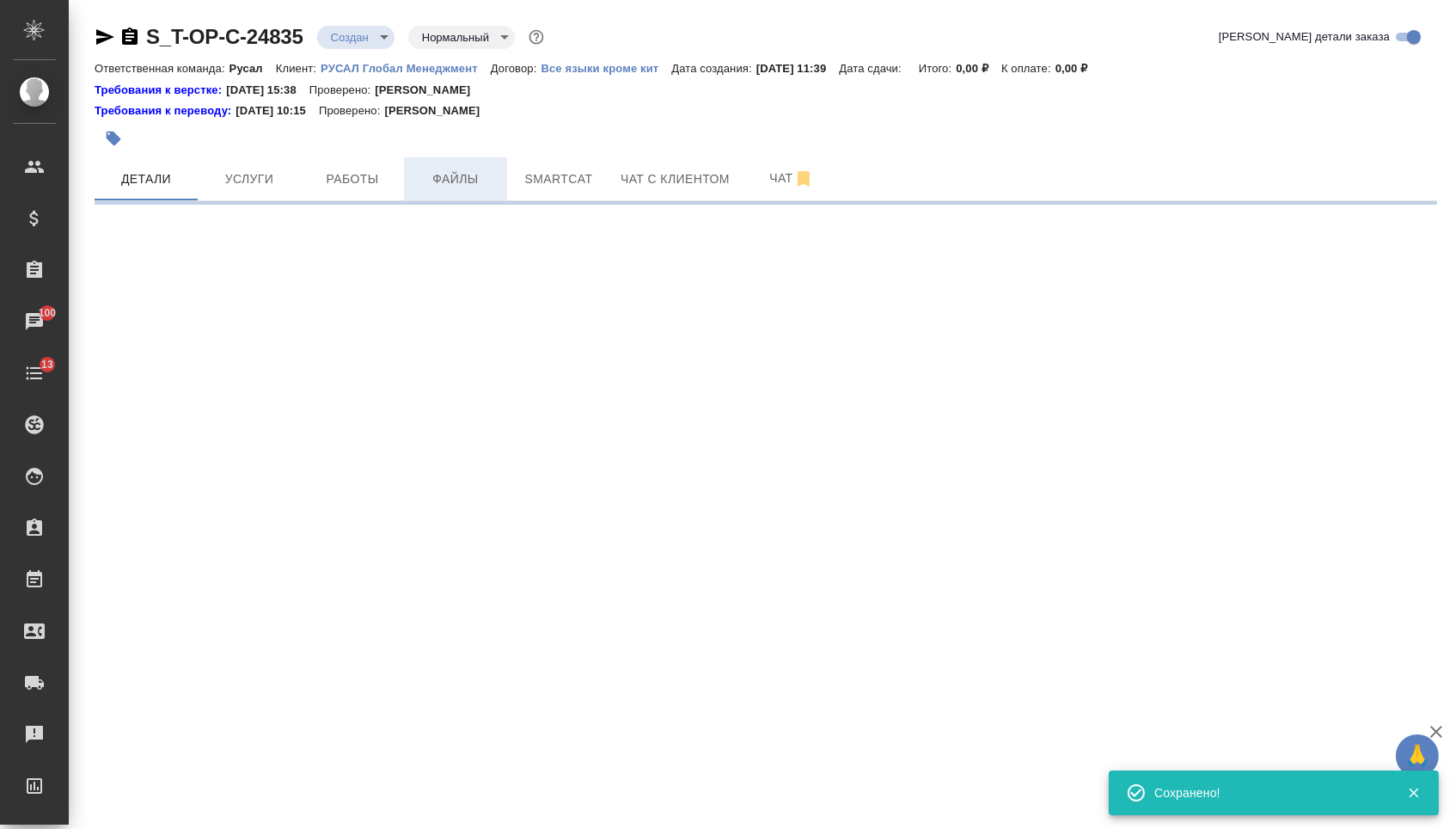
select select "RU"
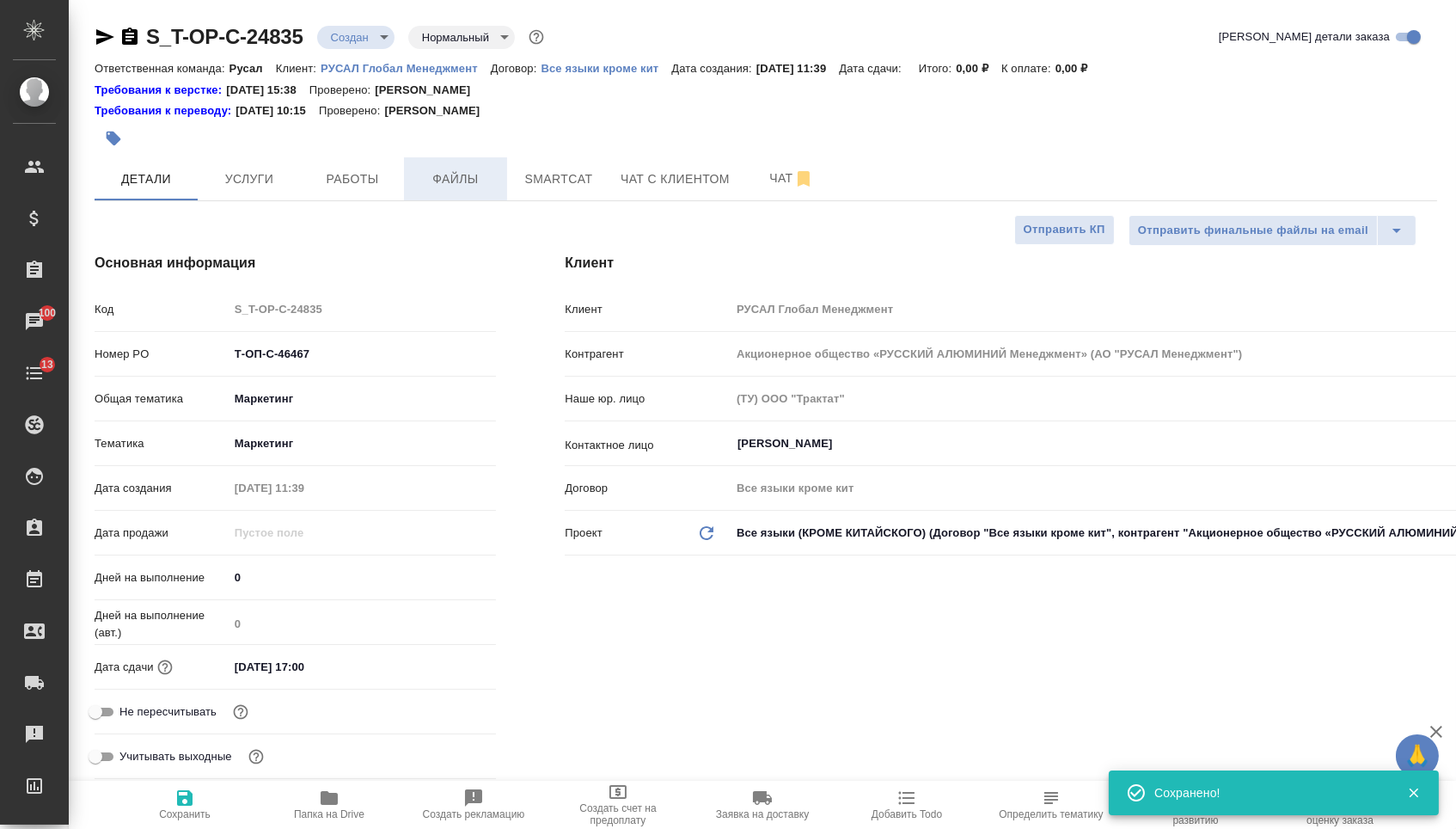
type textarea "x"
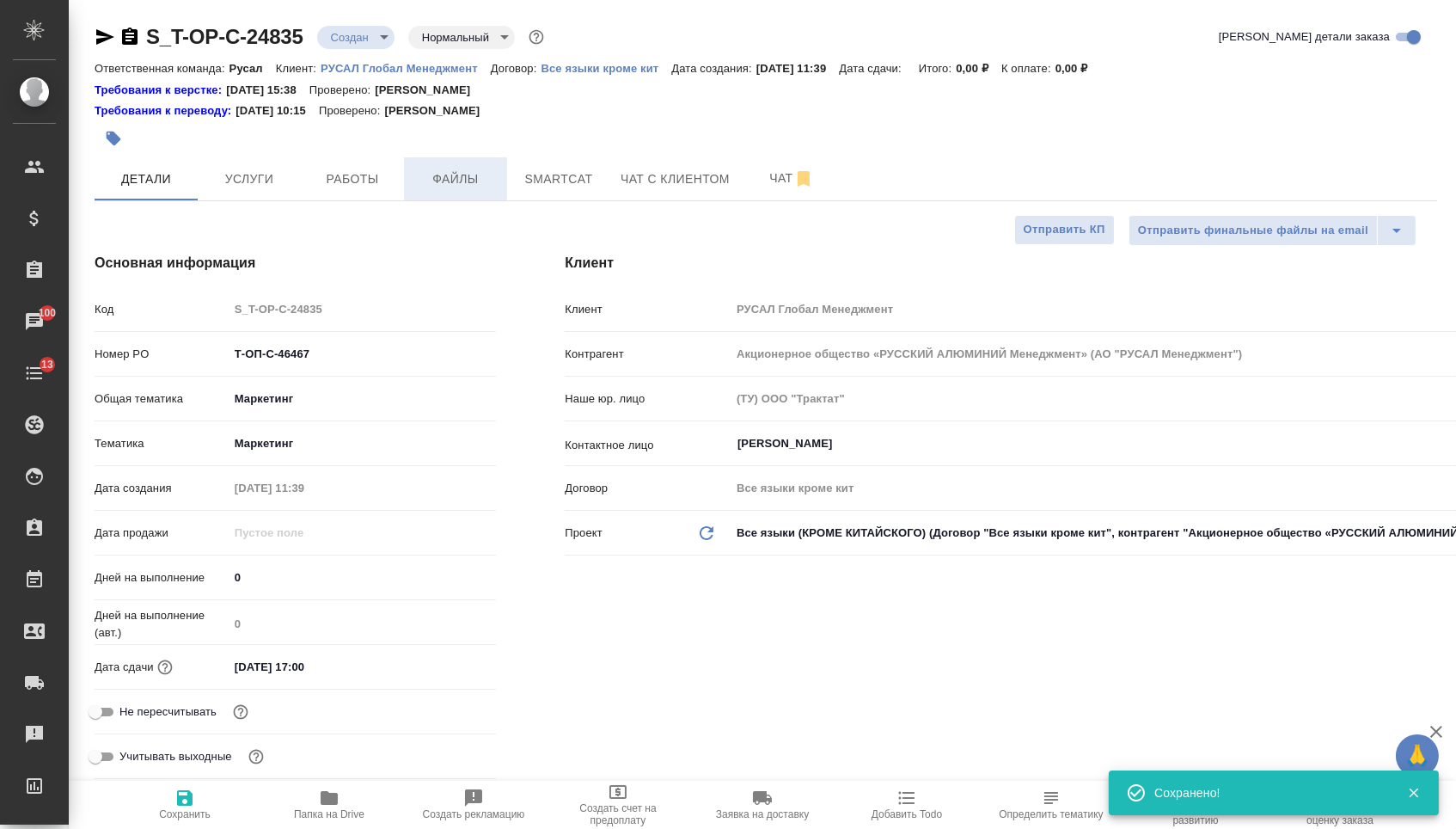
type textarea "x"
click at [422, 190] on span "Файлы" at bounding box center [455, 180] width 83 height 22
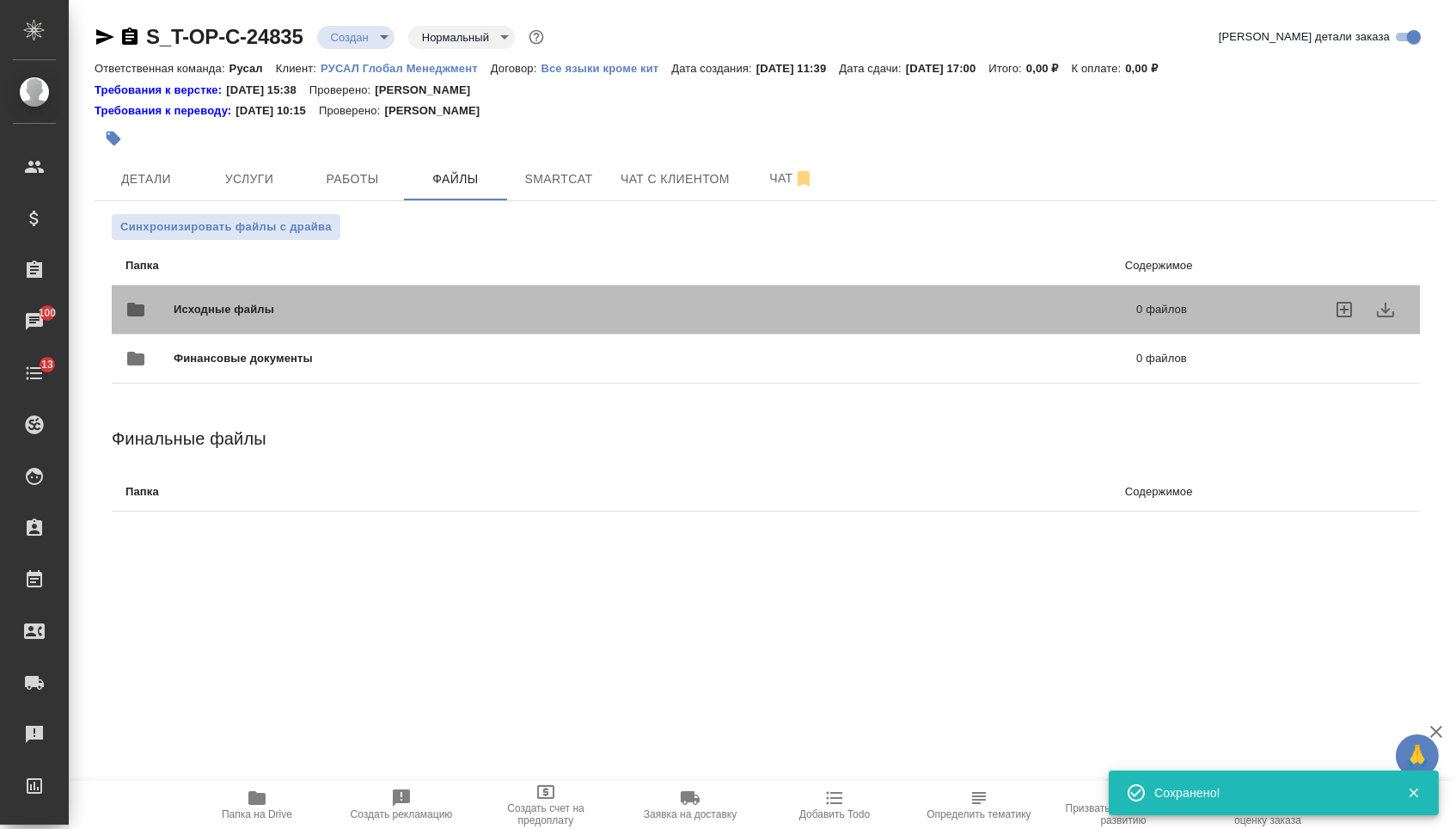
click at [295, 316] on span "Исходные файлы" at bounding box center [439, 309] width 532 height 17
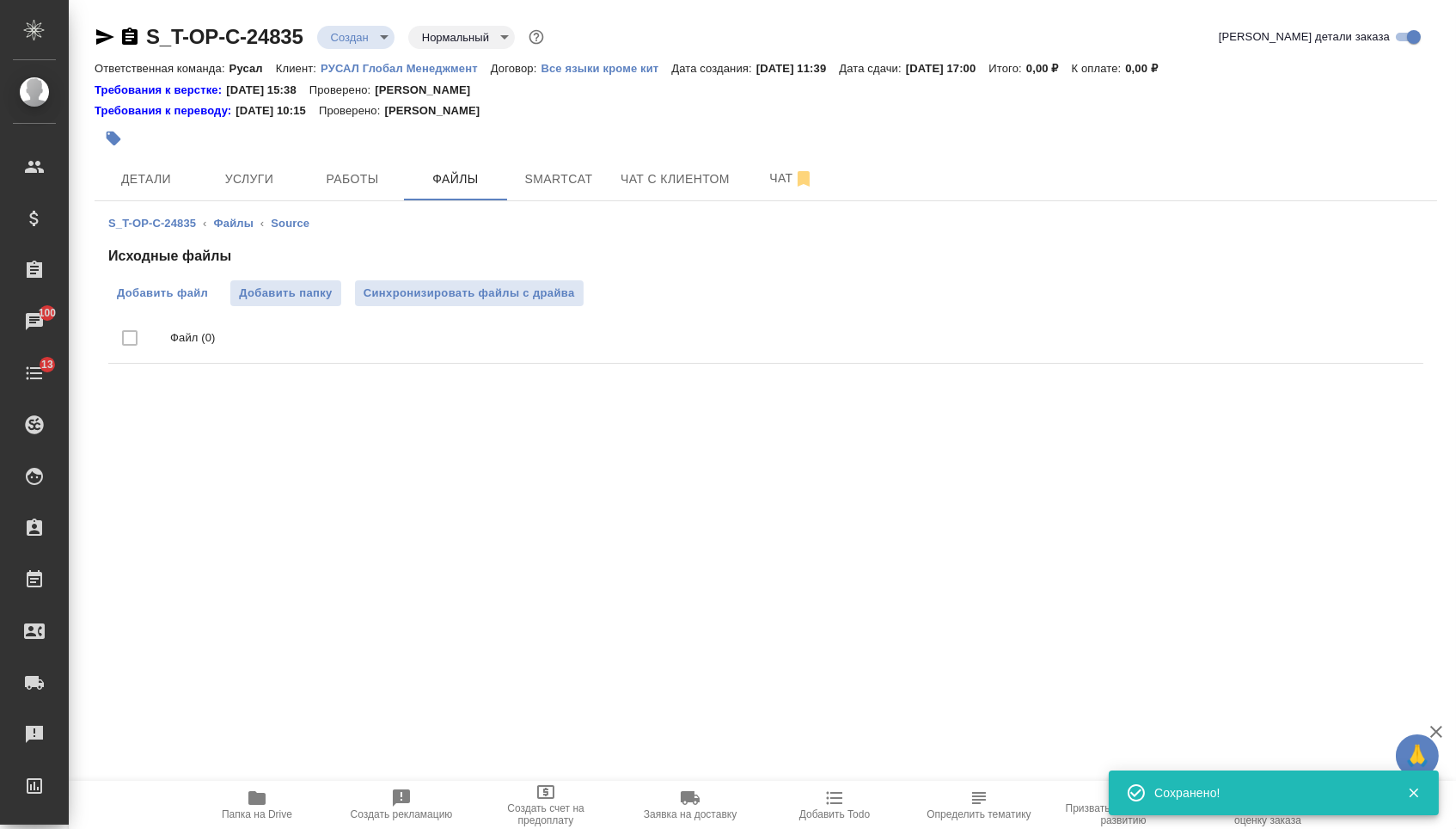
click at [153, 305] on label "Добавить файл" at bounding box center [161, 293] width 108 height 25
click at [0, 0] on input "Добавить файл" at bounding box center [0, 0] width 0 height 0
click at [237, 187] on span "Услуги" at bounding box center [248, 180] width 83 height 22
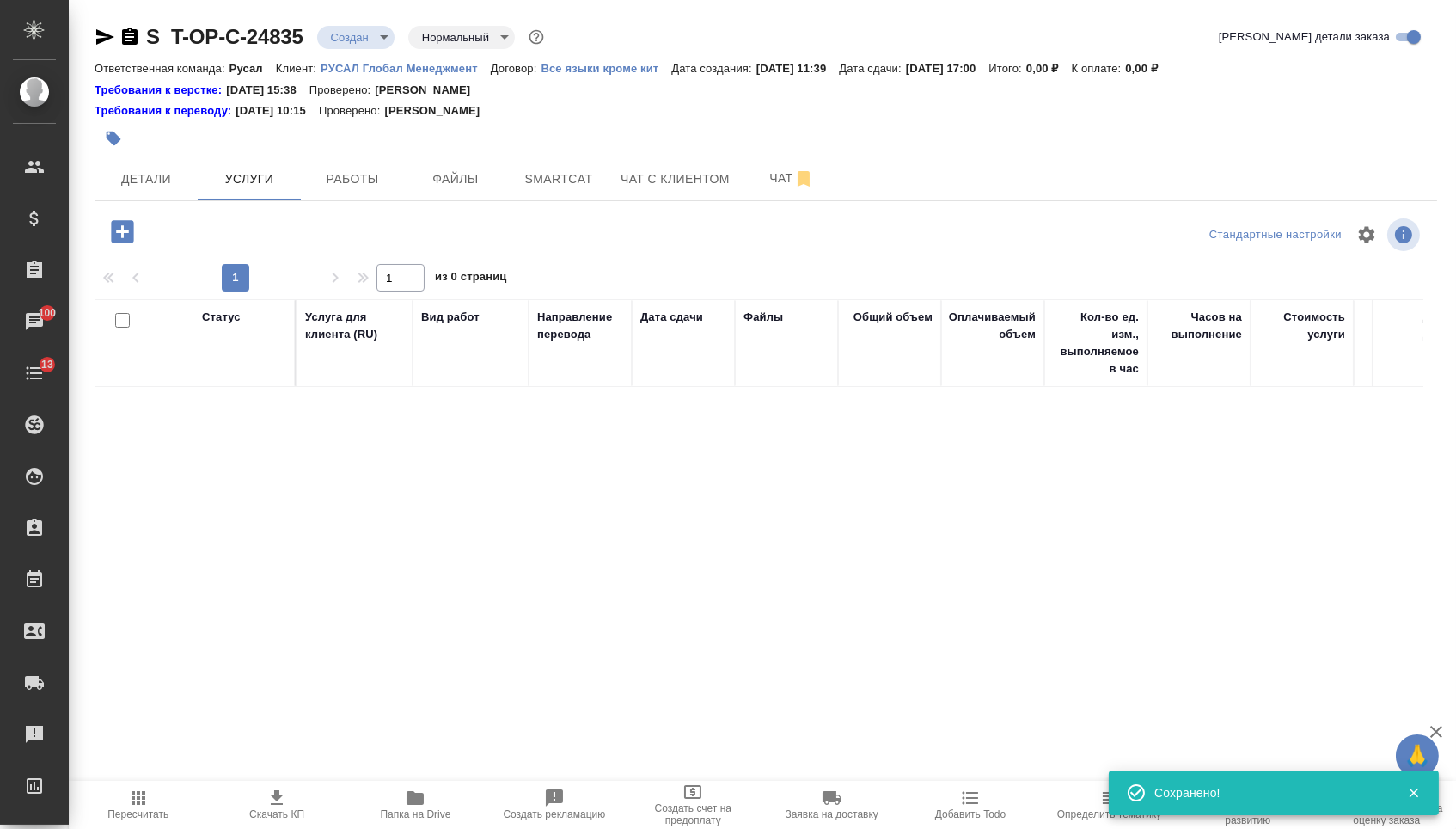
click at [133, 231] on icon "button" at bounding box center [121, 231] width 23 height 23
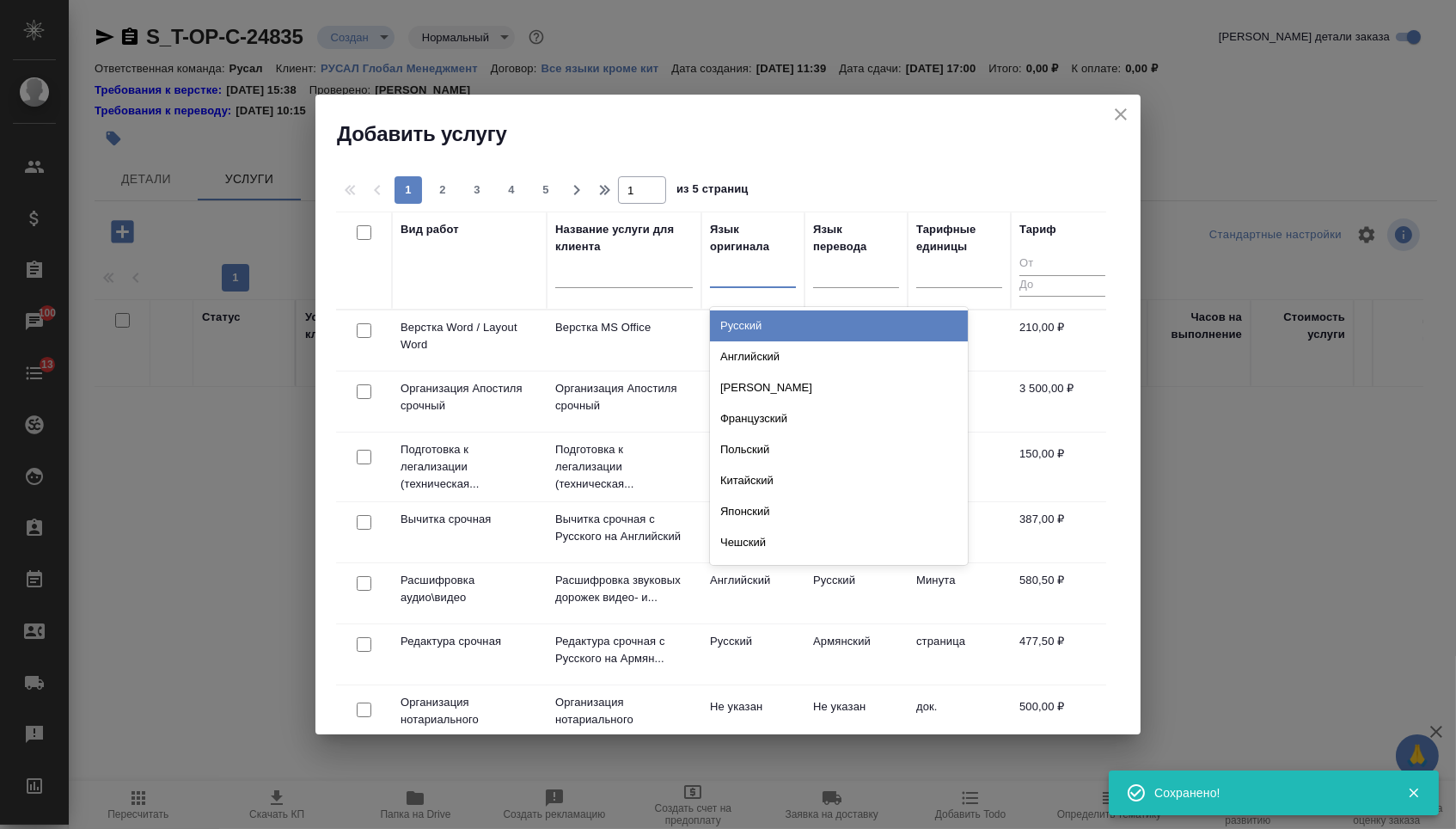
drag, startPoint x: 786, startPoint y: 274, endPoint x: 782, endPoint y: 307, distance: 33.2
click at [786, 274] on div at bounding box center [752, 269] width 86 height 24
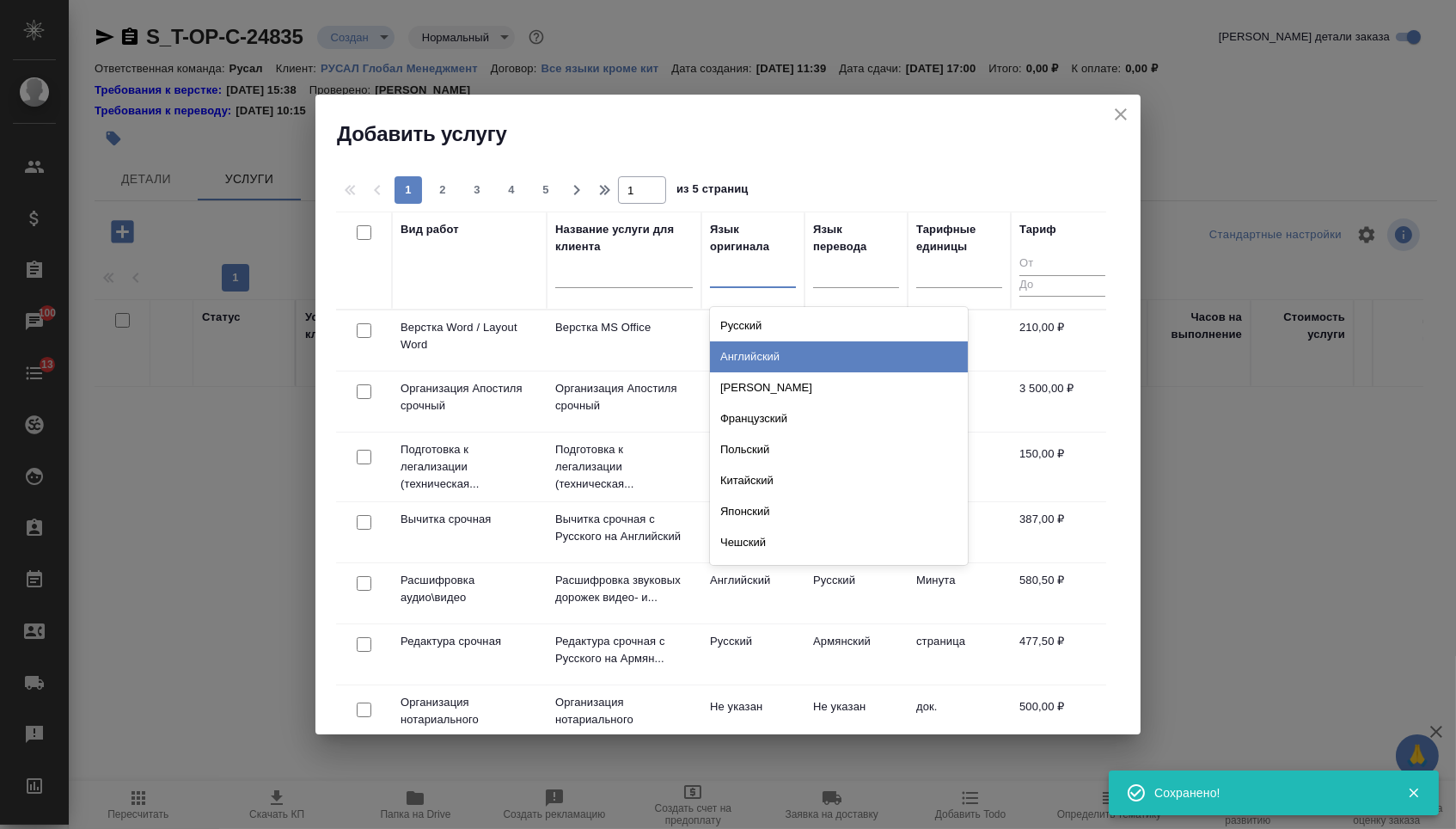
click at [762, 354] on div "Английский" at bounding box center [839, 356] width 257 height 31
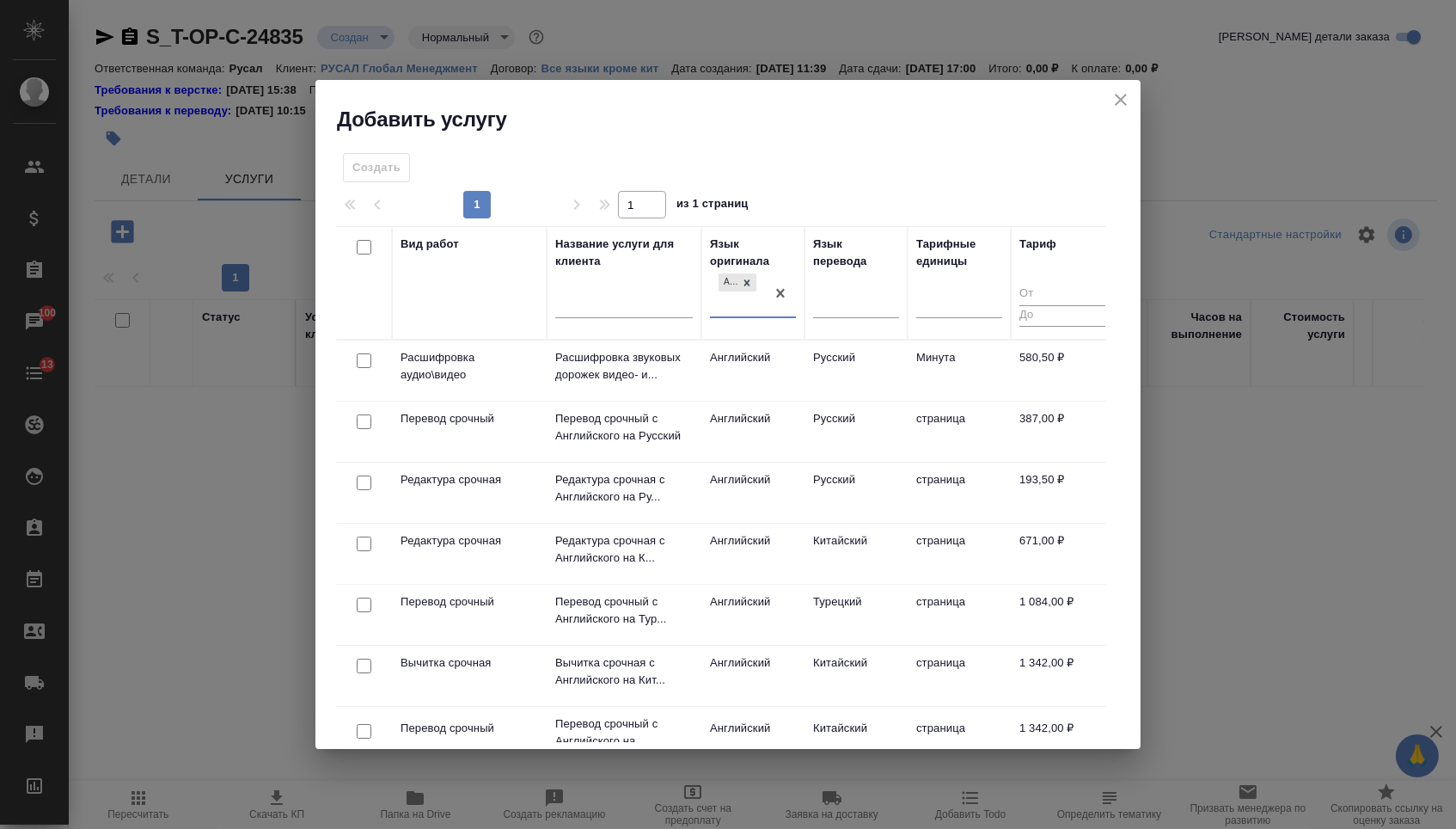
click at [849, 283] on div "Язык перевода" at bounding box center [856, 283] width 86 height 94
drag, startPoint x: 854, startPoint y: 295, endPoint x: 849, endPoint y: 281, distance: 14.9
click at [854, 296] on div at bounding box center [856, 300] width 86 height 24
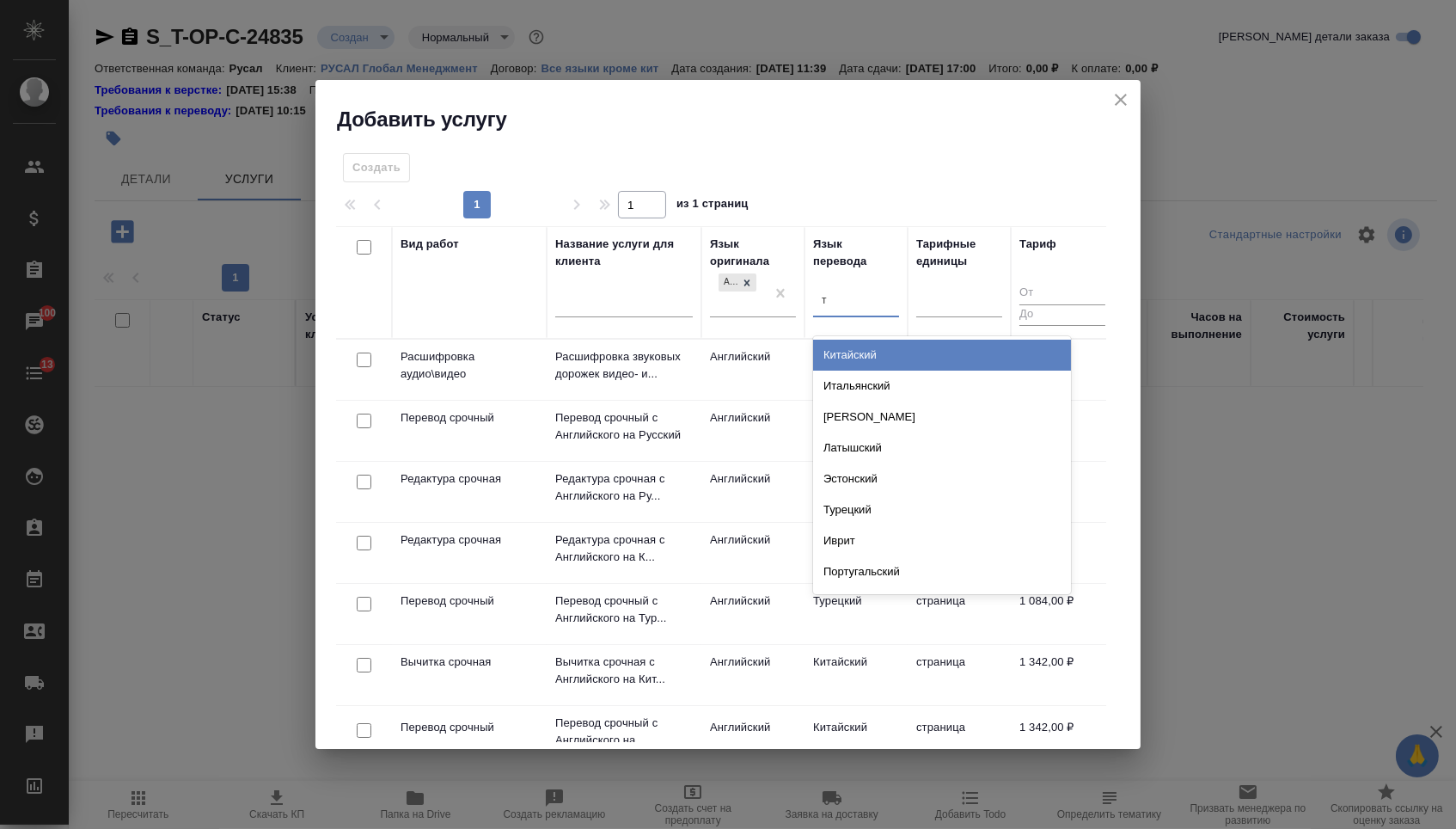
type input "ту"
click at [858, 343] on div "Турецкий" at bounding box center [942, 355] width 257 height 31
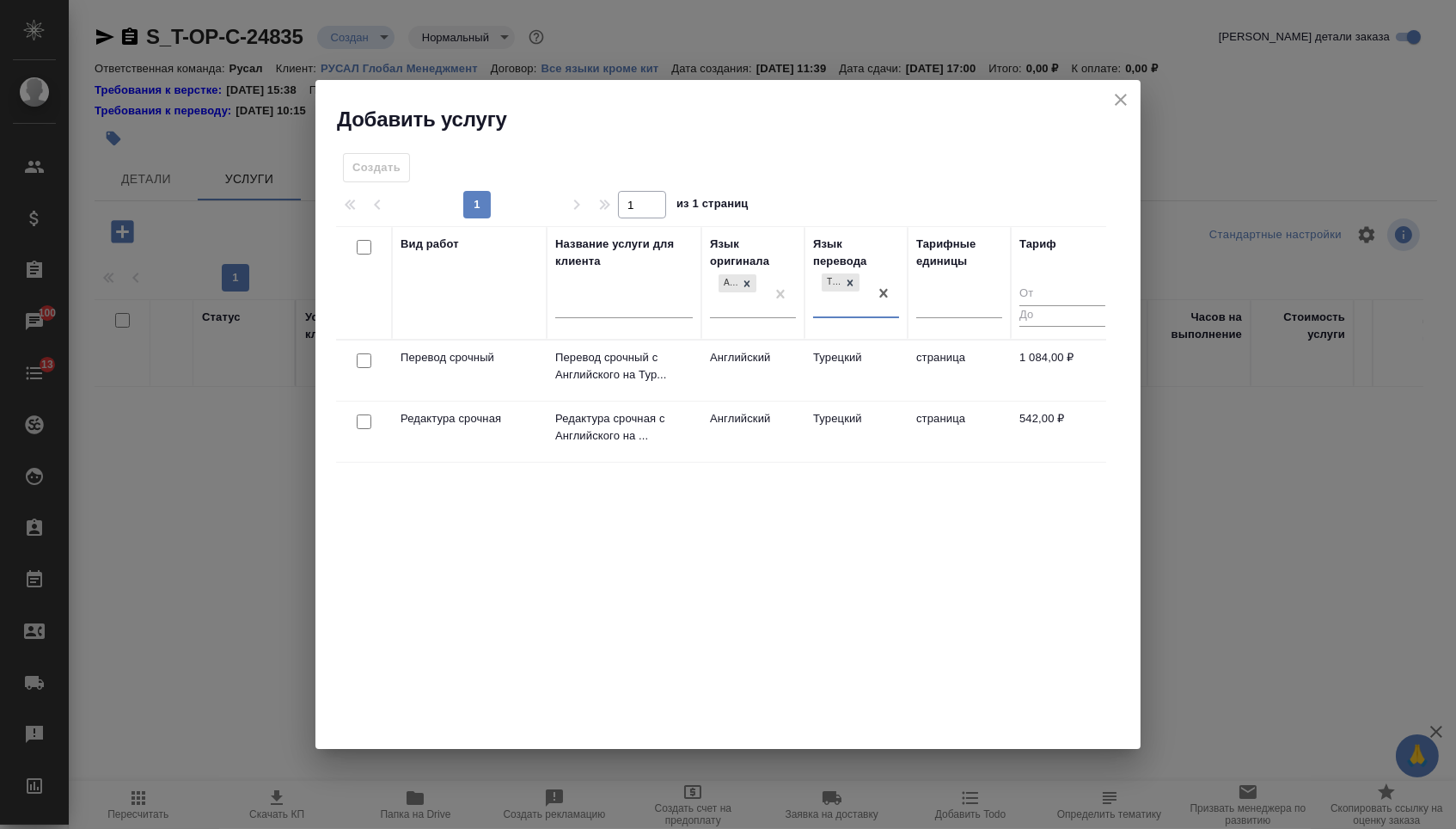
click at [370, 359] on div at bounding box center [364, 361] width 39 height 24
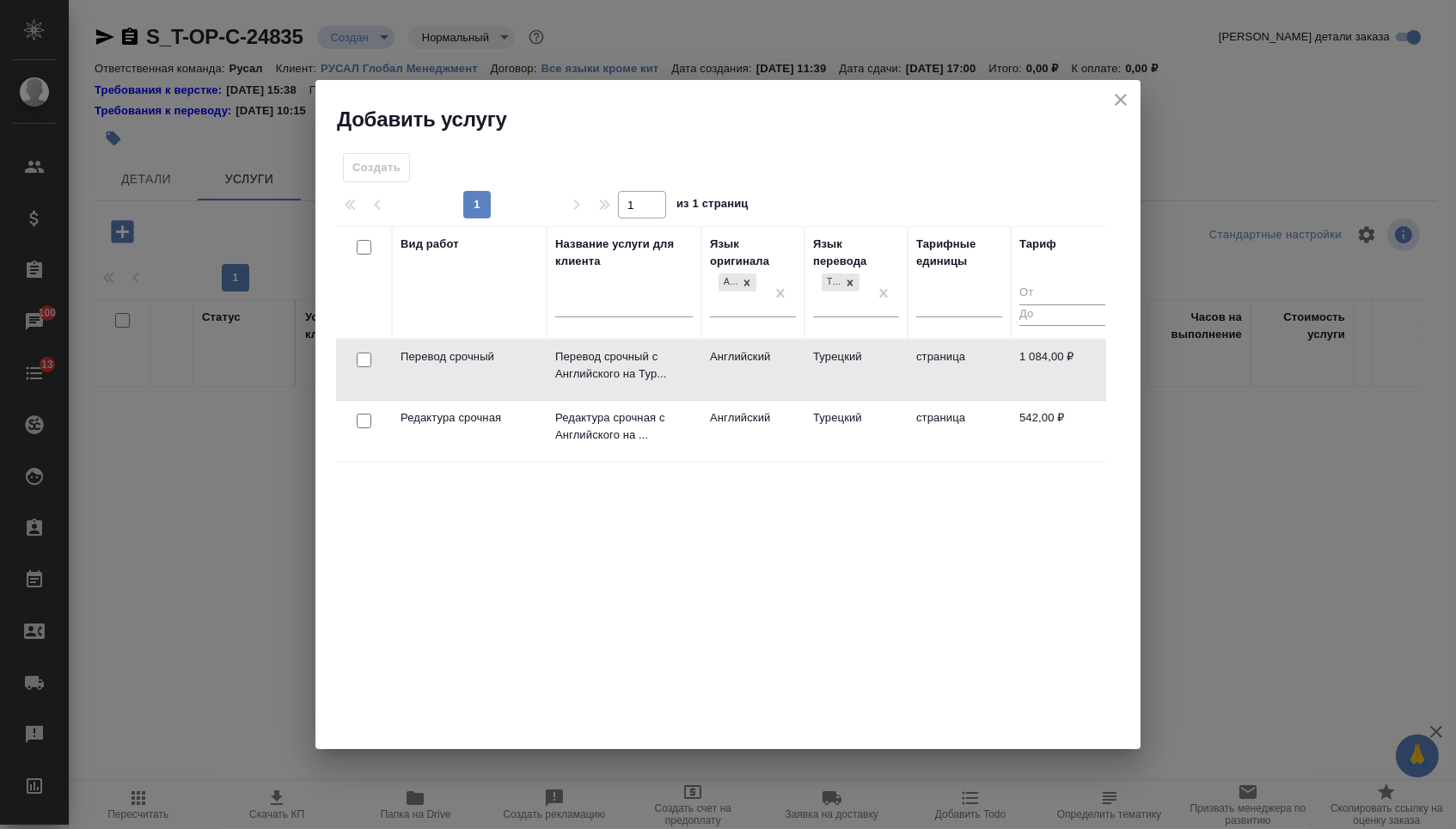
click at [362, 353] on input "checkbox" at bounding box center [364, 360] width 15 height 15
checkbox input "true"
click at [363, 419] on input "checkbox" at bounding box center [364, 421] width 15 height 15
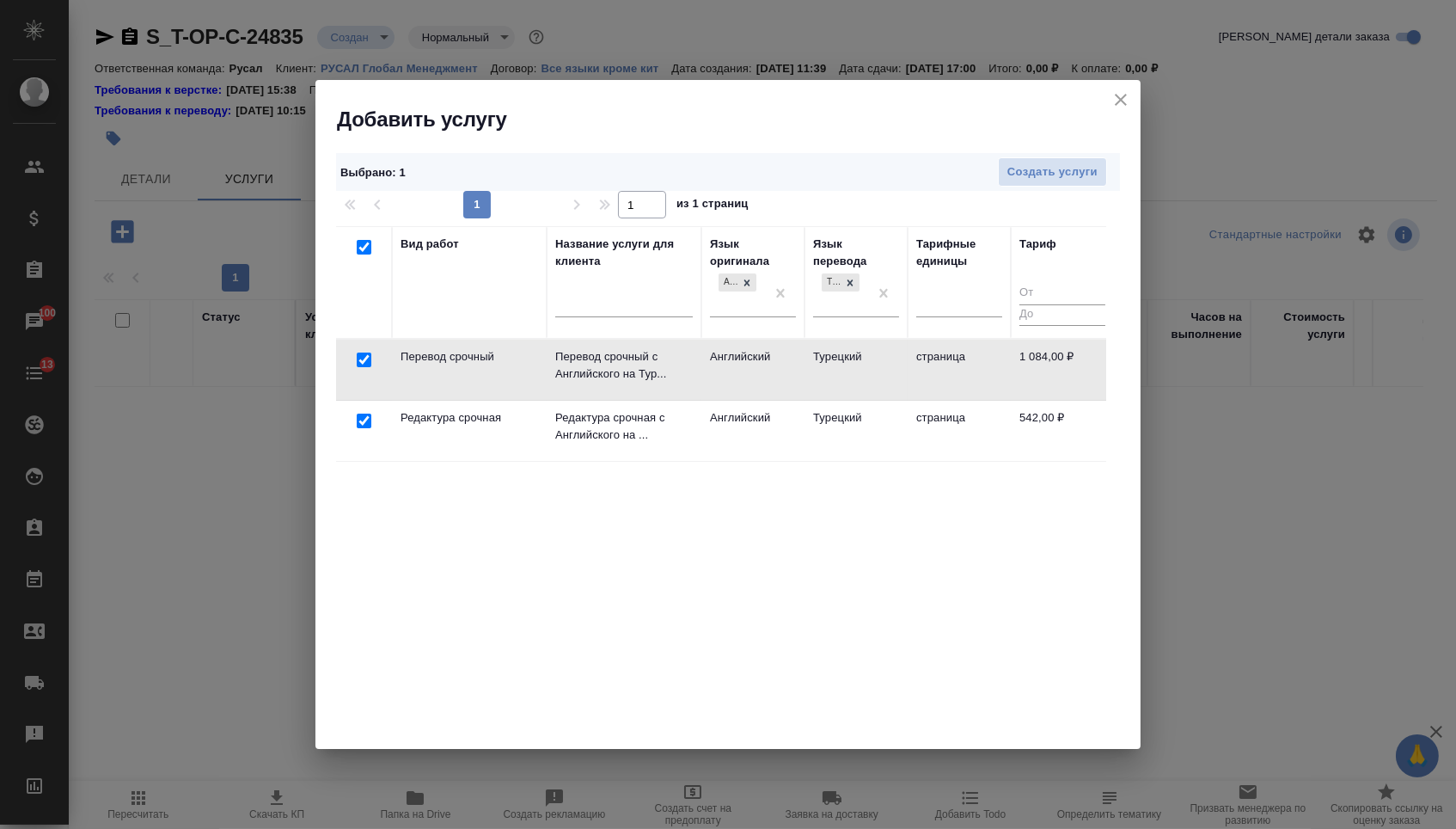
checkbox input "true"
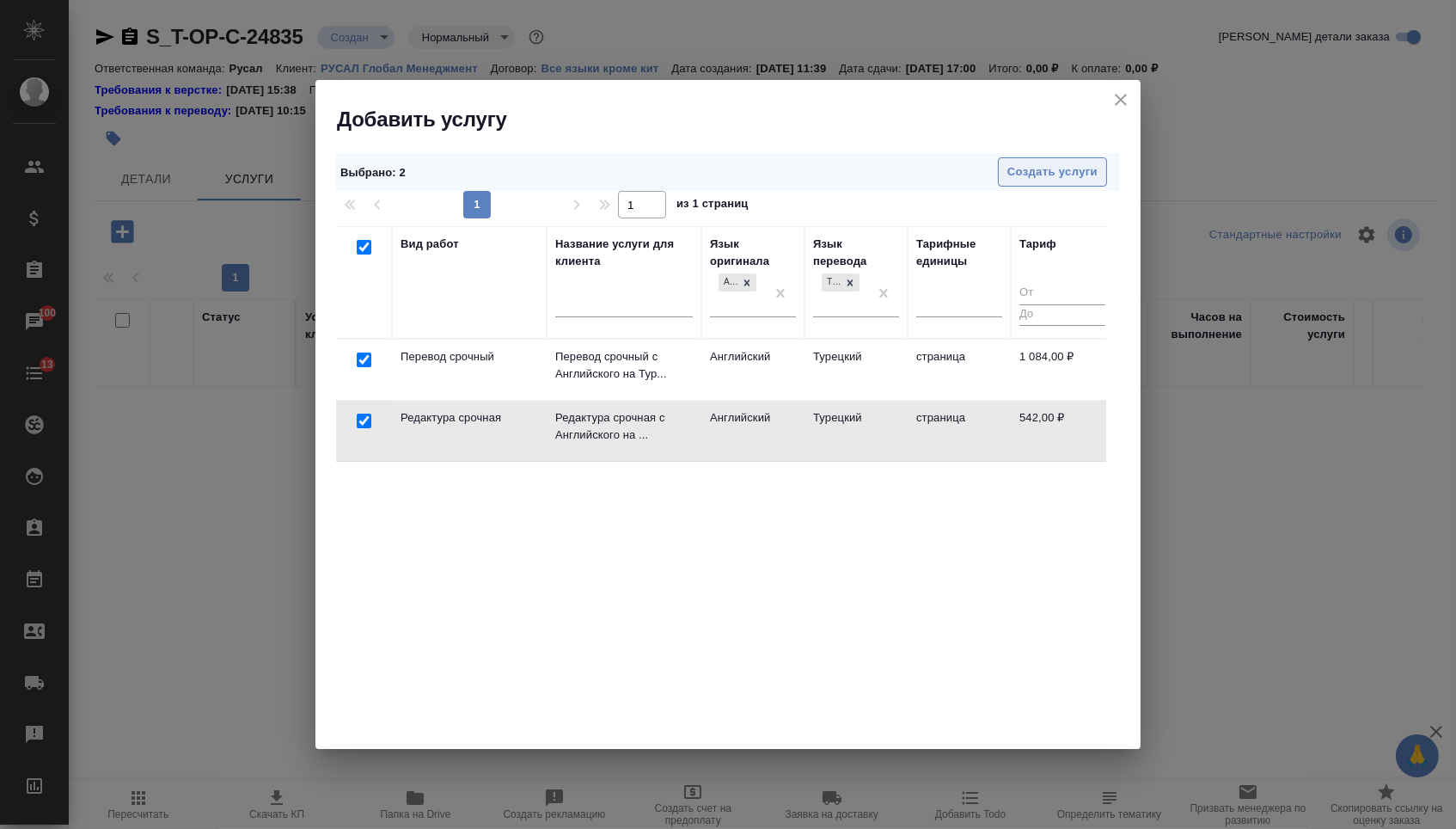
click at [1066, 173] on span "Создать услуги" at bounding box center [1053, 172] width 91 height 20
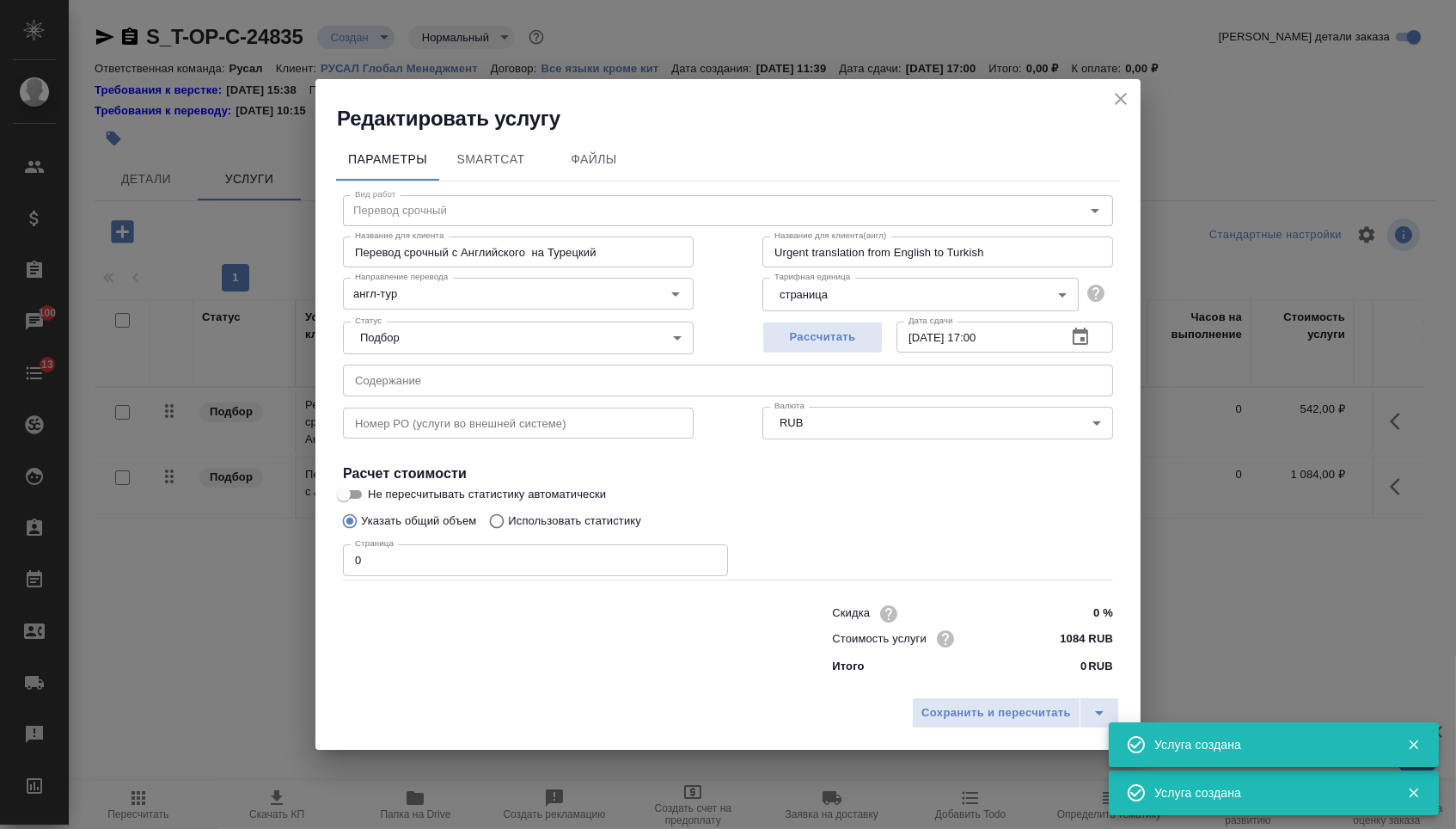
type input "Перевод срочный"
type input "Перевод срочный с Английского на Турецкий"
type input "Urgent translation from English to Turkish"
type input "1084 RUB"
click at [460, 371] on input "text" at bounding box center [727, 380] width 770 height 31
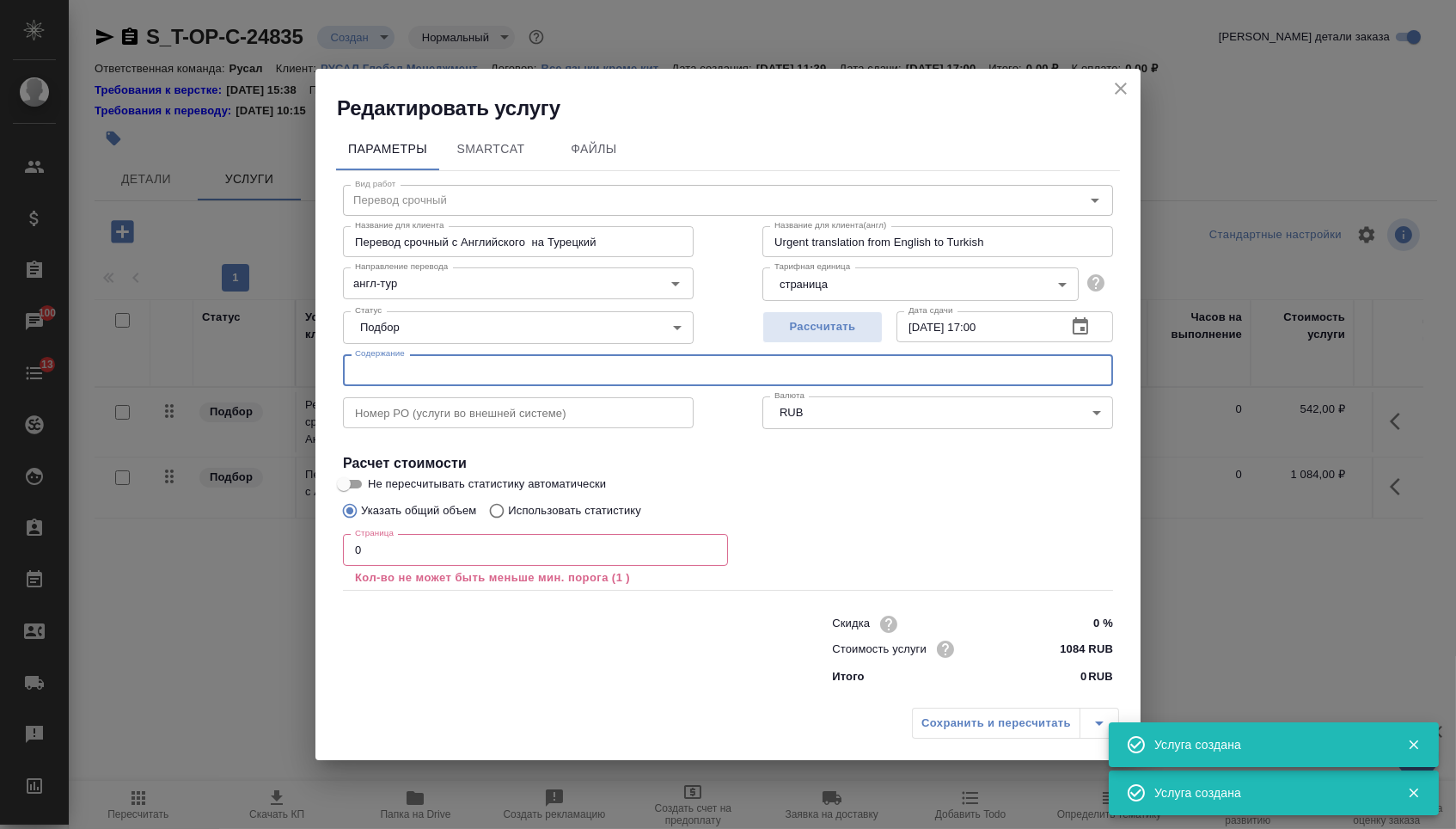
paste input "Видео_субтитры_представительство [DEMOGRAPHIC_DATA] в [GEOGRAPHIC_DATA]"
type input "Видео_субтитры_представительство [DEMOGRAPHIC_DATA] в [GEOGRAPHIC_DATA]"
click at [398, 549] on input "0" at bounding box center [535, 550] width 385 height 31
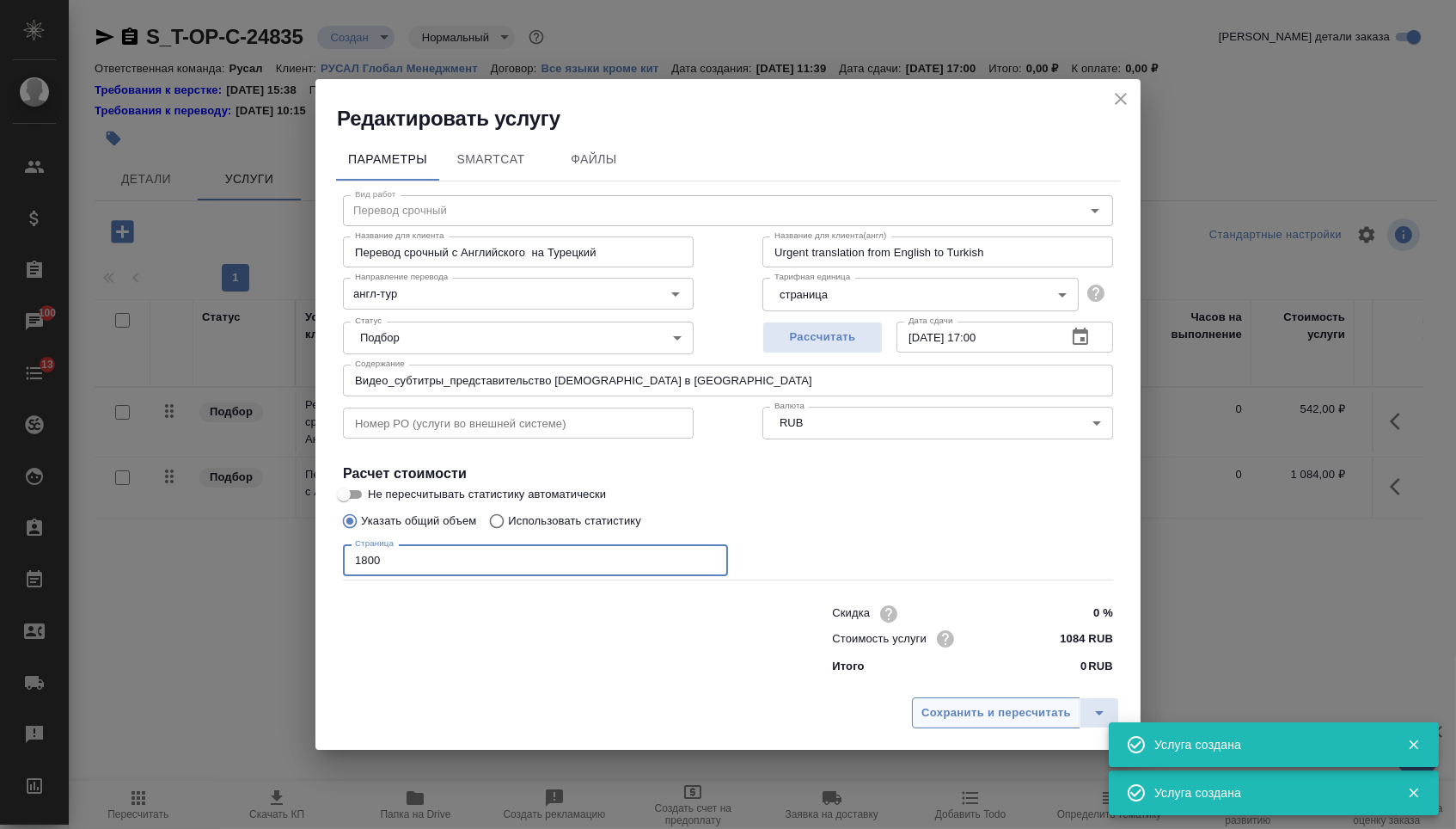
type input "1800"
click at [961, 717] on span "Сохранить и пересчитать" at bounding box center [995, 713] width 150 height 20
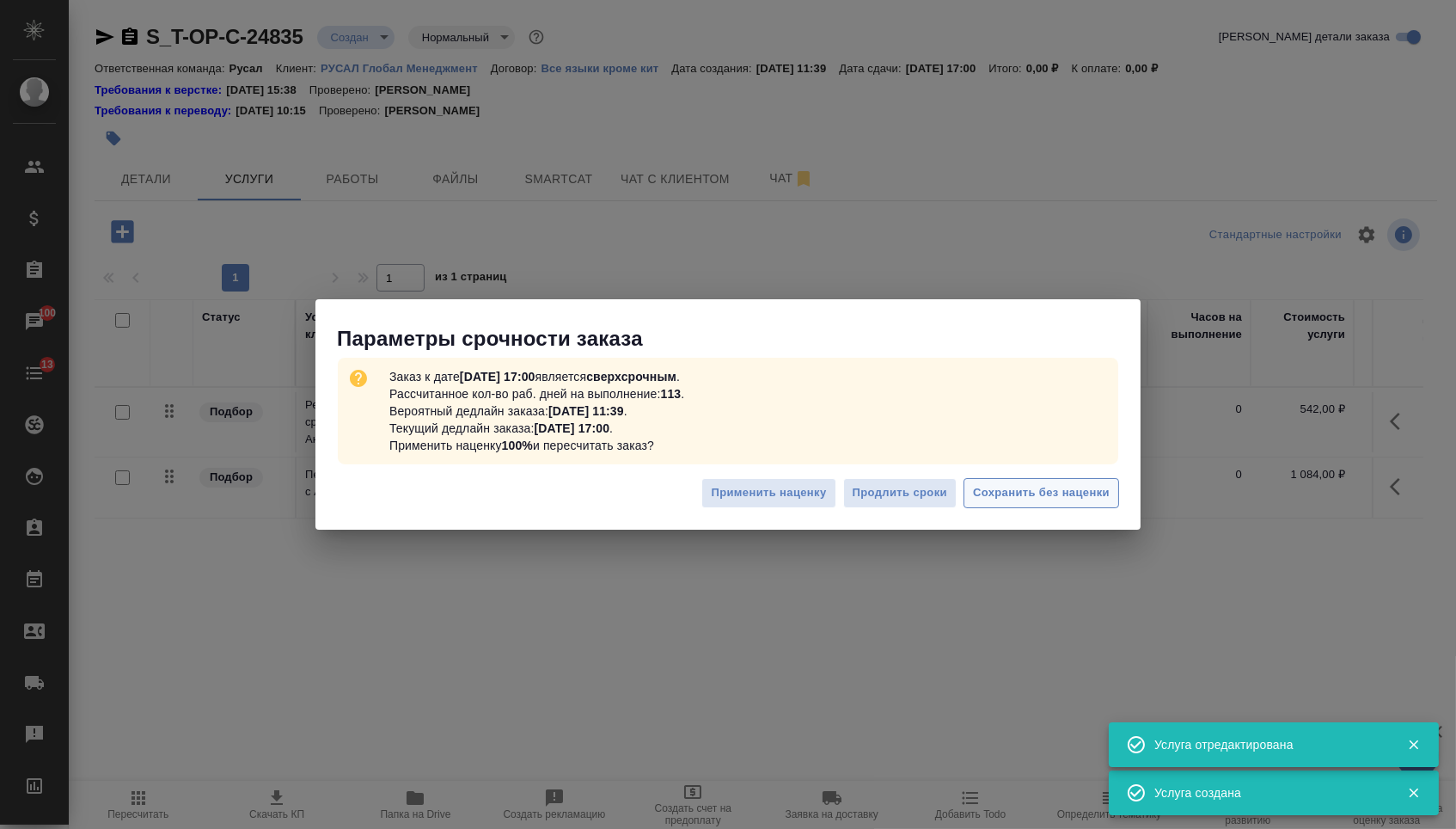
click at [1020, 490] on span "Сохранить без наценки" at bounding box center [1041, 493] width 137 height 20
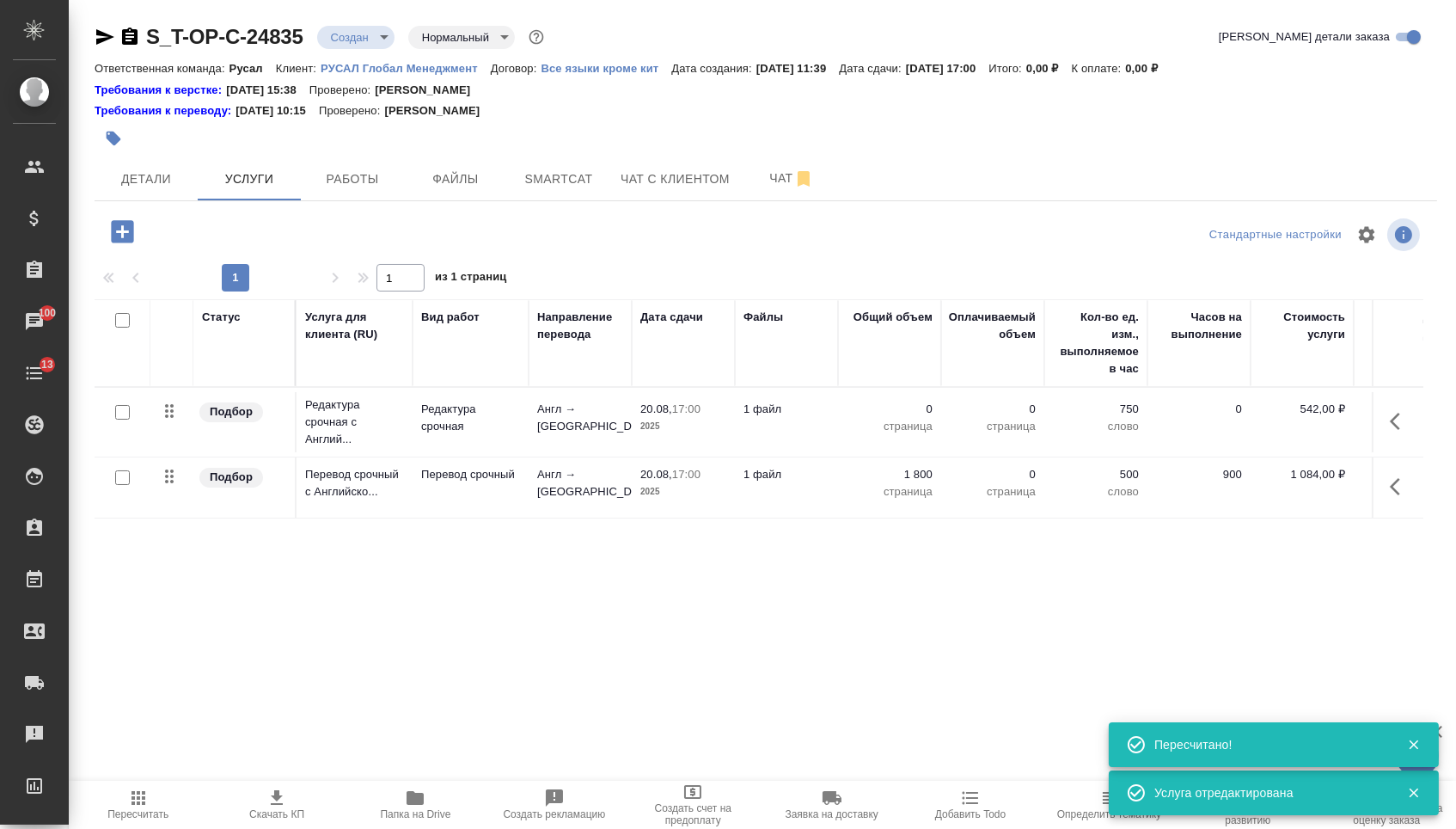
type input "urgent"
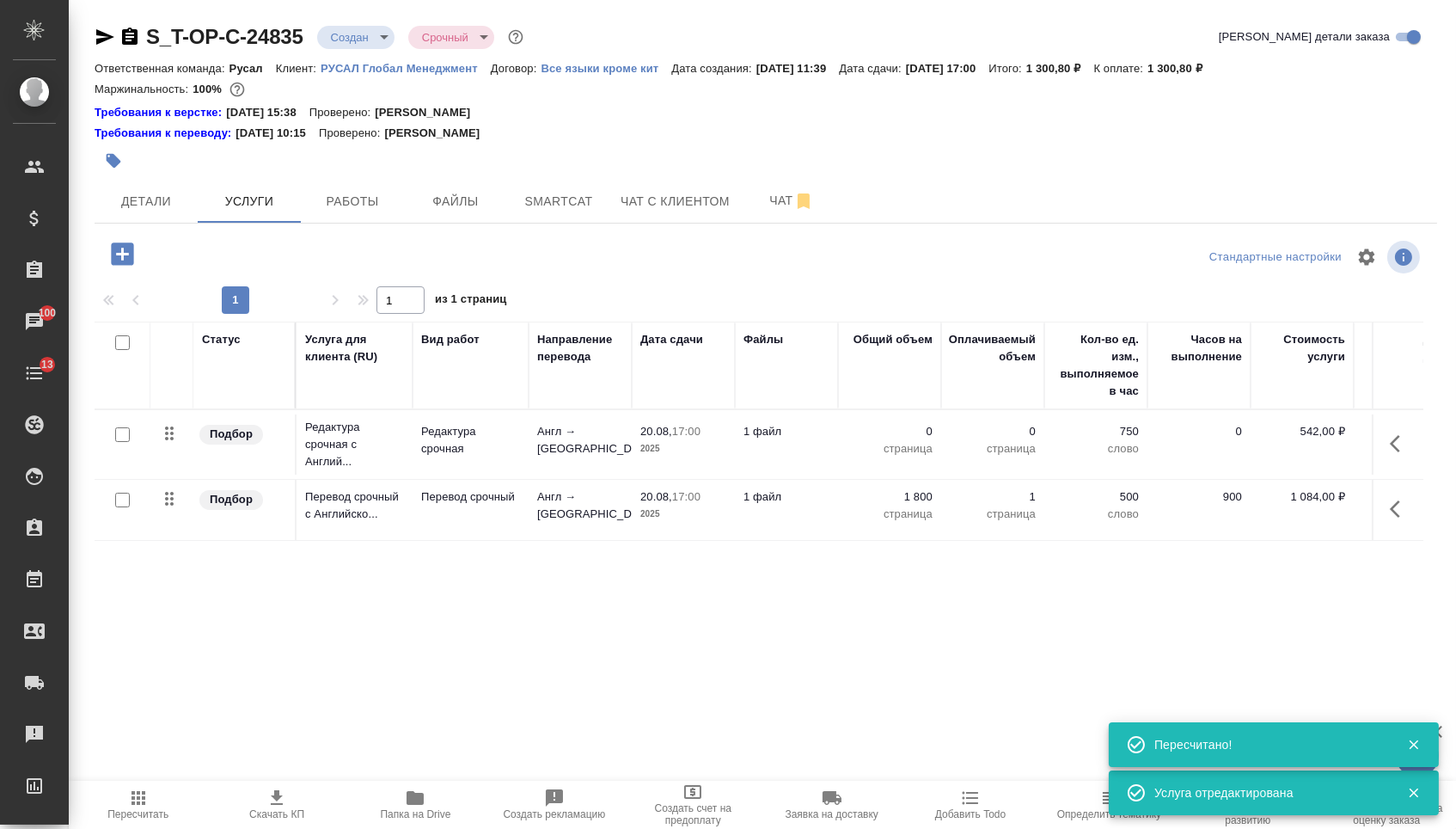
click at [906, 423] on td "0 страница" at bounding box center [889, 444] width 103 height 60
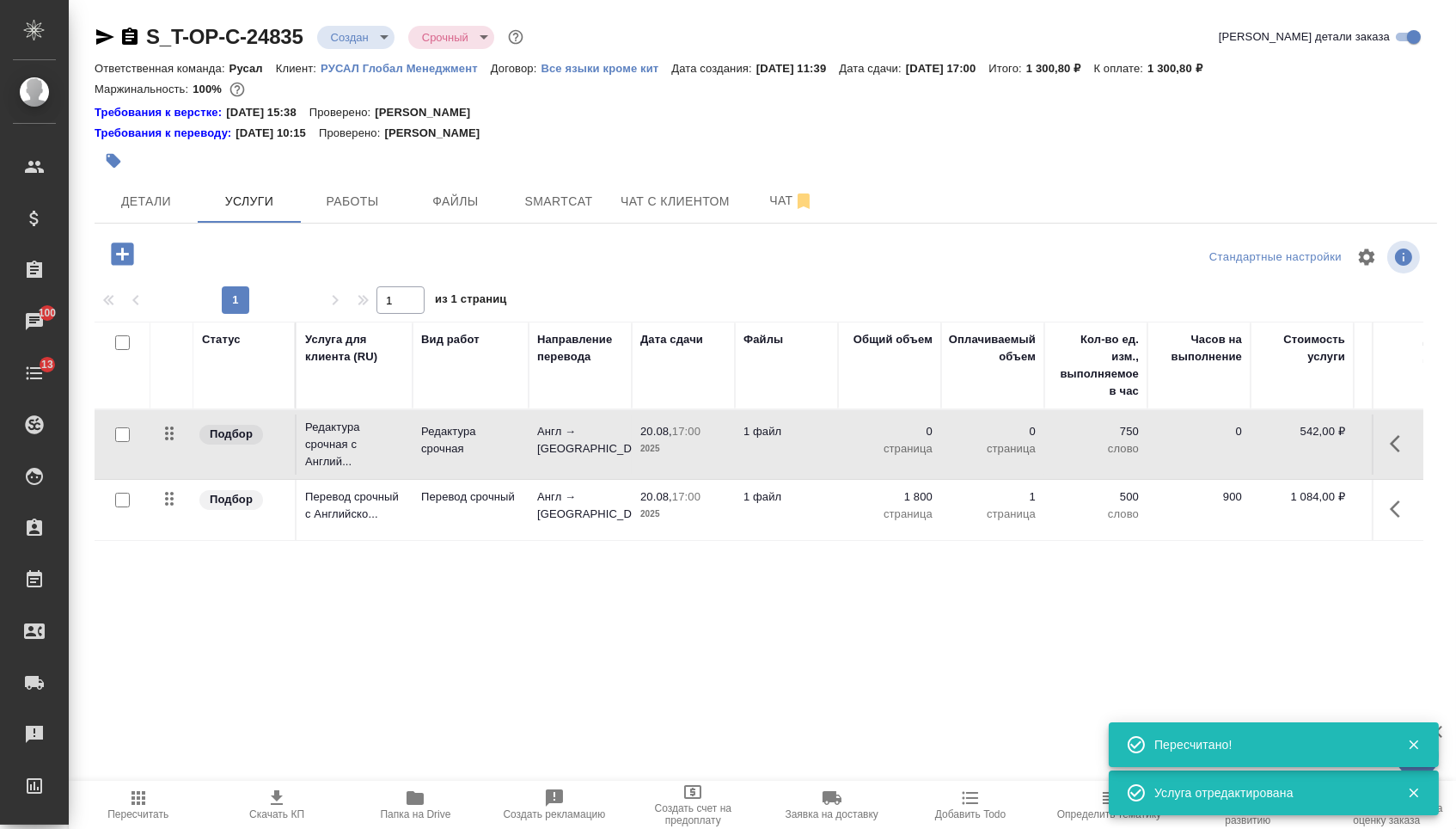
click at [906, 438] on p "0" at bounding box center [889, 431] width 86 height 17
click at [901, 444] on input "0" at bounding box center [899, 434] width 64 height 24
type input "1800"
click at [608, 581] on div "Статус Услуга для клиента (RU) Вид работ Направление перевода Дата сдачи Файлы …" at bounding box center [759, 507] width 1329 height 370
click at [277, 251] on span "Сохранить и пересчитать" at bounding box center [244, 252] width 150 height 20
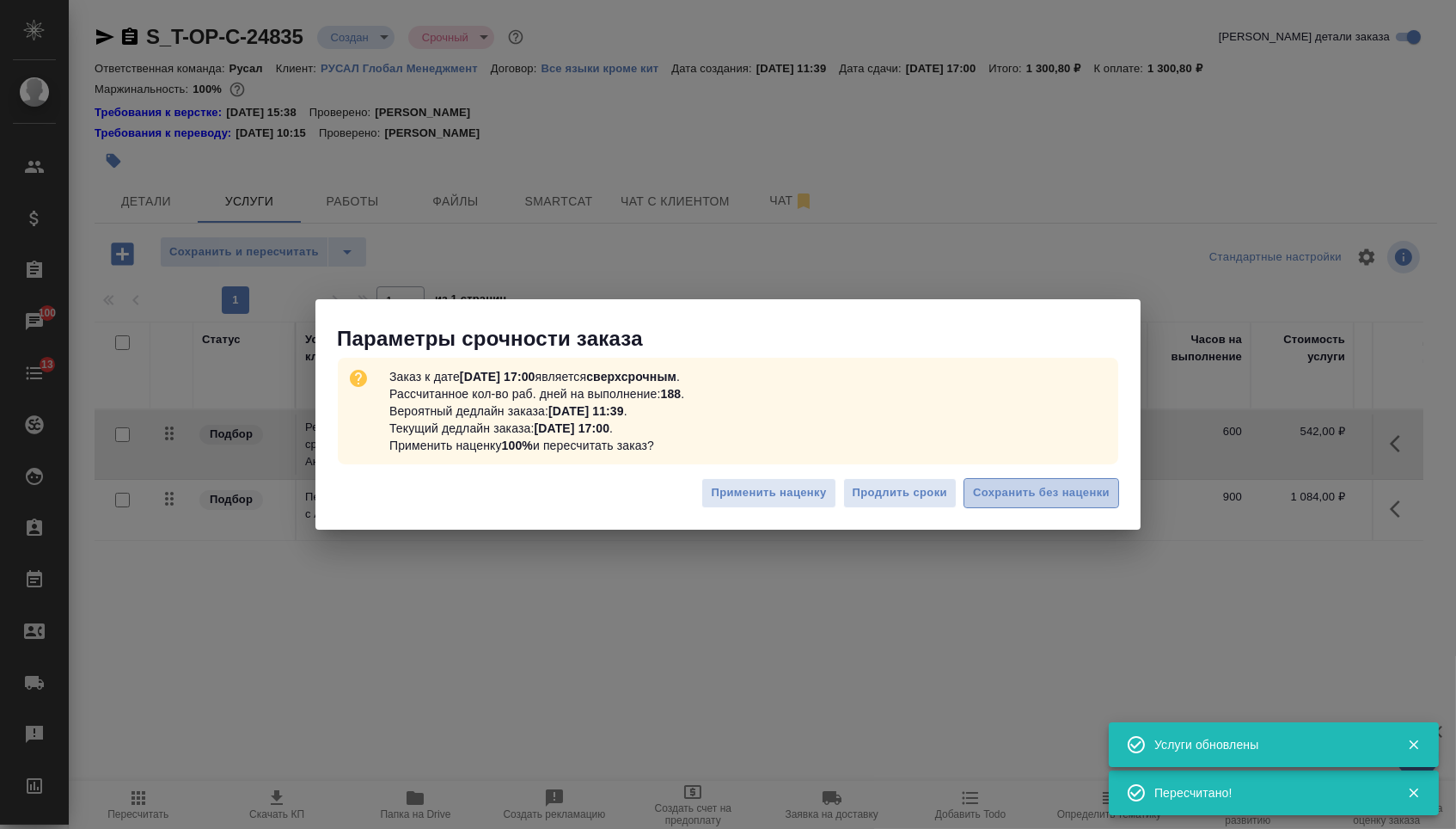
click at [1033, 502] on span "Сохранить без наценки" at bounding box center [1041, 493] width 137 height 20
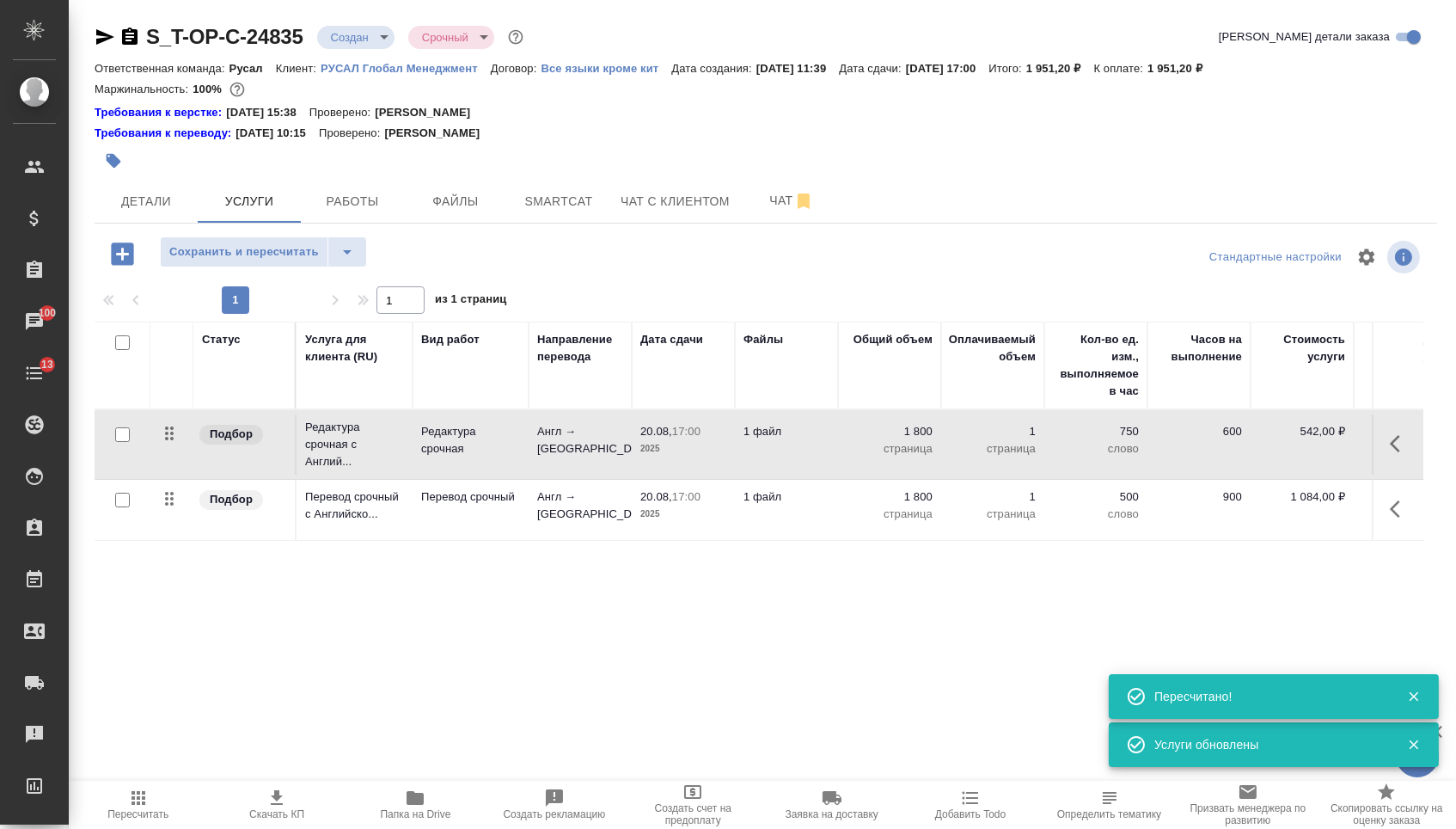
drag, startPoint x: 180, startPoint y: 438, endPoint x: 180, endPoint y: 488, distance: 50.0
click at [180, 454] on tbody "Подбор Редактура срочная с Англий... Редактура срочная Англ → Тур 20.08, 17:00 …" at bounding box center [904, 475] width 1620 height 131
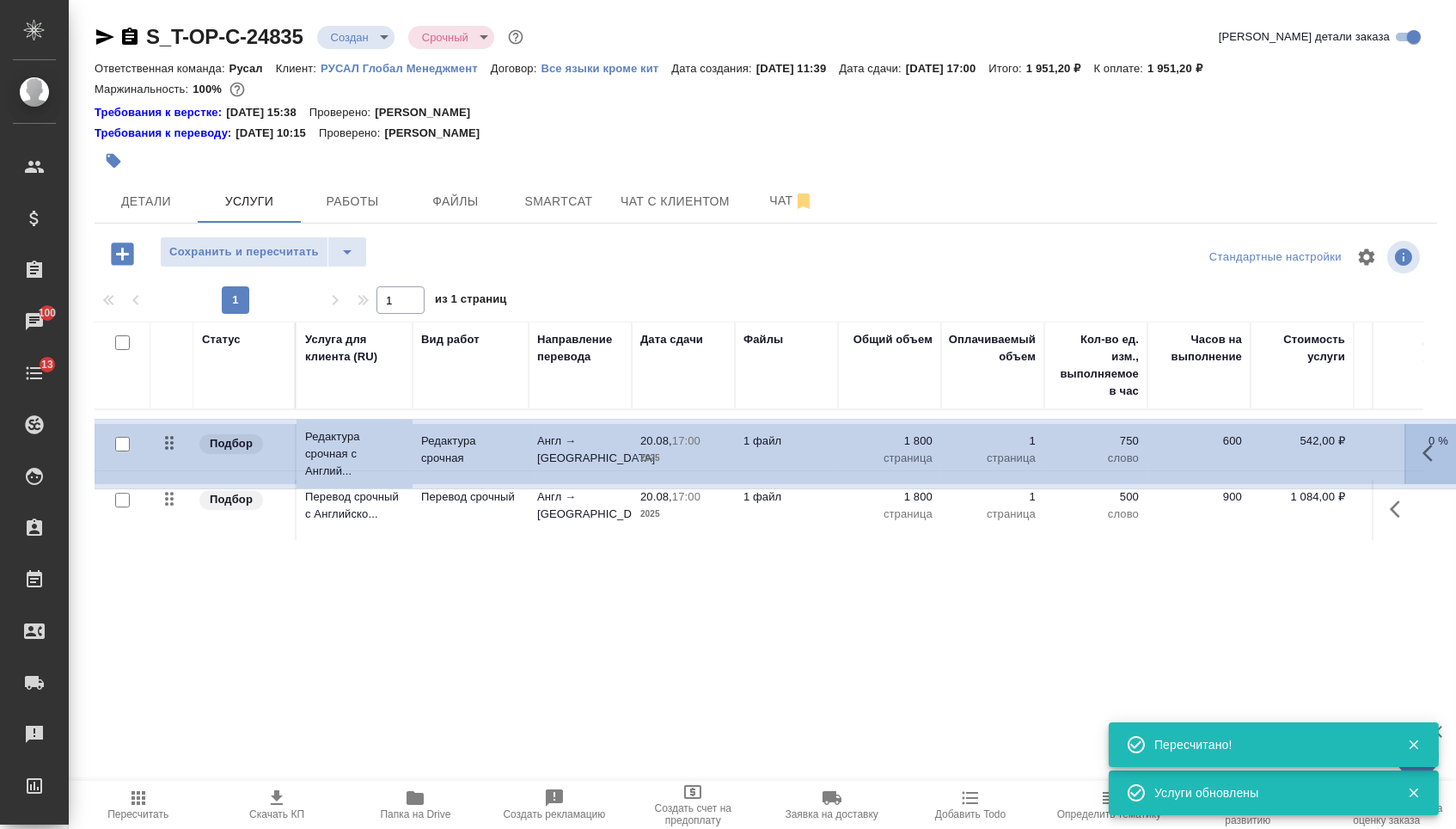
drag, startPoint x: 168, startPoint y: 438, endPoint x: 168, endPoint y: 534, distance: 96.0
click at [168, 534] on tbody "Подбор Редактура срочная с Англий... Редактура срочная Англ → Тур 20.08, 17:00 …" at bounding box center [904, 474] width 1620 height 132
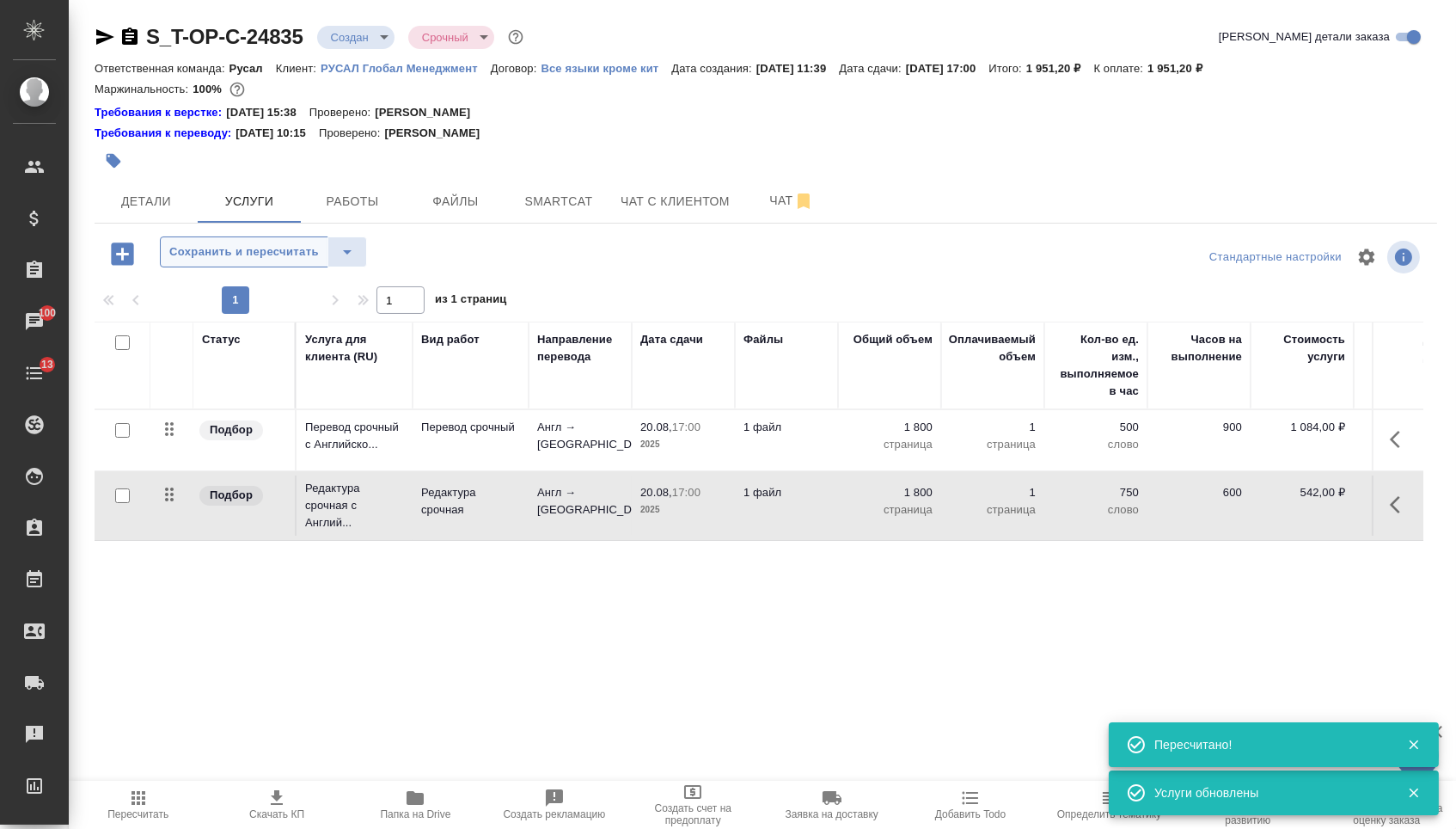
click at [247, 268] on button "Сохранить и пересчитать" at bounding box center [244, 252] width 169 height 31
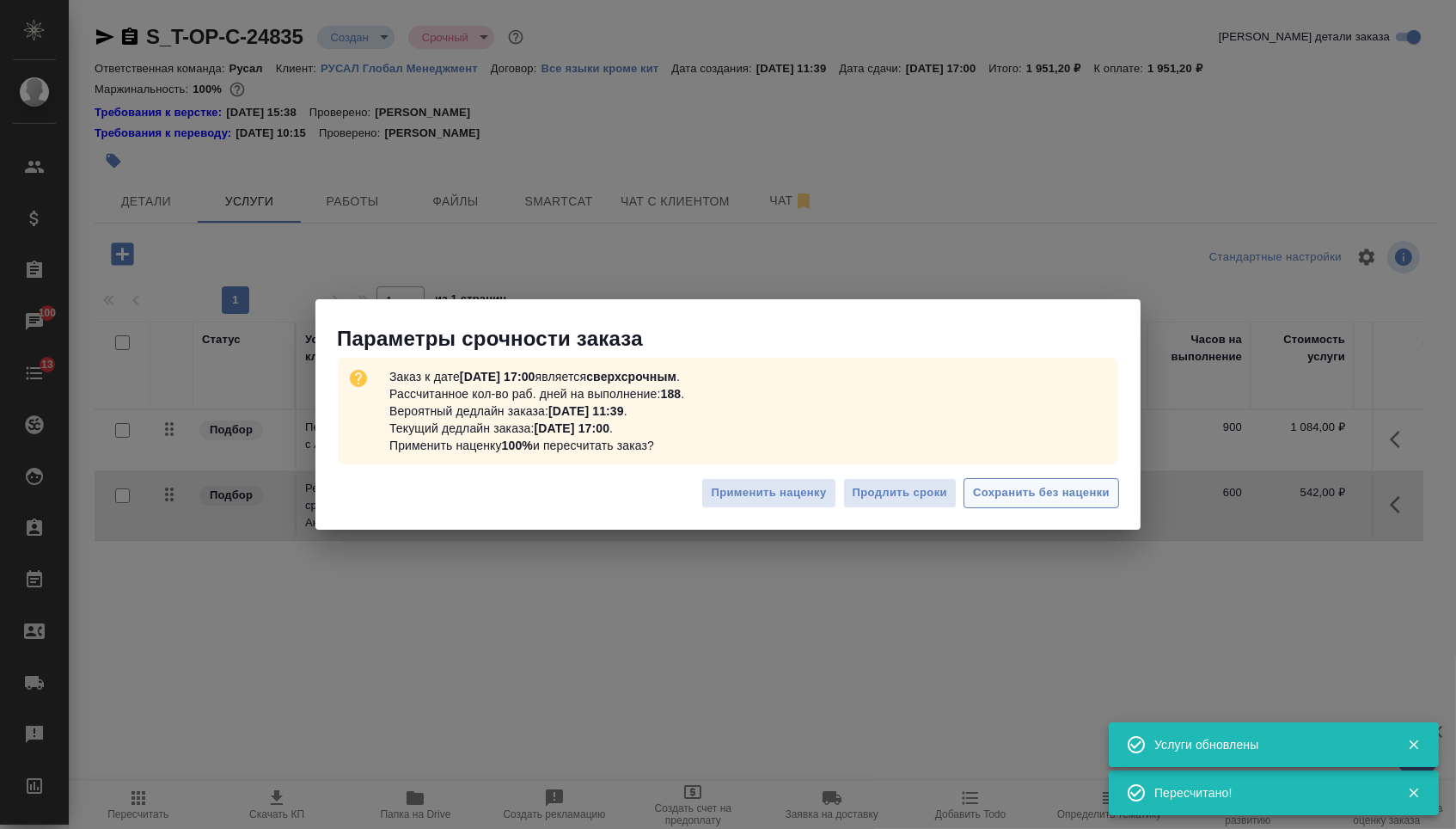
click at [1040, 496] on span "Сохранить без наценки" at bounding box center [1041, 493] width 137 height 20
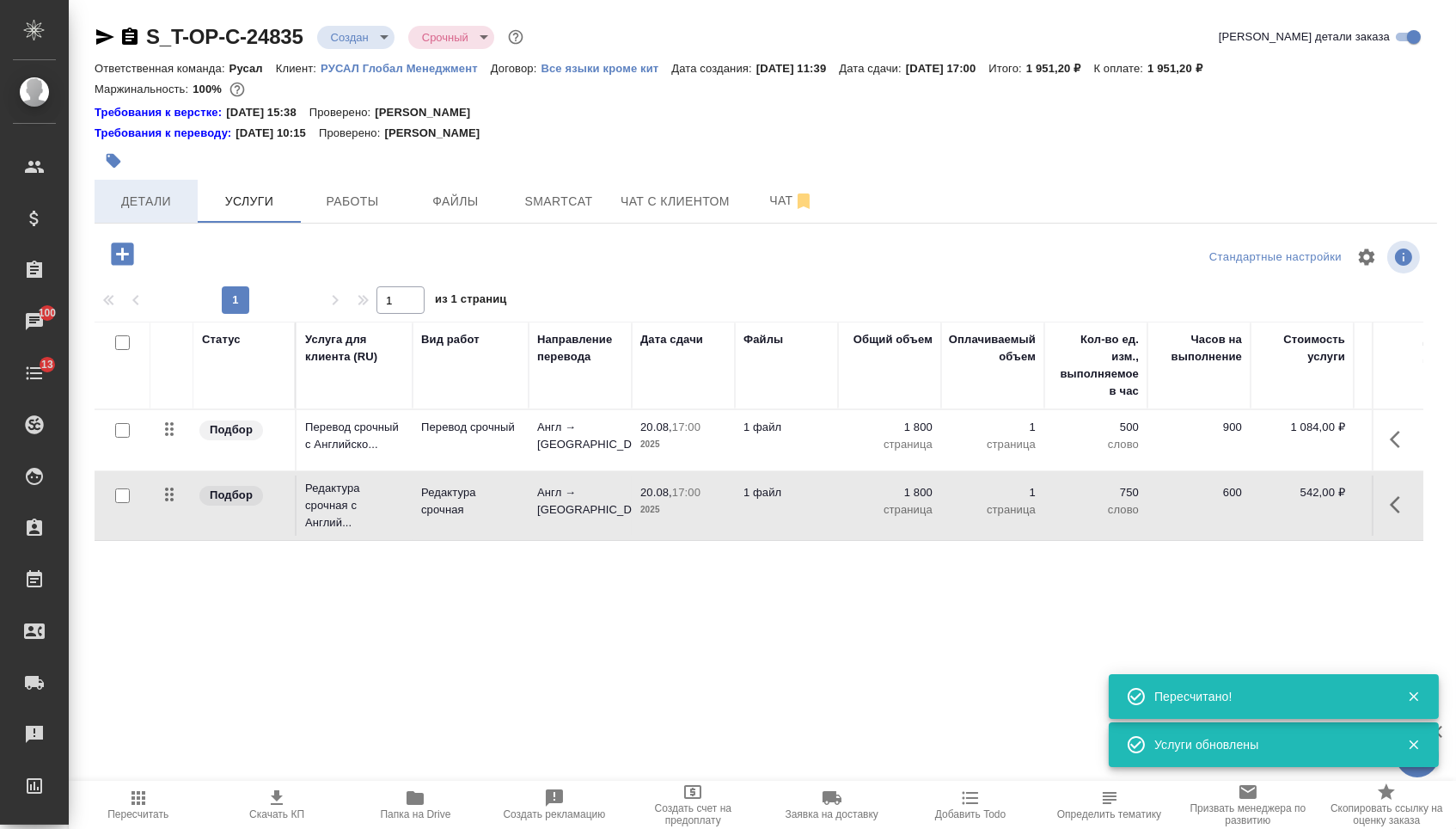
click at [159, 205] on span "Детали" at bounding box center [146, 201] width 83 height 22
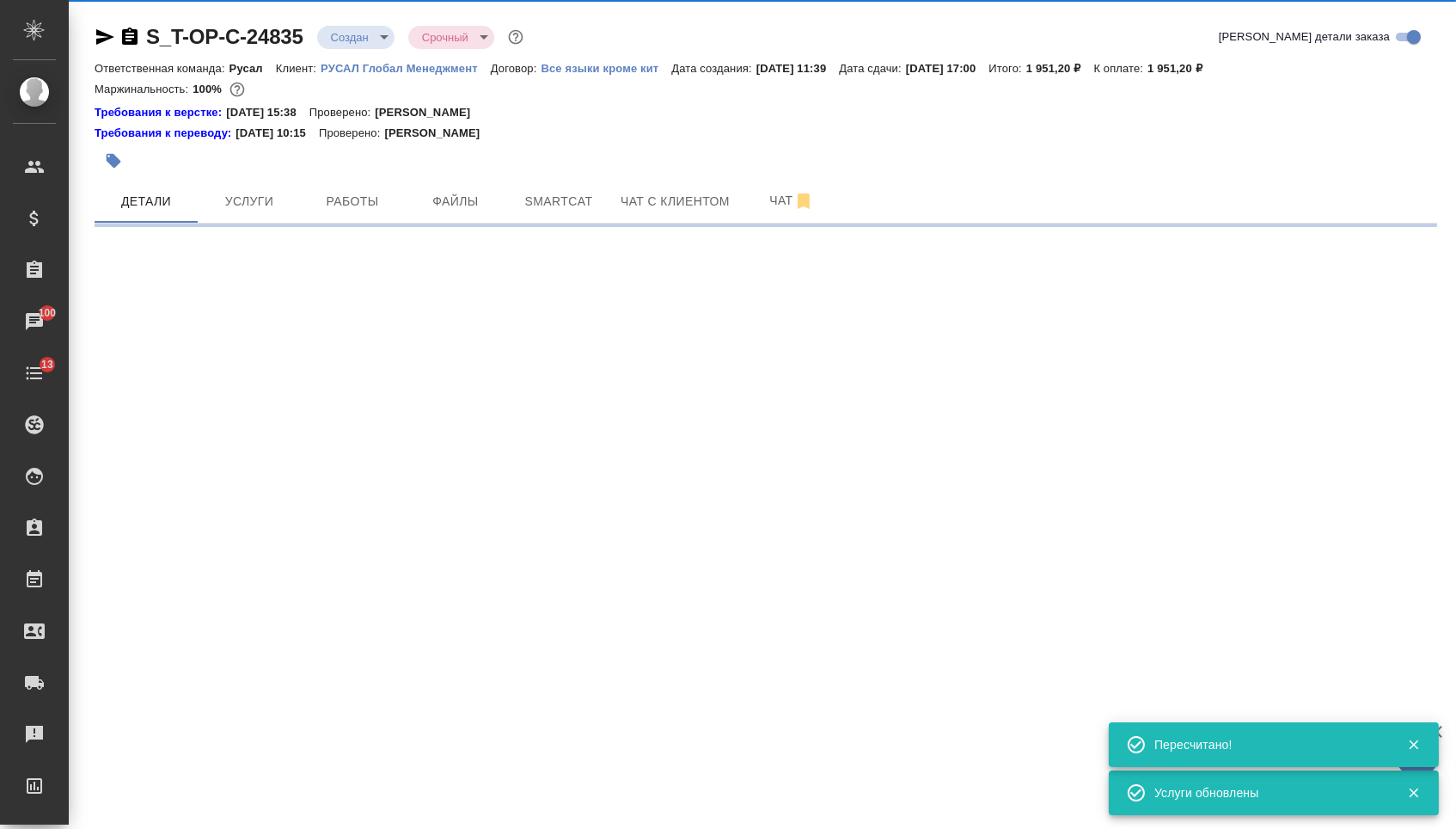
select select "RU"
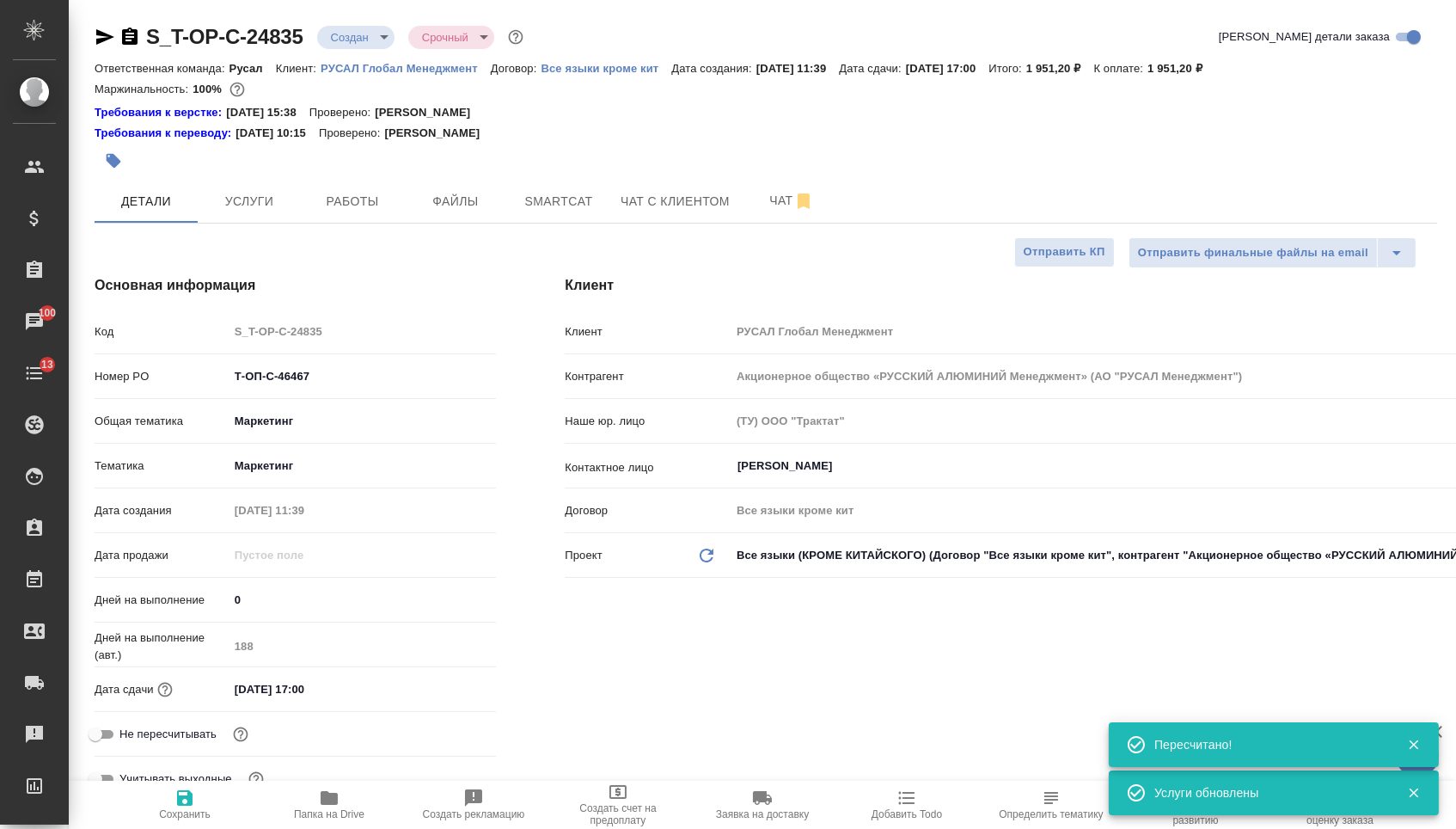
type textarea "x"
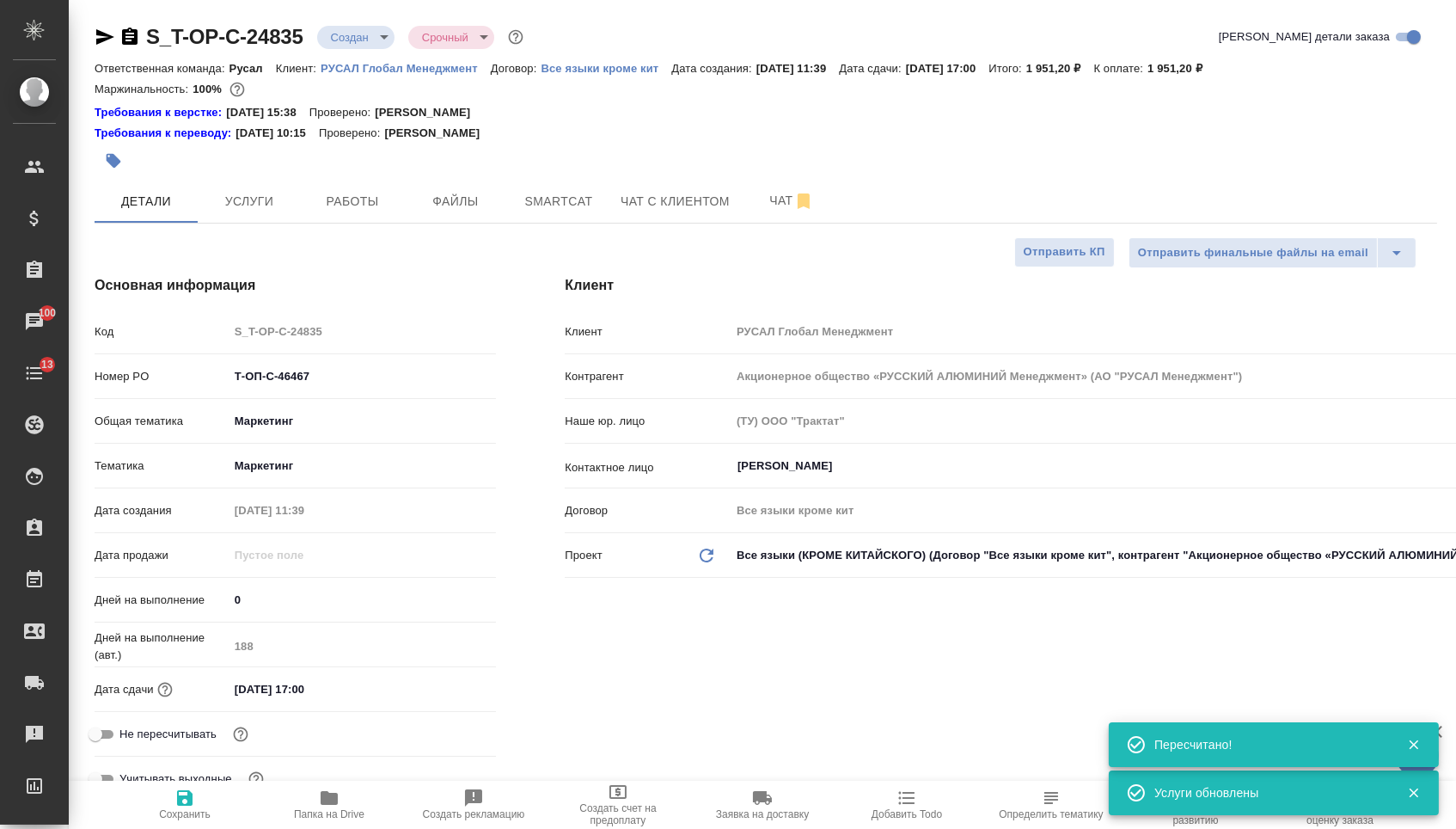
type textarea "x"
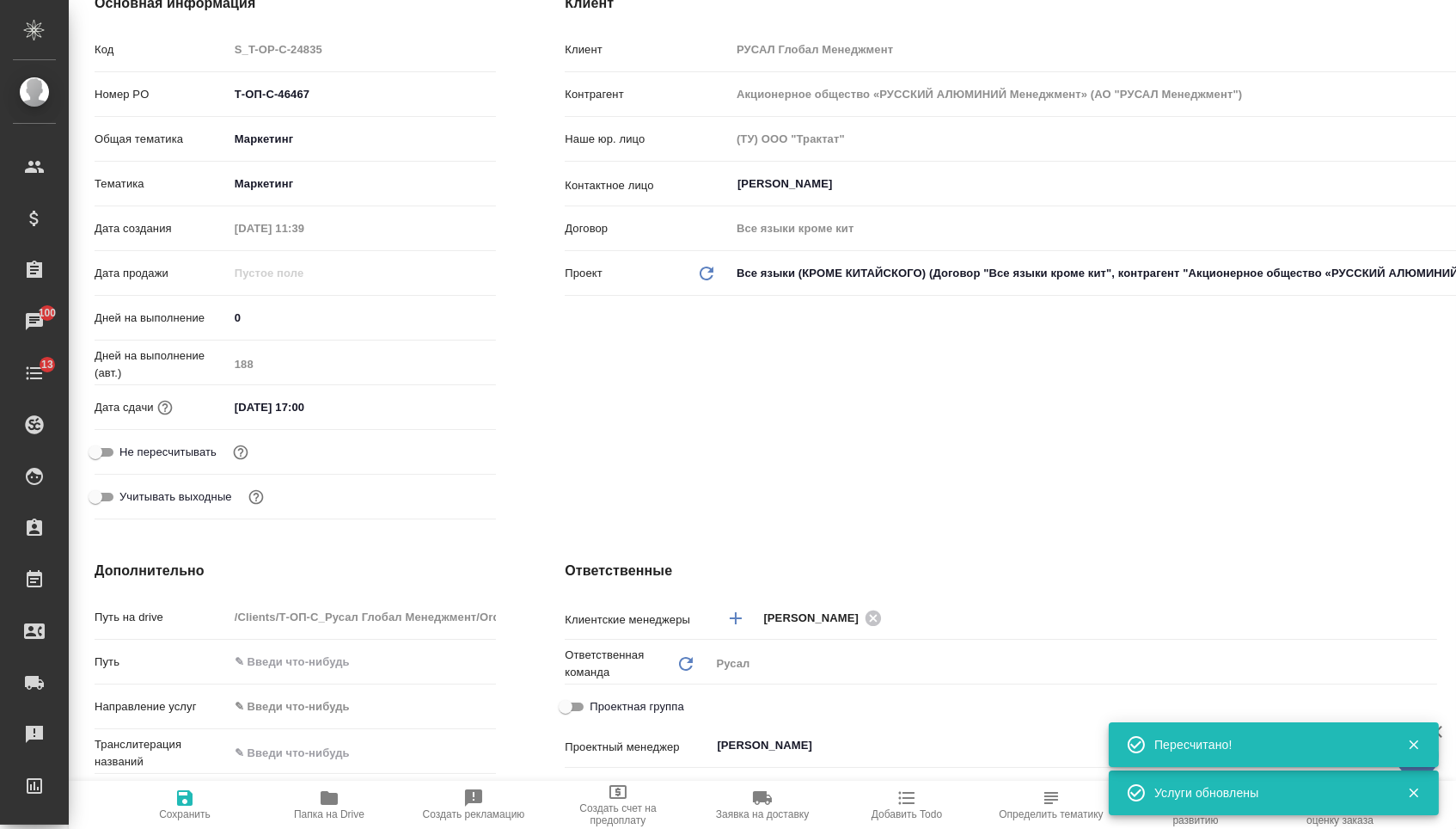
scroll to position [615, 0]
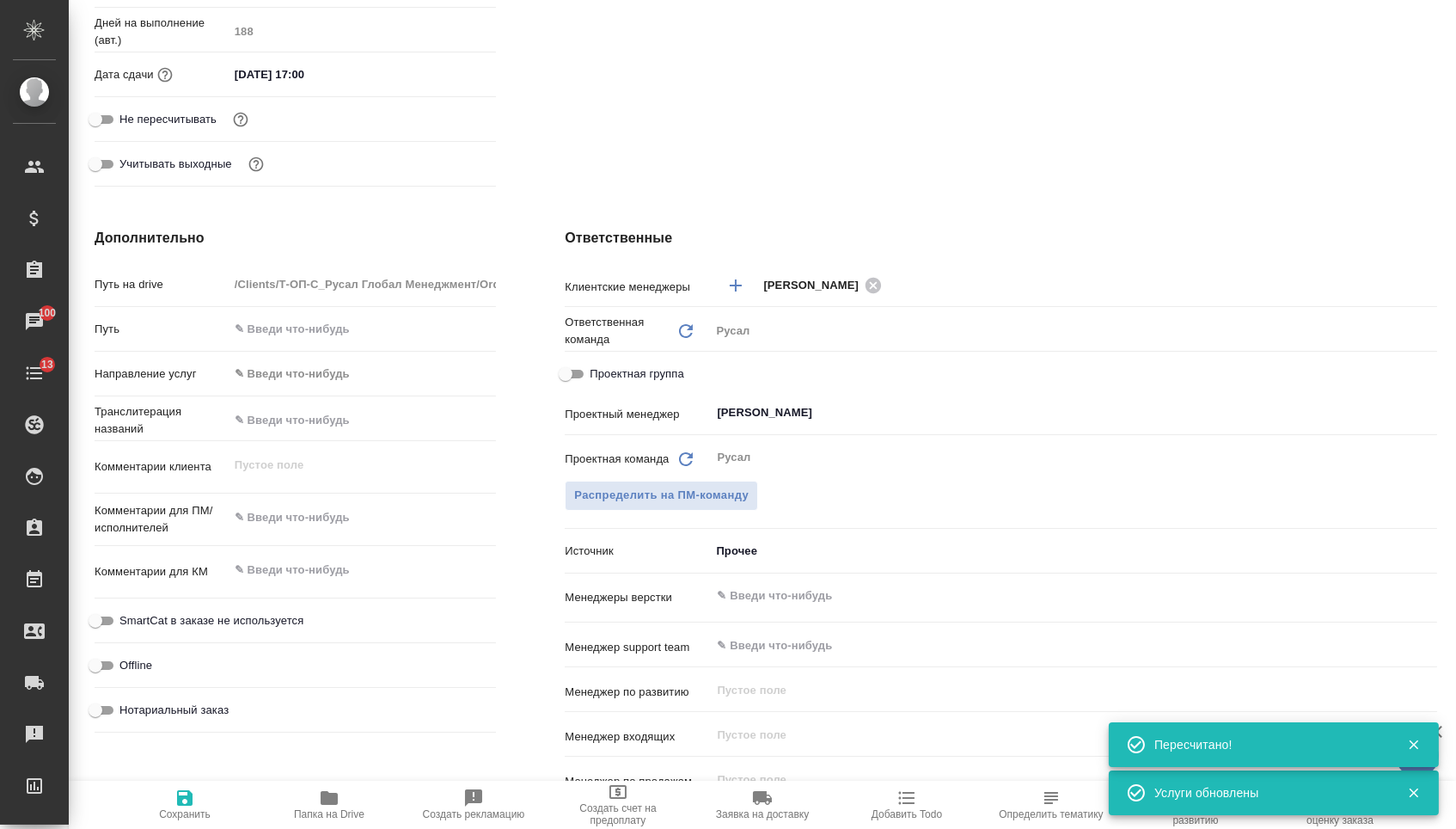
type textarea "x"
click at [365, 518] on textarea at bounding box center [363, 518] width 268 height 29
paste textarea "Support information: Video: [URL][DOMAIN_NAME]"
type textarea "x"
type textarea "Support information: Video: [URL][DOMAIN_NAME]"
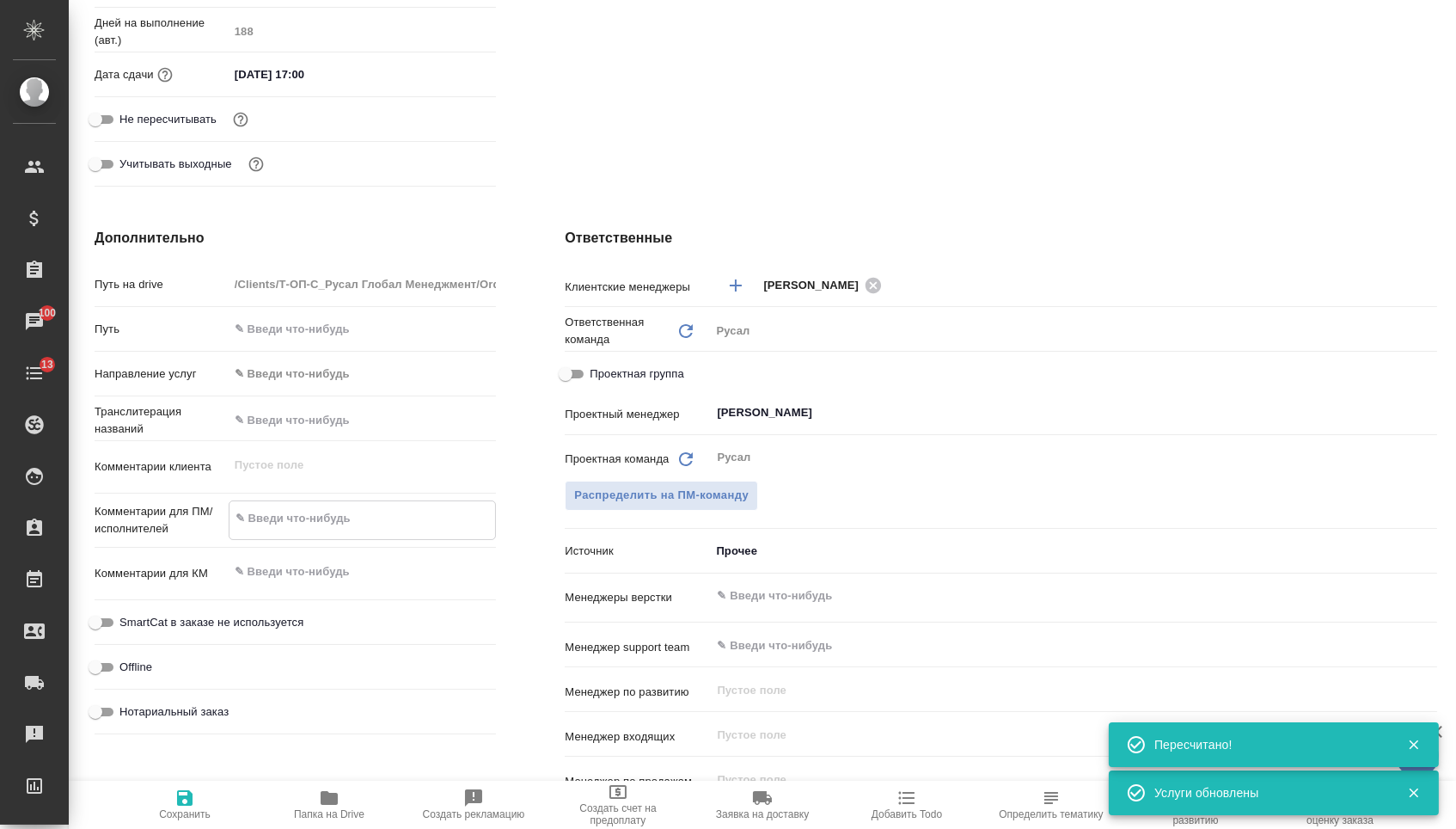
type textarea "x"
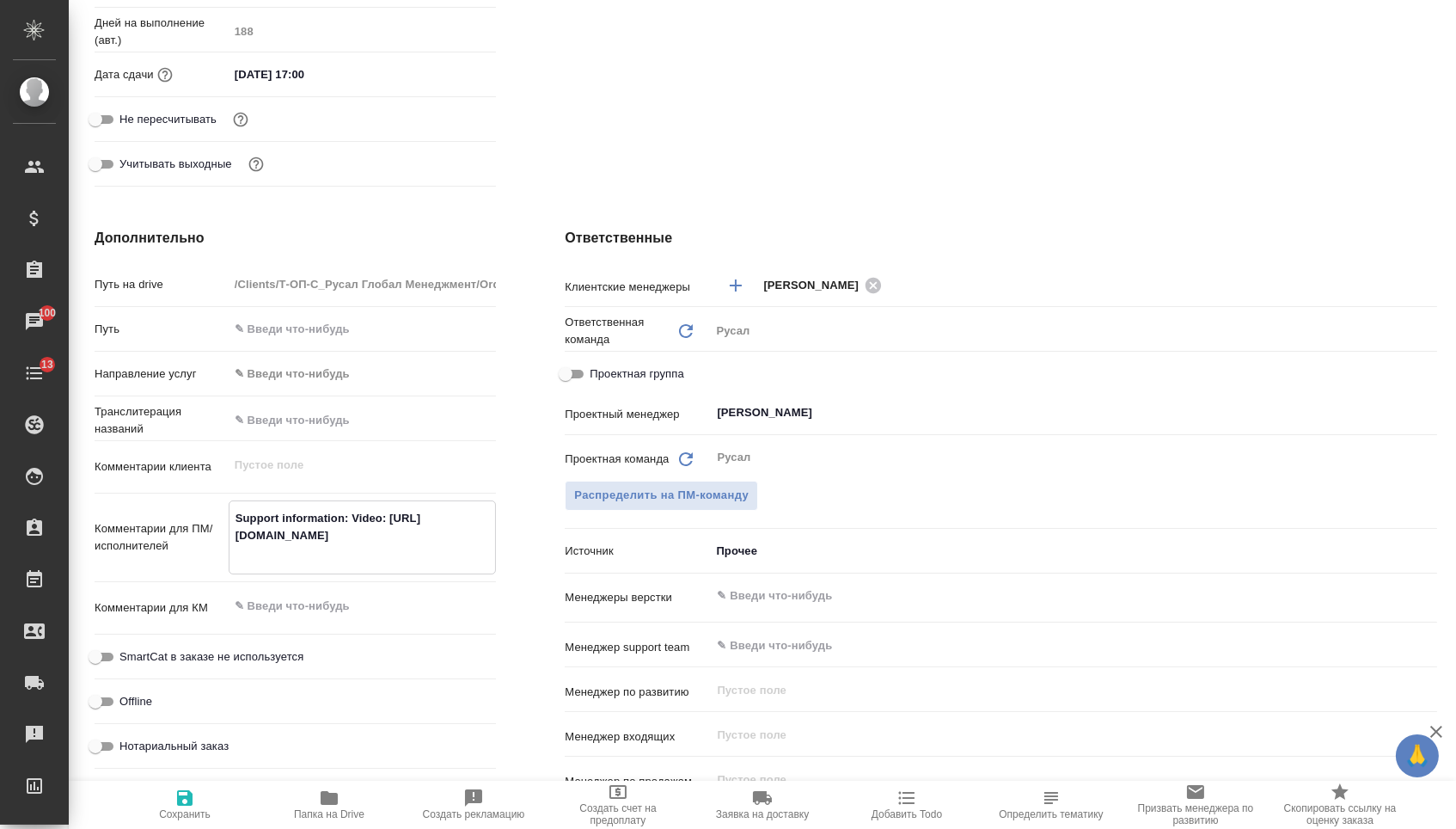
type textarea "Support information: Video: [URL][DOMAIN_NAME]"
type textarea "x"
click at [205, 811] on span "Сохранить" at bounding box center [184, 814] width 52 height 12
type textarea "x"
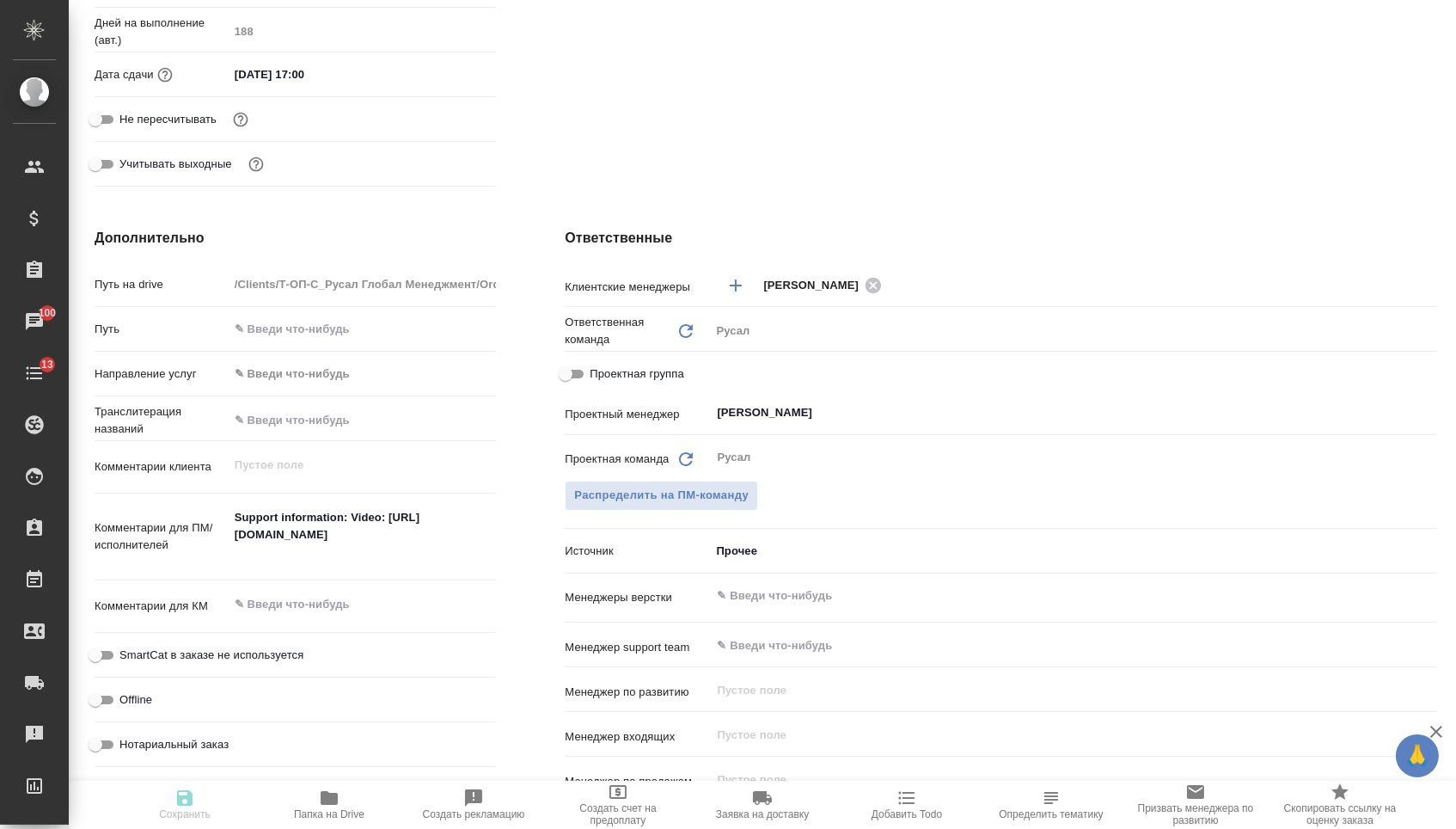
type textarea "x"
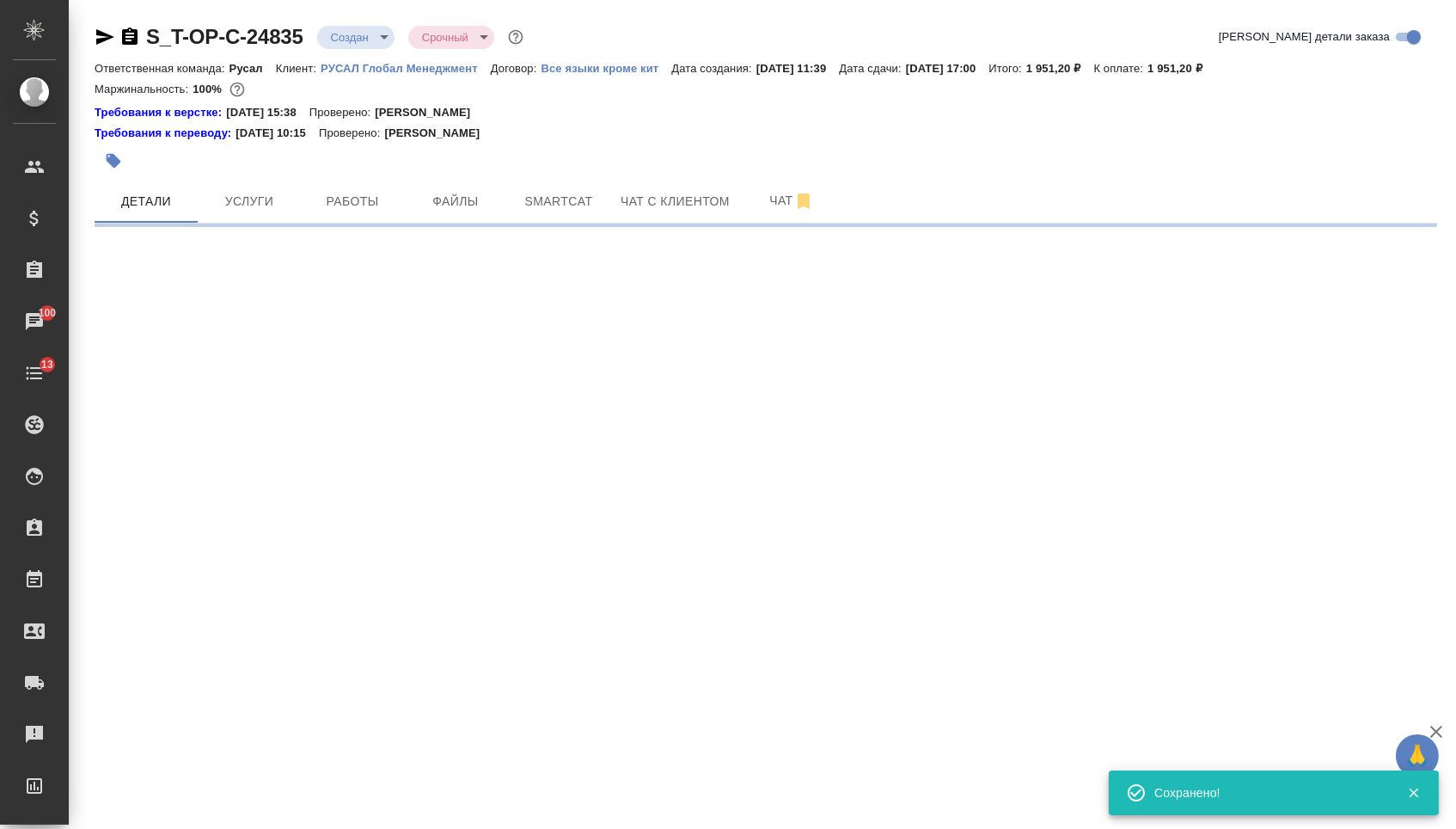
scroll to position [0, 0]
select select "RU"
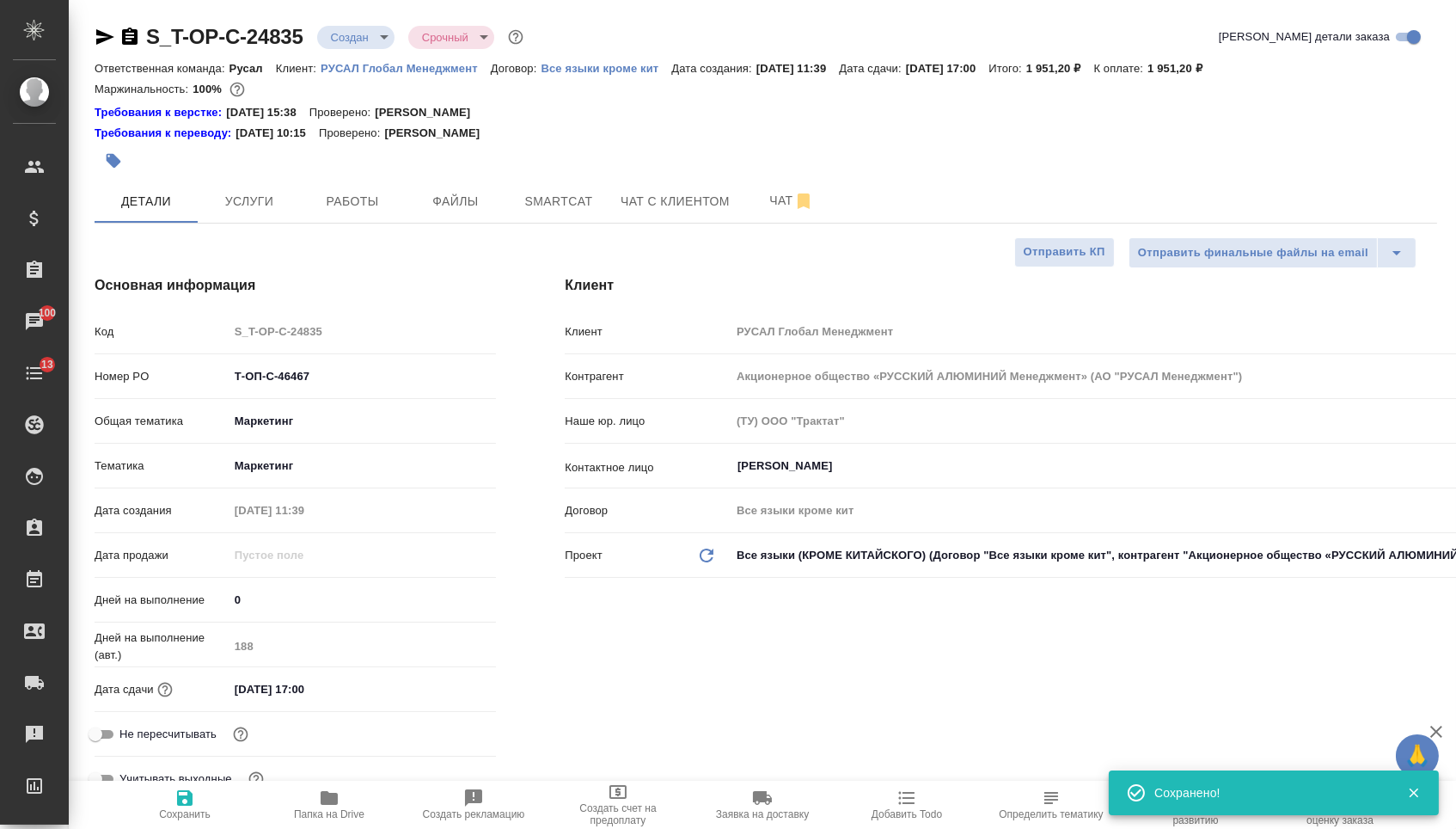
type textarea "x"
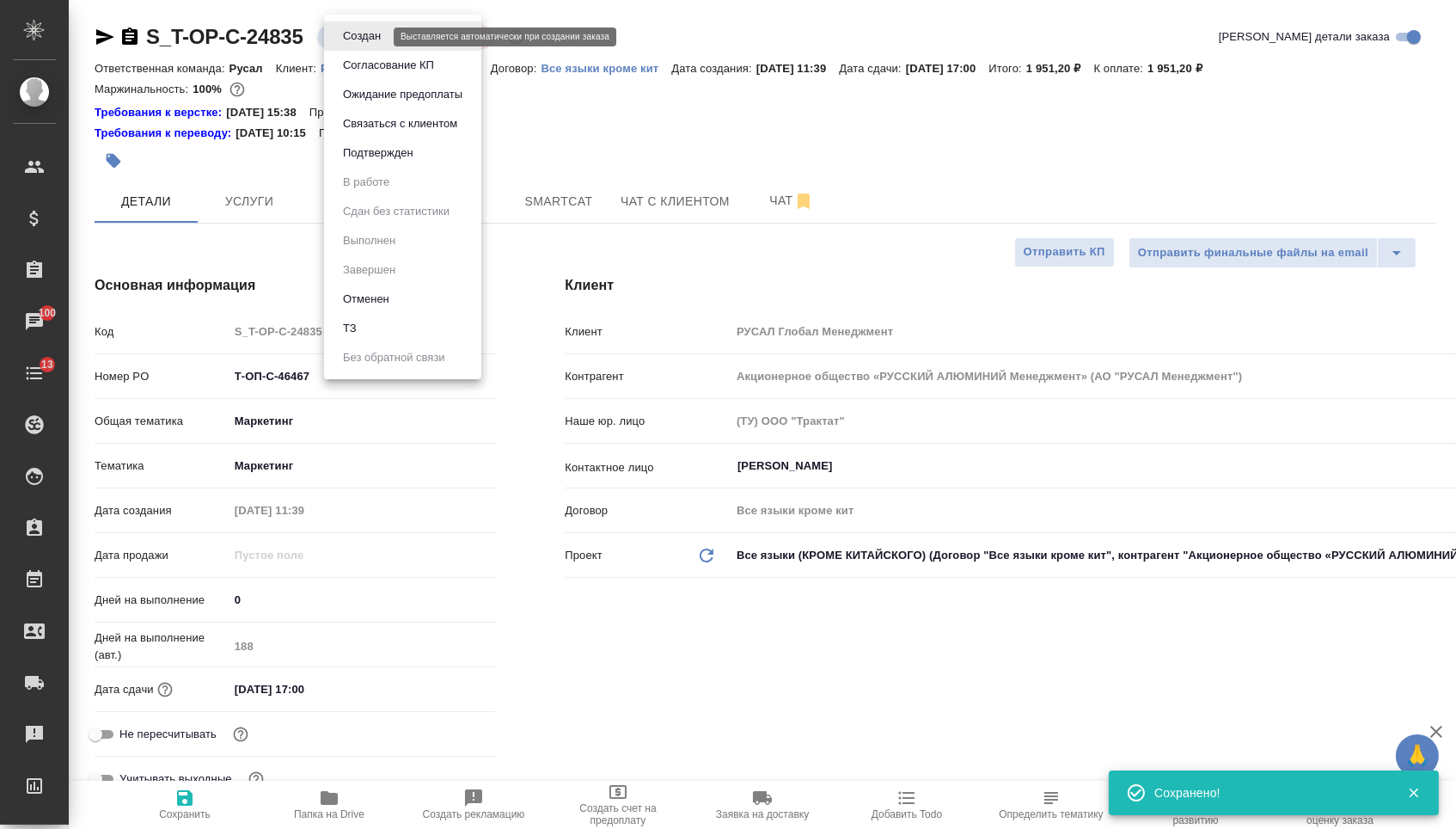
drag, startPoint x: 374, startPoint y: 34, endPoint x: 374, endPoint y: 102, distance: 68.0
click at [374, 35] on body "🙏 .cls-1 fill:#fff; AWATERA [PERSON_NAME] Спецификации Заказы 100 Чаты 13 Todo …" at bounding box center [728, 414] width 1456 height 829
click at [381, 45] on button "Подтвержден" at bounding box center [362, 35] width 48 height 19
click at [373, 42] on body "🙏 .cls-1 fill:#fff; AWATERA [PERSON_NAME] Спецификации Заказы 100 Чаты 13 Todo …" at bounding box center [728, 414] width 1456 height 829
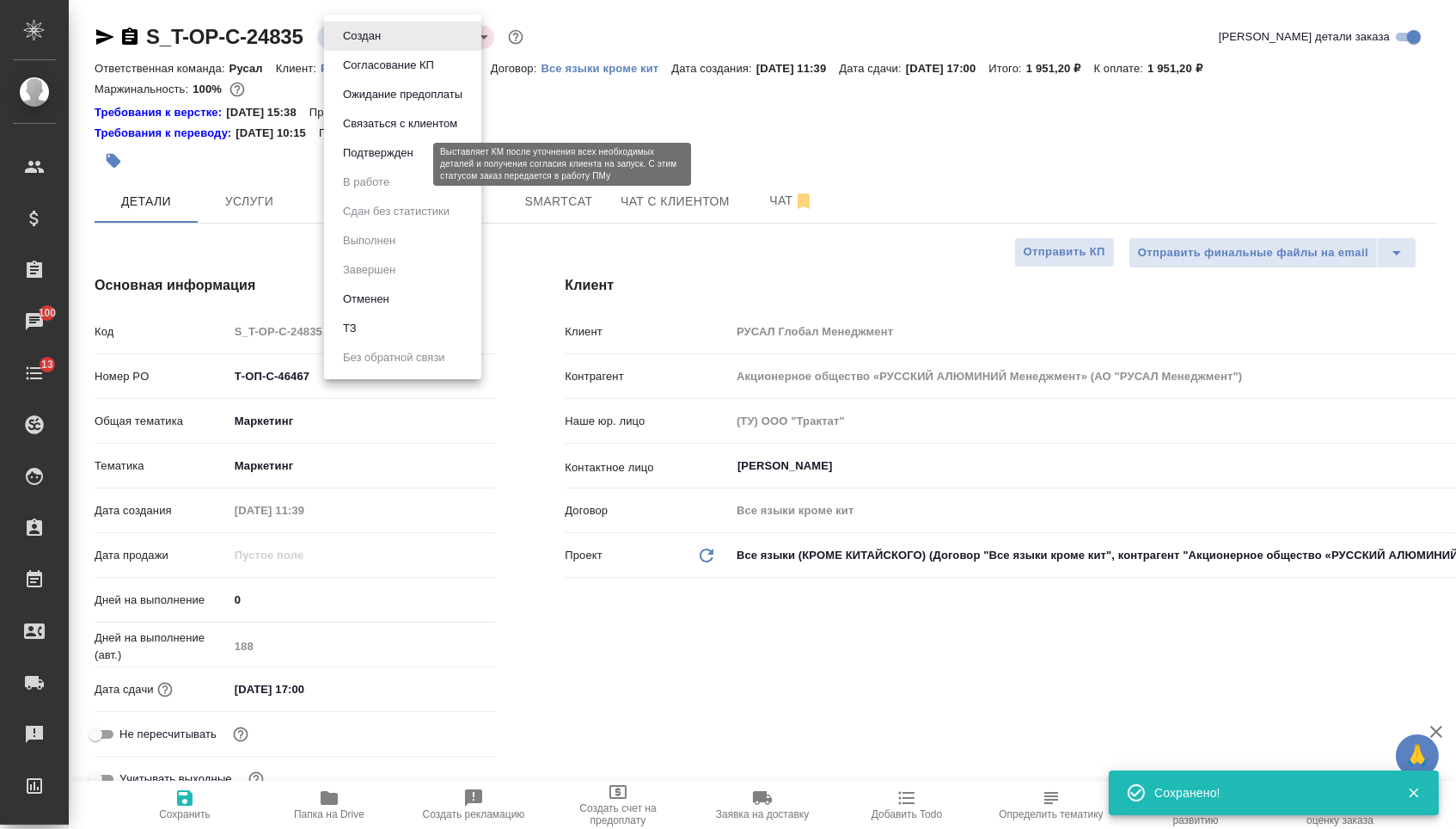
click at [359, 162] on button "Подтвержден" at bounding box center [378, 152] width 81 height 19
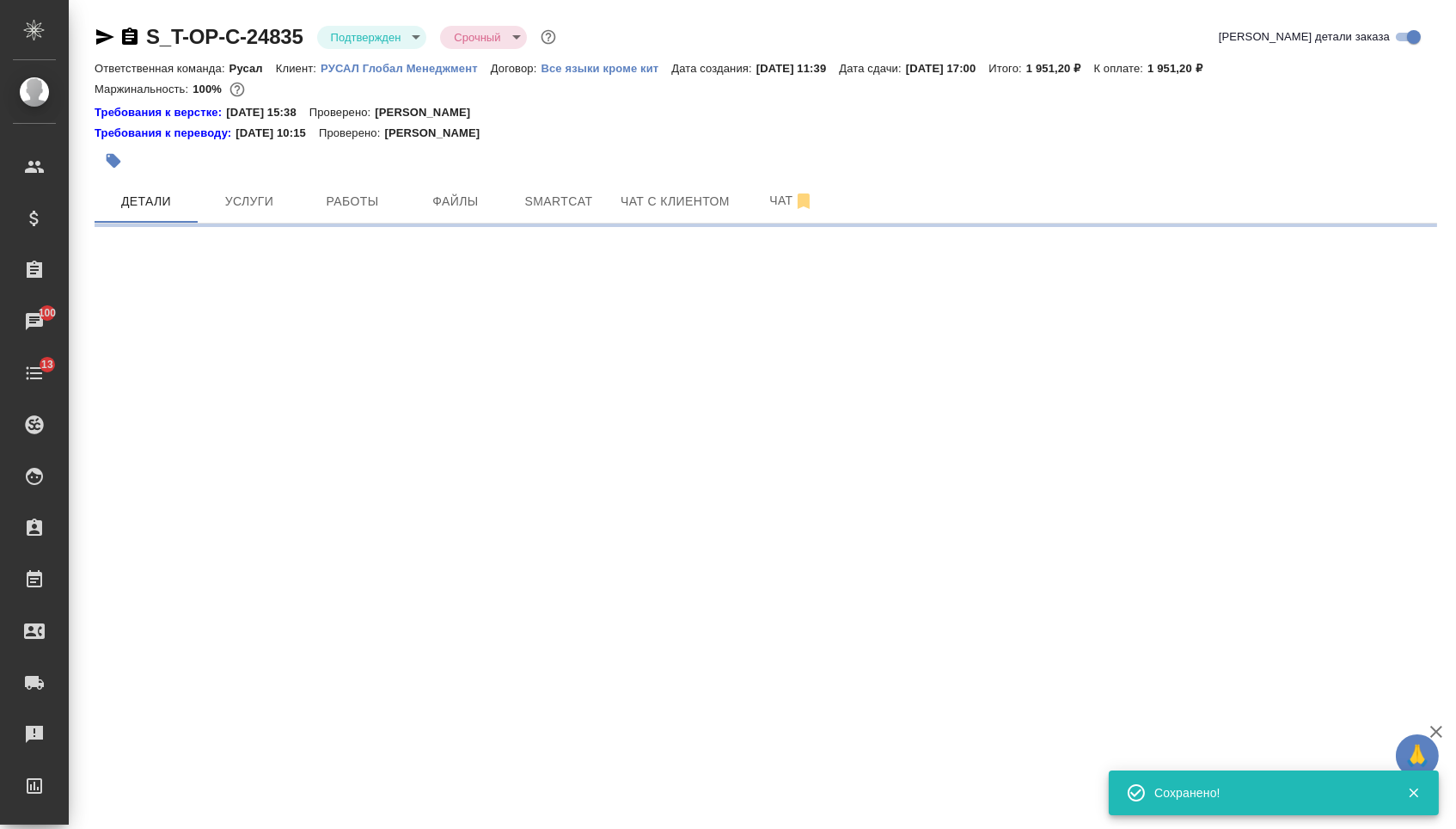
select select "RU"
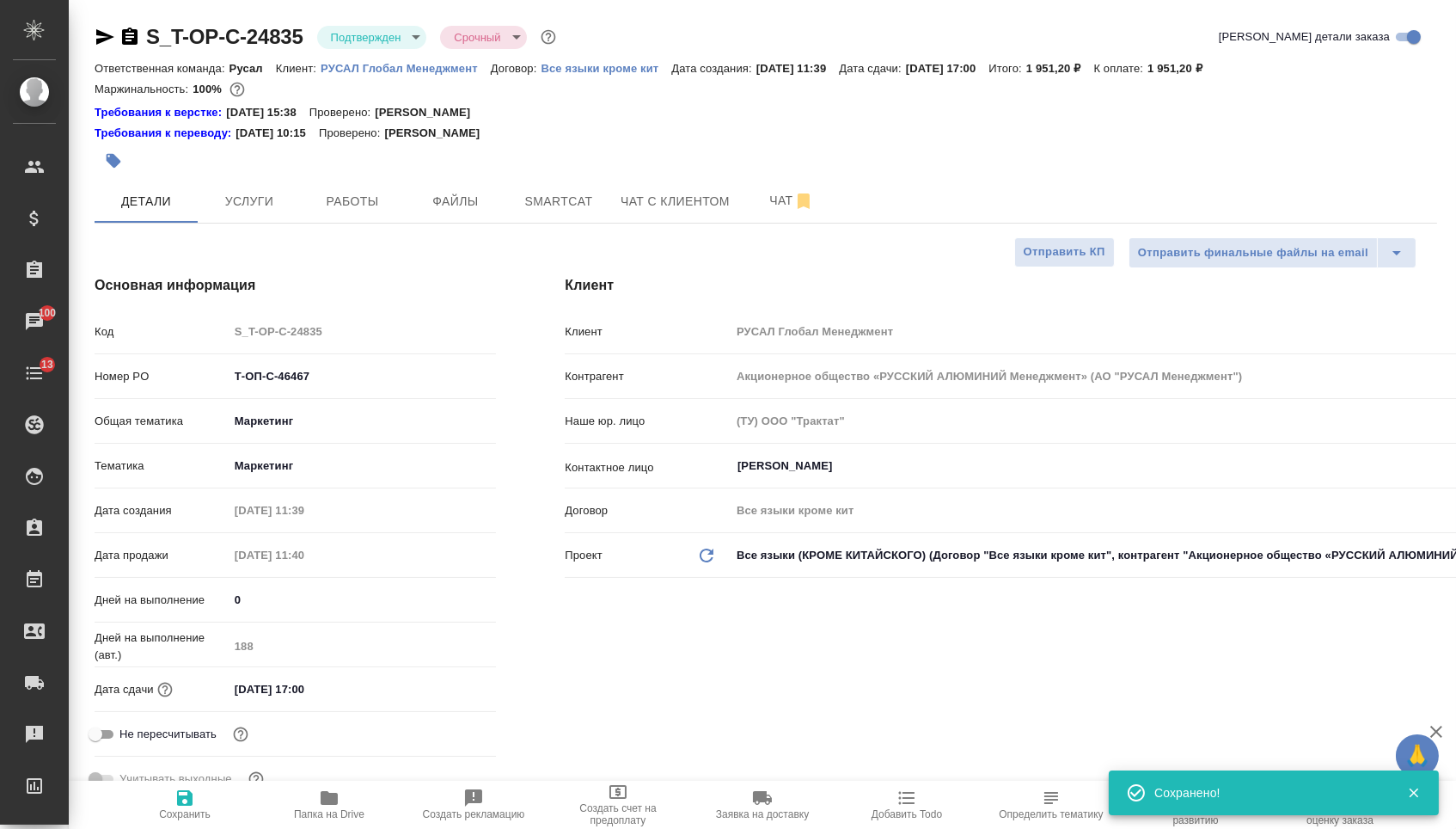
type textarea "x"
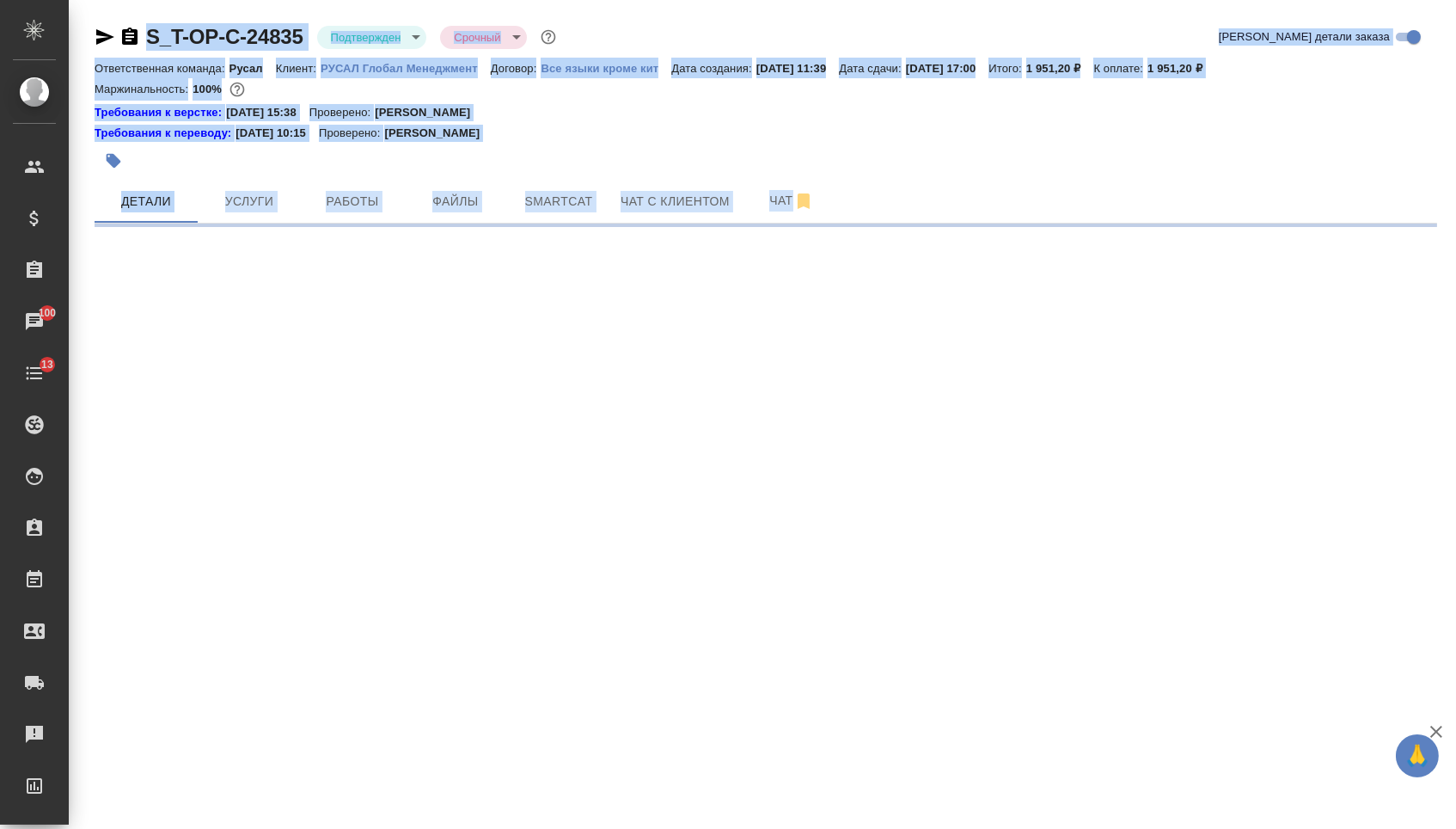
select select "RU"
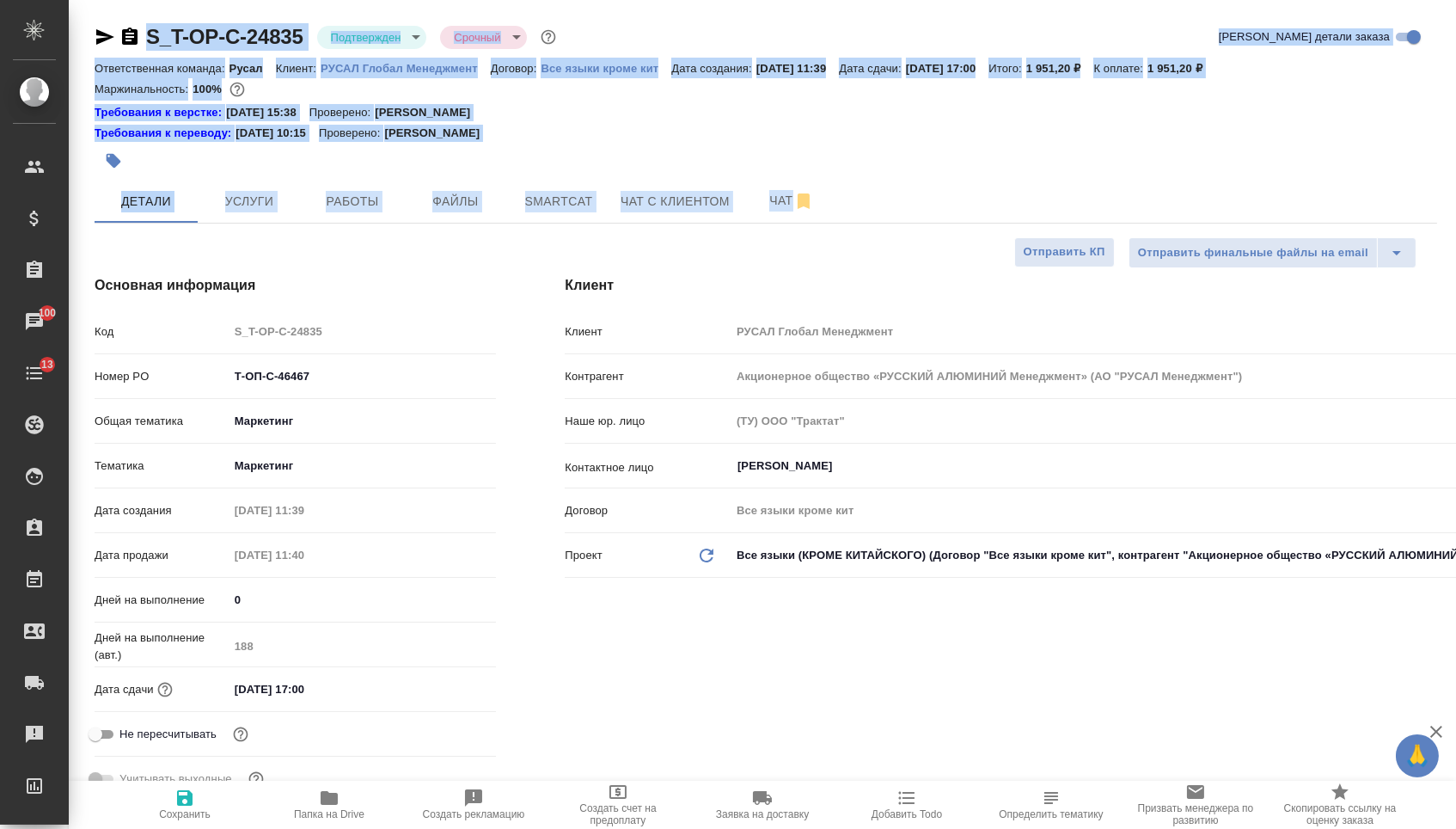
drag, startPoint x: 342, startPoint y: 375, endPoint x: 358, endPoint y: 393, distance: 24.1
type textarea "x"
click at [354, 388] on input "Т-ОП-С-46467" at bounding box center [363, 375] width 268 height 24
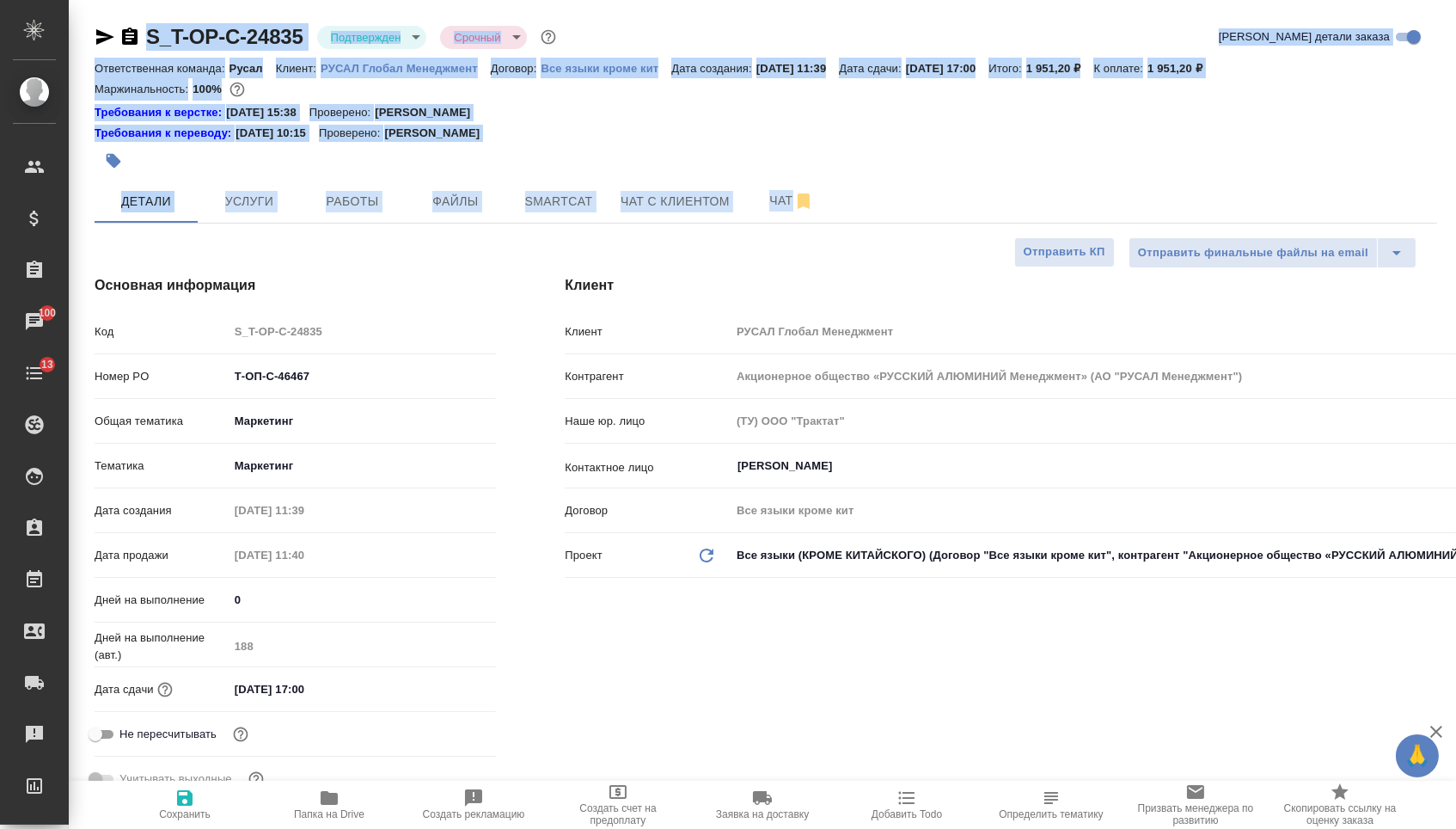
click at [354, 388] on input "Т-ОП-С-46467" at bounding box center [363, 375] width 268 height 24
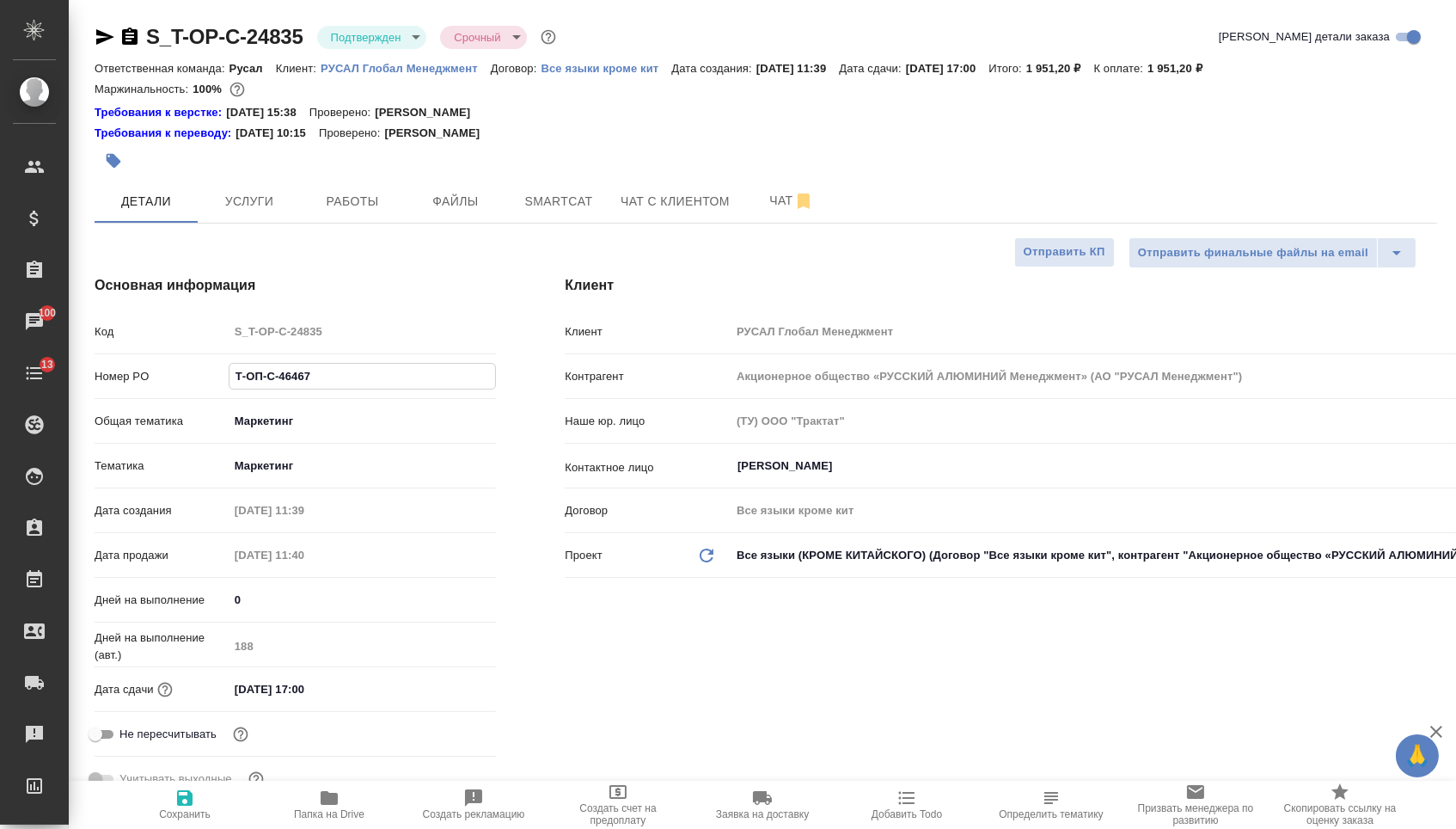
click at [354, 388] on input "Т-ОП-С-46467" at bounding box center [363, 375] width 267 height 24
type textarea "x"
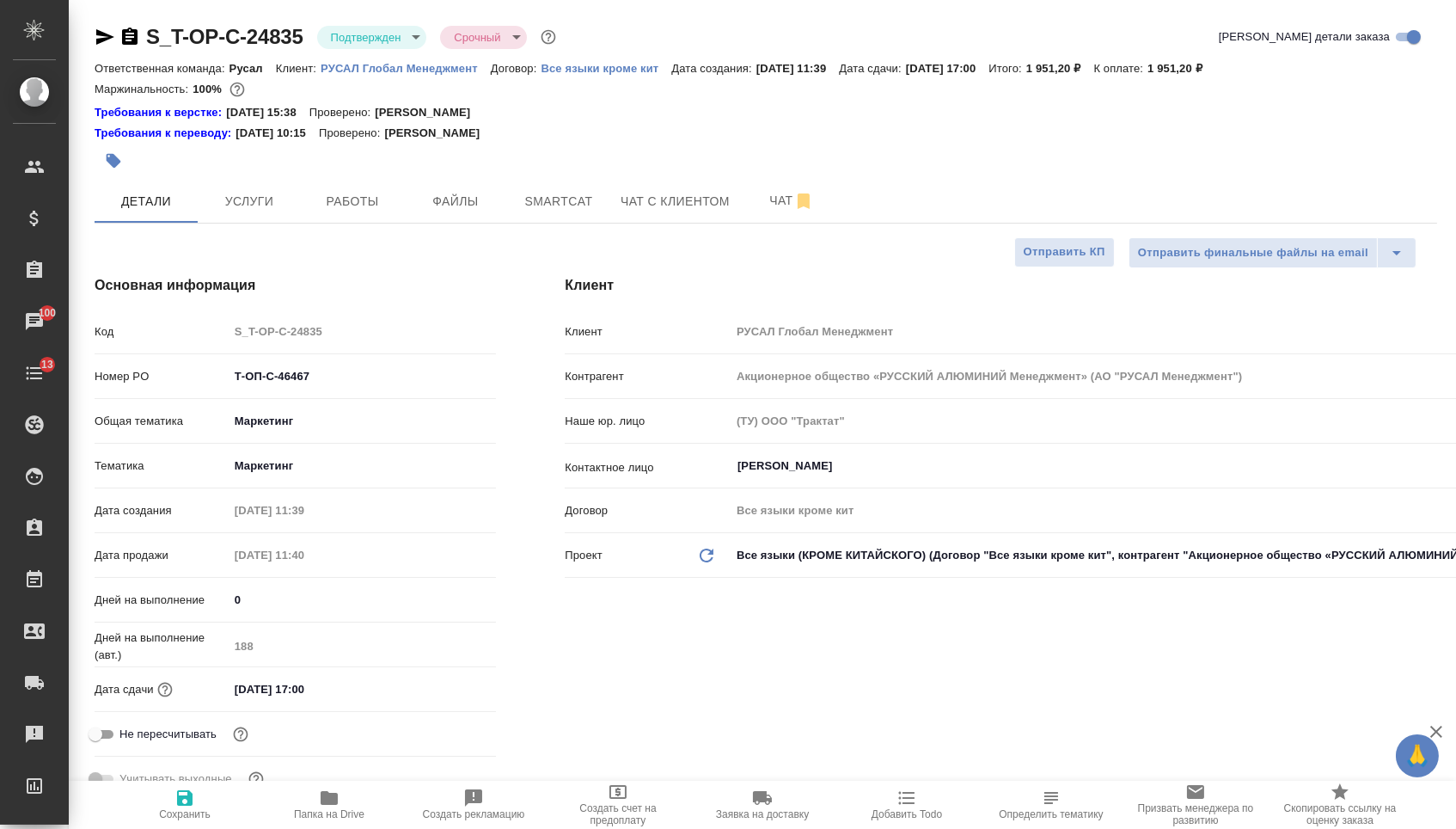
type textarea "x"
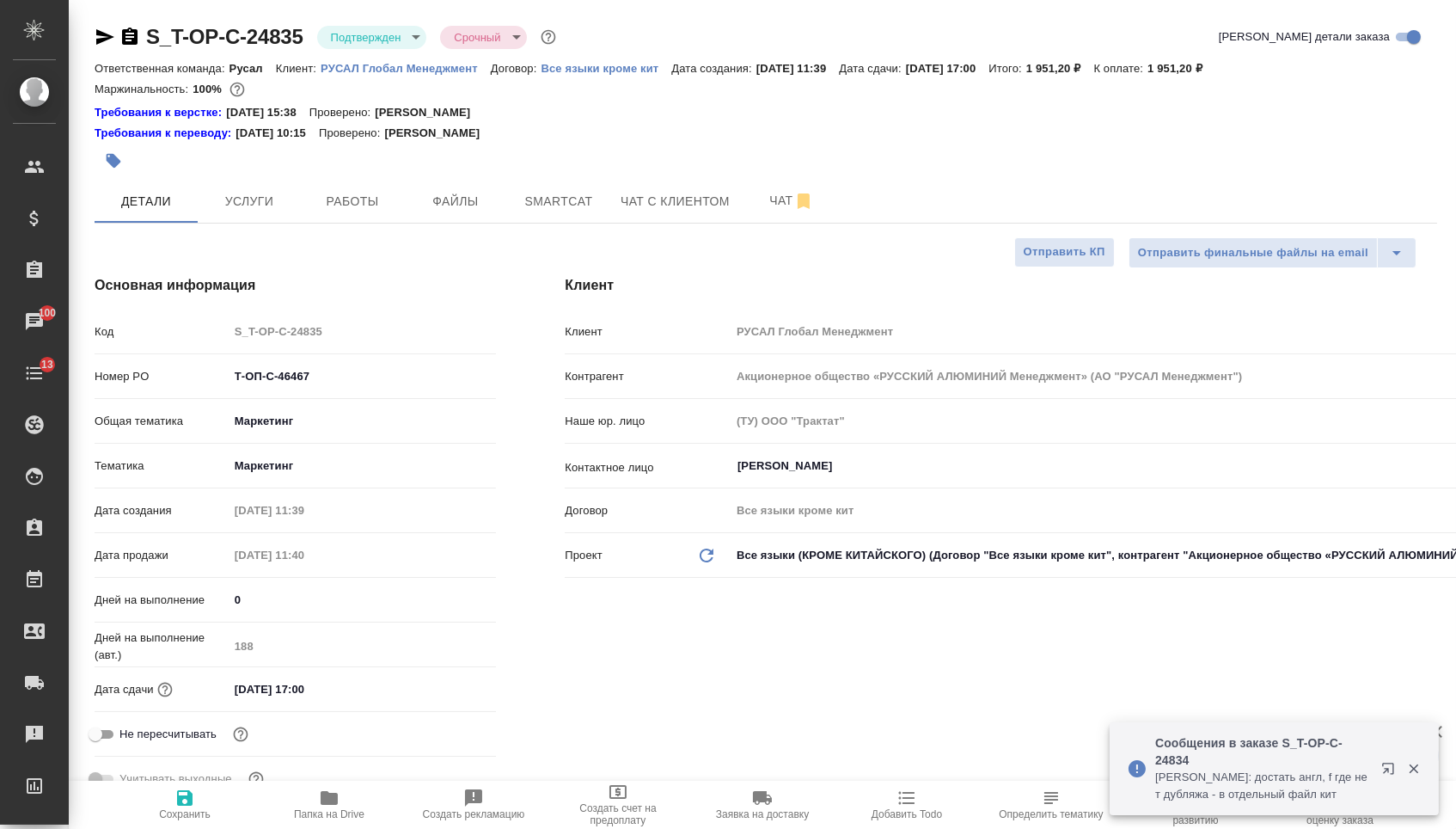
type textarea "x"
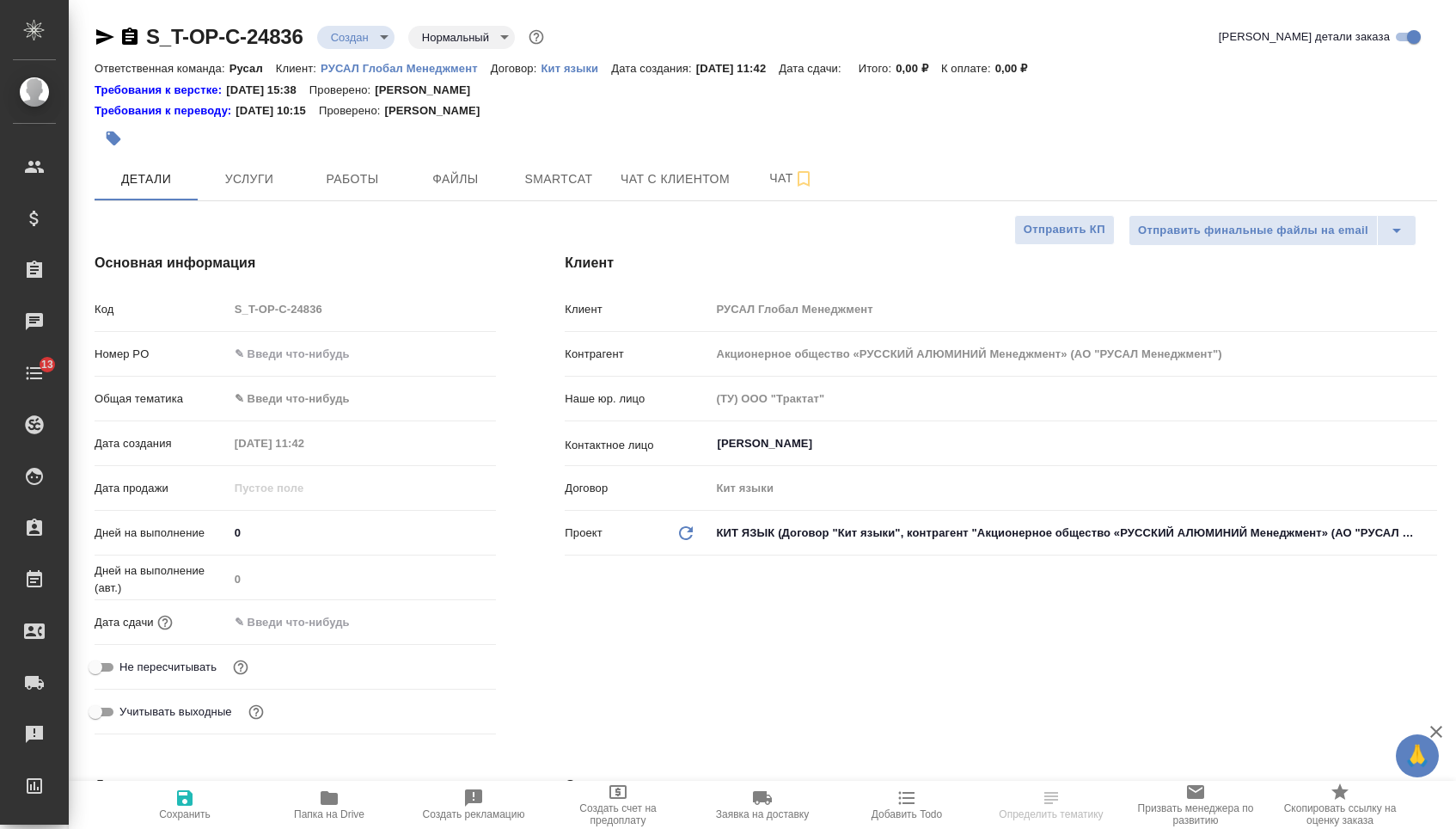
select select "RU"
click at [357, 355] on input "text" at bounding box center [363, 353] width 267 height 24
paste input "Т-ОП-С-46468"
type input "Т-ОП-С-46468"
click at [308, 633] on input "text" at bounding box center [304, 621] width 150 height 24
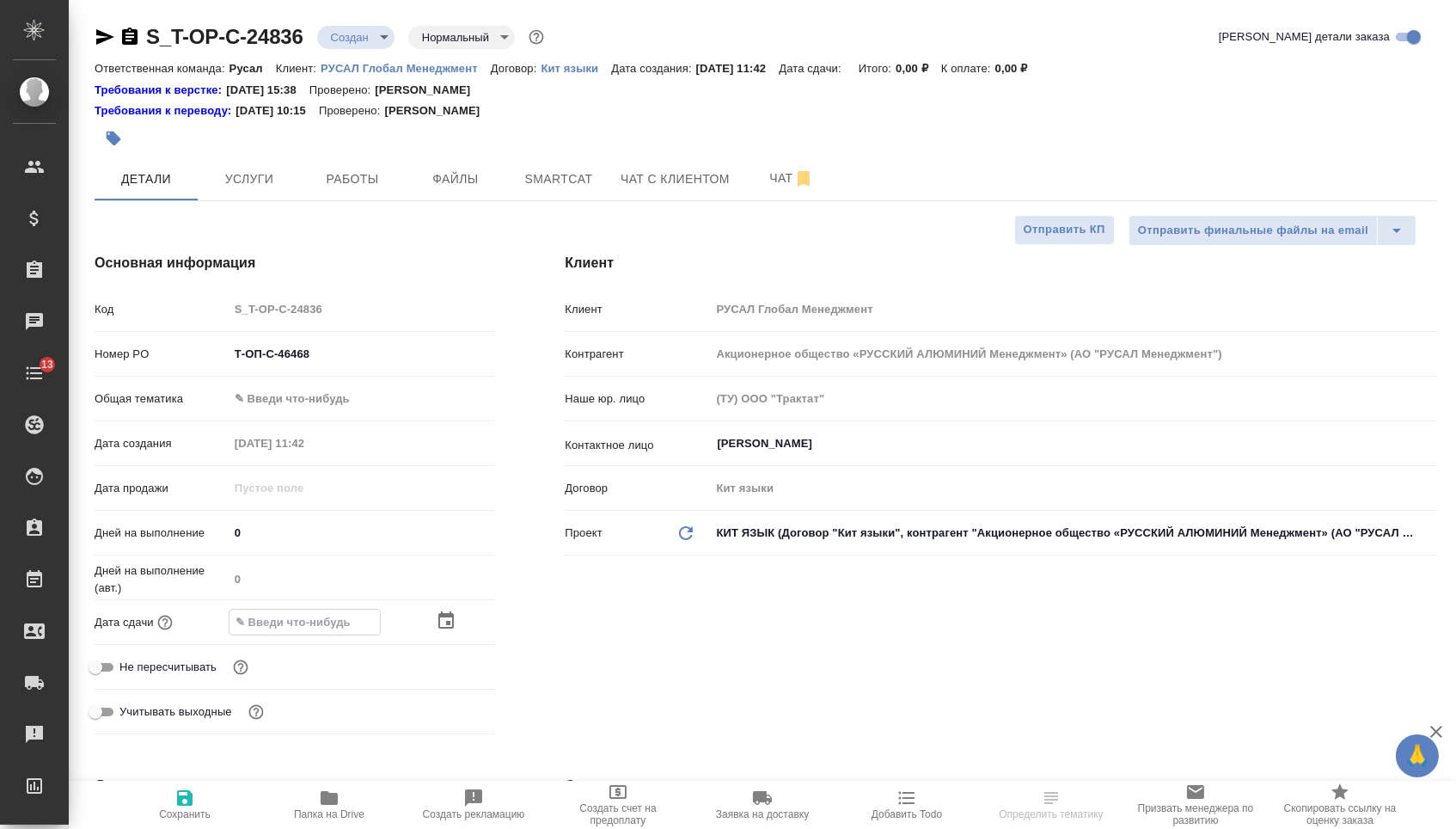
click at [438, 631] on icon "button" at bounding box center [446, 620] width 21 height 21
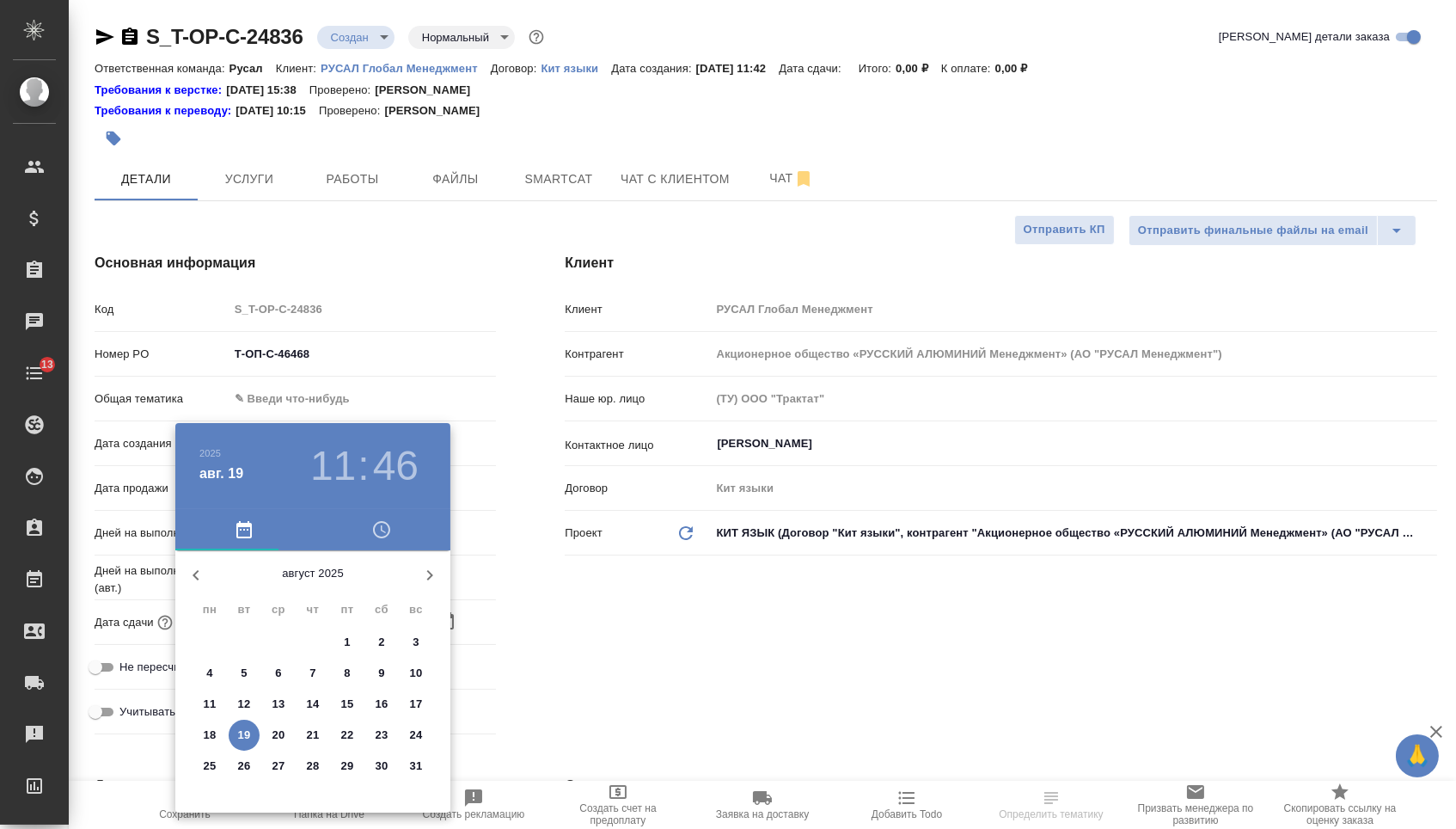
click at [355, 736] on span "22" at bounding box center [347, 735] width 31 height 17
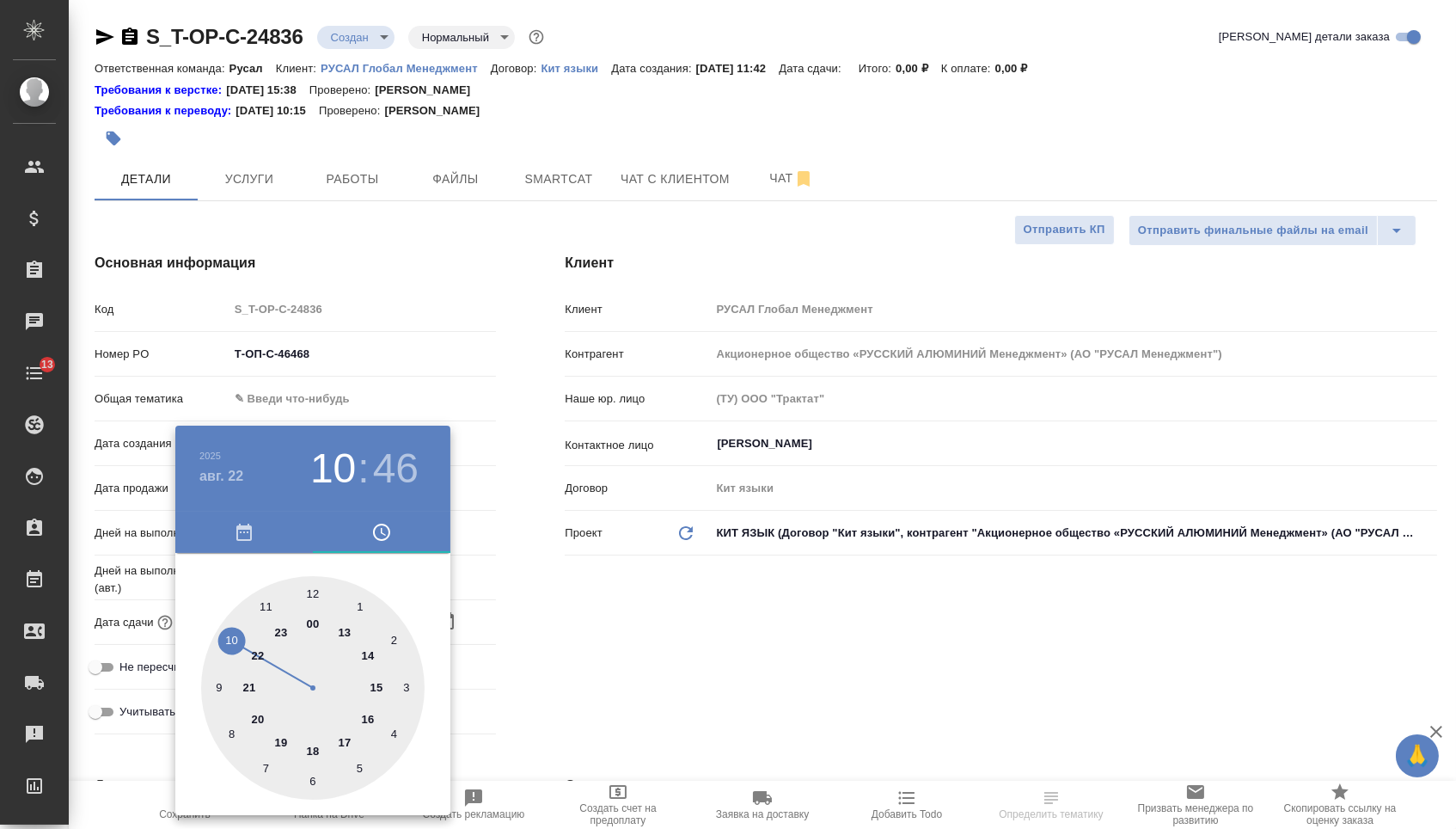
click at [226, 633] on div at bounding box center [313, 688] width 223 height 223
click at [312, 586] on div at bounding box center [313, 688] width 223 height 223
type input "22.08.2025 10:00"
click at [636, 609] on div at bounding box center [728, 414] width 1456 height 829
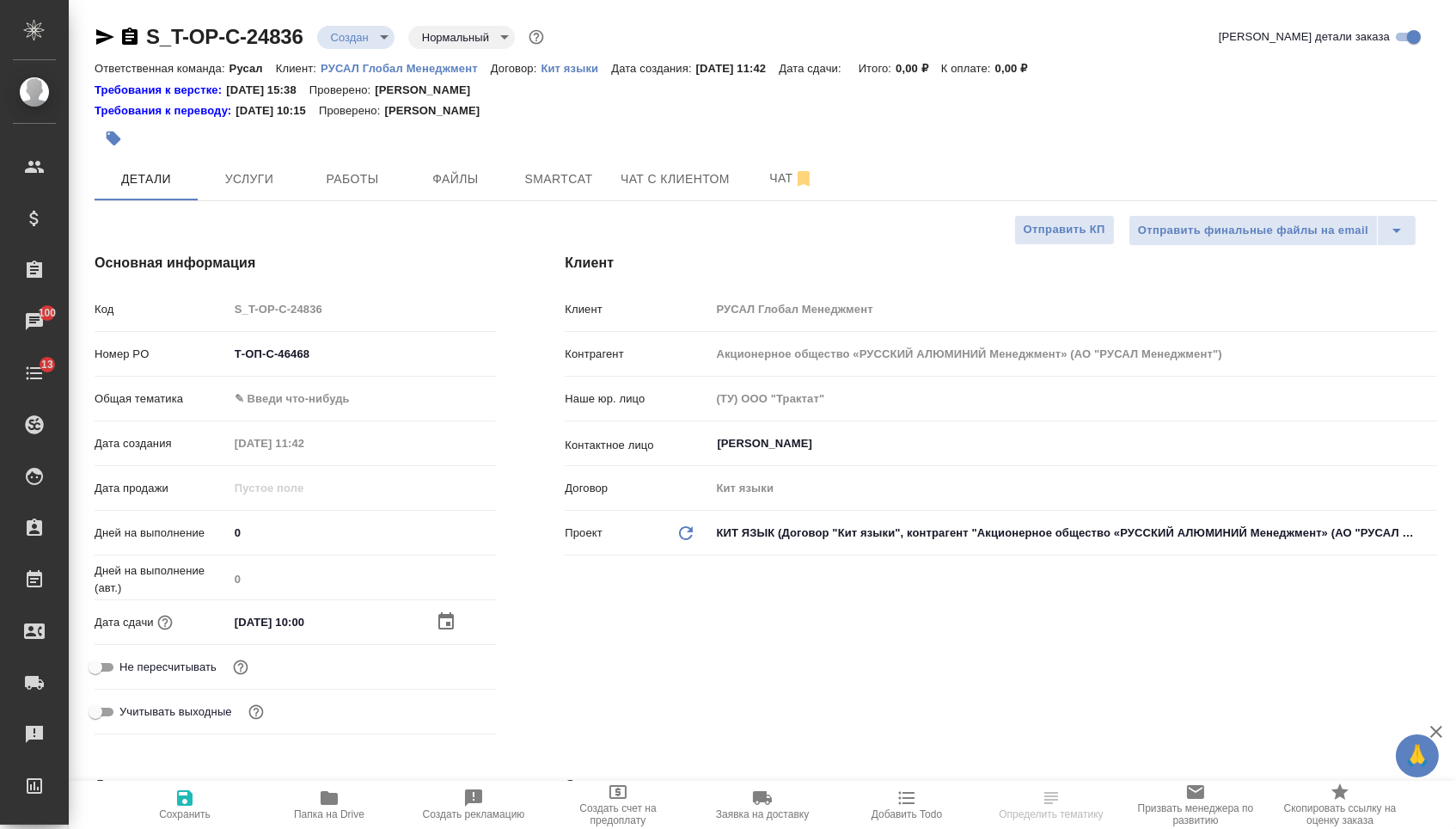
select select "RU"
type textarea "x"
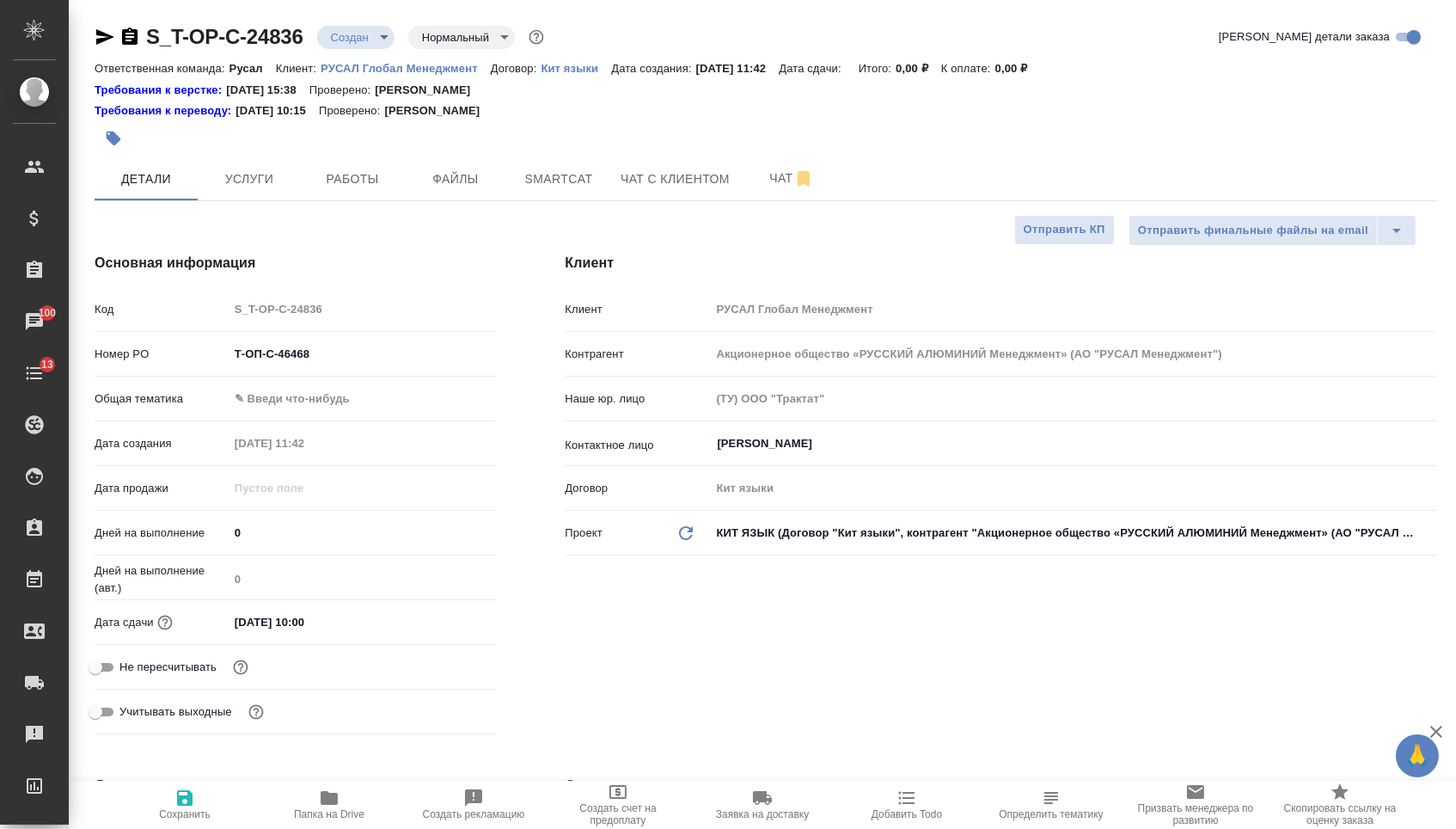
type textarea "x"
click at [331, 393] on body "🙏 .cls-1 fill:#fff; AWATERA Menshikova Aleksandra Клиенты Спецификации Заказы 1…" at bounding box center [728, 414] width 1456 height 829
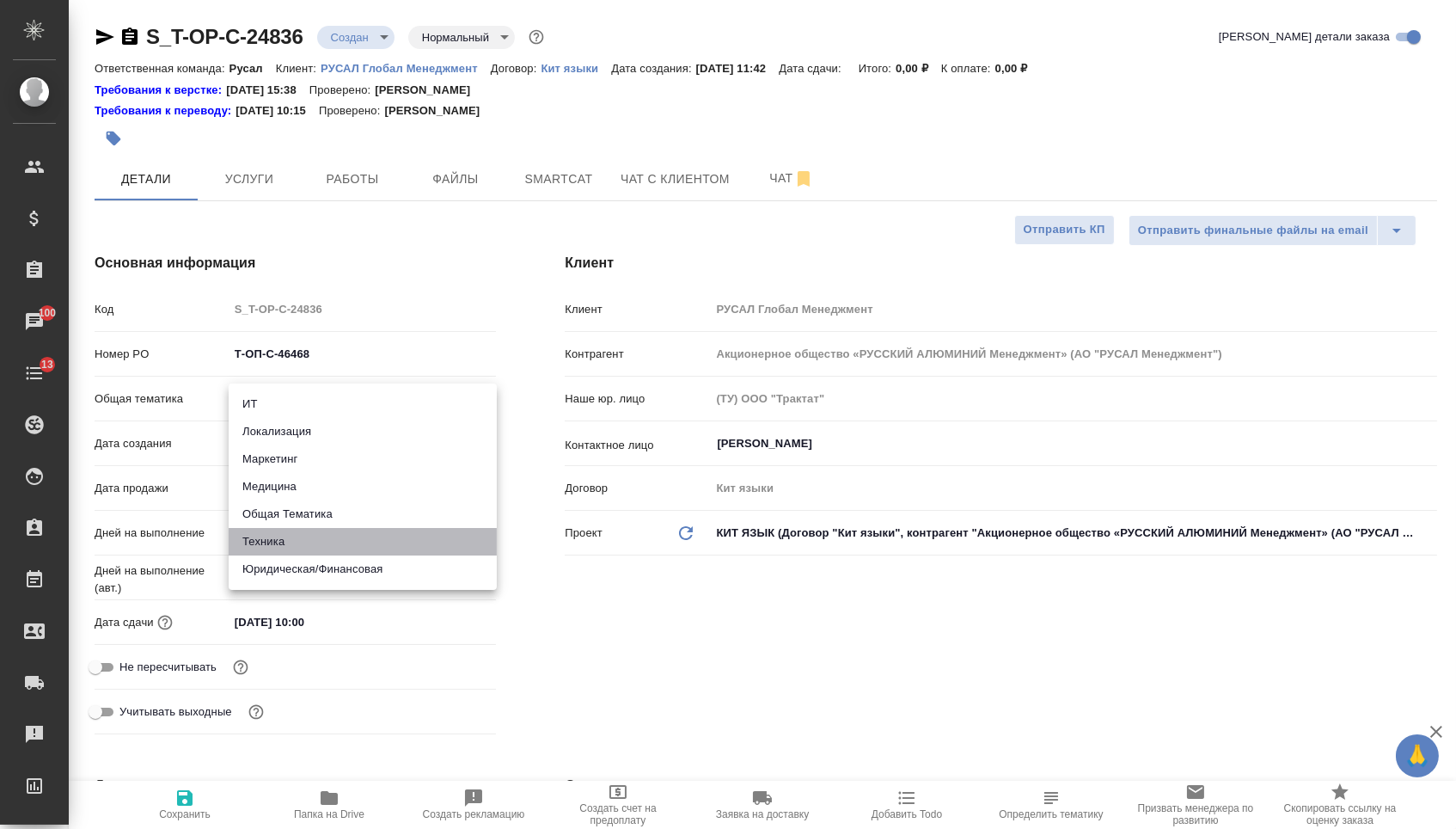
click at [254, 546] on li "Техника" at bounding box center [363, 541] width 268 height 27
type input "tech"
type textarea "x"
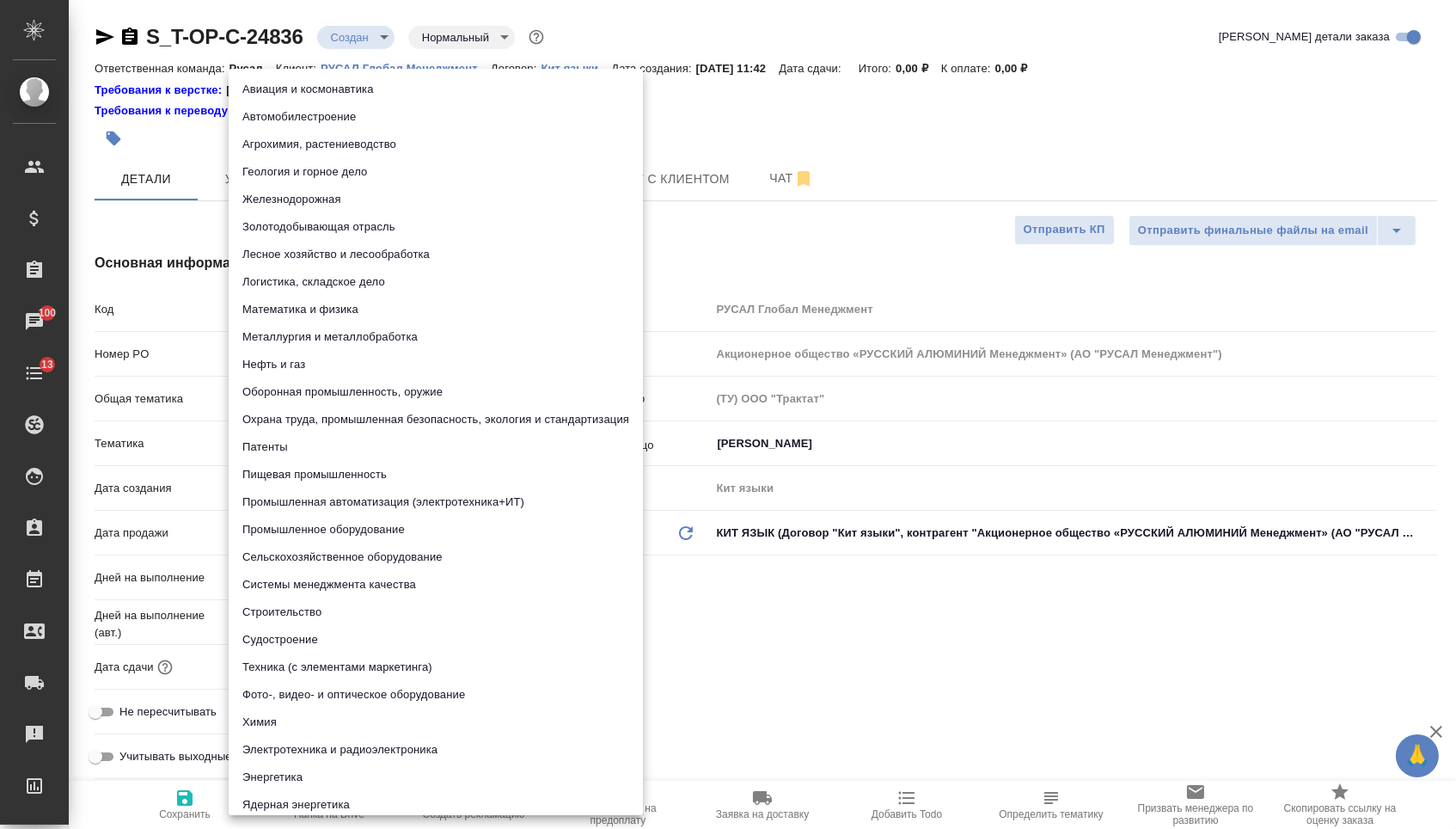
click at [283, 437] on body "🙏 .cls-1 fill:#fff; AWATERA Menshikova Aleksandra Клиенты Спецификации Заказы 1…" at bounding box center [728, 414] width 1456 height 829
click at [278, 531] on li "Промышленное оборудование" at bounding box center [435, 530] width 414 height 27
type textarea "x"
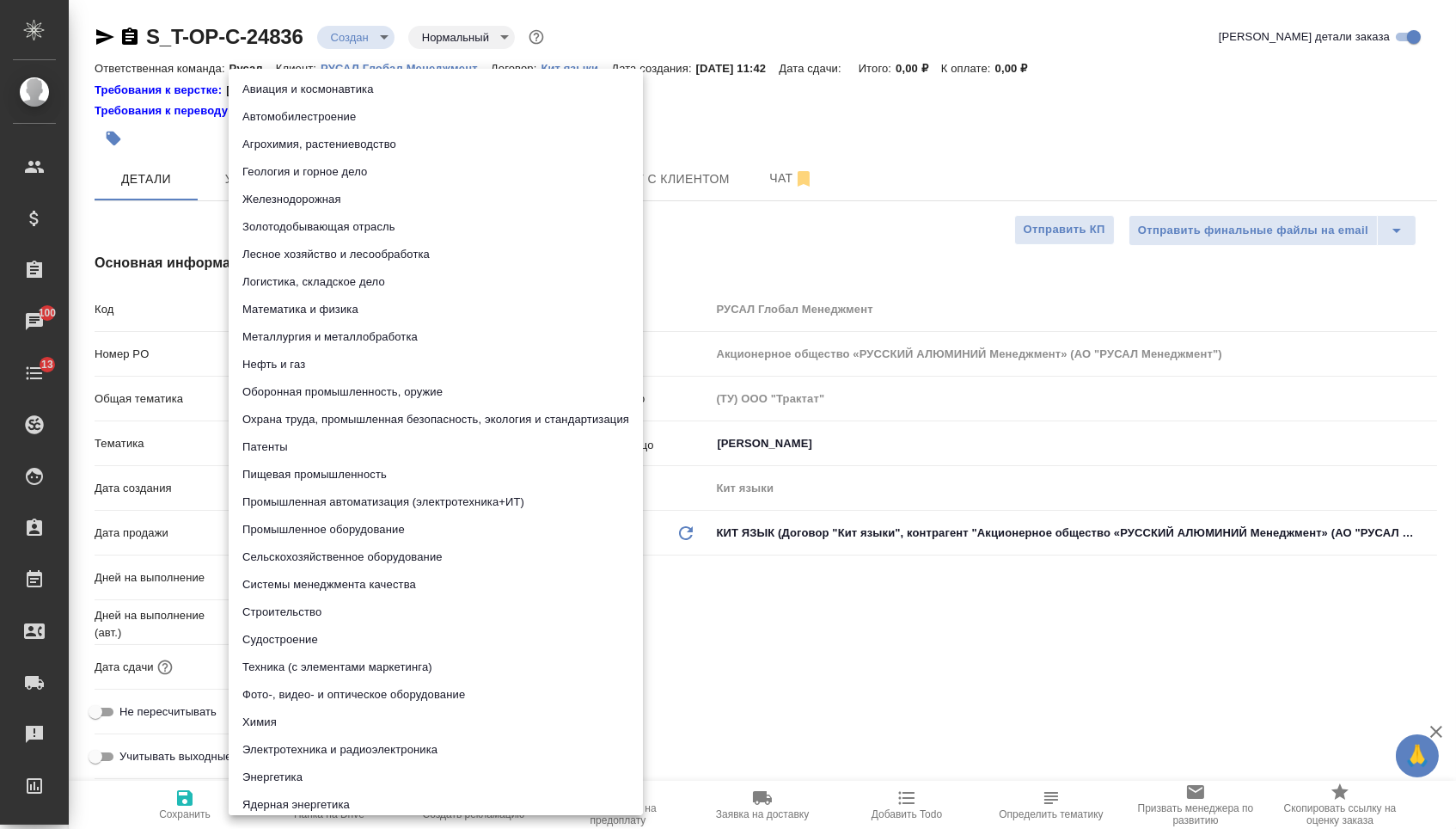
type input "5f647205b73bc97568ca66bc"
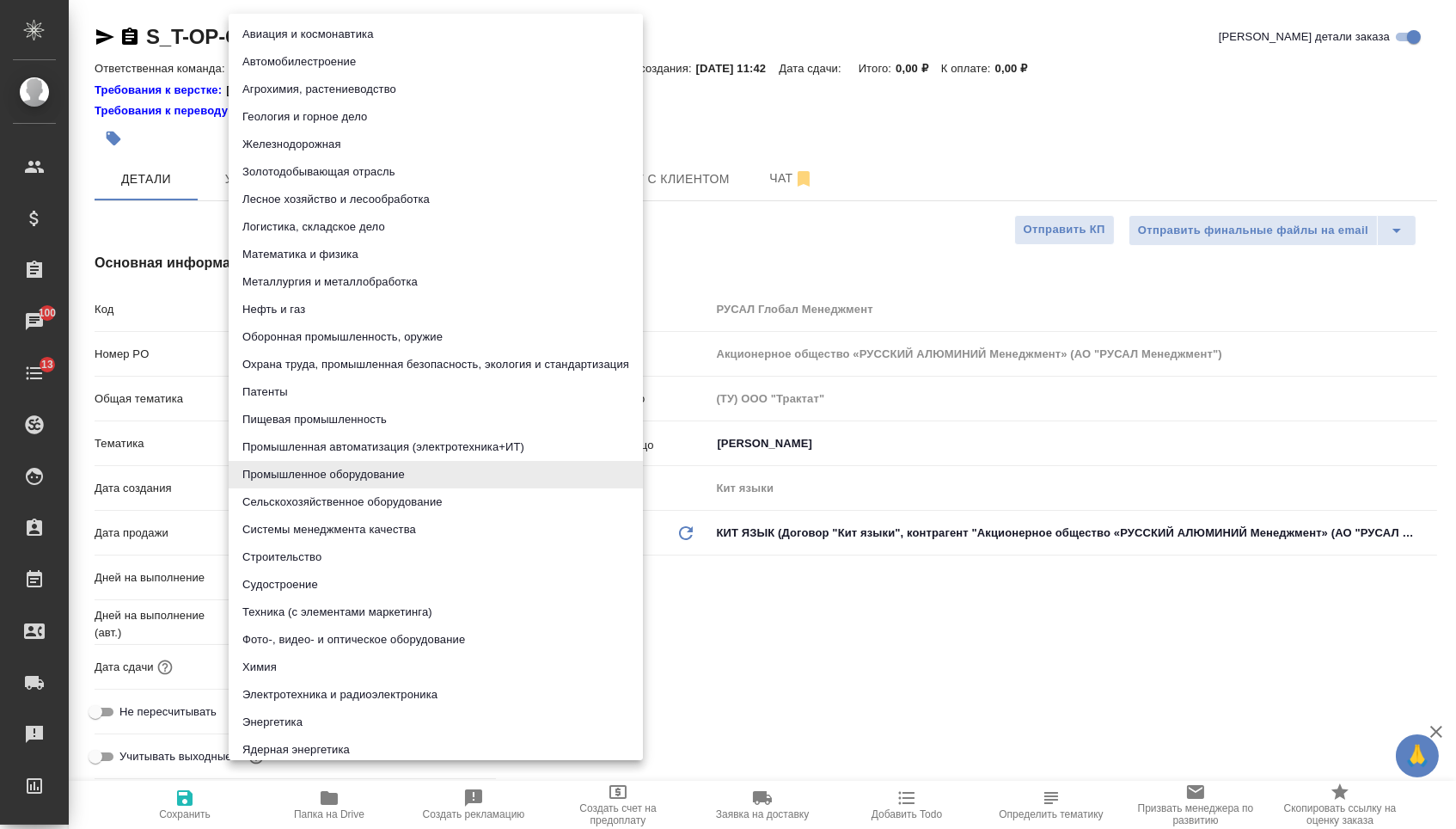
click at [311, 444] on body "🙏 .cls-1 fill:#fff; AWATERA Menshikova Aleksandra Клиенты Спецификации Заказы 1…" at bounding box center [728, 414] width 1456 height 829
click at [282, 279] on li "Металлургия и металлобработка" at bounding box center [435, 282] width 414 height 27
type textarea "x"
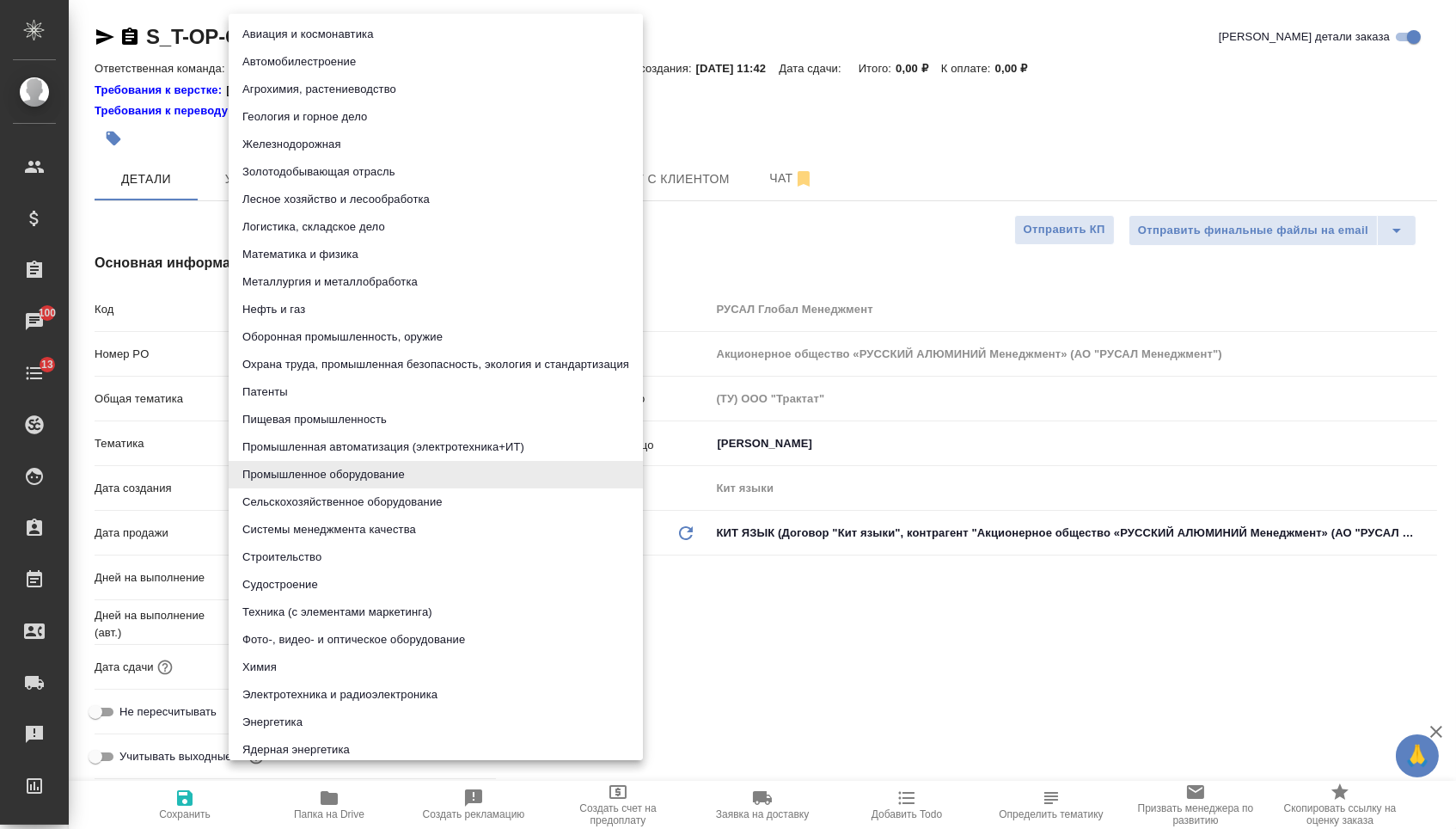
type input "60014e23f7d9dc5f480a3cf8"
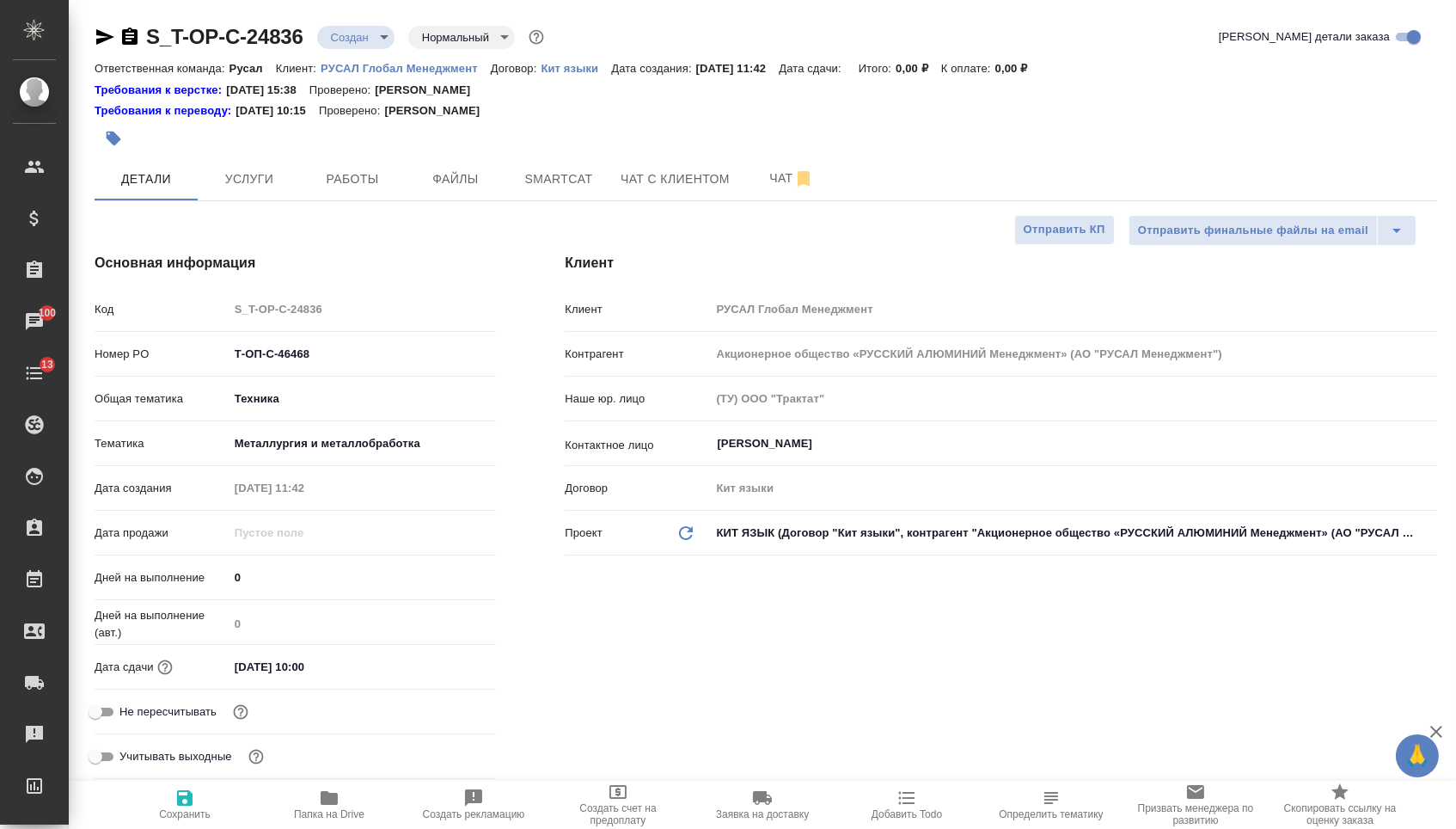
click at [167, 777] on div "Учитывать выходные" at bounding box center [295, 763] width 402 height 44
click at [174, 785] on button "Сохранить" at bounding box center [184, 805] width 144 height 48
type textarea "x"
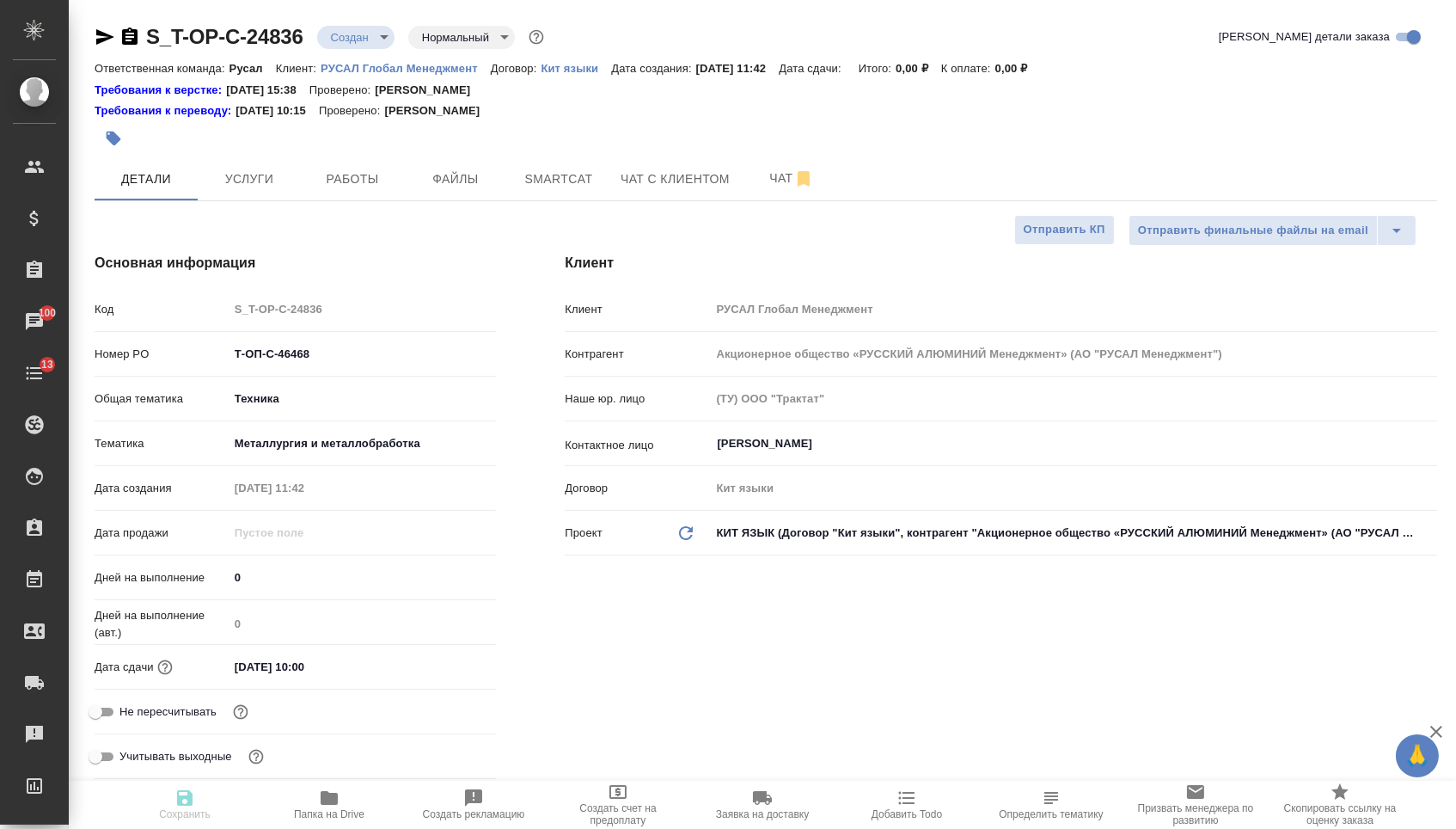
type textarea "x"
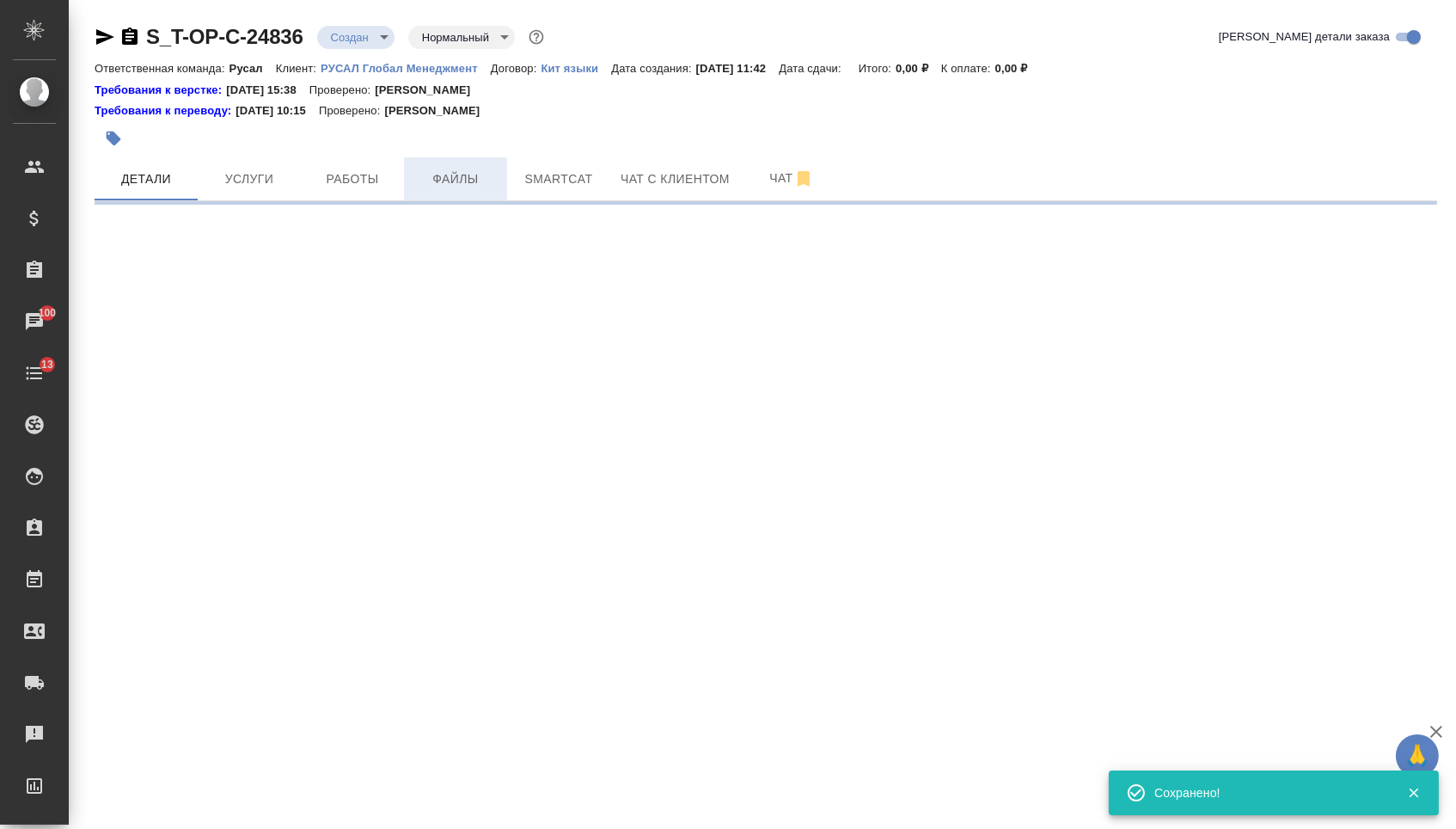
select select "RU"
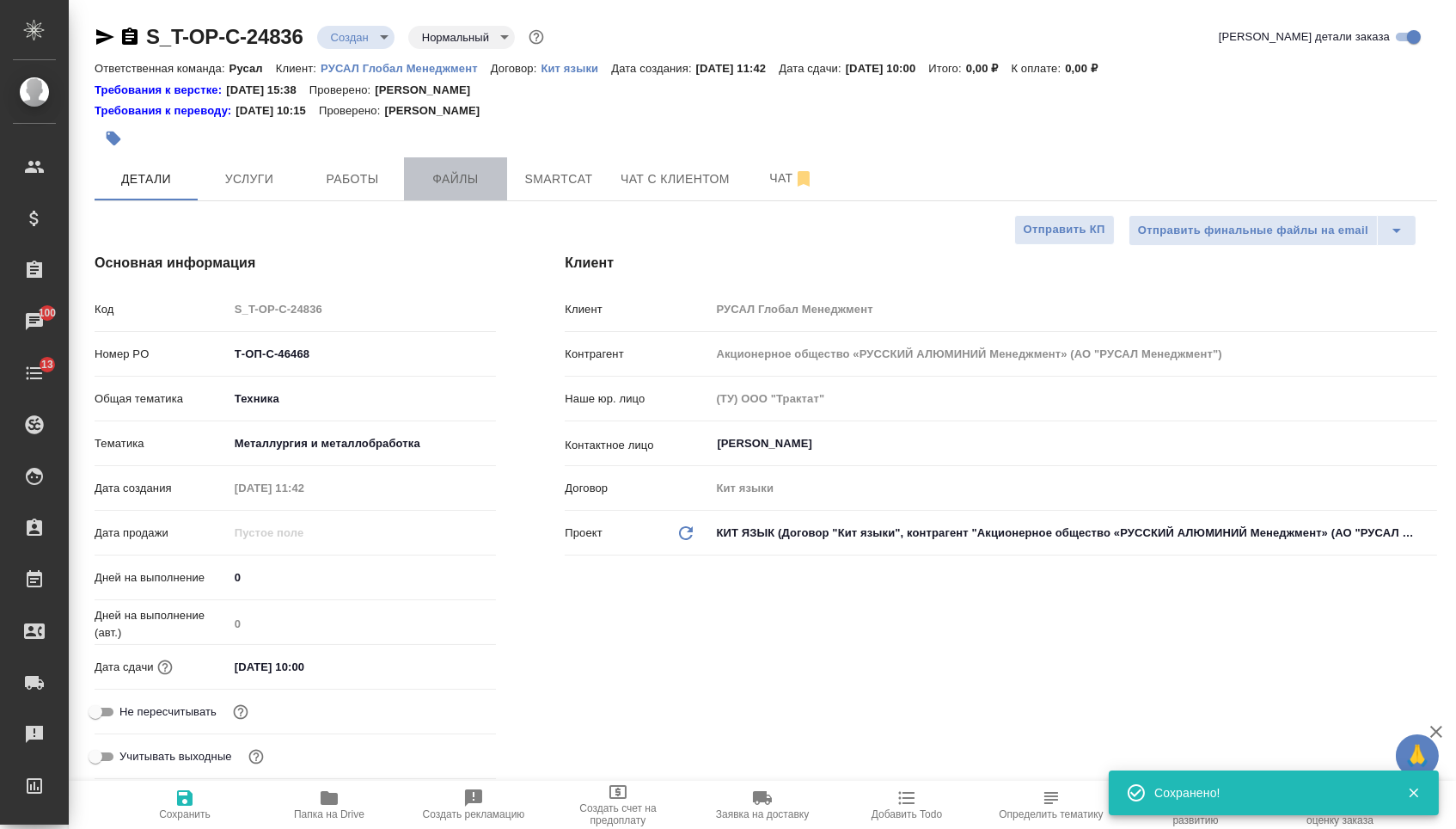
click at [425, 193] on button "Файлы" at bounding box center [456, 178] width 103 height 43
type textarea "x"
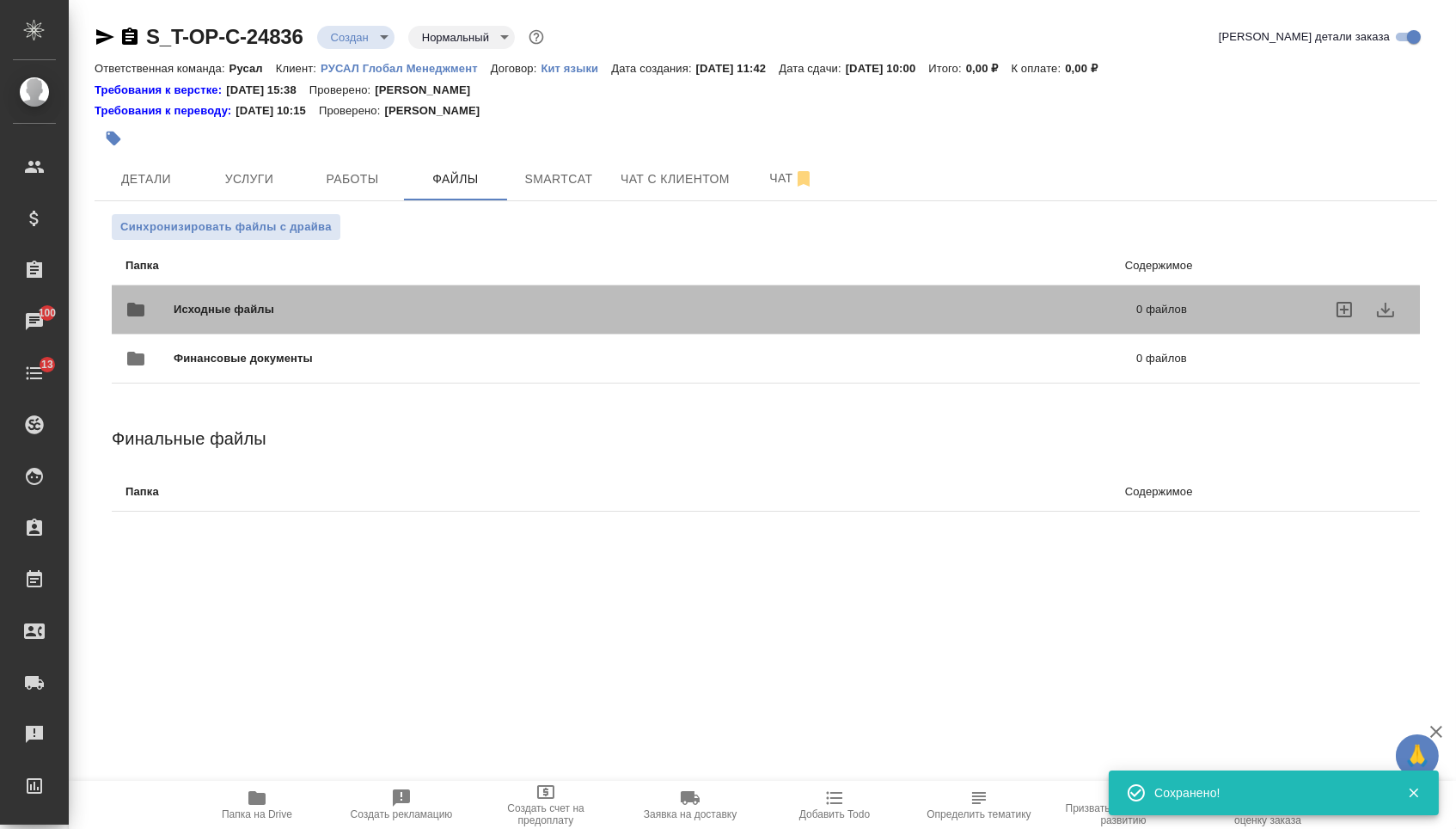
click at [315, 288] on div "Исходные файлы 0 файлов" at bounding box center [655, 309] width 1096 height 75
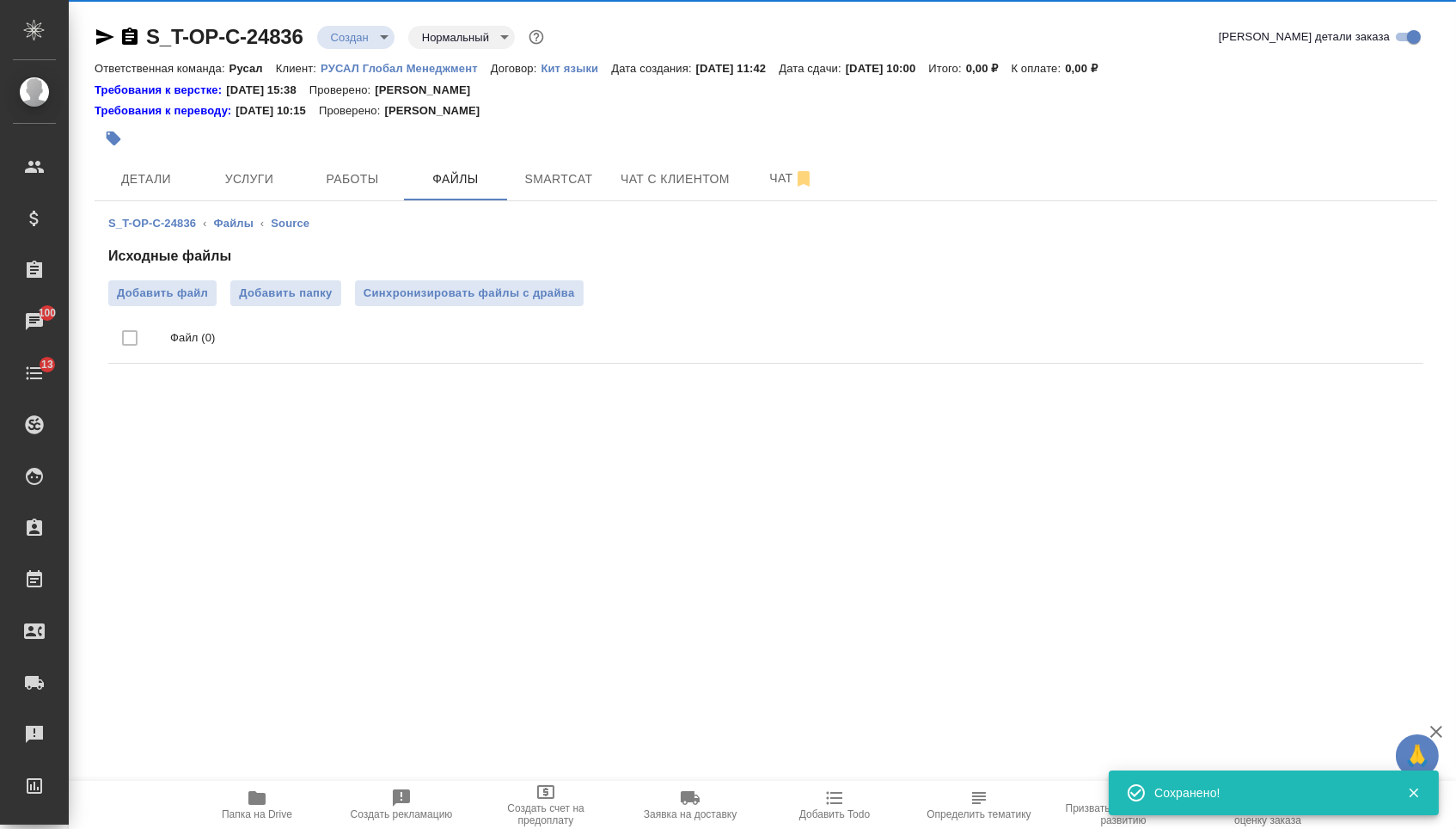
click at [158, 281] on div "Исходные файлы Добавить файл Добавить папку Синхронизировать файлы с драйва Фай…" at bounding box center [765, 307] width 1315 height 124
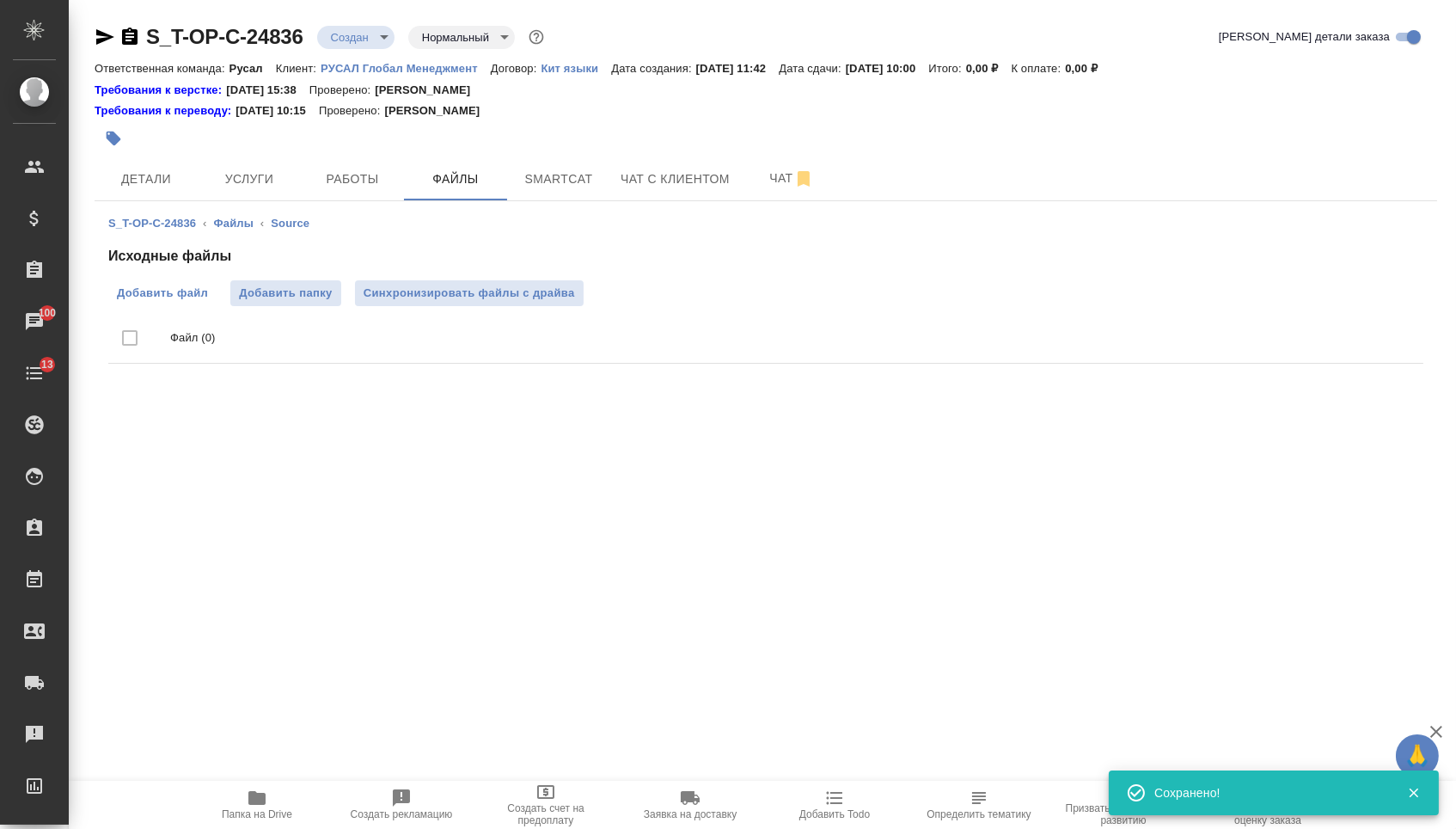
click at [170, 300] on span "Добавить файл" at bounding box center [162, 293] width 91 height 17
click at [0, 0] on input "Добавить файл" at bounding box center [0, 0] width 0 height 0
click at [256, 171] on span "Услуги" at bounding box center [248, 180] width 83 height 22
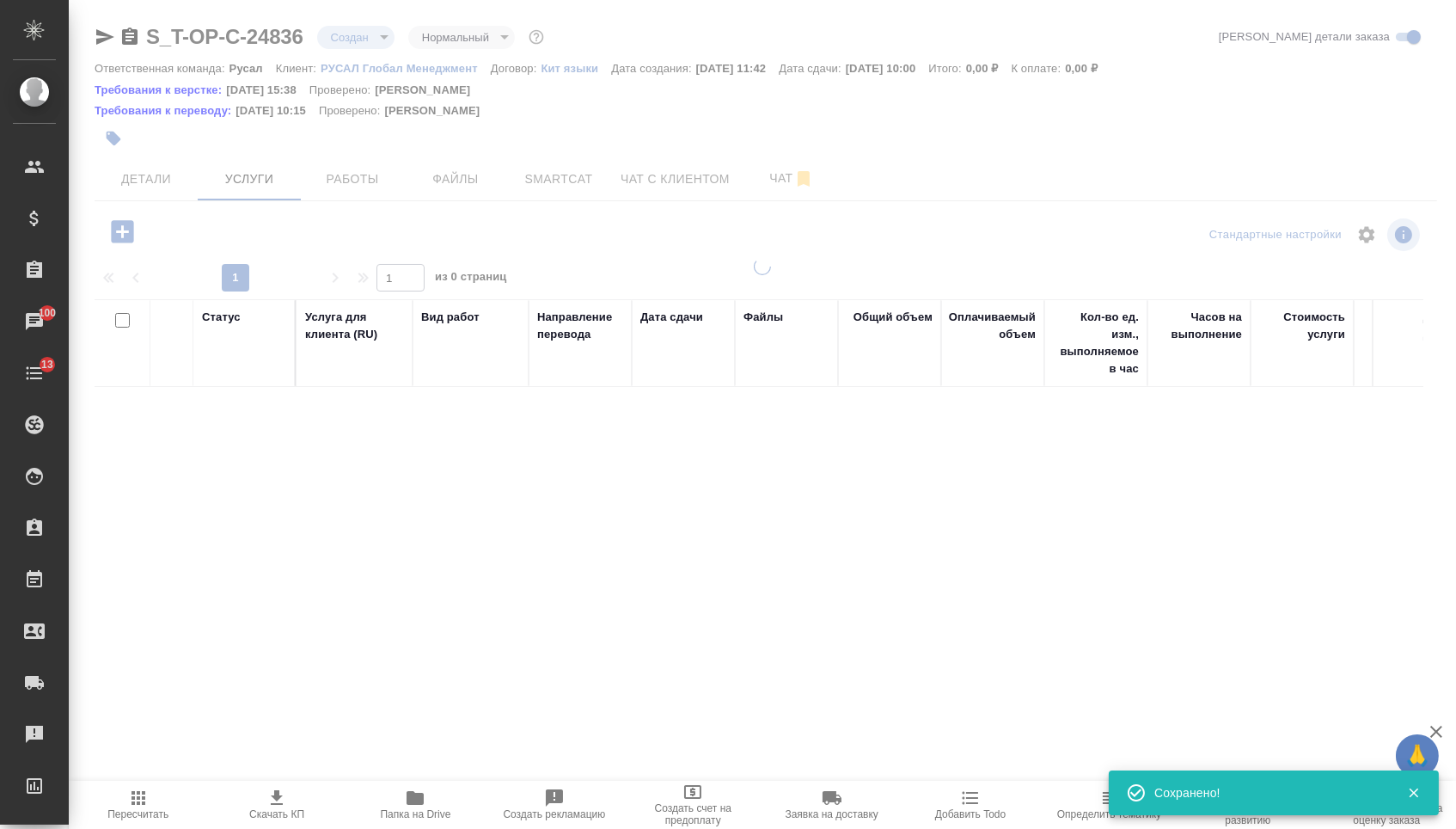
click at [117, 232] on div at bounding box center [762, 356] width 1387 height 713
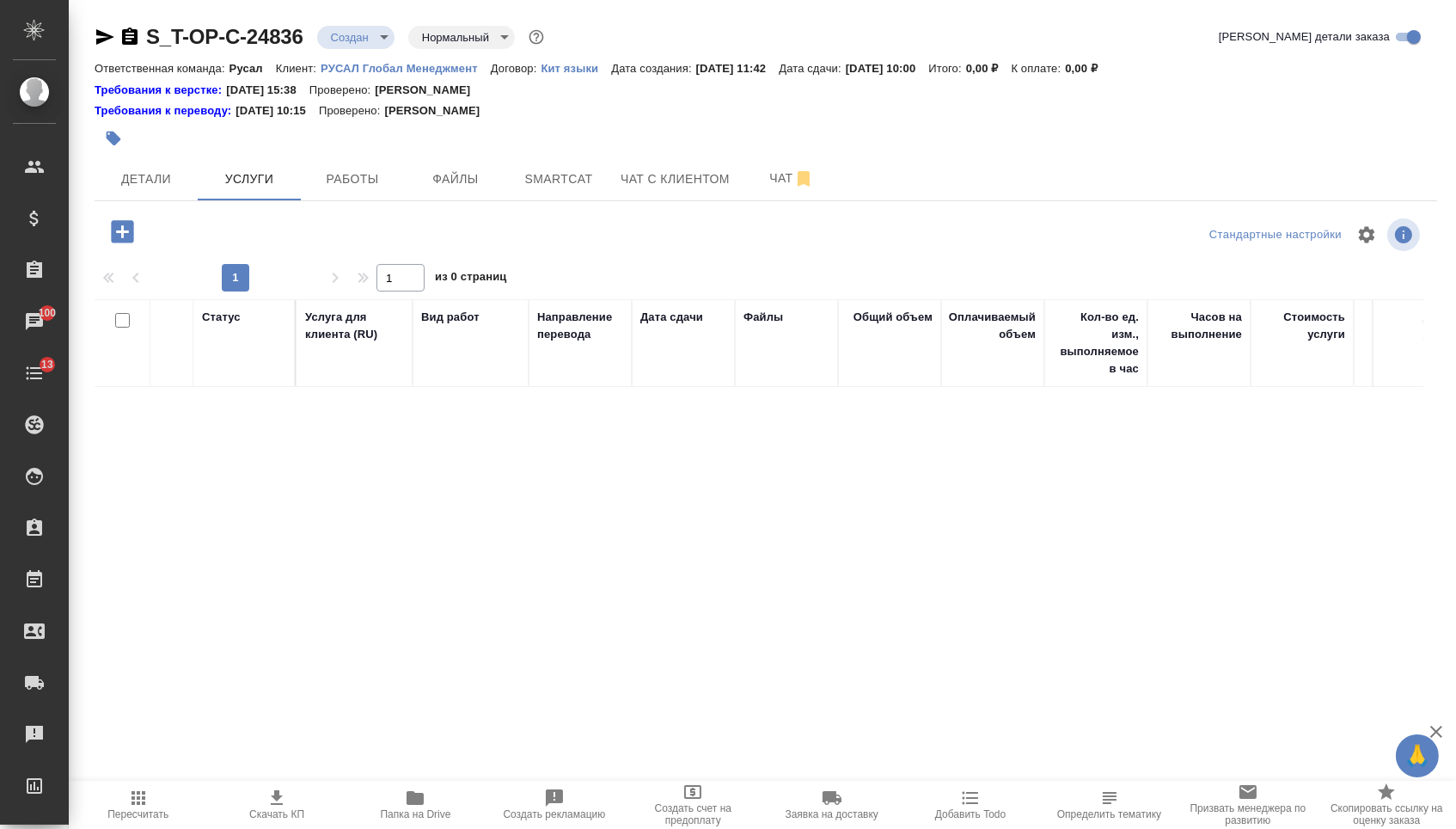
click at [107, 226] on icon "button" at bounding box center [121, 231] width 30 height 30
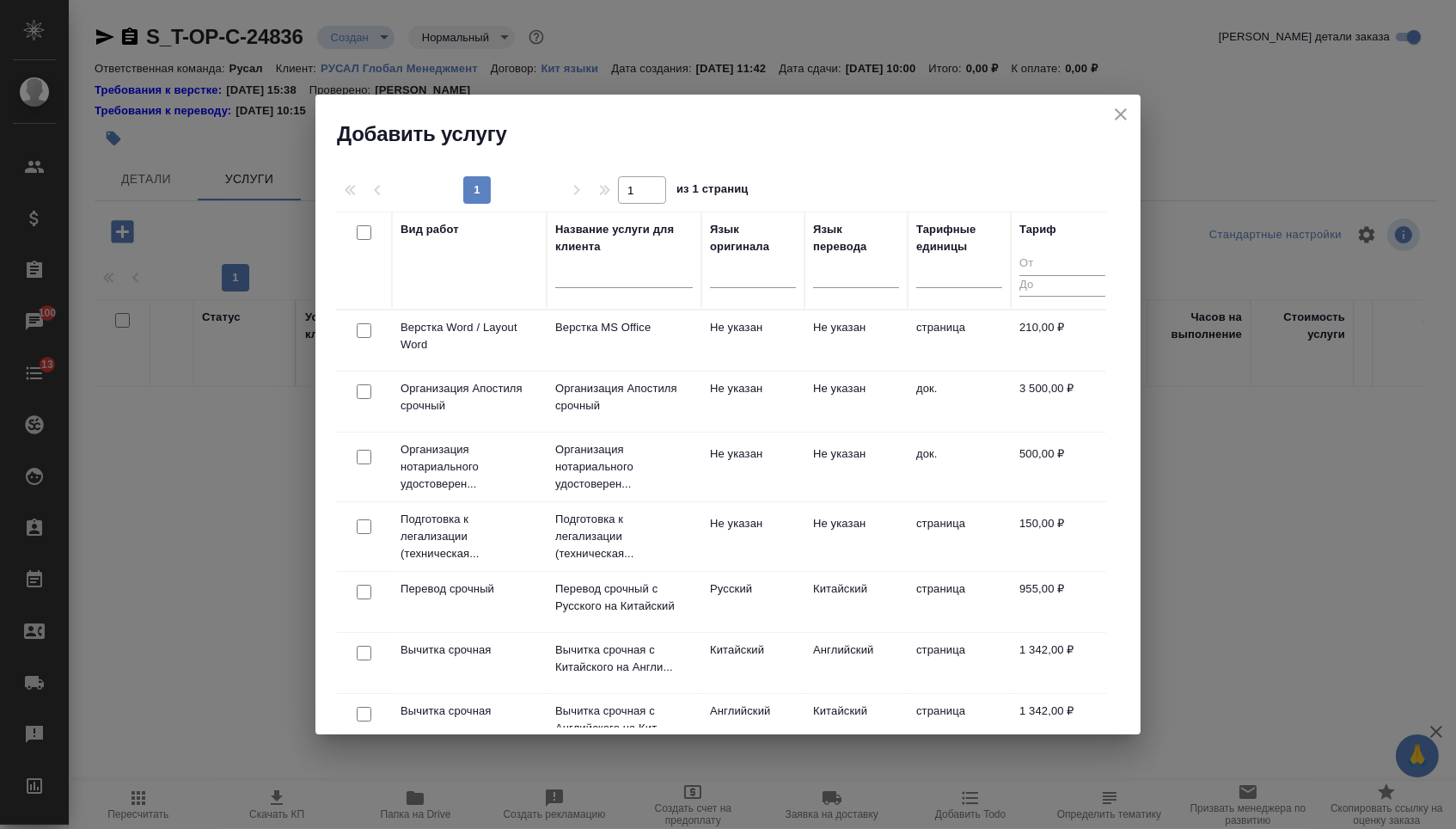
drag, startPoint x: 874, startPoint y: 284, endPoint x: 874, endPoint y: 301, distance: 17.0
click at [874, 284] on div at bounding box center [856, 272] width 86 height 33
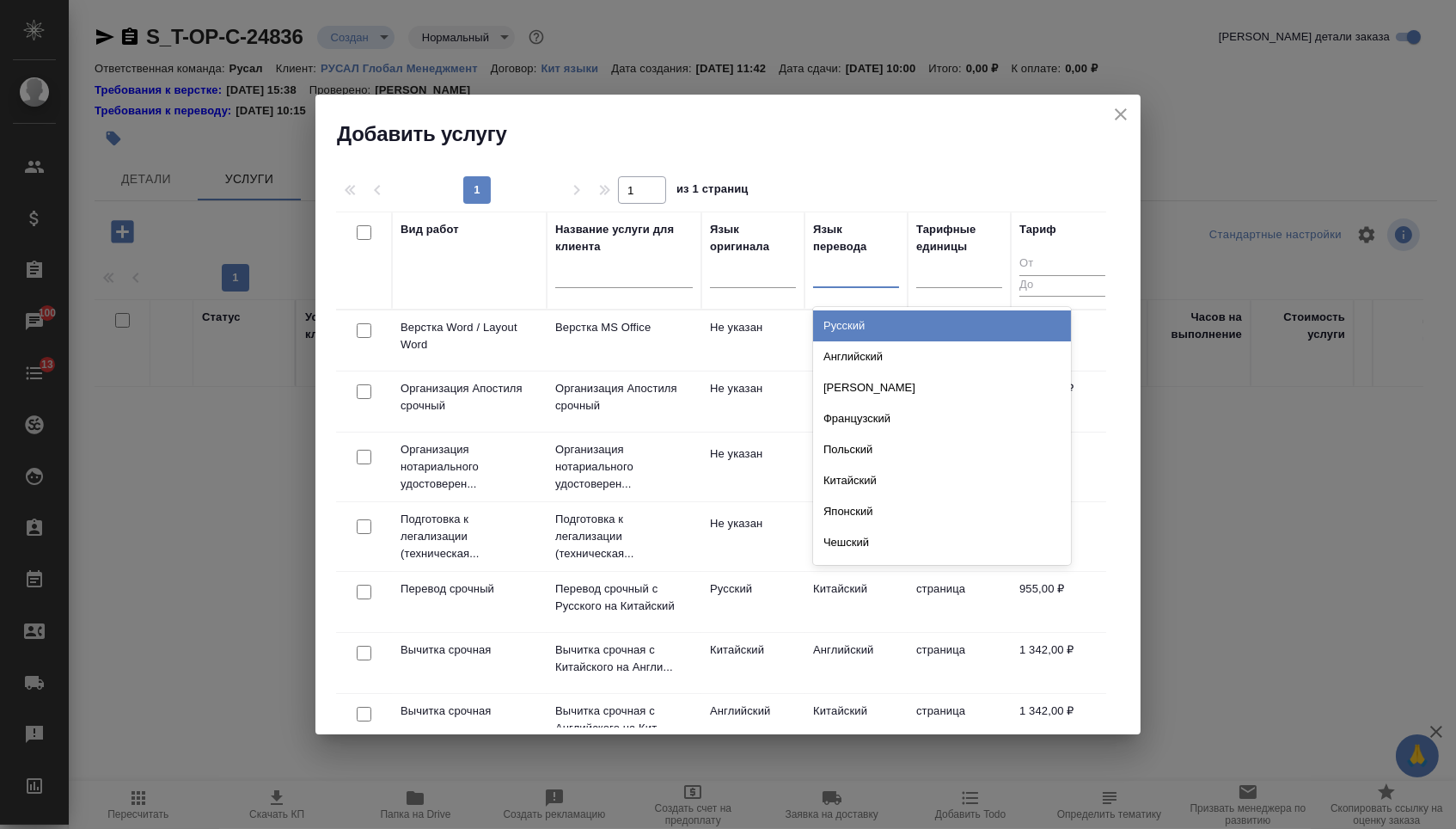
click at [874, 320] on div "Русский" at bounding box center [942, 326] width 257 height 31
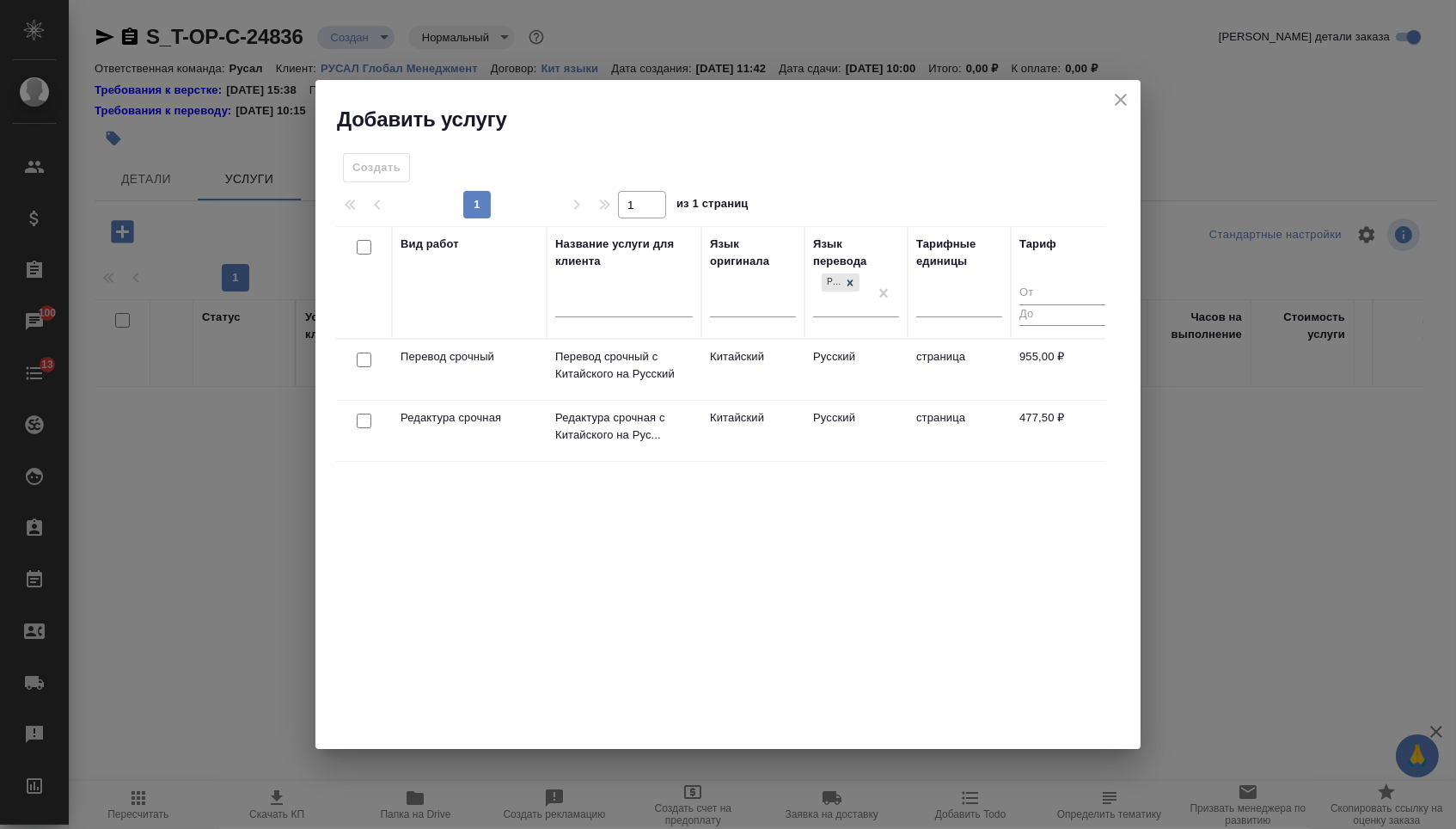
click at [357, 358] on input "checkbox" at bounding box center [364, 360] width 15 height 15
checkbox input "true"
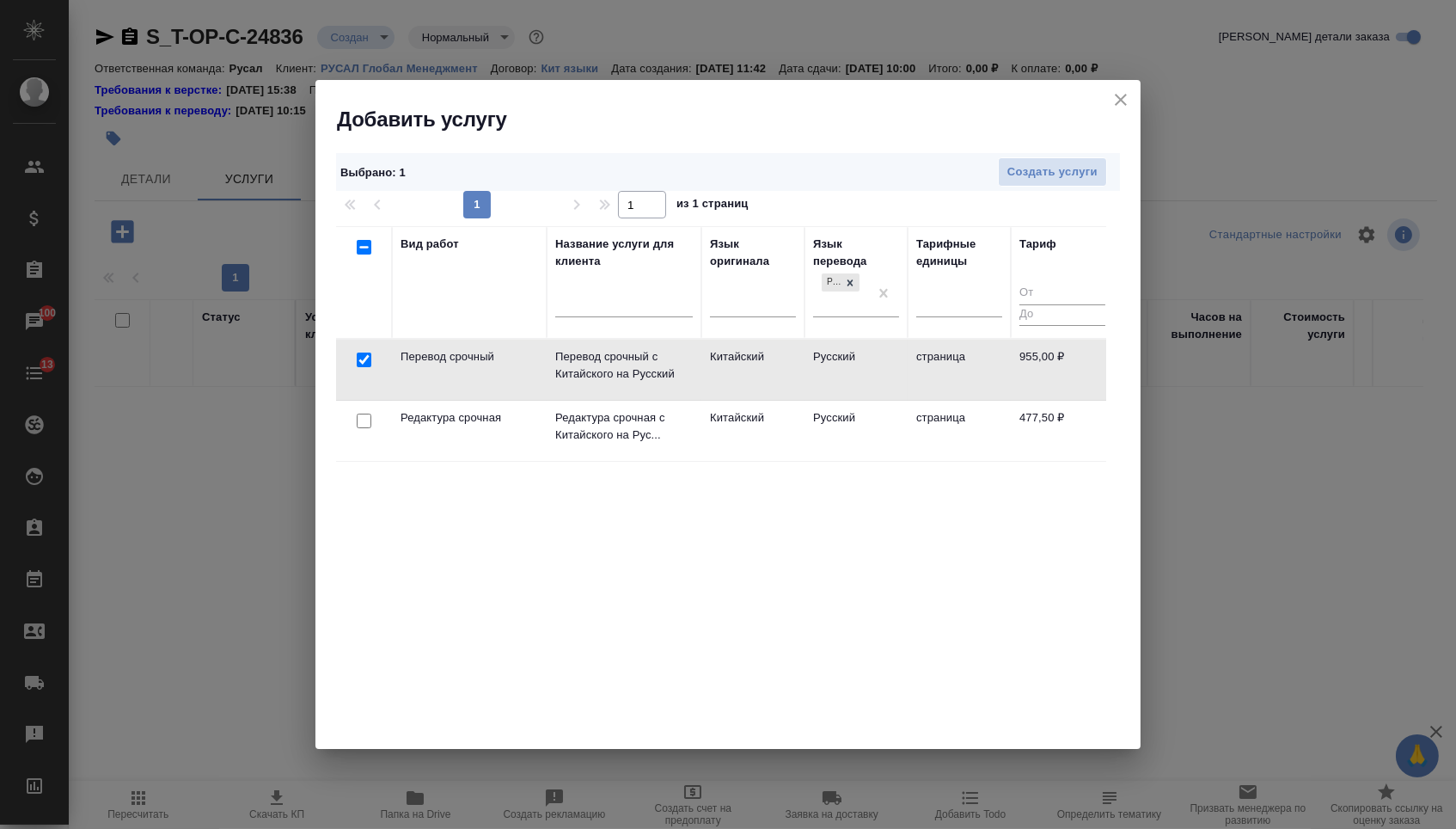
click at [364, 416] on input "checkbox" at bounding box center [364, 421] width 15 height 15
checkbox input "true"
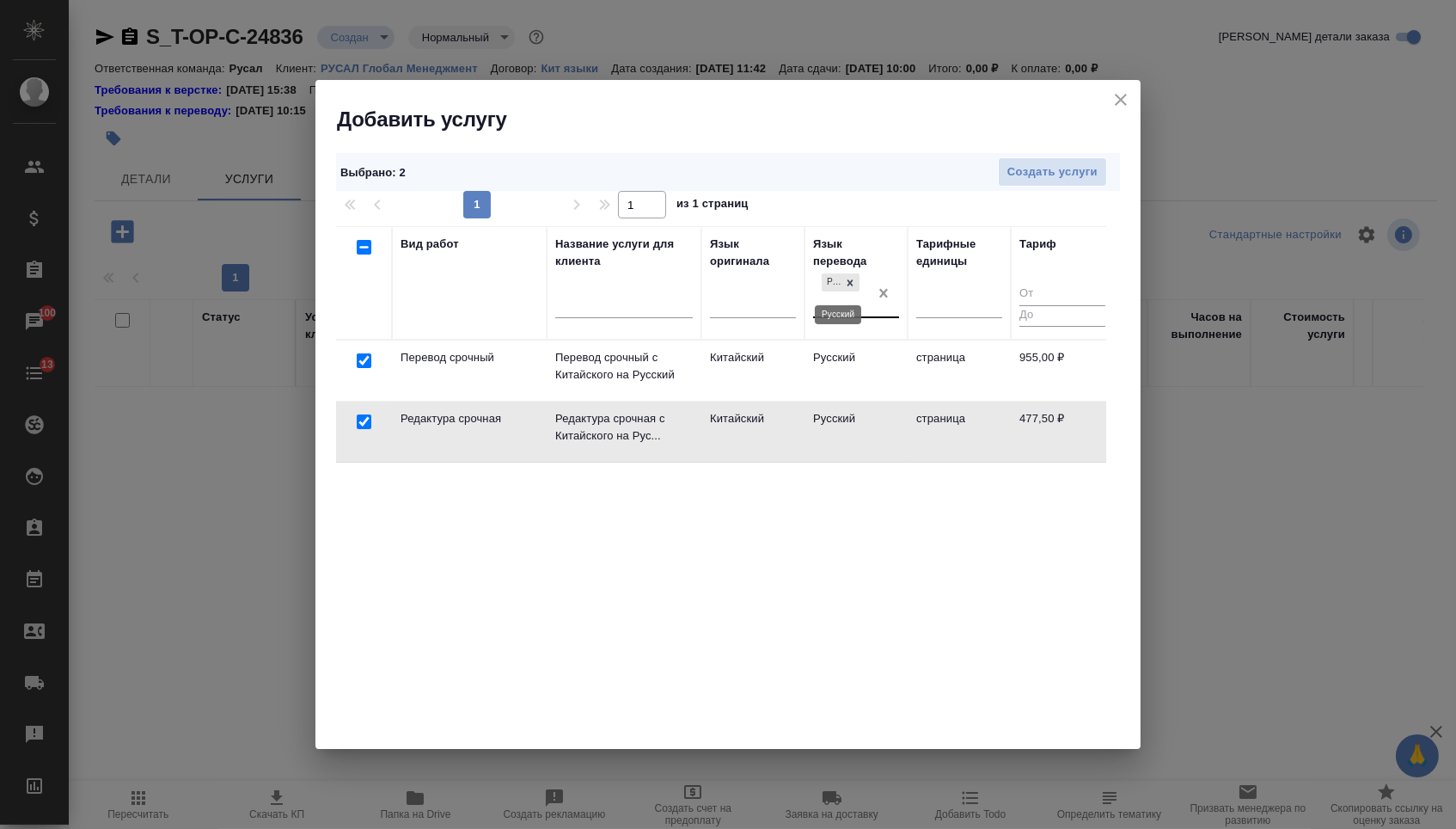
checkbox input "false"
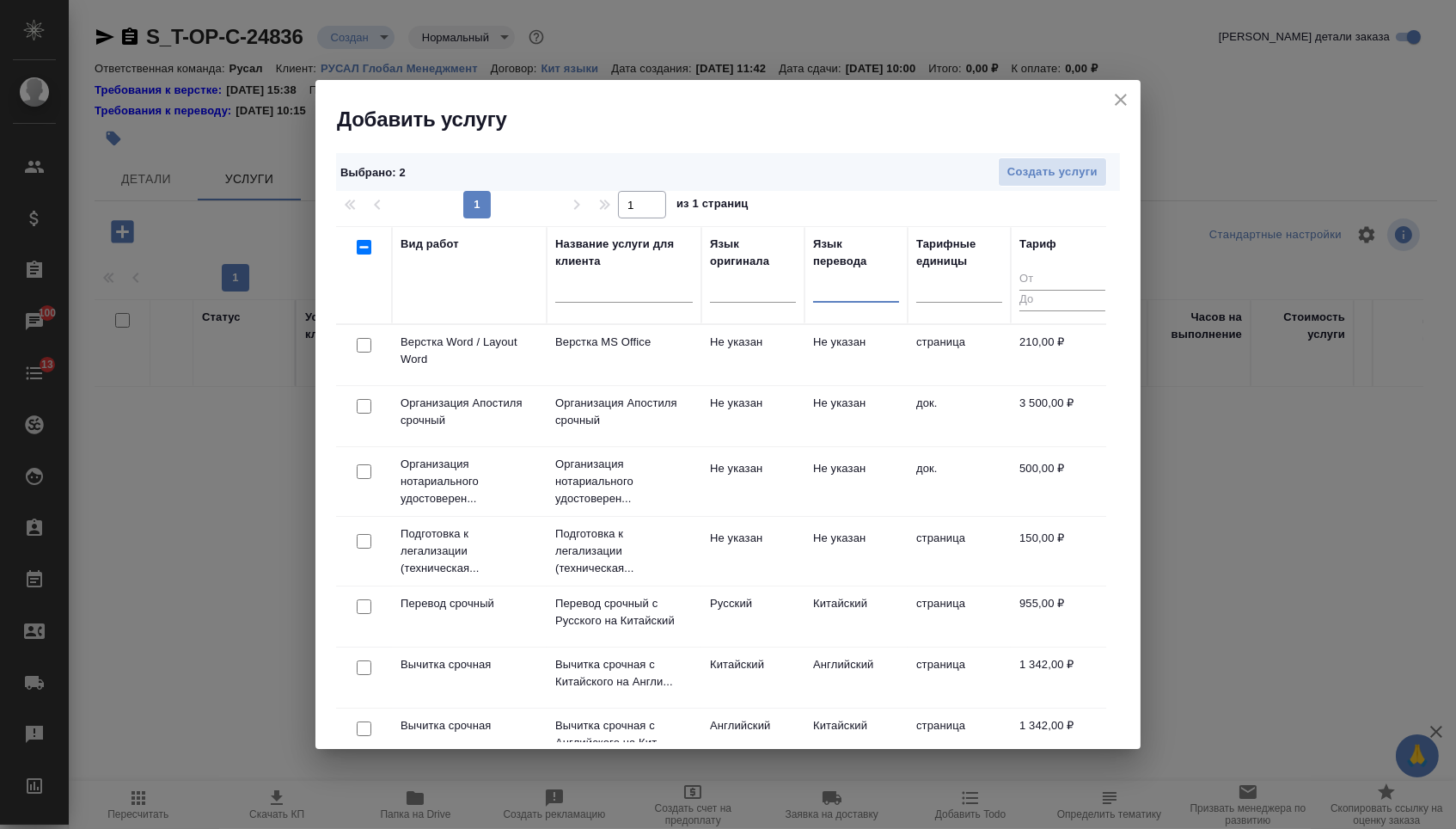
click at [368, 345] on input "checkbox" at bounding box center [364, 346] width 15 height 15
checkbox input "true"
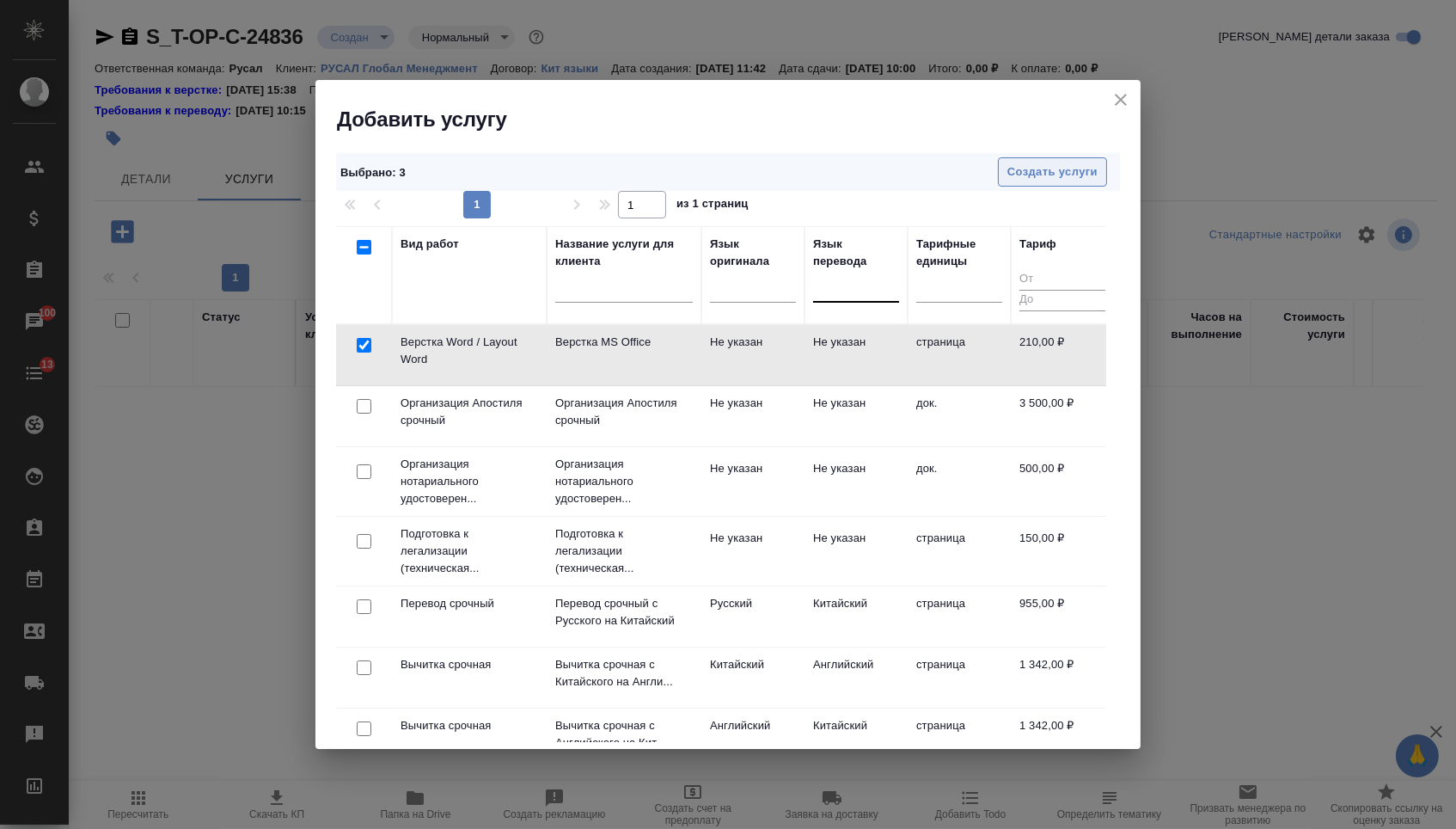
click at [1042, 175] on span "Создать услуги" at bounding box center [1053, 172] width 91 height 20
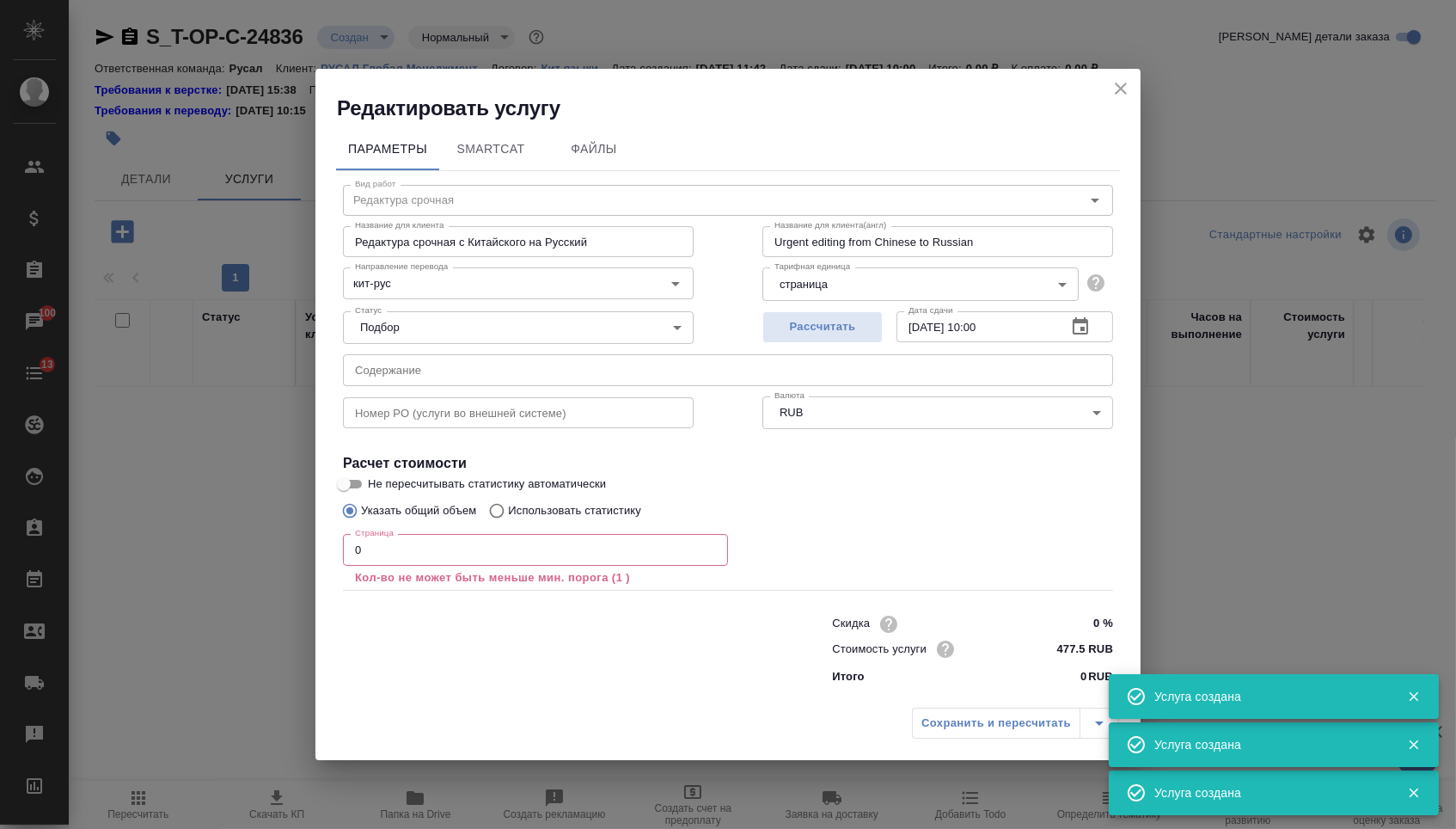
type input "Верстка Word / Layout Word"
type input "Верстка MS Office"
type input "Layout MS Office"
type input "Не указан"
type input "210 RUB"
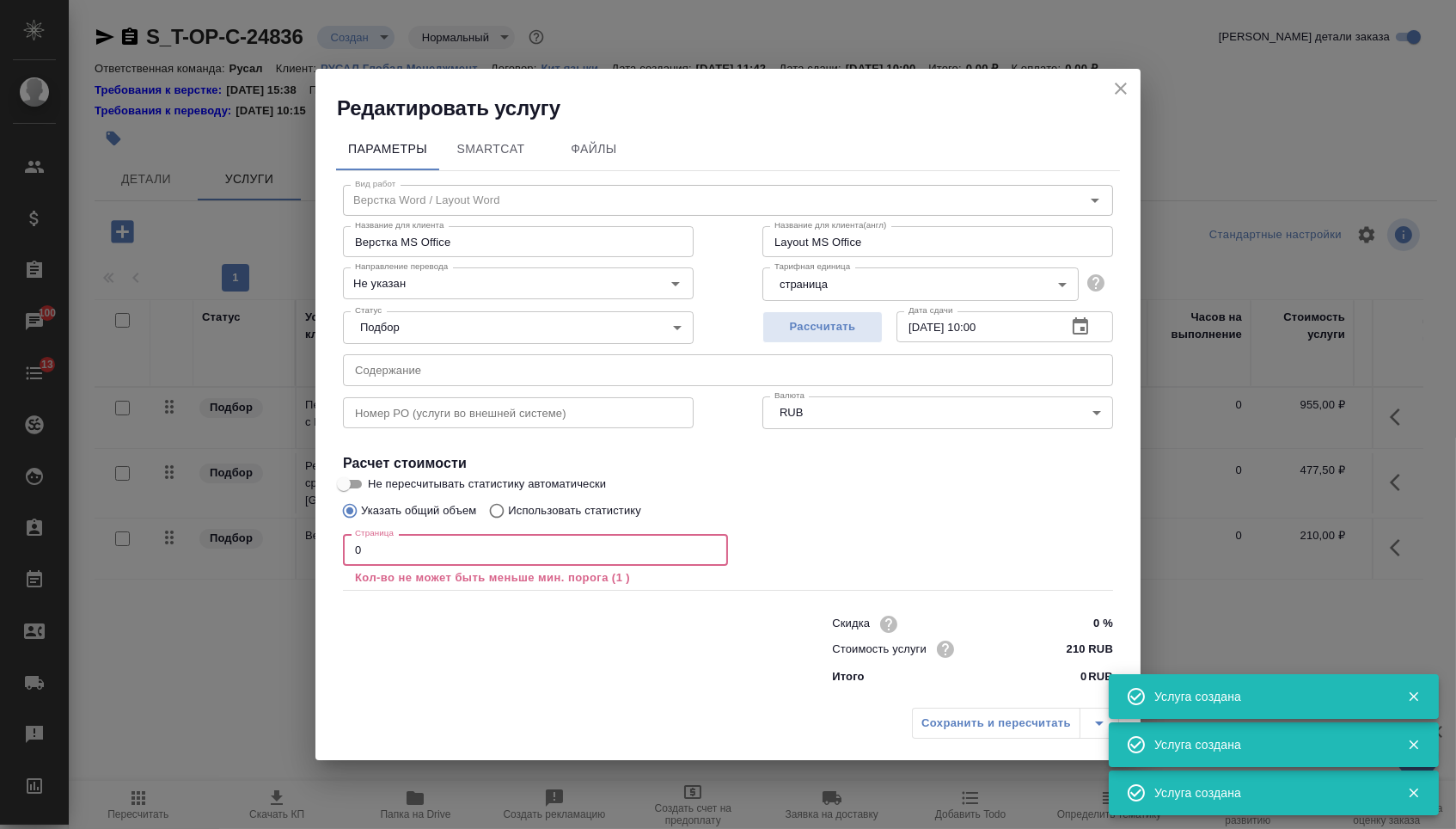
drag, startPoint x: 377, startPoint y: 541, endPoint x: 396, endPoint y: 562, distance: 28.3
click at [396, 562] on input "0" at bounding box center [535, 550] width 385 height 31
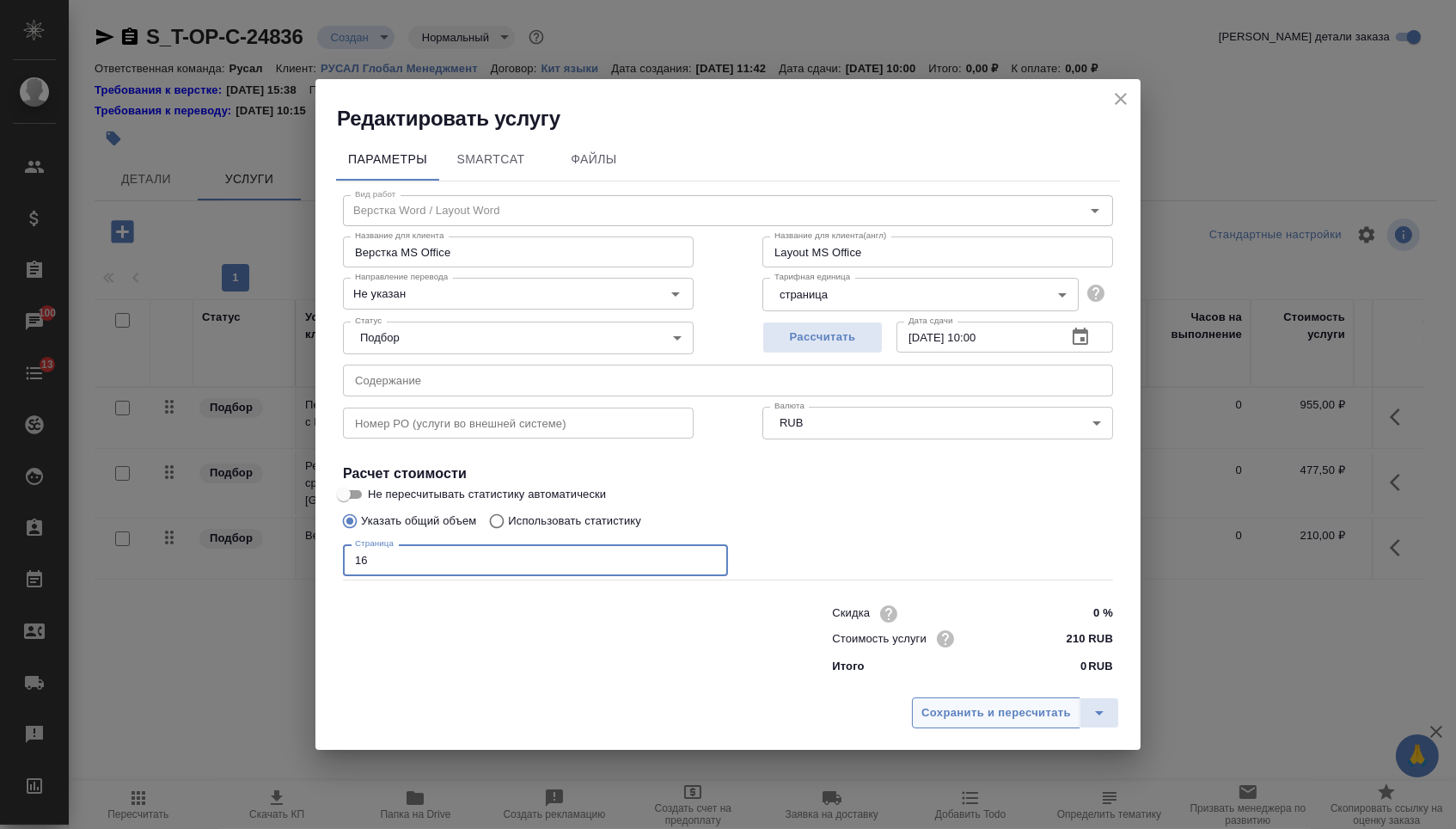
type input "16"
click at [979, 723] on span "Сохранить и пересчитать" at bounding box center [995, 713] width 150 height 20
click at [979, 718] on span "Сохранить и пересчитать" at bounding box center [995, 713] width 150 height 20
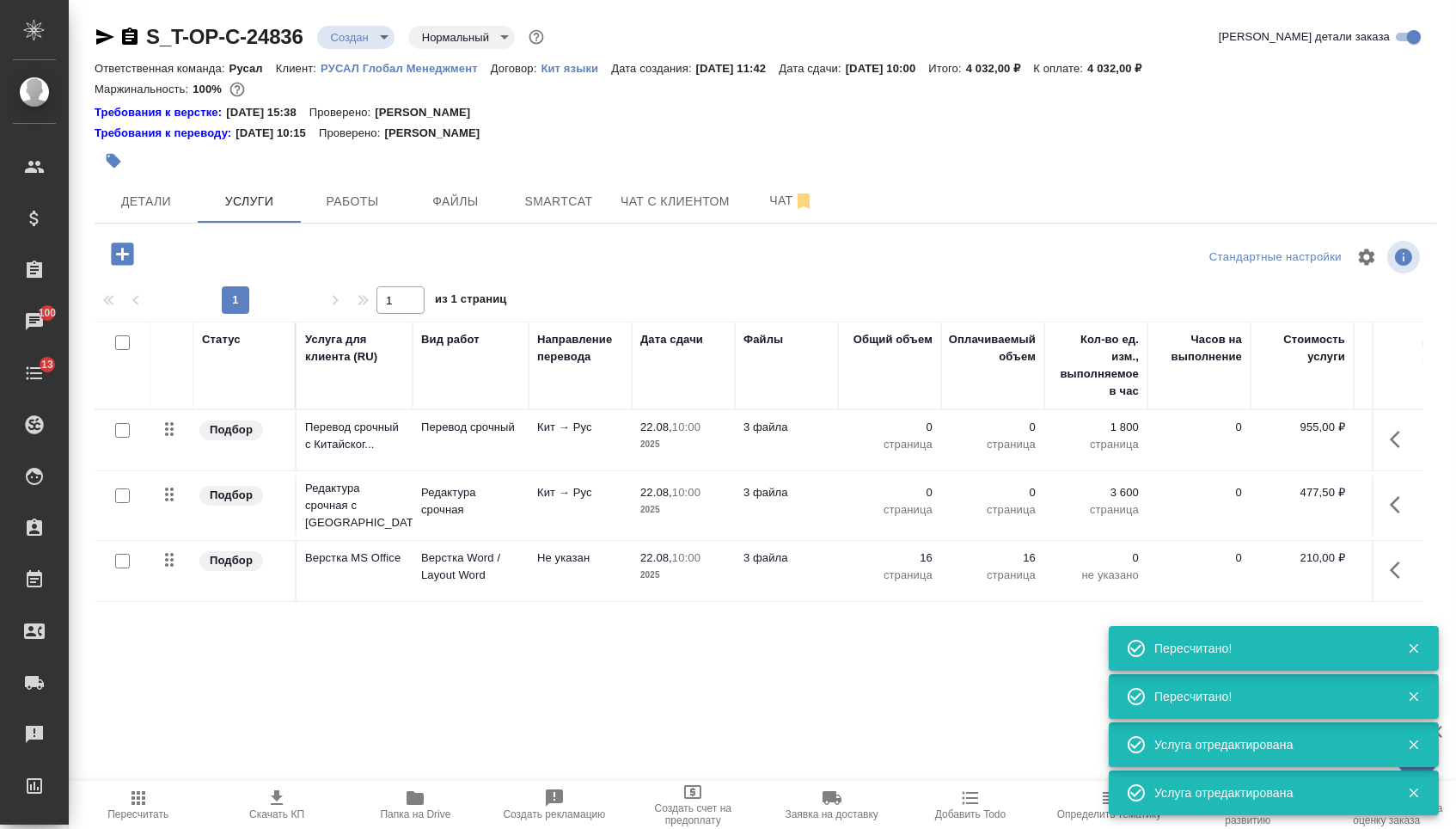
drag, startPoint x: 979, startPoint y: 718, endPoint x: 1021, endPoint y: 587, distance: 137.6
click at [995, 618] on div "S_T-OP-C-24836 Создан new Нормальный normal Кратко детали заказа Ответственная …" at bounding box center [766, 367] width 1362 height 736
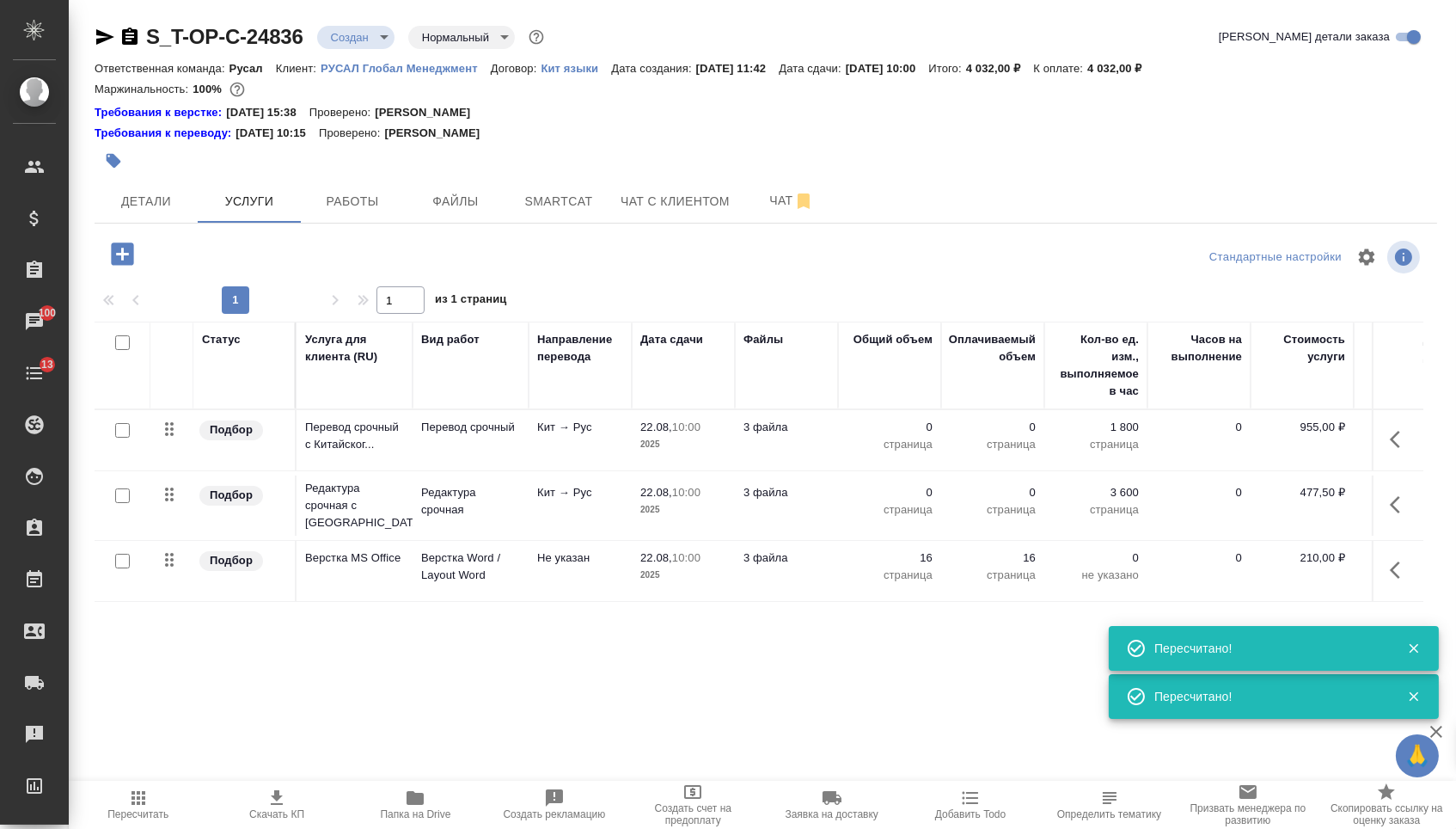
click at [868, 436] on p "0" at bounding box center [889, 427] width 86 height 17
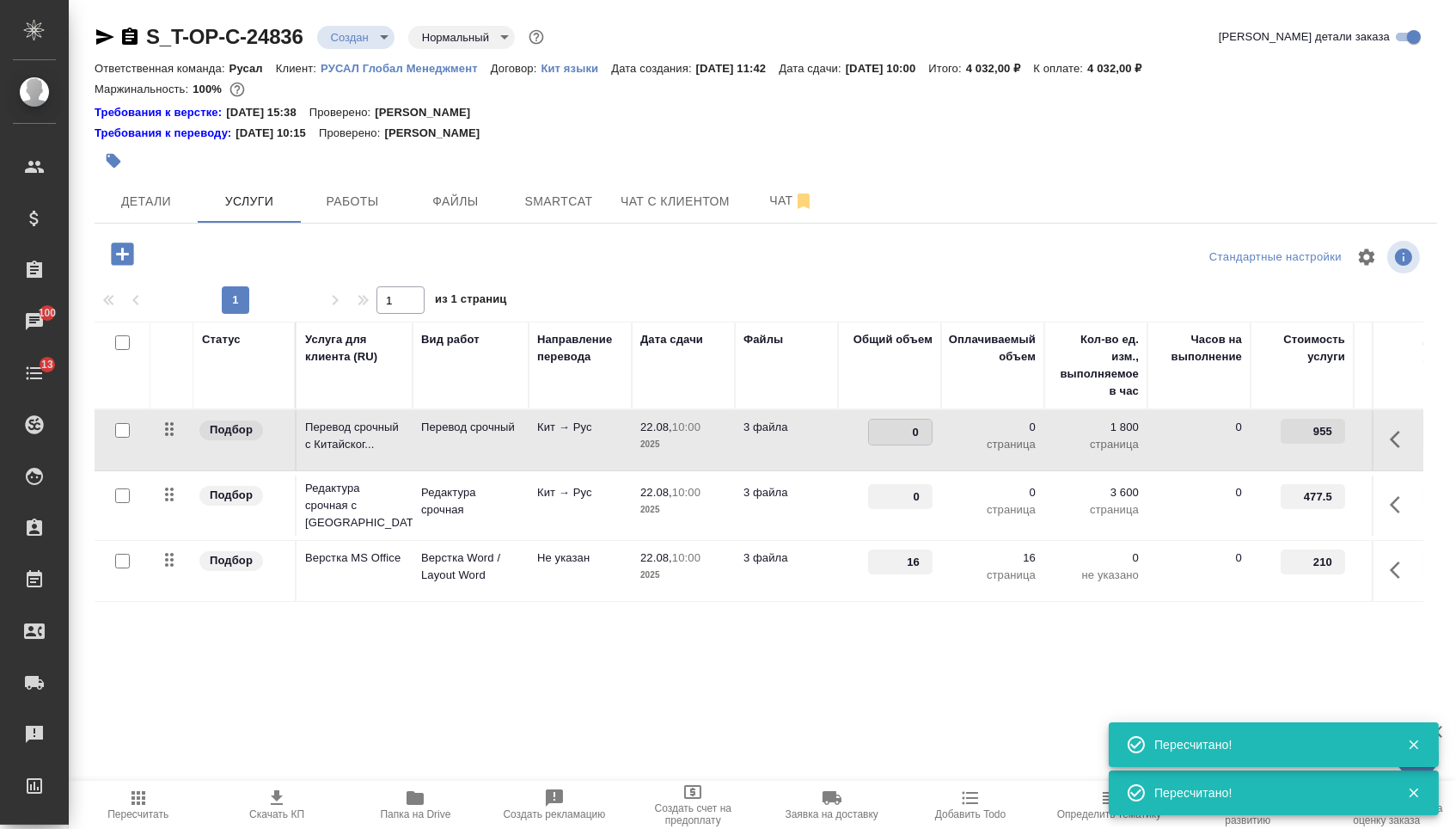
click at [869, 438] on input "0" at bounding box center [899, 432] width 63 height 24
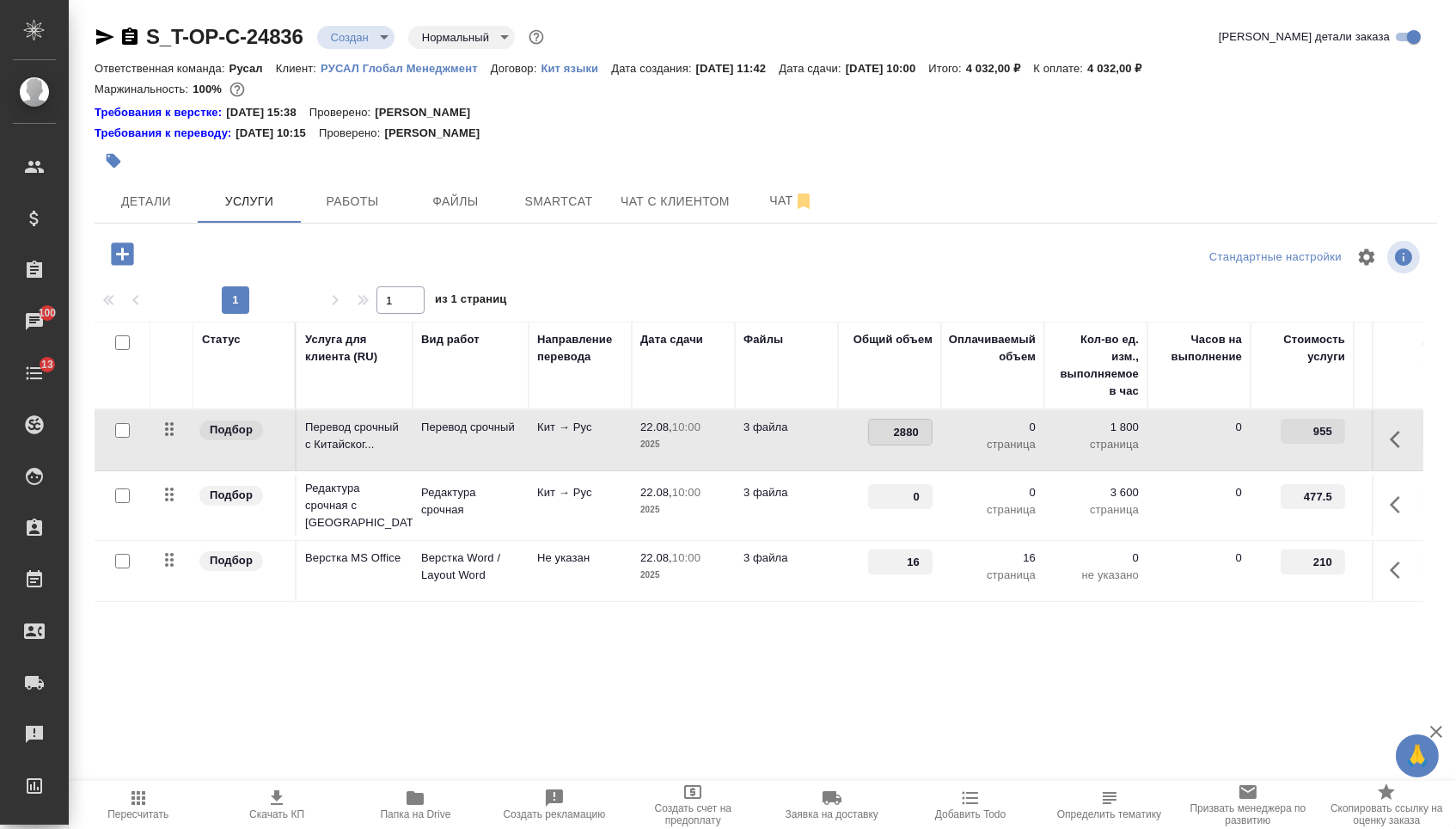
type input "28800"
click at [881, 639] on div "Статус Услуга для клиента (RU) Вид работ Направление перевода Дата сдачи Файлы …" at bounding box center [759, 507] width 1329 height 370
click at [247, 257] on span "Сохранить и пересчитать" at bounding box center [244, 252] width 150 height 20
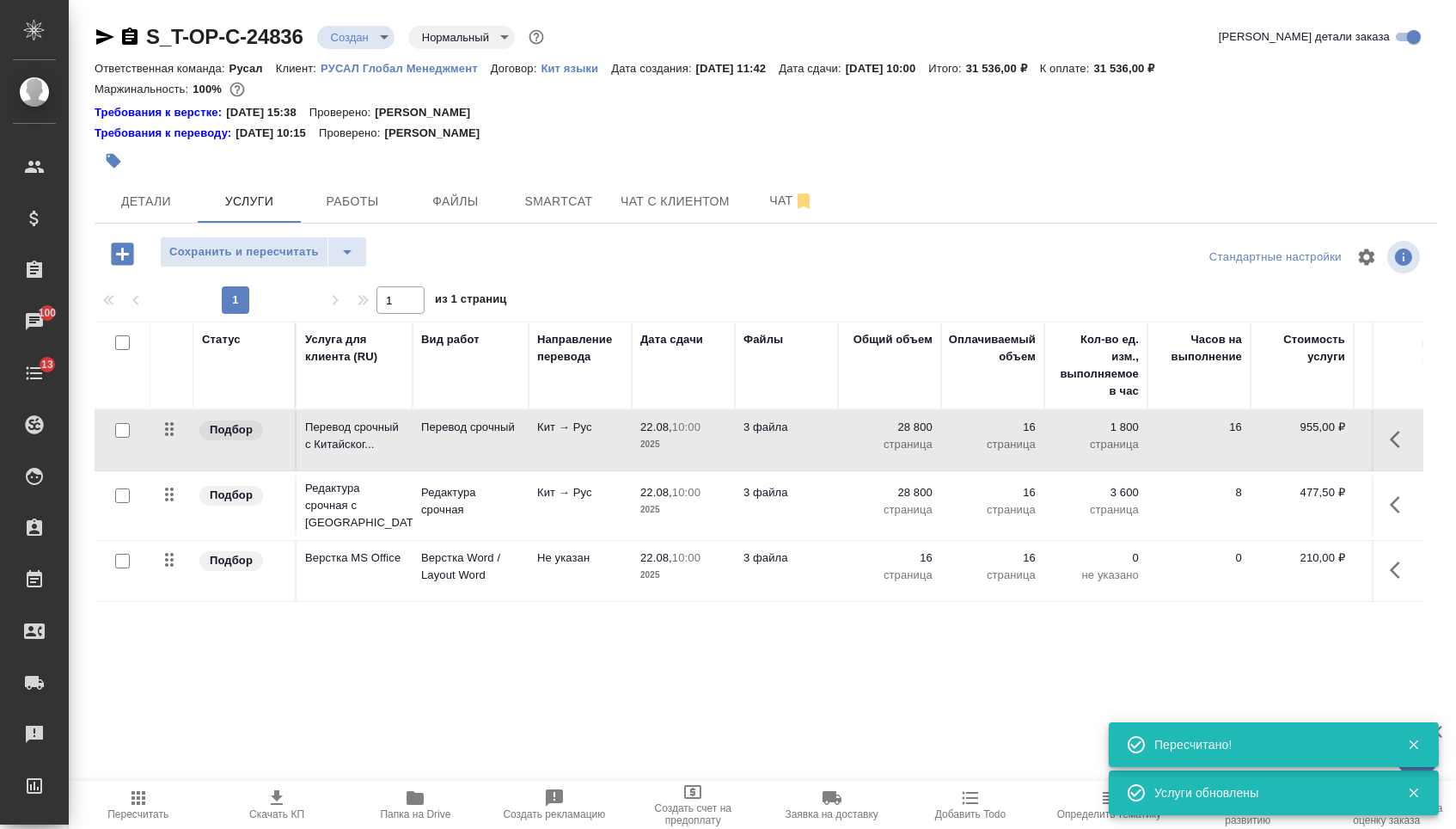
click at [1390, 446] on icon "button" at bounding box center [1400, 439] width 21 height 21
click at [1296, 447] on icon "button" at bounding box center [1303, 439] width 15 height 15
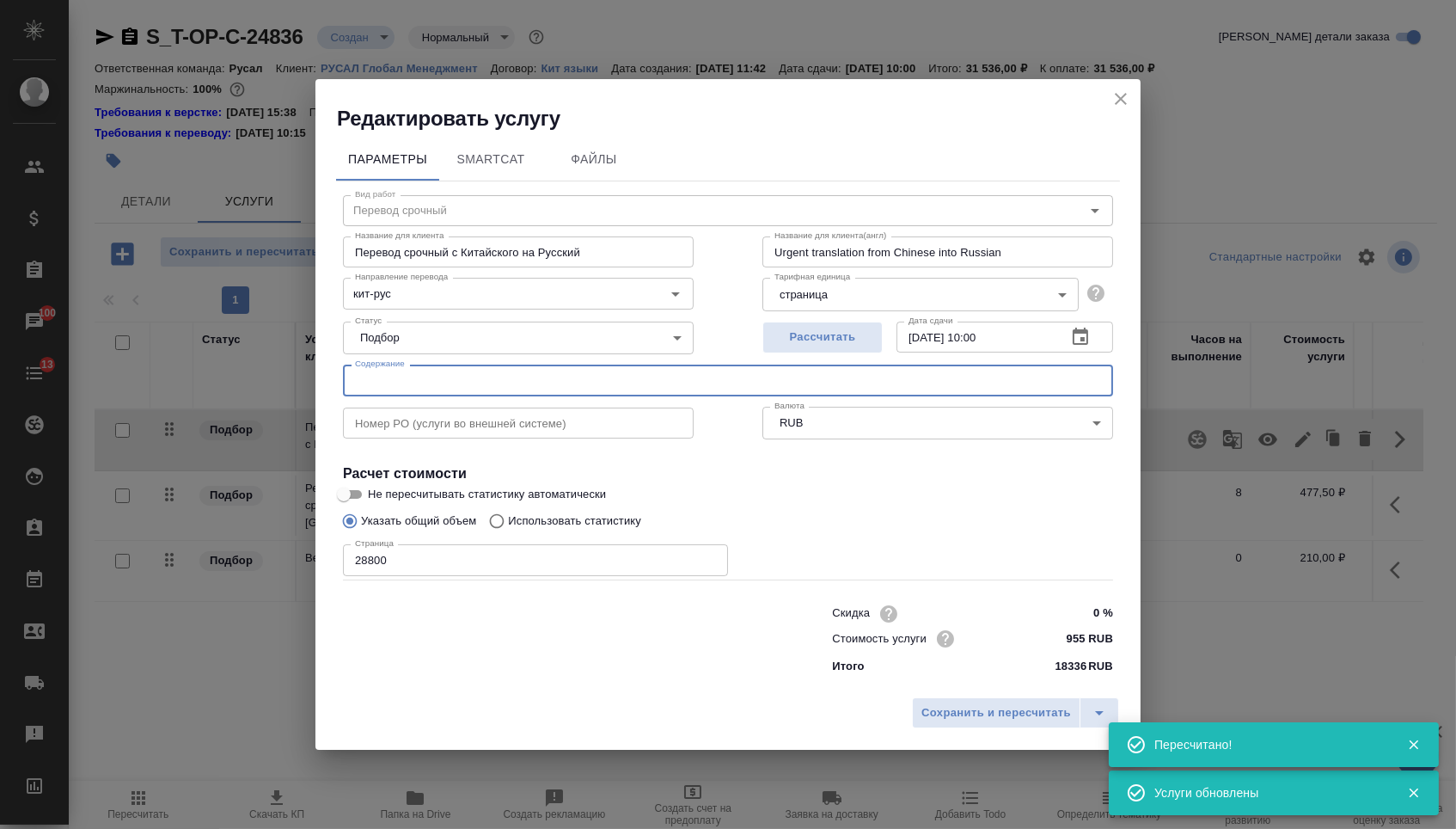
click at [637, 382] on input "text" at bounding box center [727, 380] width 770 height 31
paste input "Презентация компании"
type input "Презентация компании"
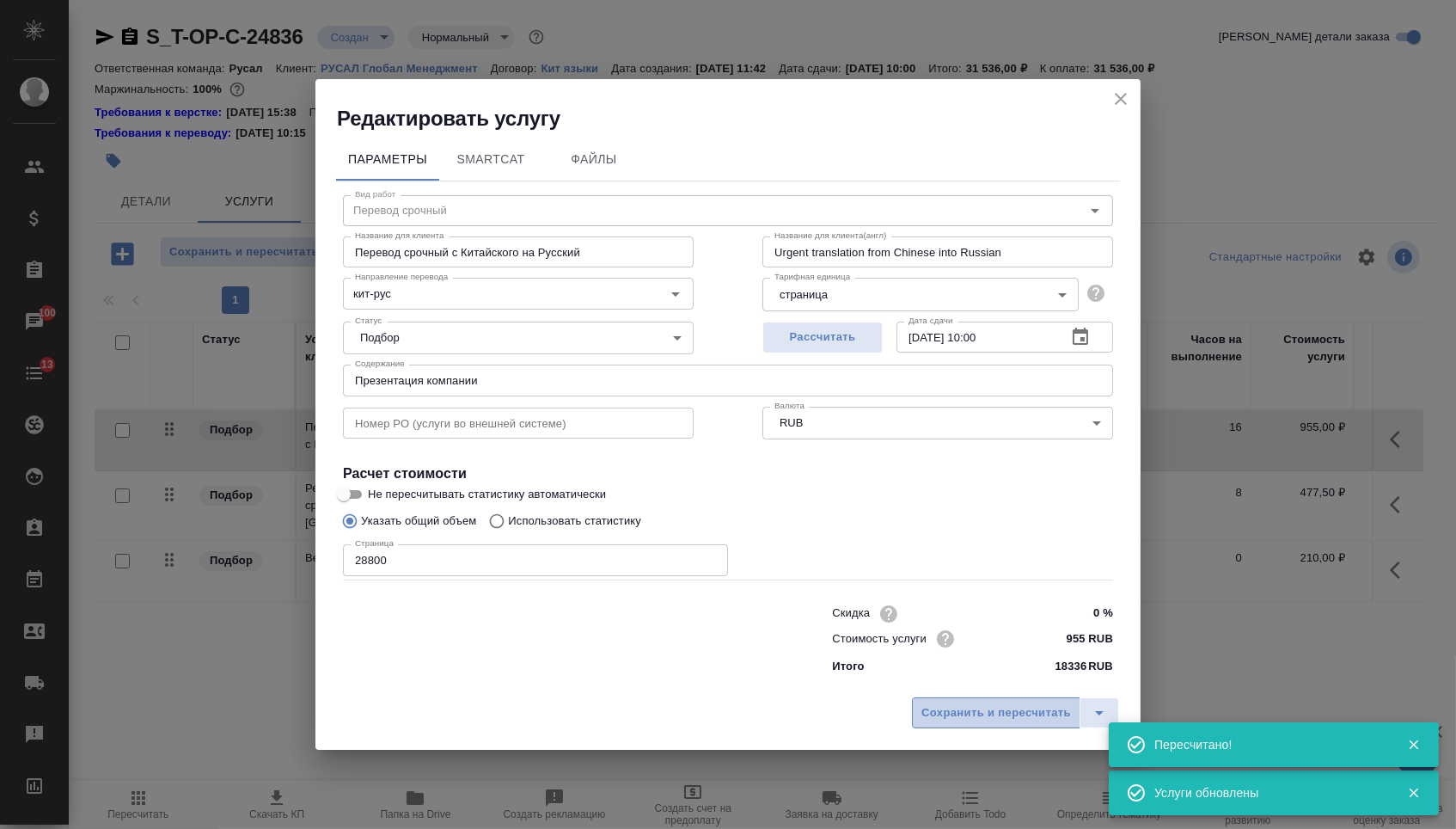
click at [941, 728] on button "Сохранить и пересчитать" at bounding box center [996, 713] width 169 height 31
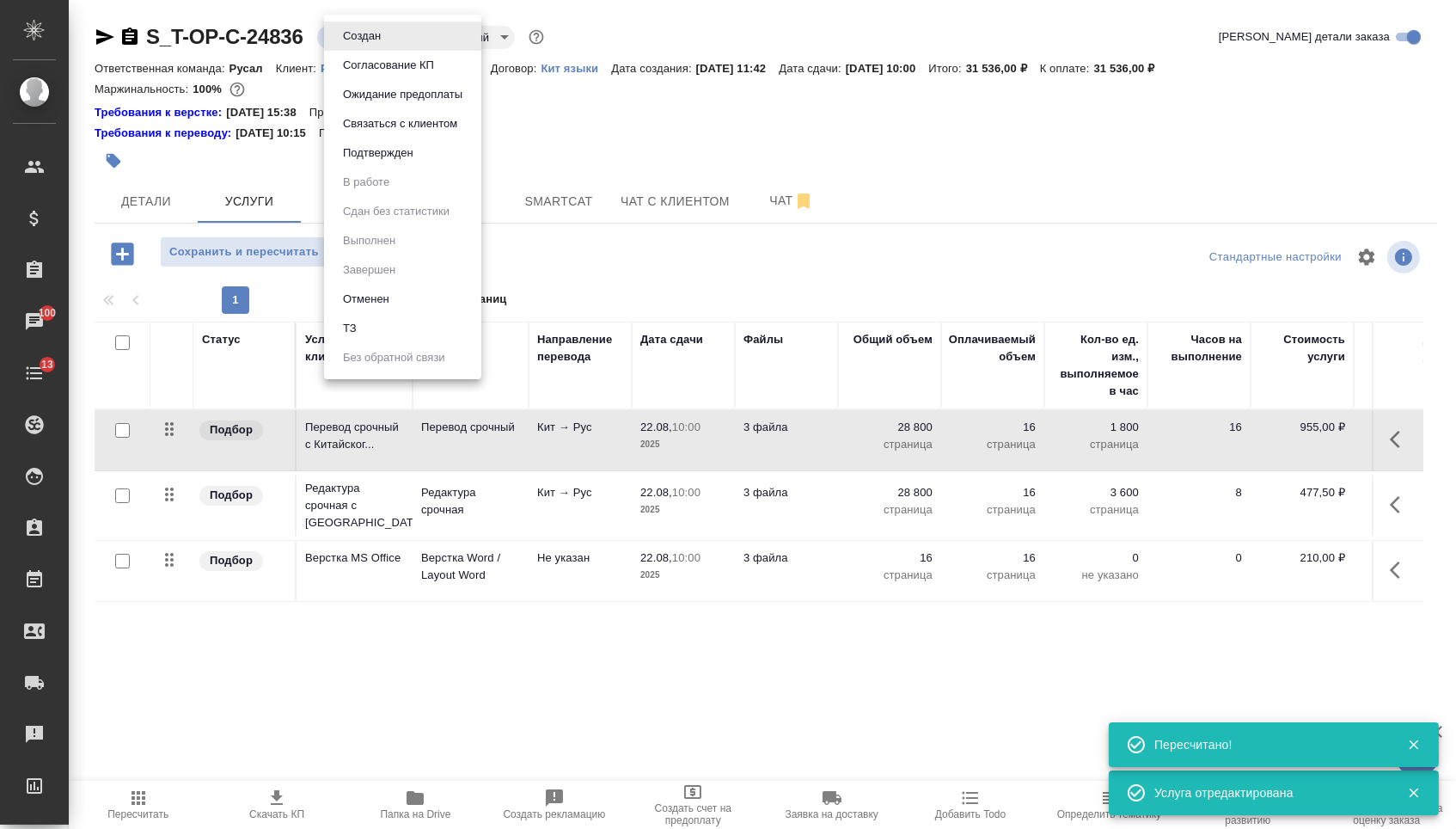
click at [356, 25] on body "🙏 .cls-1 fill:#fff; AWATERA Menshikova Aleksandra Клиенты Спецификации Заказы 1…" at bounding box center [728, 414] width 1456 height 829
click at [388, 162] on button "Подтвержден" at bounding box center [378, 152] width 81 height 19
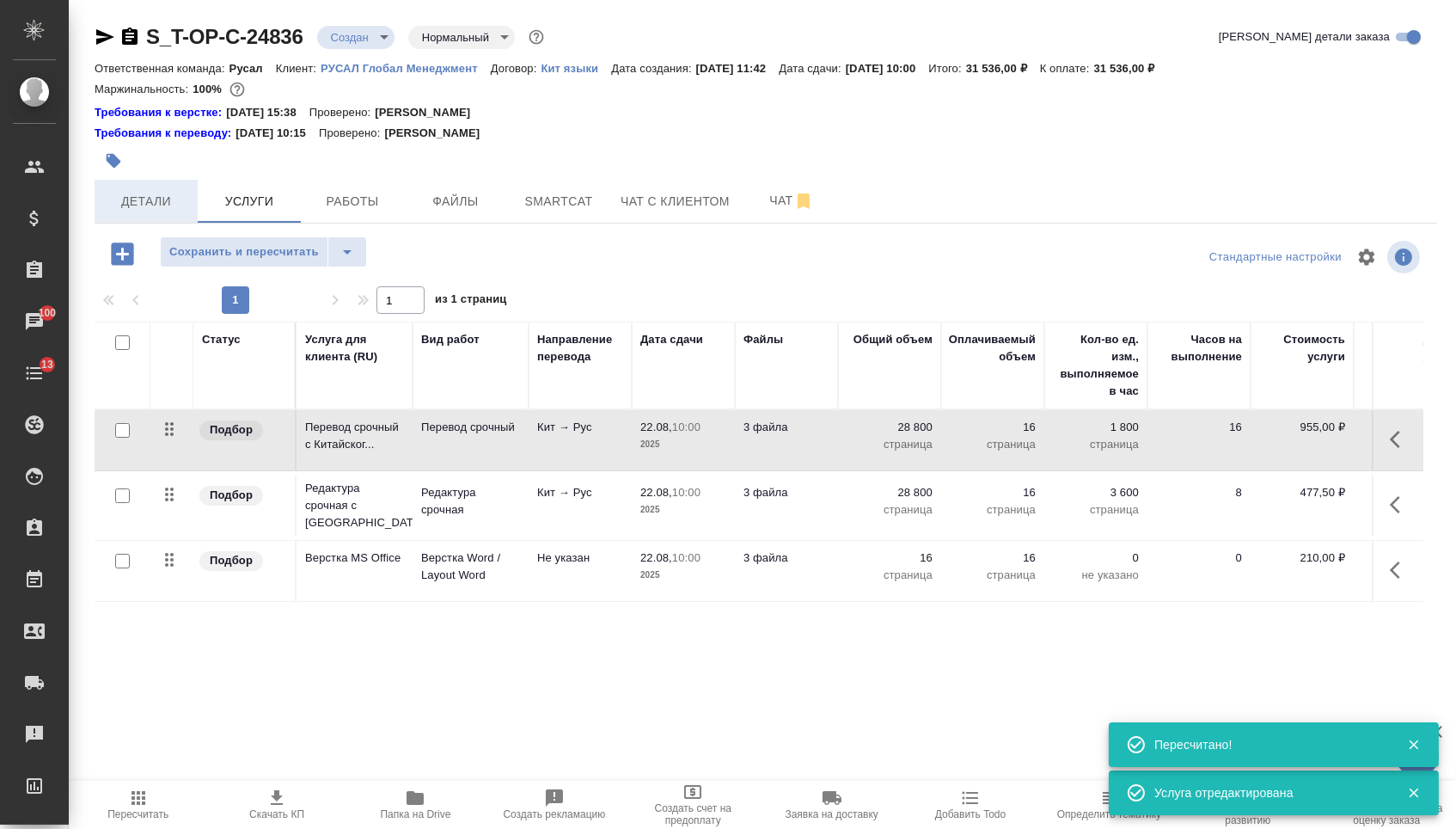
click at [163, 223] on button "Детали" at bounding box center [146, 200] width 103 height 43
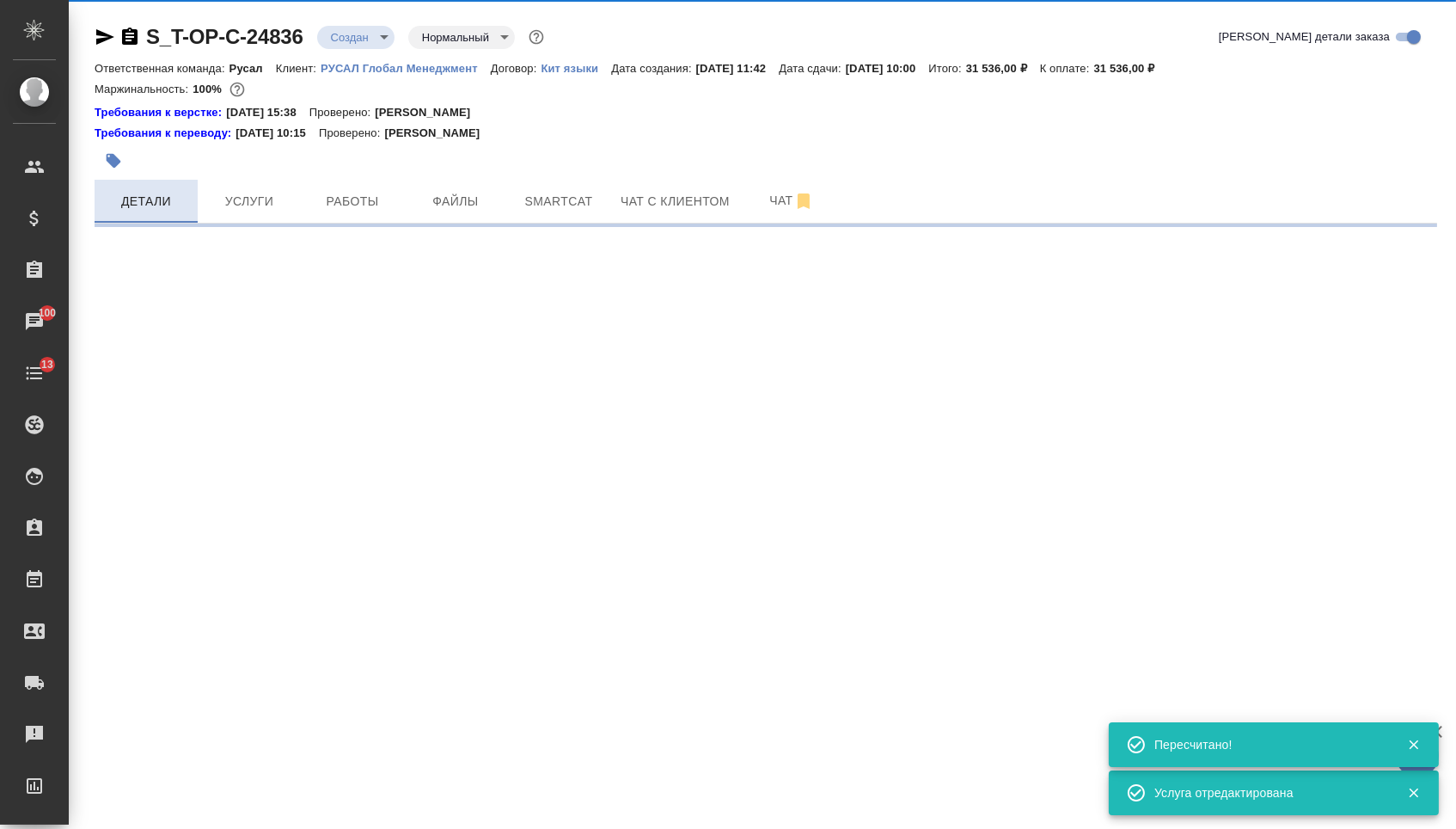
select select "RU"
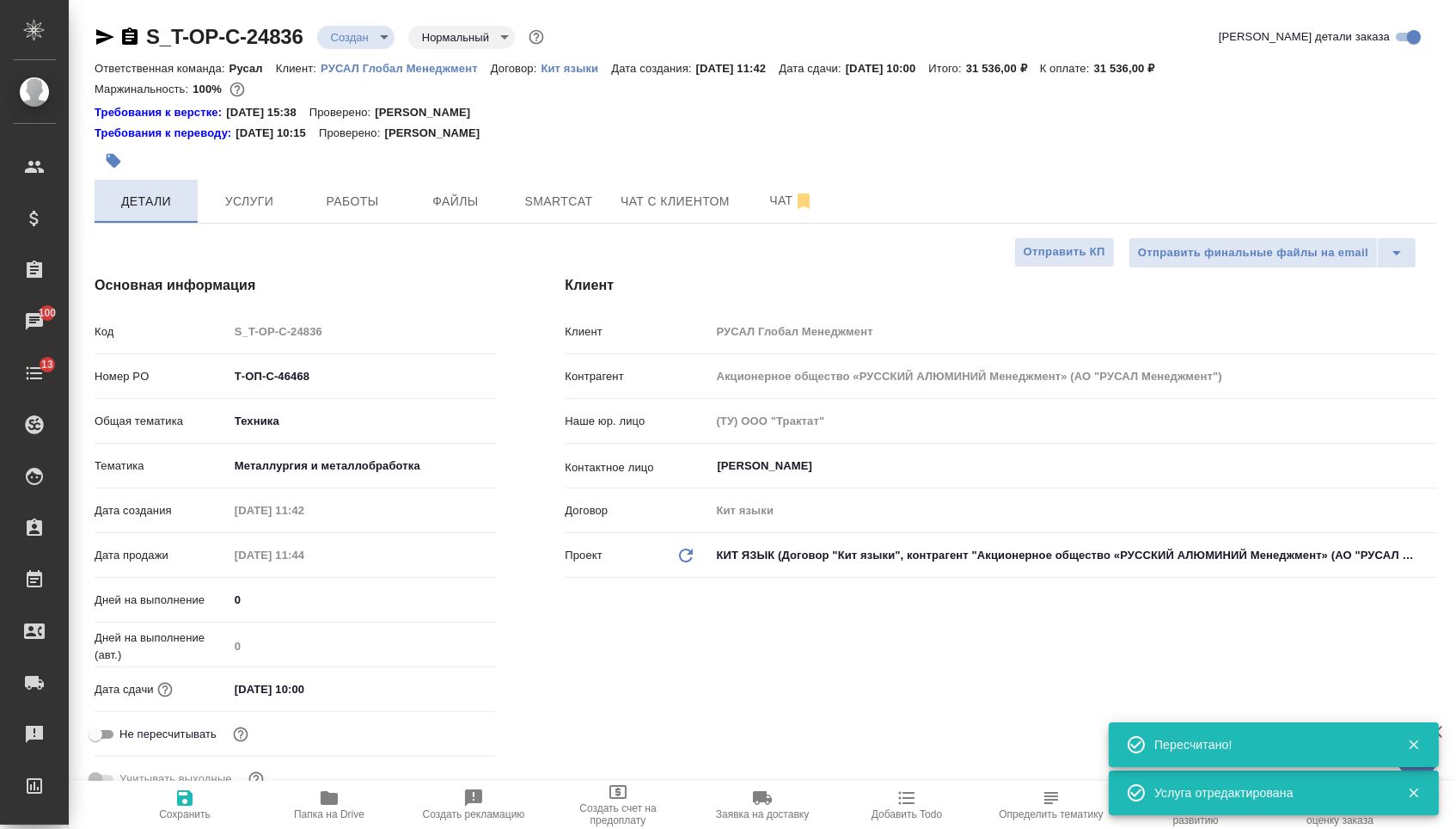
type textarea "x"
click at [167, 222] on button "Детали" at bounding box center [146, 200] width 103 height 43
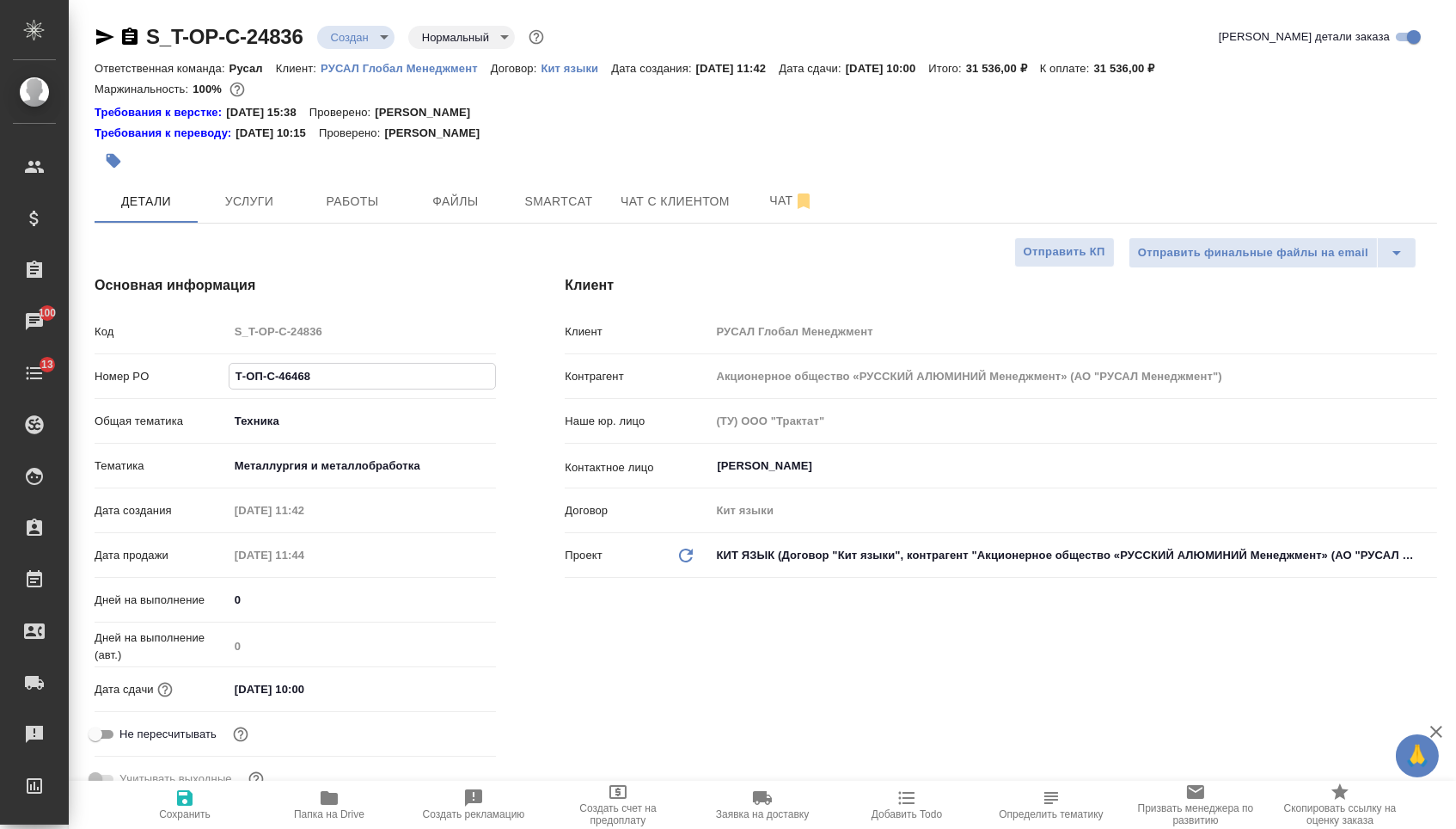
drag, startPoint x: 323, startPoint y: 381, endPoint x: 167, endPoint y: 362, distance: 157.2
click at [167, 362] on div "Код S_T-OP-C-24836 Номер PO Т-ОП-С-46468 Общая тематика Техника tech Тематика М…" at bounding box center [295, 562] width 402 height 492
type textarea "x"
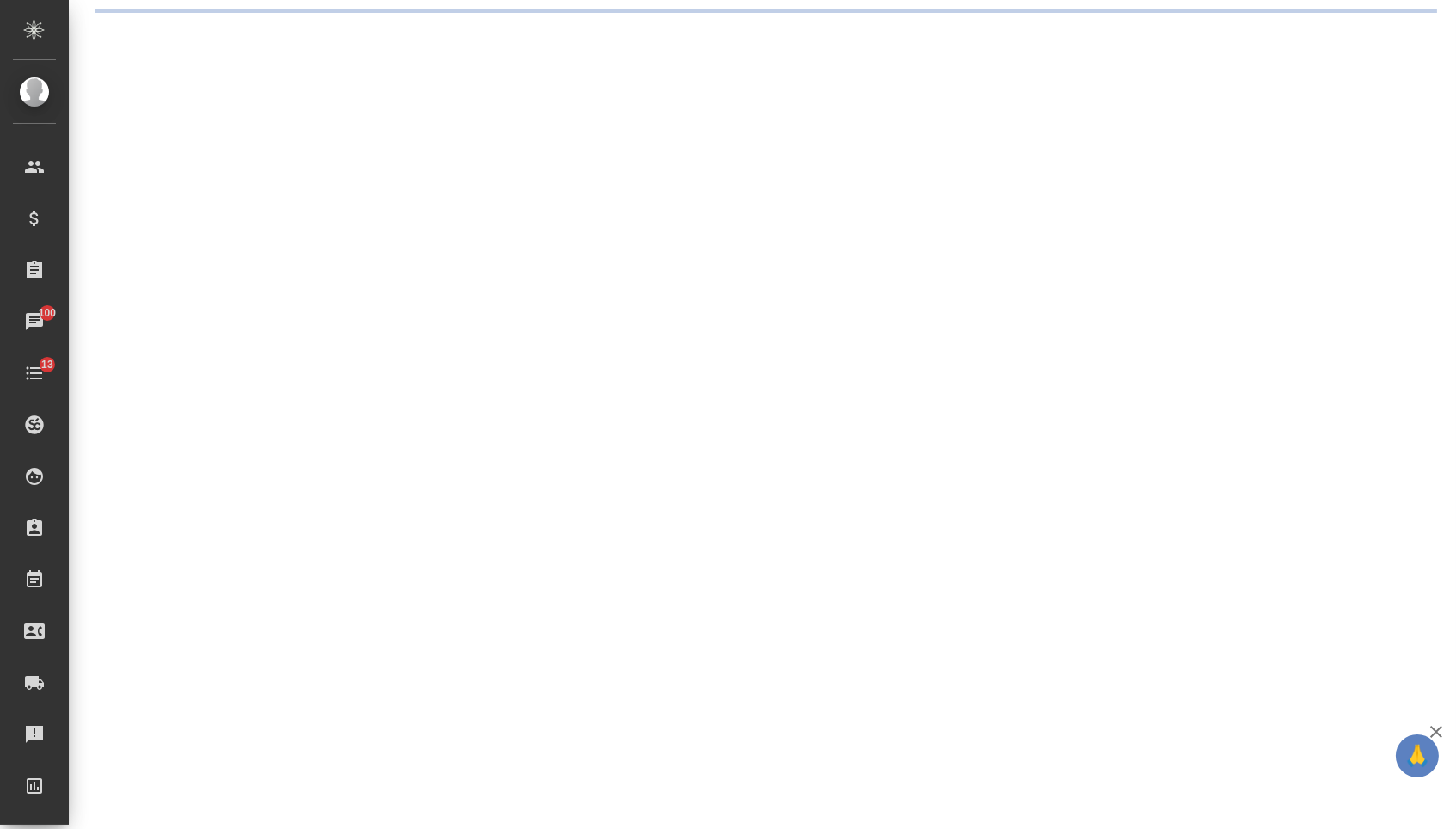
select select "RU"
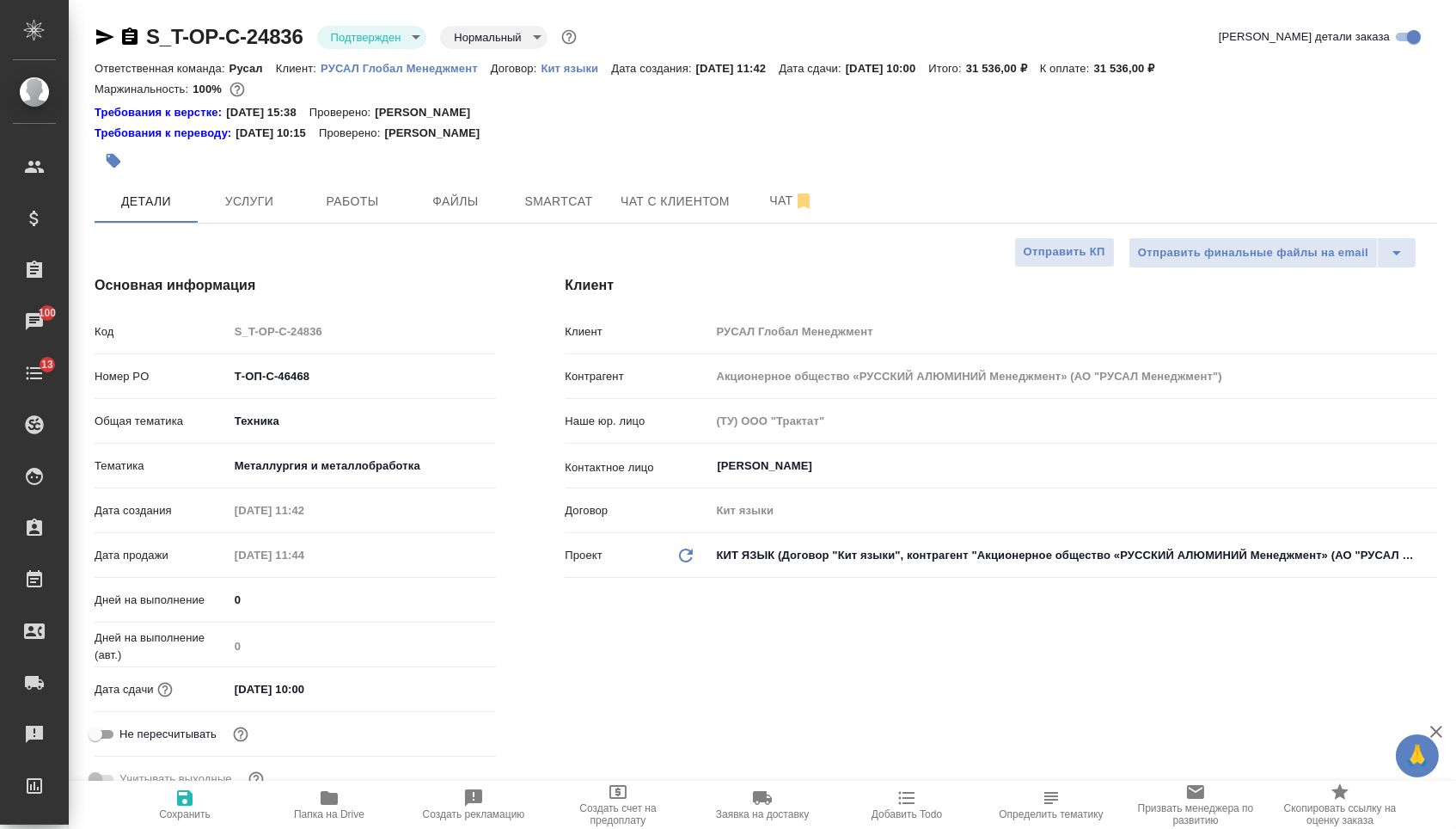
type textarea "x"
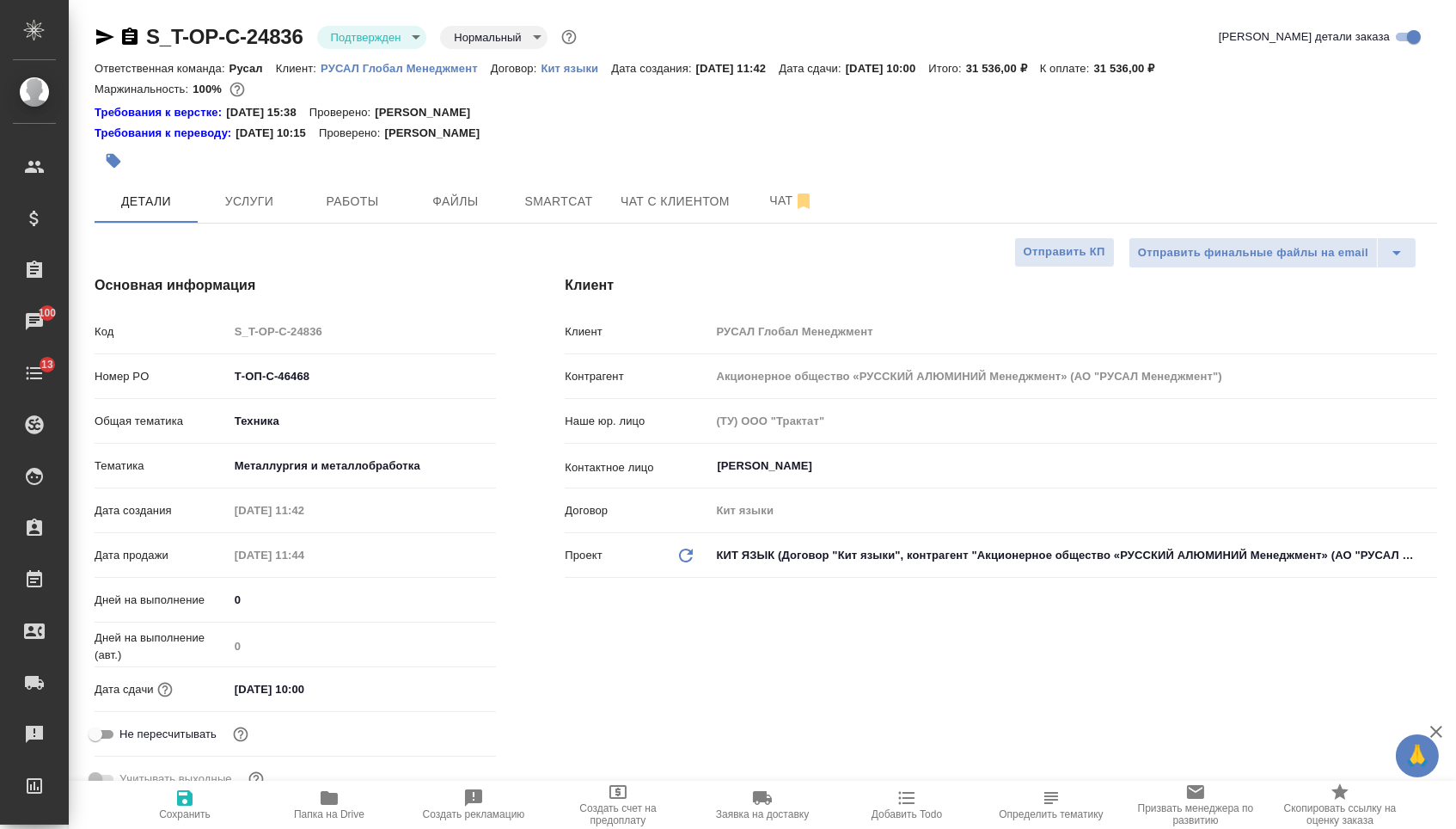
type textarea "x"
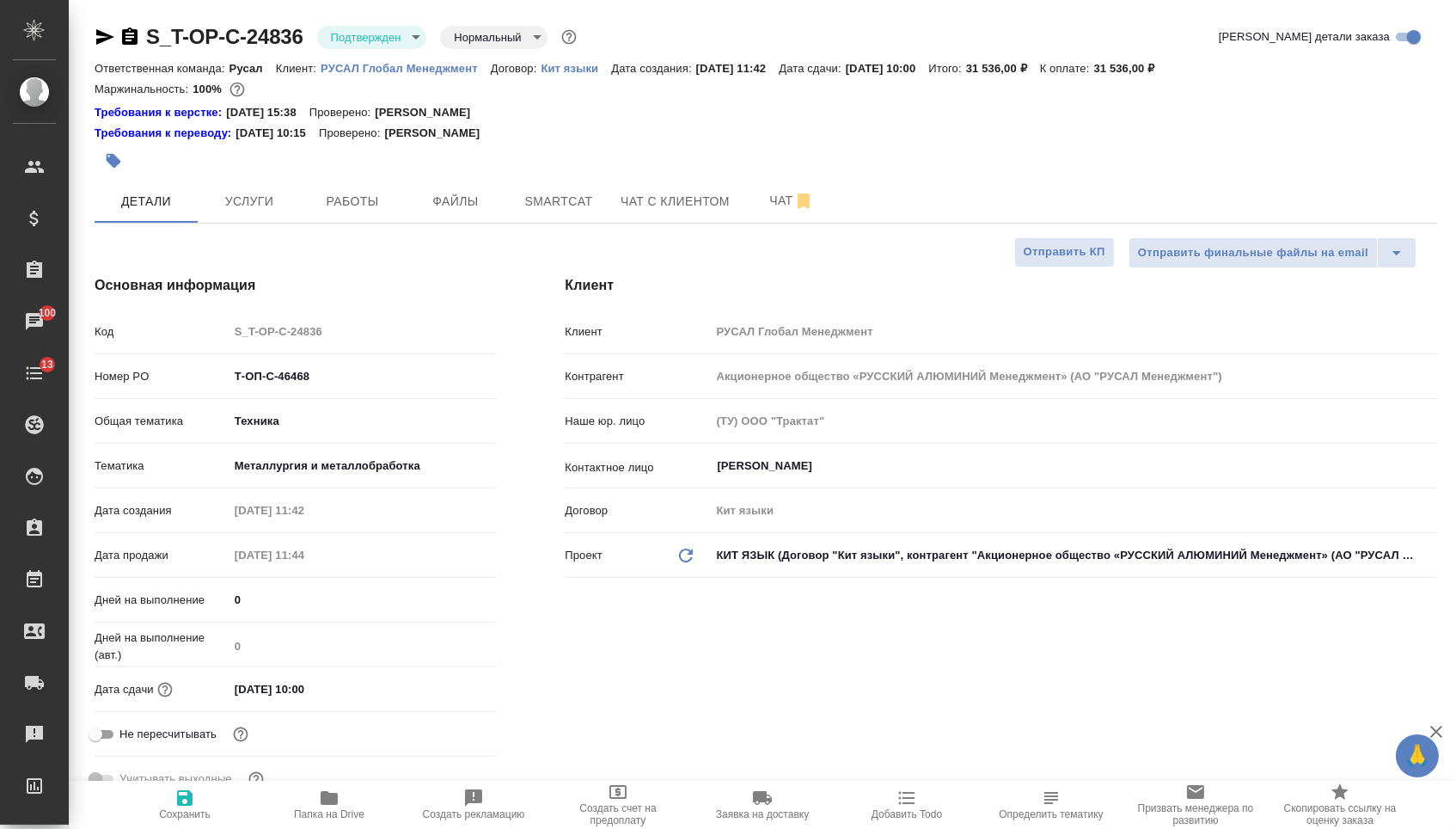
type textarea "x"
select select "RU"
click at [214, 204] on span "Услуги" at bounding box center [248, 201] width 83 height 22
